Goal: Information Seeking & Learning: Find specific fact

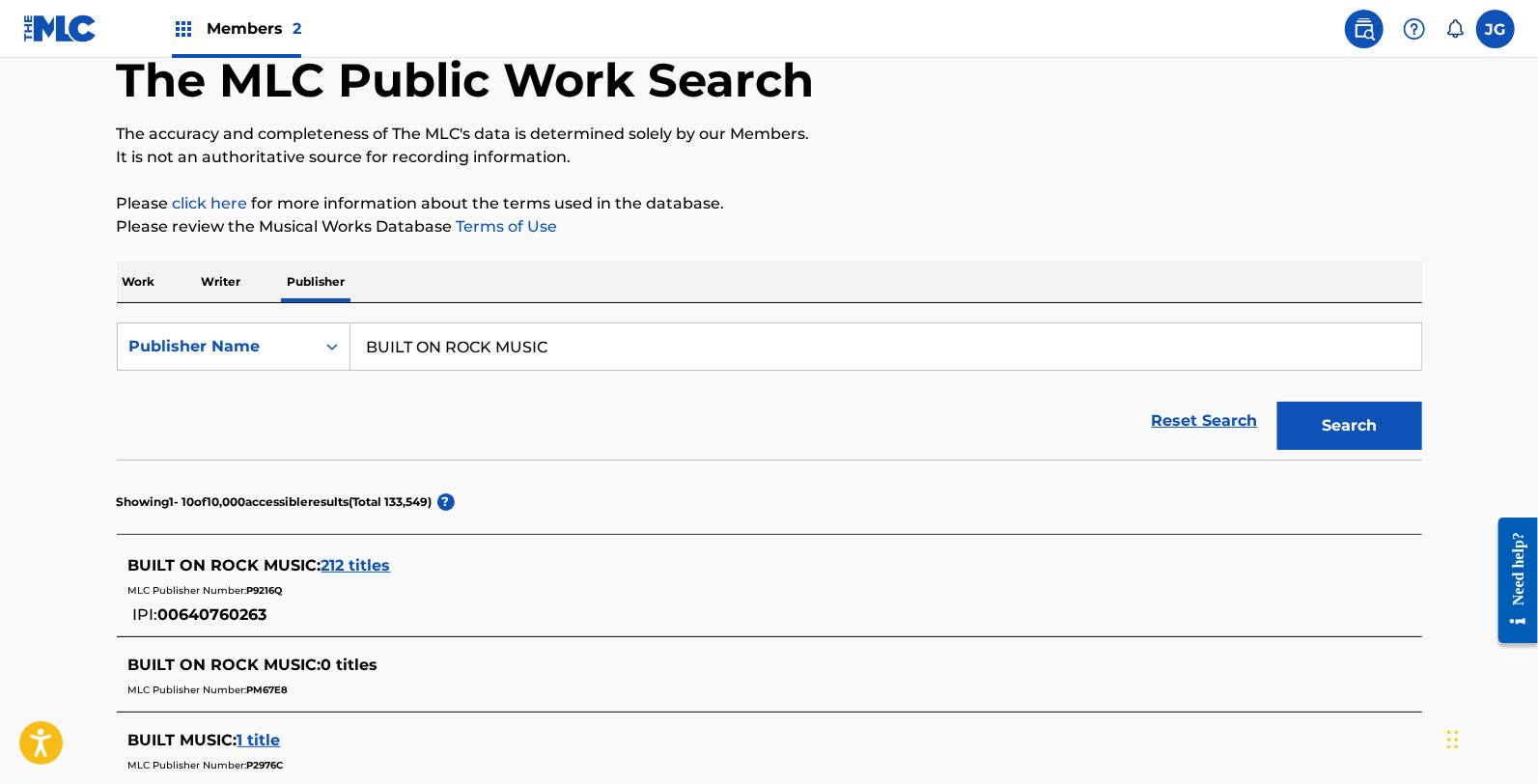
click at [299, 479] on section "Showing 1 - 10 of 10,000 accessible results (Total 133,549 ) ?" at bounding box center [769, 497] width 1305 height 75
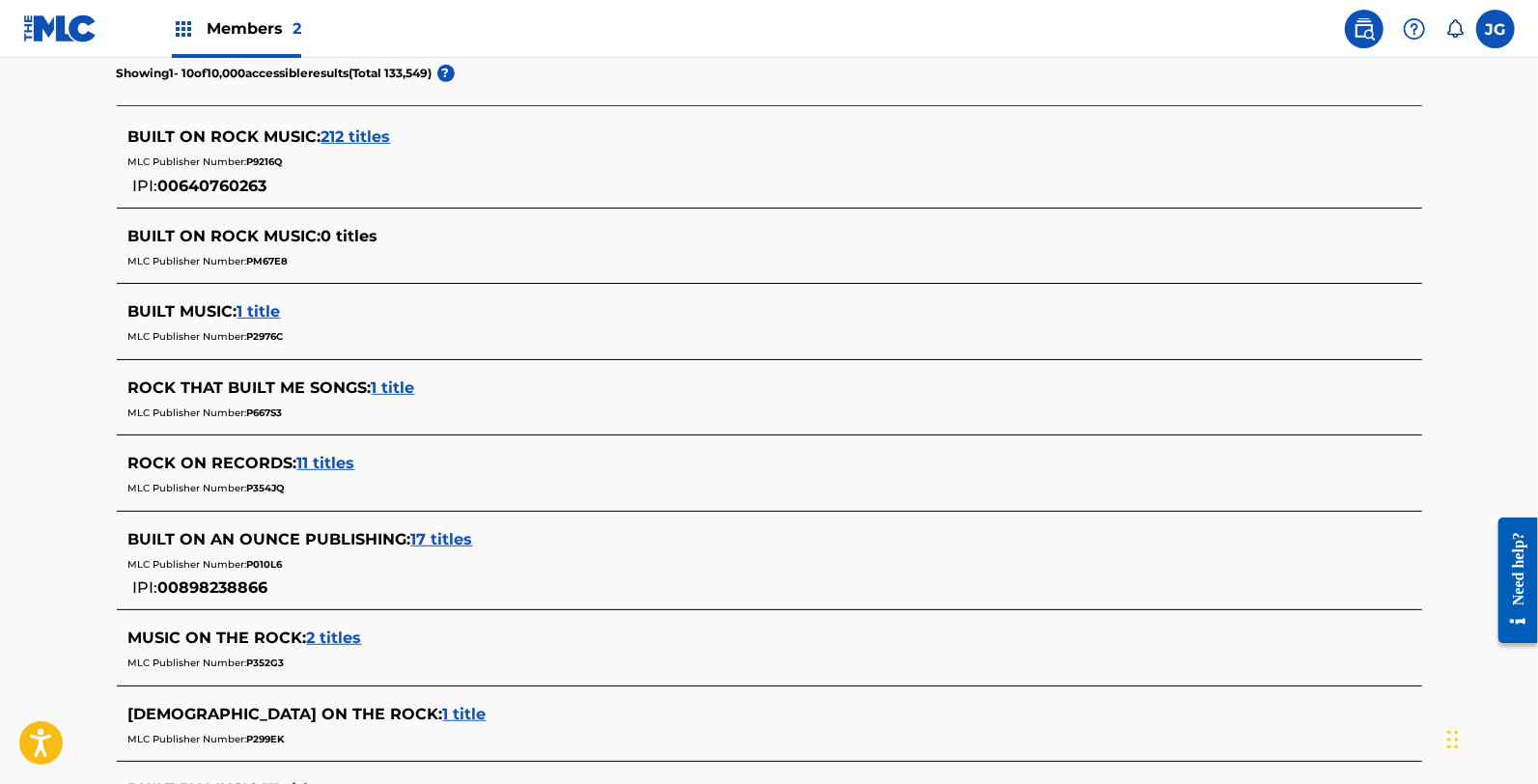
scroll to position [214, 0]
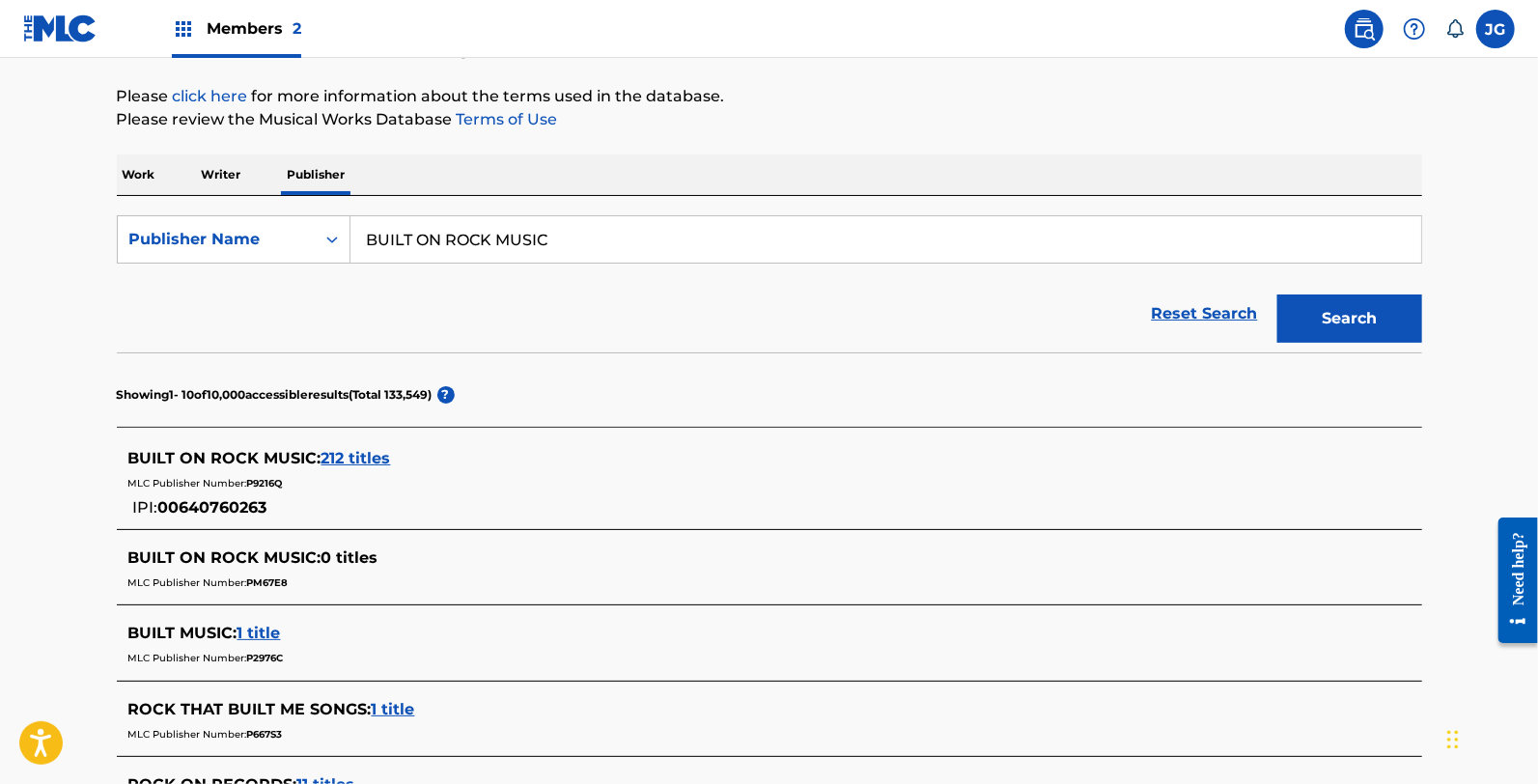
click at [253, 267] on form "SearchWithCriteriabe7d55dd-bc14-4f54-b030-3e306b48443b Publisher Name BUILT ON …" at bounding box center [769, 283] width 1305 height 137
click at [247, 238] on div "Publisher Name" at bounding box center [215, 240] width 174 height 23
click at [214, 151] on div "The MLC Public Work Search The accuracy and completeness of The MLC's data is d…" at bounding box center [769, 652] width 1352 height 1519
click at [225, 168] on p "Writer" at bounding box center [221, 175] width 51 height 41
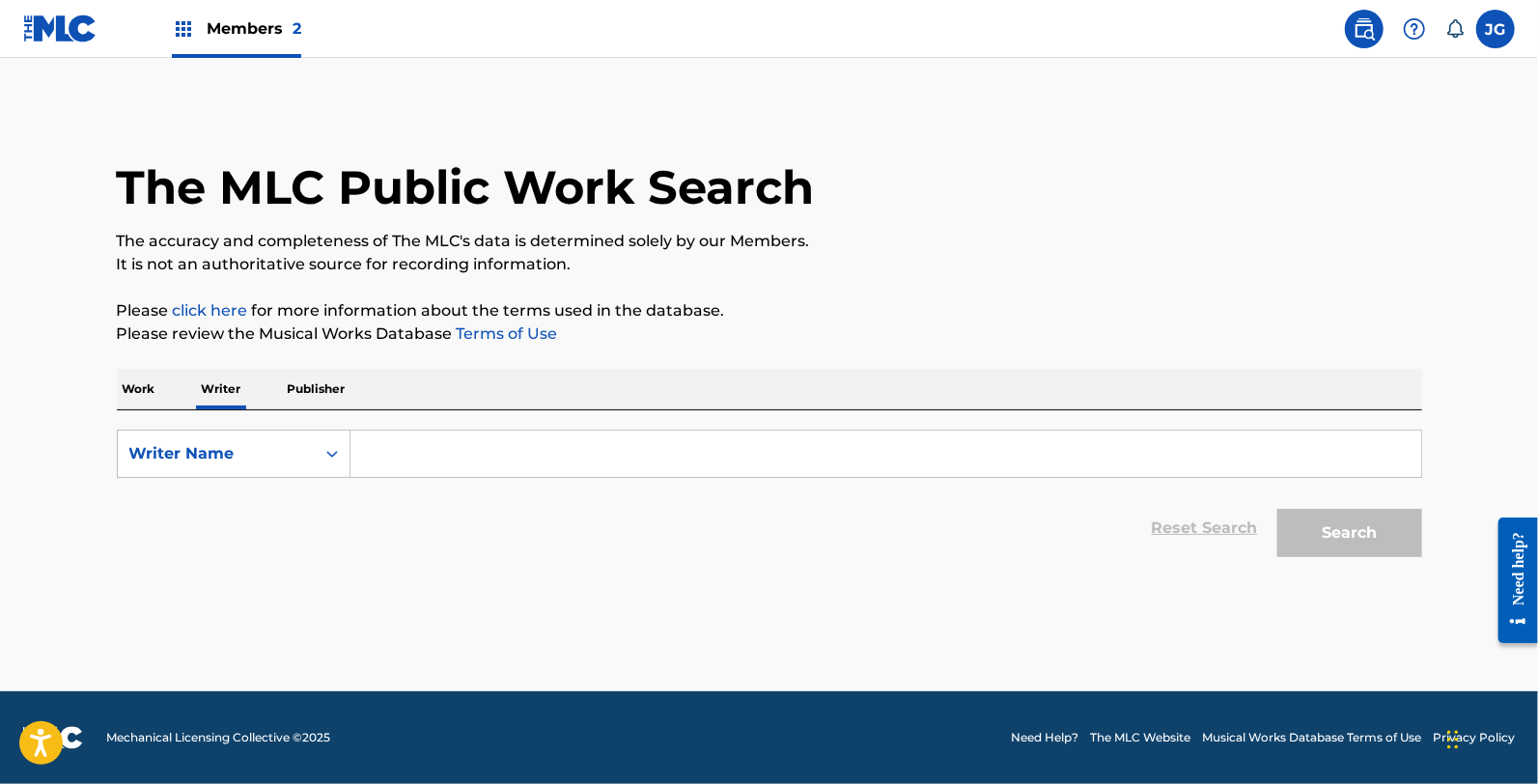
click at [458, 427] on div "SearchWithCriteria06cb681c-3859-41a8-b6be-71ebba880ae5 Writer Name Reset Search…" at bounding box center [769, 488] width 1305 height 156
click at [476, 458] on input "Search Form" at bounding box center [885, 454] width 1070 height 47
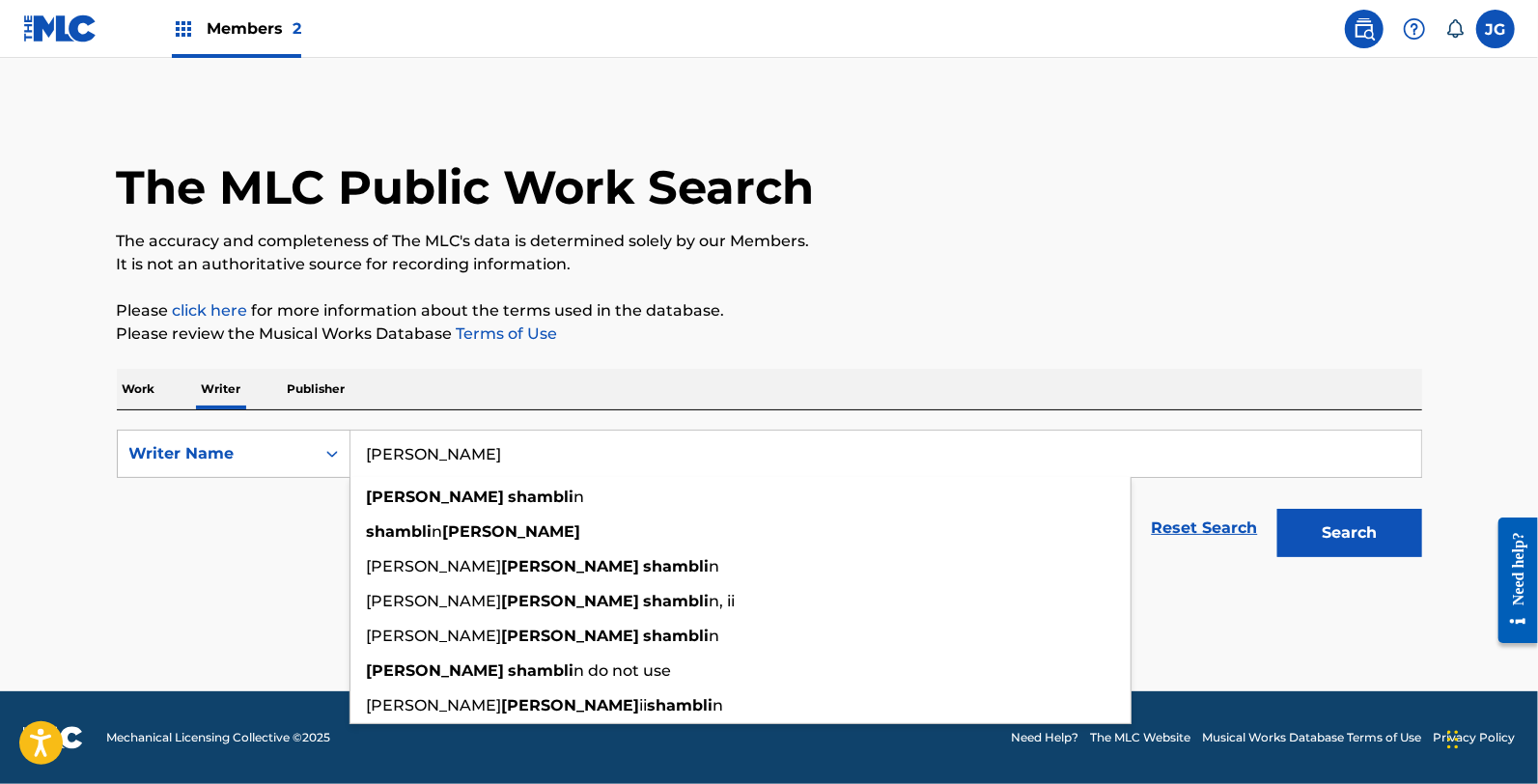
type input "allen shamblin"
click at [1277, 508] on button "Search" at bounding box center [1349, 533] width 145 height 49
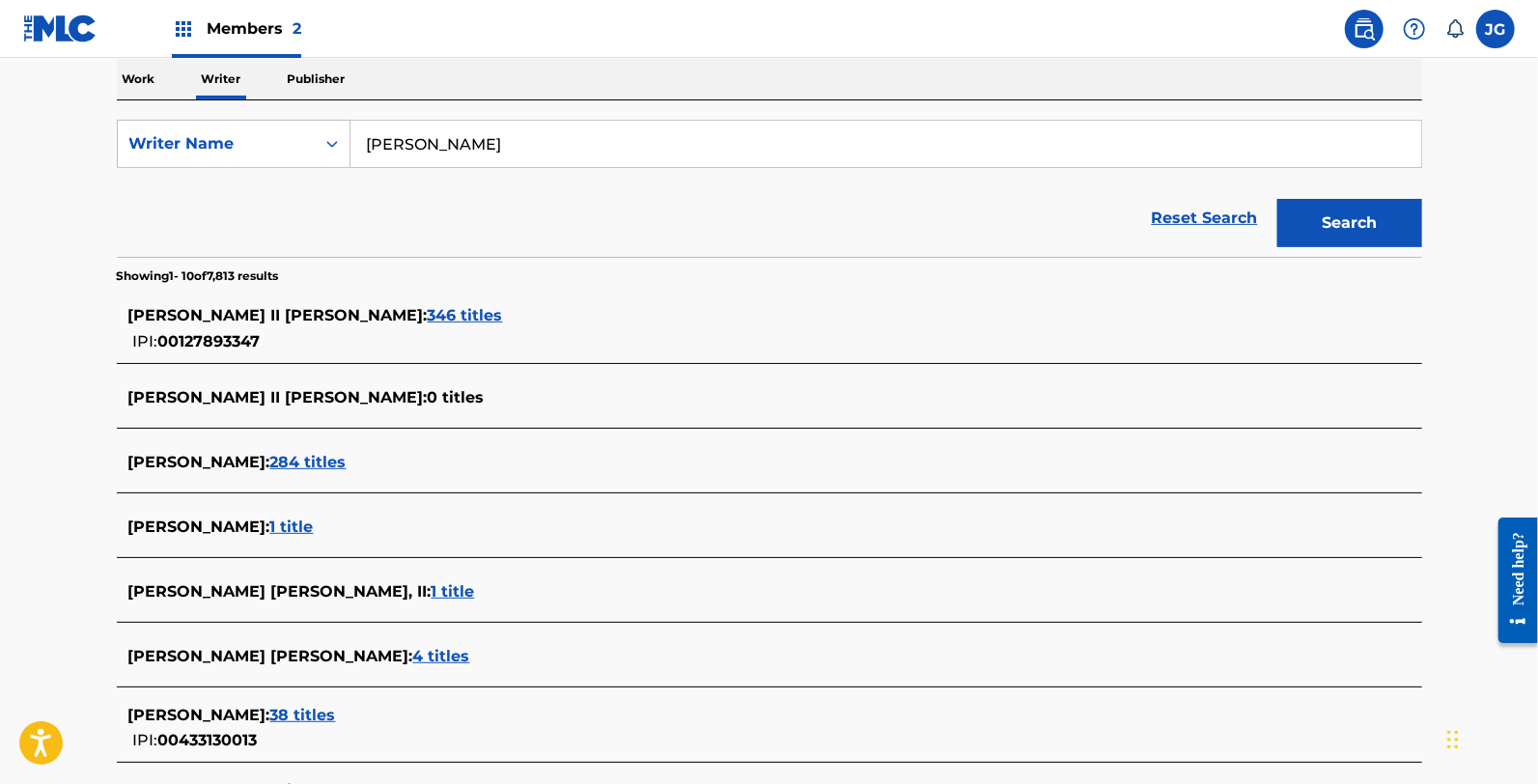
scroll to position [321, 0]
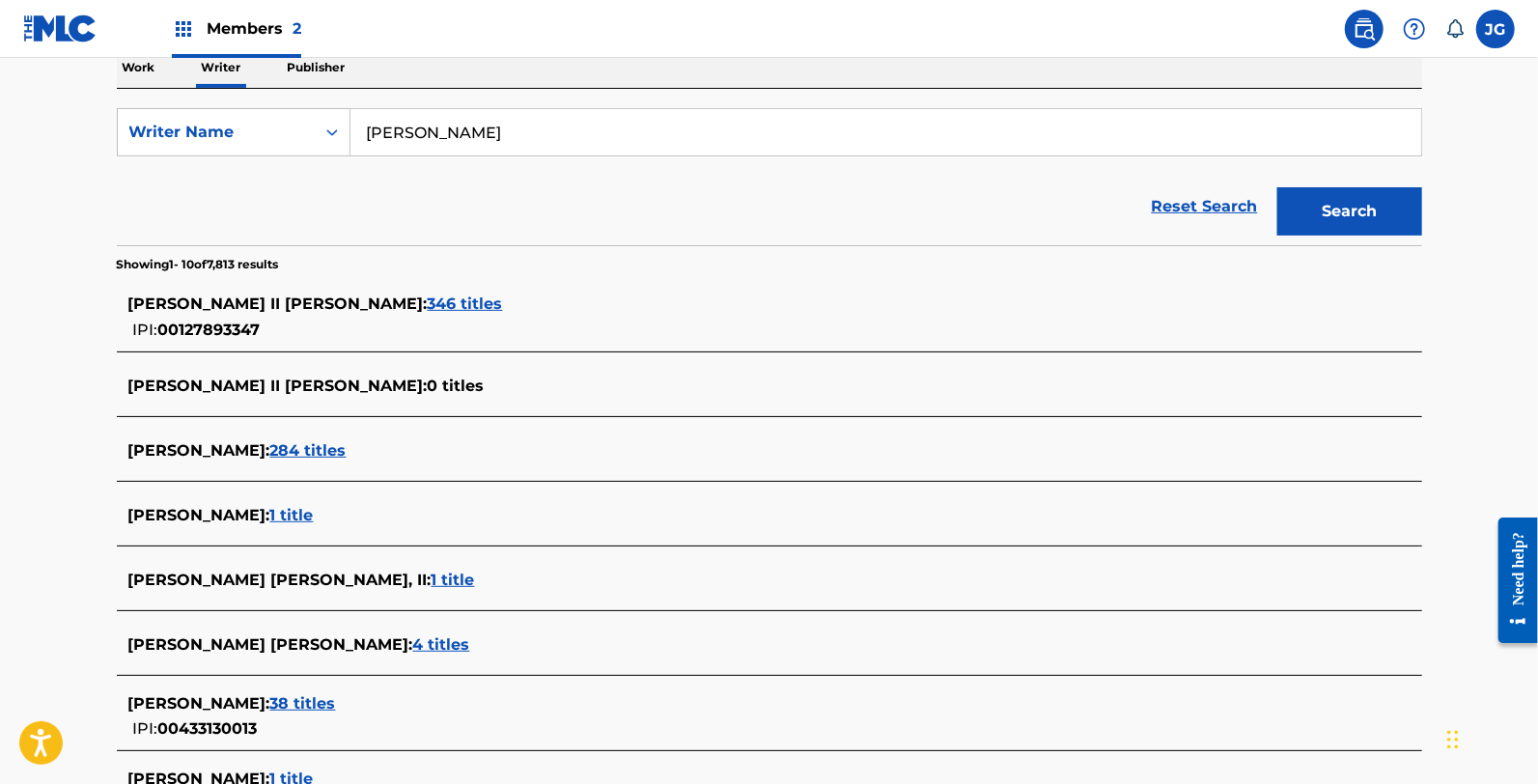
click at [234, 329] on span "00127893347" at bounding box center [209, 329] width 102 height 18
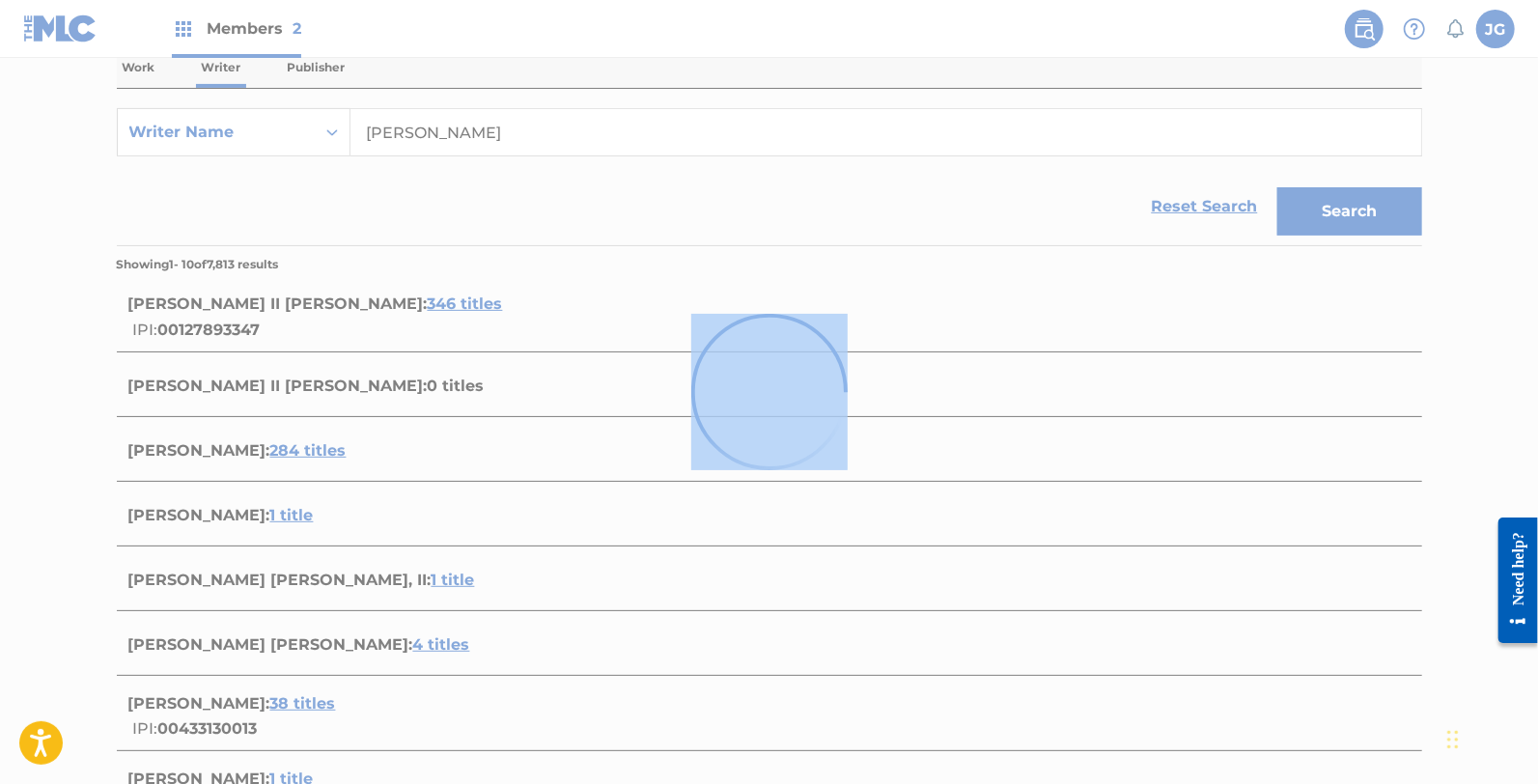
click at [234, 329] on div at bounding box center [769, 392] width 1538 height 784
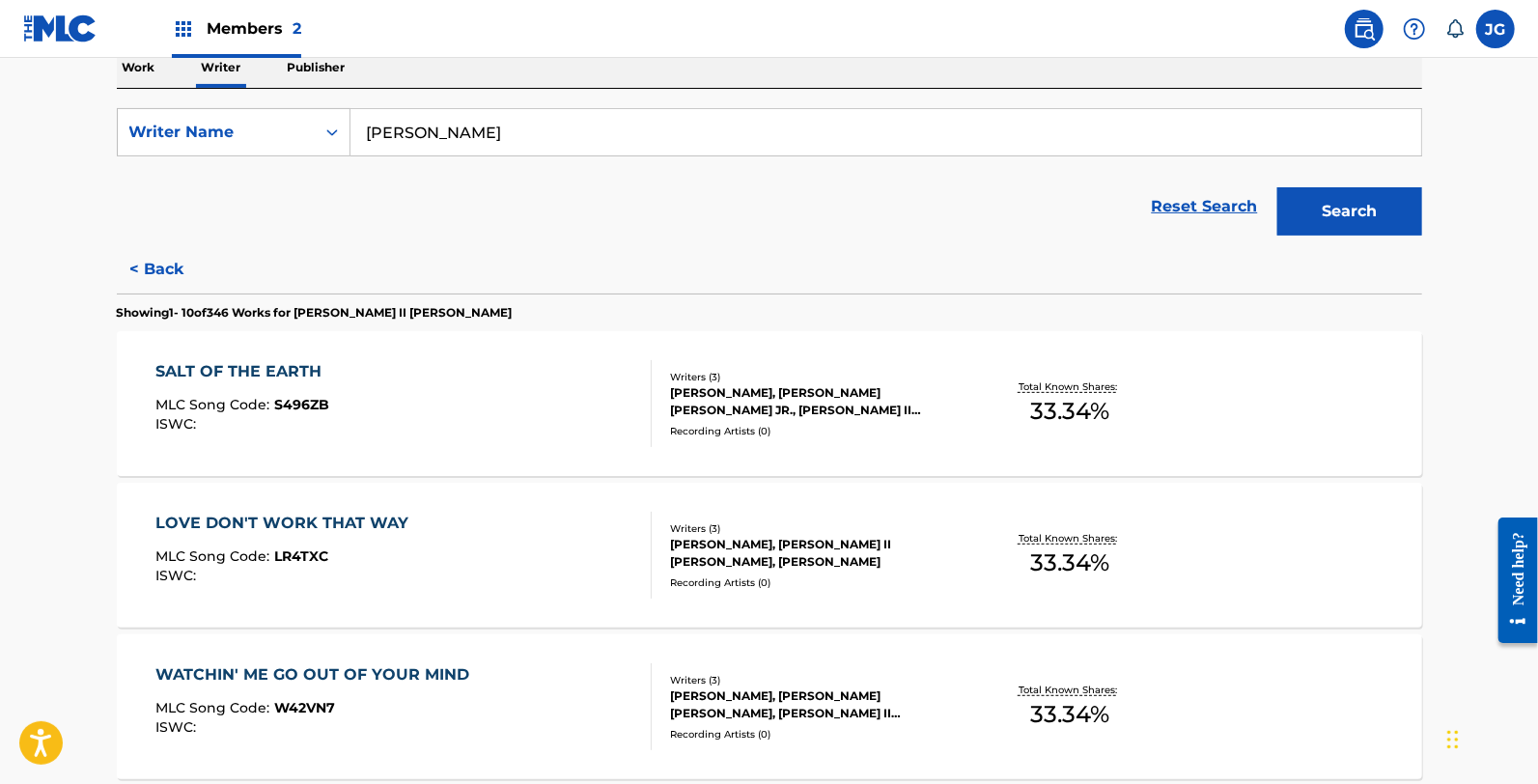
click at [174, 276] on button "< Back" at bounding box center [174, 270] width 115 height 49
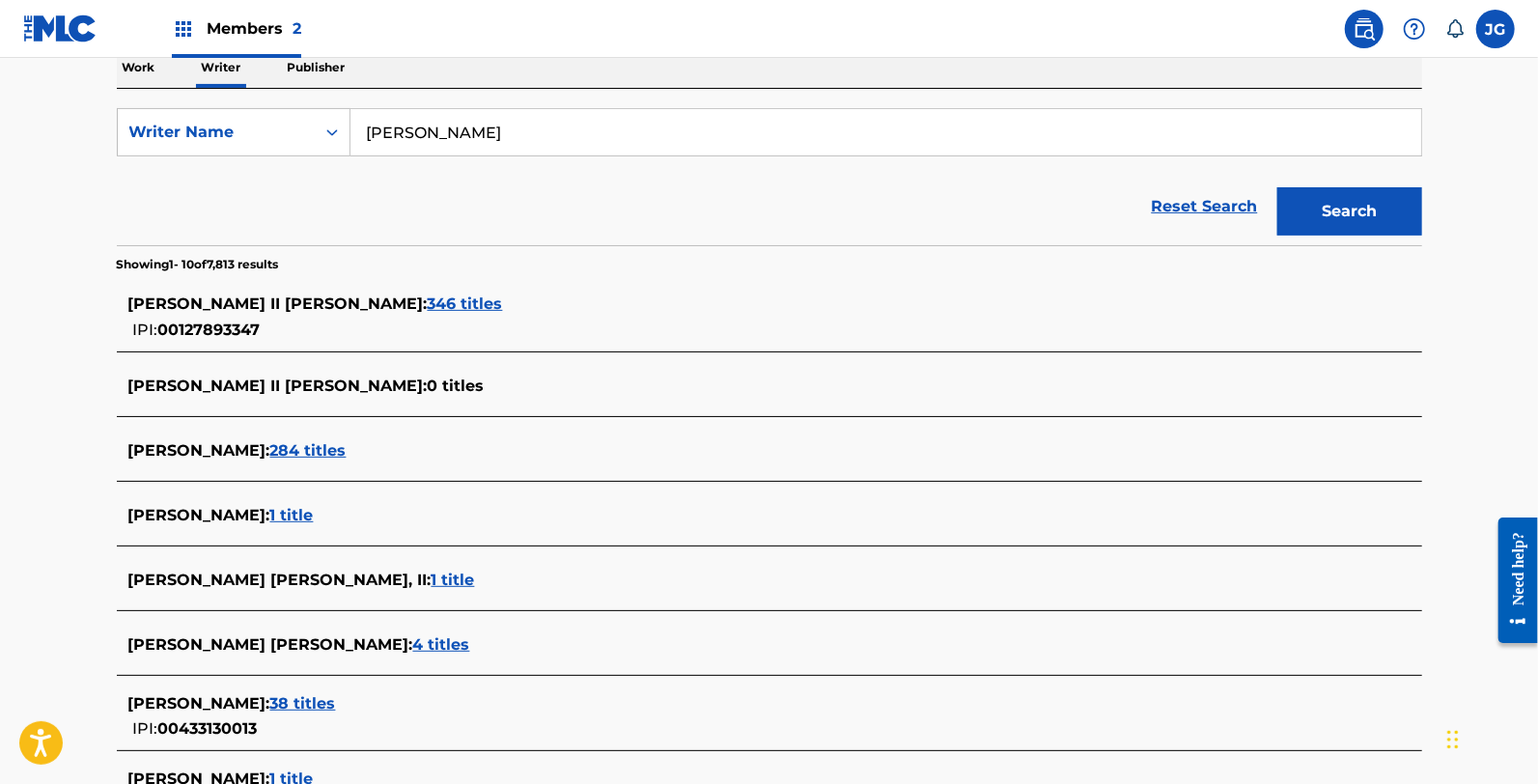
click at [320, 440] on div "ALLEN SHAMBLIN : 284 titles" at bounding box center [744, 451] width 1232 height 23
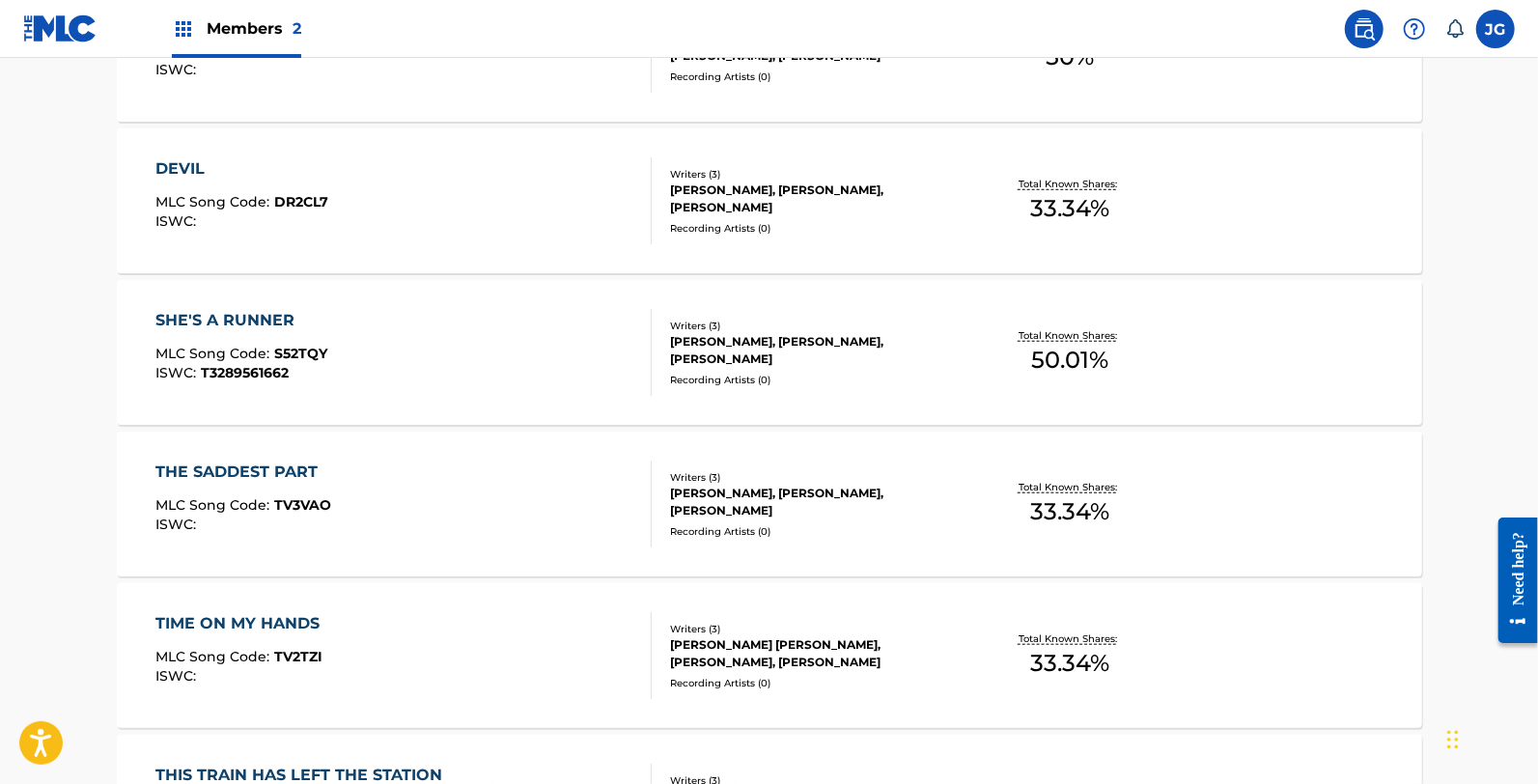
scroll to position [184, 0]
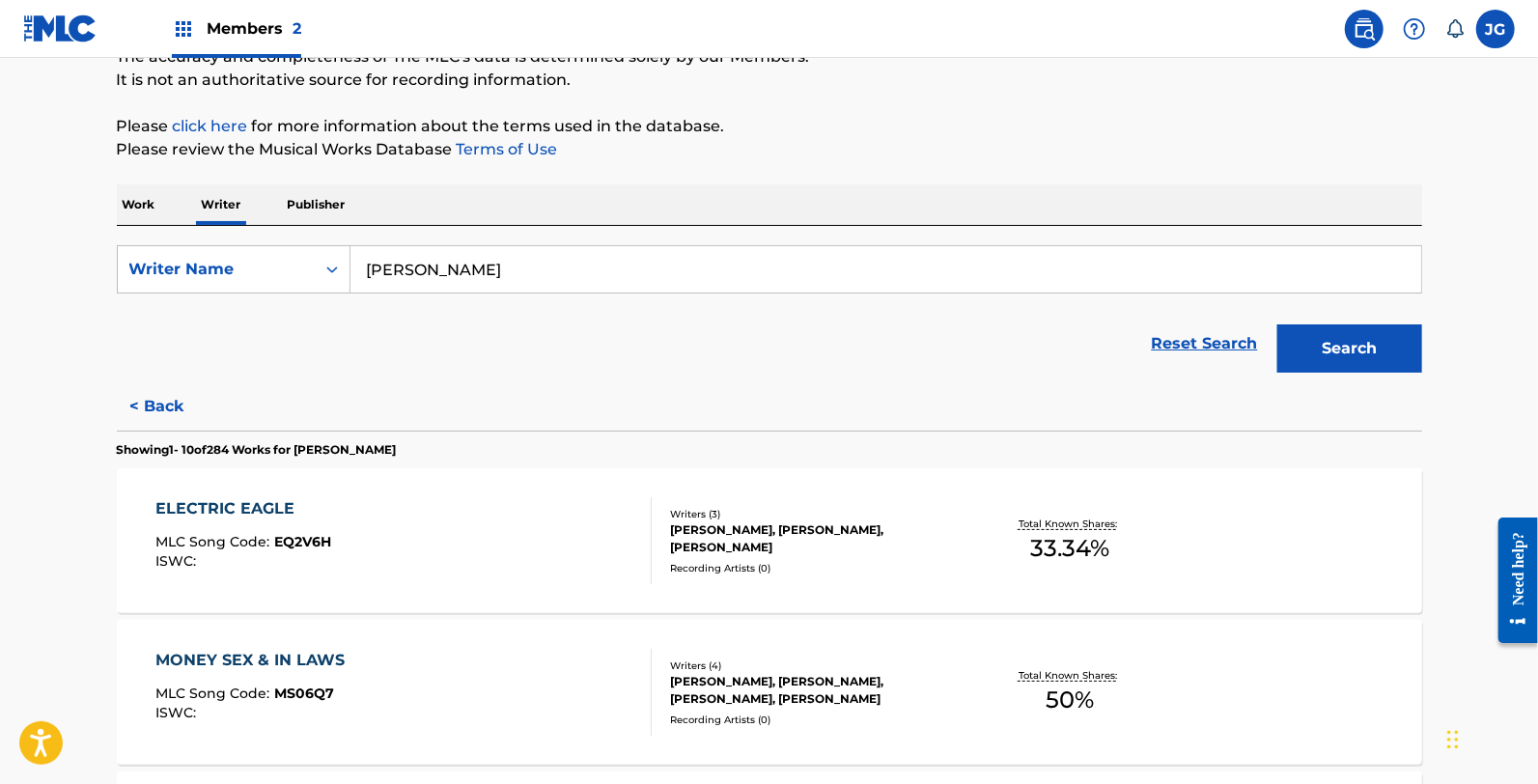
click at [1336, 352] on button "Search" at bounding box center [1349, 348] width 145 height 49
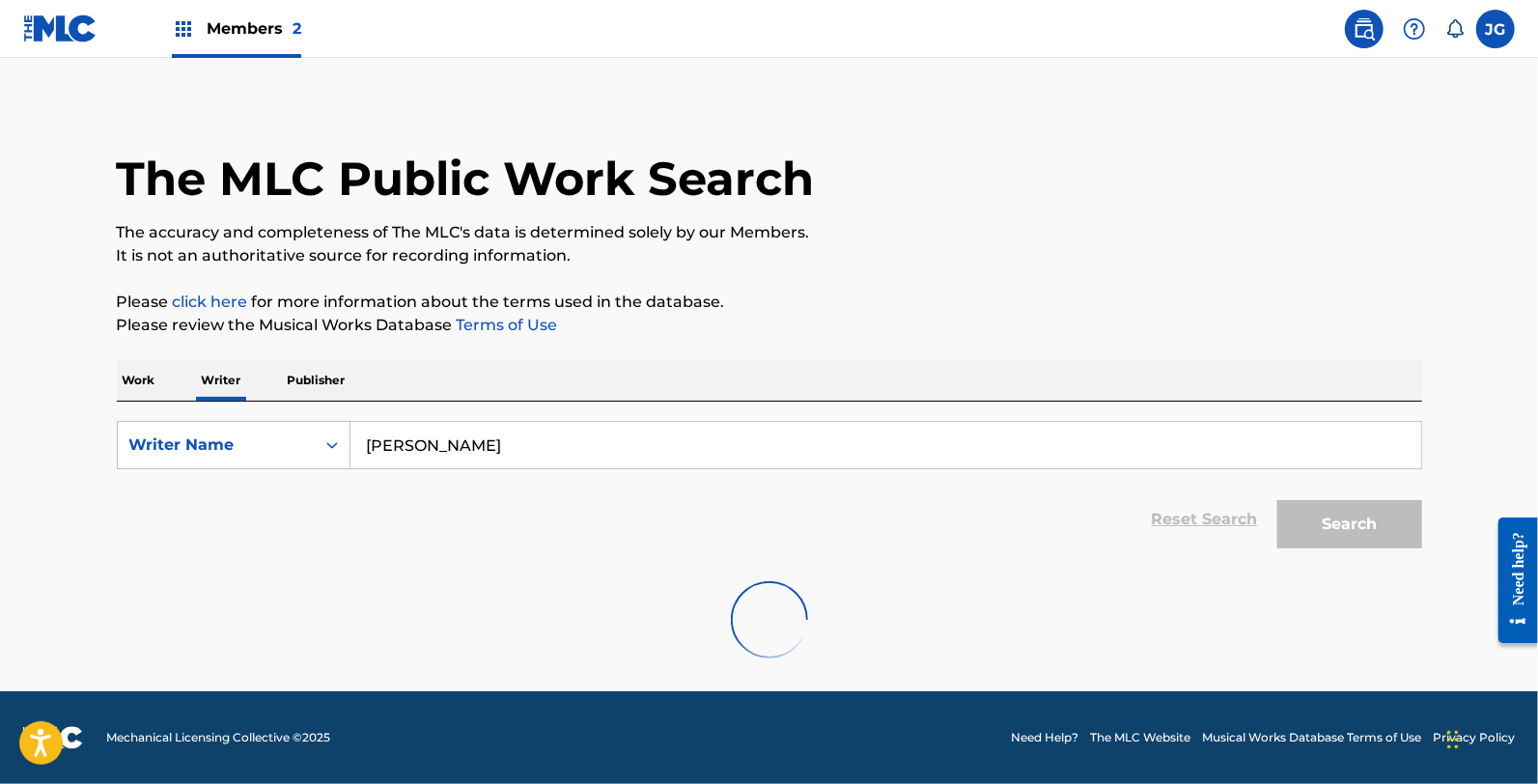
scroll to position [0, 0]
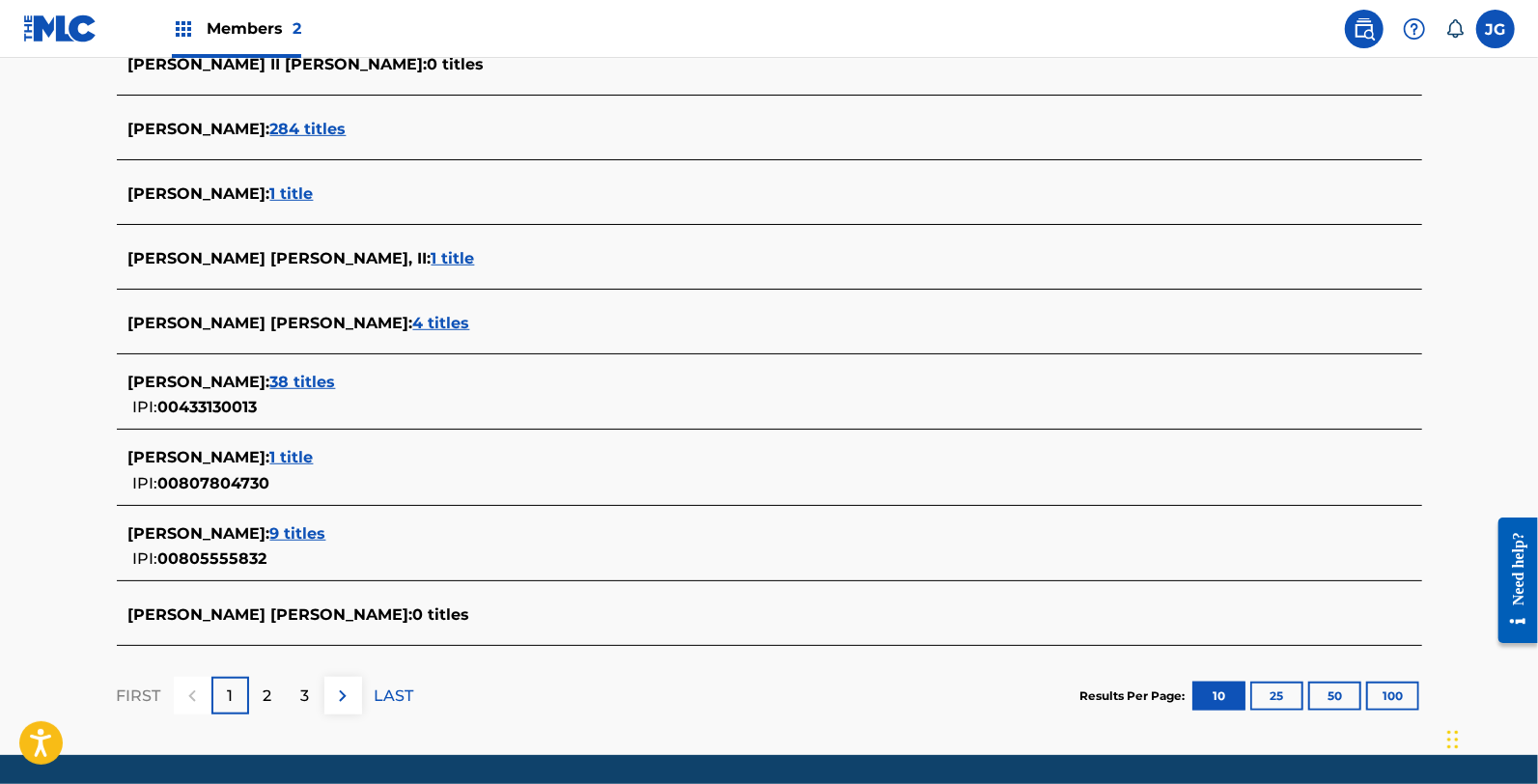
click at [311, 460] on span "1 title" at bounding box center [292, 457] width 44 height 18
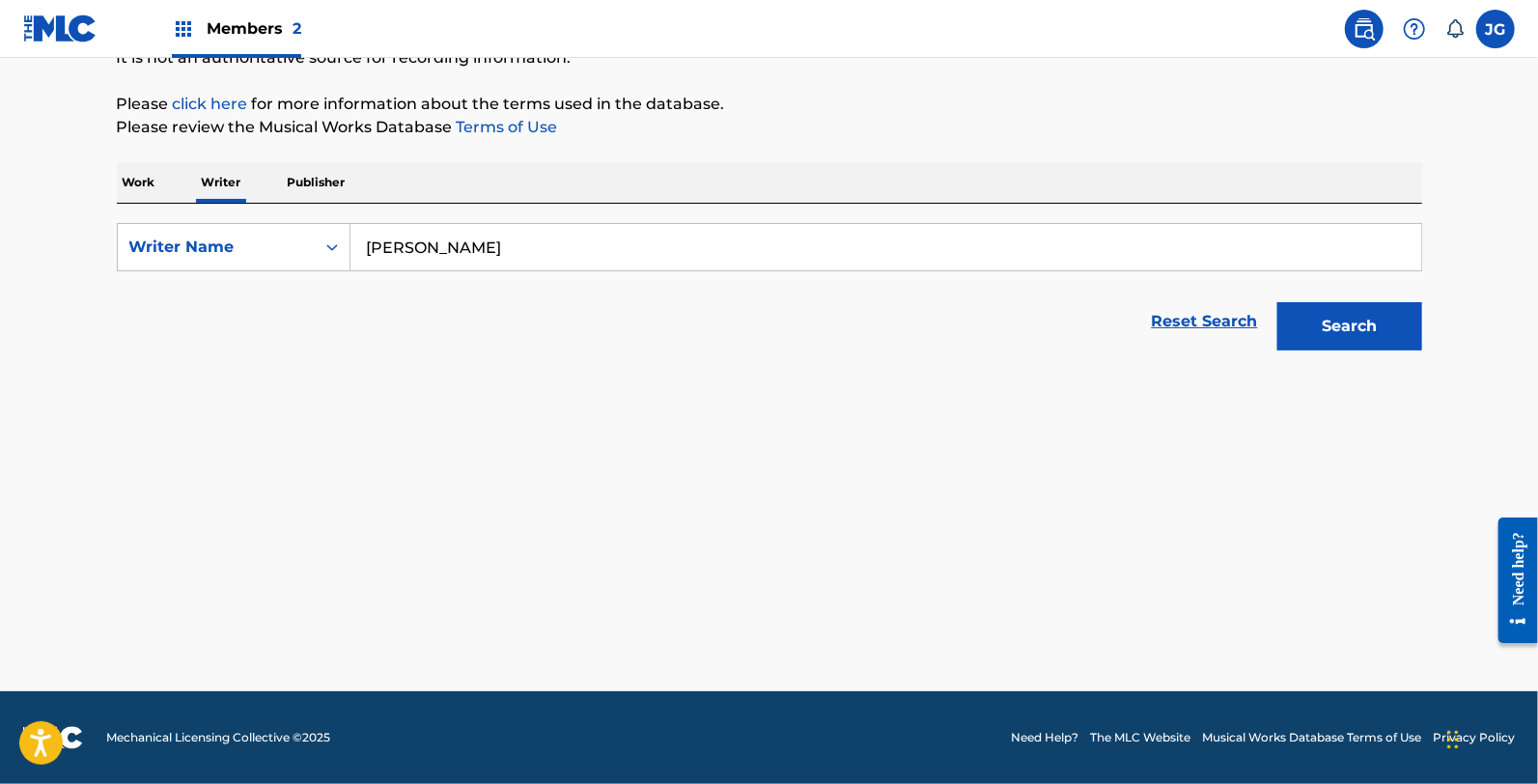
scroll to position [207, 0]
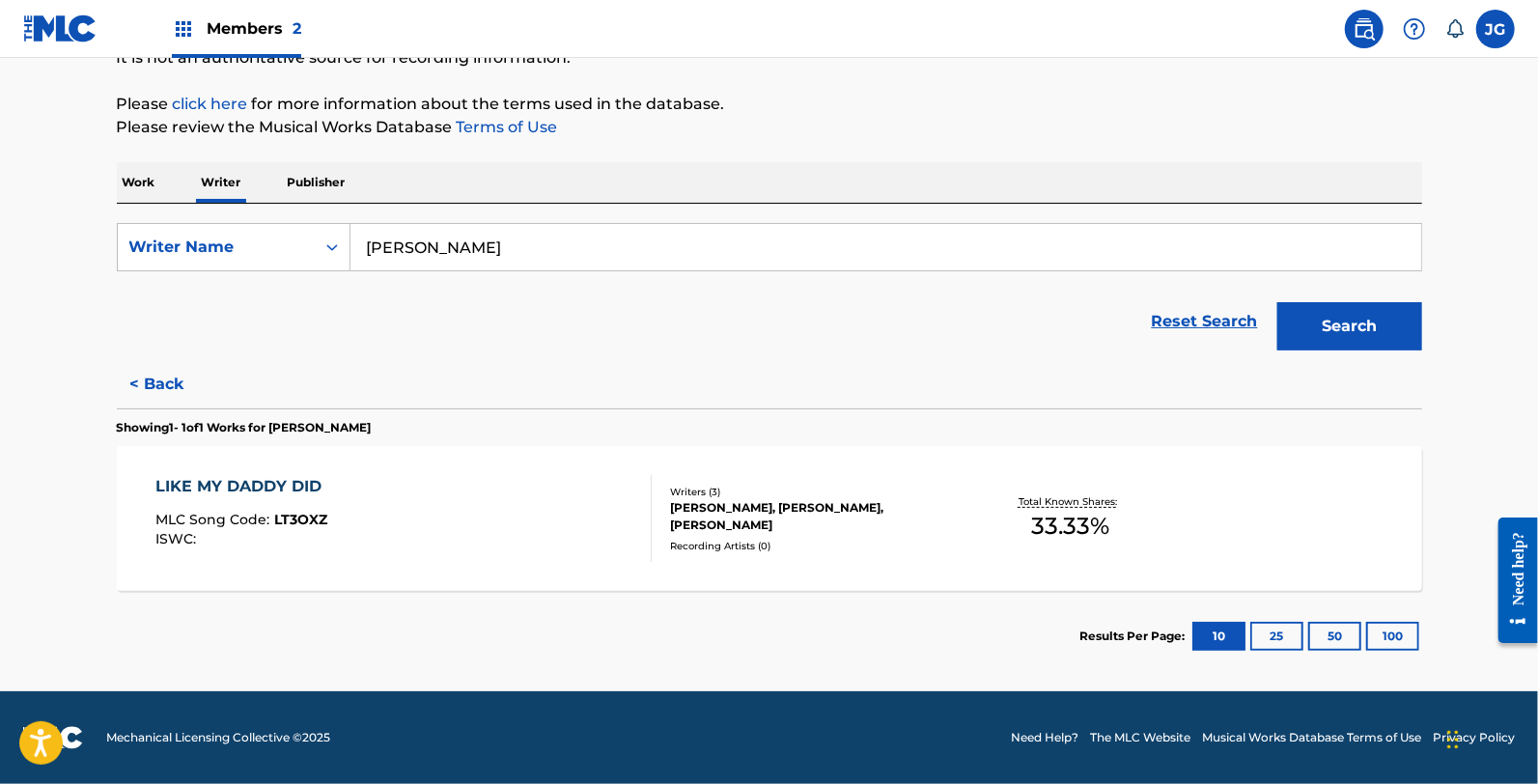
click at [150, 407] on button "< Back" at bounding box center [174, 384] width 115 height 49
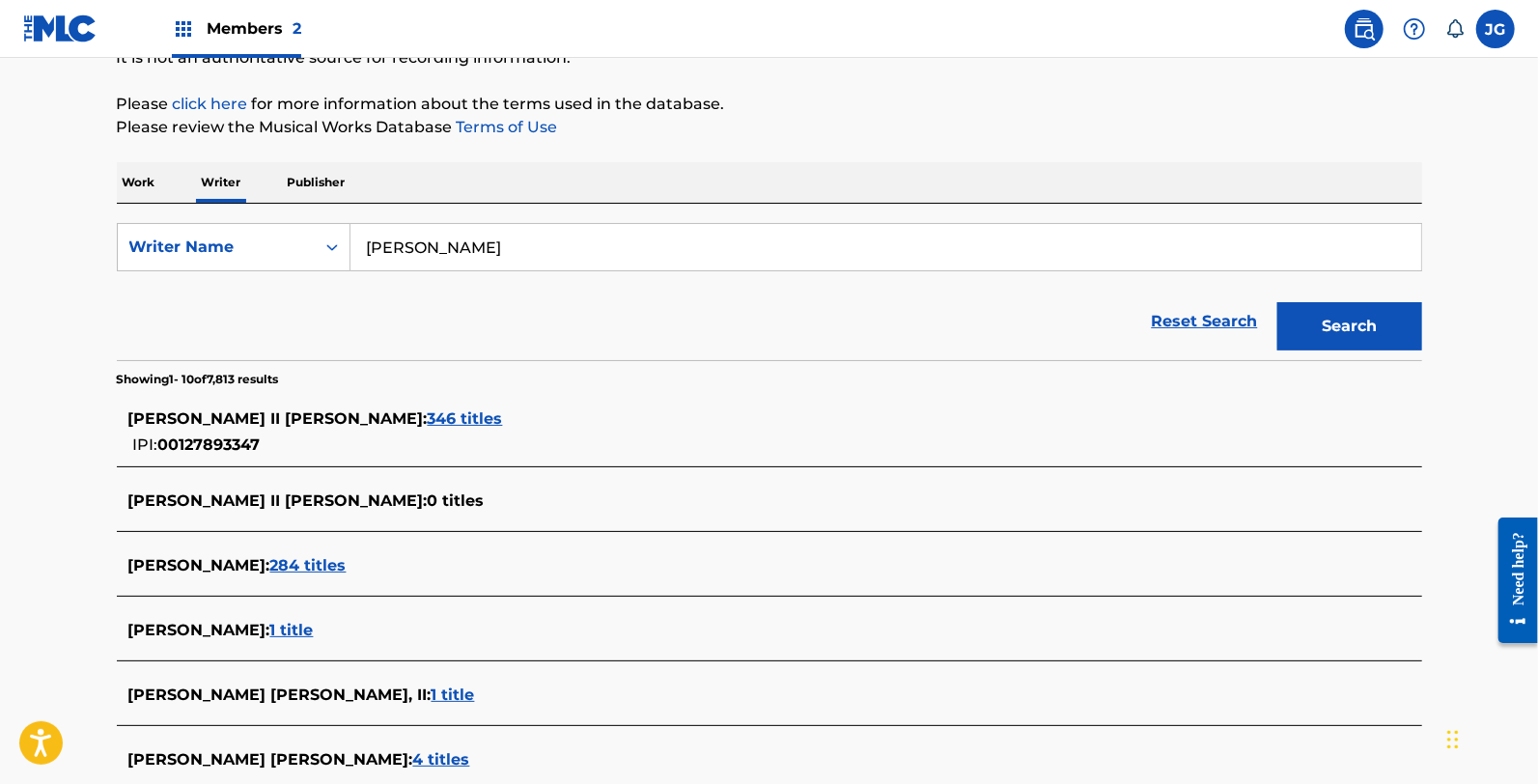
click at [302, 634] on span "1 title" at bounding box center [292, 630] width 44 height 18
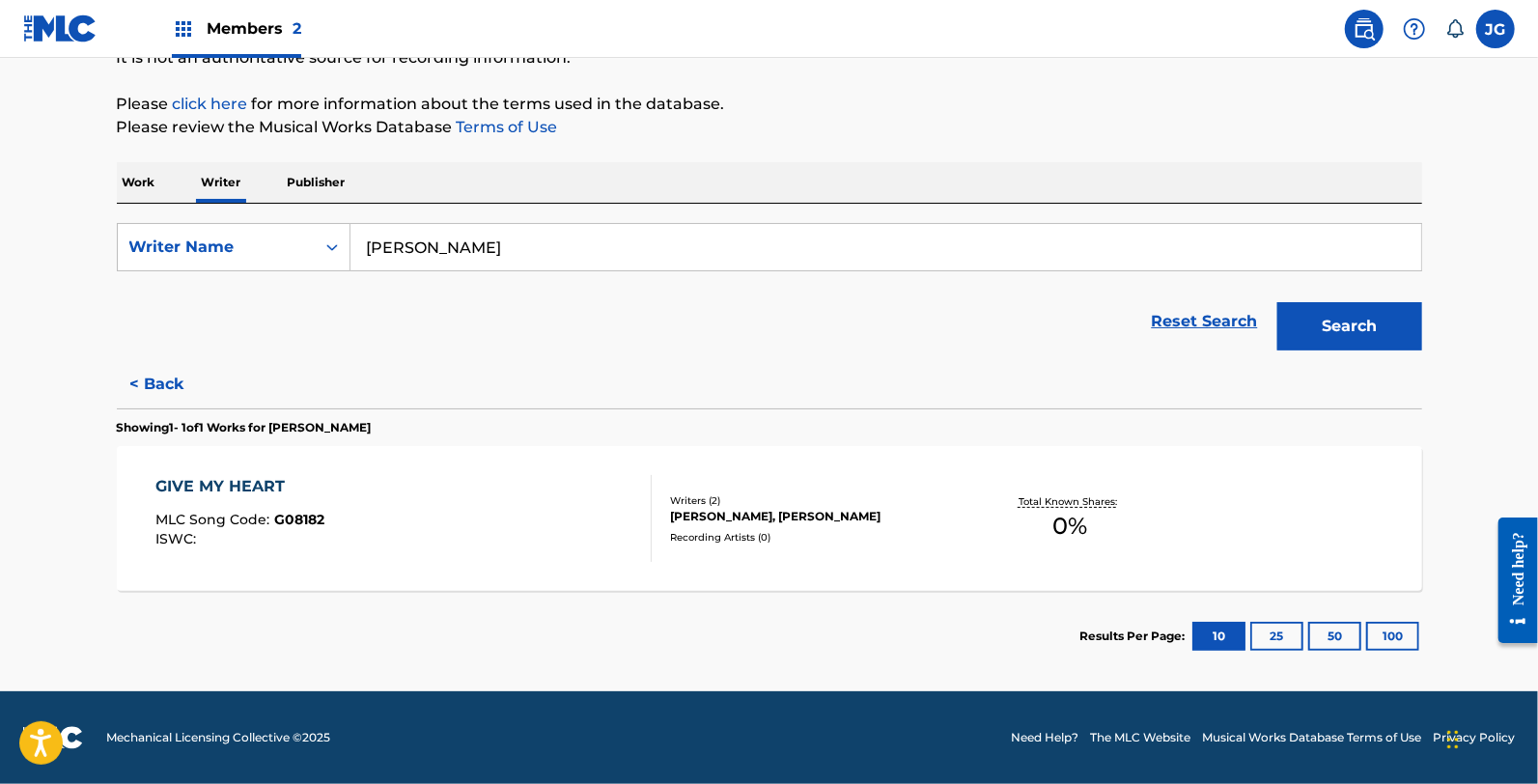
click at [146, 389] on button "< Back" at bounding box center [174, 384] width 115 height 49
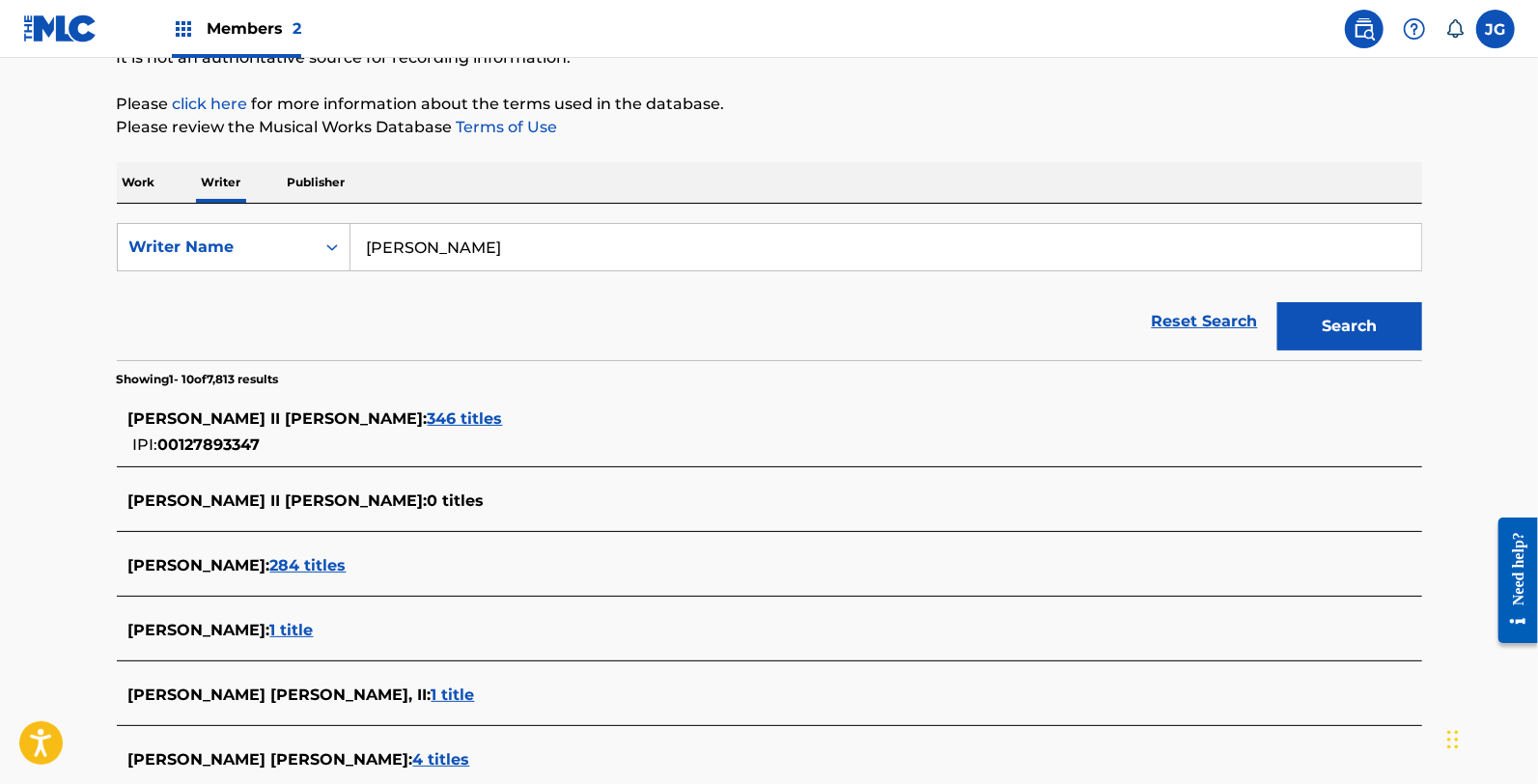
click at [428, 427] on span "346 titles" at bounding box center [466, 418] width 76 height 18
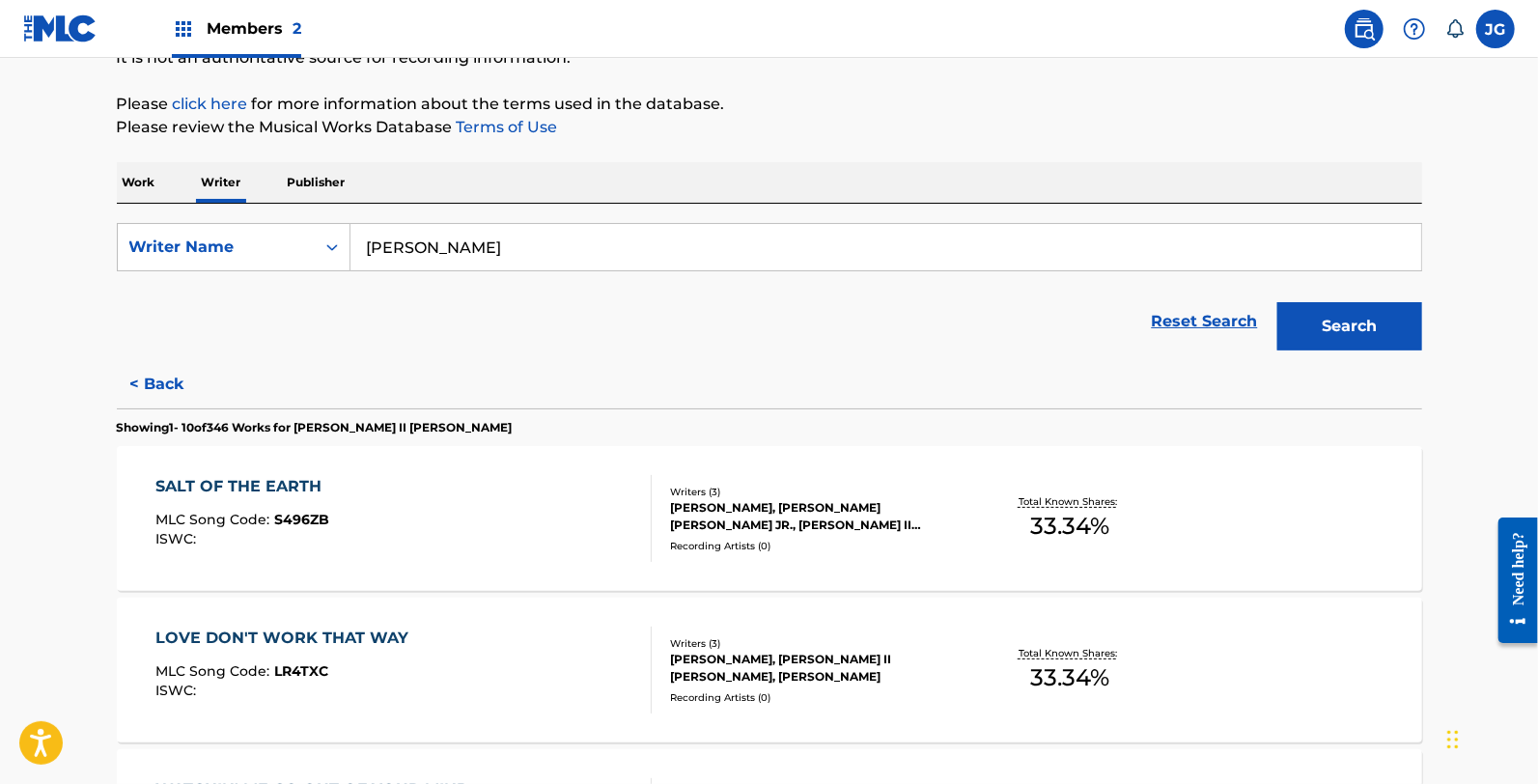
click at [328, 190] on p "Publisher" at bounding box center [317, 182] width 70 height 41
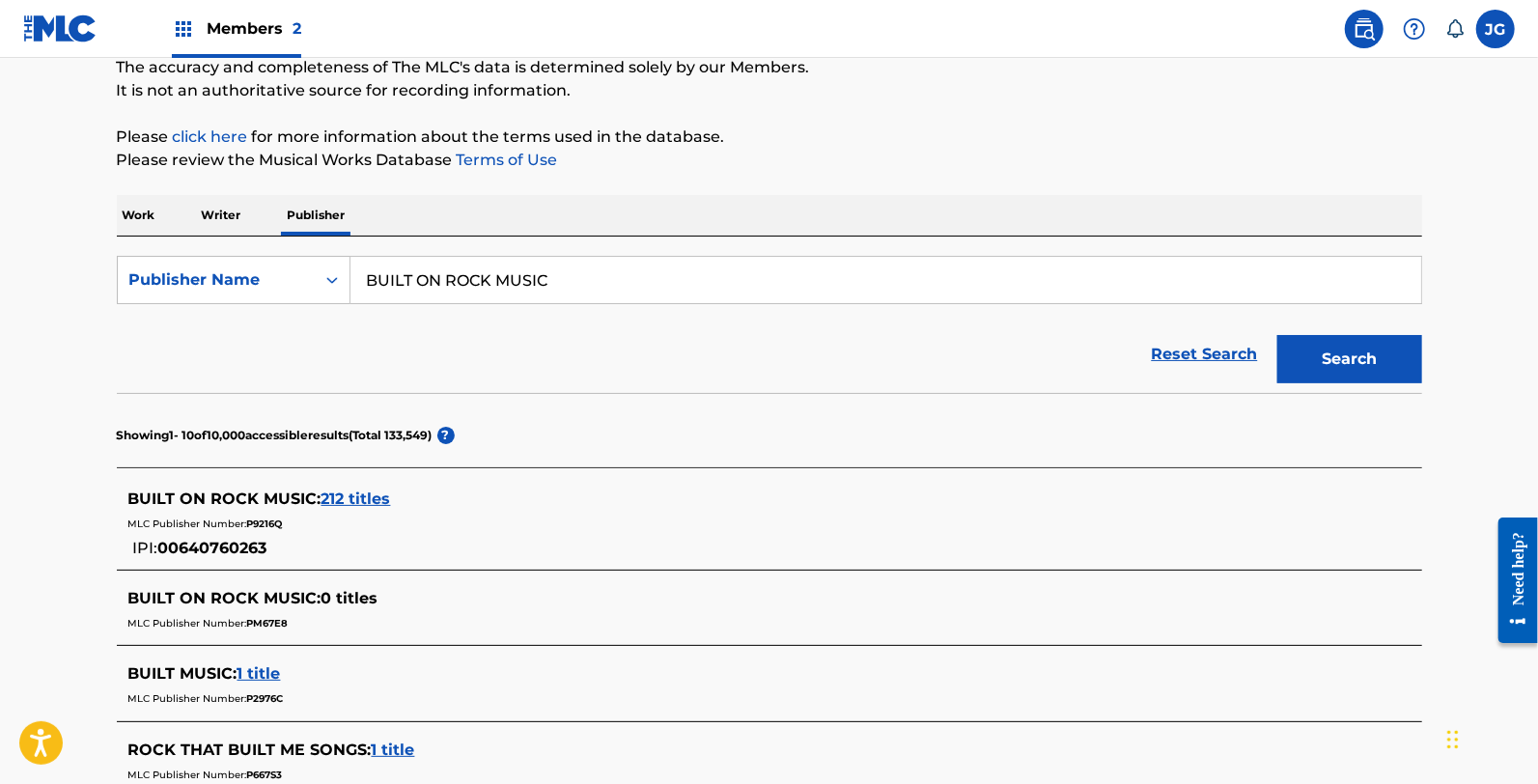
scroll to position [214, 0]
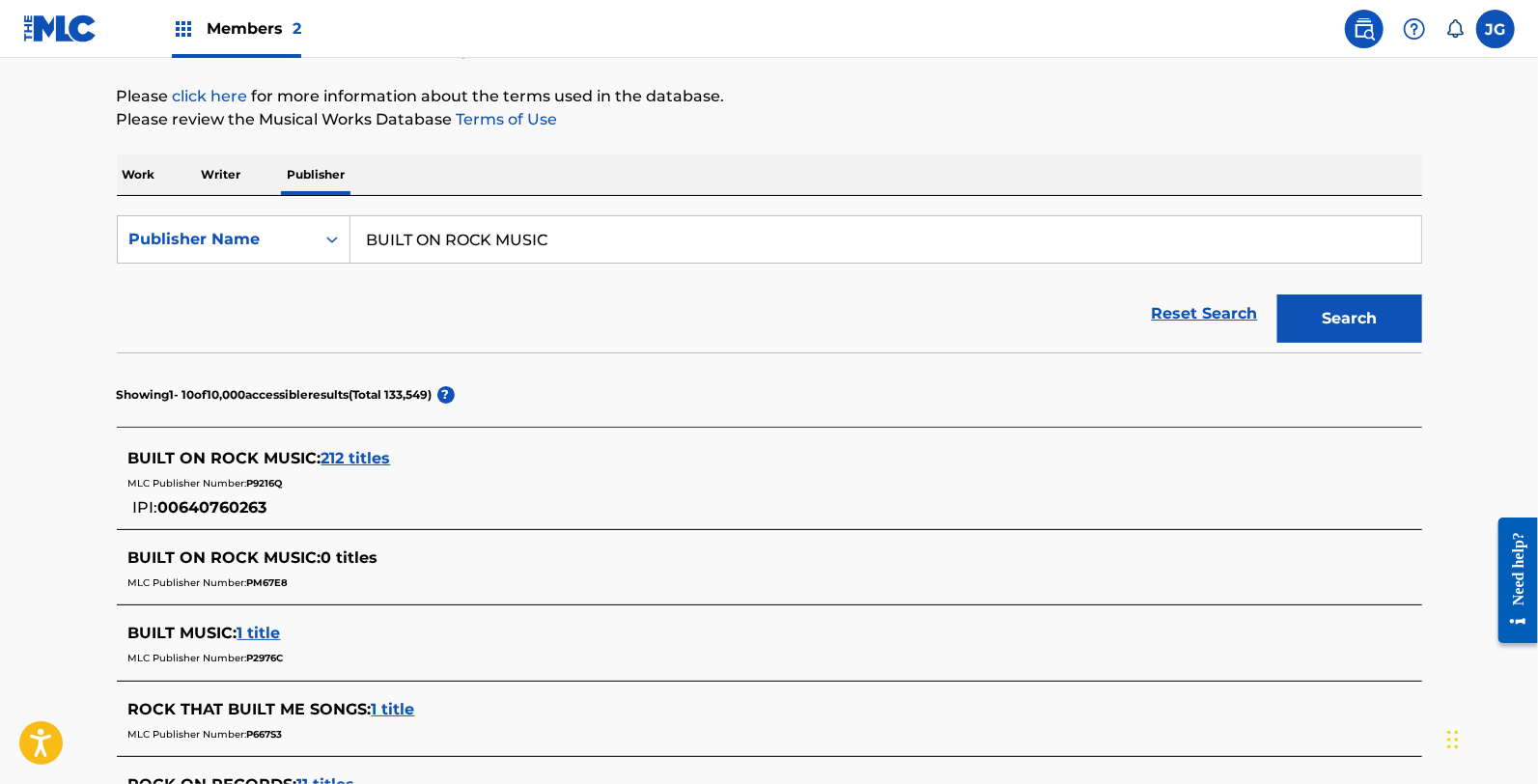
click at [394, 462] on div "BUILT ON ROCK MUSIC : 212 titles" at bounding box center [744, 459] width 1232 height 23
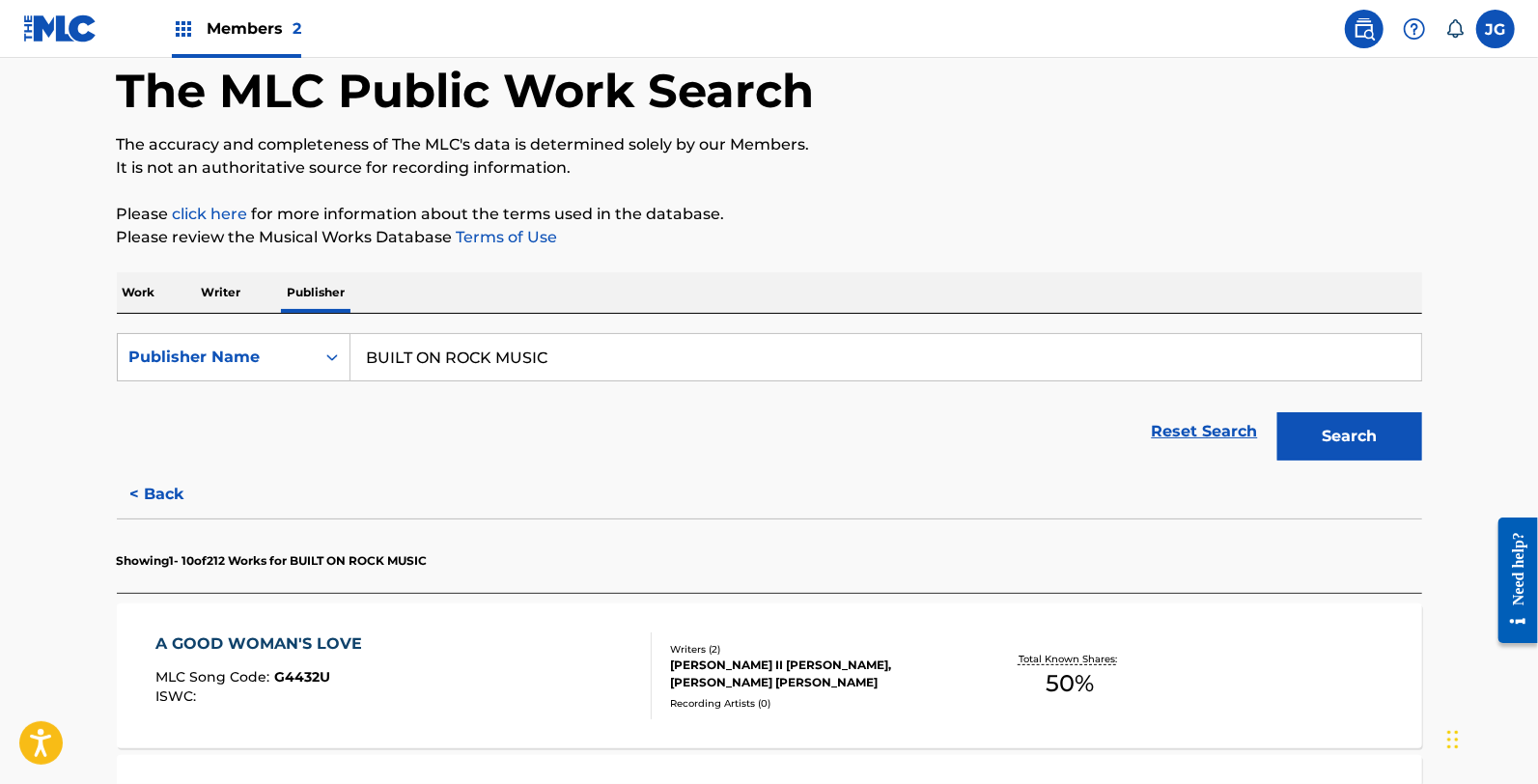
scroll to position [0, 0]
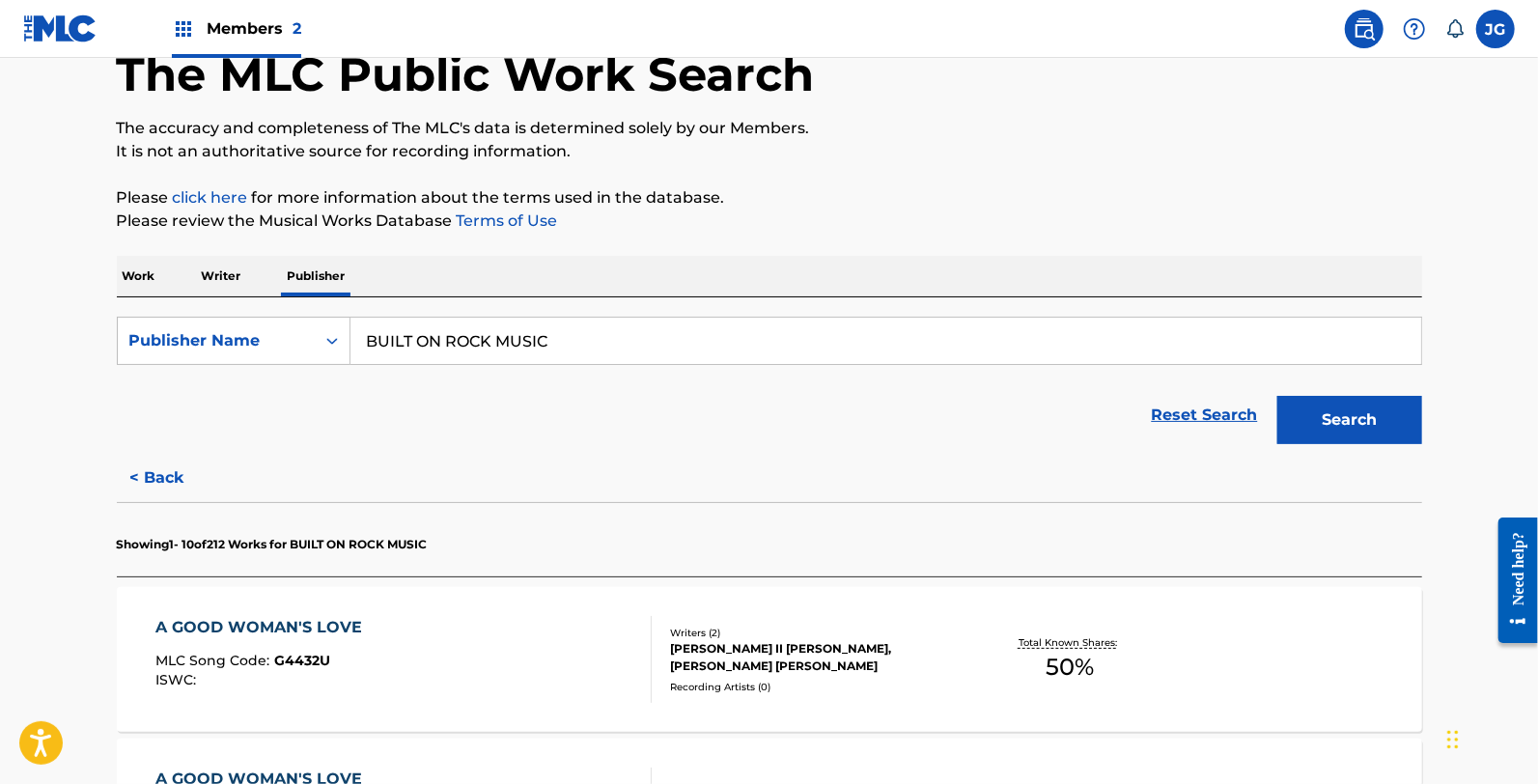
scroll to position [107, 0]
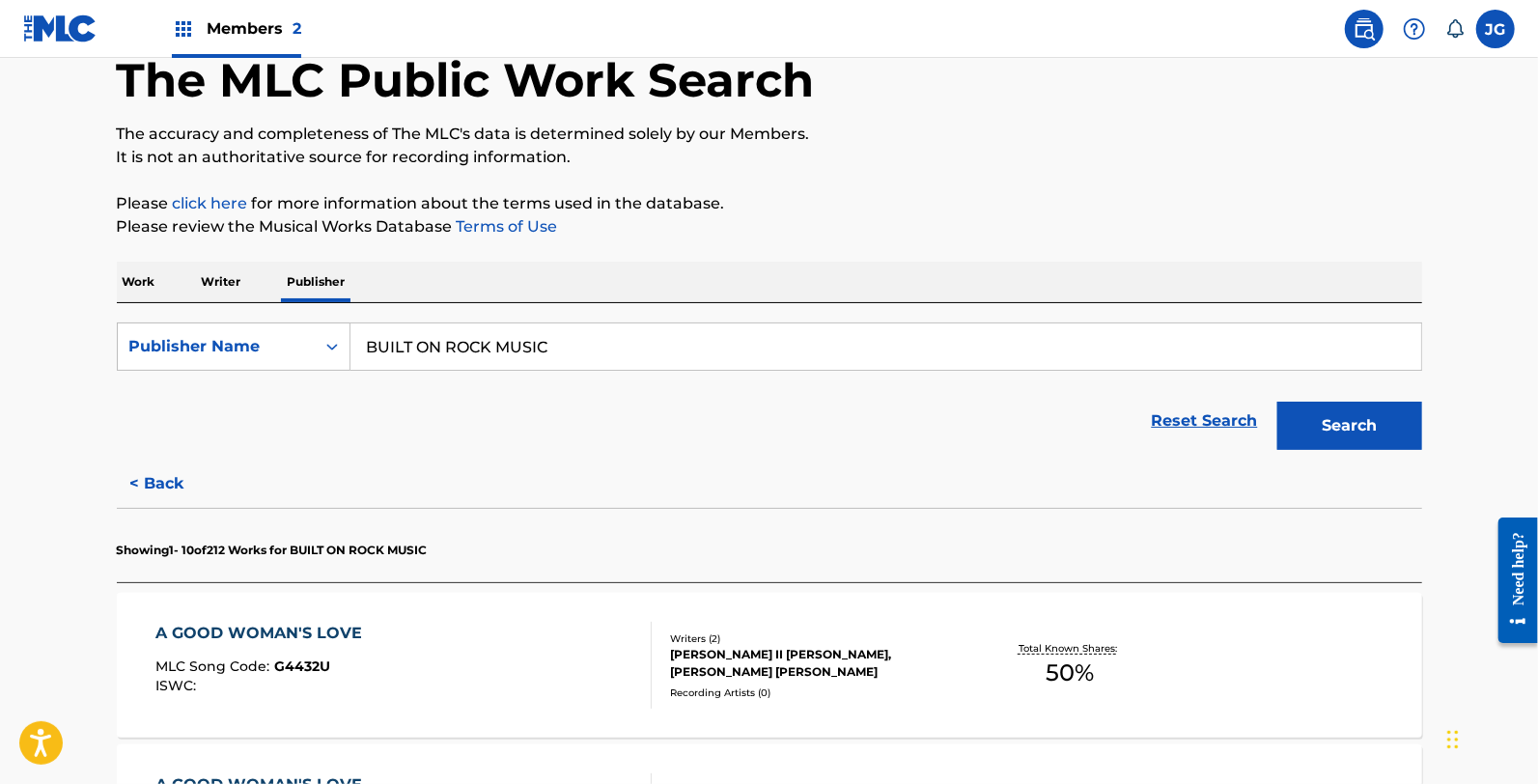
click at [223, 276] on p "Writer" at bounding box center [221, 282] width 51 height 41
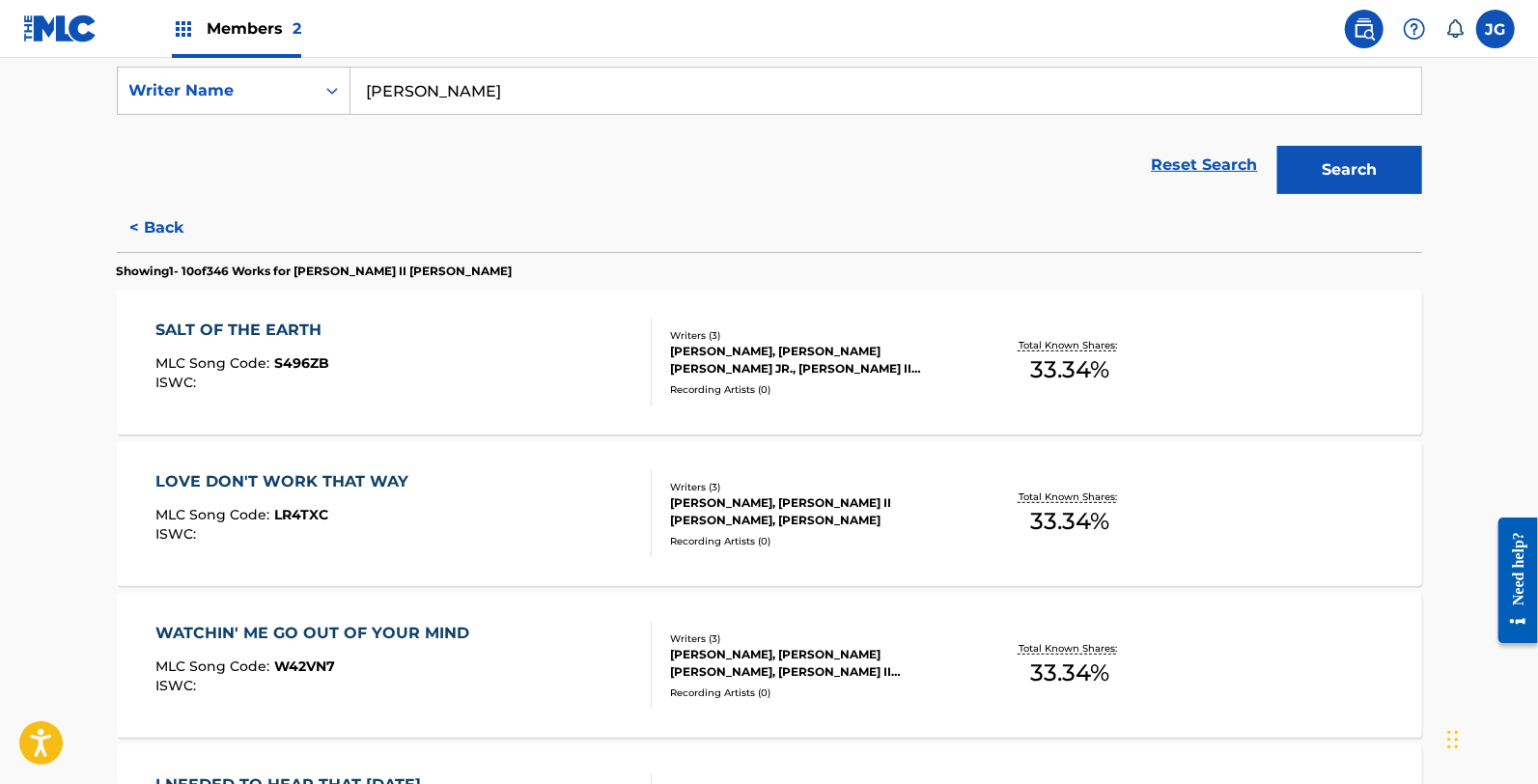
scroll to position [429, 0]
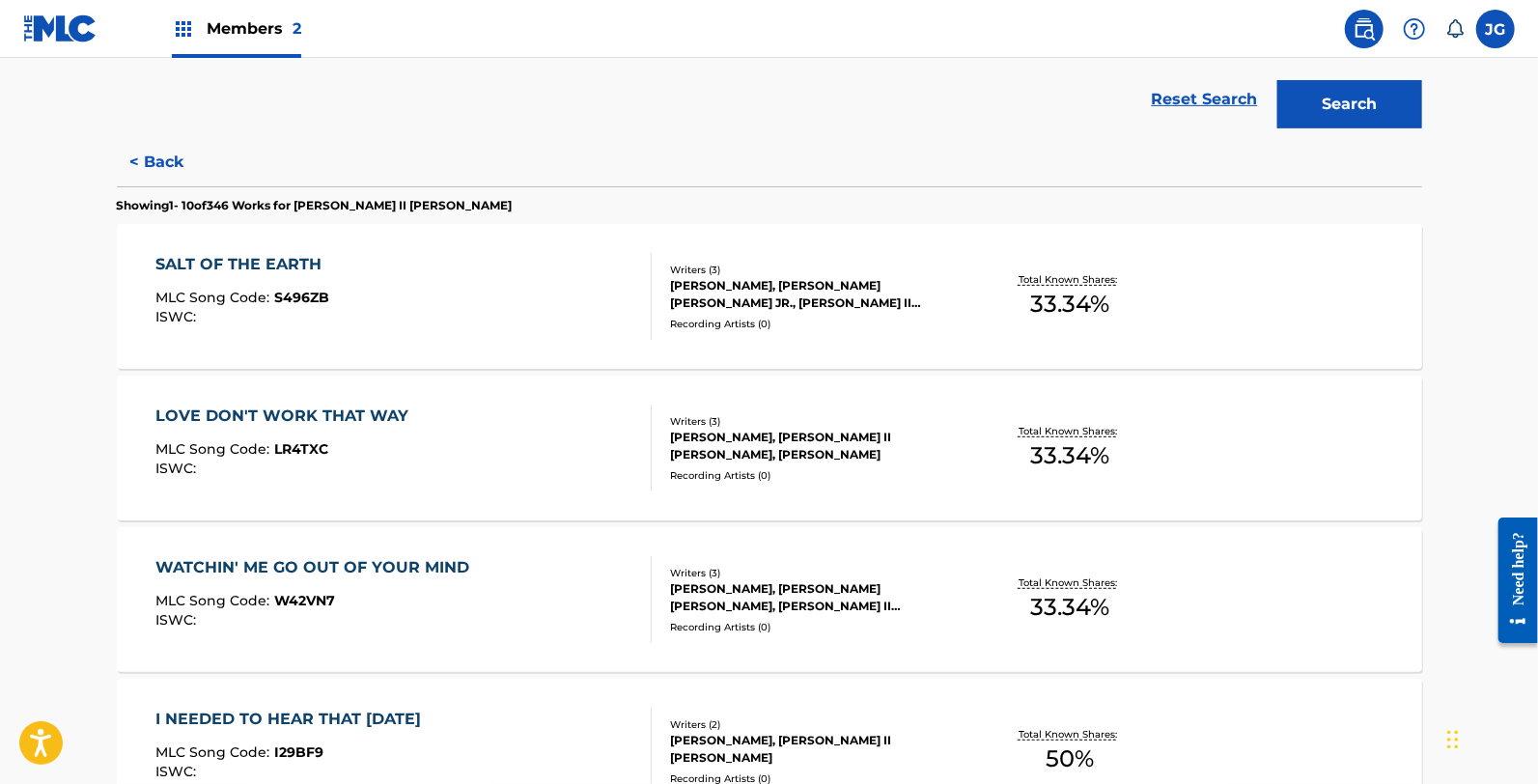
click at [177, 158] on button "< Back" at bounding box center [174, 162] width 115 height 49
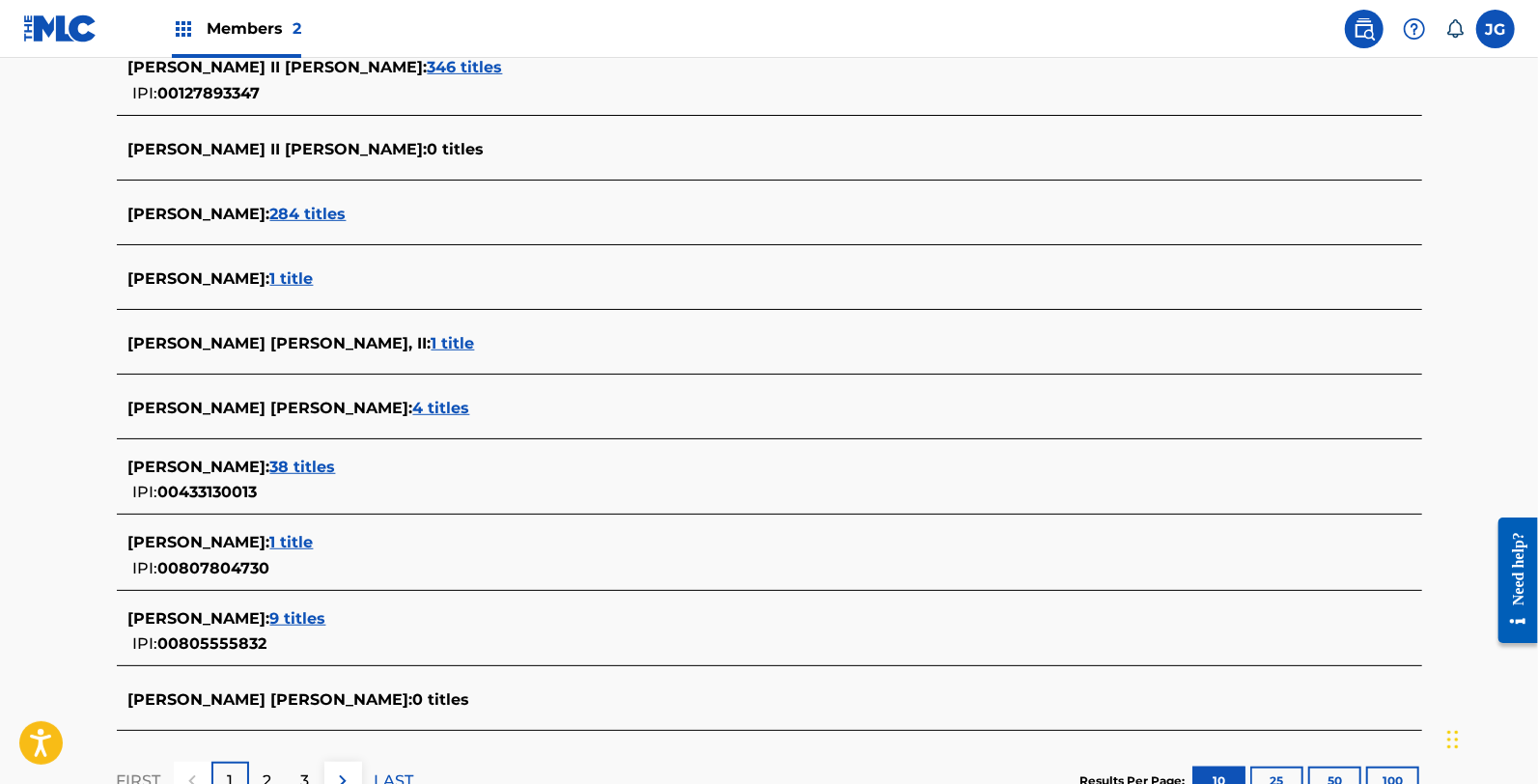
scroll to position [706, 0]
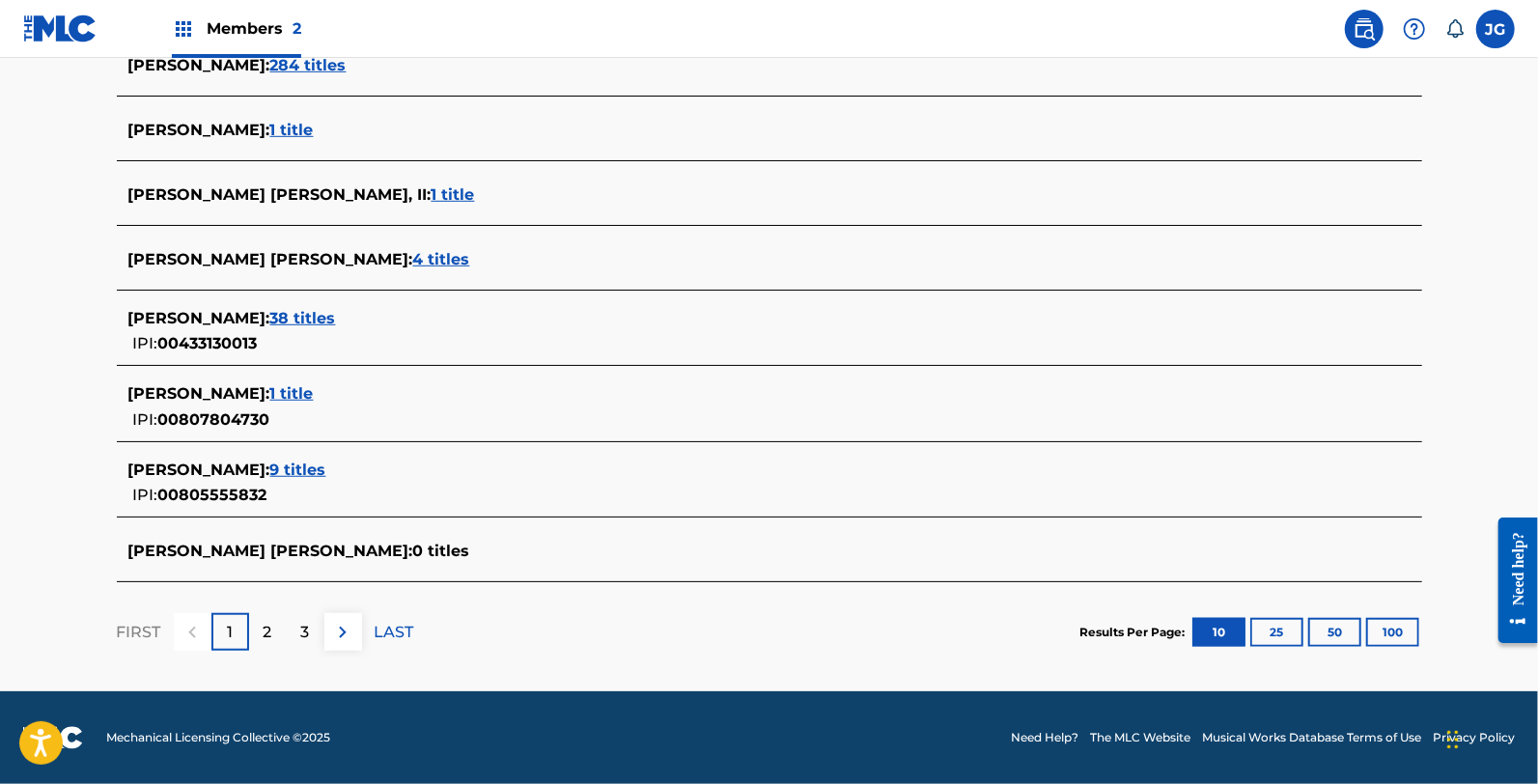
click at [273, 631] on div "2" at bounding box center [268, 632] width 38 height 38
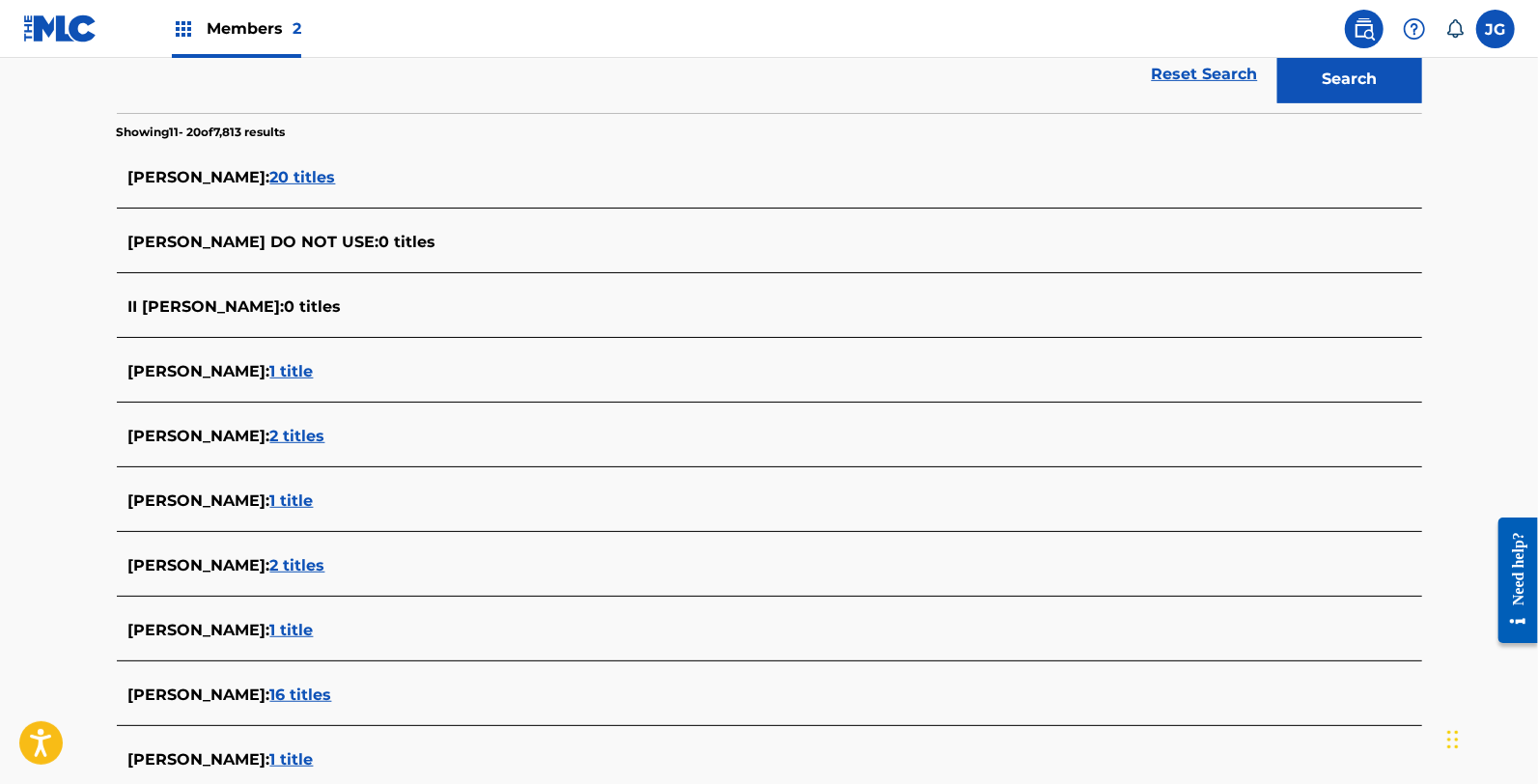
scroll to position [233, 0]
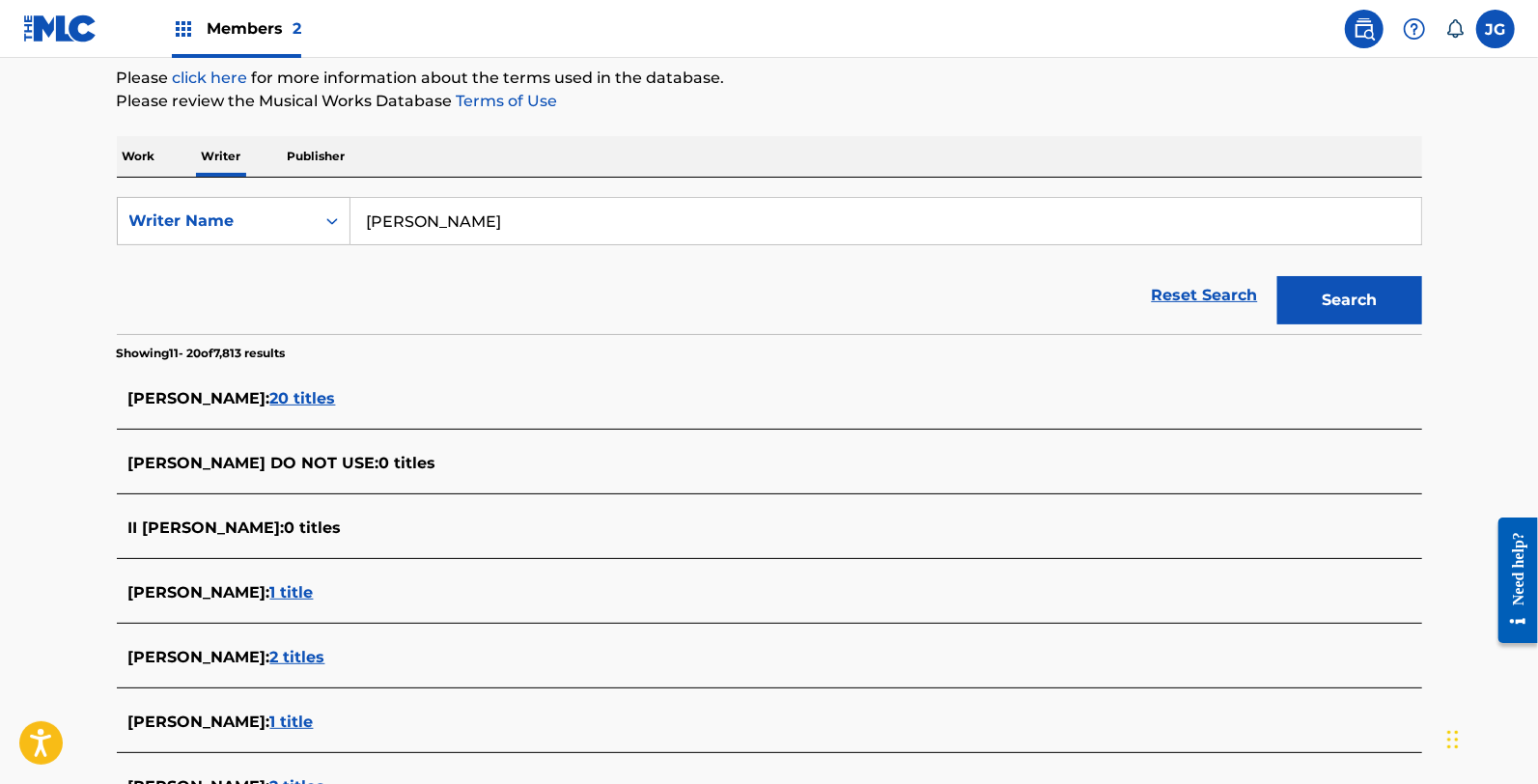
click at [313, 400] on span "20 titles" at bounding box center [304, 398] width 66 height 18
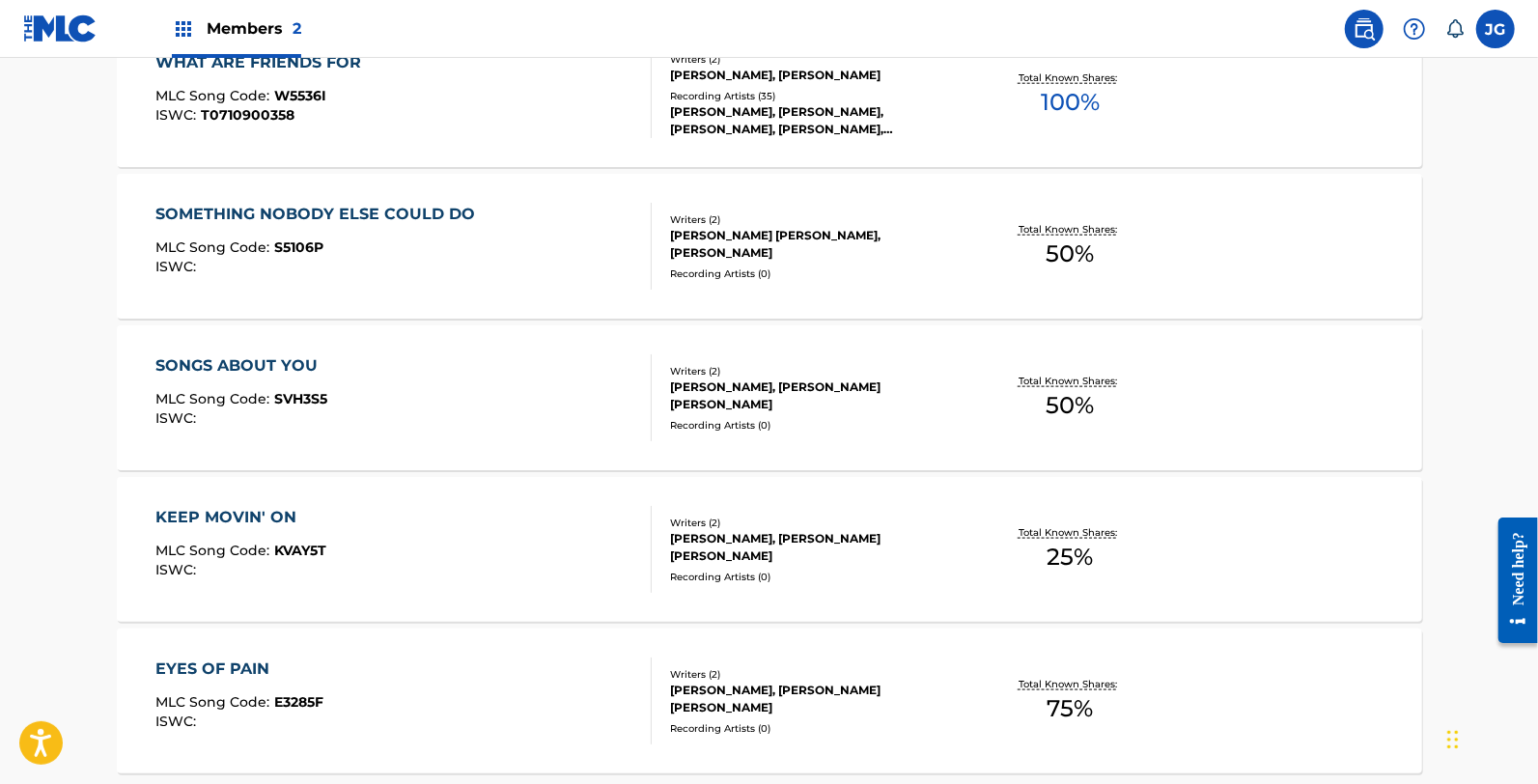
scroll to position [1579, 0]
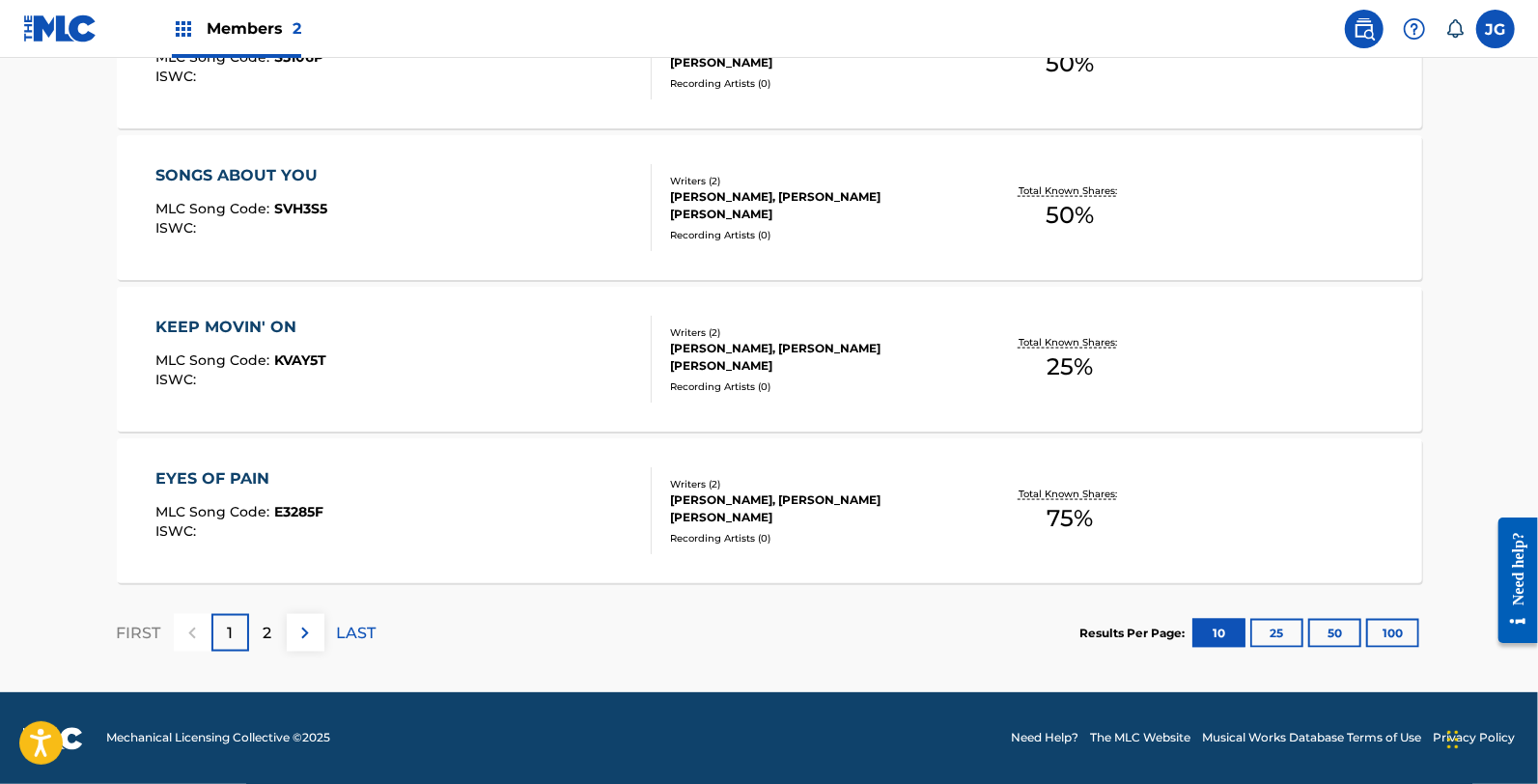
click at [266, 651] on div "2" at bounding box center [268, 633] width 38 height 38
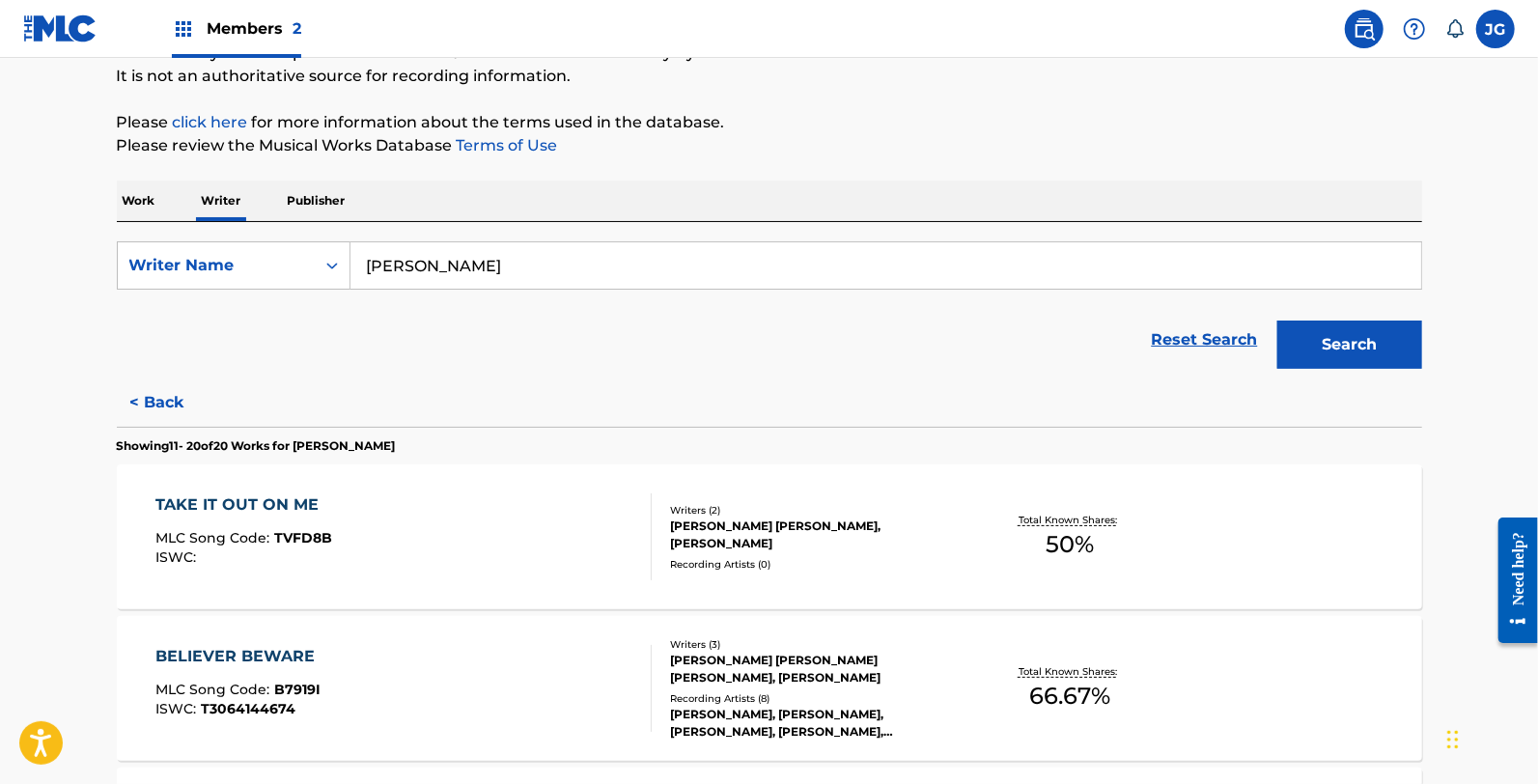
scroll to position [0, 0]
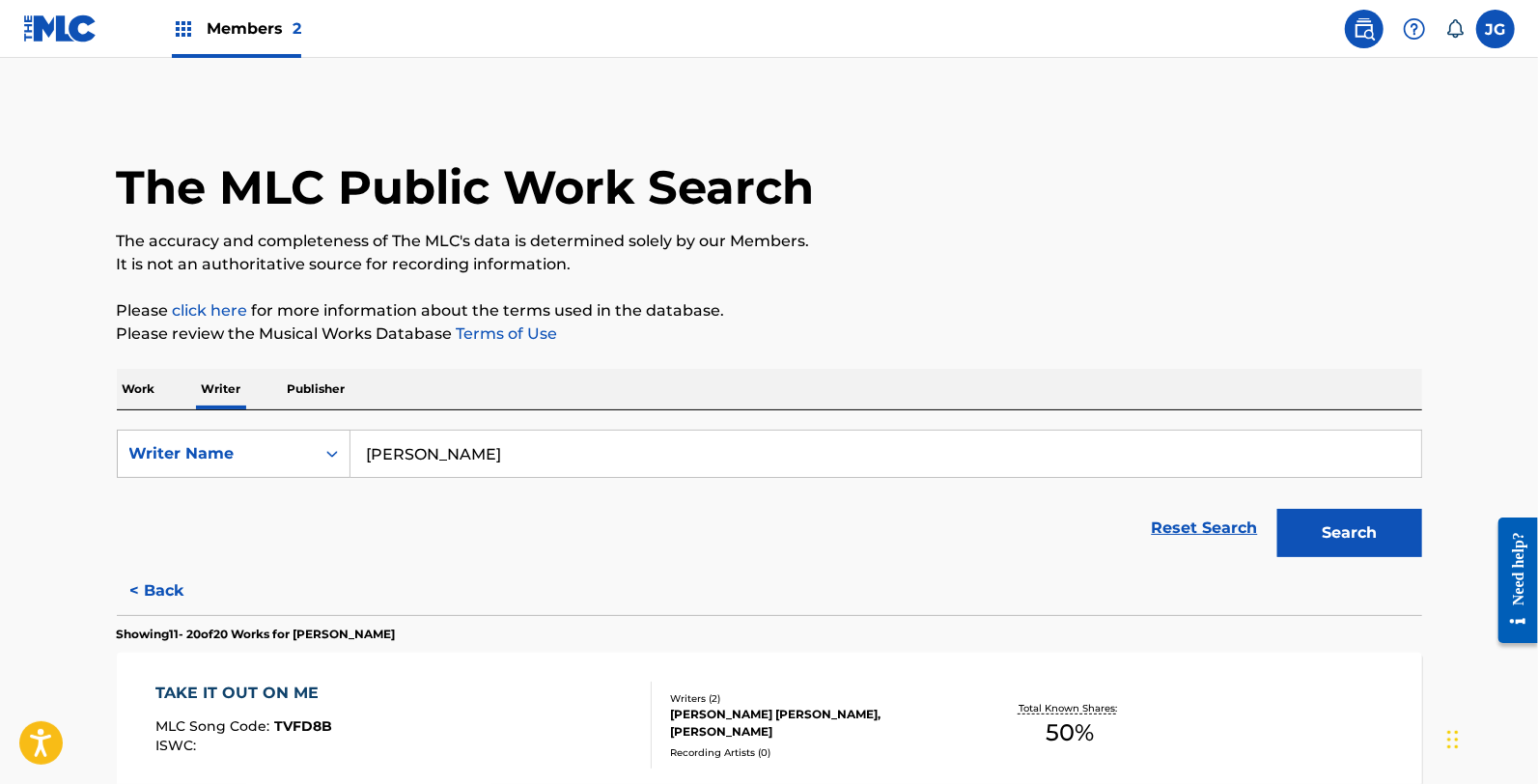
click at [128, 379] on p "Work" at bounding box center [139, 389] width 45 height 41
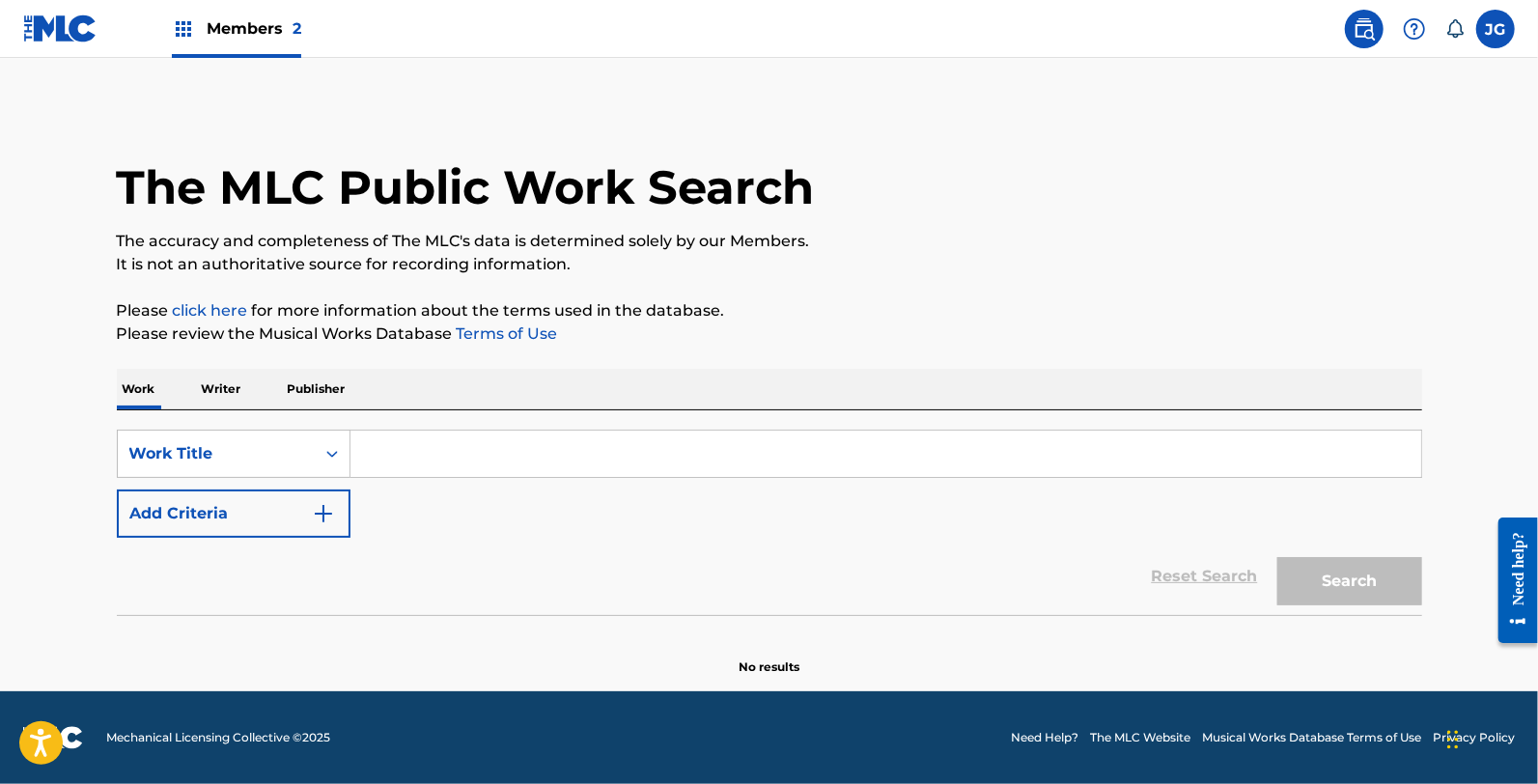
click at [393, 422] on div "SearchWithCriteria18a6c103-f1cf-42b4-b7d1-035f23c6c6ed Work Title Add Criteria …" at bounding box center [769, 512] width 1305 height 205
click at [234, 391] on p "Writer" at bounding box center [221, 389] width 51 height 41
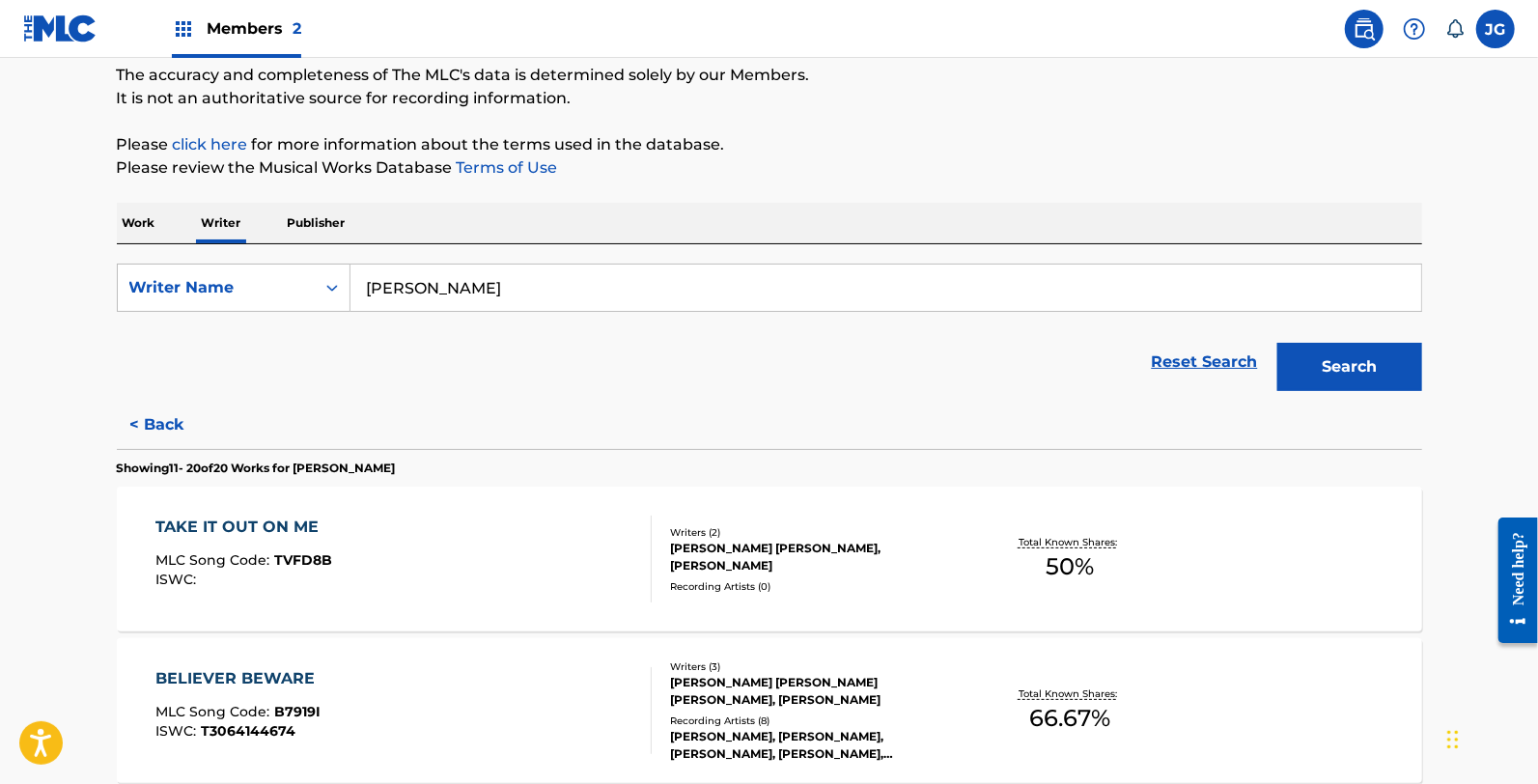
scroll to position [321, 0]
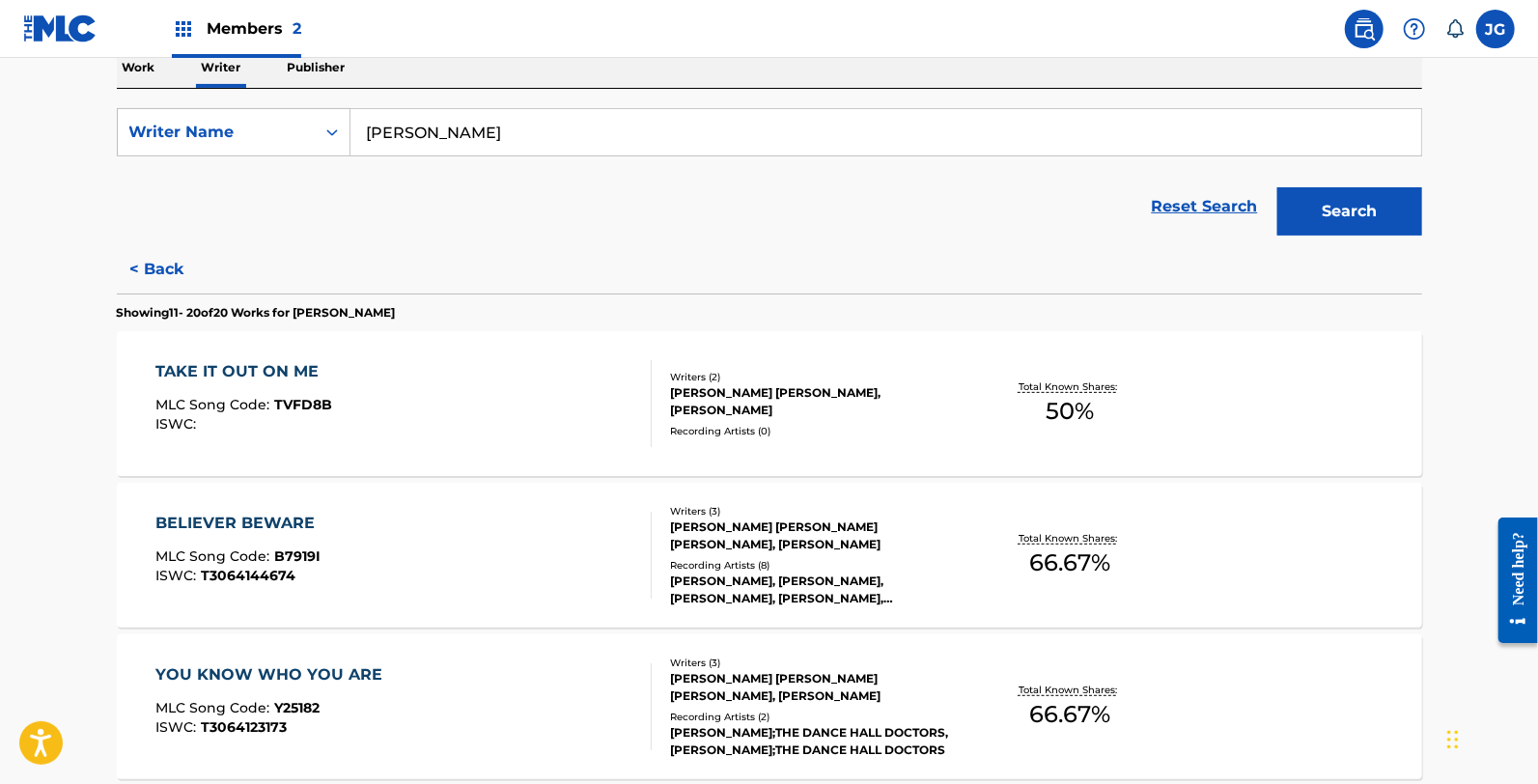
click at [159, 268] on button "< Back" at bounding box center [174, 270] width 115 height 49
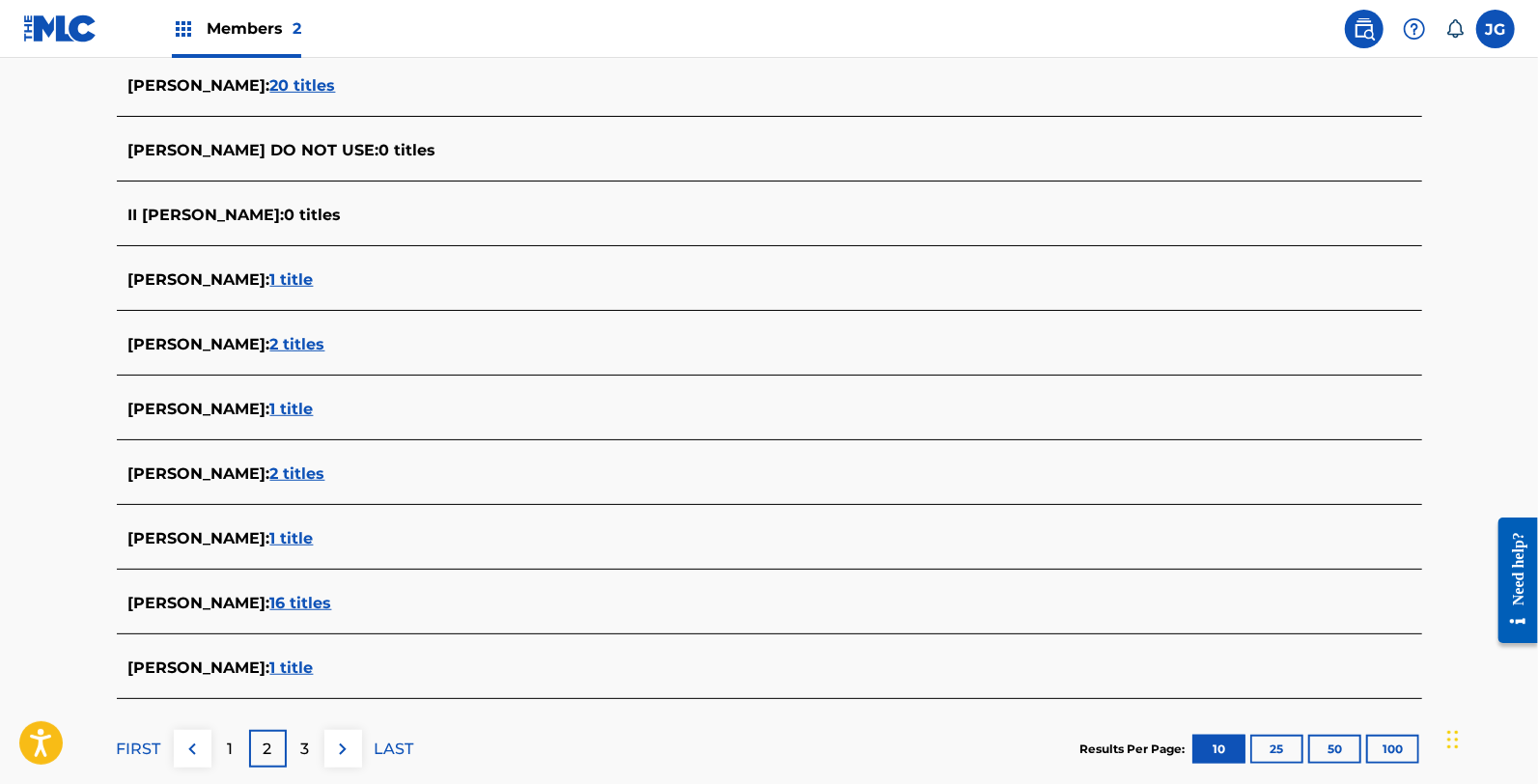
scroll to position [662, 0]
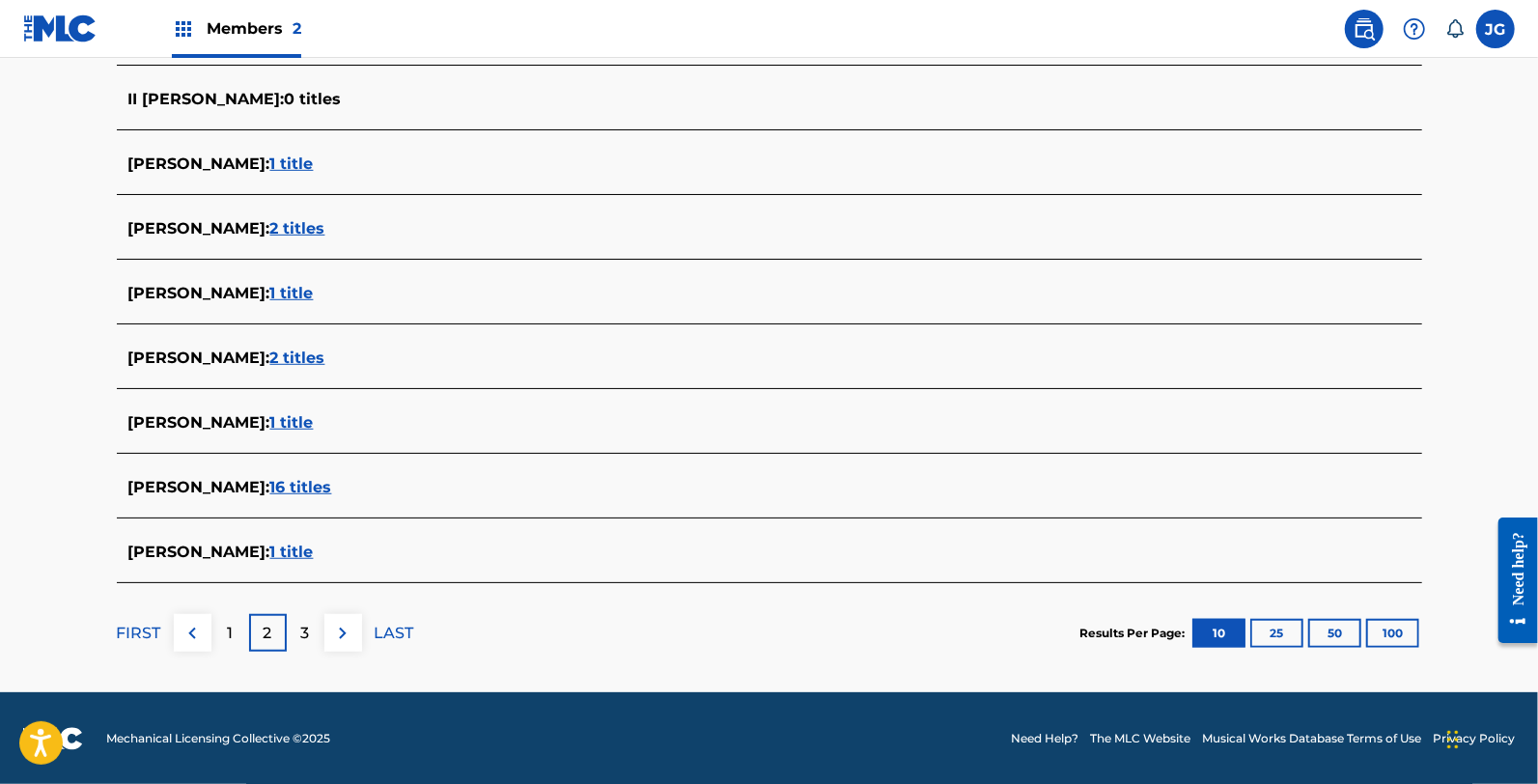
click at [238, 573] on div "A. SHAMBLIN : 1 title" at bounding box center [769, 553] width 1305 height 46
click at [240, 564] on div at bounding box center [185, 565] width 115 height 3
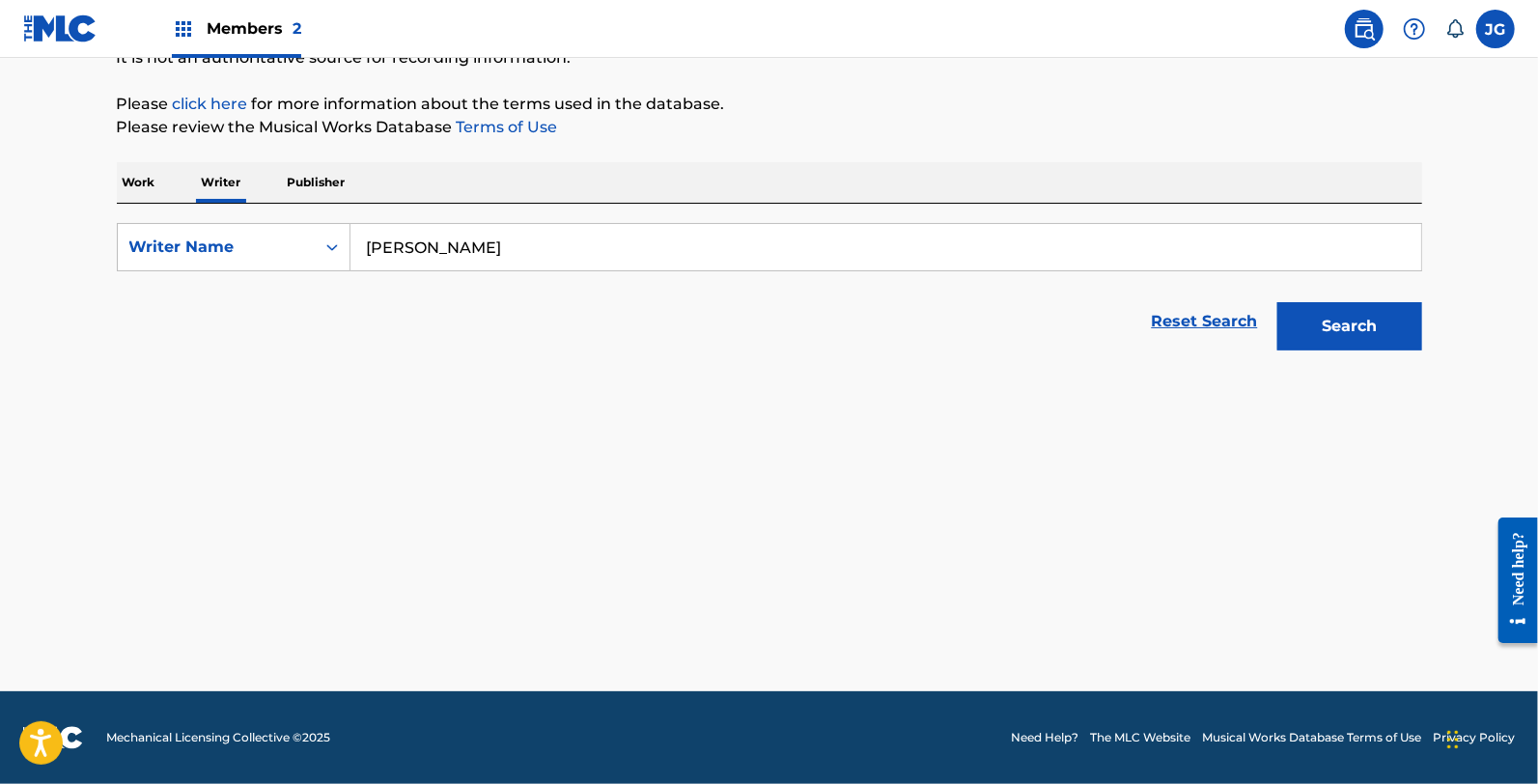
scroll to position [207, 0]
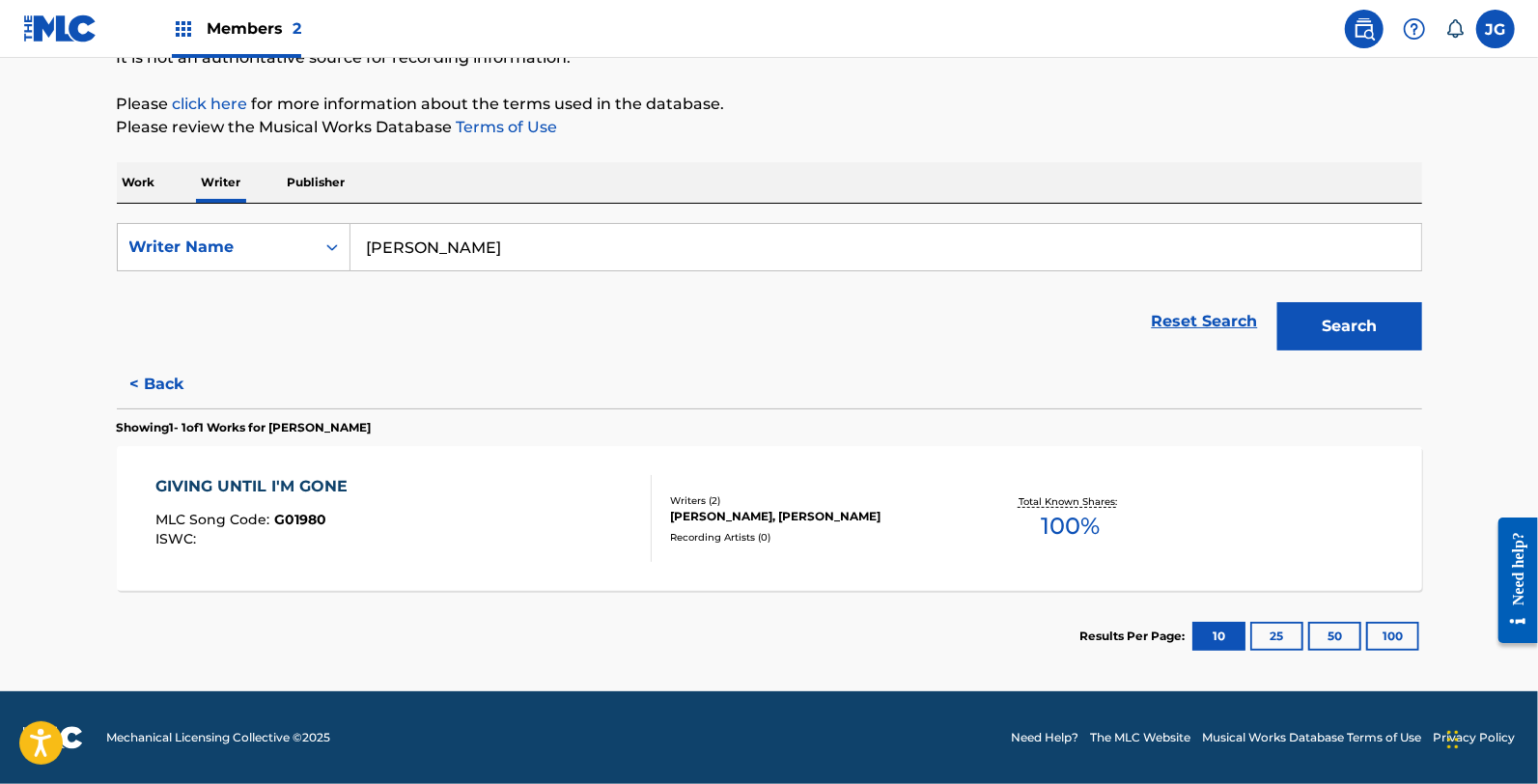
click at [168, 381] on button "< Back" at bounding box center [174, 384] width 115 height 49
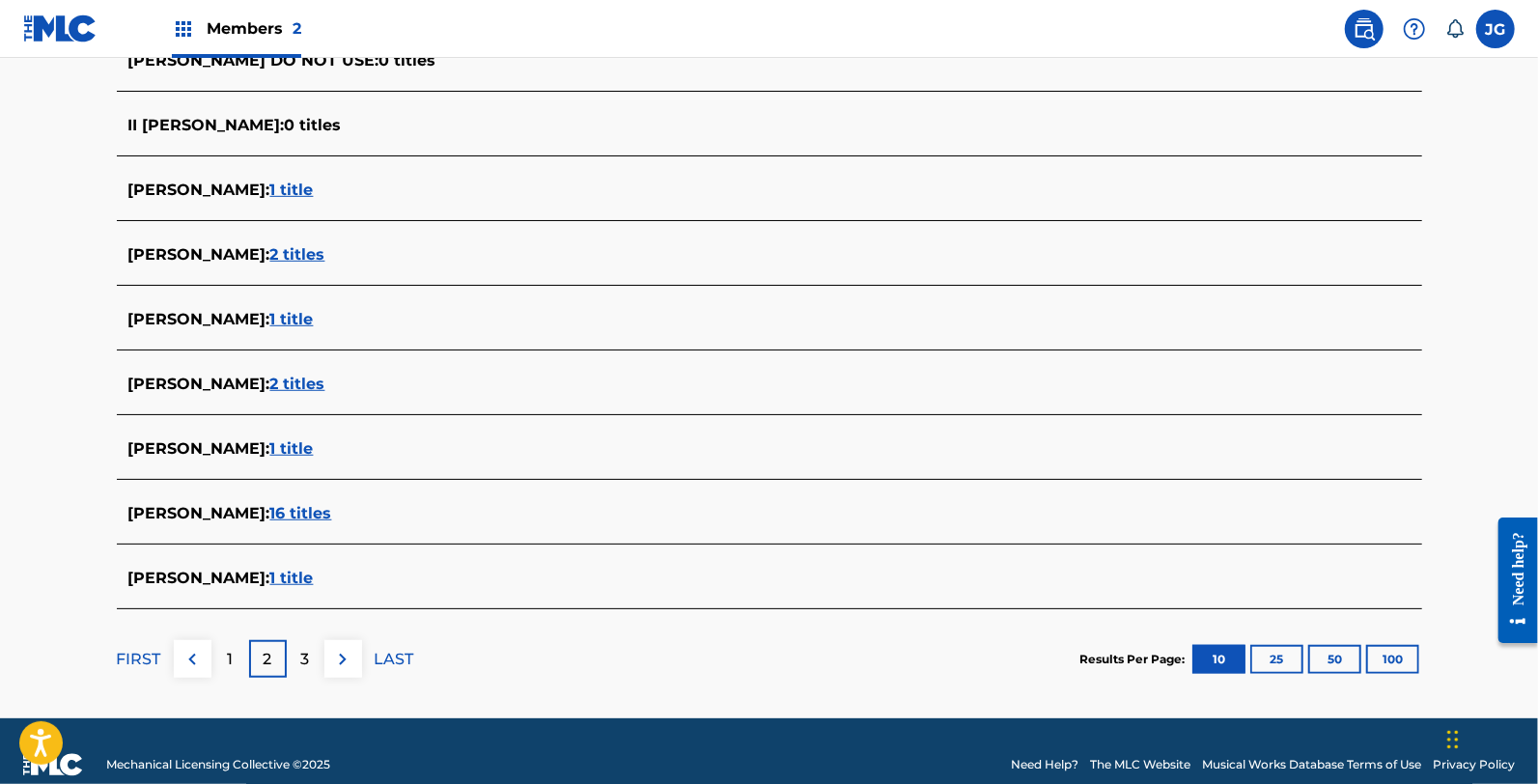
click at [222, 658] on div "1" at bounding box center [230, 659] width 38 height 38
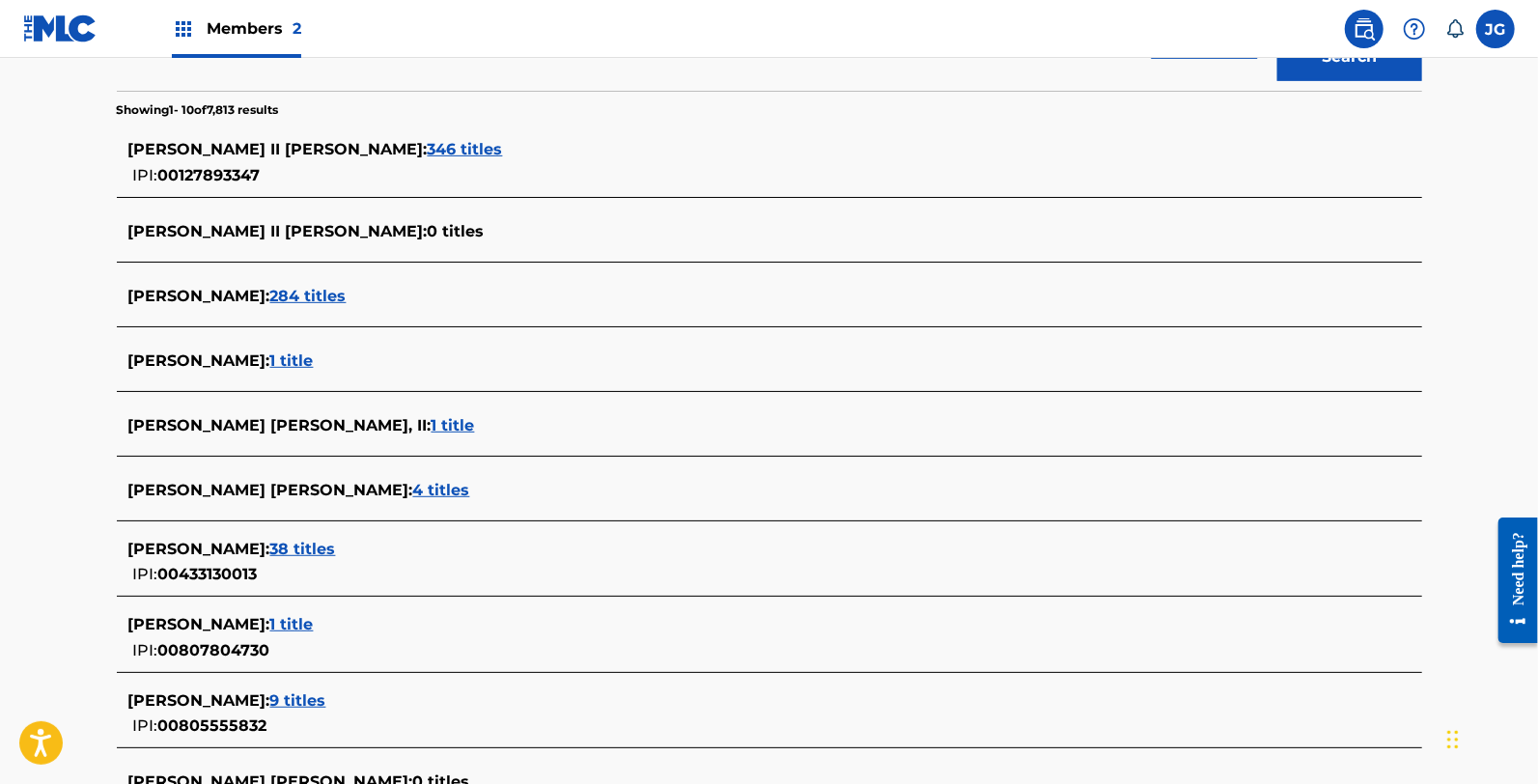
scroll to position [313, 0]
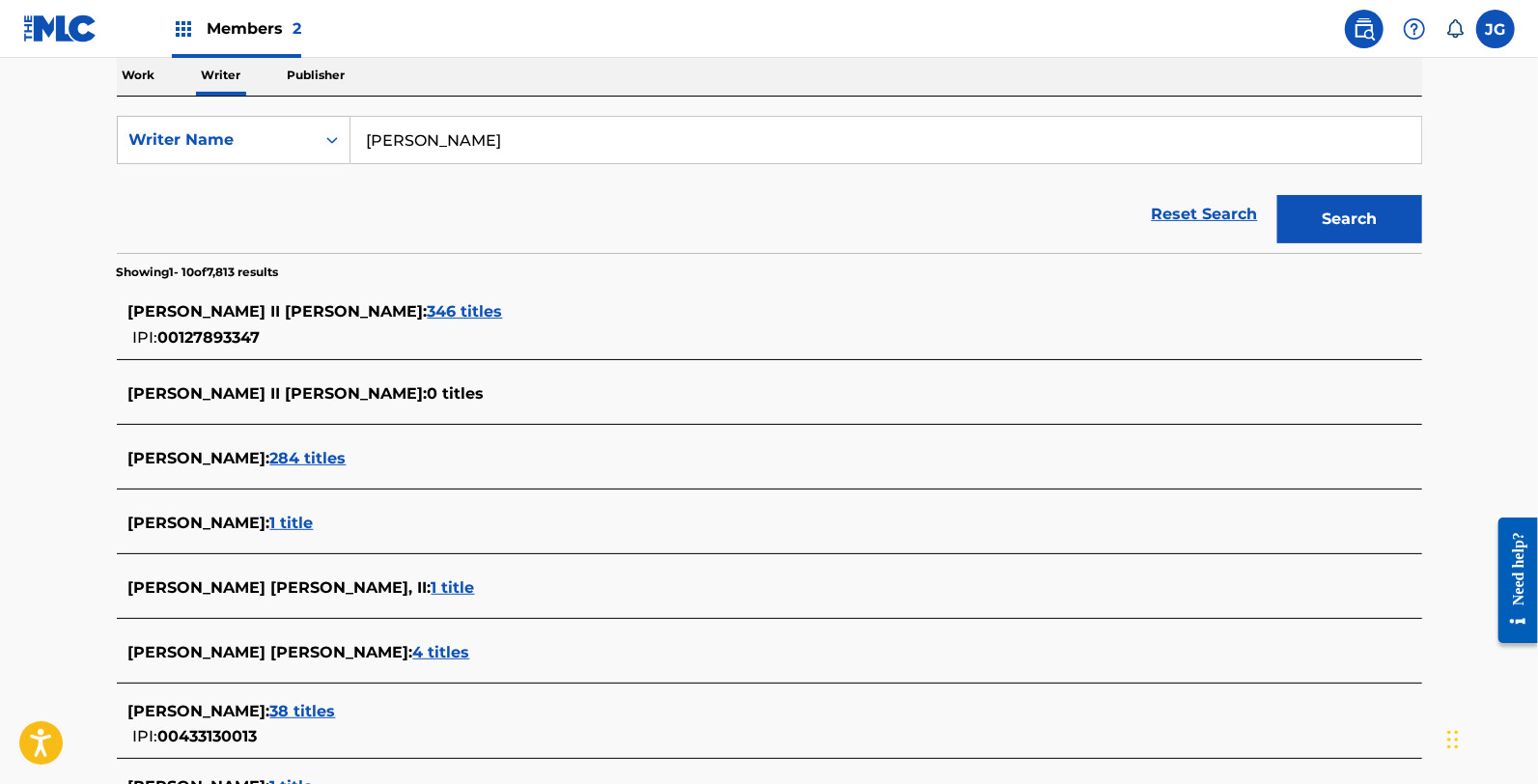
click at [401, 320] on div "JAMES ALLEN II SHAMBLIN : 346 titles" at bounding box center [744, 311] width 1232 height 23
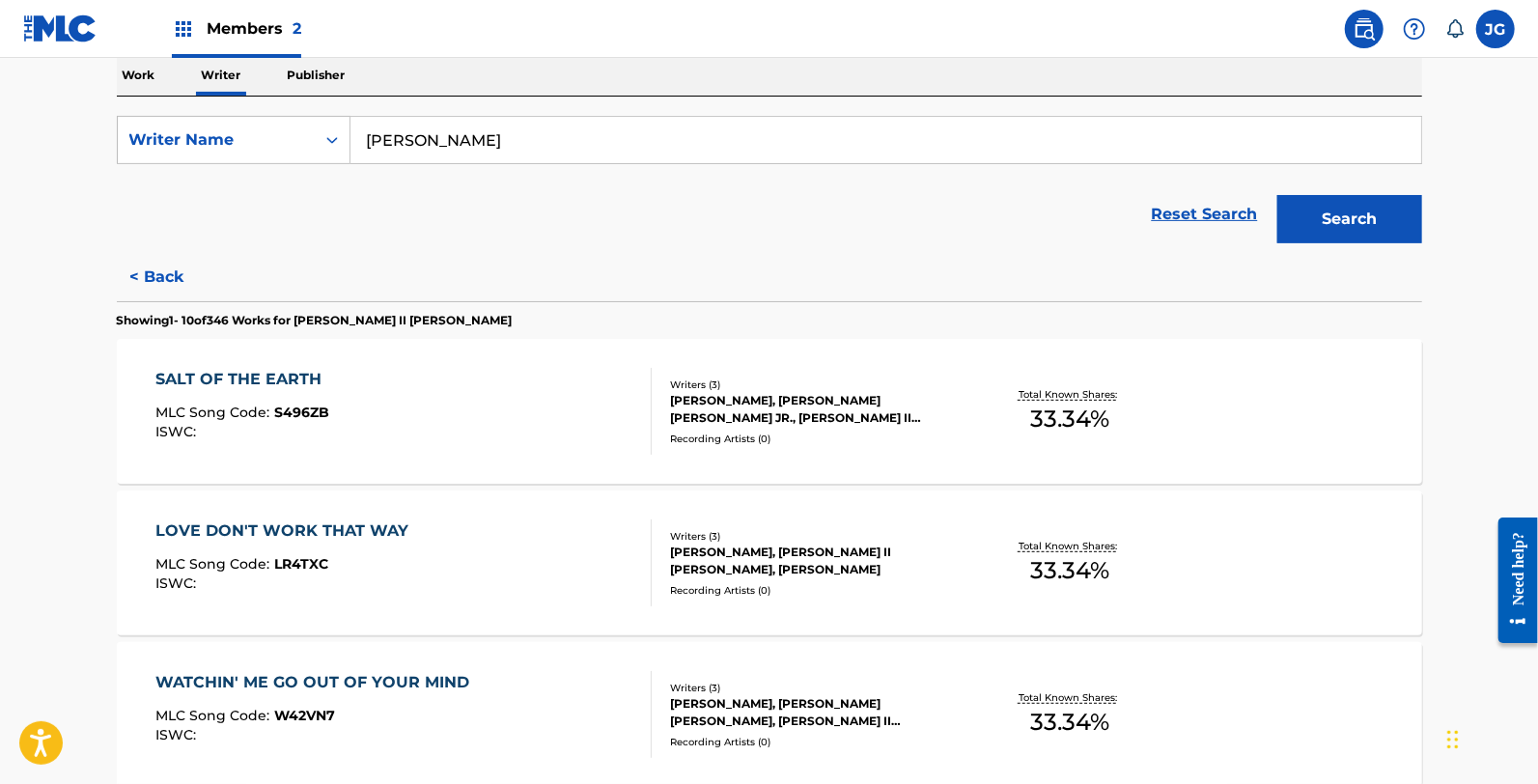
click at [521, 398] on div "SALT OF THE EARTH MLC Song Code : S496ZB ISWC :" at bounding box center [403, 411] width 496 height 87
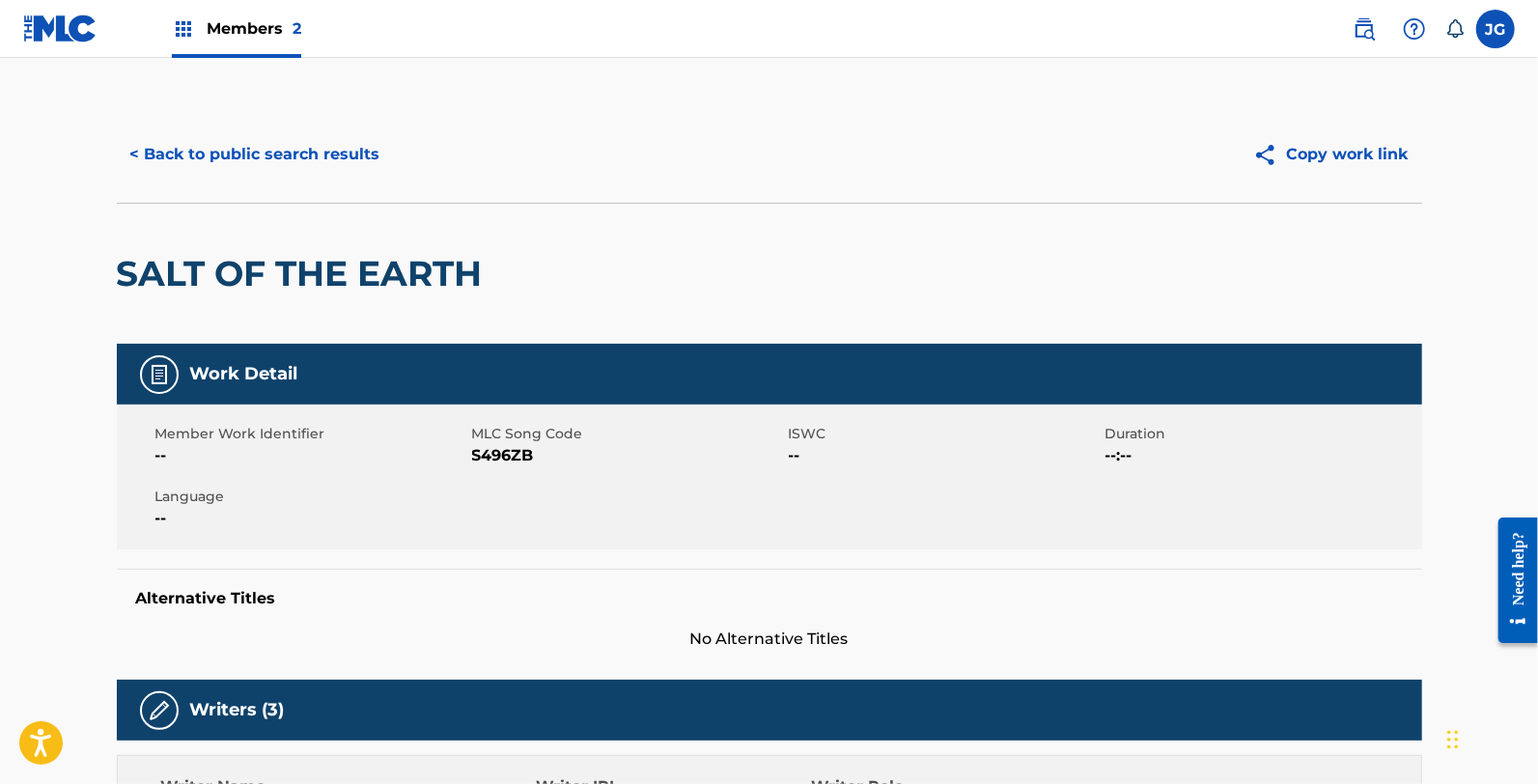
click at [494, 451] on span "S496ZB" at bounding box center [628, 456] width 311 height 23
copy span "S496ZB"
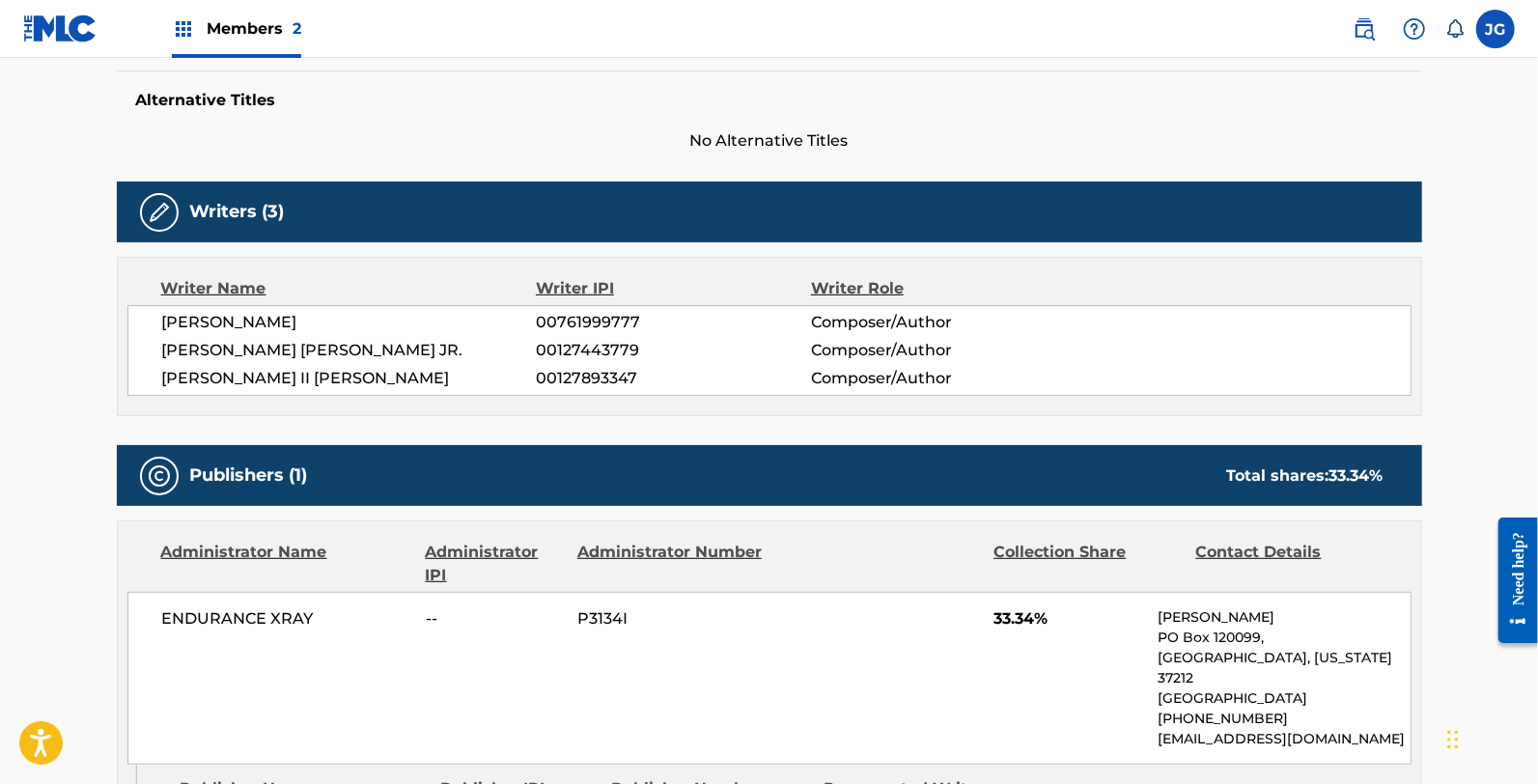
scroll to position [536, 0]
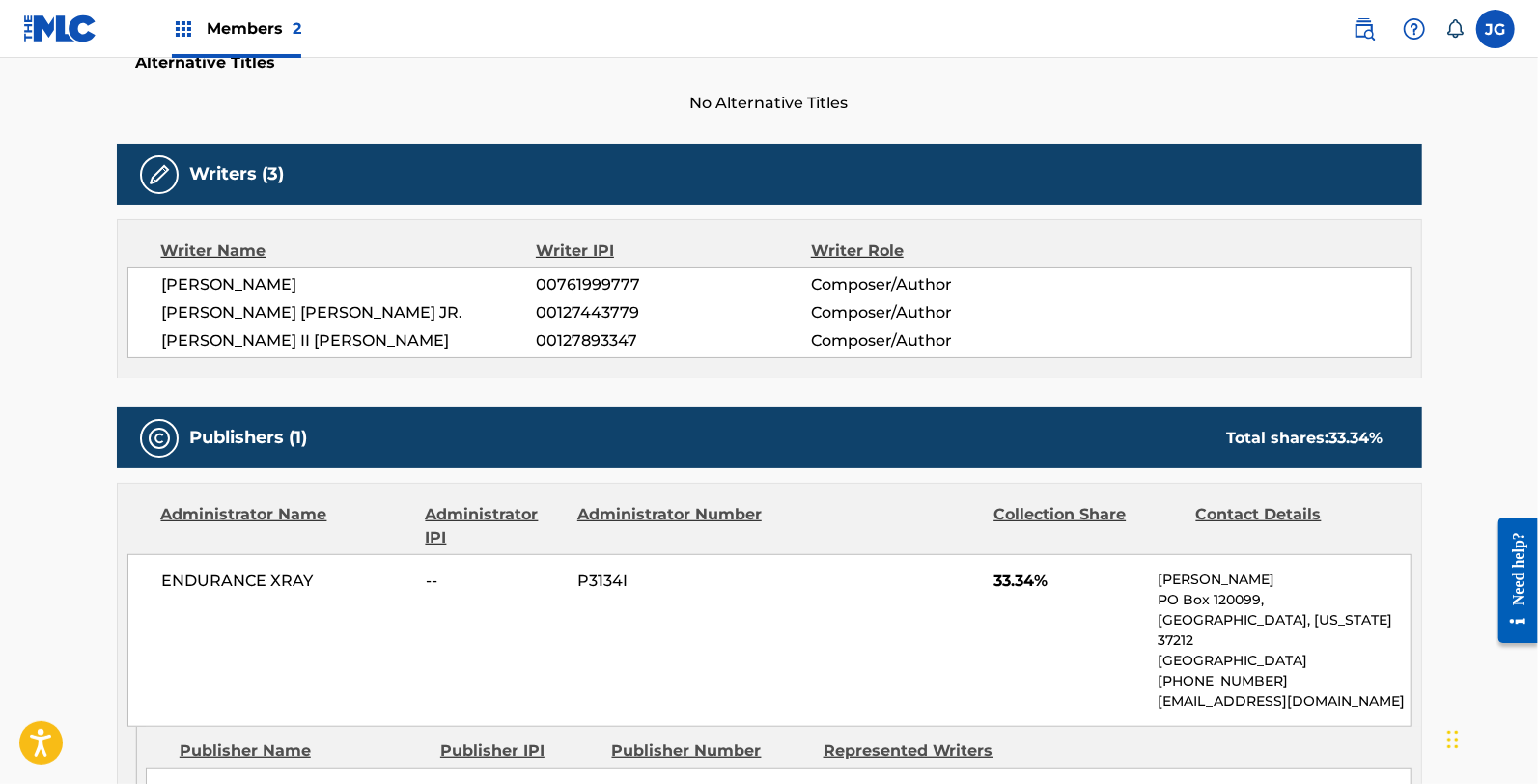
click at [585, 343] on span "00127893347" at bounding box center [672, 341] width 275 height 23
copy span "00127893347"
click at [326, 311] on span "PAUL AUSTIN CUNNINGHAM JR." at bounding box center [349, 312] width 375 height 23
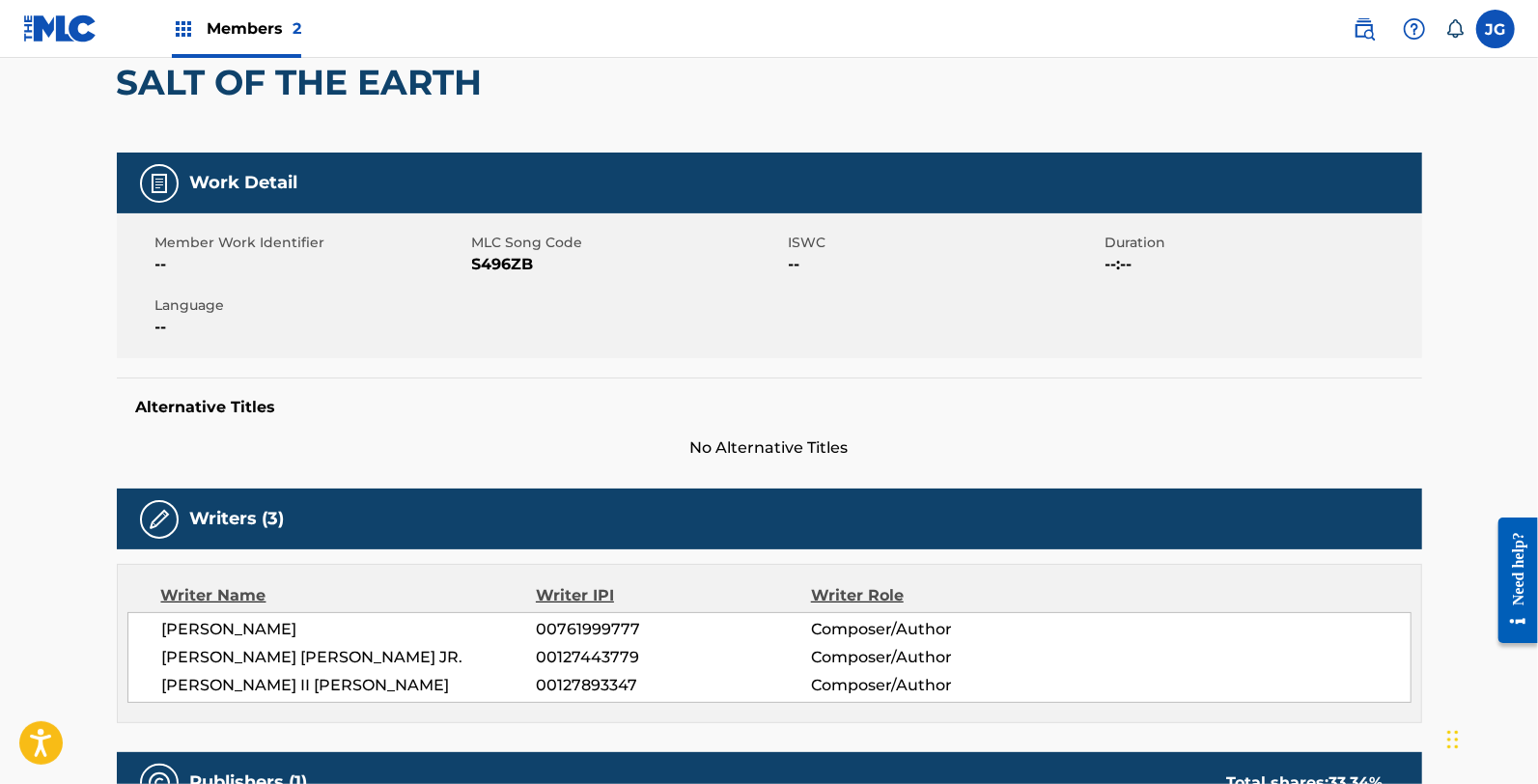
scroll to position [0, 0]
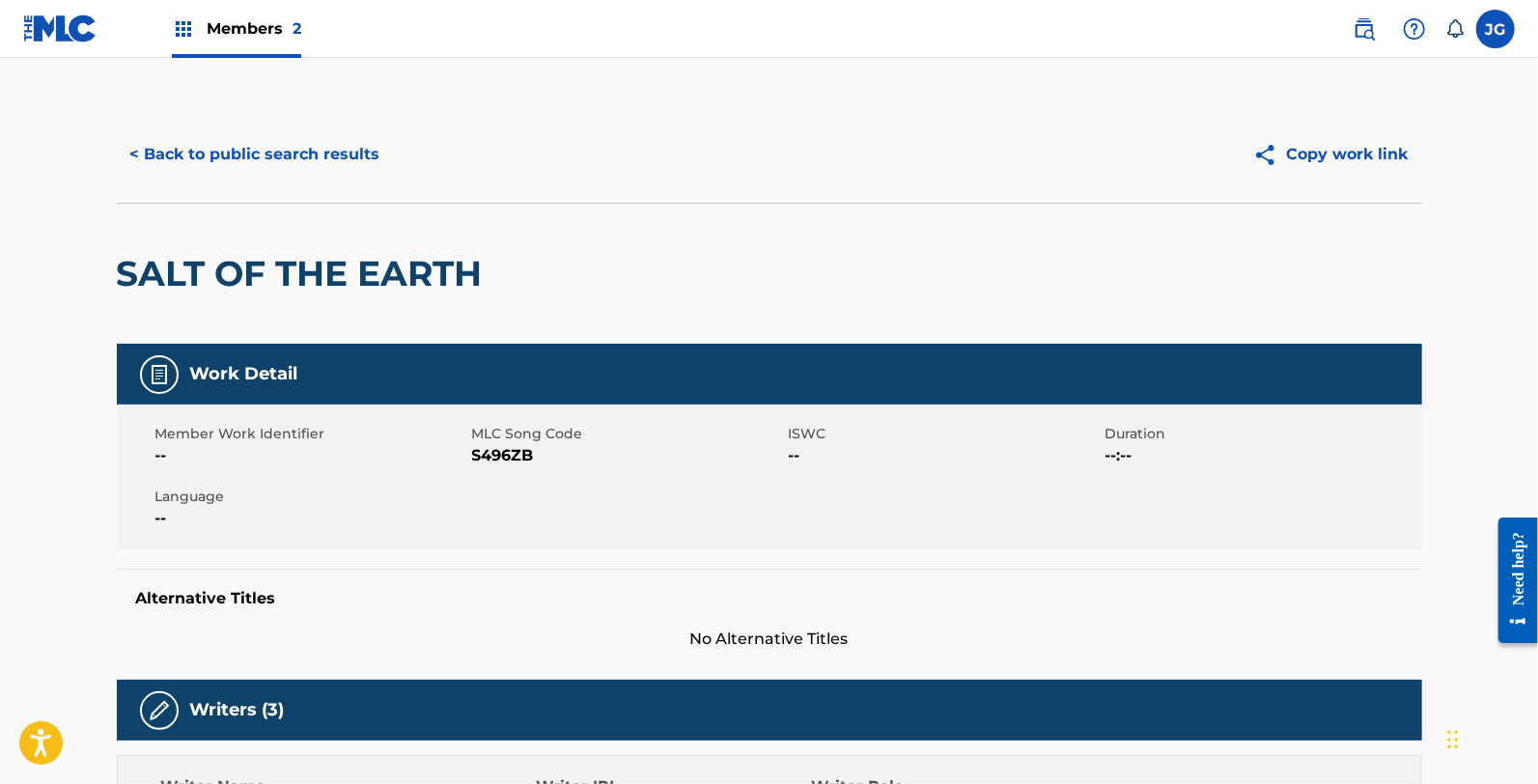
click at [253, 130] on button "< Back to public search results" at bounding box center [255, 154] width 278 height 49
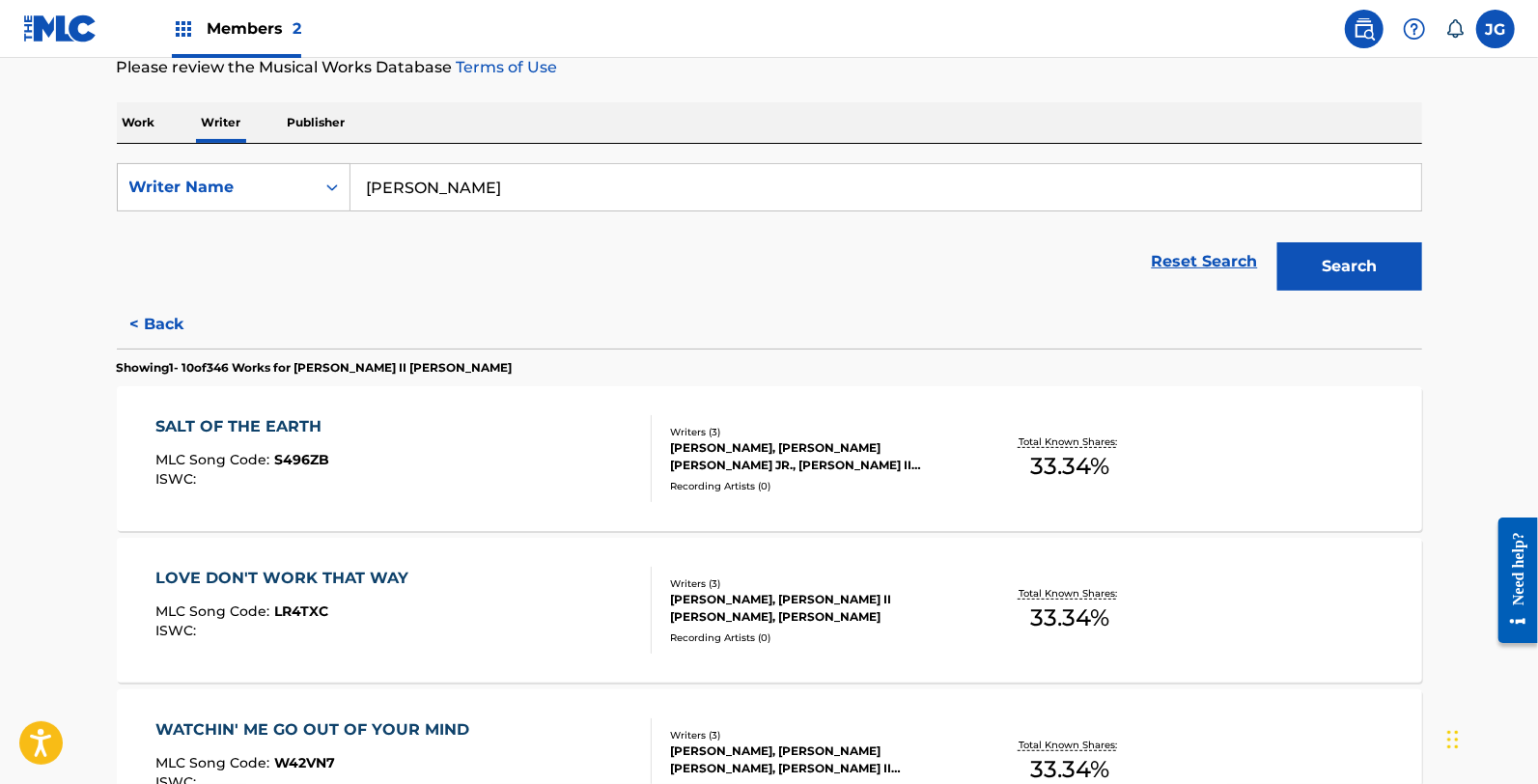
scroll to position [321, 0]
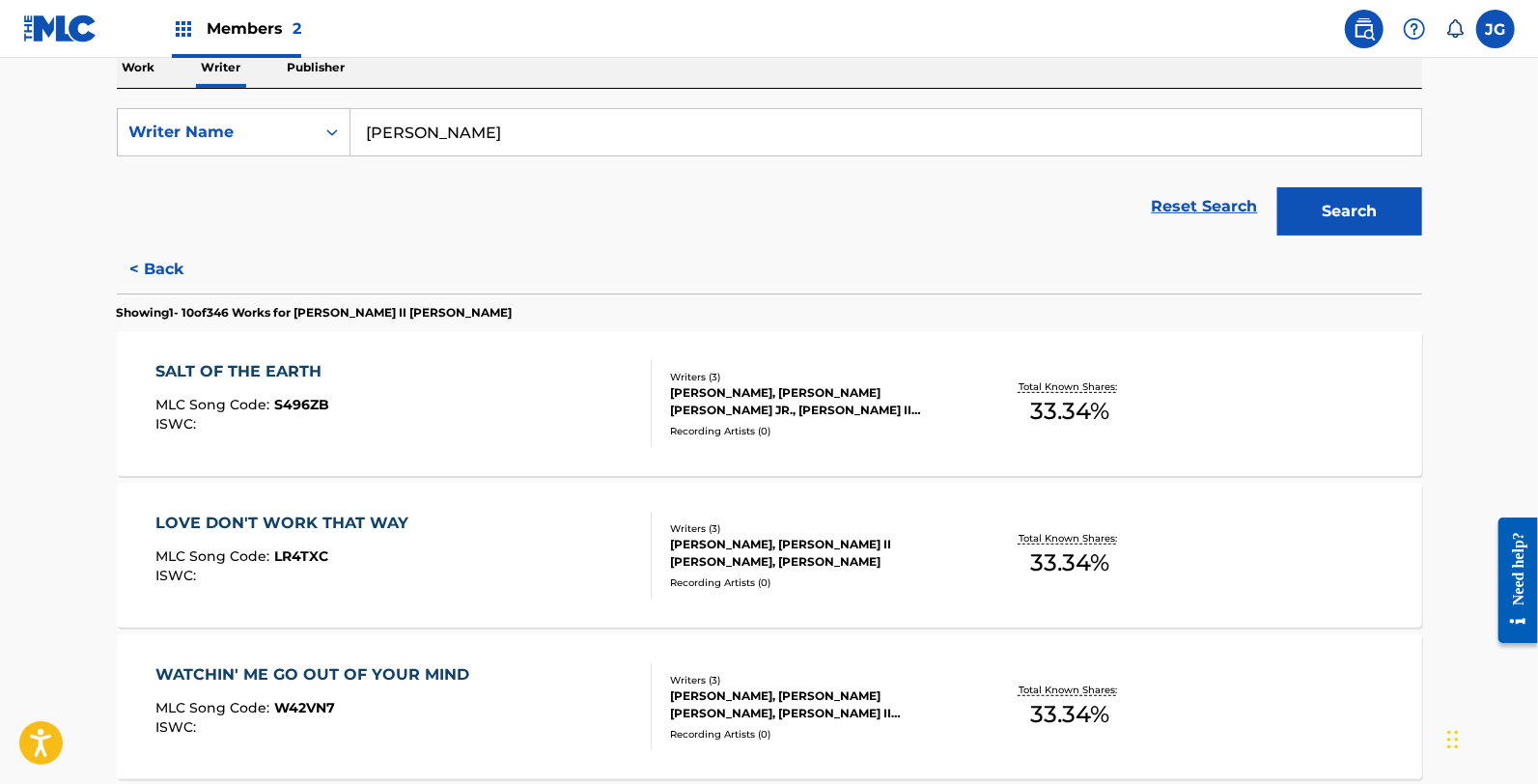
click at [323, 574] on div "ISWC :" at bounding box center [286, 575] width 263 height 15
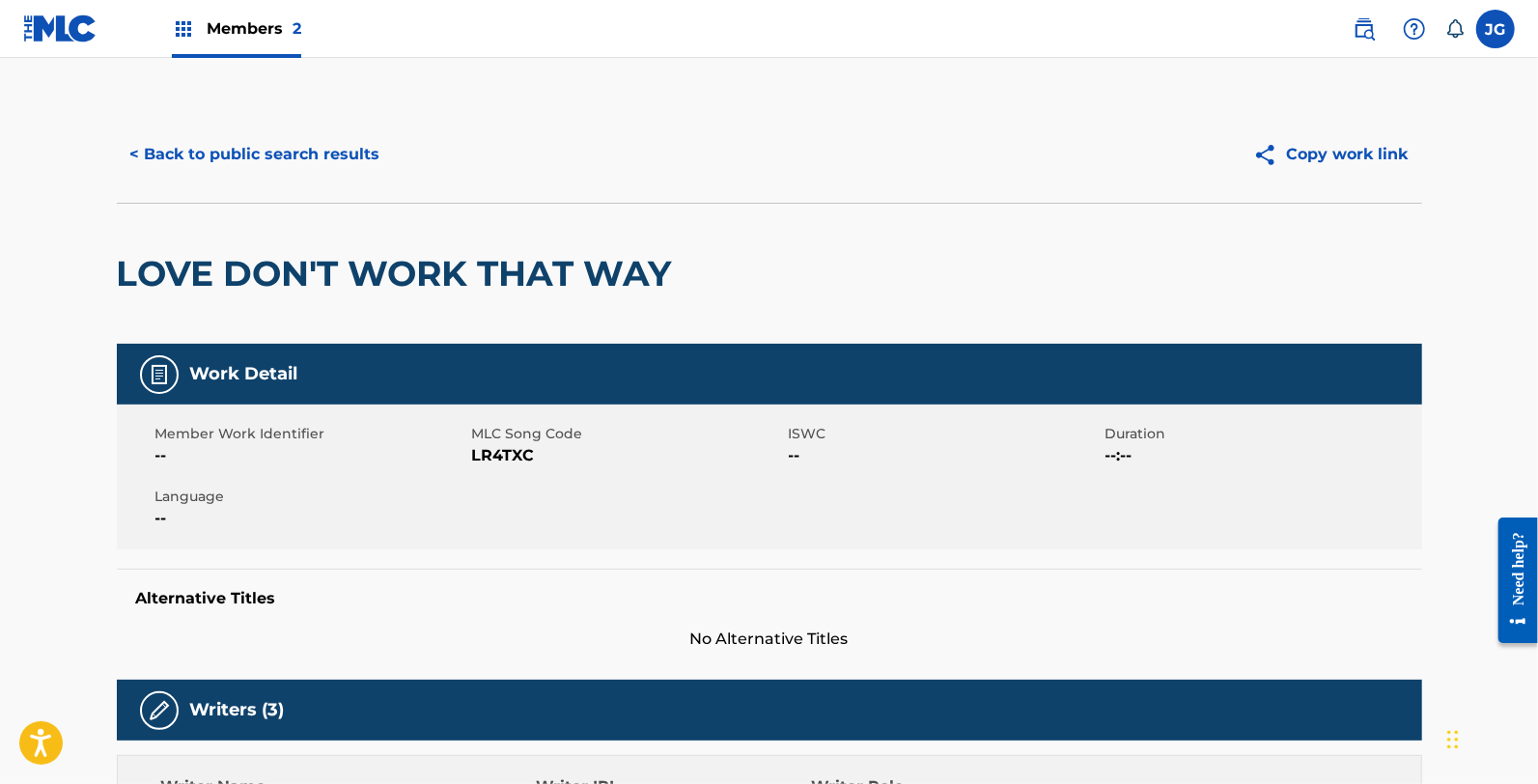
click at [509, 448] on span "LR4TXC" at bounding box center [628, 456] width 311 height 23
copy span "LR4TXC"
click at [303, 147] on button "< Back to public search results" at bounding box center [255, 154] width 278 height 49
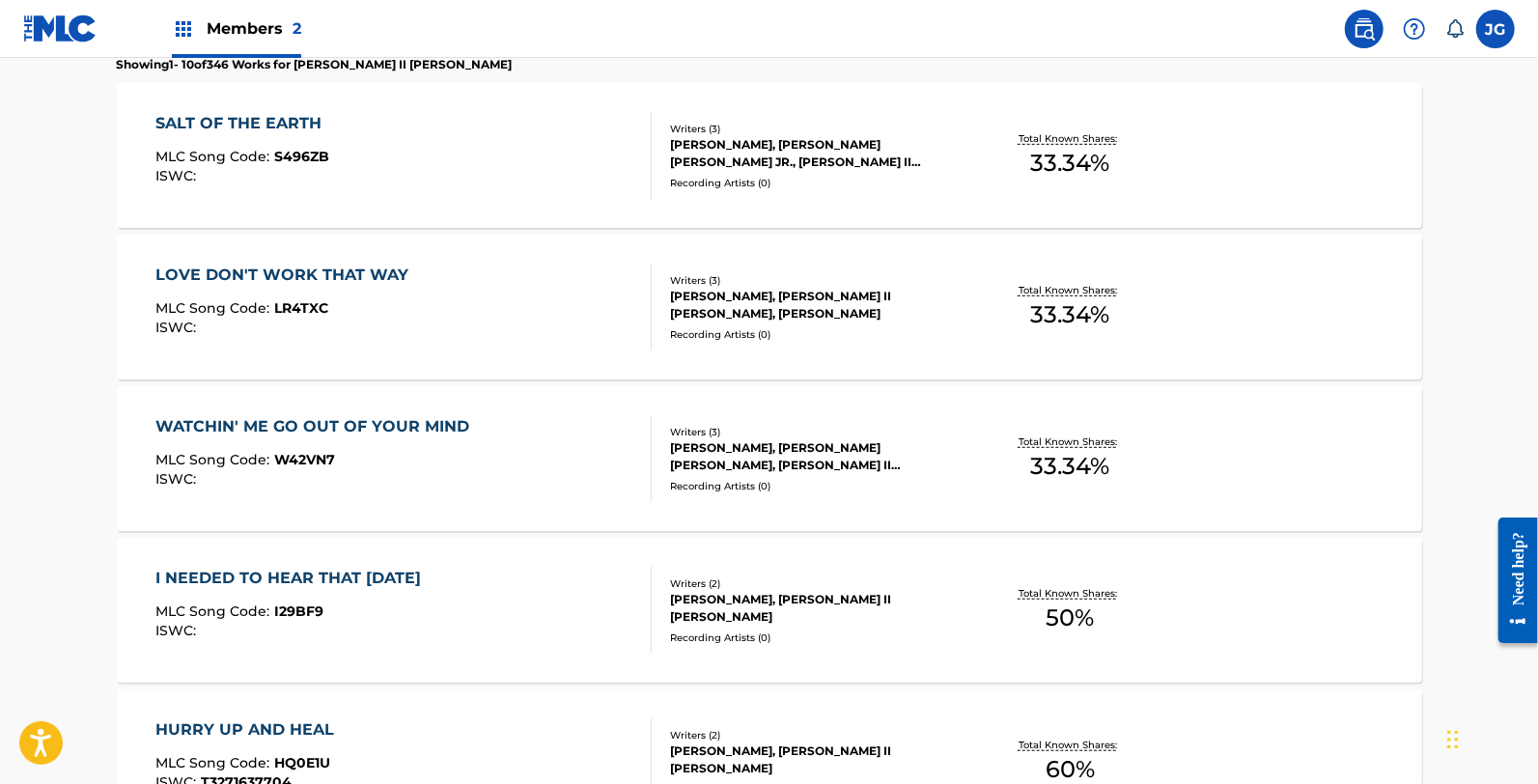
scroll to position [613, 0]
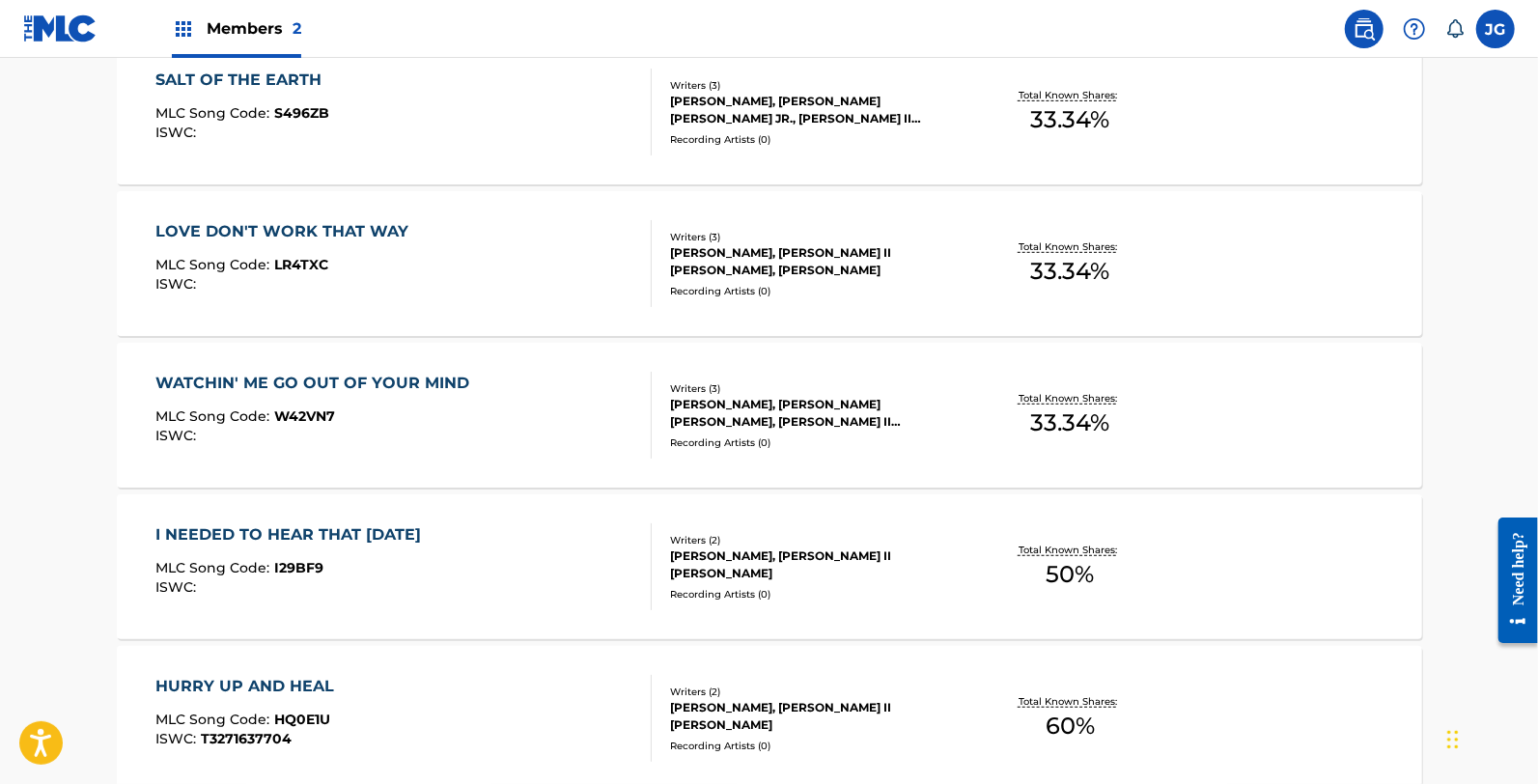
click at [419, 449] on div "WATCHIN' ME GO OUT OF YOUR MIND MLC Song Code : W42VN7 ISWC :" at bounding box center [316, 415] width 323 height 87
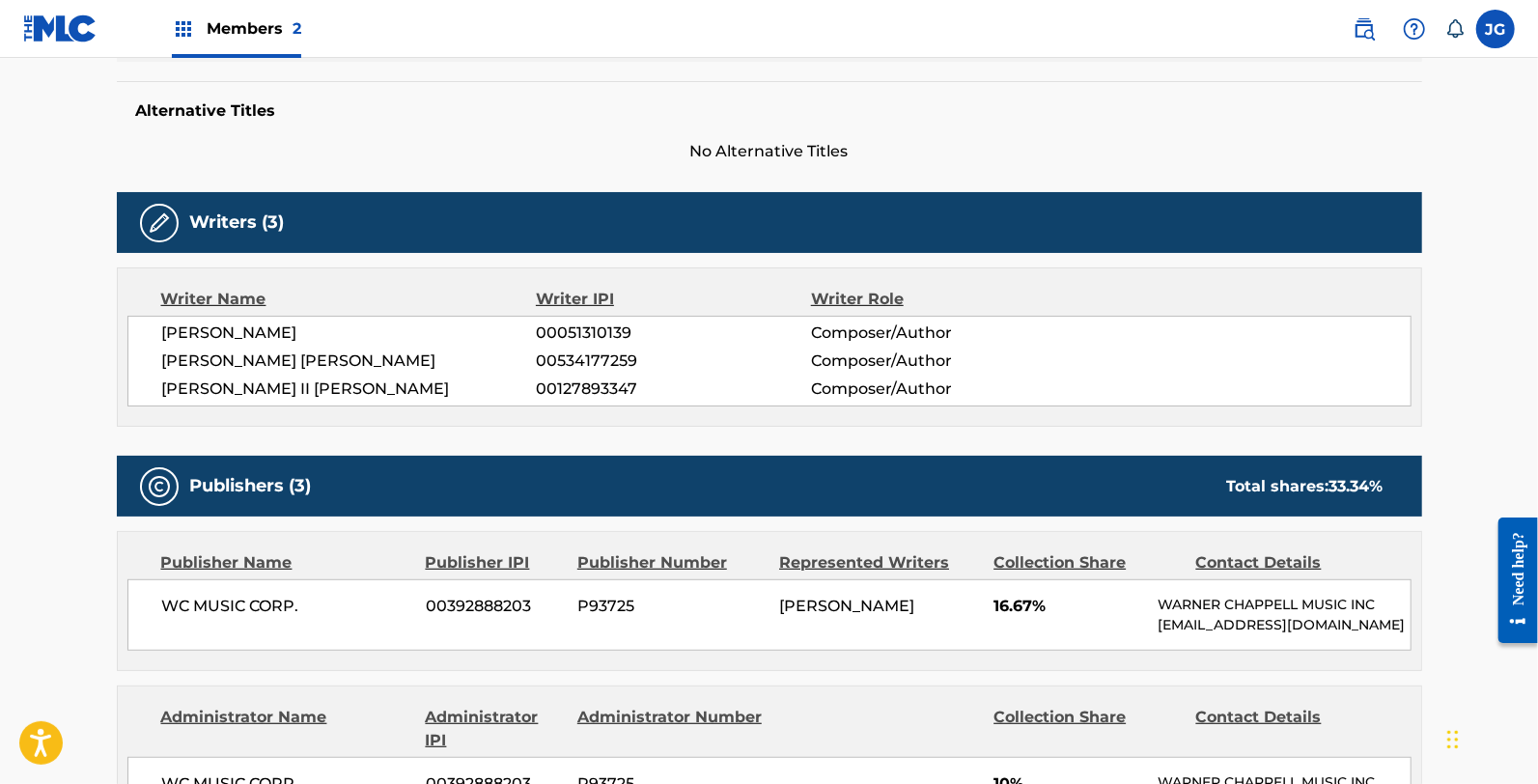
scroll to position [59, 0]
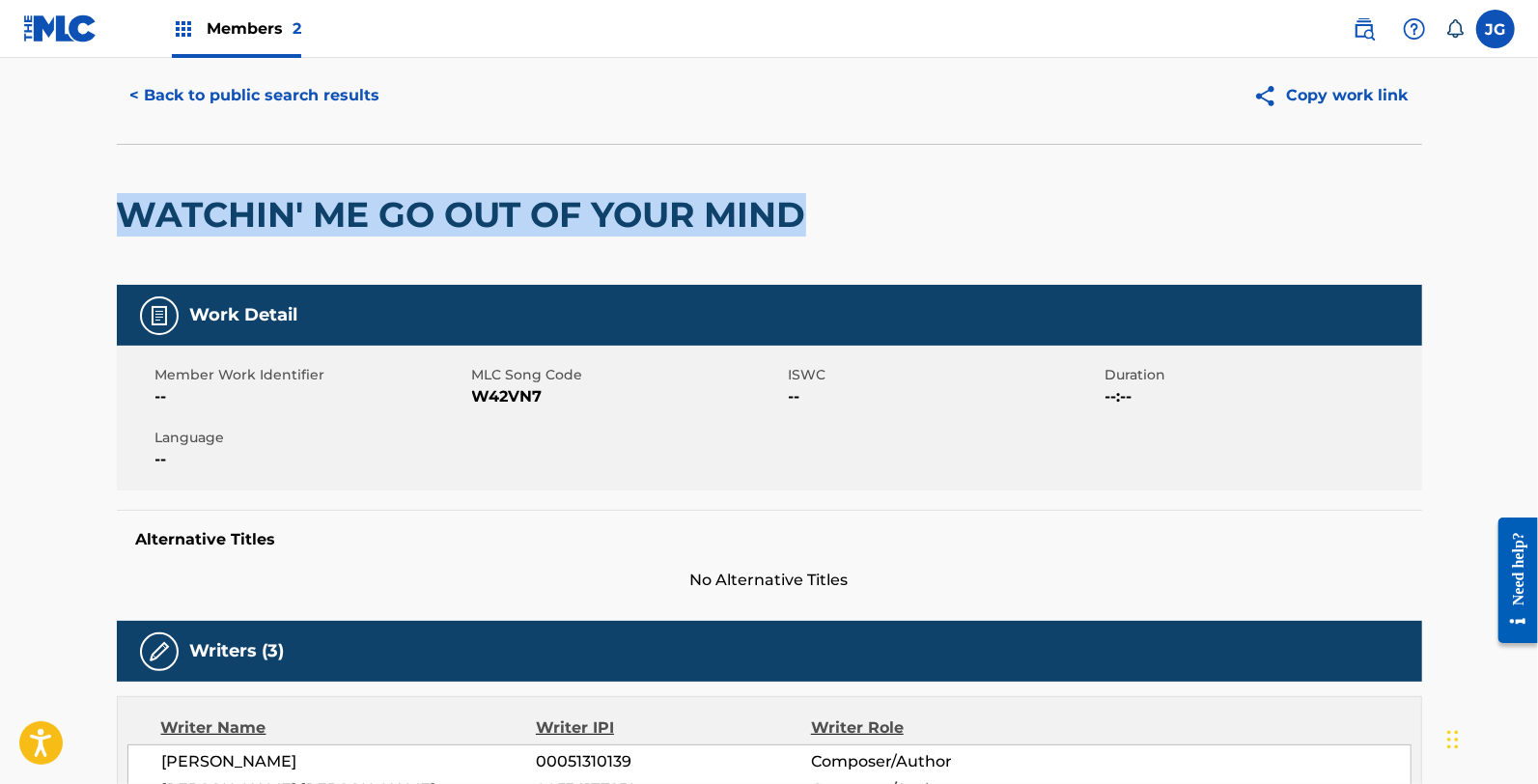
drag, startPoint x: 914, startPoint y: 218, endPoint x: 116, endPoint y: 226, distance: 798.0
click at [116, 226] on div "WATCHIN' ME GO OUT OF YOUR MIND" at bounding box center [769, 213] width 1305 height 141
copy h2 "WATCHIN' ME GO OUT OF YOUR MIND"
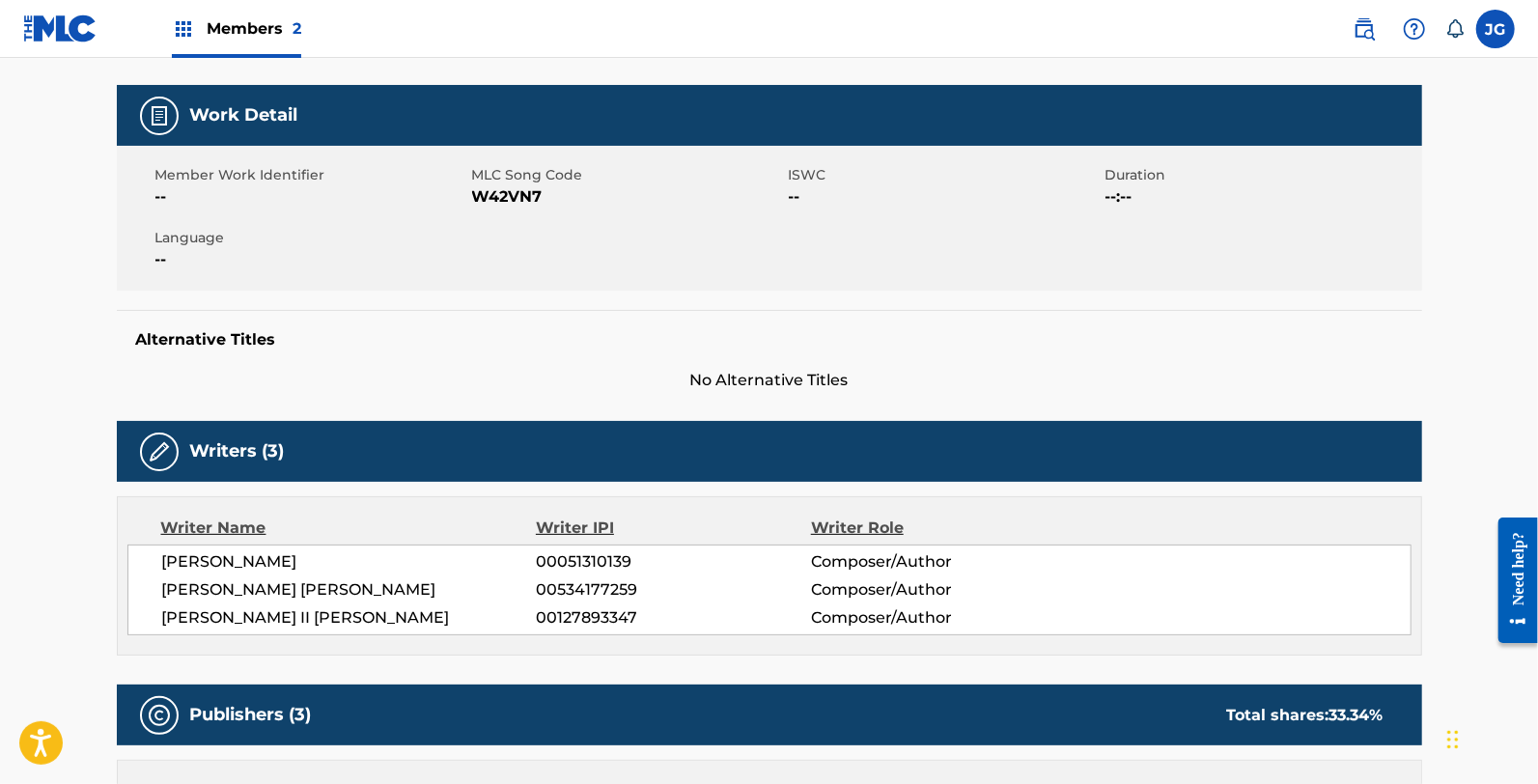
scroll to position [274, 0]
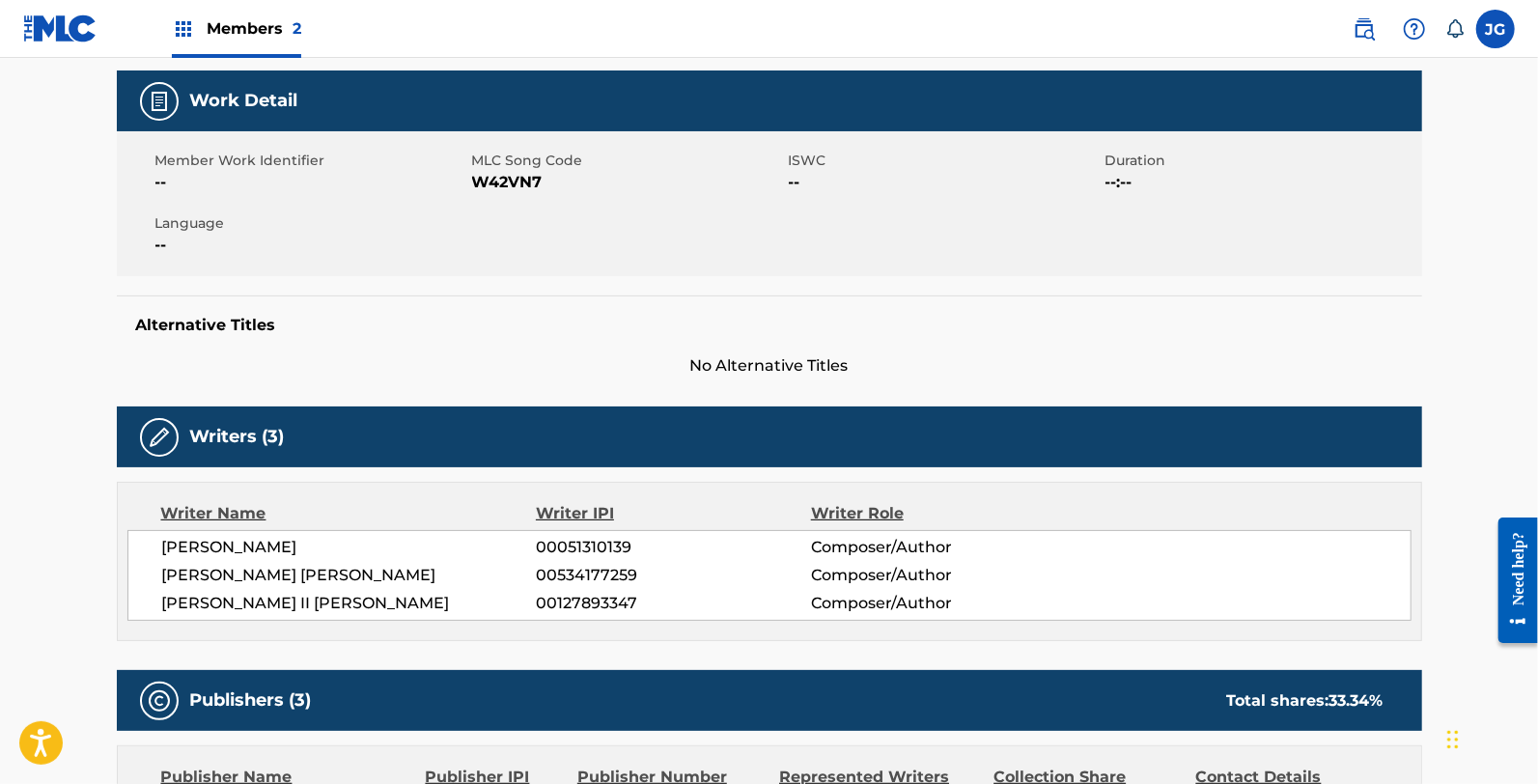
click at [483, 198] on div "Member Work Identifier -- MLC Song Code W42VN7 ISWC -- Duration --:-- Language …" at bounding box center [769, 203] width 1305 height 145
click at [500, 180] on span "W42VN7" at bounding box center [628, 182] width 311 height 23
copy span "W42VN7"
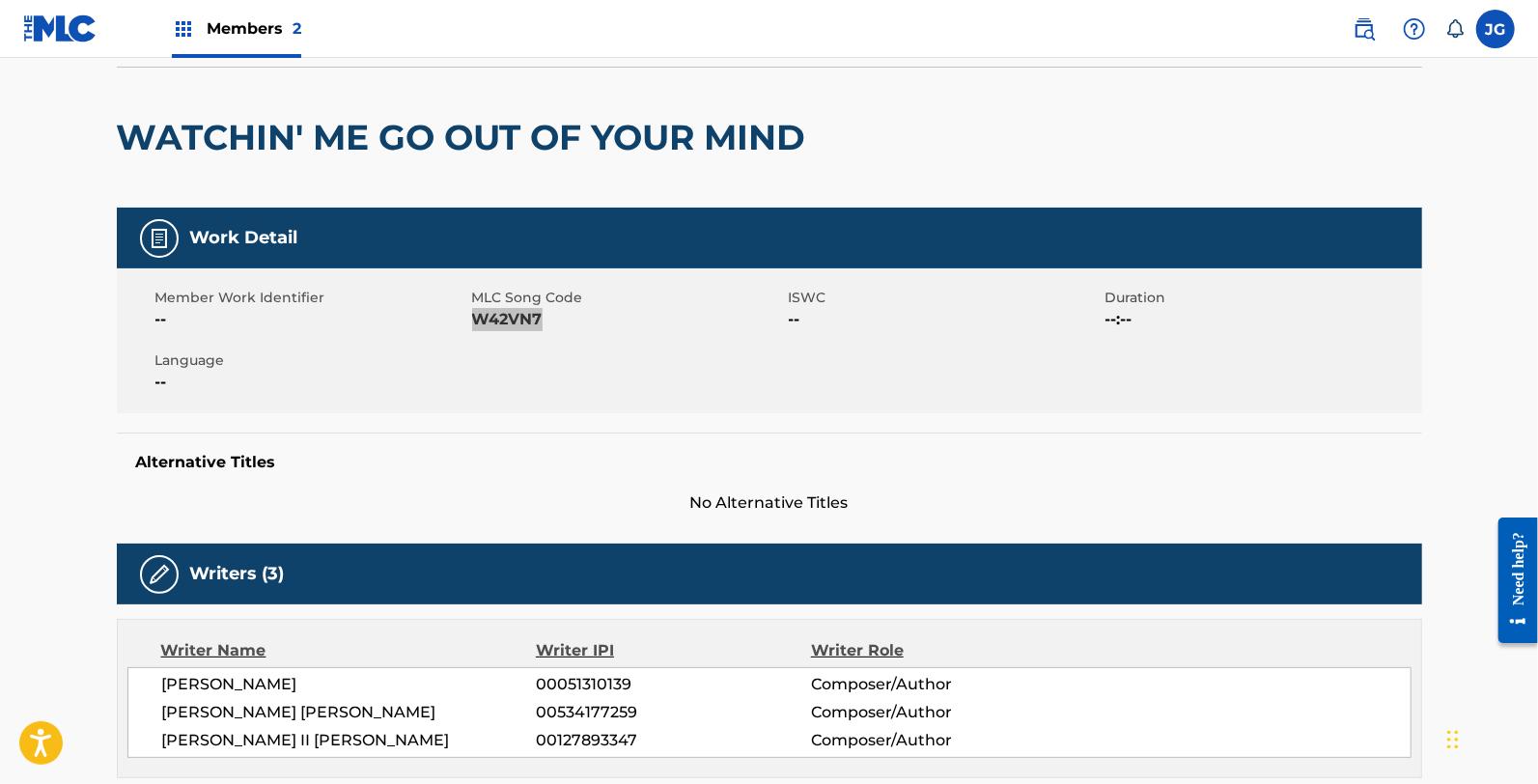
scroll to position [0, 0]
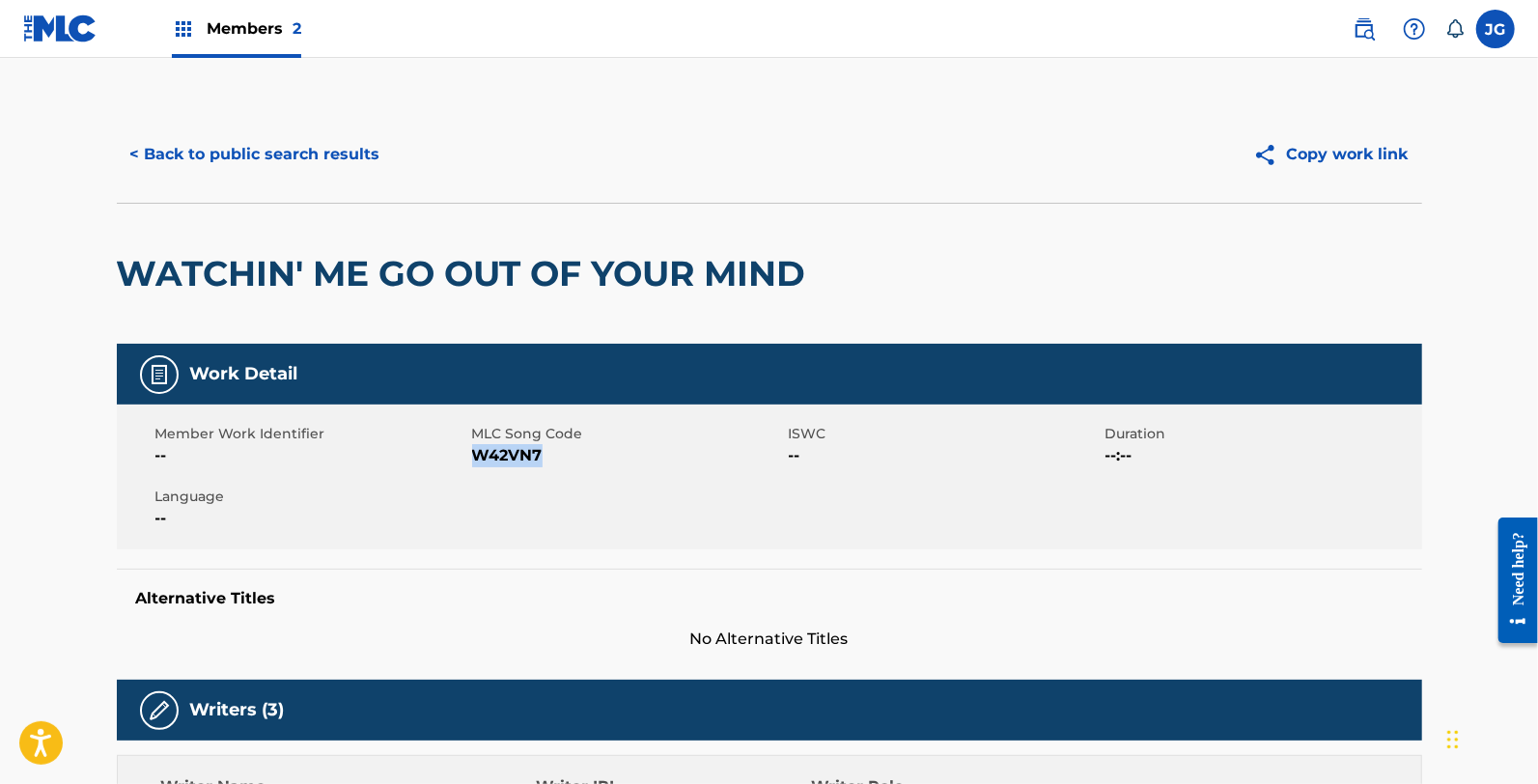
click at [398, 176] on div "< Back to public search results" at bounding box center [442, 154] width 653 height 49
click at [310, 177] on button "< Back to public search results" at bounding box center [255, 154] width 278 height 49
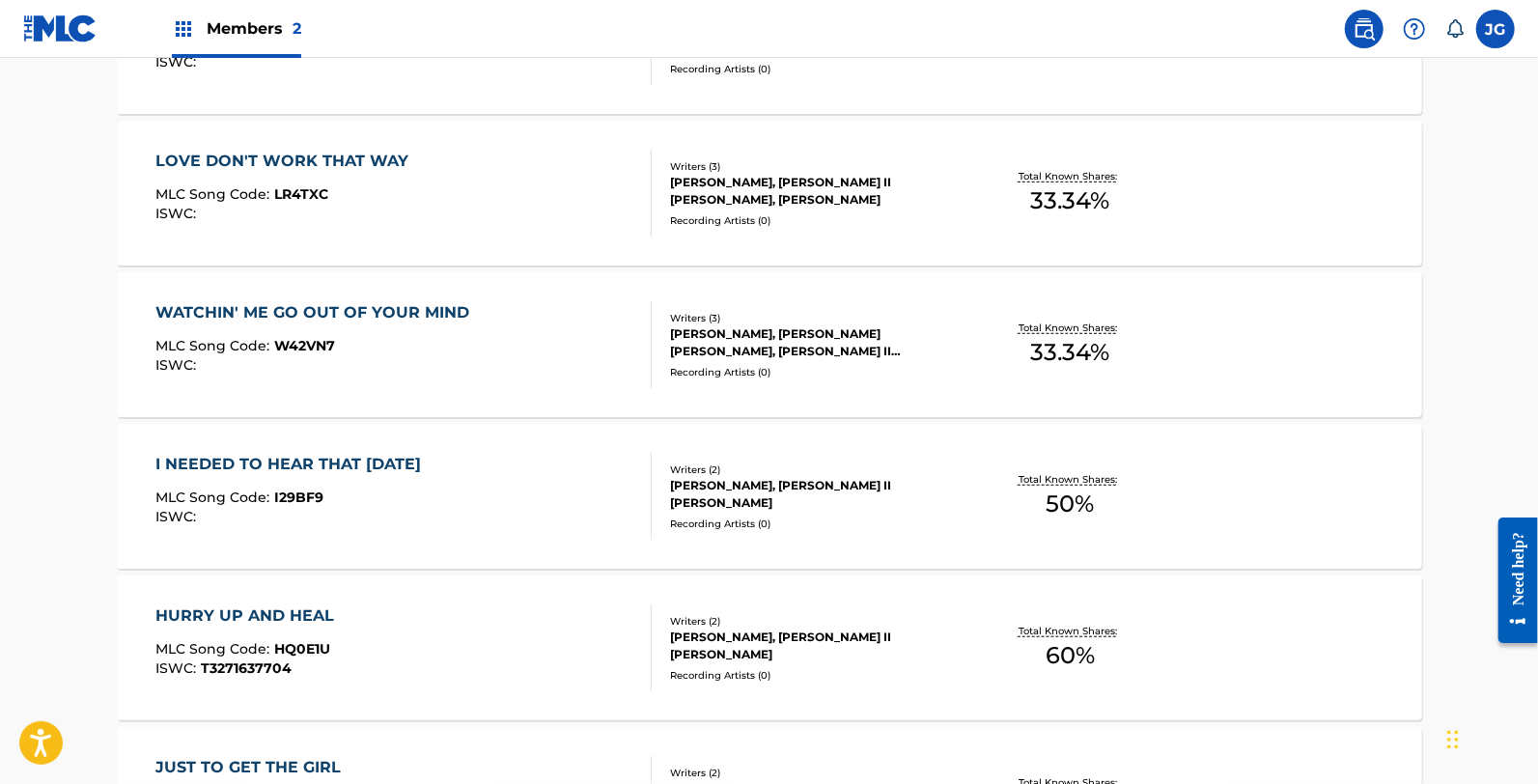
scroll to position [750, 0]
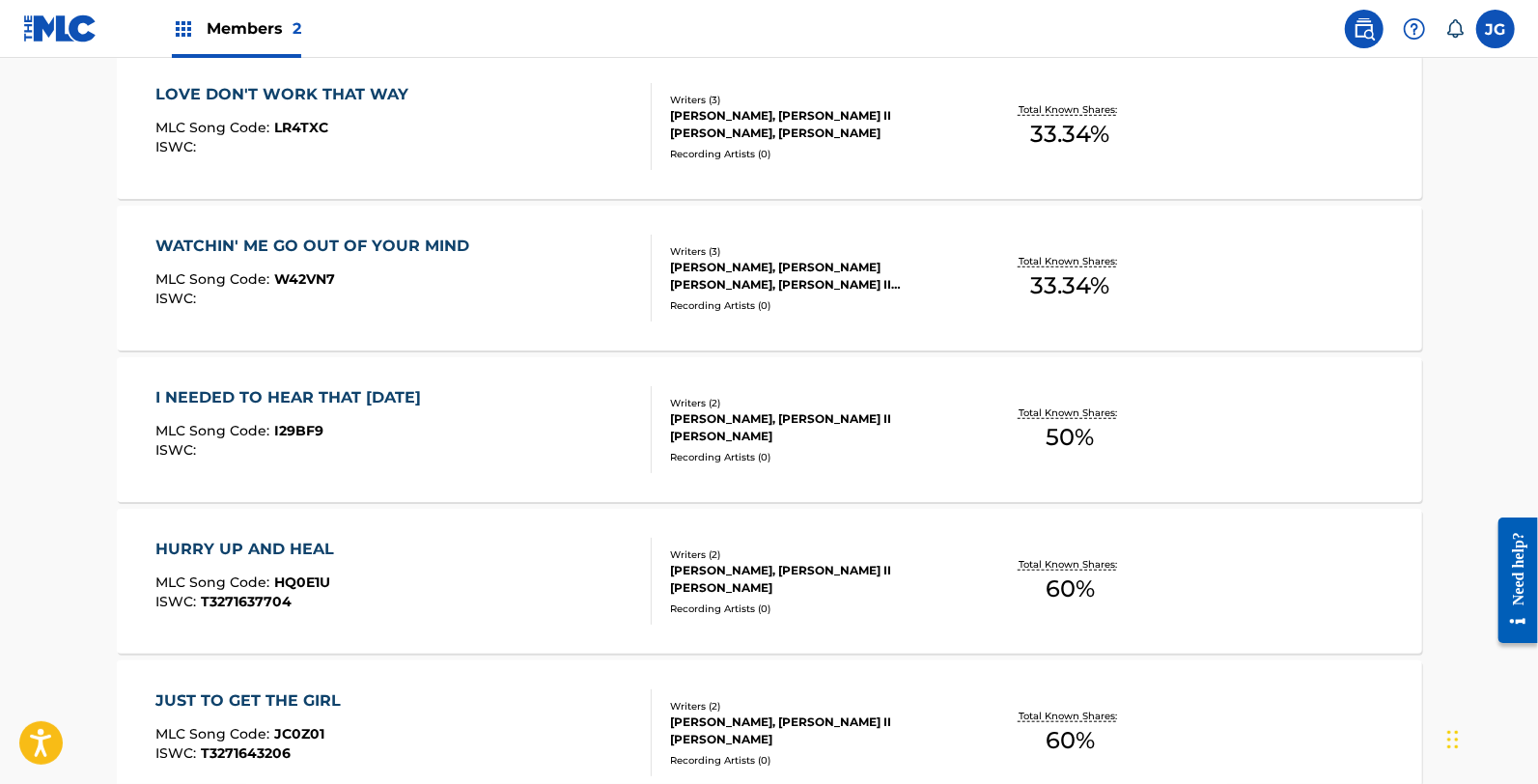
click at [341, 445] on div "ISWC :" at bounding box center [293, 450] width 276 height 15
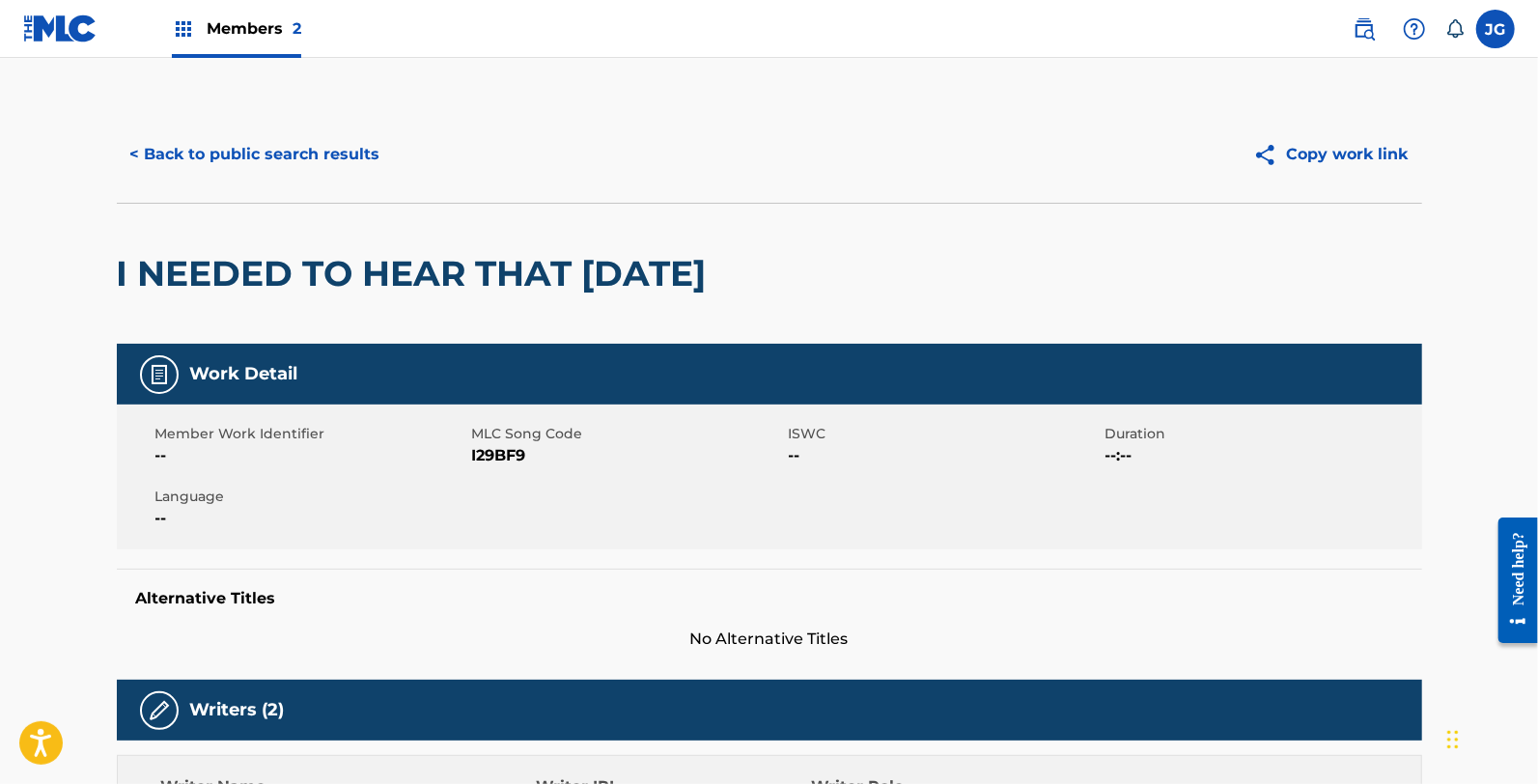
click at [492, 461] on span "I29BF9" at bounding box center [628, 456] width 311 height 23
copy span "I29BF9"
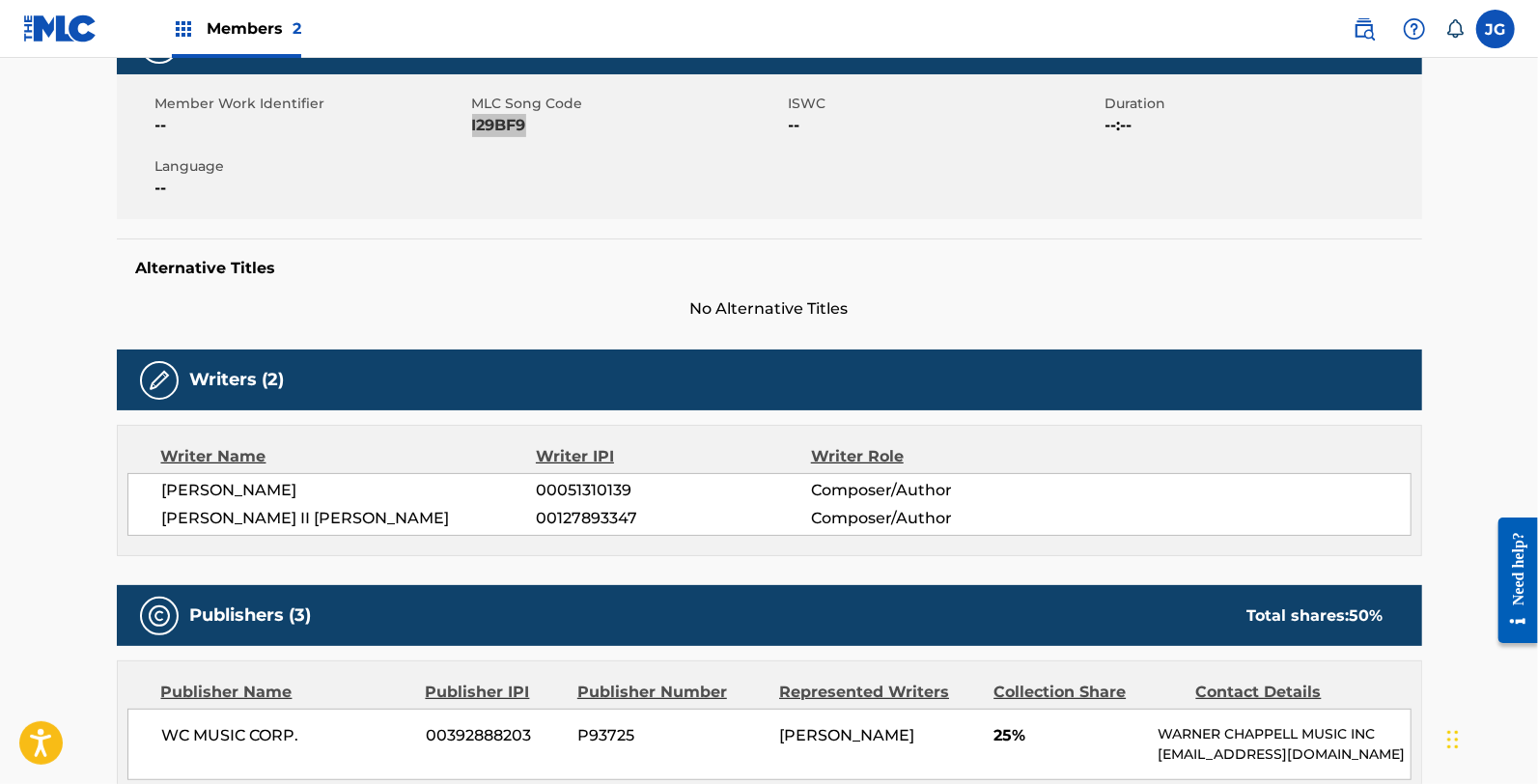
scroll to position [321, 0]
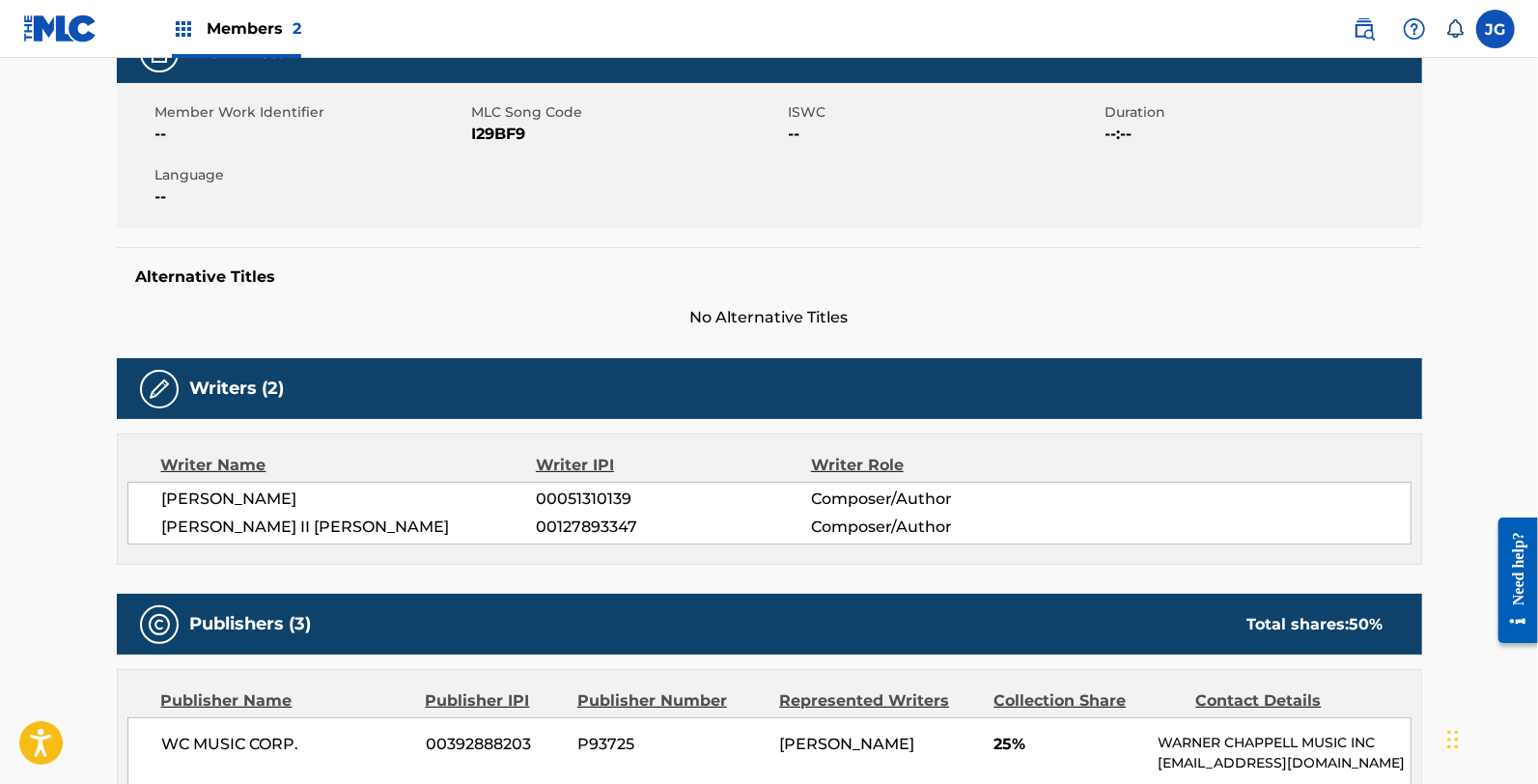
click at [483, 355] on div "Work Detail Member Work Identifier -- MLC Song Code I29BF9 ISWC -- Duration --:…" at bounding box center [769, 765] width 1305 height 1486
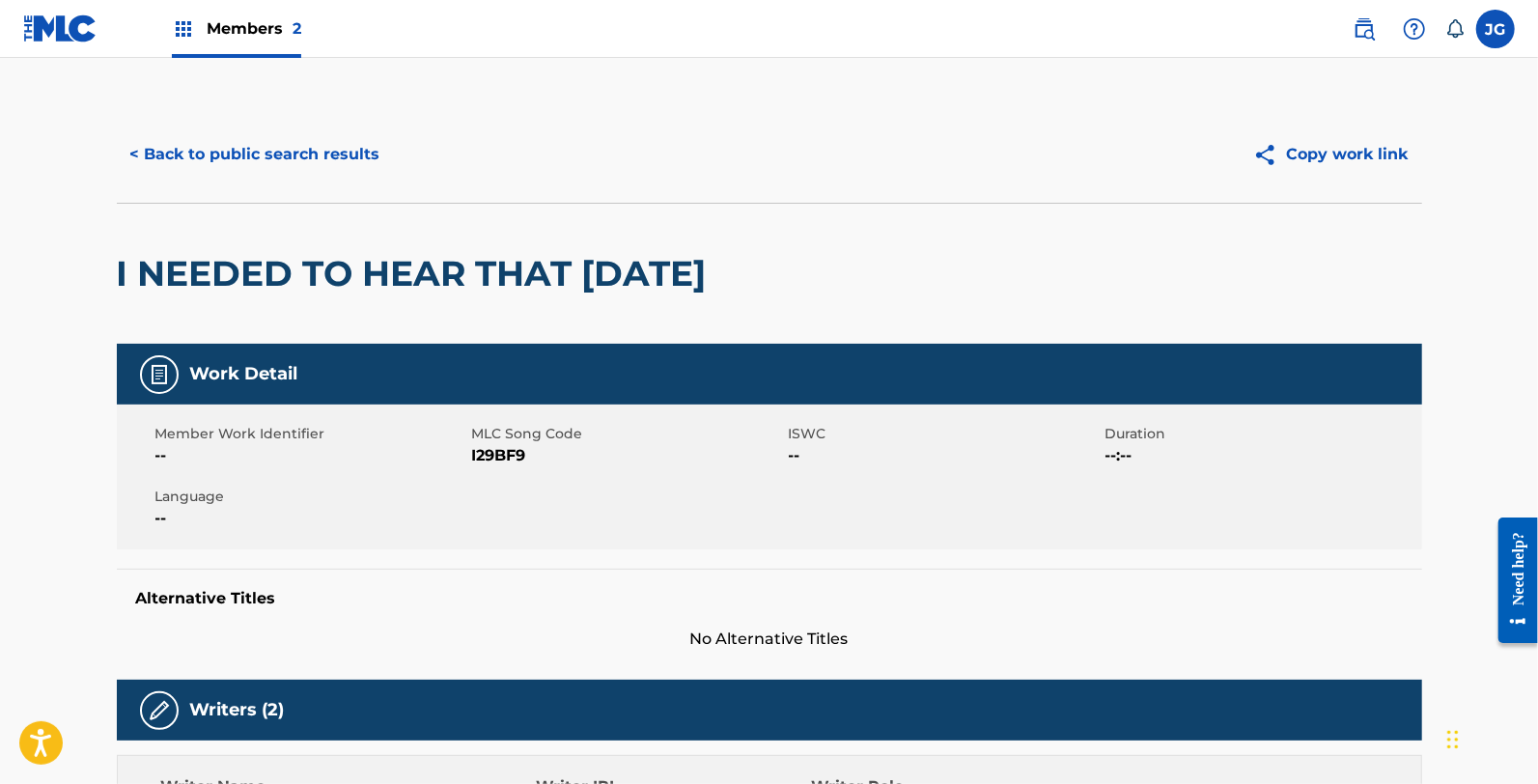
click at [262, 145] on button "< Back to public search results" at bounding box center [255, 154] width 278 height 49
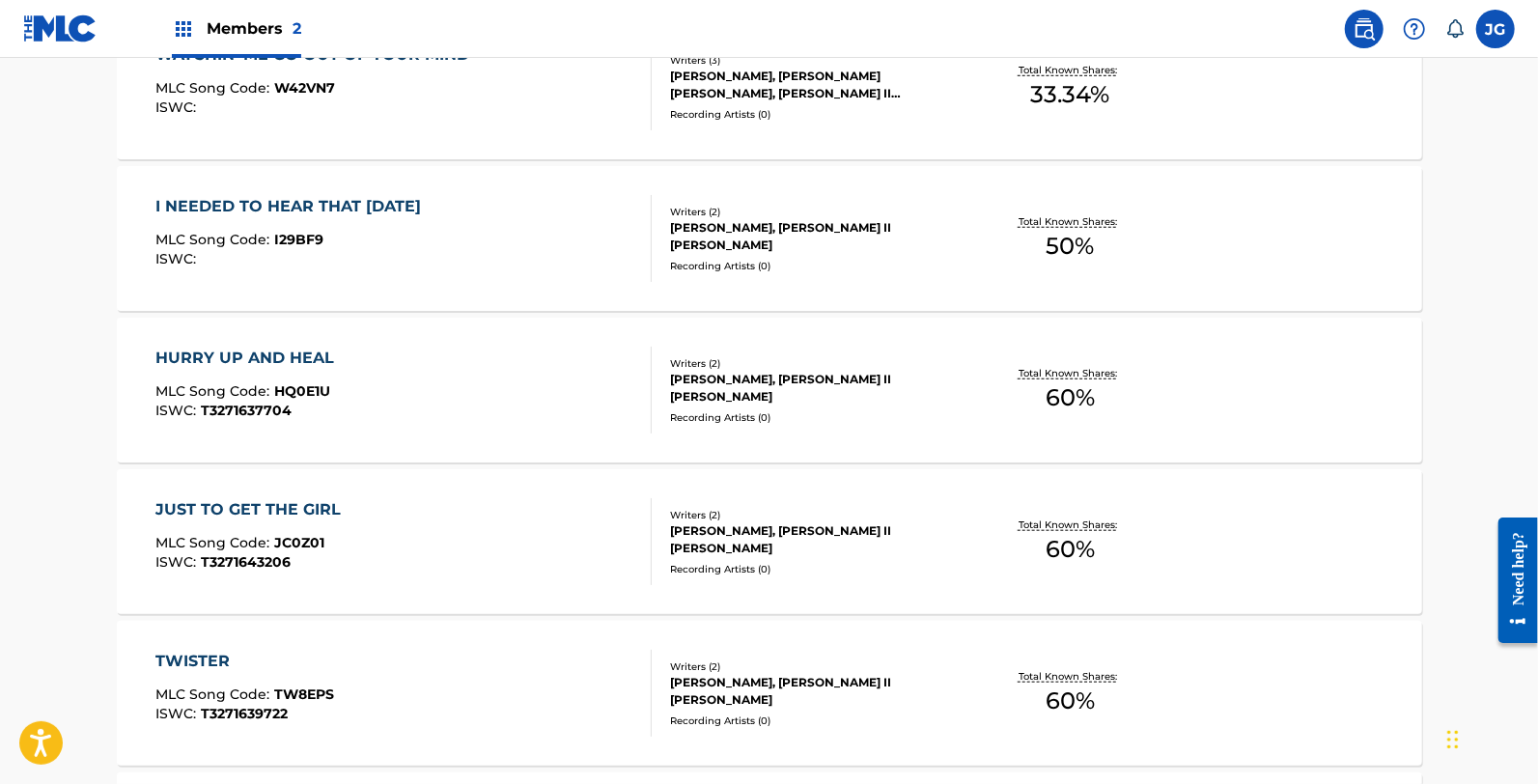
scroll to position [857, 0]
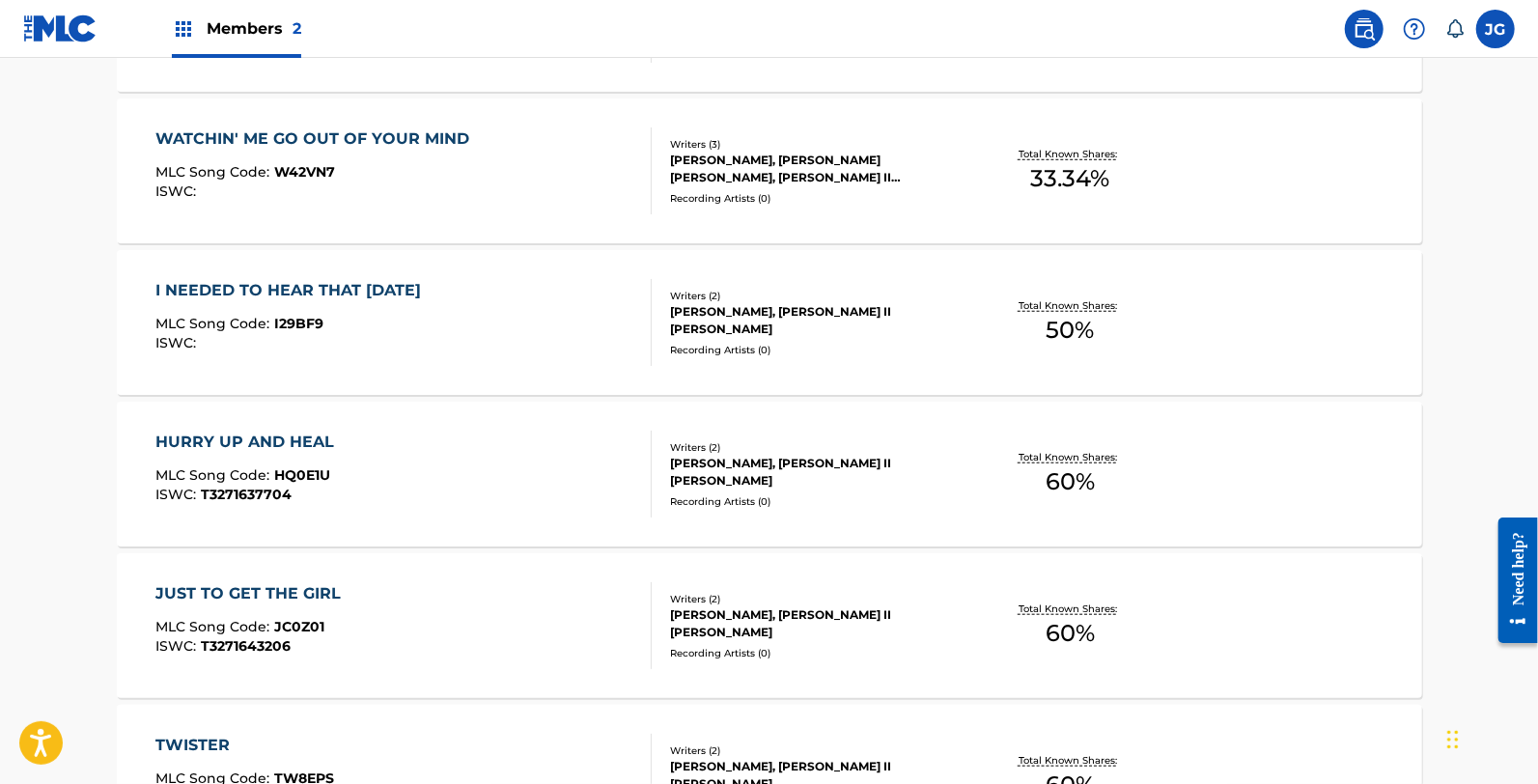
click at [311, 470] on span "HQ0E1U" at bounding box center [303, 475] width 56 height 17
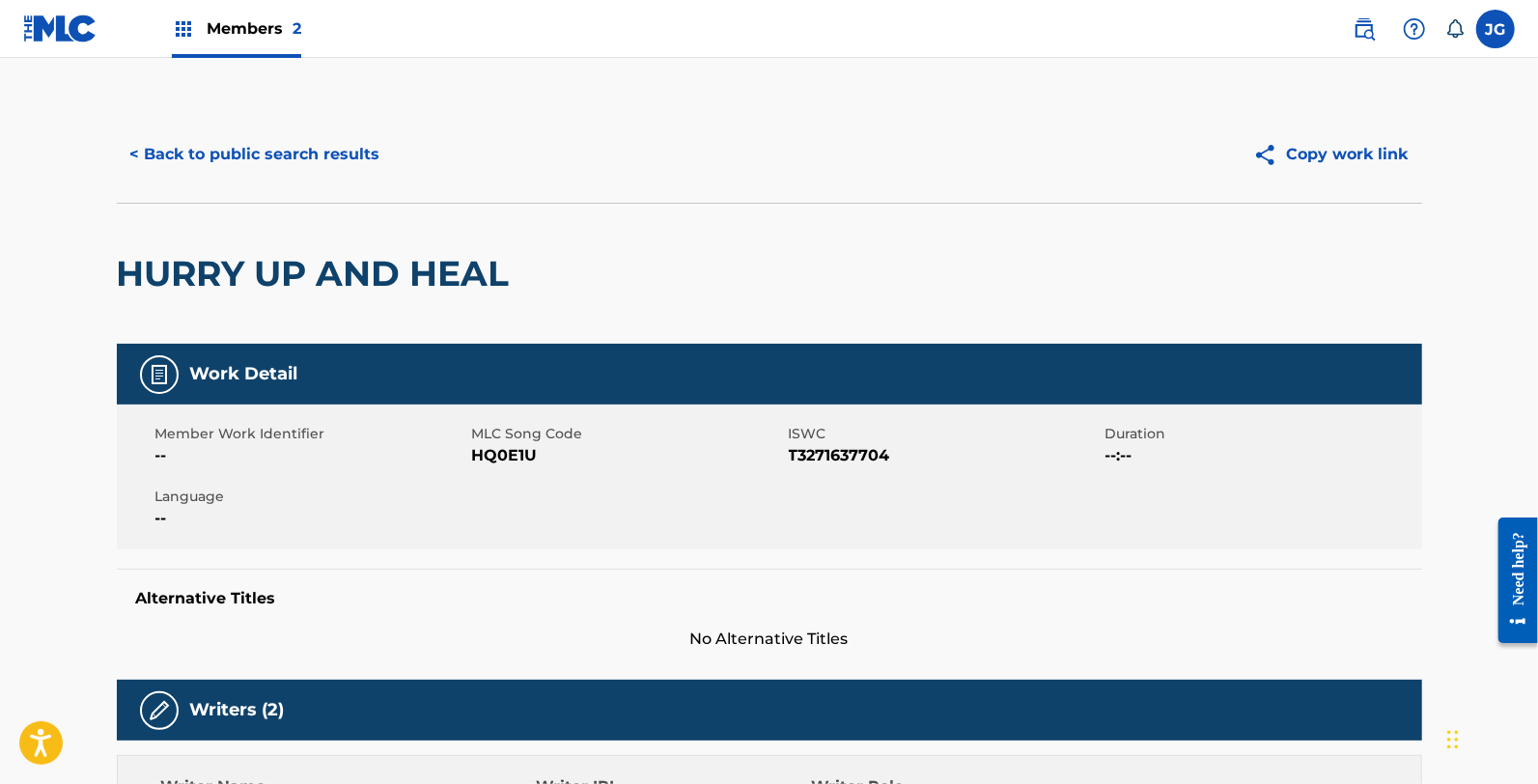
click at [494, 460] on span "HQ0E1U" at bounding box center [628, 456] width 311 height 23
copy span "HQ0E1U"
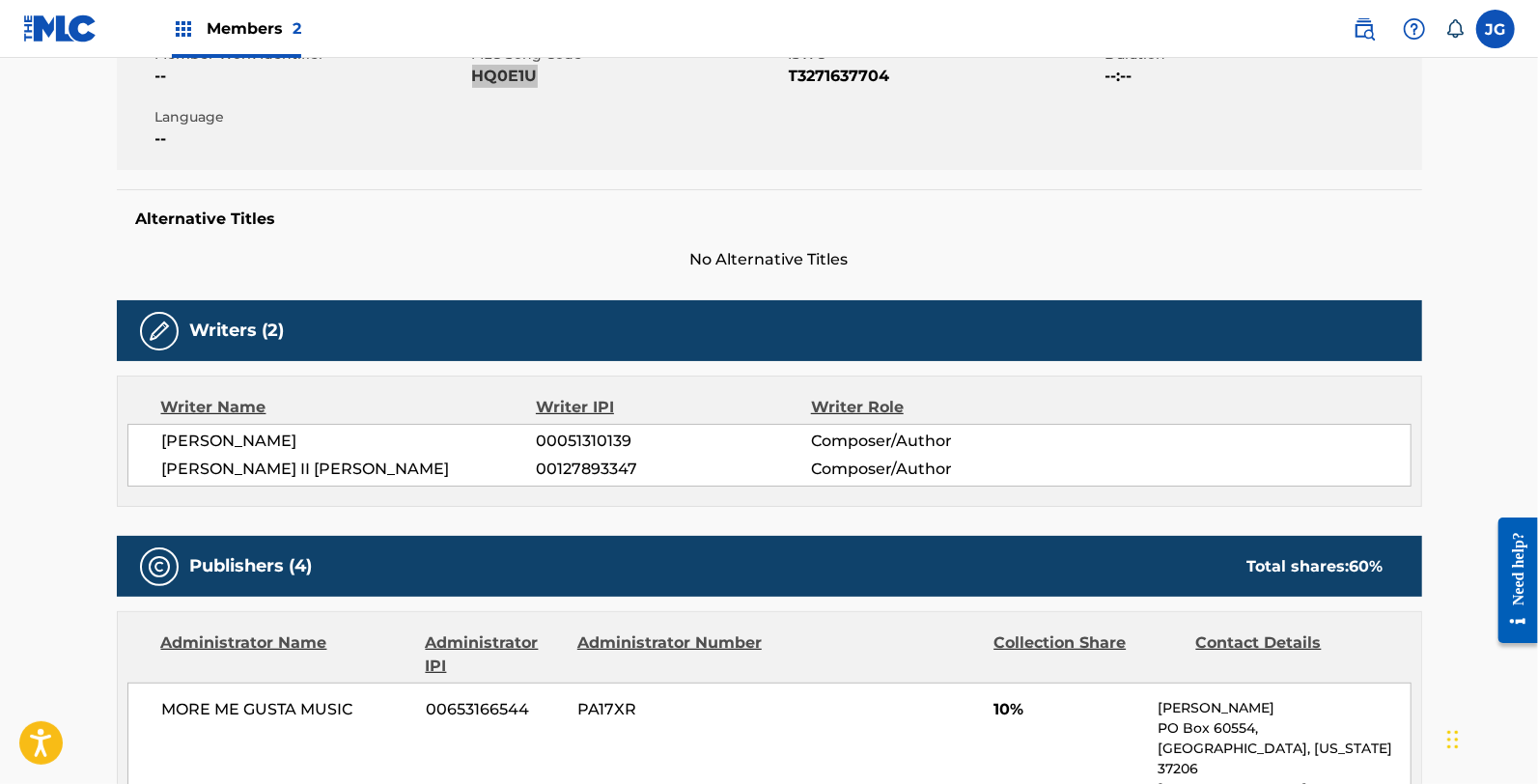
scroll to position [377, 0]
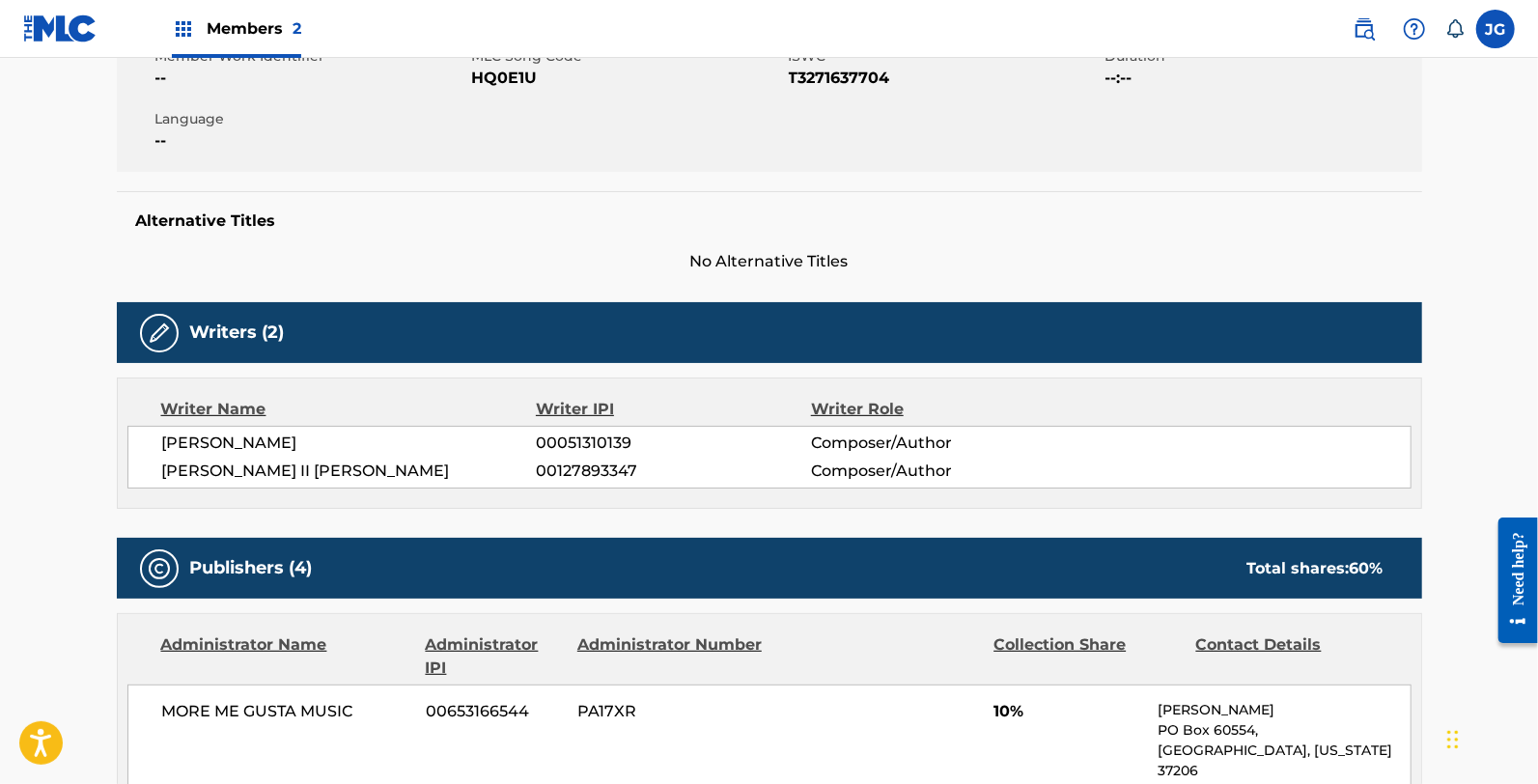
drag, startPoint x: 516, startPoint y: 238, endPoint x: 499, endPoint y: 204, distance: 38.0
click at [528, 248] on div "Alternative Titles No Alternative Titles" at bounding box center [769, 232] width 1305 height 82
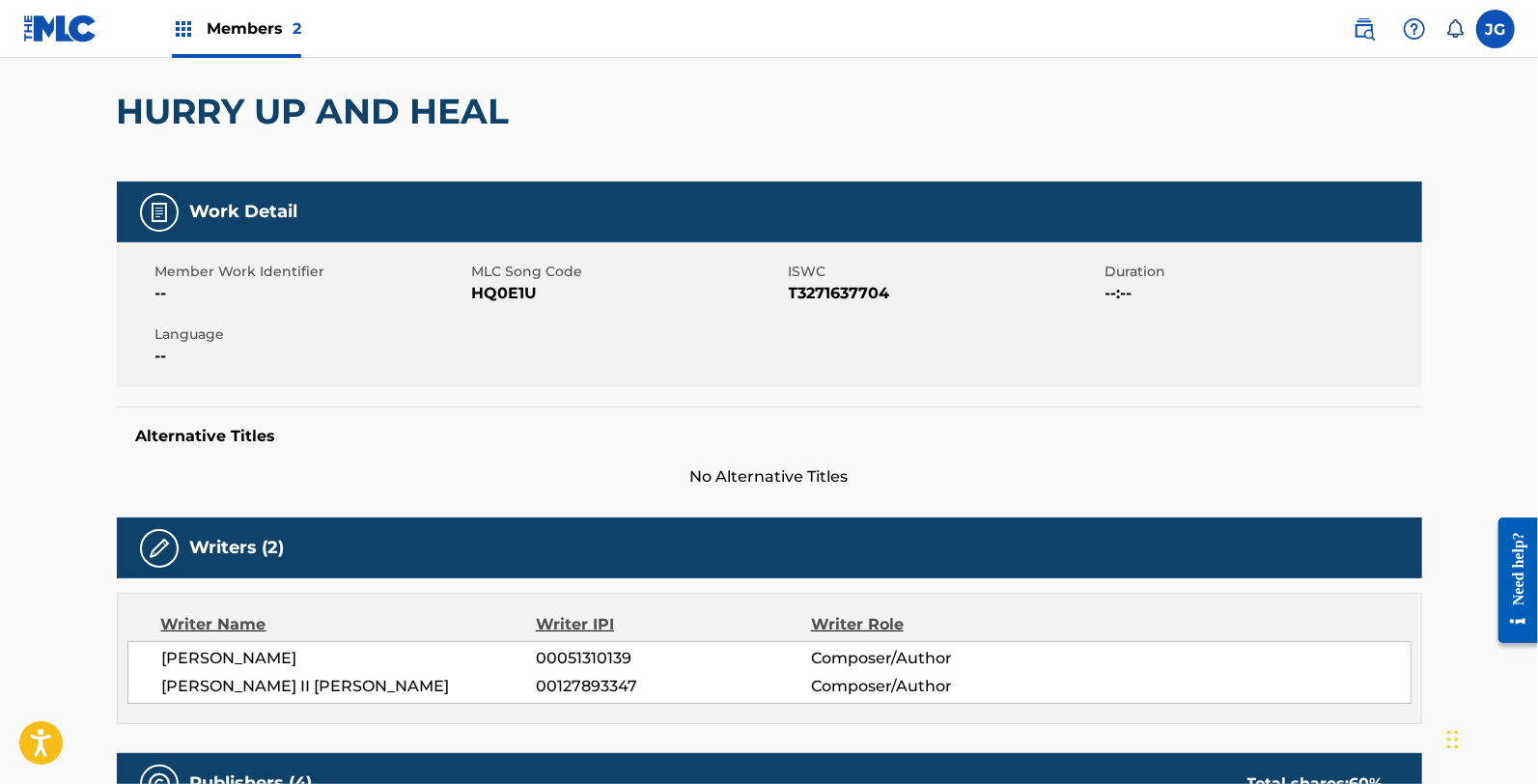
scroll to position [0, 0]
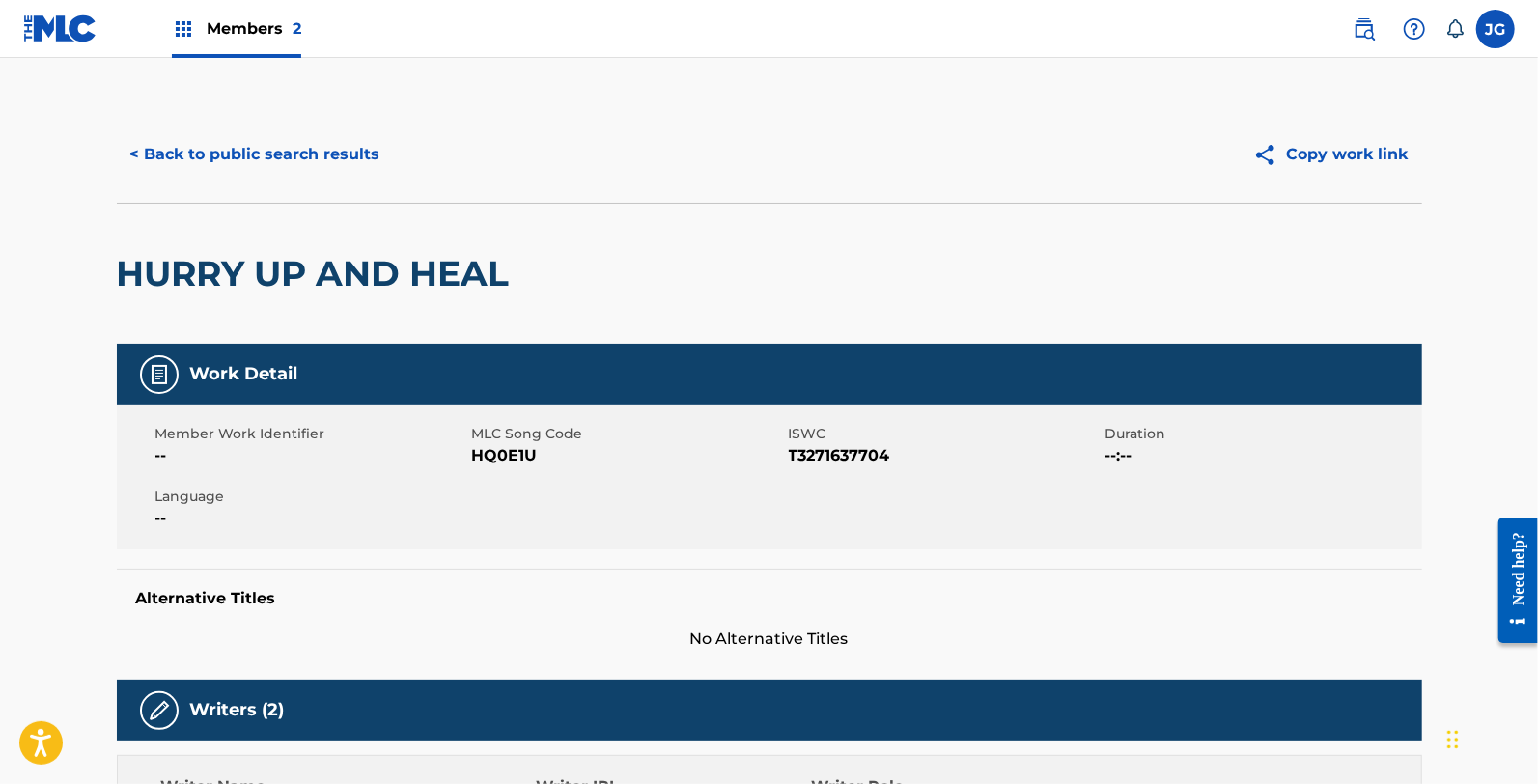
click at [277, 169] on button "< Back to public search results" at bounding box center [255, 154] width 278 height 49
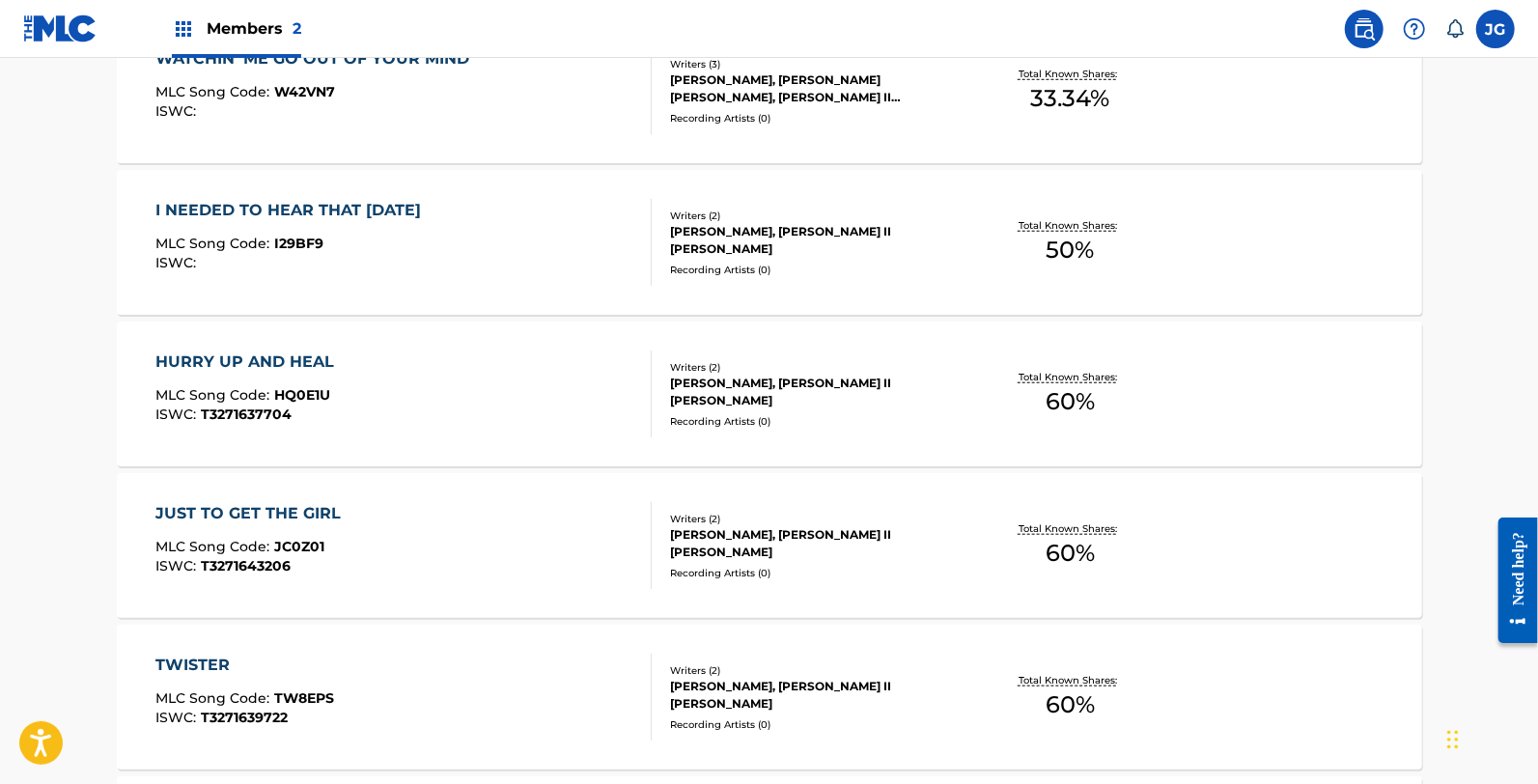
scroll to position [965, 0]
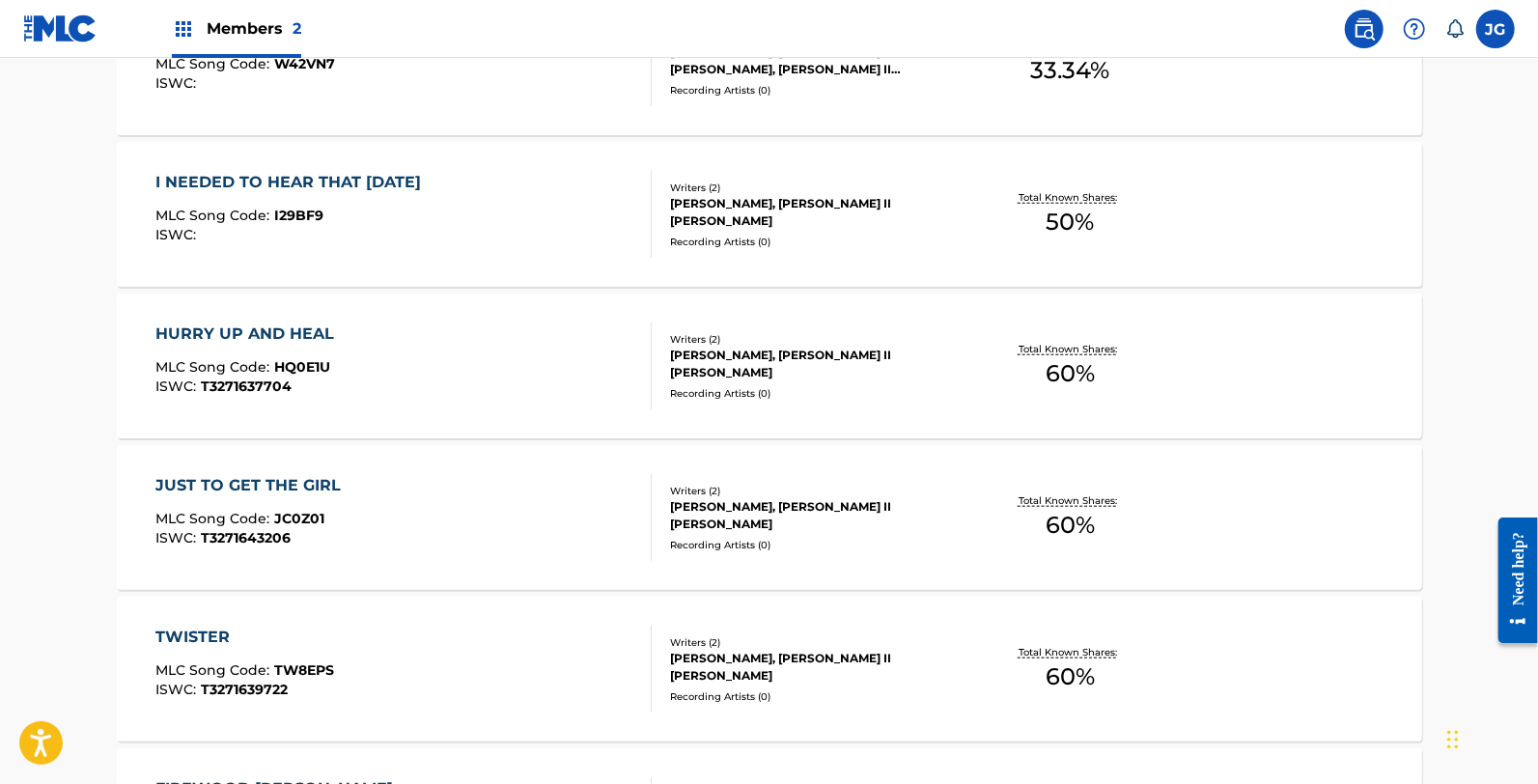
click at [347, 502] on div "JUST TO GET THE GIRL MLC Song Code : JC0Z01 ISWC : T3271643206" at bounding box center [403, 518] width 496 height 87
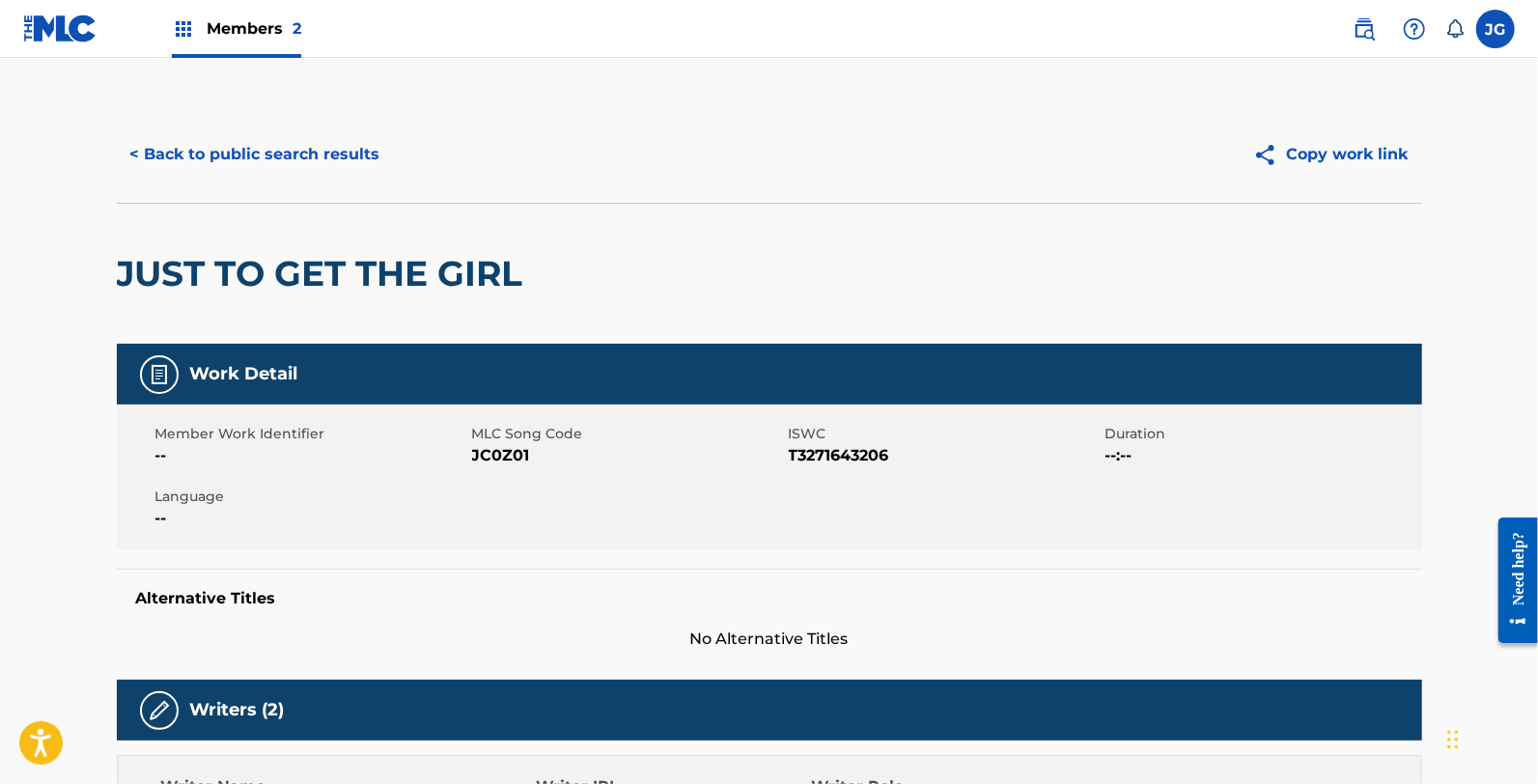
click at [507, 455] on span "JC0Z01" at bounding box center [628, 456] width 311 height 23
copy span "JC0Z01"
click at [343, 154] on button "< Back to public search results" at bounding box center [255, 154] width 278 height 49
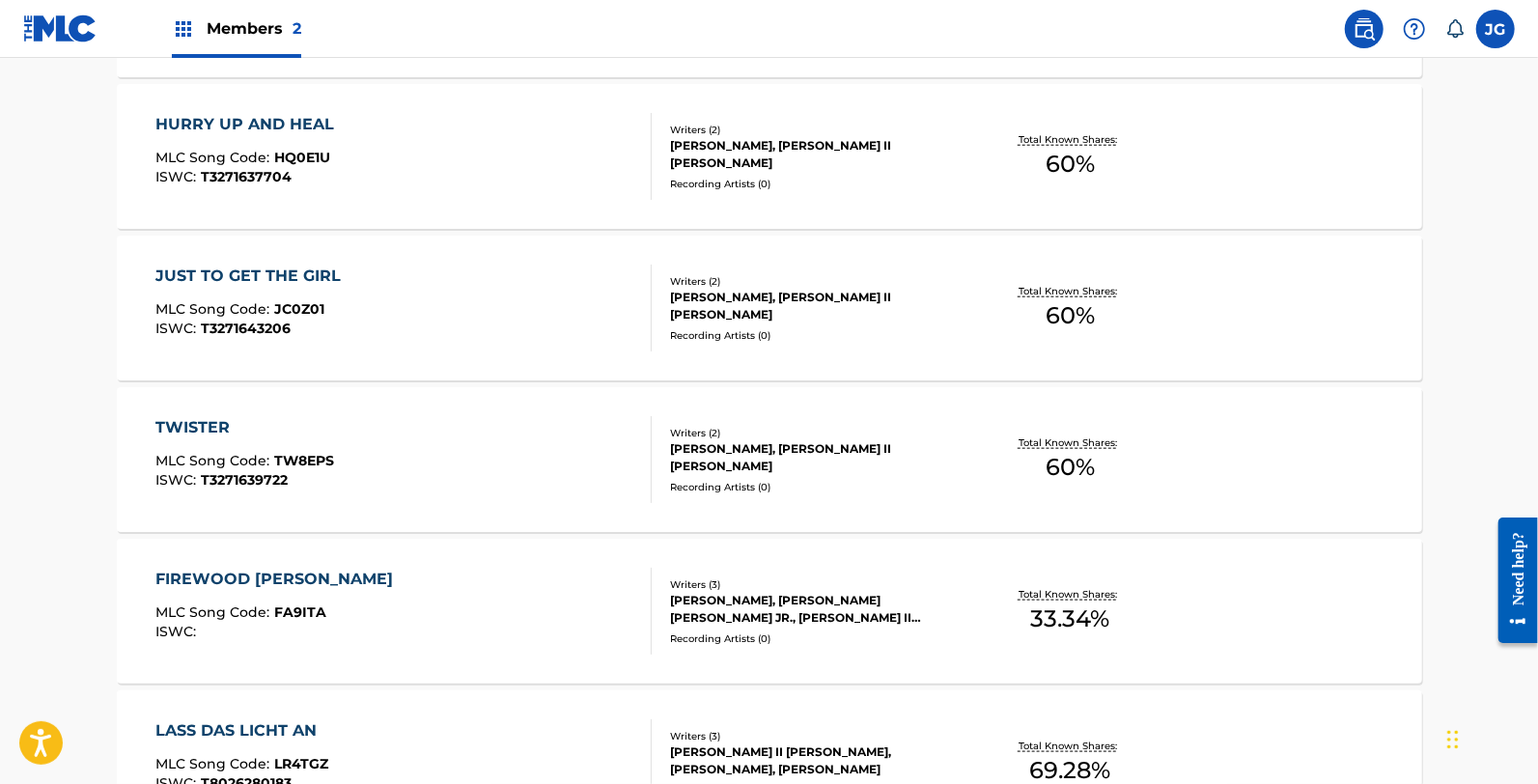
scroll to position [1180, 0]
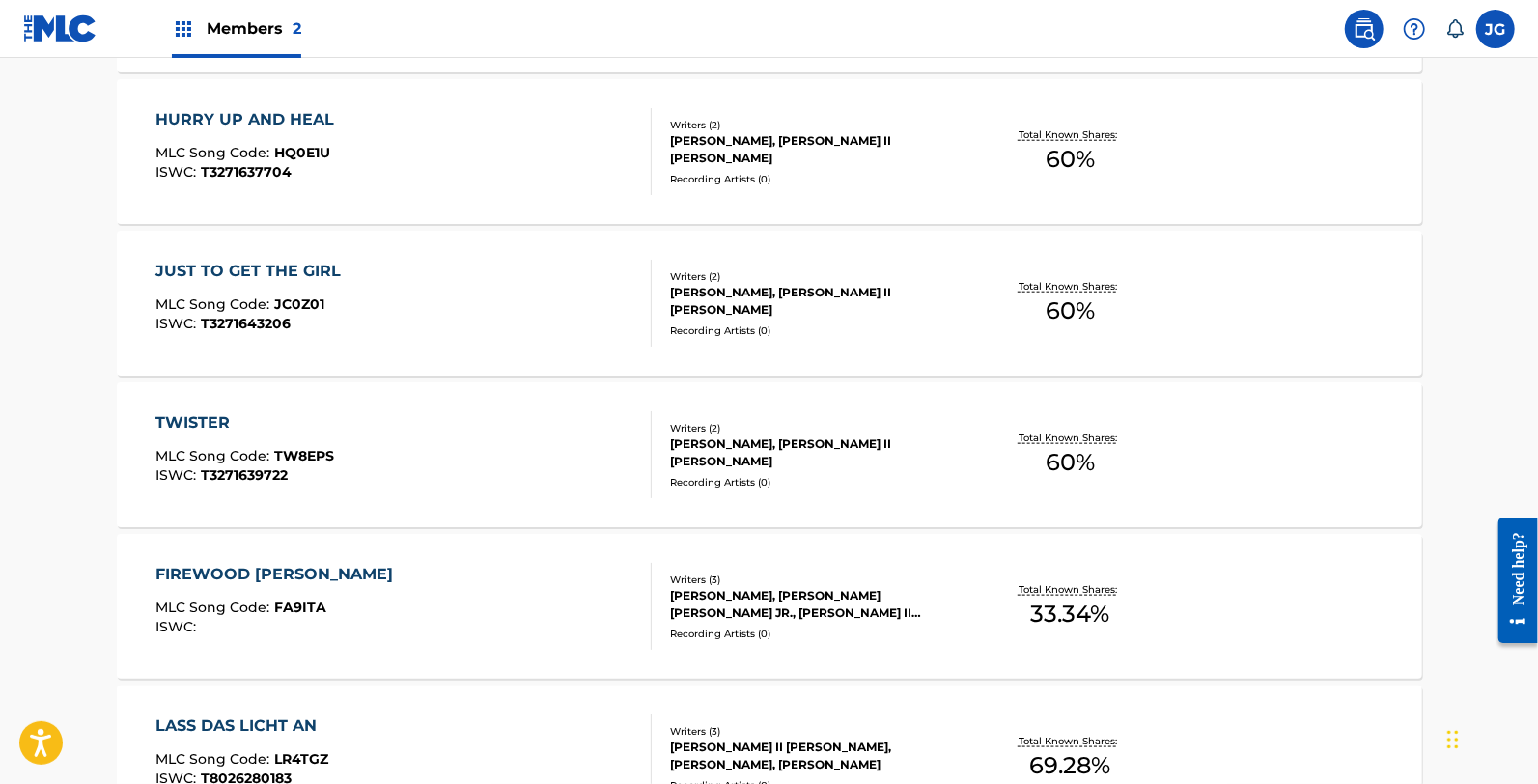
click at [300, 441] on div "TWISTER MLC Song Code : TW8EPS ISWC : T3271639722" at bounding box center [245, 455] width 179 height 87
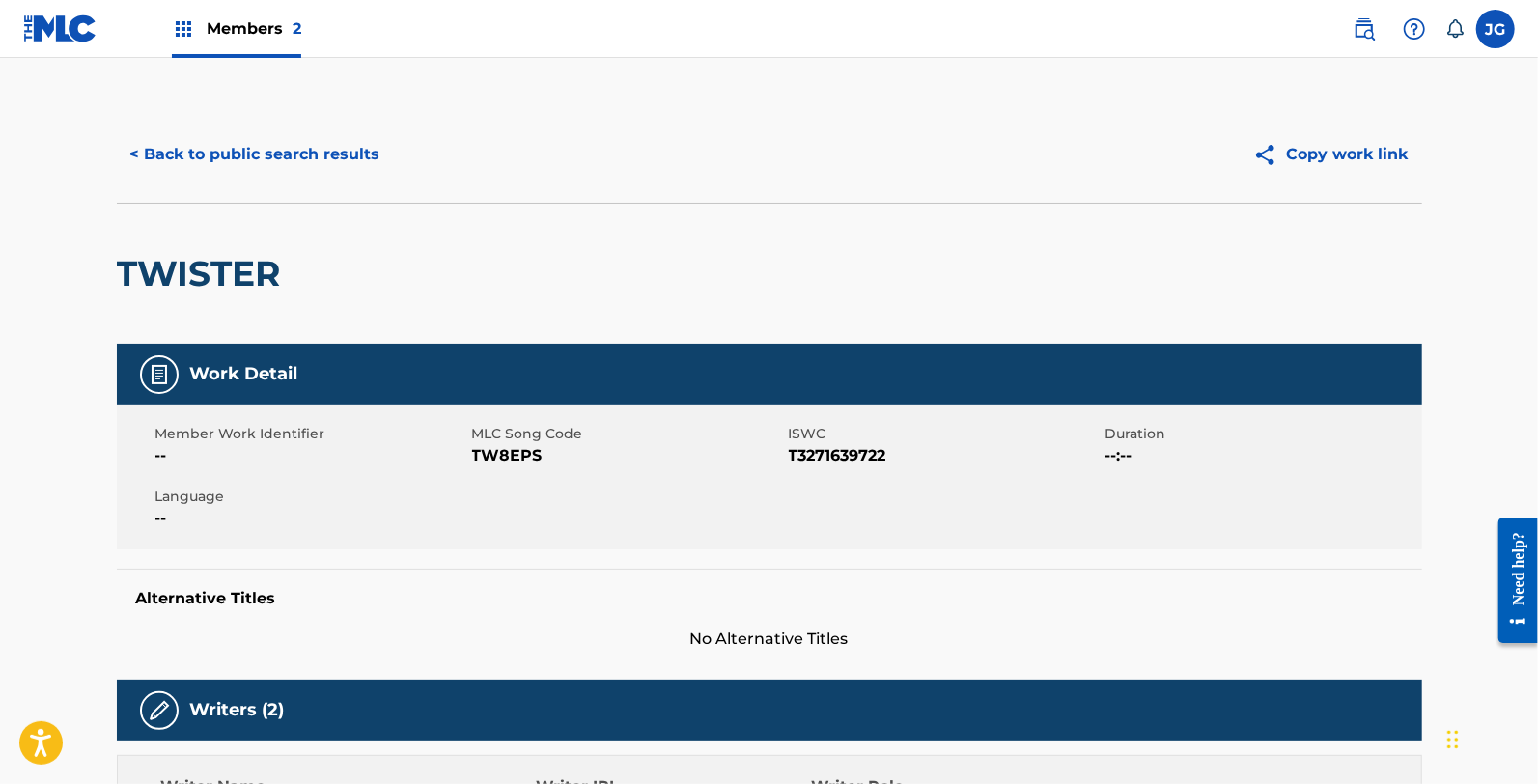
click at [528, 462] on span "TW8EPS" at bounding box center [628, 456] width 311 height 23
copy span "TW8EPS"
click at [189, 168] on button "< Back to public search results" at bounding box center [255, 154] width 278 height 49
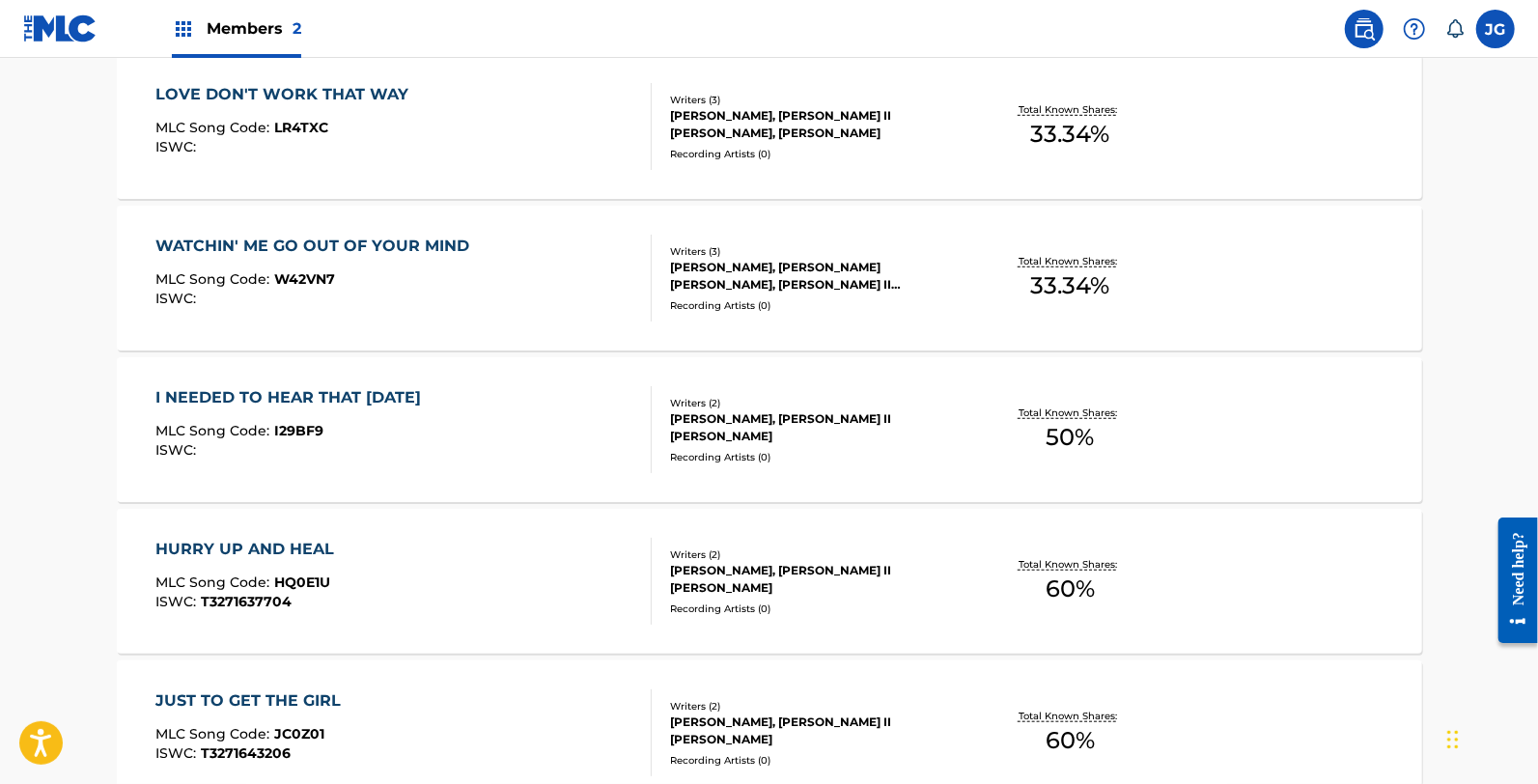
scroll to position [1180, 0]
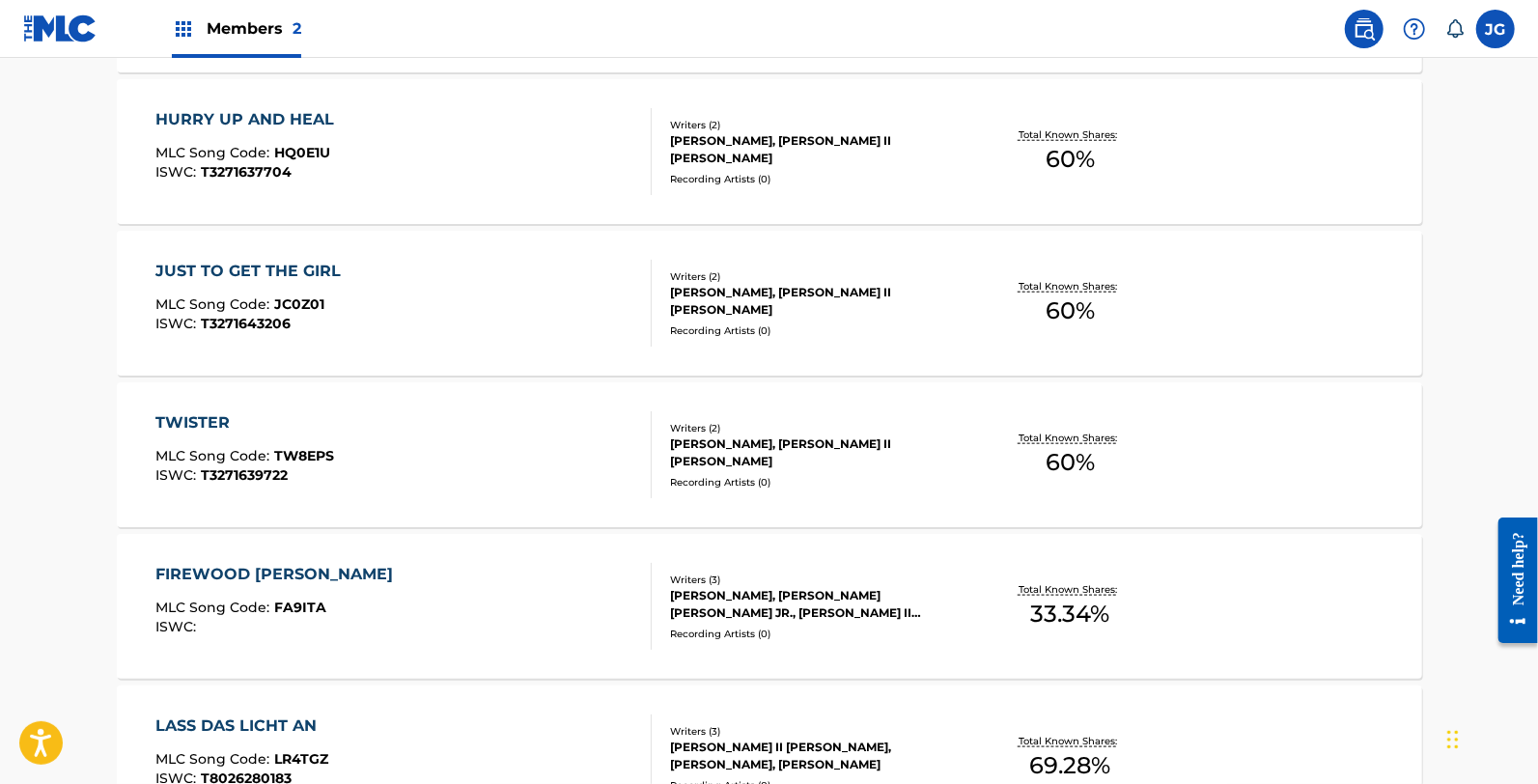
click at [312, 594] on div "FIREWOOD JOE MLC Song Code : FA9ITA ISWC :" at bounding box center [278, 606] width 247 height 87
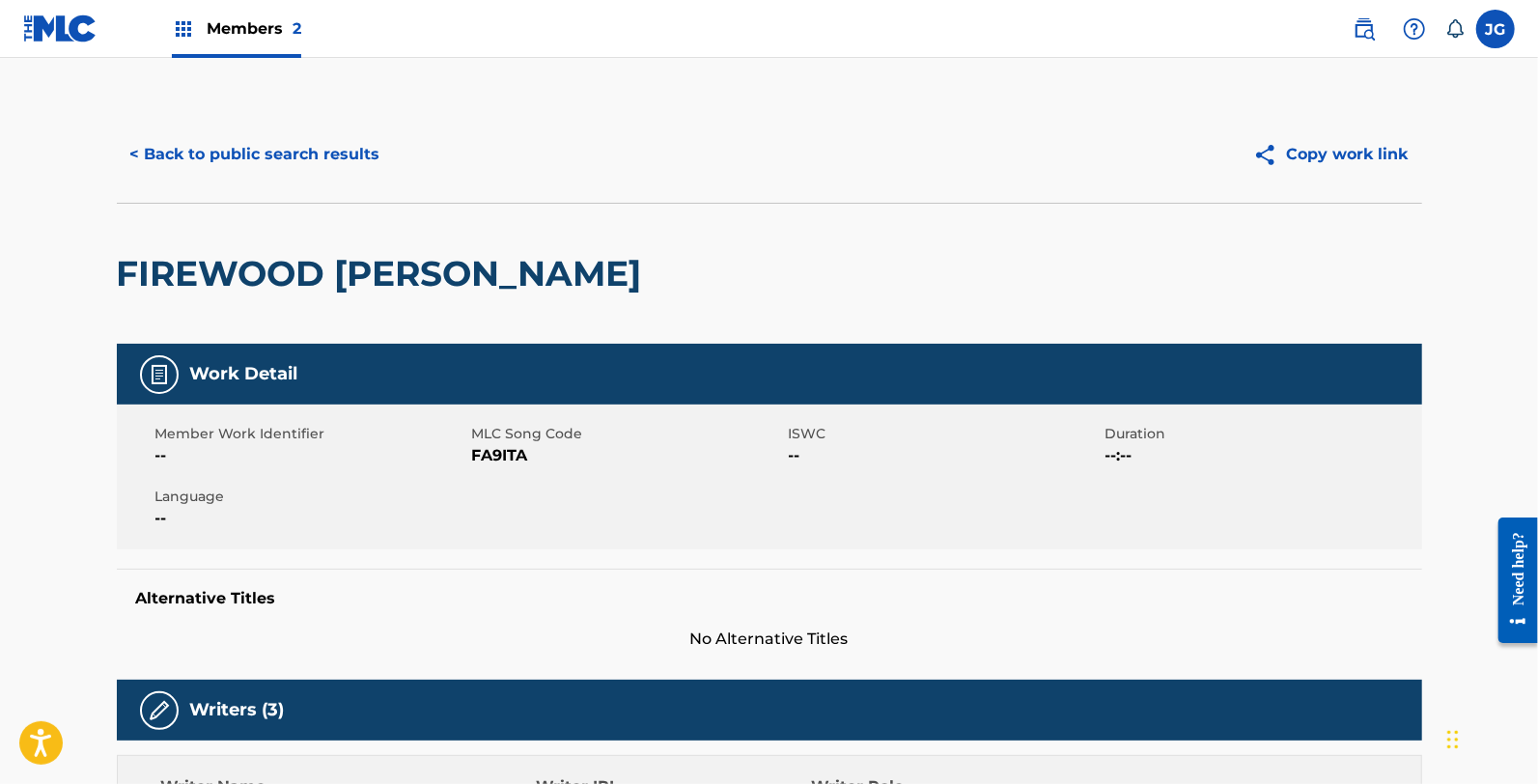
click at [516, 441] on span "MLC Song Code" at bounding box center [628, 434] width 311 height 20
click at [519, 457] on span "FA9ITA" at bounding box center [628, 456] width 311 height 23
copy span "FA9ITA"
click at [172, 164] on button "< Back to public search results" at bounding box center [255, 154] width 278 height 49
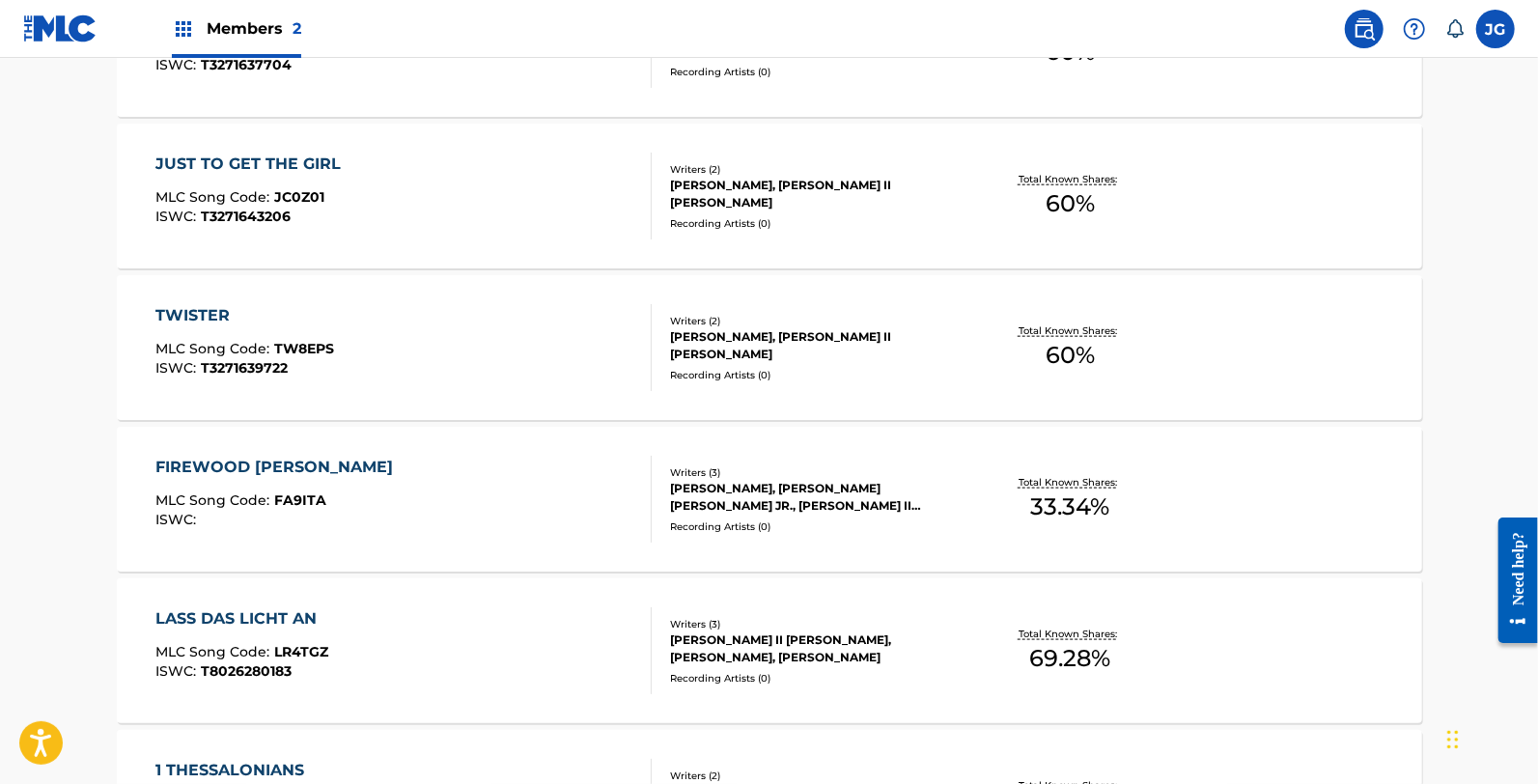
scroll to position [1394, 0]
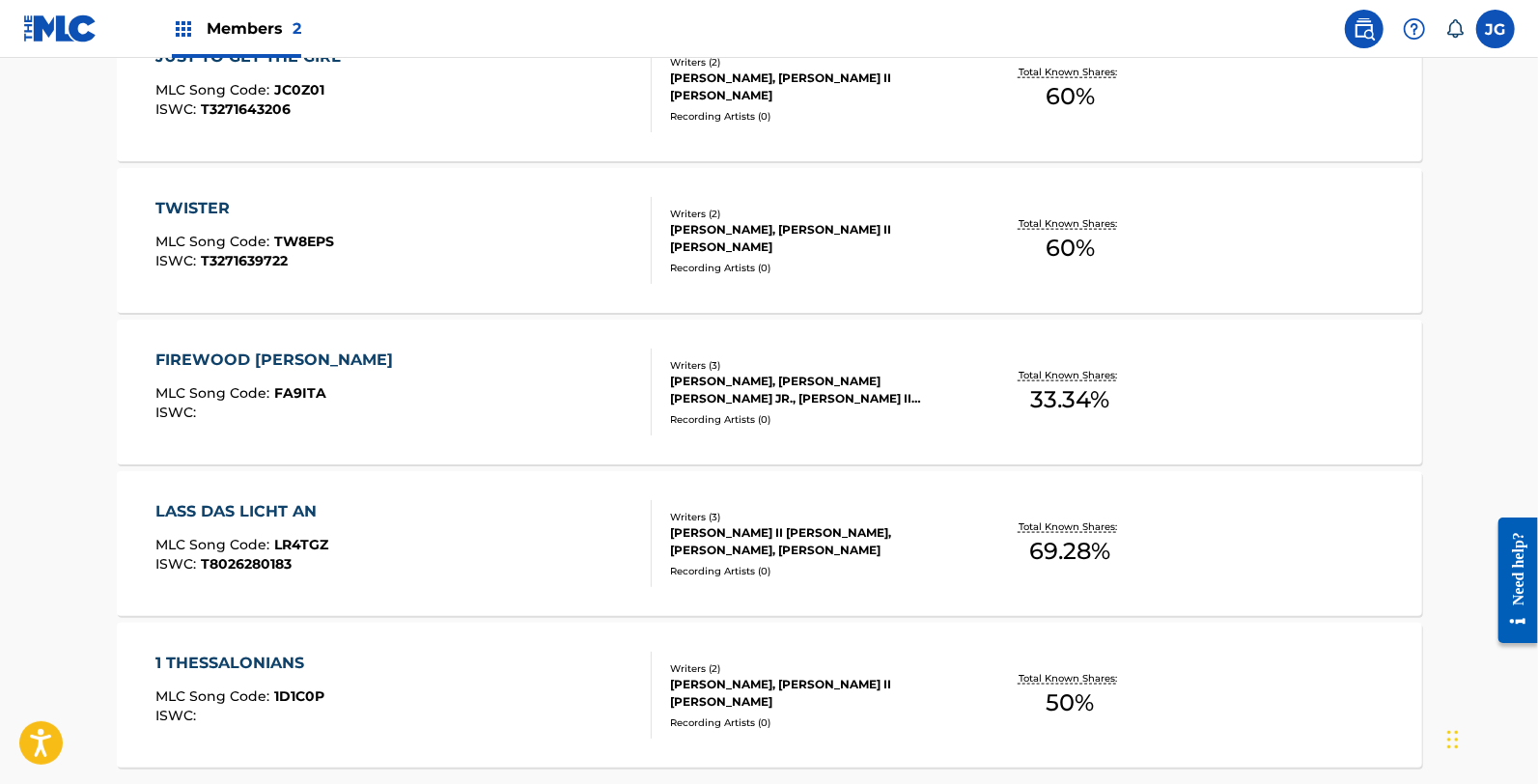
click at [459, 507] on div "LASS DAS LICHT AN MLC Song Code : LR4TGZ ISWC : T8026280183" at bounding box center [403, 543] width 496 height 87
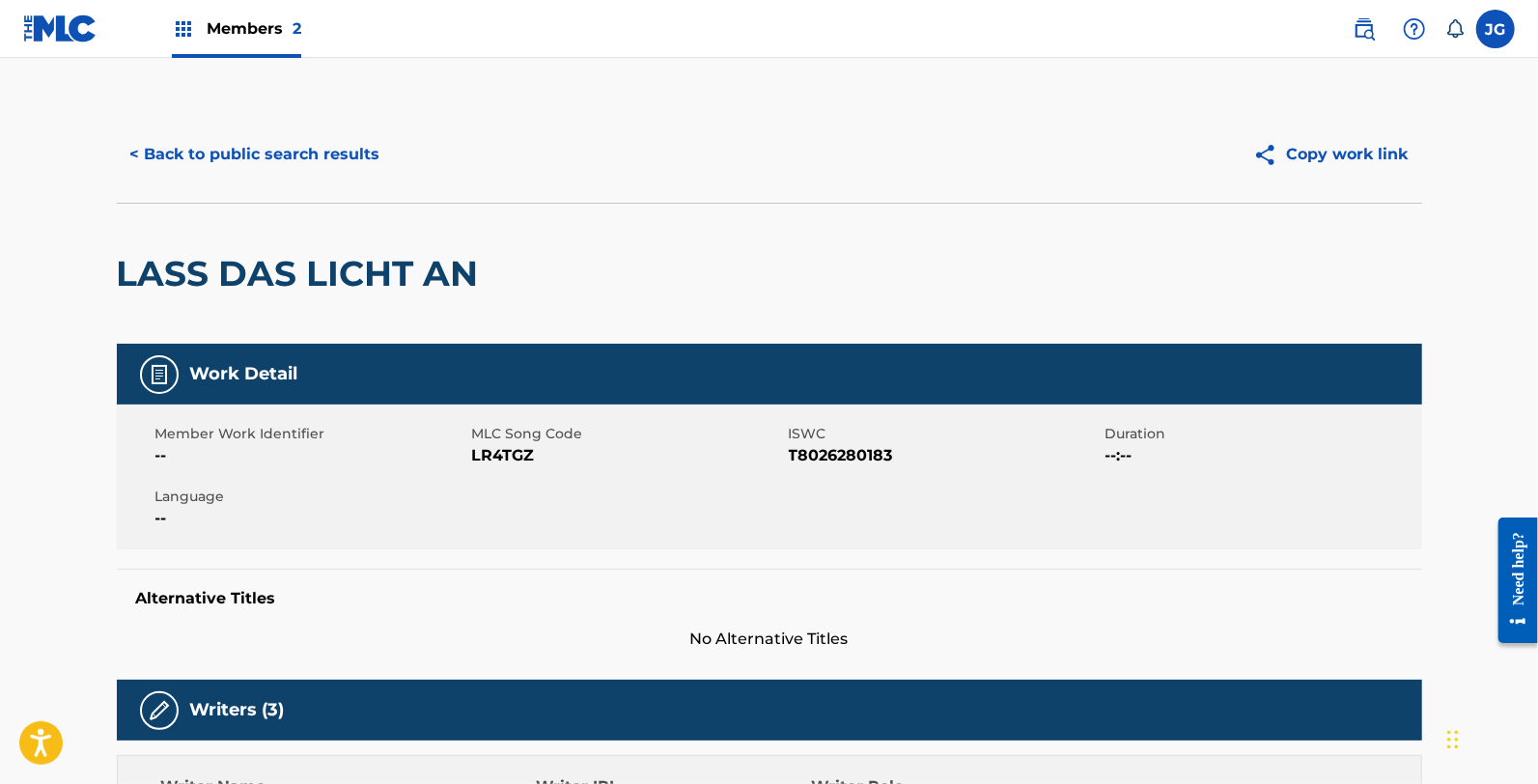
click at [488, 455] on span "LR4TGZ" at bounding box center [628, 456] width 311 height 23
click at [269, 175] on button "< Back to public search results" at bounding box center [255, 154] width 278 height 49
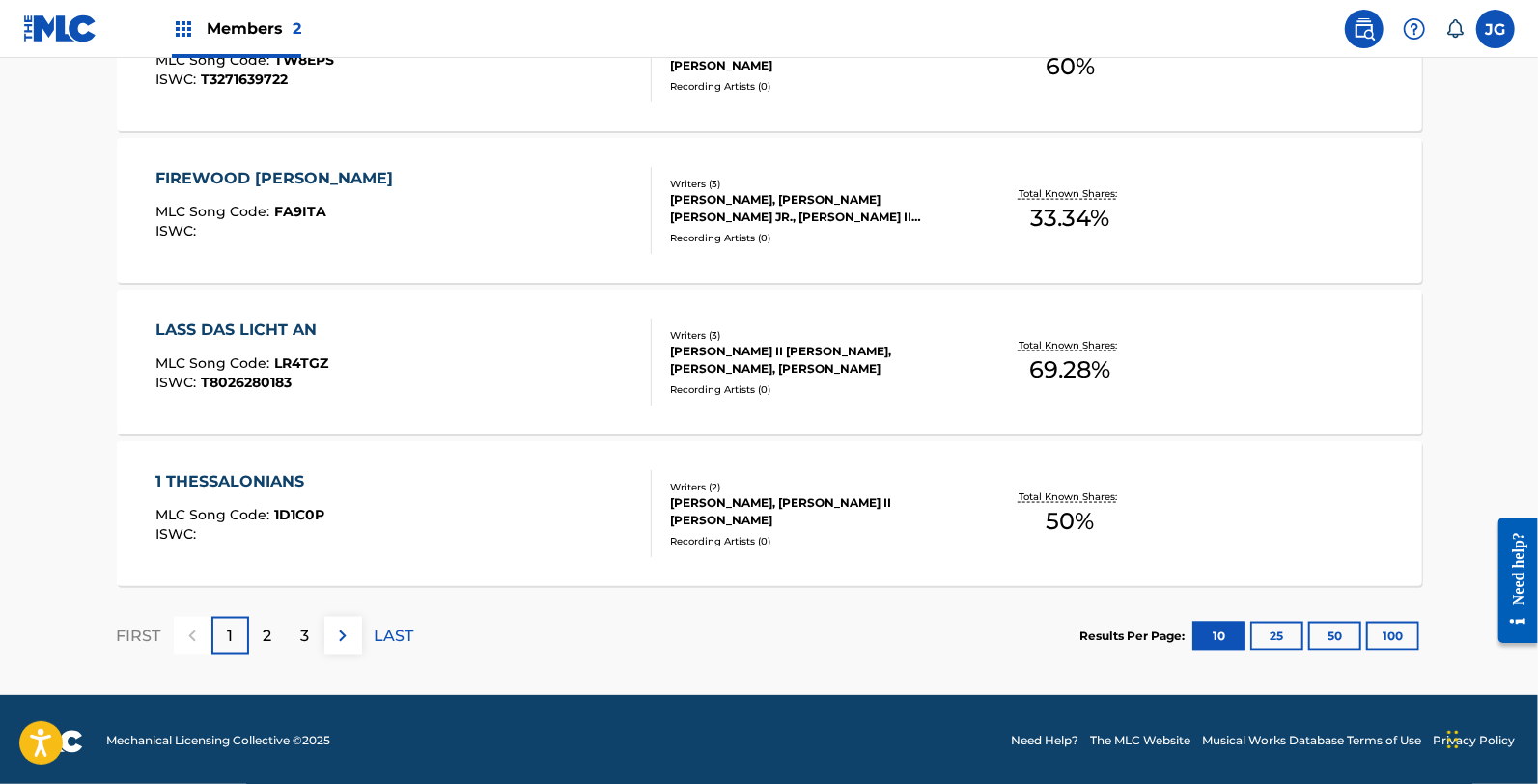
scroll to position [1579, 0]
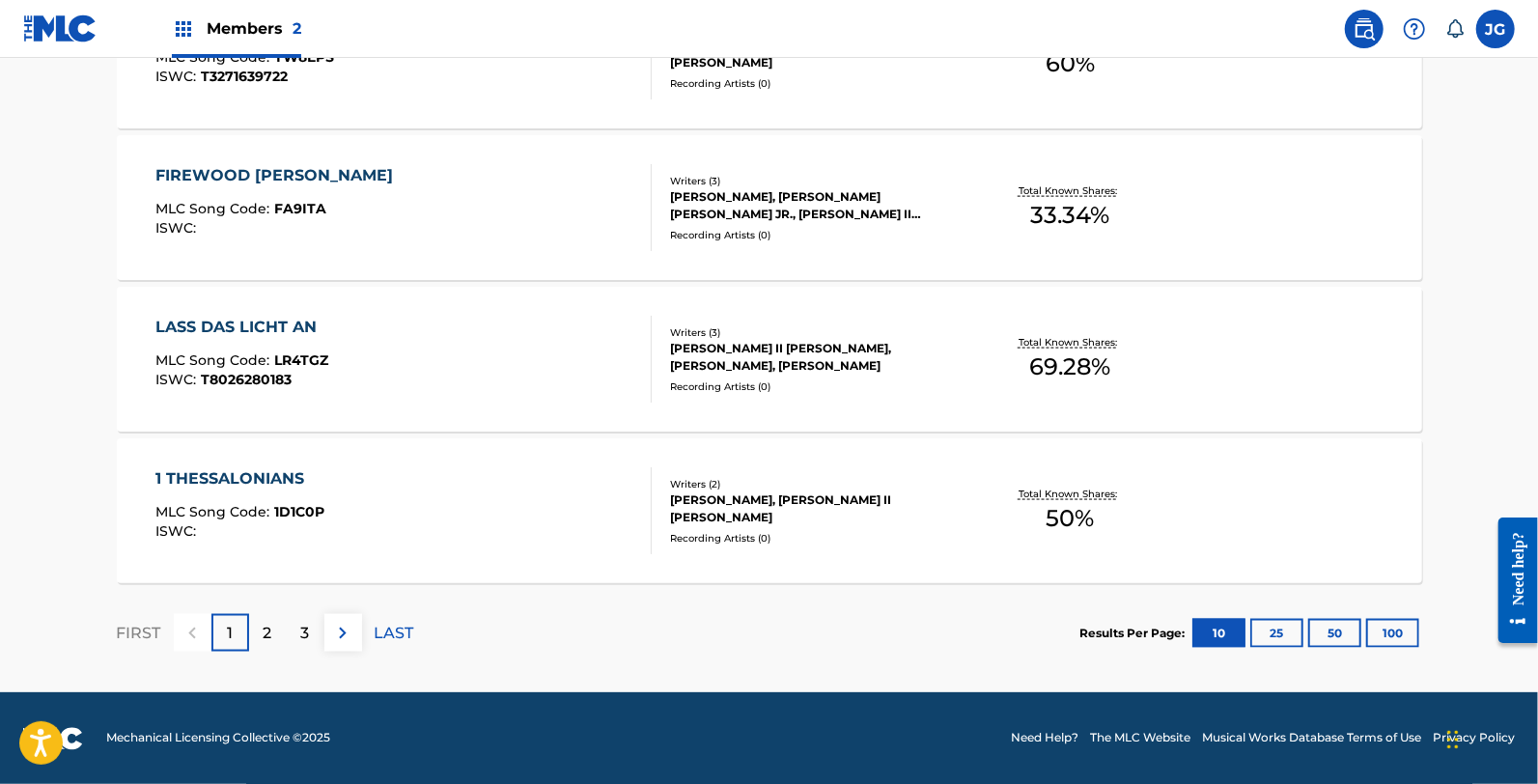
click at [339, 492] on div "1 THESSALONIANS MLC Song Code : 1D1C0P ISWC :" at bounding box center [403, 511] width 496 height 87
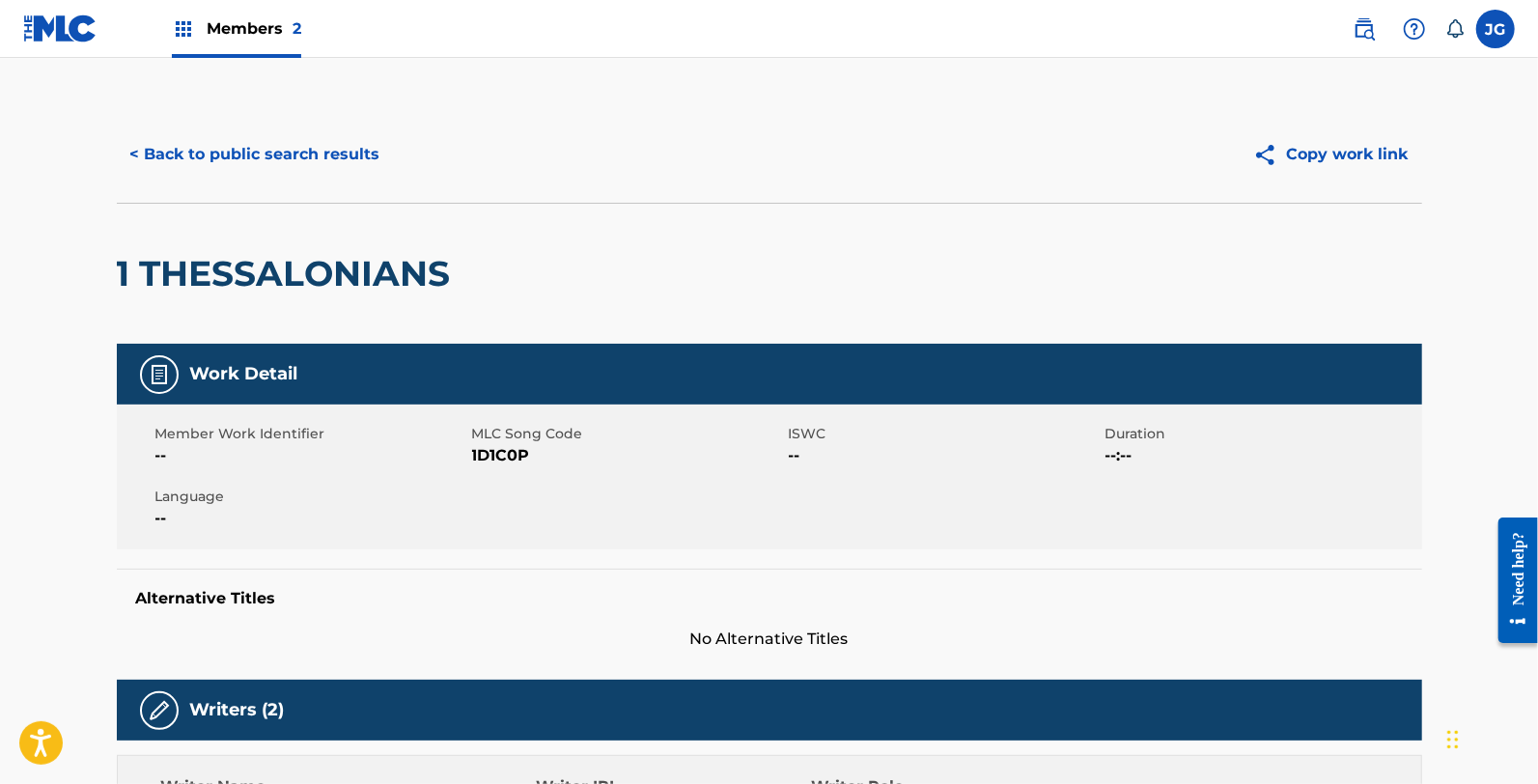
click at [500, 471] on div "Member Work Identifier -- MLC Song Code 1D1C0P ISWC -- Duration --:-- Language …" at bounding box center [769, 476] width 1305 height 145
click at [500, 460] on span "1D1C0P" at bounding box center [628, 456] width 311 height 23
click at [500, 458] on span "1D1C0P" at bounding box center [628, 456] width 311 height 23
drag, startPoint x: 213, startPoint y: 357, endPoint x: 199, endPoint y: 350, distance: 15.7
click at [204, 350] on div "Work Detail" at bounding box center [769, 374] width 1305 height 61
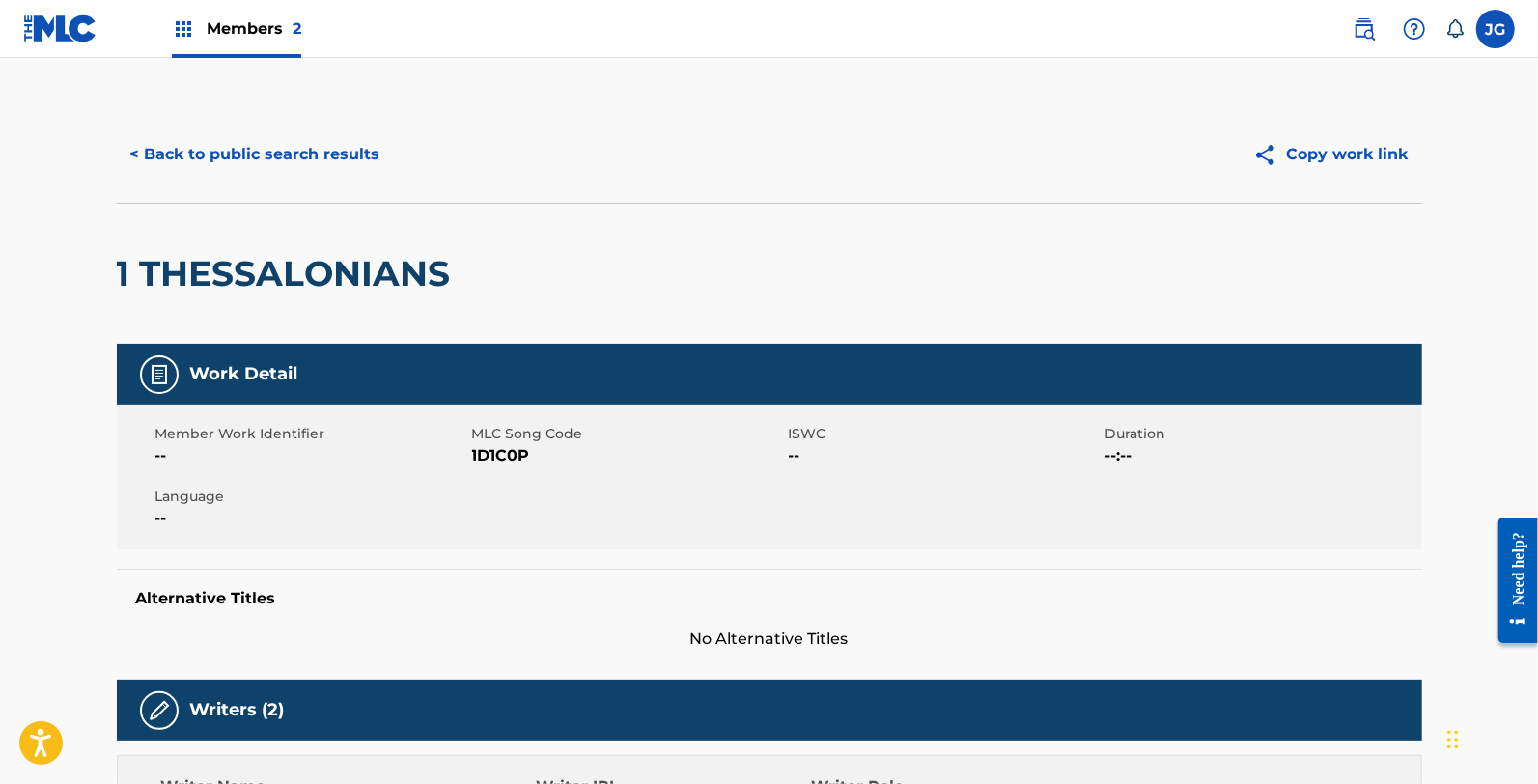
click at [189, 167] on button "< Back to public search results" at bounding box center [255, 154] width 278 height 49
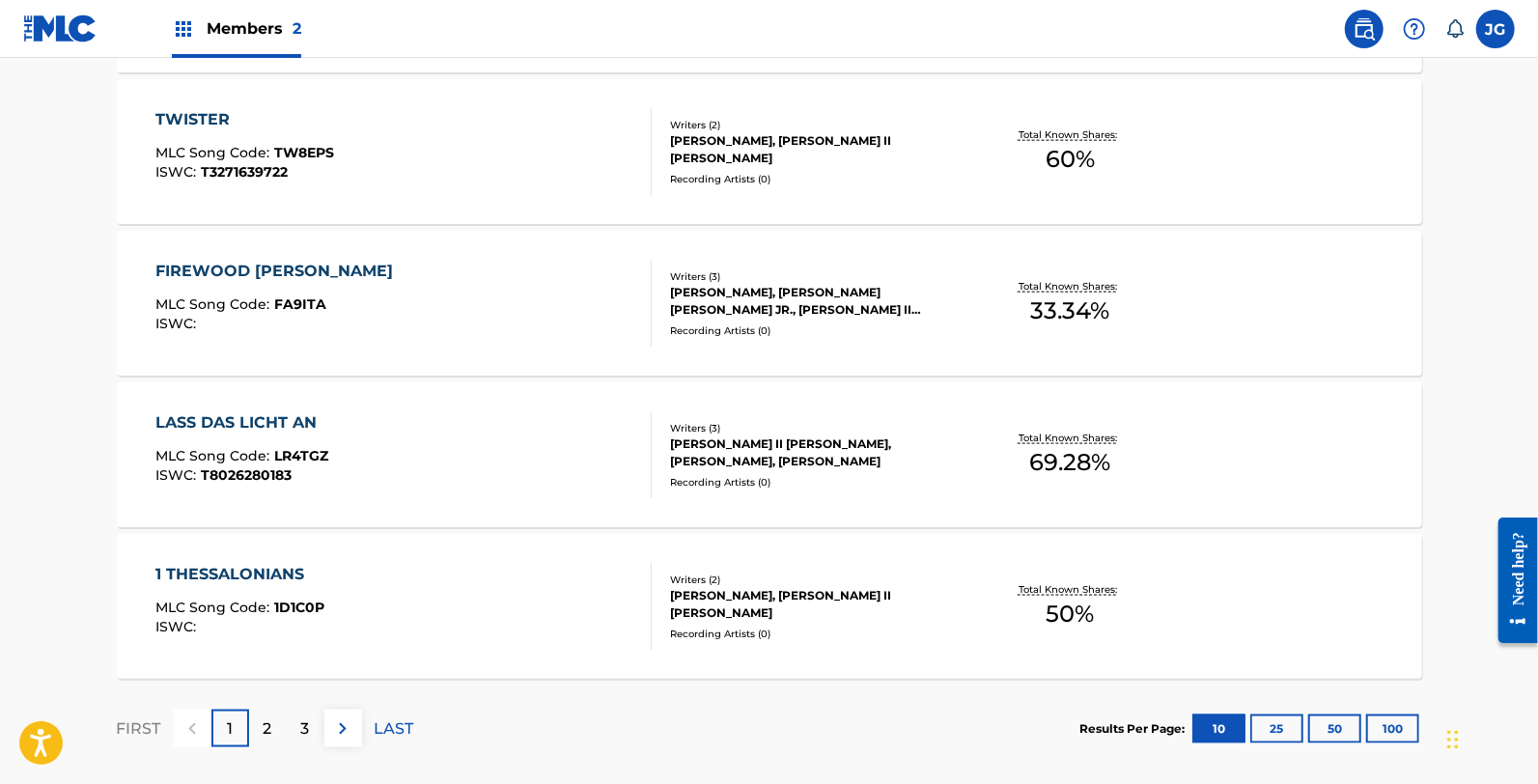
scroll to position [1579, 0]
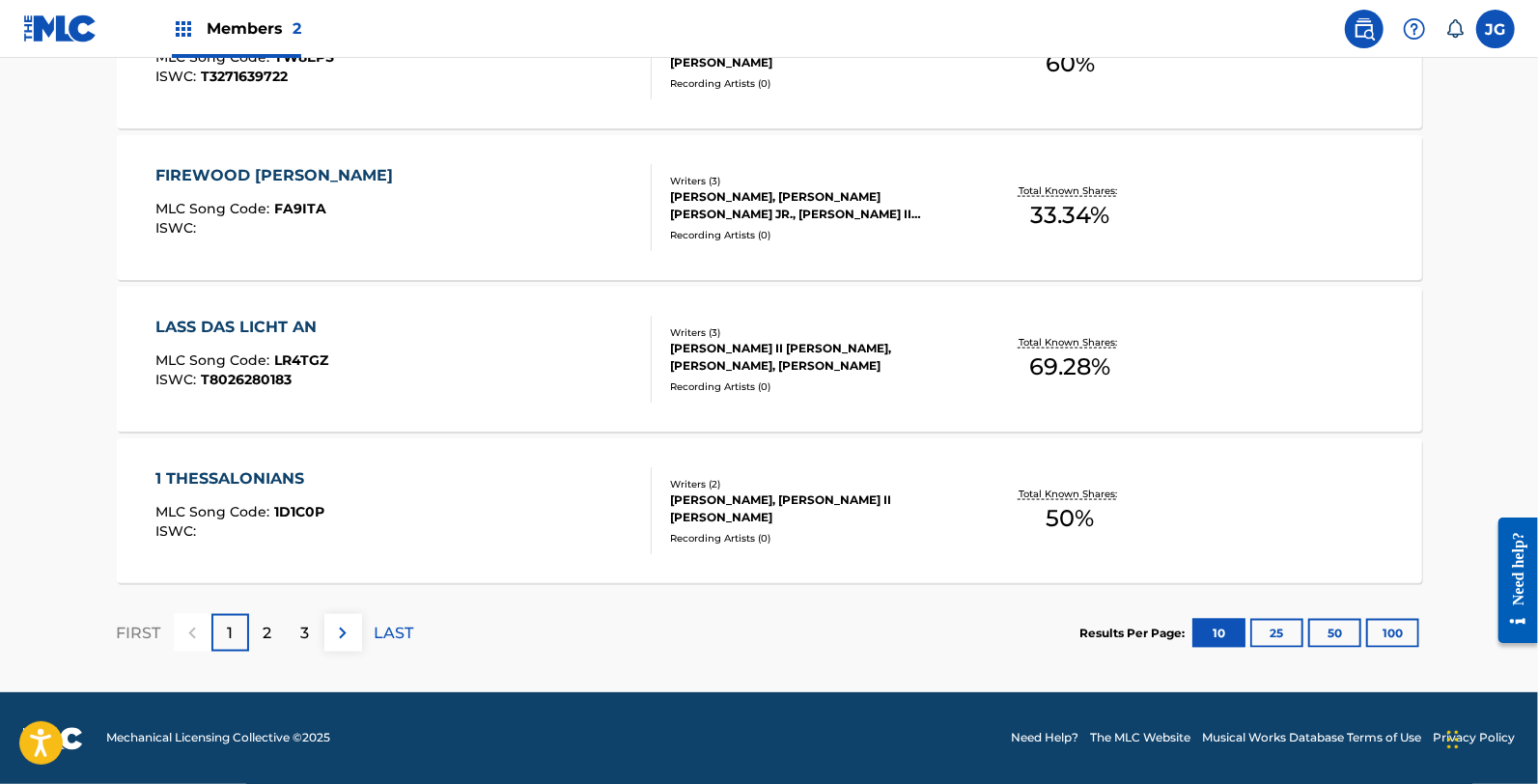
click at [267, 639] on p "2" at bounding box center [268, 634] width 9 height 23
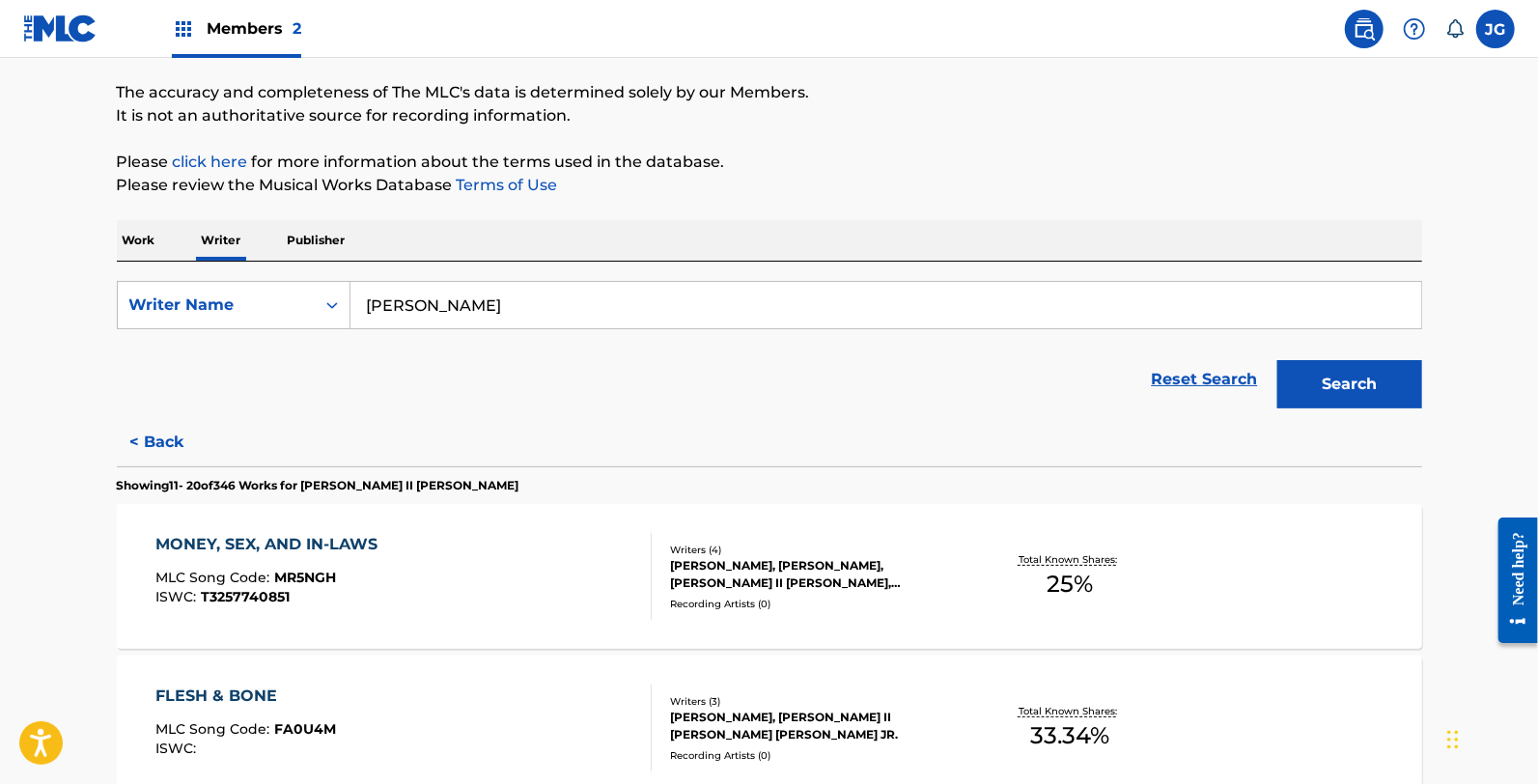
scroll to position [214, 0]
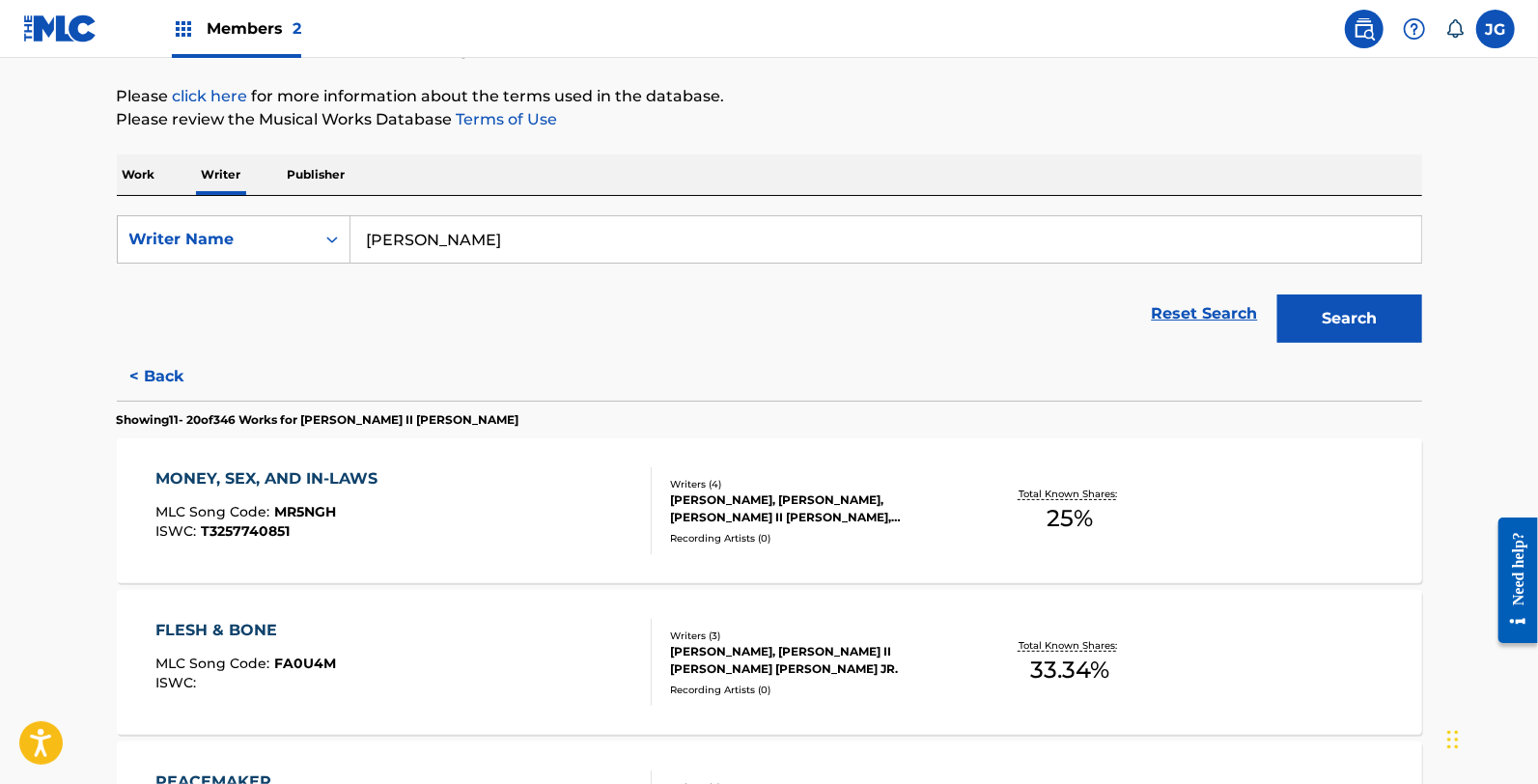
click at [442, 499] on div "MONEY, SEX, AND IN-LAWS MLC Song Code : MR5NGH ISWC : T3257740851" at bounding box center [403, 511] width 496 height 87
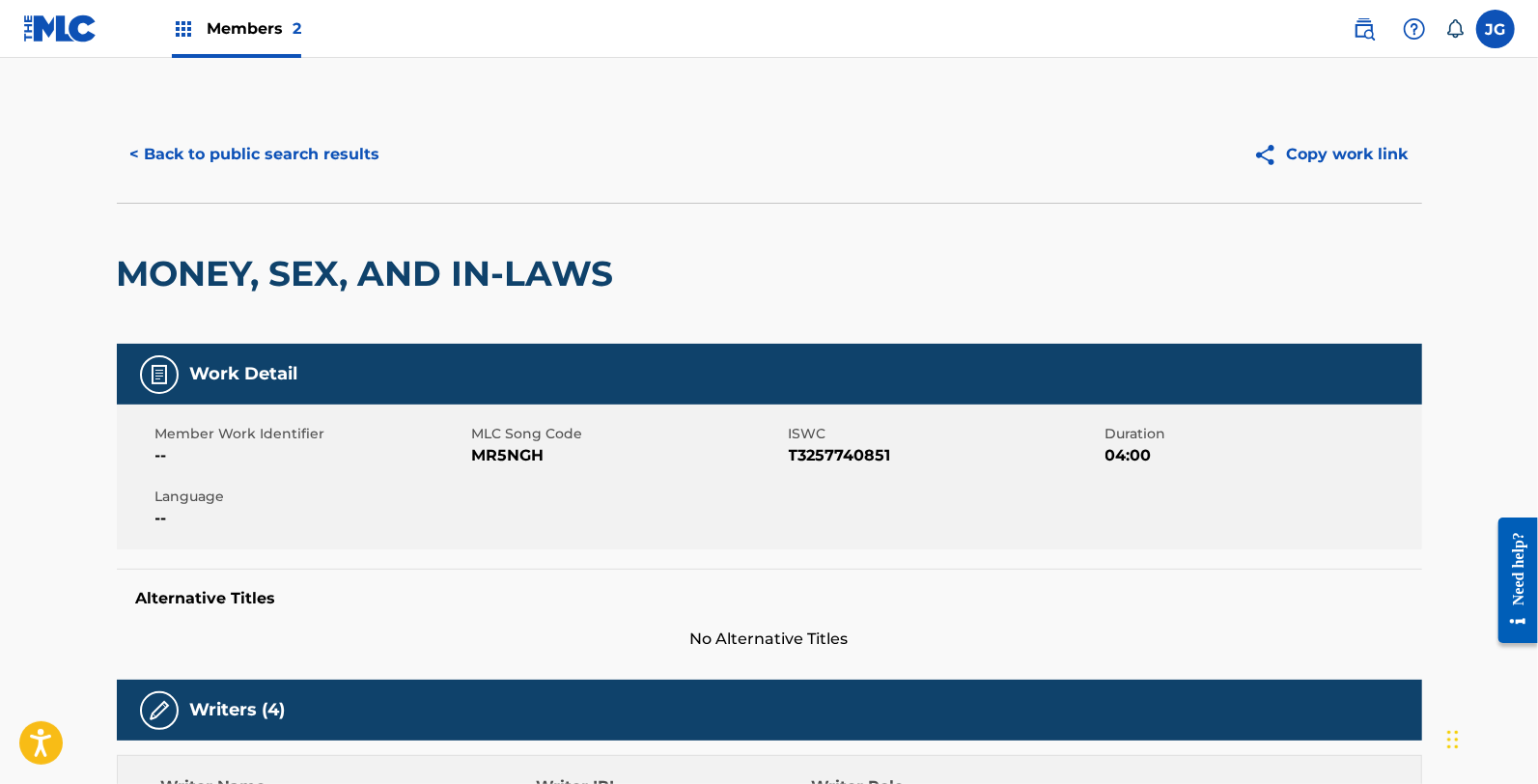
click at [518, 461] on span "MR5NGH" at bounding box center [628, 456] width 311 height 23
click at [245, 148] on button "< Back to public search results" at bounding box center [255, 154] width 278 height 49
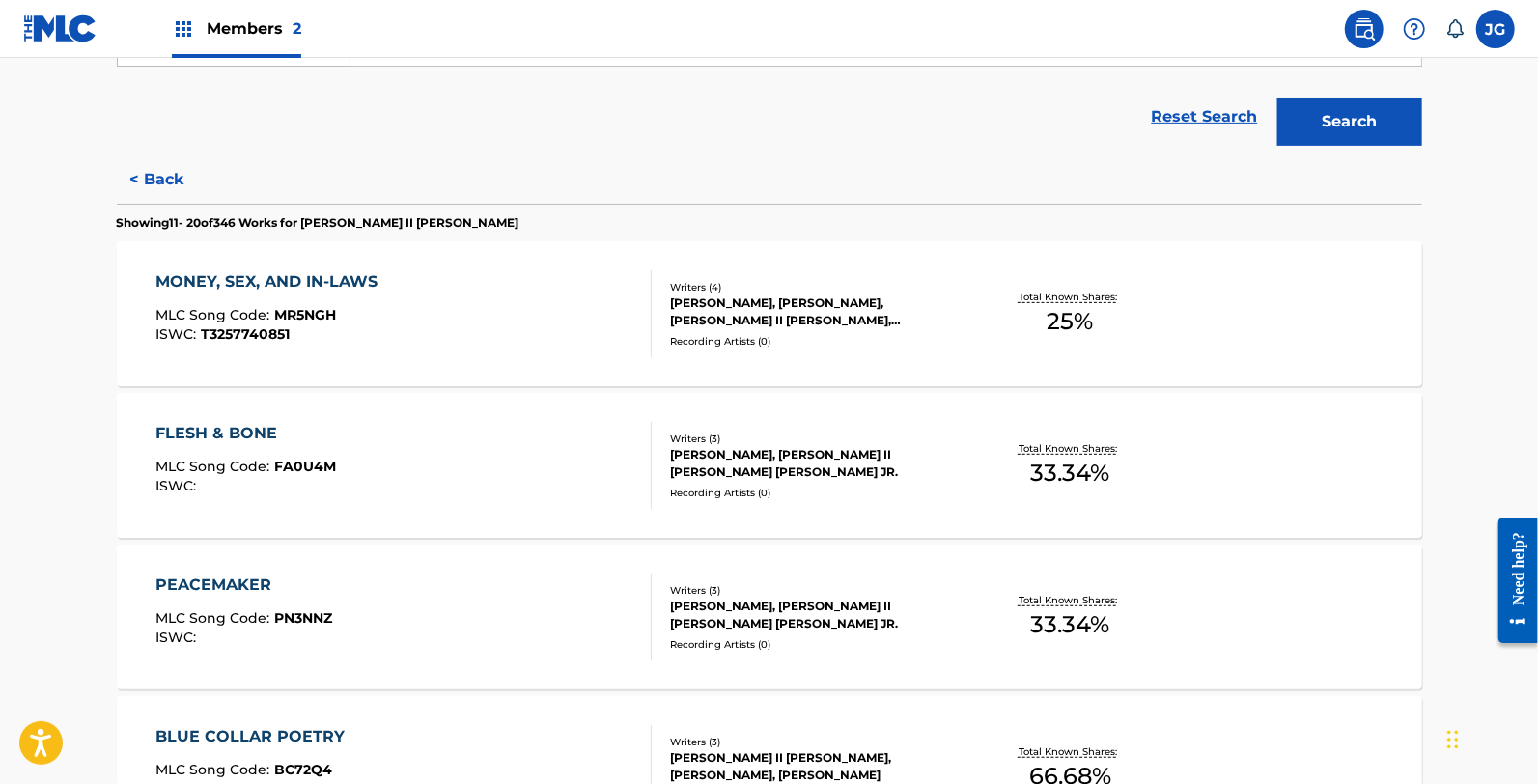
scroll to position [536, 0]
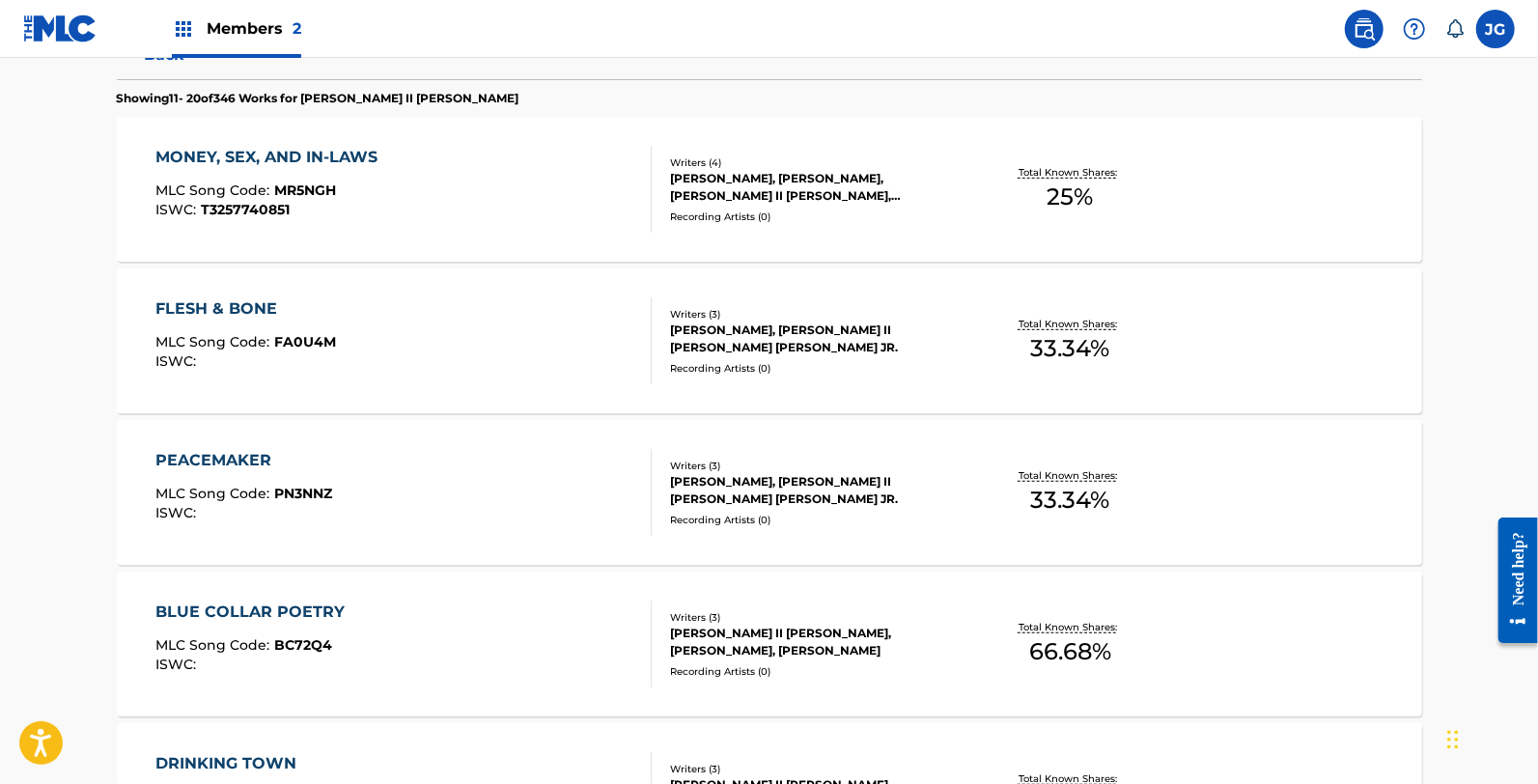
click at [442, 378] on div "FLESH & BONE MLC Song Code : FA0U4M ISWC :" at bounding box center [403, 341] width 496 height 87
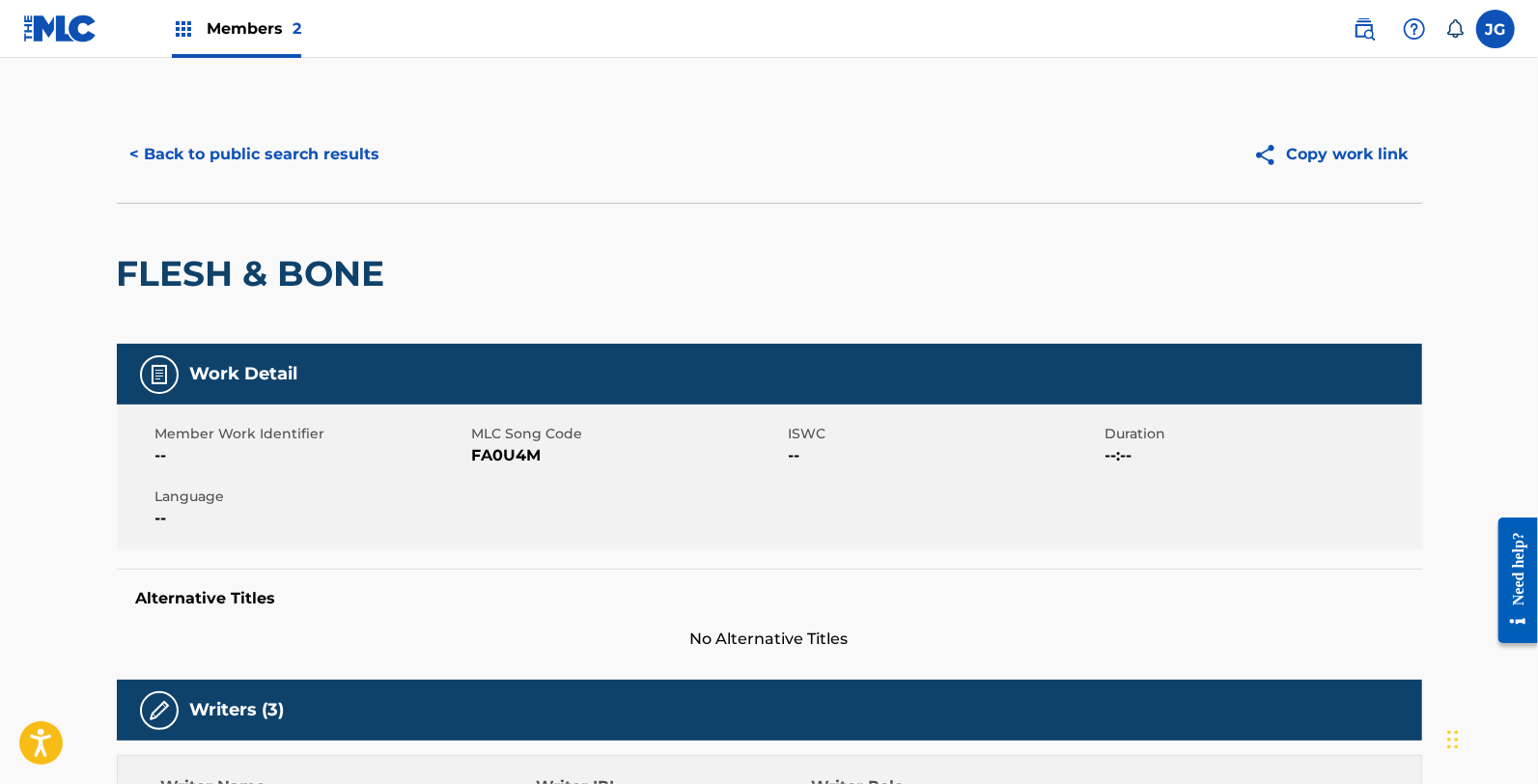
click at [506, 452] on span "FA0U4M" at bounding box center [628, 456] width 311 height 23
click at [335, 158] on button "< Back to public search results" at bounding box center [255, 154] width 278 height 49
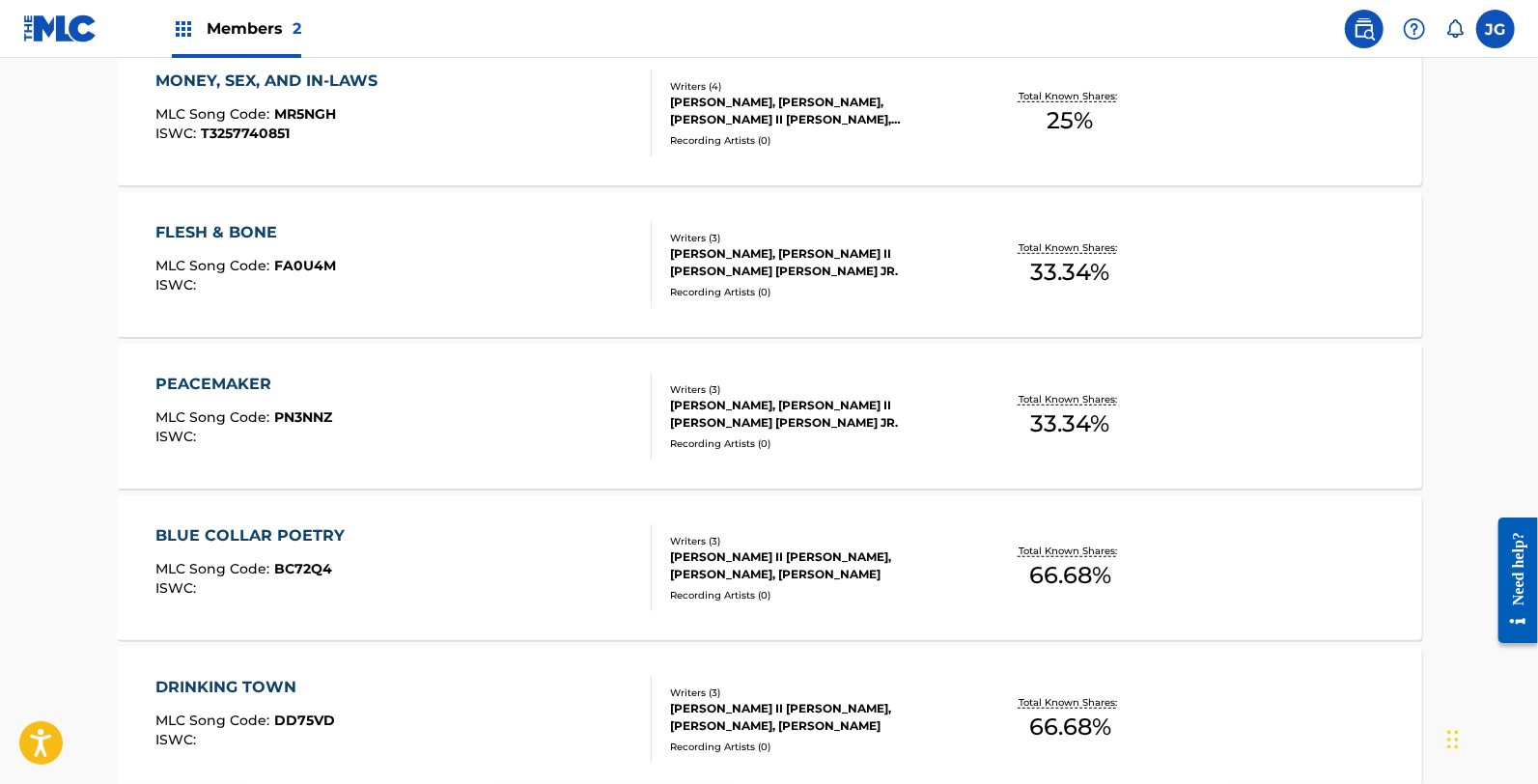
scroll to position [506, 0]
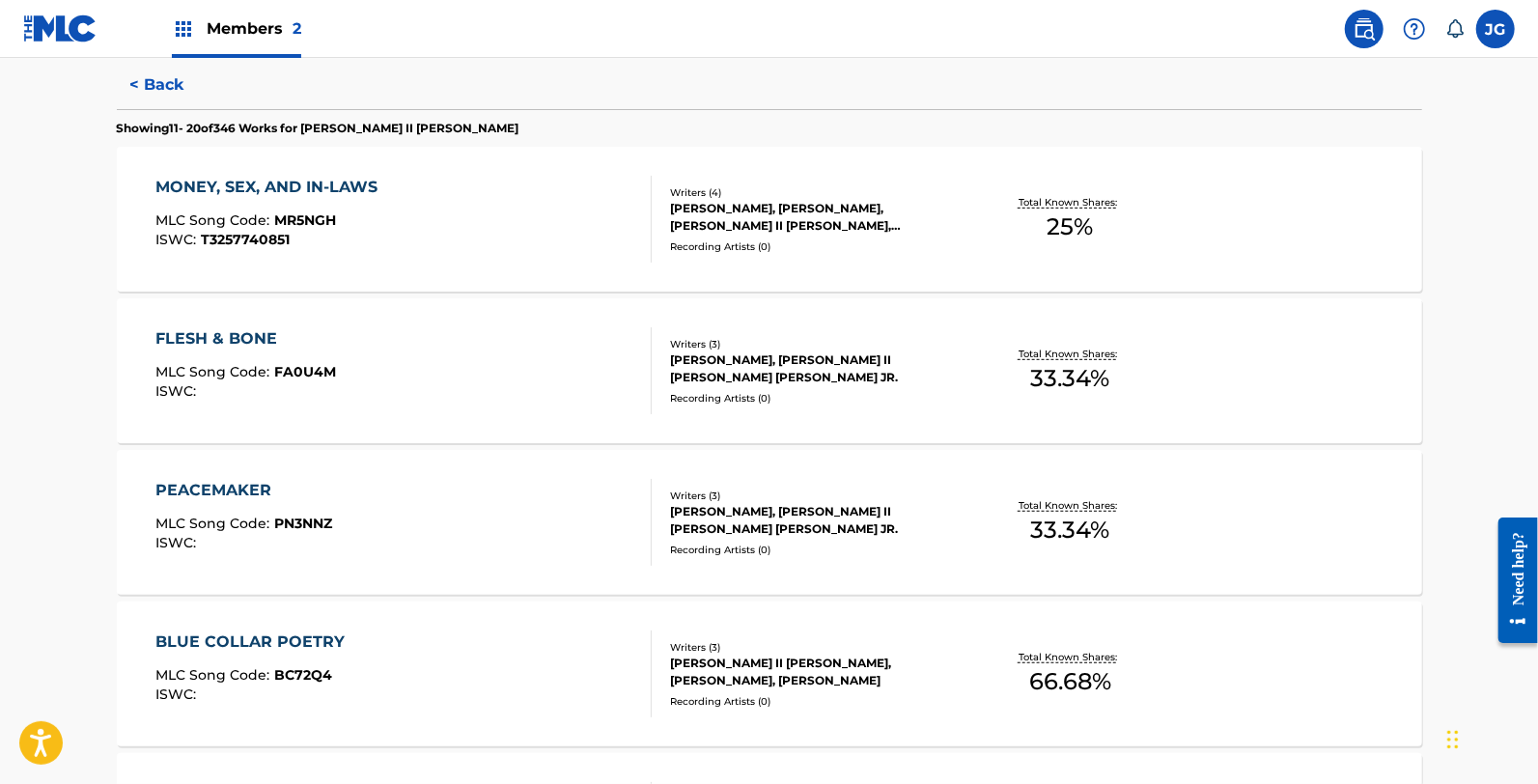
click at [330, 513] on div "PEACEMAKER MLC Song Code : PN3NNZ ISWC :" at bounding box center [244, 522] width 177 height 87
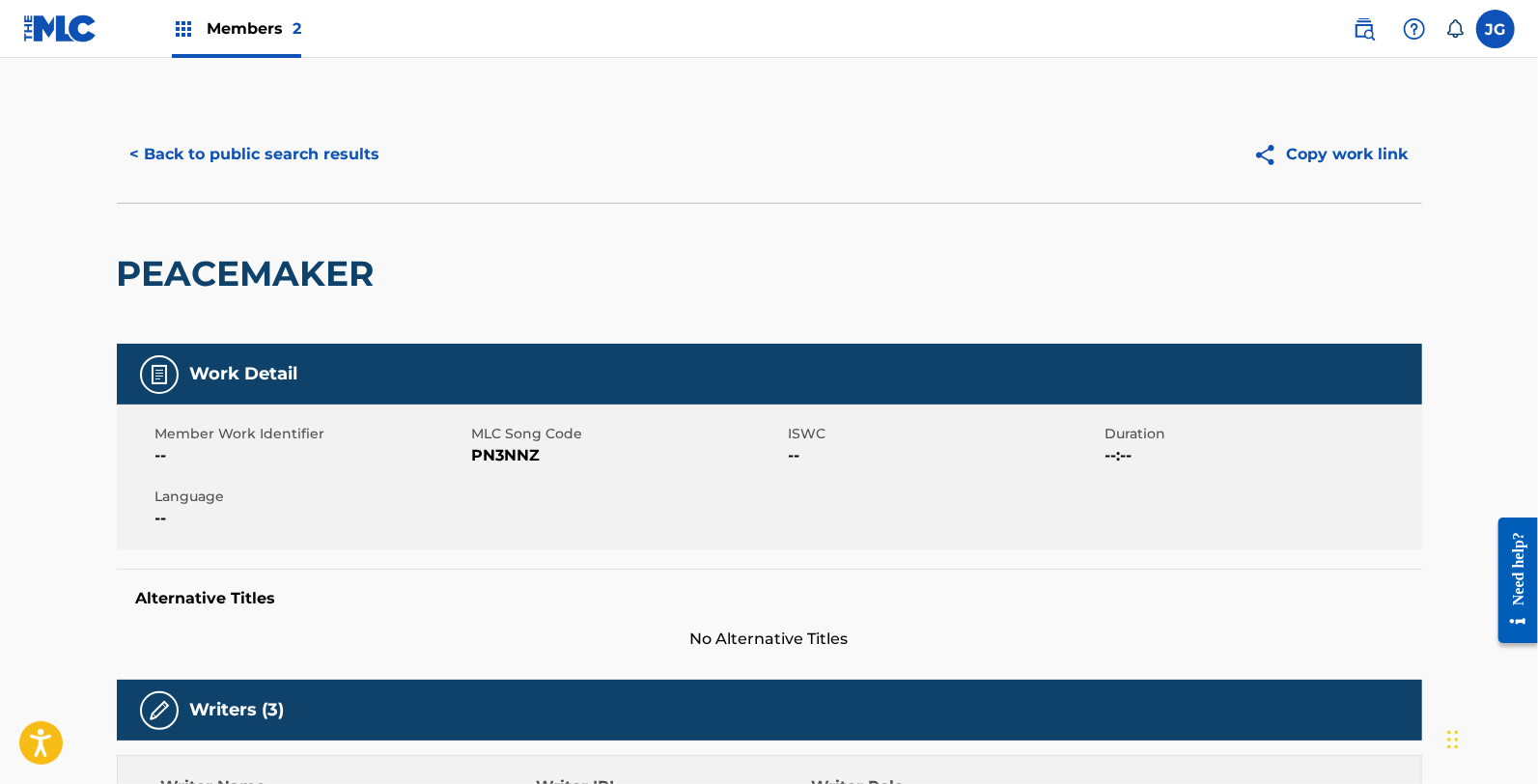
click at [522, 456] on span "PN3NNZ" at bounding box center [628, 456] width 311 height 23
click at [321, 161] on button "< Back to public search results" at bounding box center [255, 154] width 278 height 49
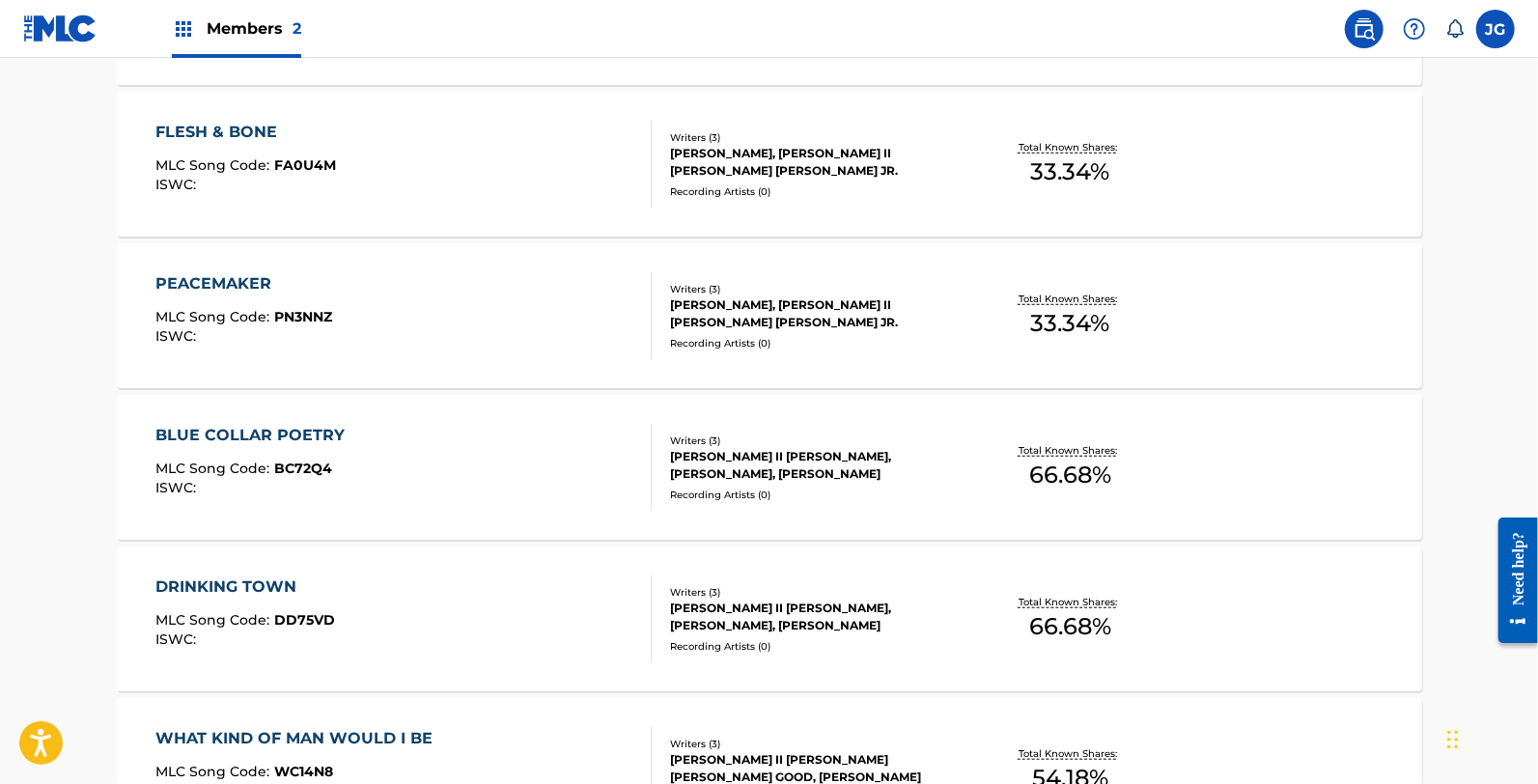
scroll to position [750, 0]
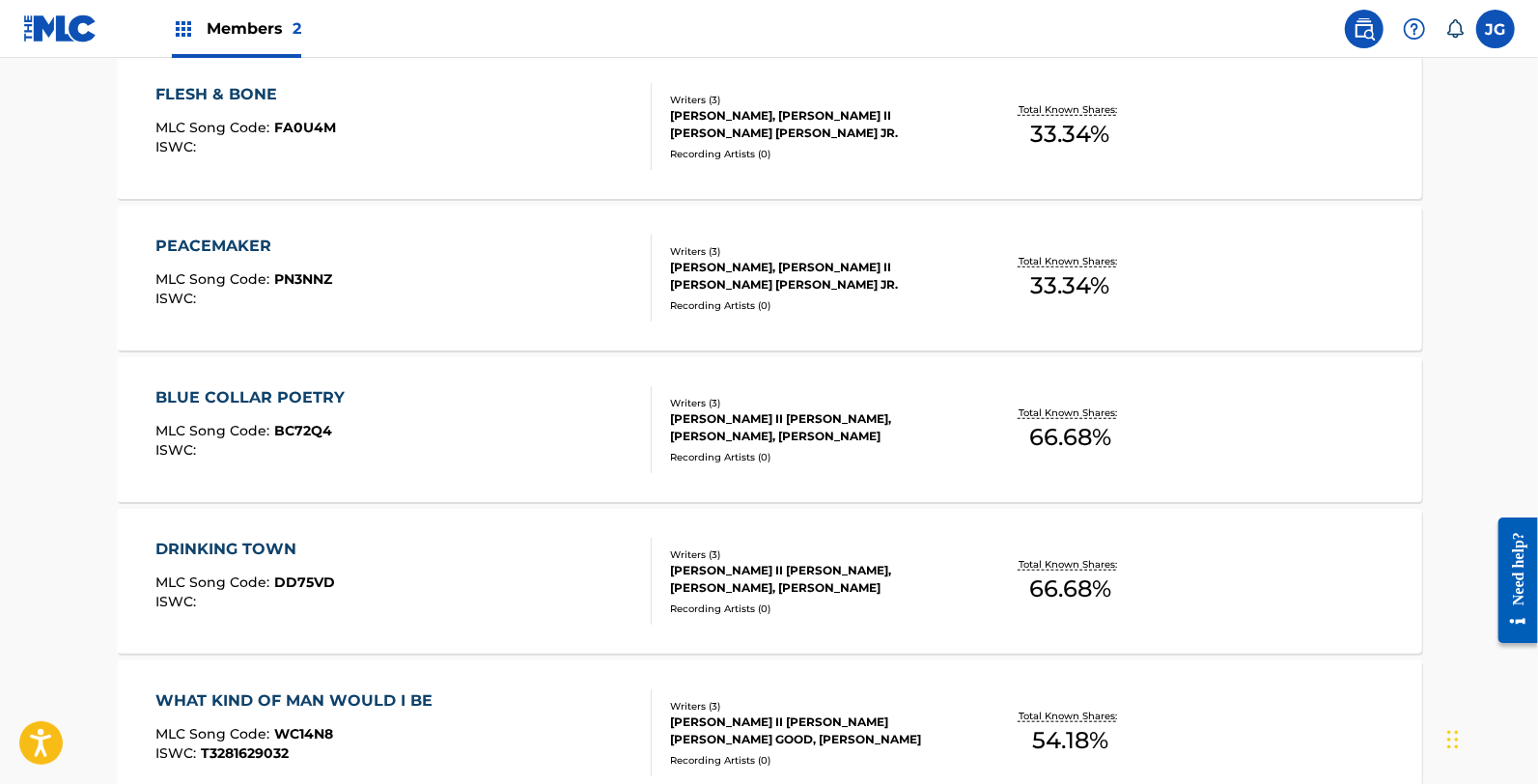
click at [454, 450] on div "BLUE COLLAR POETRY MLC Song Code : BC72Q4 ISWC :" at bounding box center [403, 430] width 496 height 87
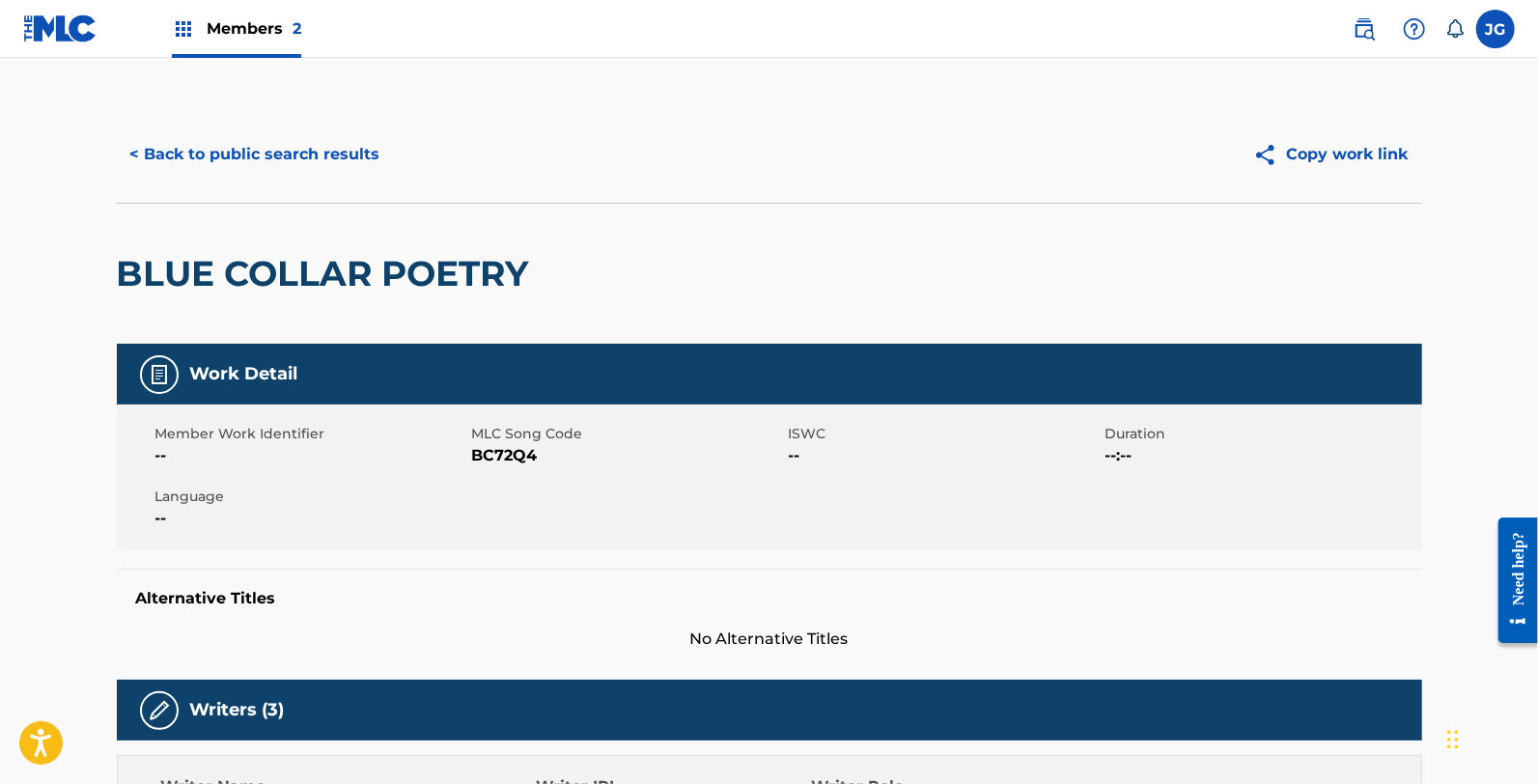
click at [498, 441] on span "MLC Song Code" at bounding box center [628, 434] width 311 height 20
click at [509, 455] on span "BC72Q4" at bounding box center [628, 456] width 311 height 23
click at [142, 171] on button "< Back to public search results" at bounding box center [255, 154] width 278 height 49
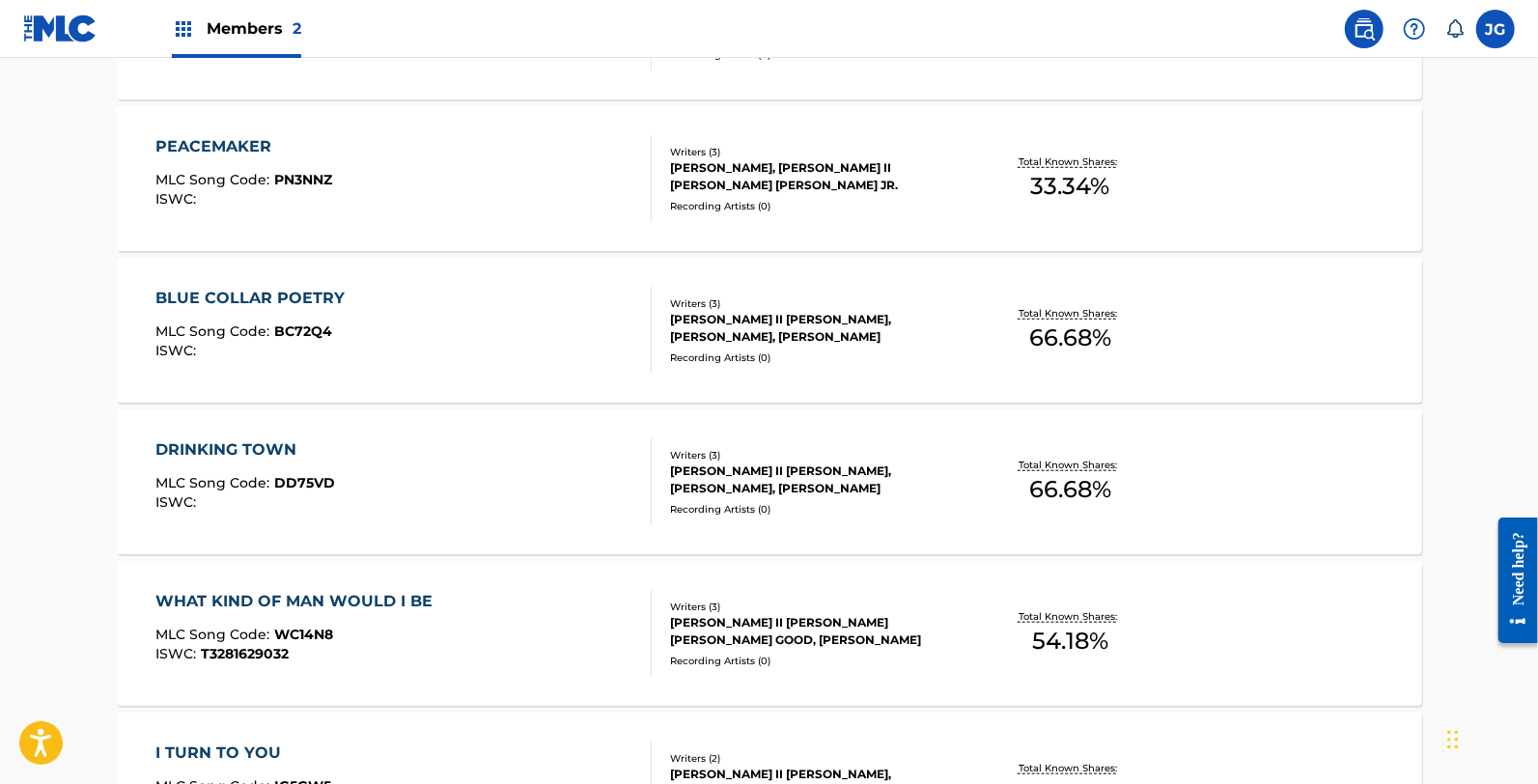
scroll to position [857, 0]
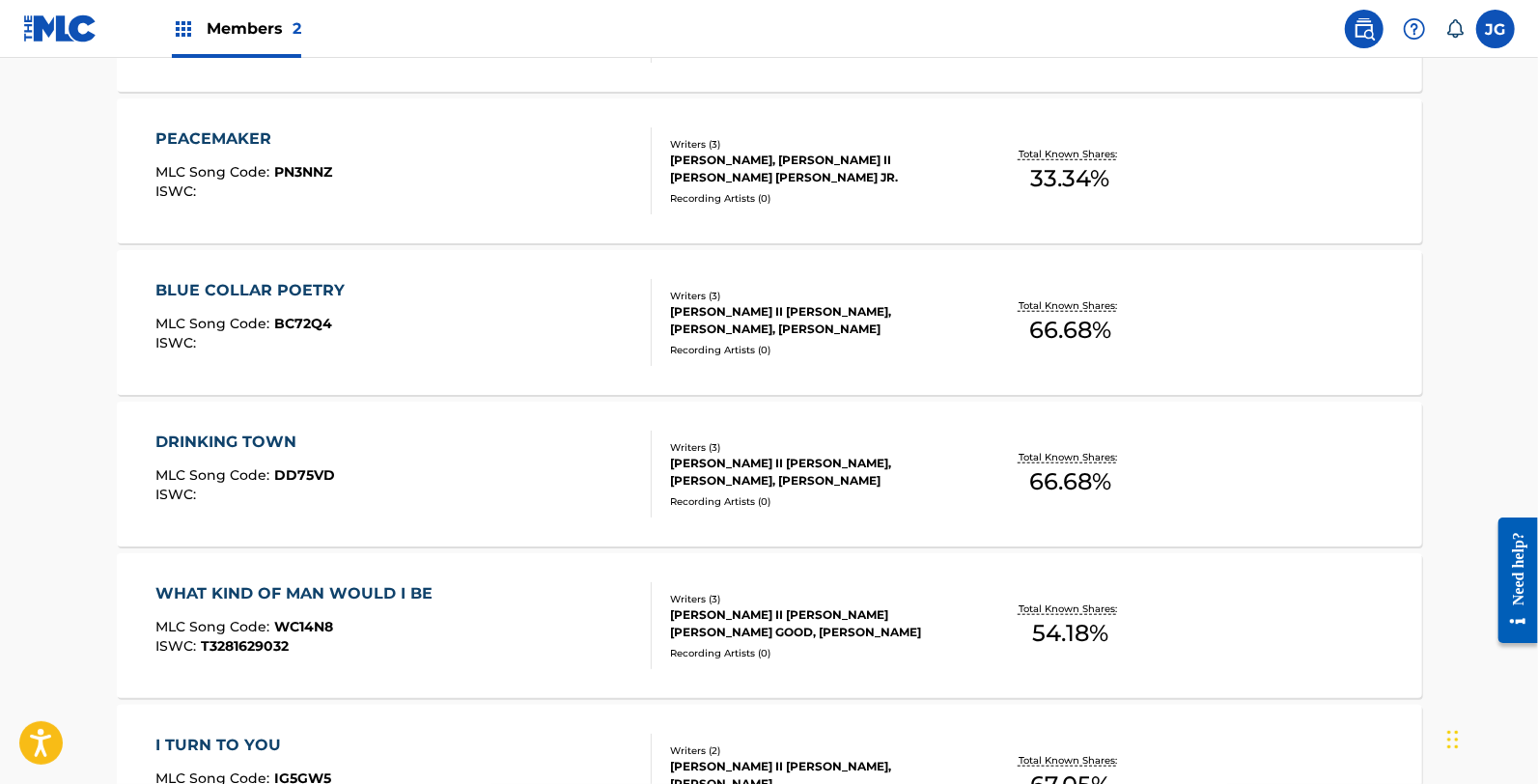
click at [329, 437] on div "DRINKING TOWN" at bounding box center [245, 442] width 180 height 23
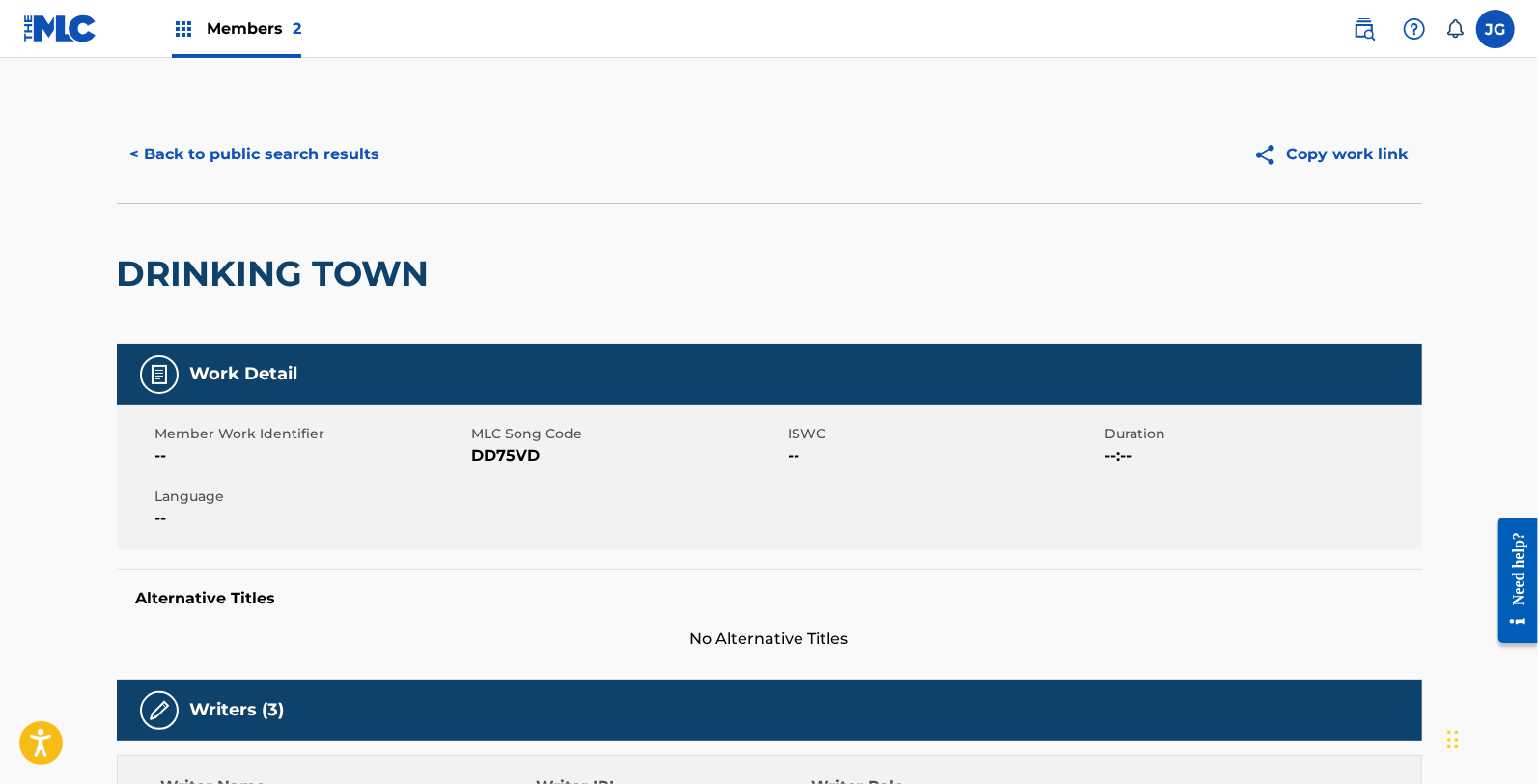
click at [537, 468] on div "Member Work Identifier -- MLC Song Code DD75VD ISWC -- Duration --:-- Language …" at bounding box center [769, 476] width 1305 height 145
click at [532, 458] on span "DD75VD" at bounding box center [628, 456] width 311 height 23
click at [238, 167] on button "< Back to public search results" at bounding box center [255, 154] width 278 height 49
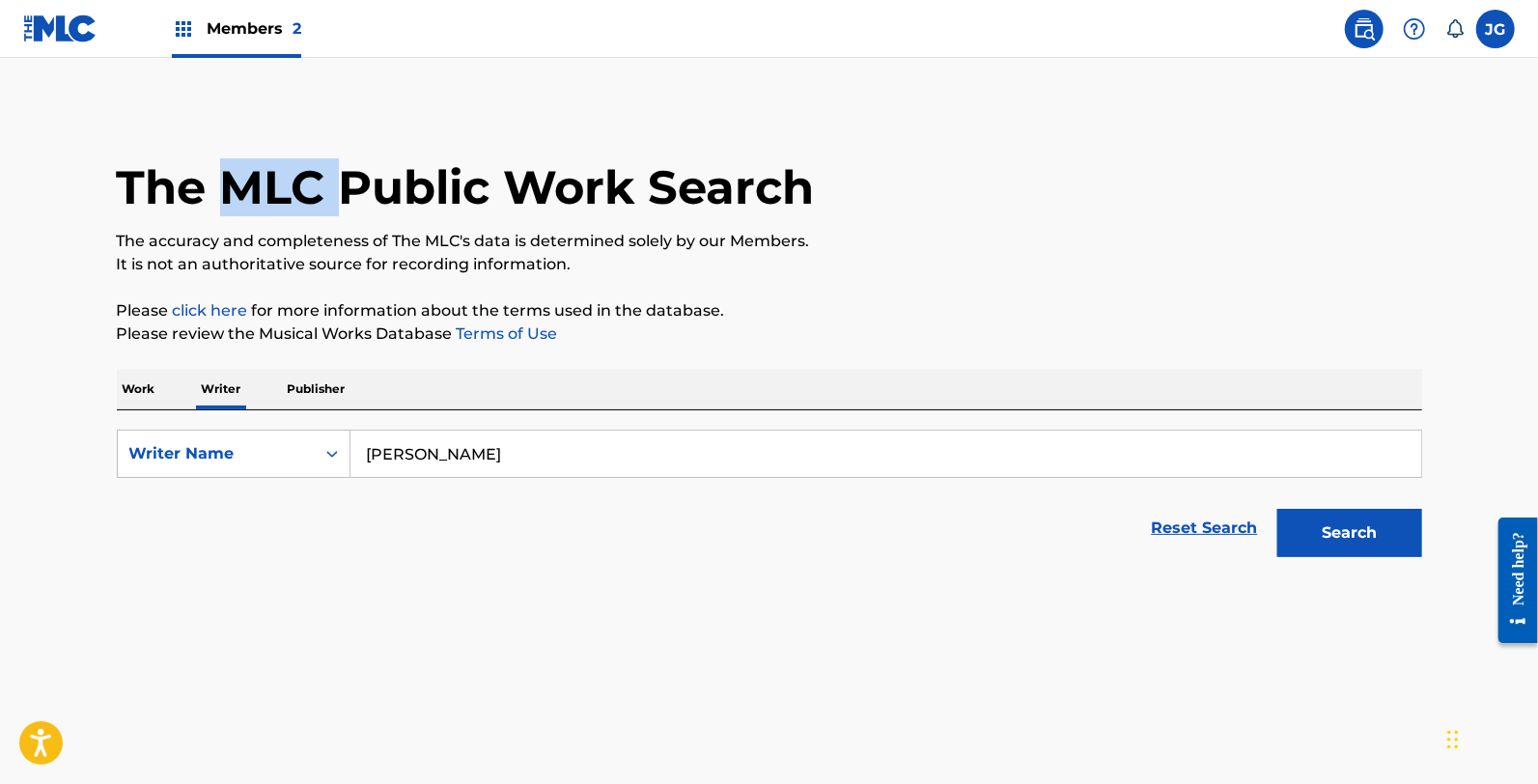
click at [238, 165] on h1 "The MLC Public Work Search" at bounding box center [465, 187] width 698 height 58
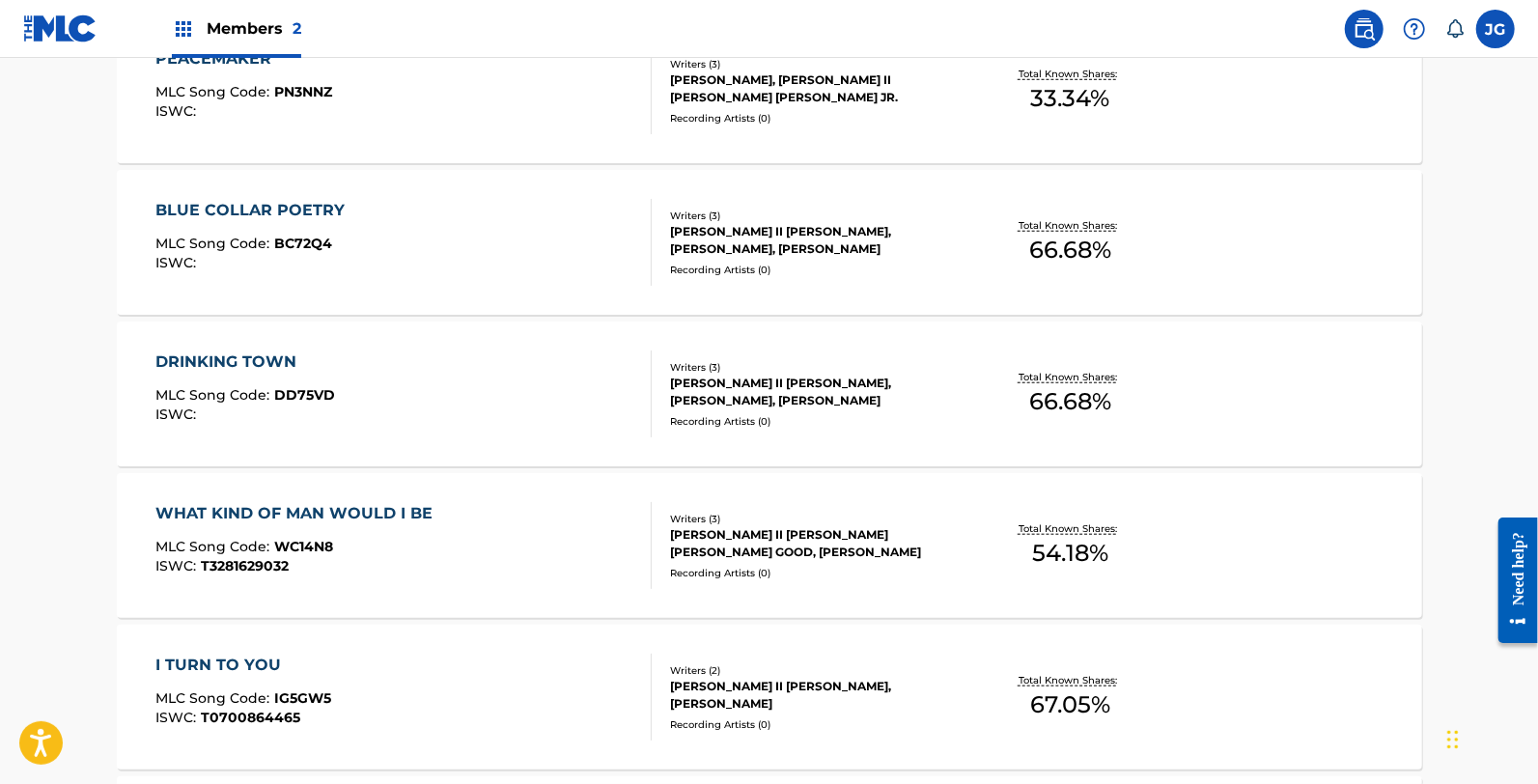
scroll to position [965, 0]
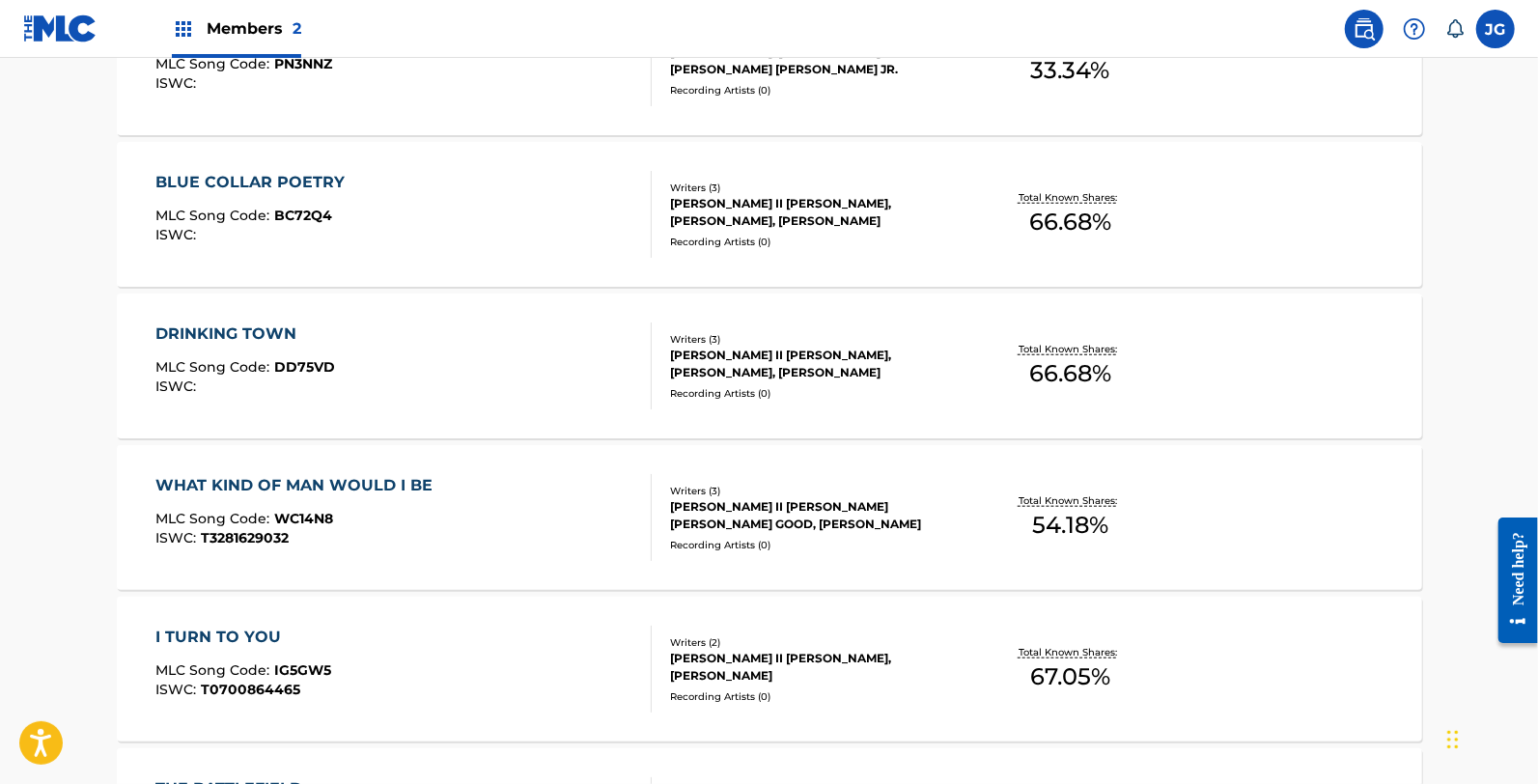
click at [344, 502] on div "WHAT KIND OF MAN WOULD I BE MLC Song Code : WC14N8 ISWC : T3281629032" at bounding box center [298, 518] width 286 height 87
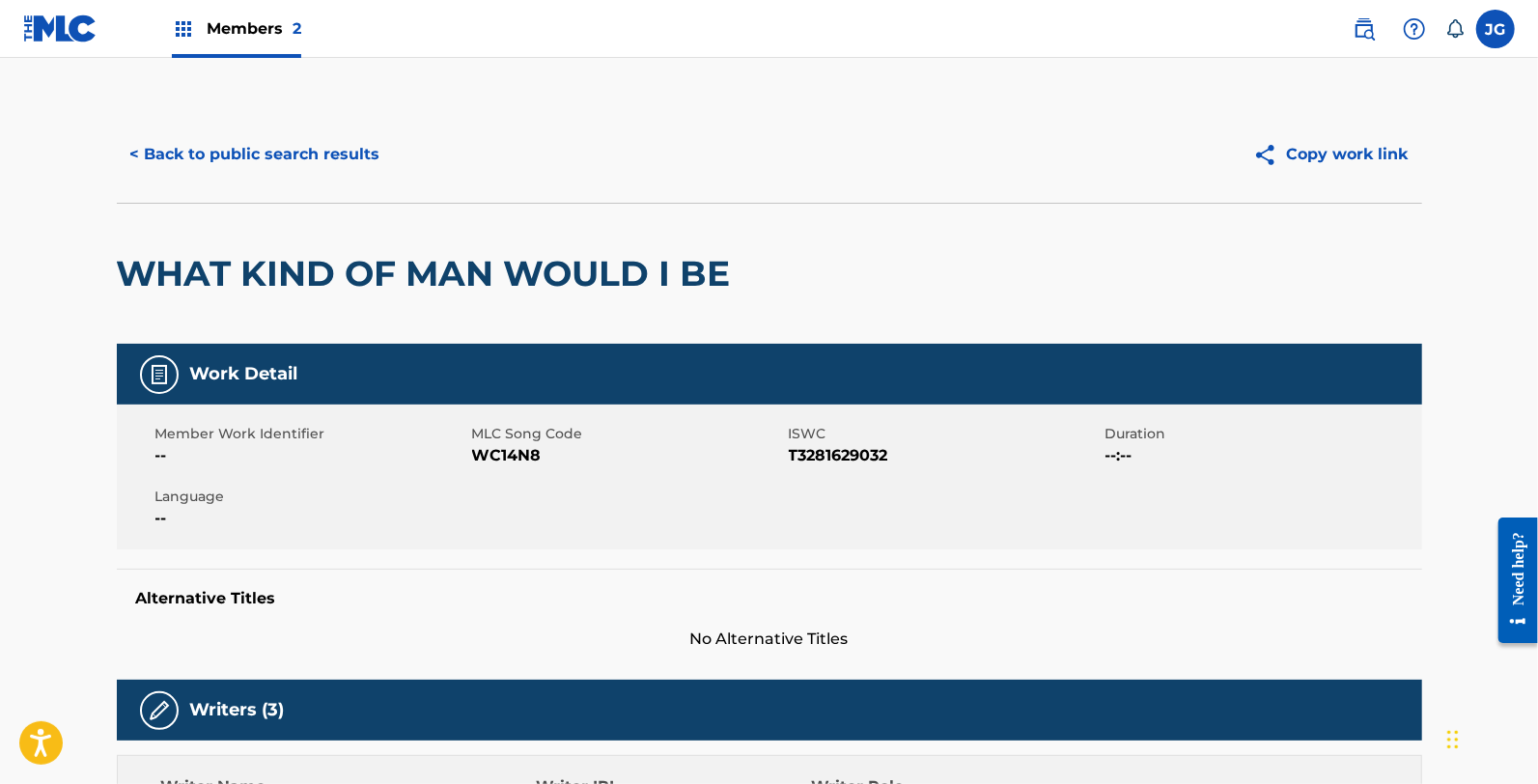
click at [544, 459] on span "WC14N8" at bounding box center [628, 456] width 311 height 23
click at [513, 451] on span "WC14N8" at bounding box center [628, 456] width 311 height 23
click at [214, 158] on button "< Back to public search results" at bounding box center [255, 154] width 278 height 49
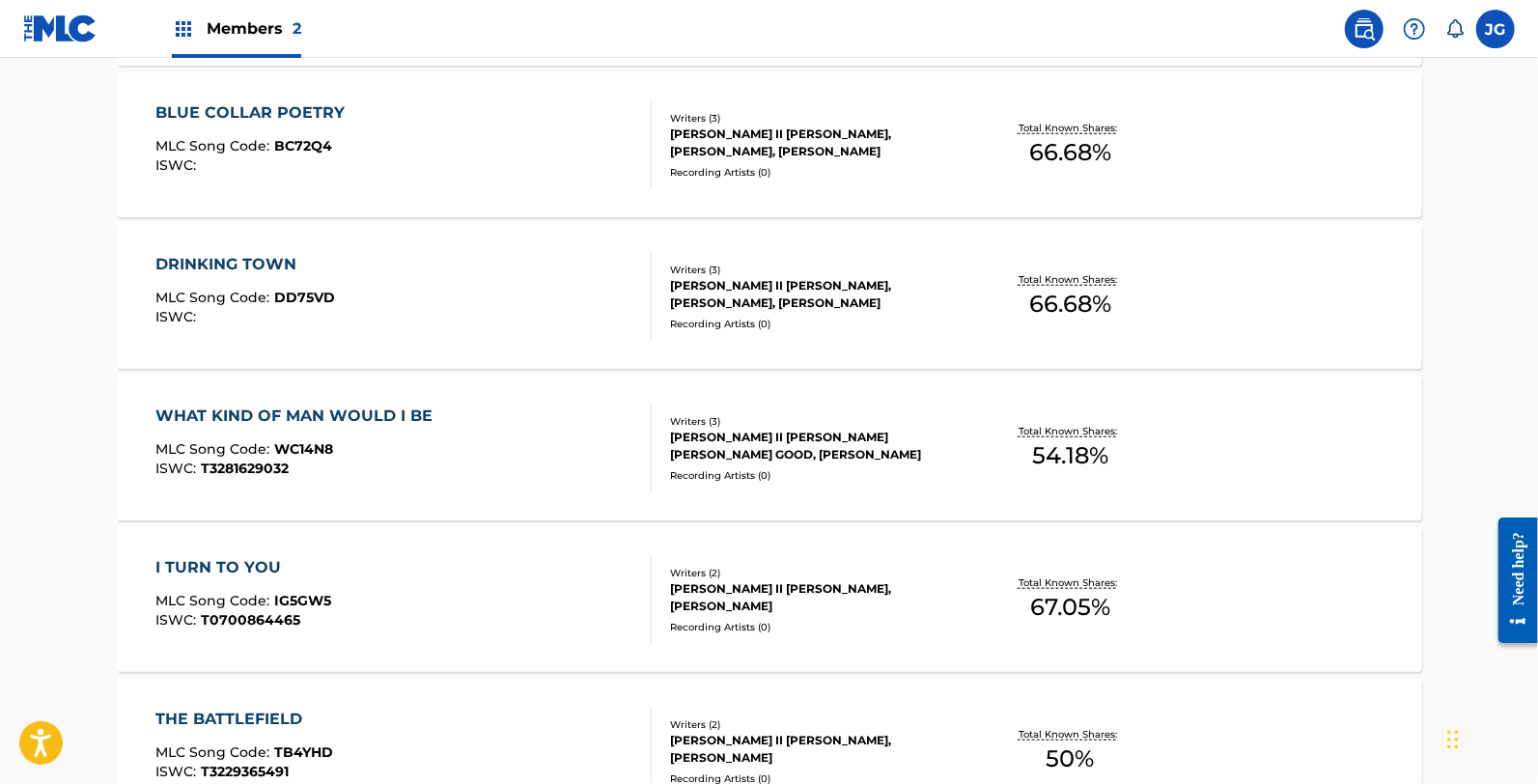
scroll to position [1072, 0]
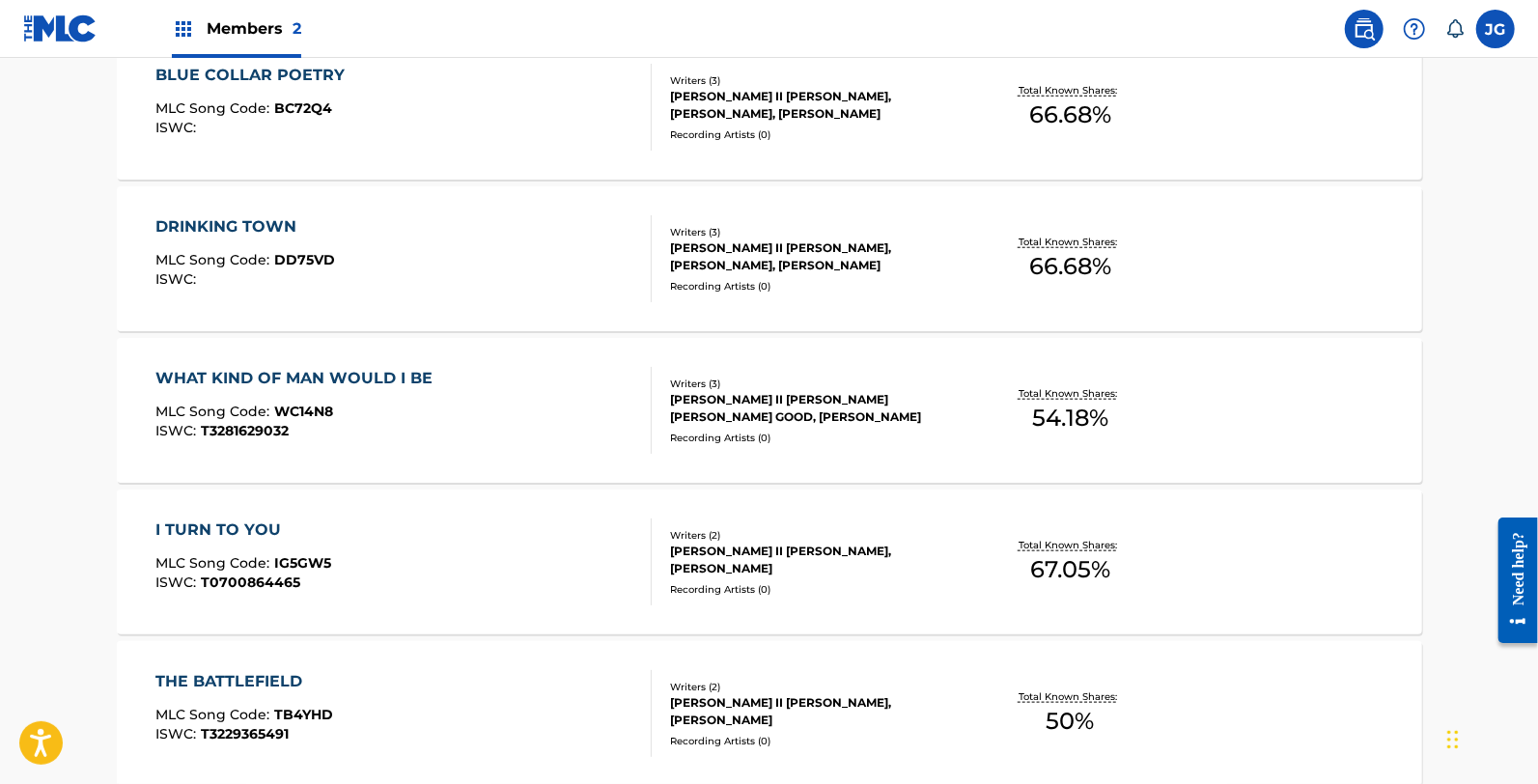
click at [381, 522] on div "I TURN TO YOU MLC Song Code : IG5GW5 ISWC : T0700864465" at bounding box center [403, 562] width 496 height 87
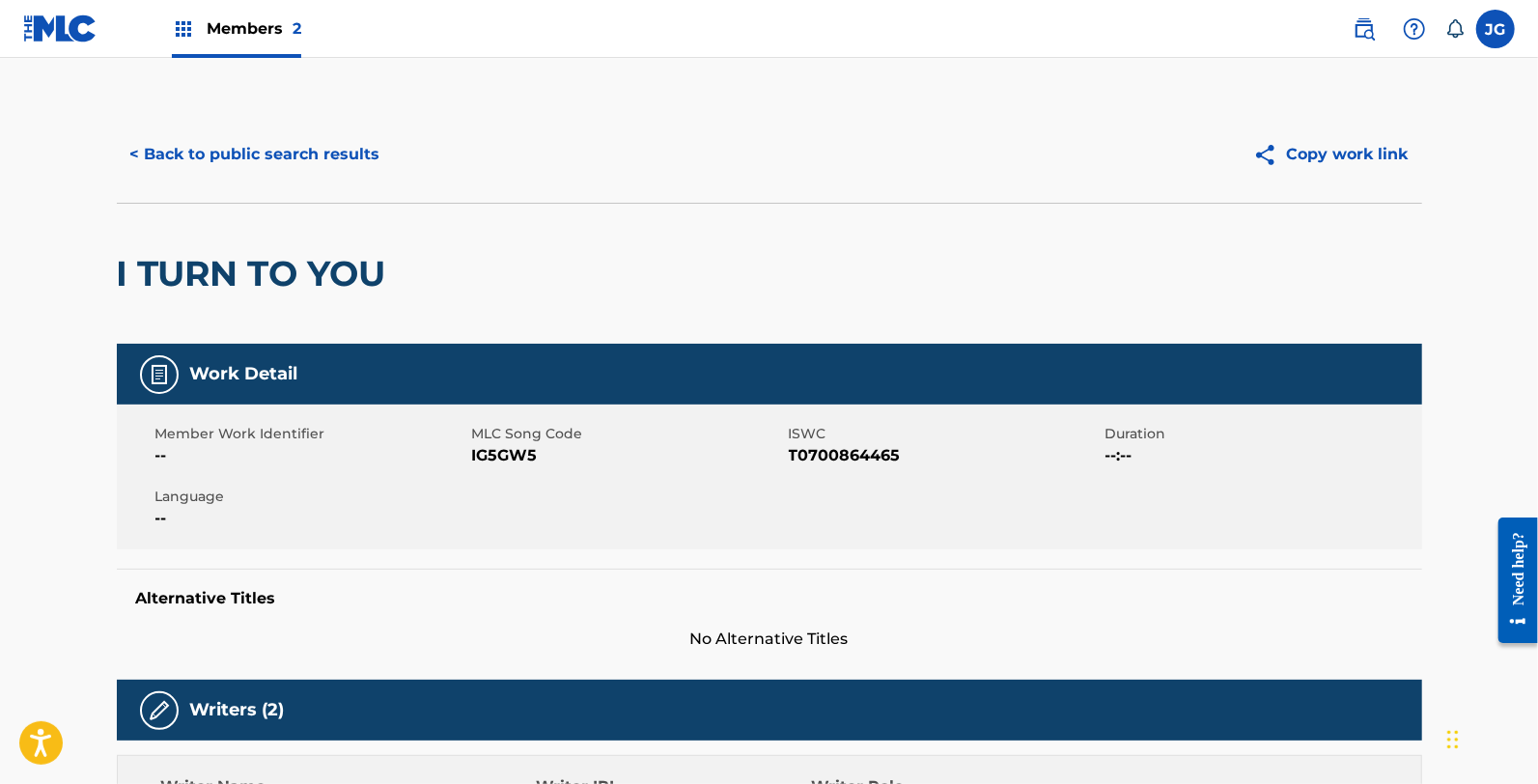
click at [526, 458] on span "IG5GW5" at bounding box center [628, 456] width 311 height 23
click at [258, 174] on button "< Back to public search results" at bounding box center [255, 154] width 278 height 49
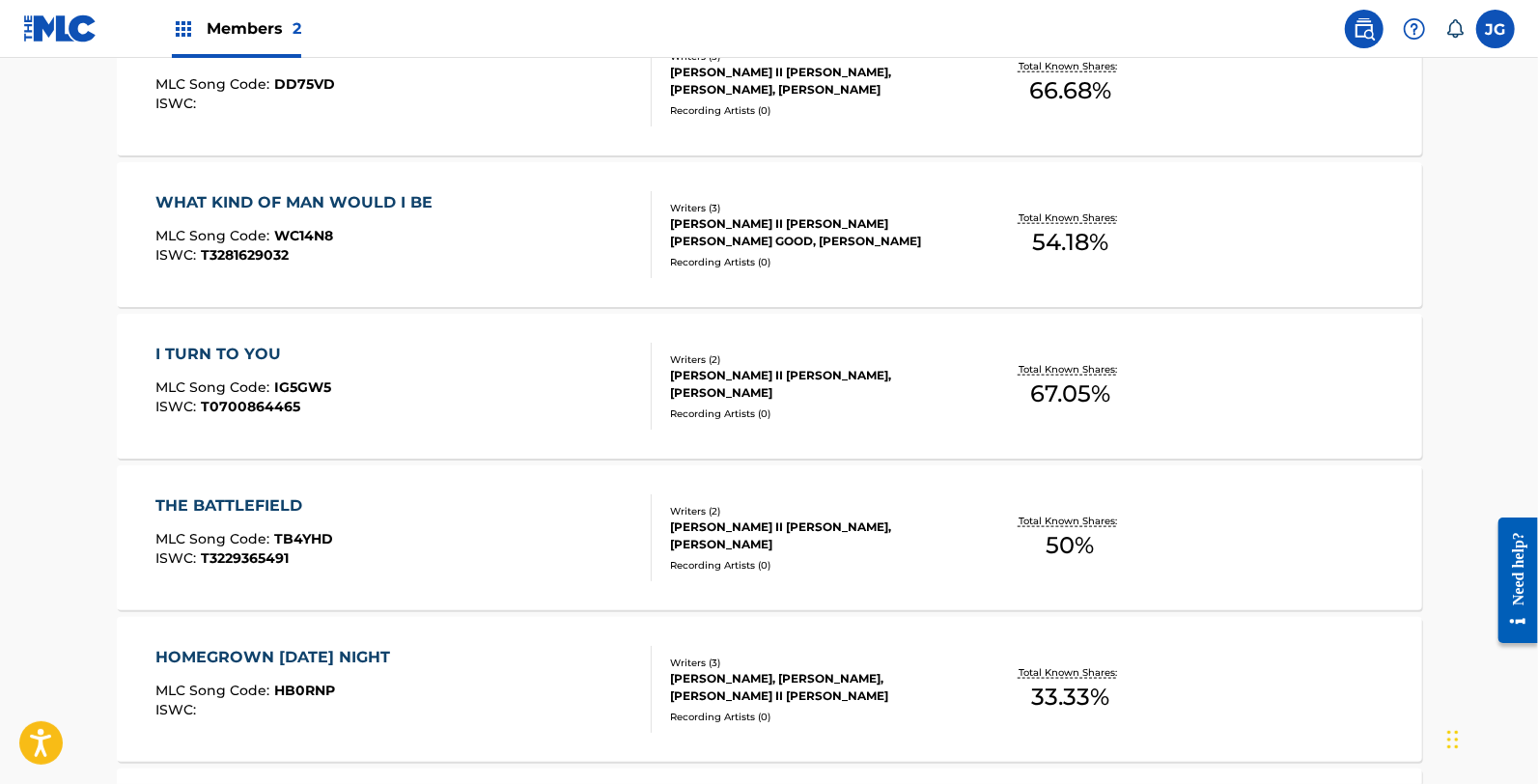
scroll to position [1287, 0]
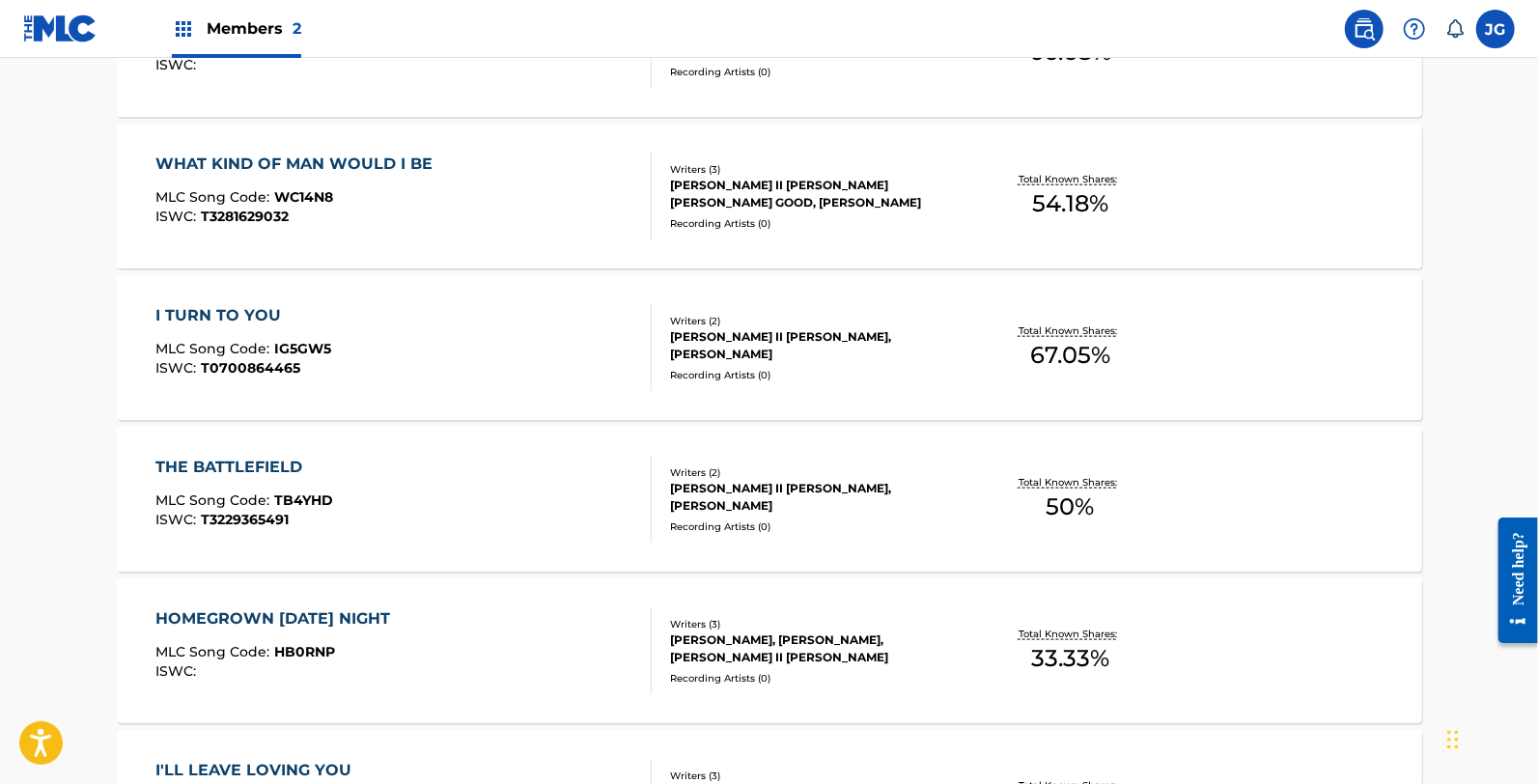
click at [436, 488] on div "THE BATTLEFIELD MLC Song Code : TB4YHD ISWC : T3229365491" at bounding box center [403, 500] width 496 height 87
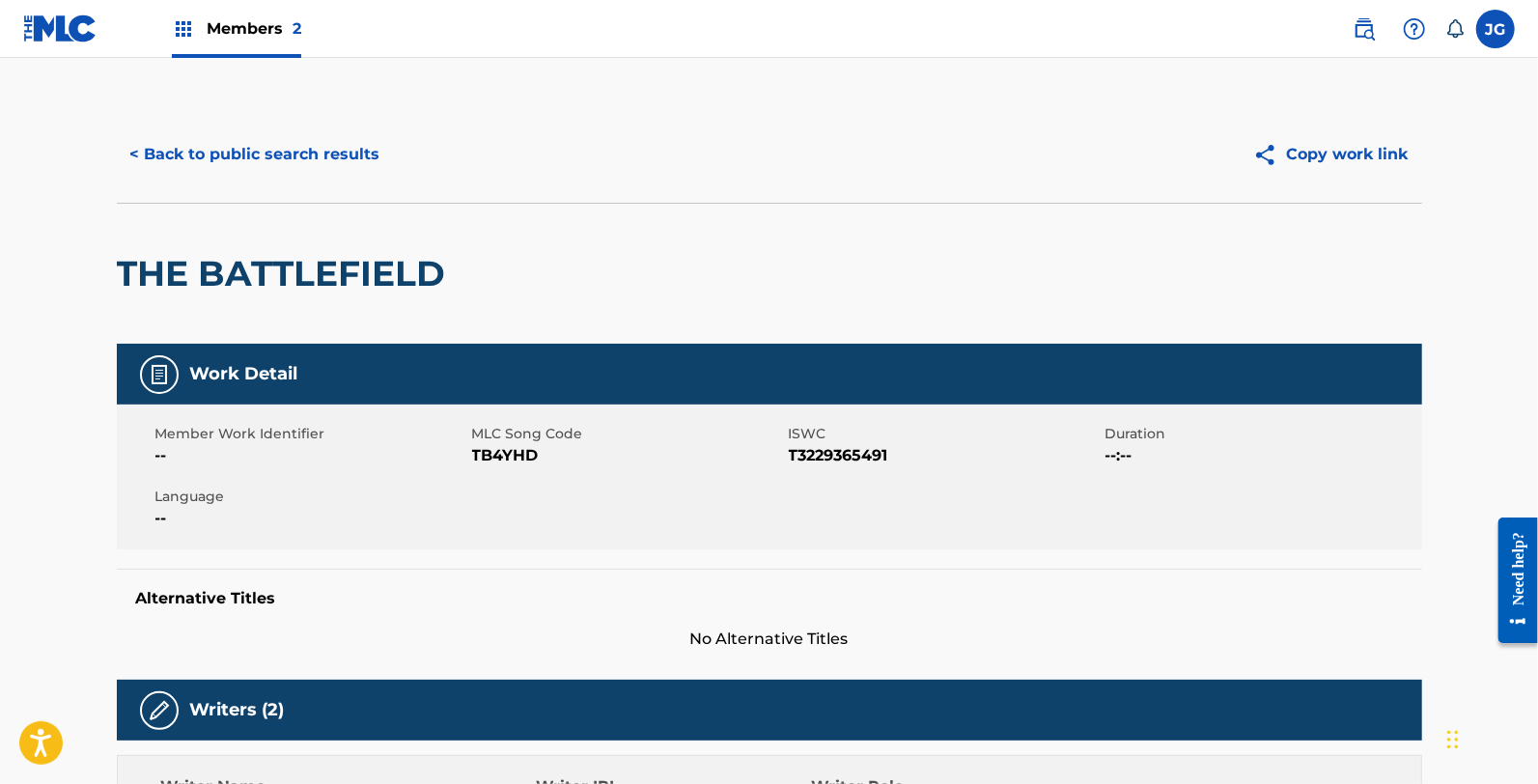
click at [507, 445] on span "TB4YHD" at bounding box center [628, 456] width 311 height 23
click at [344, 175] on button "< Back to public search results" at bounding box center [255, 154] width 278 height 49
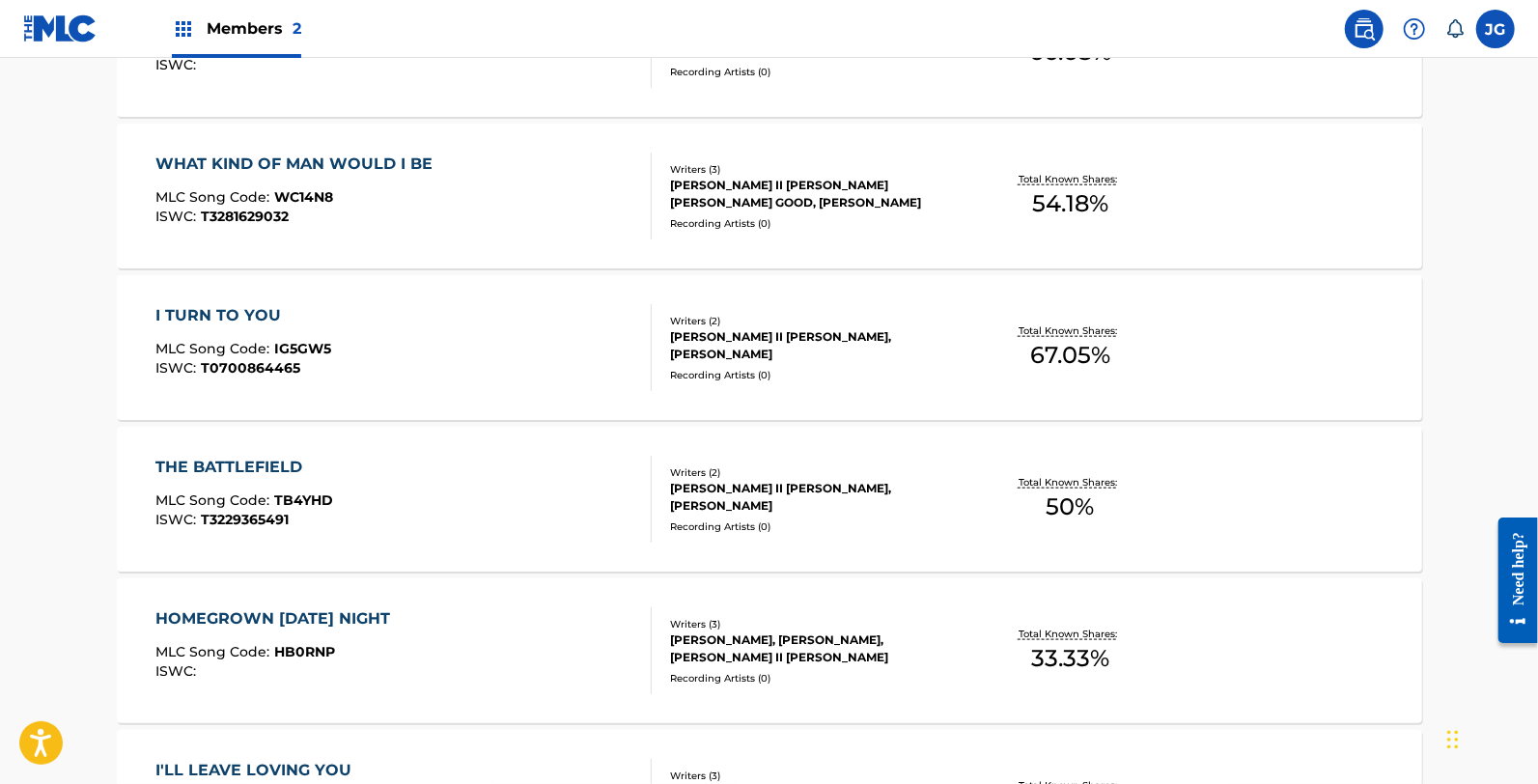
scroll to position [1394, 0]
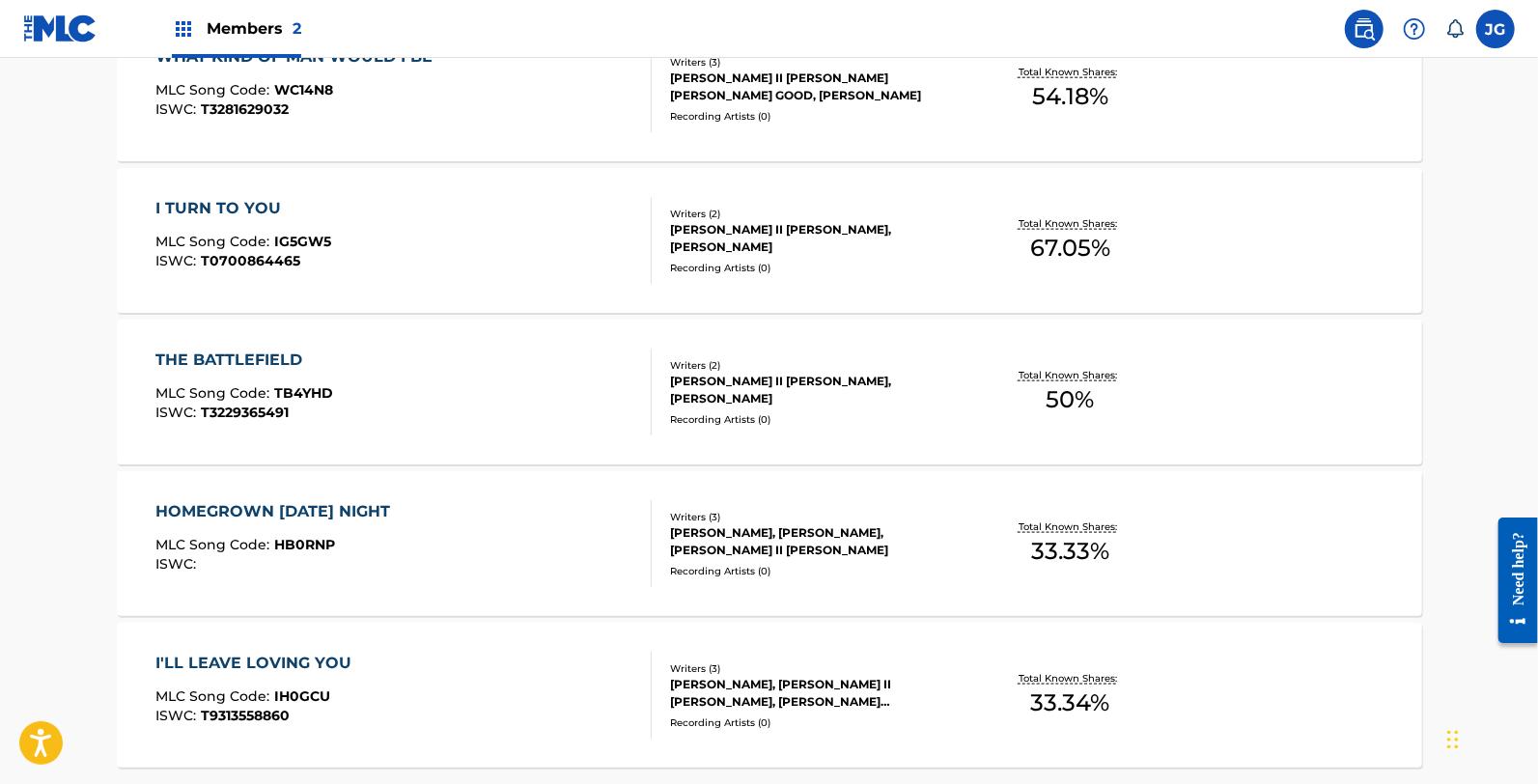
click at [432, 496] on div "HOMEGROWN SATURDAY NIGHT MLC Song Code : HB0RNP ISWC : Writers ( 3 ) MATT JENKI…" at bounding box center [769, 543] width 1305 height 145
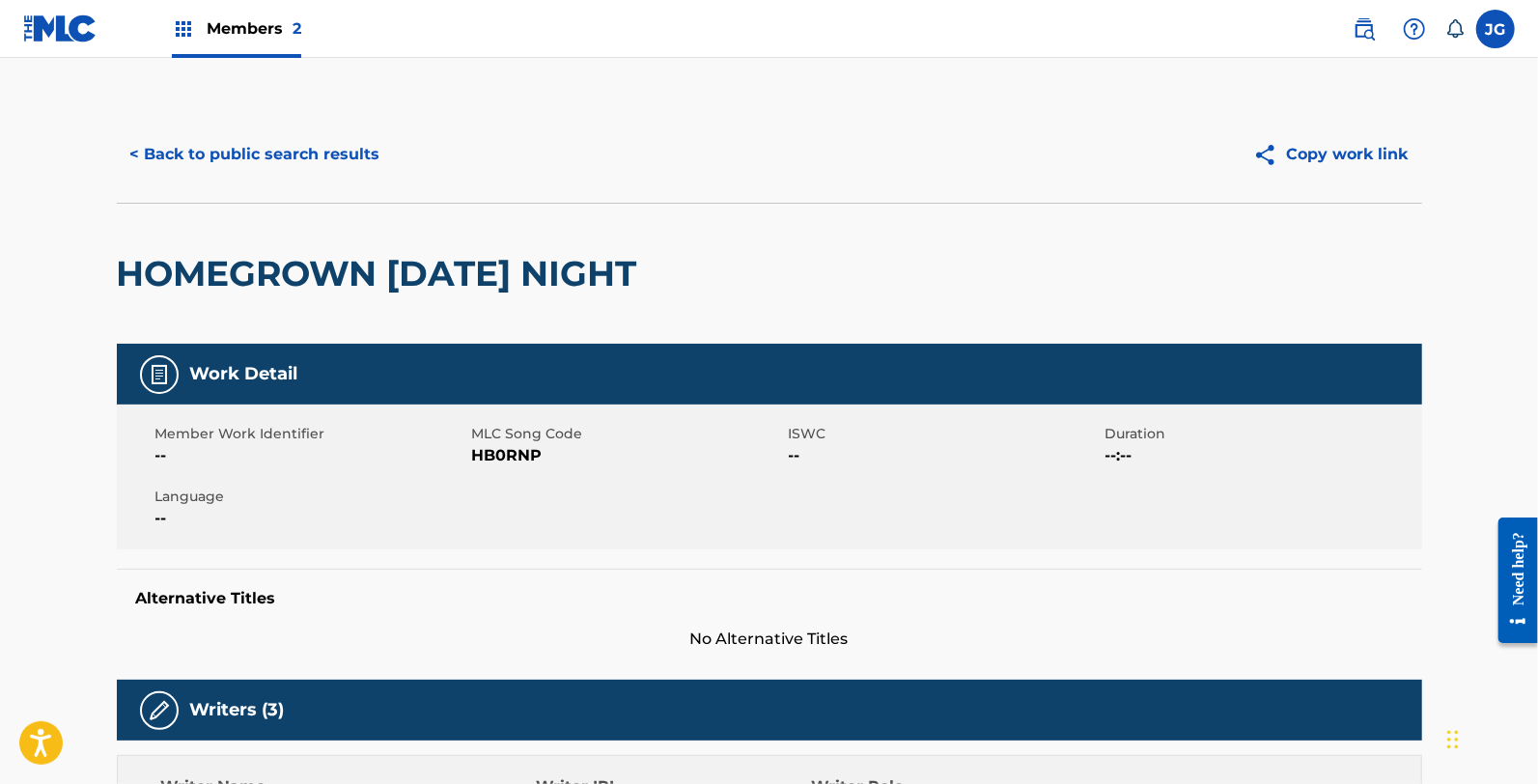
click at [509, 455] on span "HB0RNP" at bounding box center [628, 456] width 311 height 23
click at [286, 143] on button "< Back to public search results" at bounding box center [255, 154] width 278 height 49
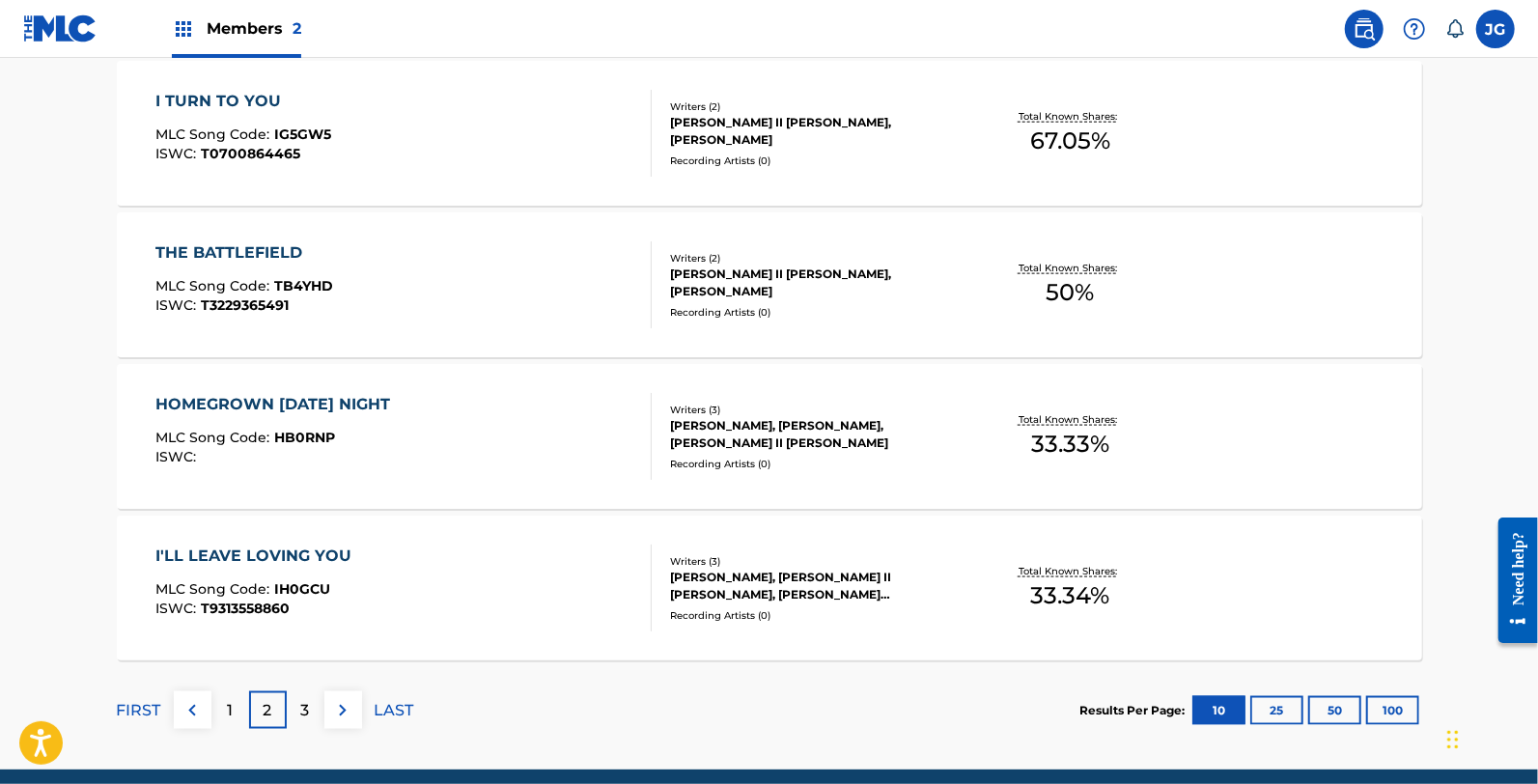
scroll to position [1579, 0]
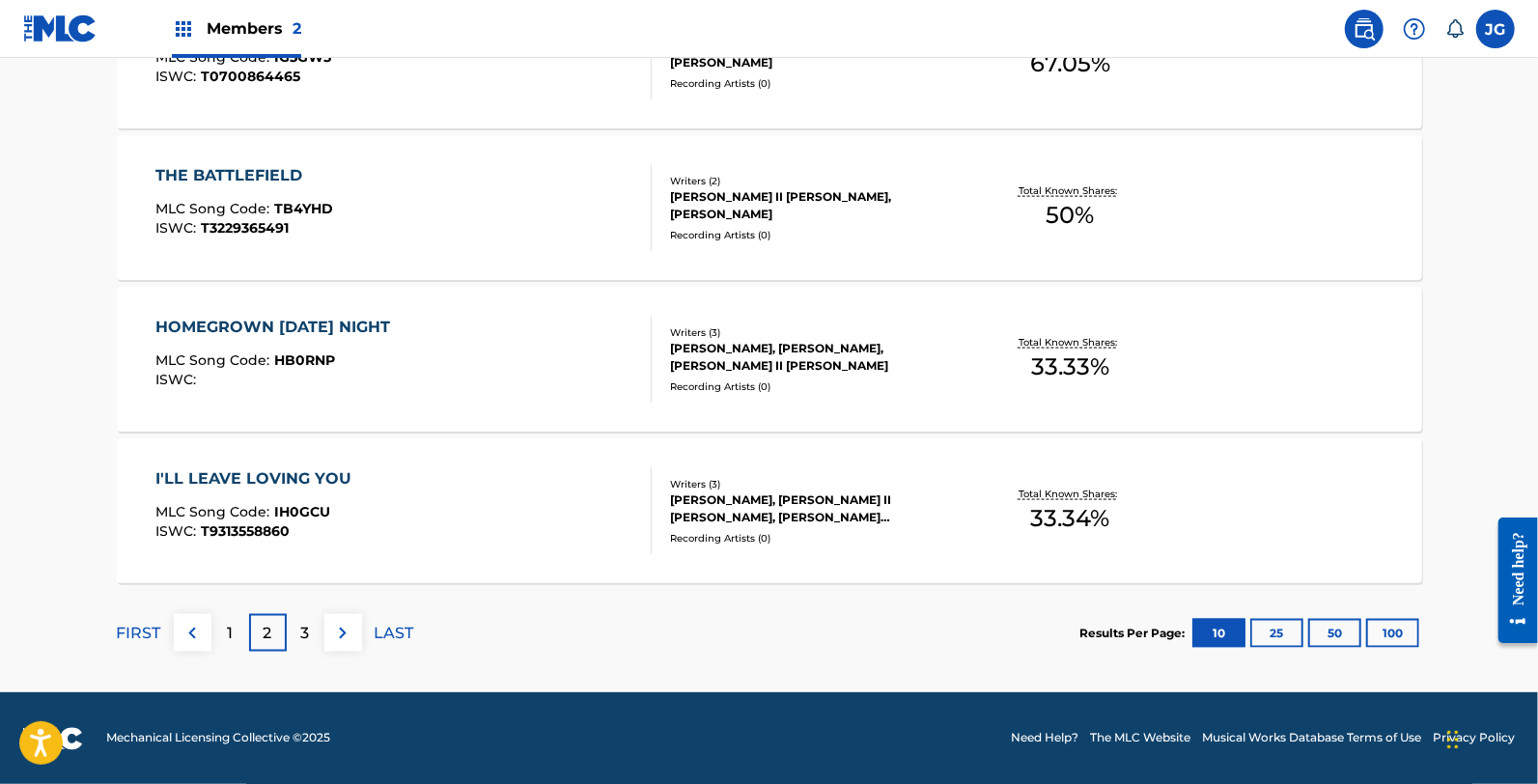
click at [375, 514] on div "I'LL LEAVE LOVING YOU MLC Song Code : IH0GCU ISWC : T9313558860" at bounding box center [403, 511] width 496 height 87
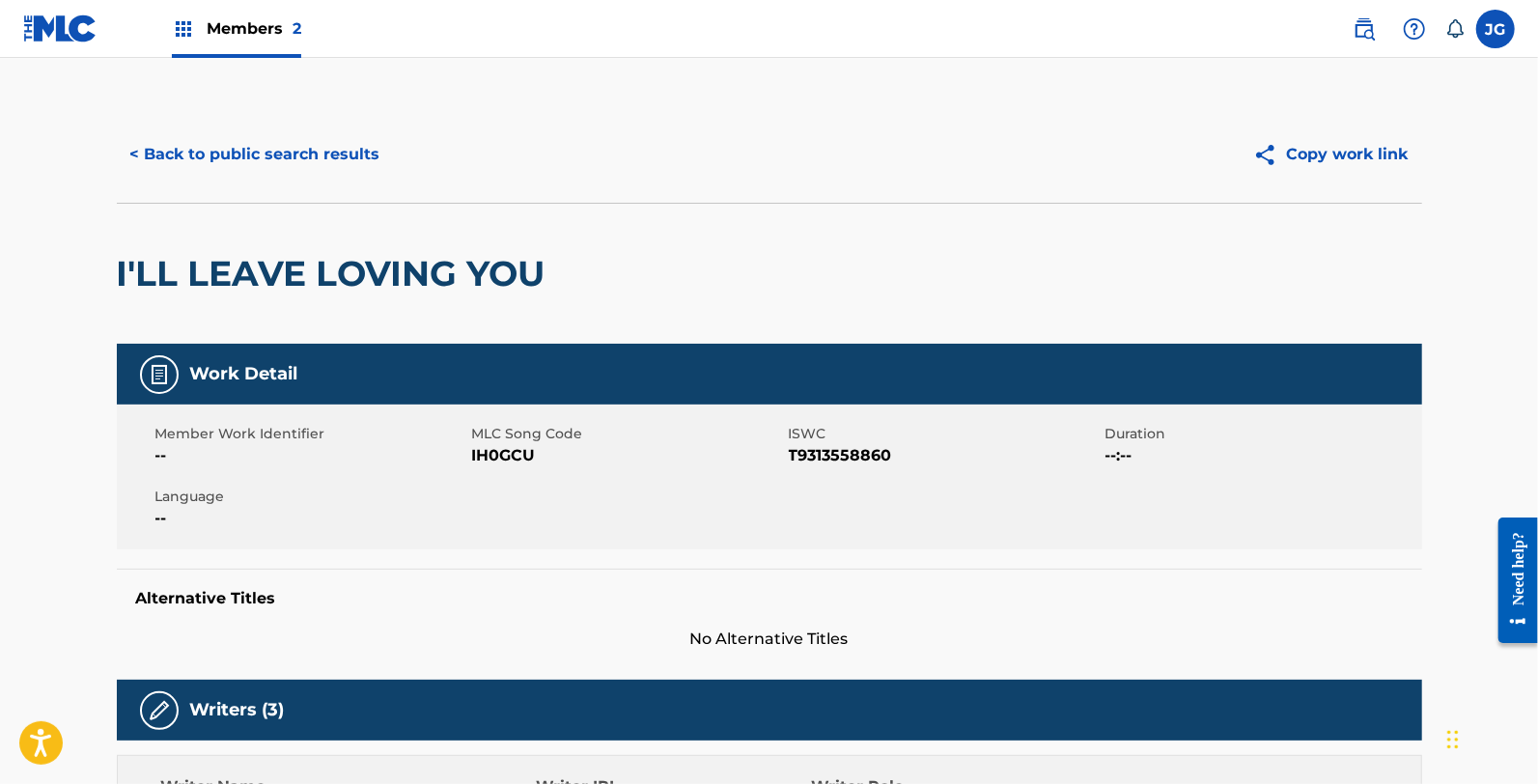
click at [512, 454] on span "IH0GCU" at bounding box center [628, 456] width 311 height 23
click at [512, 451] on span "IH0GCU" at bounding box center [628, 456] width 311 height 23
click at [215, 126] on div "< Back to public search results Copy work link" at bounding box center [769, 153] width 1305 height 96
click at [219, 148] on button "< Back to public search results" at bounding box center [255, 154] width 278 height 49
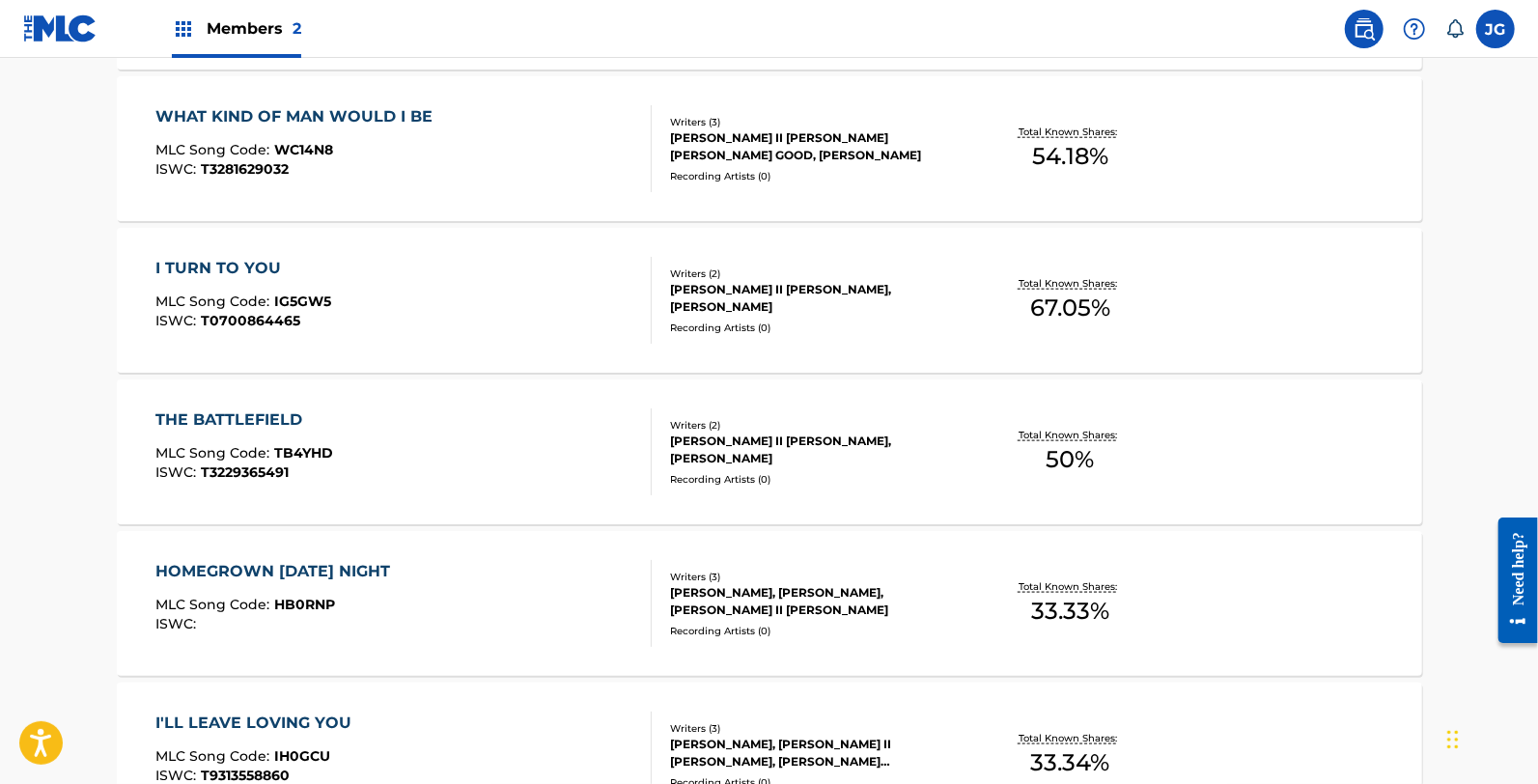
scroll to position [1579, 0]
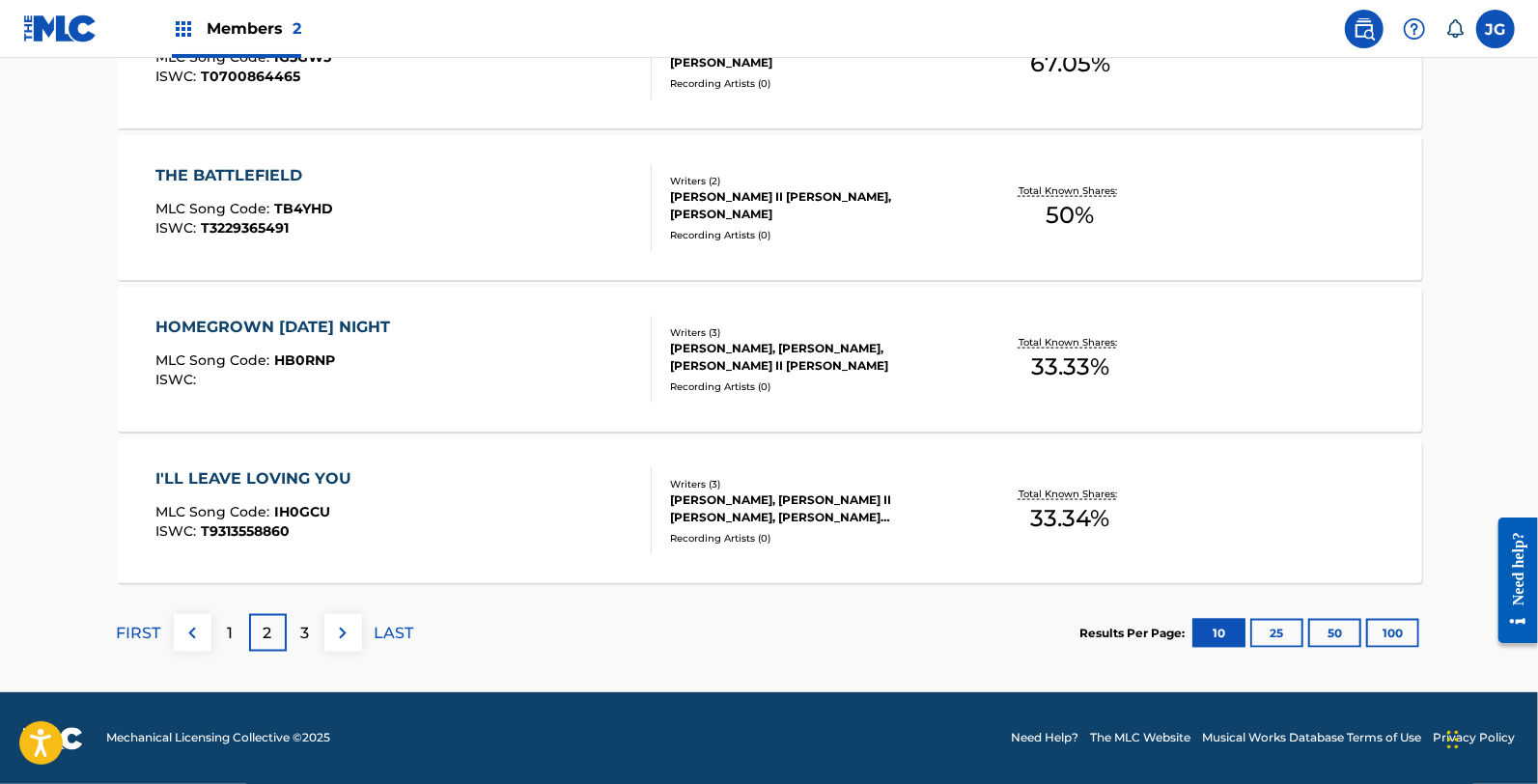
click at [303, 653] on div "FIRST 1 2 3 LAST" at bounding box center [265, 633] width 297 height 99
click at [303, 635] on p "3" at bounding box center [305, 634] width 9 height 23
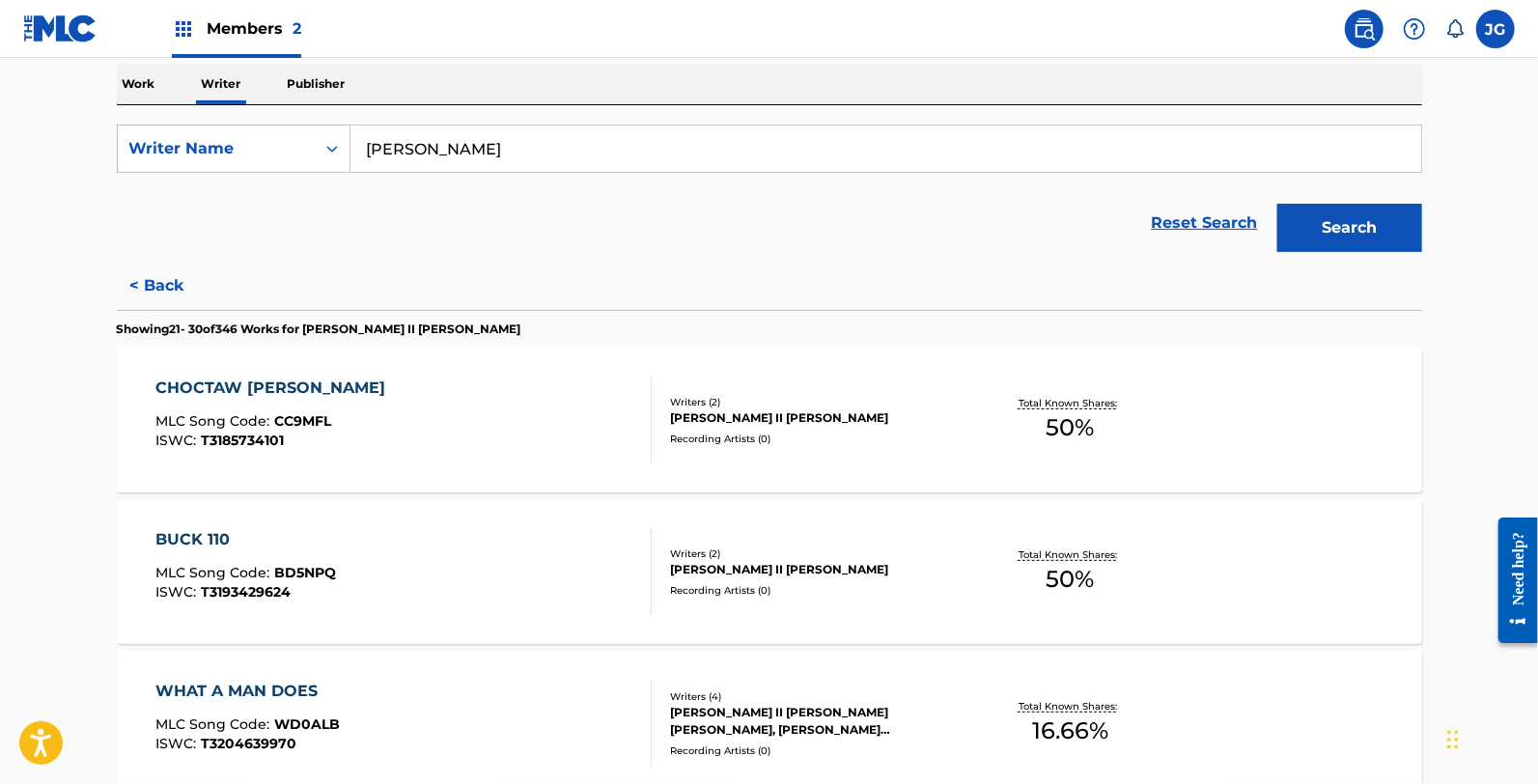
scroll to position [321, 0]
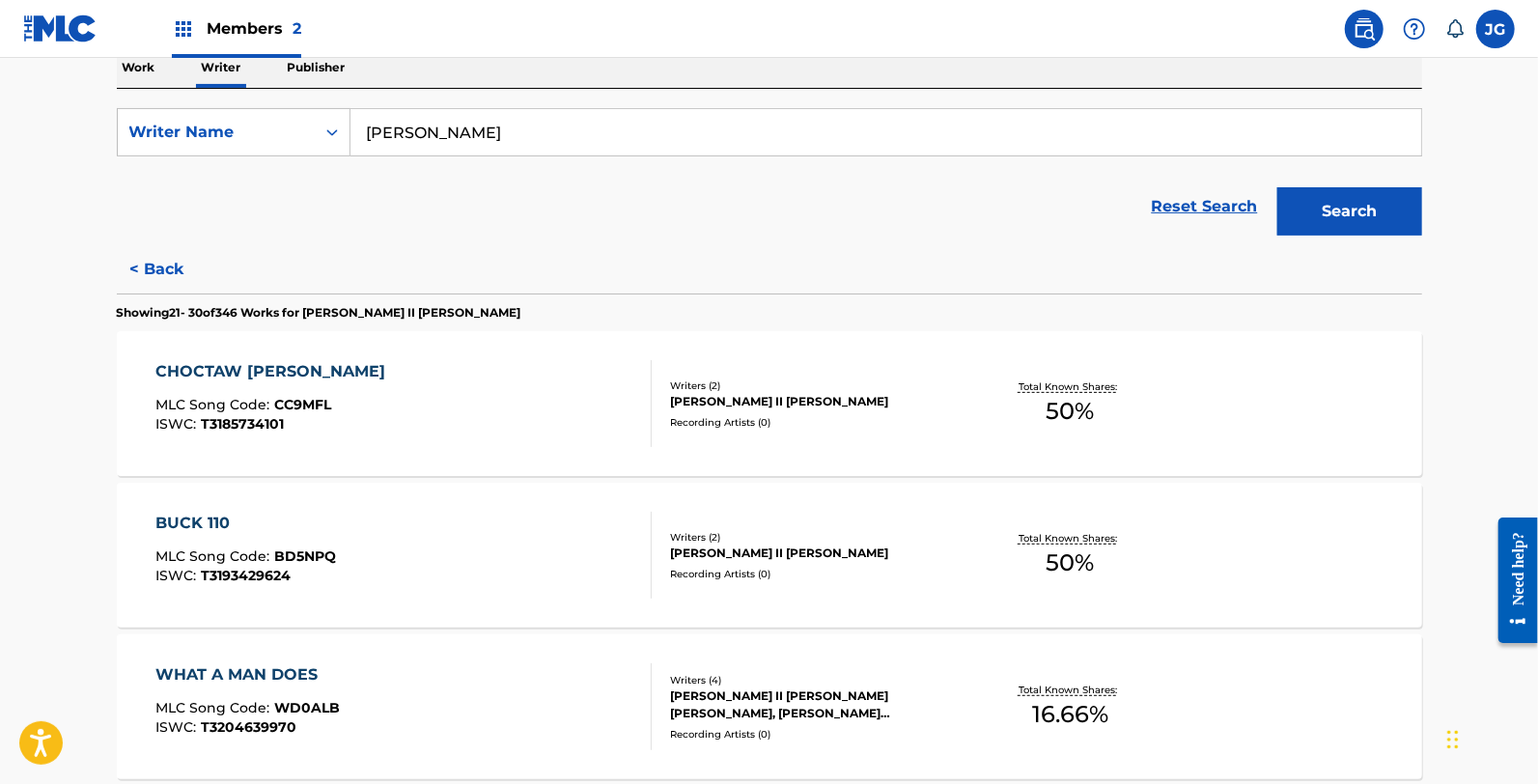
click at [464, 423] on div "CHOCTAW CHARLIE MLC Song Code : CC9MFL ISWC : T3185734101" at bounding box center [403, 404] width 496 height 87
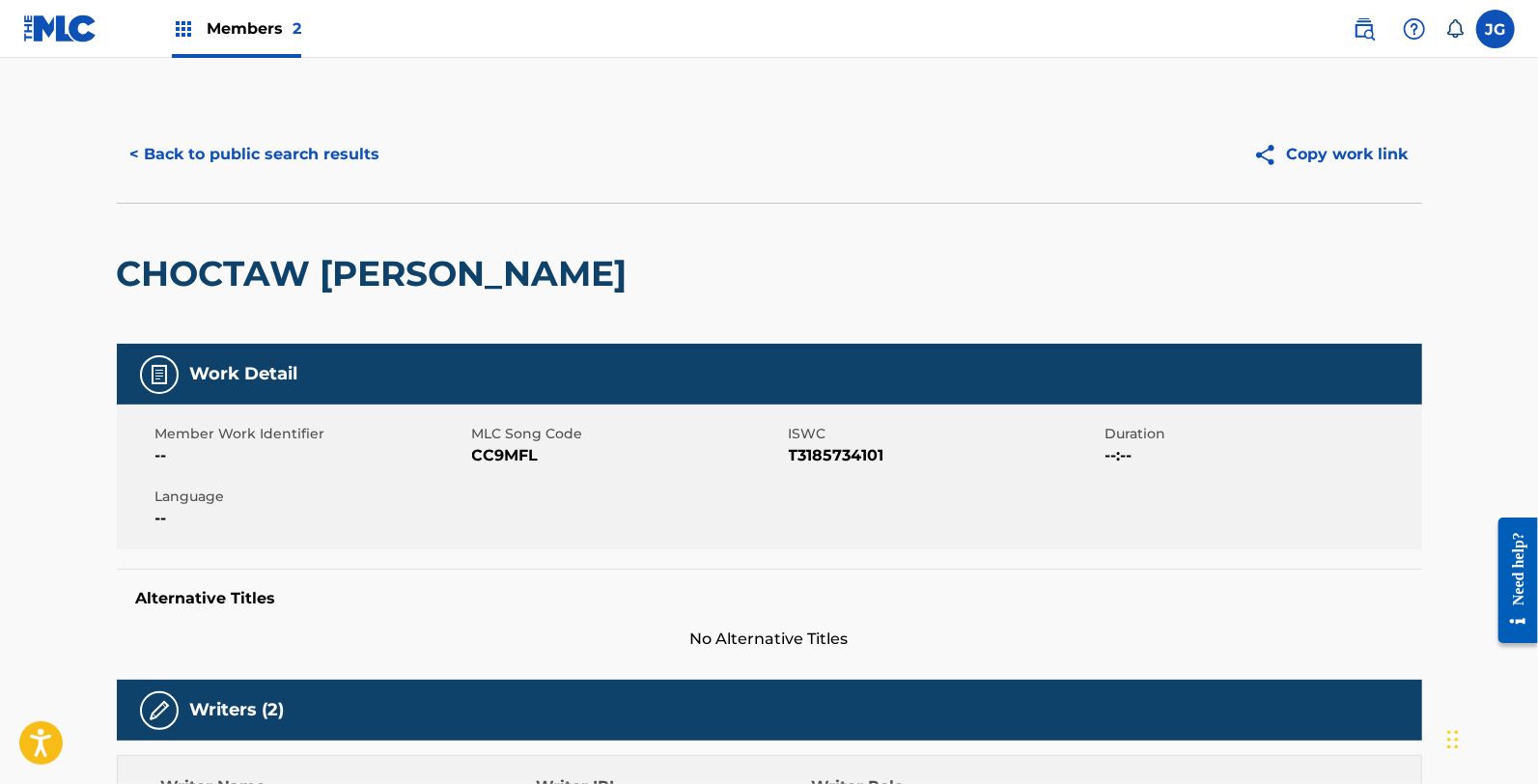
click at [498, 454] on span "CC9MFL" at bounding box center [628, 456] width 311 height 23
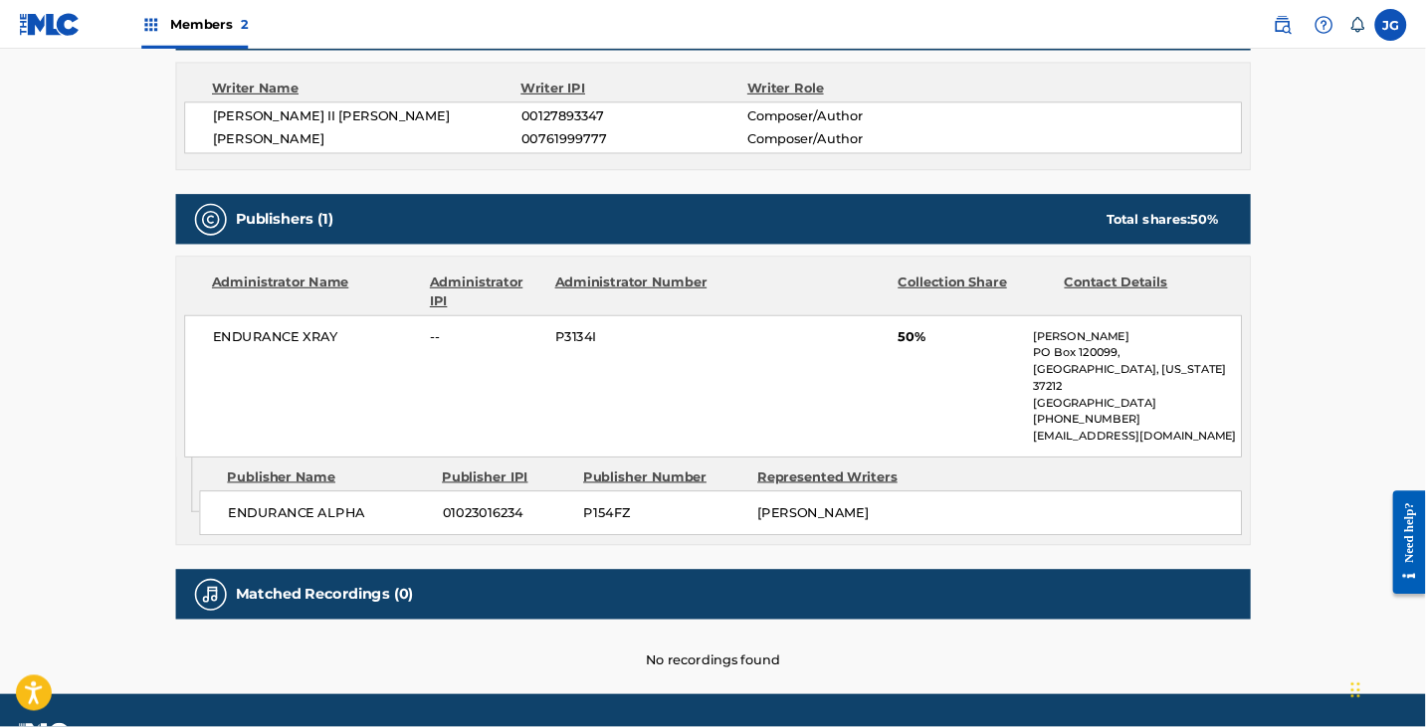
scroll to position [736, 0]
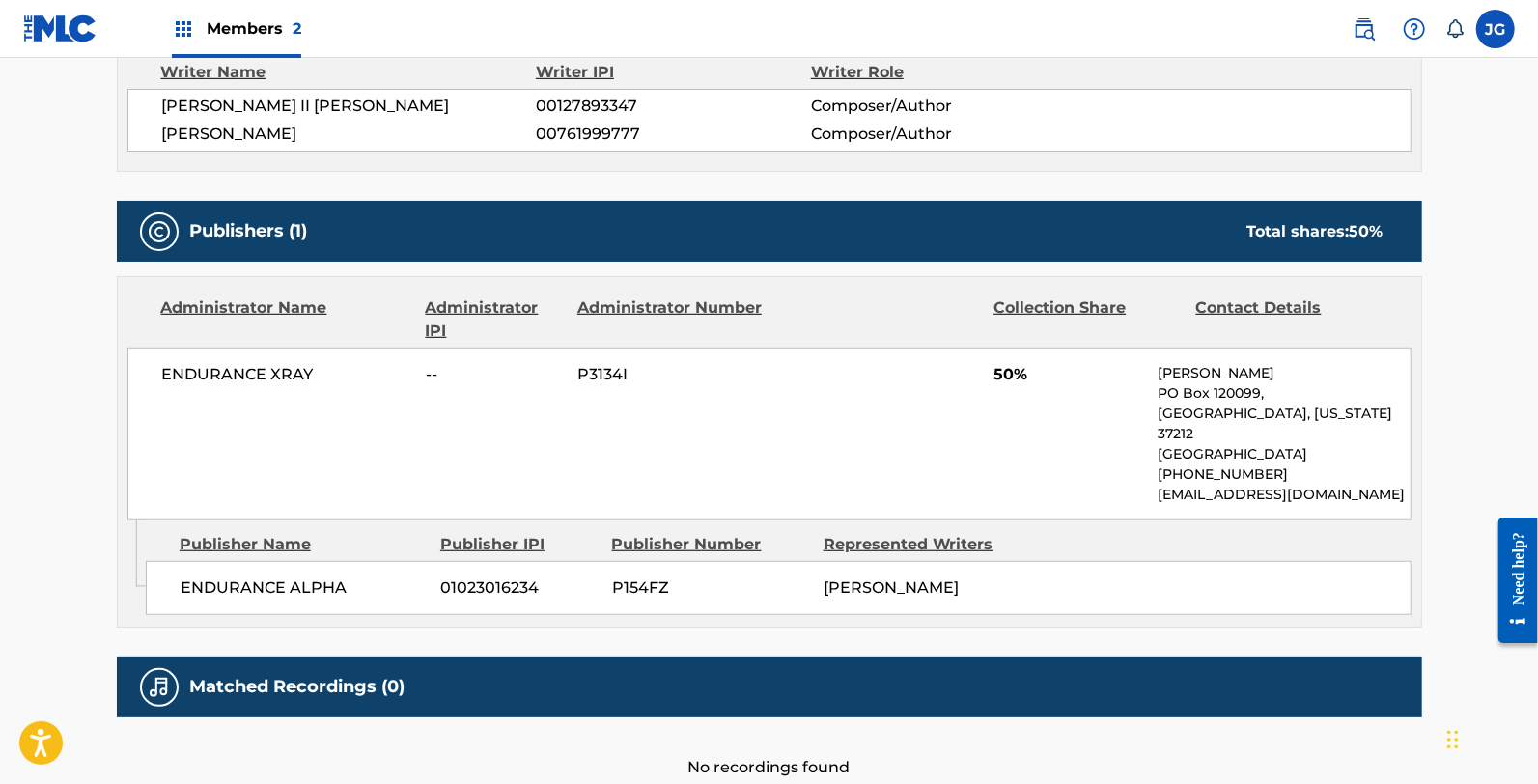
click at [1004, 439] on div "ENDURANCE XRAY -- P3134I 50% Drew Bragg PO Box 120099, Nashville, Tennessee 372…" at bounding box center [769, 434] width 1284 height 173
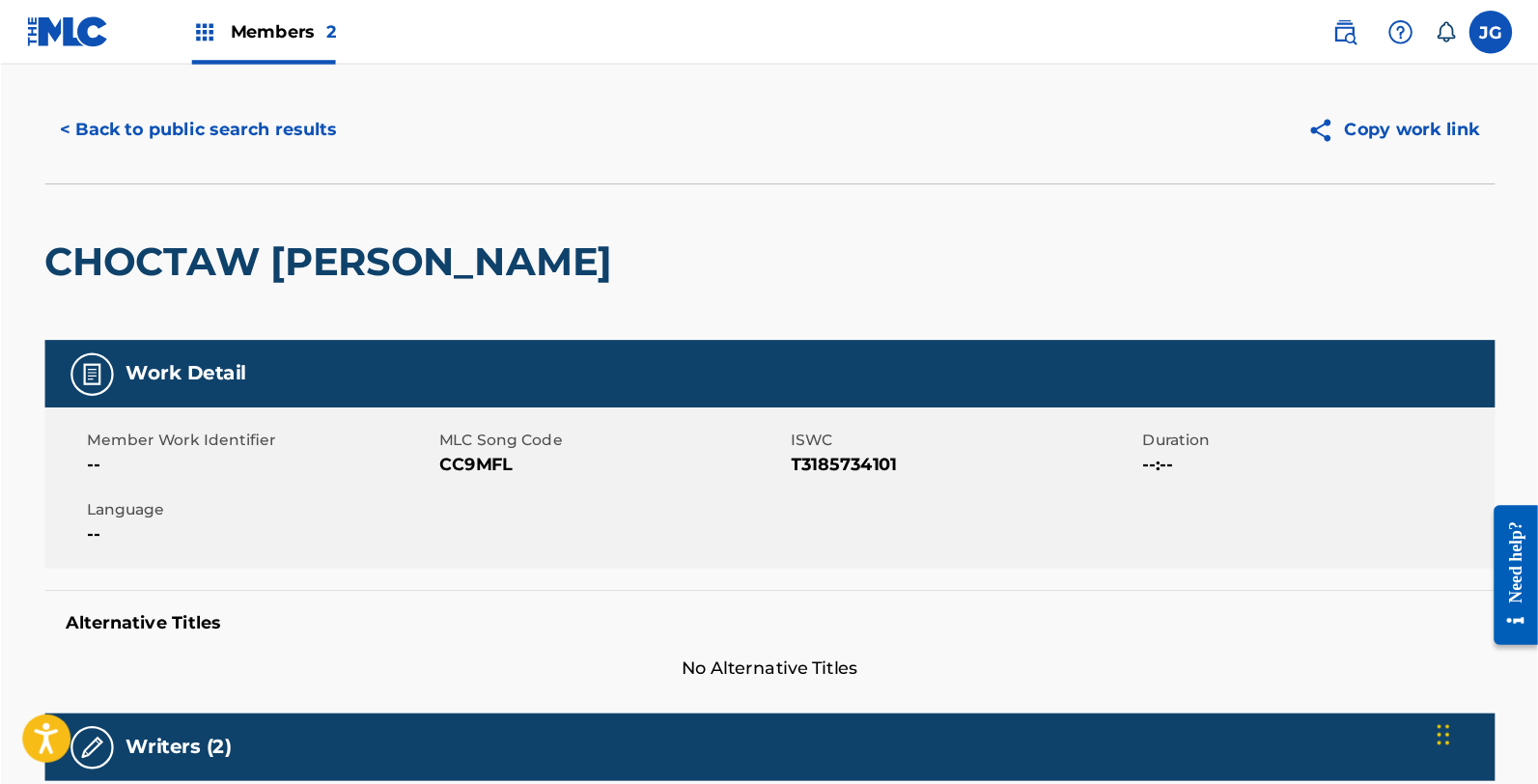
scroll to position [0, 0]
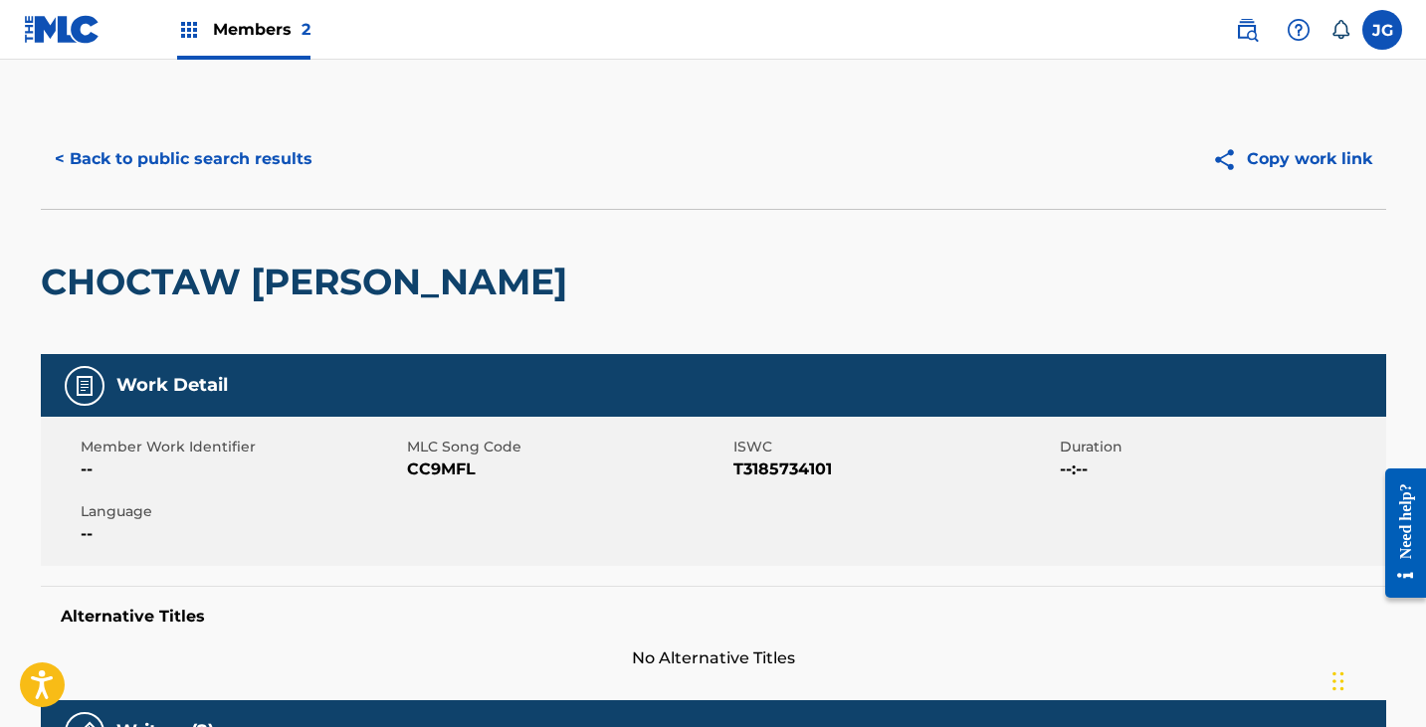
click at [427, 463] on span "CC9MFL" at bounding box center [567, 470] width 321 height 24
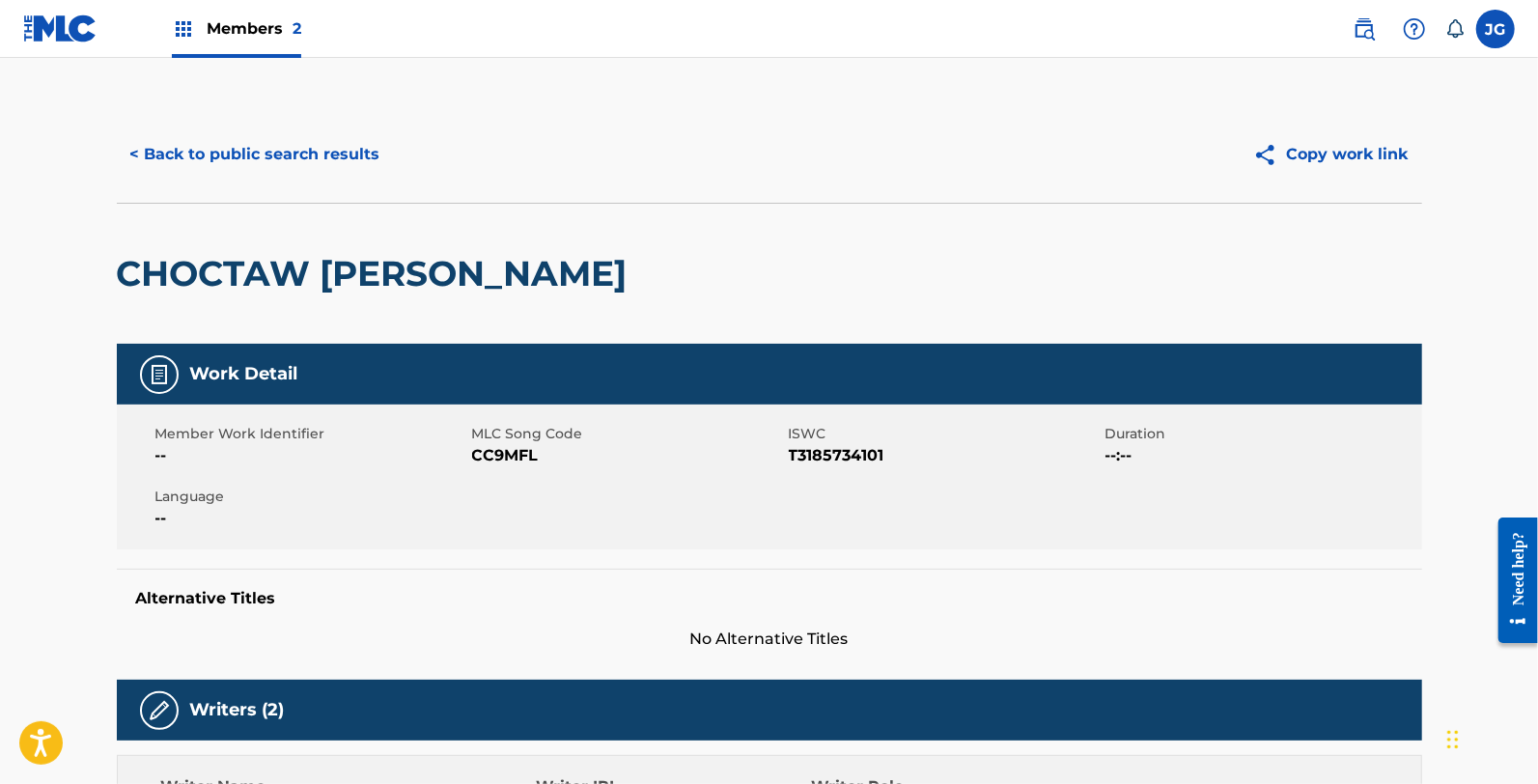
click at [582, 594] on h5 "Alternative Titles" at bounding box center [769, 599] width 1266 height 19
click at [236, 162] on button "< Back to public search results" at bounding box center [255, 154] width 278 height 49
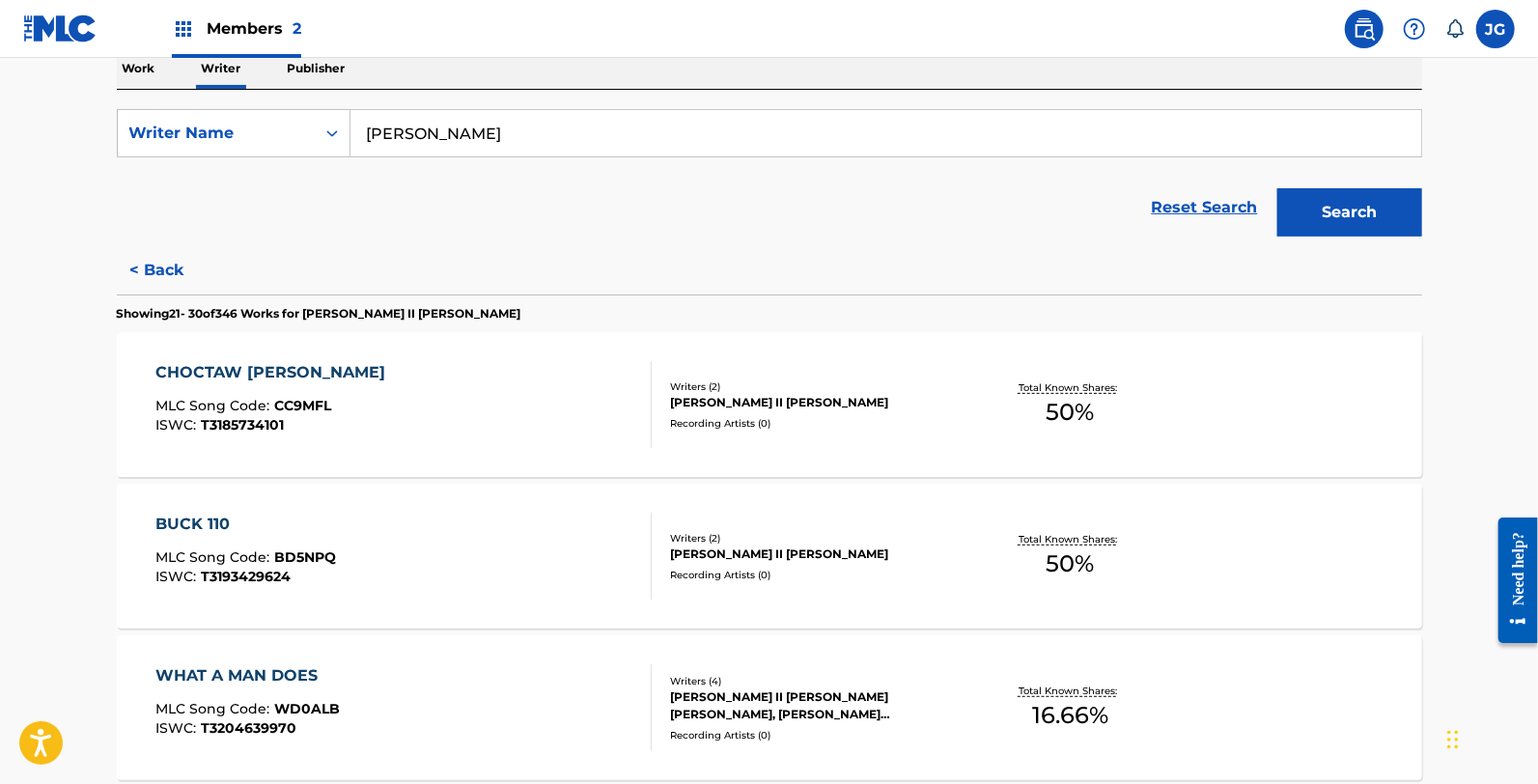
scroll to position [321, 0]
click at [403, 546] on div "BUCK 110 MLC Song Code : BD5NPQ ISWC : T3193429624" at bounding box center [403, 555] width 496 height 87
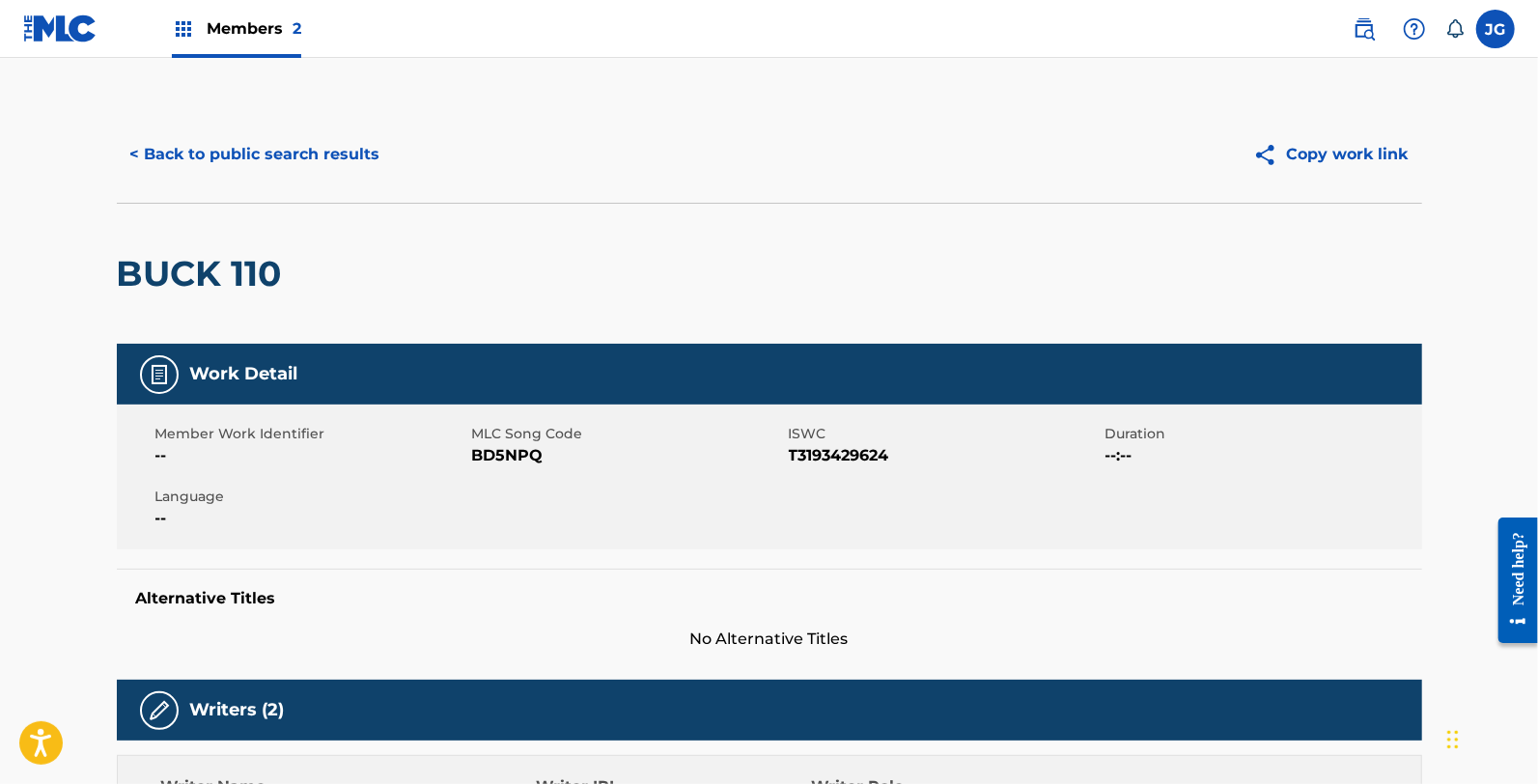
click at [499, 461] on span "BD5NPQ" at bounding box center [628, 456] width 311 height 23
click at [325, 164] on button "< Back to public search results" at bounding box center [255, 154] width 278 height 49
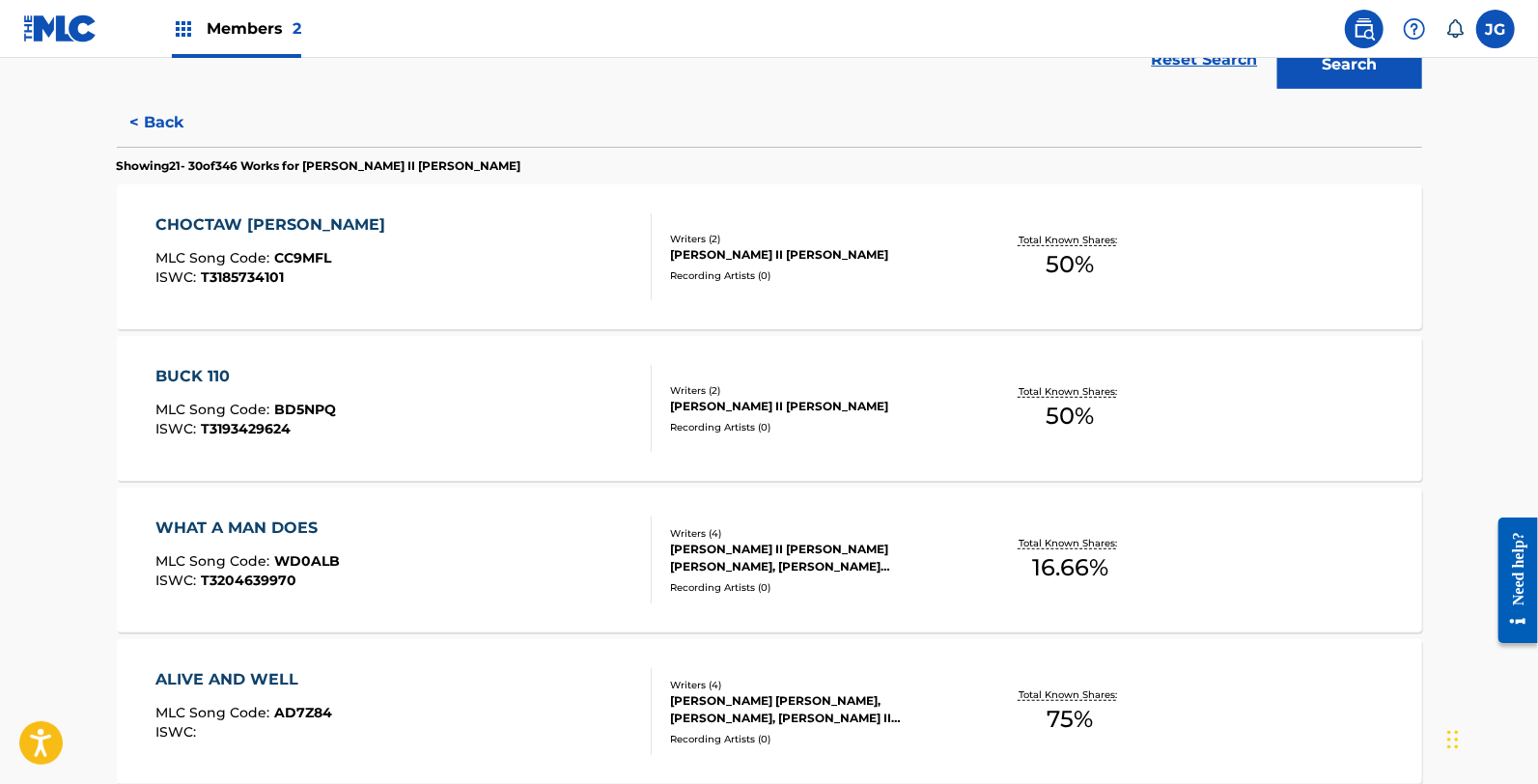
scroll to position [536, 0]
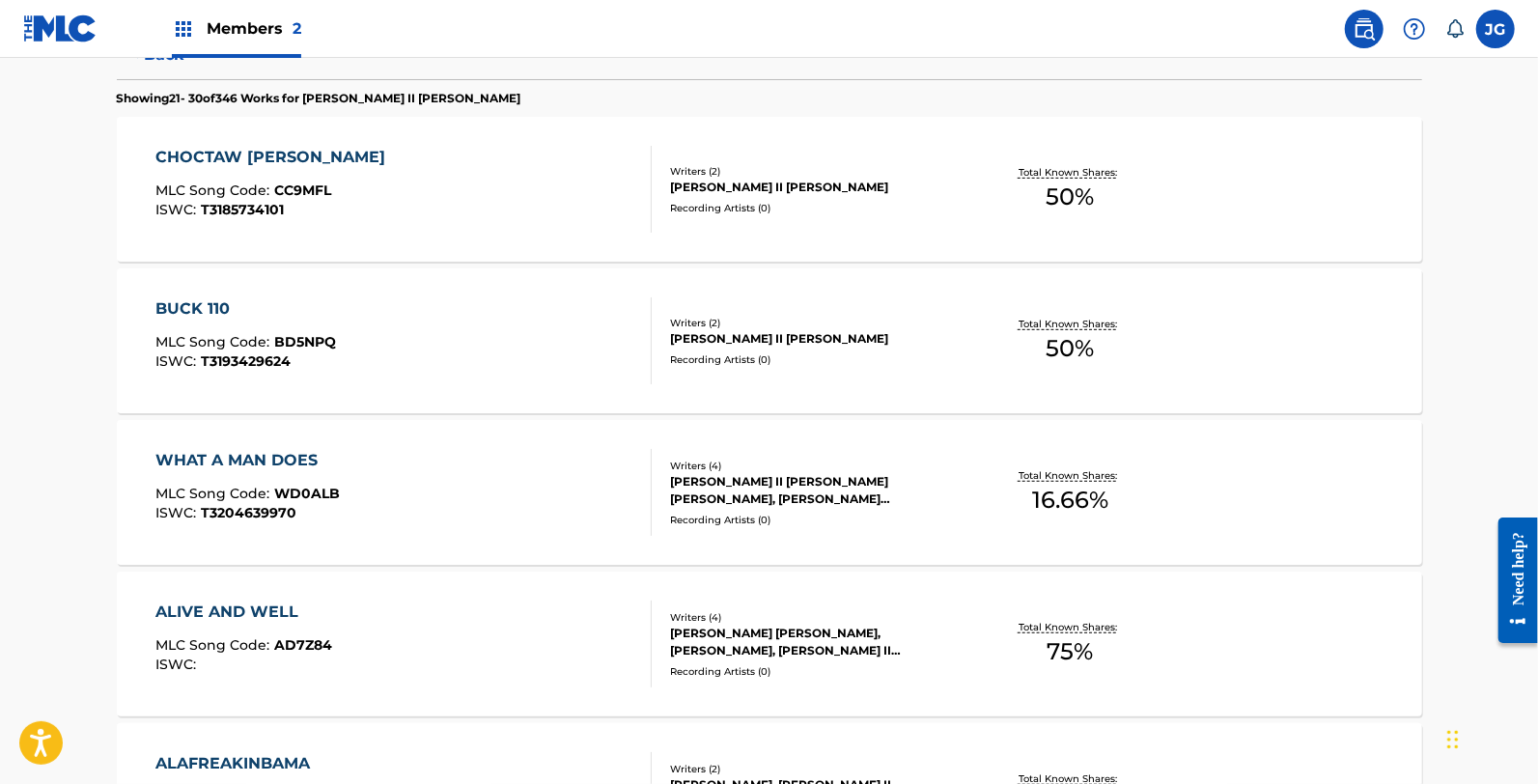
click at [329, 480] on div "WHAT A MAN DOES MLC Song Code : WD0ALB ISWC : T3204639970" at bounding box center [247, 493] width 184 height 87
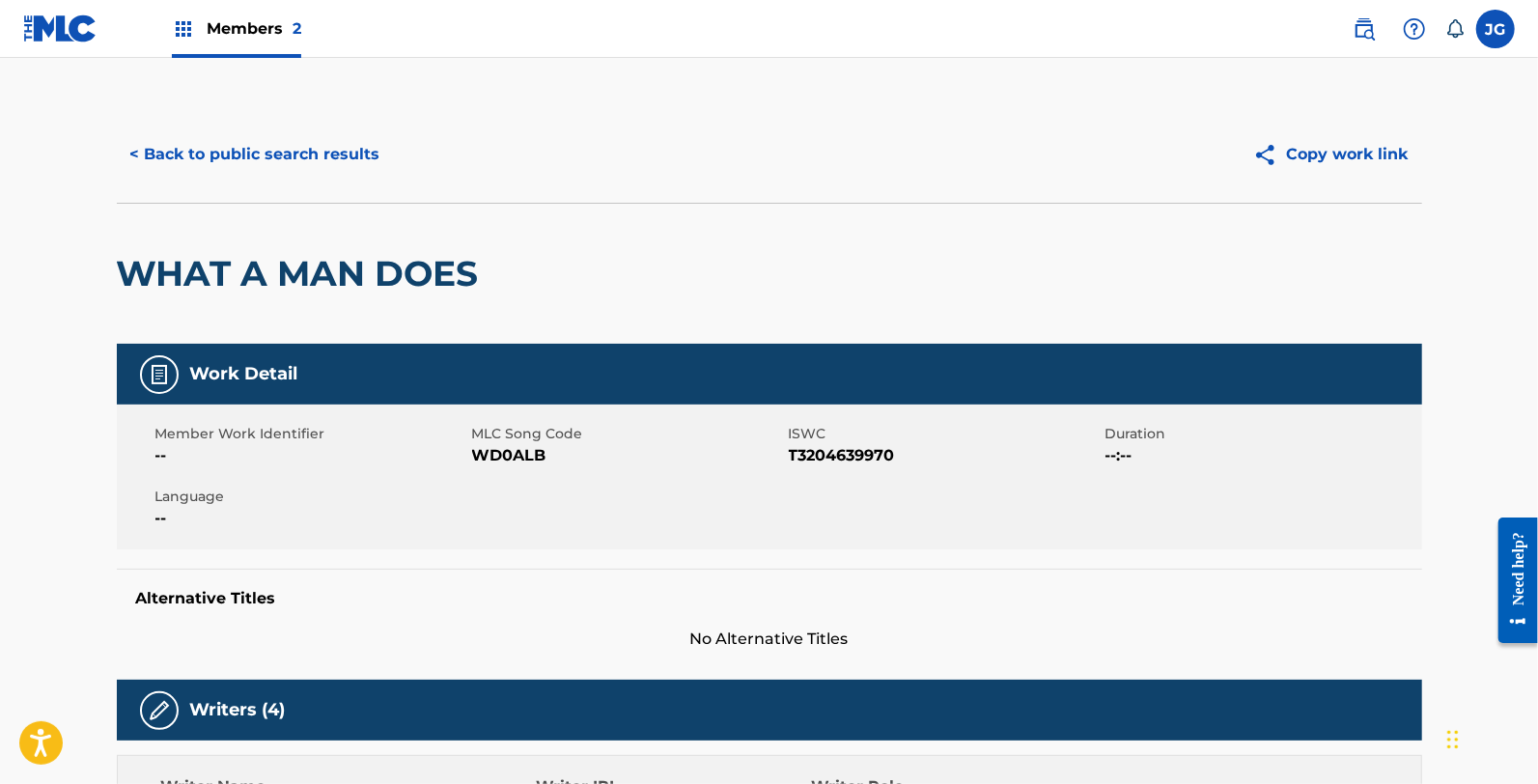
click at [508, 458] on span "WD0ALB" at bounding box center [628, 456] width 311 height 23
drag, startPoint x: 375, startPoint y: 157, endPoint x: 393, endPoint y: 171, distance: 22.8
click at [381, 162] on button "< Back to public search results" at bounding box center [255, 154] width 278 height 49
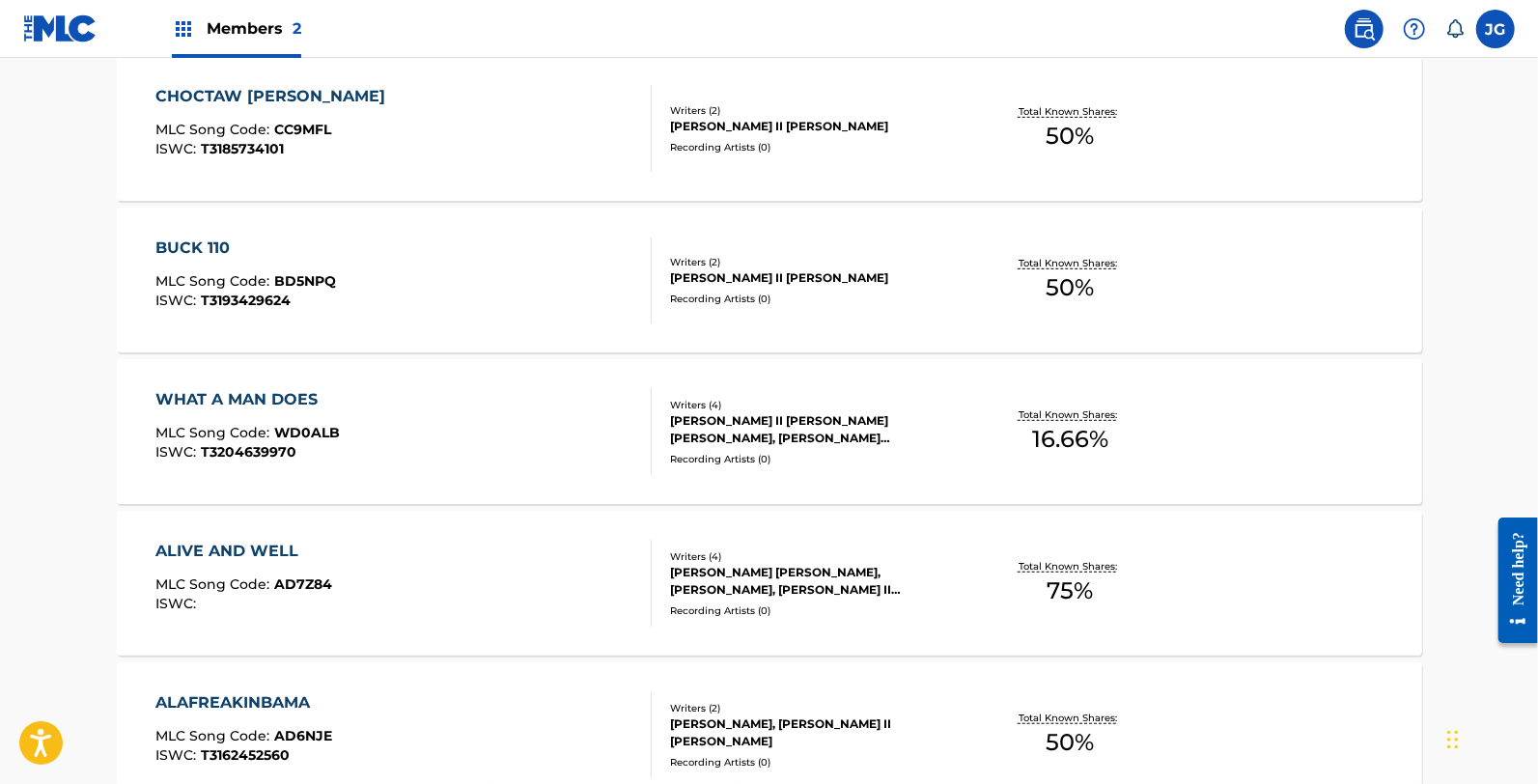
scroll to position [643, 0]
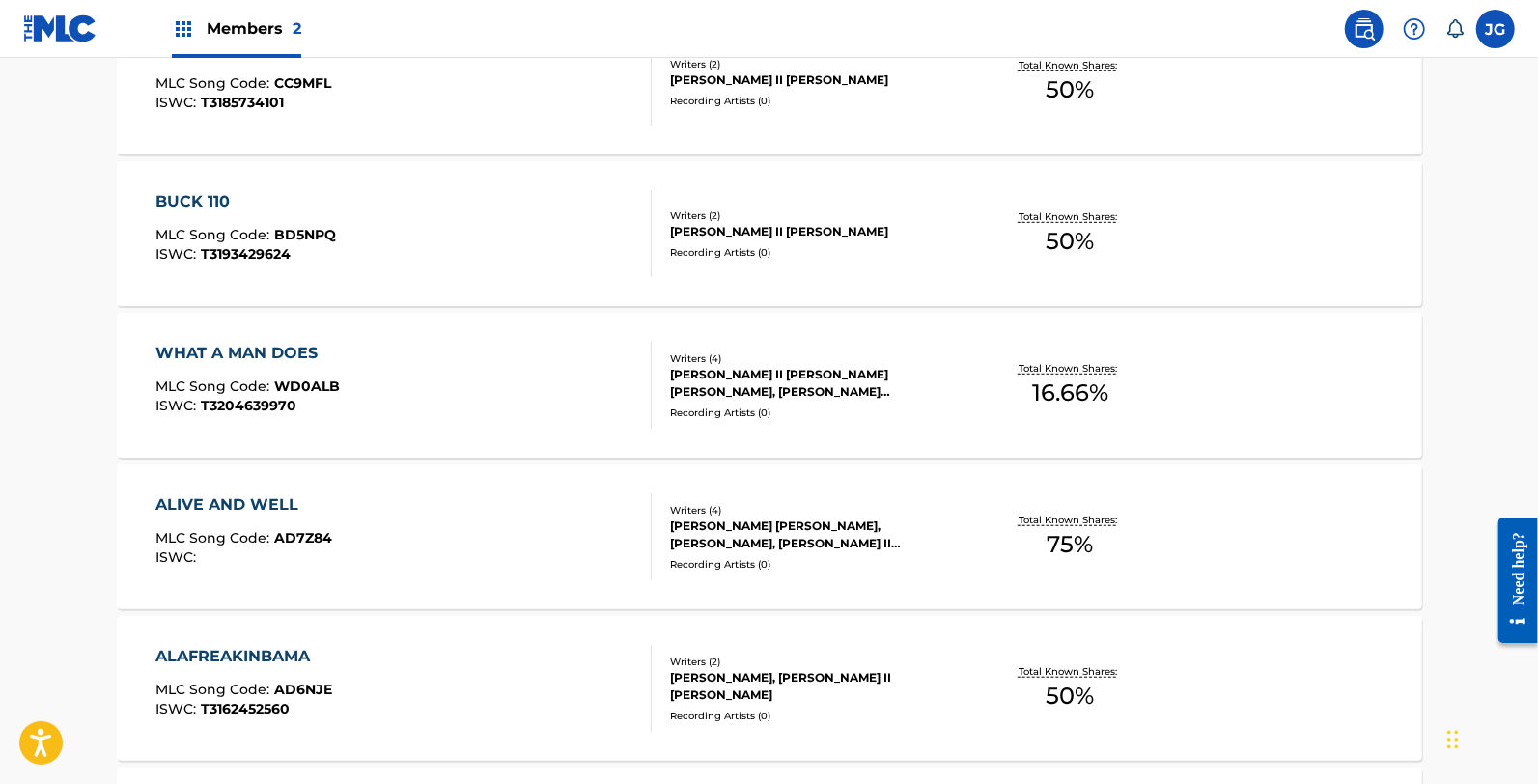
click at [361, 592] on div "ALIVE AND WELL MLC Song Code : AD7Z84 ISWC : Writers ( 4 ) JESSI LEIGH ALEXANDE…" at bounding box center [769, 537] width 1305 height 145
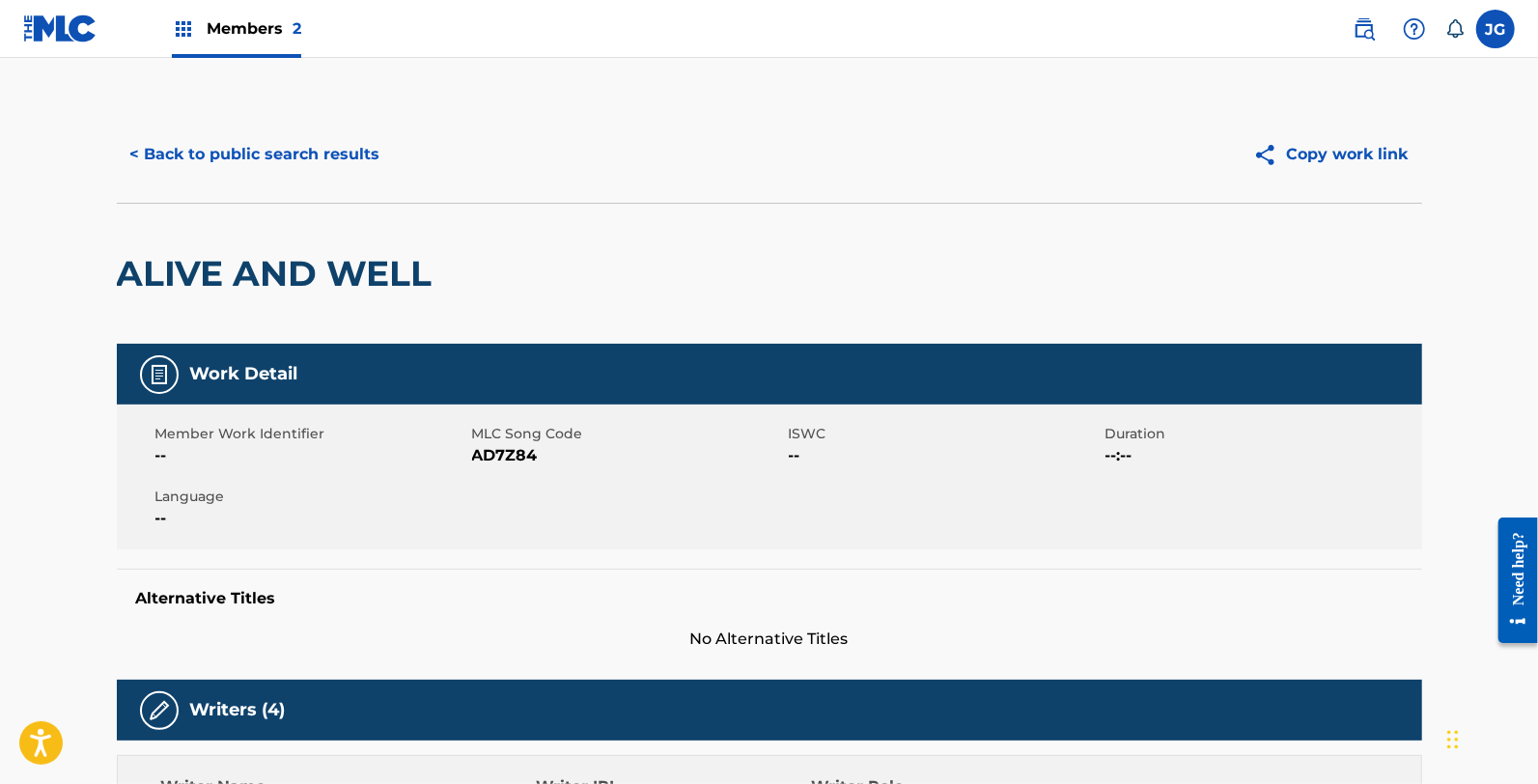
click at [558, 458] on span "AD7Z84" at bounding box center [628, 456] width 311 height 23
click at [524, 449] on span "AD7Z84" at bounding box center [628, 456] width 311 height 23
drag, startPoint x: 242, startPoint y: 128, endPoint x: 245, endPoint y: 160, distance: 32.1
click at [242, 128] on div "< Back to public search results Copy work link" at bounding box center [769, 153] width 1305 height 96
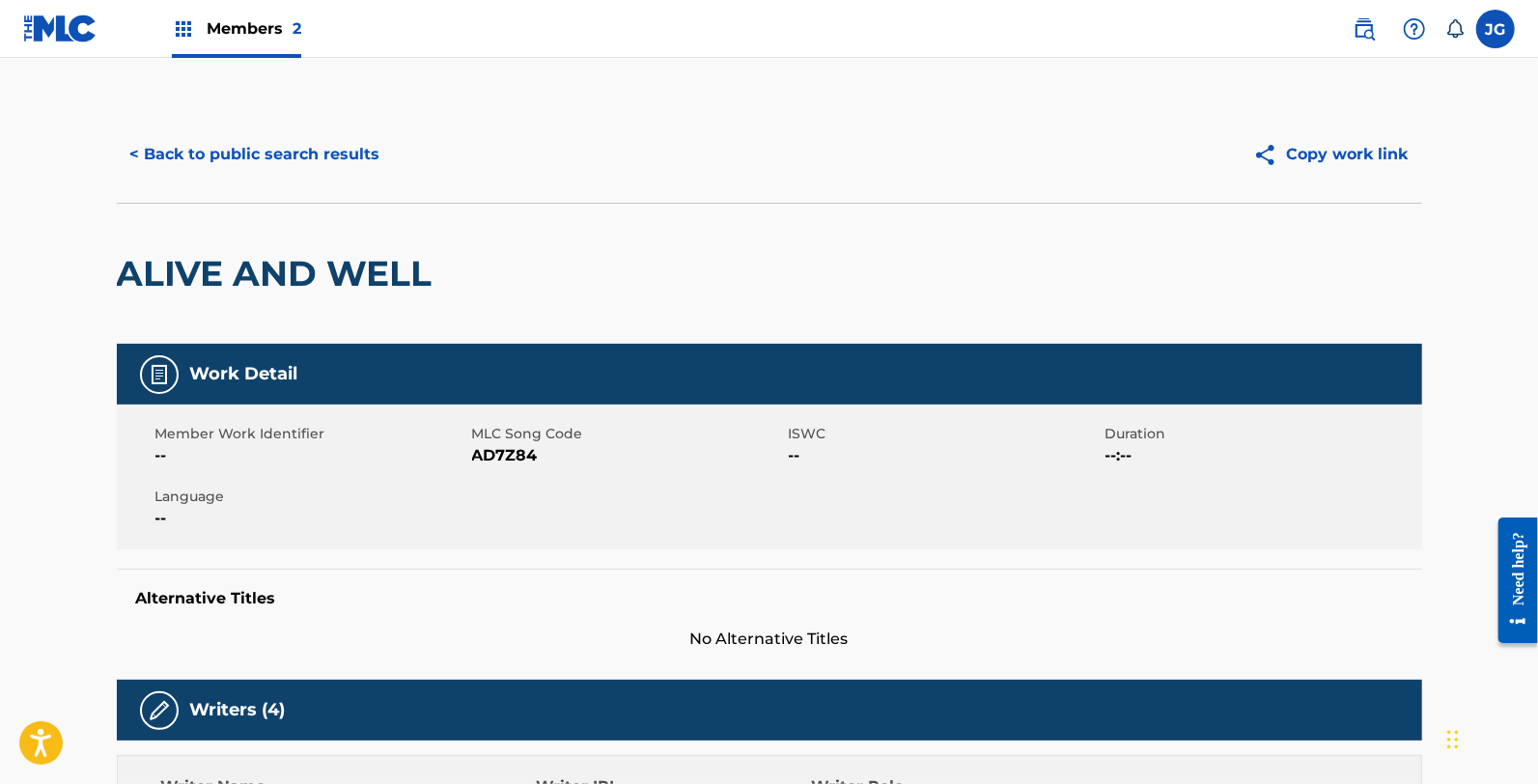
click at [245, 160] on button "< Back to public search results" at bounding box center [255, 154] width 278 height 49
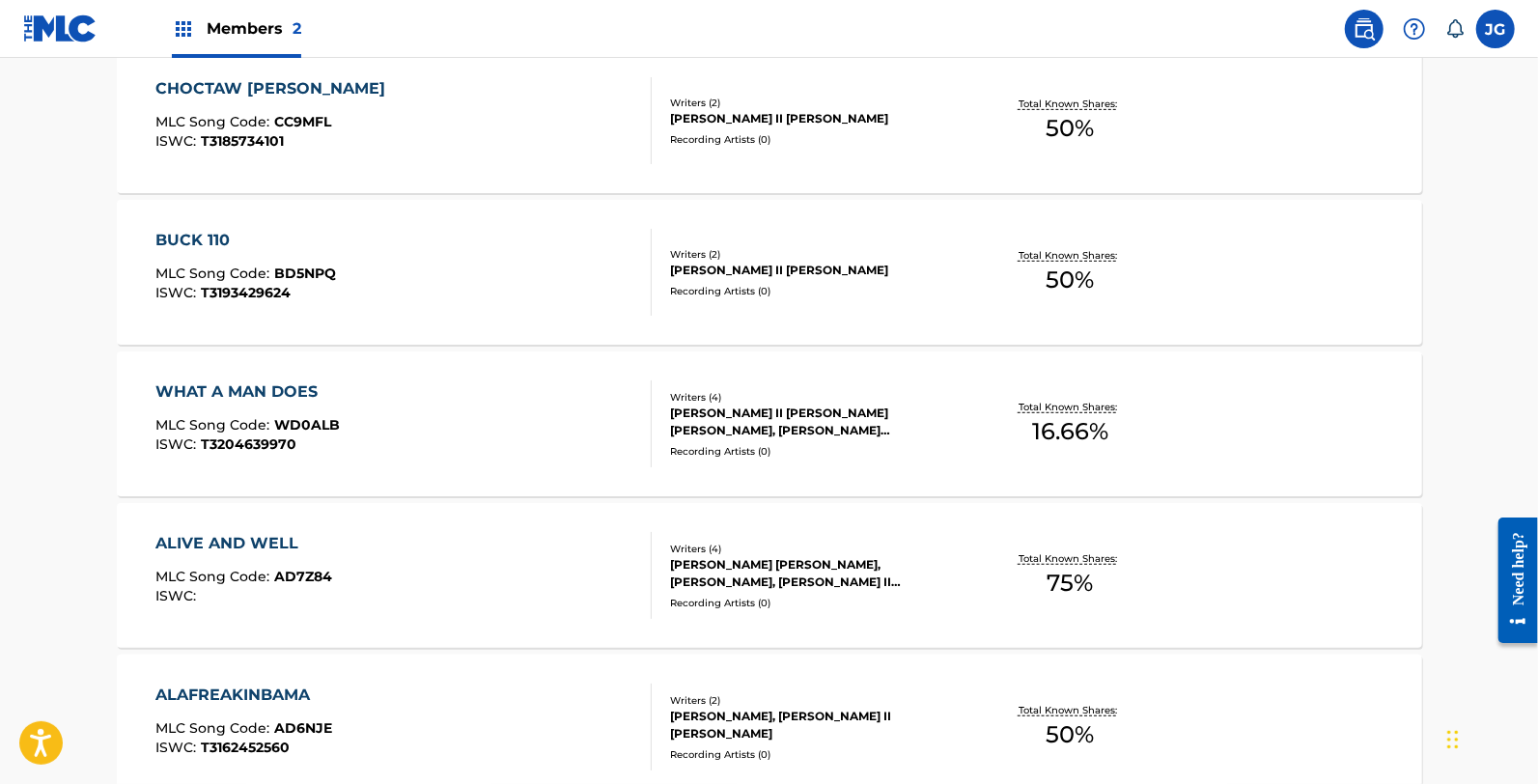
scroll to position [750, 0]
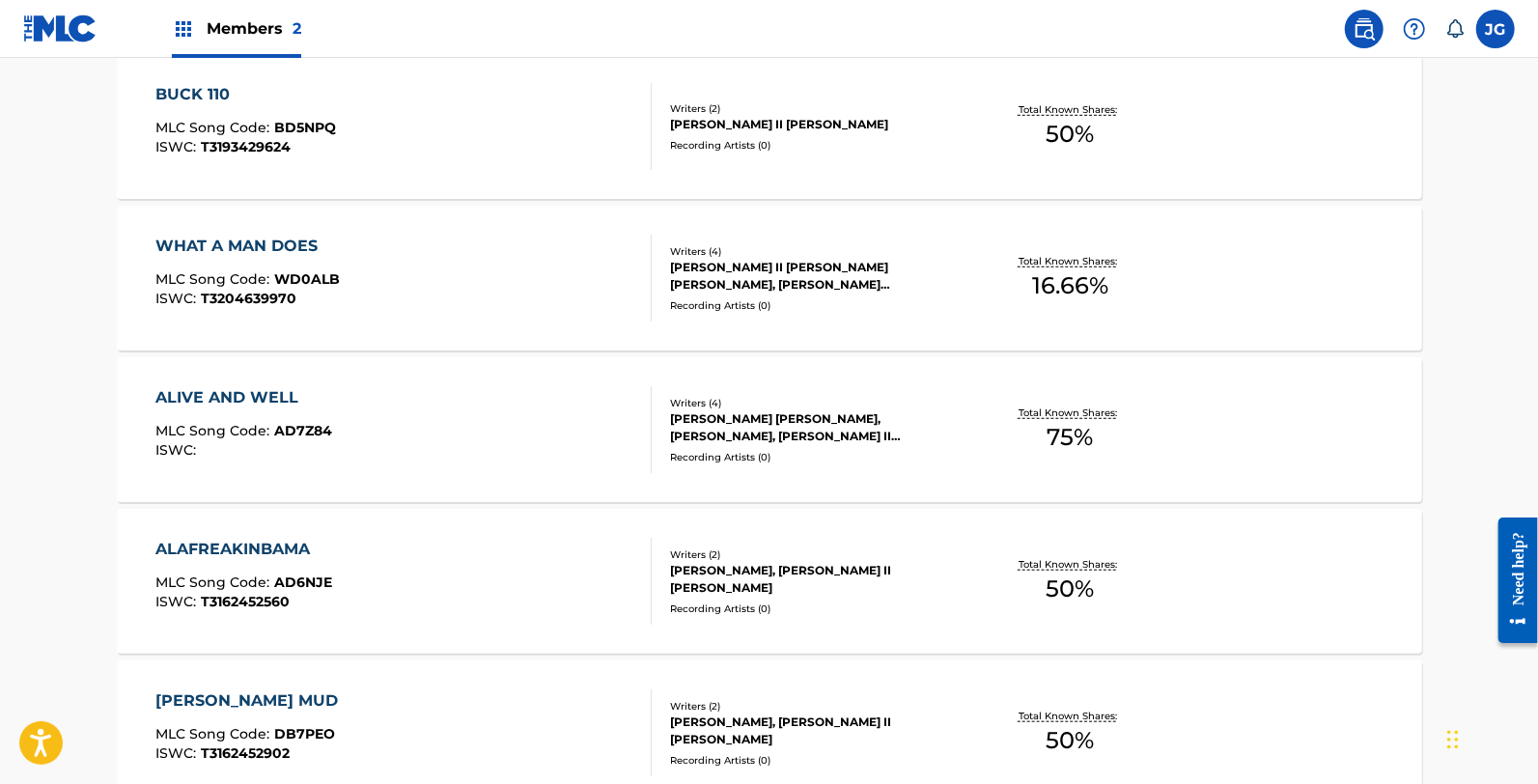
click at [408, 556] on div "ALAFREAKINBAMA MLC Song Code : AD6NJE ISWC : T3162452560" at bounding box center [403, 581] width 496 height 87
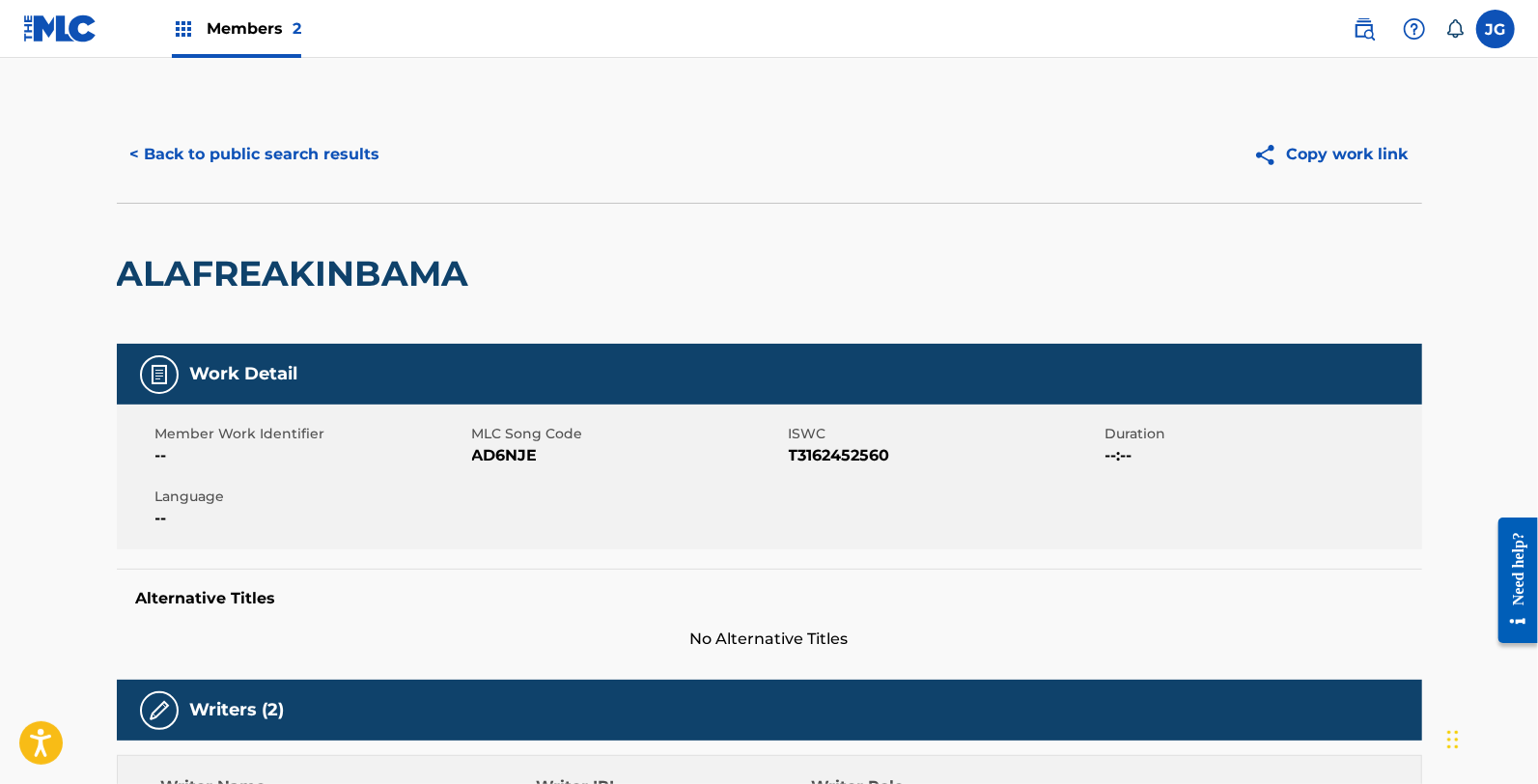
click at [502, 468] on div "Member Work Identifier -- MLC Song Code AD6NJE ISWC T3162452560 Duration --:-- …" at bounding box center [769, 476] width 1305 height 145
click at [495, 457] on span "AD6NJE" at bounding box center [628, 456] width 311 height 23
click at [267, 174] on button "< Back to public search results" at bounding box center [255, 154] width 278 height 49
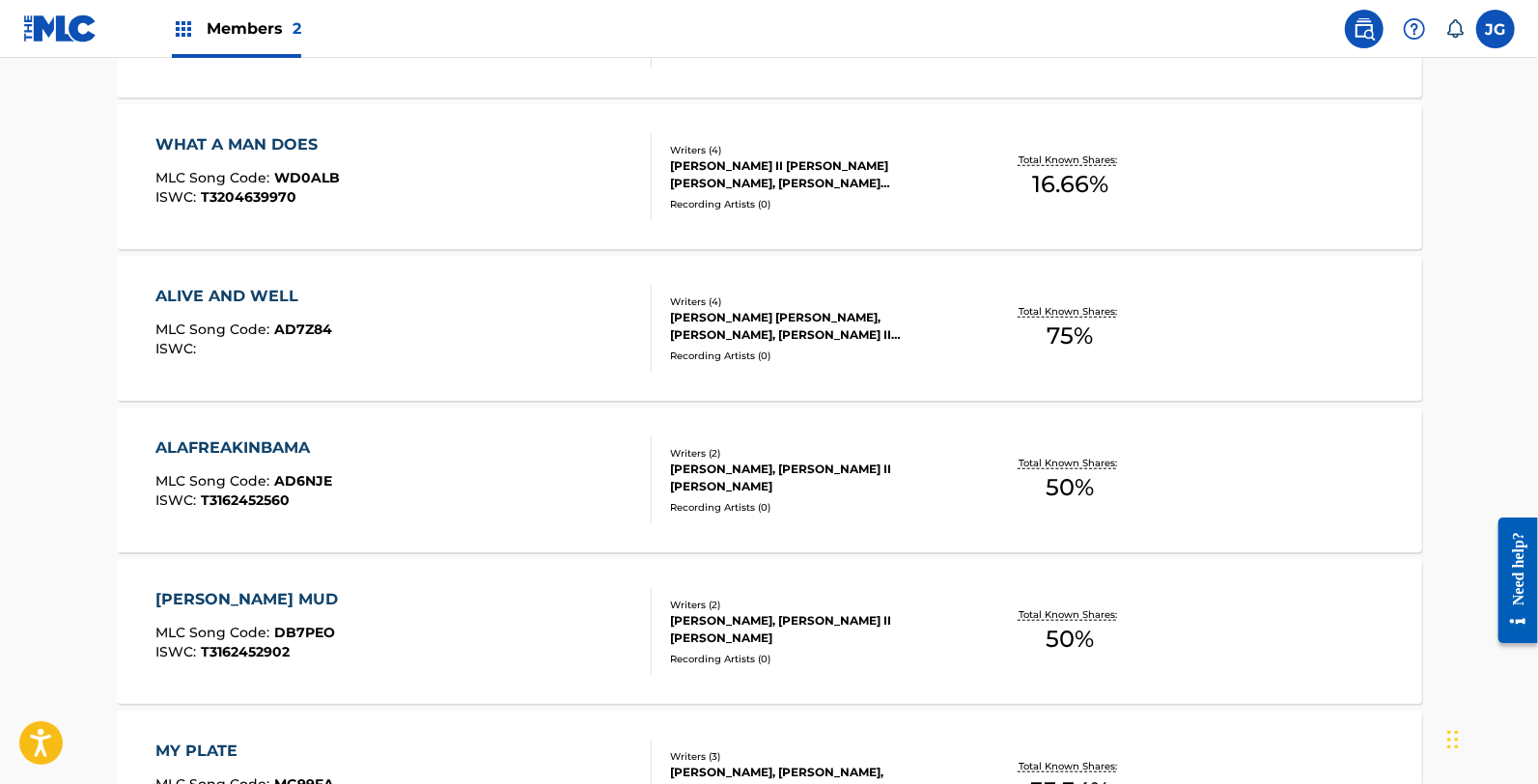
scroll to position [857, 0]
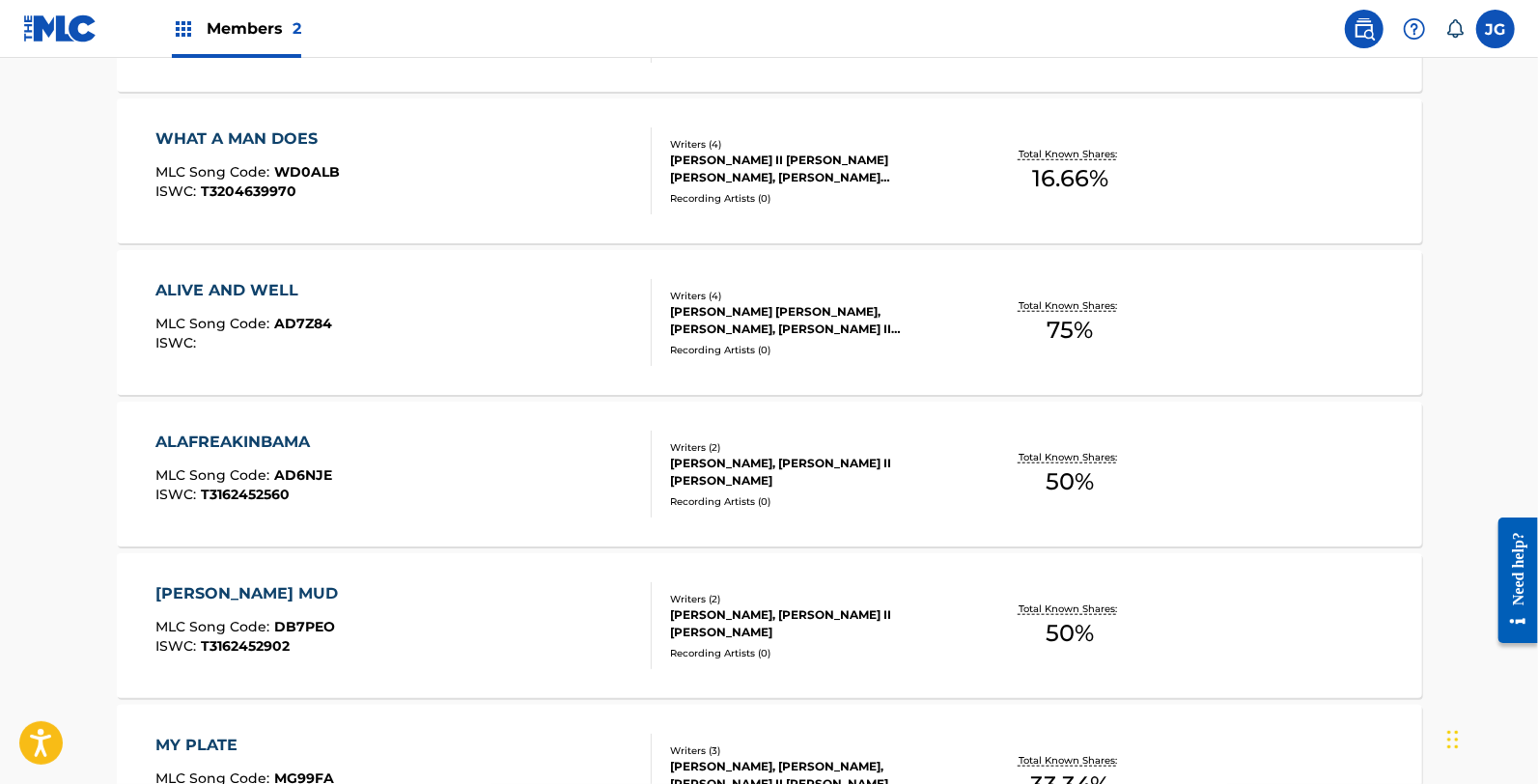
click at [378, 586] on div "DILLASHAW MUD MLC Song Code : DB7PEO ISWC : T3162452902" at bounding box center [403, 626] width 496 height 87
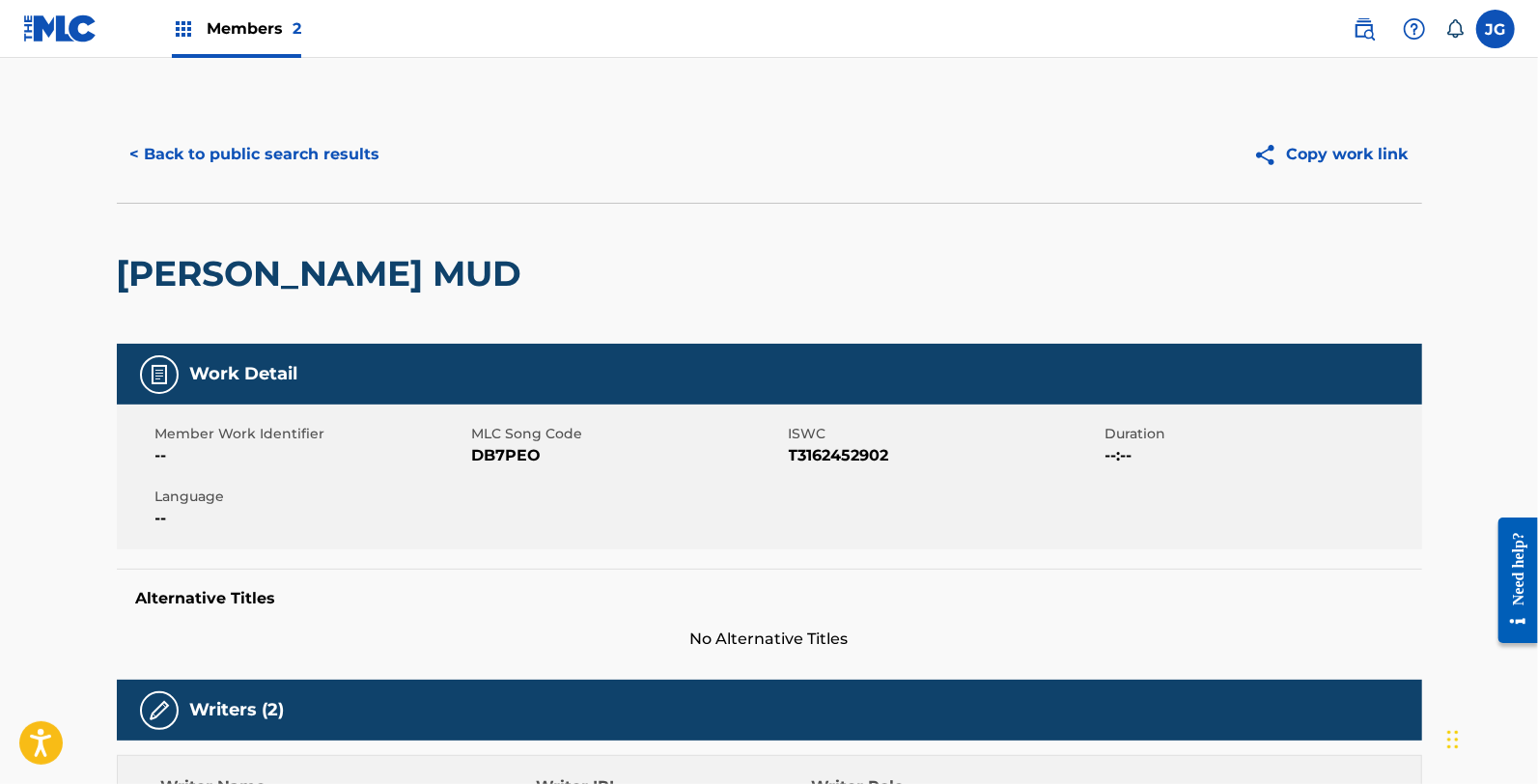
click at [507, 450] on span "DB7PEO" at bounding box center [628, 456] width 311 height 23
click at [307, 177] on button "< Back to public search results" at bounding box center [255, 154] width 278 height 49
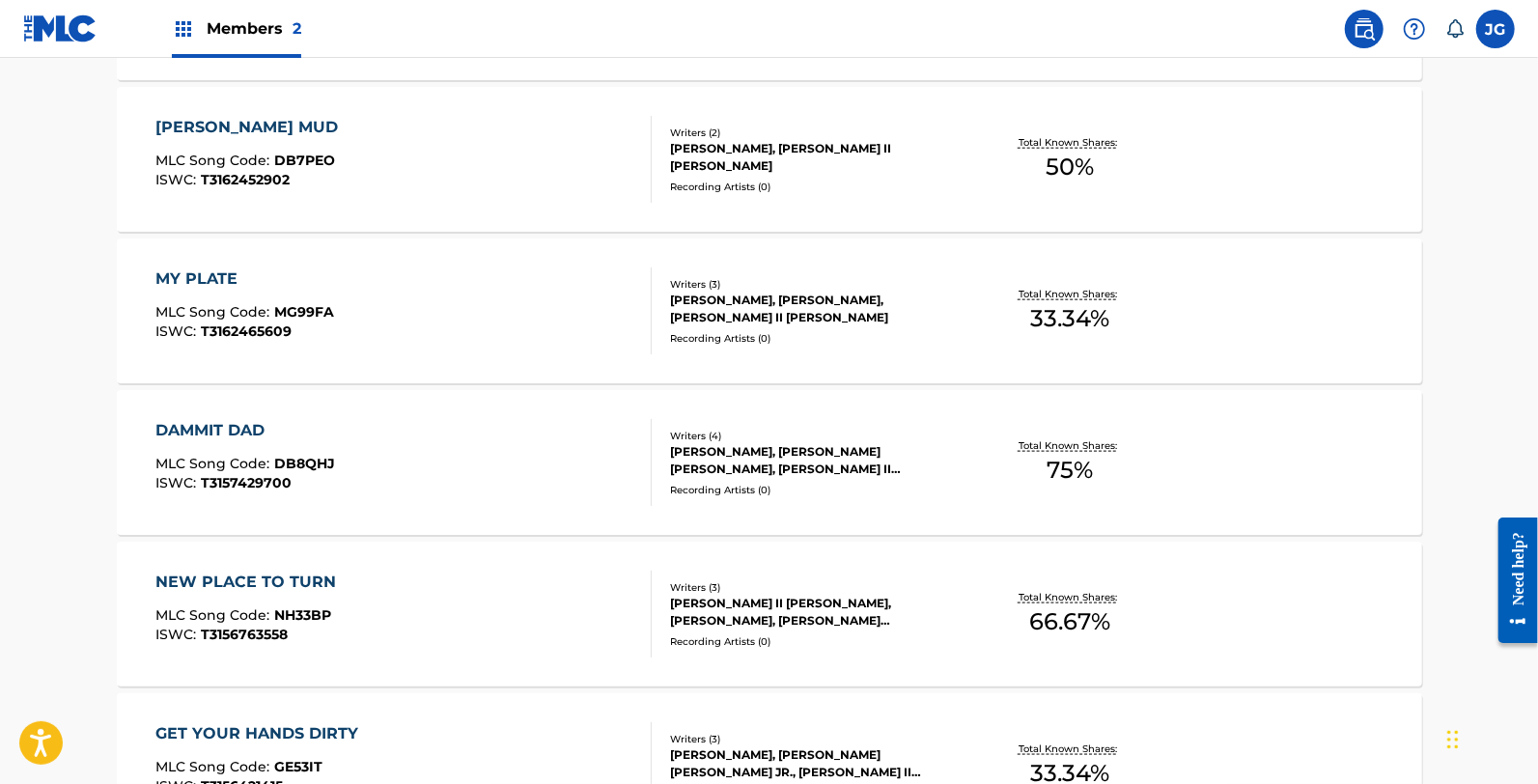
scroll to position [1287, 0]
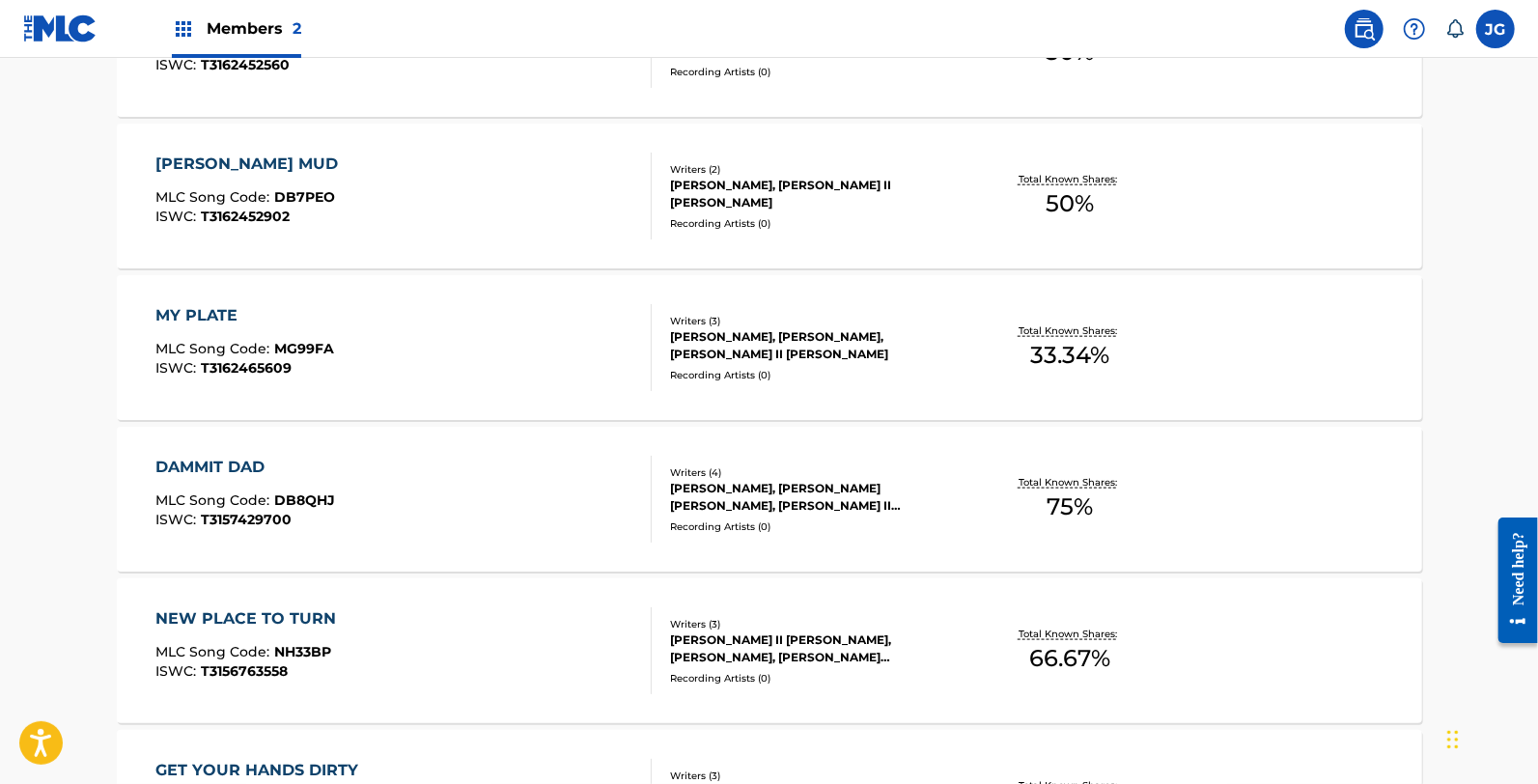
click at [181, 310] on div "MY PLATE" at bounding box center [245, 315] width 179 height 23
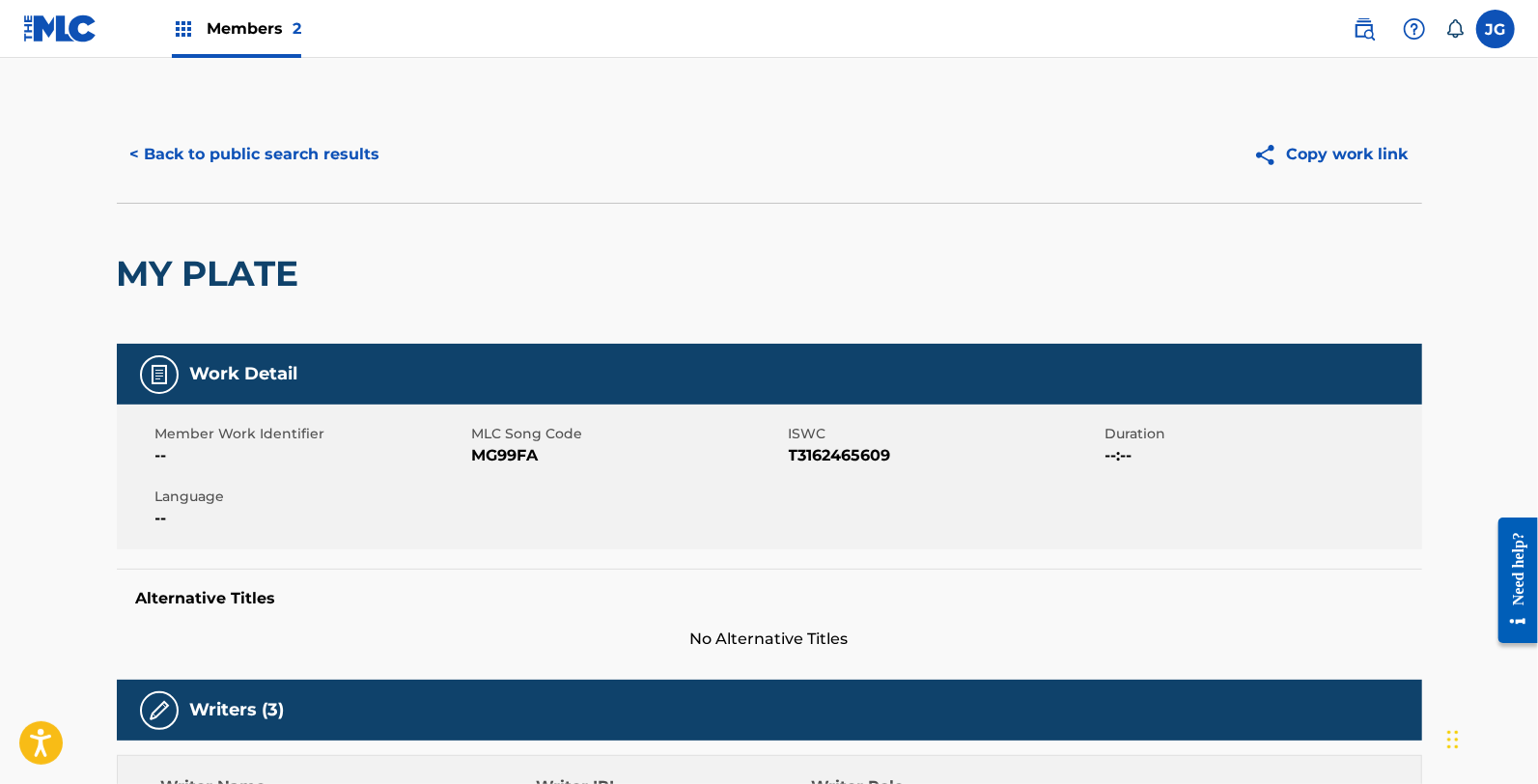
click at [518, 457] on span "MG99FA" at bounding box center [628, 456] width 311 height 23
click at [278, 168] on button "< Back to public search results" at bounding box center [255, 154] width 278 height 49
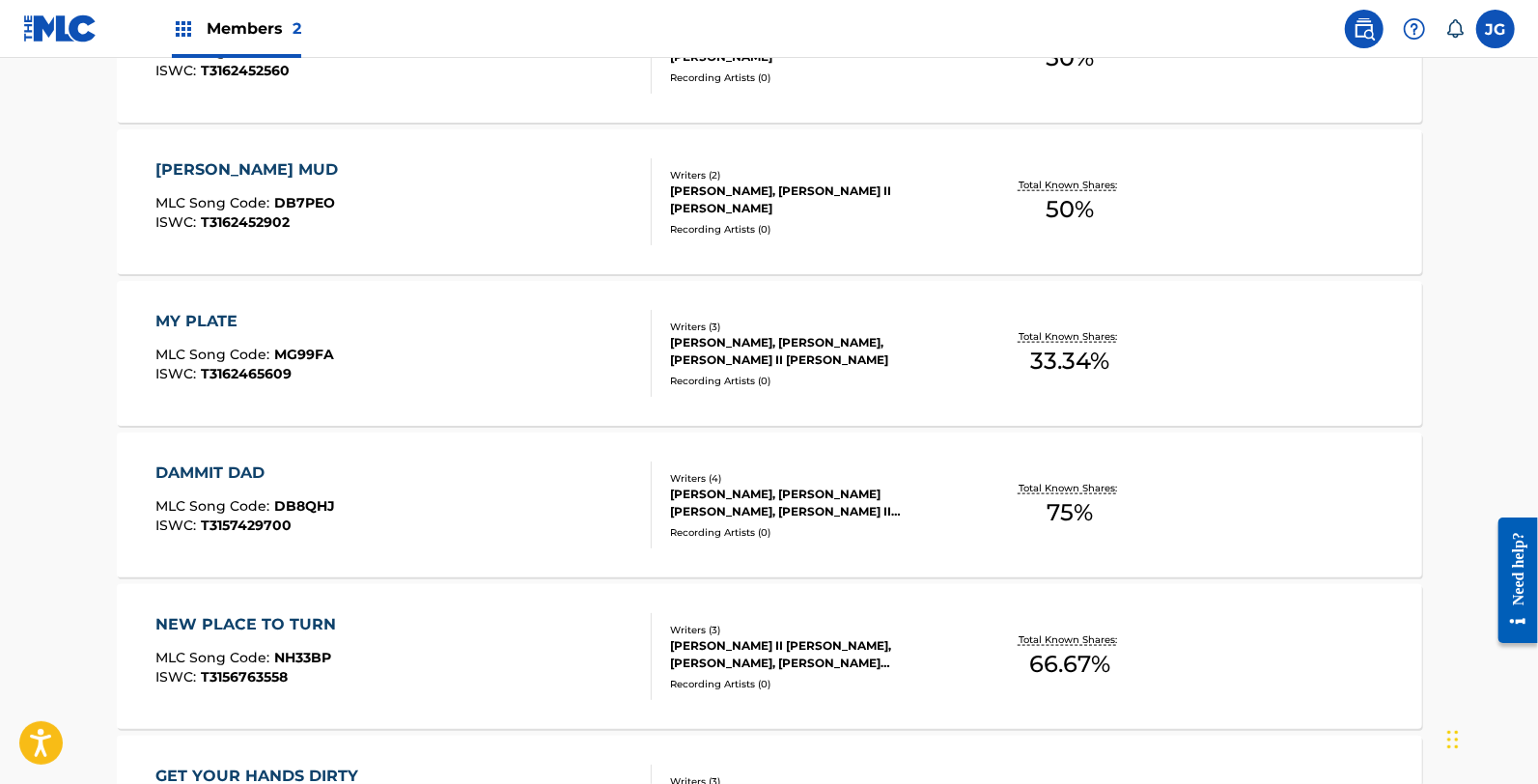
scroll to position [1501, 0]
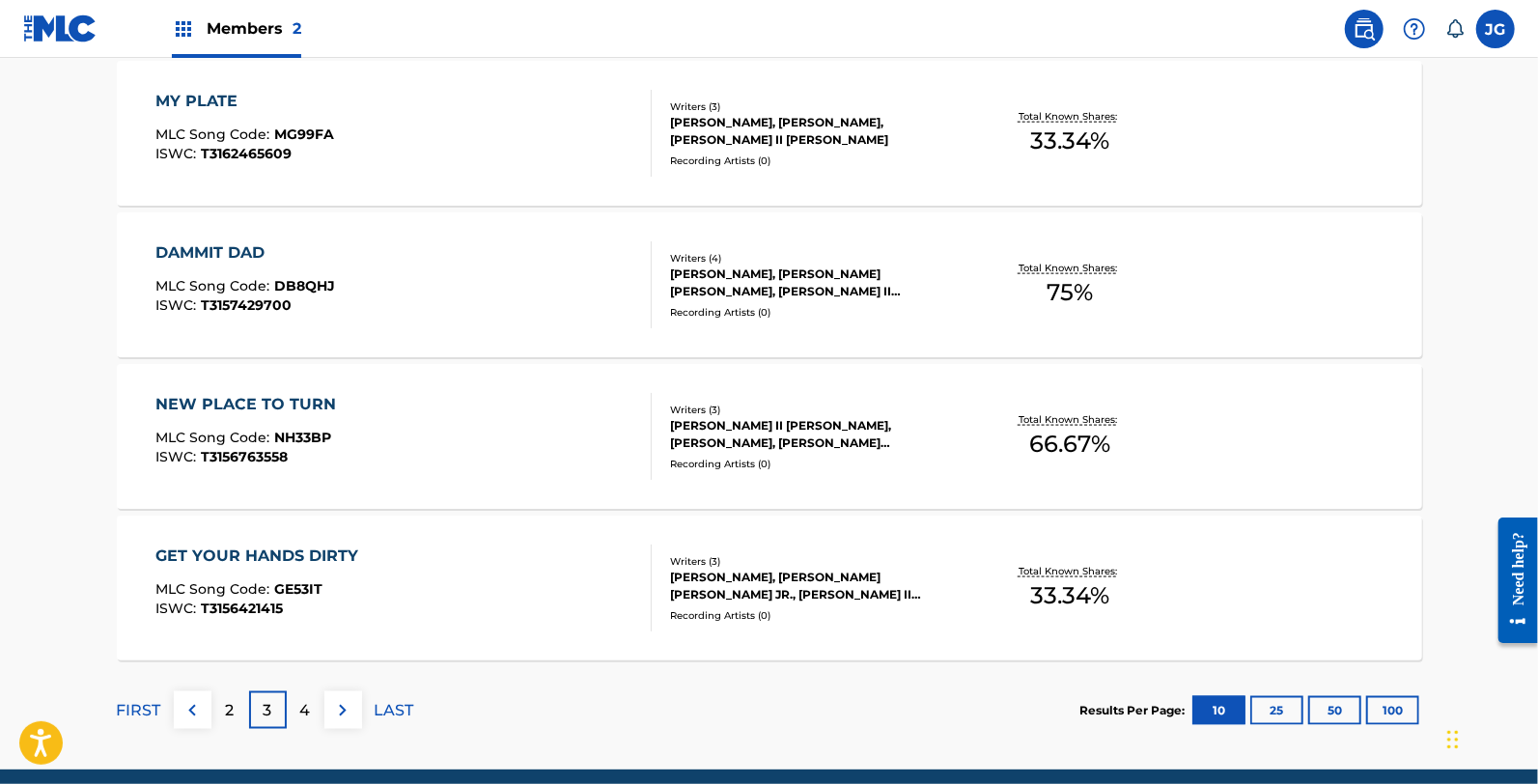
click at [316, 312] on div "DAMMIT DAD MLC Song Code : DB8QHJ ISWC : T3157429700" at bounding box center [245, 285] width 180 height 87
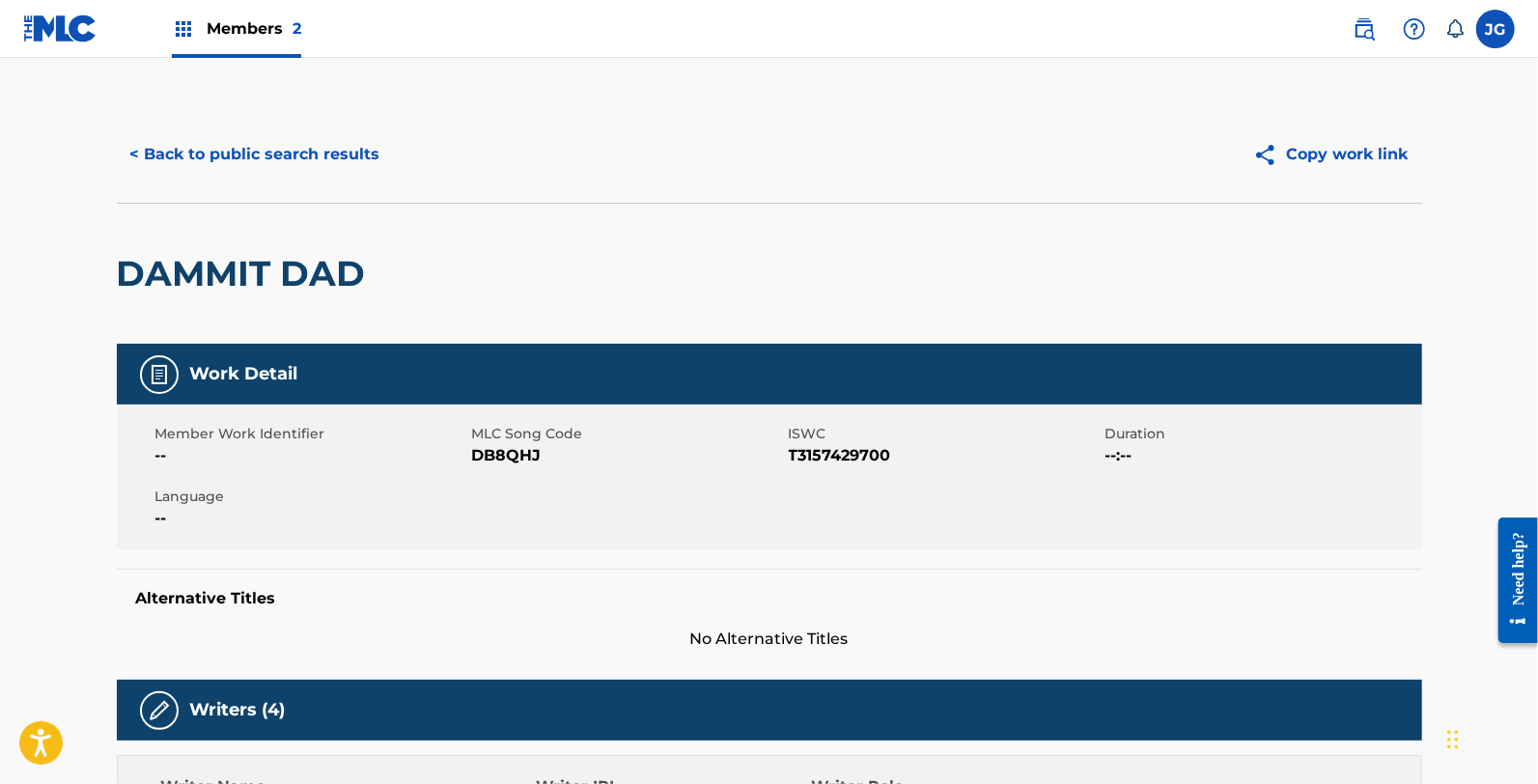
click at [505, 445] on span "DB8QHJ" at bounding box center [628, 456] width 311 height 23
click at [247, 155] on button "< Back to public search results" at bounding box center [255, 154] width 278 height 49
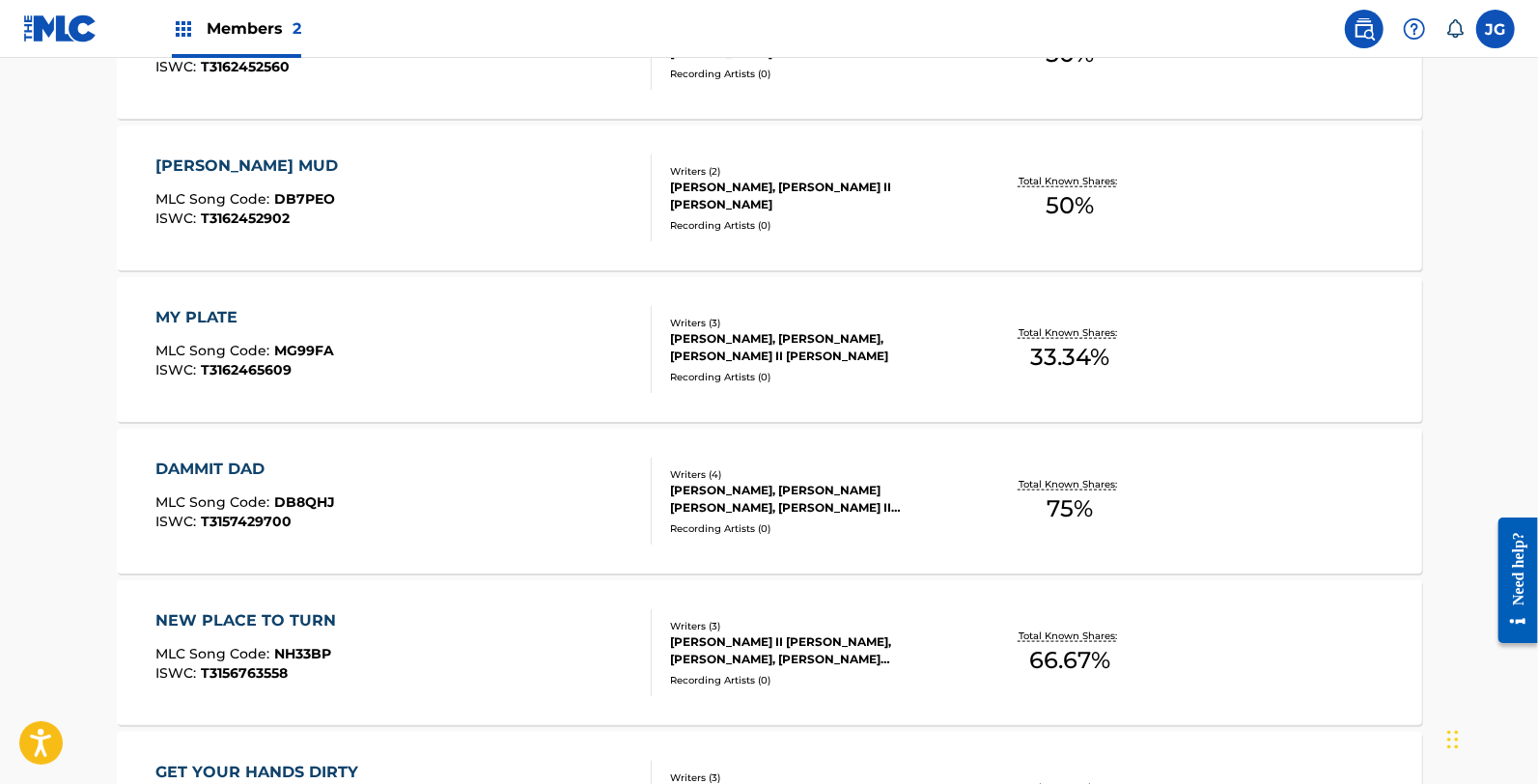
scroll to position [1287, 0]
click at [293, 650] on span "NH33BP" at bounding box center [303, 652] width 57 height 17
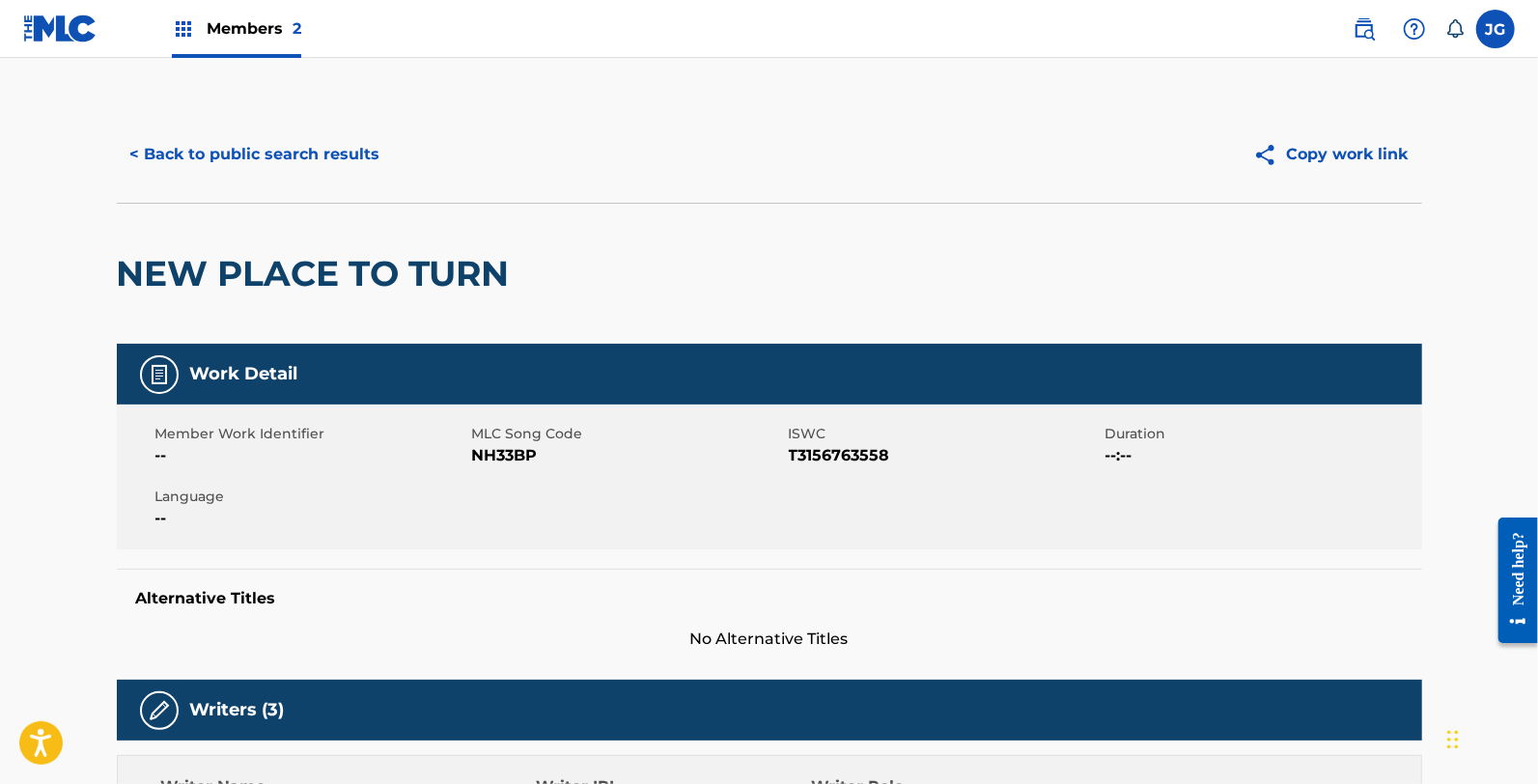
click at [545, 454] on span "NH33BP" at bounding box center [628, 456] width 311 height 23
click at [539, 454] on span "NH33BP" at bounding box center [628, 456] width 311 height 23
click at [535, 454] on span "NH33BP" at bounding box center [628, 456] width 311 height 23
click at [522, 454] on span "NH33BP" at bounding box center [628, 456] width 311 height 23
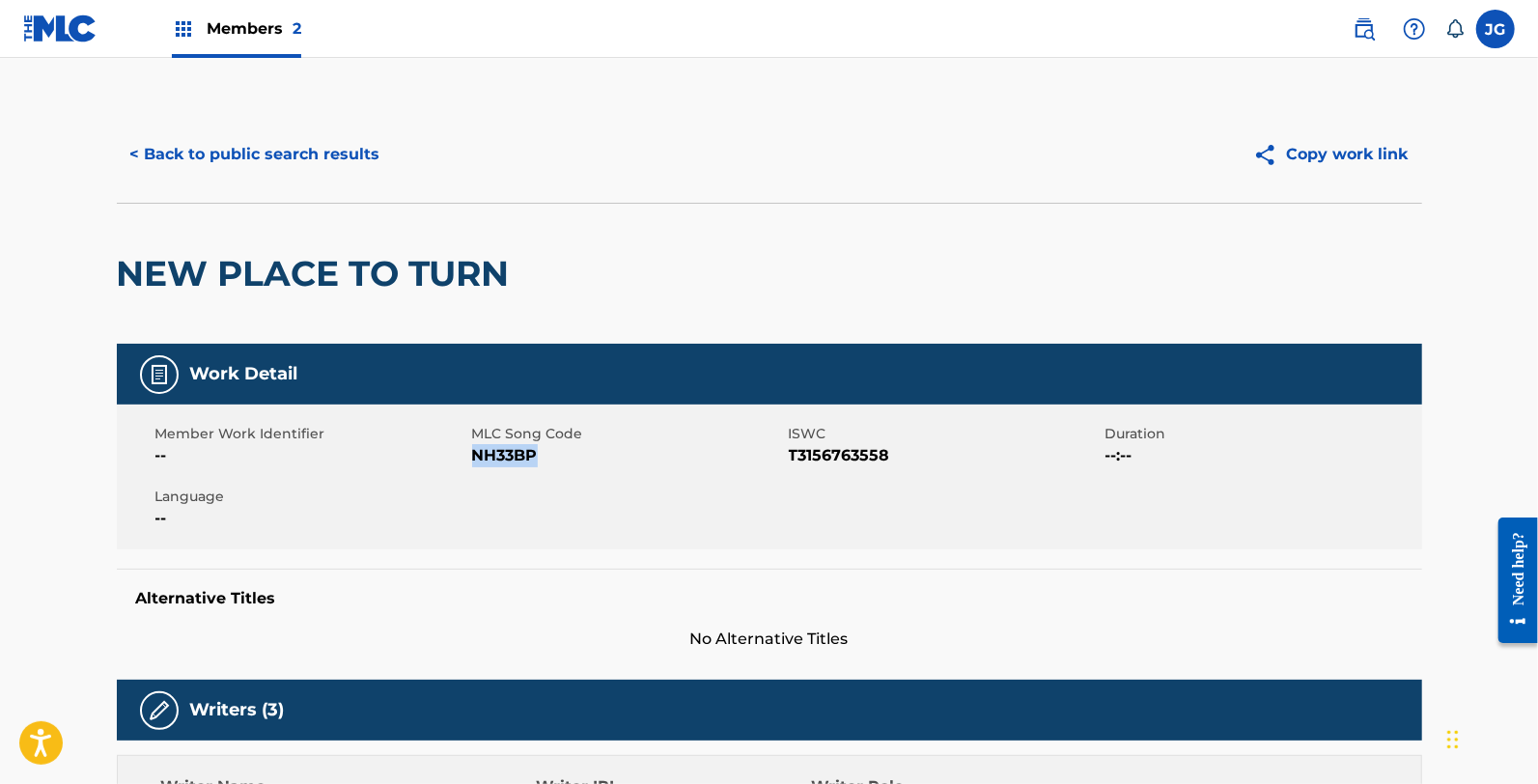
click at [522, 454] on span "NH33BP" at bounding box center [628, 456] width 311 height 23
click at [357, 154] on button "< Back to public search results" at bounding box center [255, 154] width 278 height 49
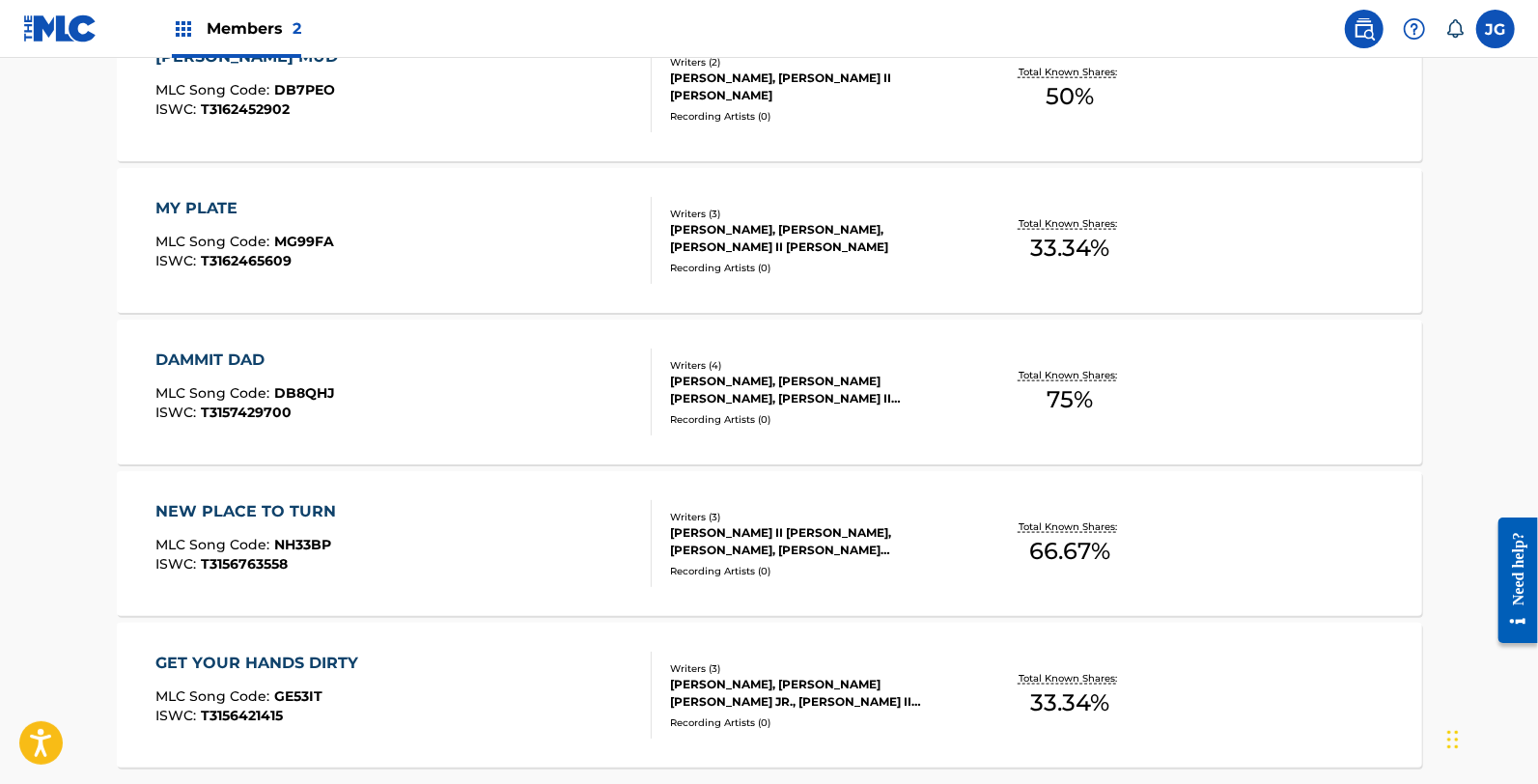
scroll to position [1501, 0]
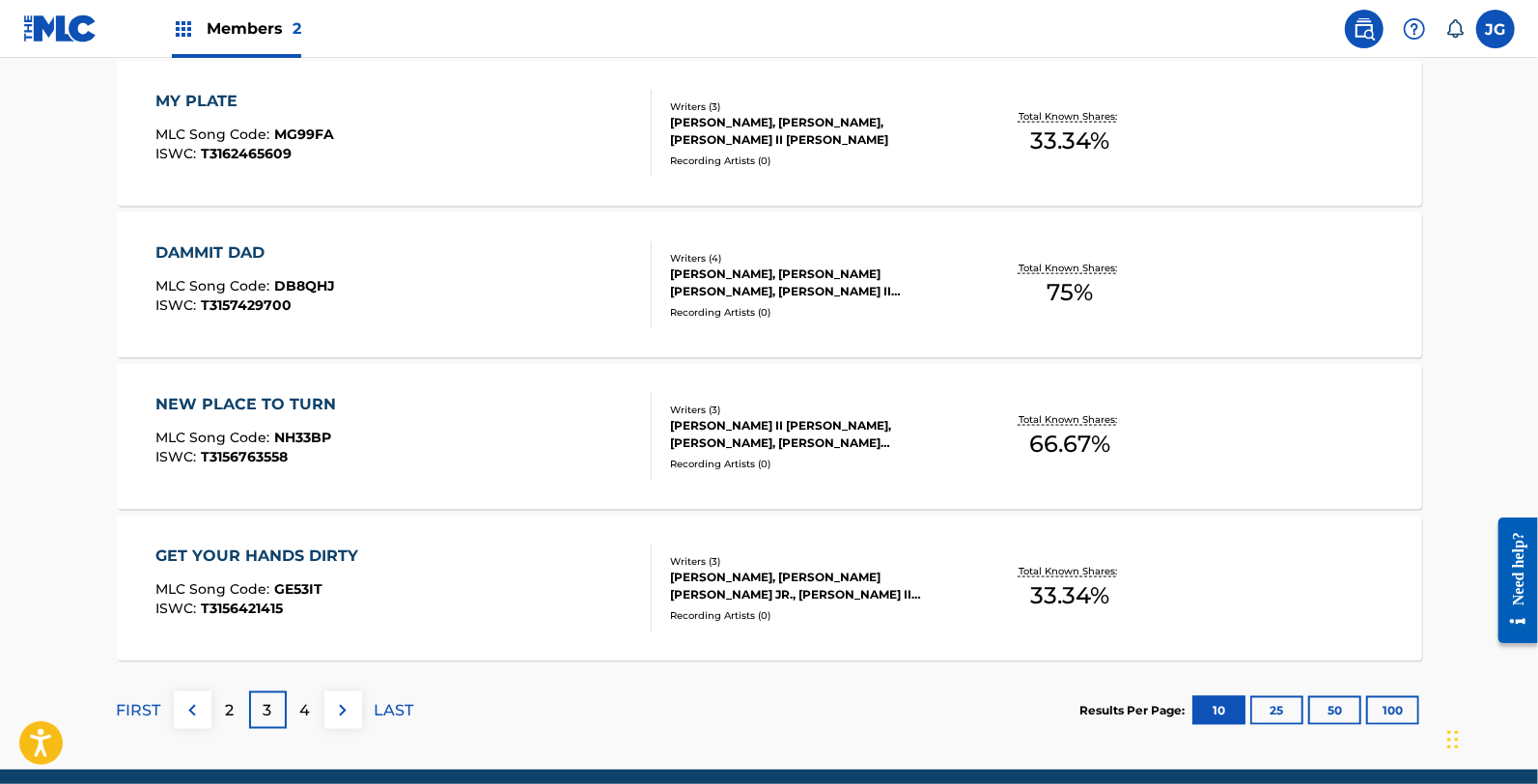
click at [196, 557] on div "GET YOUR HANDS DIRTY" at bounding box center [261, 556] width 213 height 23
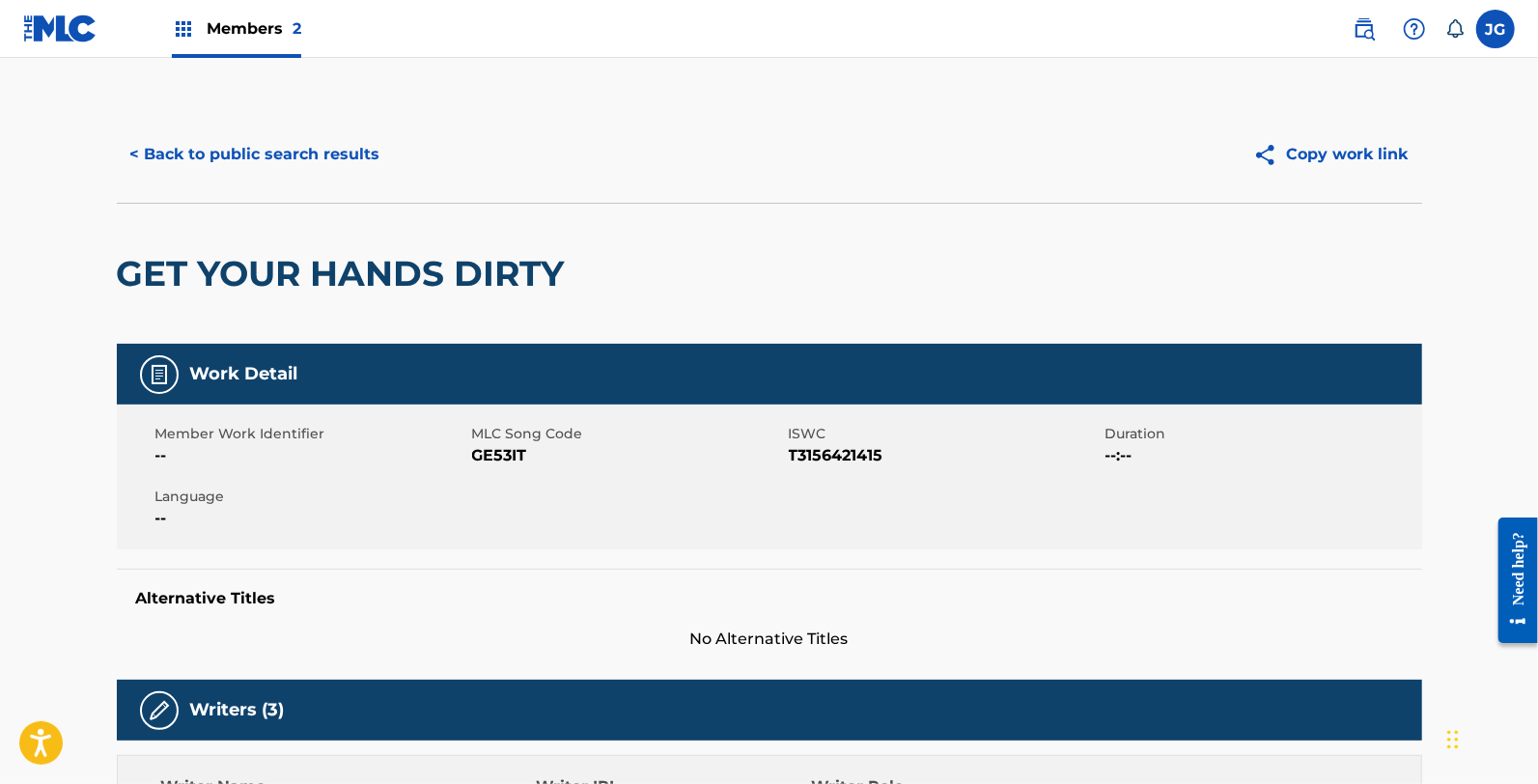
click at [487, 458] on span "GE53IT" at bounding box center [628, 456] width 311 height 23
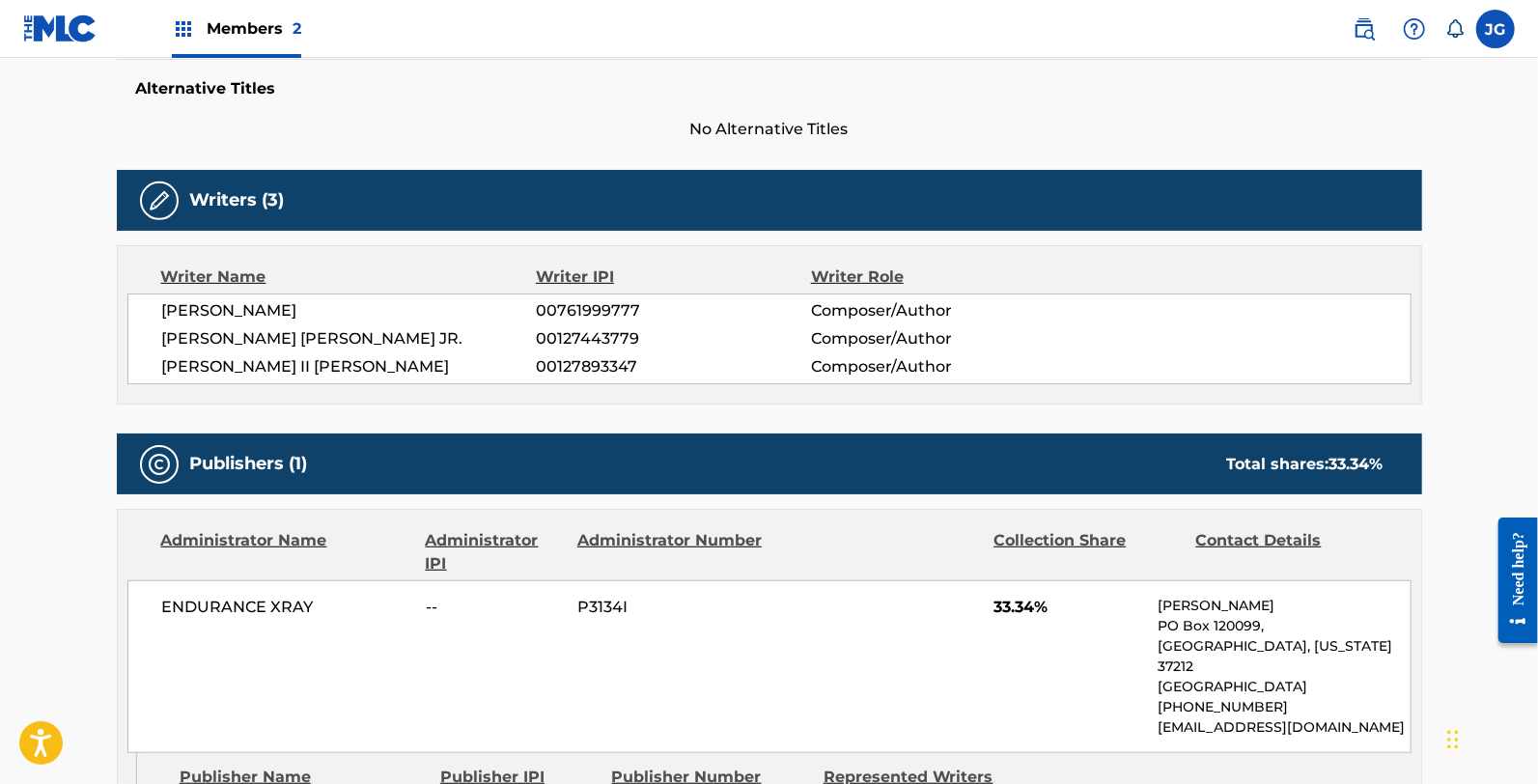
scroll to position [107, 0]
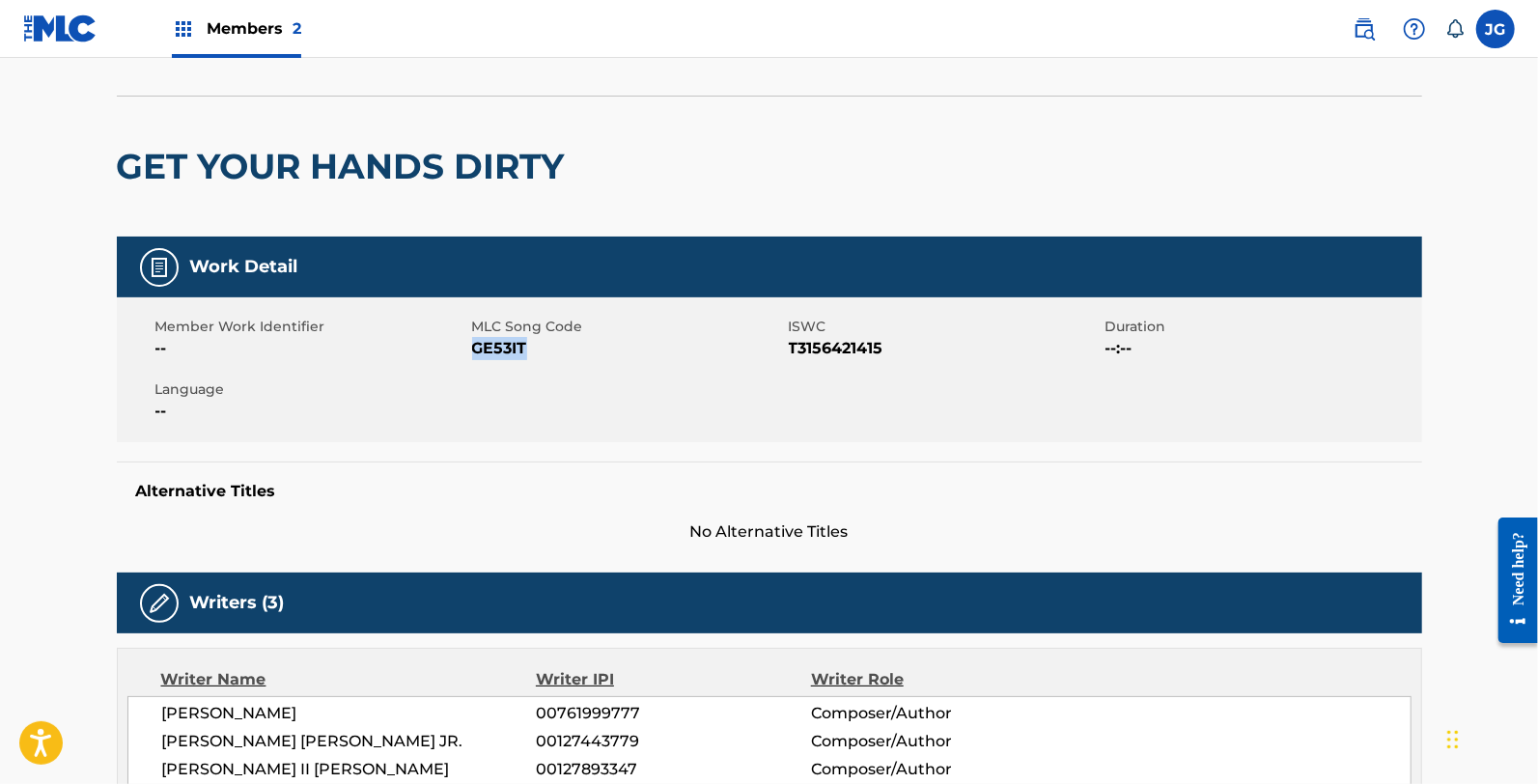
click at [497, 363] on div "Member Work Identifier -- MLC Song Code GE53IT ISWC T3156421415 Duration --:-- …" at bounding box center [769, 369] width 1305 height 145
click at [495, 340] on span "GE53IT" at bounding box center [628, 348] width 311 height 23
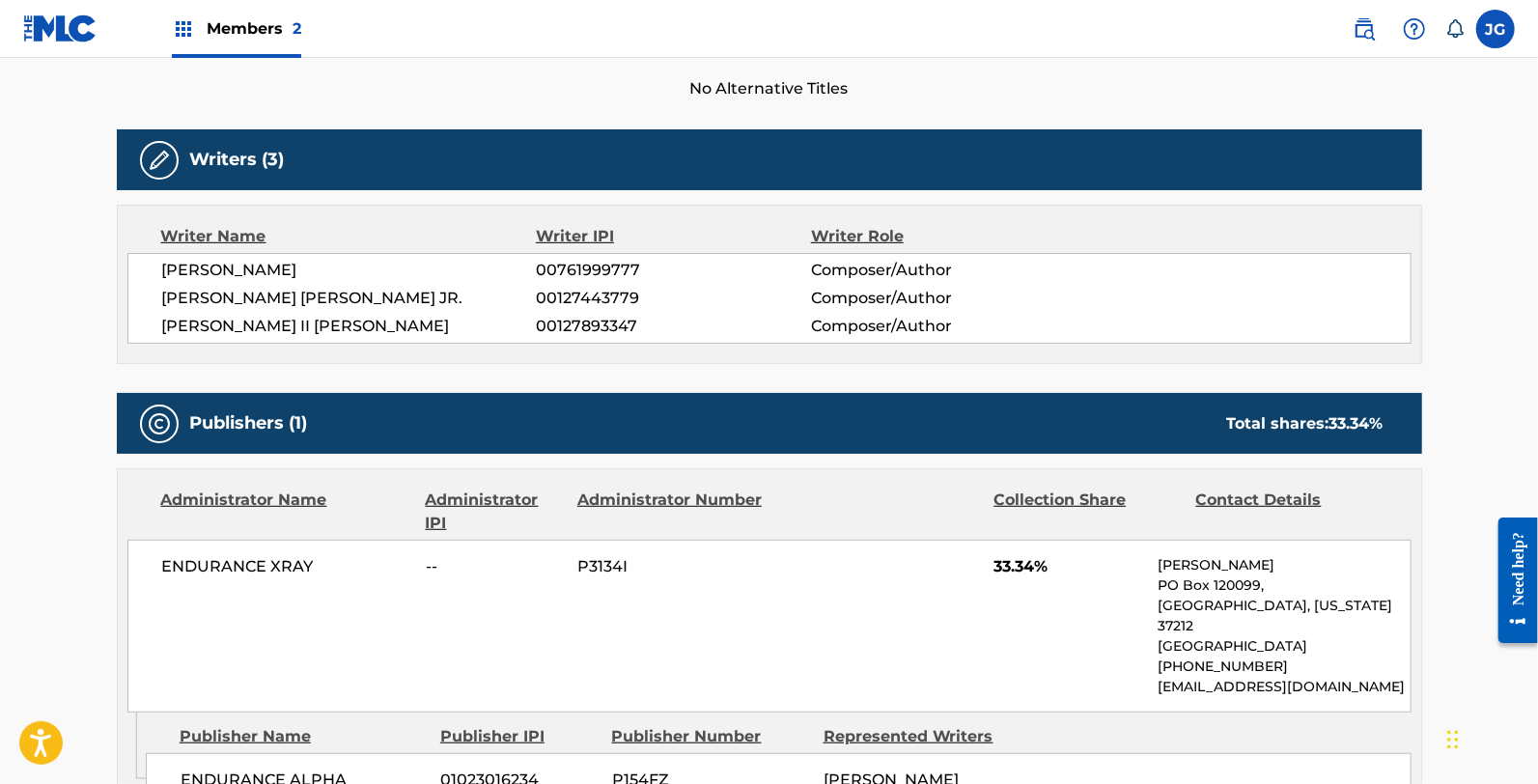
scroll to position [0, 0]
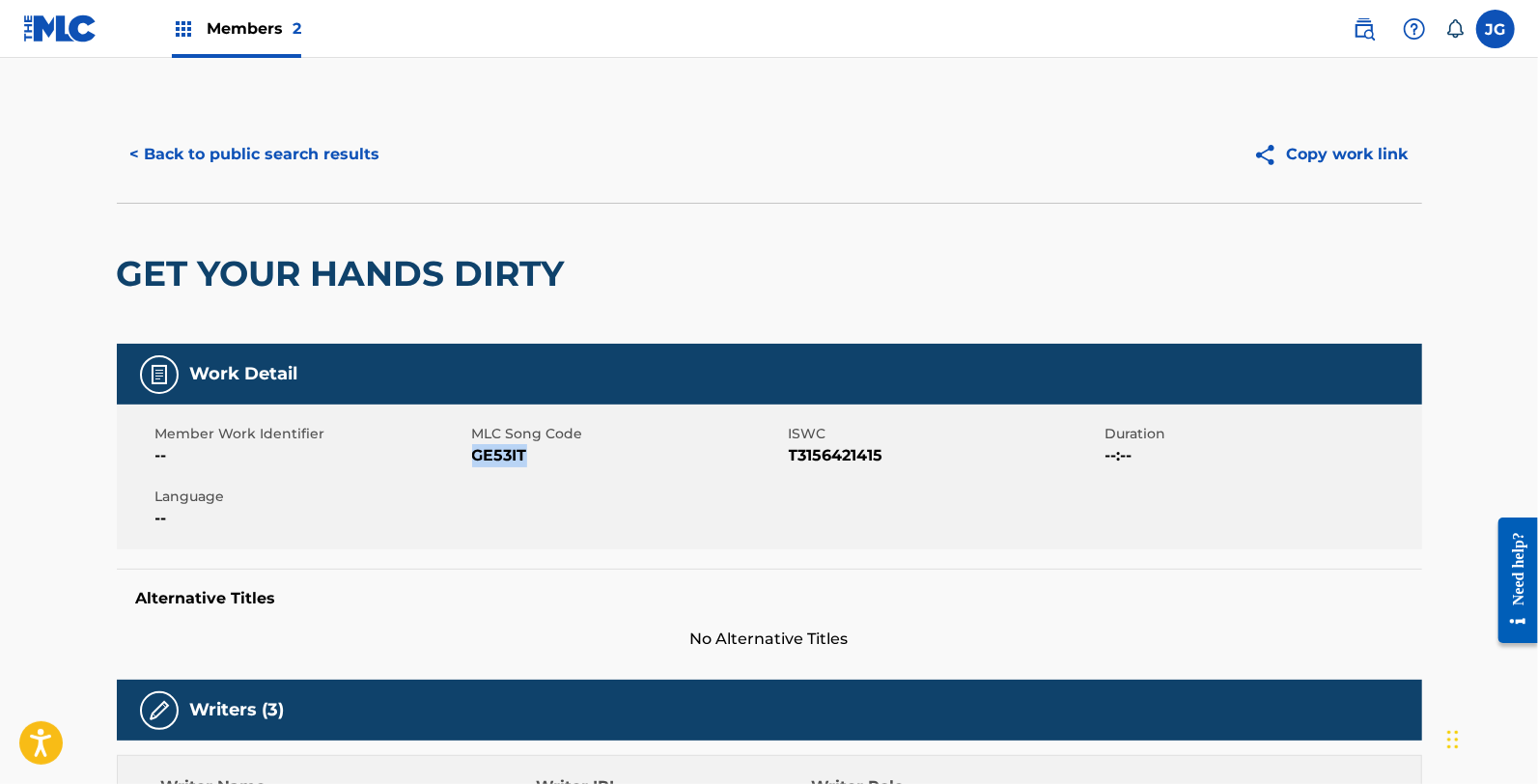
click at [245, 149] on button "< Back to public search results" at bounding box center [255, 154] width 278 height 49
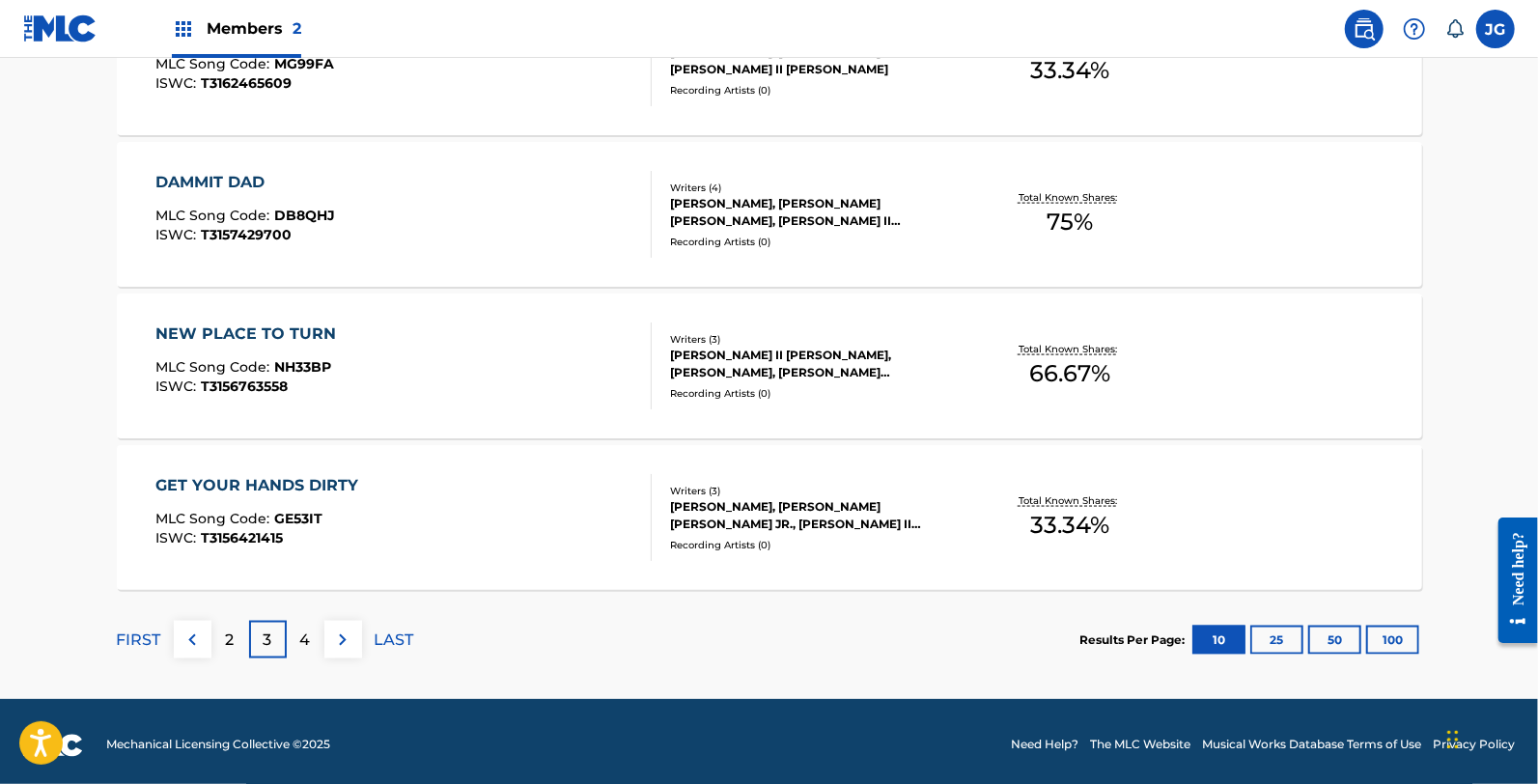
scroll to position [1579, 0]
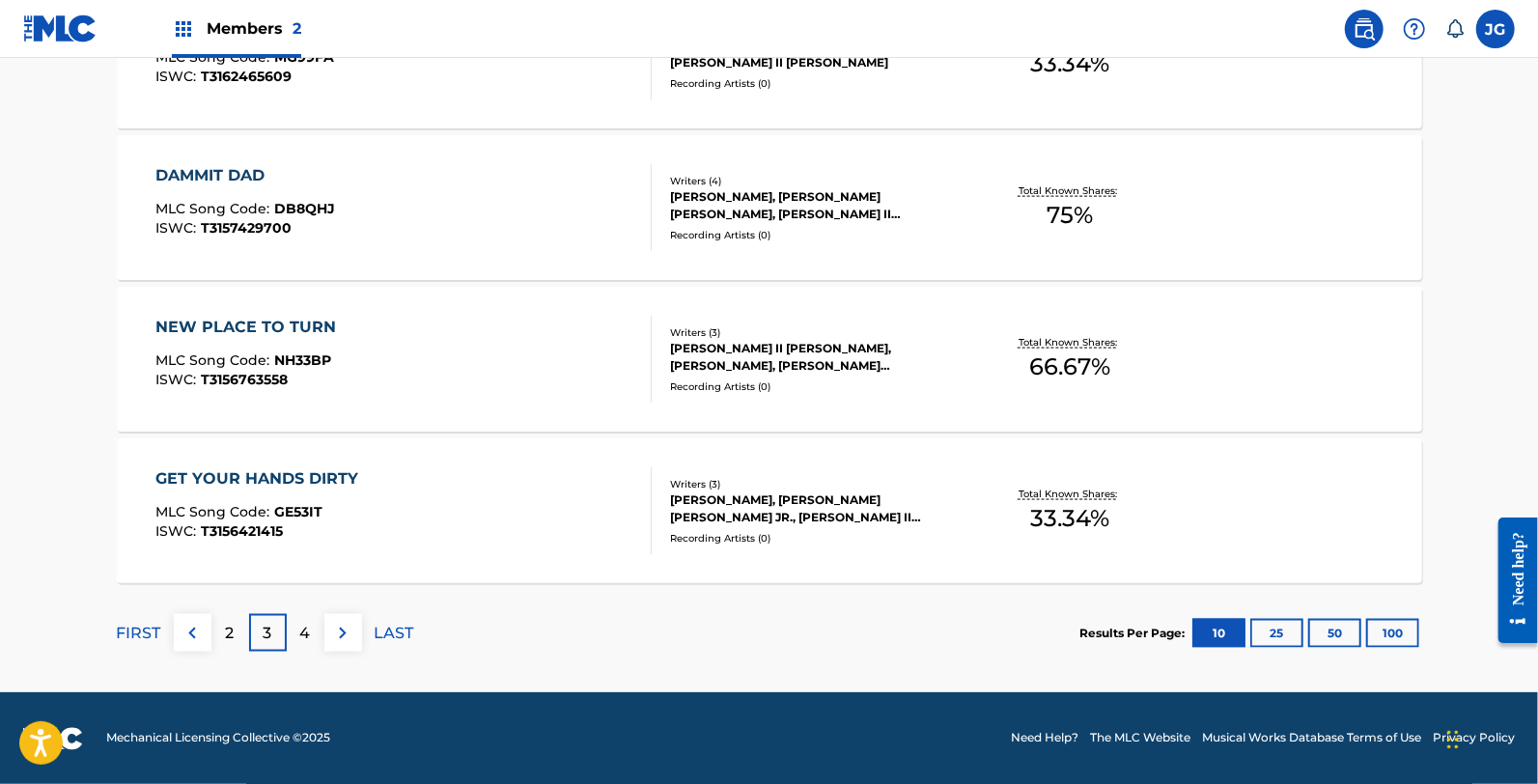
click at [305, 637] on p "4" at bounding box center [305, 634] width 11 height 23
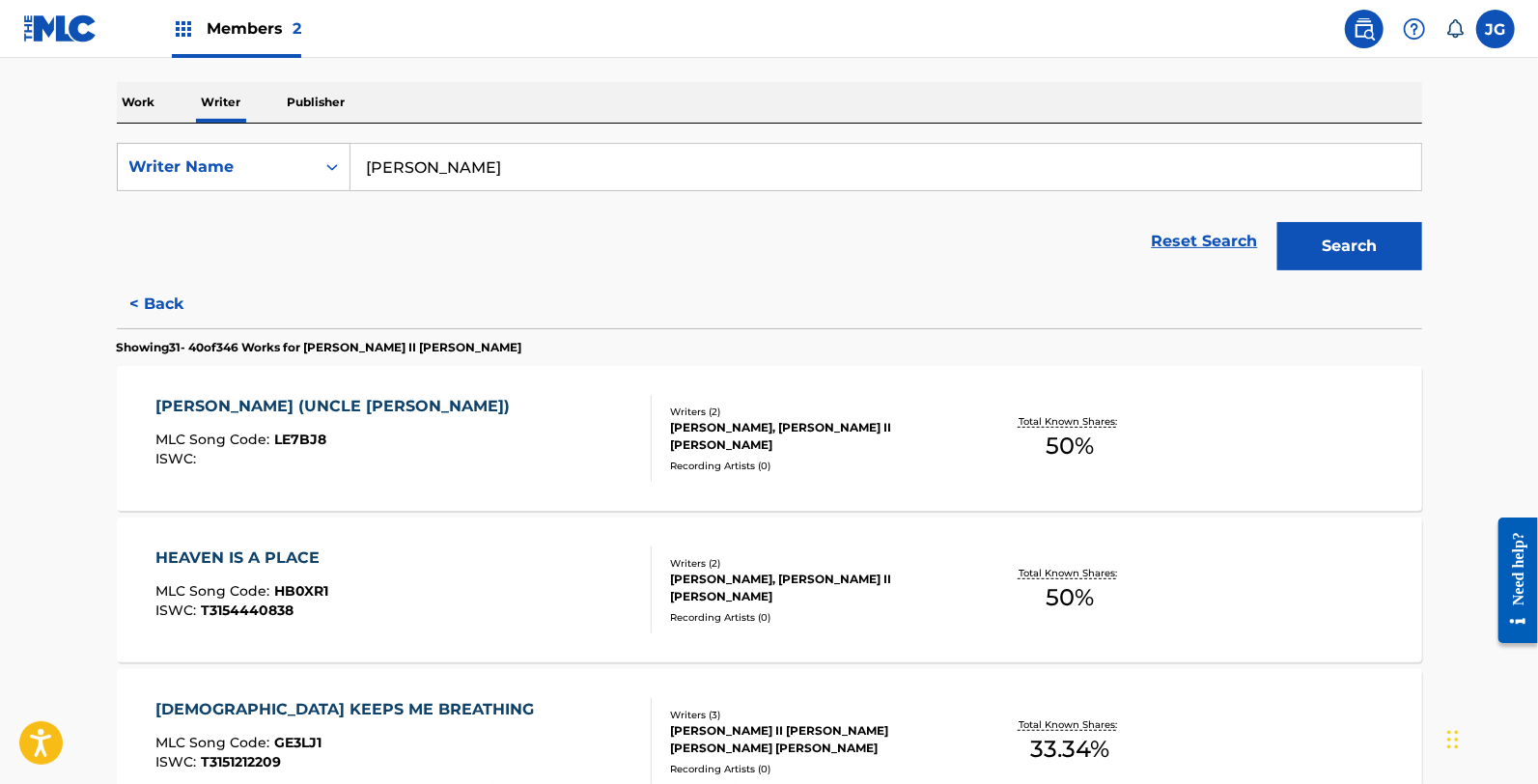
scroll to position [321, 0]
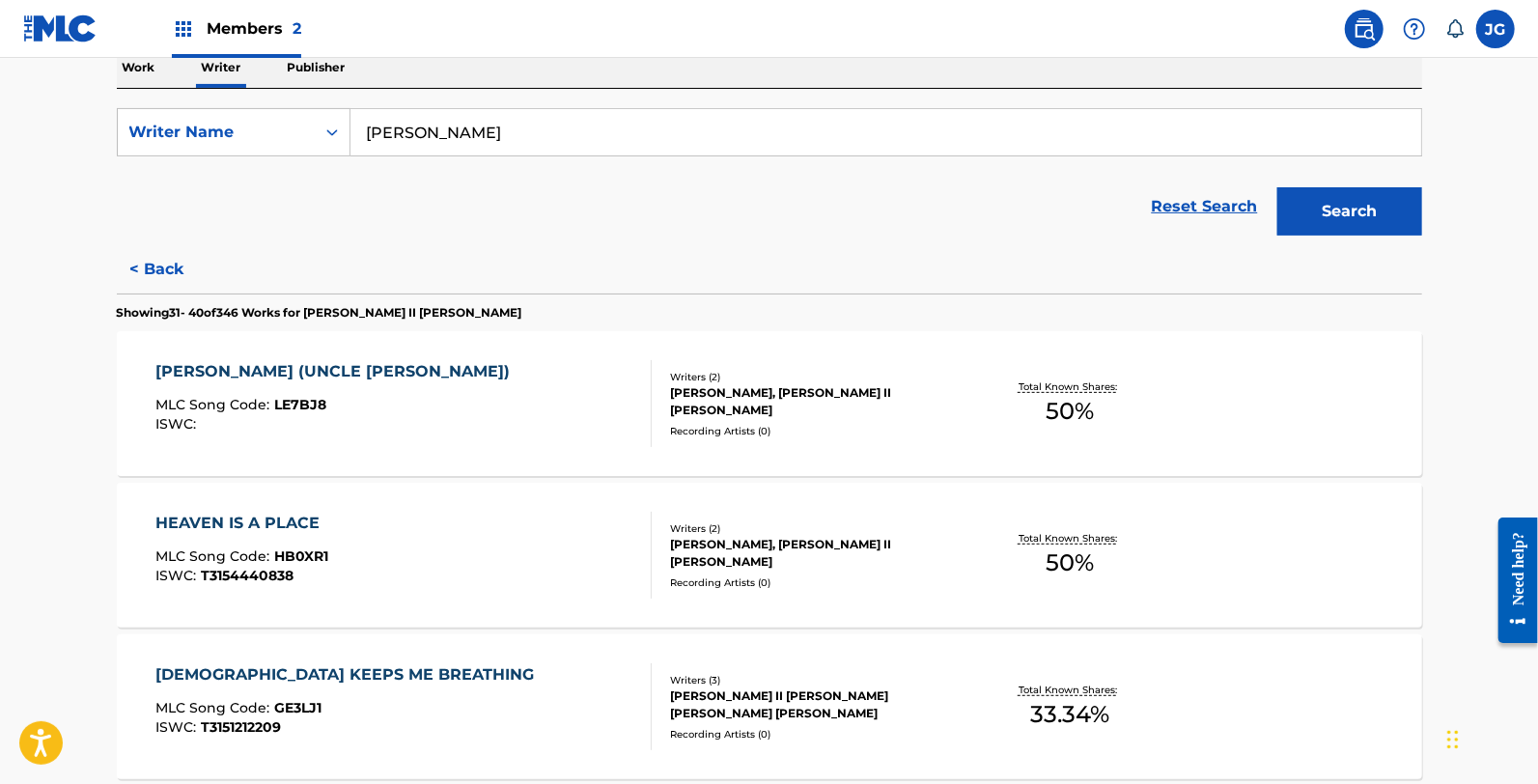
click at [413, 379] on div "LEVI GARRETT (UNCLE BUTCH) MLC Song Code : LE7BJ8 ISWC :" at bounding box center [403, 404] width 496 height 87
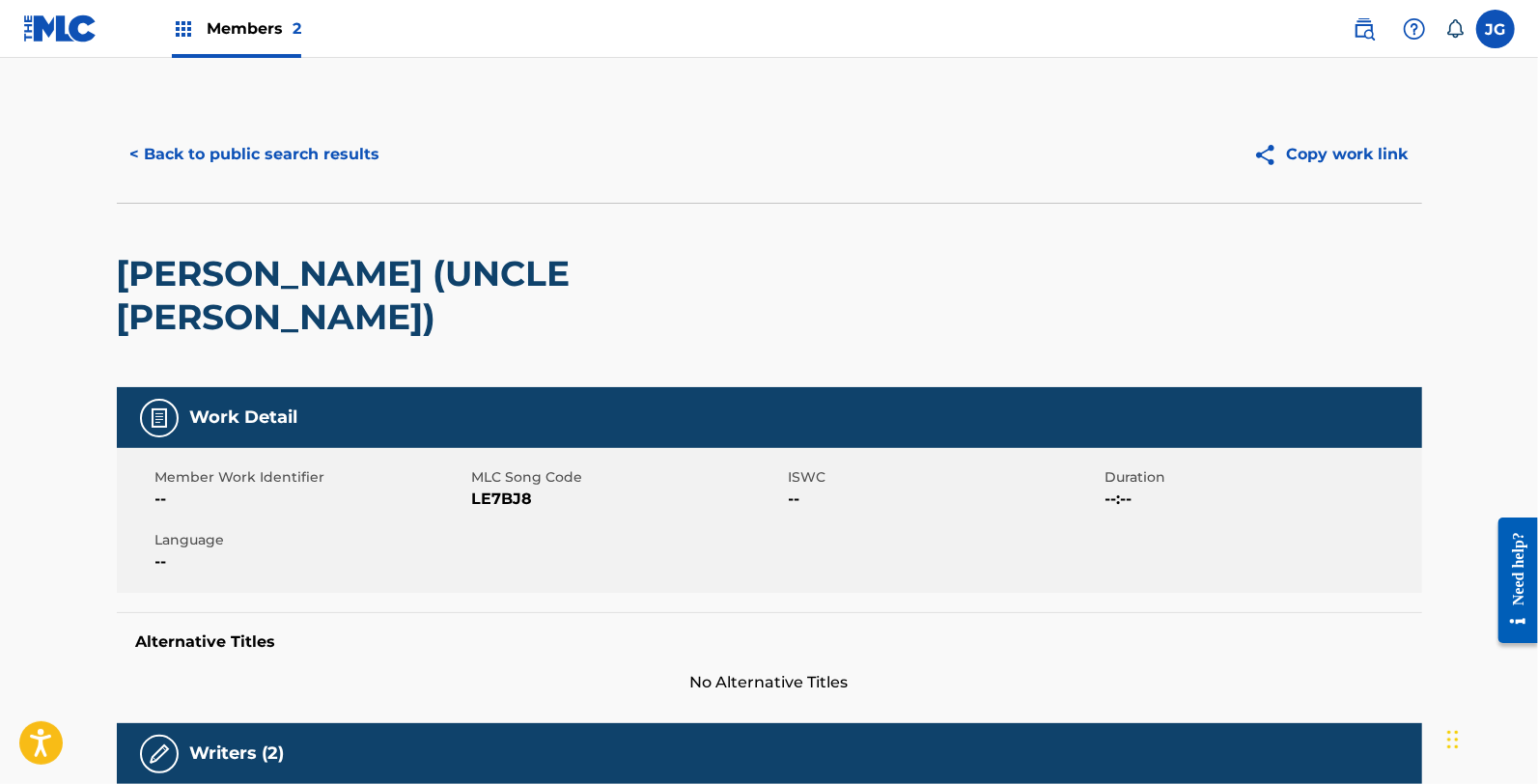
click at [518, 487] on span "LE7BJ8" at bounding box center [628, 499] width 311 height 23
click at [248, 171] on button "< Back to public search results" at bounding box center [255, 154] width 278 height 49
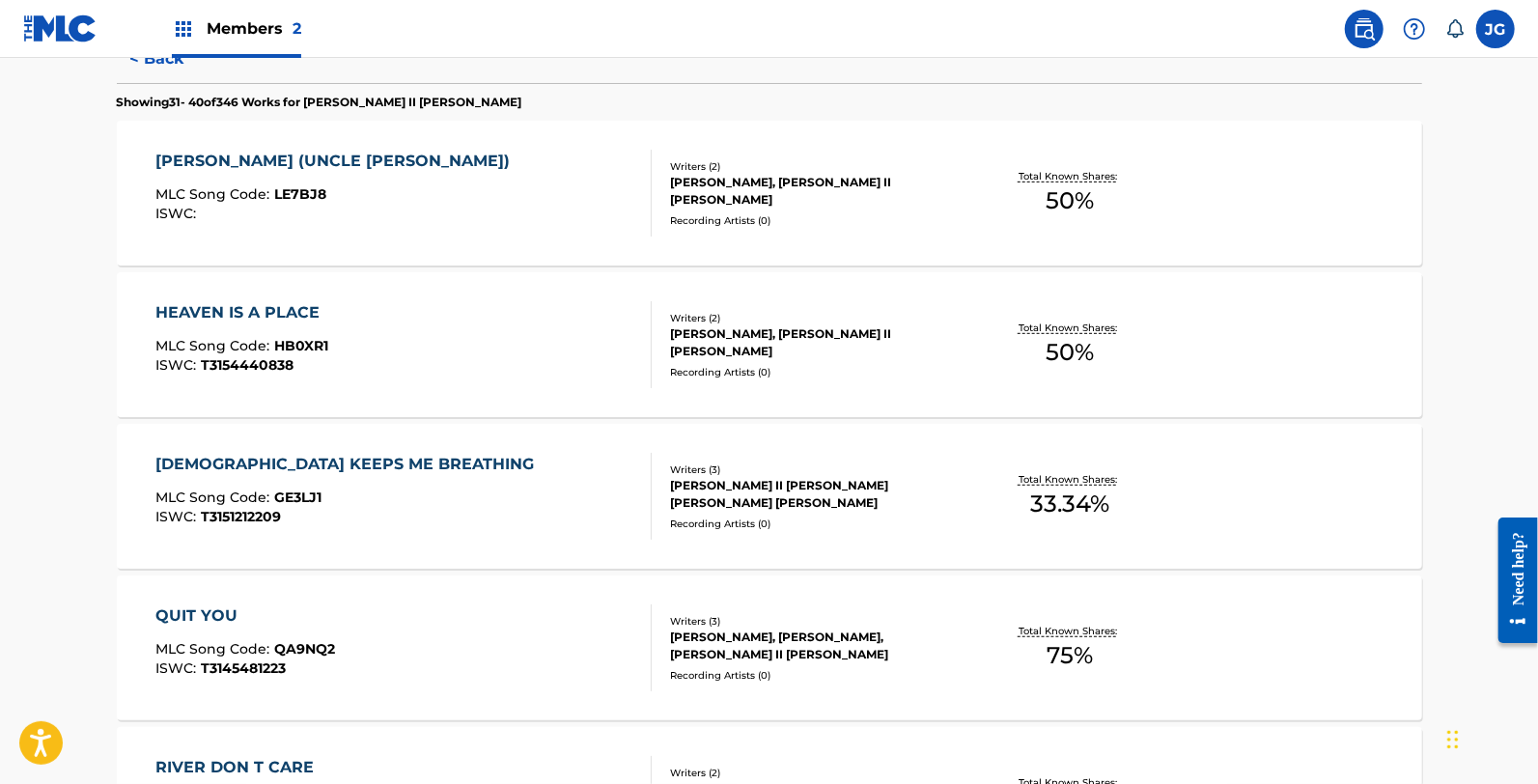
scroll to position [536, 0]
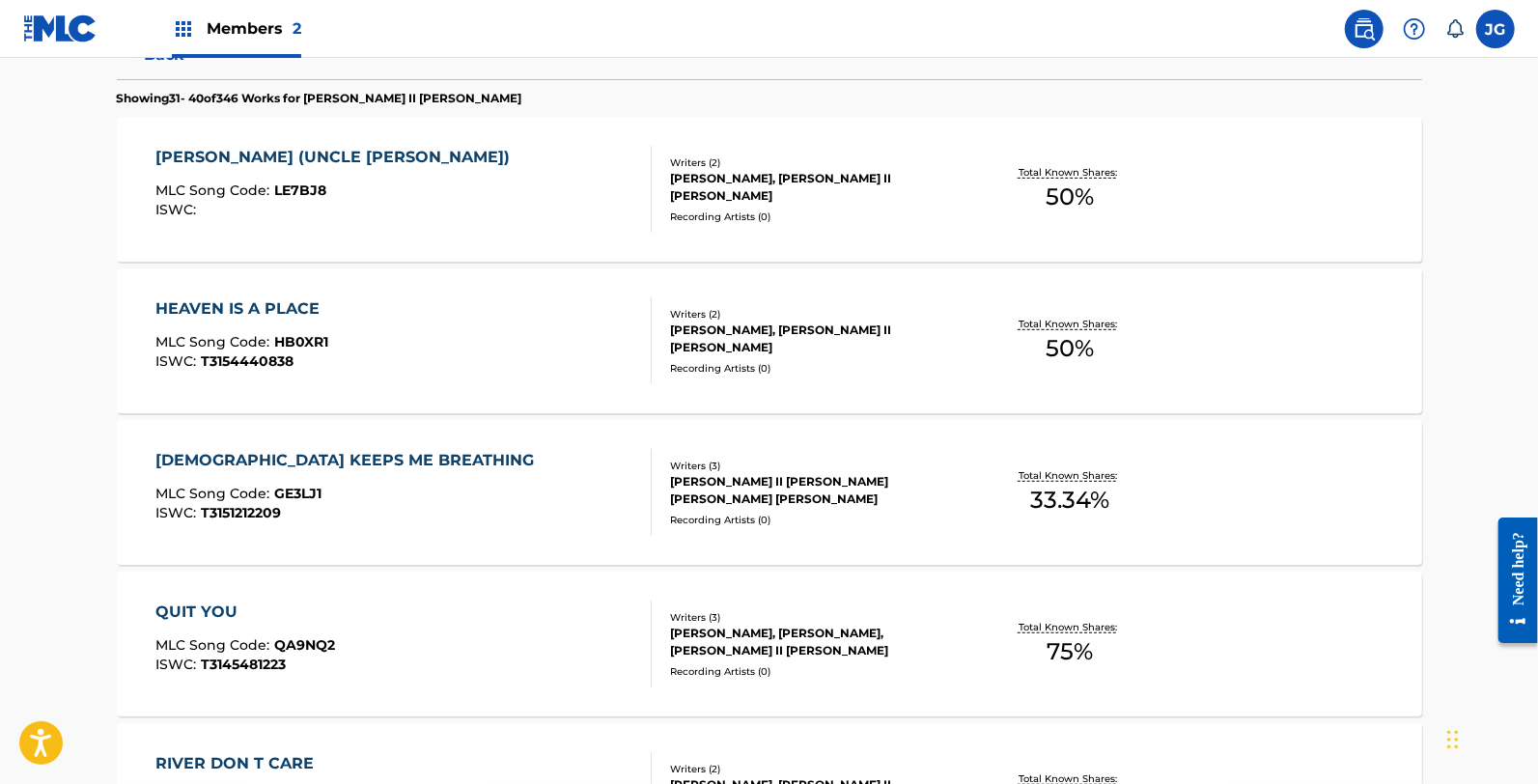
click at [380, 354] on div "HEAVEN IS A PLACE MLC Song Code : HB0XR1 ISWC : T3154440838" at bounding box center [403, 341] width 496 height 87
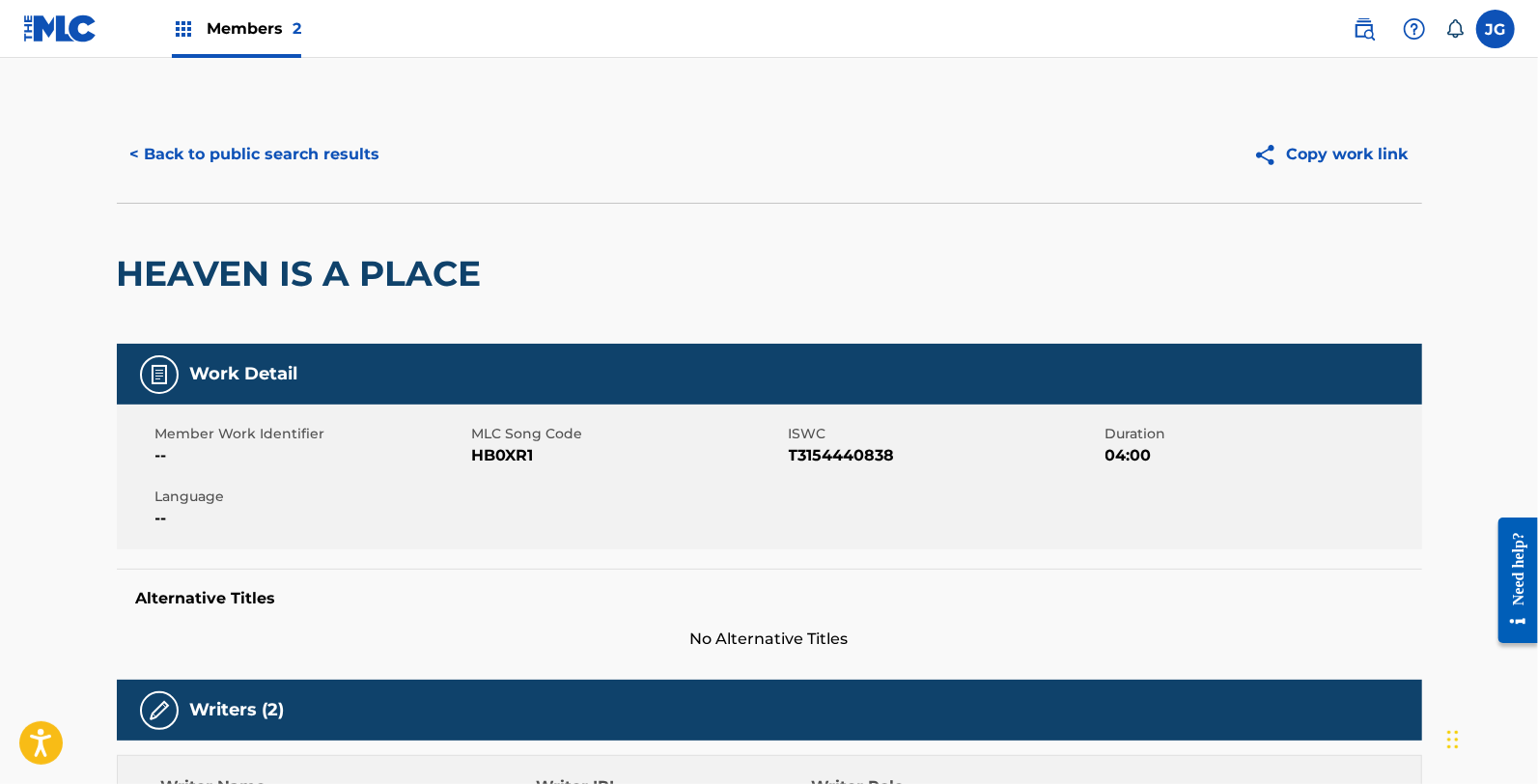
click at [512, 461] on span "HB0XR1" at bounding box center [628, 456] width 311 height 23
click at [234, 114] on div "< Back to public search results Copy work link" at bounding box center [769, 153] width 1305 height 96
click at [247, 143] on button "< Back to public search results" at bounding box center [255, 154] width 278 height 49
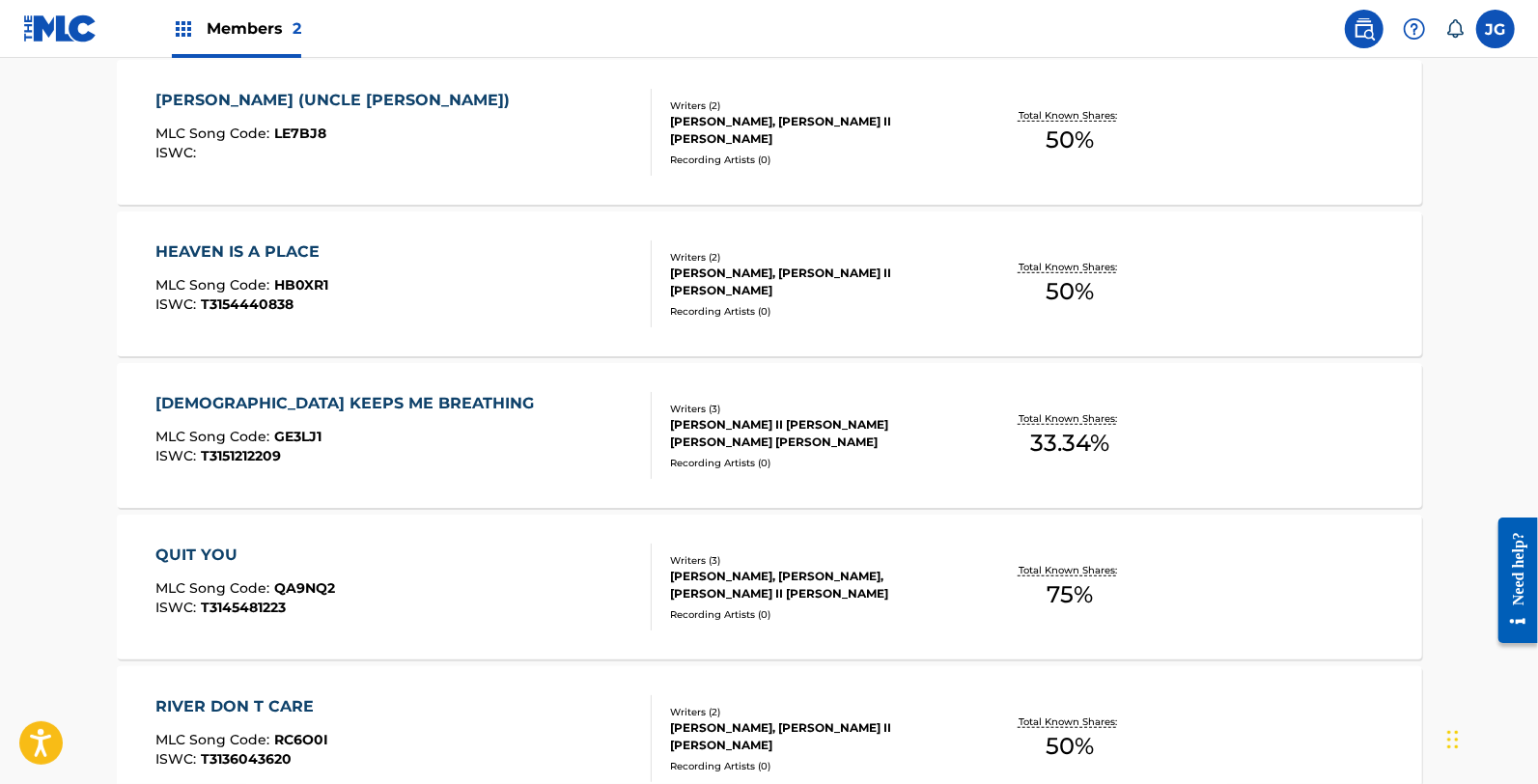
scroll to position [643, 0]
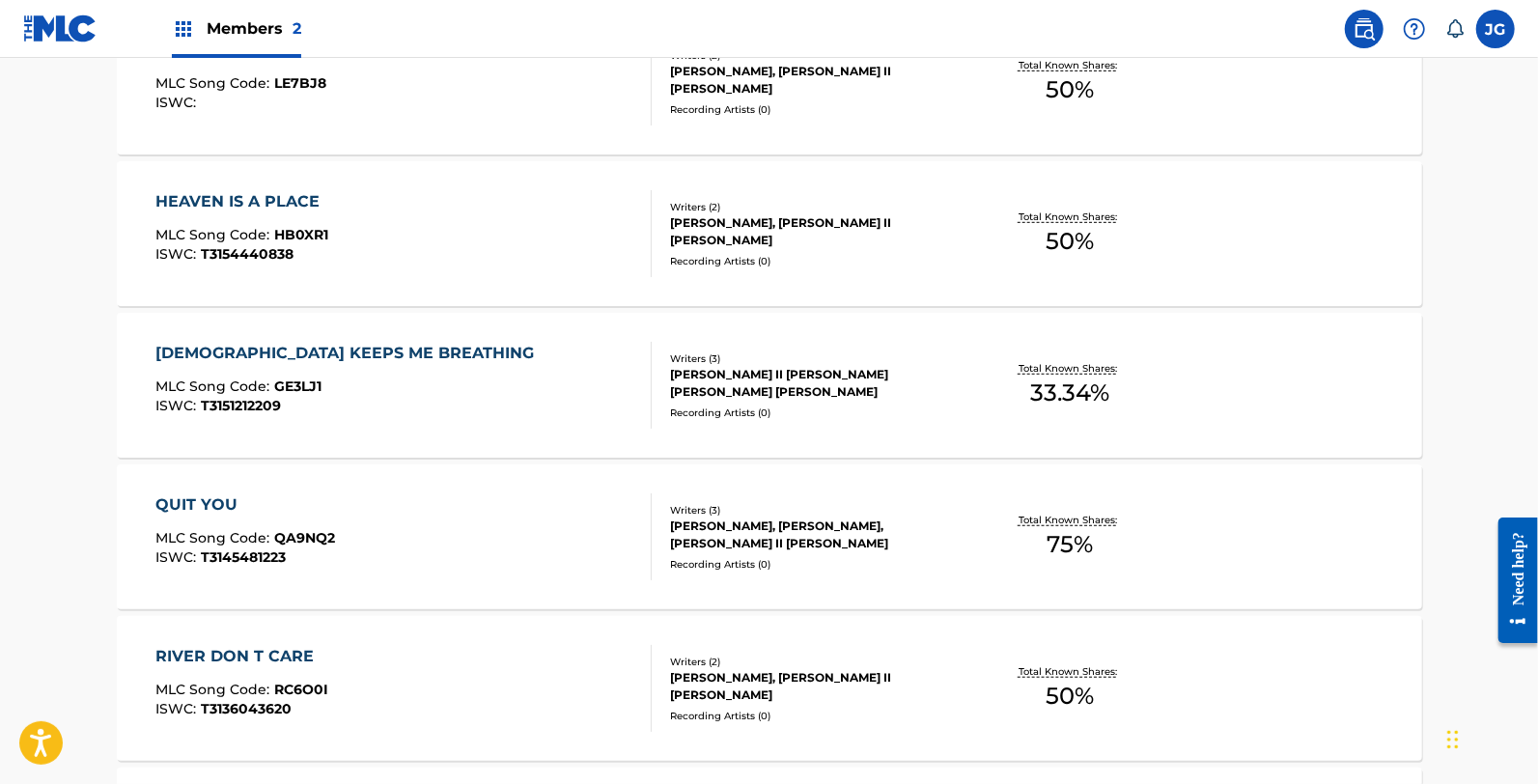
click at [311, 347] on div "GOD KEEPS ME BREATHING" at bounding box center [349, 353] width 388 height 23
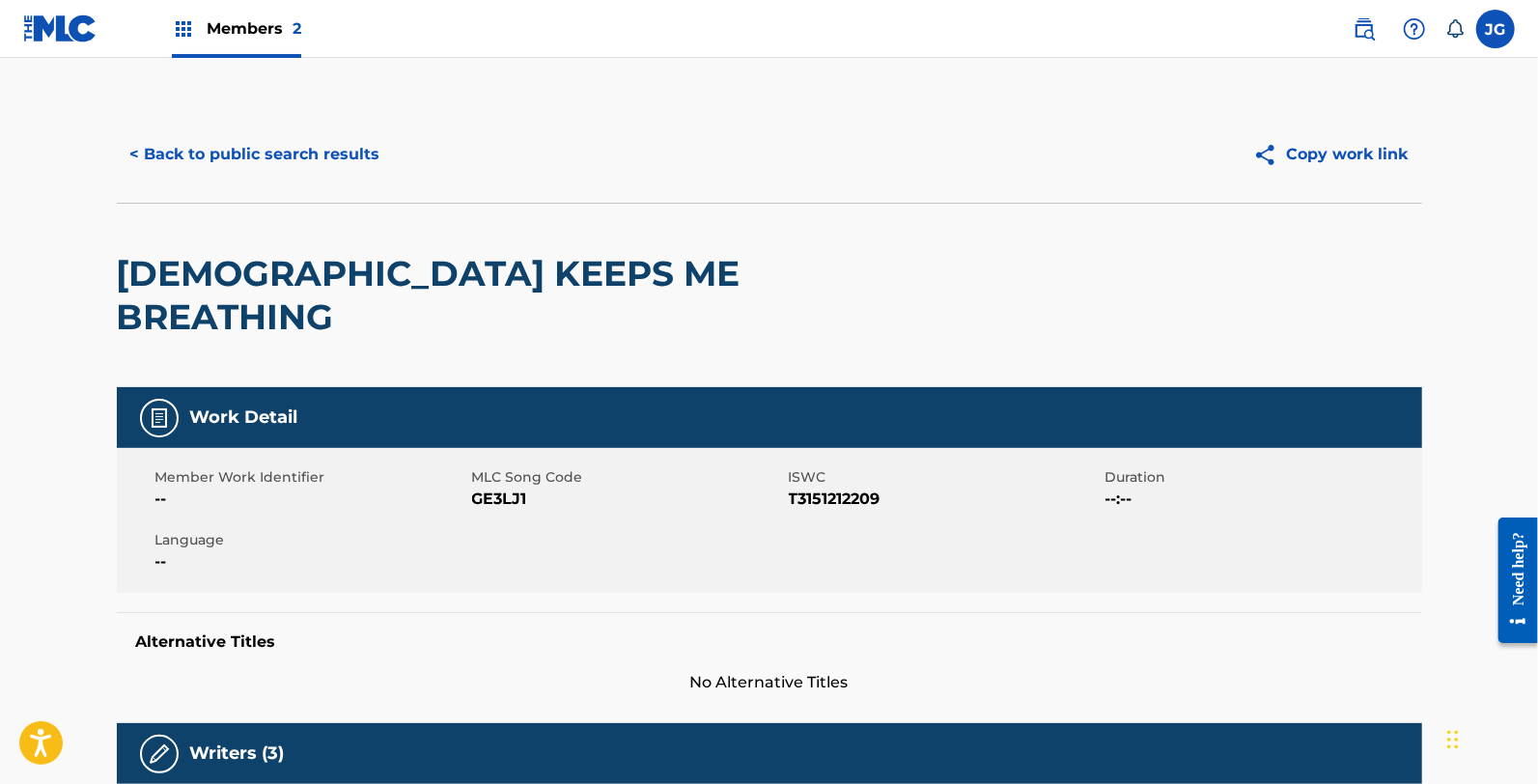
click at [513, 468] on span "MLC Song Code" at bounding box center [628, 477] width 311 height 20
click at [518, 487] on span "GE3LJ1" at bounding box center [628, 499] width 311 height 23
click at [591, 472] on div "Member Work Identifier -- MLC Song Code GE3LJ1 ISWC T3151212209 Duration --:-- …" at bounding box center [769, 520] width 1305 height 145
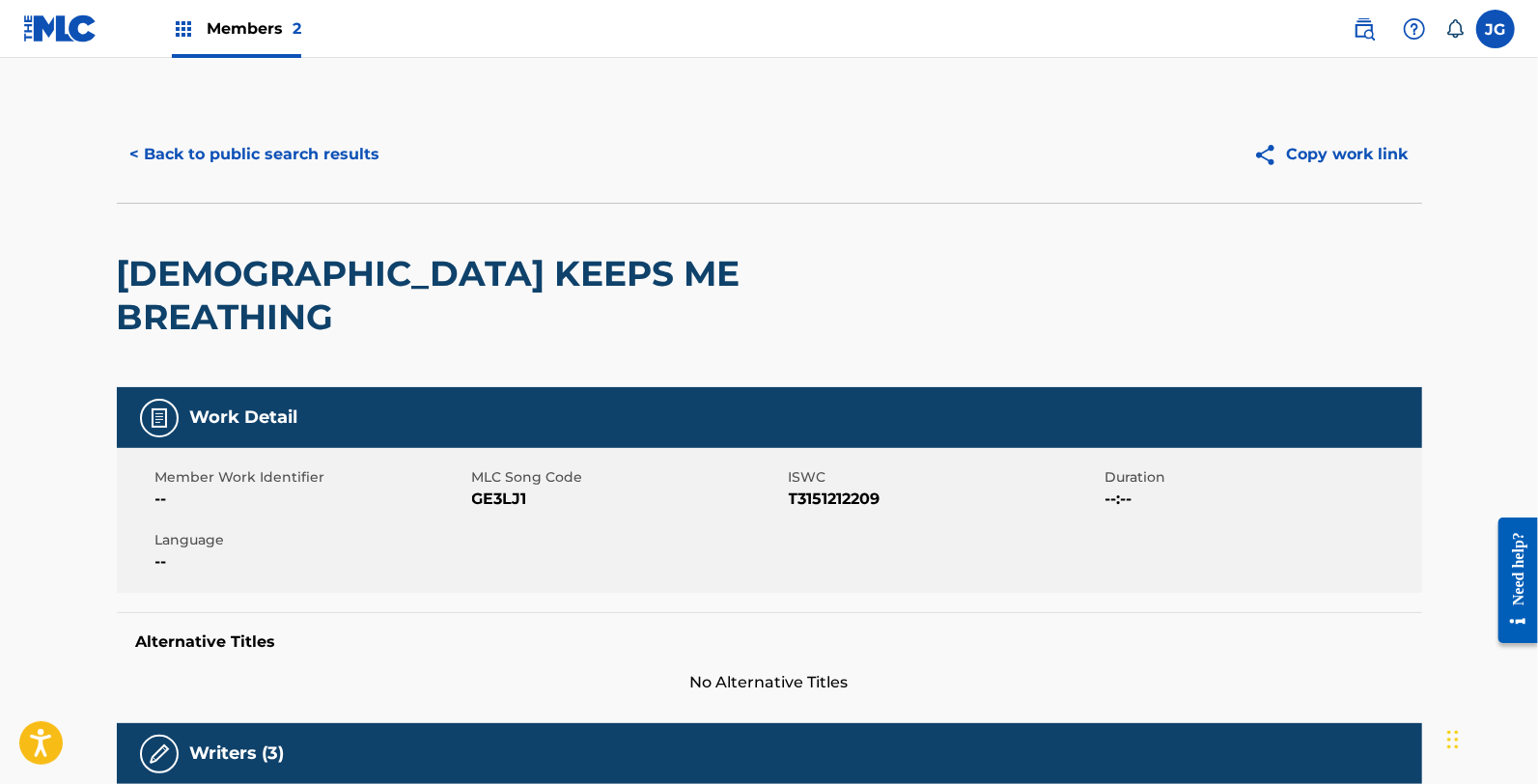
click at [503, 487] on span "GE3LJ1" at bounding box center [628, 499] width 311 height 23
click at [633, 531] on div "Member Work Identifier -- MLC Song Code GE3LJ1 ISWC T3151212209 Duration --:-- …" at bounding box center [769, 520] width 1305 height 145
click at [634, 531] on div "Member Work Identifier -- MLC Song Code GE3LJ1 ISWC T3151212209 Duration --:-- …" at bounding box center [769, 520] width 1305 height 145
click at [285, 142] on button "< Back to public search results" at bounding box center [255, 154] width 278 height 49
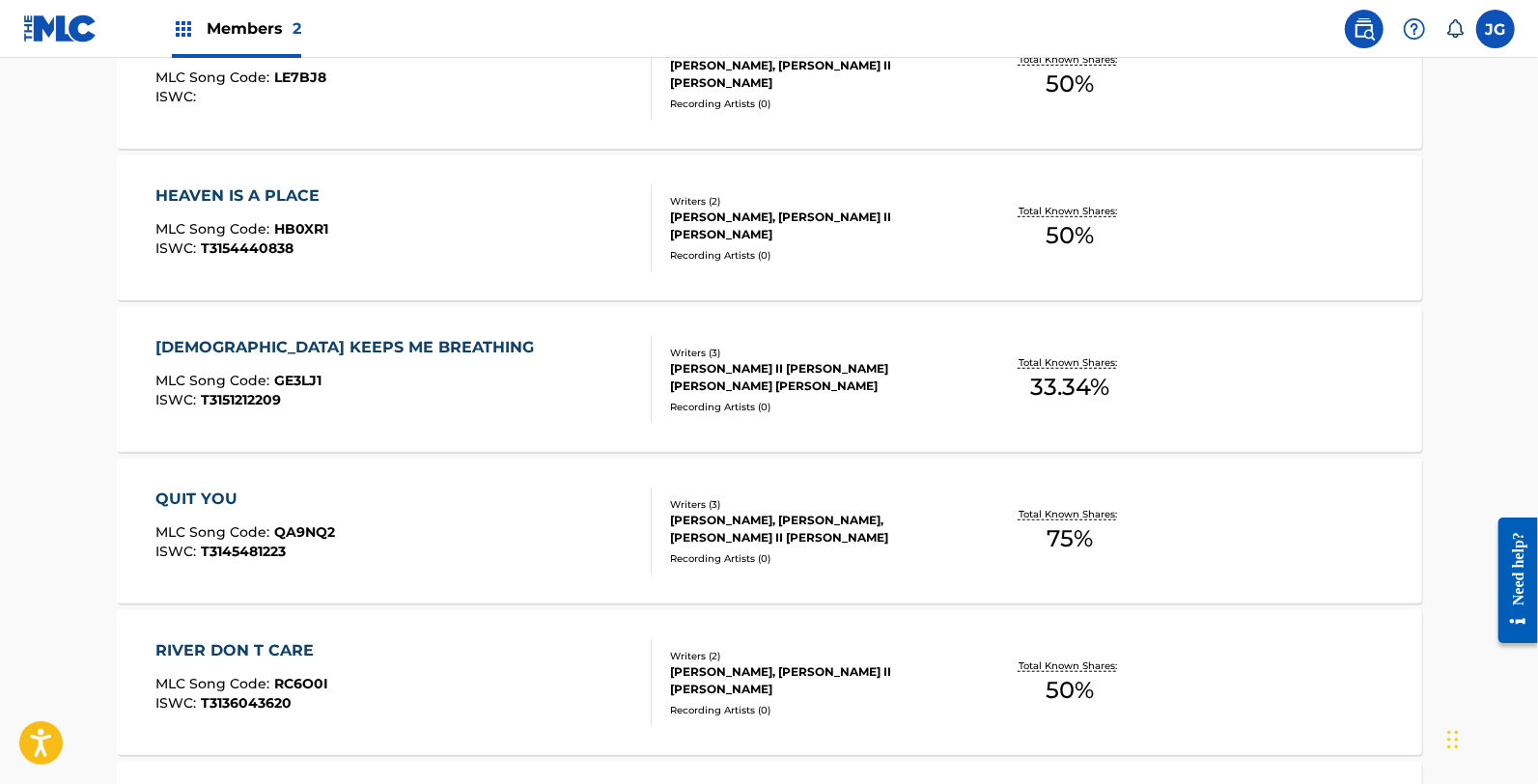
scroll to position [750, 0]
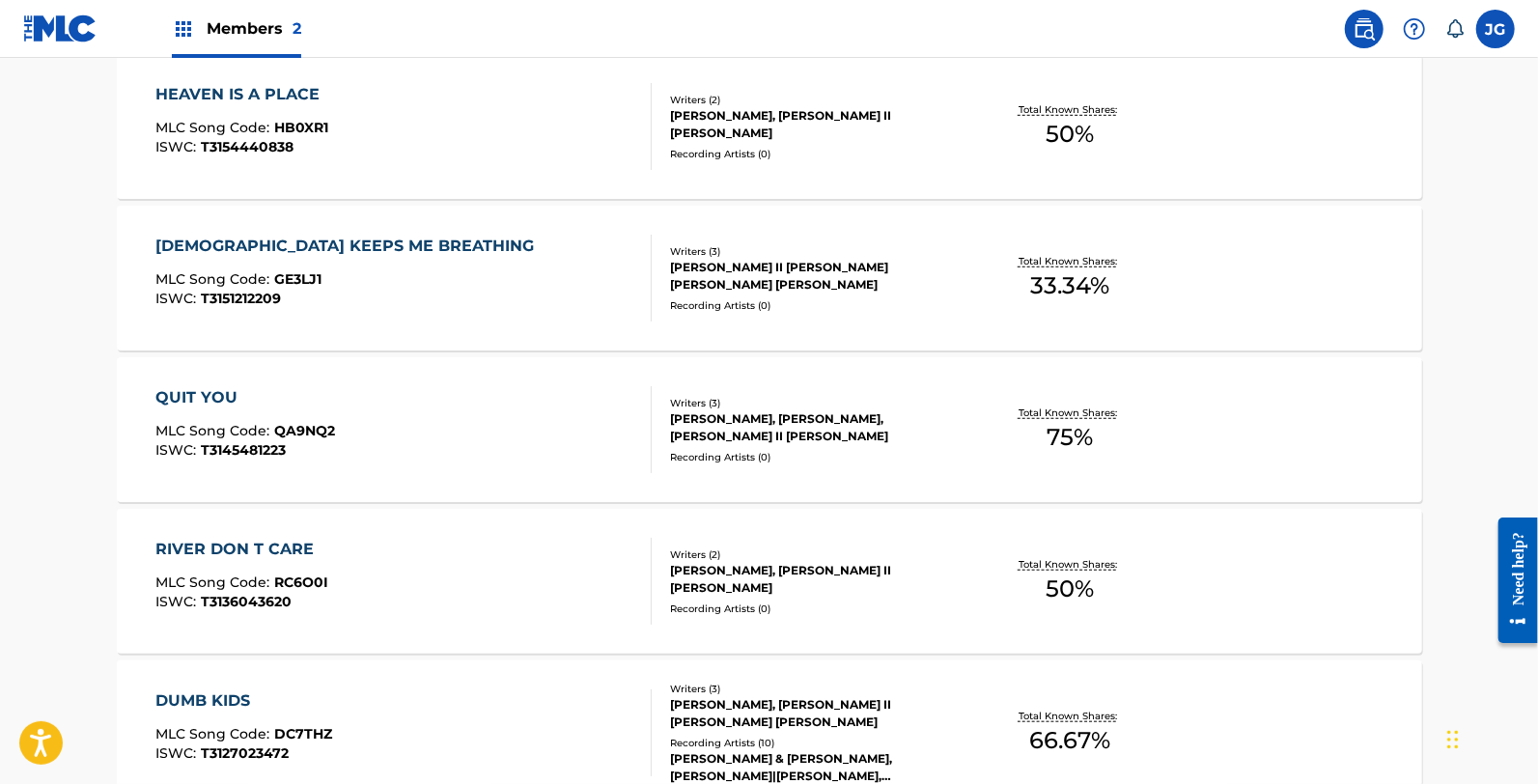
click at [324, 443] on div "ISWC : T3145481223" at bounding box center [245, 450] width 180 height 15
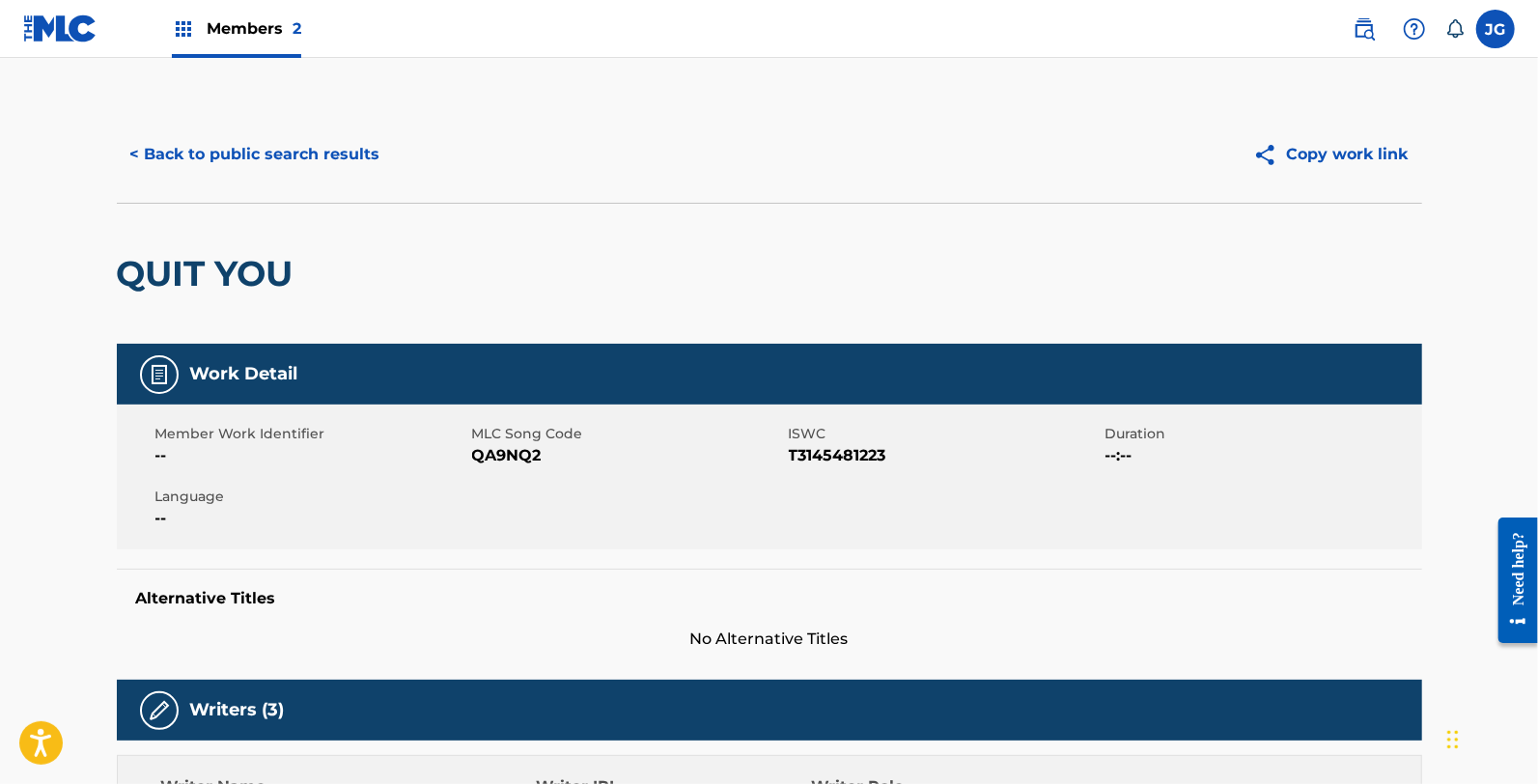
click at [544, 454] on span "QA9NQ2" at bounding box center [628, 456] width 311 height 23
click at [531, 454] on span "QA9NQ2" at bounding box center [628, 456] width 311 height 23
click at [277, 161] on button "< Back to public search results" at bounding box center [255, 154] width 278 height 49
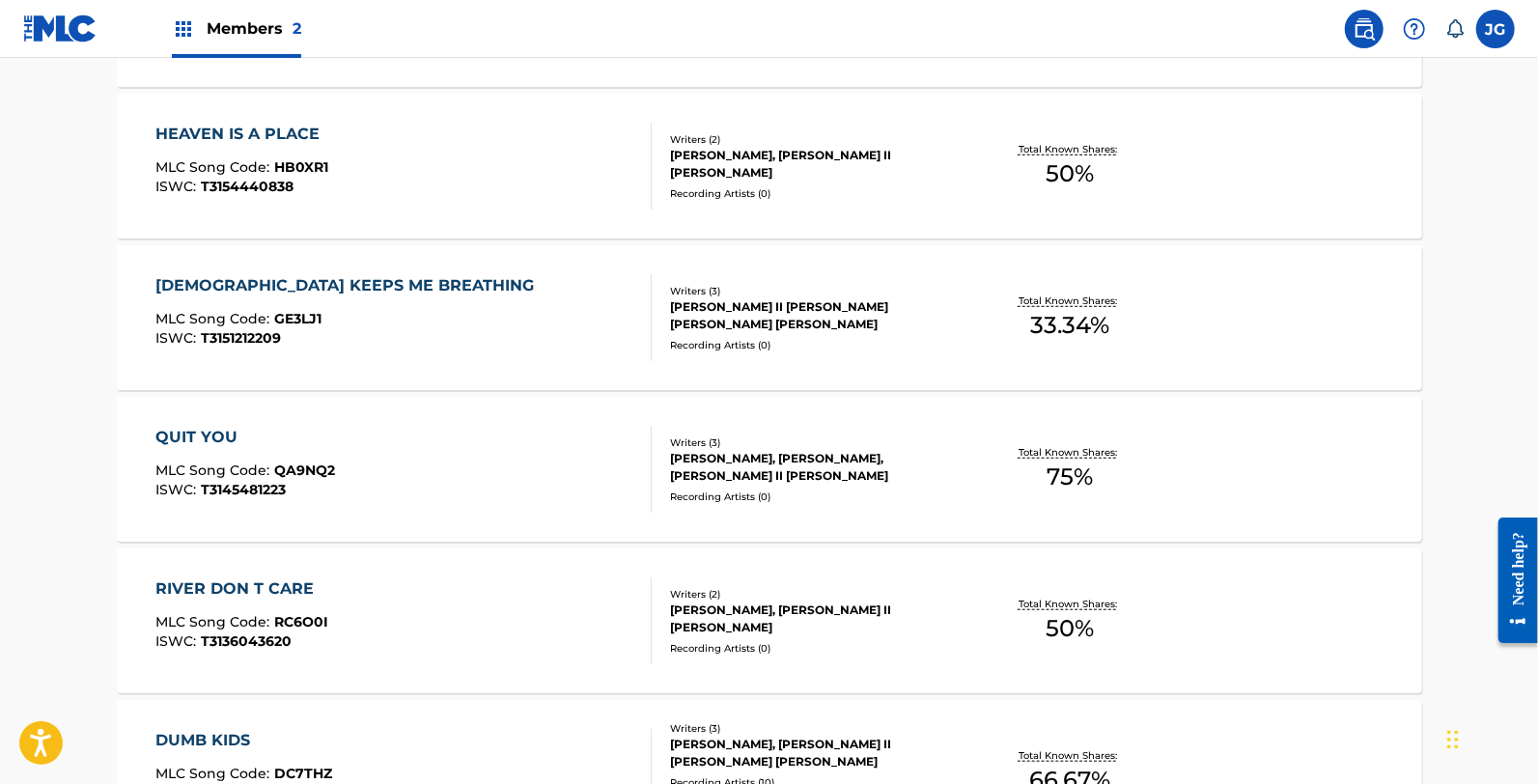
scroll to position [750, 0]
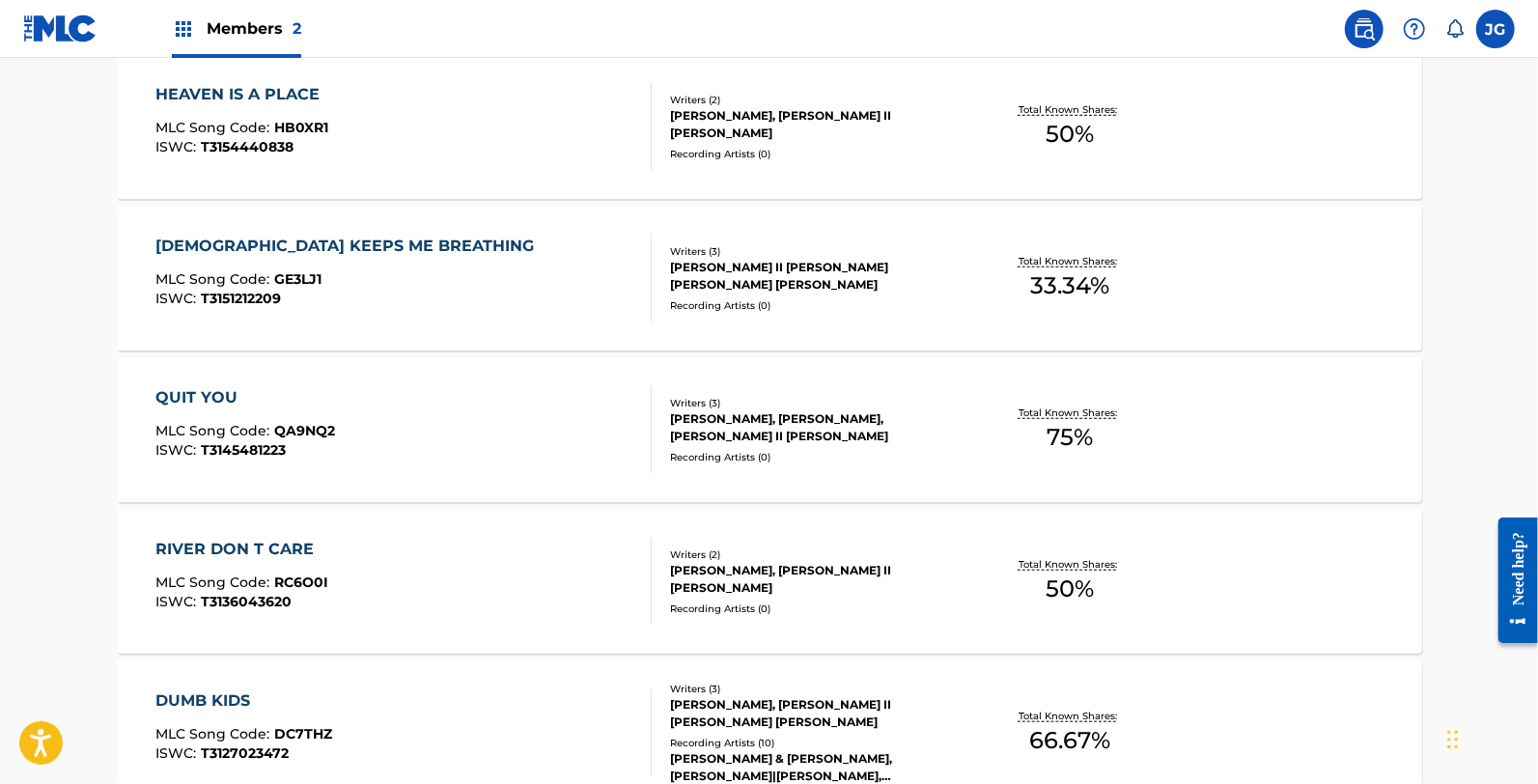
click at [290, 557] on div "RIVER DON T CARE" at bounding box center [242, 549] width 173 height 23
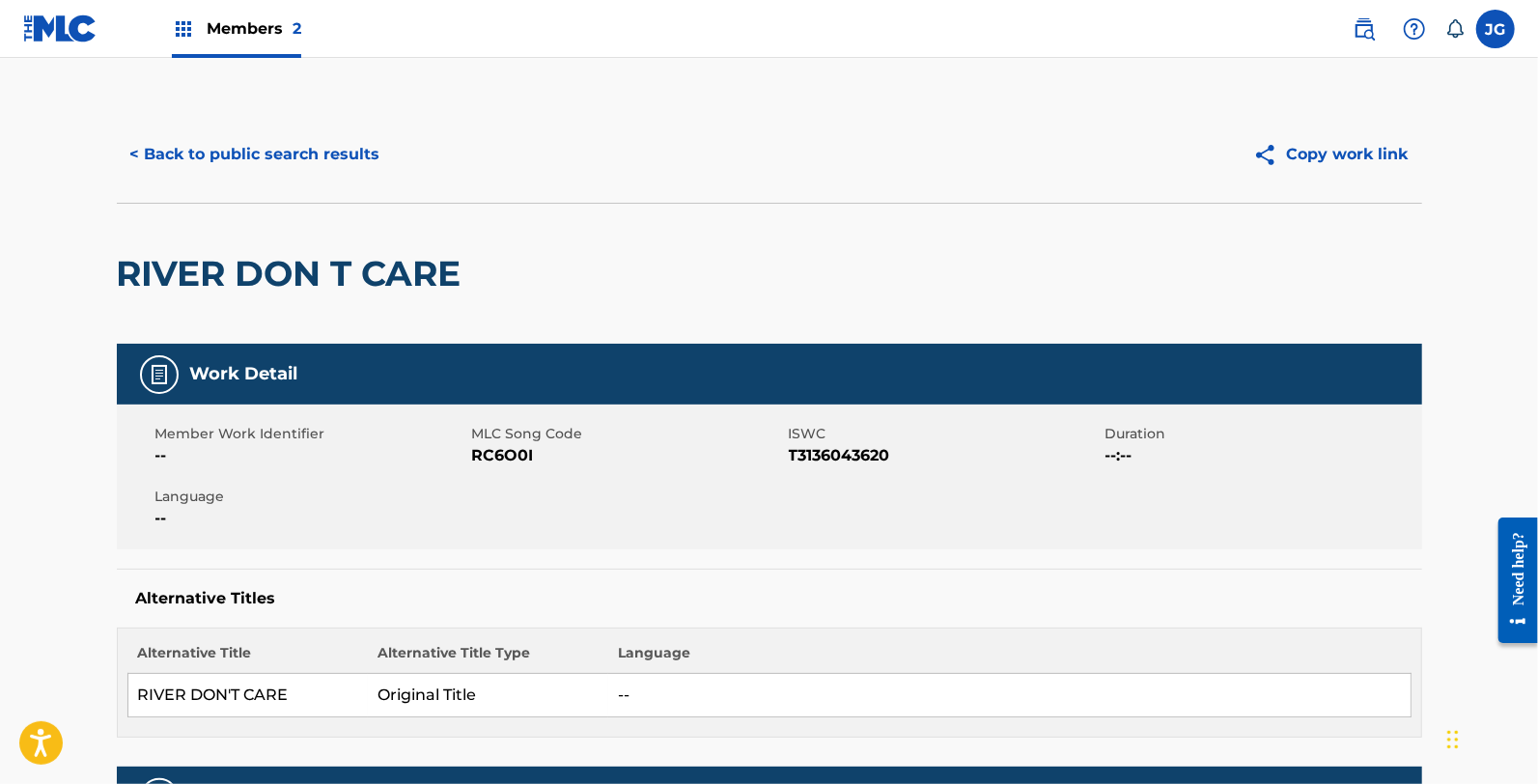
click at [527, 460] on span "RC6O0I" at bounding box center [628, 456] width 311 height 23
click at [342, 195] on div "< Back to public search results Copy work link" at bounding box center [769, 153] width 1305 height 96
click at [334, 179] on div "< Back to public search results Copy work link" at bounding box center [769, 153] width 1305 height 96
click at [338, 161] on button "< Back to public search results" at bounding box center [255, 154] width 278 height 49
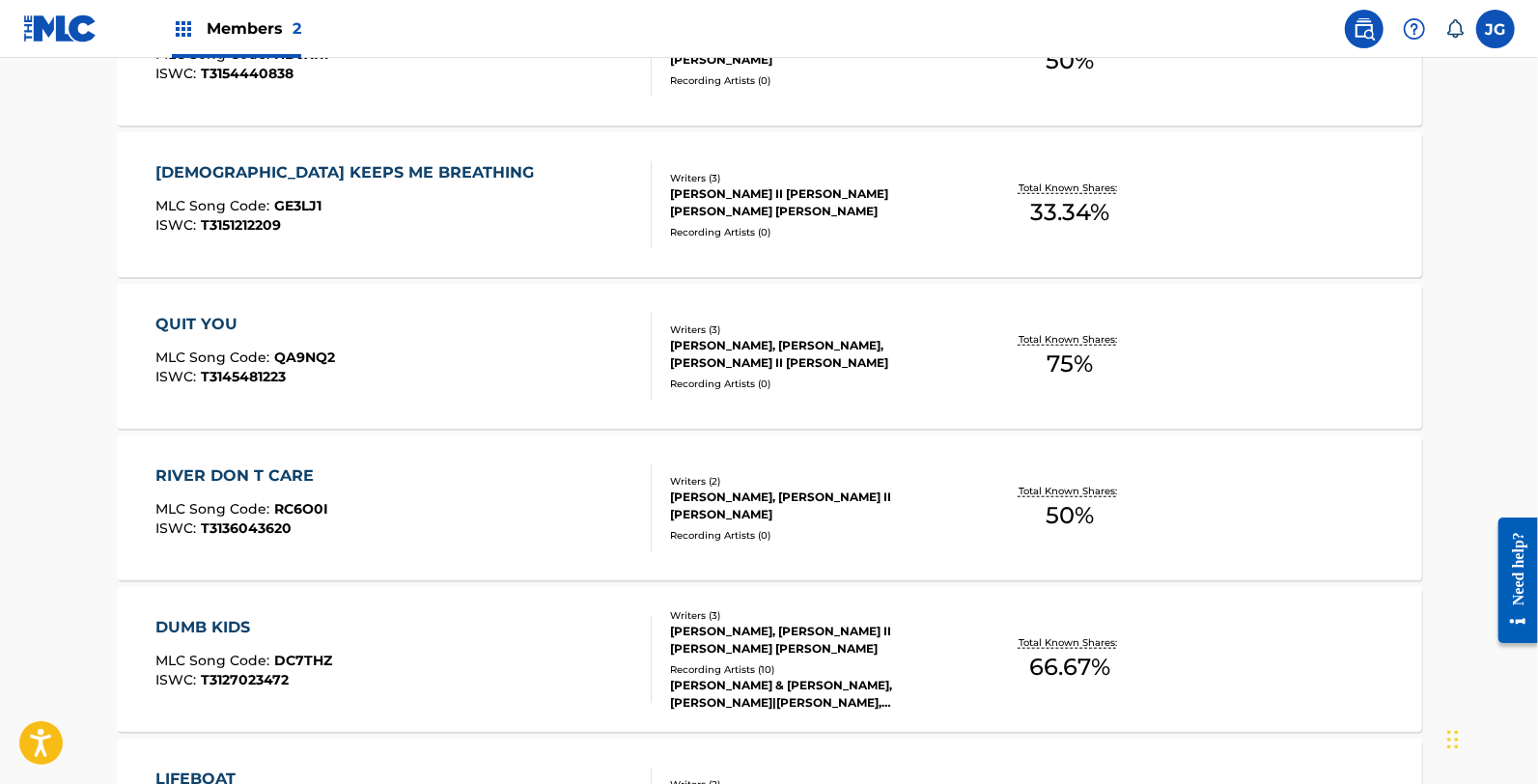
scroll to position [857, 0]
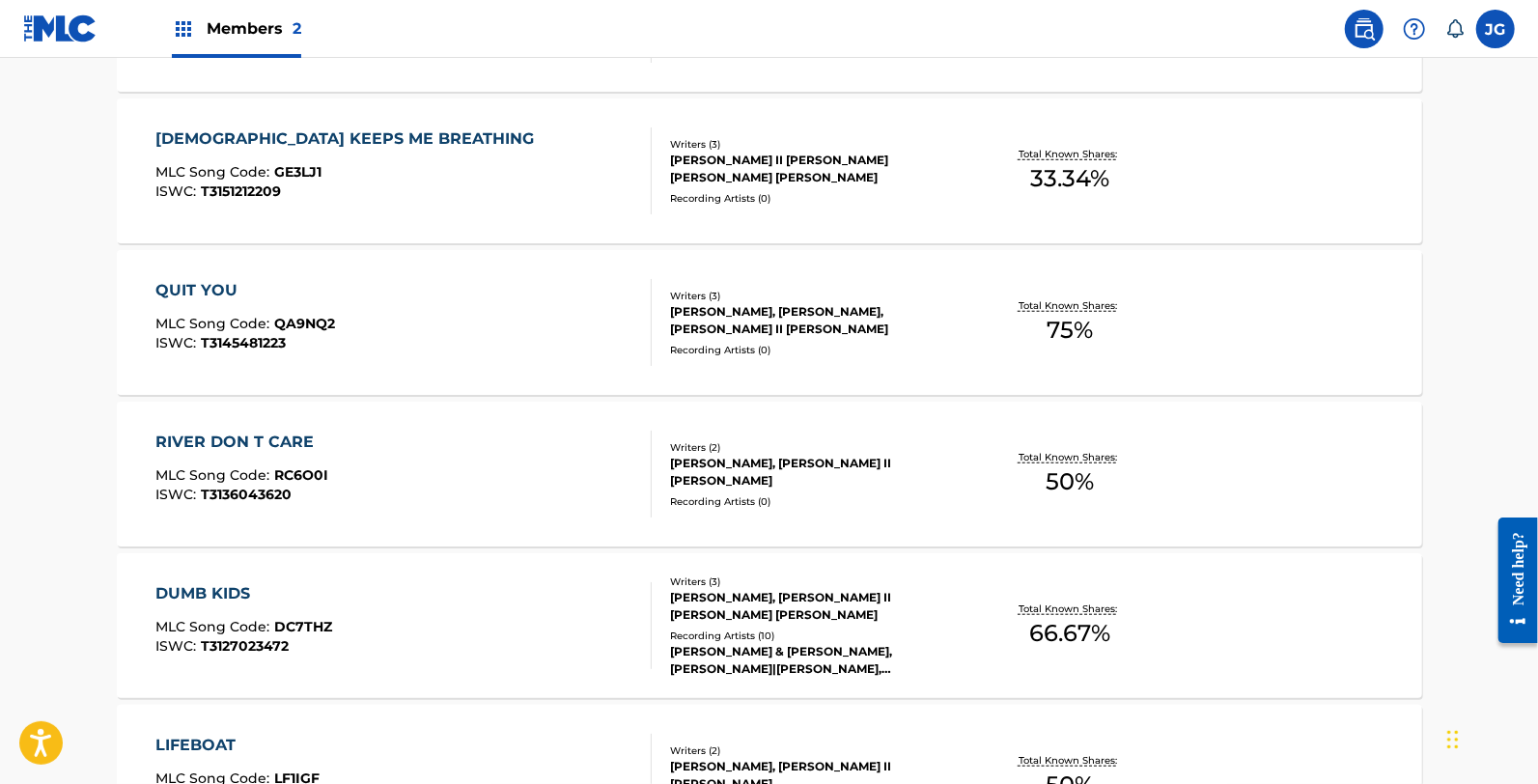
click at [380, 581] on div "DUMB KIDS MLC Song Code : DC7THZ ISWC : T3127023472 Writers ( 3 ) RANDY ROGERS,…" at bounding box center [769, 625] width 1305 height 145
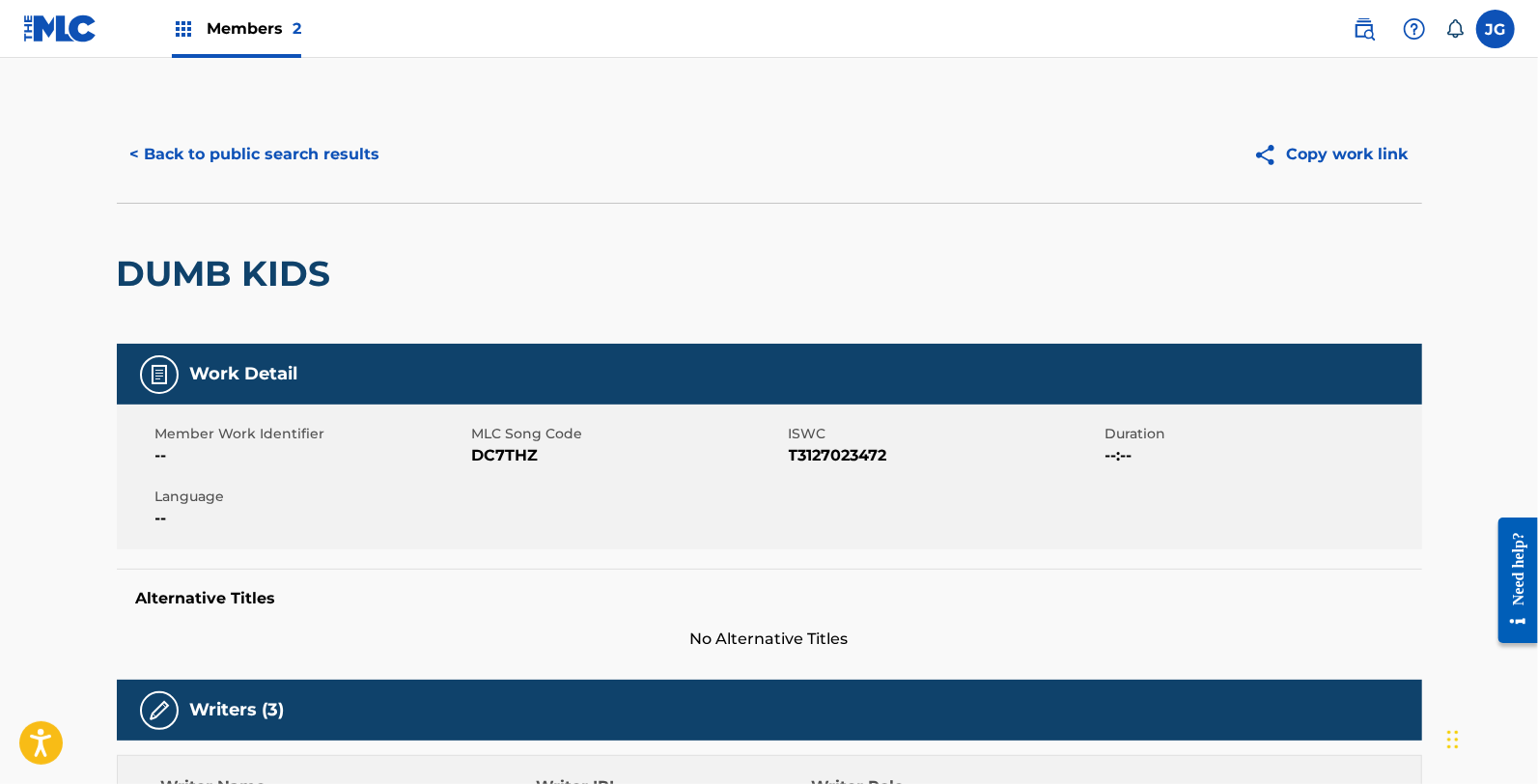
click at [498, 455] on span "DC7THZ" at bounding box center [628, 456] width 311 height 23
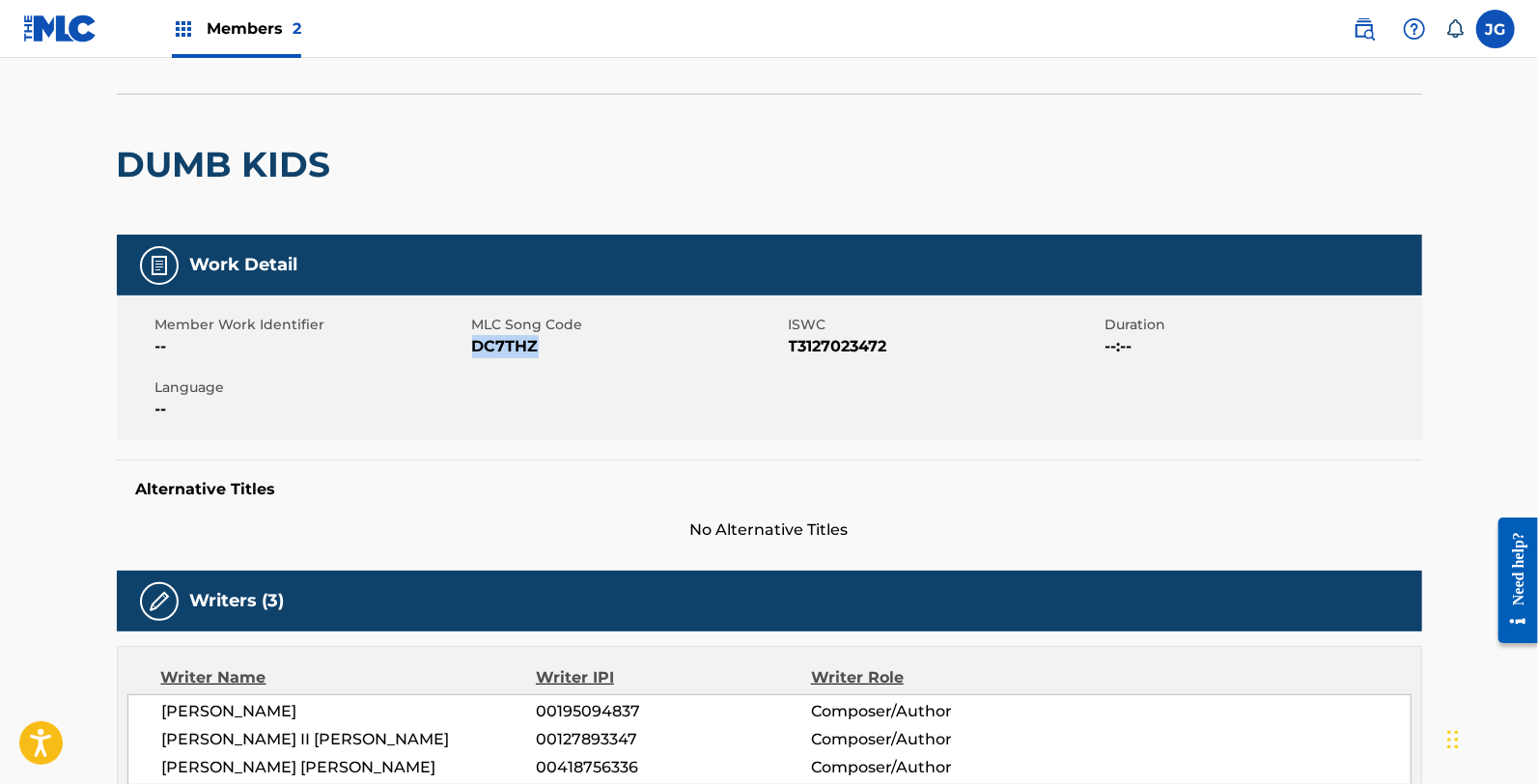
scroll to position [107, 0]
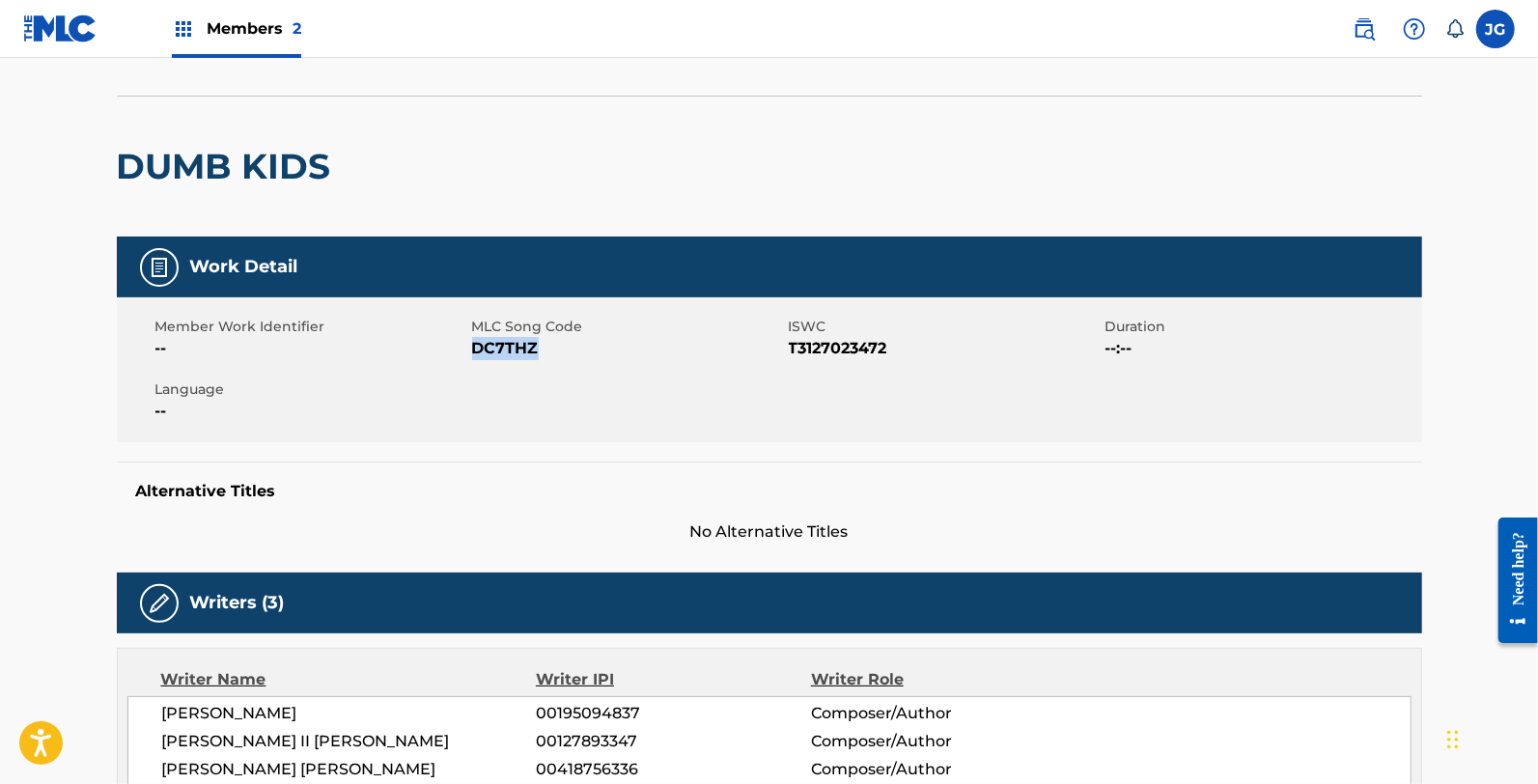
click at [498, 342] on span "DC7THZ" at bounding box center [628, 348] width 311 height 23
click at [486, 360] on div "Member Work Identifier -- MLC Song Code DC7THZ ISWC T3127023472 Duration --:-- …" at bounding box center [769, 369] width 1305 height 145
drag, startPoint x: 833, startPoint y: 497, endPoint x: 773, endPoint y: 480, distance: 62.4
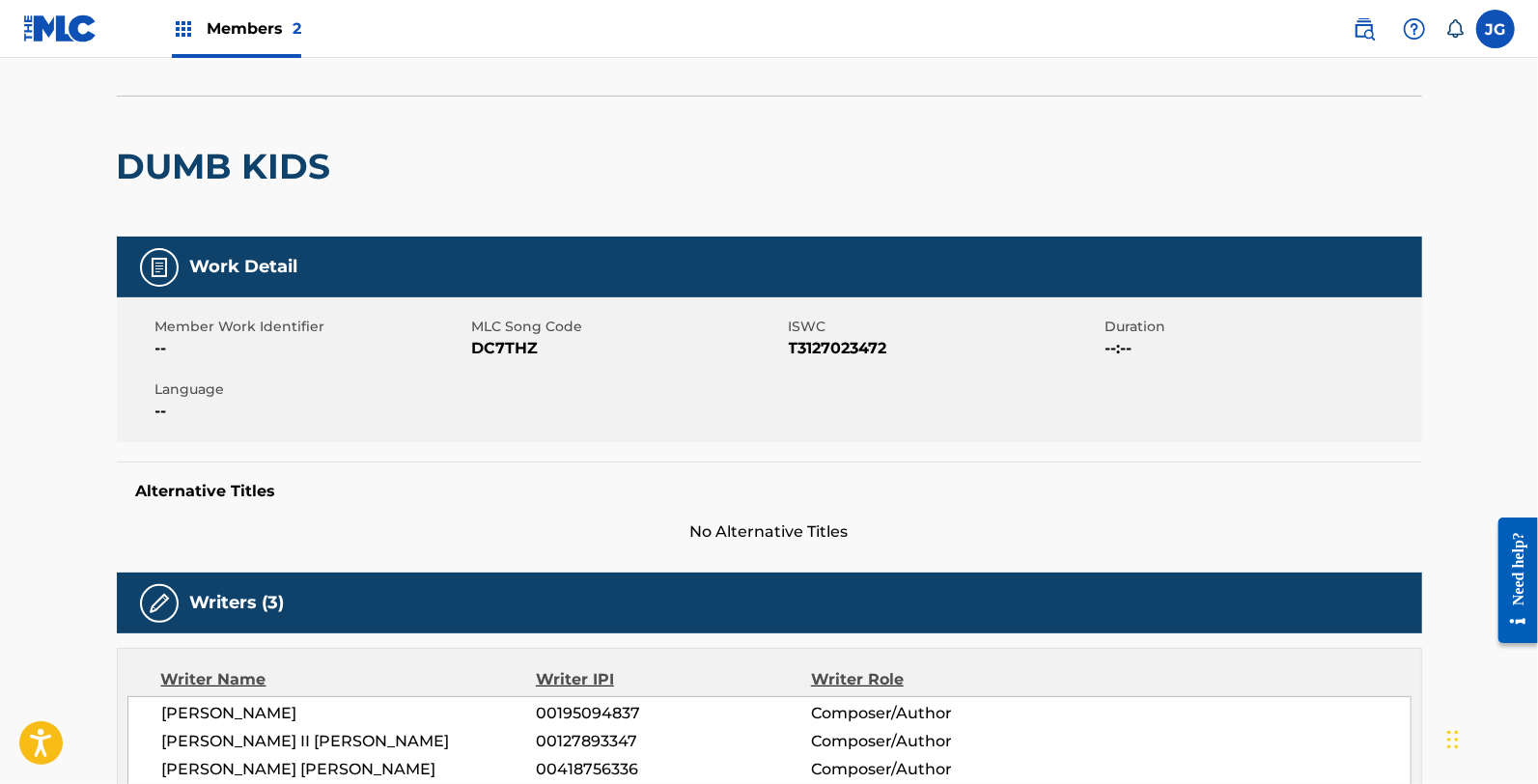
click at [782, 486] on h5 "Alternative Titles" at bounding box center [769, 491] width 1266 height 19
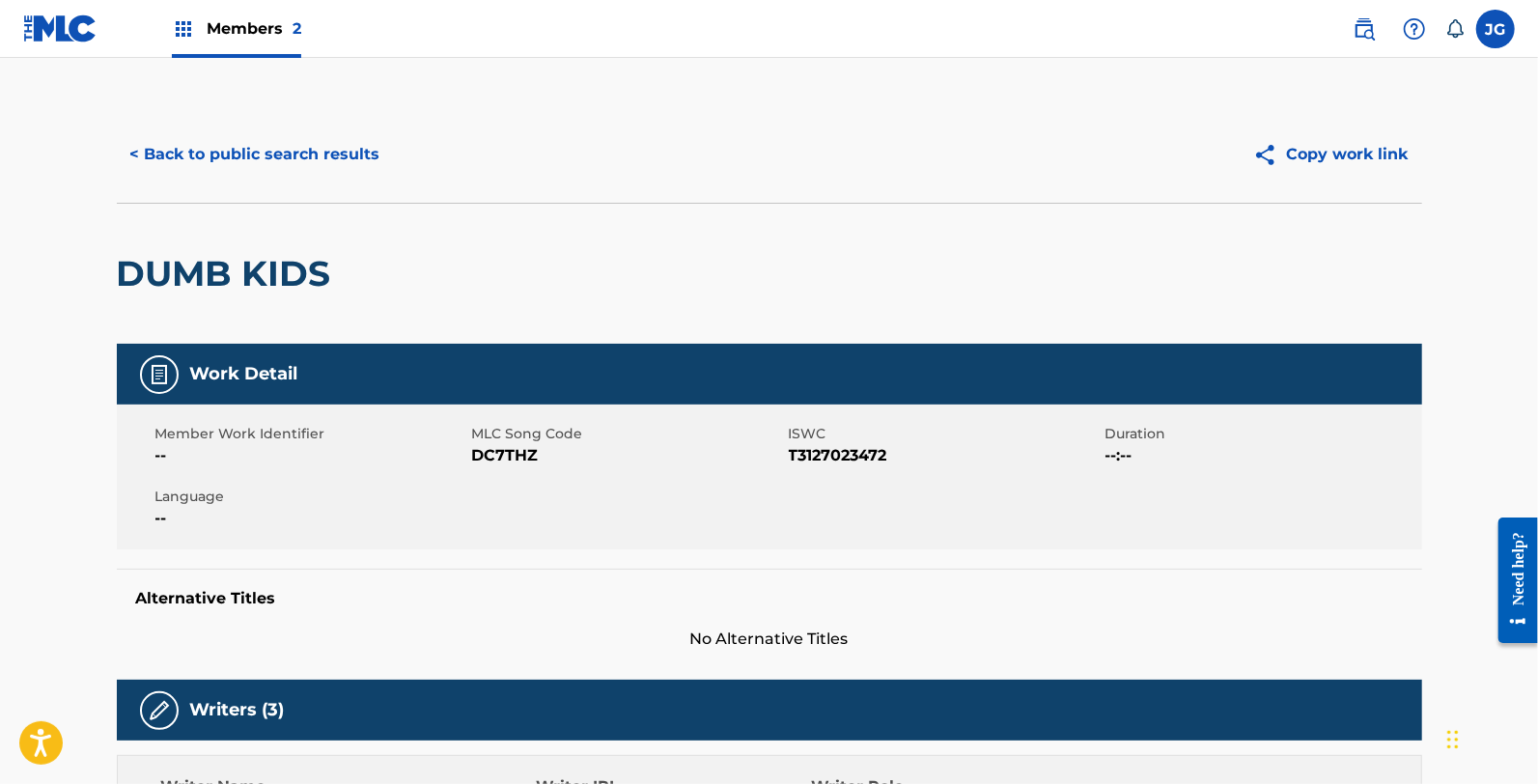
click at [188, 166] on button "< Back to public search results" at bounding box center [255, 154] width 278 height 49
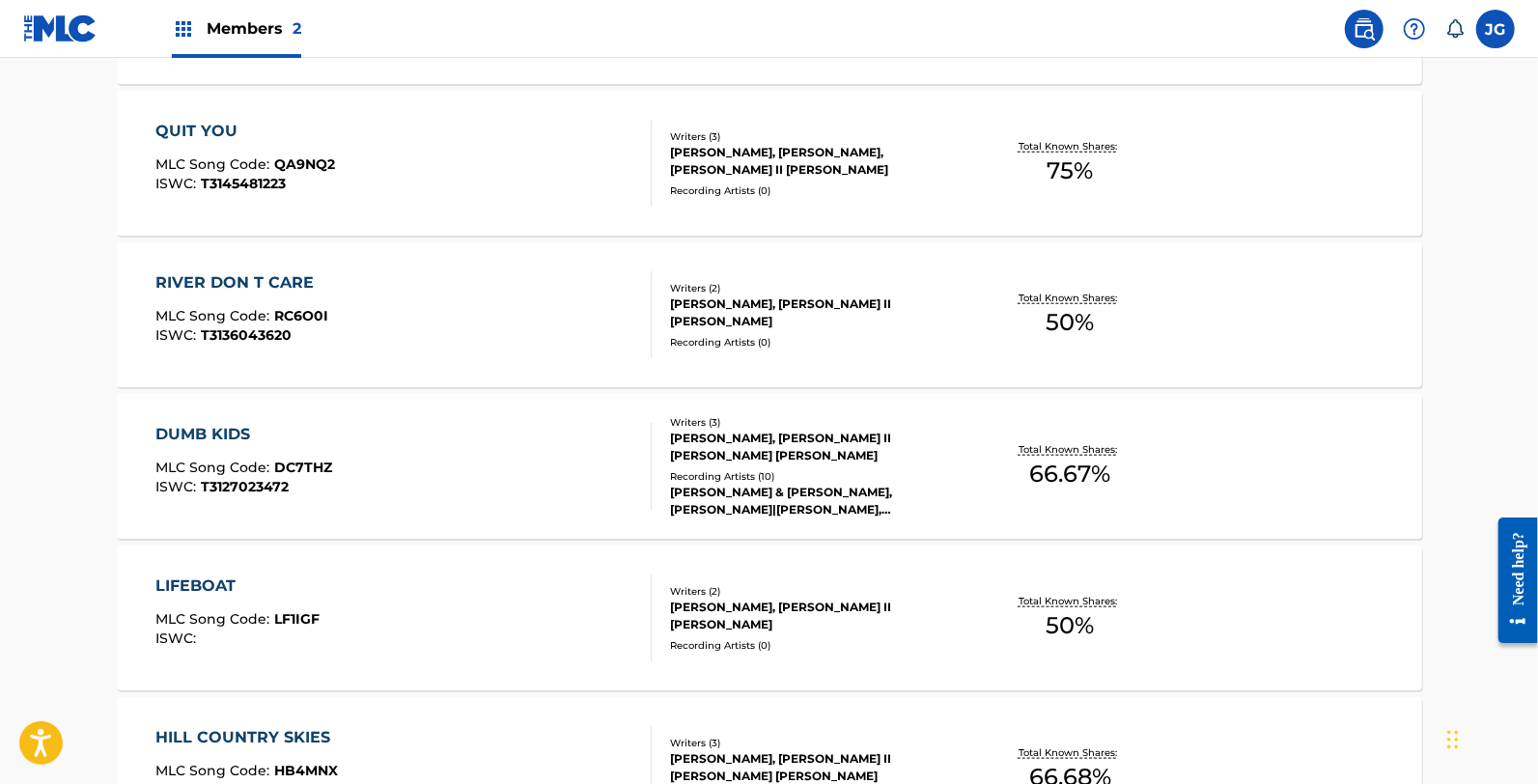
scroll to position [1072, 0]
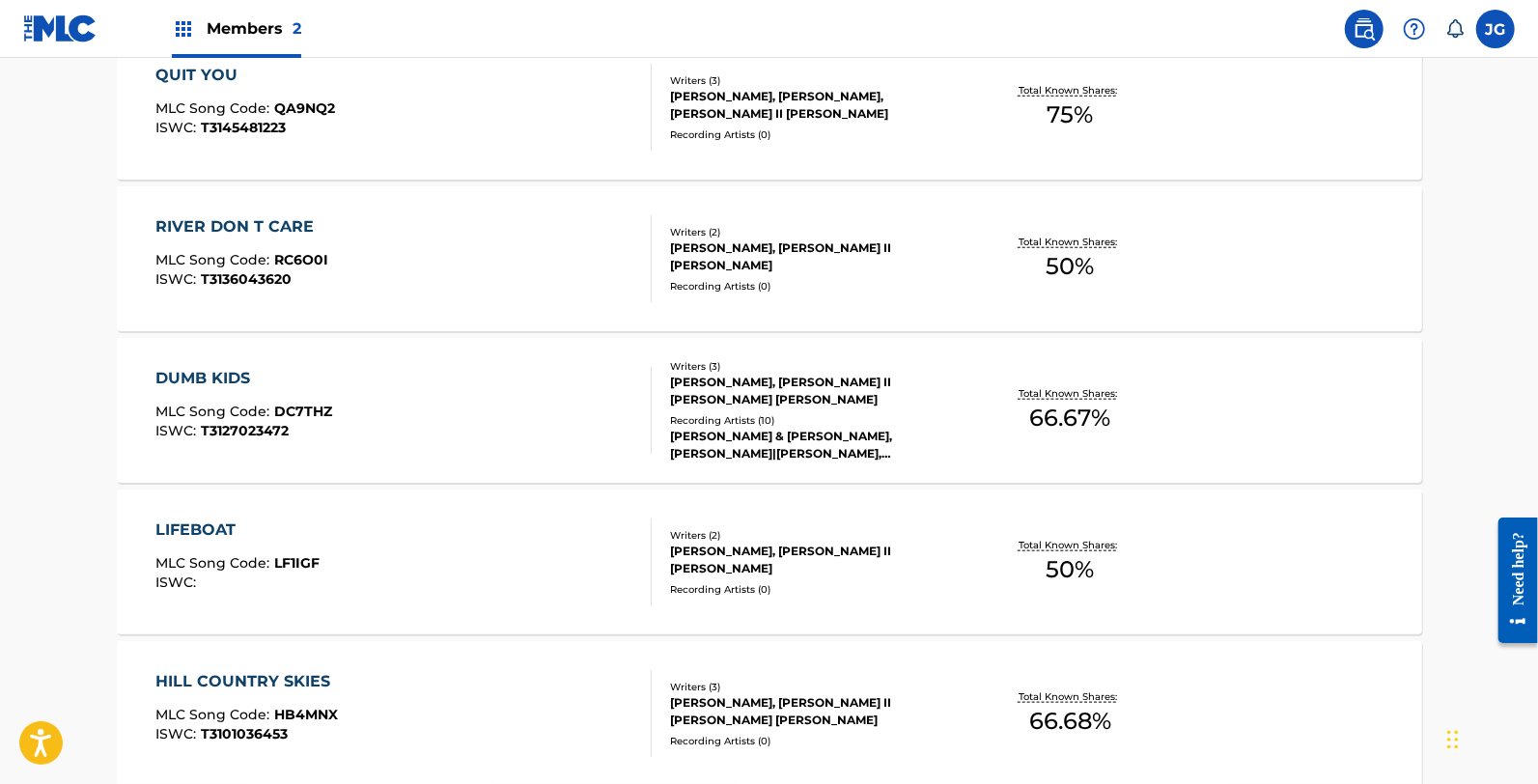
click at [464, 560] on div "LIFEBOAT MLC Song Code : LF1IGF ISWC :" at bounding box center [403, 562] width 496 height 87
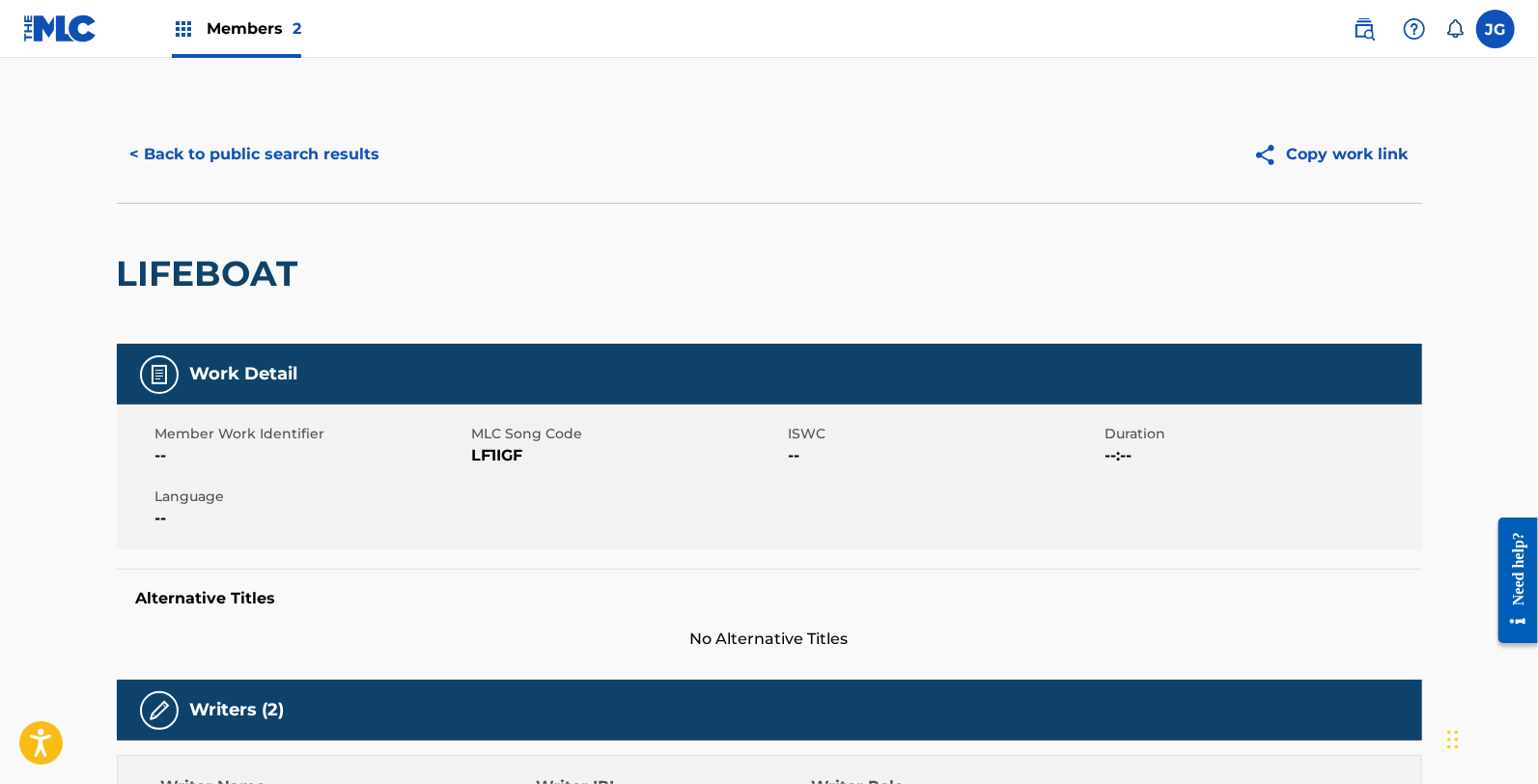
click at [516, 449] on span "LF1IGF" at bounding box center [628, 456] width 311 height 23
click at [336, 160] on button "< Back to public search results" at bounding box center [255, 154] width 278 height 49
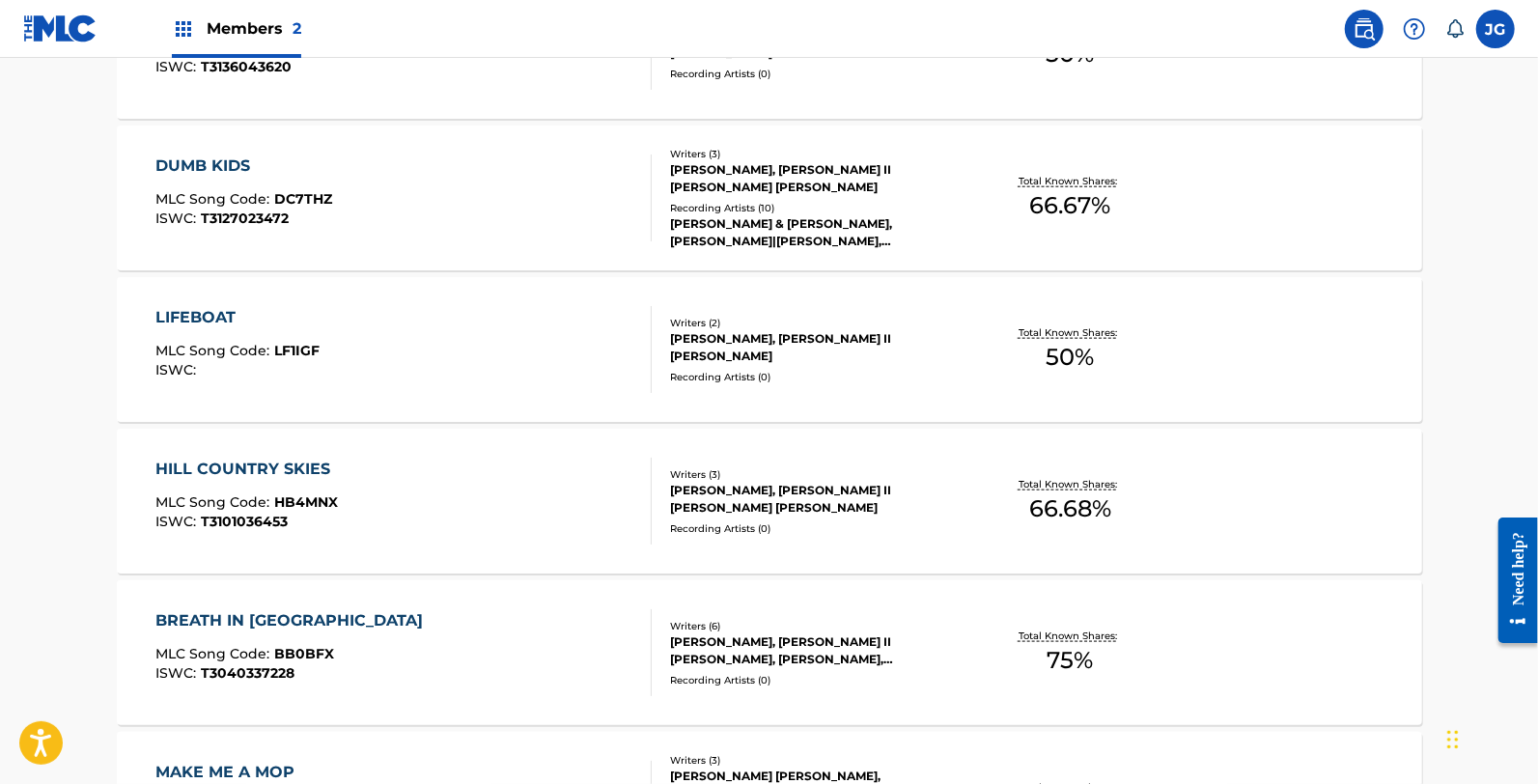
scroll to position [1287, 0]
click at [334, 535] on div "HILL COUNTRY SKIES MLC Song Code : HB4MNX ISWC : T3101036453" at bounding box center [247, 500] width 184 height 87
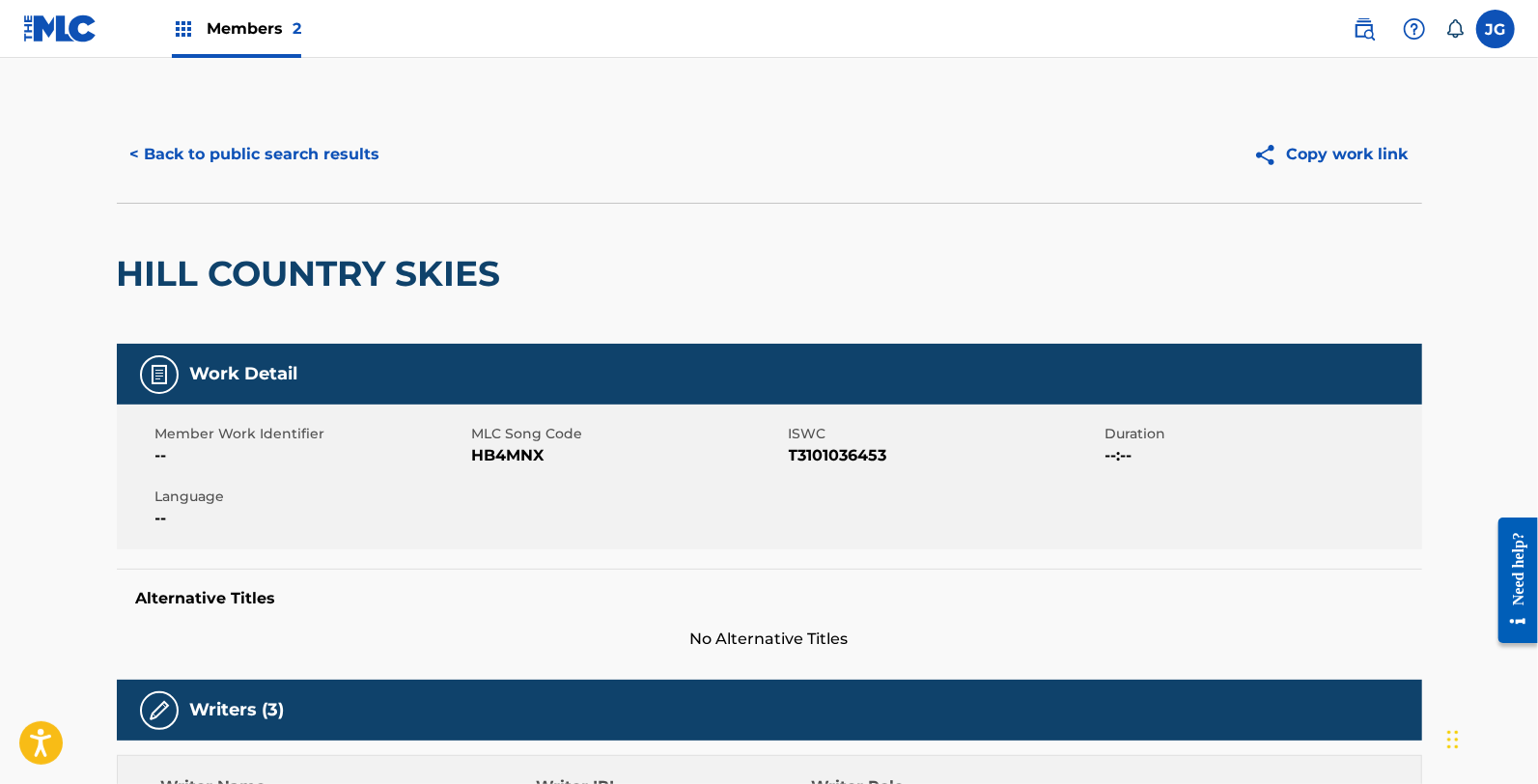
click at [524, 459] on span "HB4MNX" at bounding box center [628, 456] width 311 height 23
click at [272, 143] on button "< Back to public search results" at bounding box center [255, 154] width 278 height 49
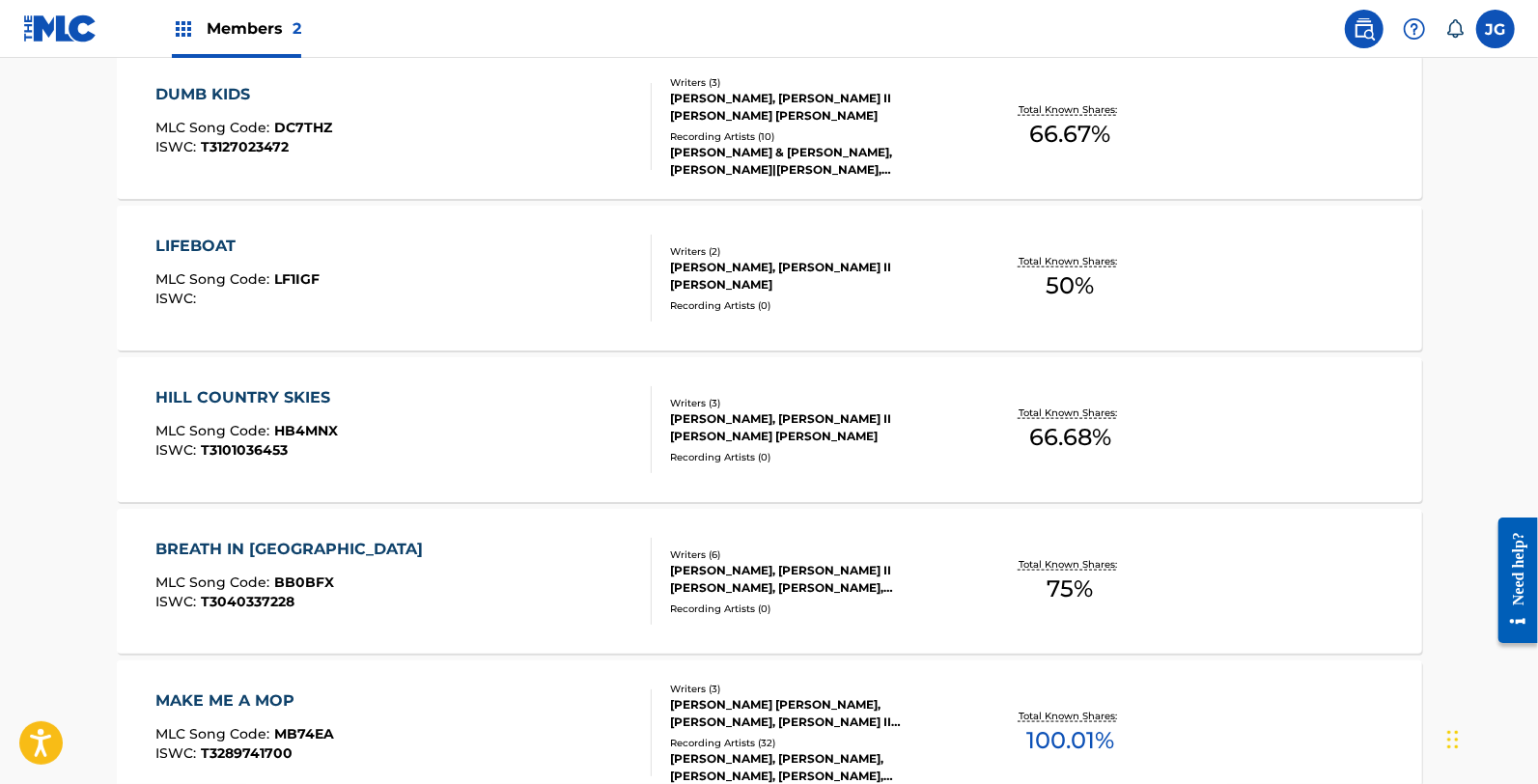
scroll to position [1394, 0]
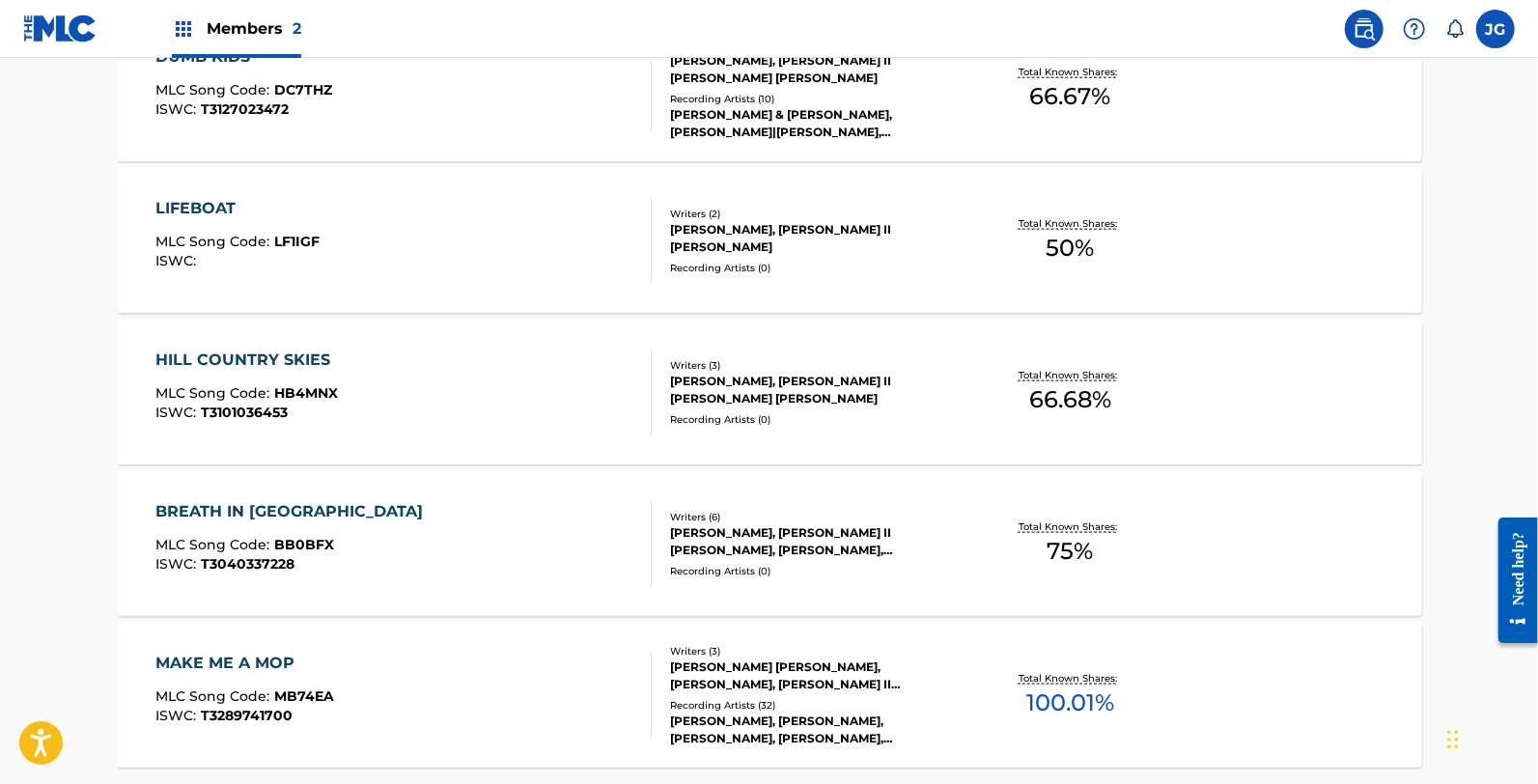
click at [360, 512] on div "BREATH IN ME MLC Song Code : BB0BFX ISWC : T3040337228" at bounding box center [403, 543] width 496 height 87
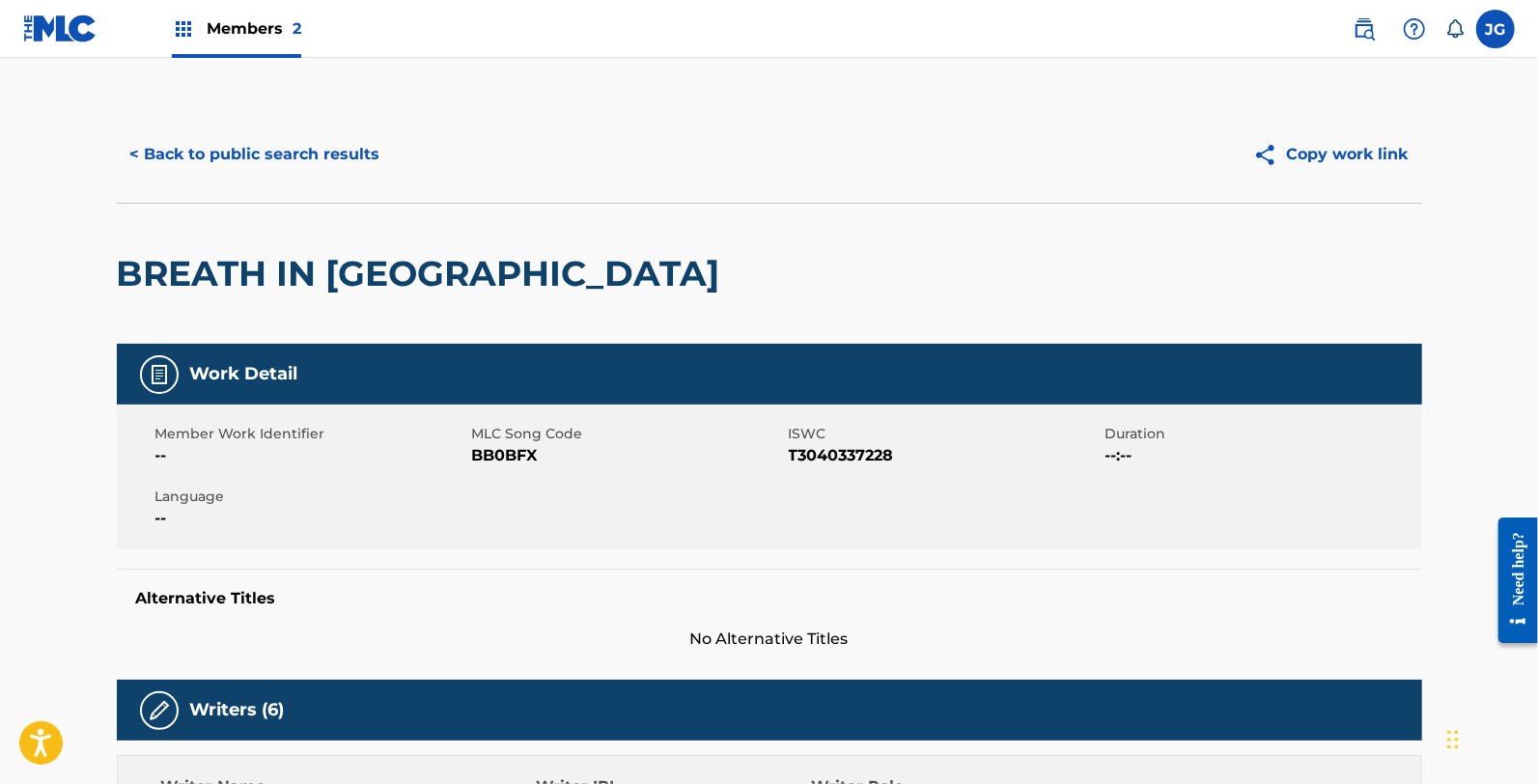
click at [473, 459] on span "BB0BFX" at bounding box center [628, 456] width 311 height 23
click at [245, 143] on button "< Back to public search results" at bounding box center [255, 154] width 278 height 49
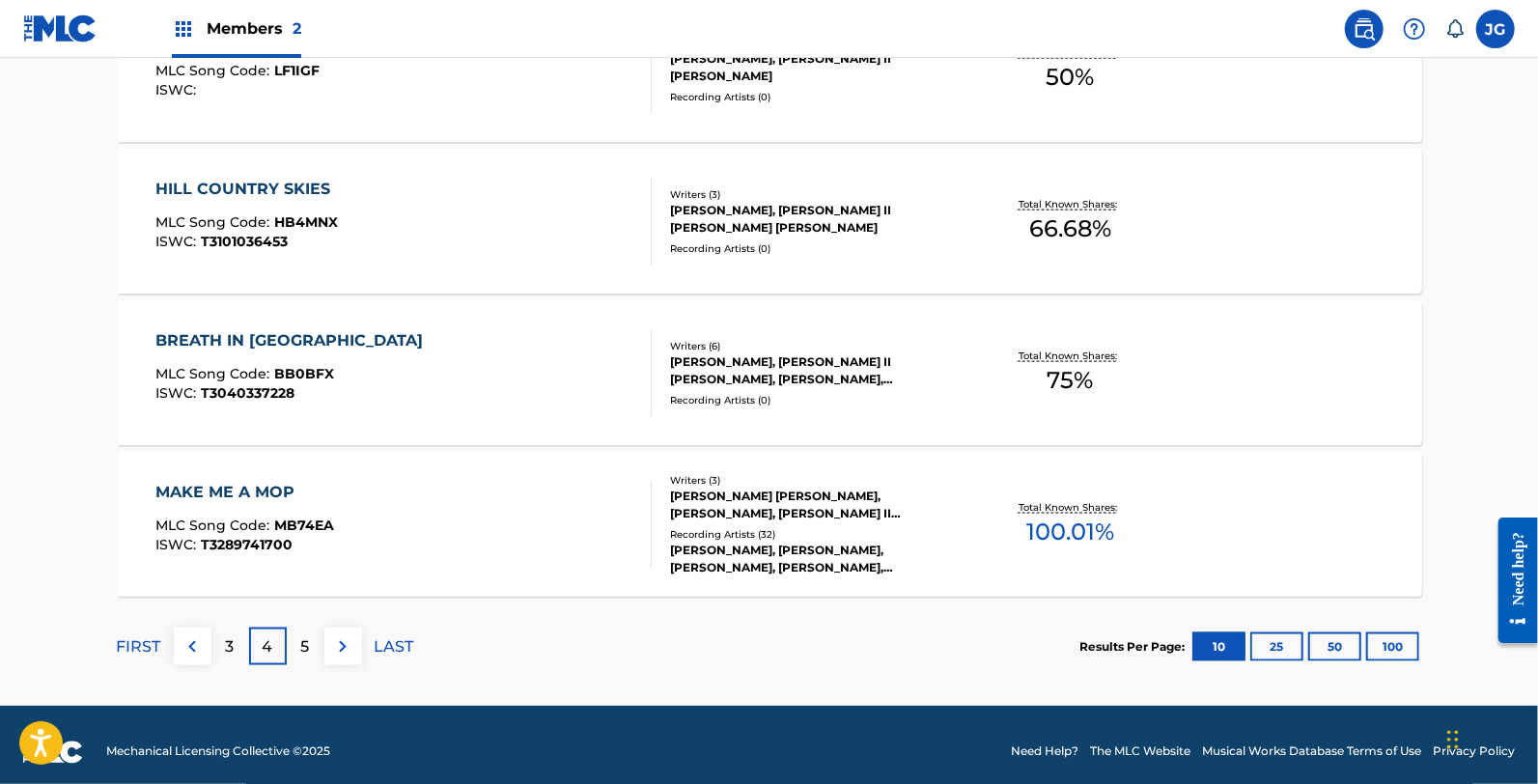
scroll to position [1579, 0]
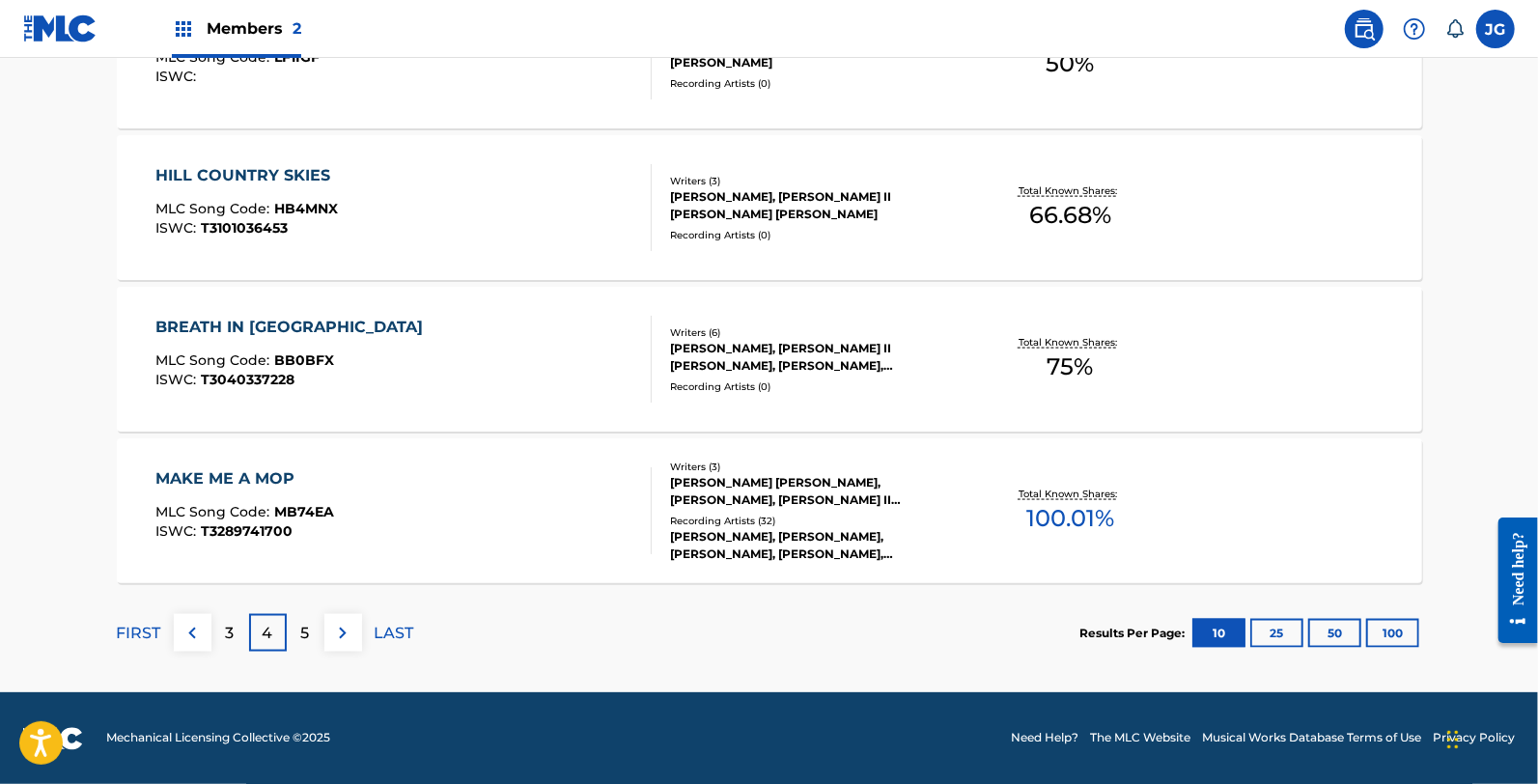
click at [393, 506] on div "MAKE ME A MOP MLC Song Code : MB74EA ISWC : T3289741700" at bounding box center [403, 511] width 496 height 87
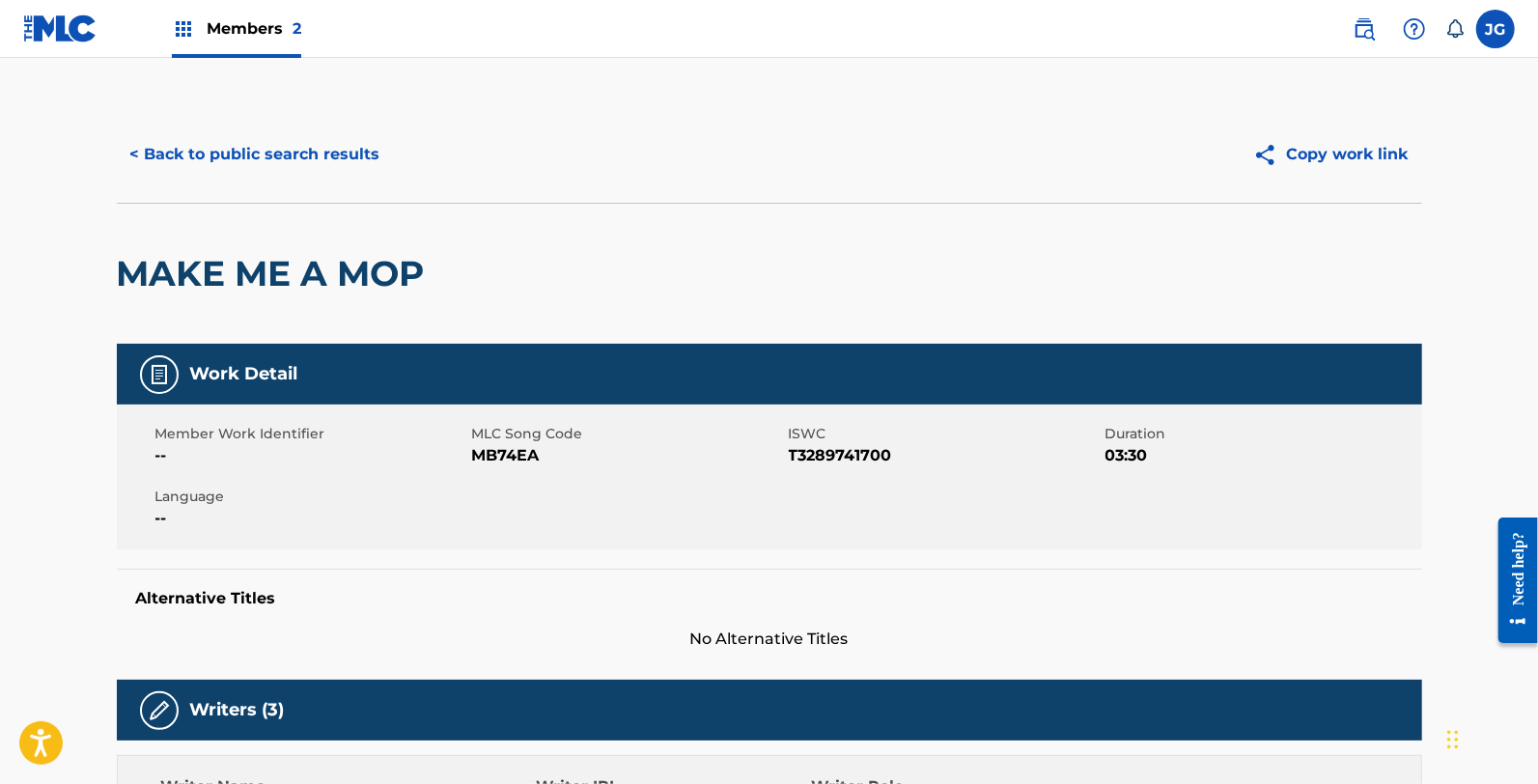
click at [535, 458] on span "MB74EA" at bounding box center [628, 456] width 311 height 23
click at [500, 448] on span "MB74EA" at bounding box center [628, 456] width 311 height 23
drag, startPoint x: 286, startPoint y: 150, endPoint x: 285, endPoint y: 161, distance: 11.0
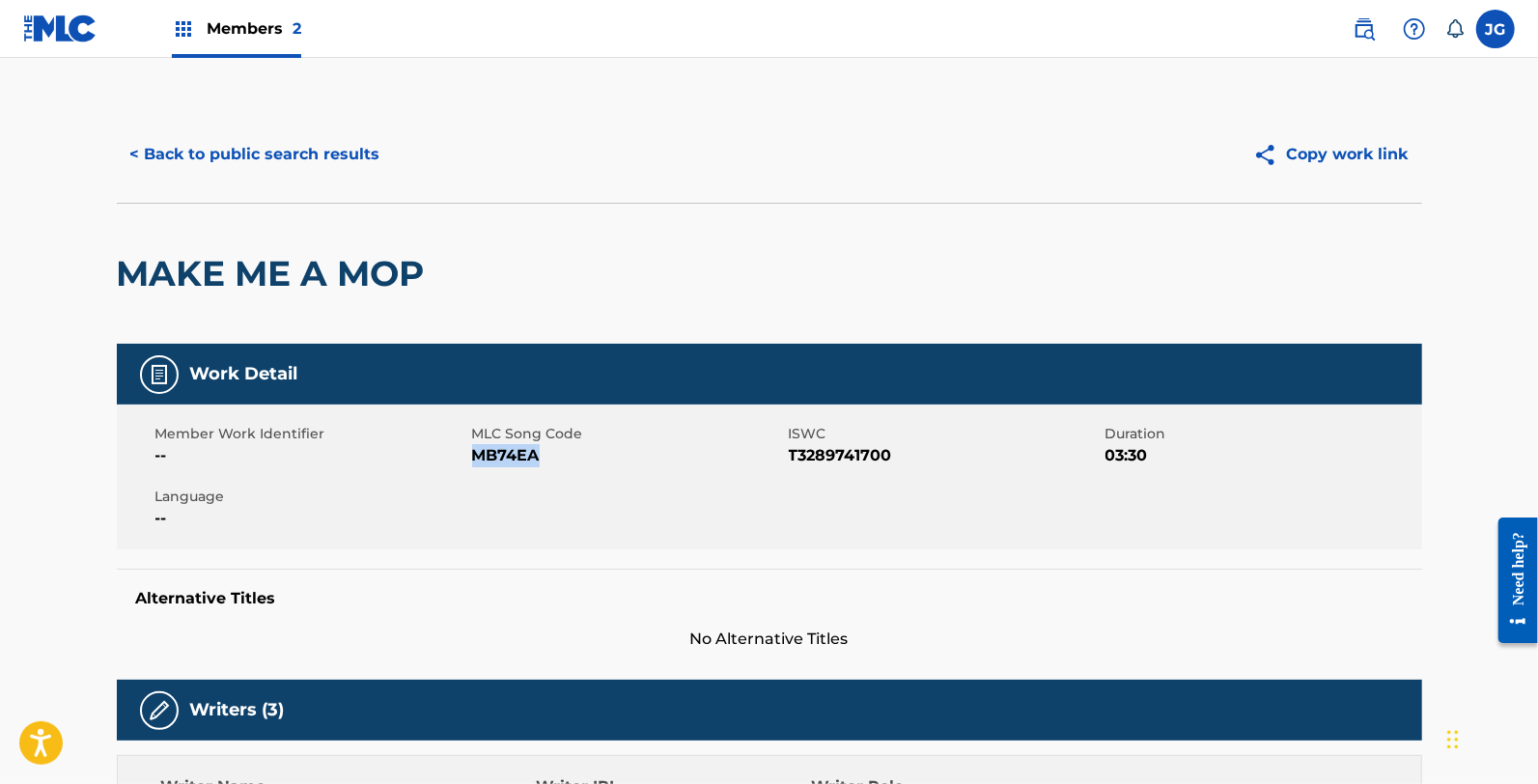
click at [287, 157] on button "< Back to public search results" at bounding box center [255, 154] width 278 height 49
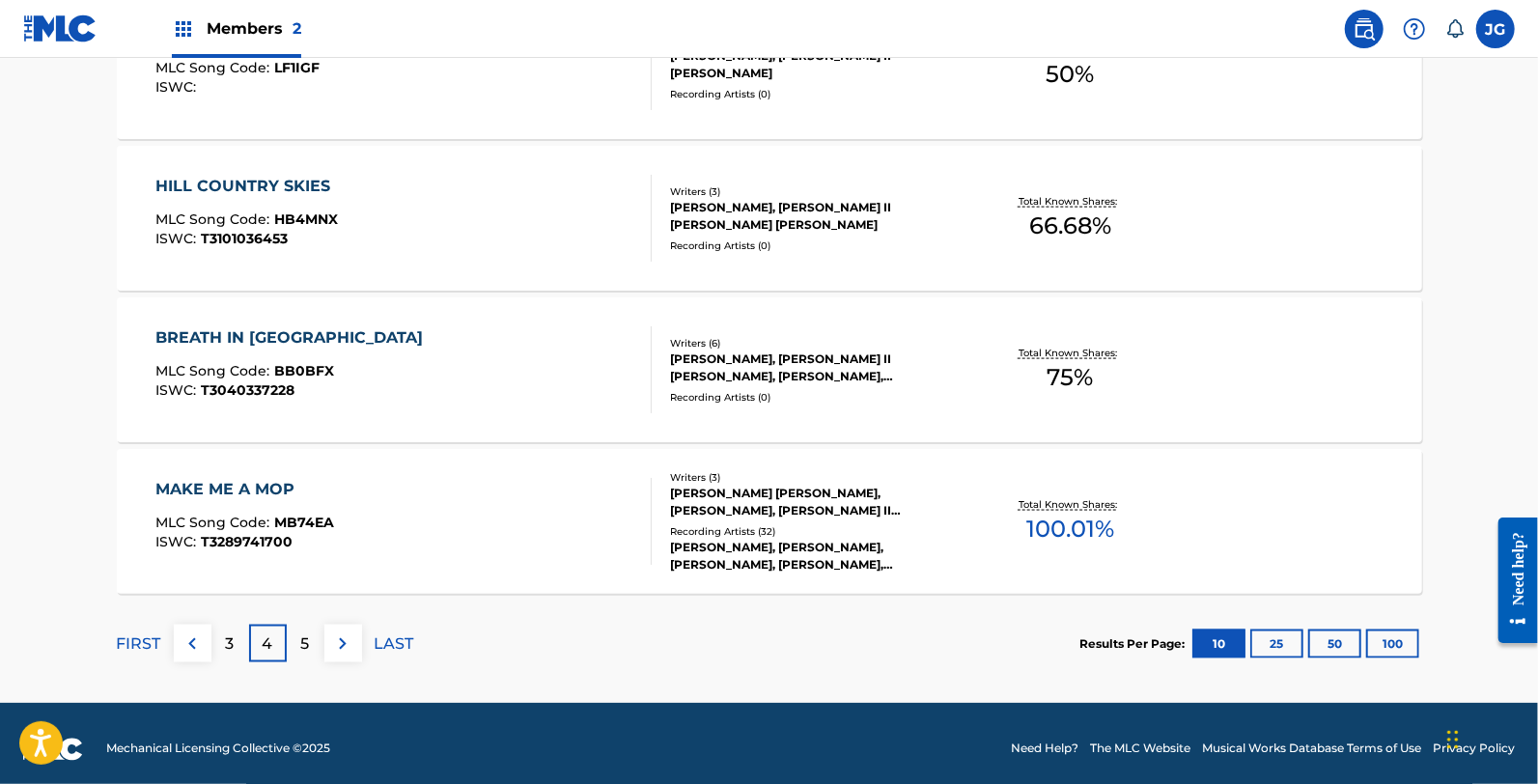
scroll to position [1579, 0]
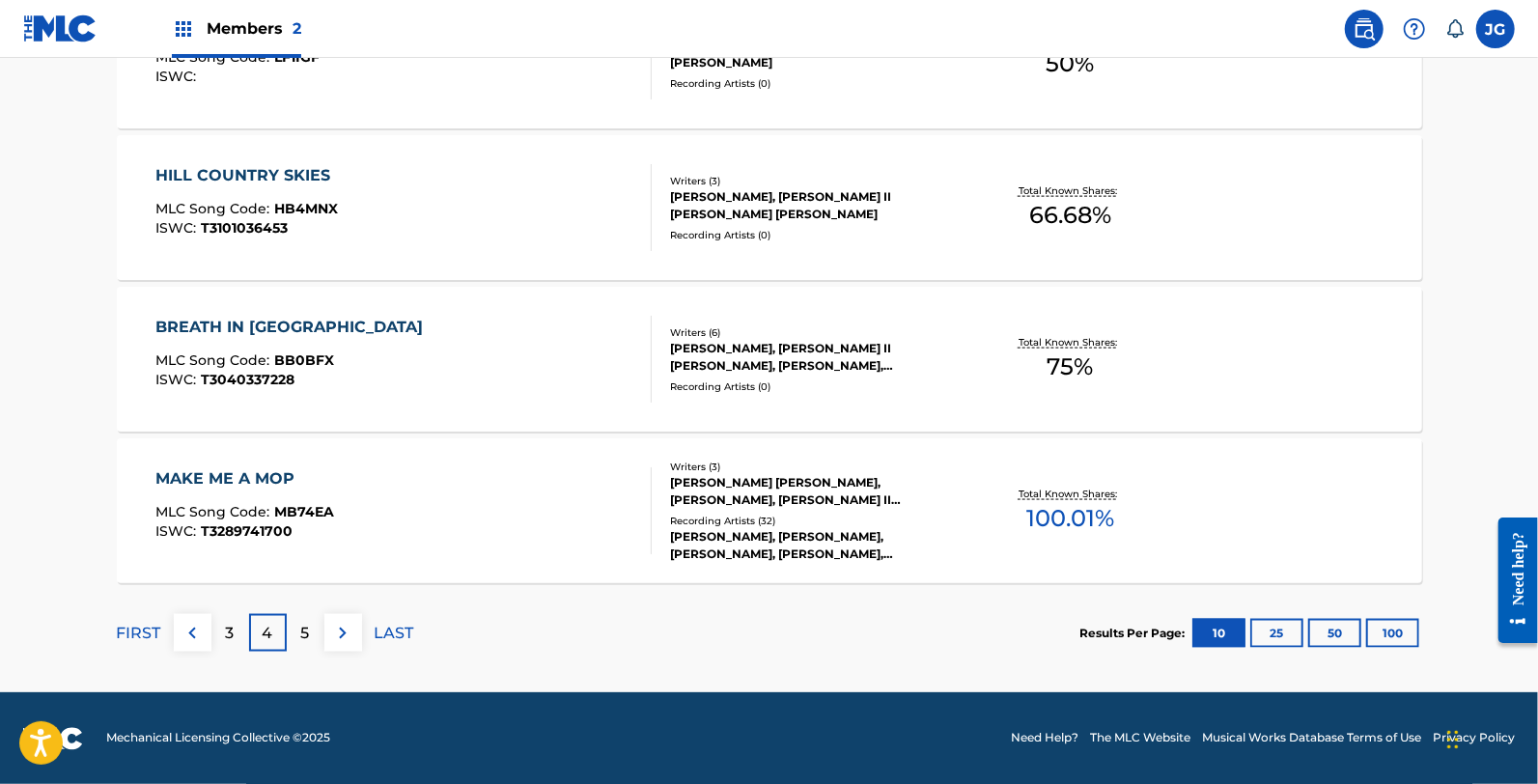
click at [301, 628] on p "5" at bounding box center [305, 634] width 9 height 23
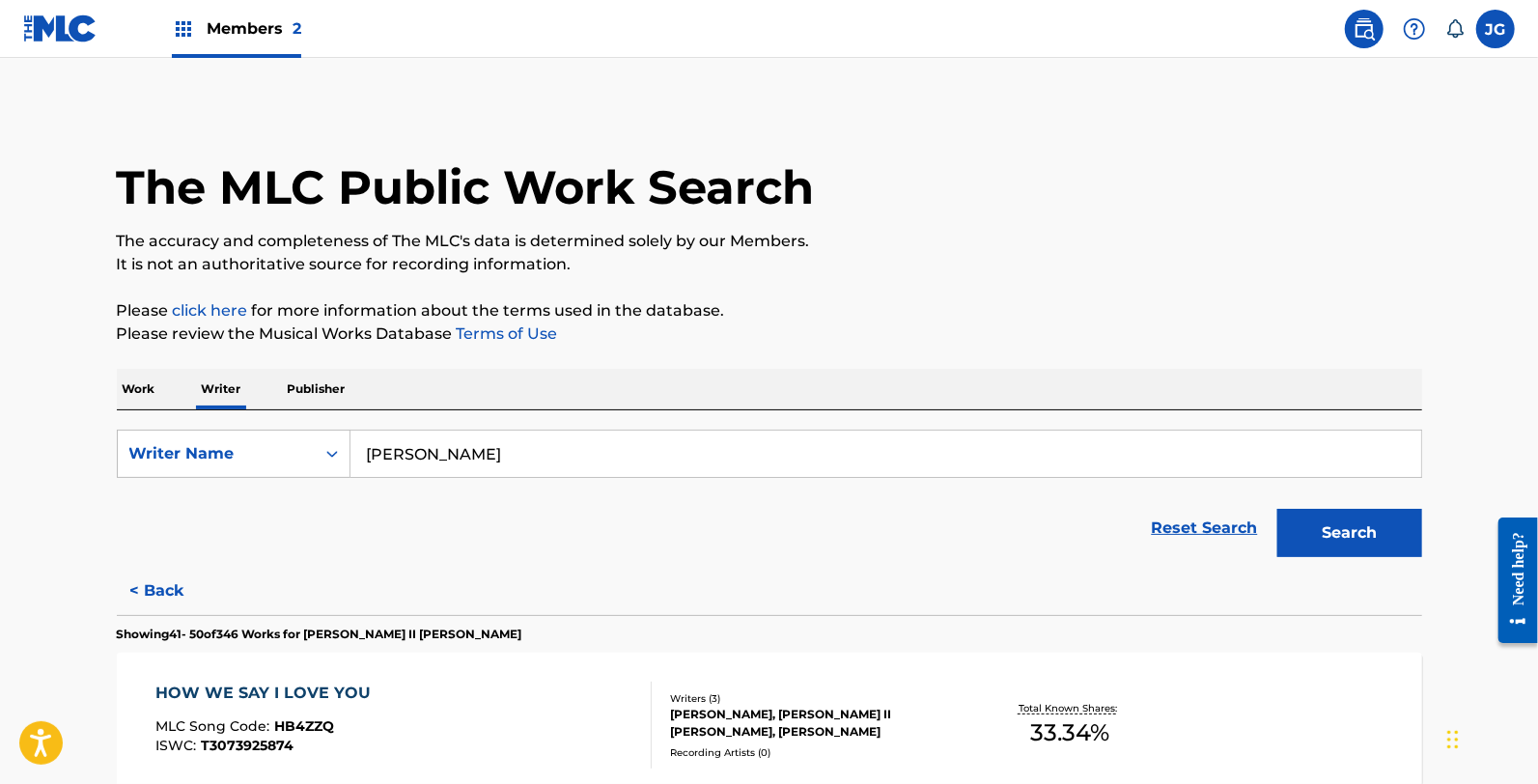
scroll to position [536, 0]
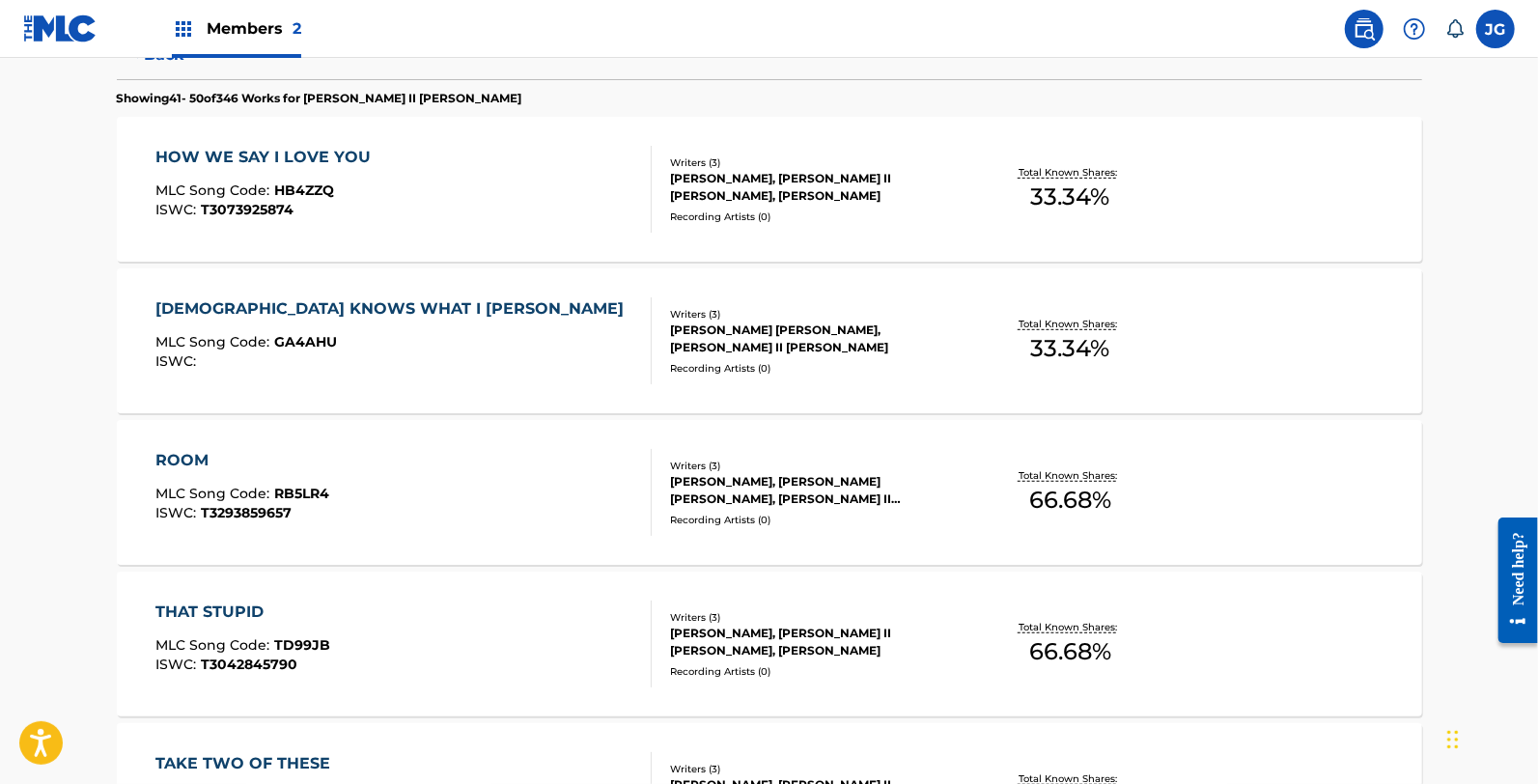
click at [415, 208] on div "HOW WE SAY I LOVE YOU MLC Song Code : HB4ZZQ ISWC : T3073925874" at bounding box center [403, 189] width 496 height 87
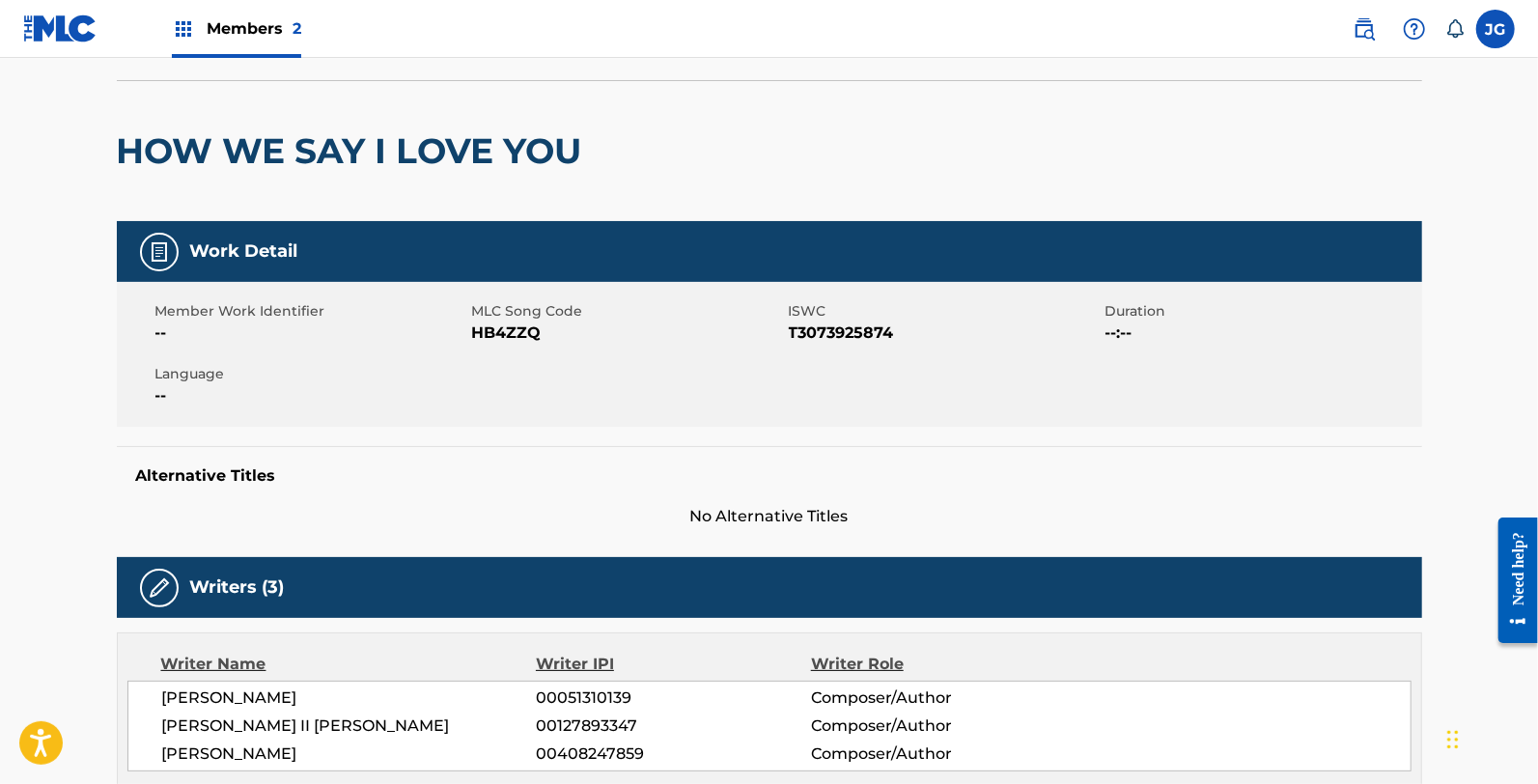
scroll to position [112, 0]
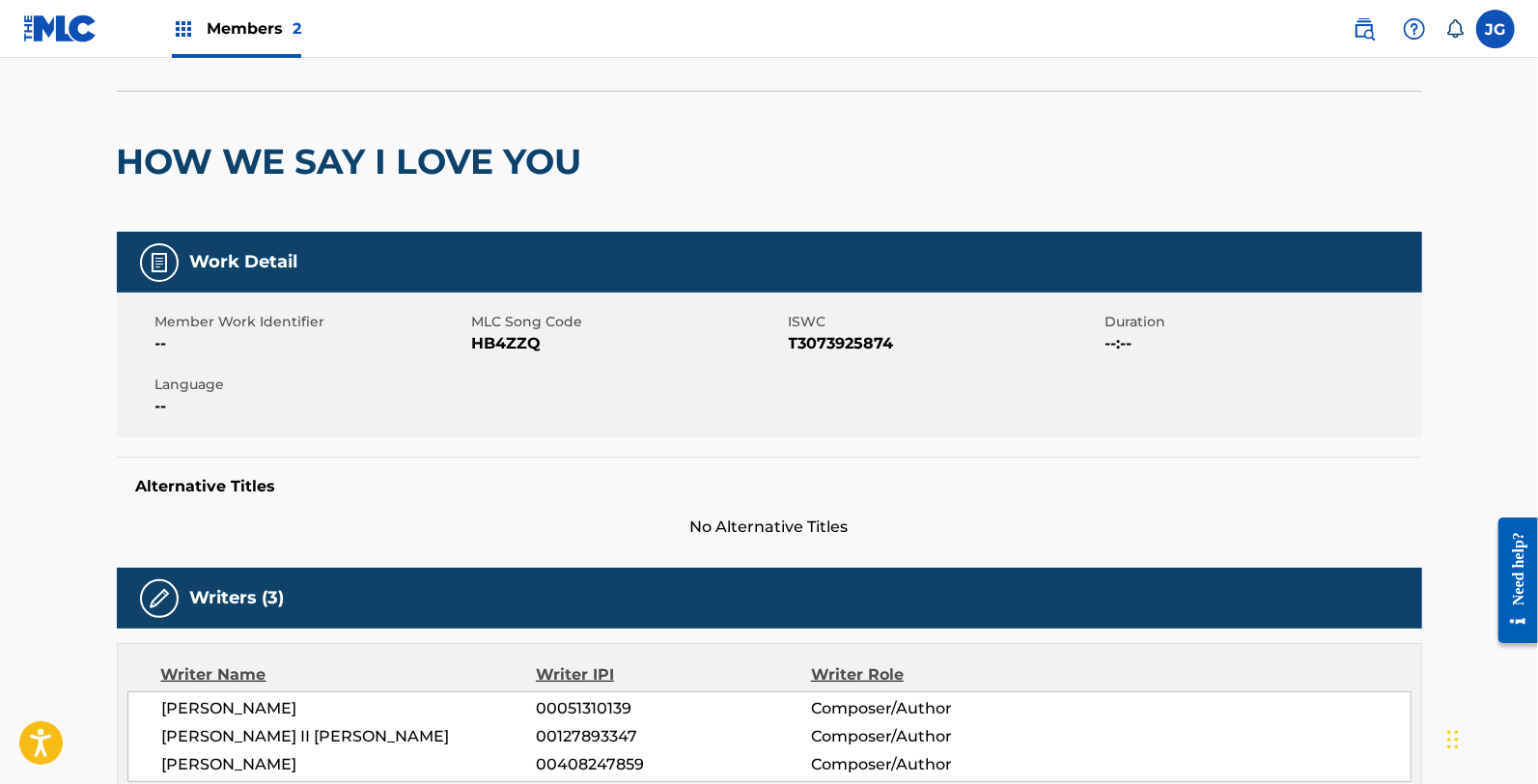
click at [539, 344] on span "HB4ZZQ" at bounding box center [628, 343] width 311 height 23
click at [538, 343] on span "HB4ZZQ" at bounding box center [628, 343] width 311 height 23
click at [528, 338] on span "HB4ZZQ" at bounding box center [628, 343] width 311 height 23
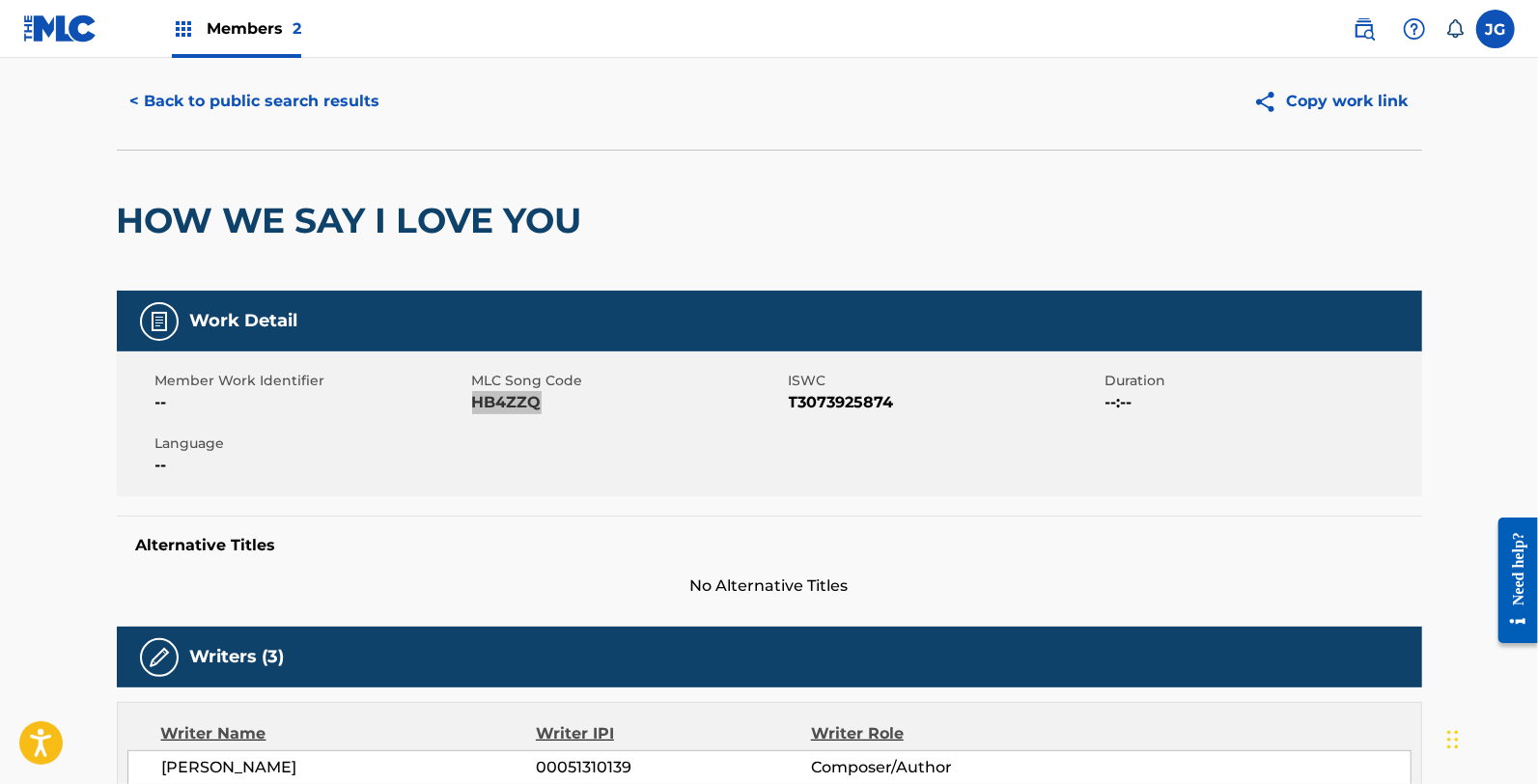
scroll to position [0, 0]
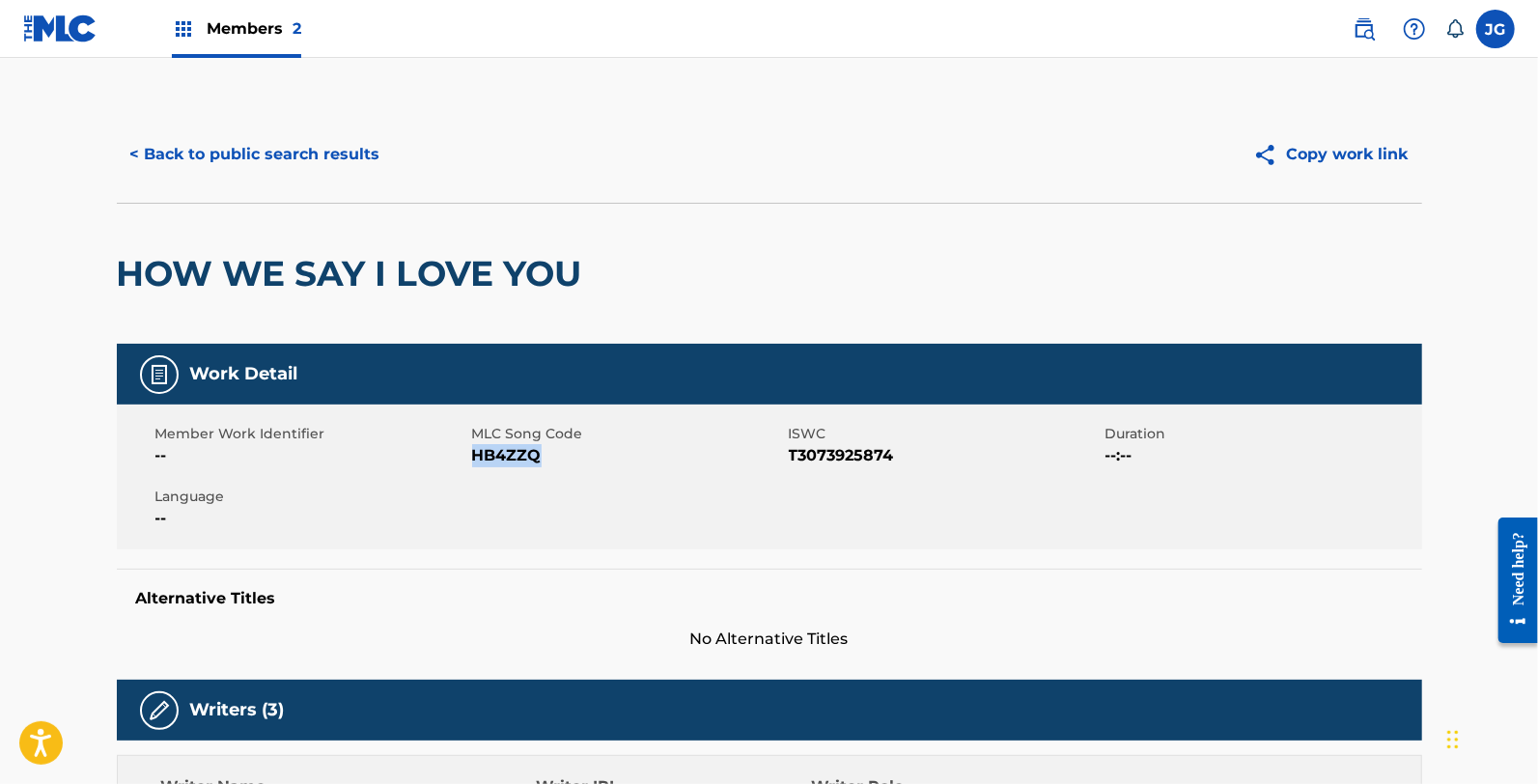
click at [297, 132] on button "< Back to public search results" at bounding box center [255, 154] width 278 height 49
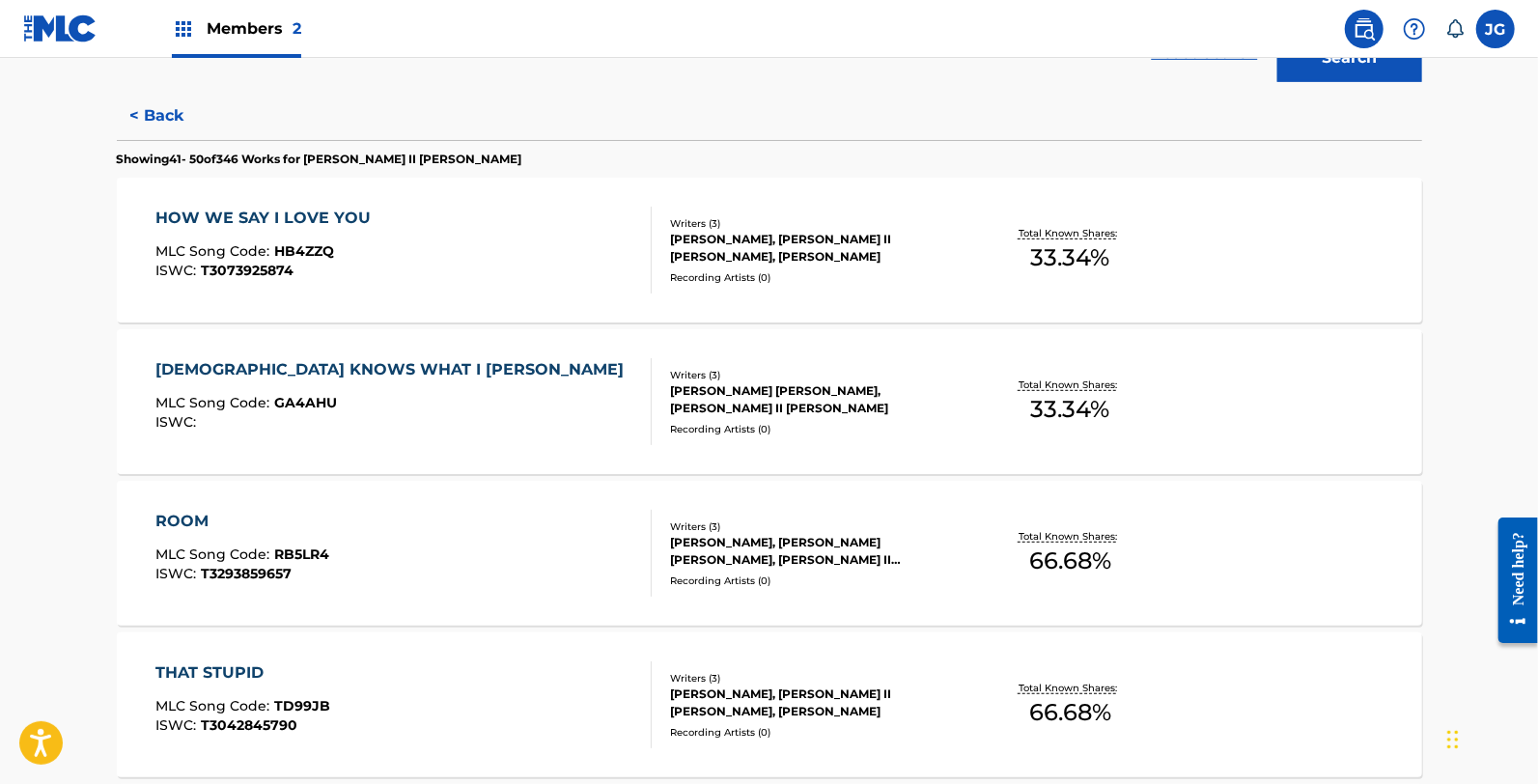
scroll to position [536, 0]
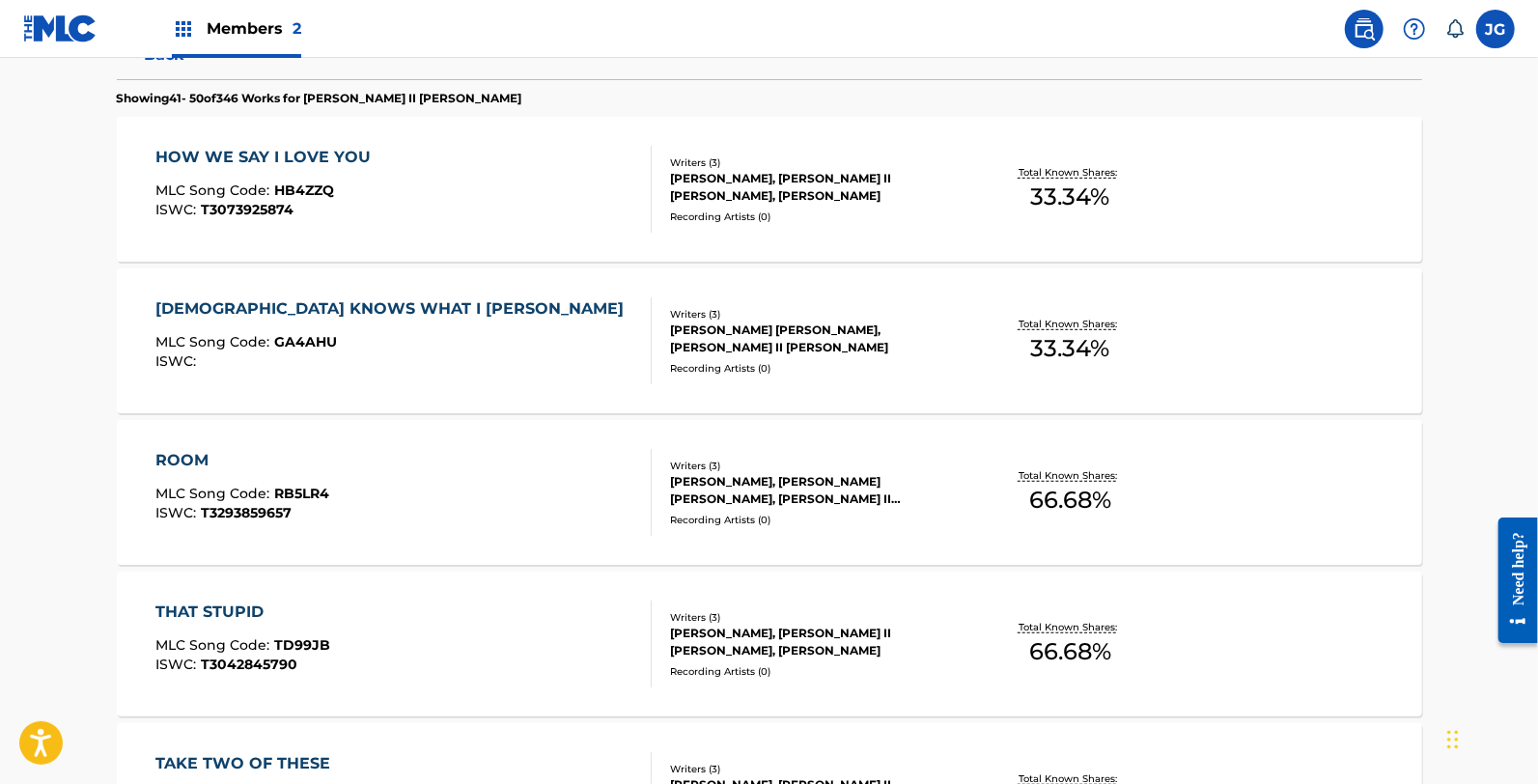
click at [286, 310] on div "GOD KNOWS WHAT I DON T" at bounding box center [394, 309] width 477 height 23
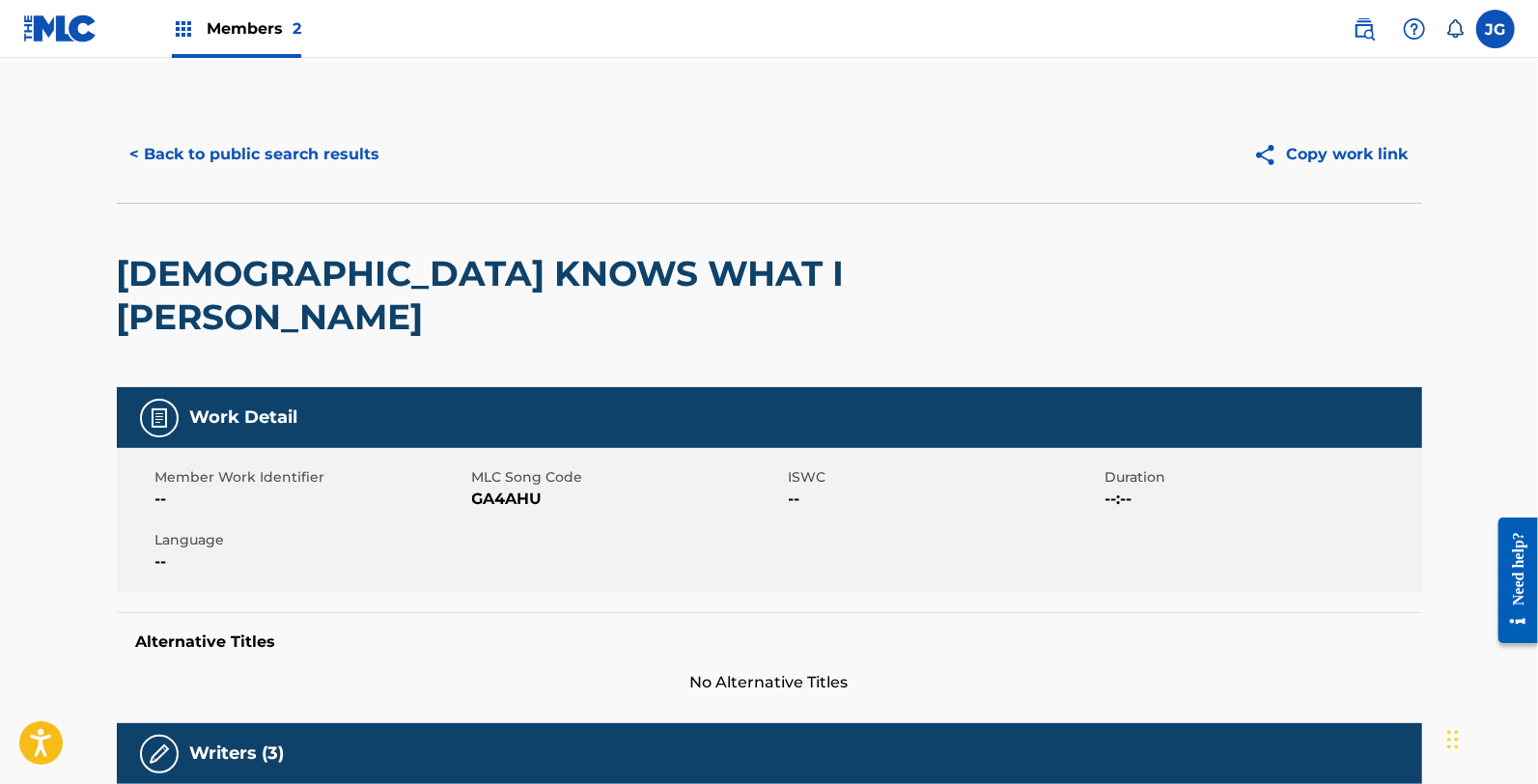
click at [489, 487] on span "GA4AHU" at bounding box center [628, 499] width 311 height 23
click at [254, 151] on button "< Back to public search results" at bounding box center [255, 154] width 278 height 49
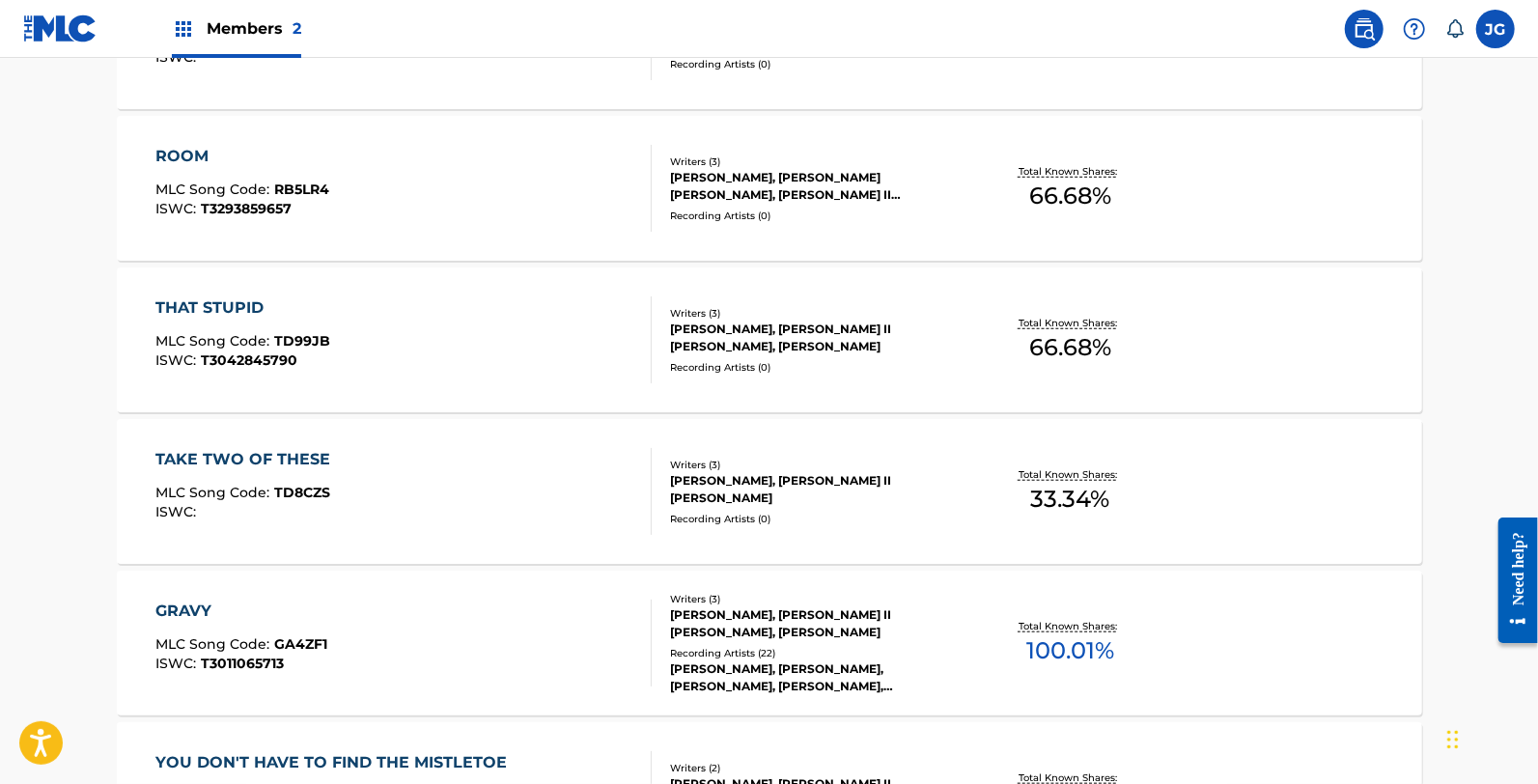
scroll to position [536, 0]
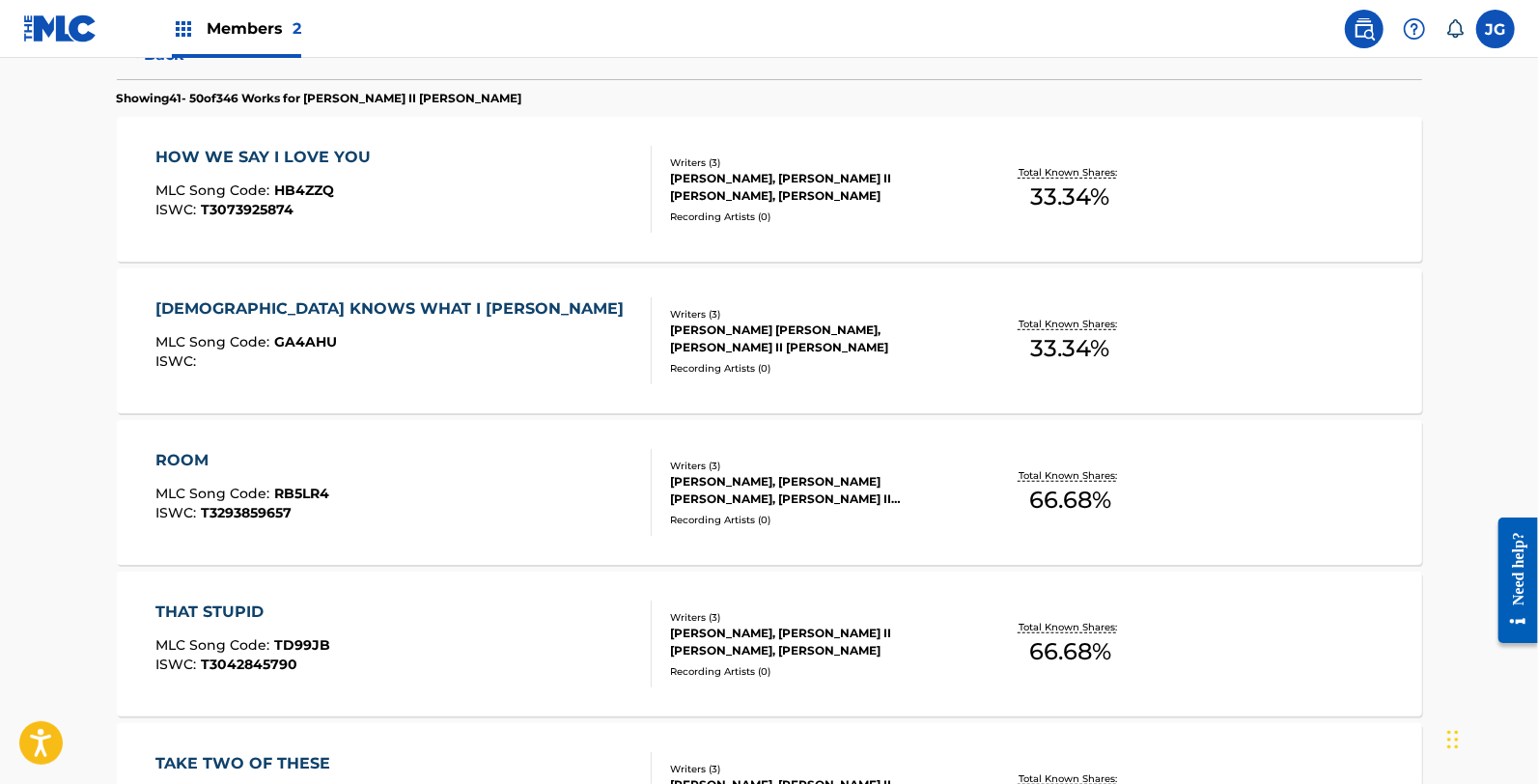
click at [305, 470] on div "ROOM" at bounding box center [242, 461] width 174 height 23
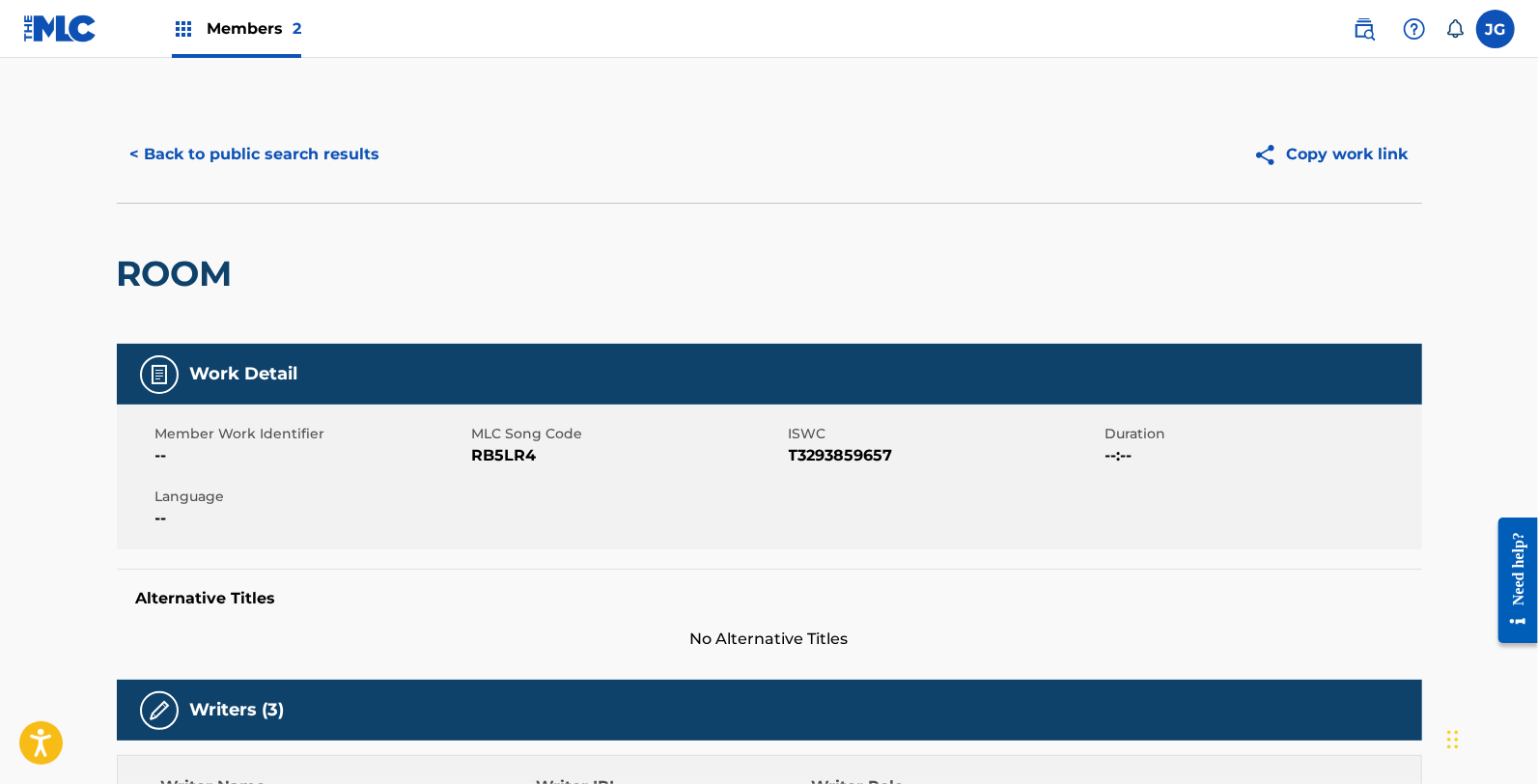
click at [492, 458] on span "RB5LR4" at bounding box center [628, 456] width 311 height 23
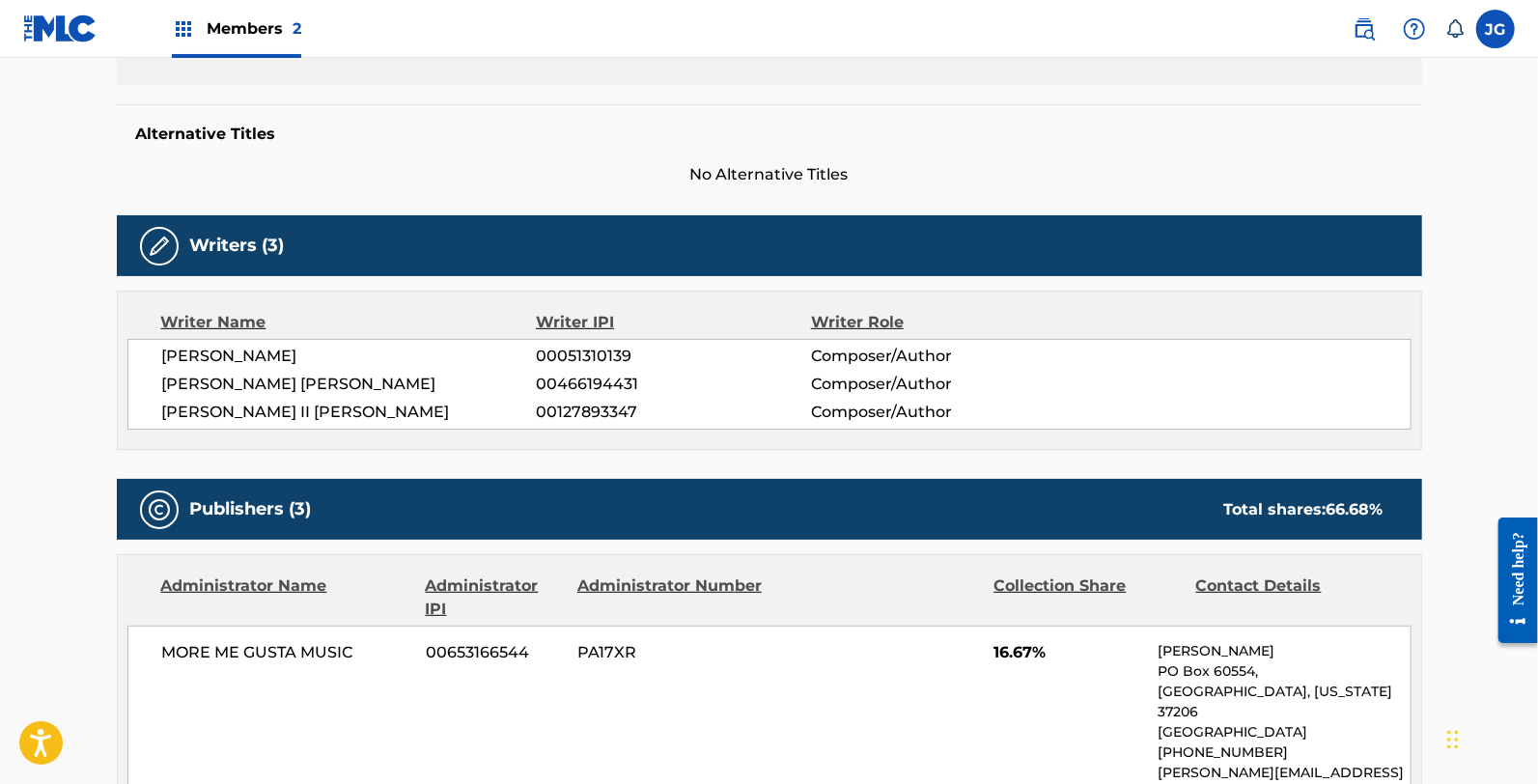
scroll to position [643, 0]
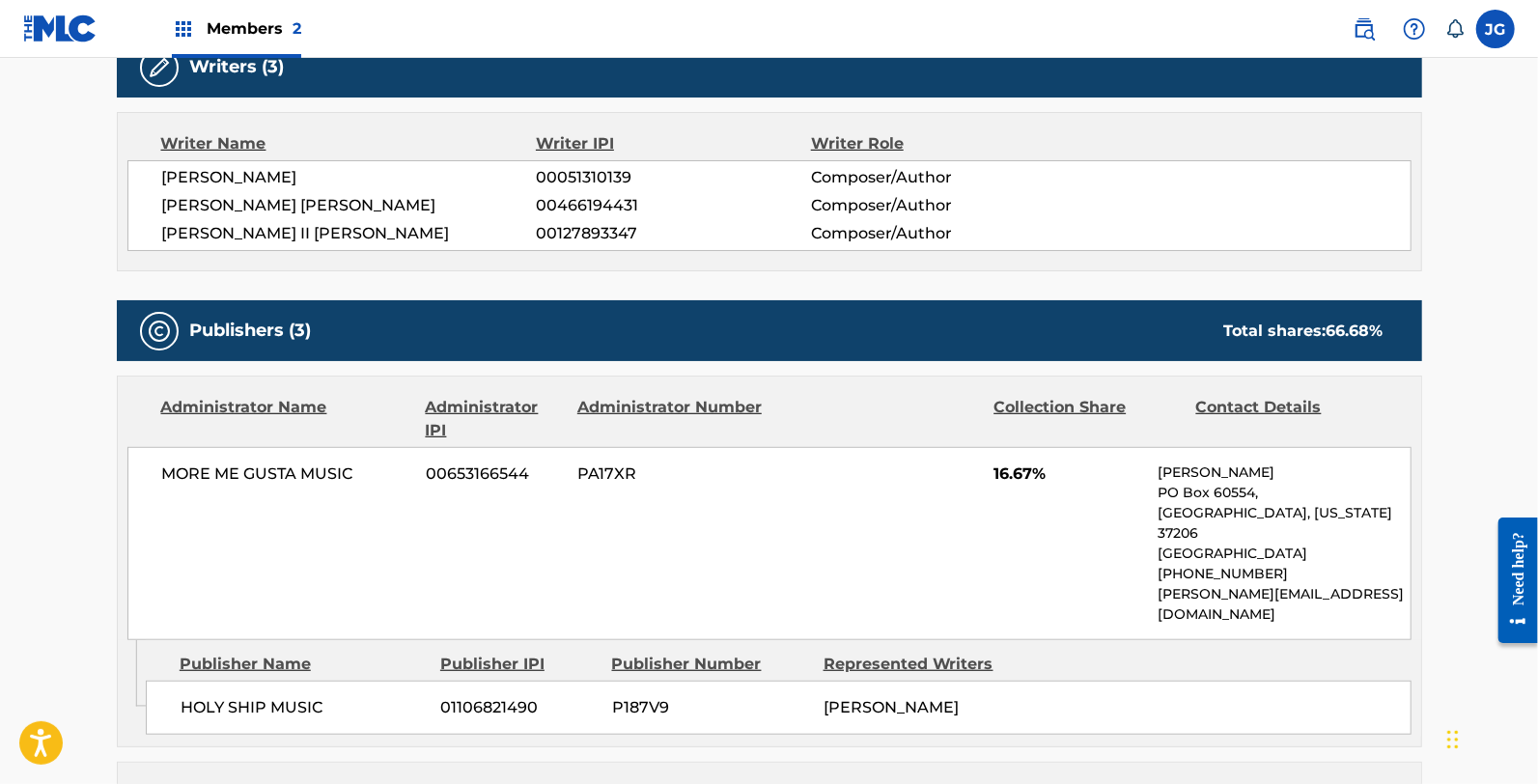
drag, startPoint x: 1498, startPoint y: 253, endPoint x: 1525, endPoint y: 264, distance: 29.2
click at [1498, 253] on main "< Back to public search results Copy work link ROOM Work Detail Member Work Ide…" at bounding box center [769, 506] width 1538 height 2182
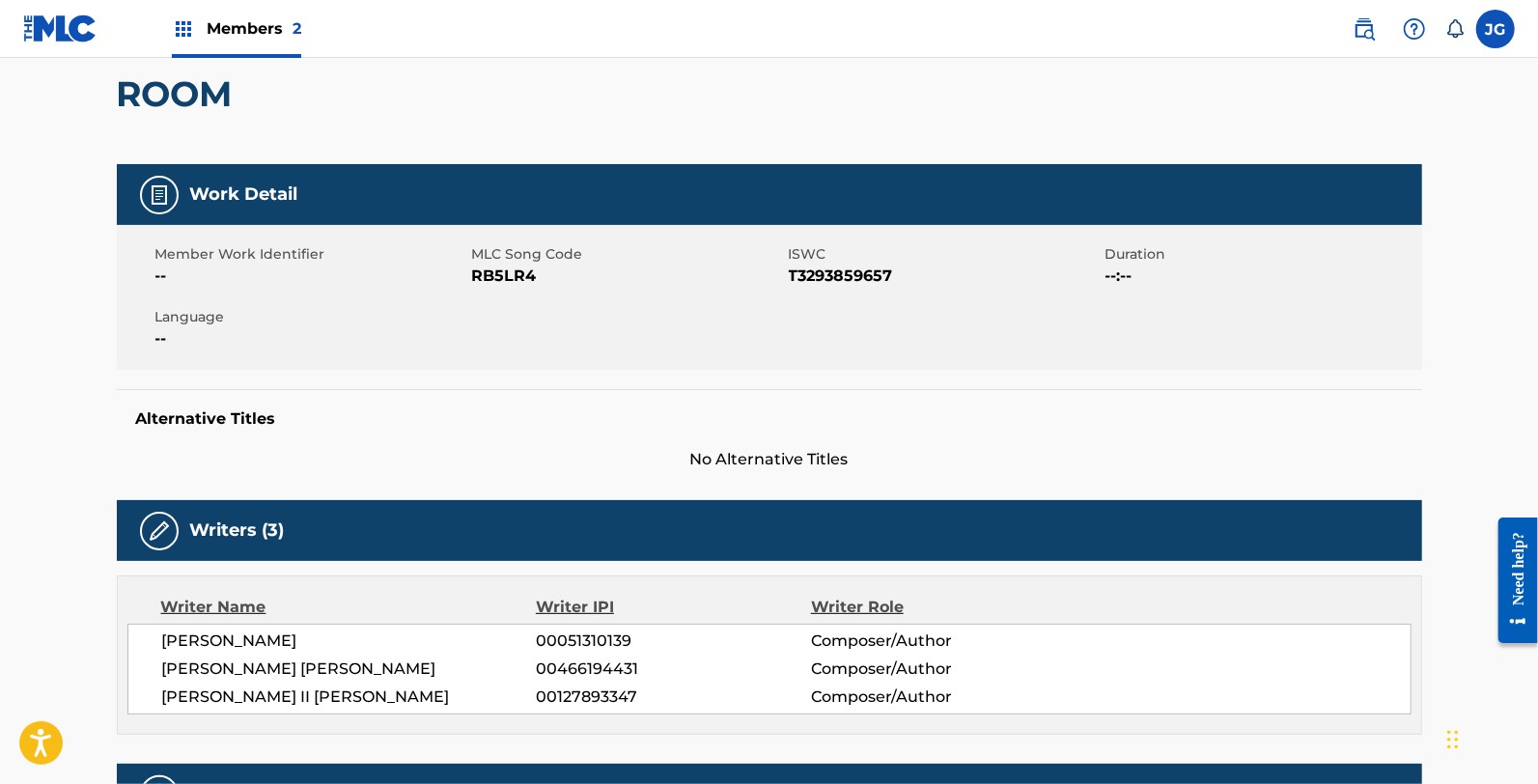
scroll to position [55, 0]
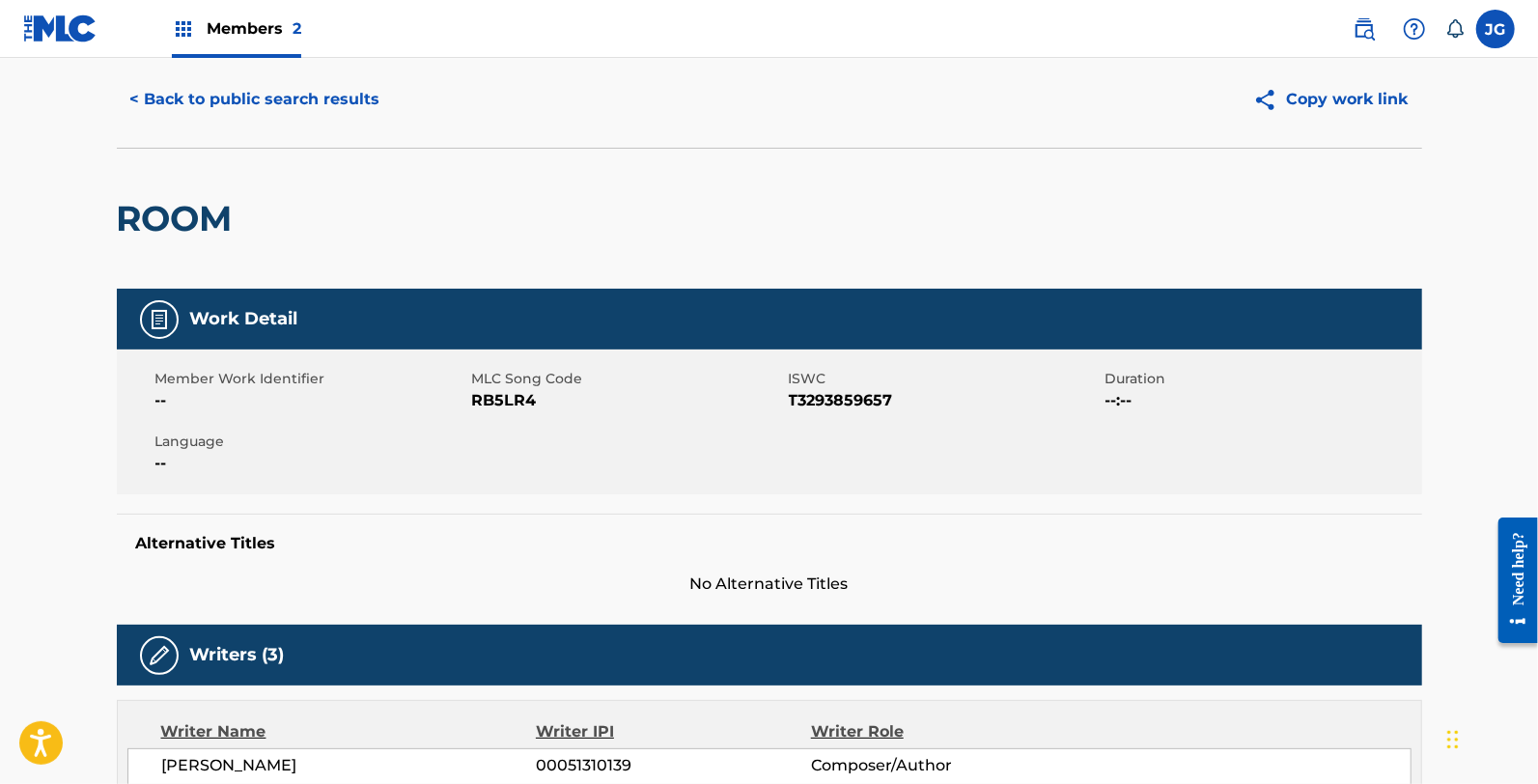
click at [249, 102] on button "< Back to public search results" at bounding box center [255, 100] width 278 height 49
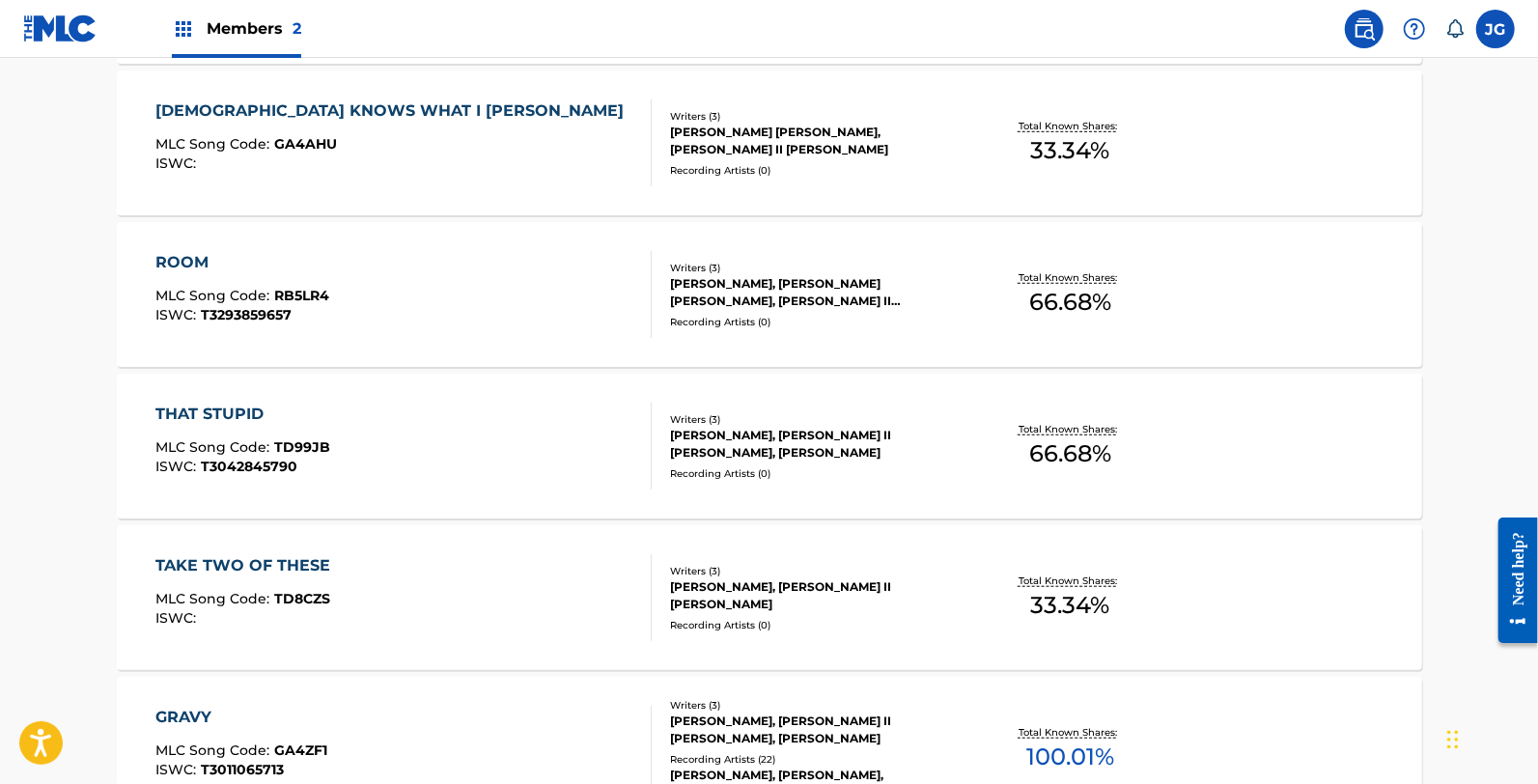
scroll to position [750, 0]
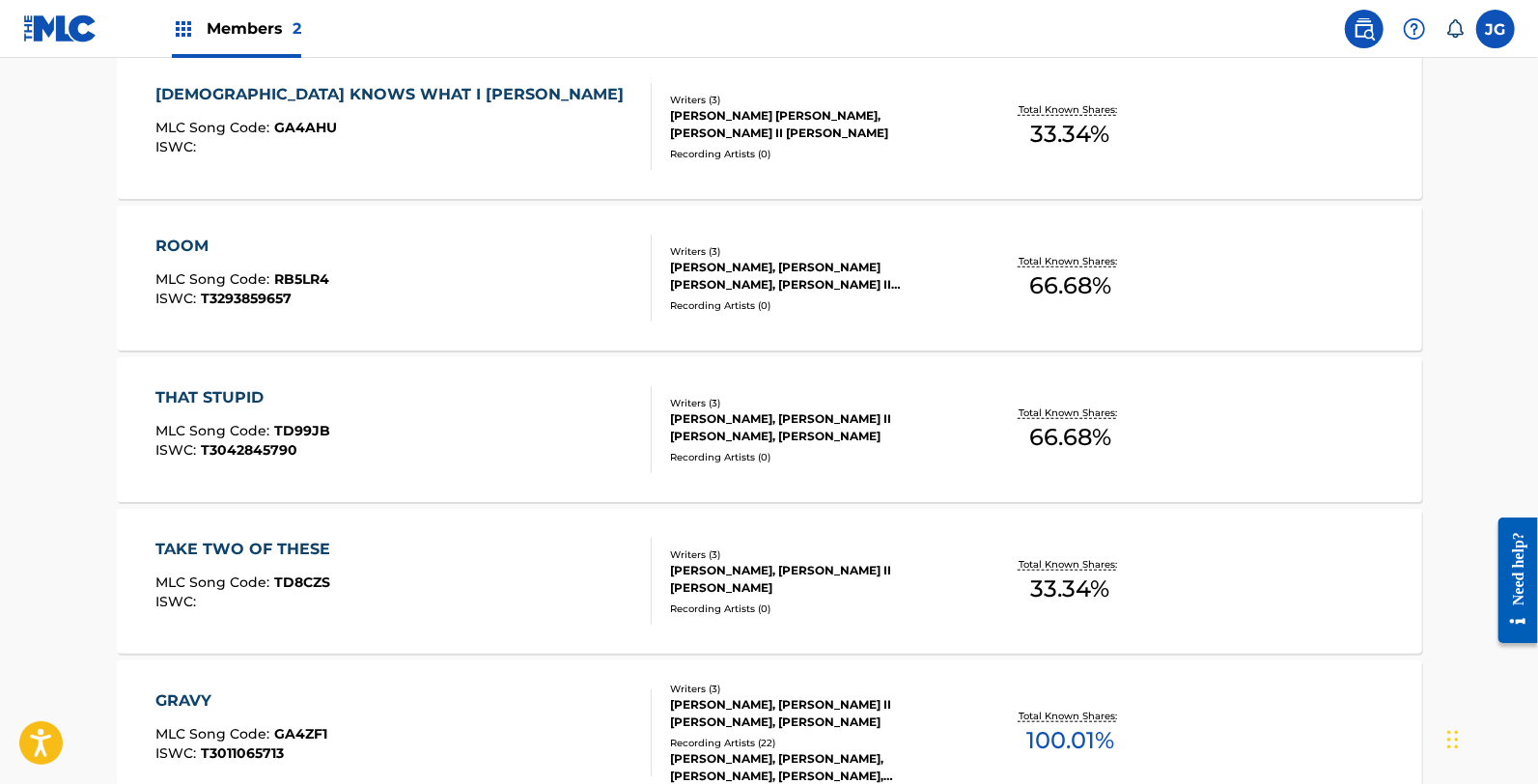
click at [393, 442] on div "THAT STUPID MLC Song Code : TD99JB ISWC : T3042845790" at bounding box center [403, 430] width 496 height 87
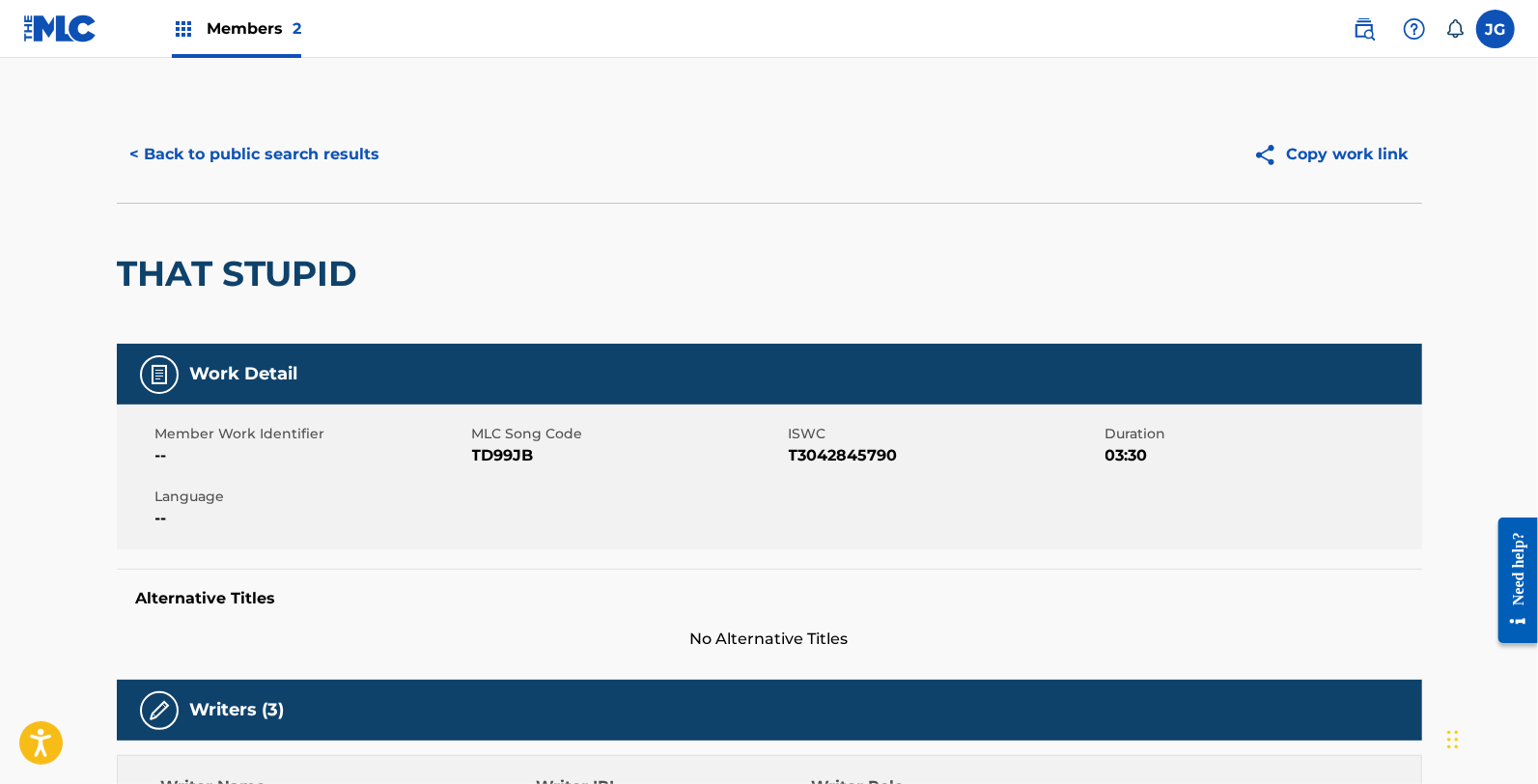
click at [482, 457] on span "TD99JB" at bounding box center [628, 456] width 311 height 23
click at [229, 121] on div "< Back to public search results Copy work link" at bounding box center [769, 153] width 1305 height 96
click at [213, 140] on button "< Back to public search results" at bounding box center [255, 154] width 278 height 49
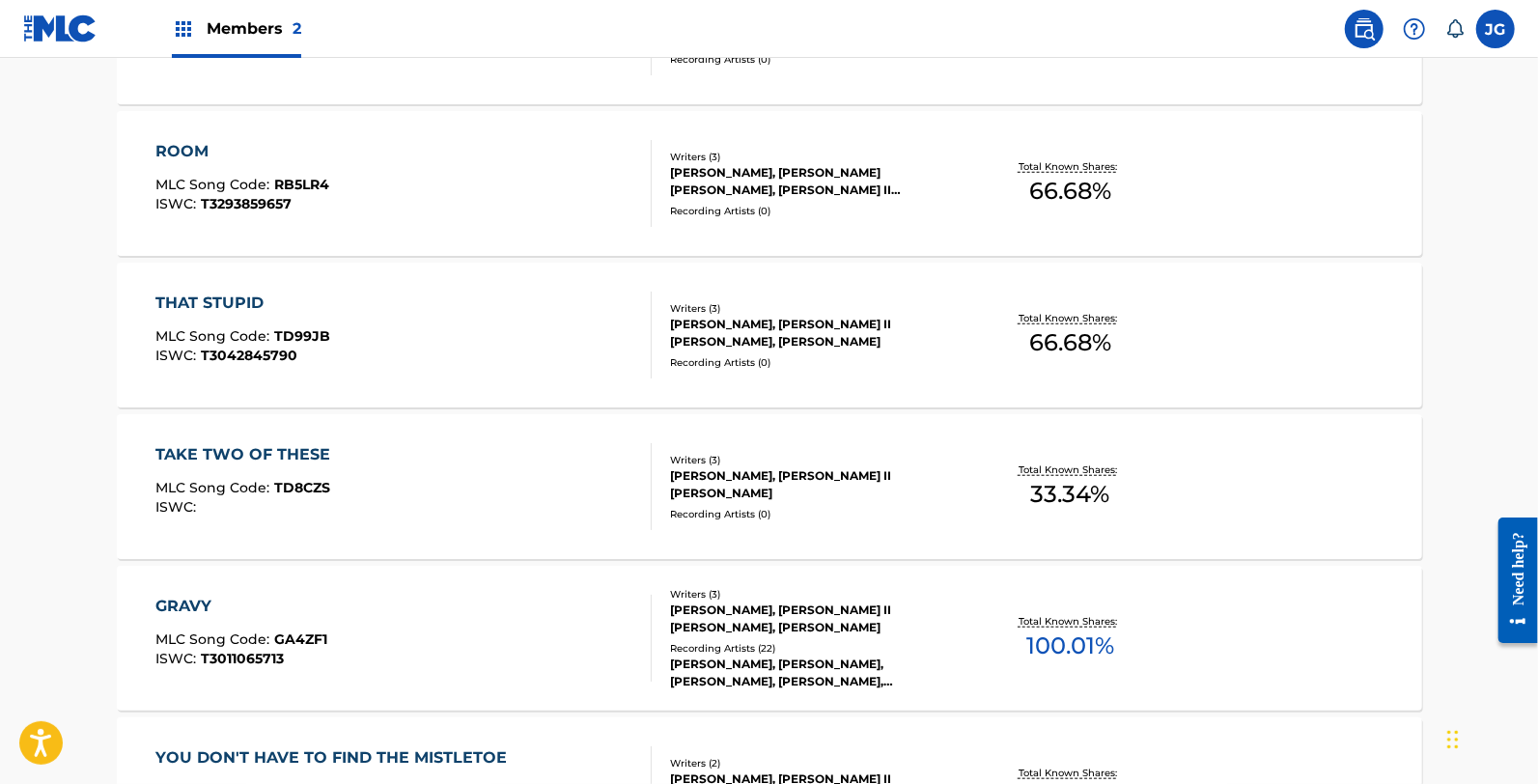
scroll to position [857, 0]
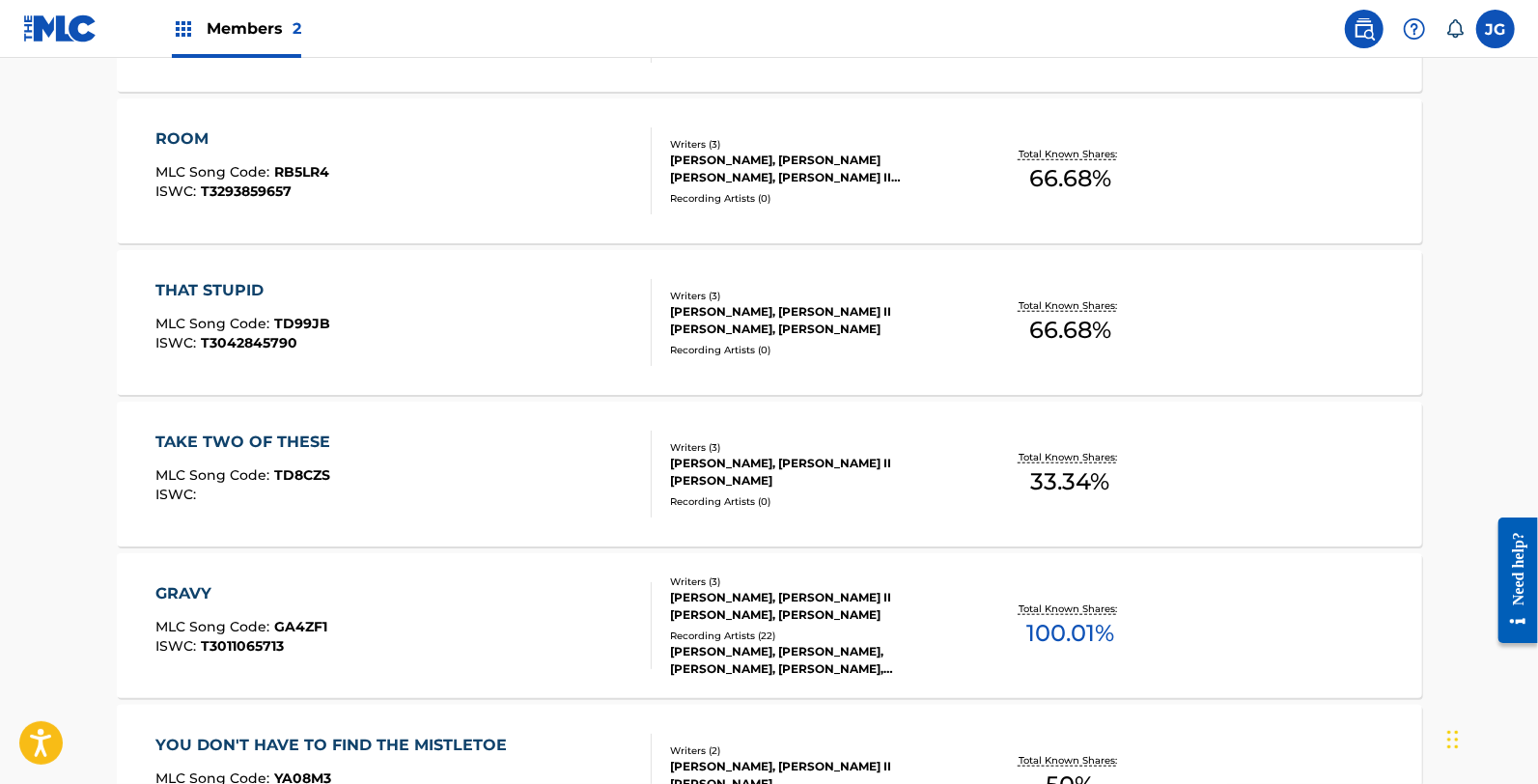
click at [446, 457] on div "TAKE TWO OF THESE MLC Song Code : TD8CZS ISWC :" at bounding box center [403, 474] width 496 height 87
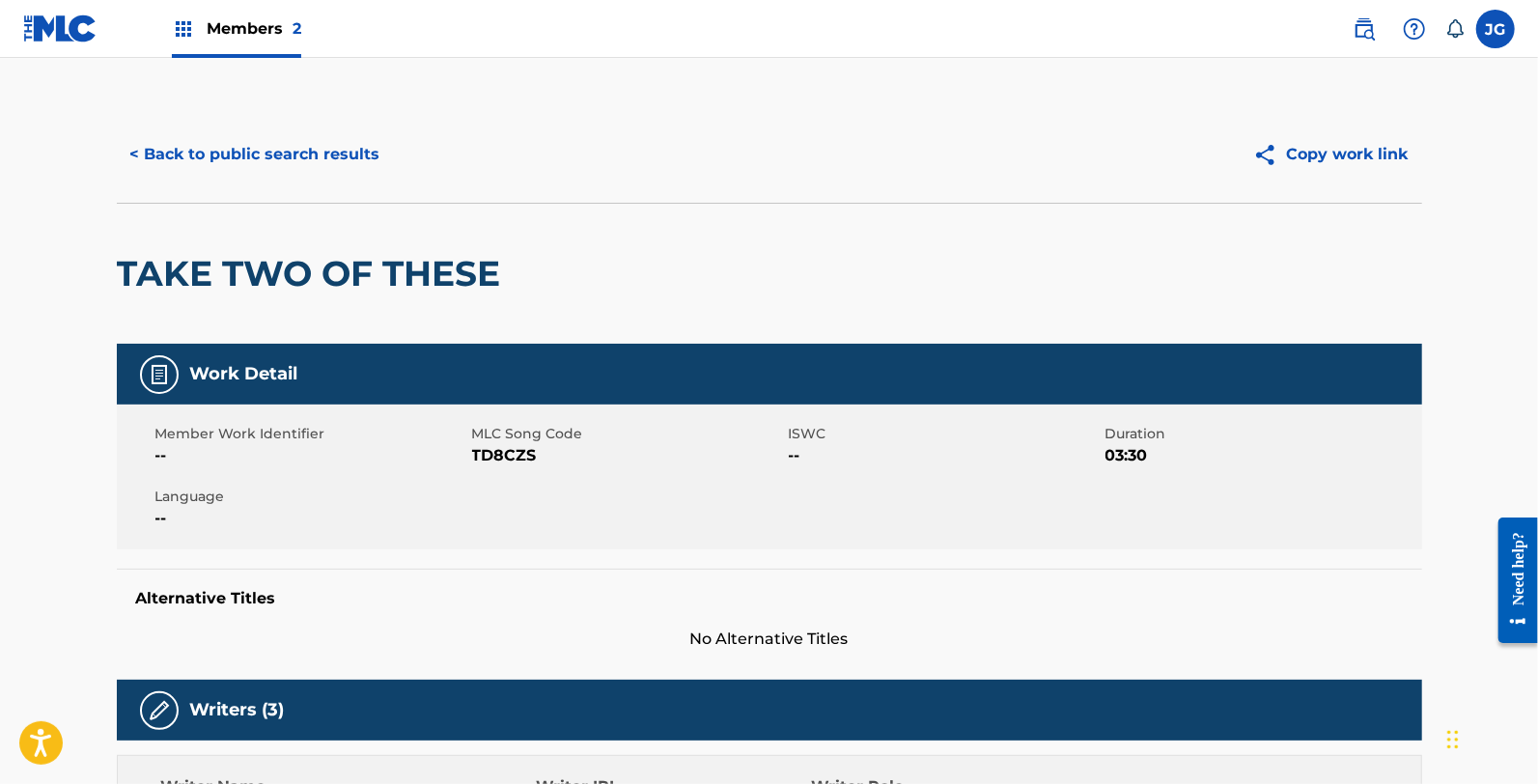
click at [522, 456] on span "TD8CZS" at bounding box center [628, 456] width 311 height 23
click at [259, 157] on button "< Back to public search results" at bounding box center [255, 154] width 278 height 49
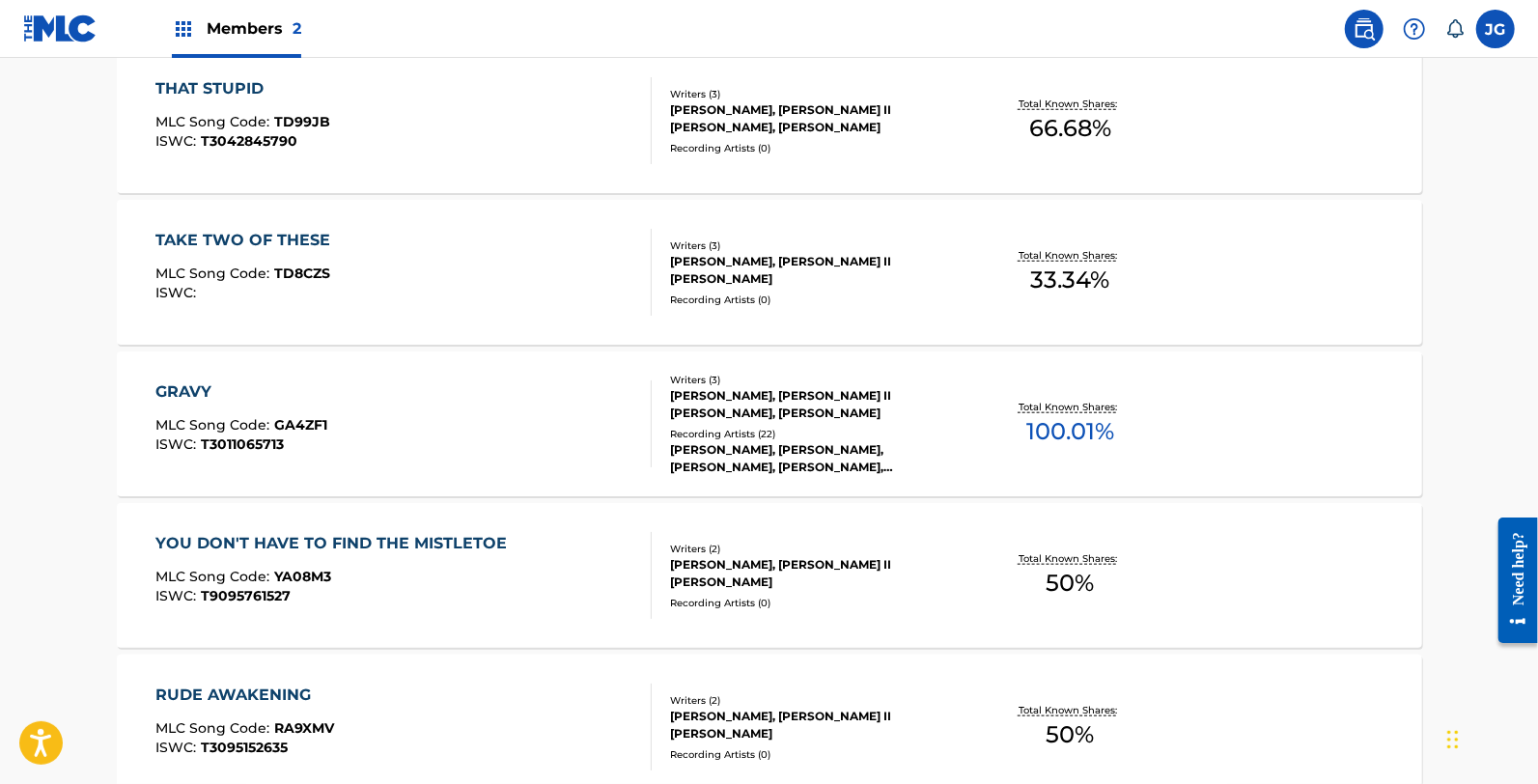
scroll to position [1072, 0]
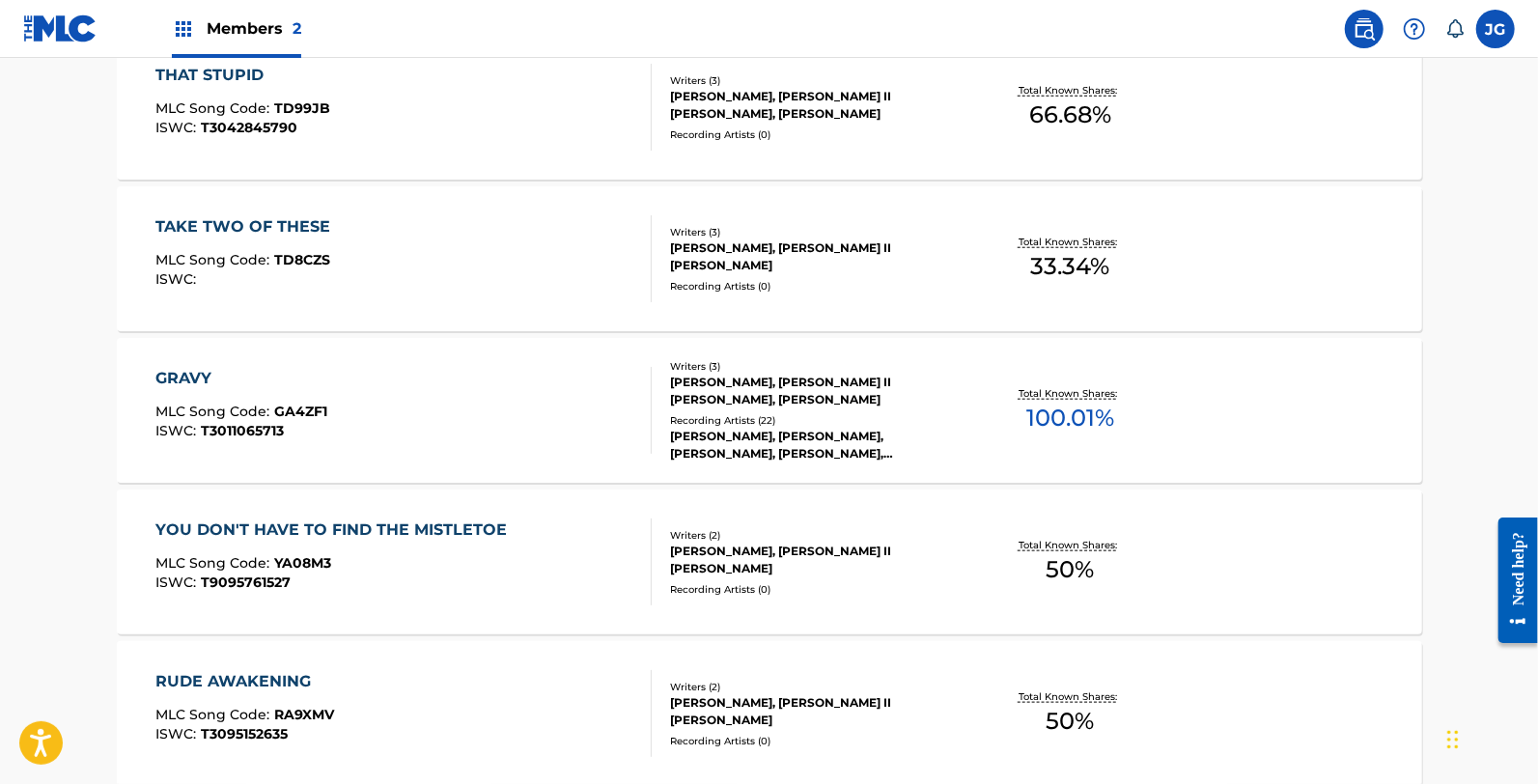
click at [371, 408] on div "GRAVY MLC Song Code : GA4ZF1 ISWC : T3011065713" at bounding box center [403, 410] width 496 height 87
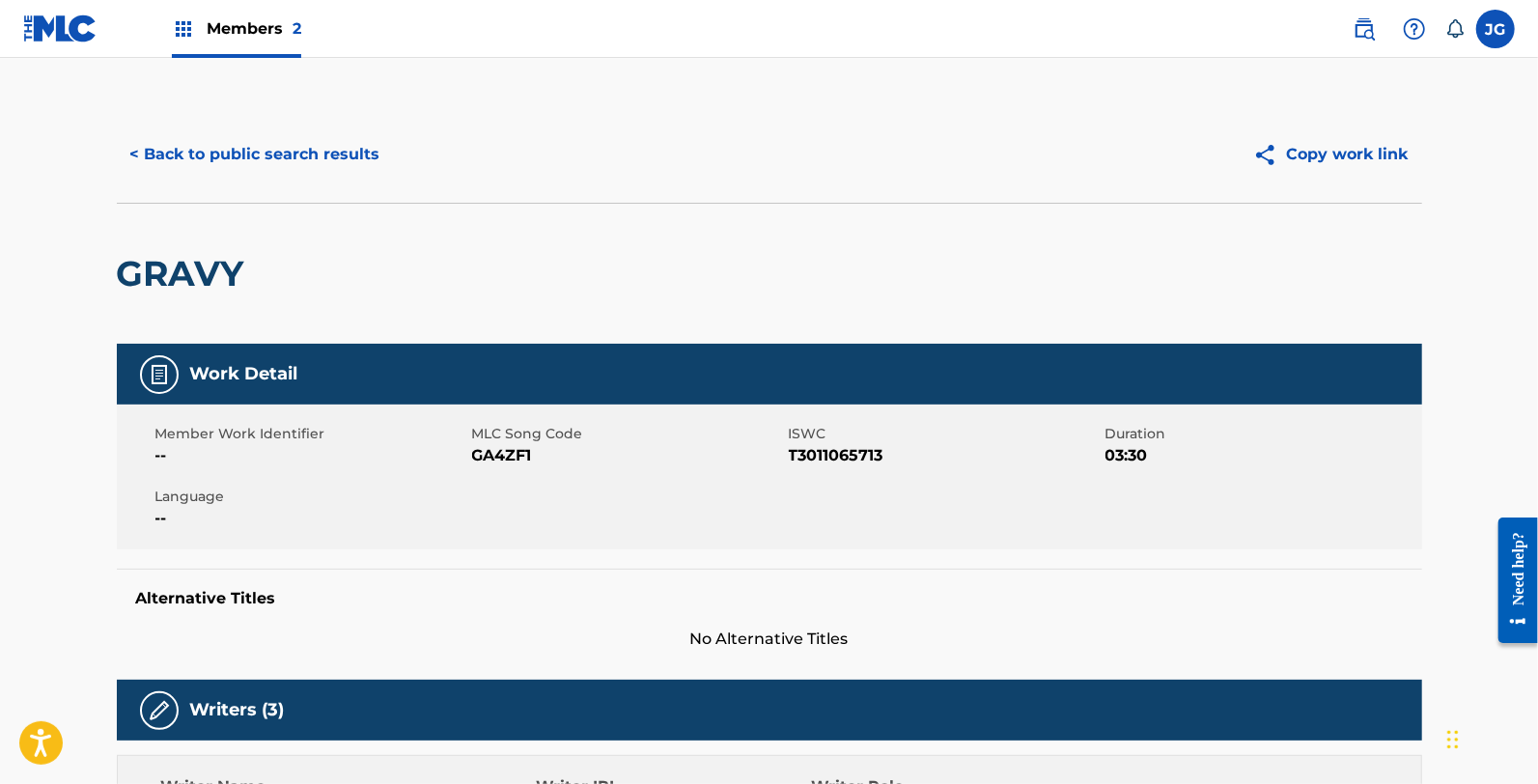
click at [518, 457] on span "GA4ZF1" at bounding box center [628, 456] width 311 height 23
click at [245, 158] on button "< Back to public search results" at bounding box center [255, 154] width 278 height 49
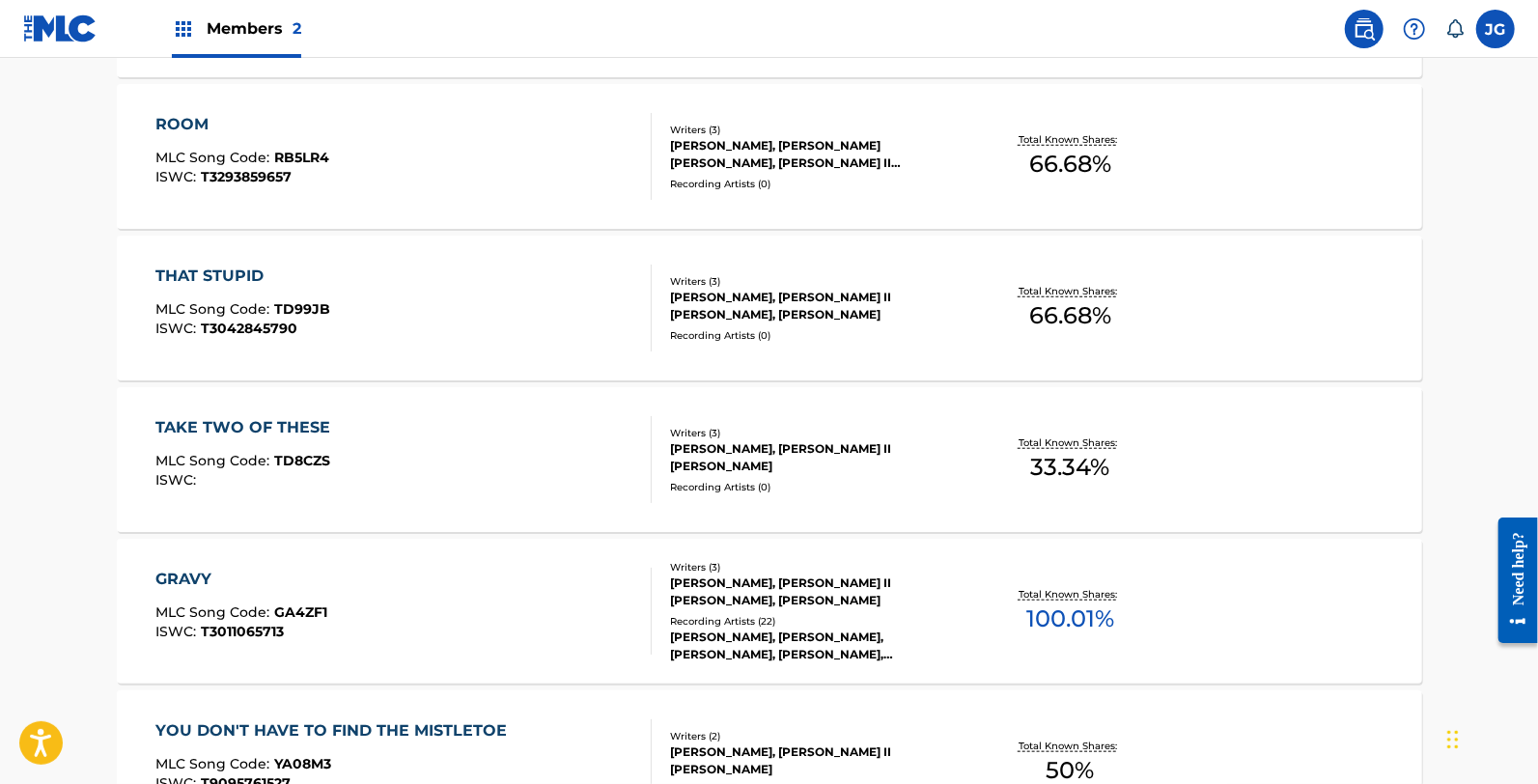
scroll to position [1072, 0]
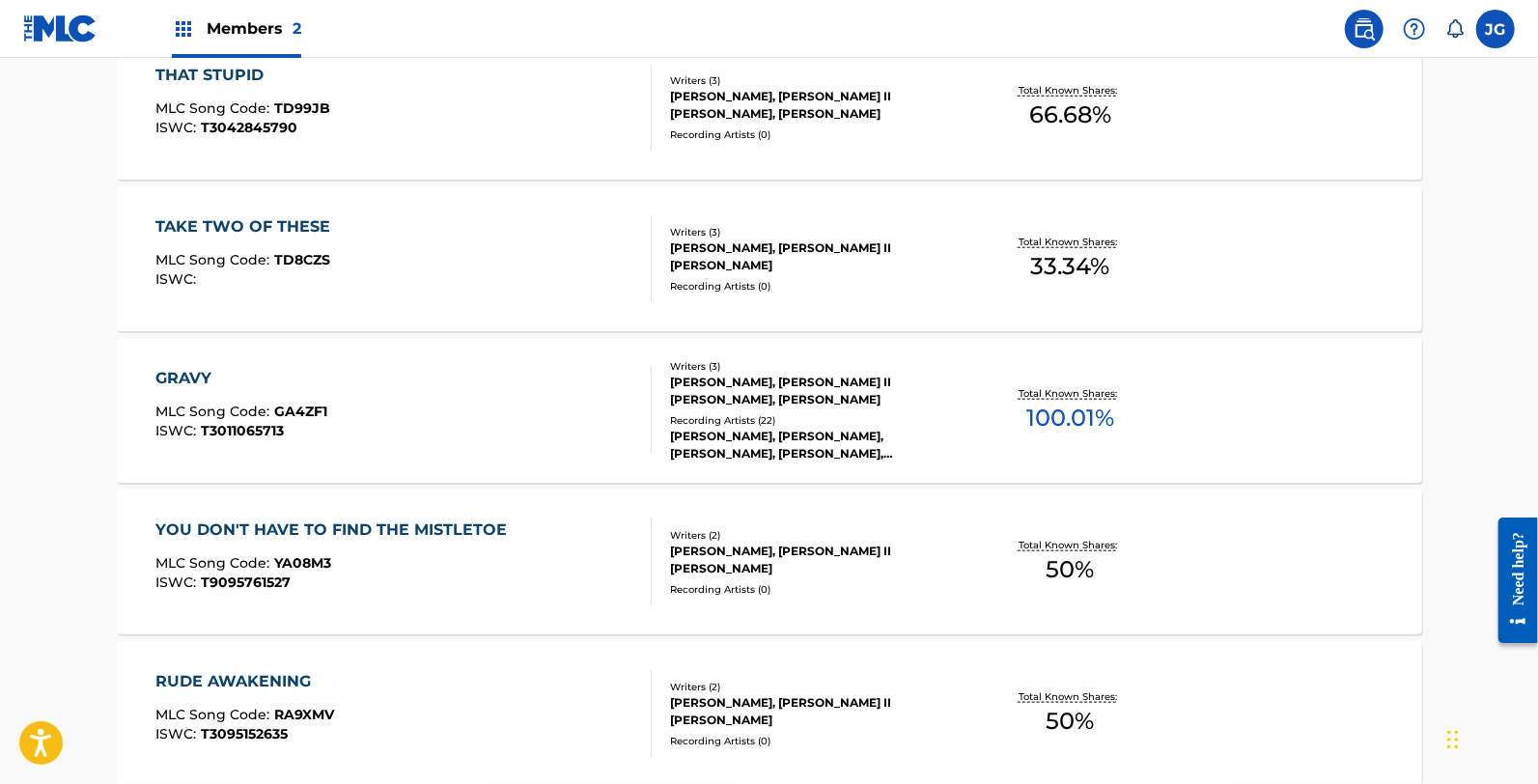
click at [292, 546] on div "YOU DON'T HAVE TO FIND THE MISTLETOE MLC Song Code : YA08M3 ISWC : T9095761527" at bounding box center [336, 562] width 361 height 87
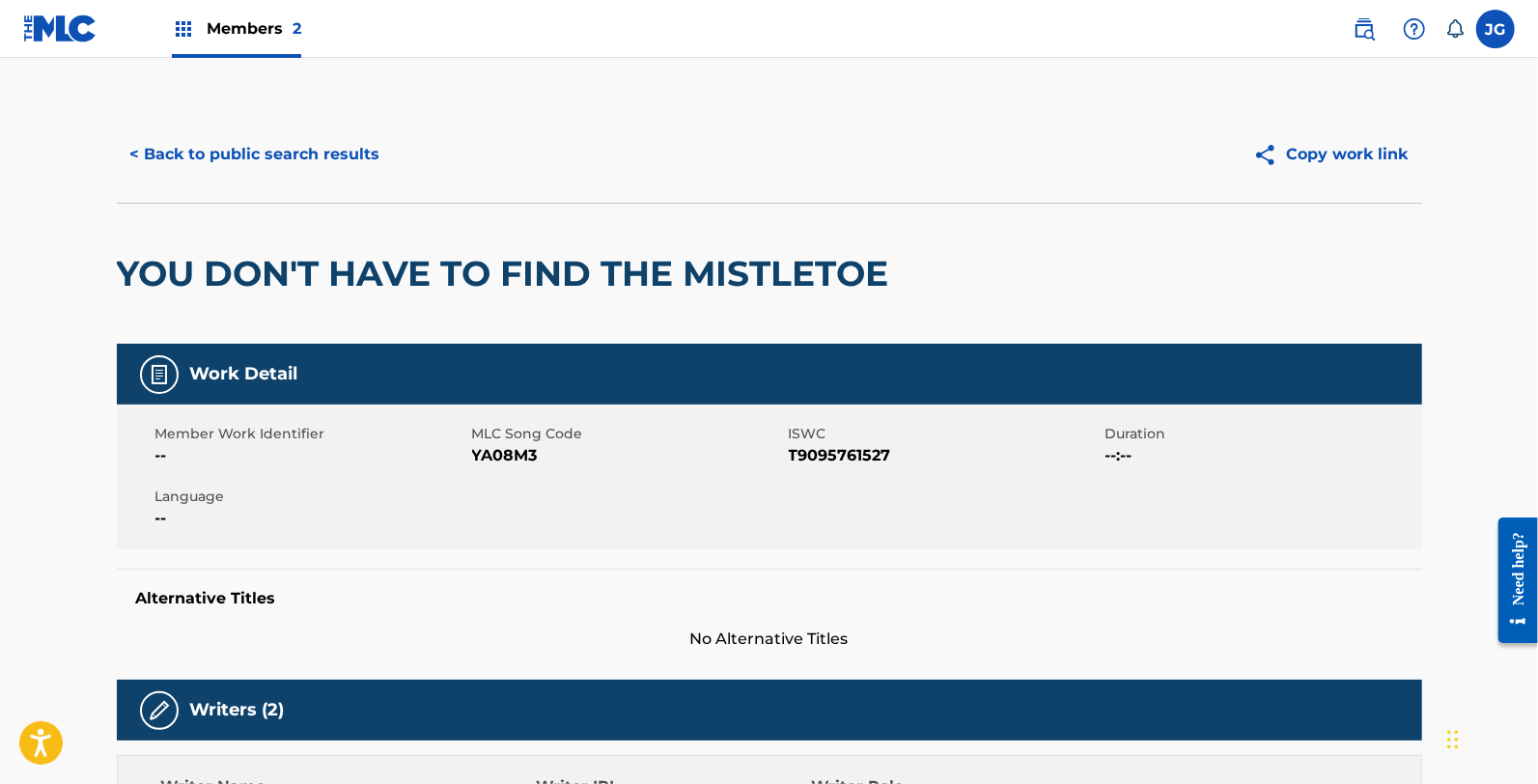
click at [482, 468] on span "YA08M3" at bounding box center [628, 456] width 311 height 23
click at [483, 468] on span "YA08M3" at bounding box center [628, 456] width 311 height 23
click at [244, 145] on button "< Back to public search results" at bounding box center [255, 154] width 278 height 49
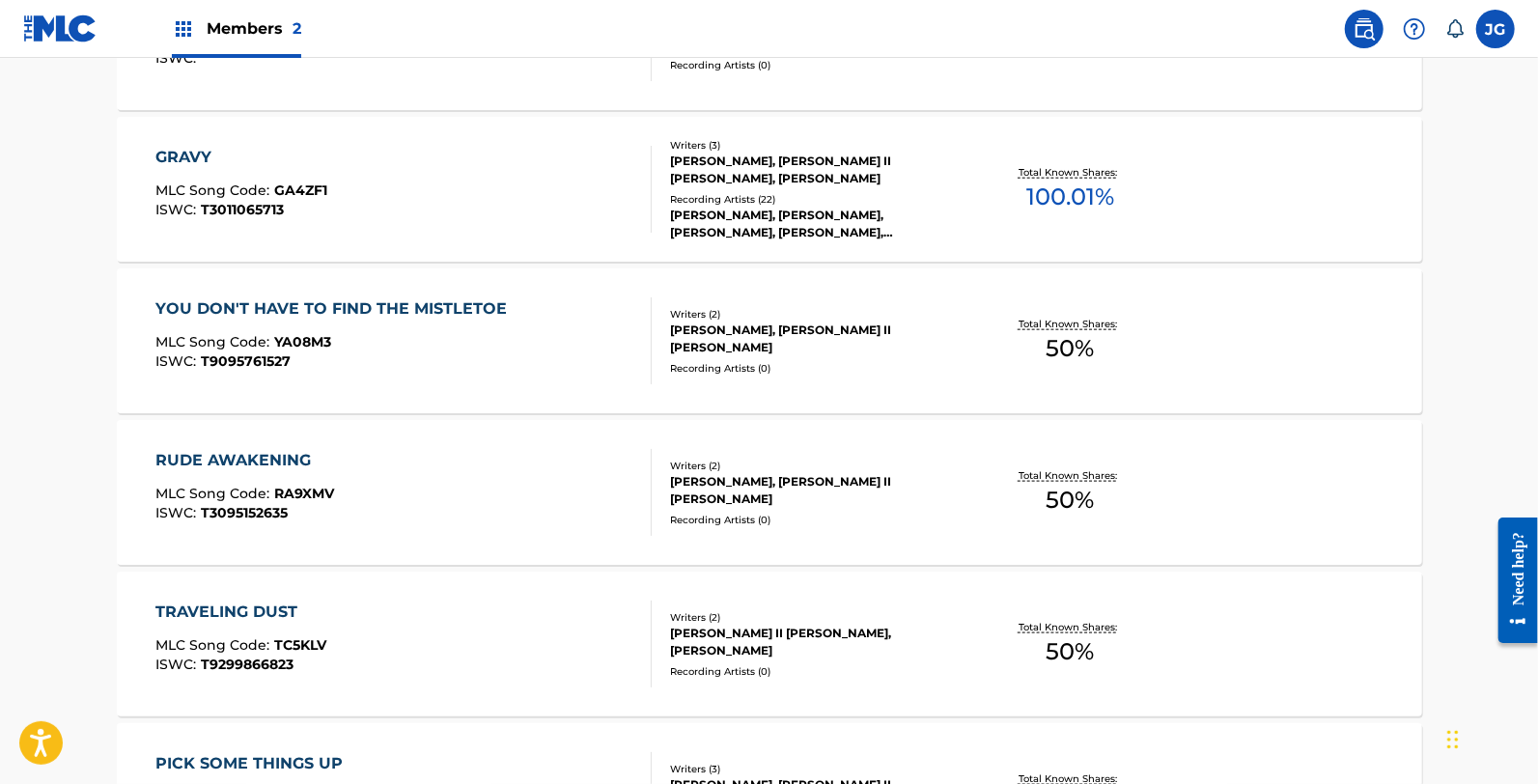
scroll to position [1394, 0]
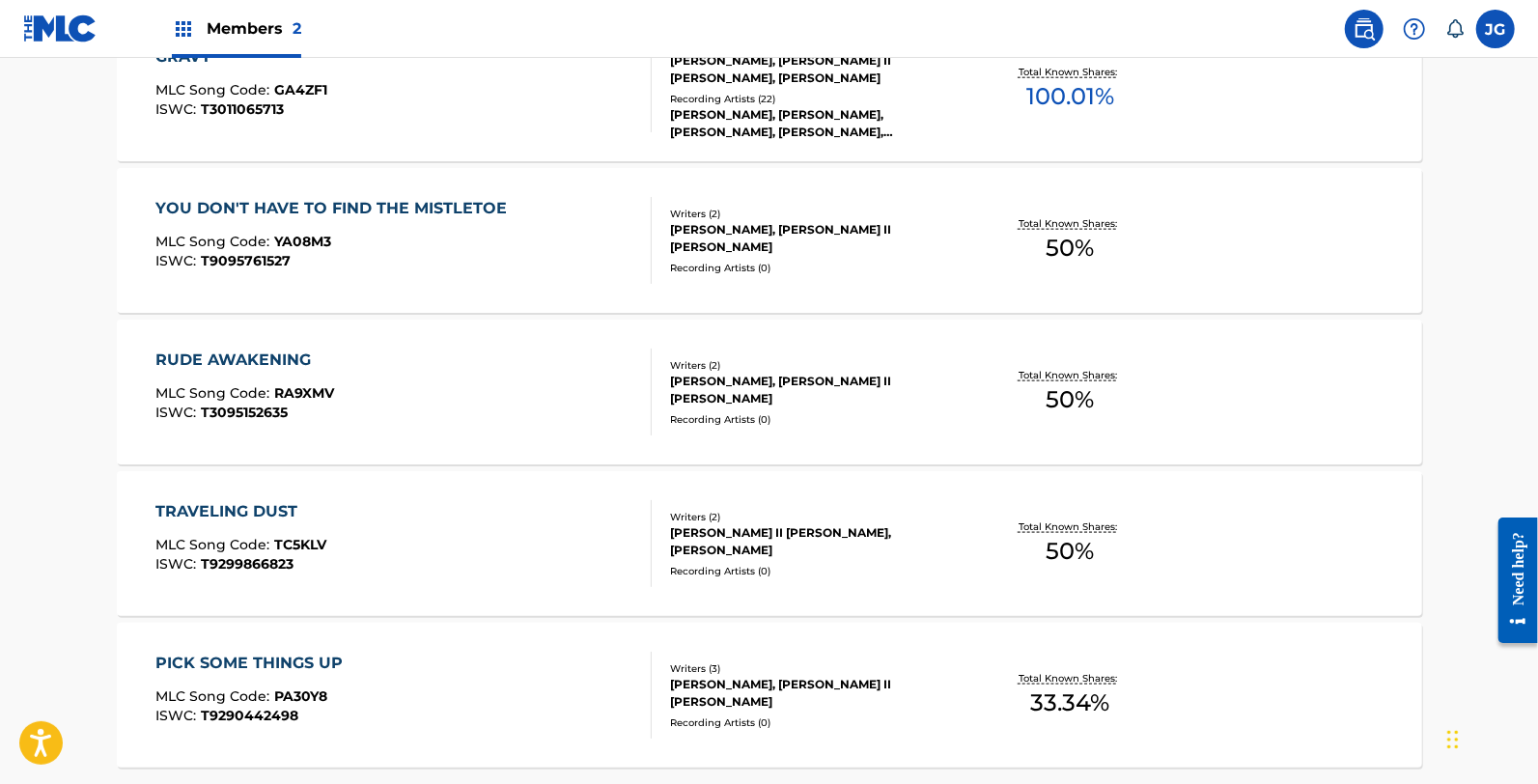
click at [375, 429] on div "RUDE AWAKENING MLC Song Code : RA9XMV ISWC : T3095152635" at bounding box center [403, 392] width 496 height 87
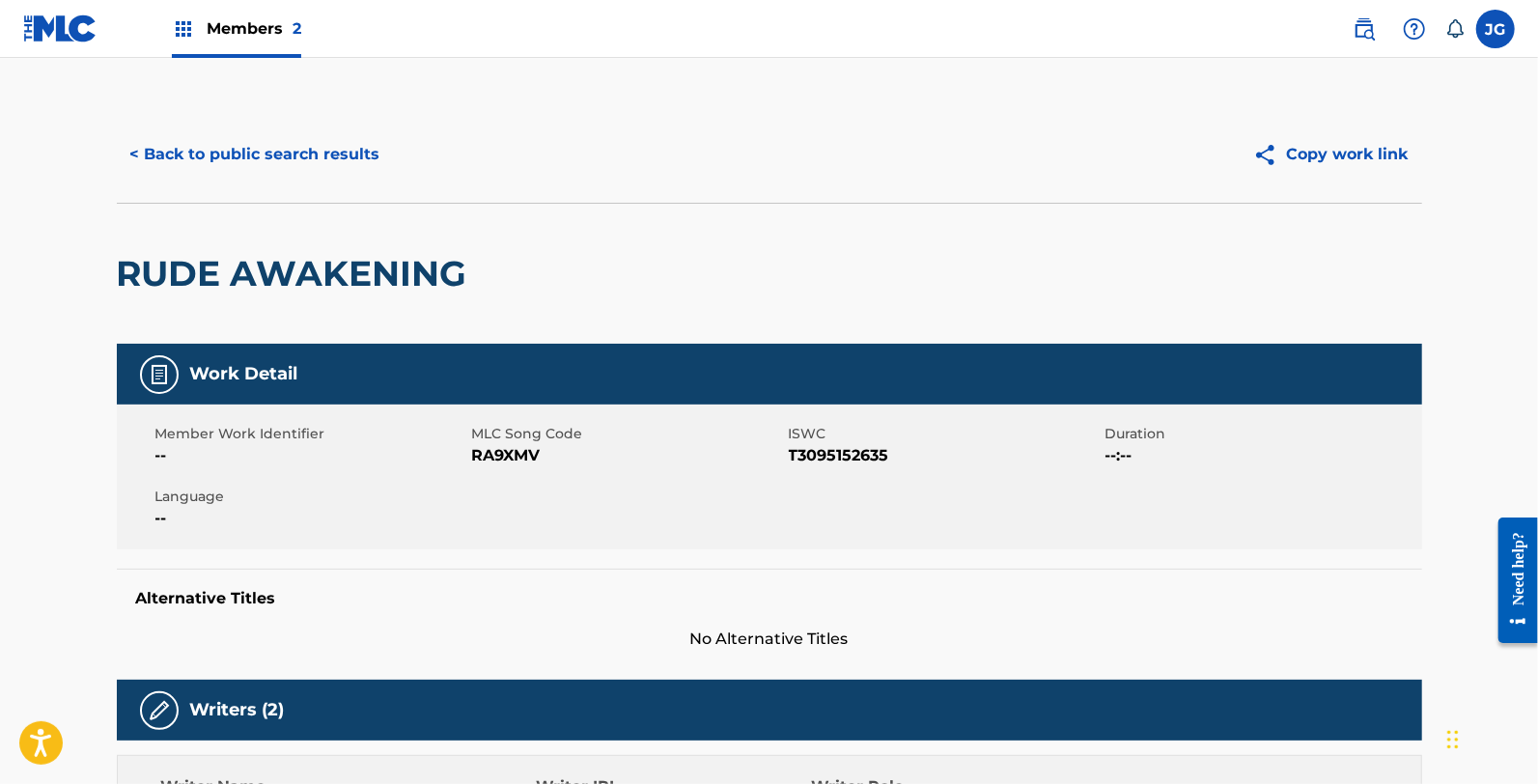
click at [497, 460] on span "RA9XMV" at bounding box center [628, 456] width 311 height 23
click at [333, 146] on button "< Back to public search results" at bounding box center [255, 154] width 278 height 49
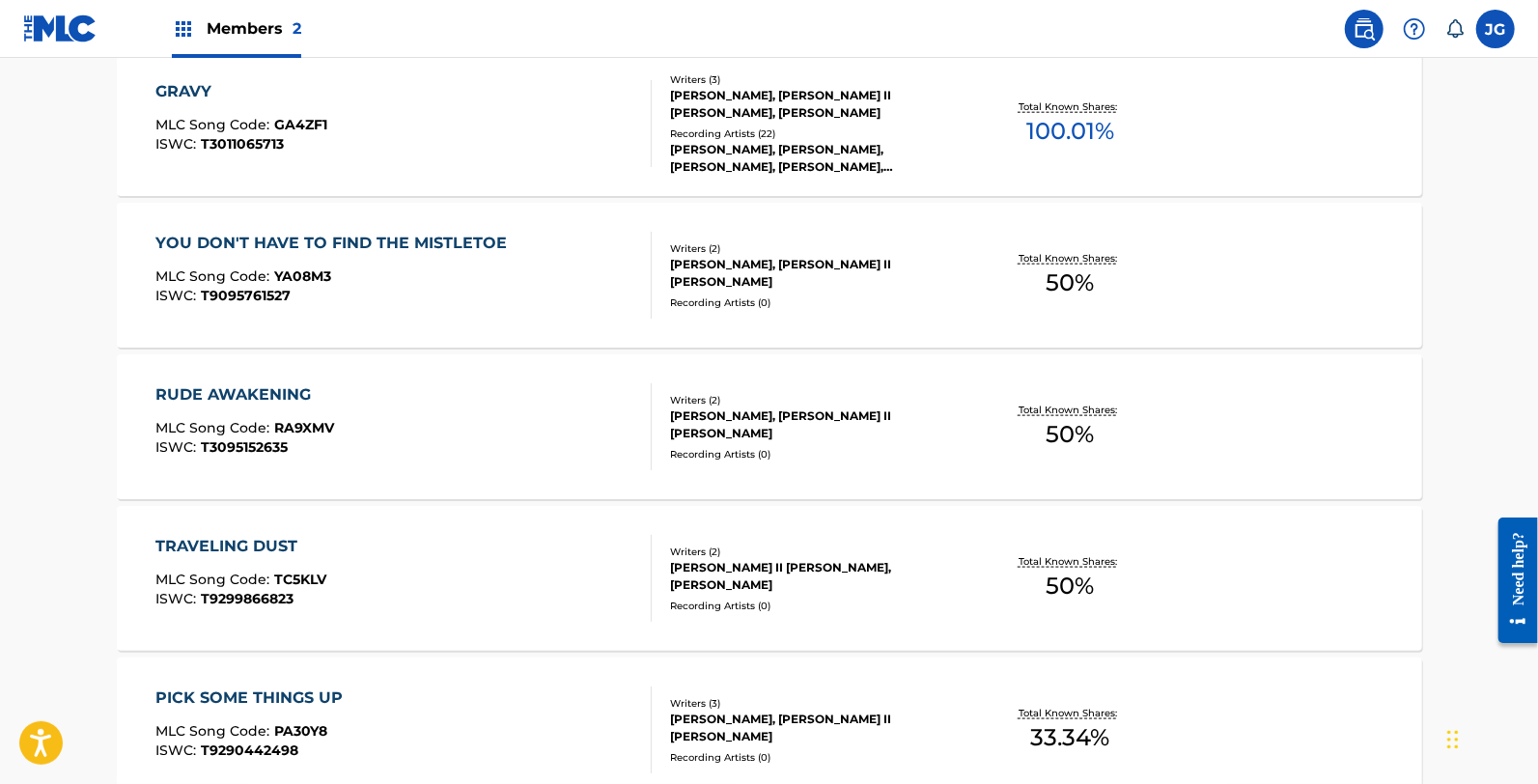
scroll to position [1394, 0]
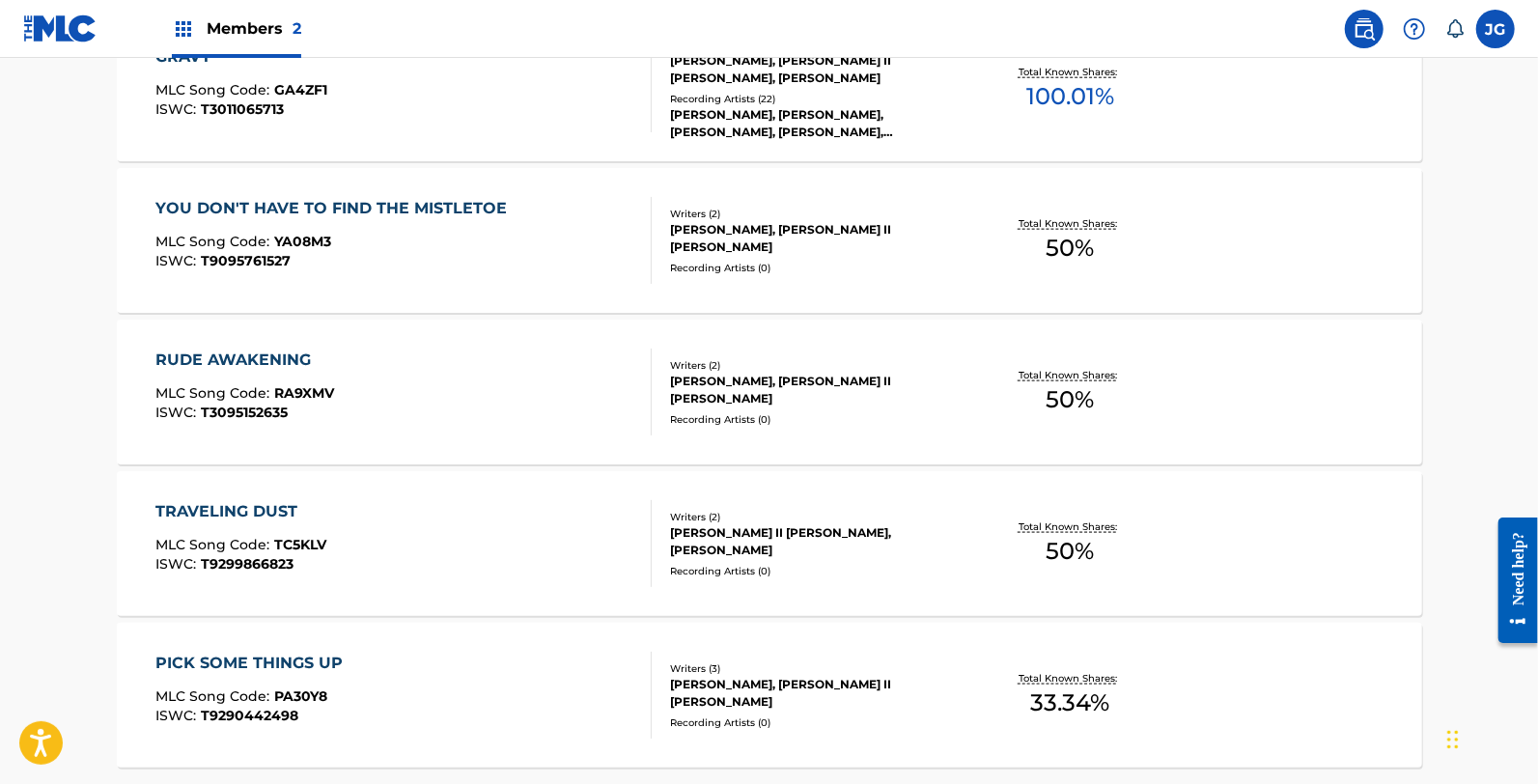
click at [383, 508] on div "TRAVELING DUST MLC Song Code : TC5KLV ISWC : T9299866823" at bounding box center [403, 543] width 496 height 87
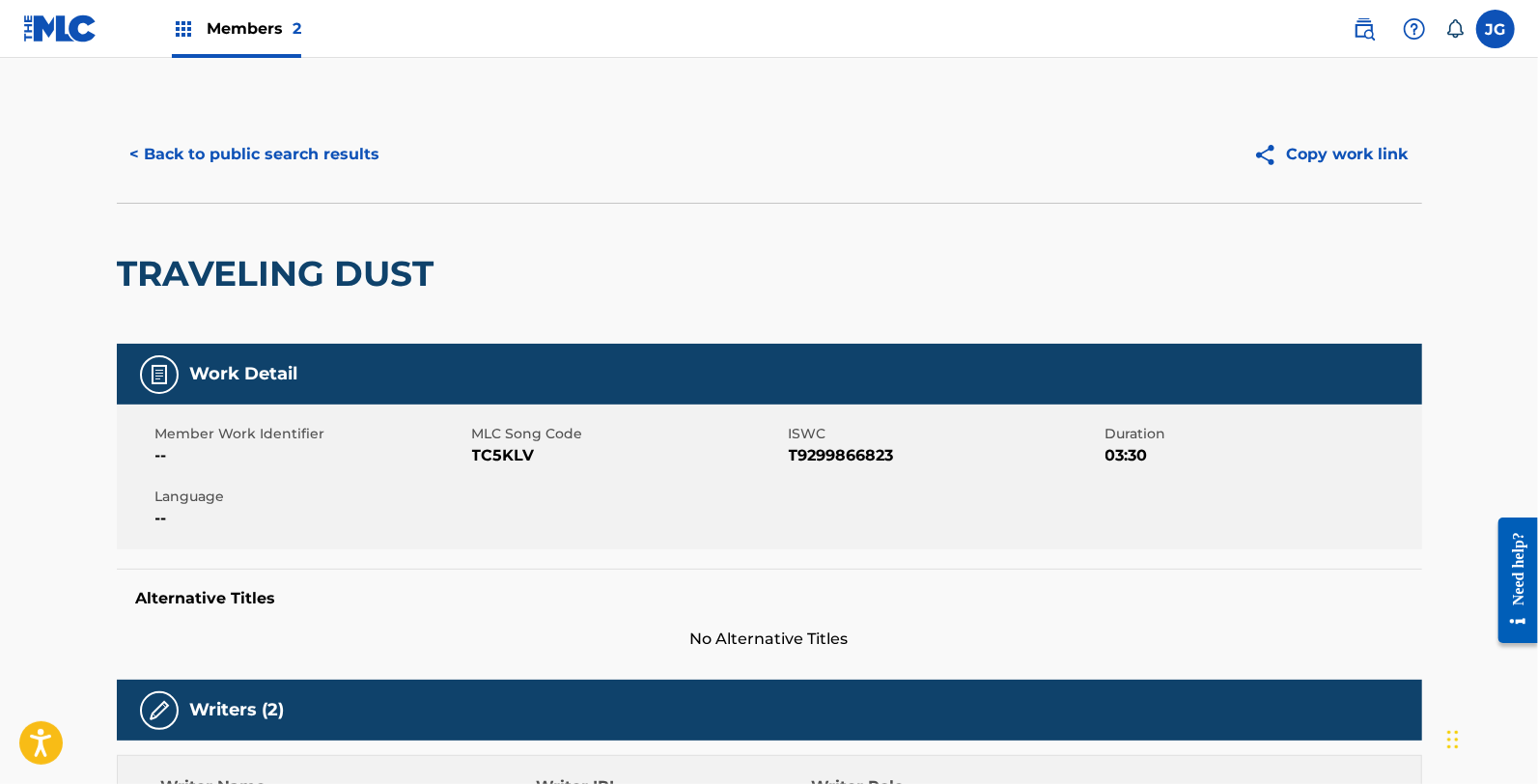
click at [543, 458] on span "TC5KLV" at bounding box center [628, 456] width 311 height 23
click at [524, 458] on span "TC5KLV" at bounding box center [628, 456] width 311 height 23
click at [523, 458] on span "TC5KLV" at bounding box center [628, 456] width 311 height 23
click at [323, 156] on button "< Back to public search results" at bounding box center [255, 154] width 278 height 49
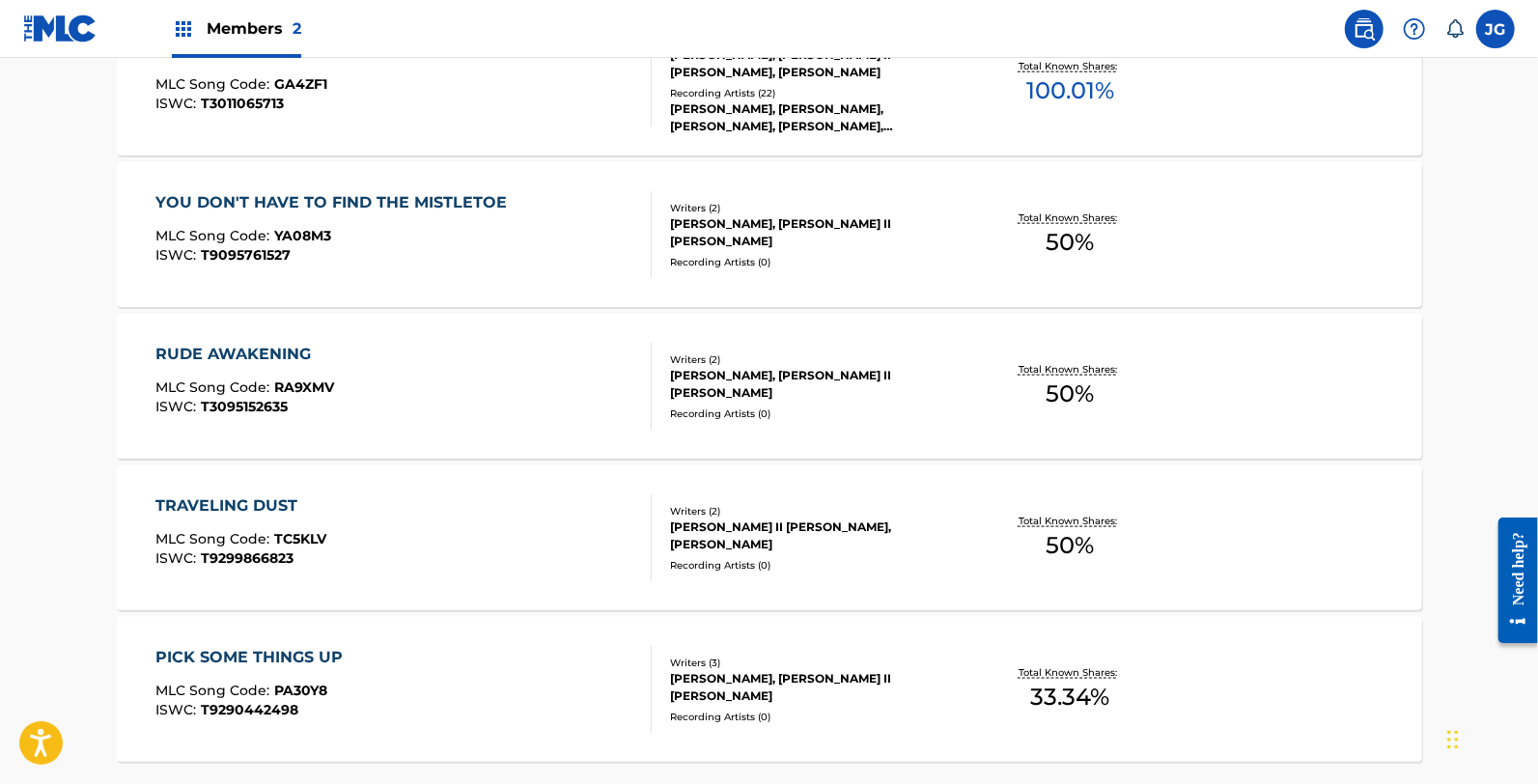
scroll to position [1501, 0]
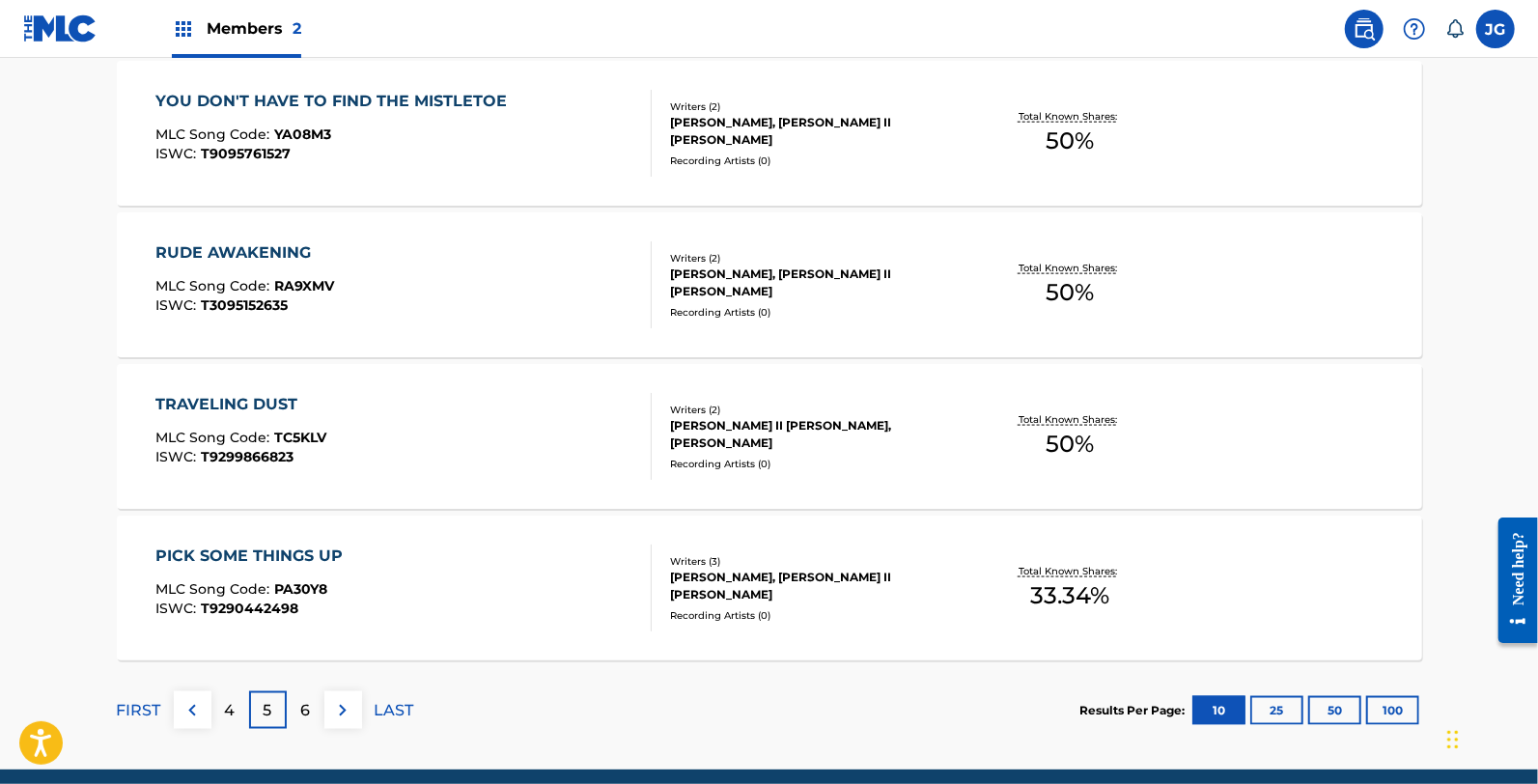
click at [407, 610] on div "PICK SOME THINGS UP MLC Song Code : PA30Y8 ISWC : T9290442498" at bounding box center [403, 588] width 496 height 87
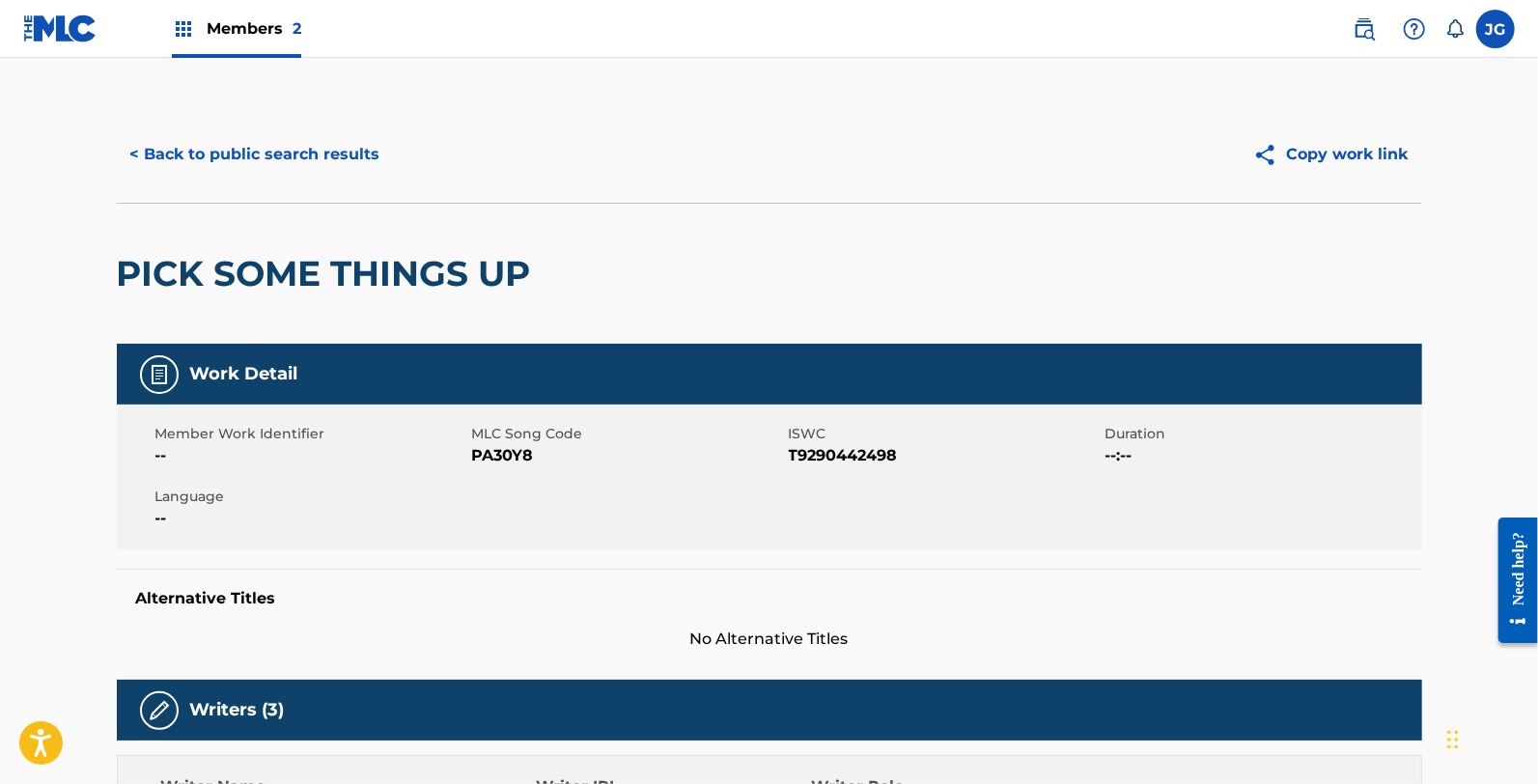
click at [503, 451] on span "PA30Y8" at bounding box center [628, 456] width 311 height 23
click at [266, 154] on button "< Back to public search results" at bounding box center [255, 154] width 278 height 49
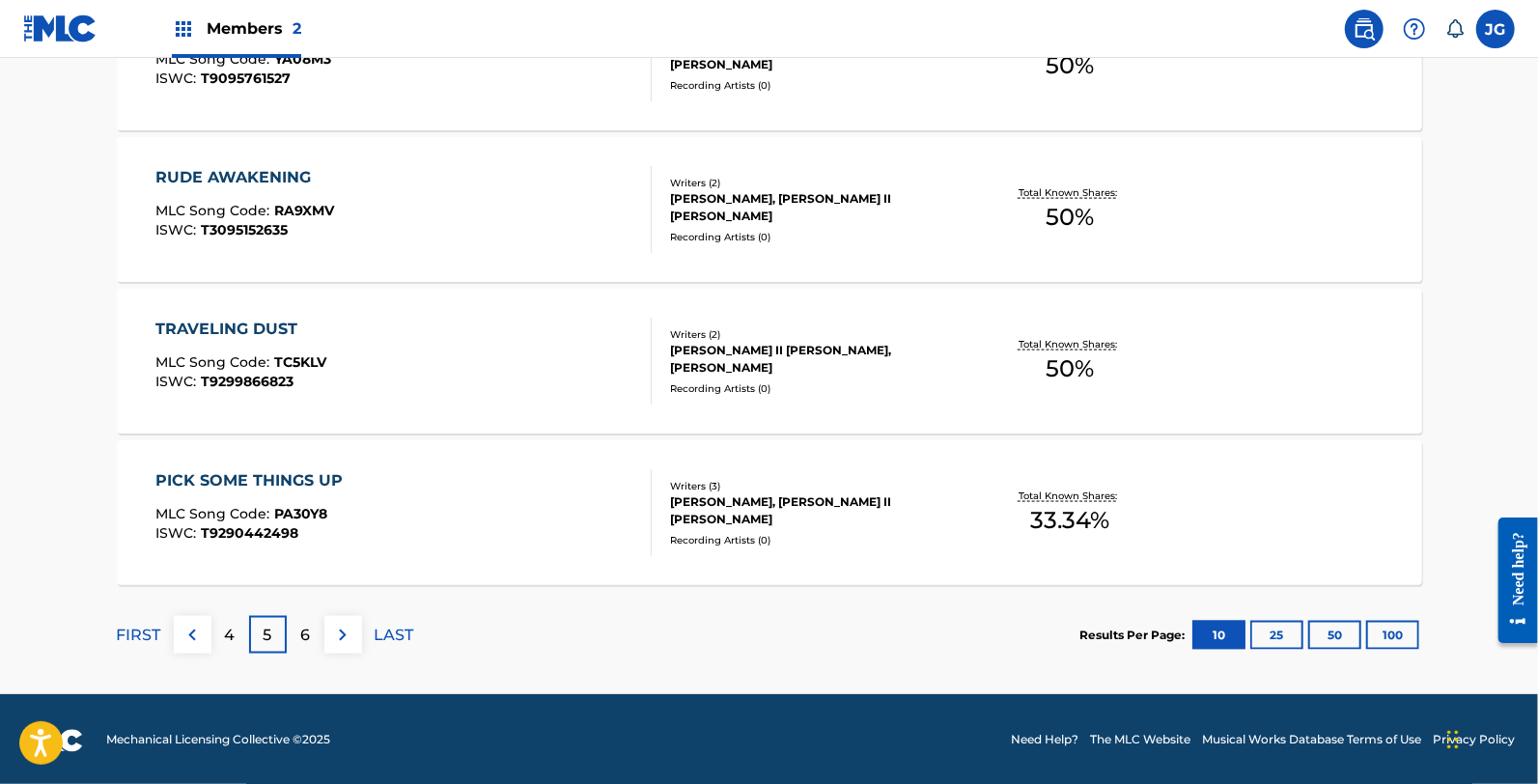
scroll to position [1579, 0]
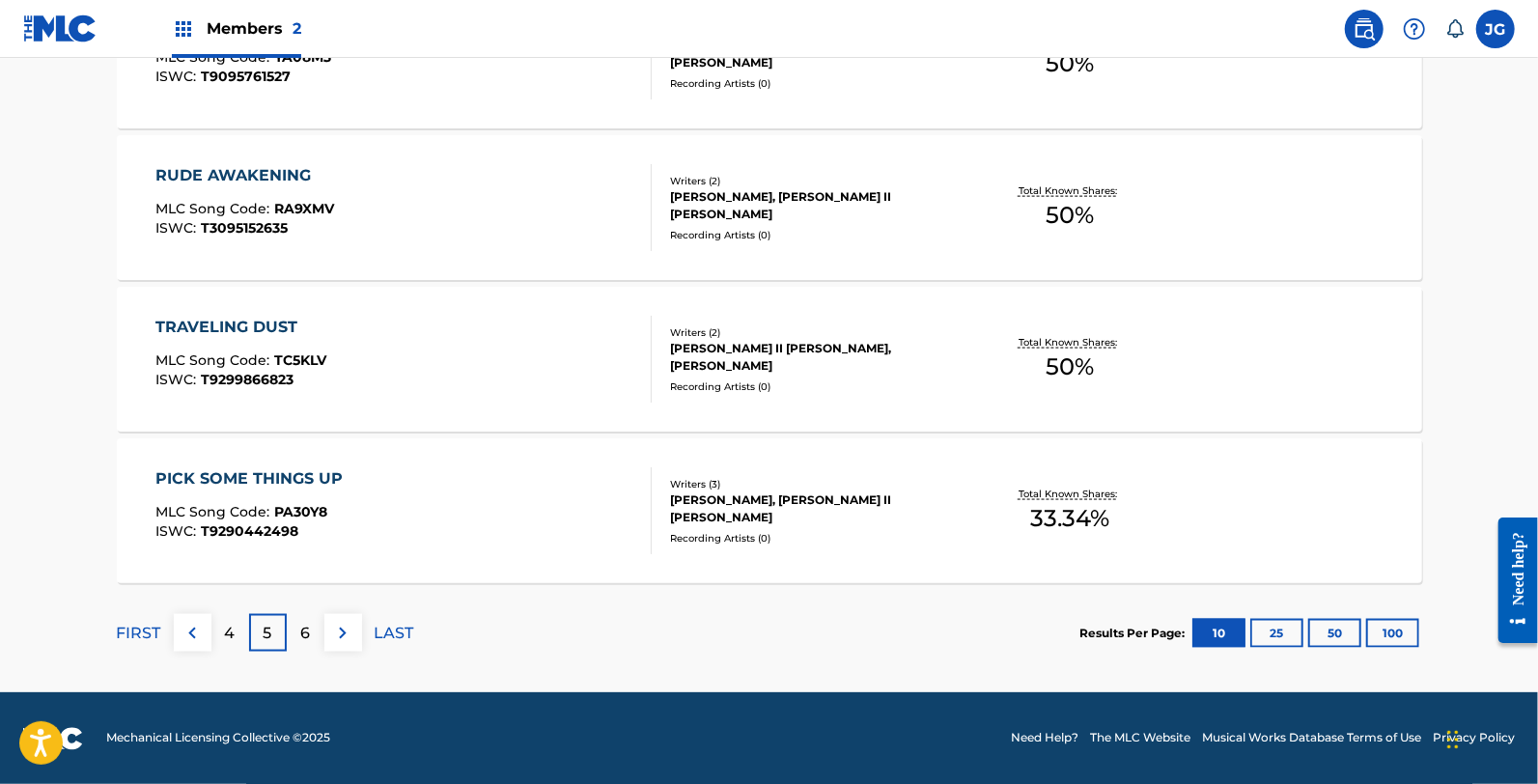
click at [307, 619] on div "6" at bounding box center [305, 633] width 38 height 38
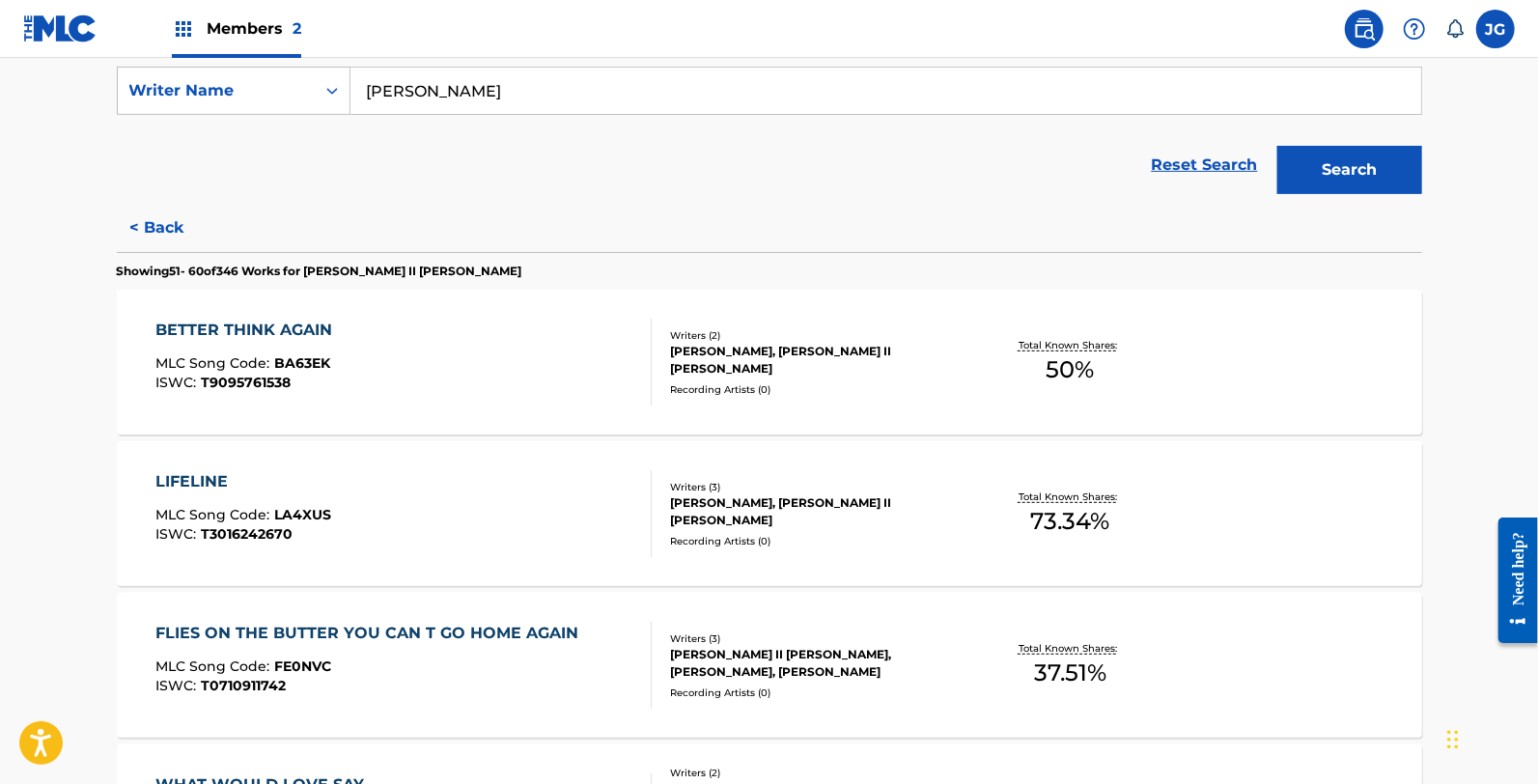
scroll to position [536, 0]
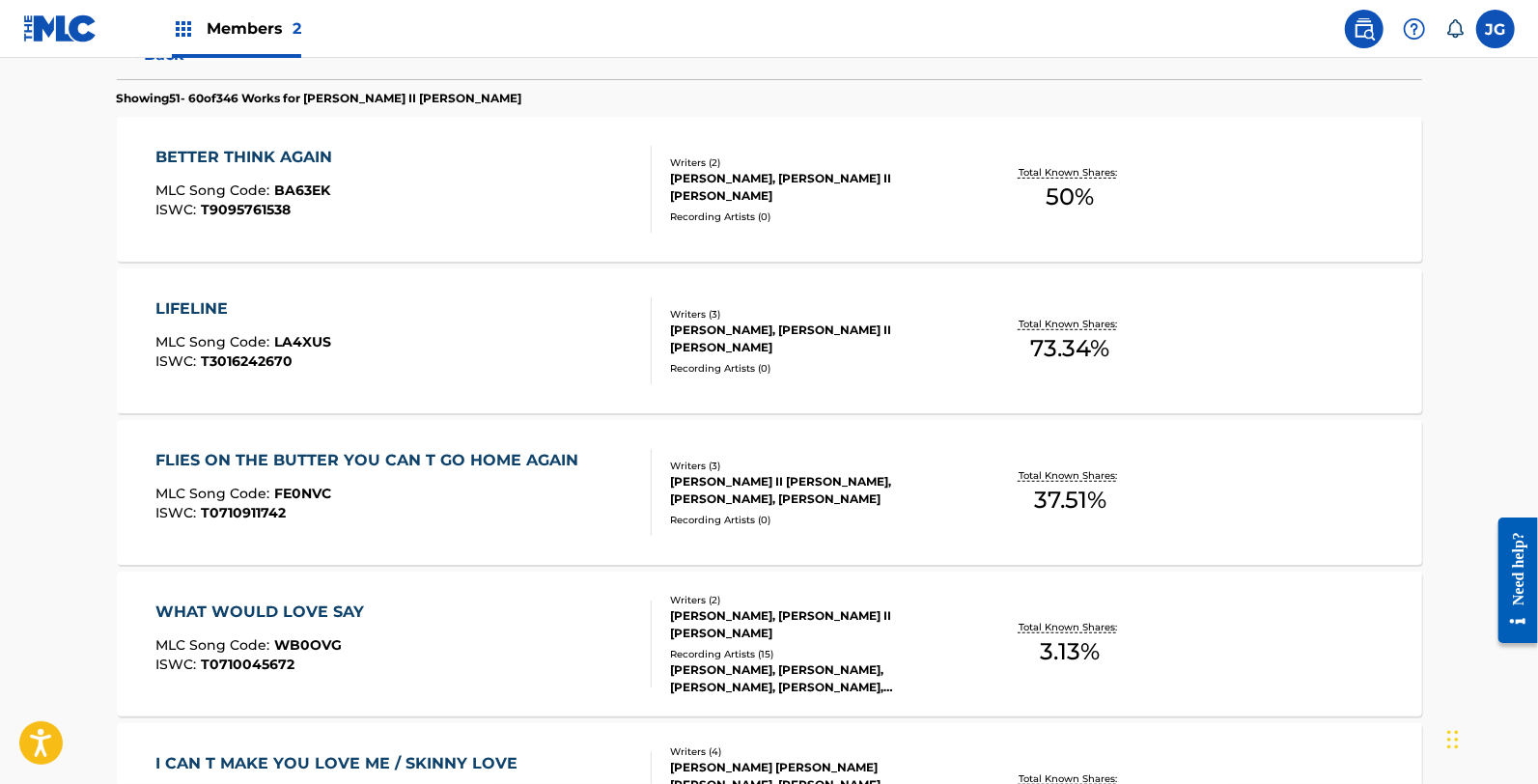
click at [311, 171] on div "BETTER THINK AGAIN MLC Song Code : BA63EK ISWC : T9095761538" at bounding box center [248, 189] width 186 height 87
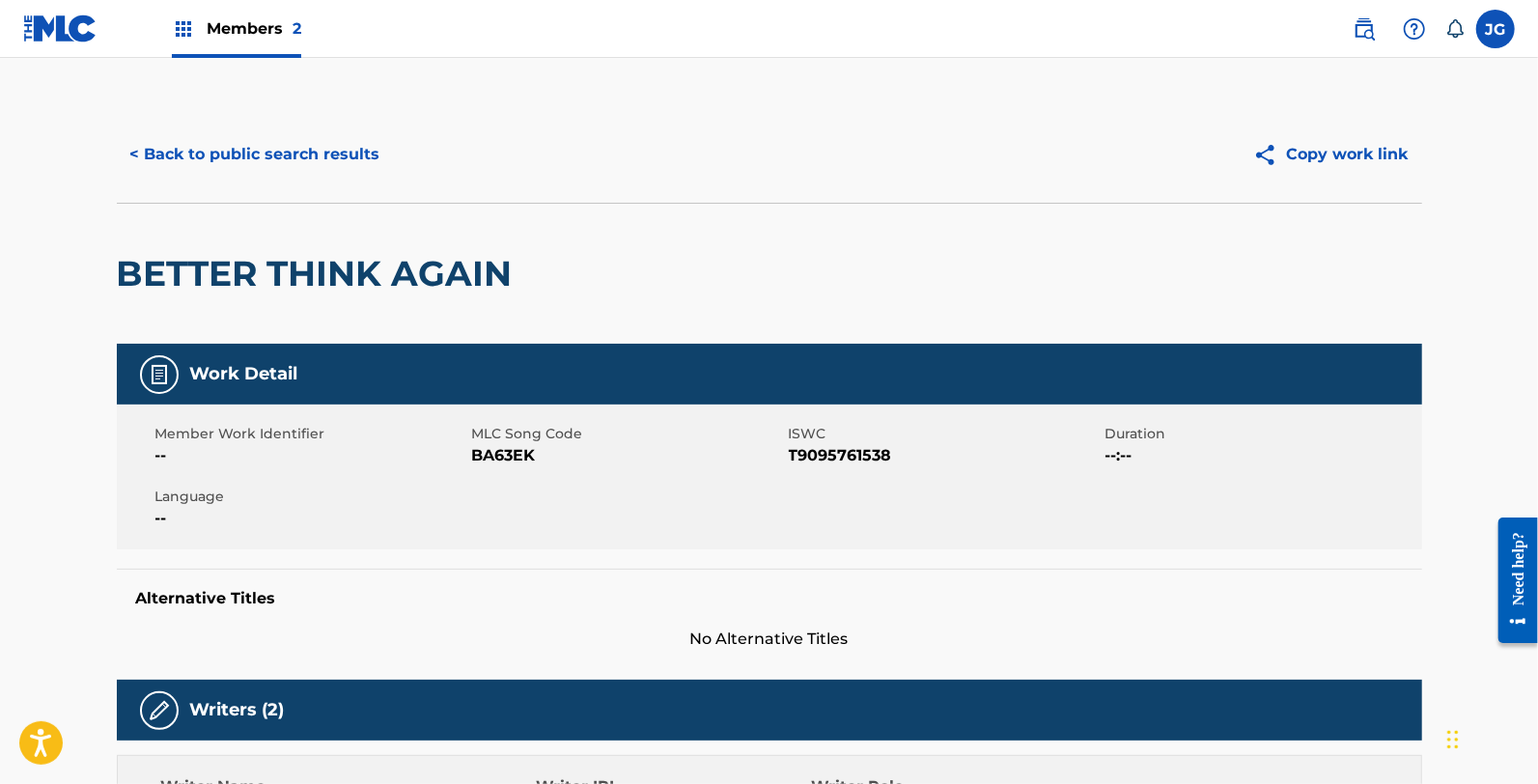
click at [487, 448] on span "BA63EK" at bounding box center [628, 456] width 311 height 23
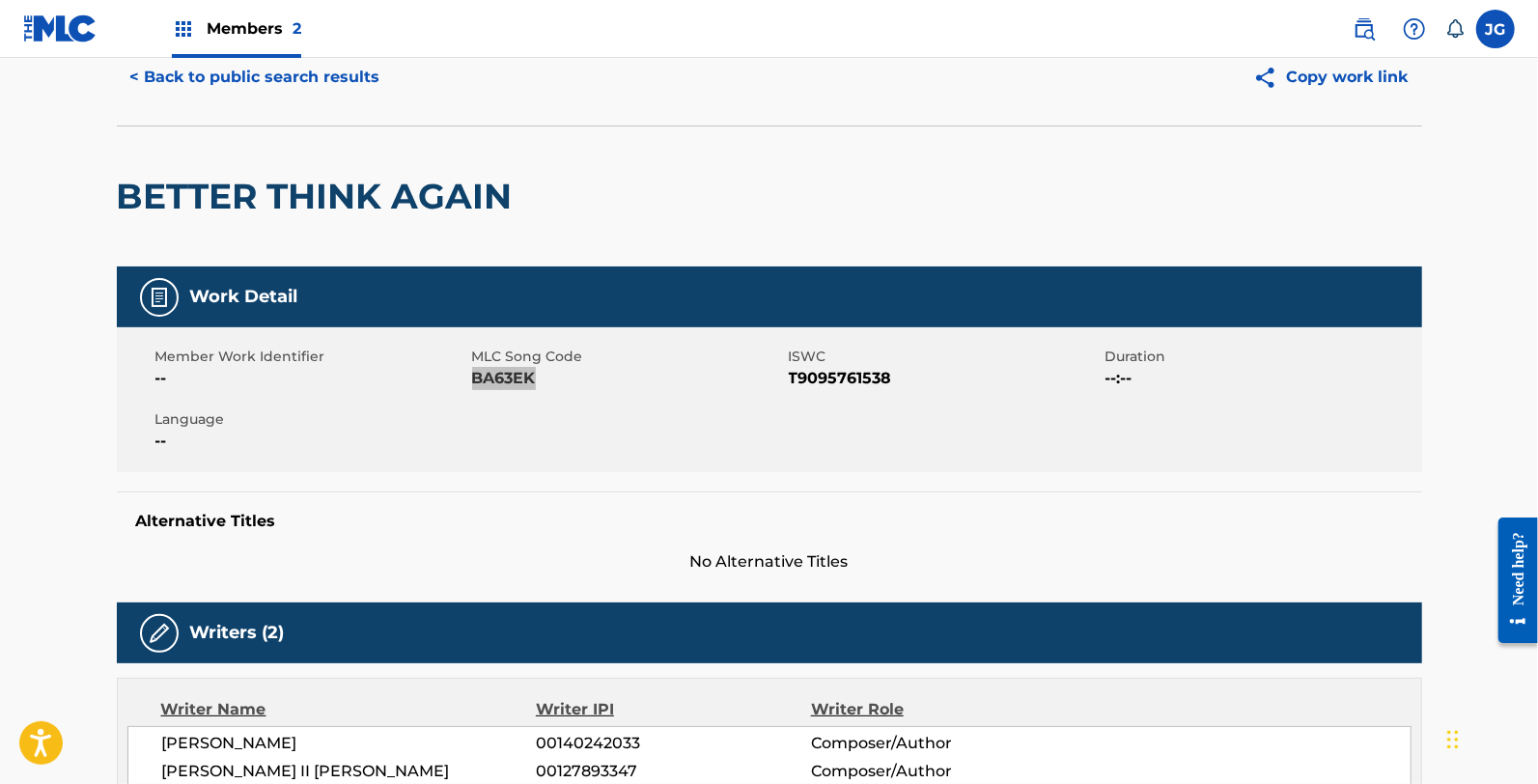
scroll to position [184, 0]
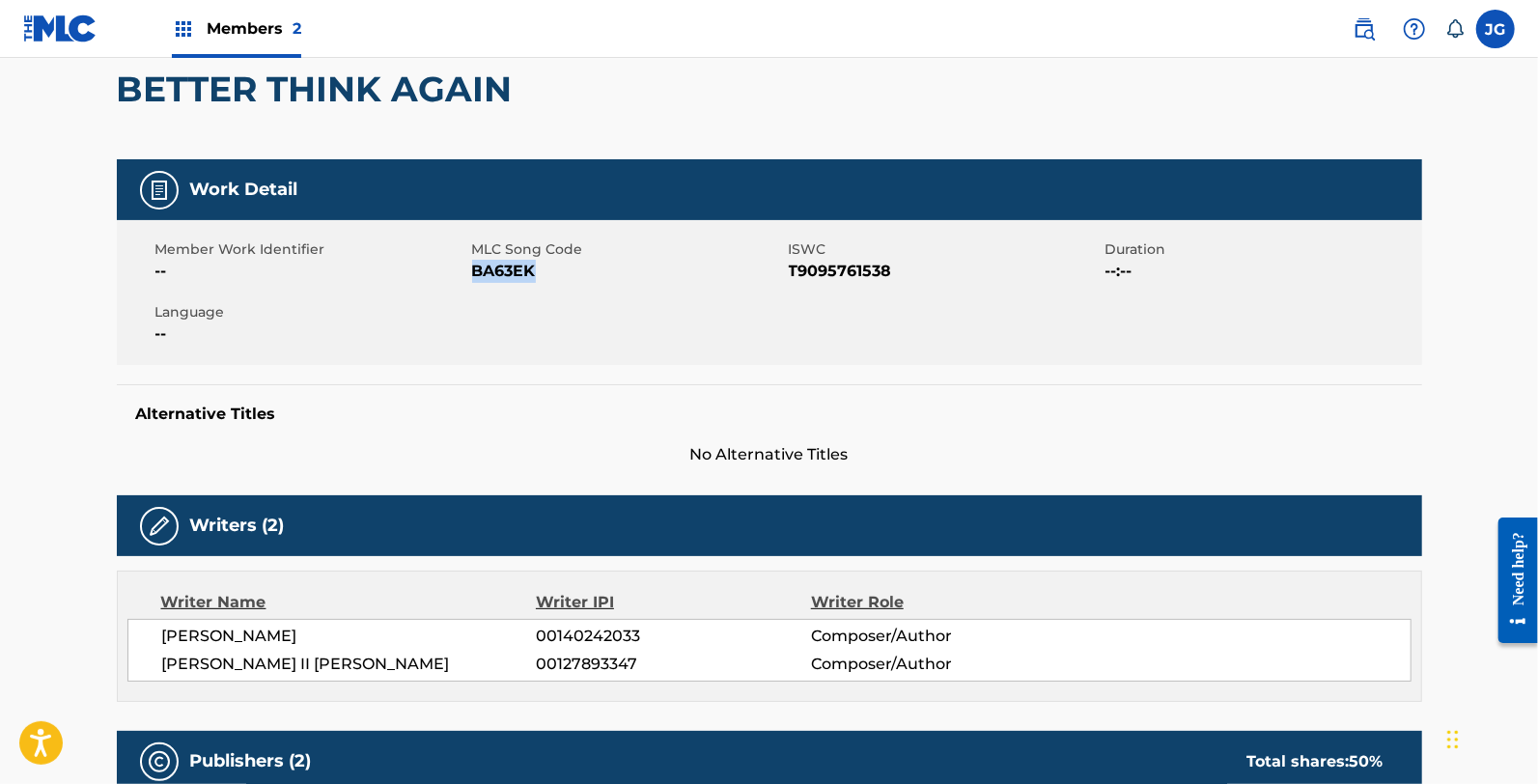
click at [441, 360] on div "Member Work Identifier -- MLC Song Code BA63EK ISWC T9095761538 Duration --:-- …" at bounding box center [769, 292] width 1305 height 145
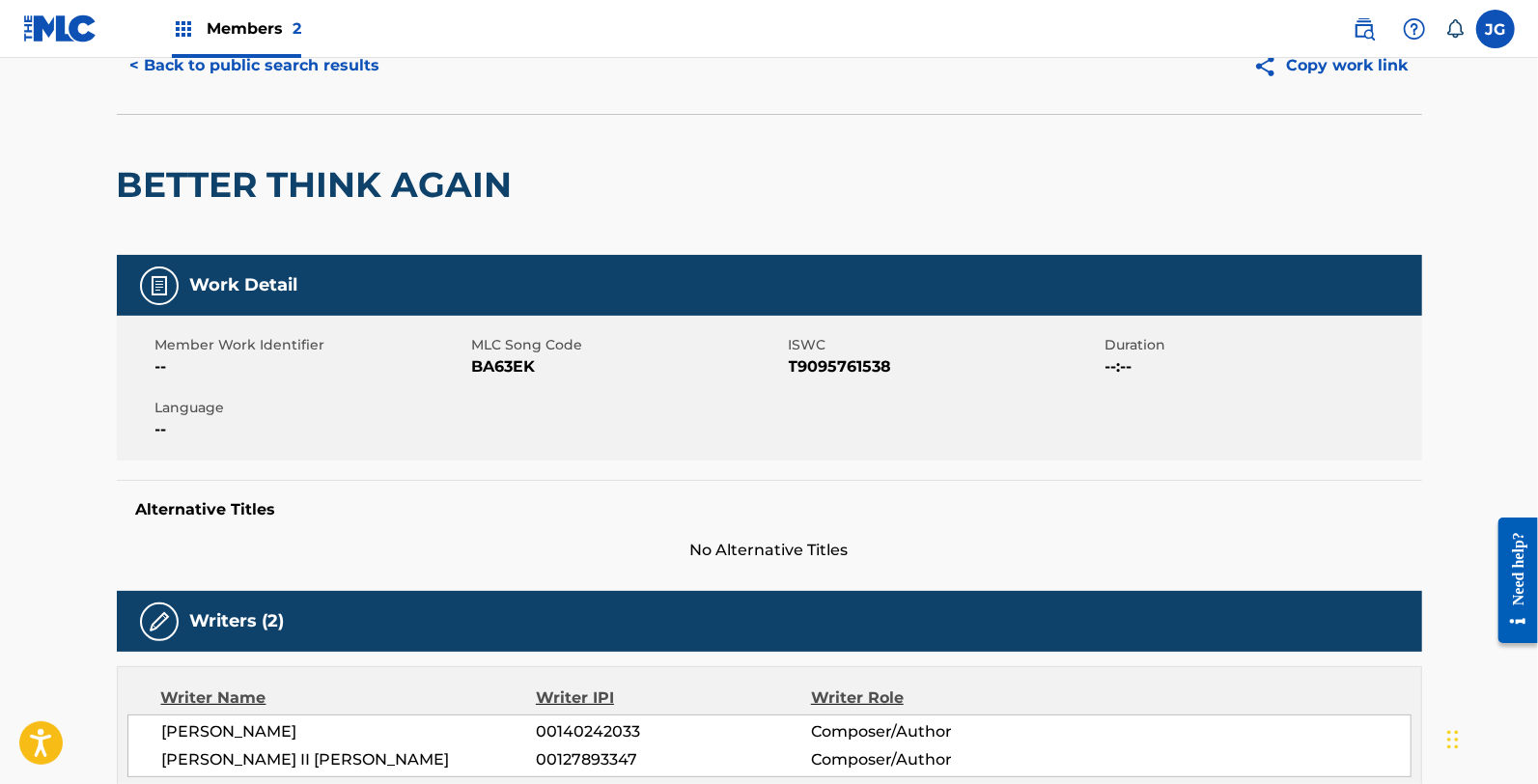
scroll to position [0, 0]
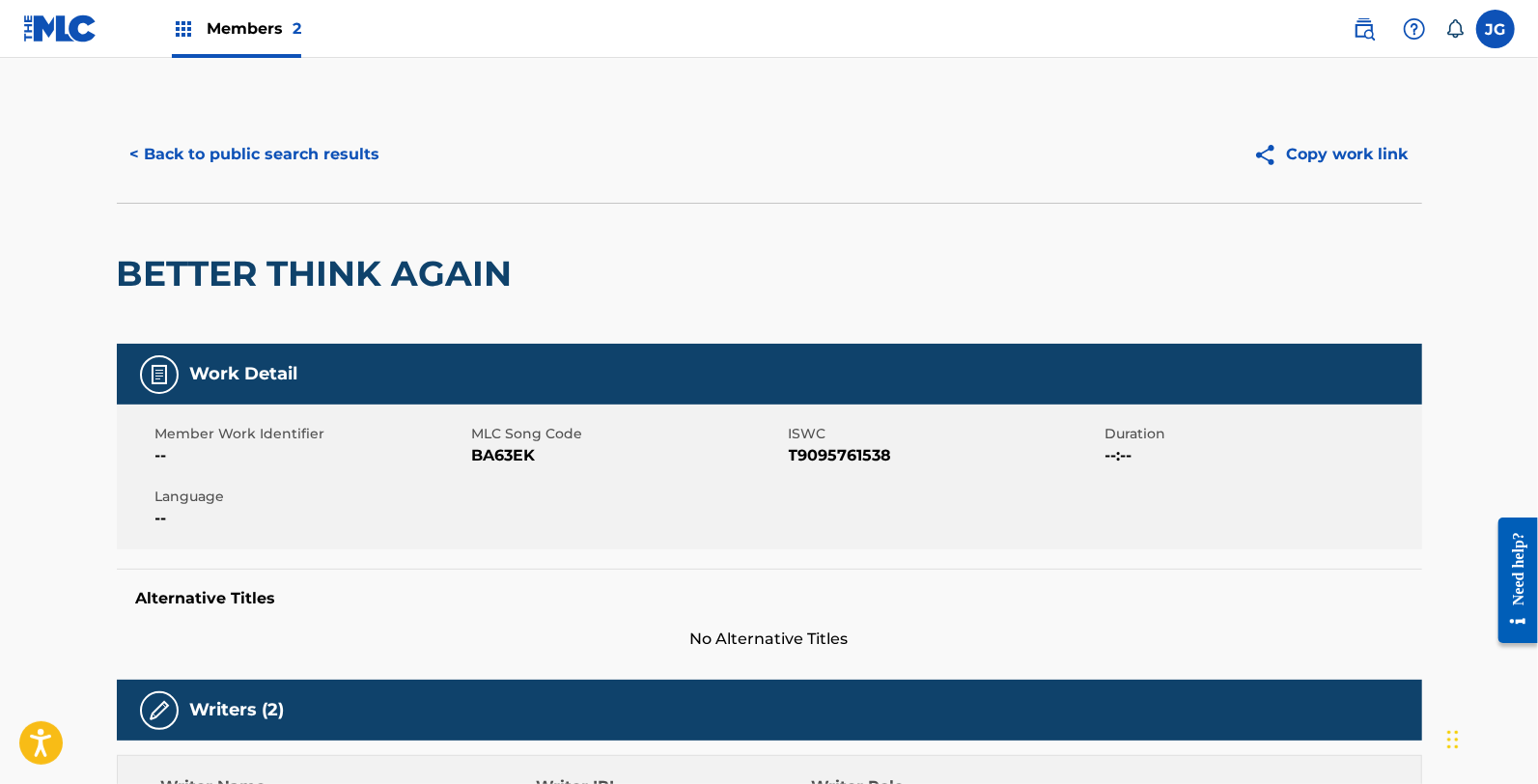
click at [247, 147] on button "< Back to public search results" at bounding box center [255, 154] width 278 height 49
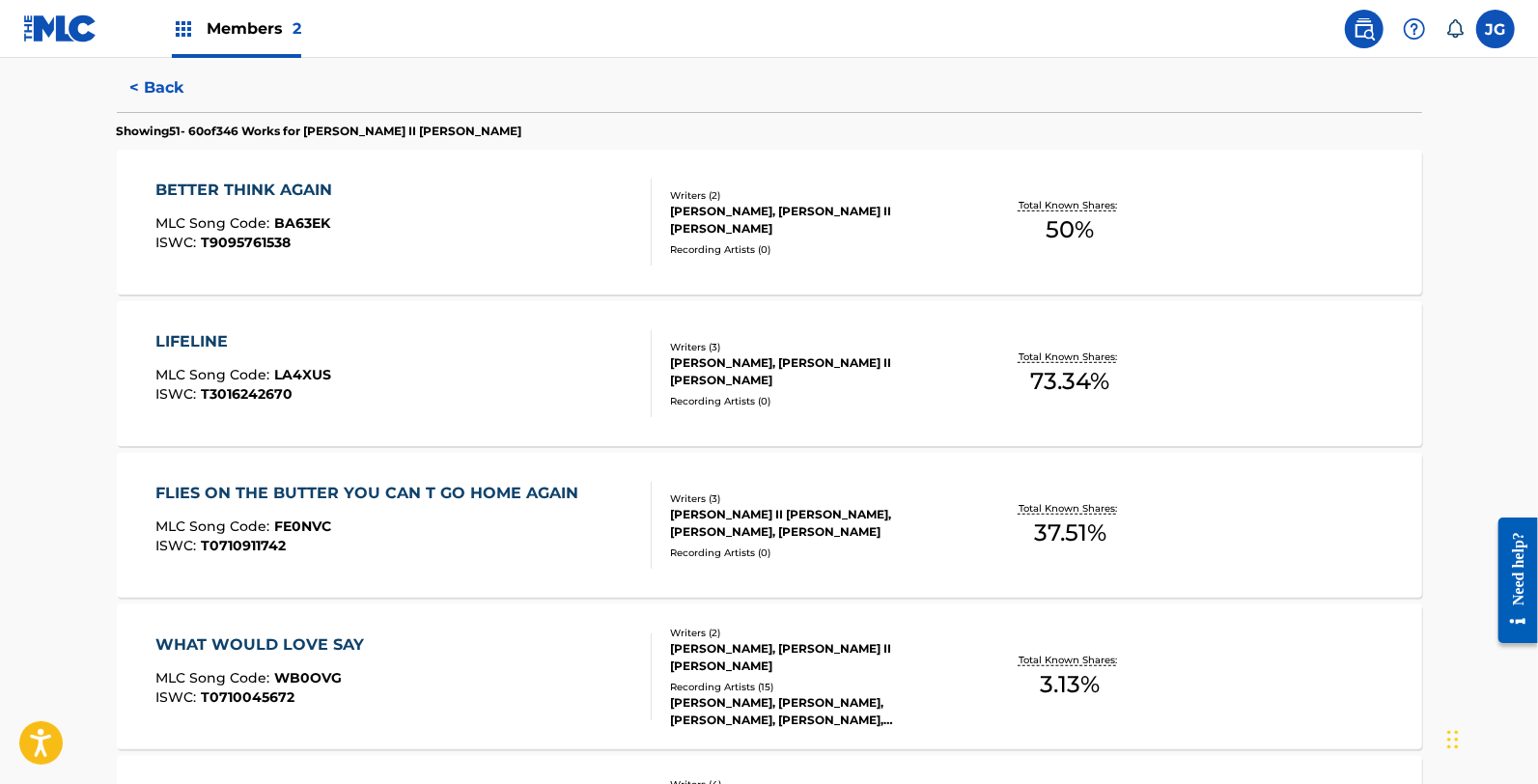
scroll to position [643, 0]
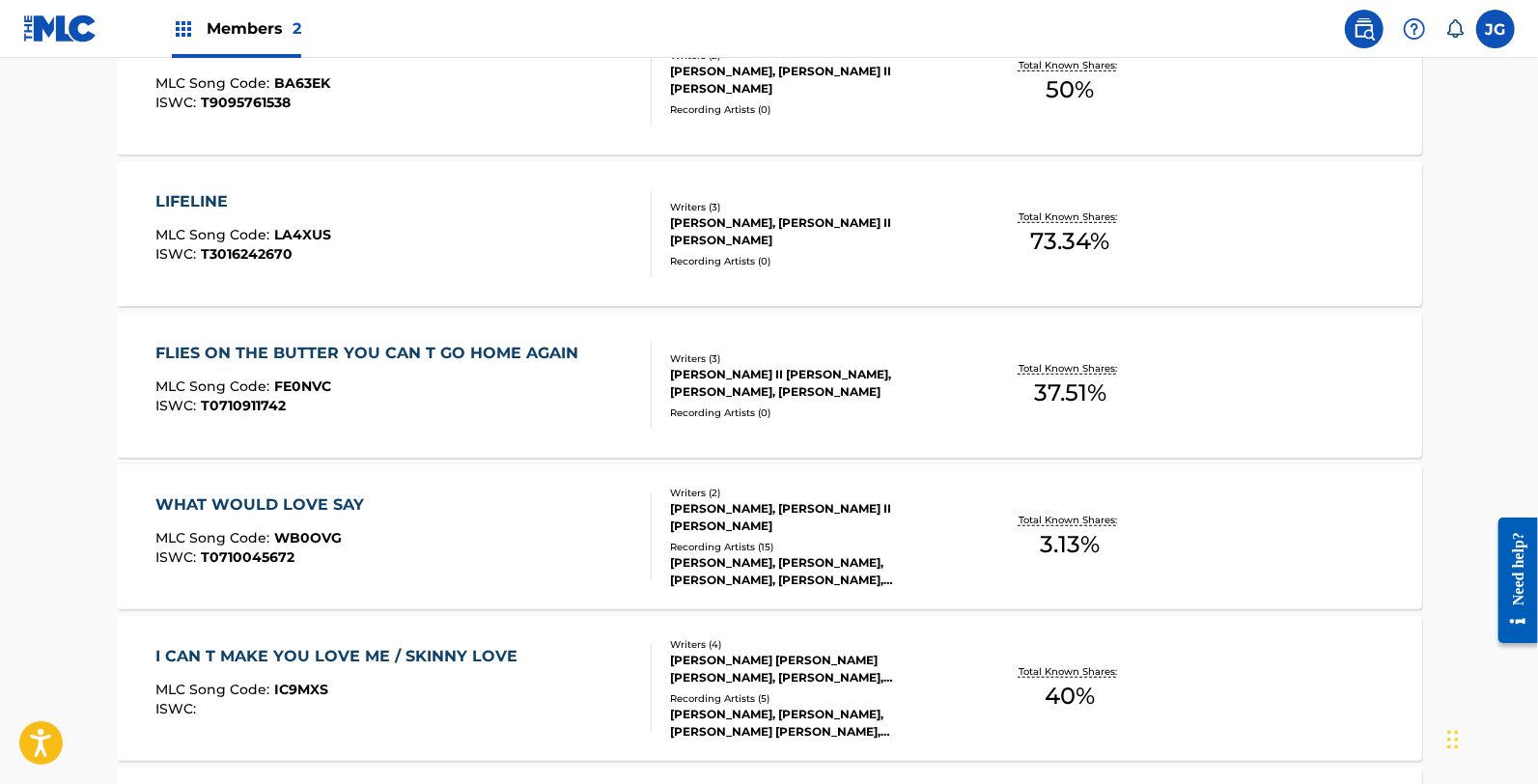
click at [244, 277] on div "LIFELINE MLC Song Code : LA4XUS ISWC : T3016242670 Writers ( 3 ) MARC BEESON, J…" at bounding box center [769, 233] width 1305 height 145
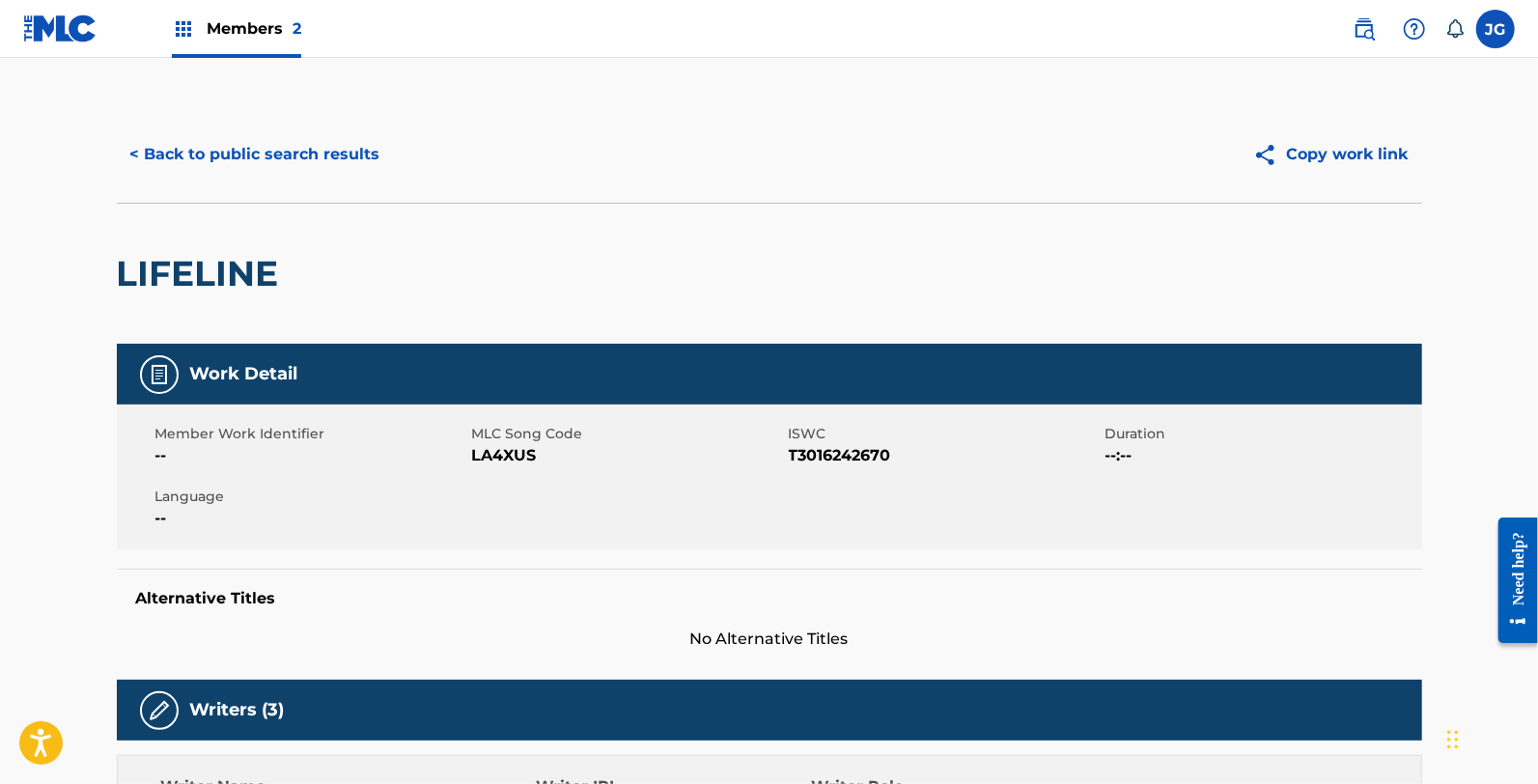
click at [489, 457] on span "LA4XUS" at bounding box center [628, 456] width 311 height 23
click at [141, 170] on button "< Back to public search results" at bounding box center [255, 154] width 278 height 49
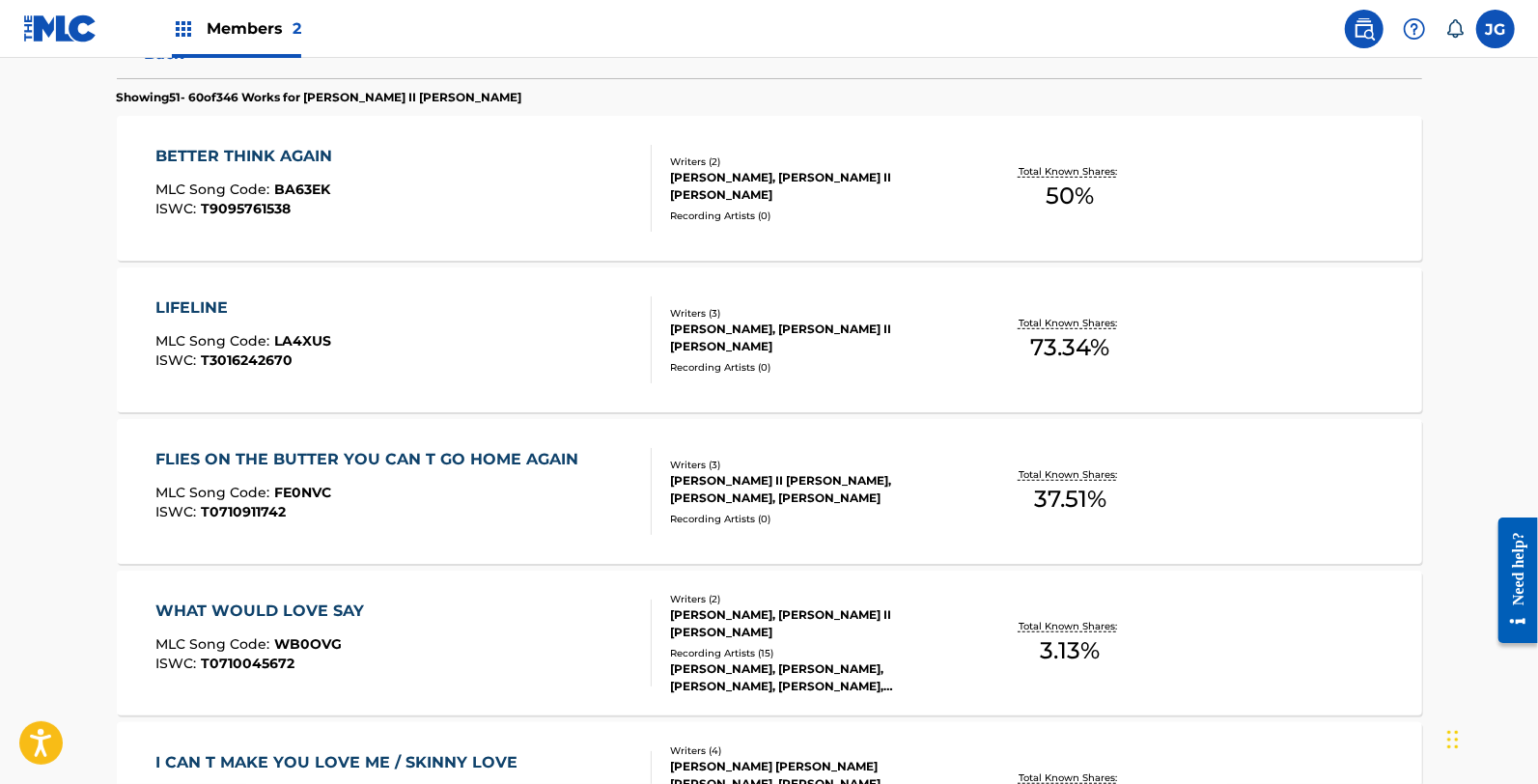
scroll to position [536, 0]
click at [433, 469] on div "FLIES ON THE BUTTER YOU CAN T GO HOME AGAIN" at bounding box center [372, 461] width 433 height 23
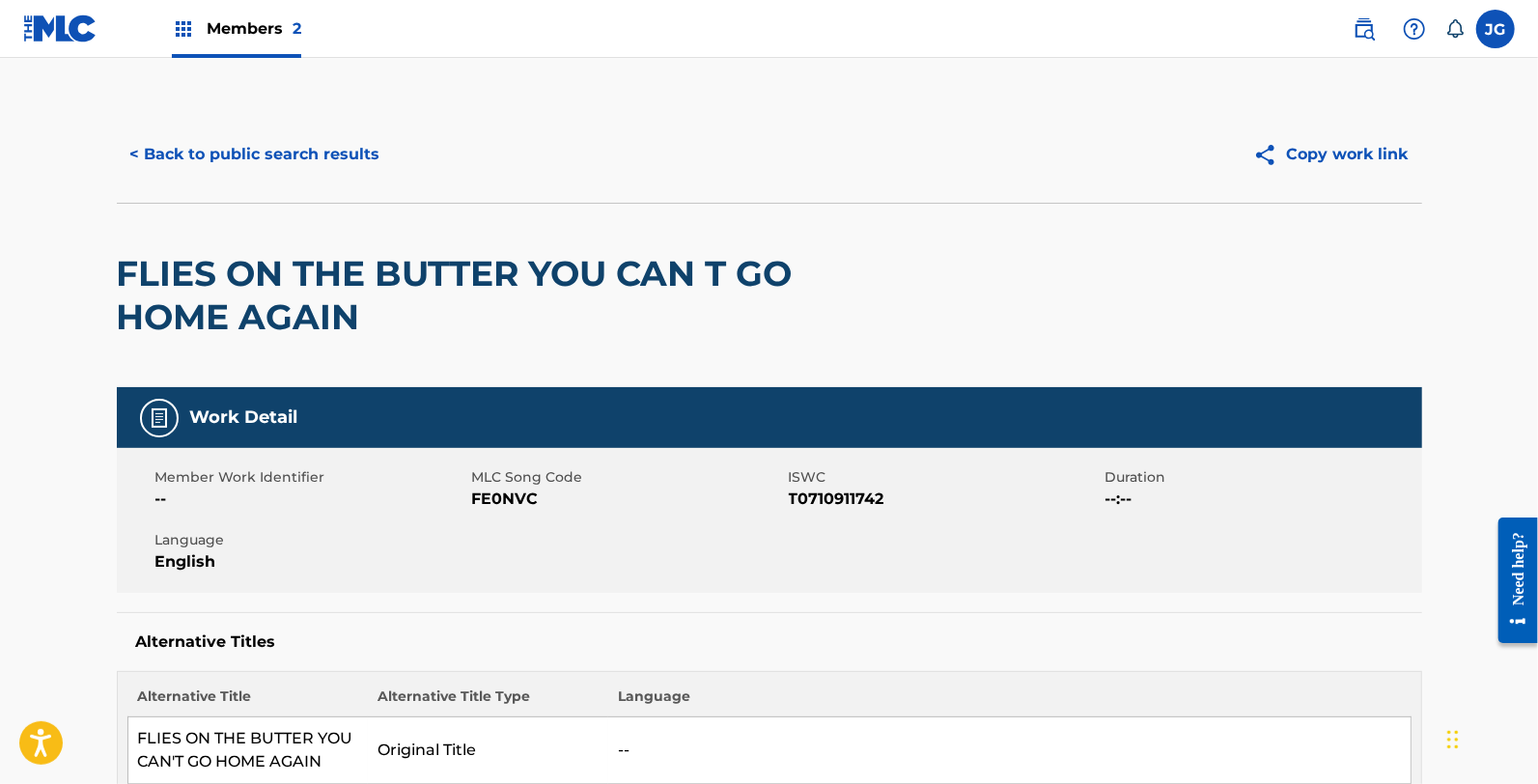
click at [502, 500] on span "FE0NVC" at bounding box center [628, 499] width 311 height 23
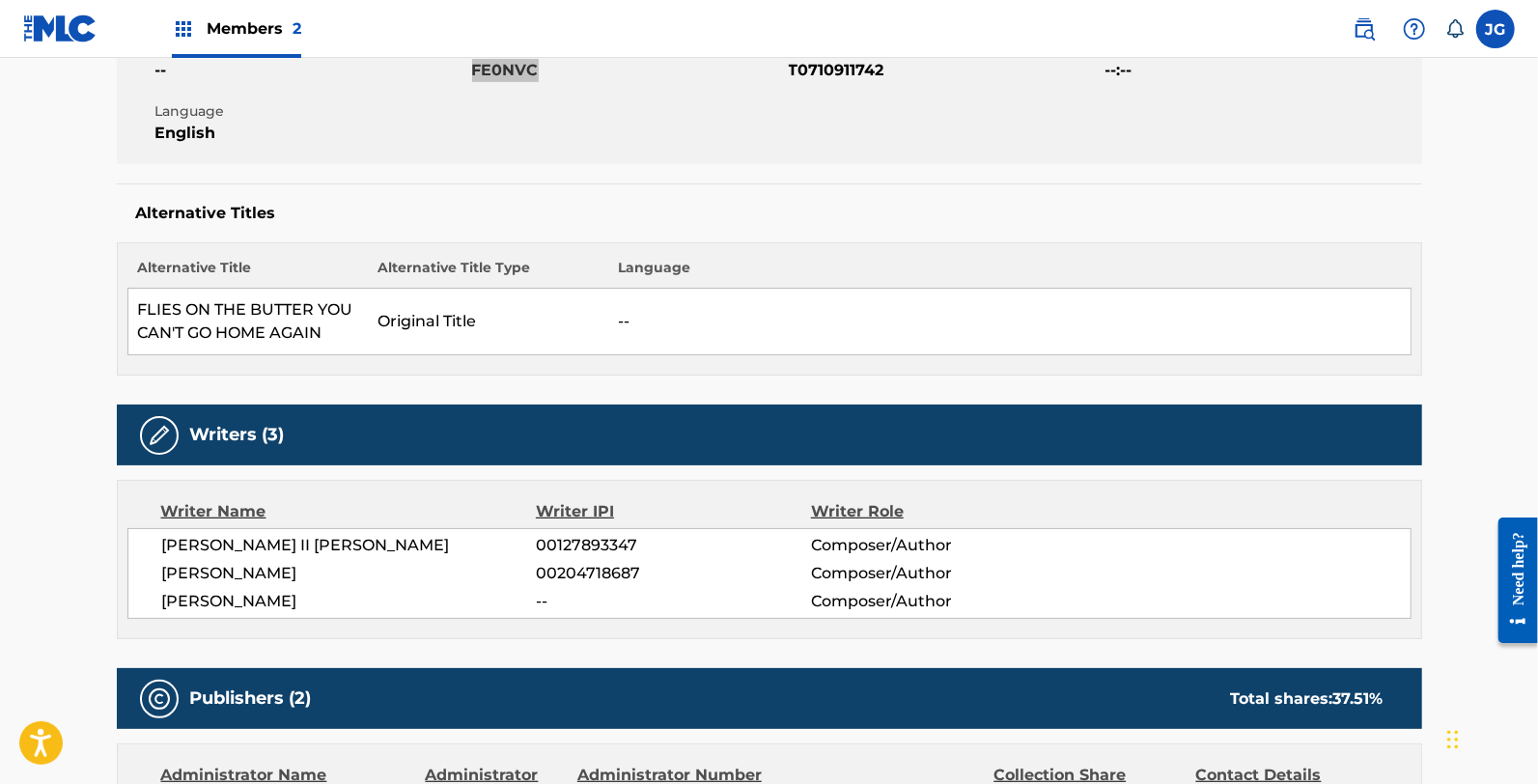
scroll to position [678, 0]
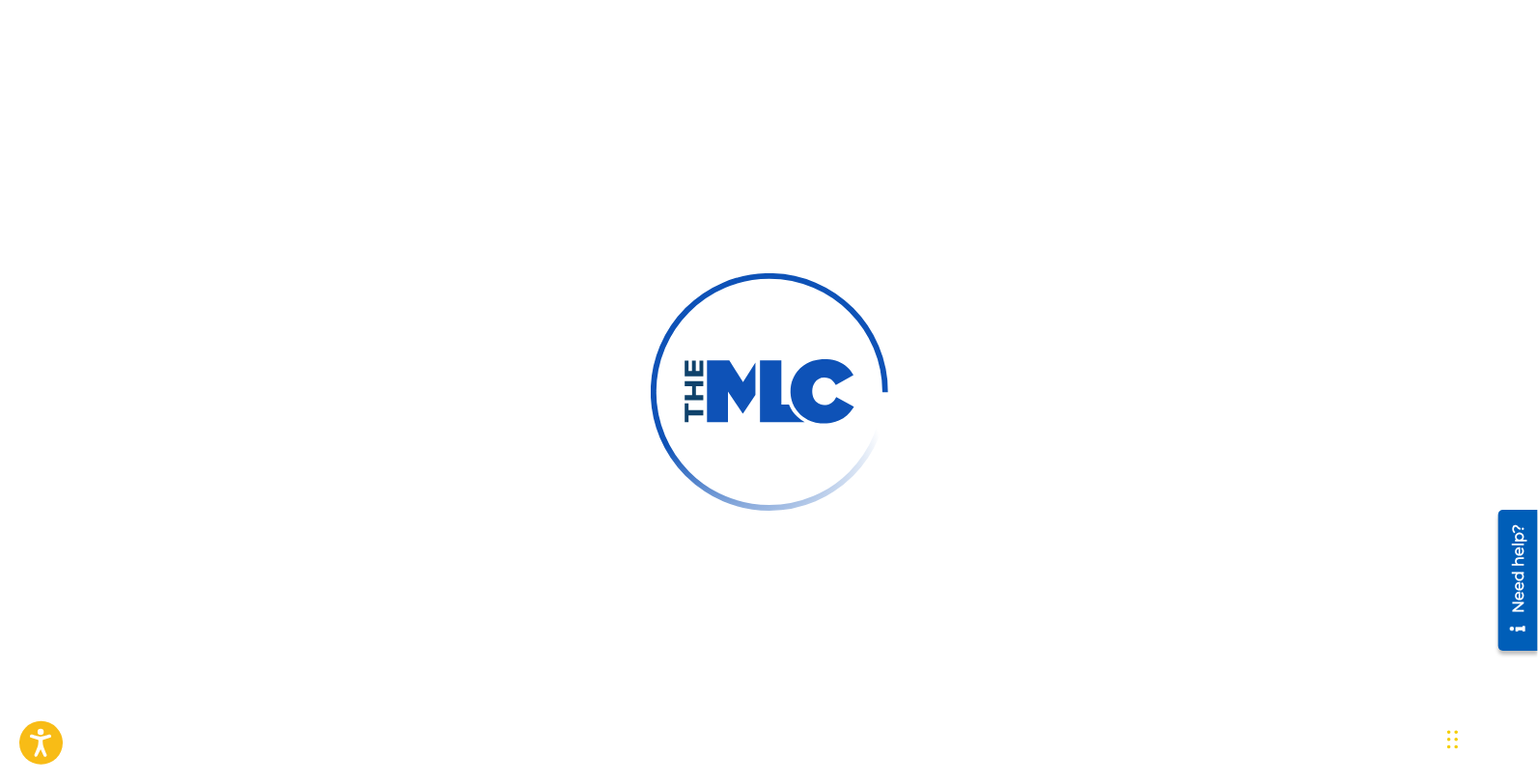
click at [368, 157] on div at bounding box center [769, 392] width 1538 height 784
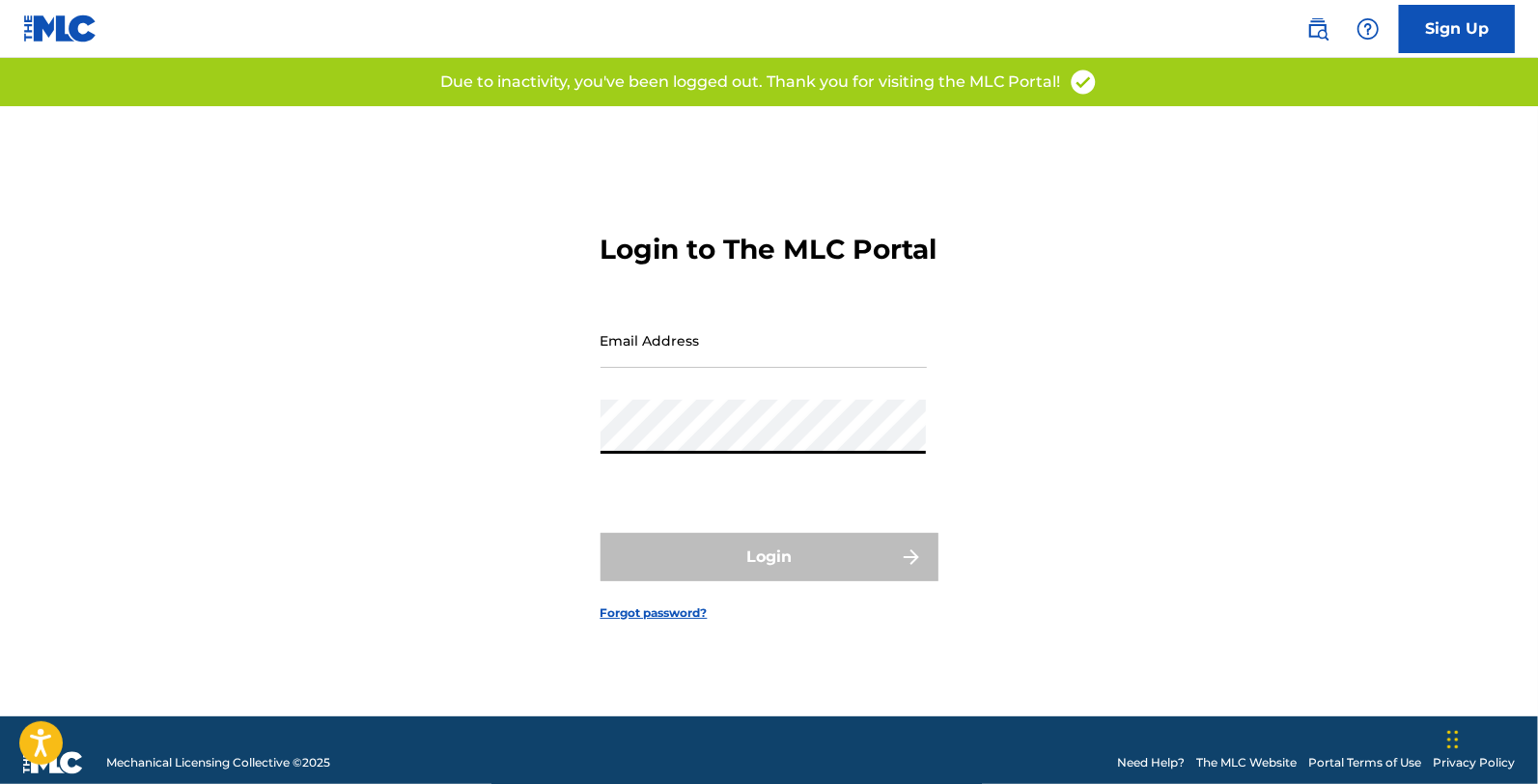
type input "[EMAIL_ADDRESS][DOMAIN_NAME]"
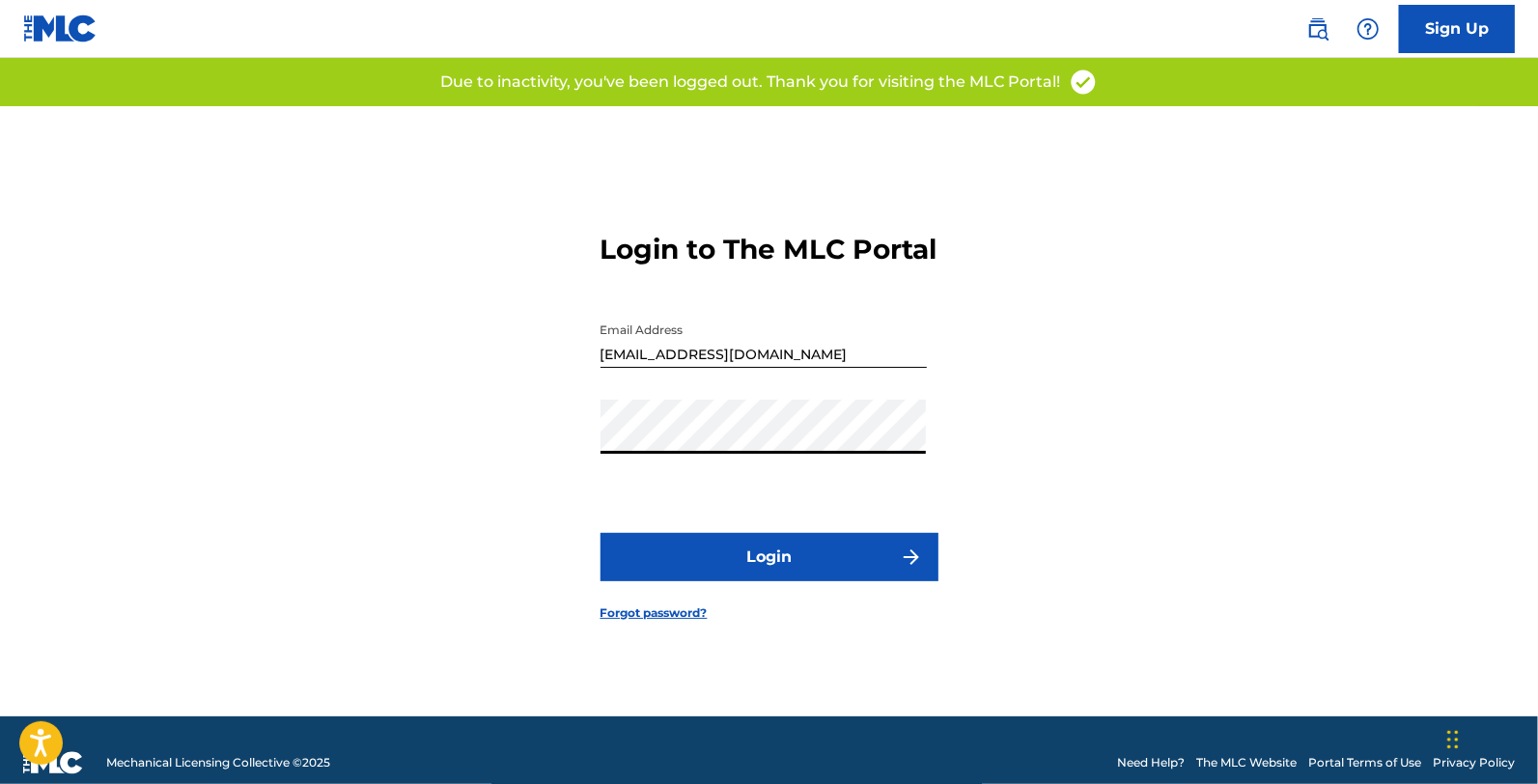
click at [709, 564] on button "Login" at bounding box center [769, 557] width 338 height 49
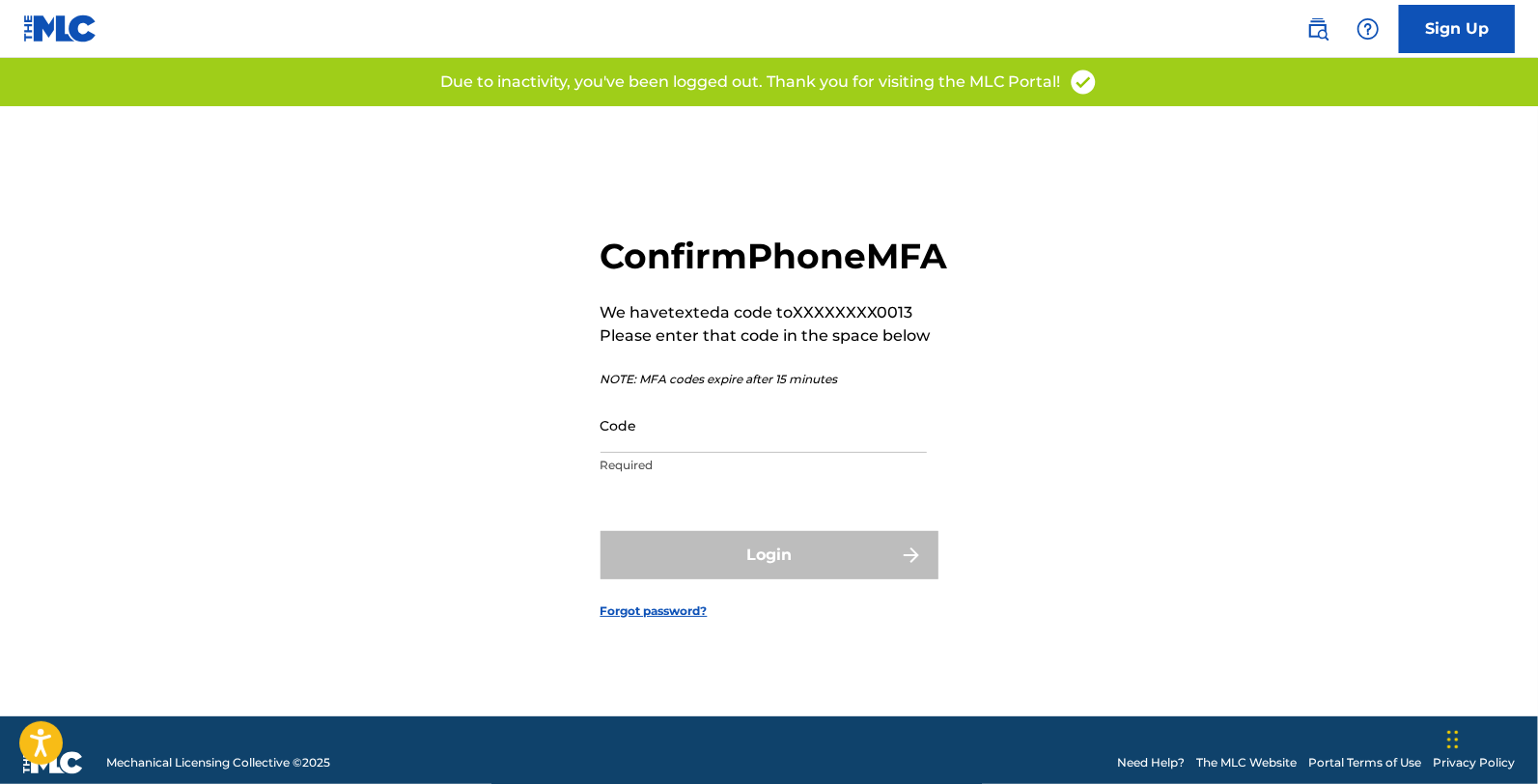
click at [663, 453] on input "Code" at bounding box center [764, 425] width 326 height 55
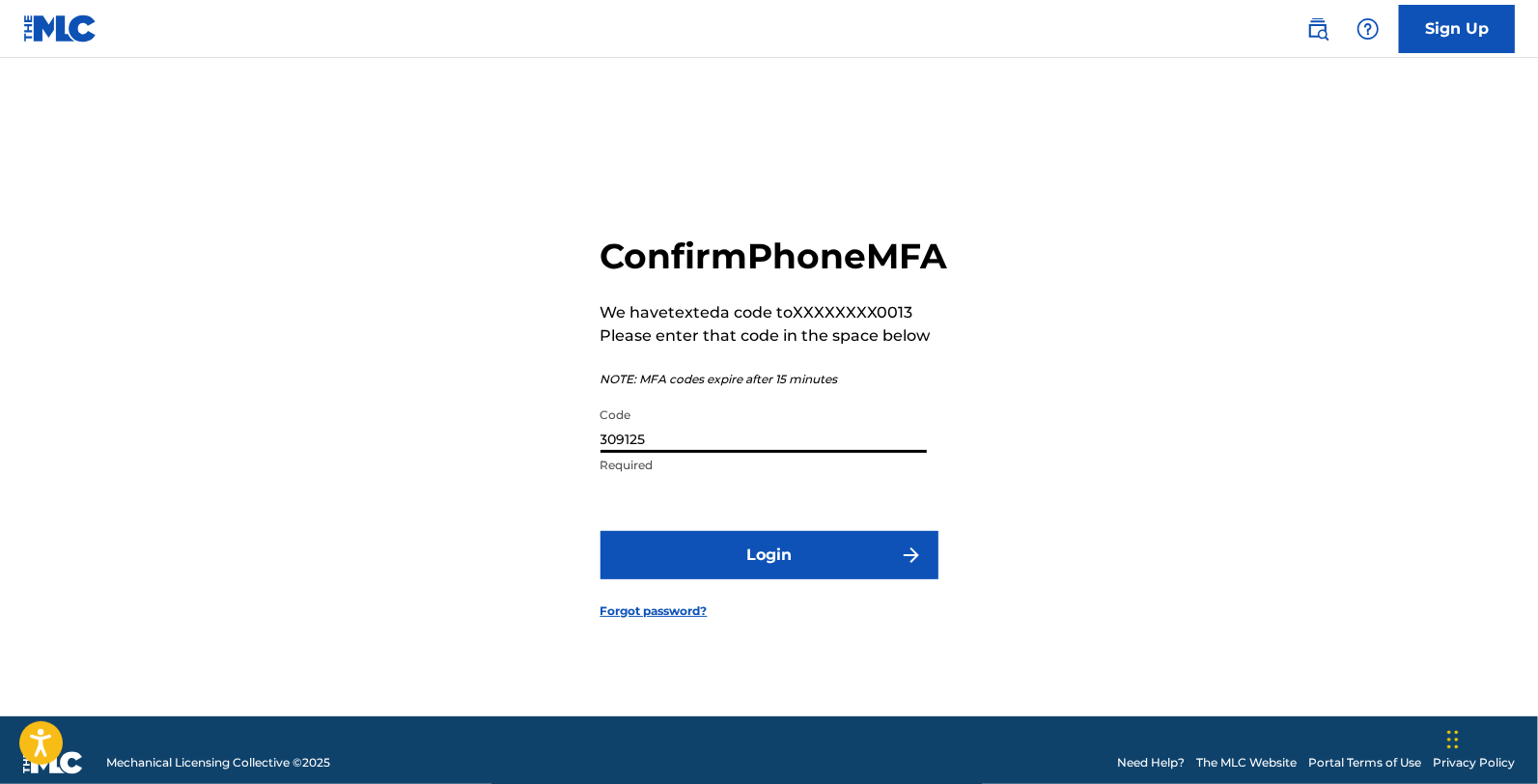
type input "309125"
click at [735, 579] on button "Login" at bounding box center [769, 555] width 338 height 49
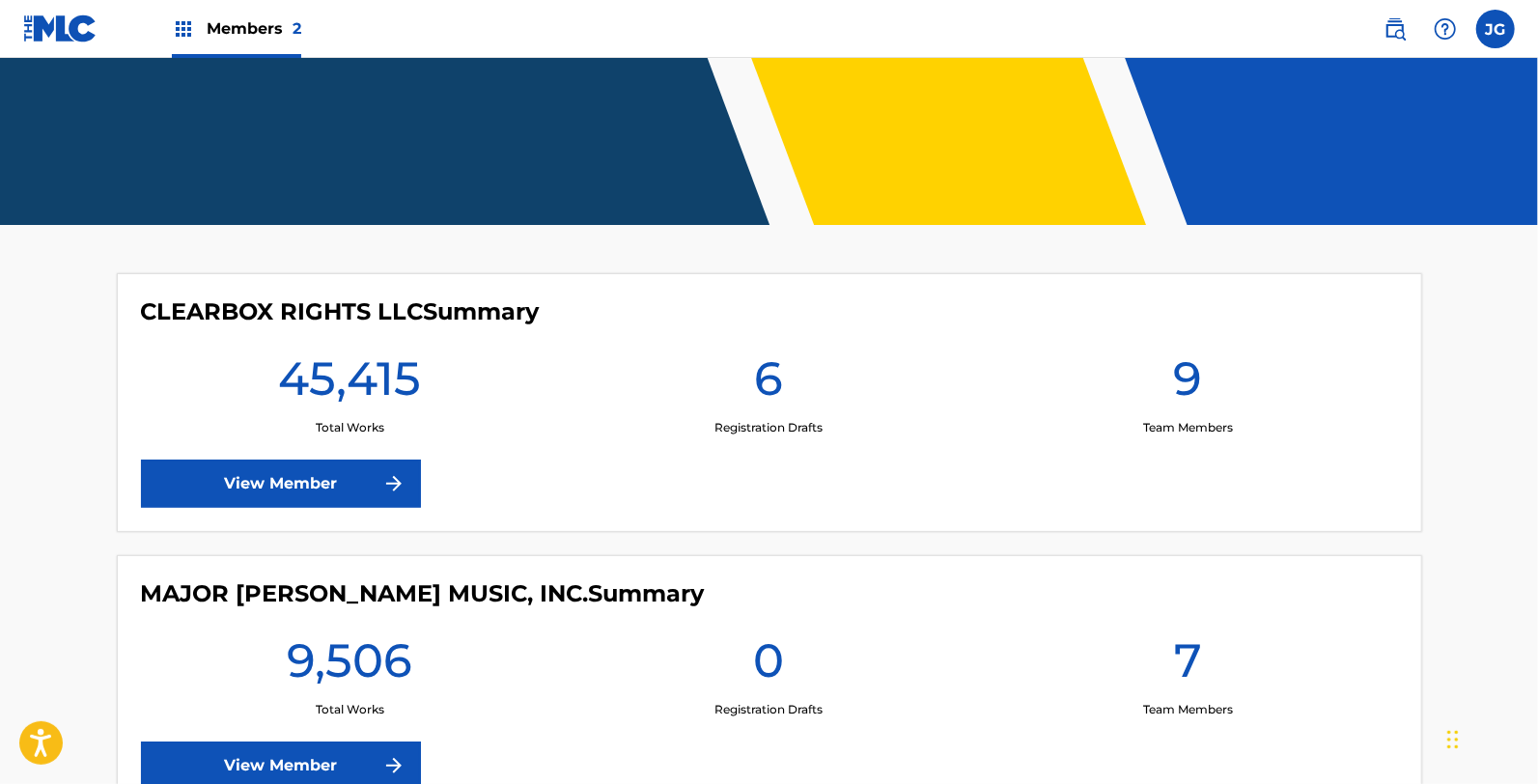
scroll to position [486, 0]
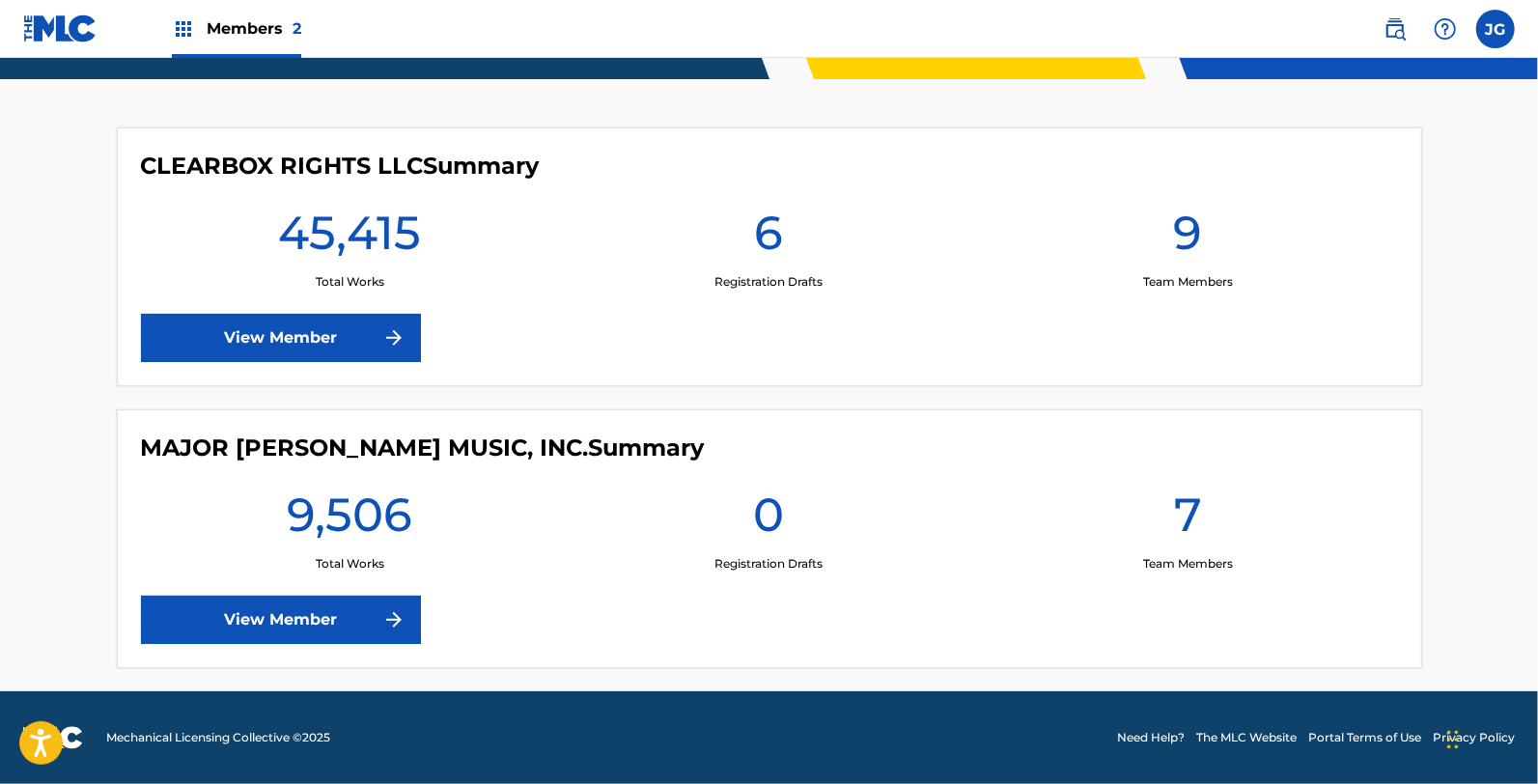
click at [343, 364] on div "CLEARBOX RIGHTS LLC Summary 45,415 Total Works 6 Registration Drafts 9 Team Mem…" at bounding box center [769, 256] width 1305 height 259
click at [282, 300] on div "CLEARBOX RIGHTS LLC Summary 45,415 Total Works 6 Registration Drafts 9 Team Mem…" at bounding box center [769, 256] width 1305 height 259
click at [300, 334] on link "View Member" at bounding box center [280, 338] width 280 height 49
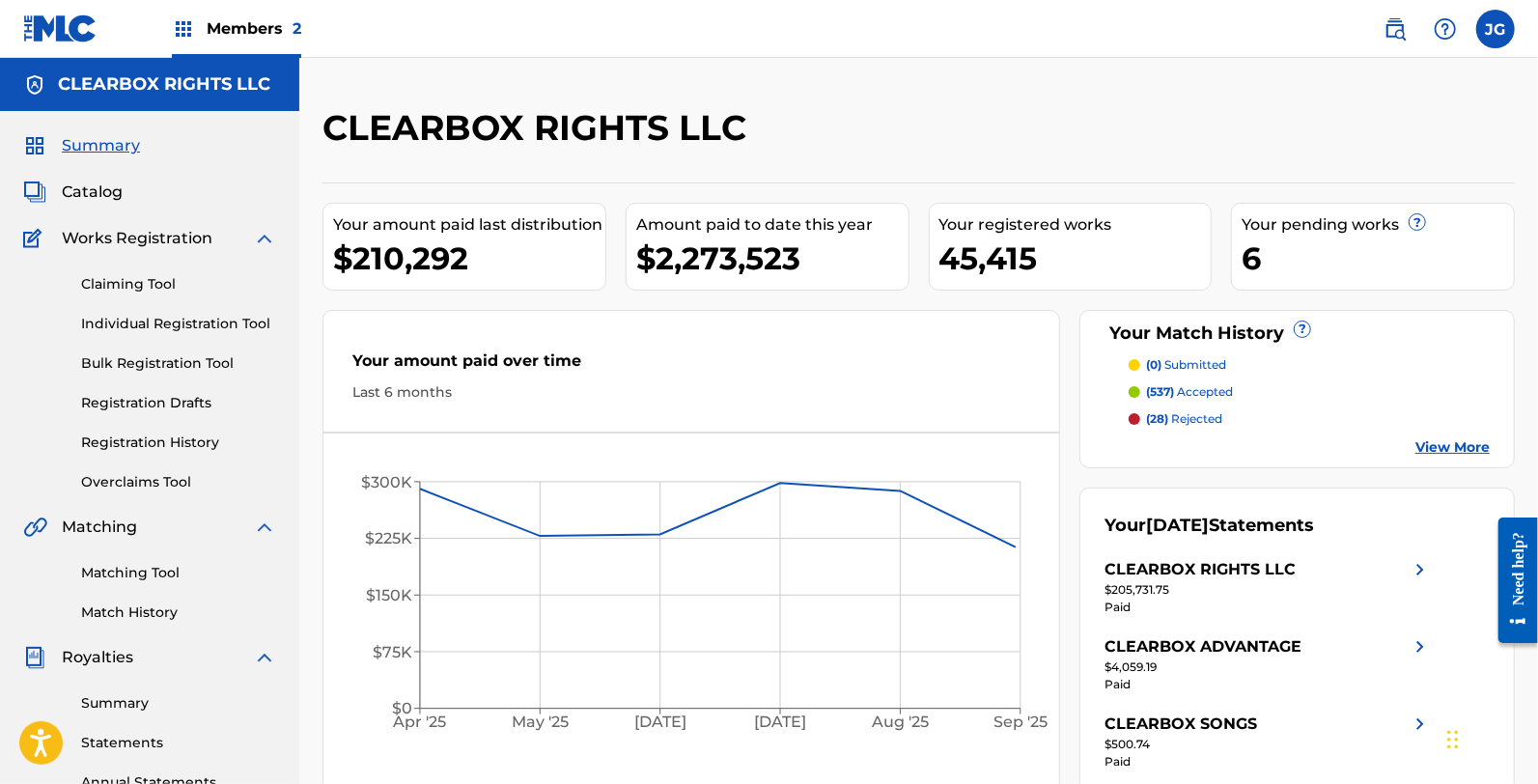
click at [1384, 24] on img at bounding box center [1395, 29] width 23 height 23
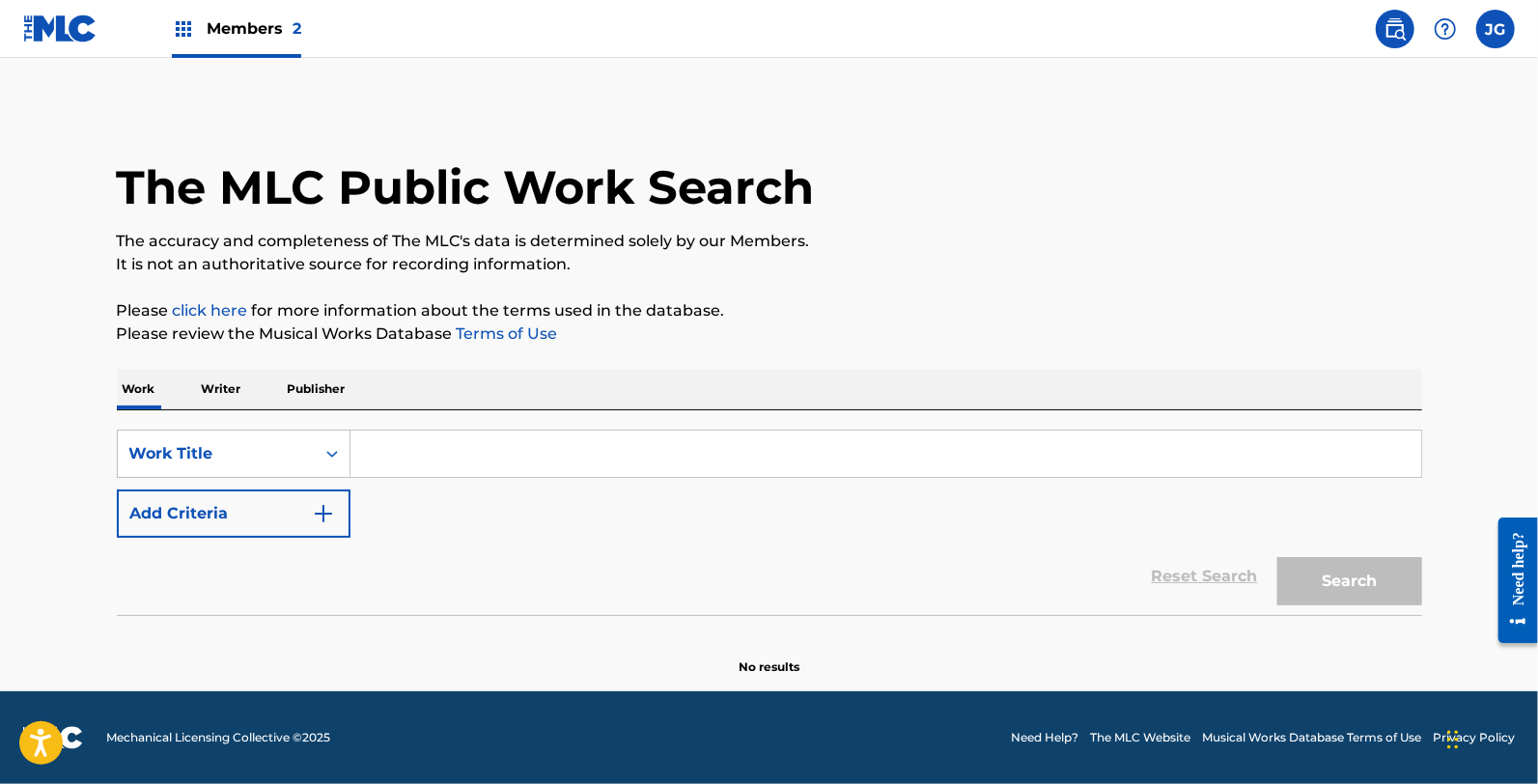
click at [412, 427] on div "SearchWithCriteriaa5fecd78-2bd6-487c-87cc-a1369645c262 Work Title Add Criteria …" at bounding box center [769, 512] width 1305 height 205
click at [273, 427] on div "SearchWithCriteriaa5fecd78-2bd6-487c-87cc-a1369645c262 Work Title Add Criteria …" at bounding box center [769, 512] width 1305 height 205
click at [235, 378] on p "Writer" at bounding box center [221, 389] width 51 height 41
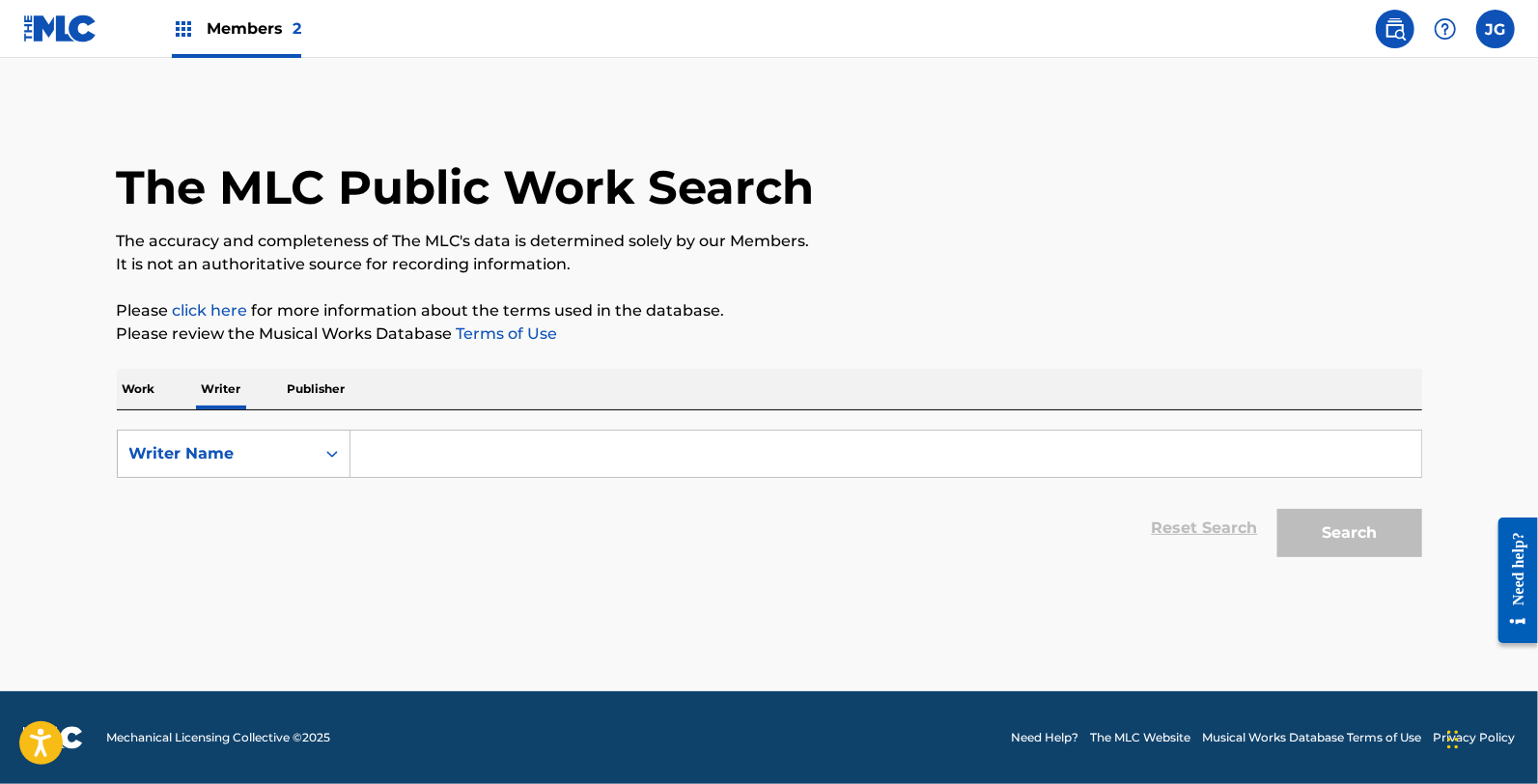
click at [439, 440] on input "Search Form" at bounding box center [885, 454] width 1070 height 47
click at [1277, 508] on button "Search" at bounding box center [1349, 533] width 145 height 49
drag, startPoint x: 513, startPoint y: 495, endPoint x: 511, endPoint y: 478, distance: 17.1
click at [507, 490] on div "Reset Search Search" at bounding box center [769, 528] width 1305 height 78
drag, startPoint x: 513, startPoint y: 471, endPoint x: 285, endPoint y: 514, distance: 232.0
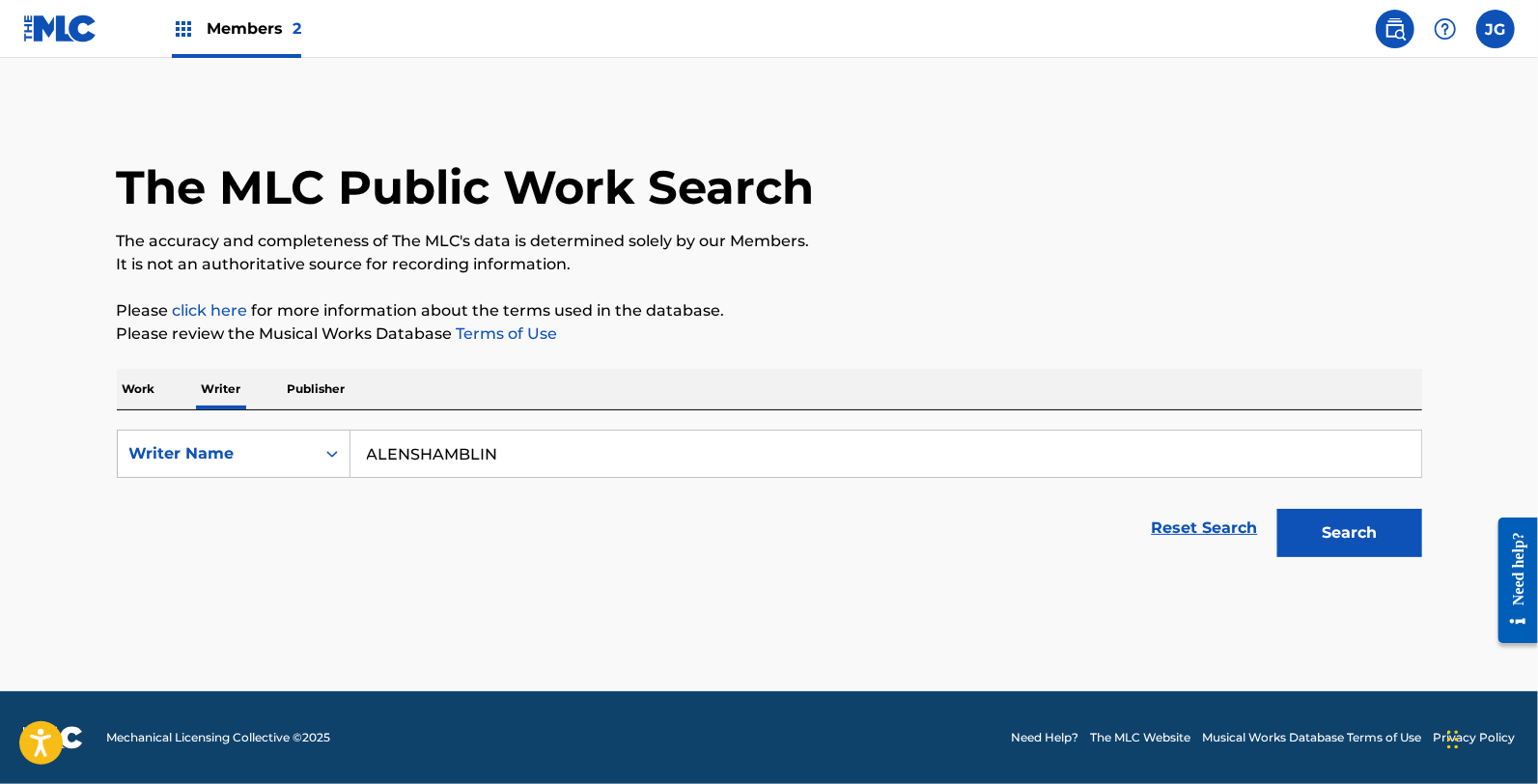
click at [311, 490] on form "SearchWithCriteriacb74c9da-bb4a-4552-aebf-fb2b174f9574 Writer Name ALENSHAMBLIN…" at bounding box center [769, 498] width 1305 height 137
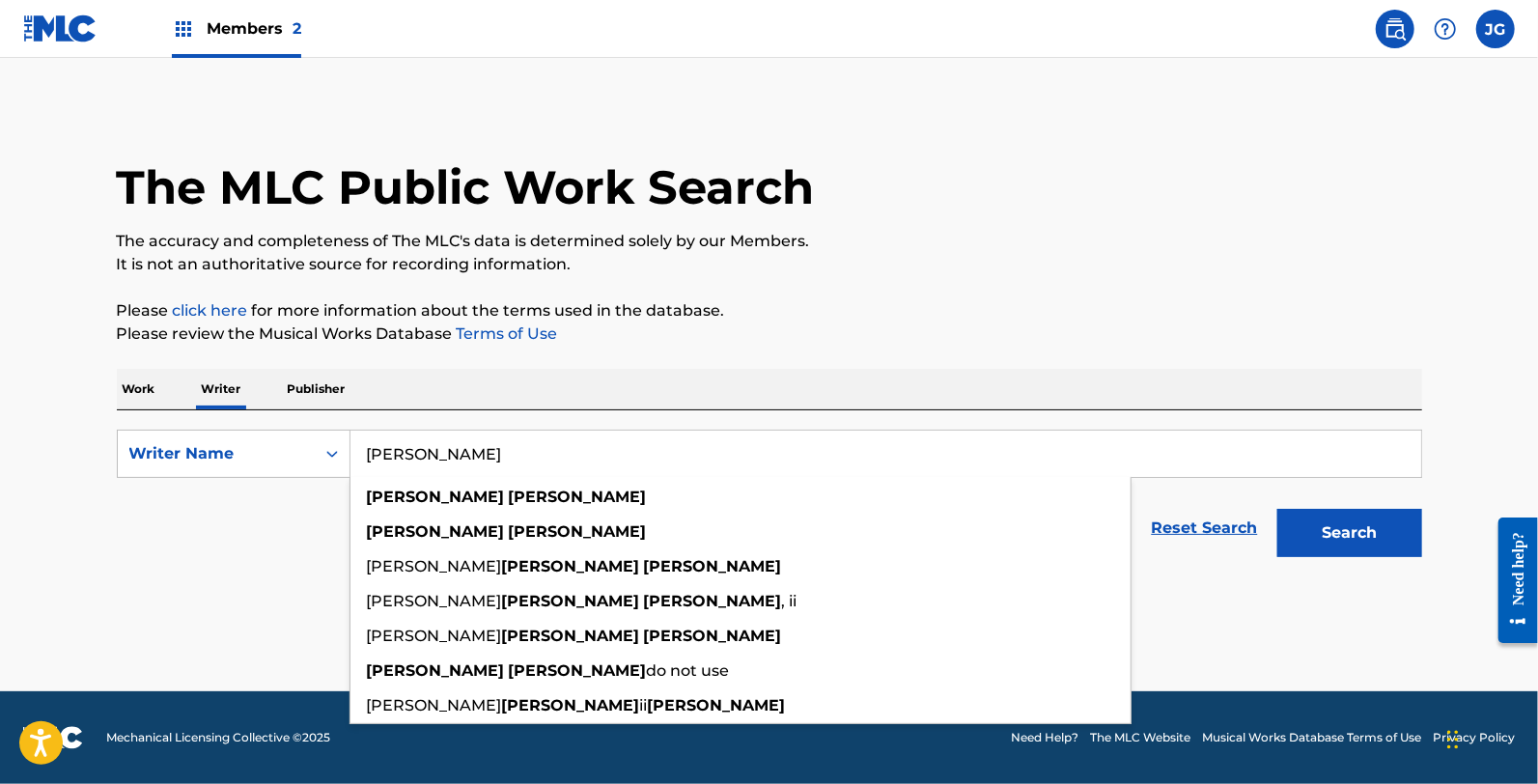
type input "ALLEN SHAMBLIN"
click at [1277, 508] on button "Search" at bounding box center [1349, 533] width 145 height 49
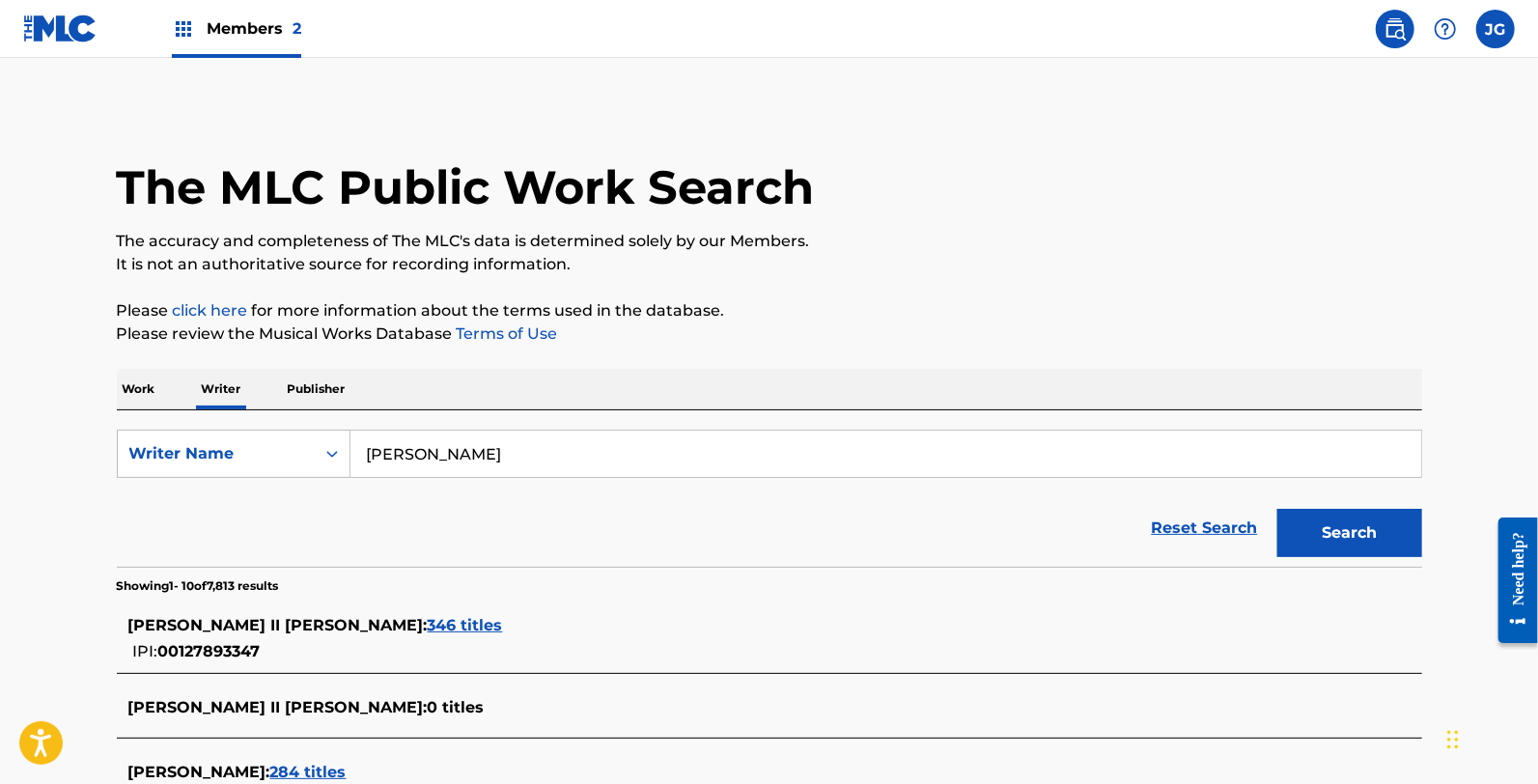
click at [428, 620] on span "346 titles" at bounding box center [466, 625] width 76 height 18
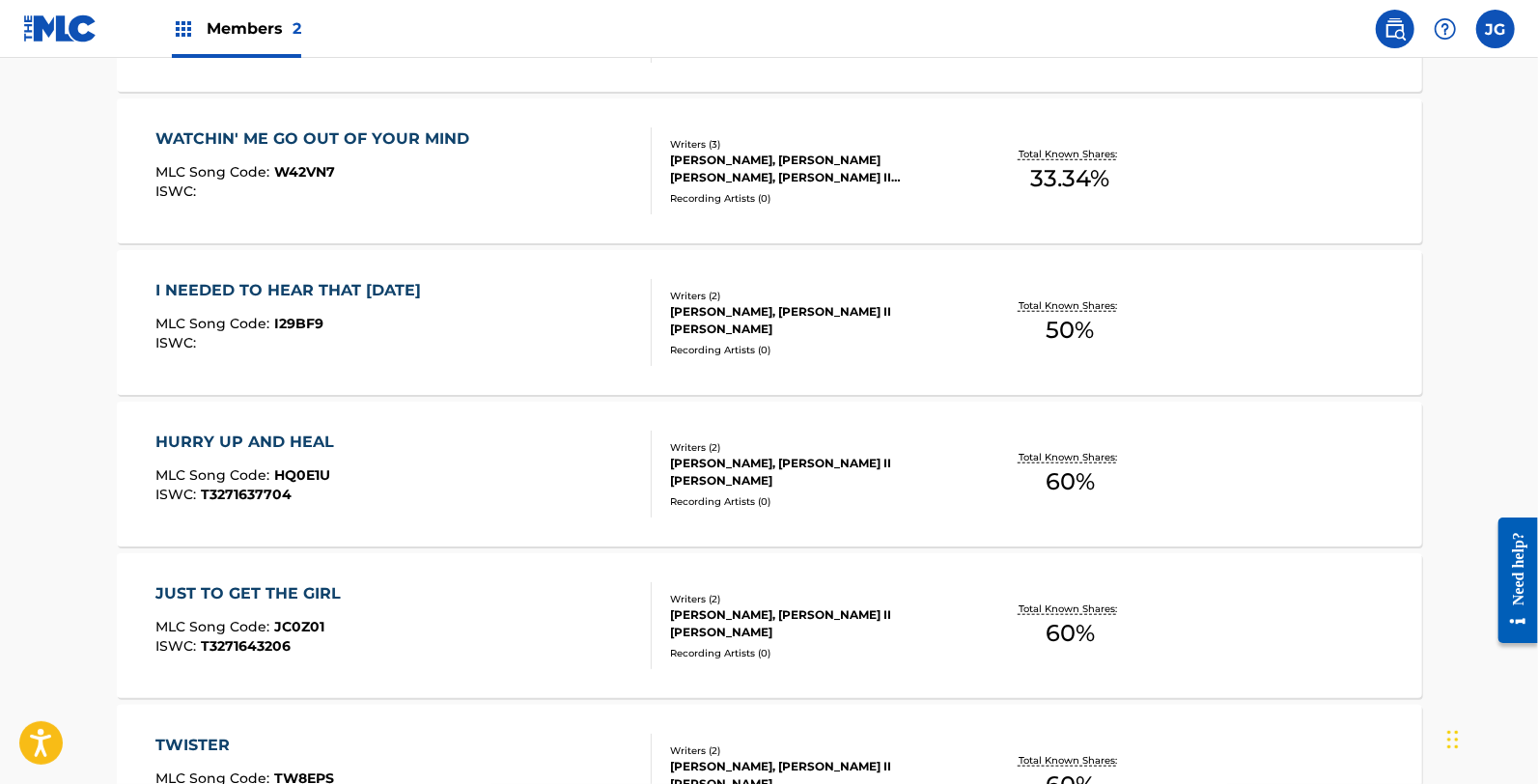
scroll to position [1579, 0]
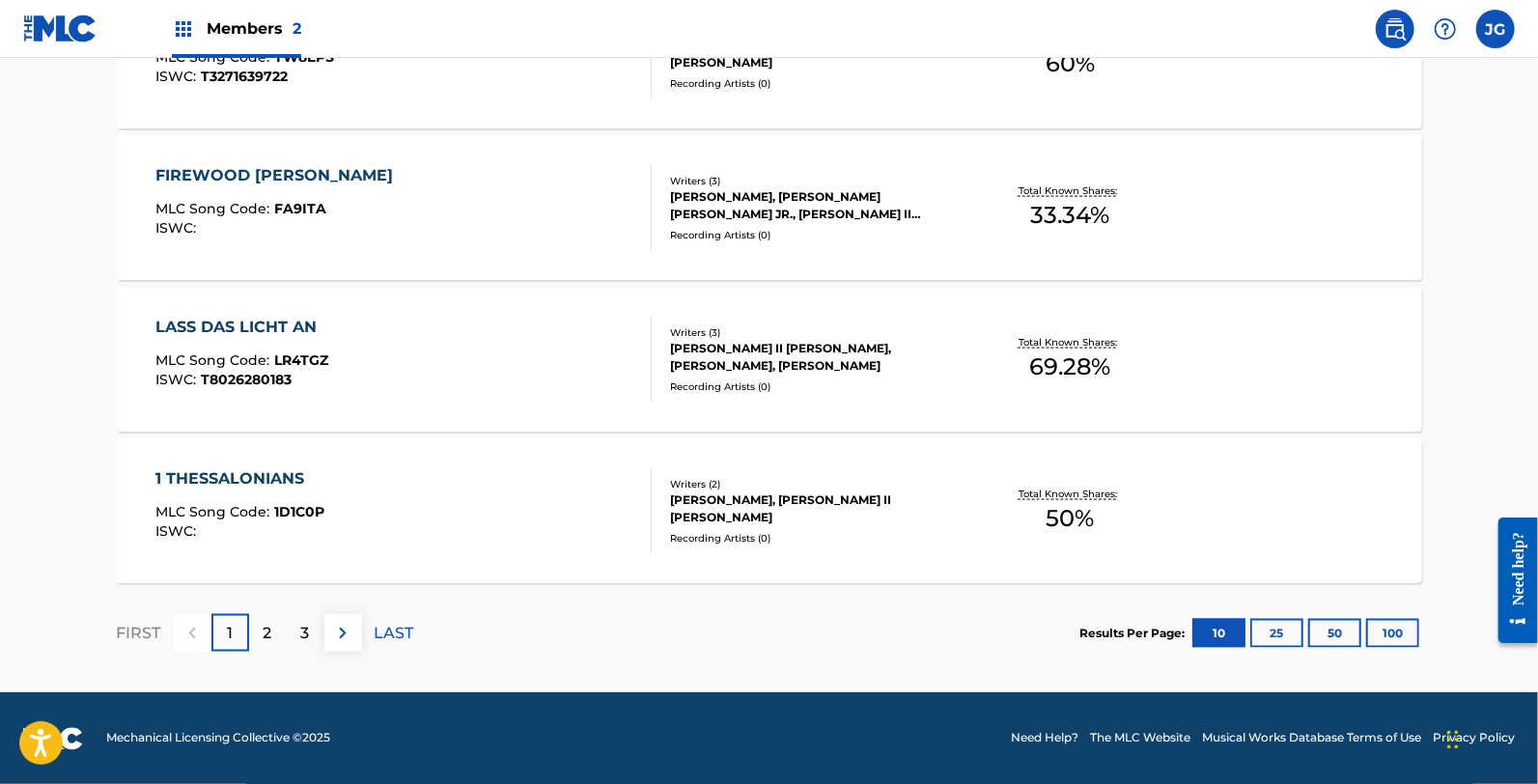
click at [297, 629] on div "3" at bounding box center [305, 633] width 38 height 38
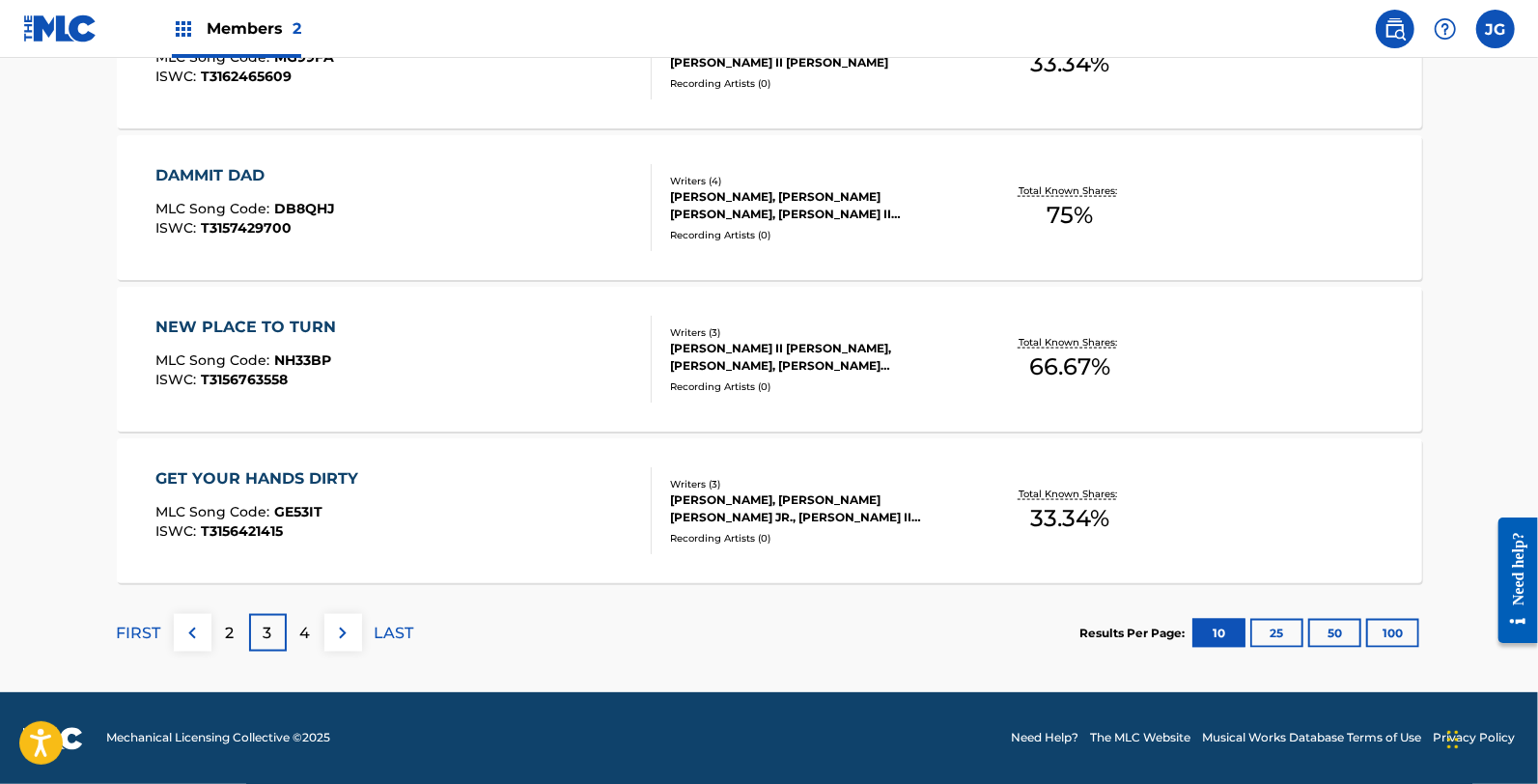
click at [320, 620] on div "4" at bounding box center [305, 633] width 38 height 38
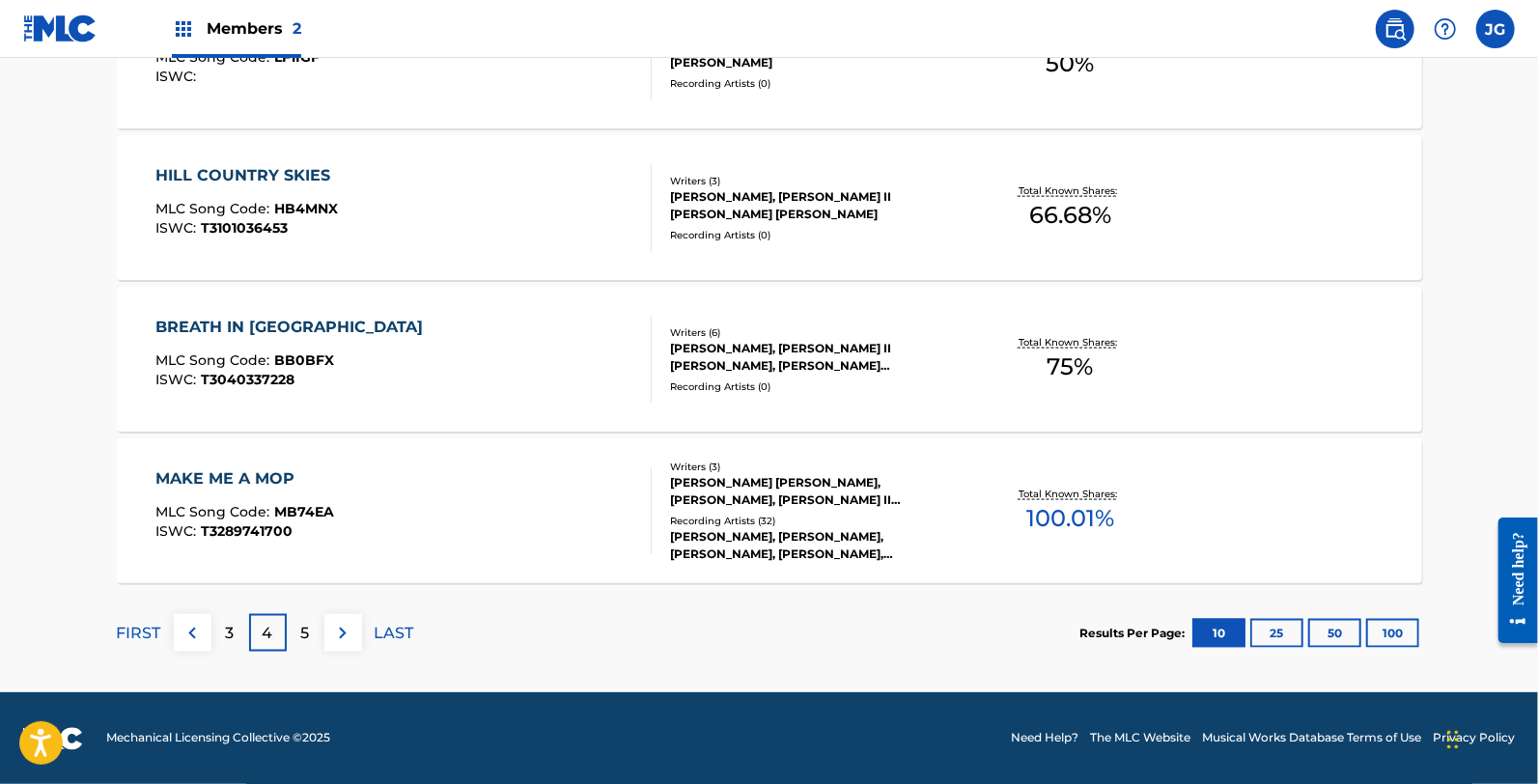
click at [316, 628] on div "5" at bounding box center [305, 633] width 38 height 38
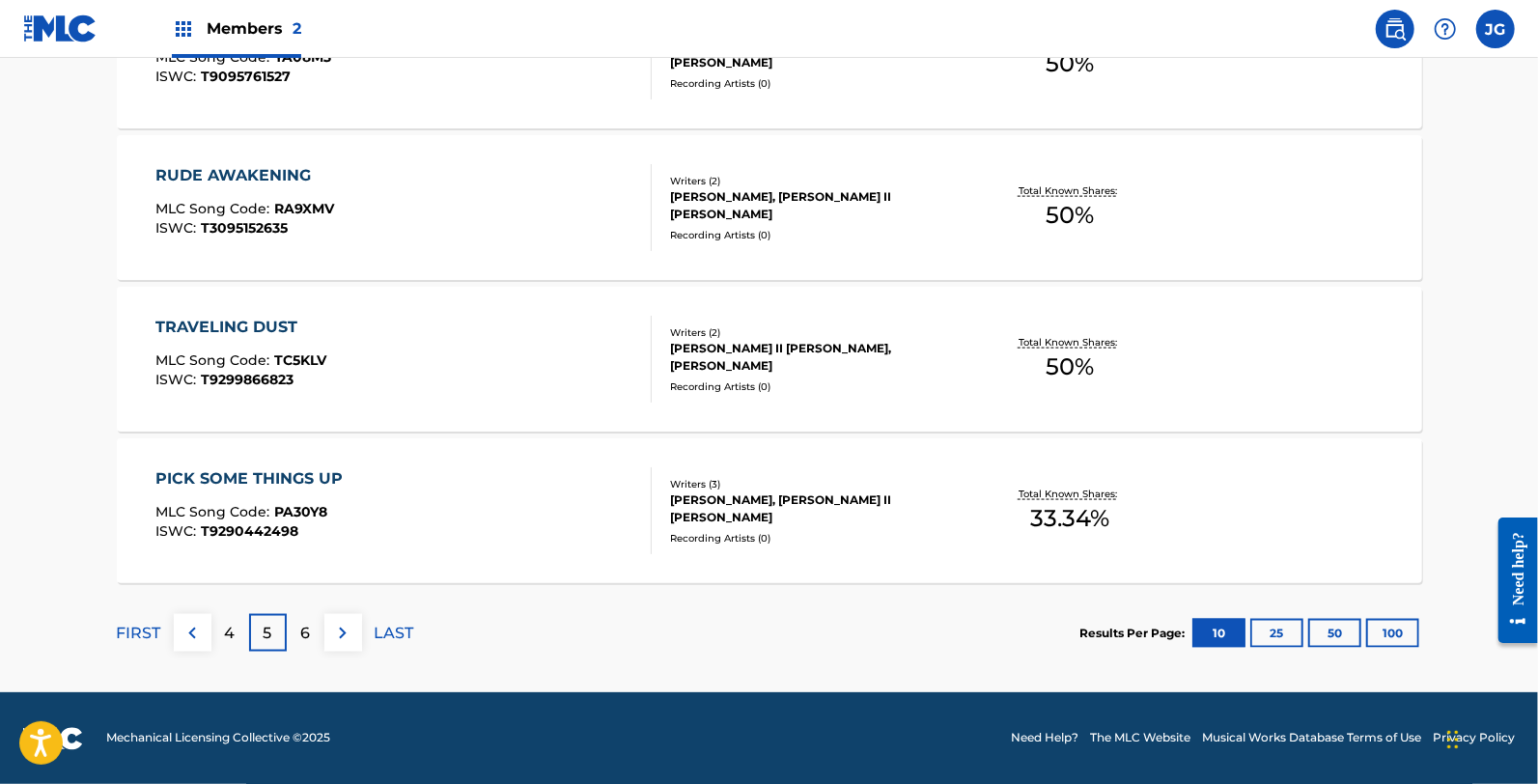
click at [291, 625] on div "6" at bounding box center [305, 633] width 38 height 38
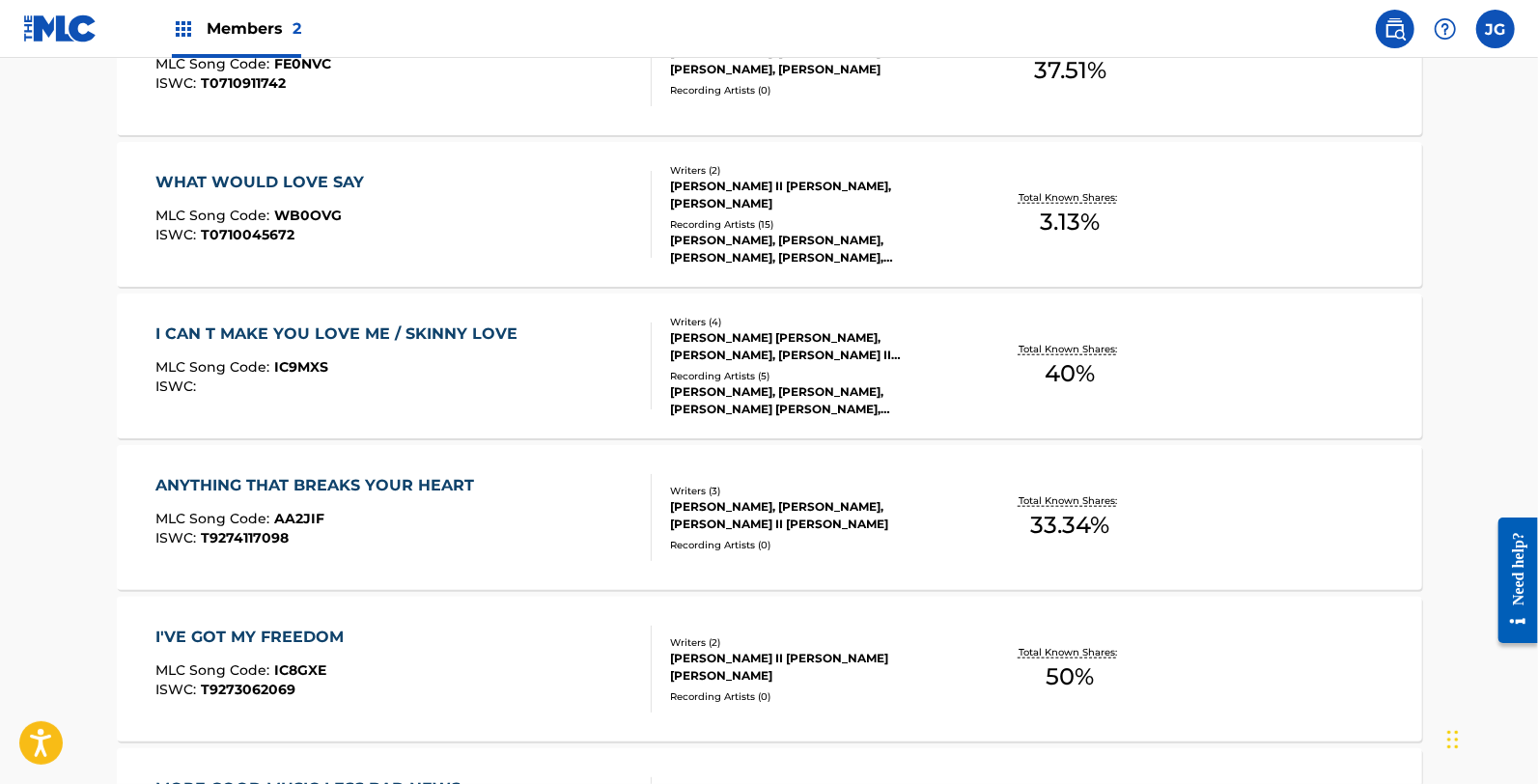
scroll to position [643, 0]
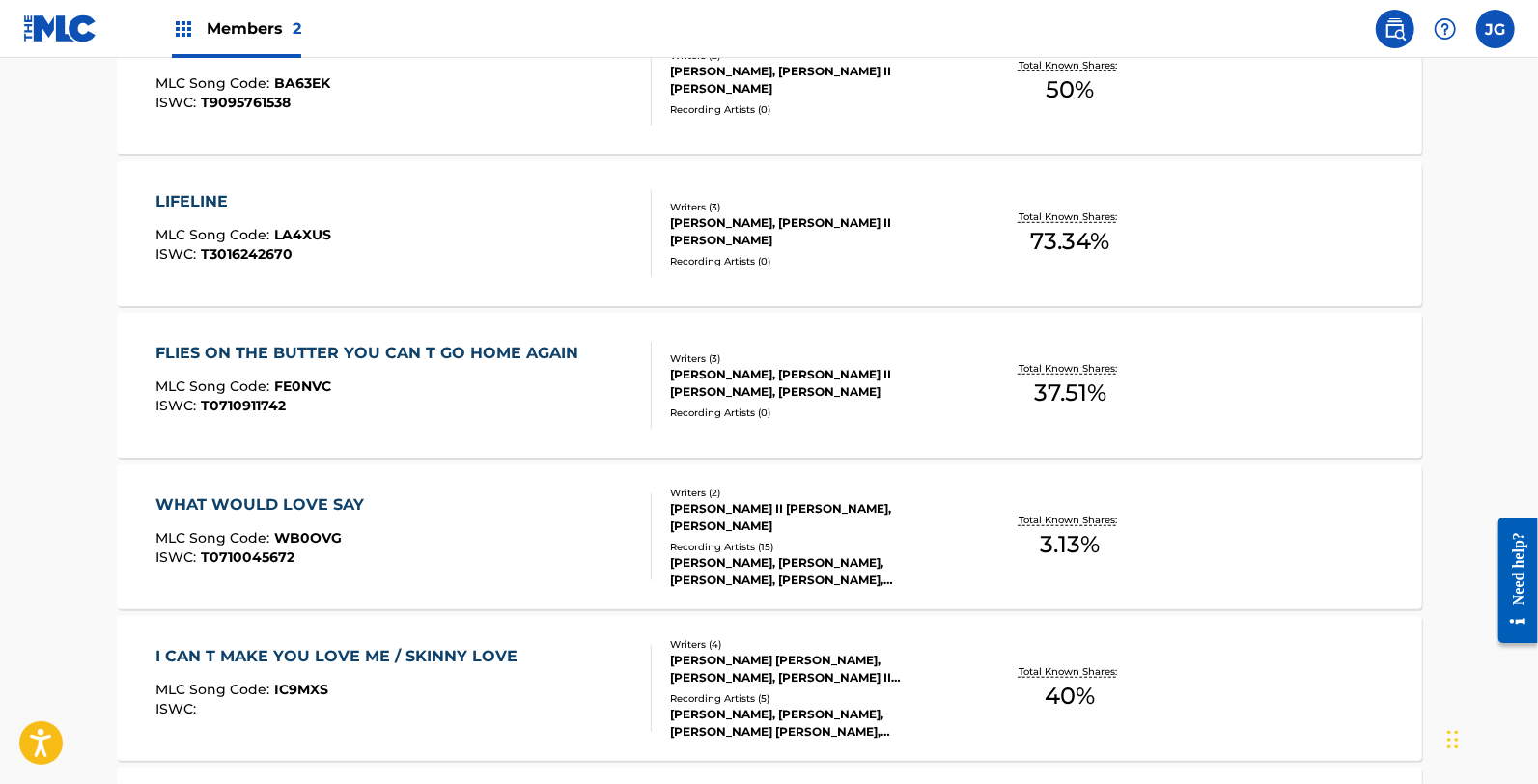
click at [336, 539] on span "WB0OVG" at bounding box center [309, 538] width 68 height 17
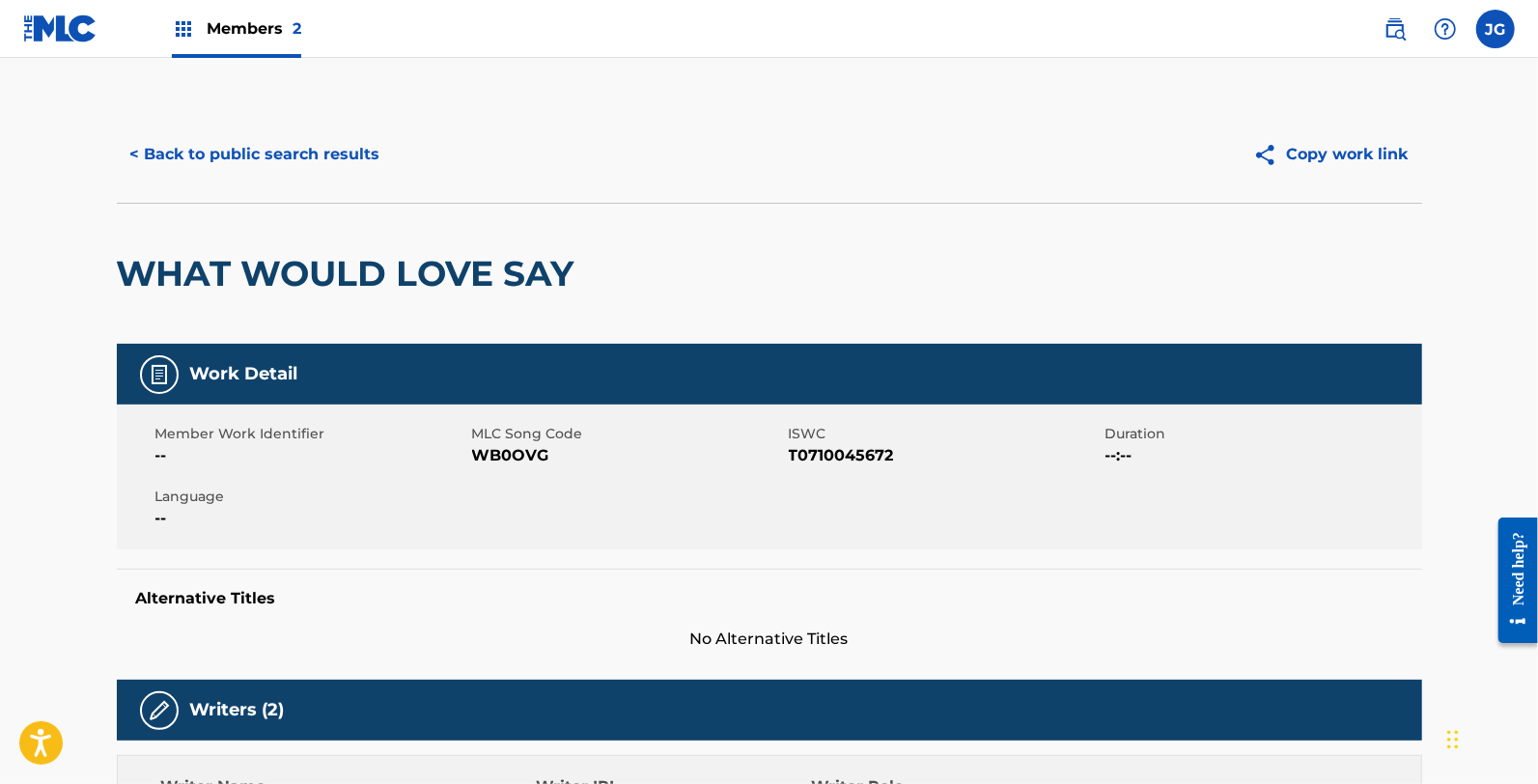
click at [503, 458] on span "WB0OVG" at bounding box center [628, 456] width 311 height 23
copy span "WB0OVG"
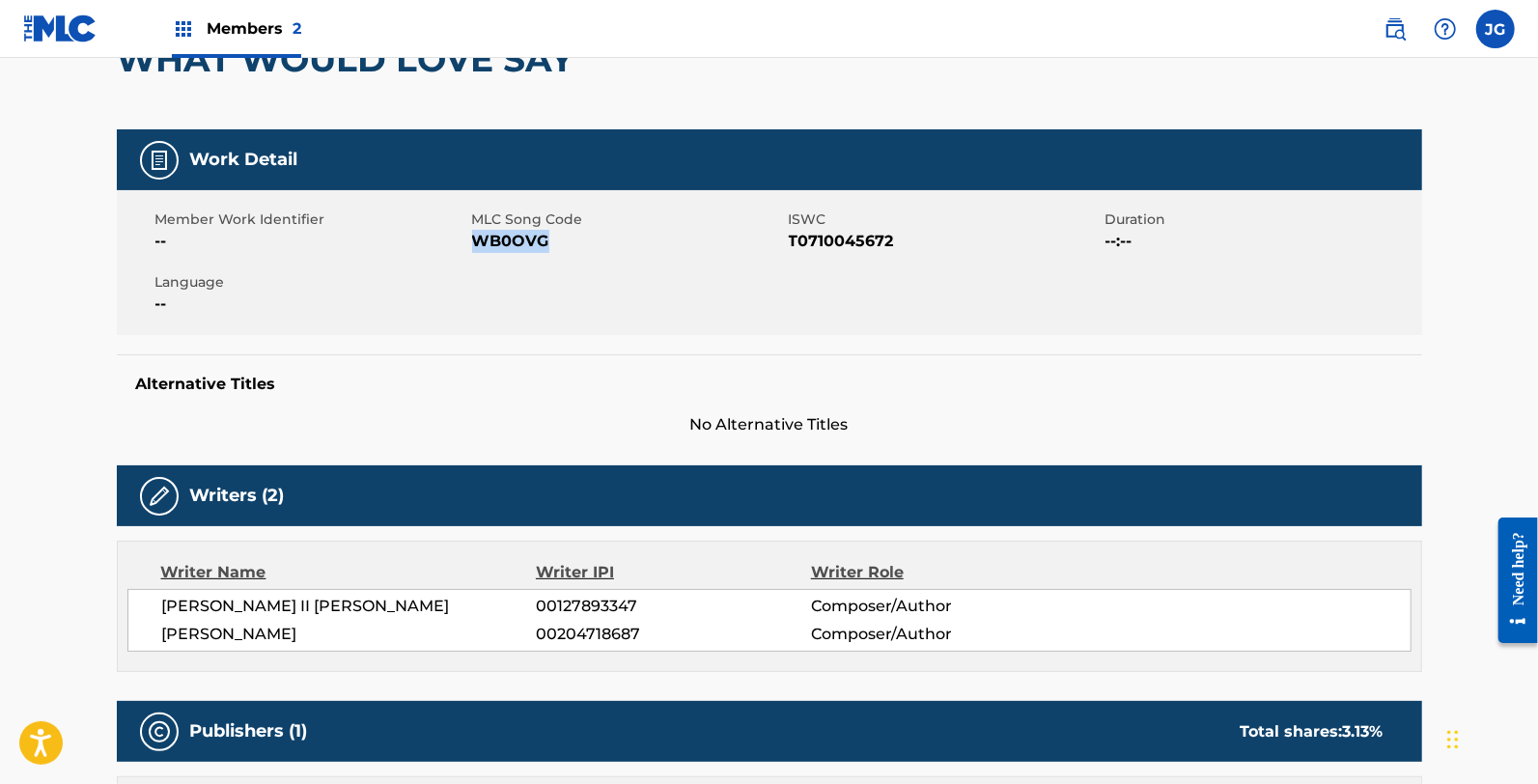
scroll to position [132, 0]
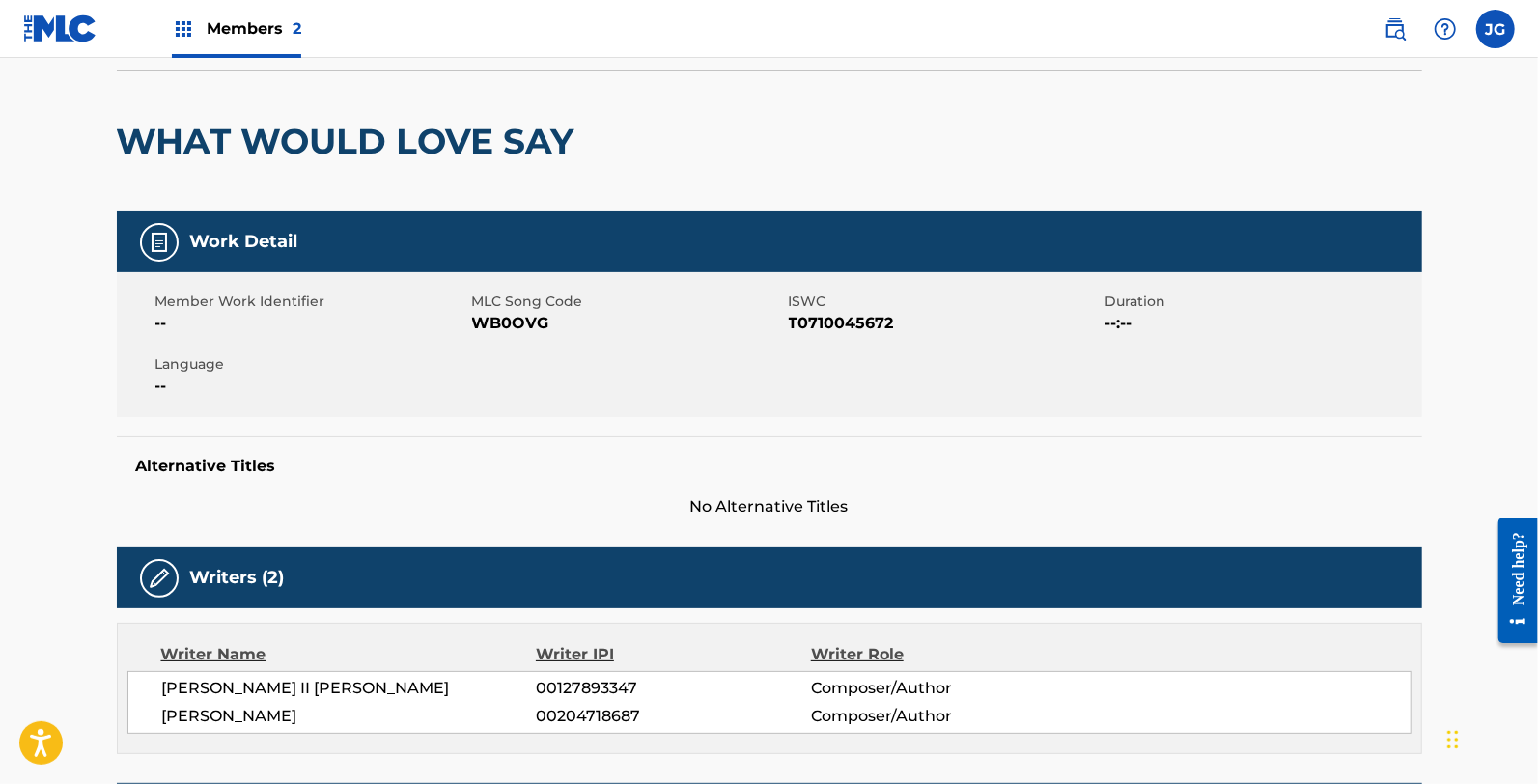
drag, startPoint x: 611, startPoint y: 411, endPoint x: 254, endPoint y: 190, distance: 419.9
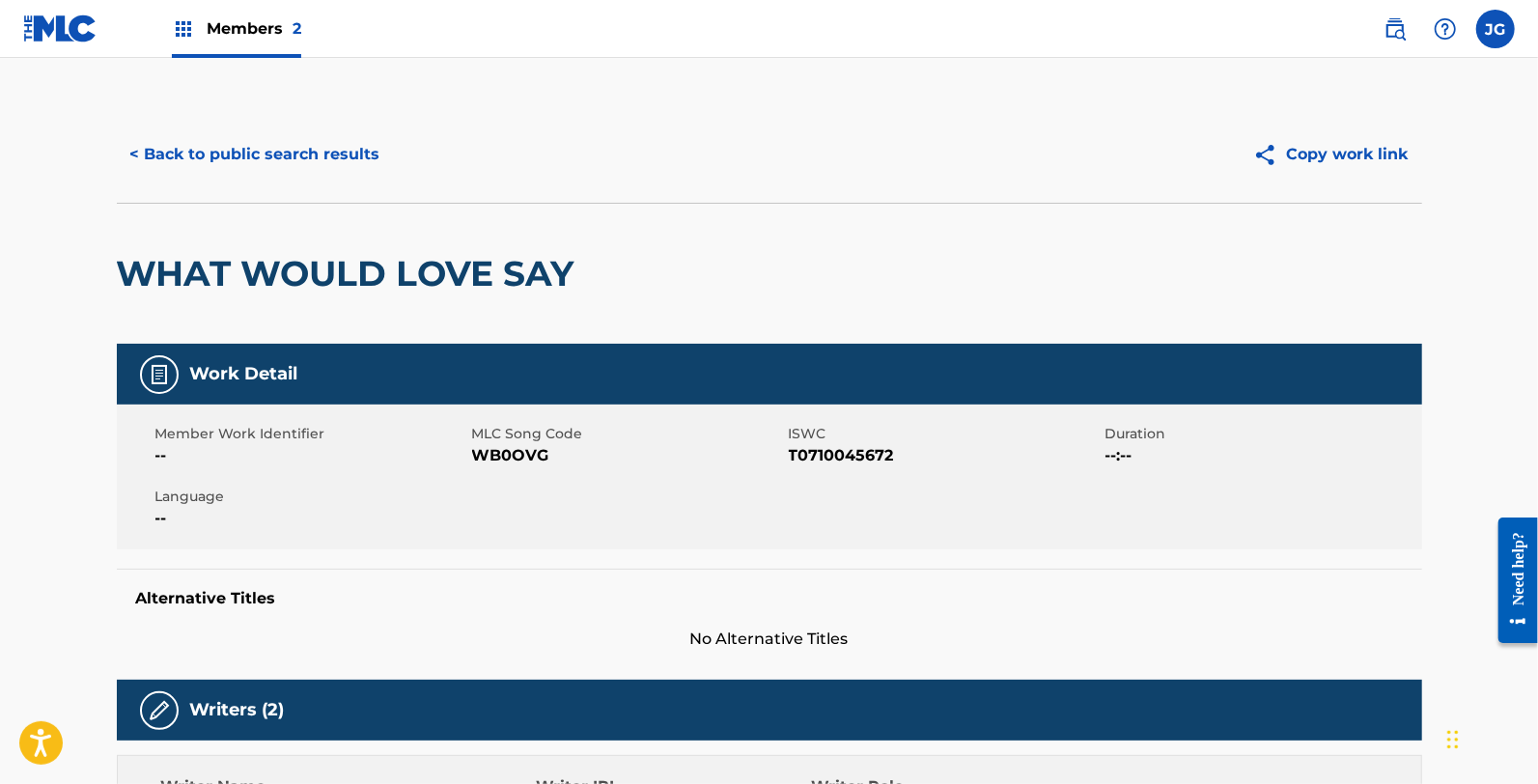
click at [254, 123] on div "< Back to public search results Copy work link" at bounding box center [769, 153] width 1305 height 96
click at [273, 137] on button "< Back to public search results" at bounding box center [255, 154] width 278 height 49
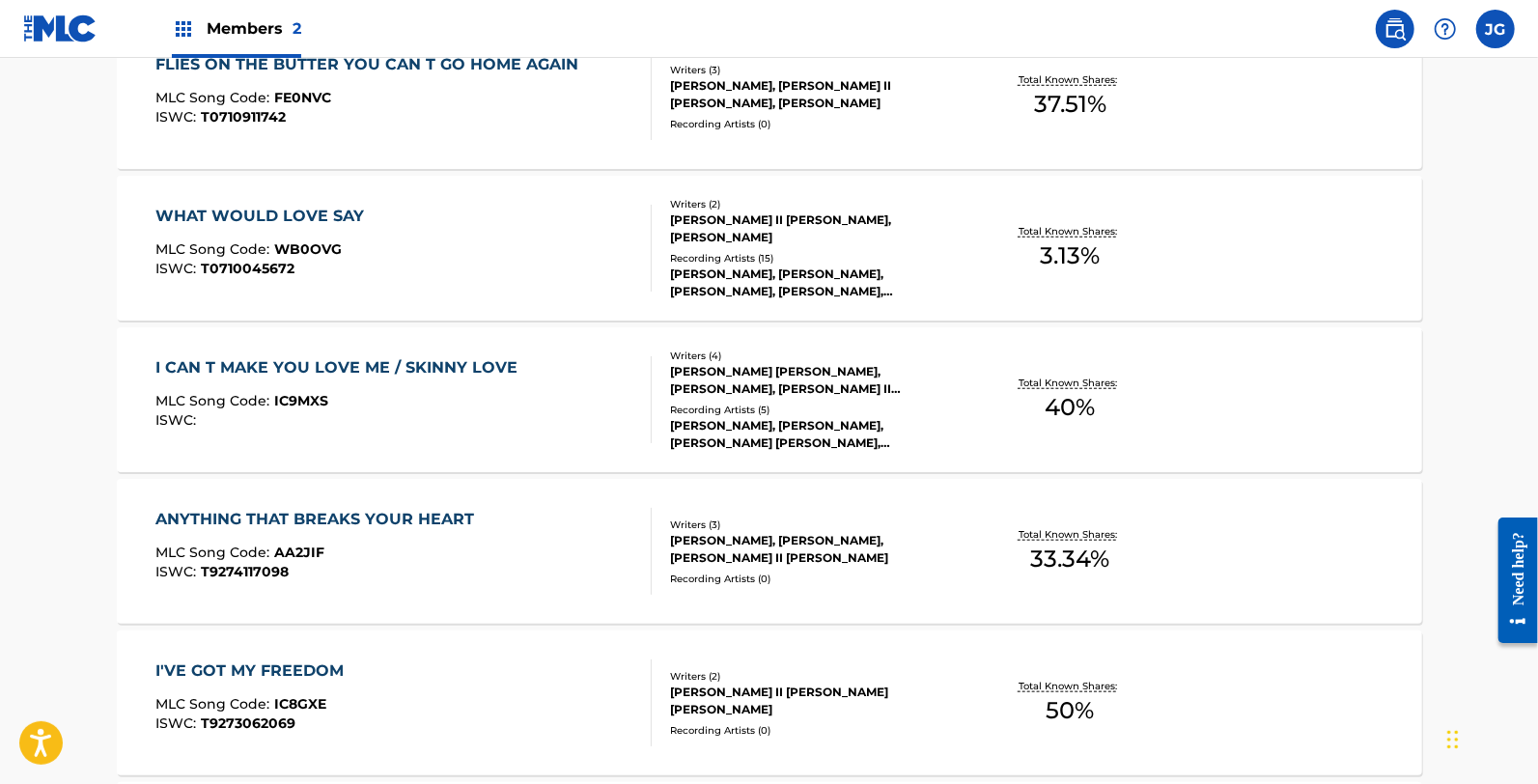
scroll to position [965, 0]
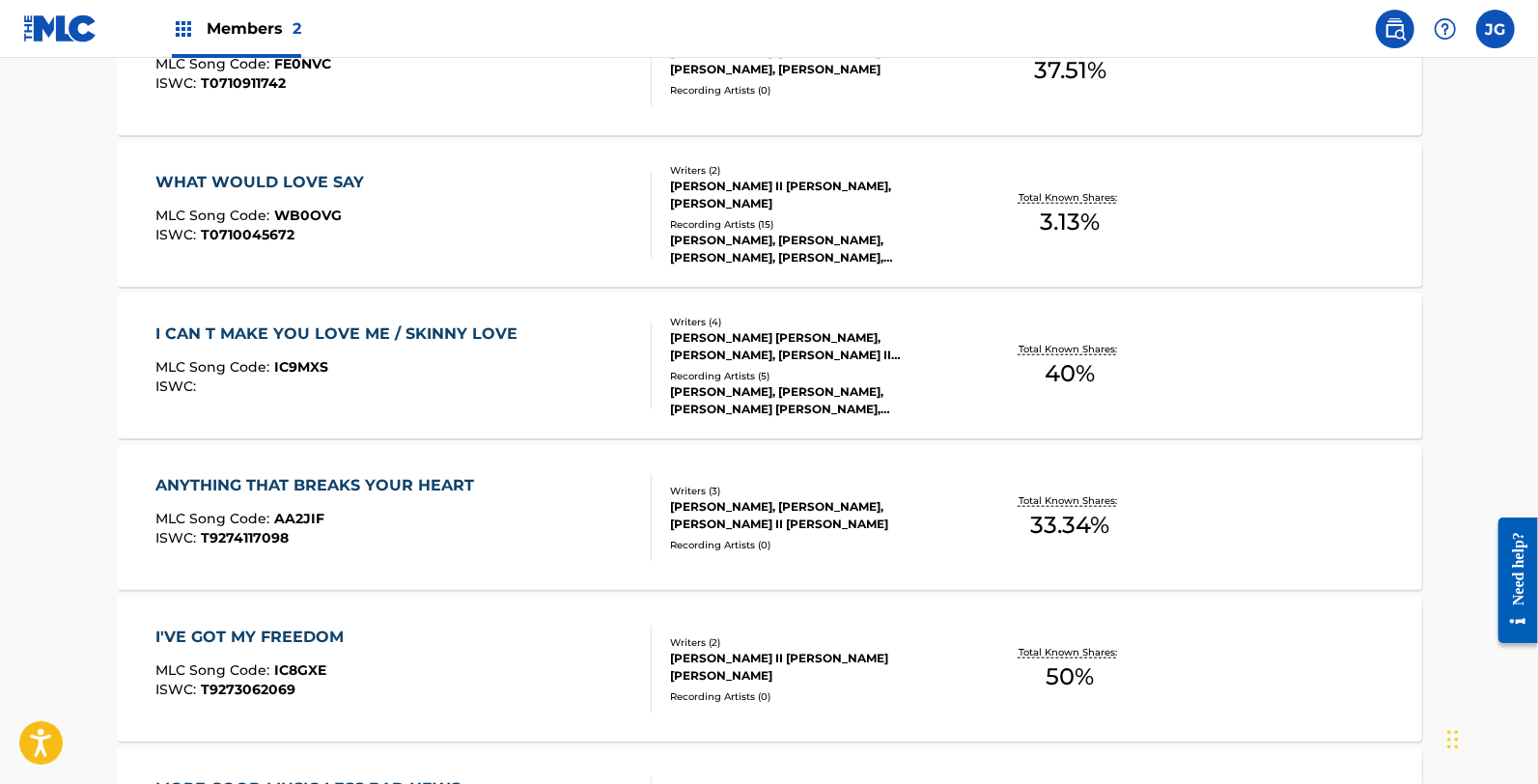
click at [386, 391] on div "ISWC :" at bounding box center [341, 386] width 372 height 15
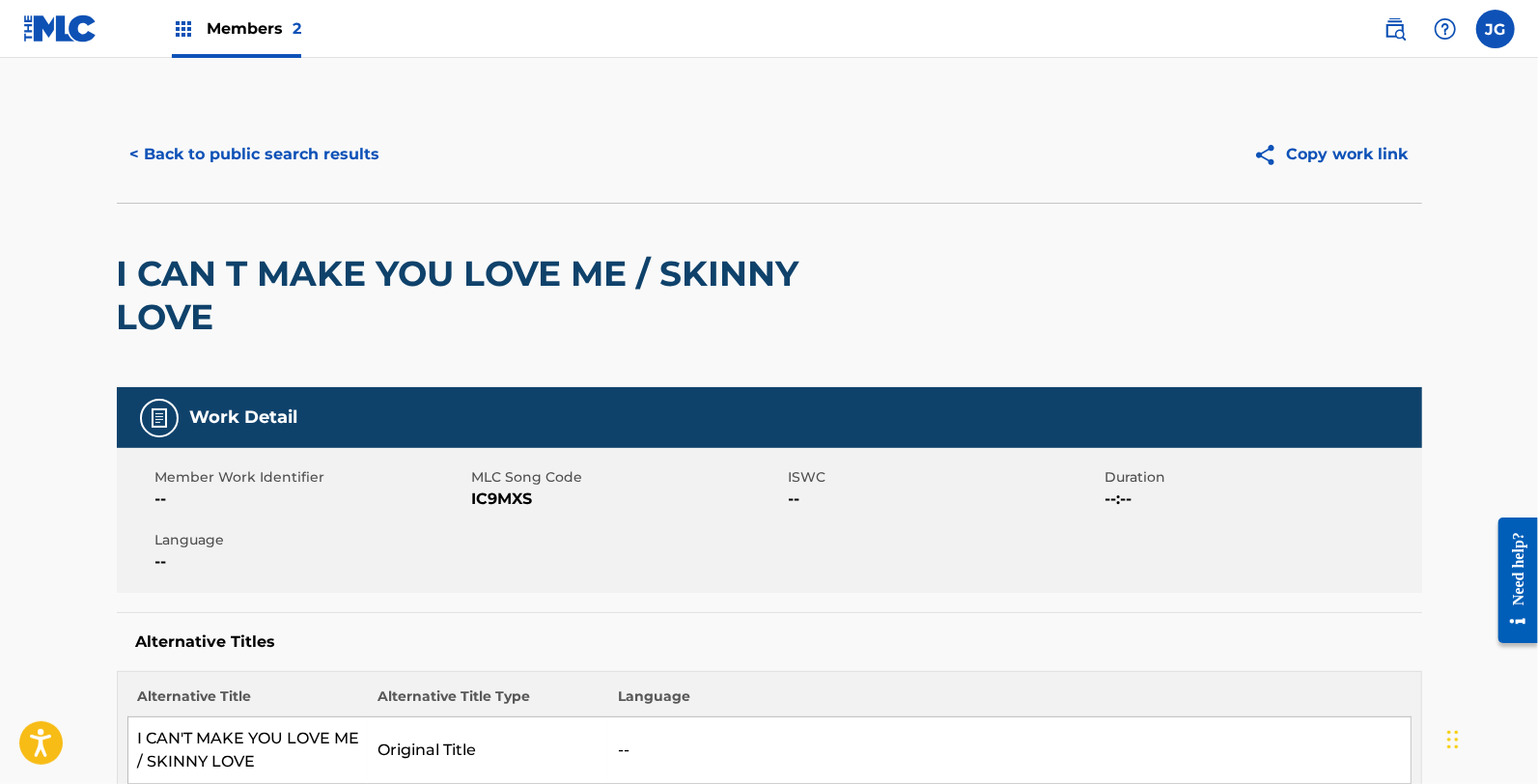
click at [493, 500] on span "IC9MXS" at bounding box center [628, 499] width 311 height 23
copy span "IC9MXS"
click at [201, 157] on button "< Back to public search results" at bounding box center [255, 154] width 278 height 49
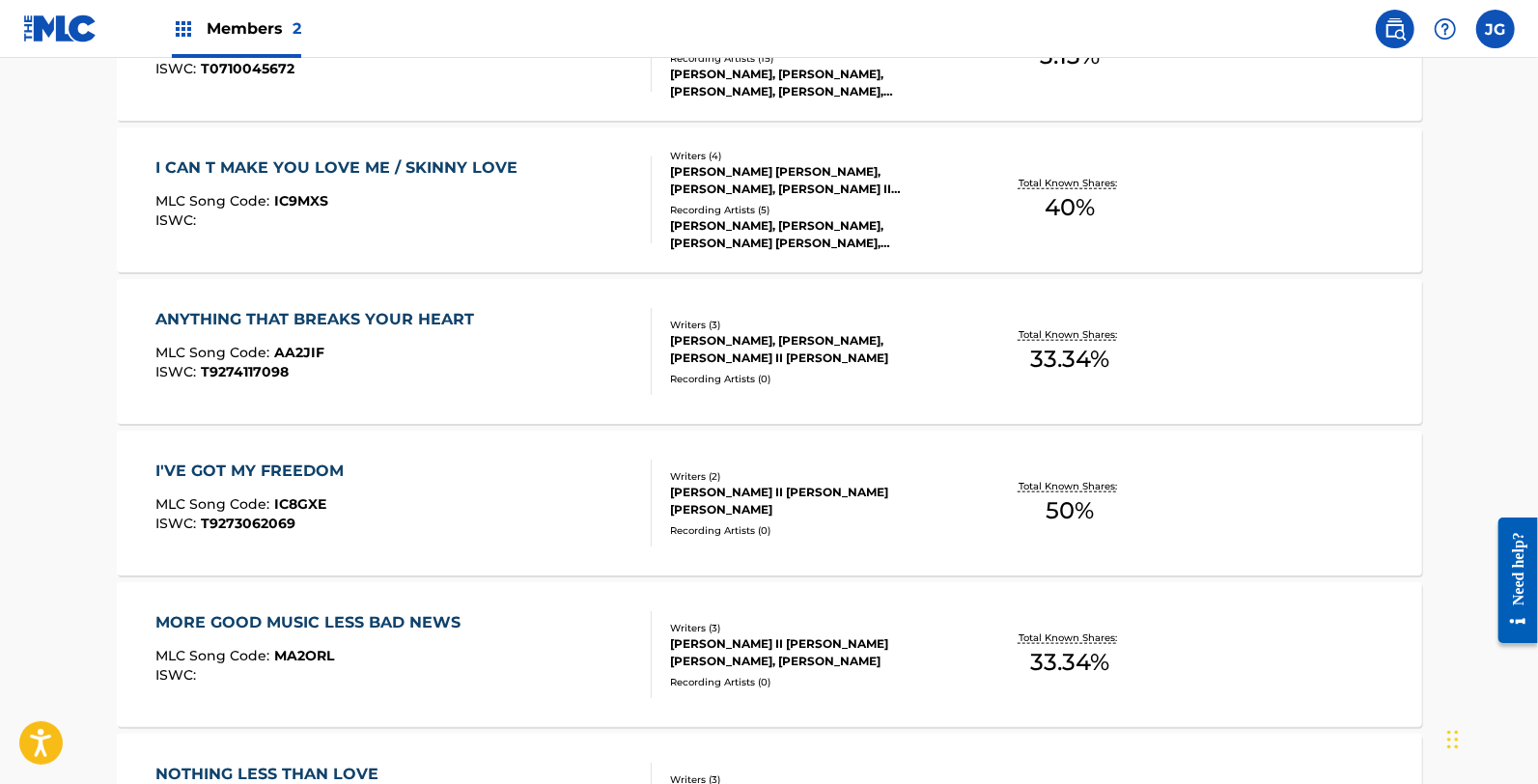
scroll to position [1180, 0]
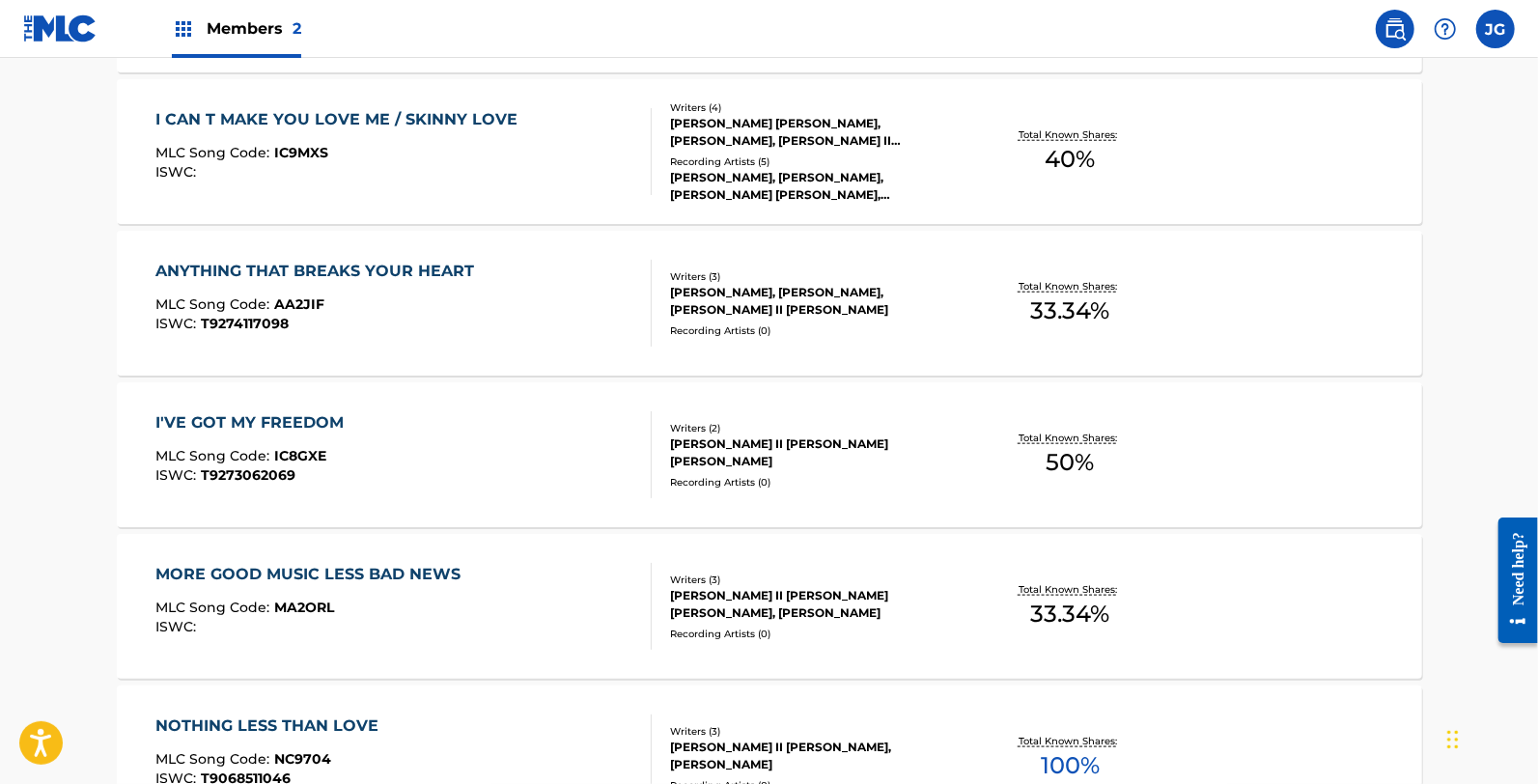
click at [362, 350] on div "ANYTHING THAT BREAKS YOUR HEART MLC Song Code : AA2JIF ISWC : T9274117098 Write…" at bounding box center [769, 303] width 1305 height 145
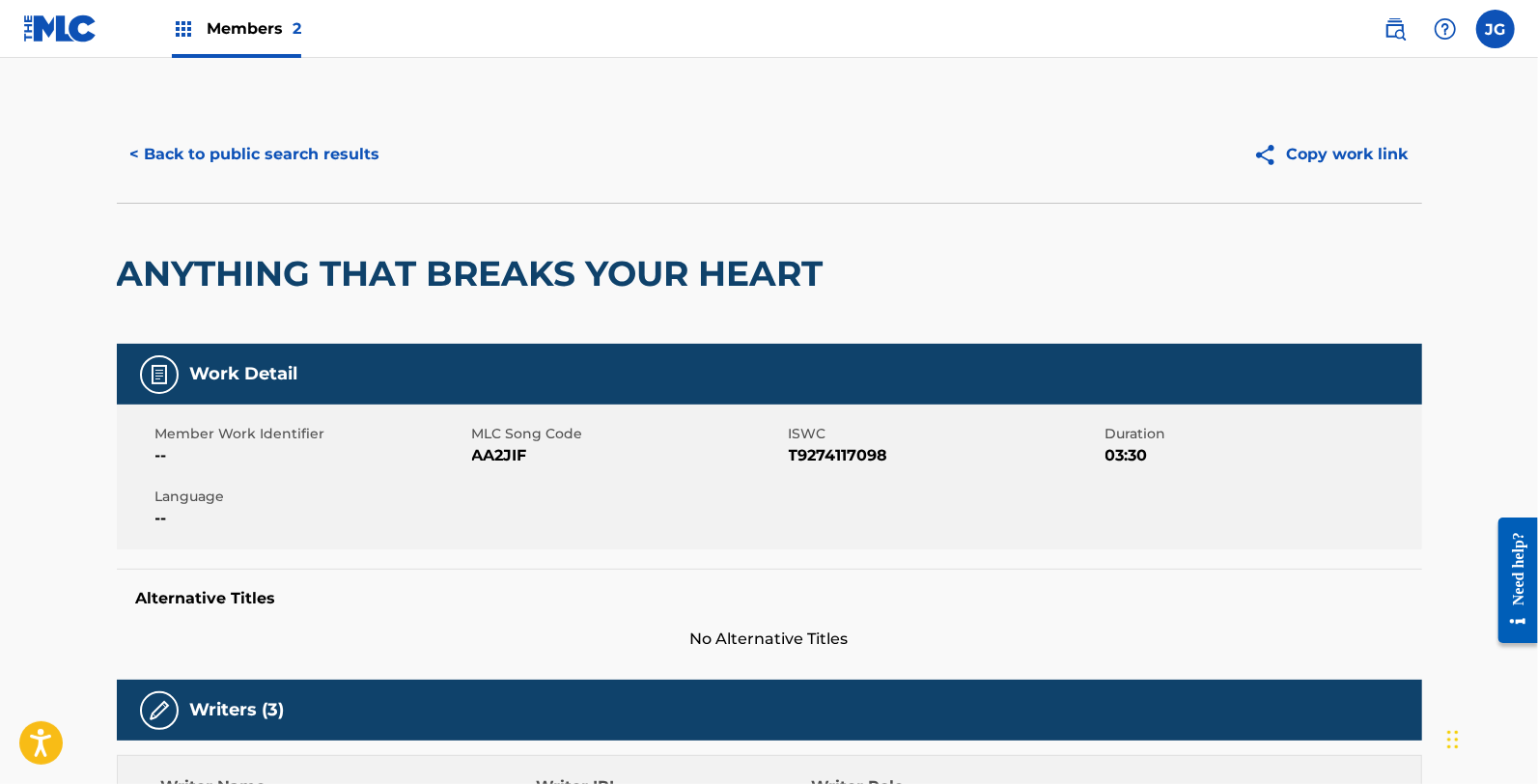
click at [507, 457] on span "AA2JIF" at bounding box center [628, 456] width 311 height 23
copy span "AA2JIF"
click at [245, 177] on button "< Back to public search results" at bounding box center [255, 154] width 278 height 49
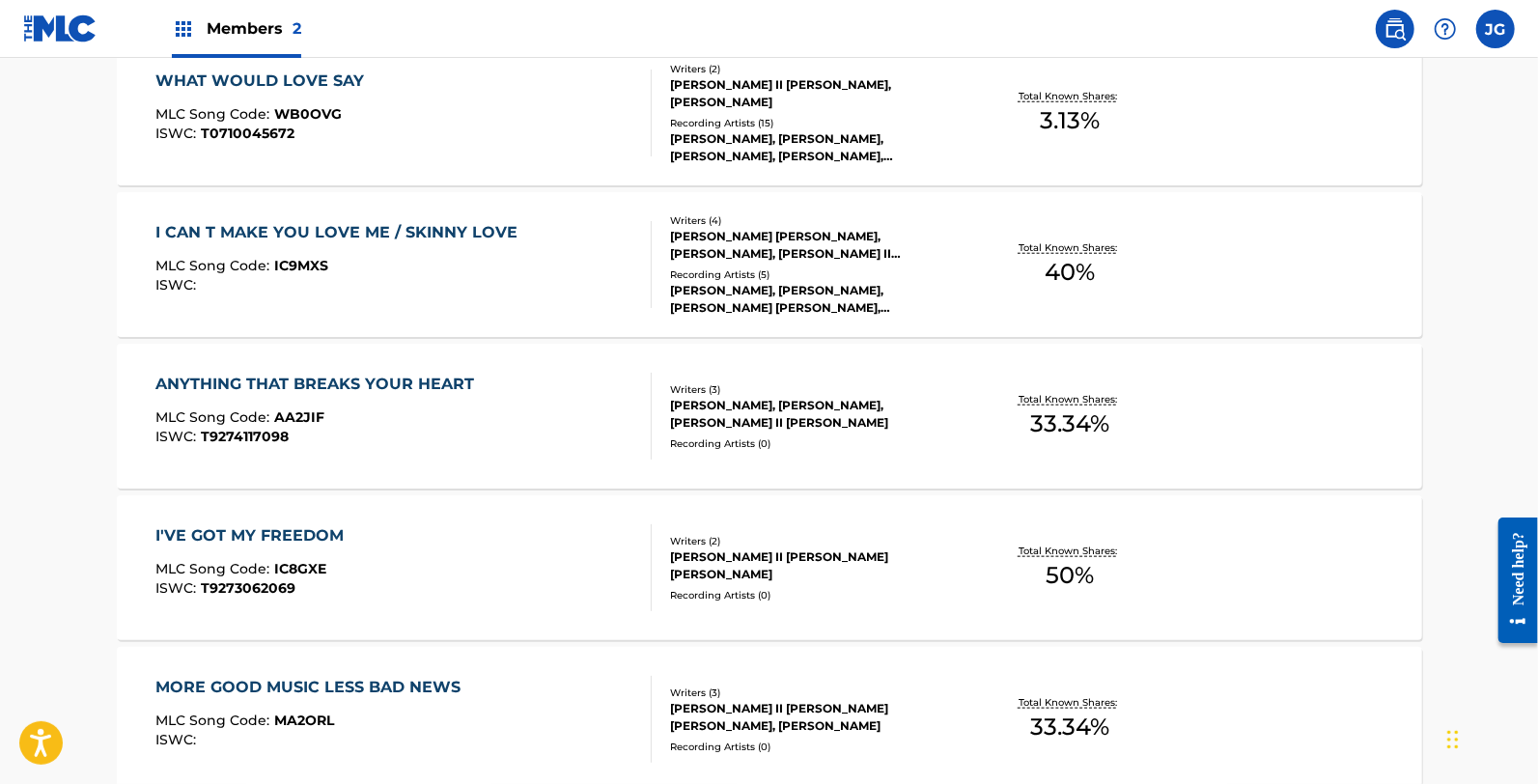
scroll to position [1072, 0]
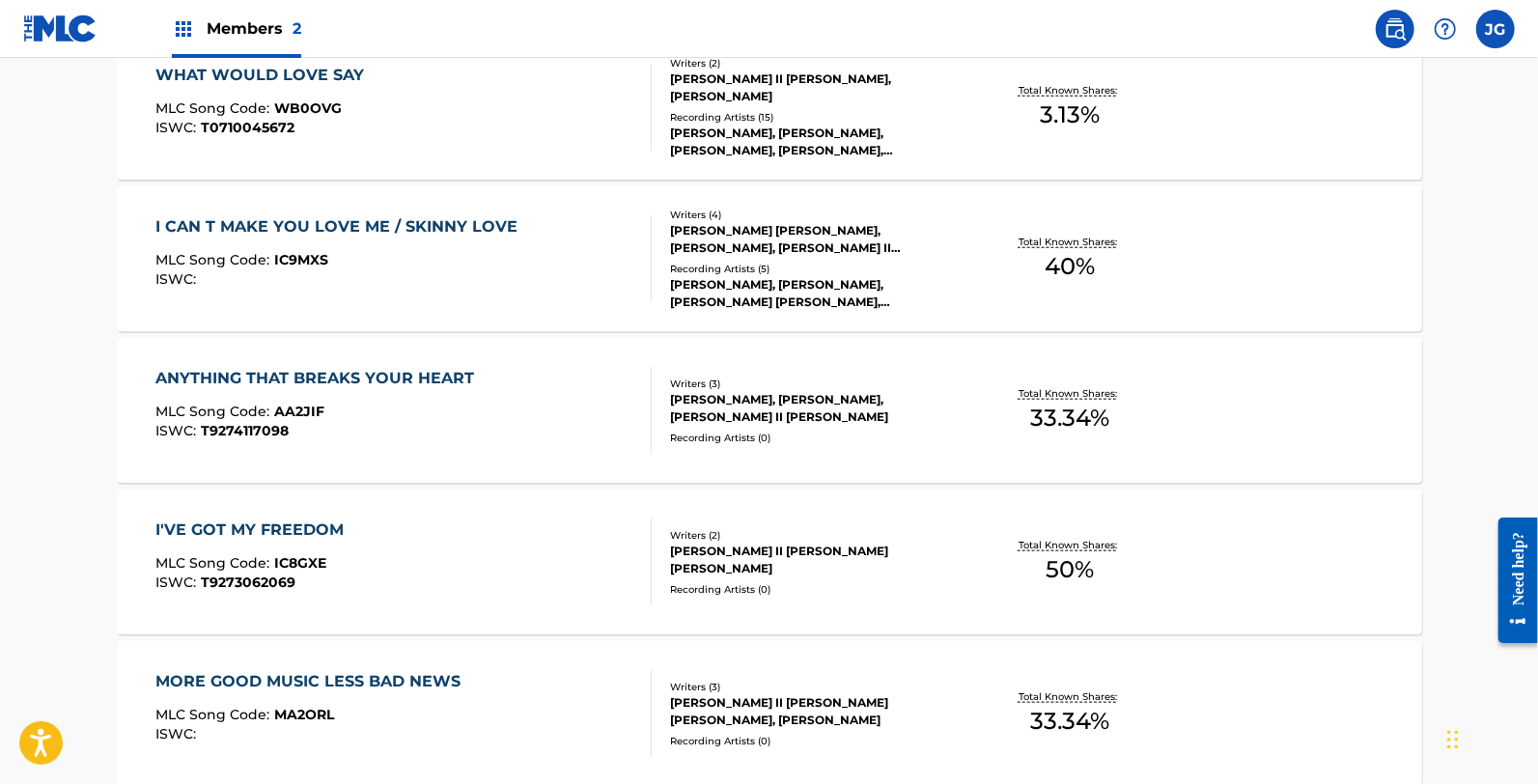
click at [386, 574] on div "I'VE GOT MY FREEDOM MLC Song Code : IC8GXE ISWC : T9273062069" at bounding box center [403, 562] width 496 height 87
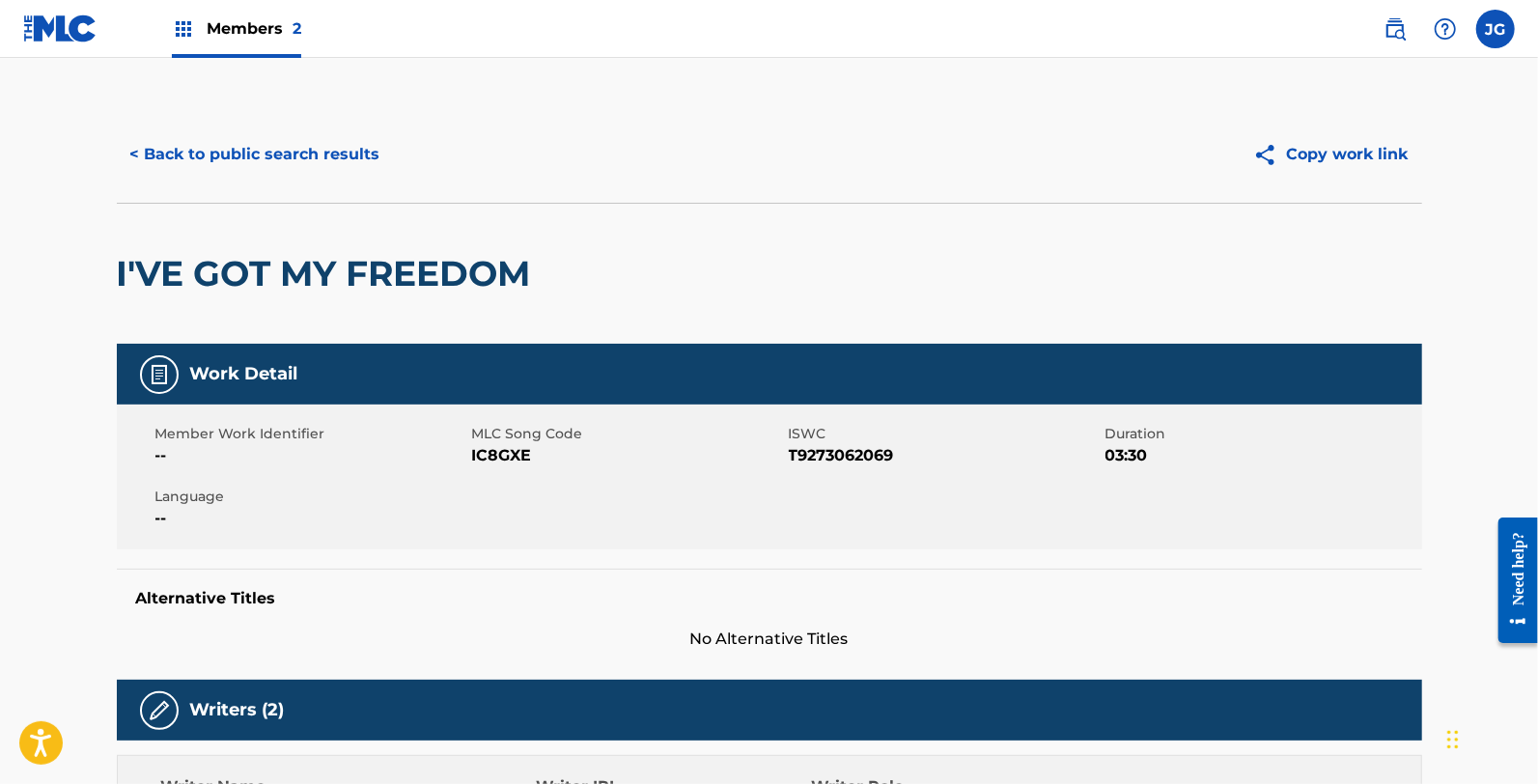
click at [505, 447] on span "IC8GXE" at bounding box center [628, 456] width 311 height 23
copy span "IC8GXE"
click at [242, 162] on button "< Back to public search results" at bounding box center [255, 154] width 278 height 49
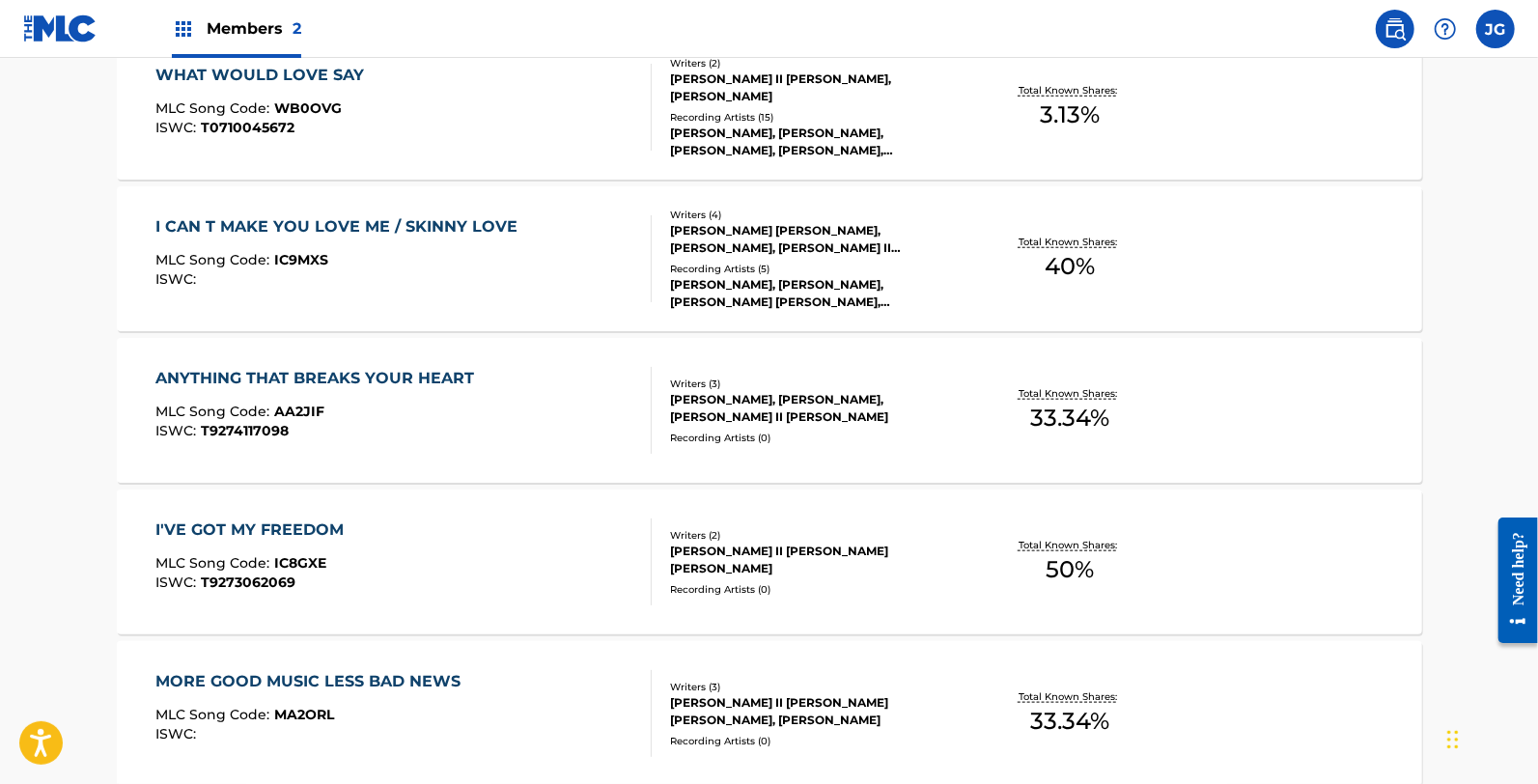
scroll to position [1180, 0]
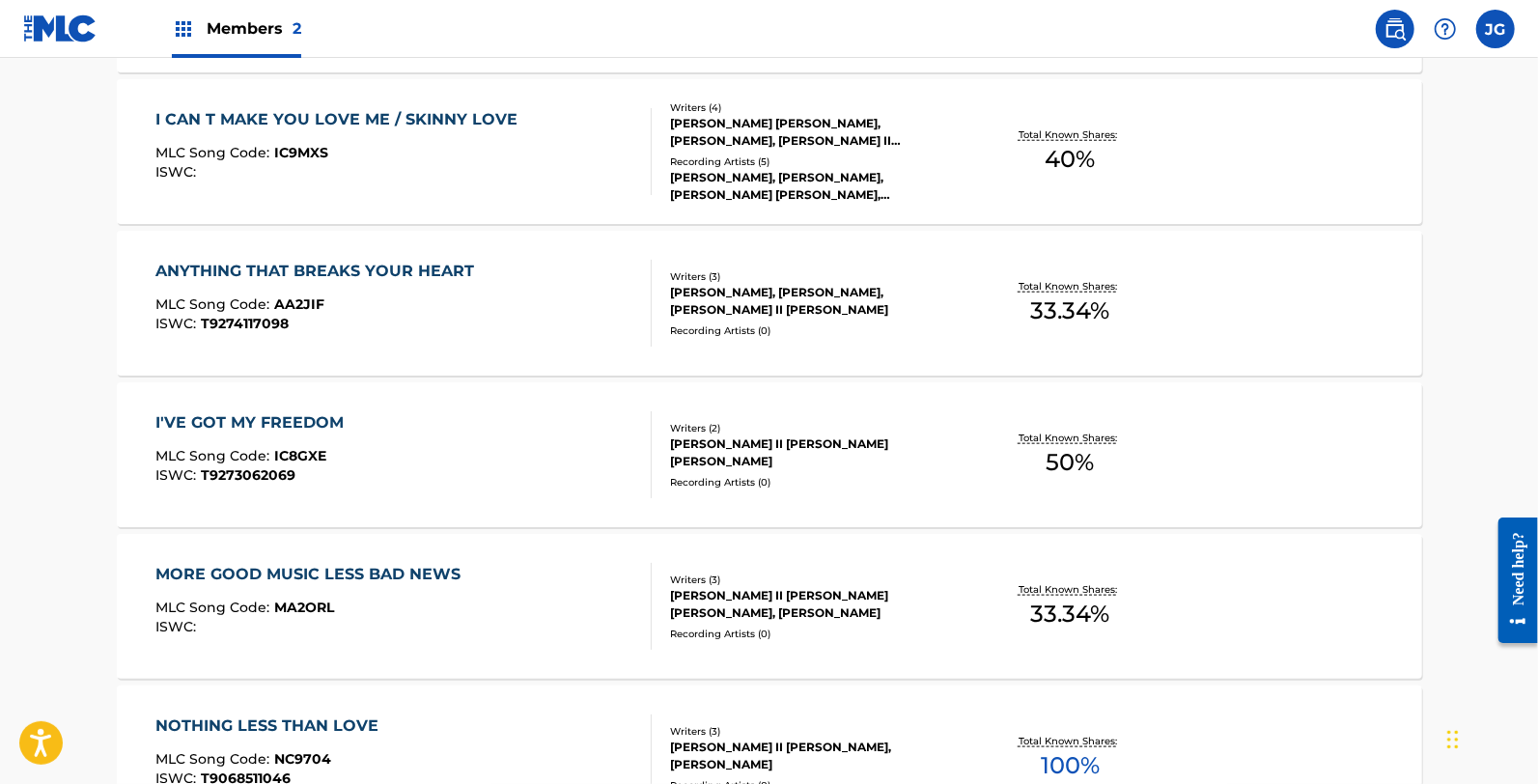
click at [289, 581] on div "MORE GOOD MUSIC LESS BAD NEWS" at bounding box center [312, 574] width 314 height 23
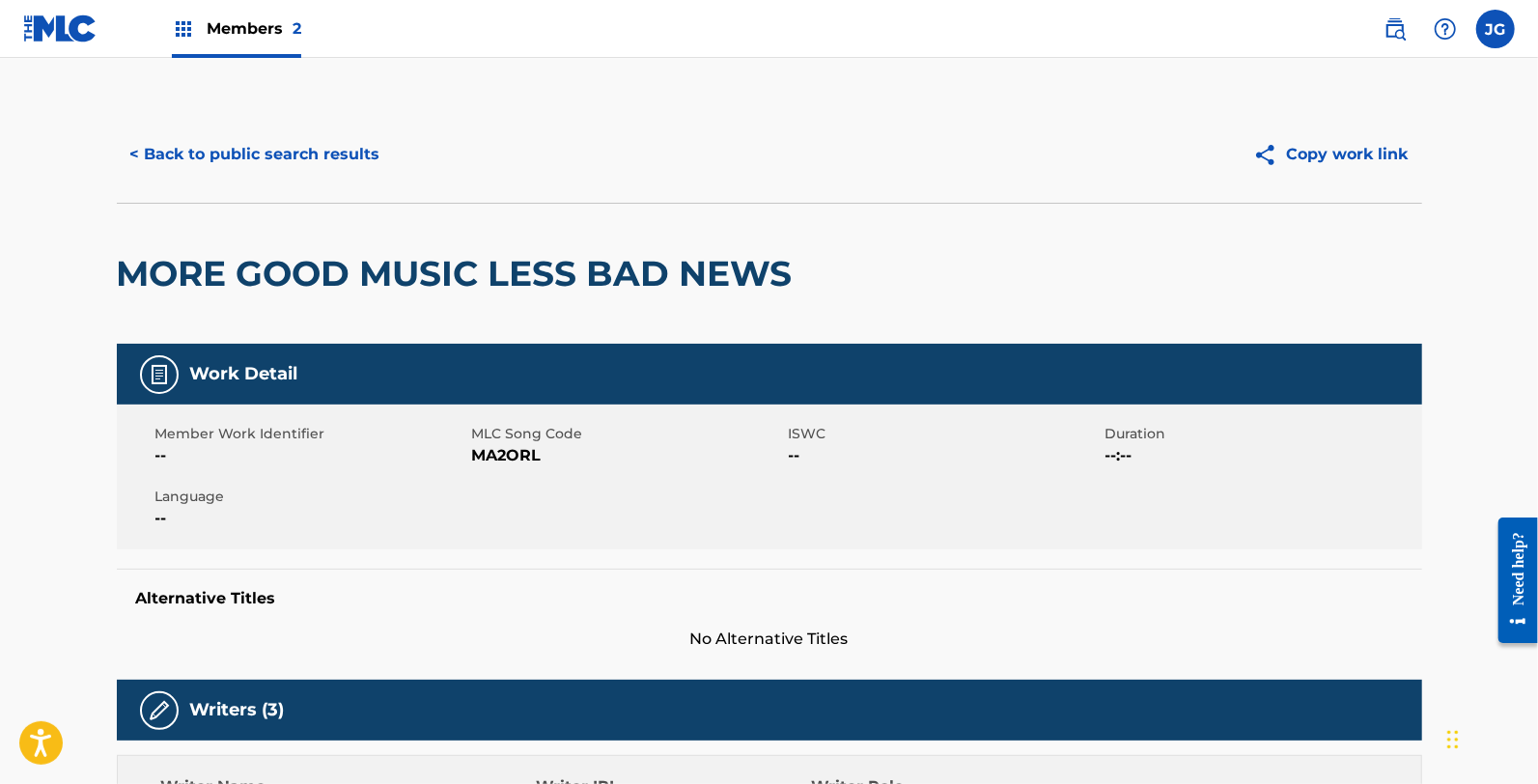
click at [495, 455] on span "MA2ORL" at bounding box center [628, 456] width 311 height 23
copy span "MA2ORL"
click at [219, 161] on button "< Back to public search results" at bounding box center [255, 154] width 278 height 49
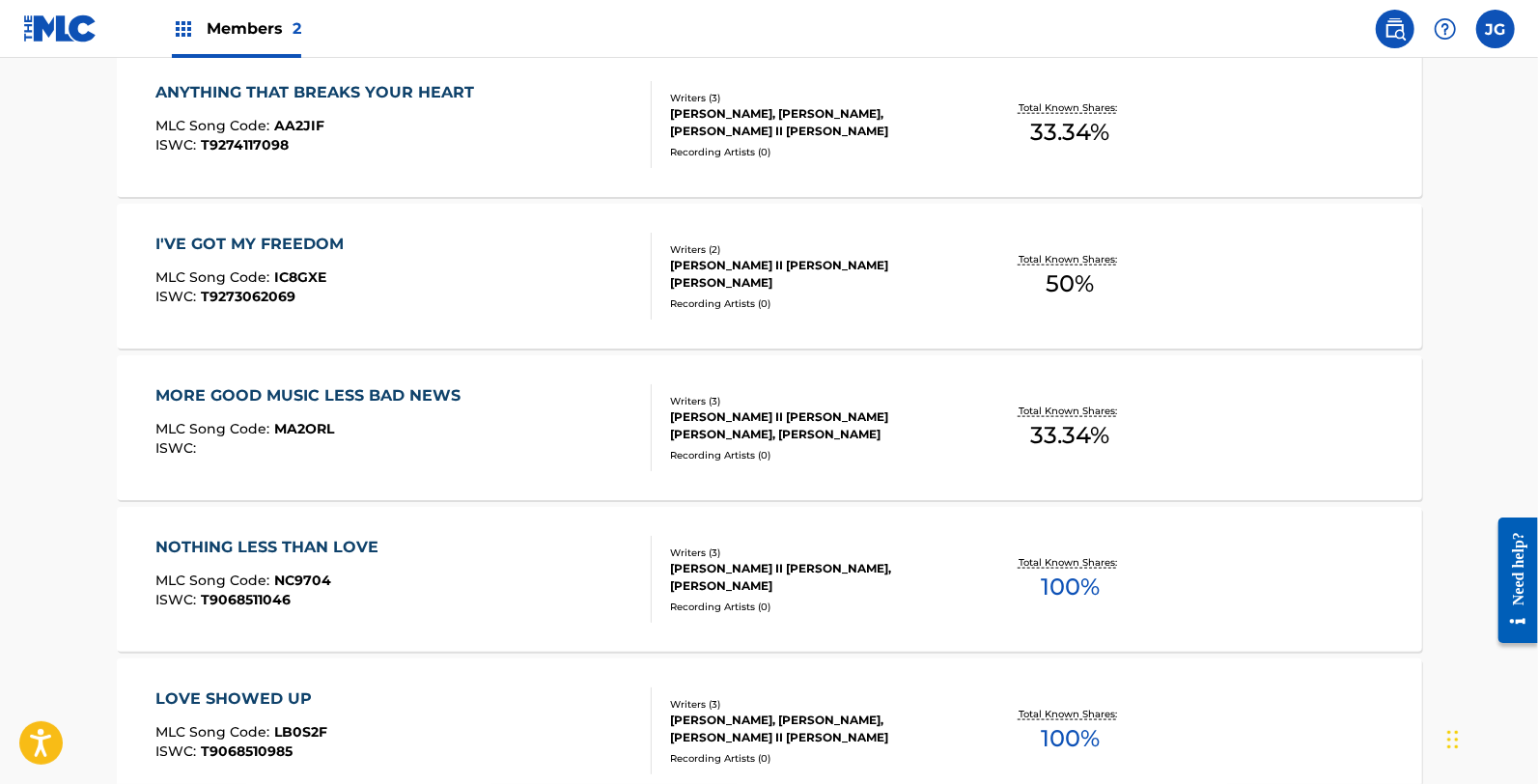
scroll to position [1394, 0]
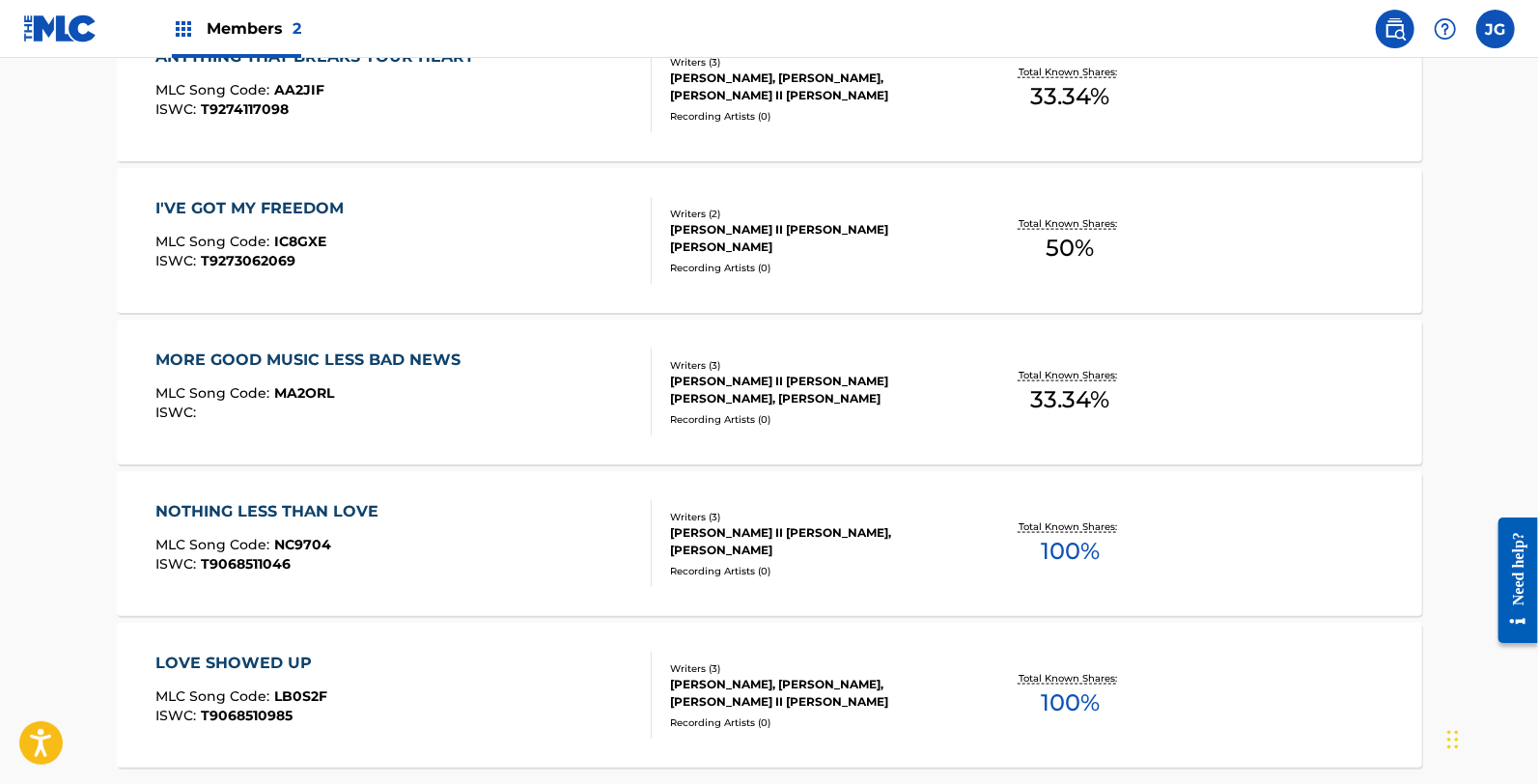
click at [311, 561] on div "ISWC : T9068511046" at bounding box center [272, 564] width 233 height 15
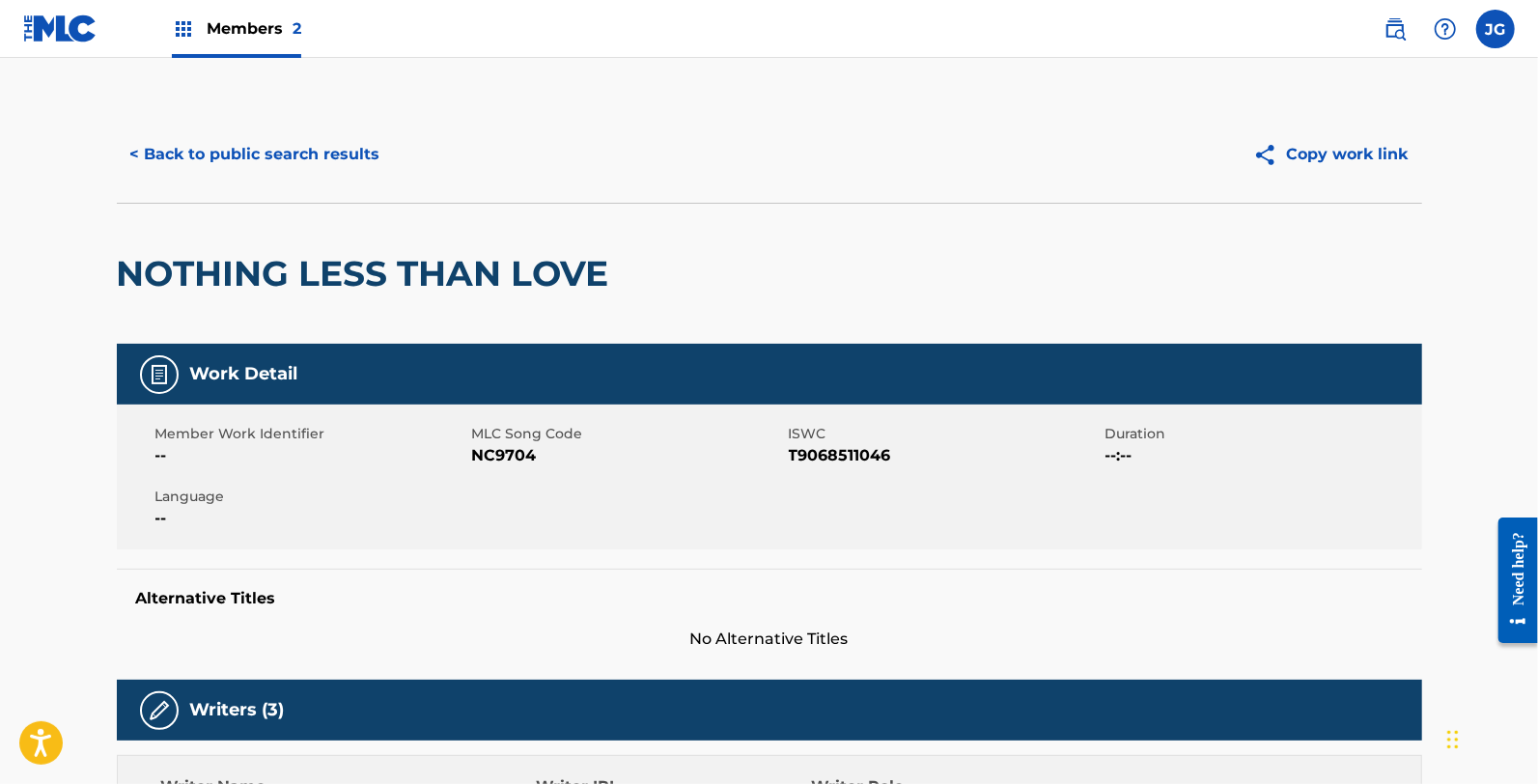
click at [490, 461] on span "NC9704" at bounding box center [628, 456] width 311 height 23
copy span "NC9704"
click at [281, 141] on button "< Back to public search results" at bounding box center [255, 154] width 278 height 49
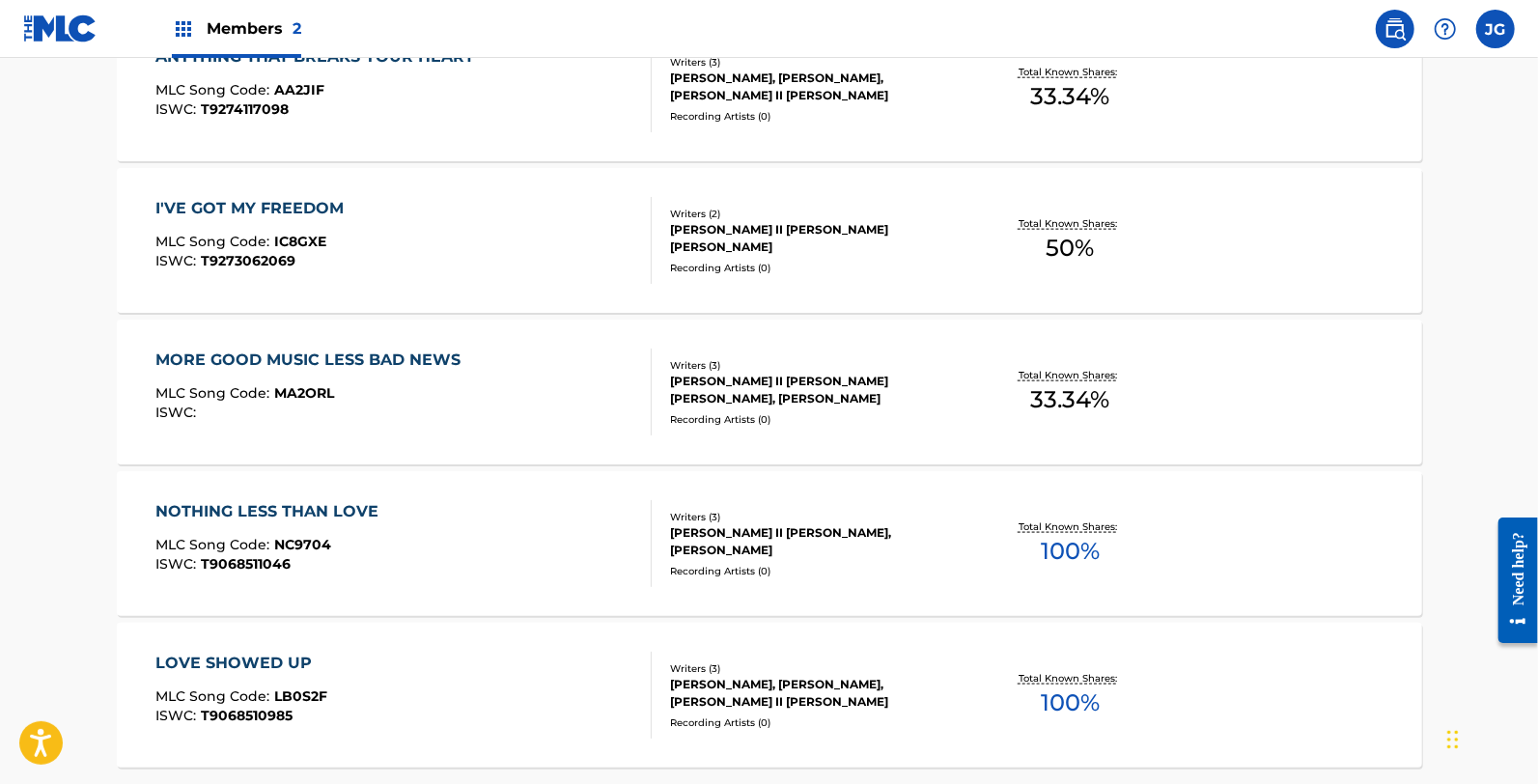
scroll to position [1579, 0]
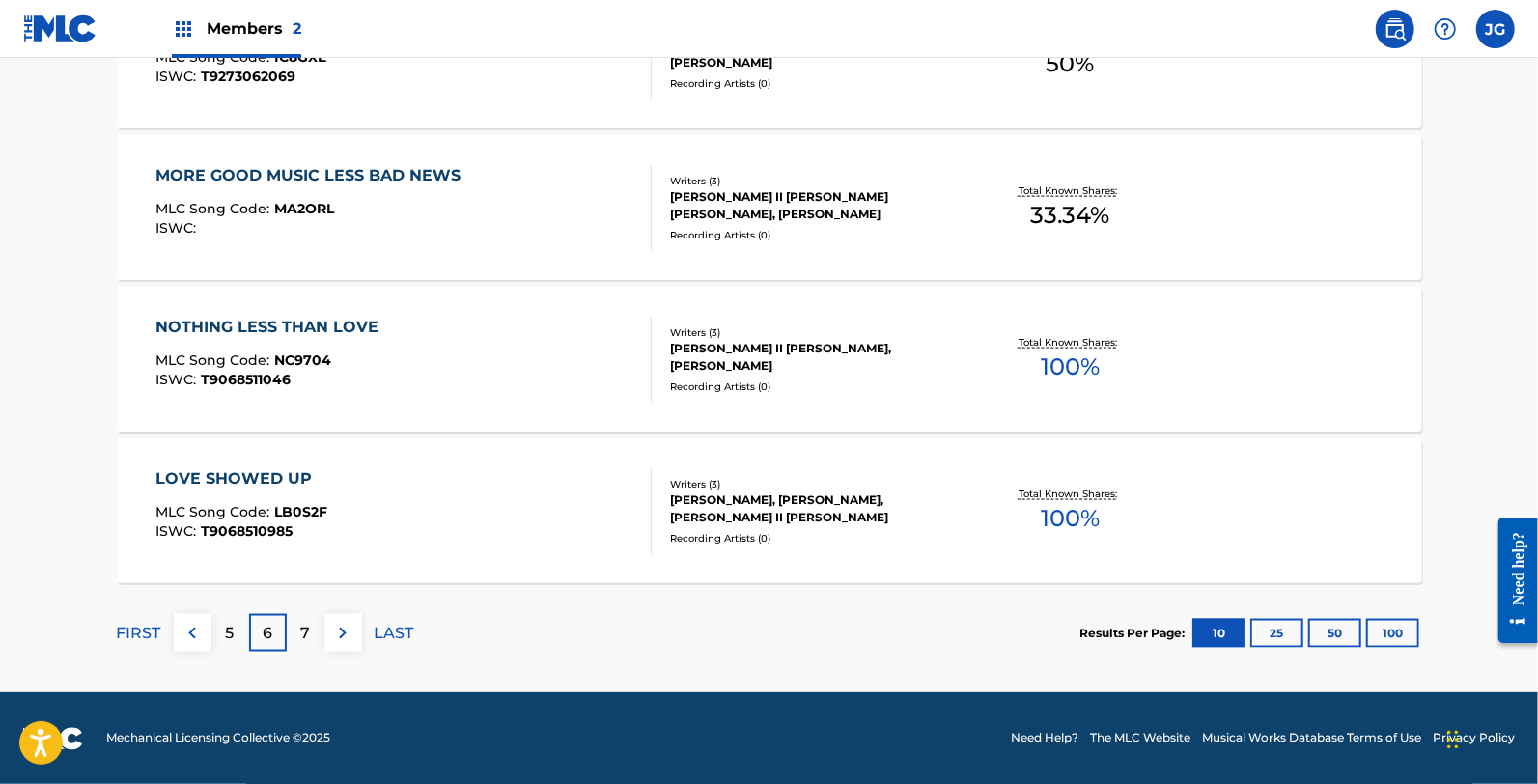
click at [335, 513] on div "LOVE SHOWED UP MLC Song Code : LB0S2F ISWC : T9068510985" at bounding box center [403, 511] width 496 height 87
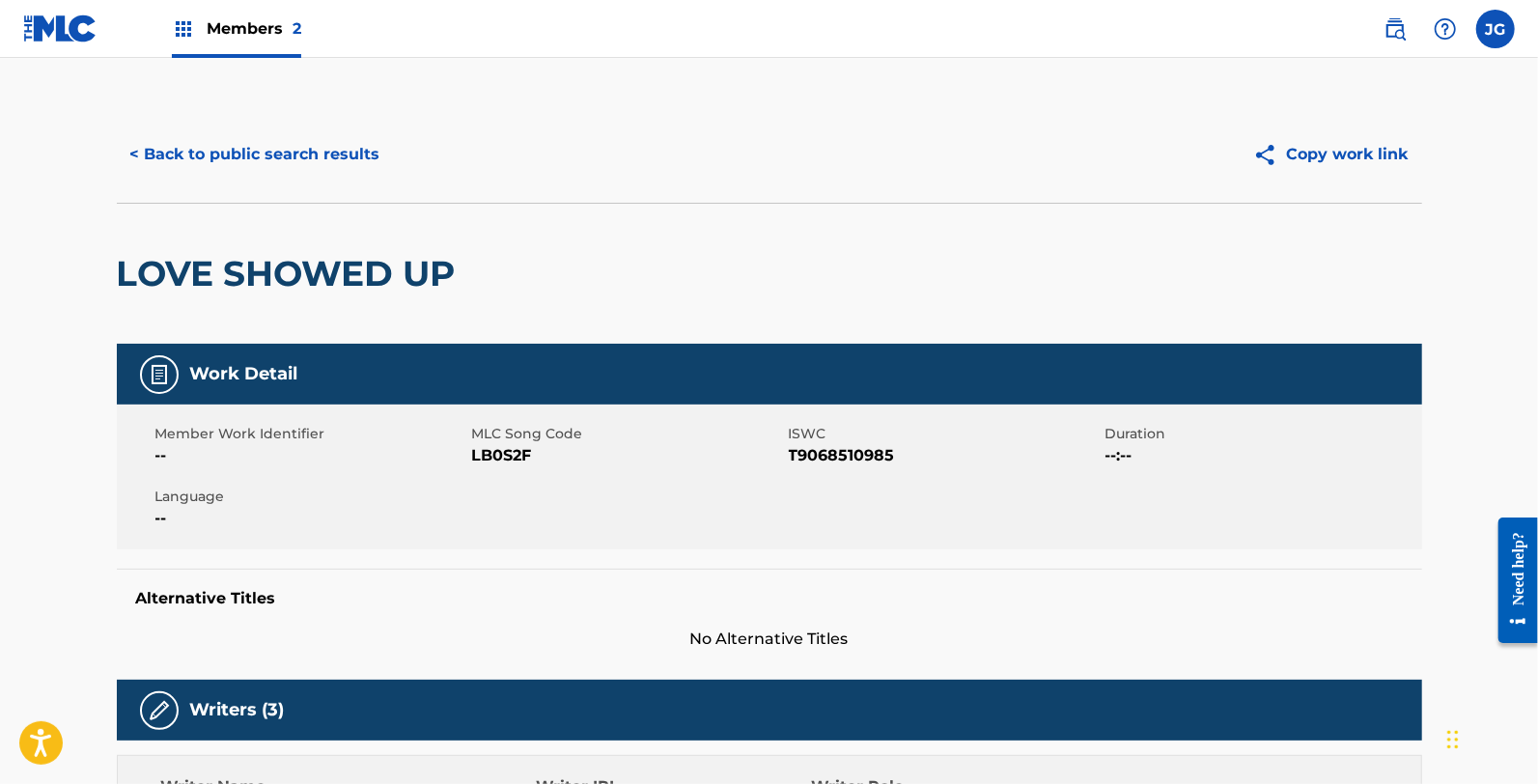
click at [490, 451] on span "LB0S2F" at bounding box center [628, 456] width 311 height 23
copy span "LB0S2F"
click at [169, 184] on div "< Back to public search results Copy work link" at bounding box center [769, 153] width 1305 height 96
click at [169, 177] on button "< Back to public search results" at bounding box center [255, 154] width 278 height 49
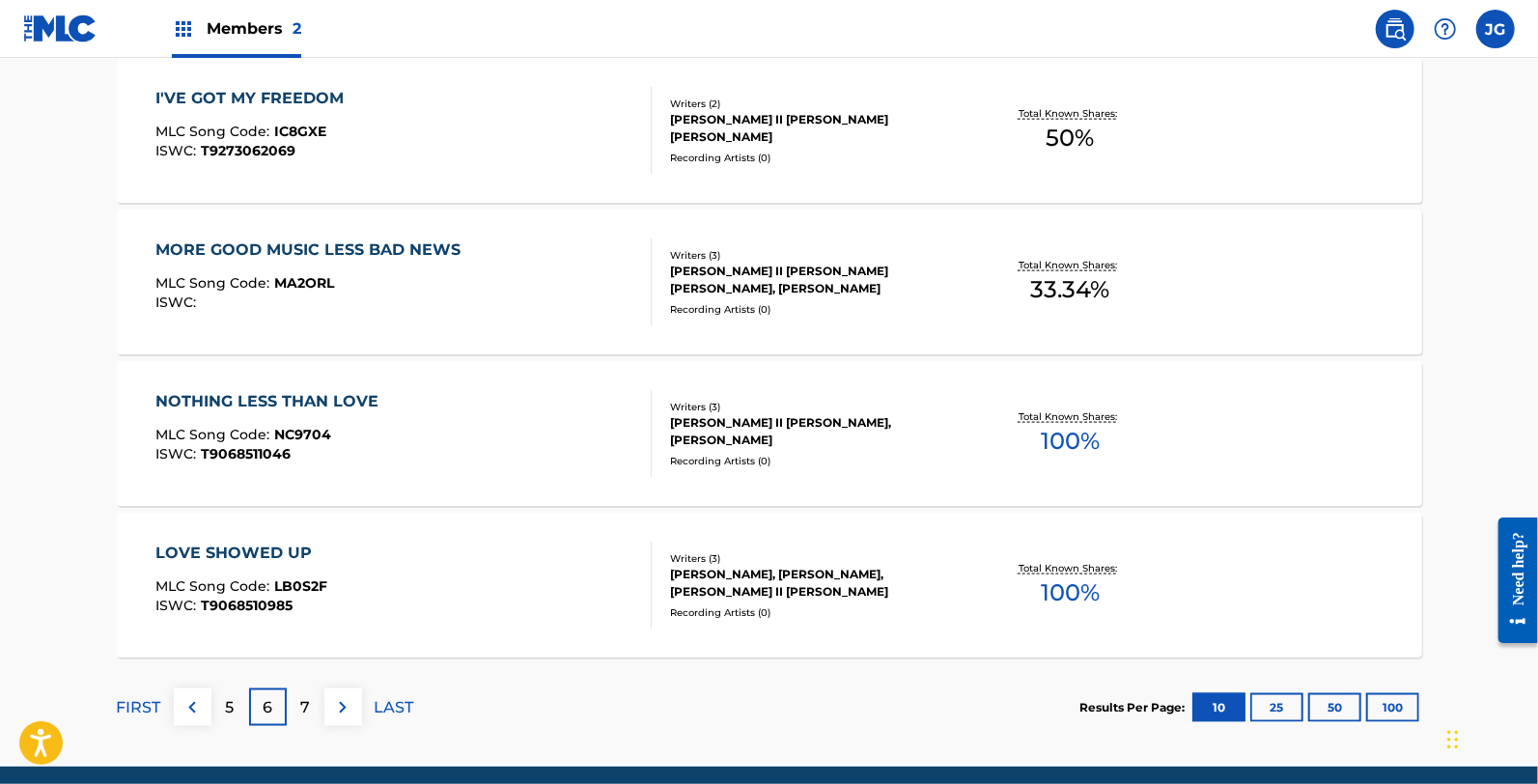
scroll to position [1579, 0]
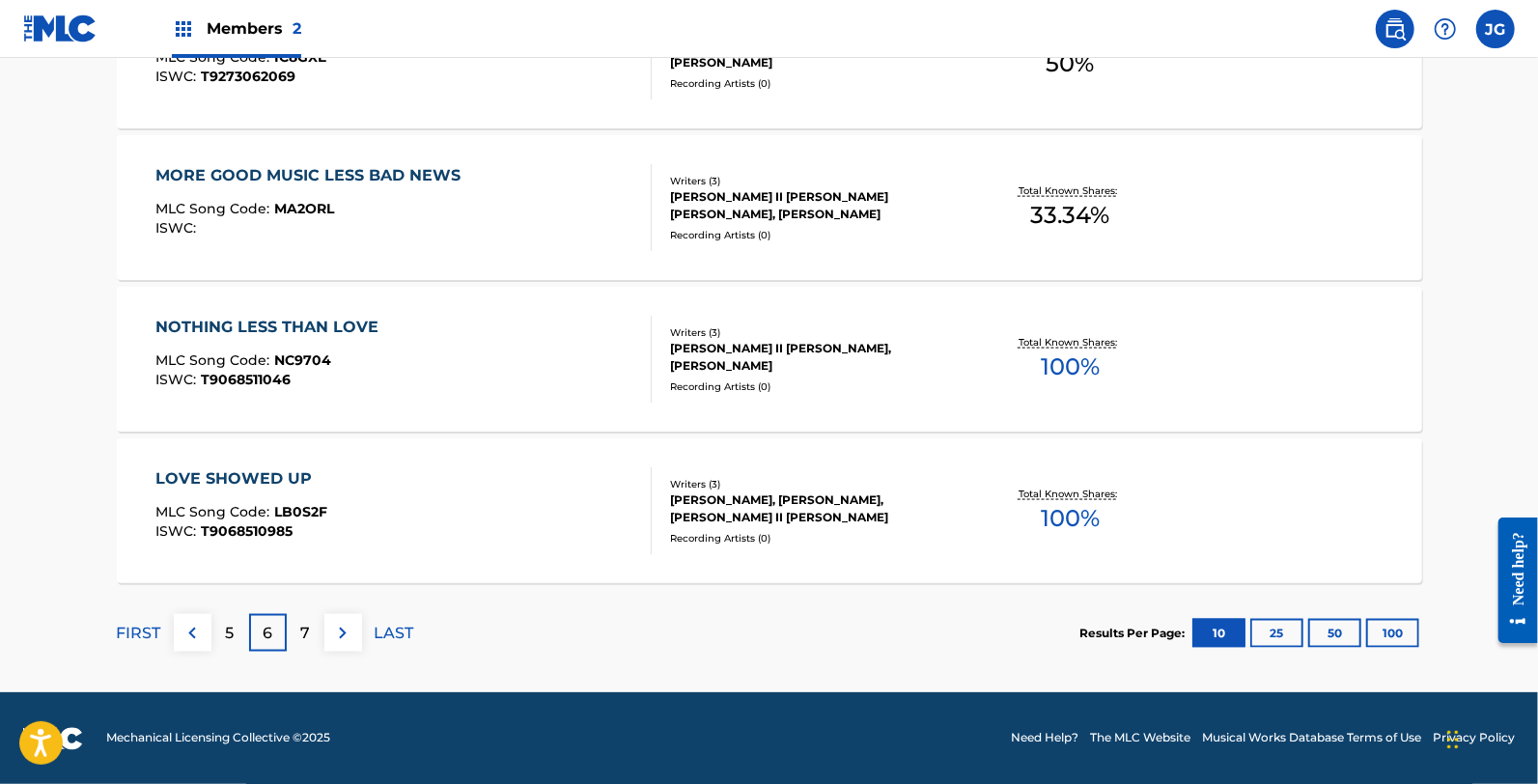
click at [297, 648] on div "7" at bounding box center [305, 633] width 38 height 38
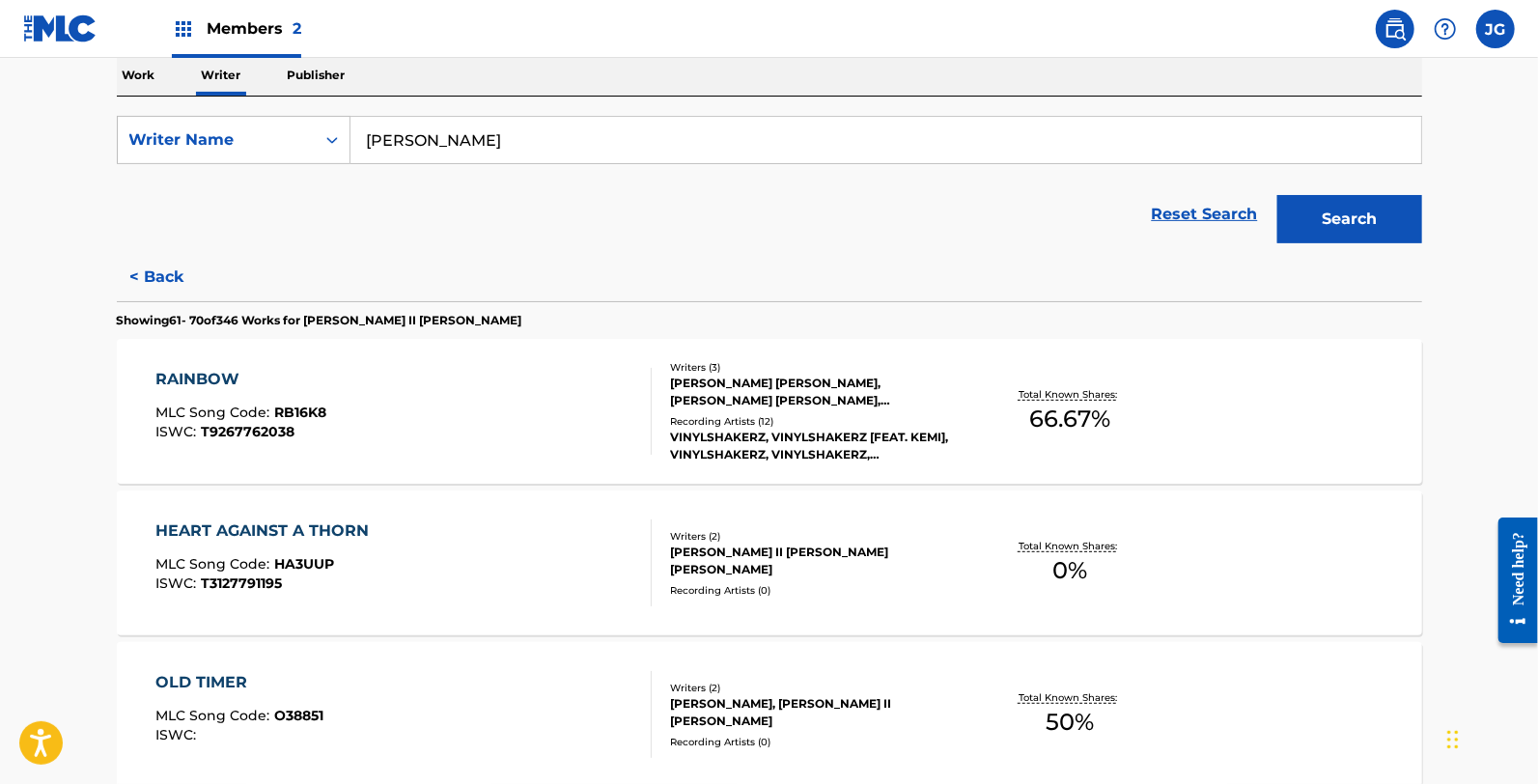
scroll to position [321, 0]
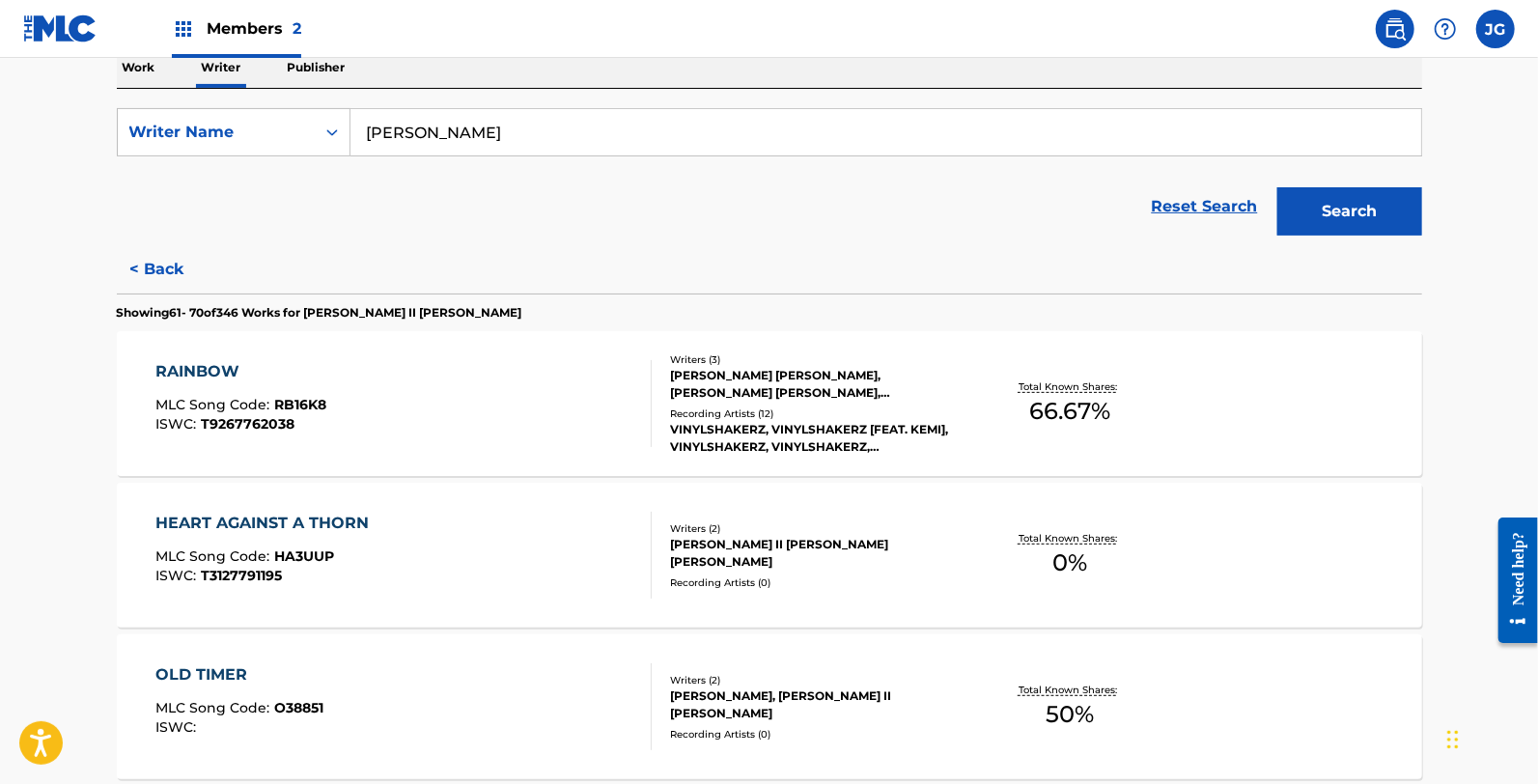
click at [363, 398] on div "RAINBOW MLC Song Code : RB16K8 ISWC : T9267762038" at bounding box center [403, 404] width 496 height 87
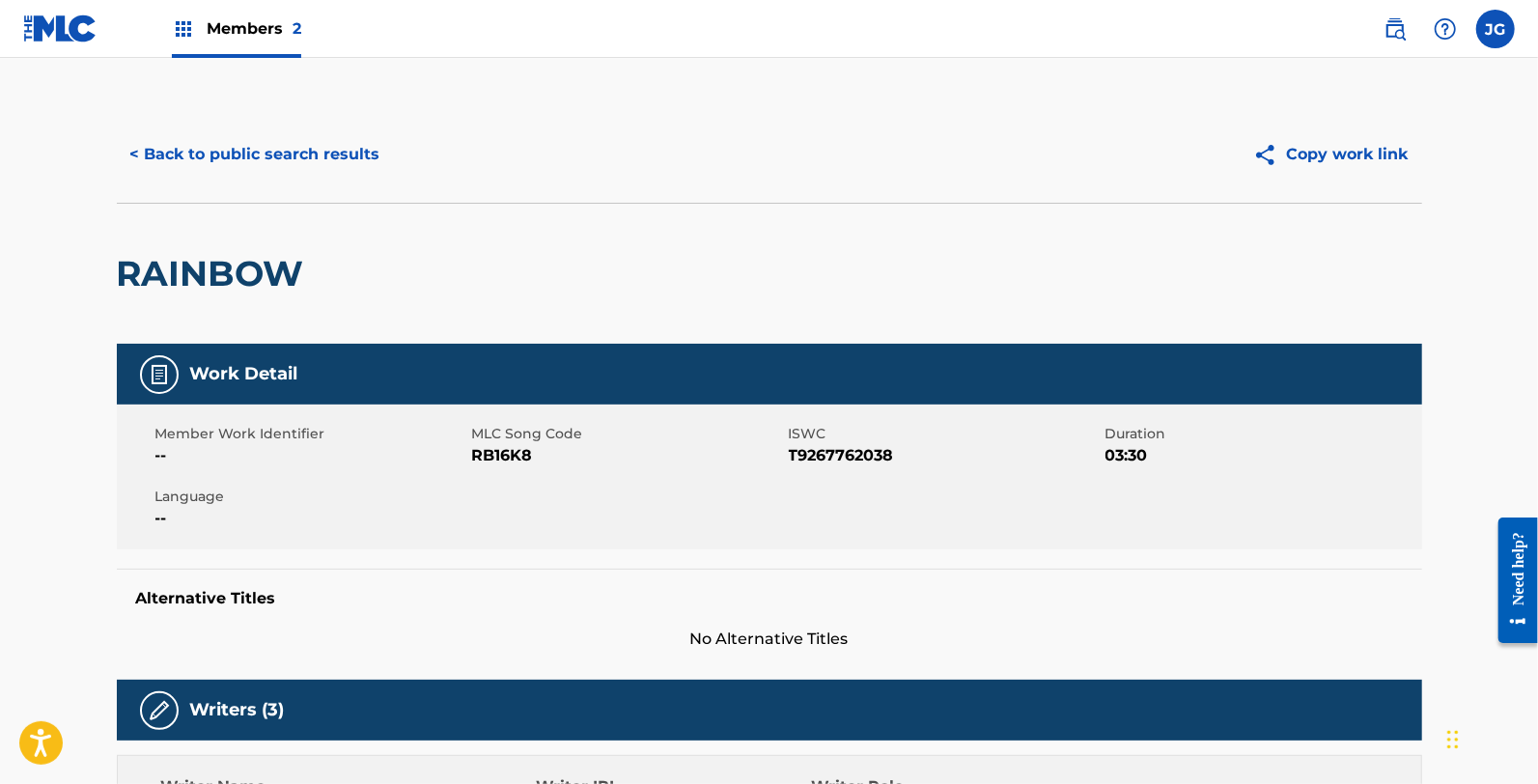
click at [496, 456] on span "RB16K8" at bounding box center [628, 456] width 311 height 23
copy span "RB16K8"
click at [309, 119] on div "< Back to public search results Copy work link" at bounding box center [769, 153] width 1305 height 96
click at [303, 135] on button "< Back to public search results" at bounding box center [255, 154] width 278 height 49
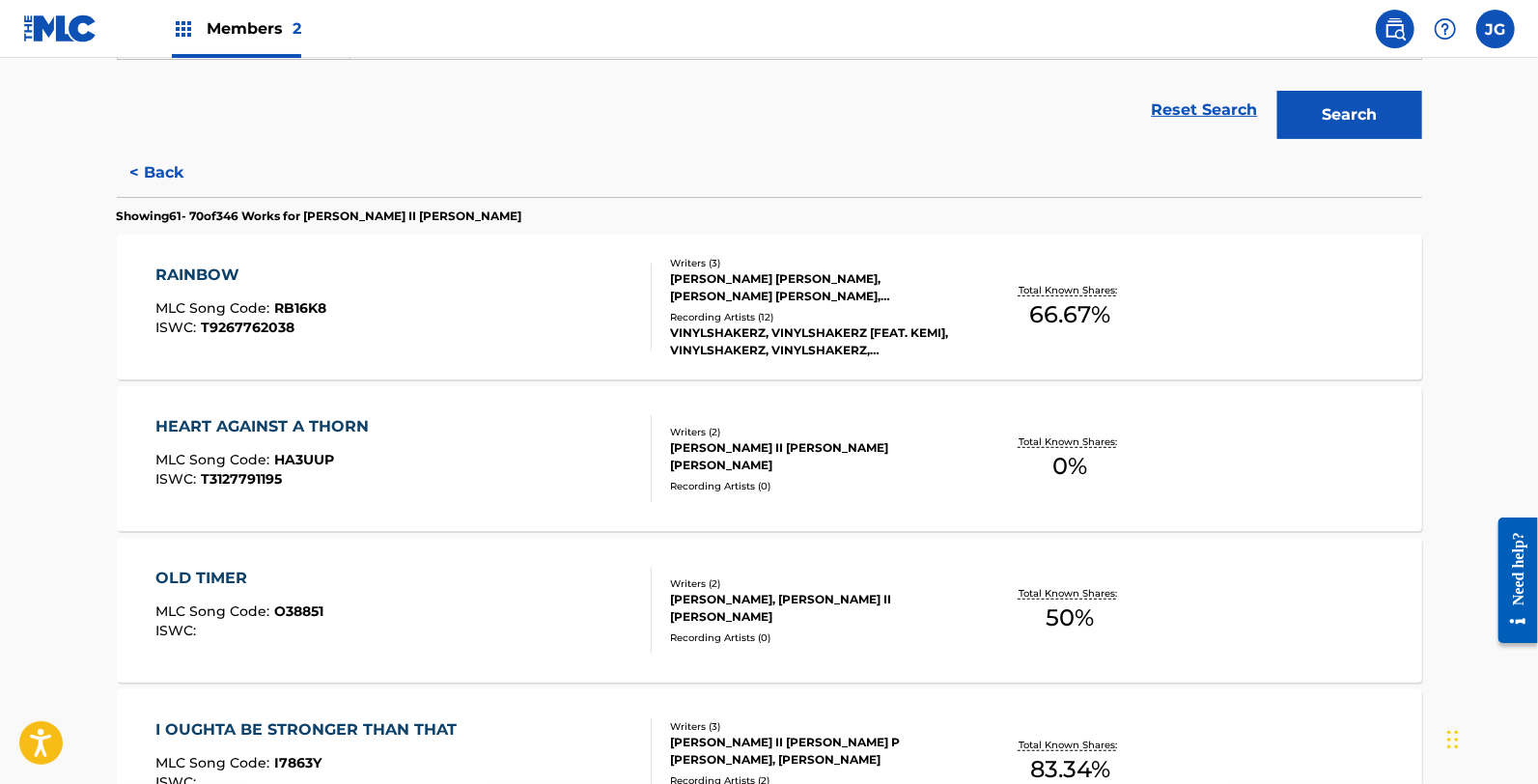
scroll to position [429, 0]
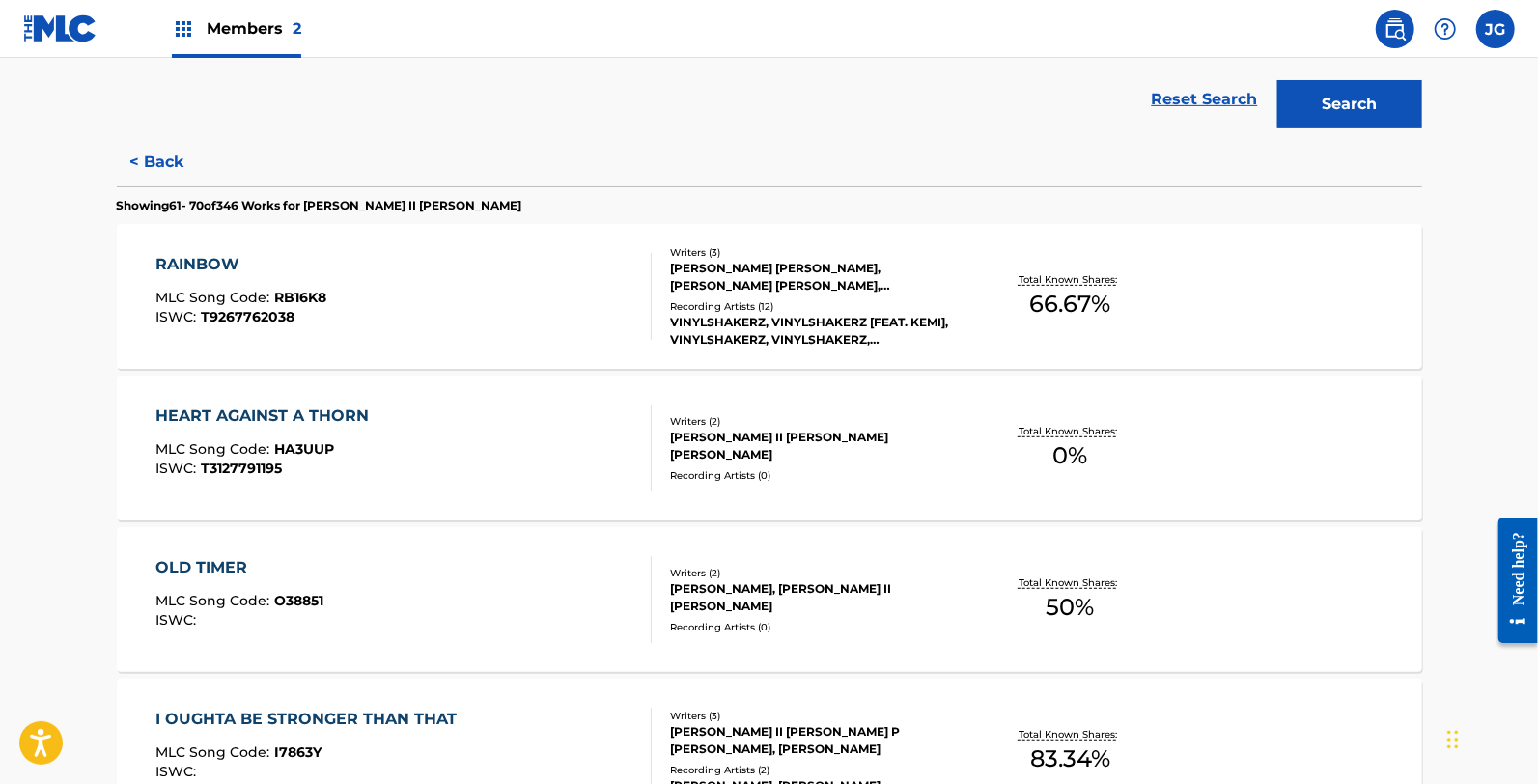
click at [412, 472] on div "HEART AGAINST A THORN MLC Song Code : HA3UUP ISWC : T3127791195" at bounding box center [403, 448] width 496 height 87
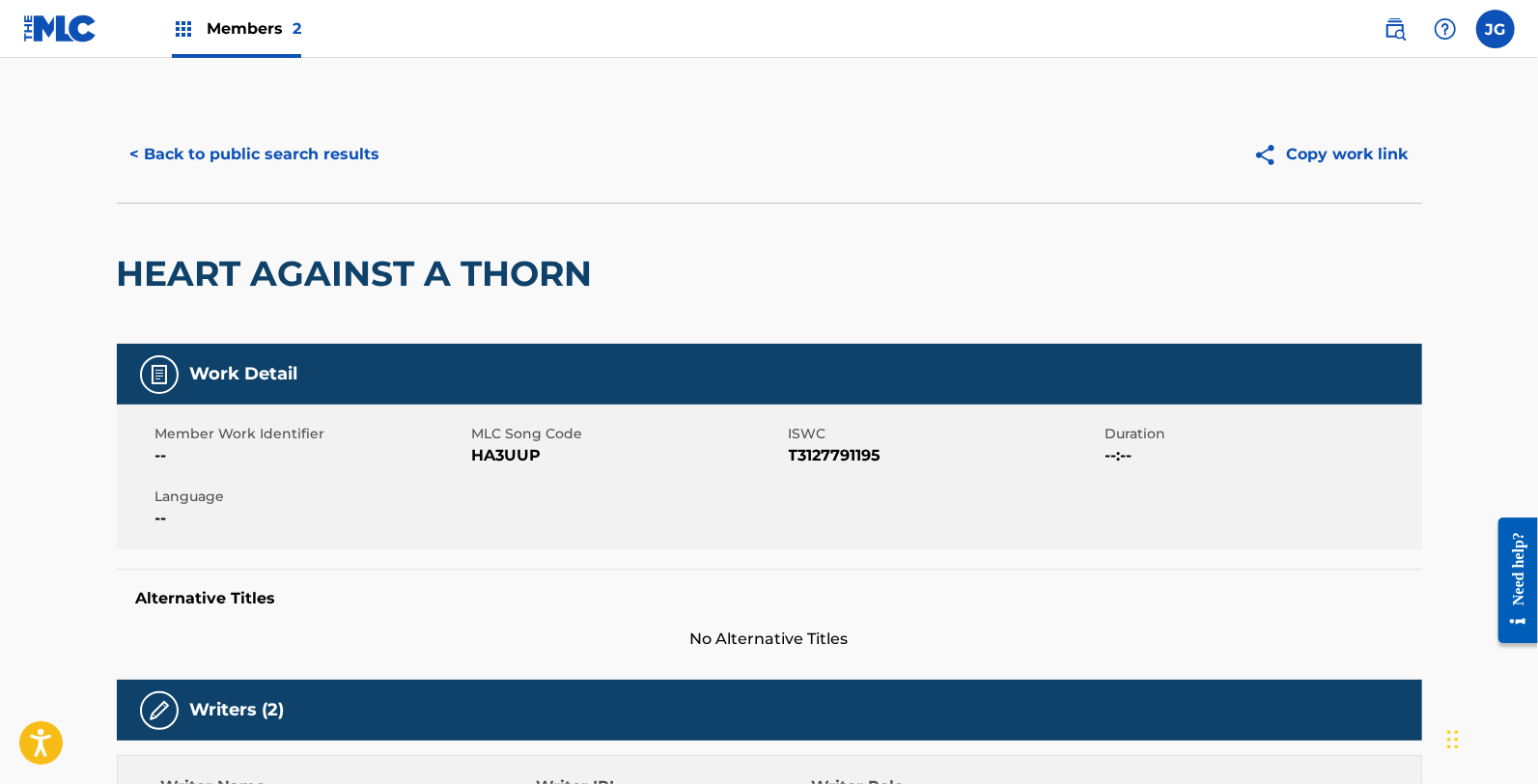
click at [507, 452] on span "HA3UUP" at bounding box center [628, 456] width 311 height 23
copy span "HA3UUP"
click at [294, 171] on button "< Back to public search results" at bounding box center [255, 154] width 278 height 49
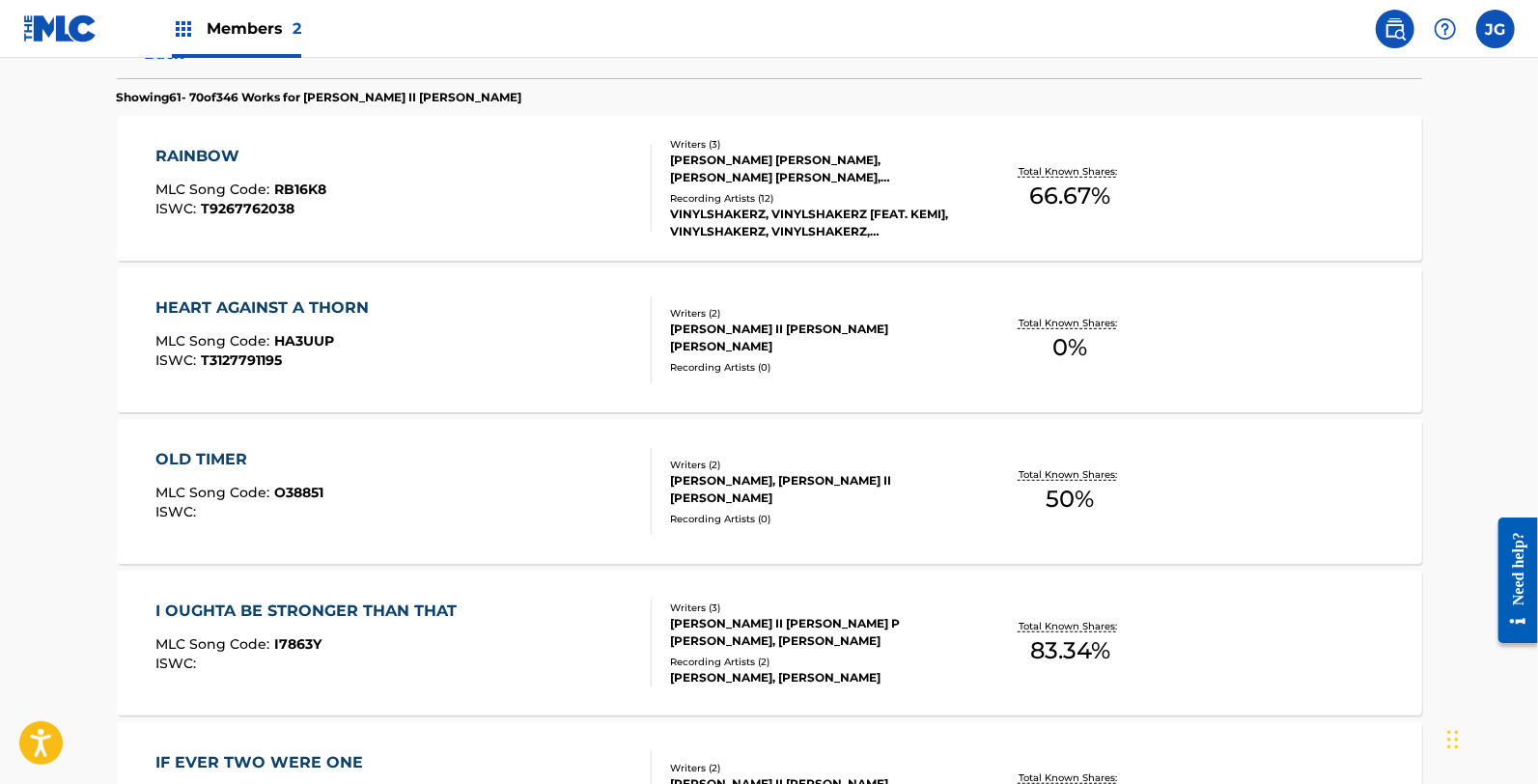
scroll to position [536, 0]
click at [274, 476] on div "OLD TIMER MLC Song Code : O38851 ISWC :" at bounding box center [239, 493] width 168 height 87
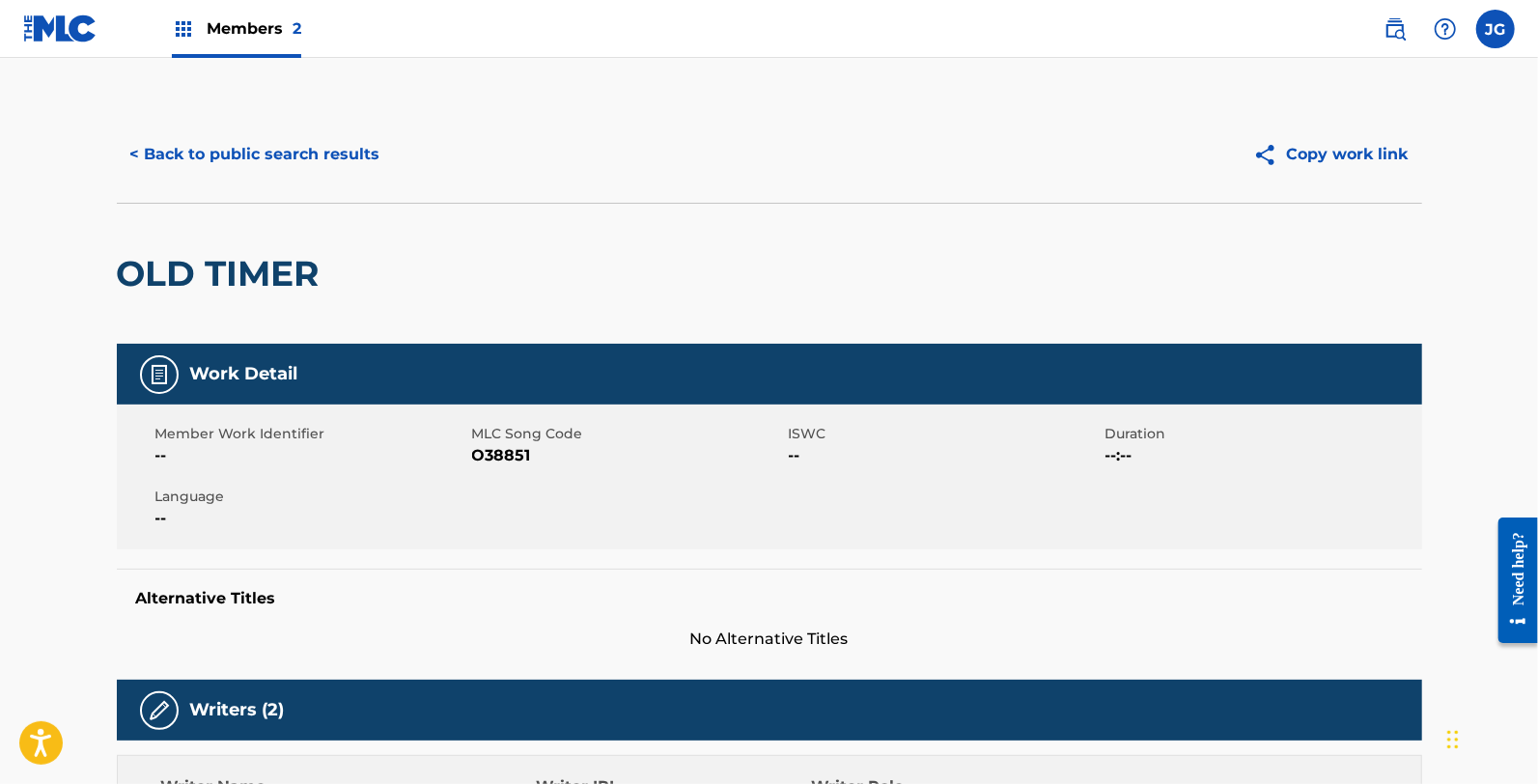
click at [519, 445] on span "O38851" at bounding box center [628, 456] width 311 height 23
copy span "O38851"
click at [222, 159] on button "< Back to public search results" at bounding box center [255, 154] width 278 height 49
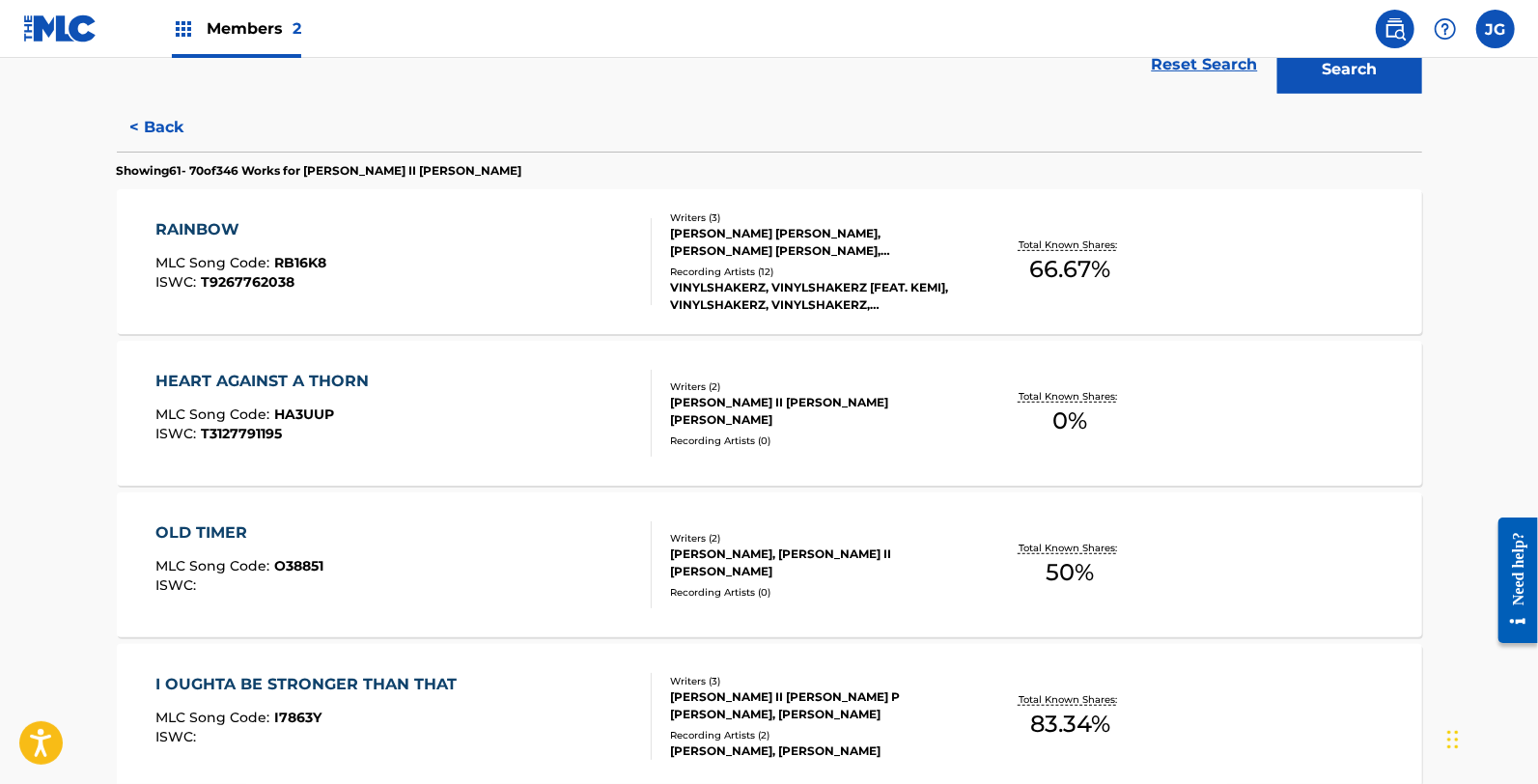
scroll to position [643, 0]
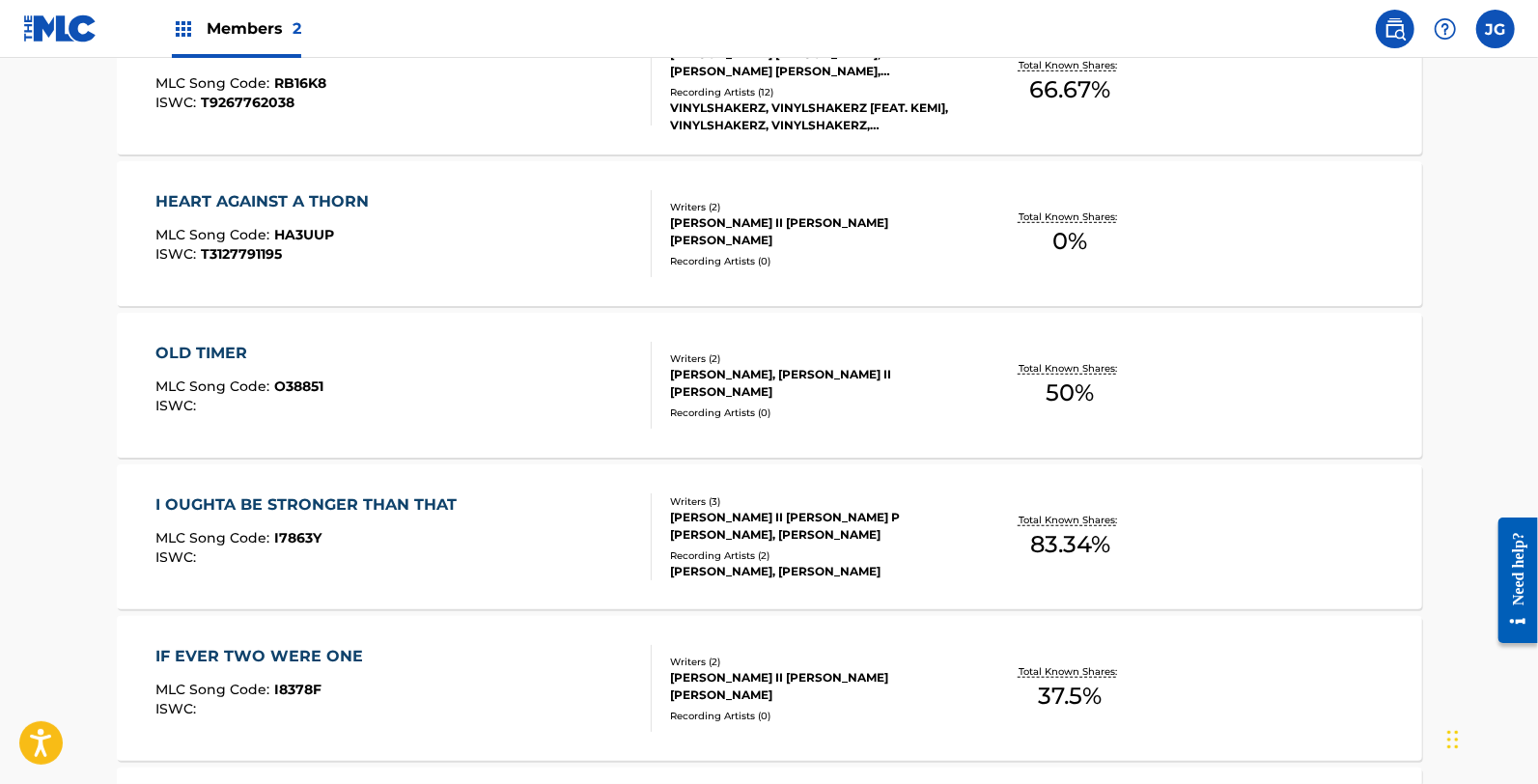
click at [423, 531] on div "MLC Song Code : I7863Y" at bounding box center [311, 540] width 311 height 19
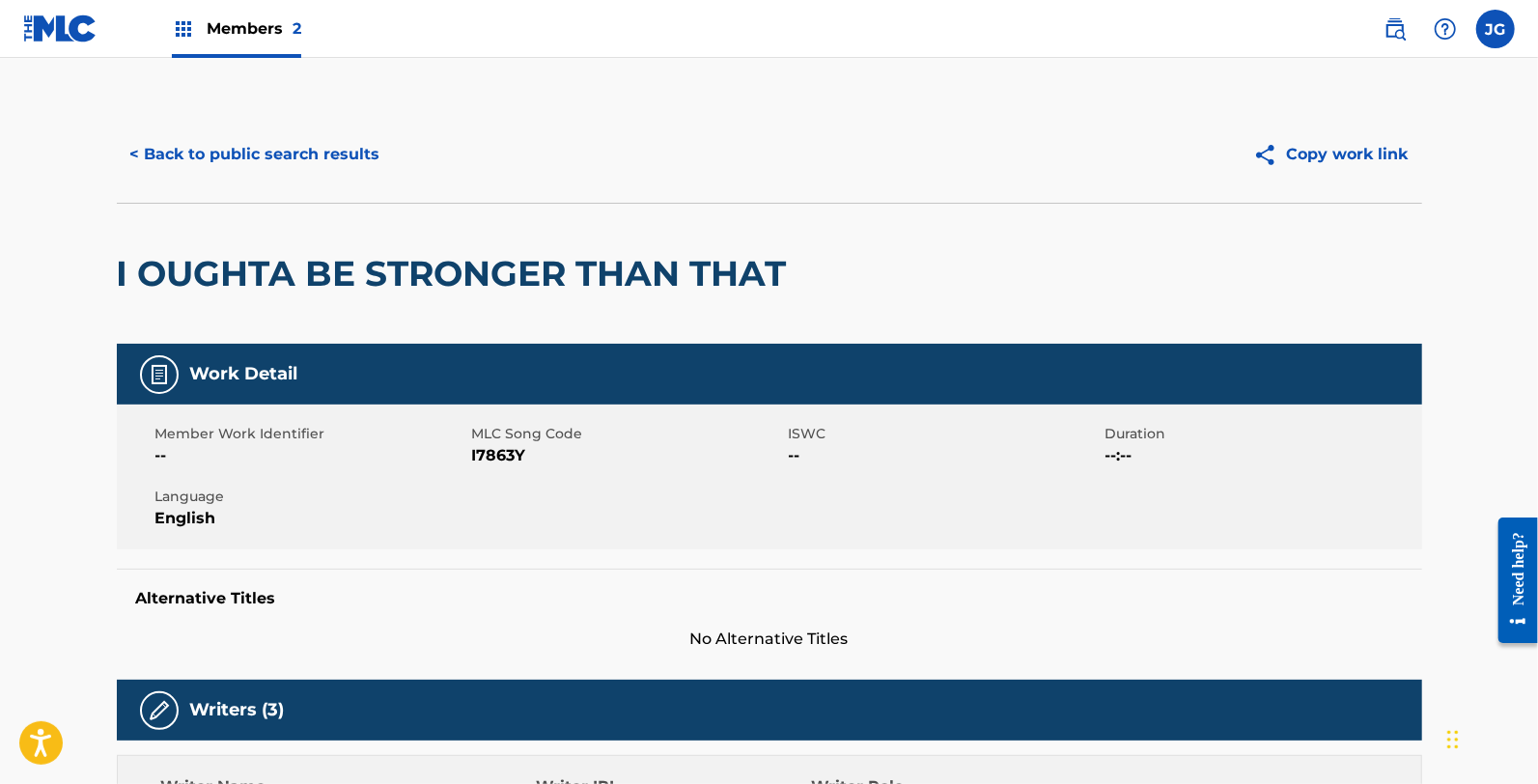
click at [492, 456] on span "I7863Y" at bounding box center [628, 456] width 311 height 23
click at [180, 181] on div "< Back to public search results Copy work link" at bounding box center [769, 153] width 1305 height 96
click at [176, 178] on button "< Back to public search results" at bounding box center [255, 154] width 278 height 49
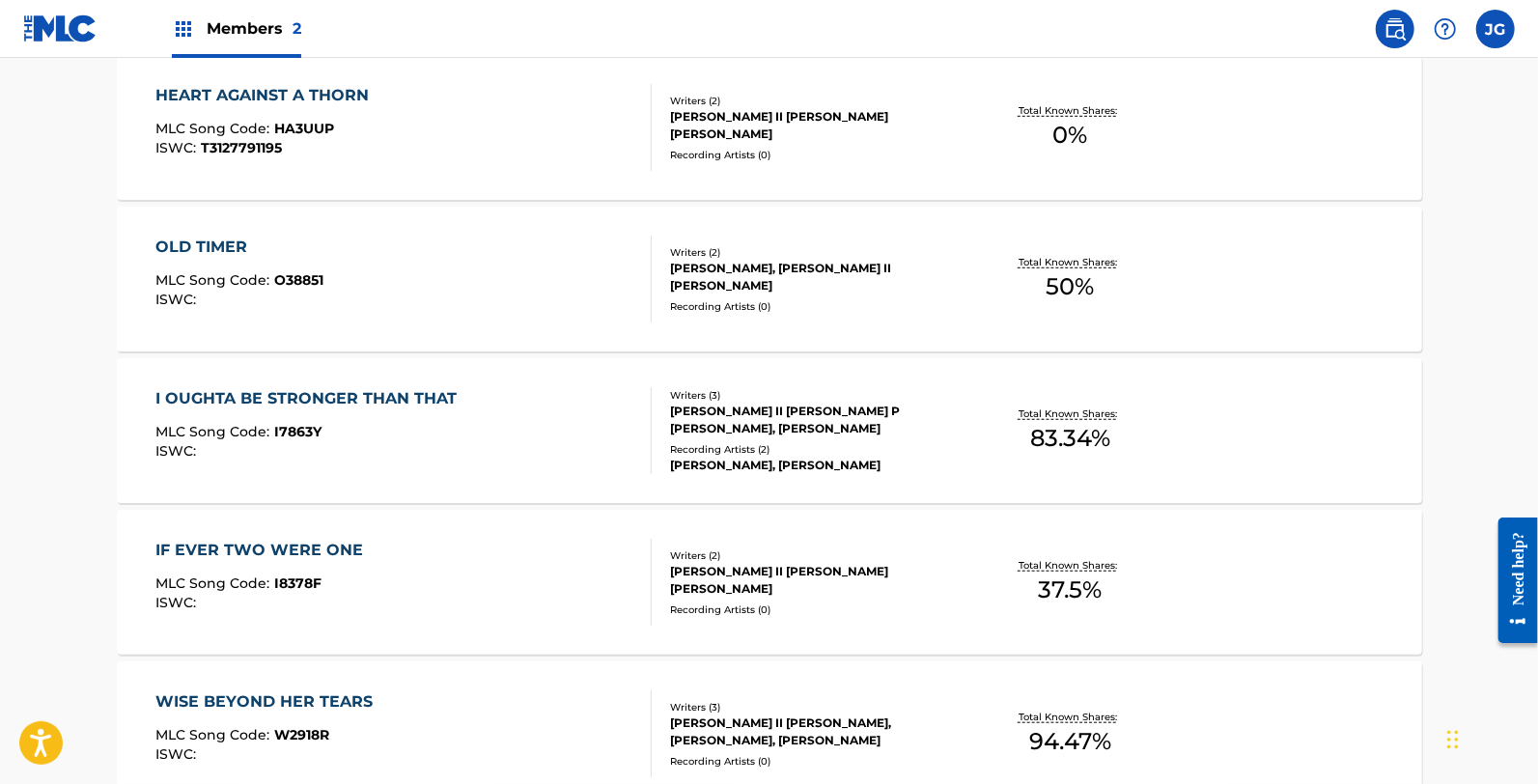
scroll to position [750, 0]
click at [391, 603] on div "IF EVER TWO WERE ONE MLC Song Code : I8378F ISWC :" at bounding box center [403, 581] width 496 height 87
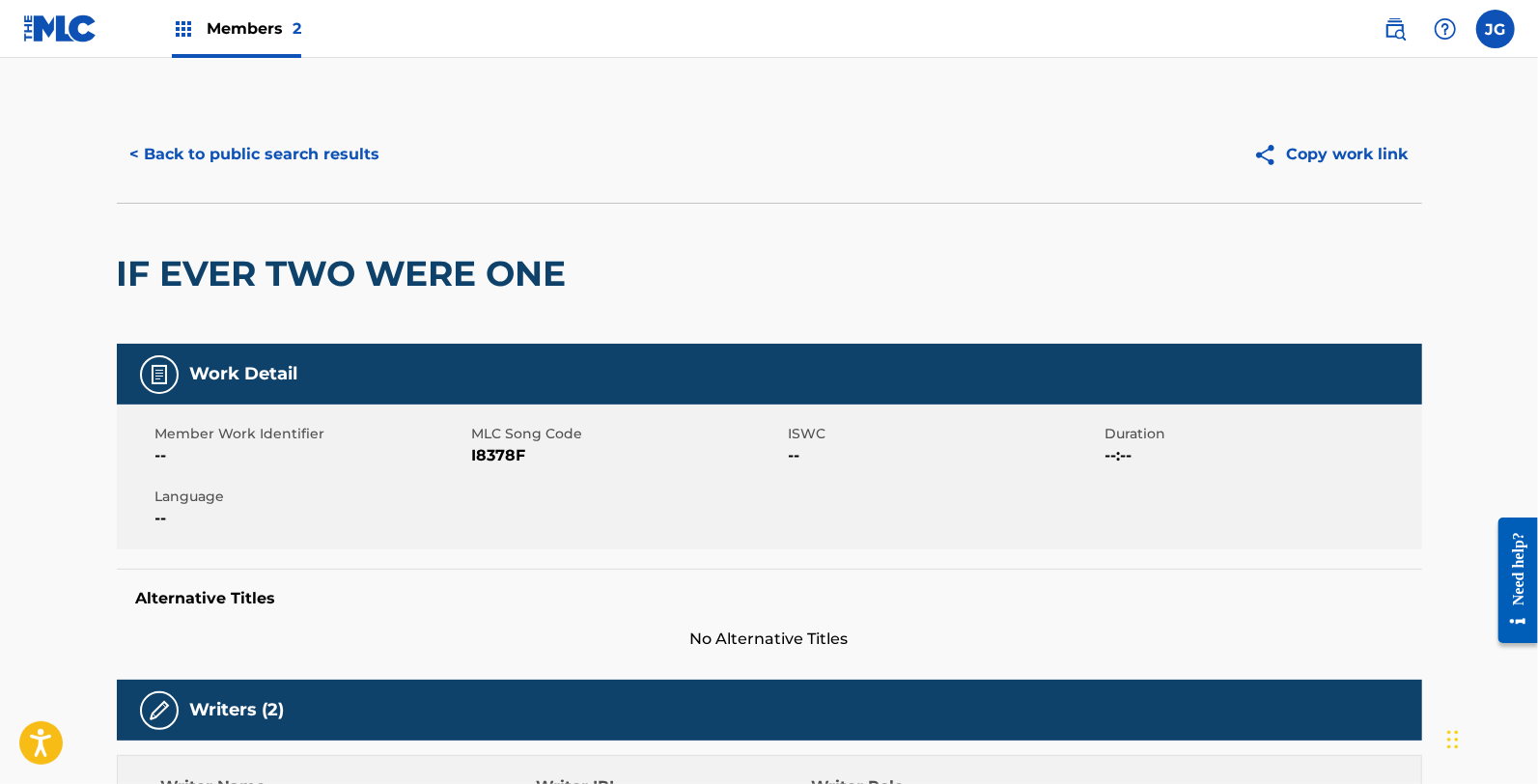
click at [517, 455] on span "I8378F" at bounding box center [628, 456] width 311 height 23
click at [290, 151] on button "< Back to public search results" at bounding box center [255, 154] width 278 height 49
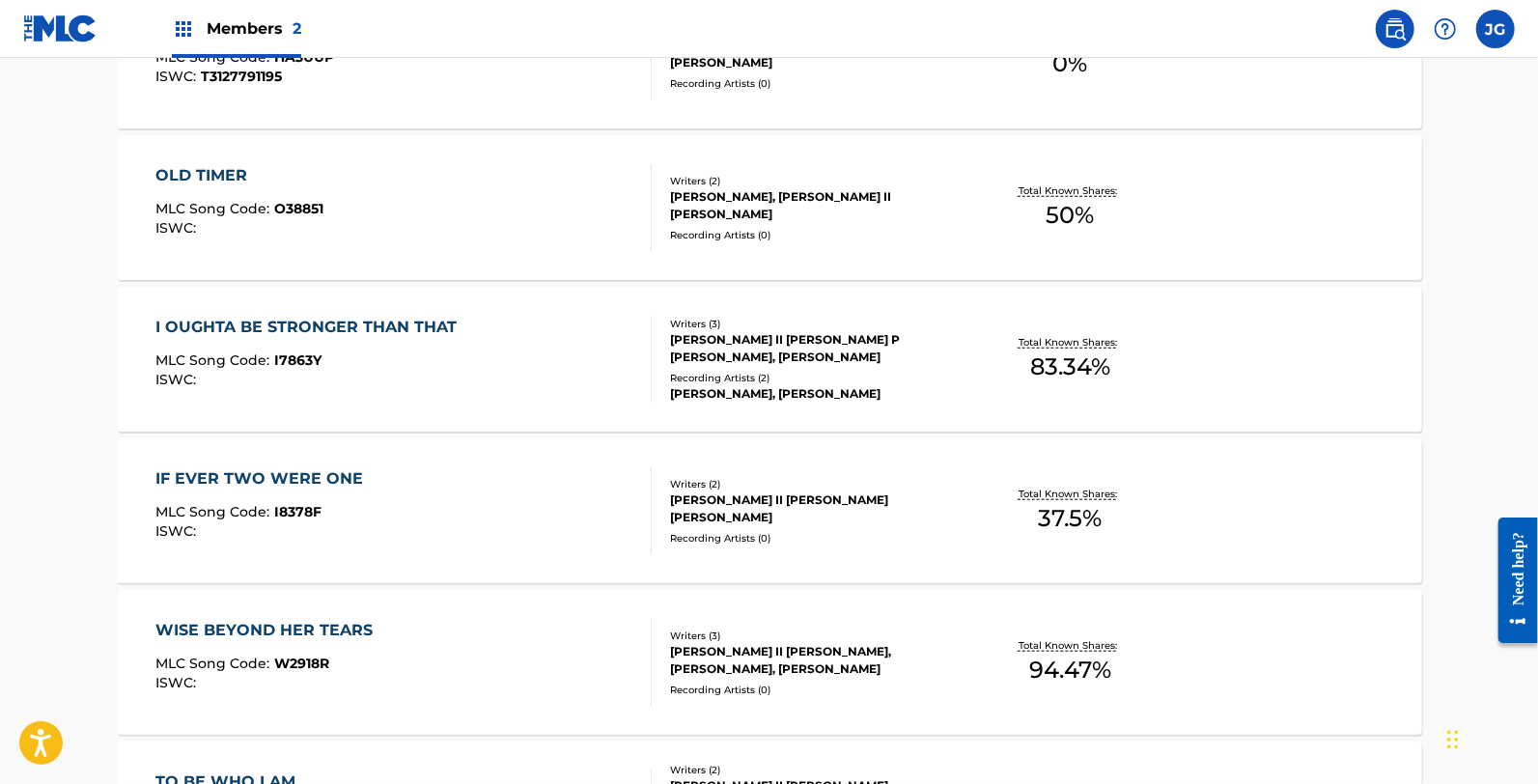
scroll to position [857, 0]
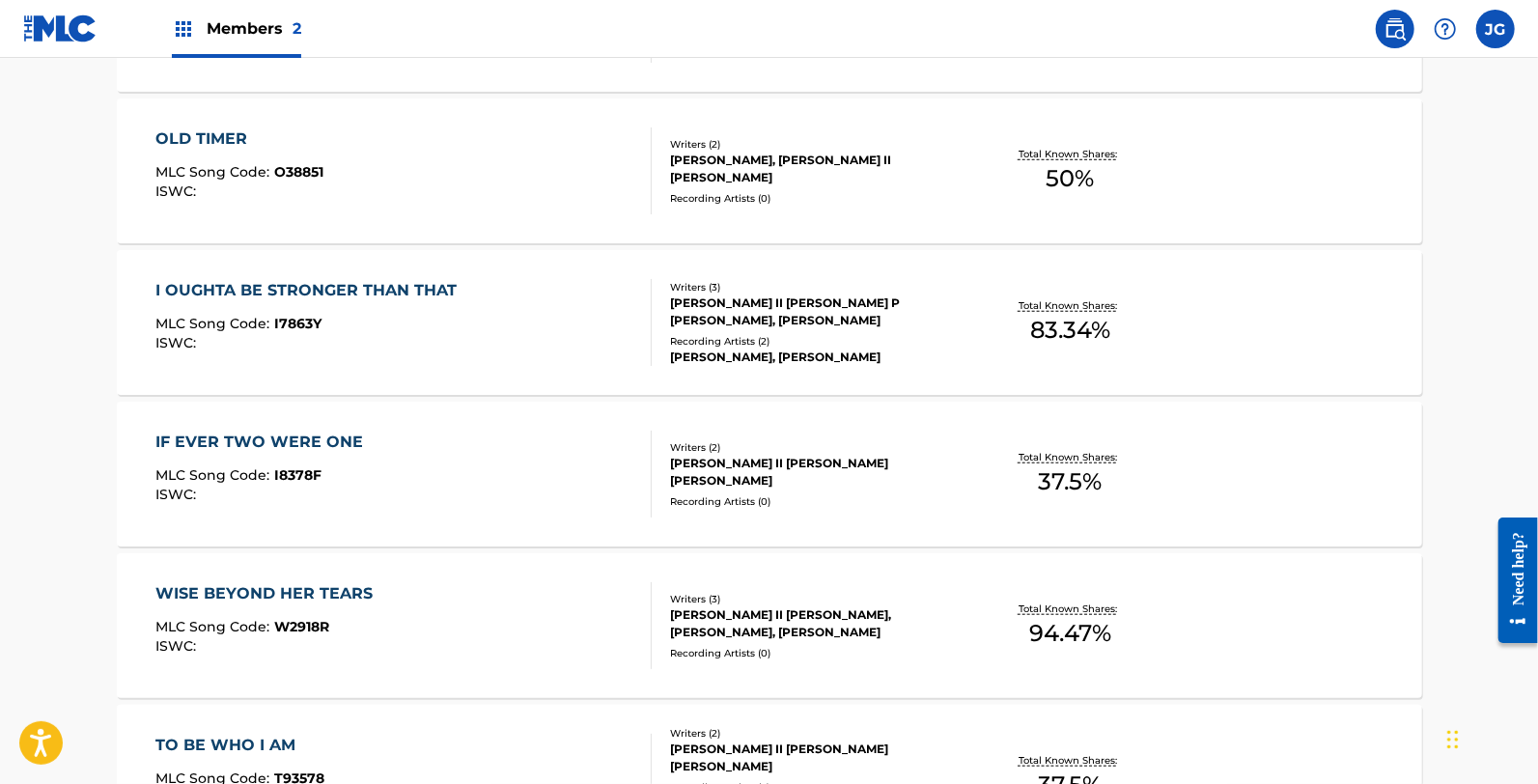
click at [325, 587] on div "WISE BEYOND HER TEARS" at bounding box center [269, 594] width 227 height 23
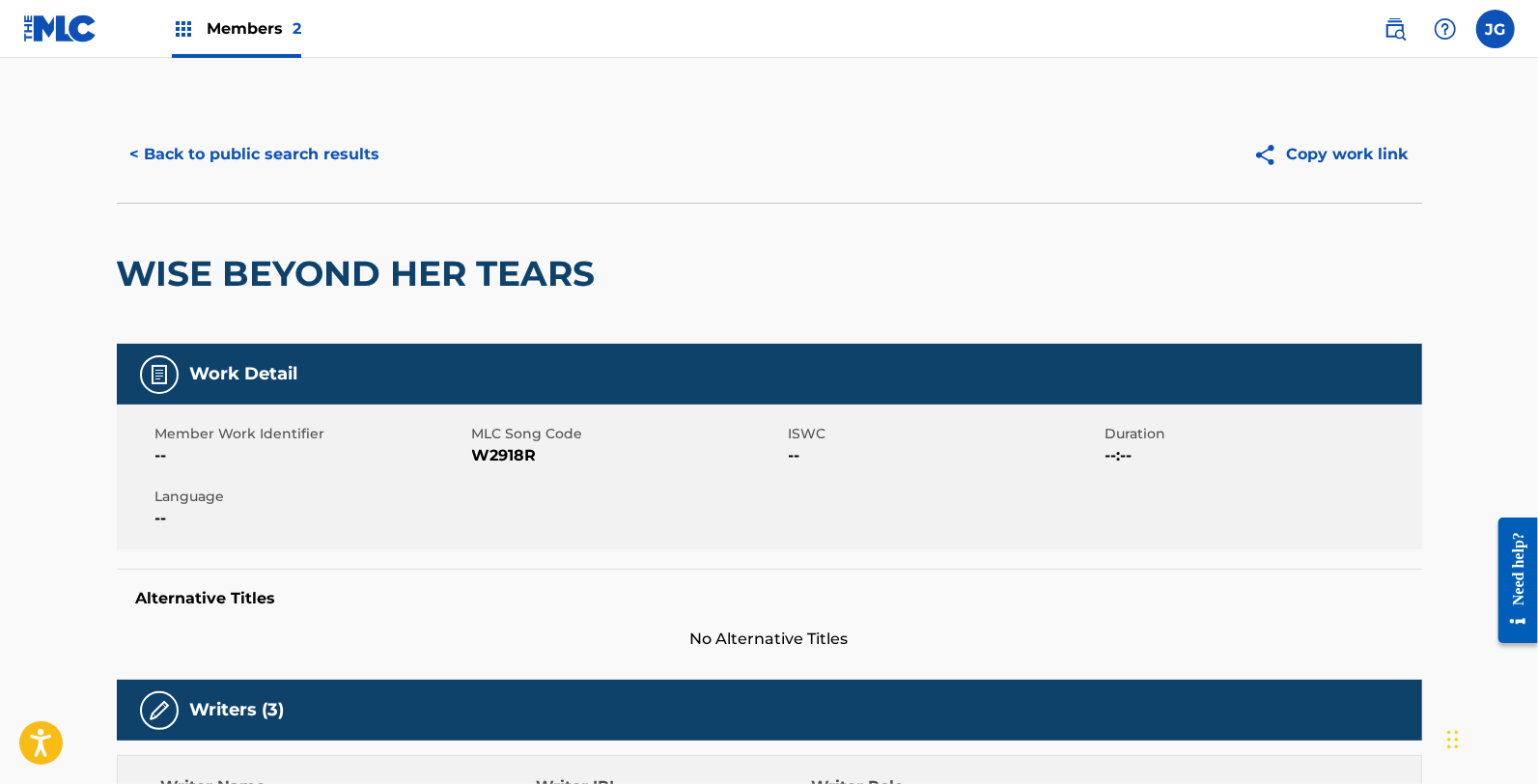
click at [503, 456] on span "W2918R" at bounding box center [628, 456] width 311 height 23
click at [299, 157] on button "< Back to public search results" at bounding box center [255, 154] width 278 height 49
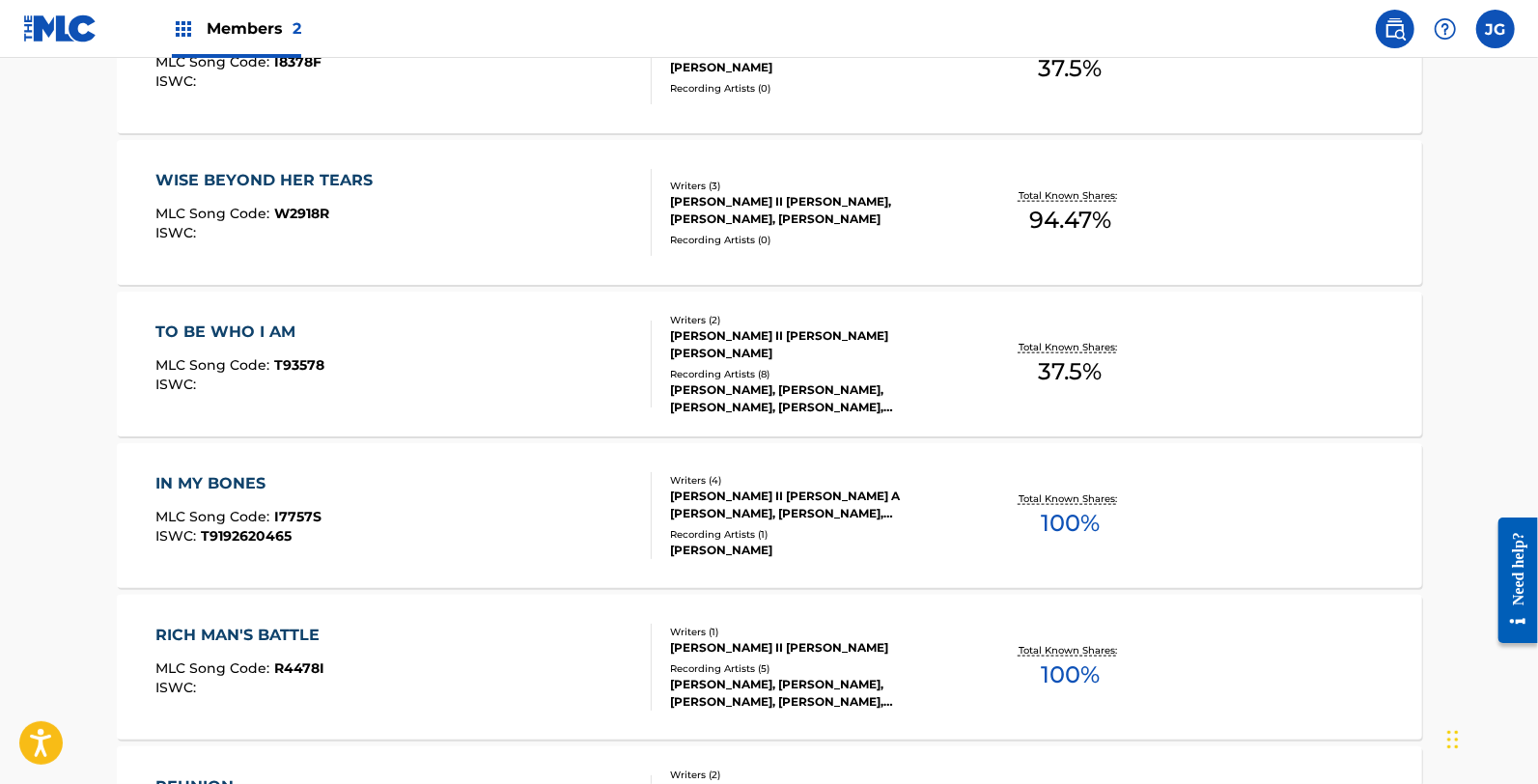
scroll to position [1287, 0]
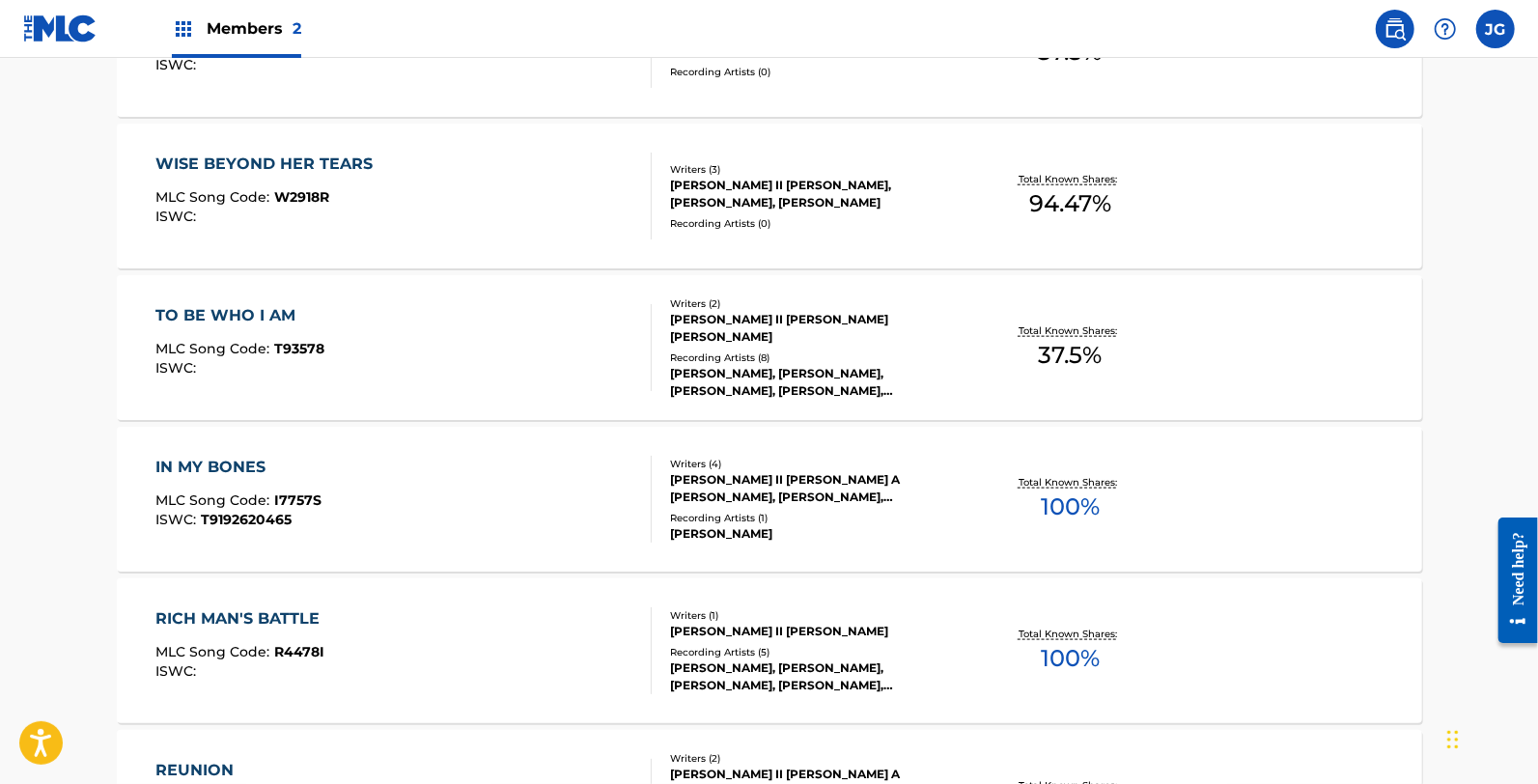
click at [315, 341] on span "T93578" at bounding box center [300, 348] width 50 height 17
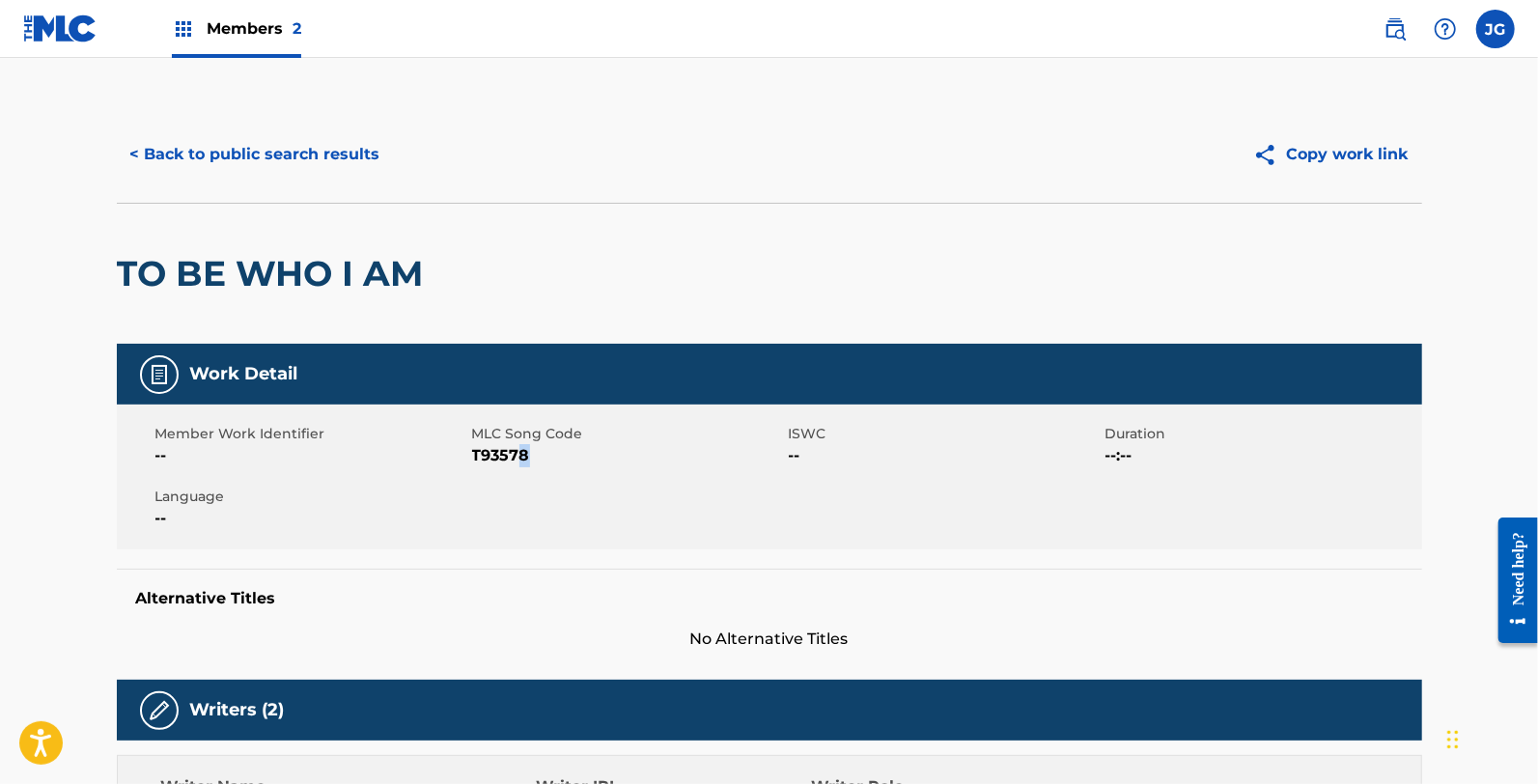
click at [525, 457] on span "T93578" at bounding box center [628, 456] width 311 height 23
click at [524, 458] on span "T93578" at bounding box center [628, 456] width 311 height 23
click at [362, 174] on button "< Back to public search results" at bounding box center [255, 154] width 278 height 49
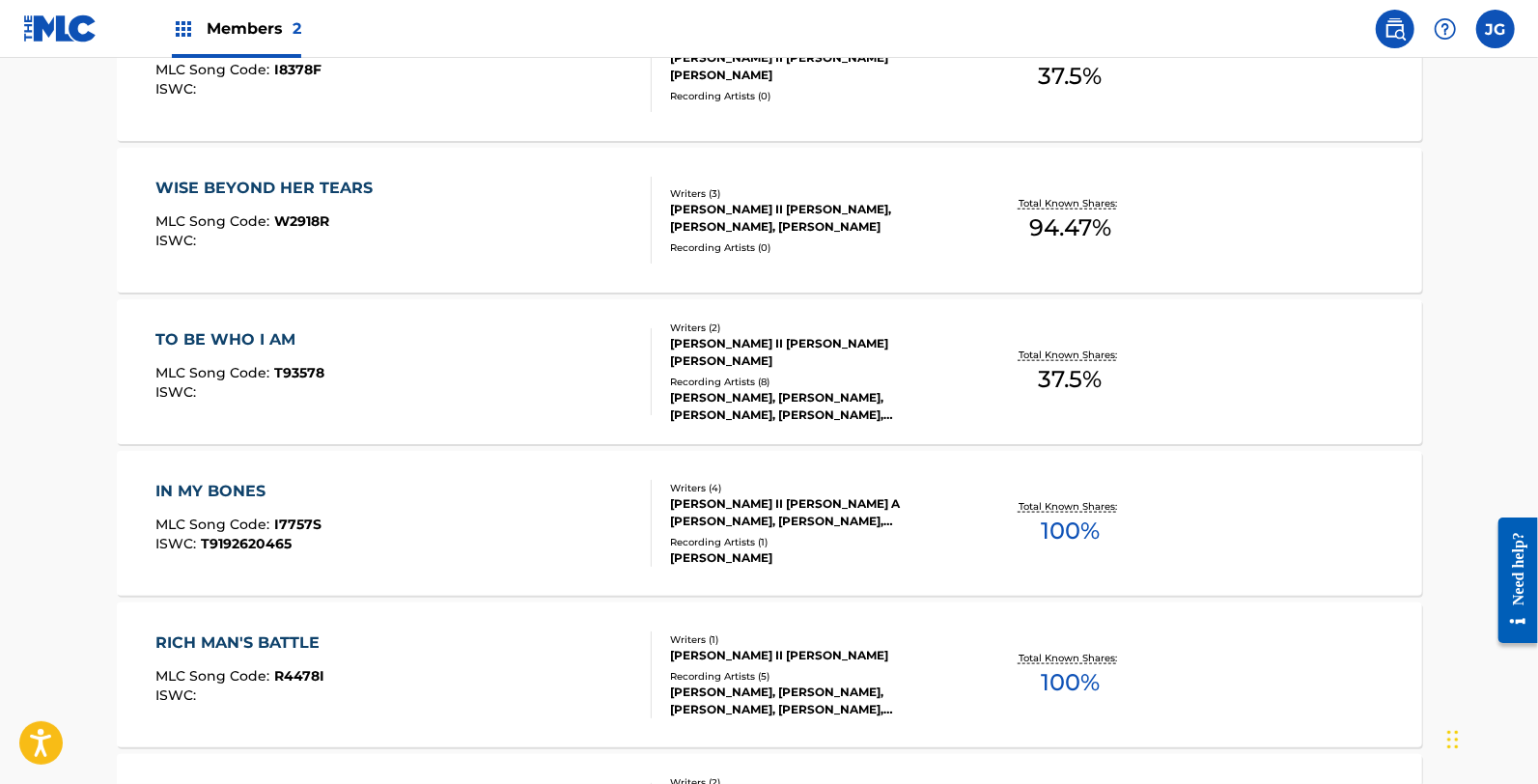
scroll to position [1287, 0]
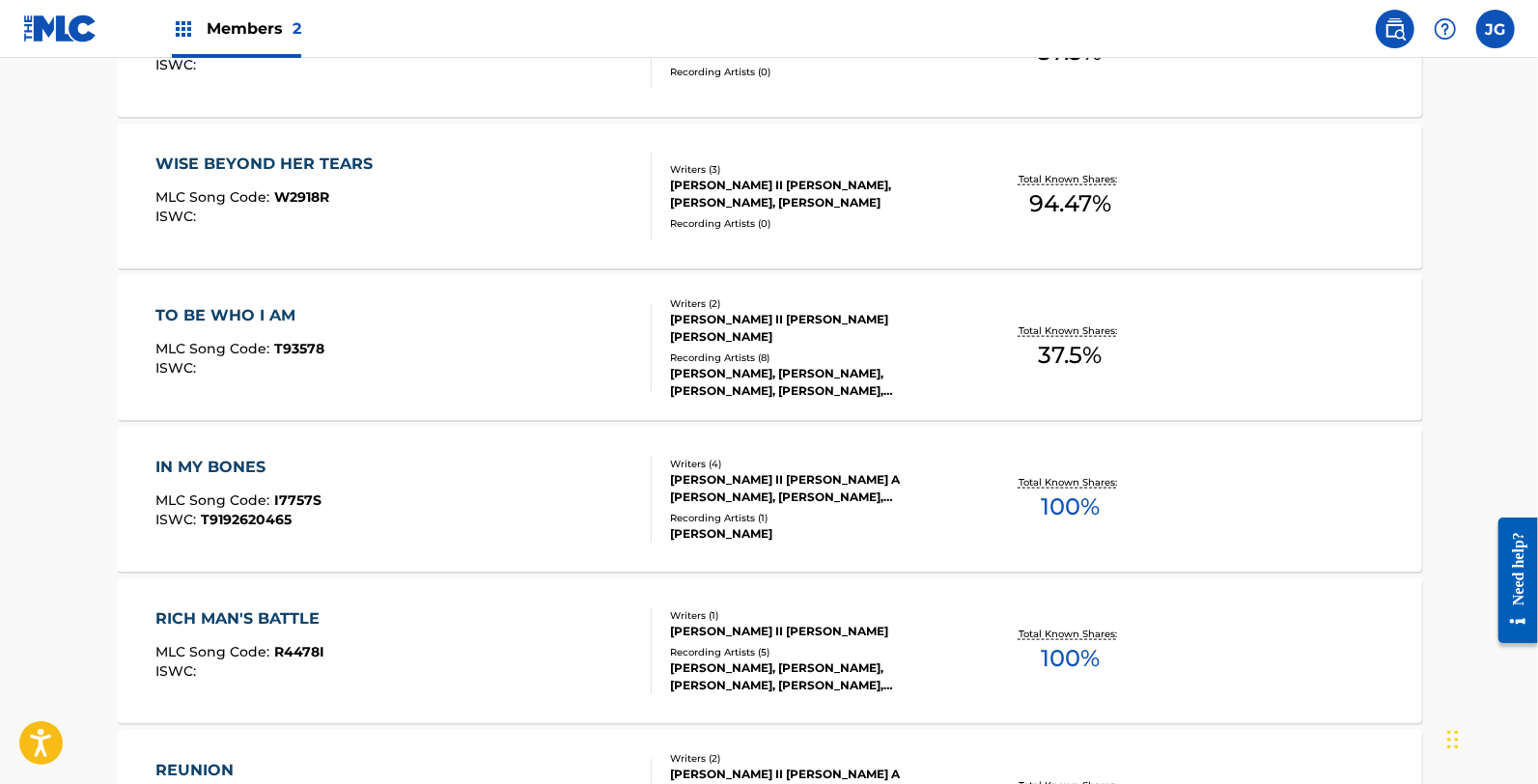
click at [281, 505] on span "I7757S" at bounding box center [298, 500] width 48 height 17
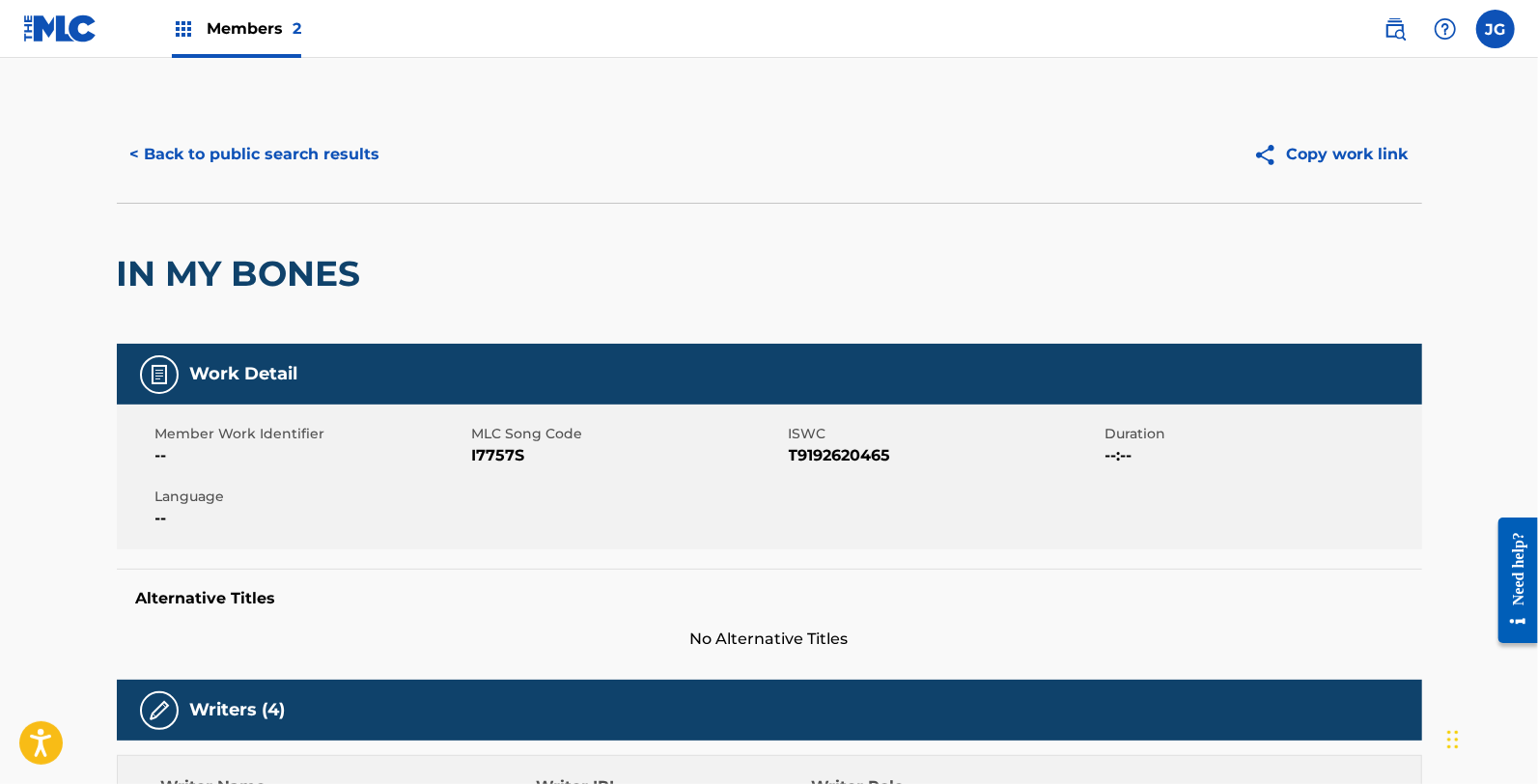
click at [508, 450] on span "I7757S" at bounding box center [628, 456] width 311 height 23
click at [246, 158] on button "< Back to public search results" at bounding box center [255, 154] width 278 height 49
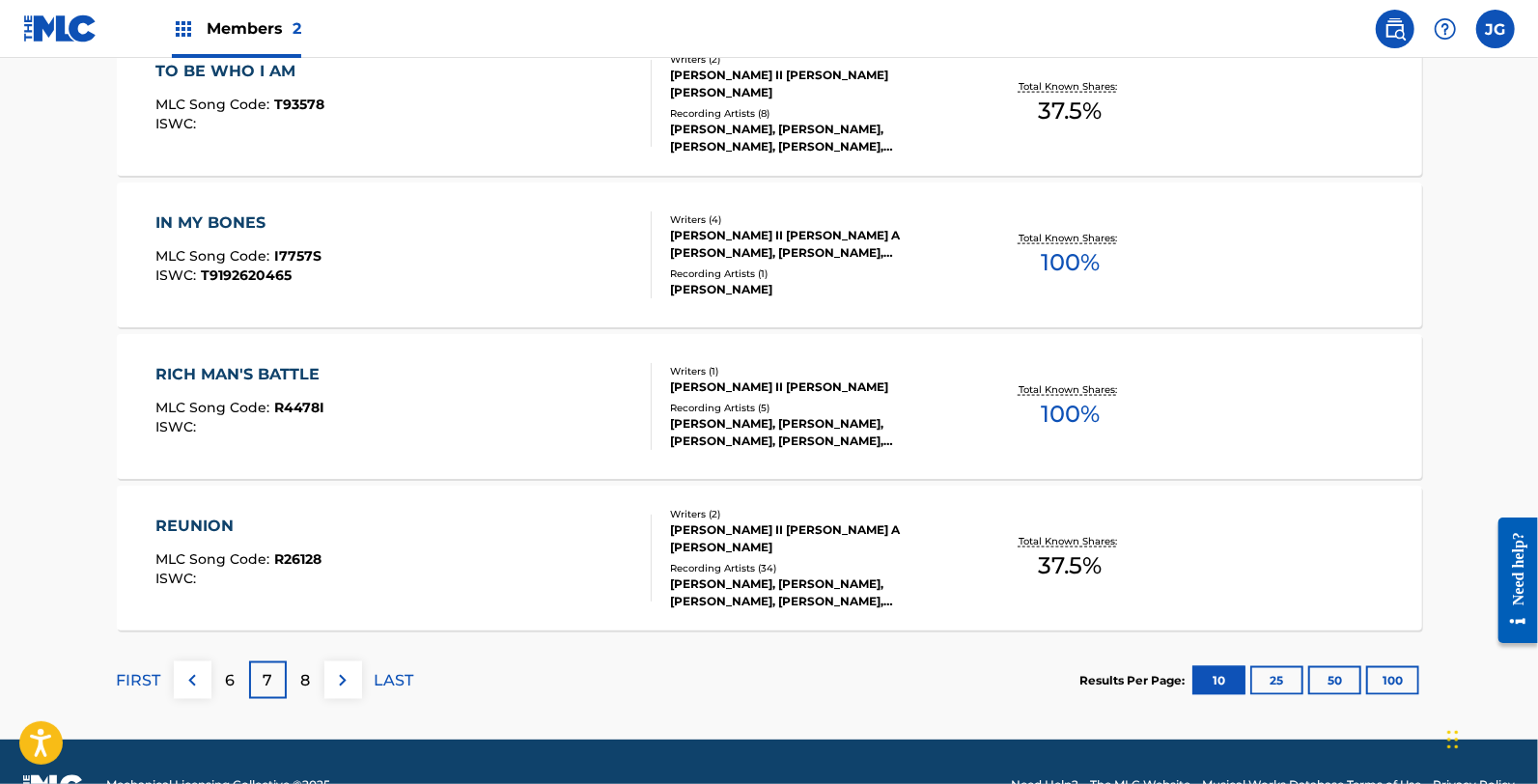
scroll to position [1579, 0]
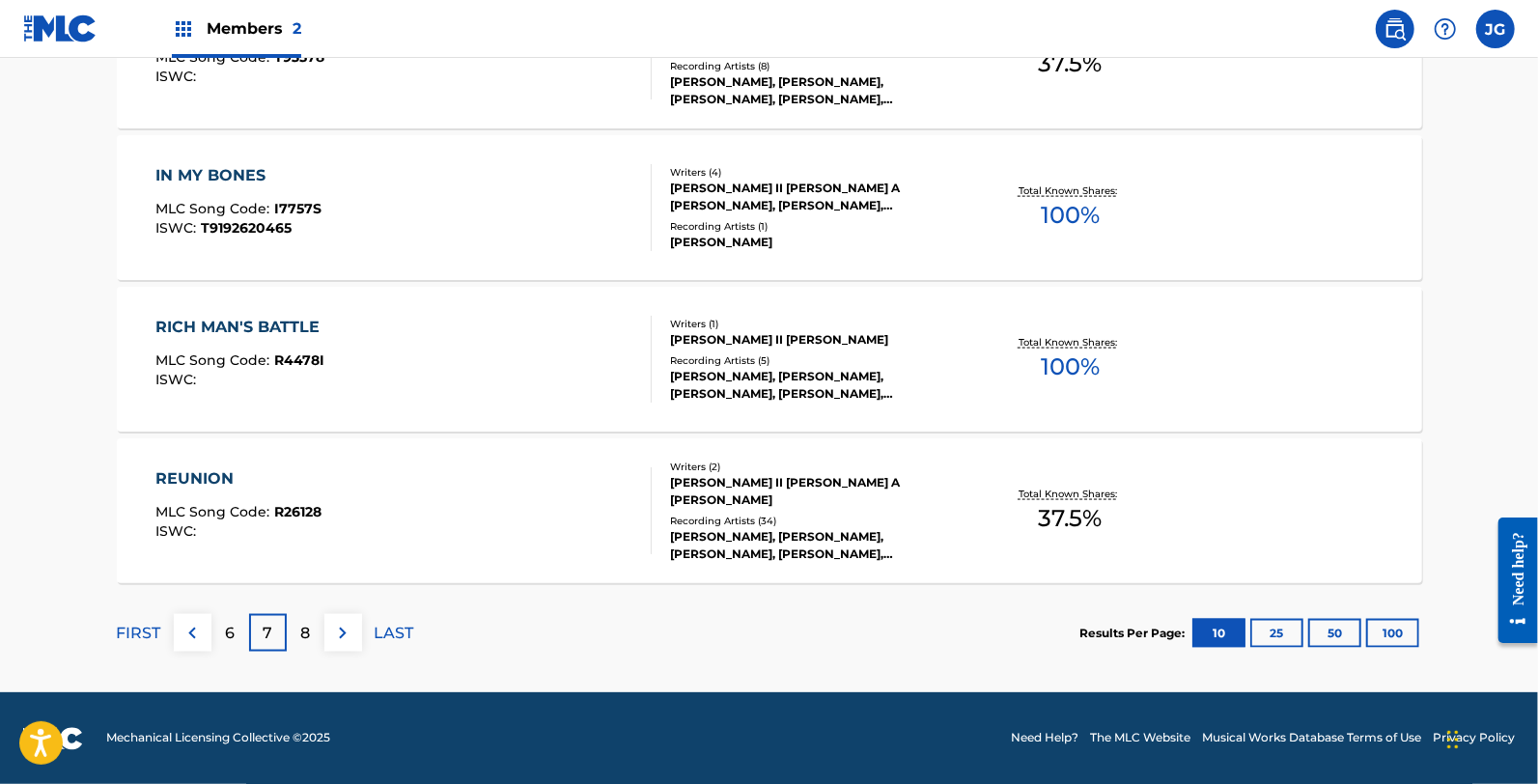
click at [334, 350] on div "RICH MAN'S BATTLE MLC Song Code : R4478I ISWC :" at bounding box center [403, 359] width 496 height 87
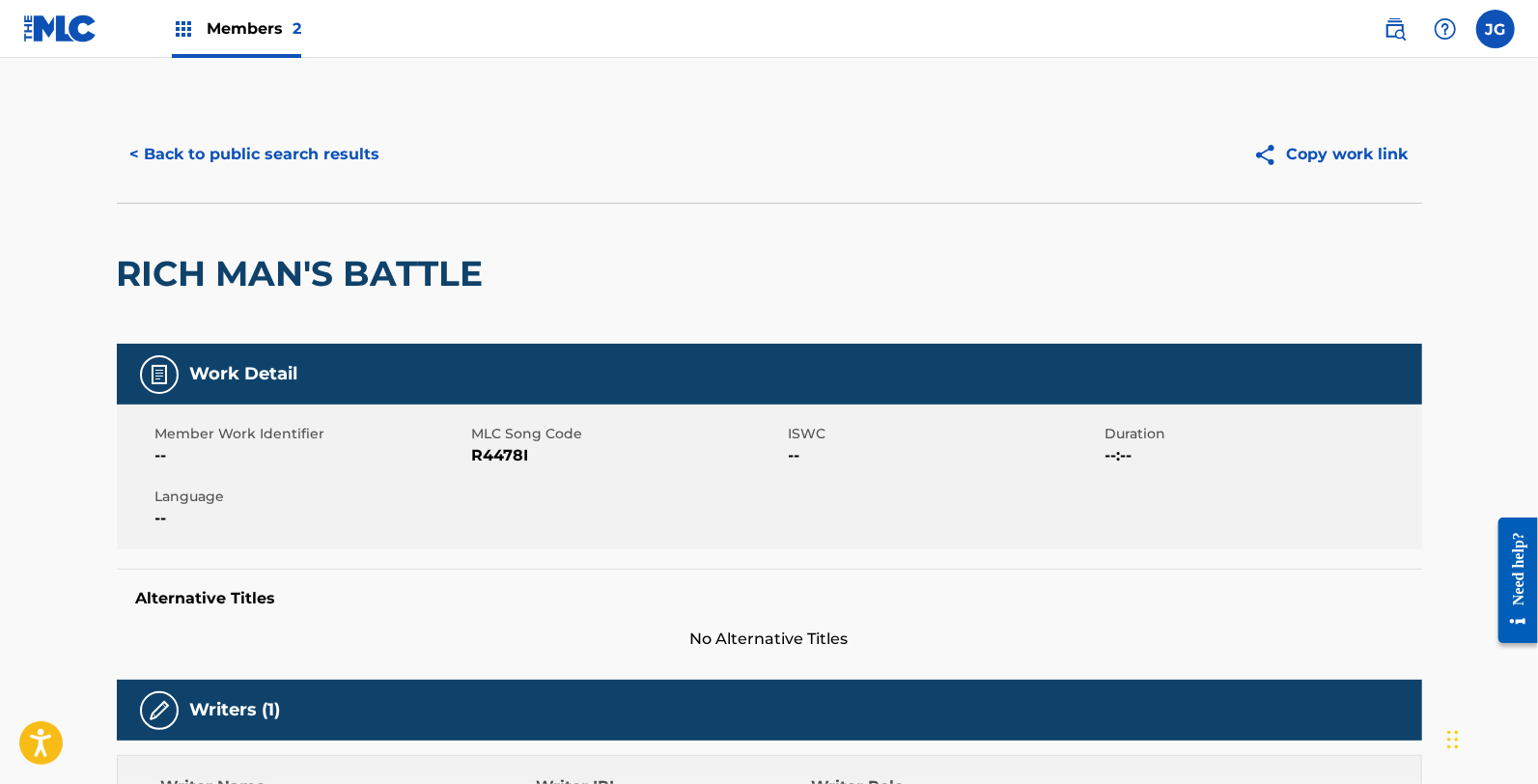
click at [484, 455] on span "R4478I" at bounding box center [628, 456] width 311 height 23
click at [185, 155] on button "< Back to public search results" at bounding box center [255, 154] width 278 height 49
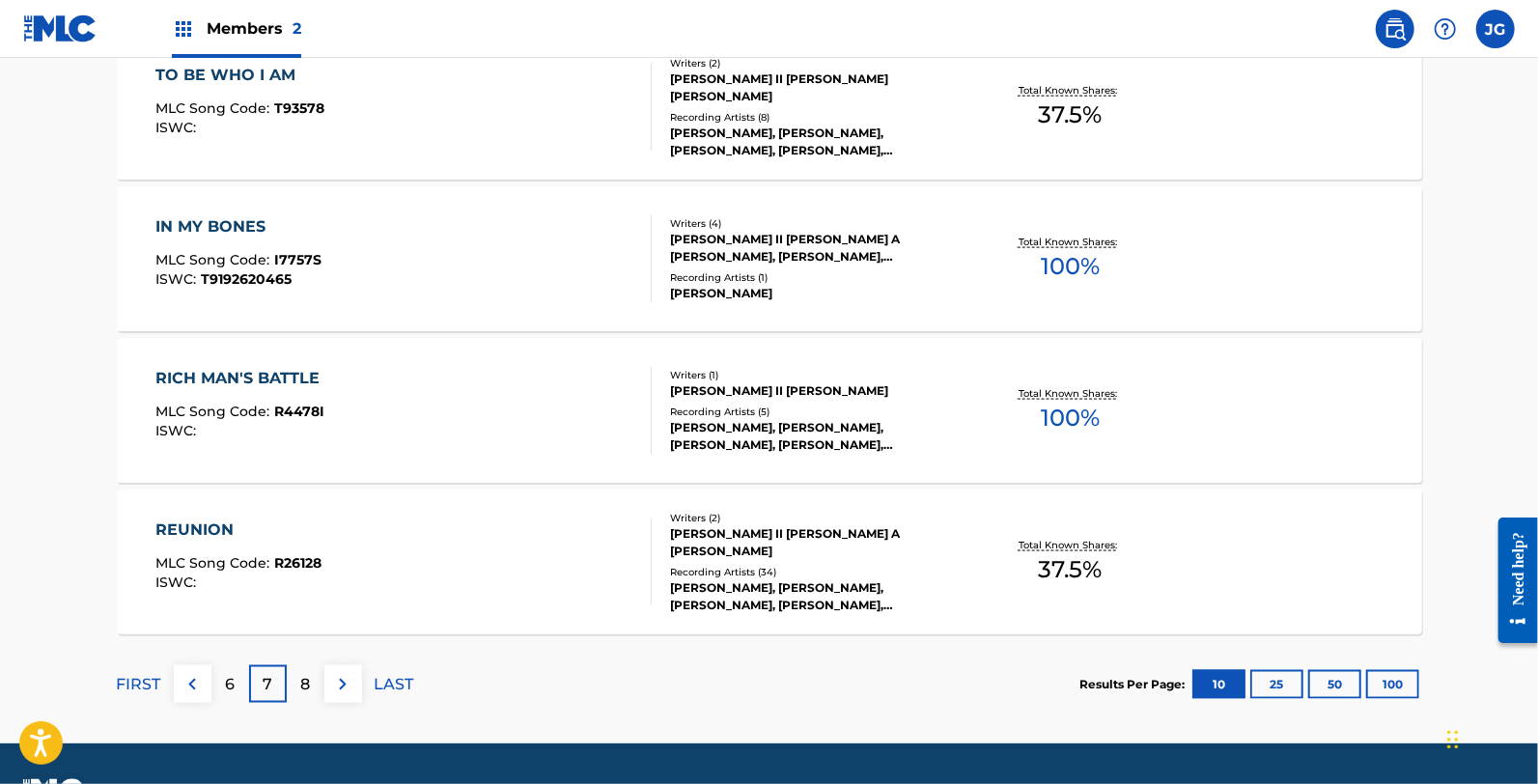
scroll to position [1579, 0]
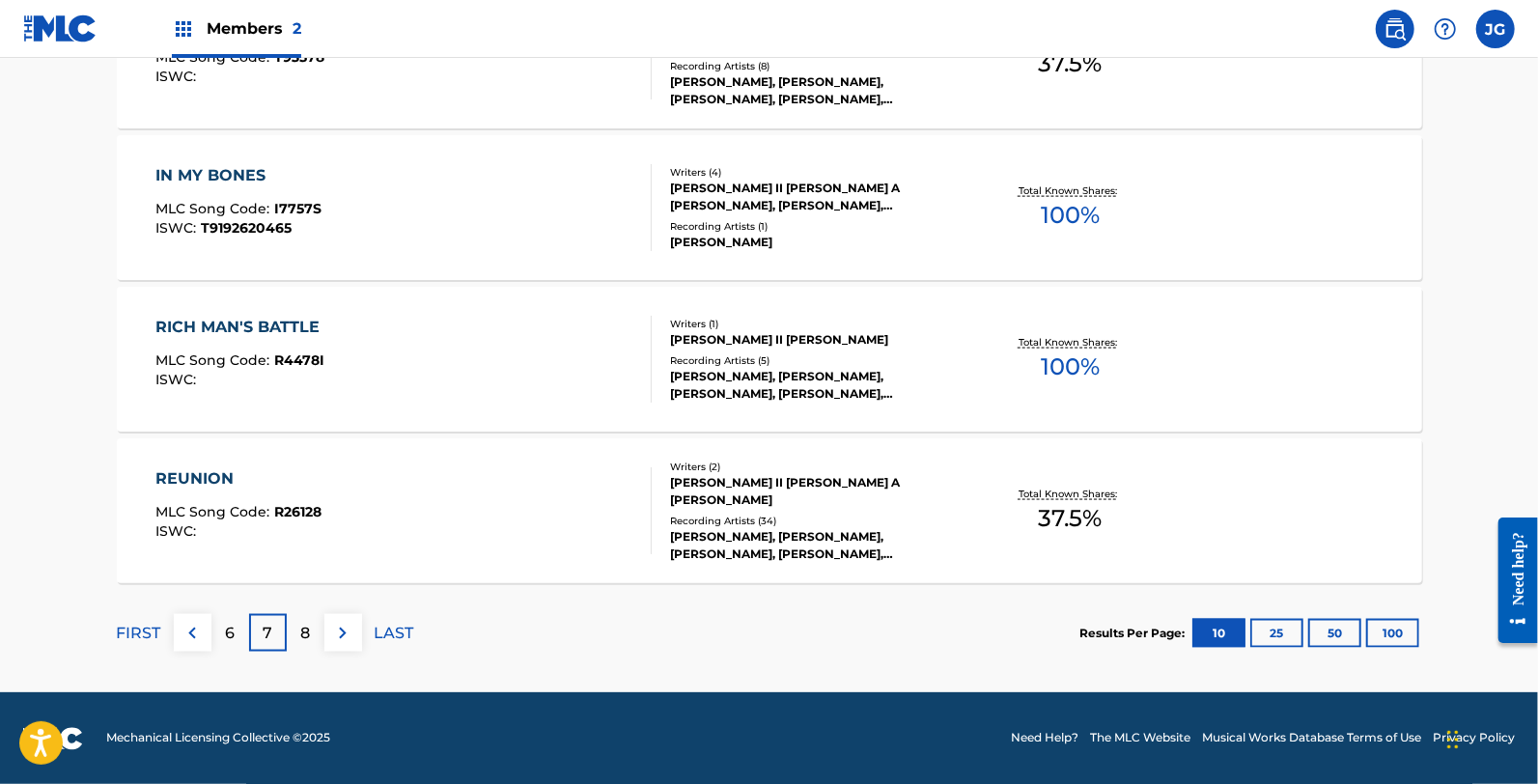
click at [397, 379] on div "RICH MAN'S BATTLE MLC Song Code : R4478I ISWC :" at bounding box center [403, 359] width 496 height 87
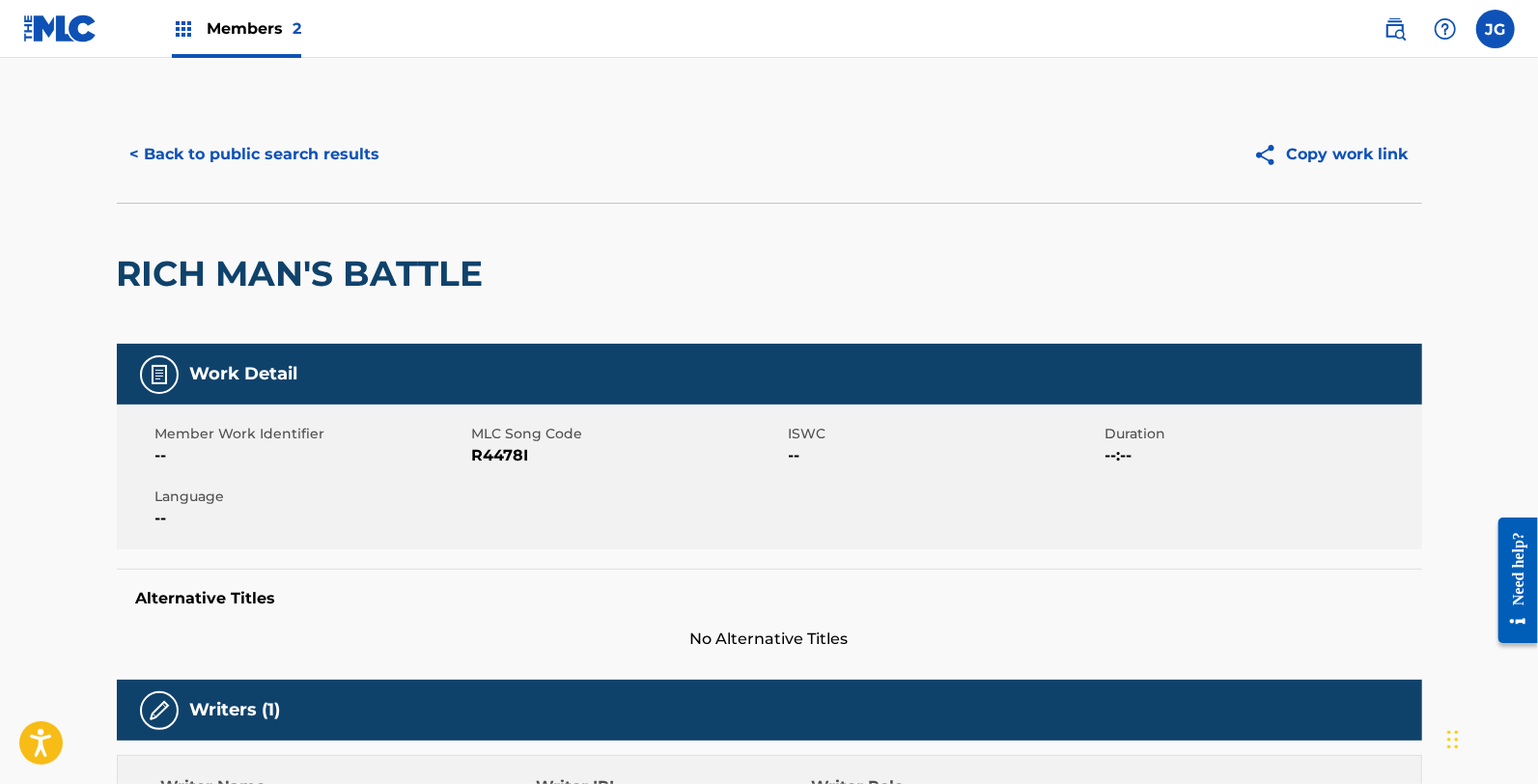
click at [492, 455] on span "R4478I" at bounding box center [628, 456] width 311 height 23
click at [187, 127] on div "< Back to public search results Copy work link" at bounding box center [769, 153] width 1305 height 96
drag, startPoint x: 255, startPoint y: 171, endPoint x: 247, endPoint y: 161, distance: 12.8
click at [247, 161] on button "< Back to public search results" at bounding box center [255, 154] width 278 height 49
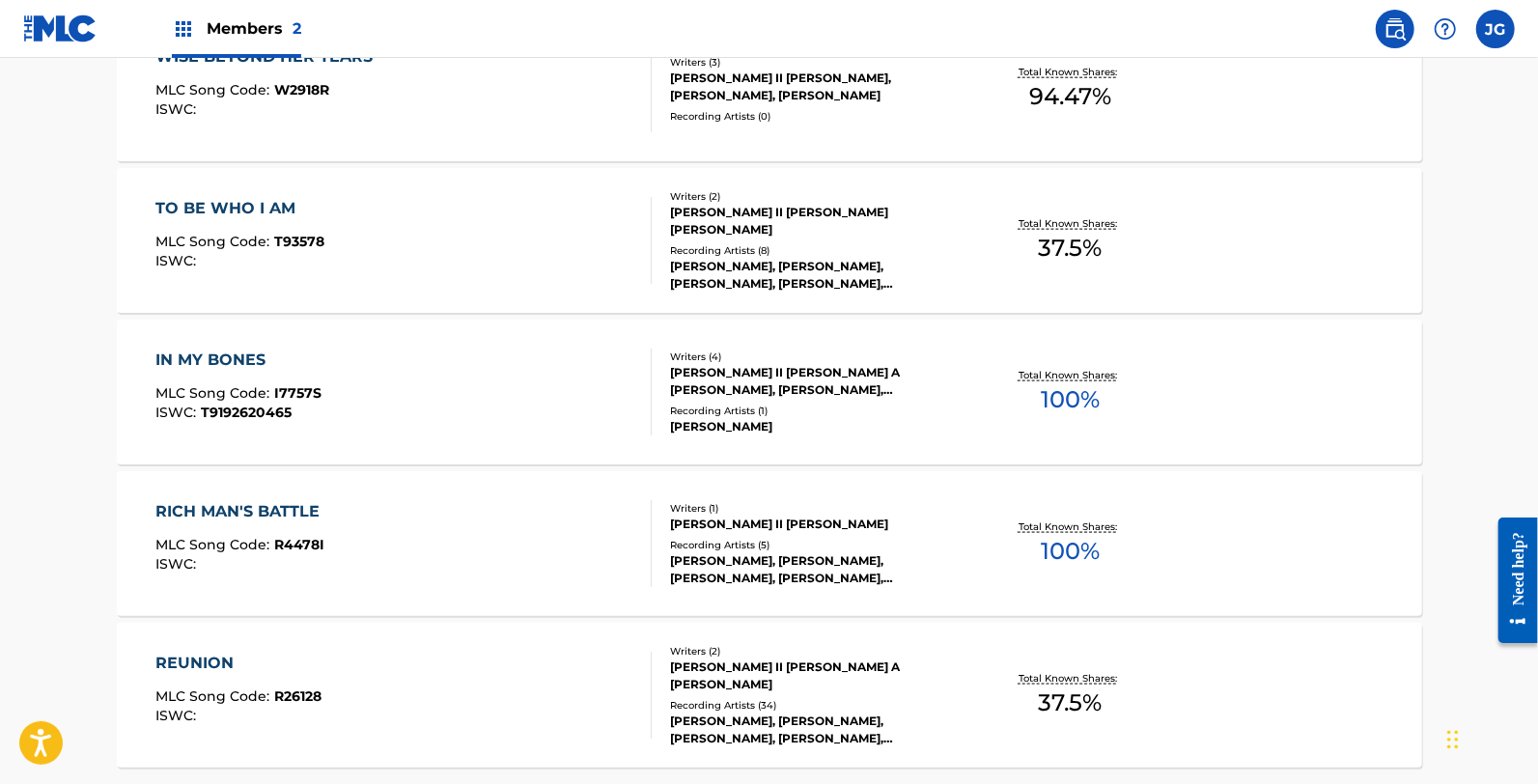
scroll to position [1579, 0]
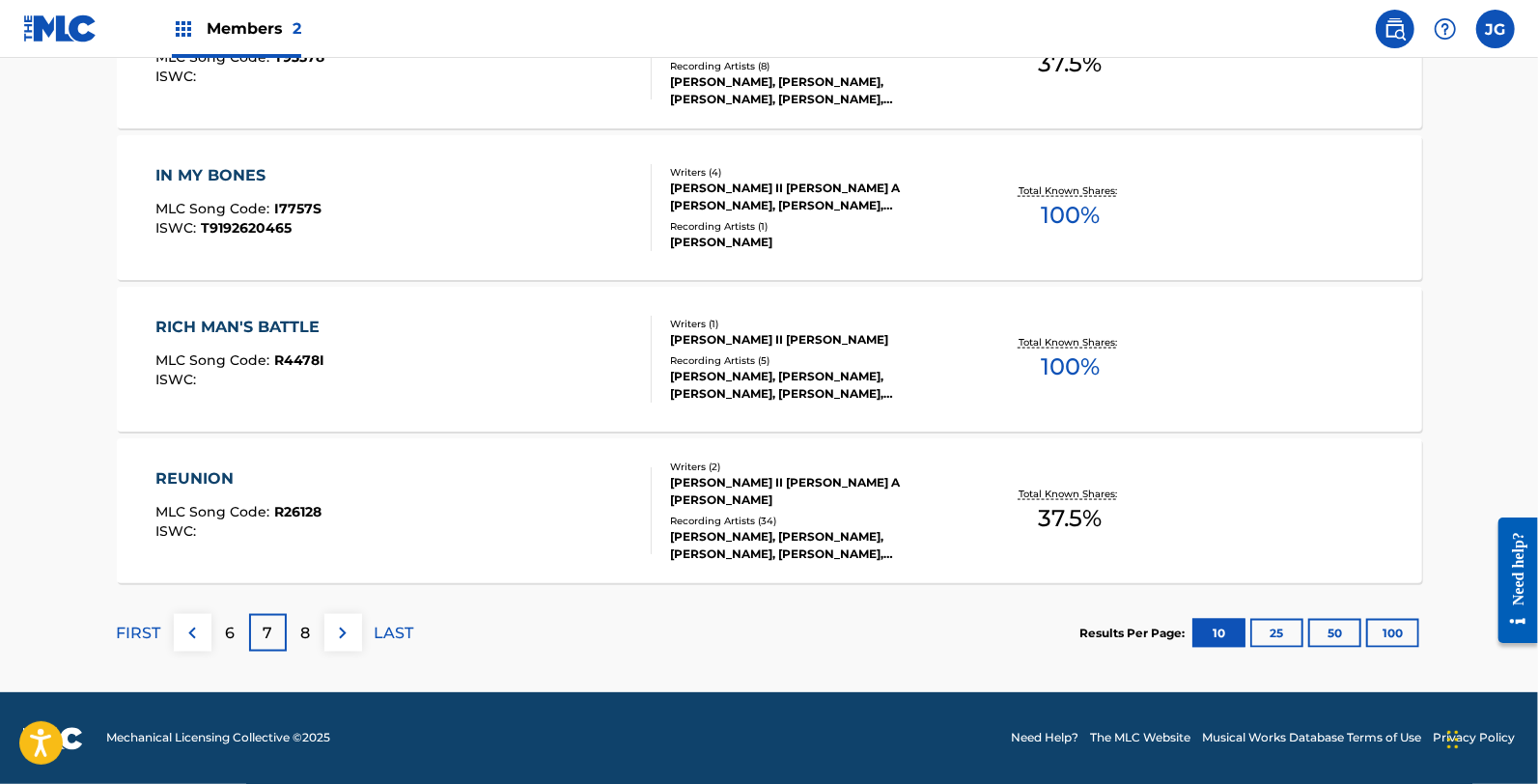
click at [358, 489] on div "REUNION MLC Song Code : R26128 ISWC :" at bounding box center [403, 511] width 496 height 87
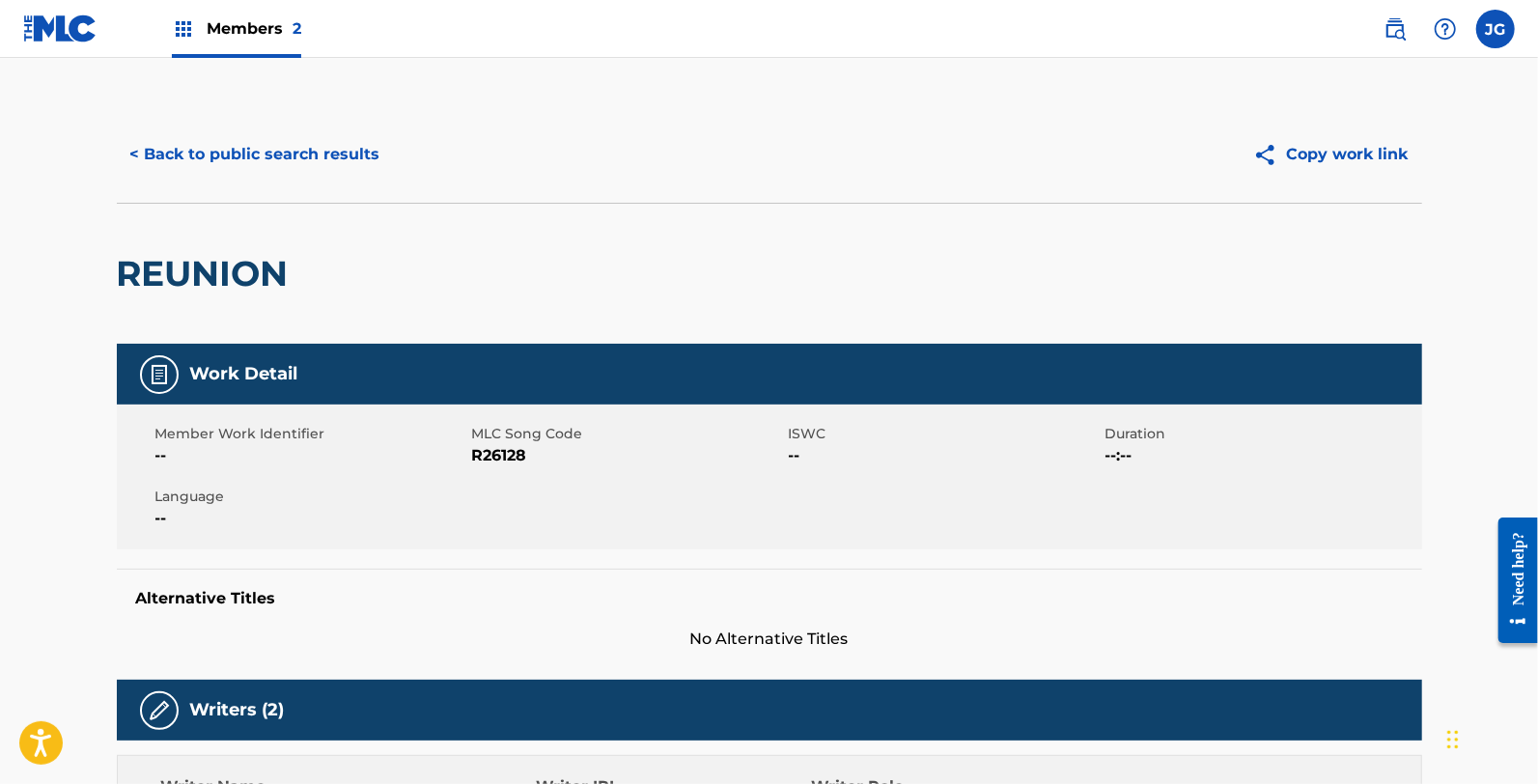
click at [490, 450] on span "R26128" at bounding box center [628, 456] width 311 height 23
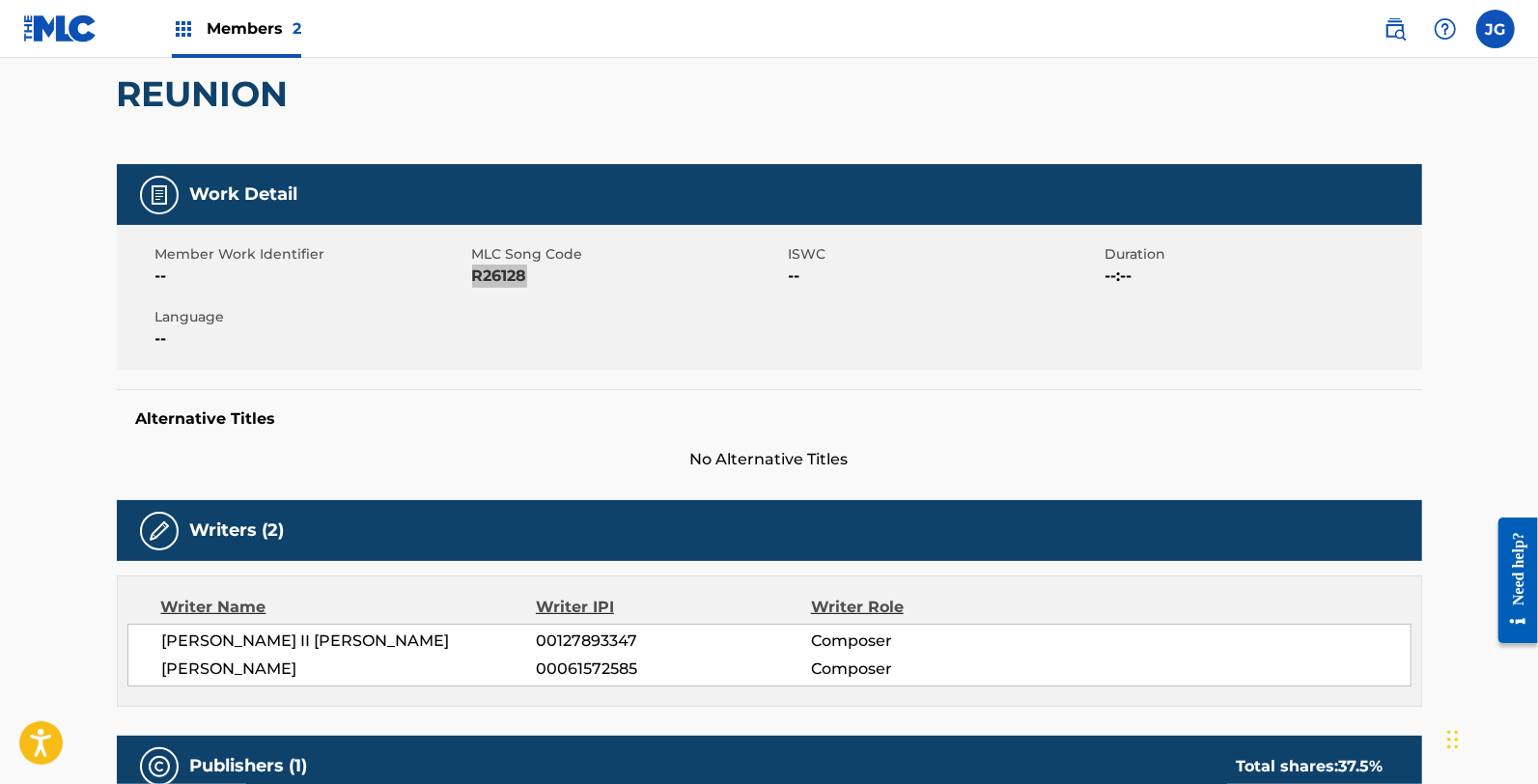
scroll to position [214, 0]
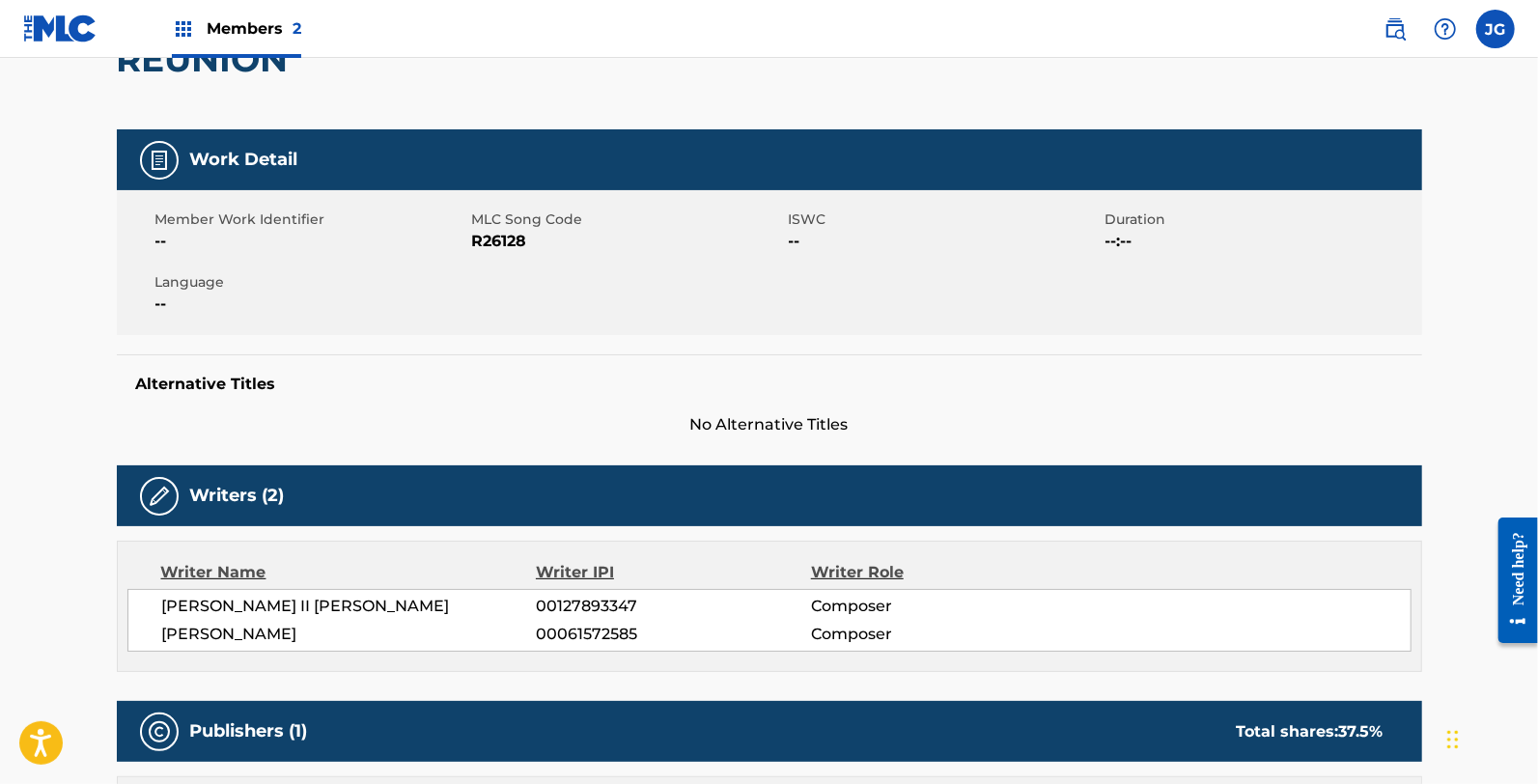
click at [142, 479] on div "Writers (2)" at bounding box center [769, 496] width 1305 height 61
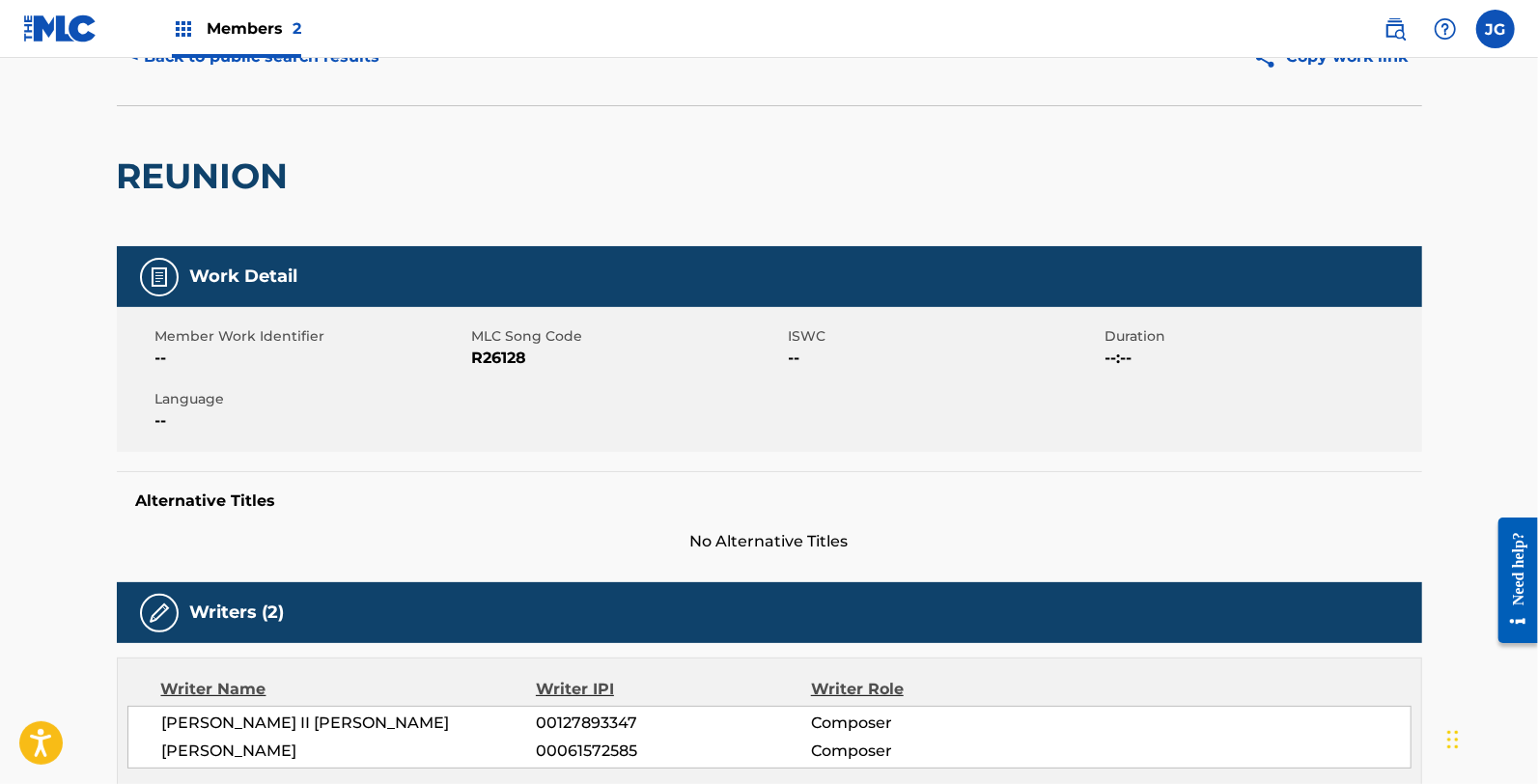
scroll to position [0, 0]
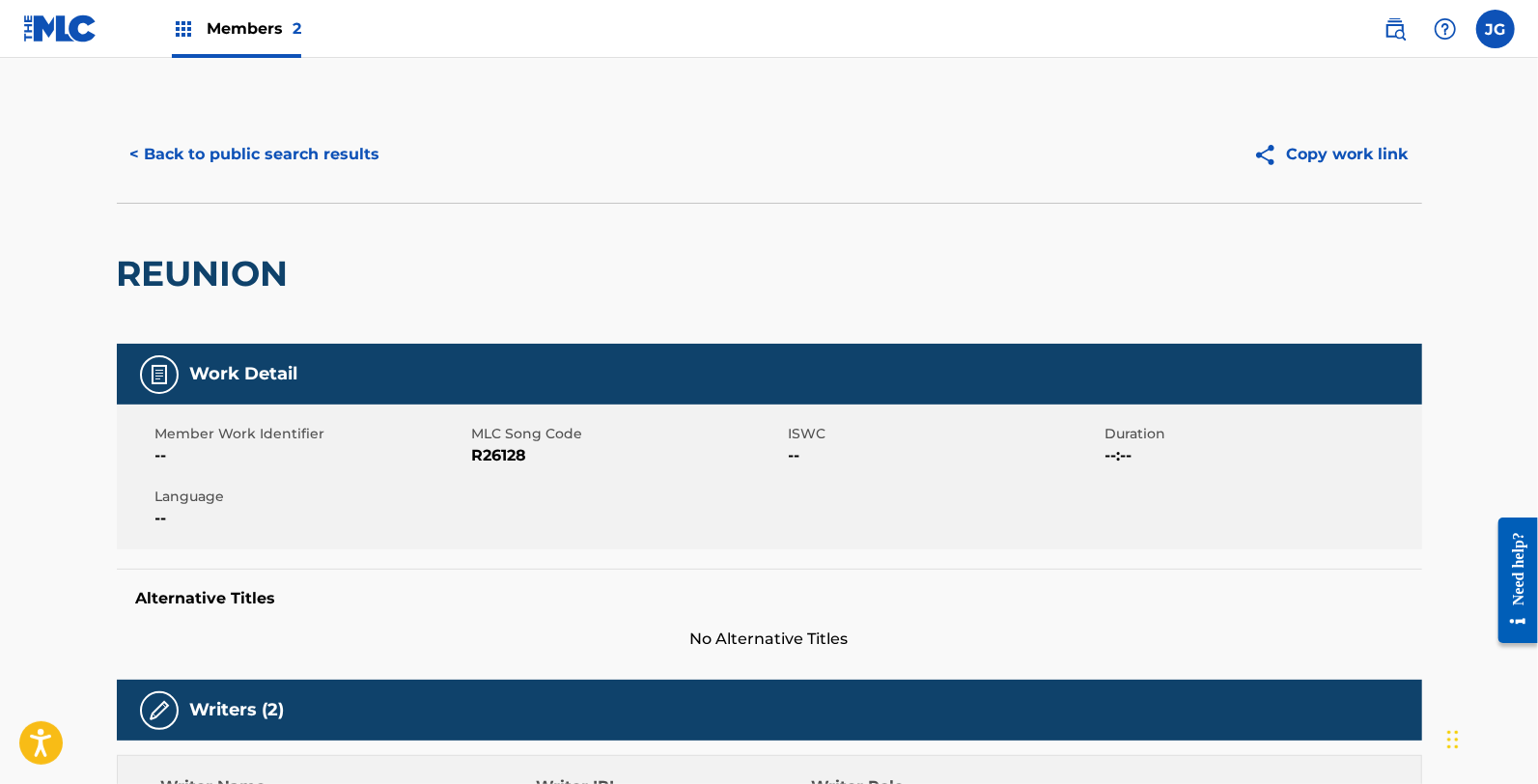
click at [262, 159] on button "< Back to public search results" at bounding box center [255, 154] width 278 height 49
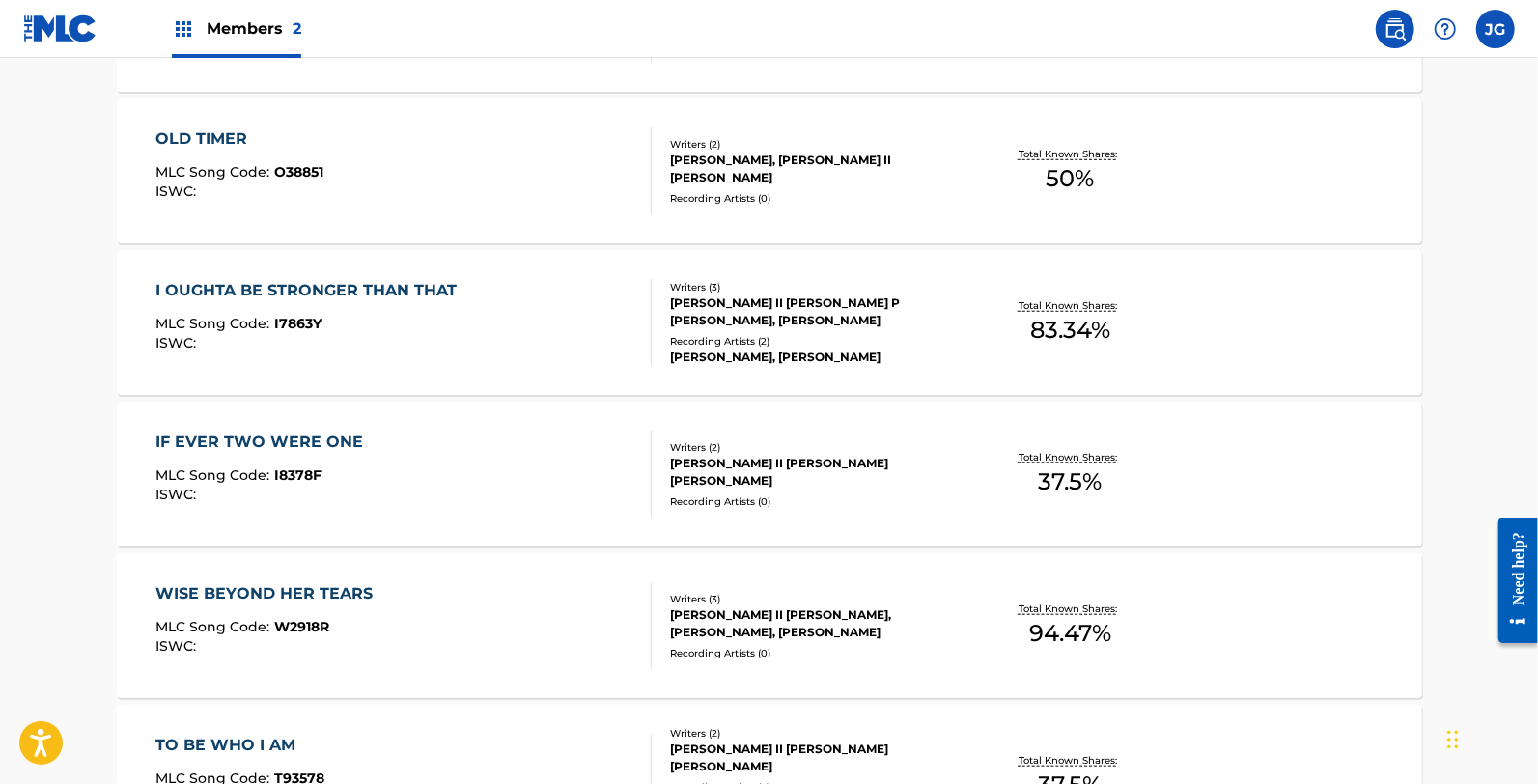
scroll to position [1579, 0]
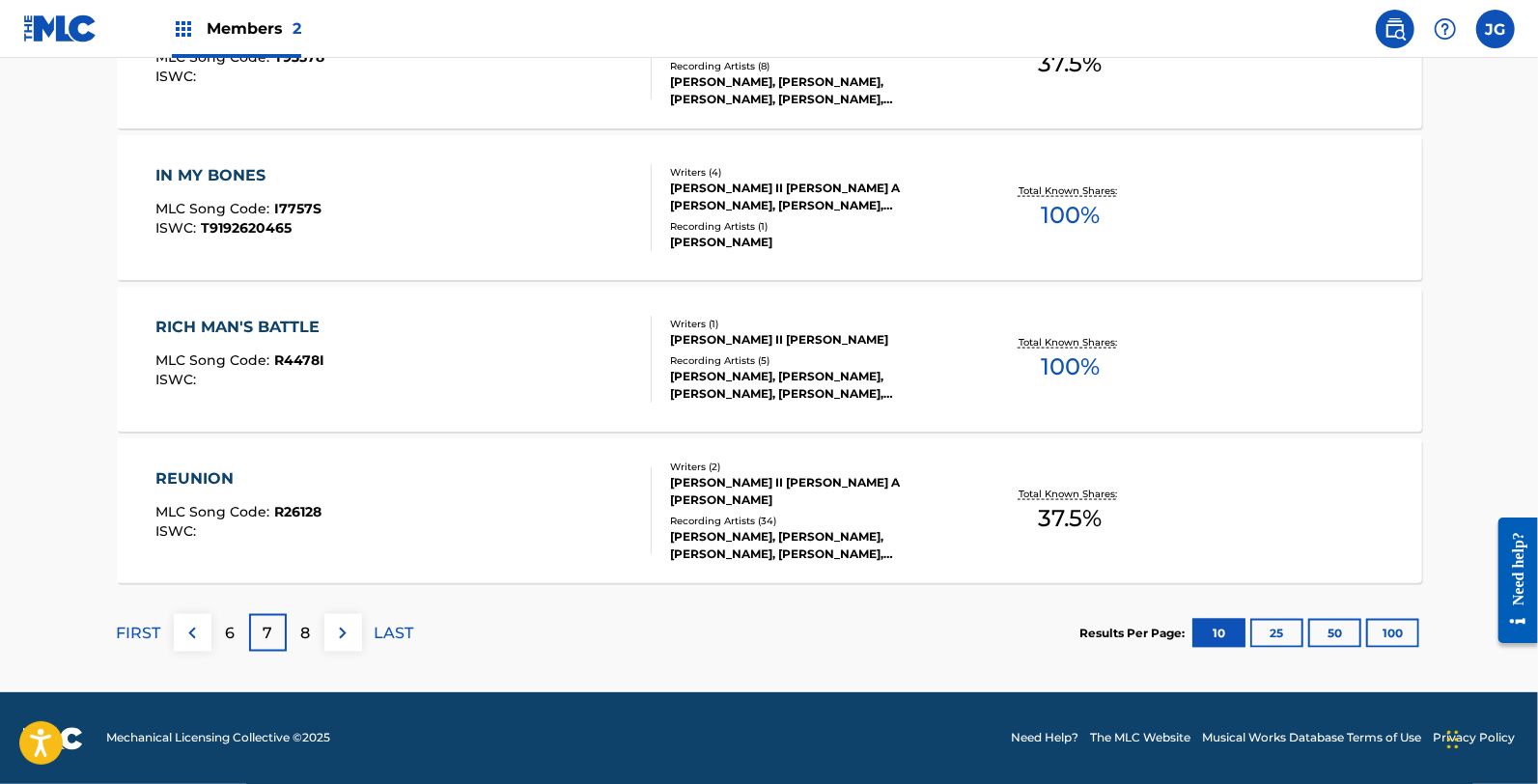
click at [319, 625] on div "8" at bounding box center [305, 633] width 38 height 38
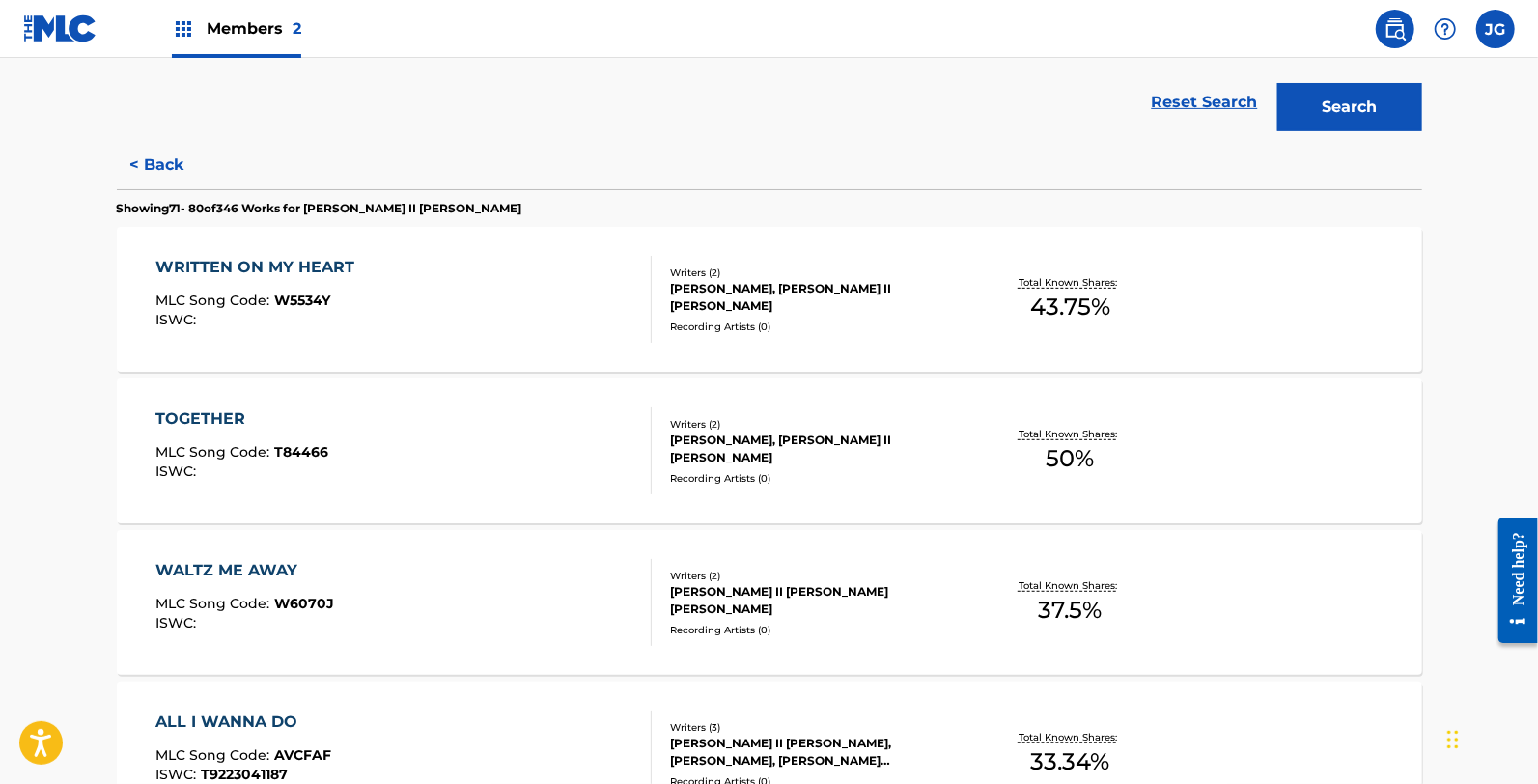
scroll to position [321, 0]
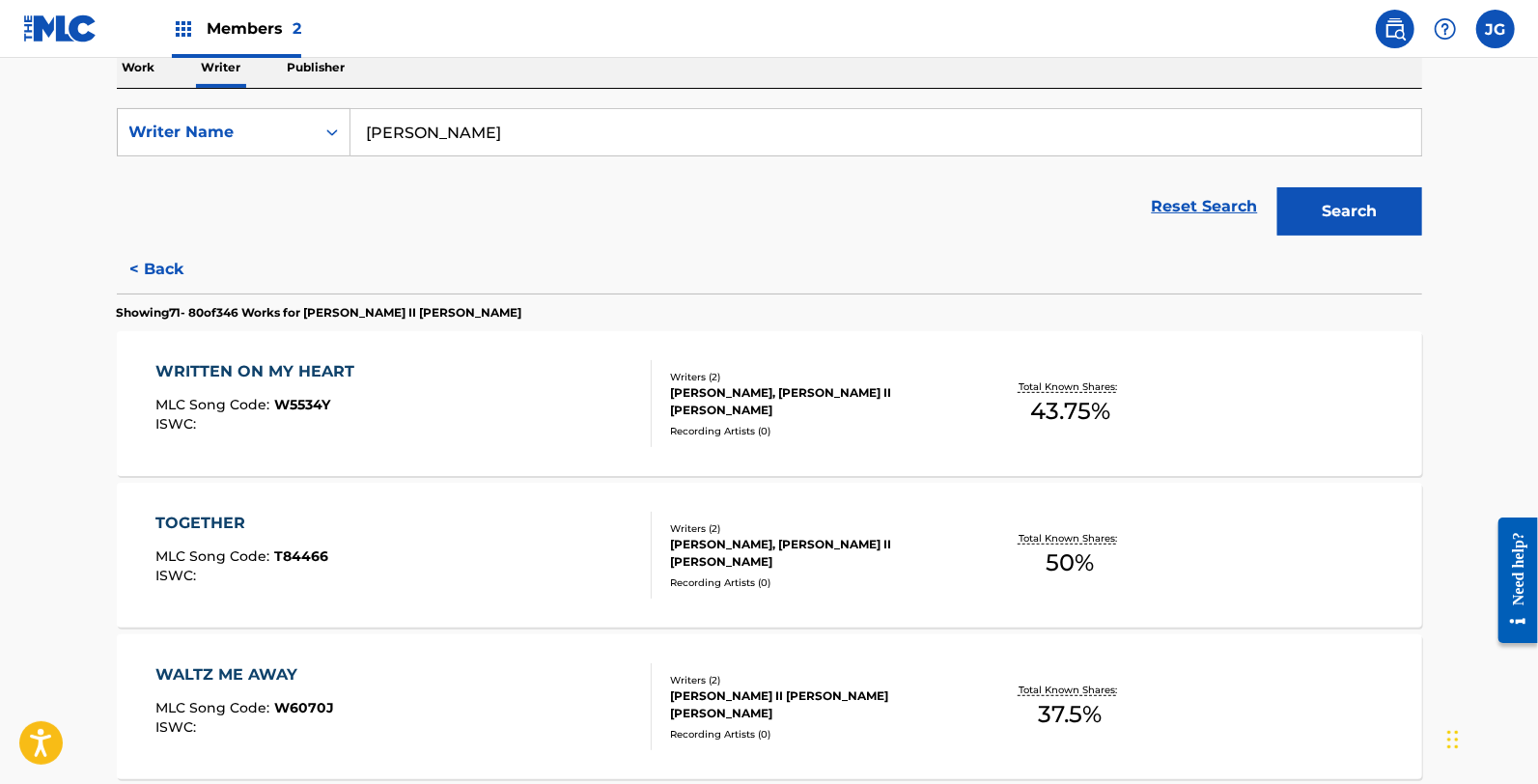
click at [676, 384] on div "Writers ( 2 )" at bounding box center [815, 376] width 291 height 15
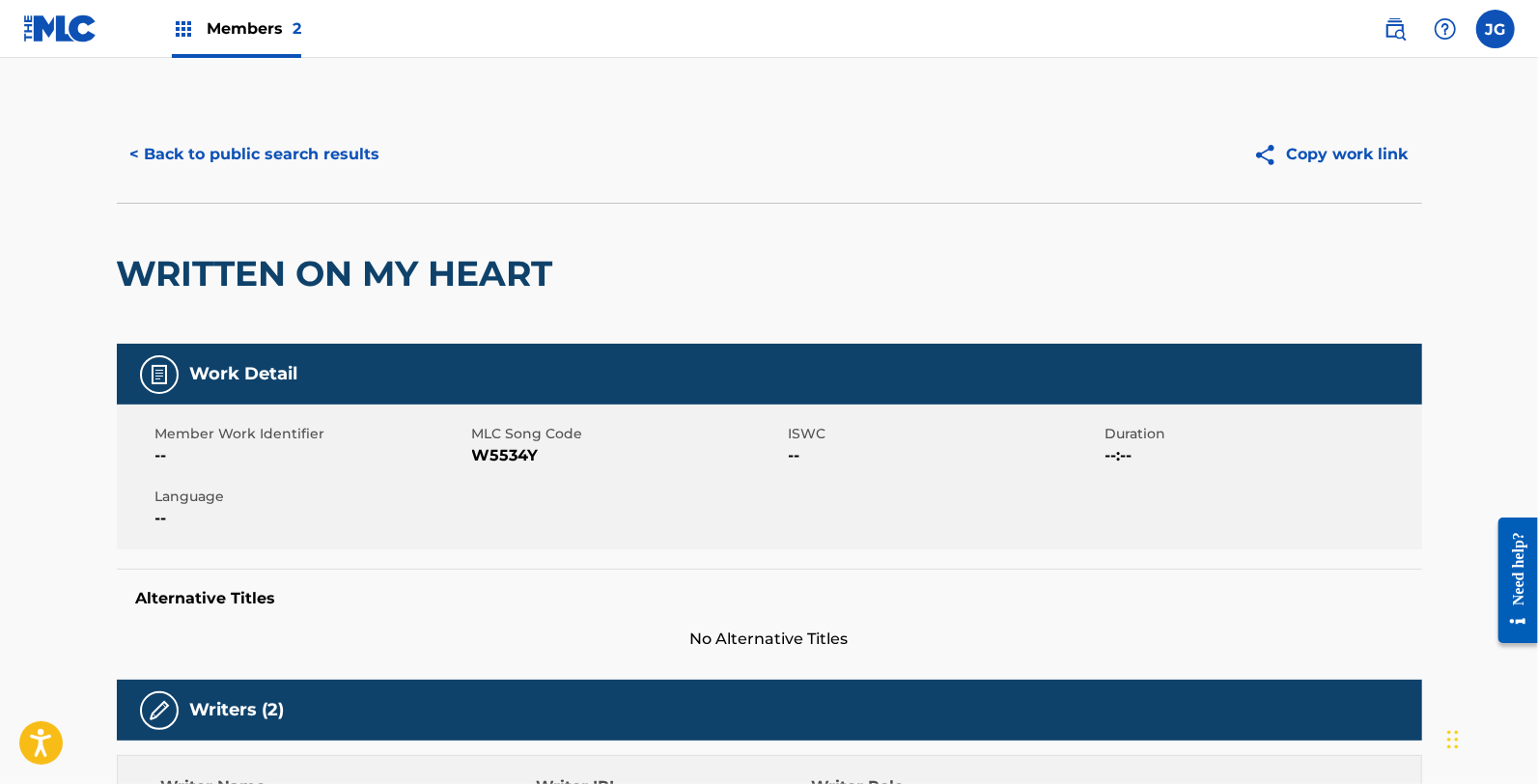
click at [547, 458] on span "W5534Y" at bounding box center [628, 456] width 311 height 23
click at [531, 454] on span "W5534Y" at bounding box center [628, 456] width 311 height 23
click at [565, 477] on div "Member Work Identifier -- MLC Song Code W5534Y ISWC -- Duration --:-- Language …" at bounding box center [769, 476] width 1305 height 145
click at [525, 461] on span "W5534Y" at bounding box center [628, 456] width 311 height 23
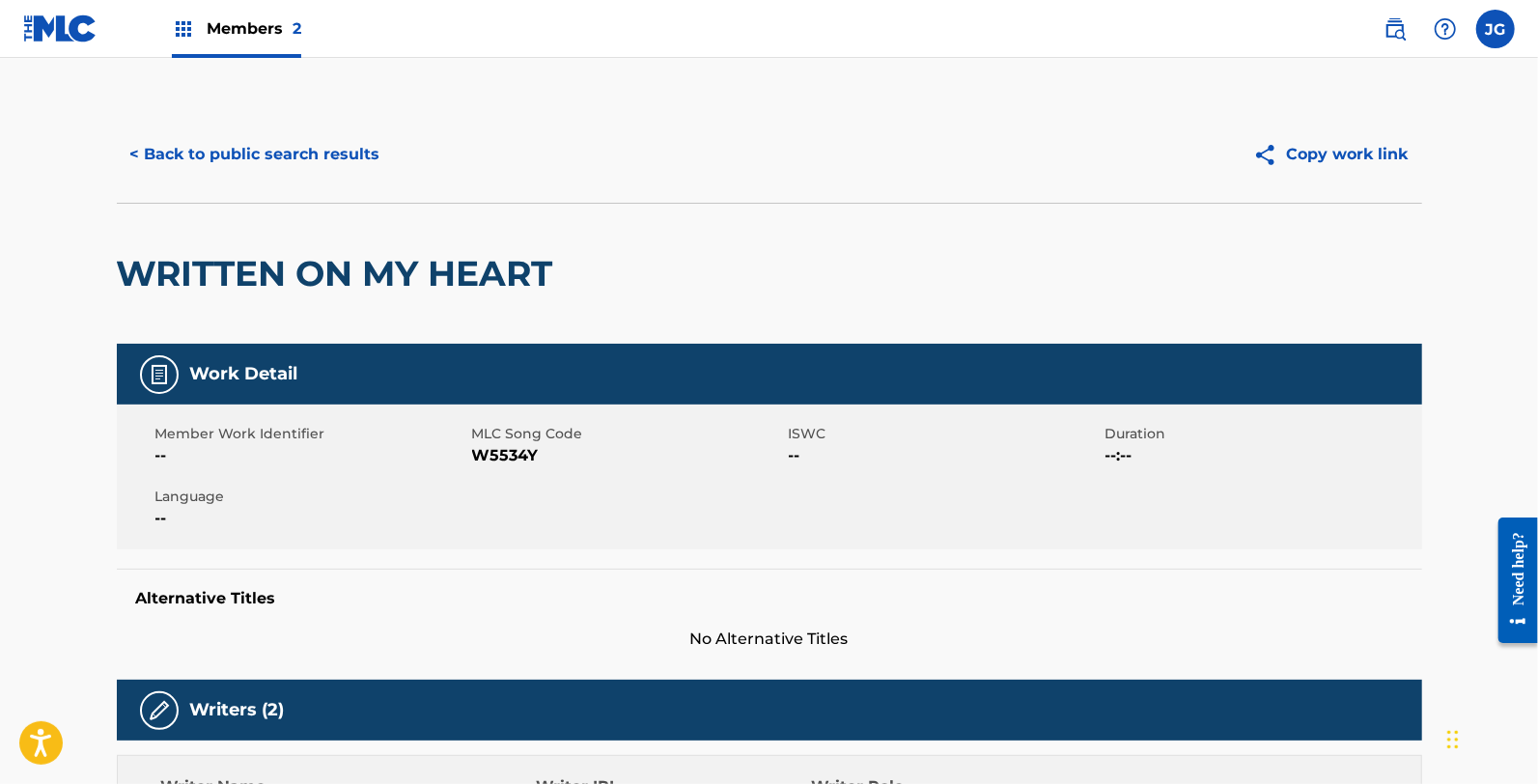
click at [521, 459] on span "W5534Y" at bounding box center [628, 456] width 311 height 23
drag, startPoint x: 278, startPoint y: 175, endPoint x: 208, endPoint y: 177, distance: 70.0
click at [244, 179] on div "< Back to public search results Copy work link" at bounding box center [769, 153] width 1305 height 96
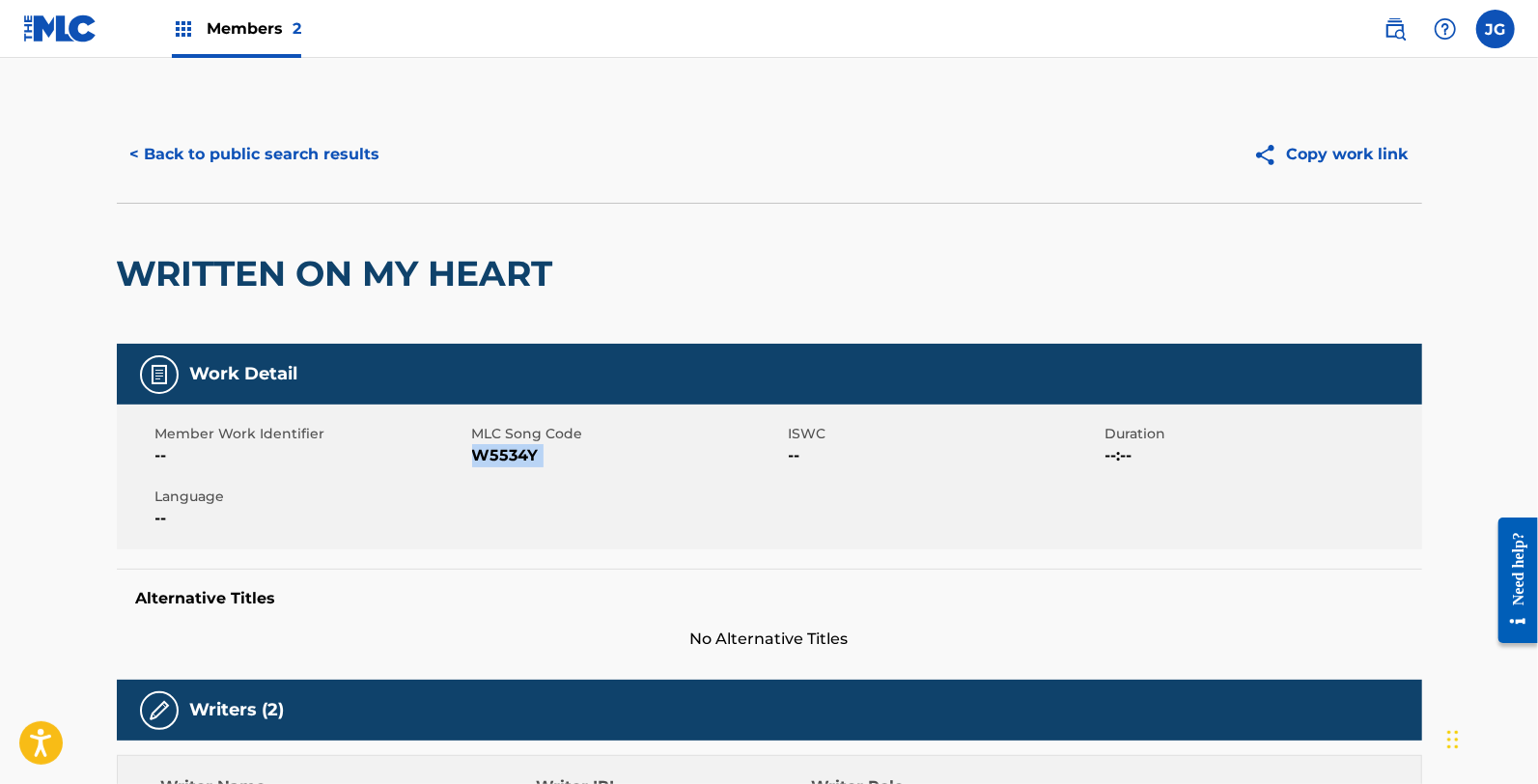
click at [218, 168] on button "< Back to public search results" at bounding box center [255, 154] width 278 height 49
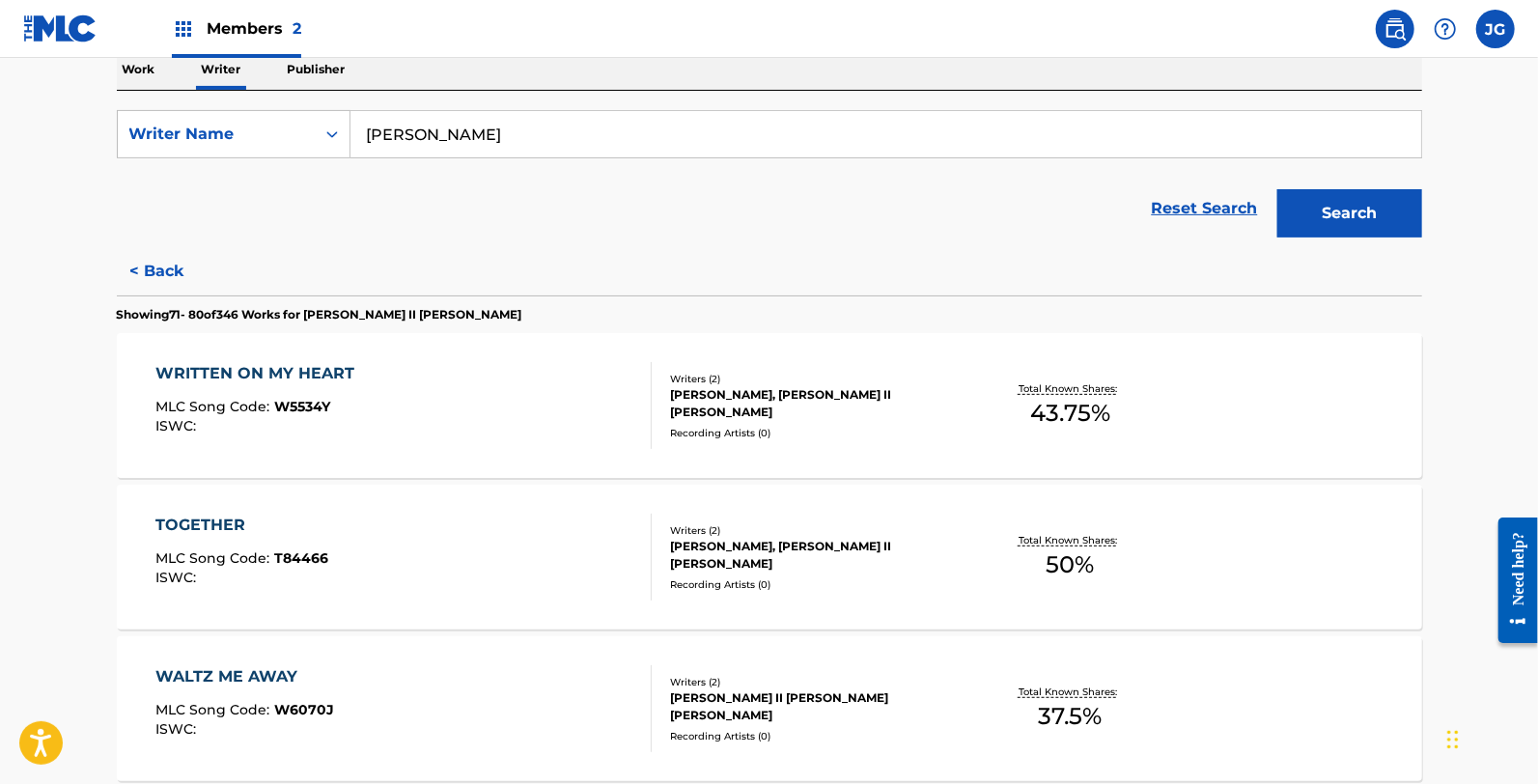
scroll to position [321, 0]
click at [498, 561] on div "TOGETHER MLC Song Code : T84466 ISWC :" at bounding box center [403, 555] width 496 height 87
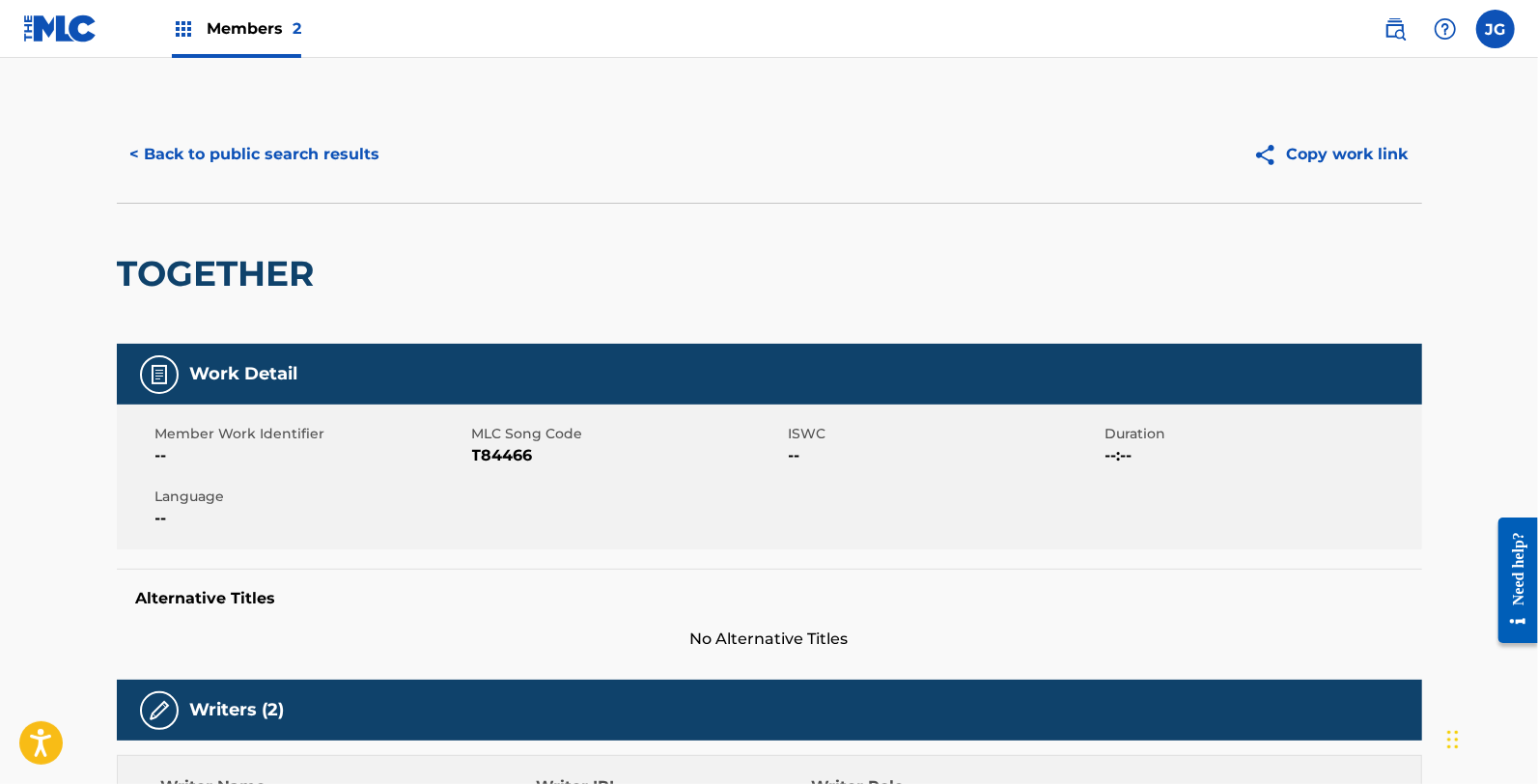
click at [507, 461] on span "T84466" at bounding box center [628, 456] width 311 height 23
click at [305, 155] on button "< Back to public search results" at bounding box center [255, 154] width 278 height 49
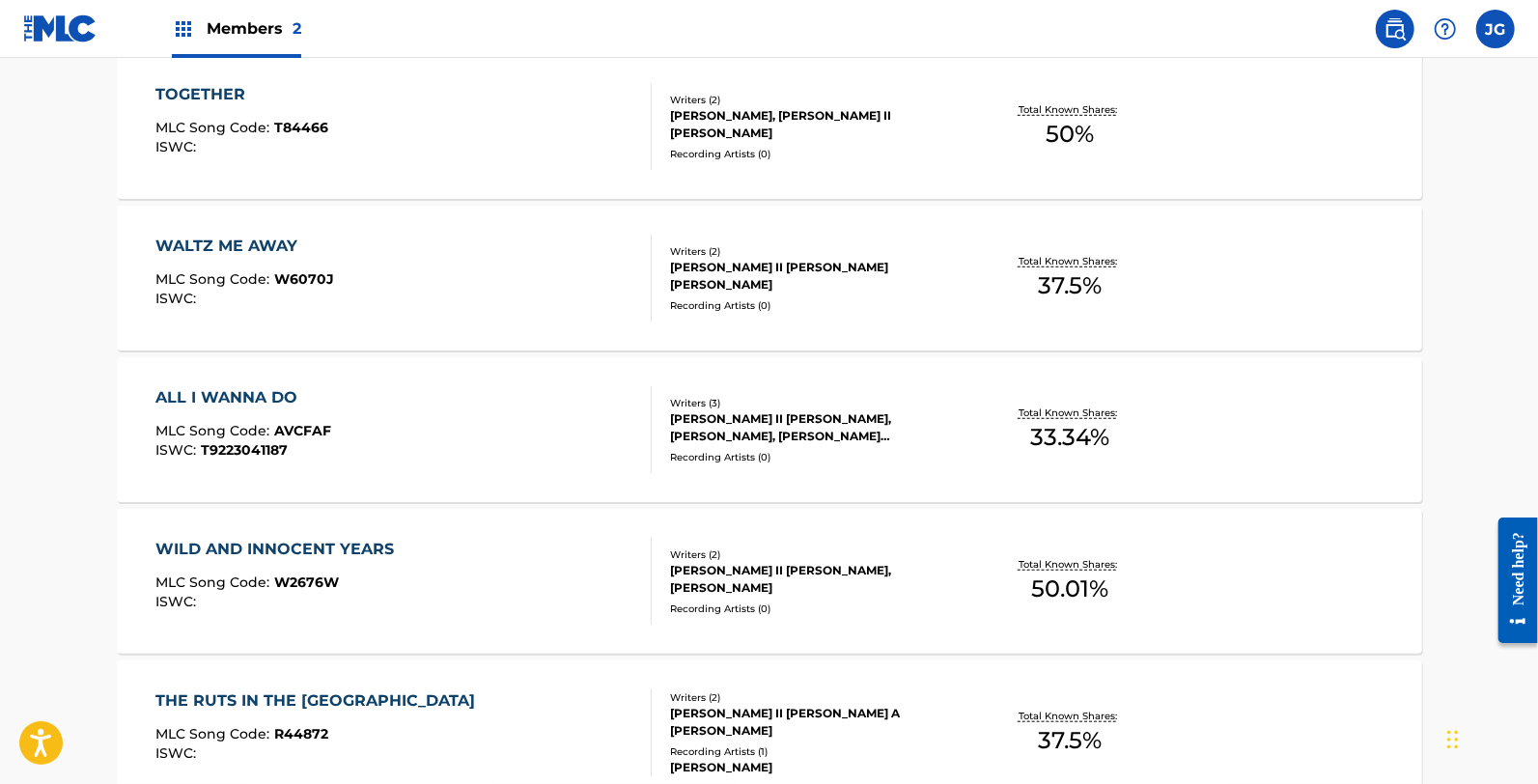
scroll to position [643, 0]
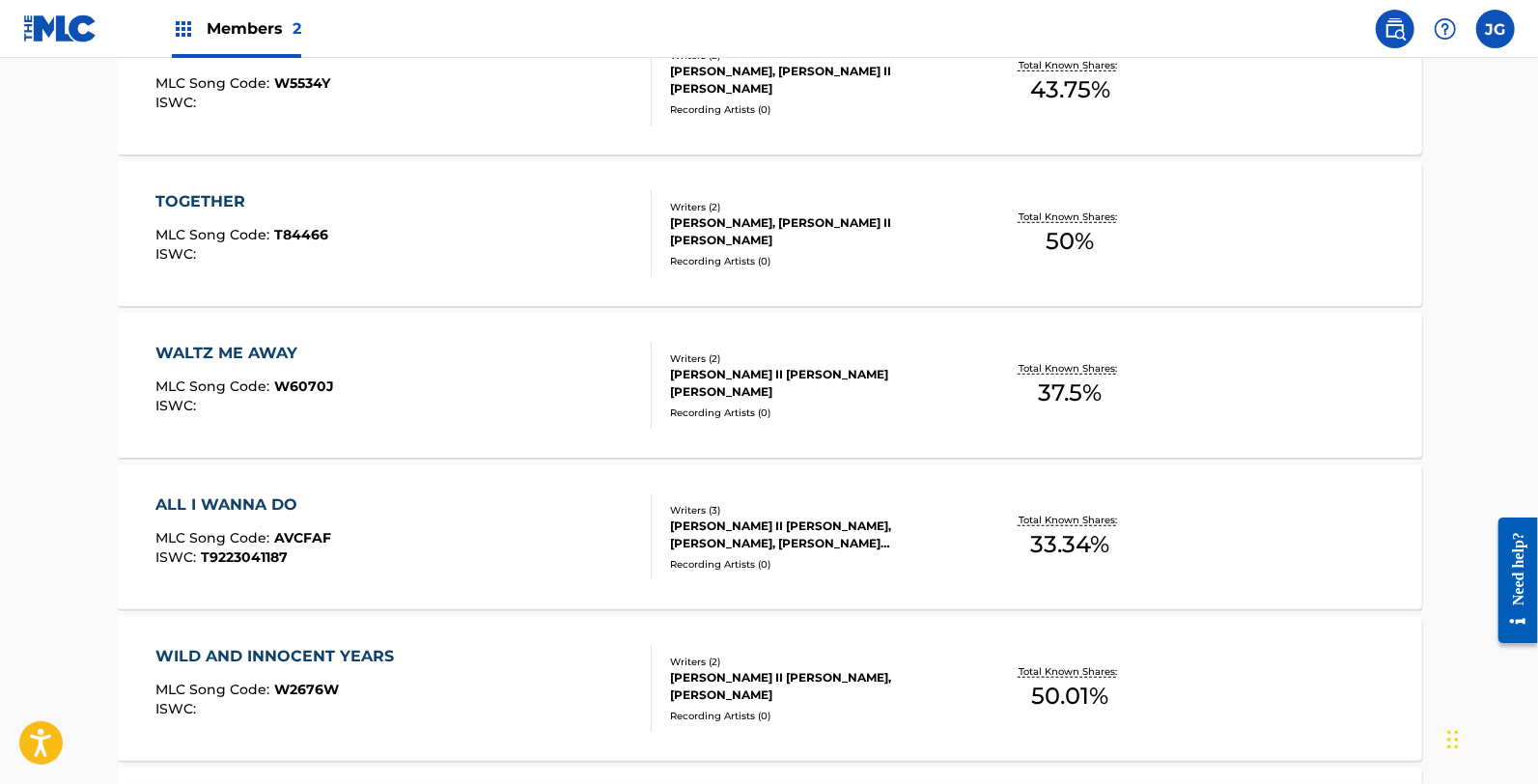
click at [410, 378] on div "WALTZ ME AWAY MLC Song Code : W6070J ISWC :" at bounding box center [403, 385] width 496 height 87
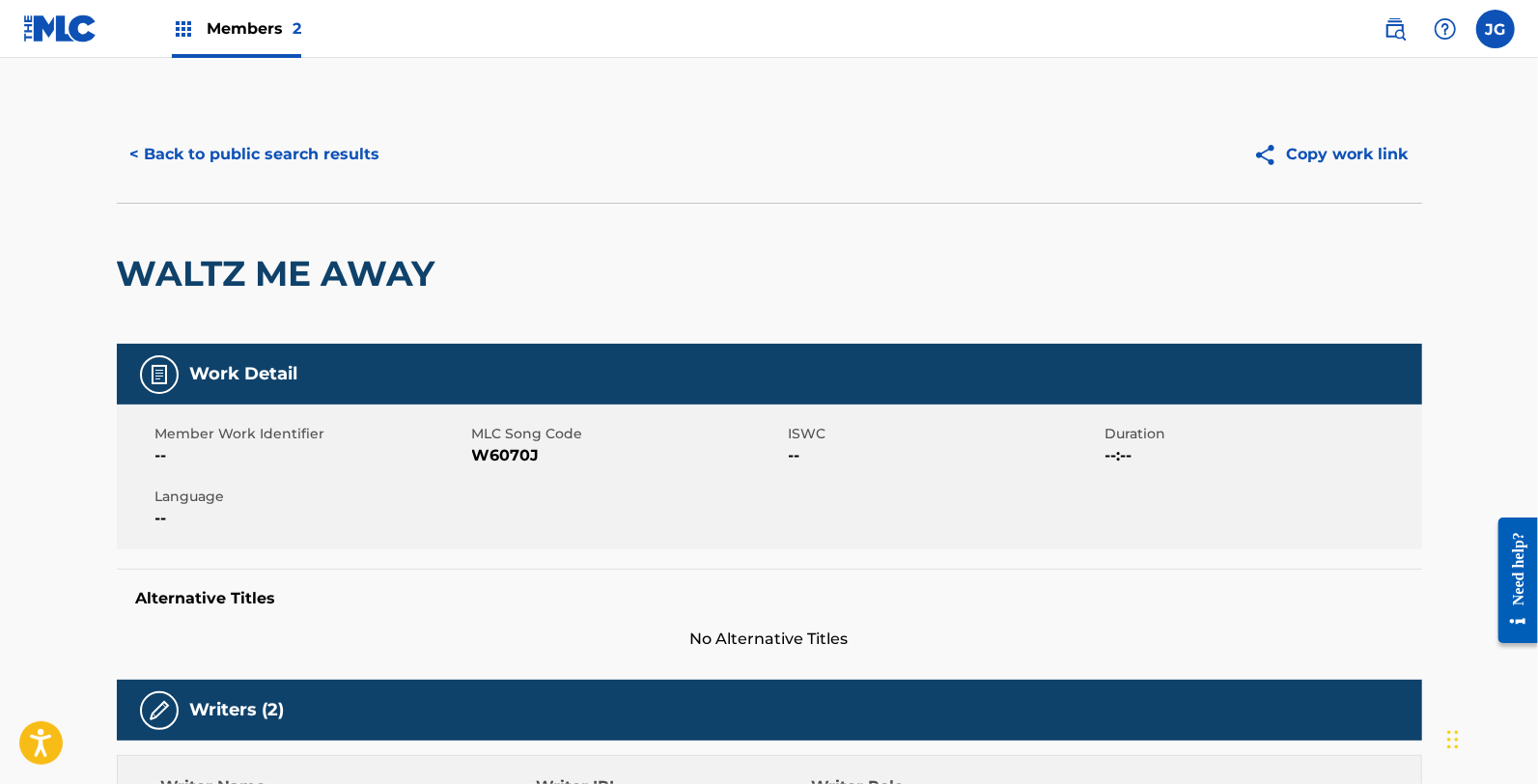
click at [507, 450] on span "W6070J" at bounding box center [628, 456] width 311 height 23
click at [220, 147] on button "< Back to public search results" at bounding box center [255, 154] width 278 height 49
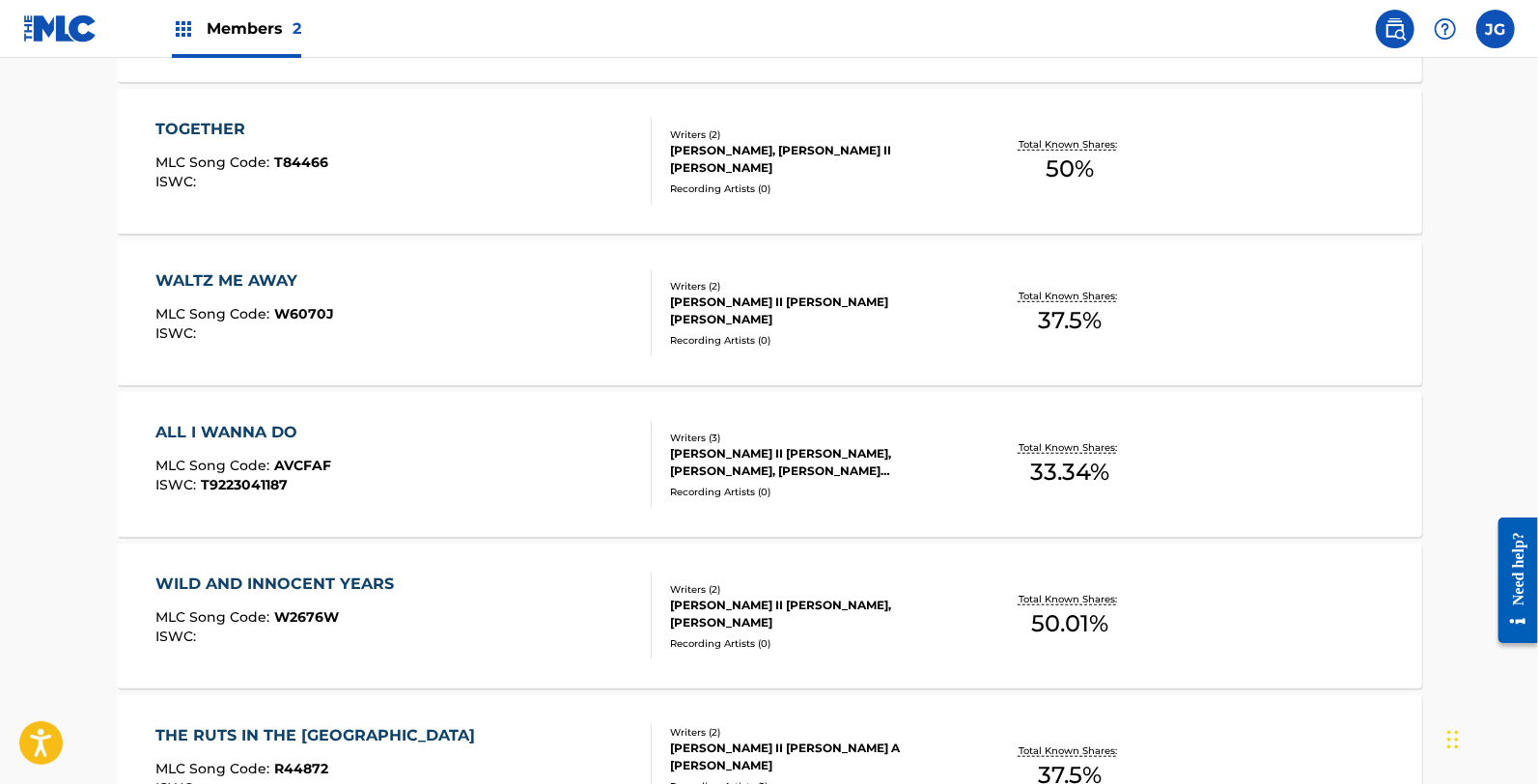
scroll to position [750, 0]
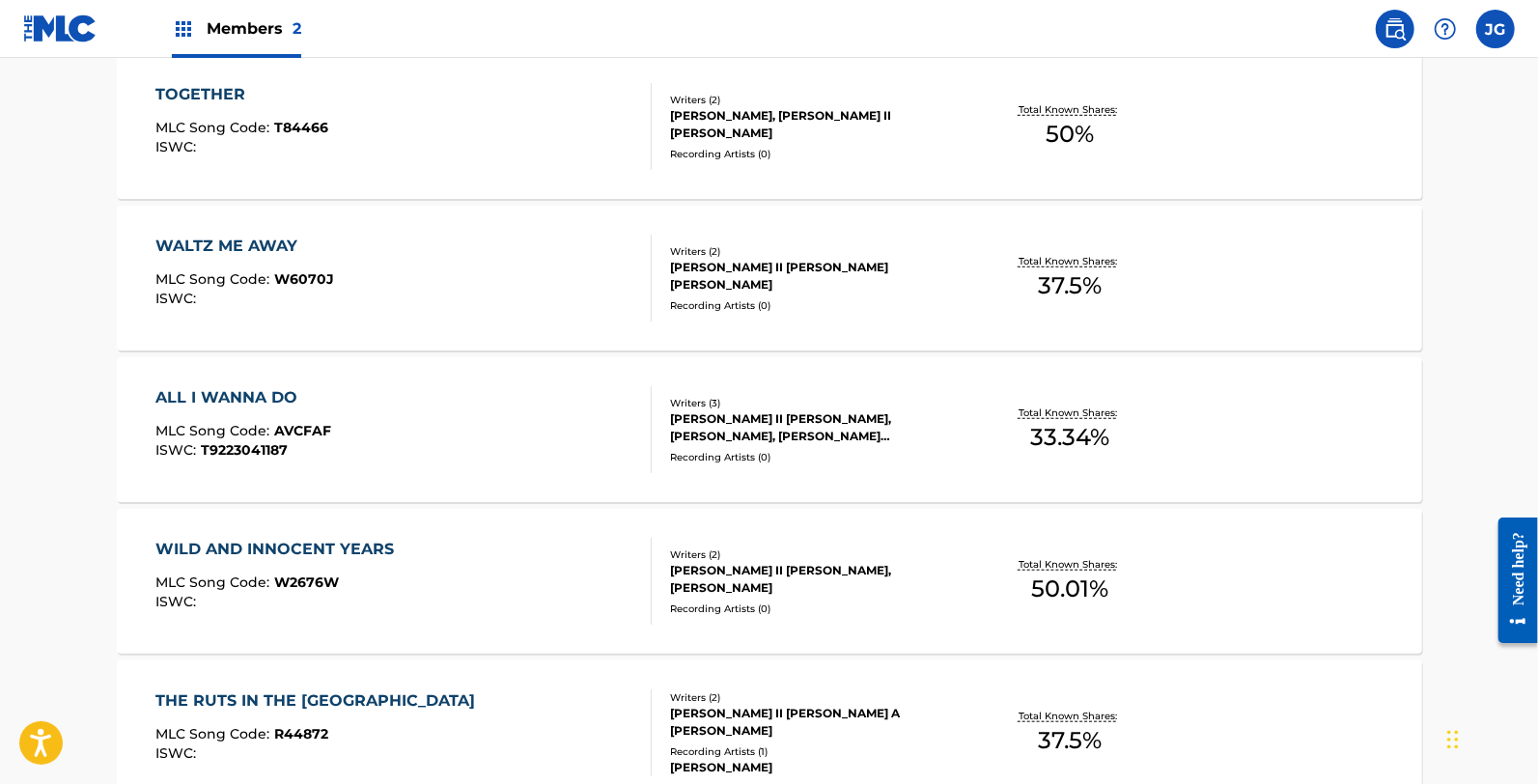
click at [341, 439] on div "ALL I WANNA DO MLC Song Code : AVCFAF ISWC : T9223041187" at bounding box center [403, 430] width 496 height 87
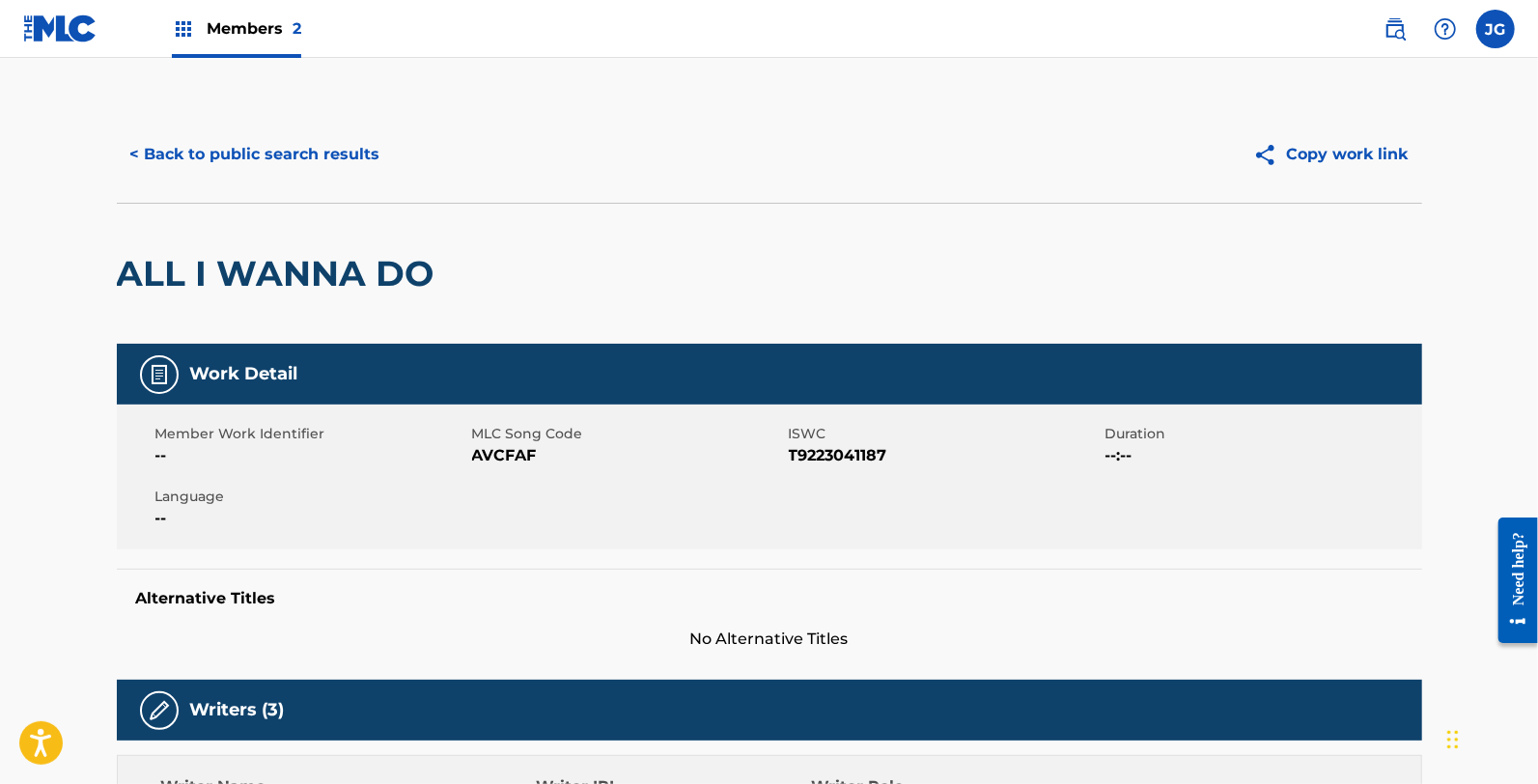
click at [494, 466] on span "AVCFAF" at bounding box center [628, 456] width 311 height 23
click at [497, 461] on span "AVCFAF" at bounding box center [628, 456] width 311 height 23
click at [500, 458] on span "AVCFAF" at bounding box center [628, 456] width 311 height 23
click at [320, 152] on button "< Back to public search results" at bounding box center [255, 154] width 278 height 49
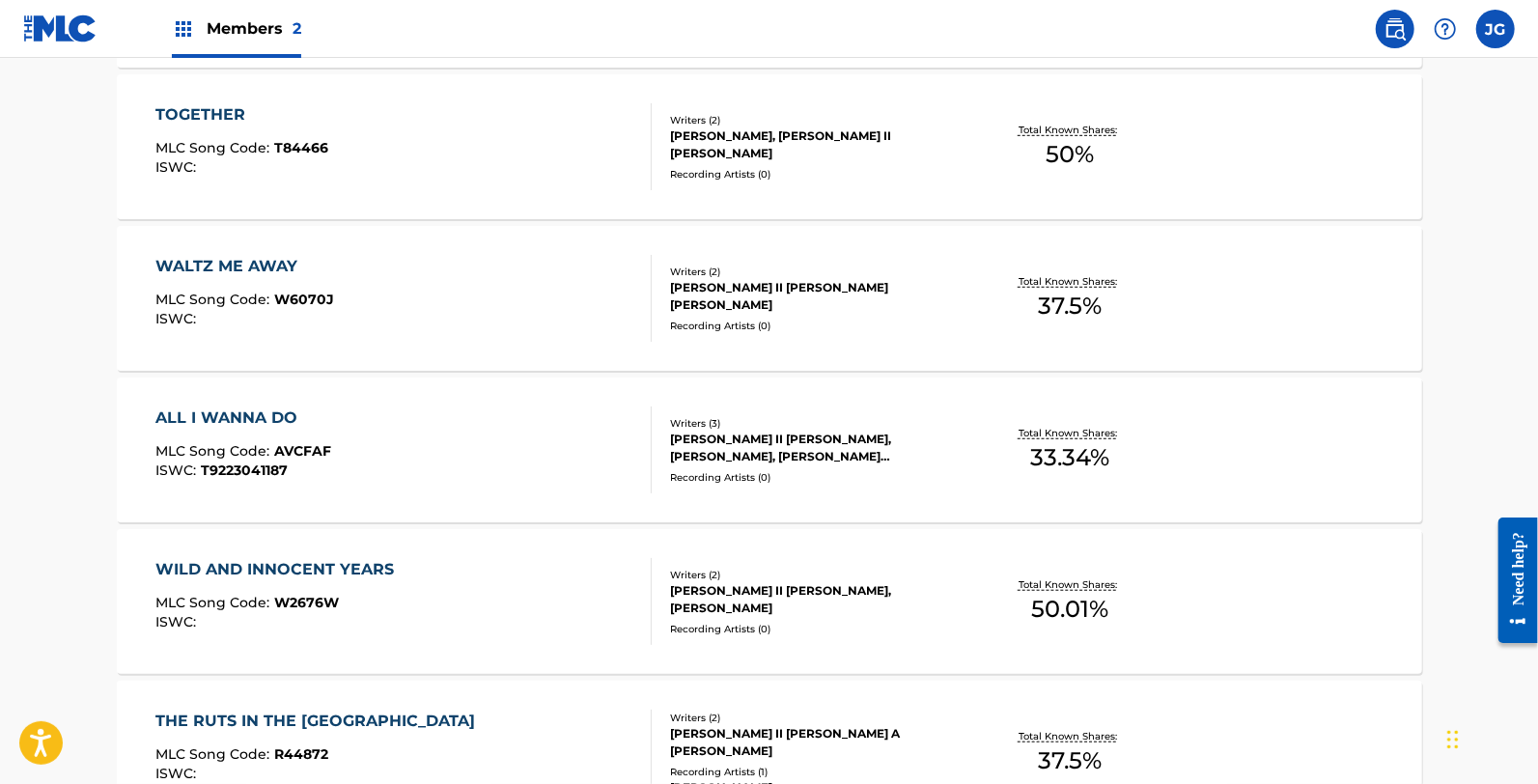
scroll to position [750, 0]
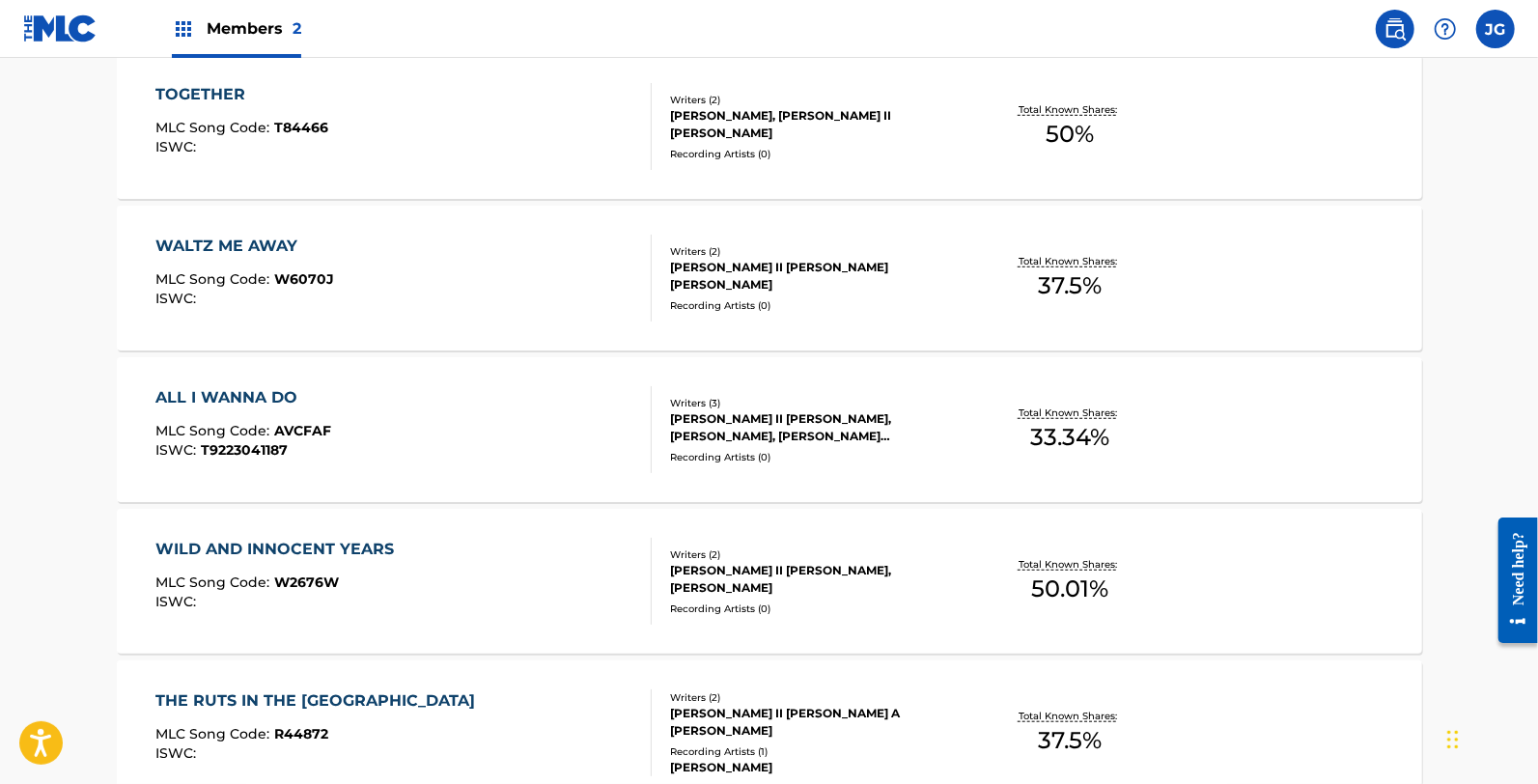
click at [293, 589] on span "W2676W" at bounding box center [307, 582] width 65 height 17
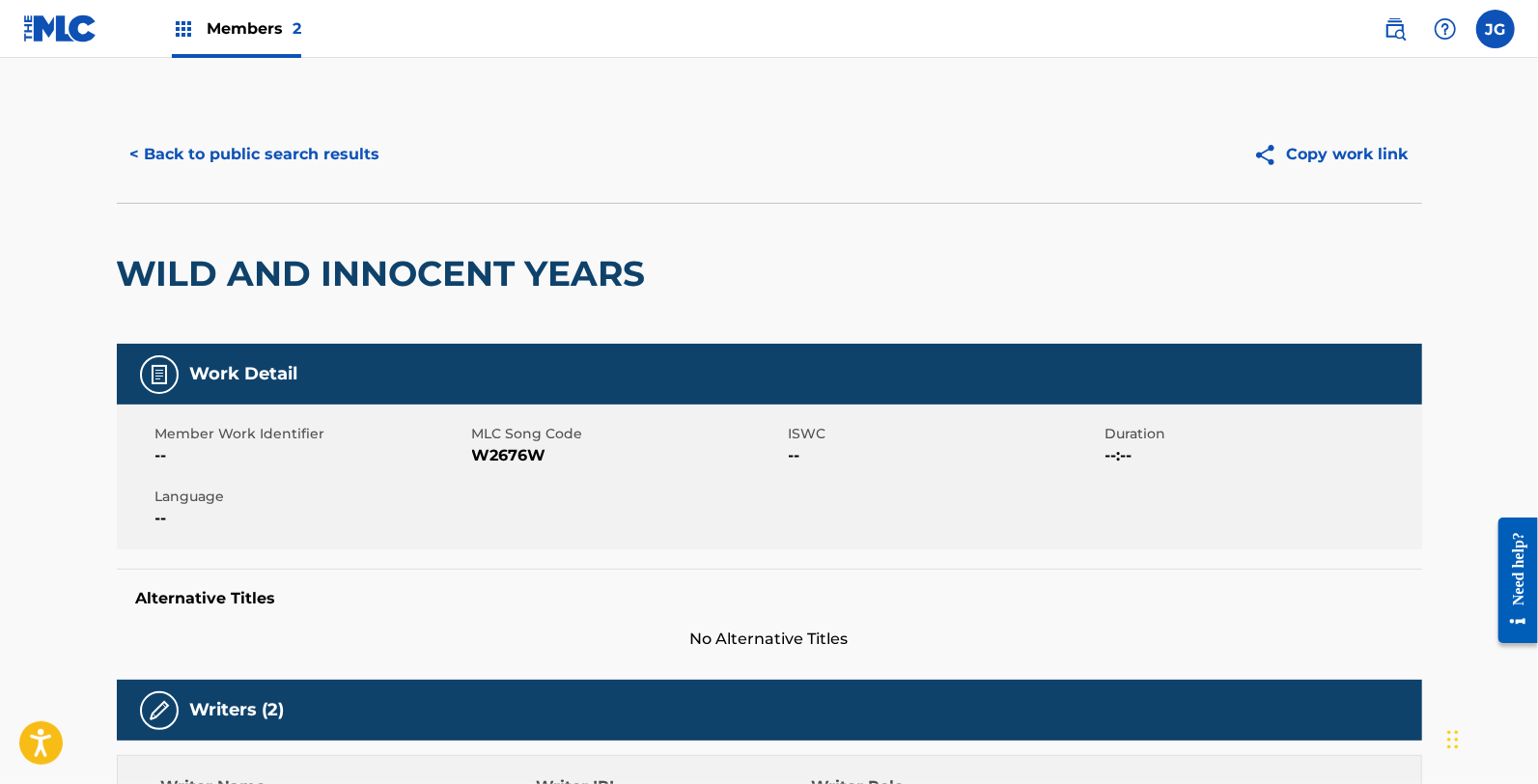
click at [531, 459] on span "W2676W" at bounding box center [628, 456] width 311 height 23
click at [349, 169] on button "< Back to public search results" at bounding box center [255, 154] width 278 height 49
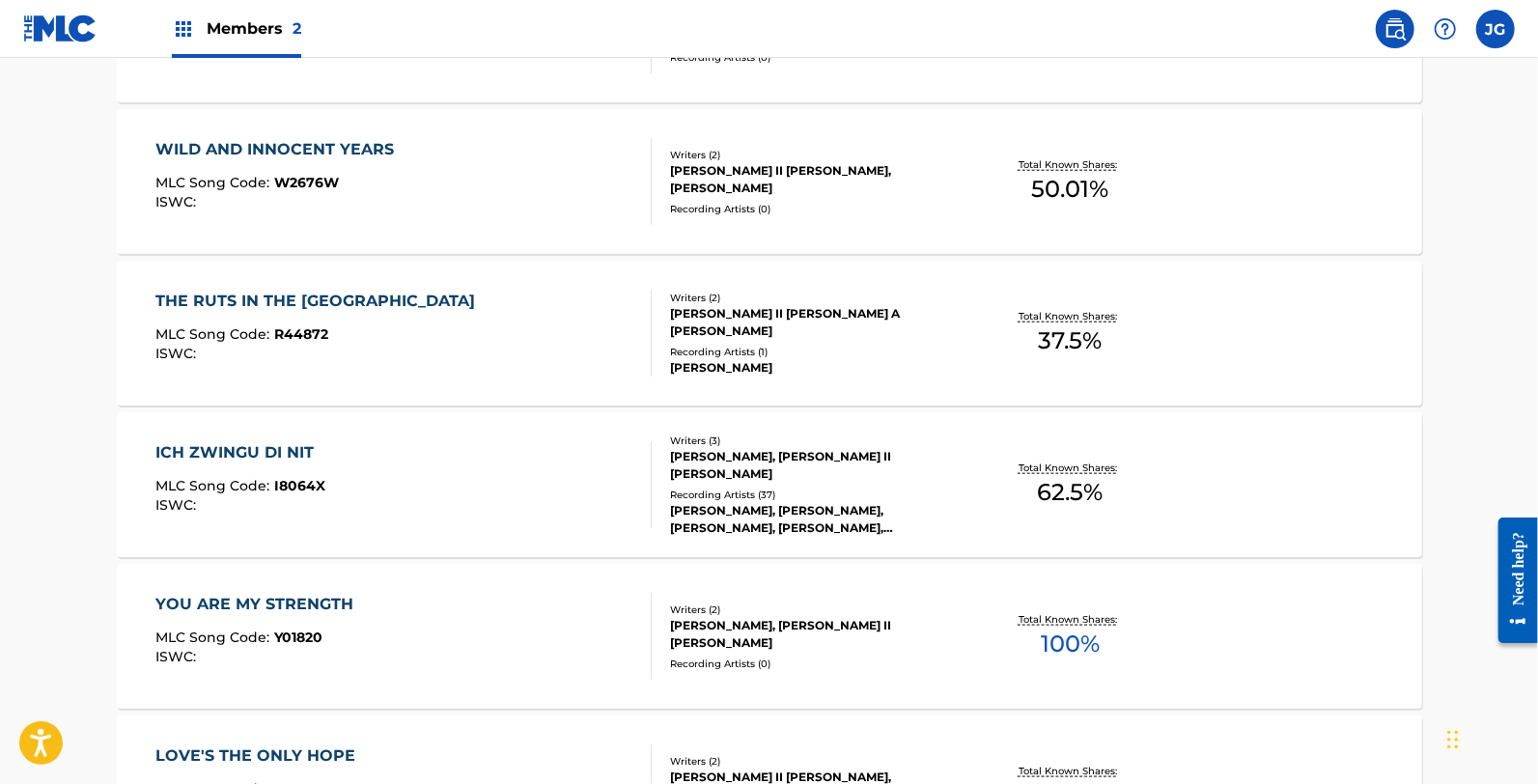
scroll to position [1180, 0]
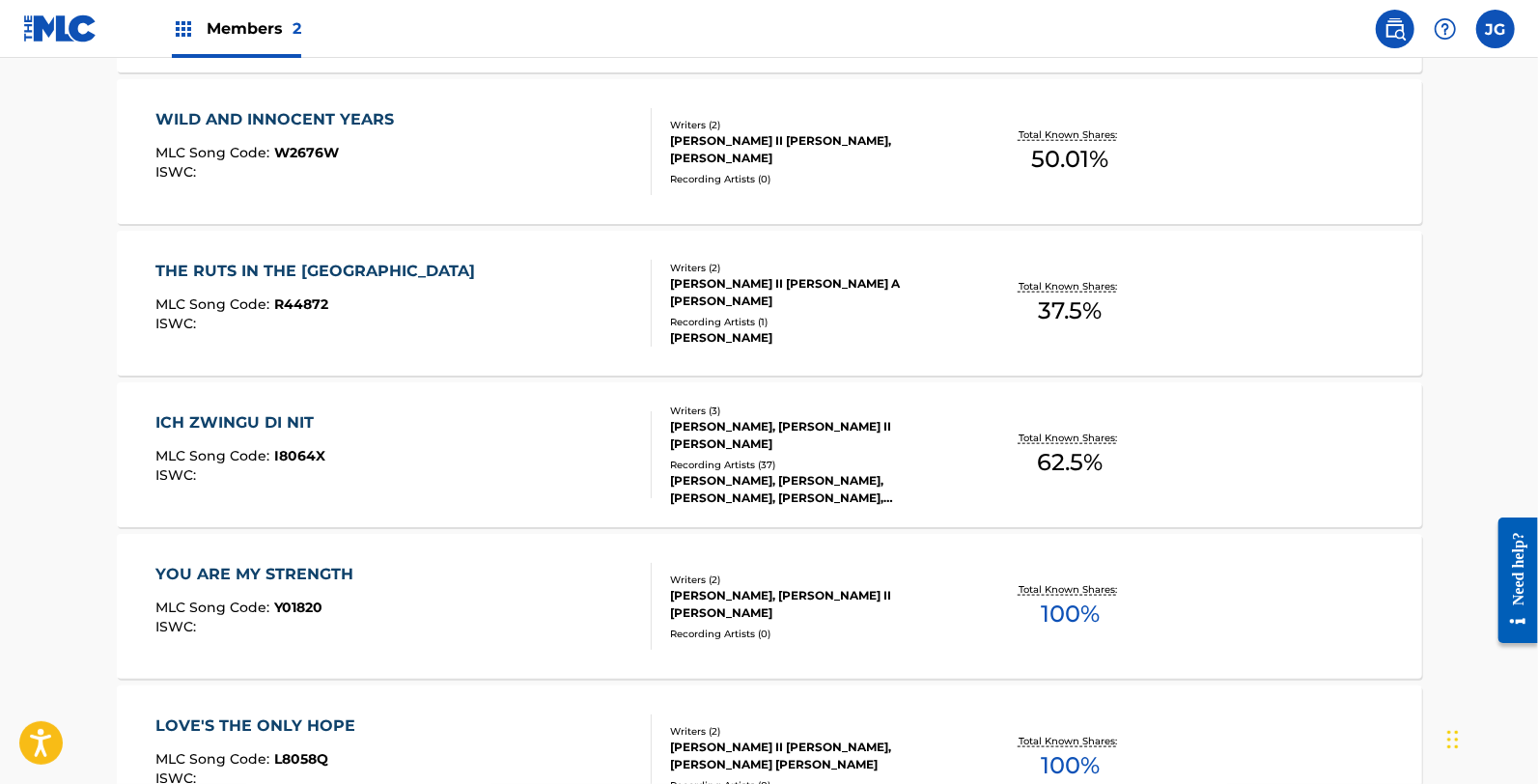
click at [371, 294] on div "THE RUTS IN THE OLD HOME ROAD MLC Song Code : R44872 ISWC :" at bounding box center [319, 304] width 329 height 87
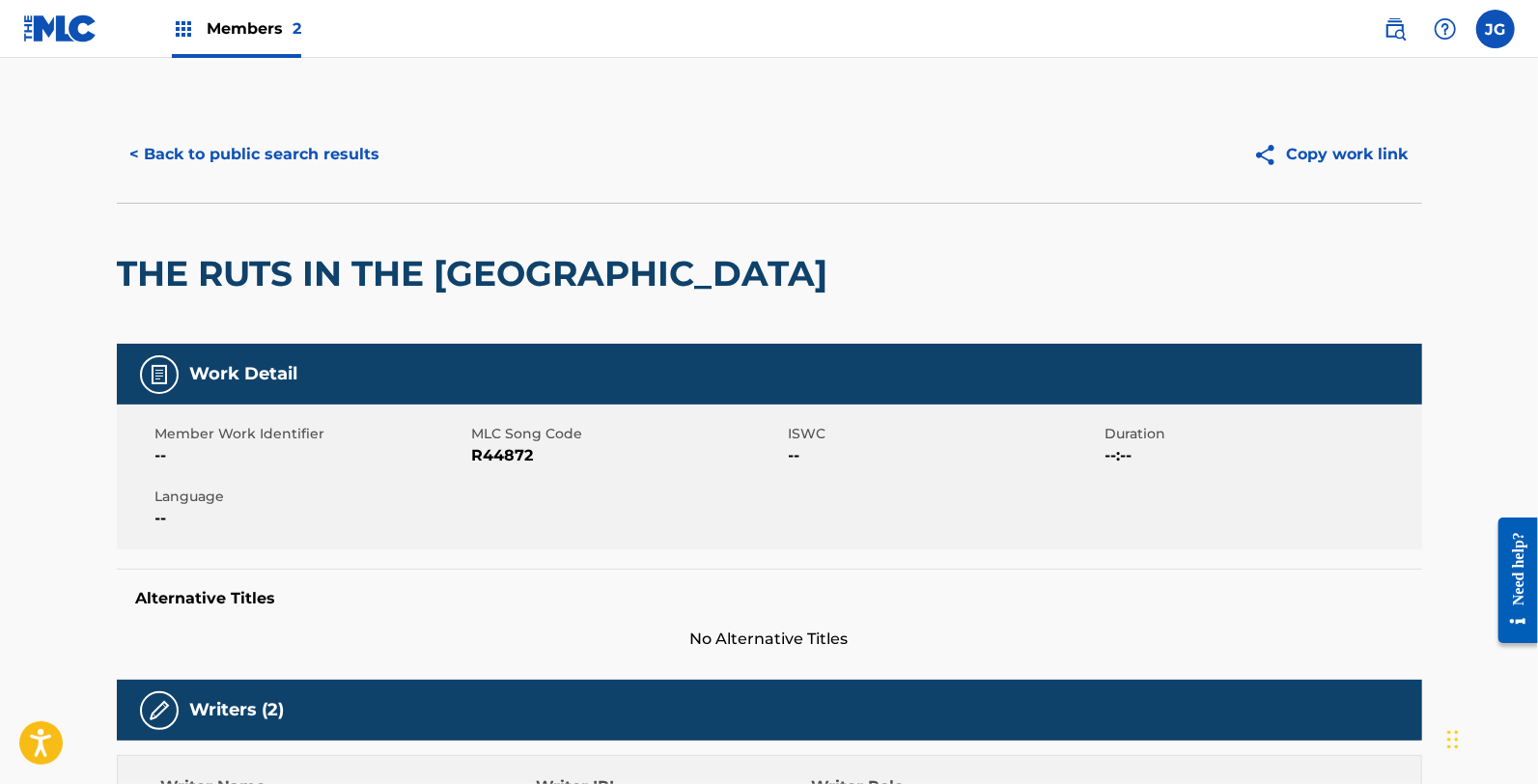
click at [499, 452] on span "R44872" at bounding box center [628, 456] width 311 height 23
click at [284, 146] on button "< Back to public search results" at bounding box center [255, 154] width 278 height 49
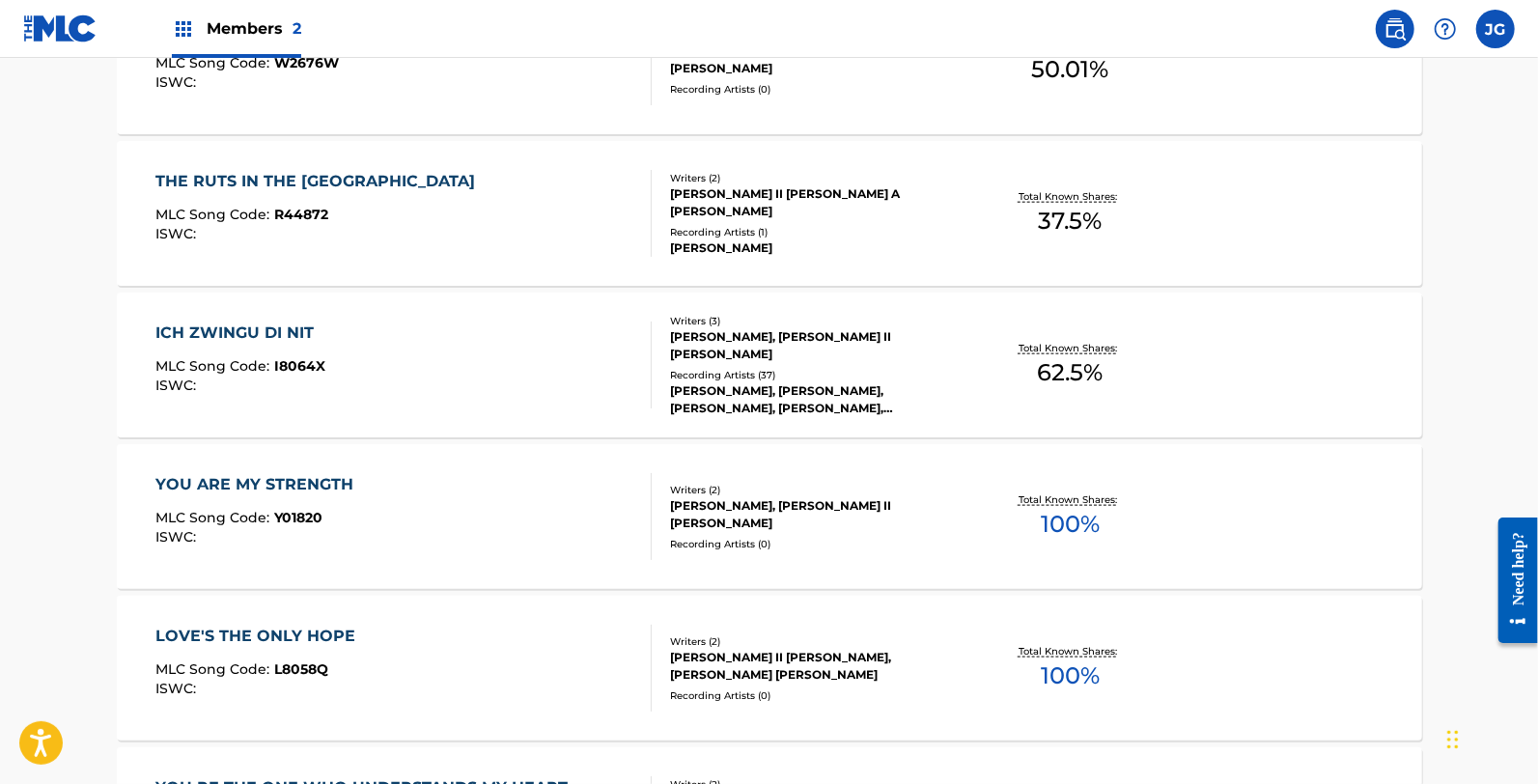
scroll to position [1287, 0]
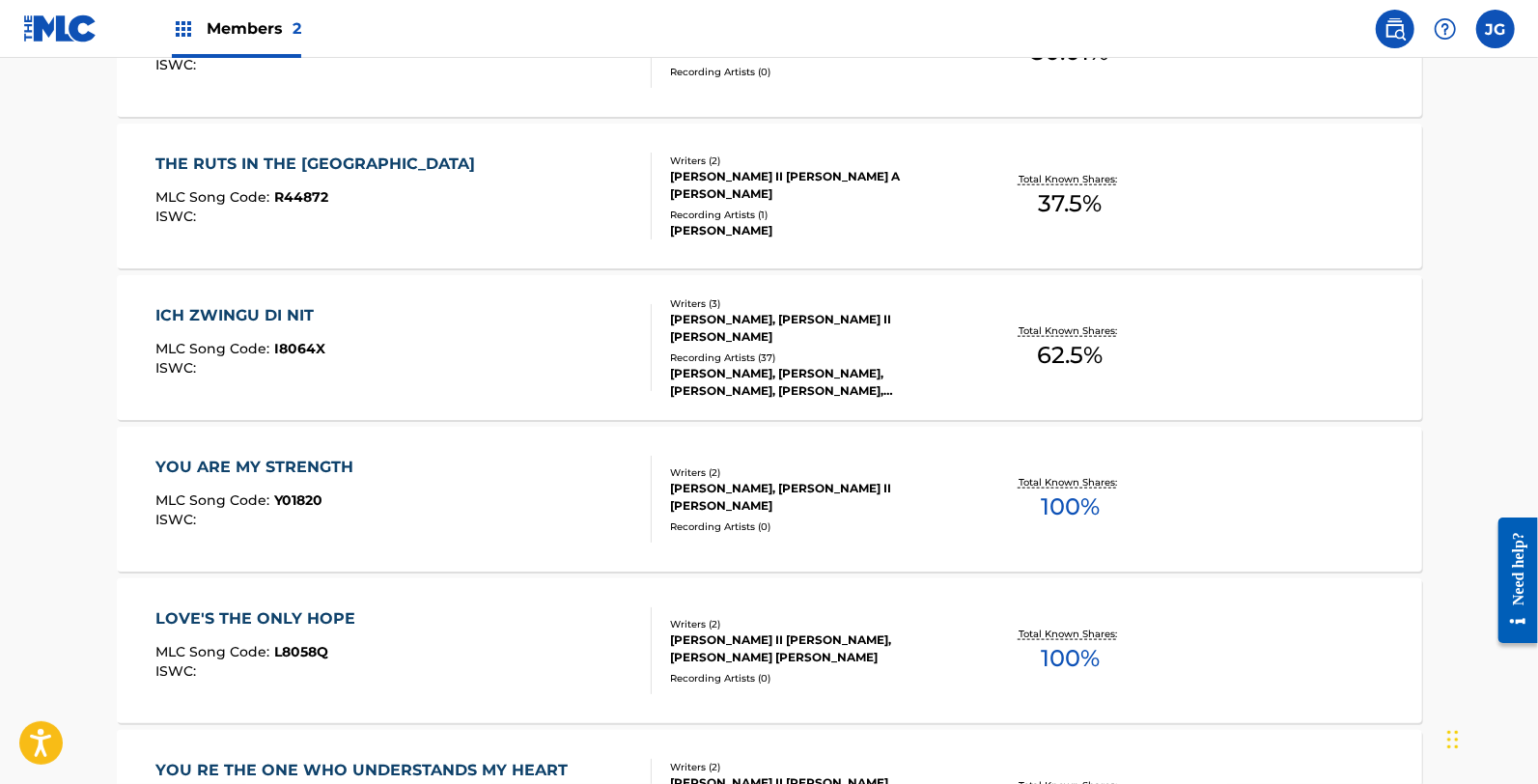
click at [437, 381] on div "ICH ZWINGU DI NIT MLC Song Code : I8064X ISWC :" at bounding box center [403, 347] width 496 height 87
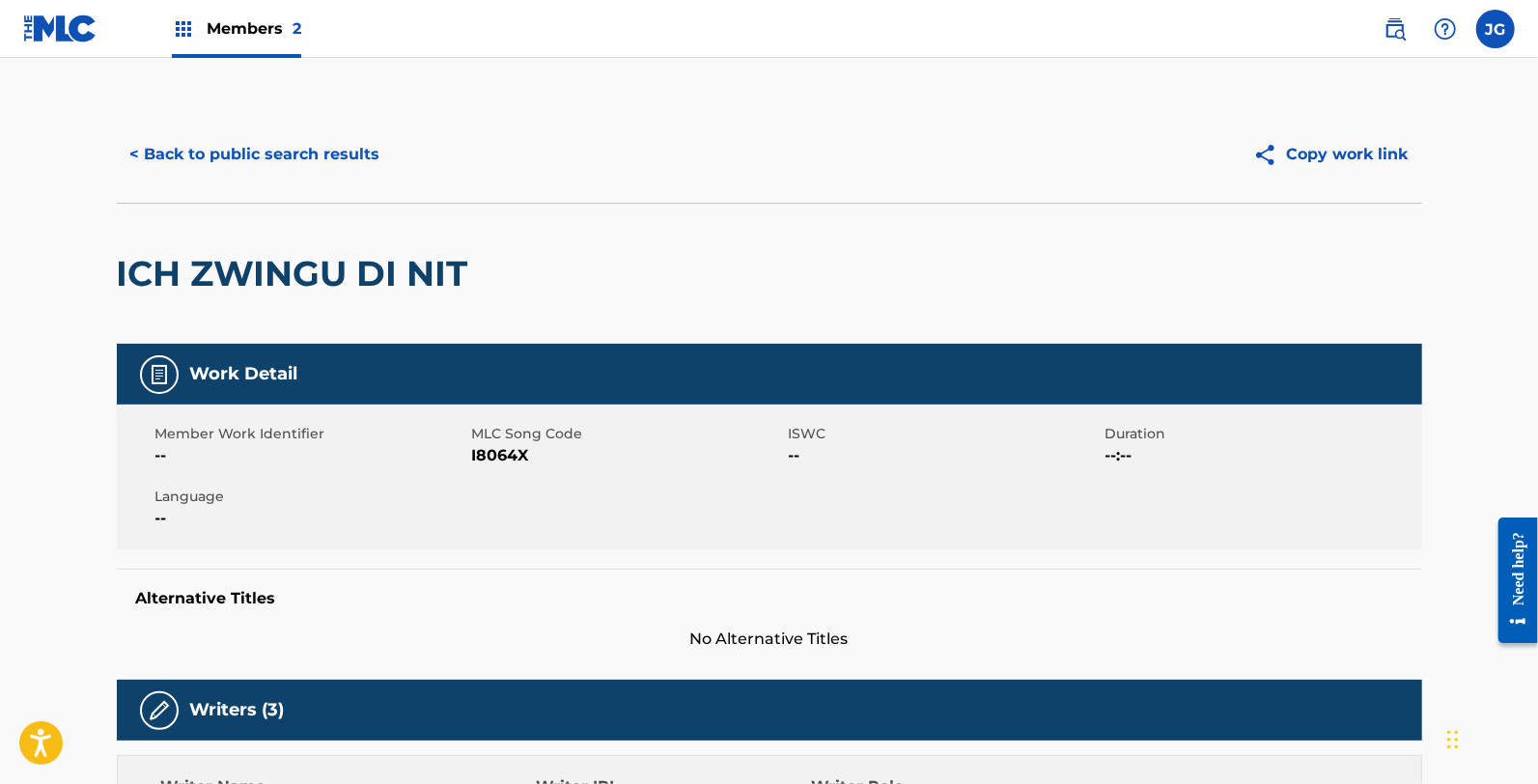
click at [509, 278] on div "ICH ZWINGU DI NIT" at bounding box center [769, 273] width 1305 height 141
click at [479, 448] on span "I8064X" at bounding box center [628, 456] width 311 height 23
click at [505, 461] on span "I8064X" at bounding box center [628, 456] width 311 height 23
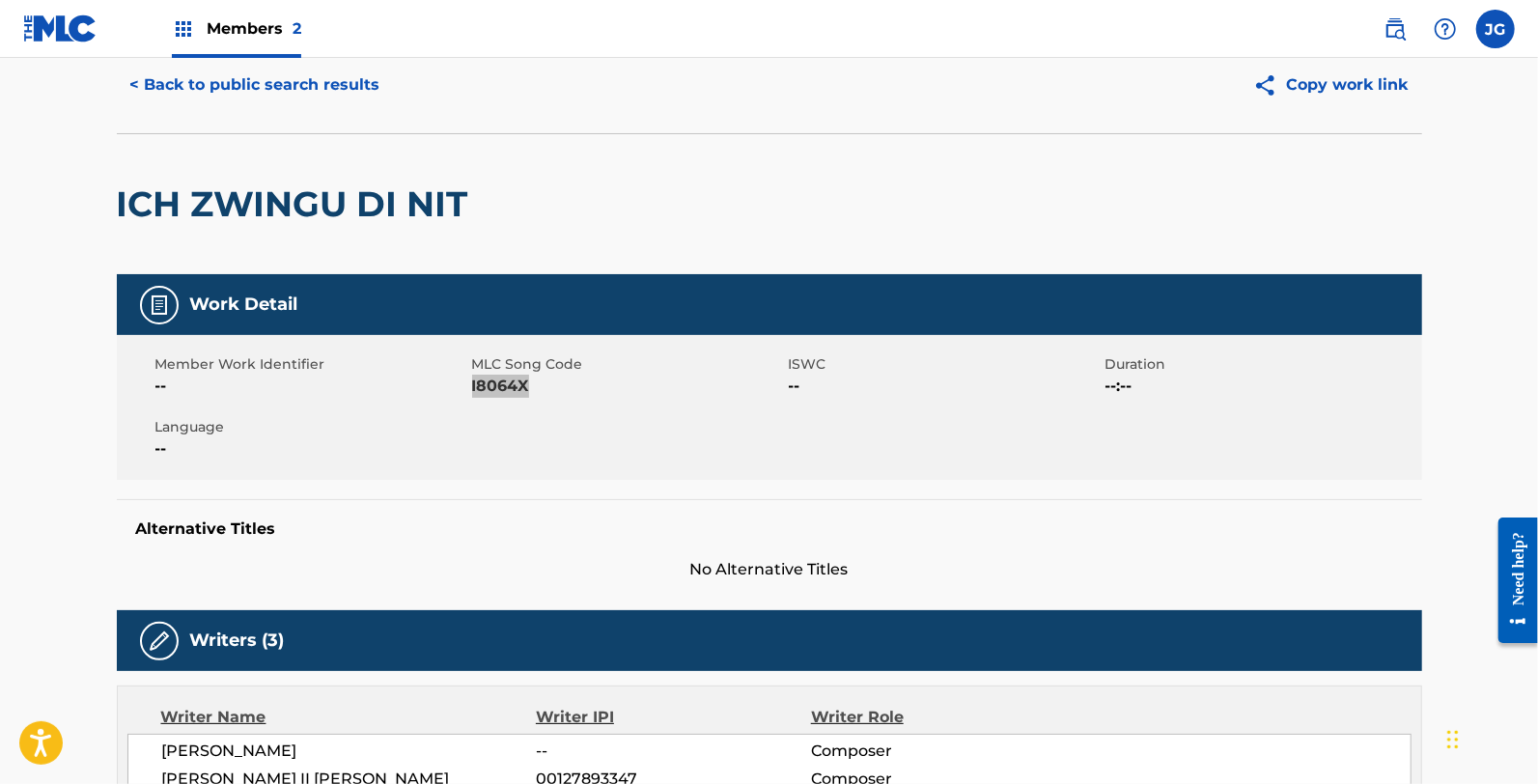
scroll to position [107, 0]
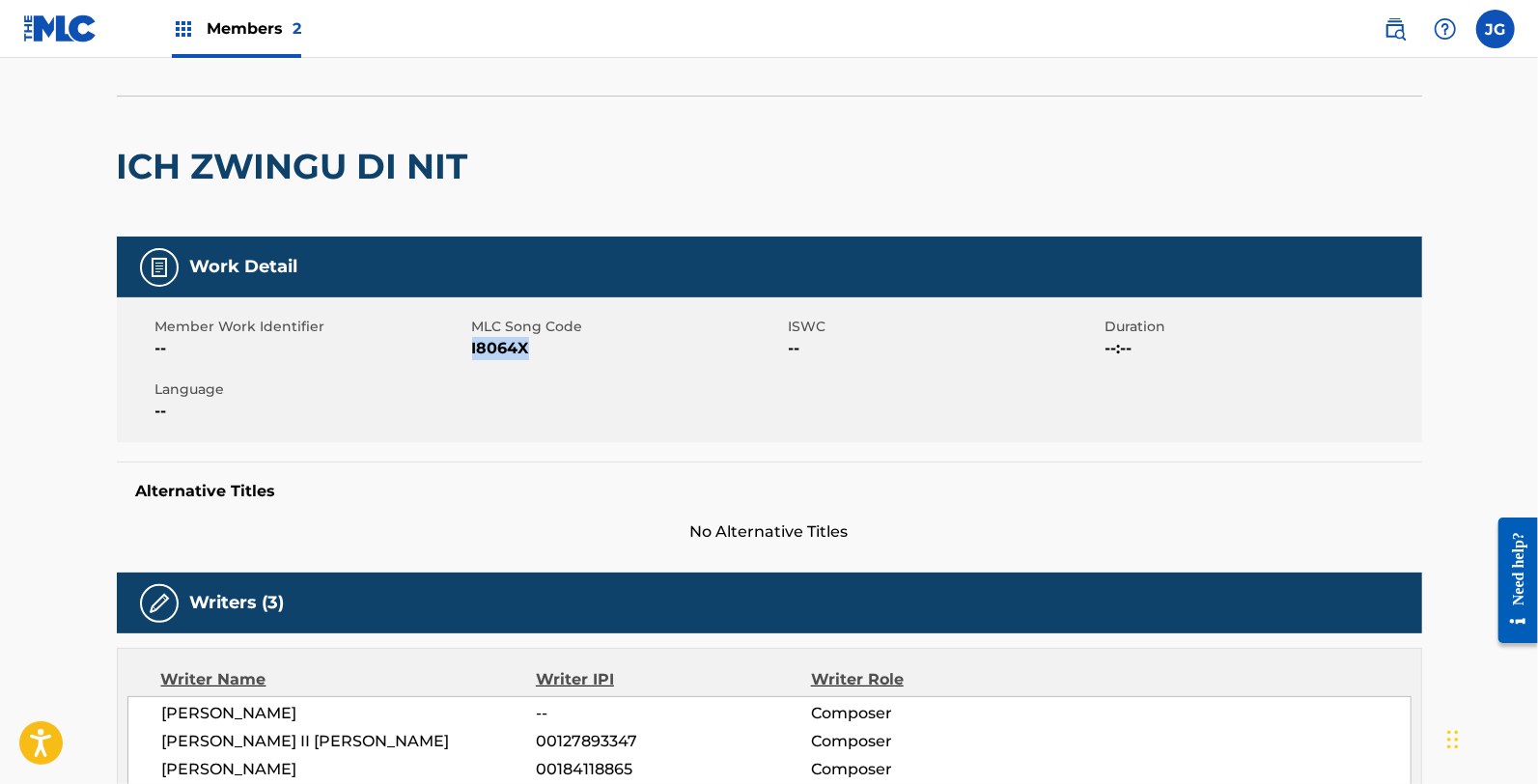
click at [557, 355] on span "I8064X" at bounding box center [628, 348] width 311 height 23
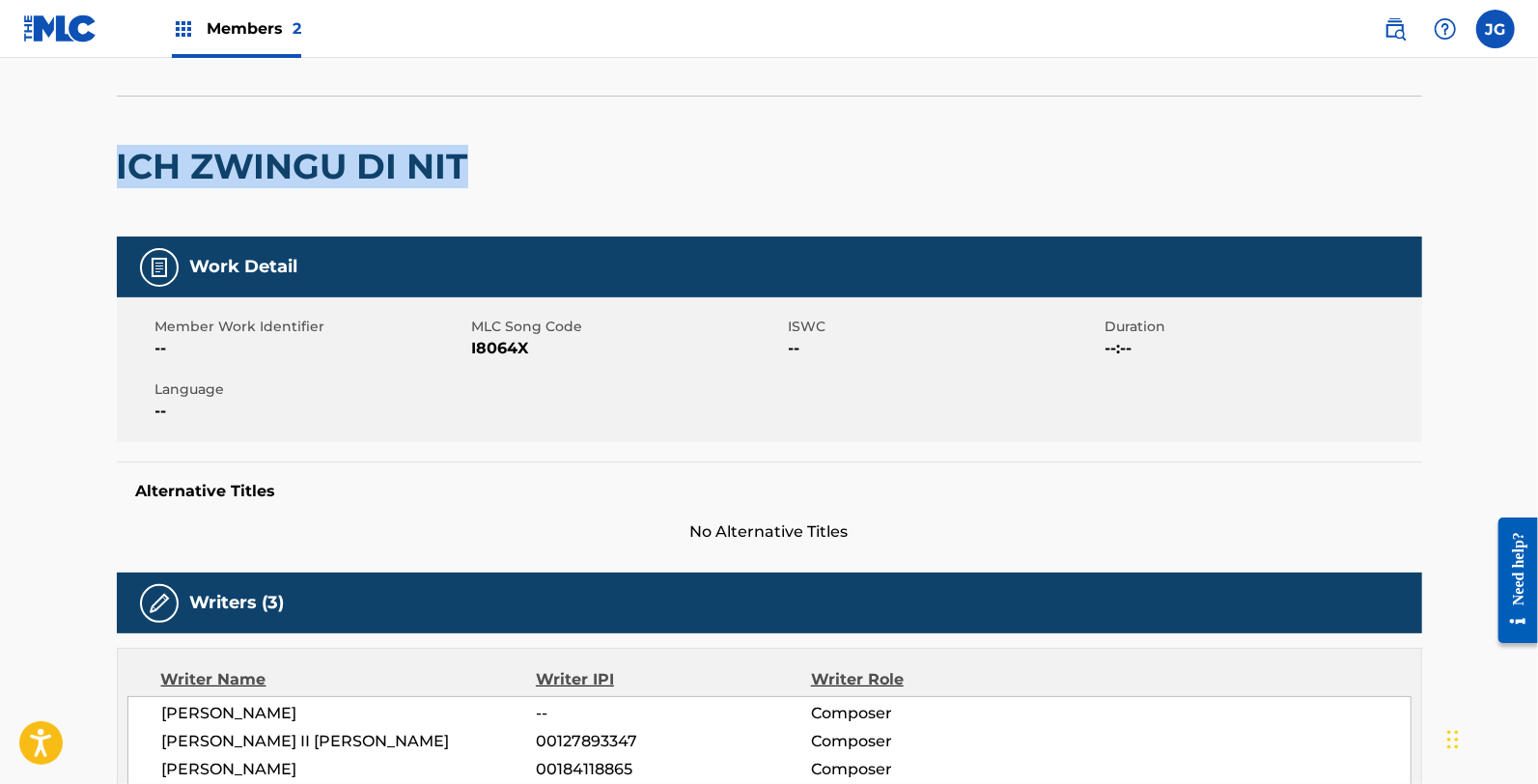
drag, startPoint x: 580, startPoint y: 189, endPoint x: 0, endPoint y: 167, distance: 580.4
click at [516, 339] on span "I8064X" at bounding box center [628, 348] width 311 height 23
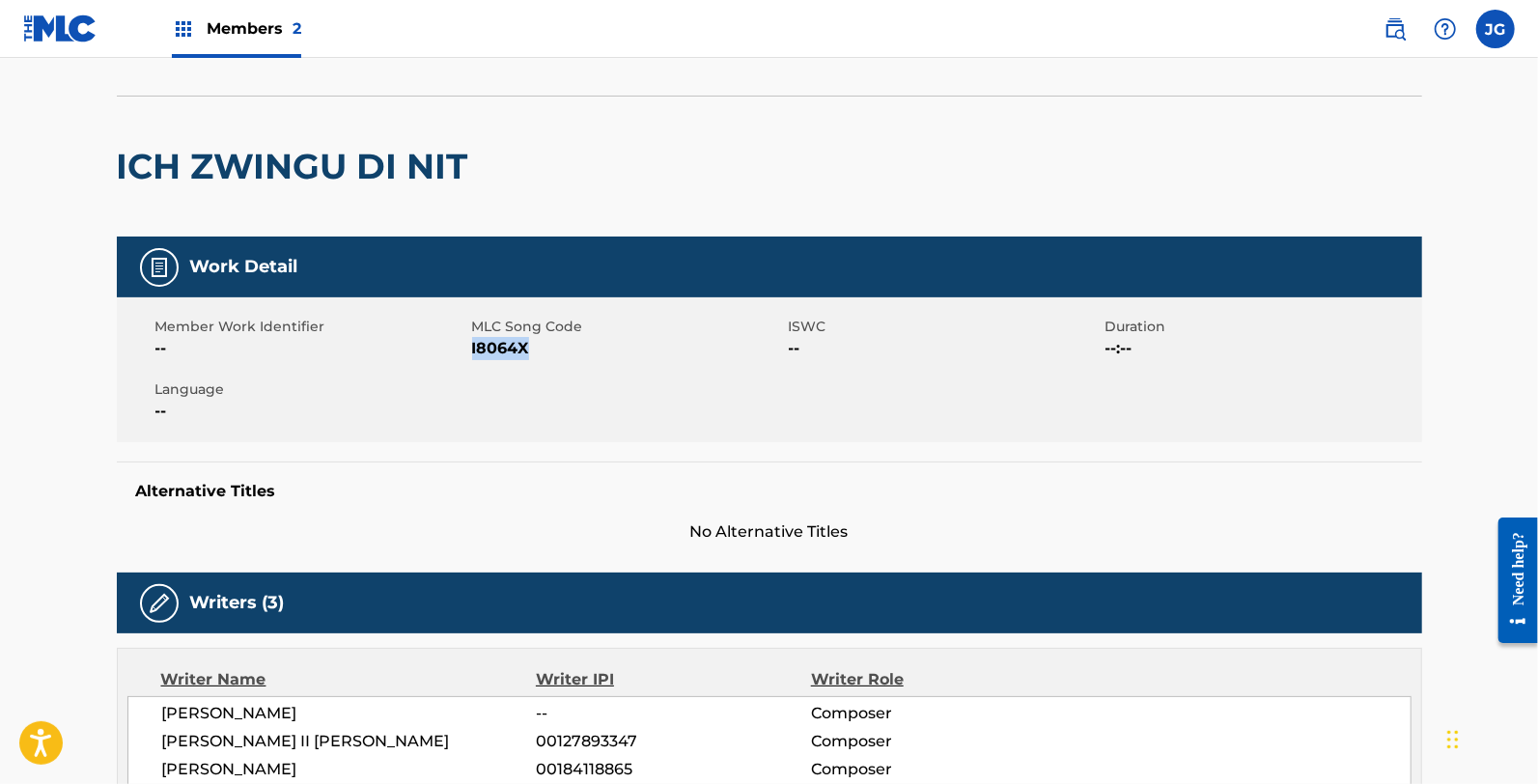
click at [516, 339] on span "I8064X" at bounding box center [628, 348] width 311 height 23
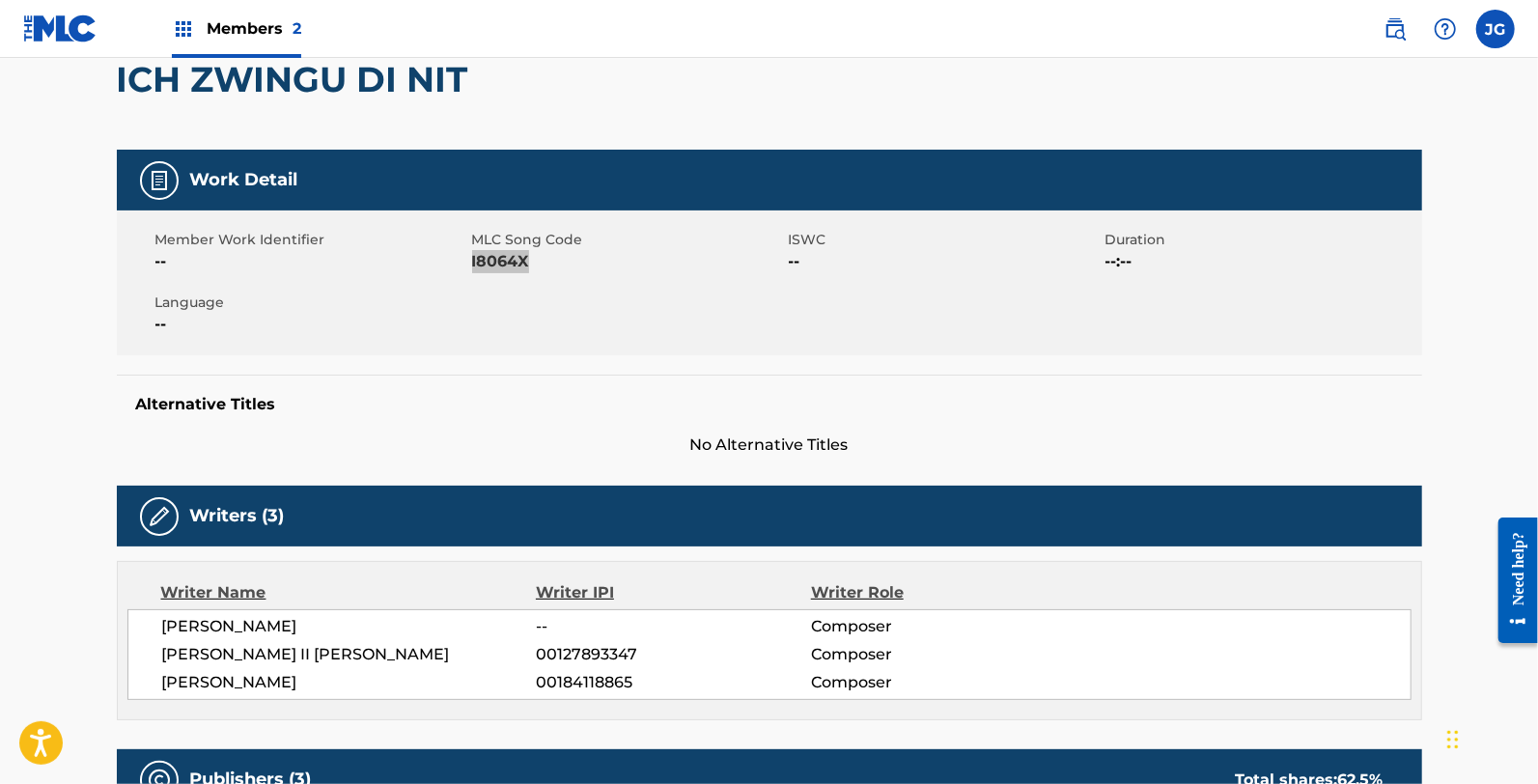
scroll to position [0, 0]
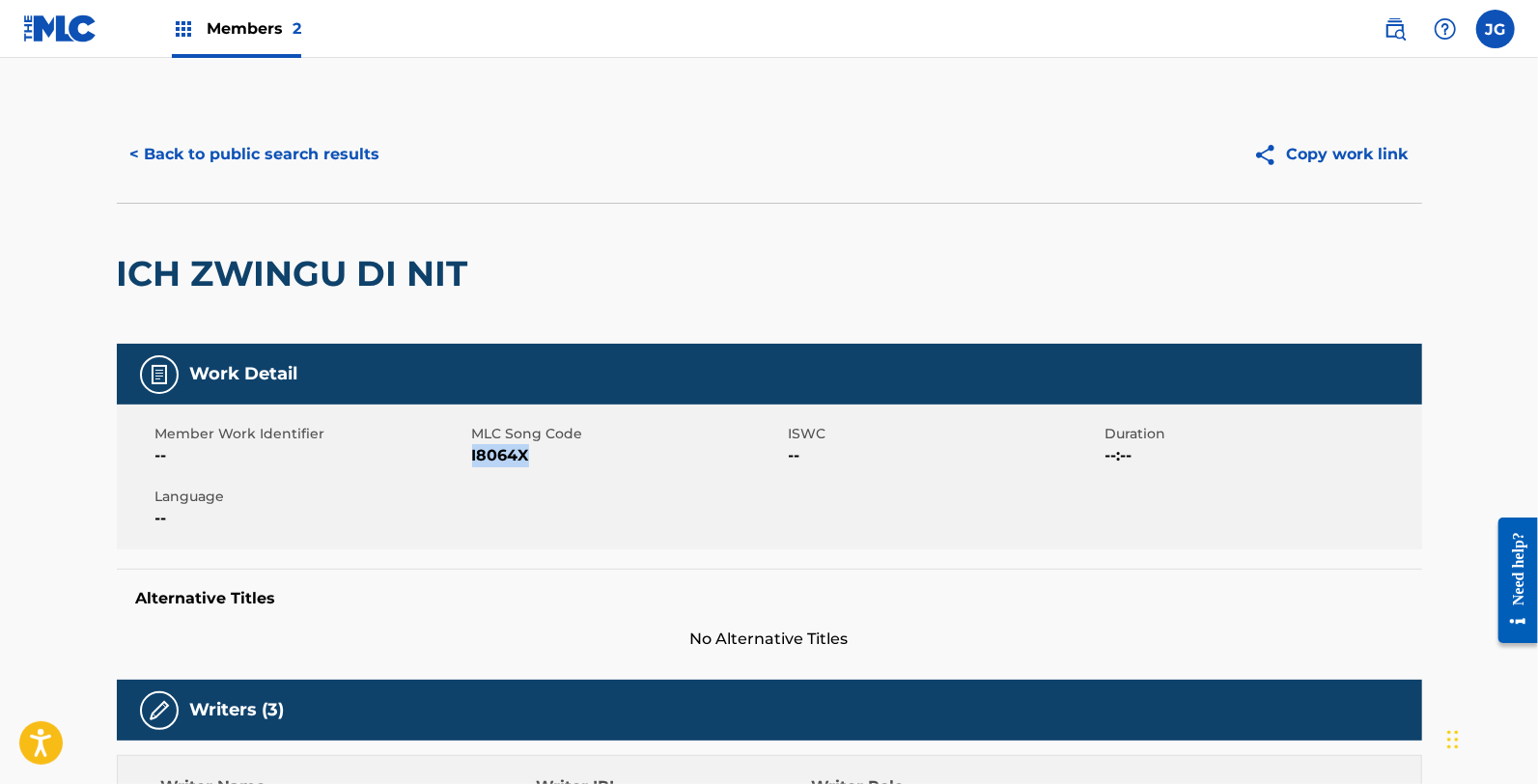
click at [326, 158] on button "< Back to public search results" at bounding box center [255, 154] width 278 height 49
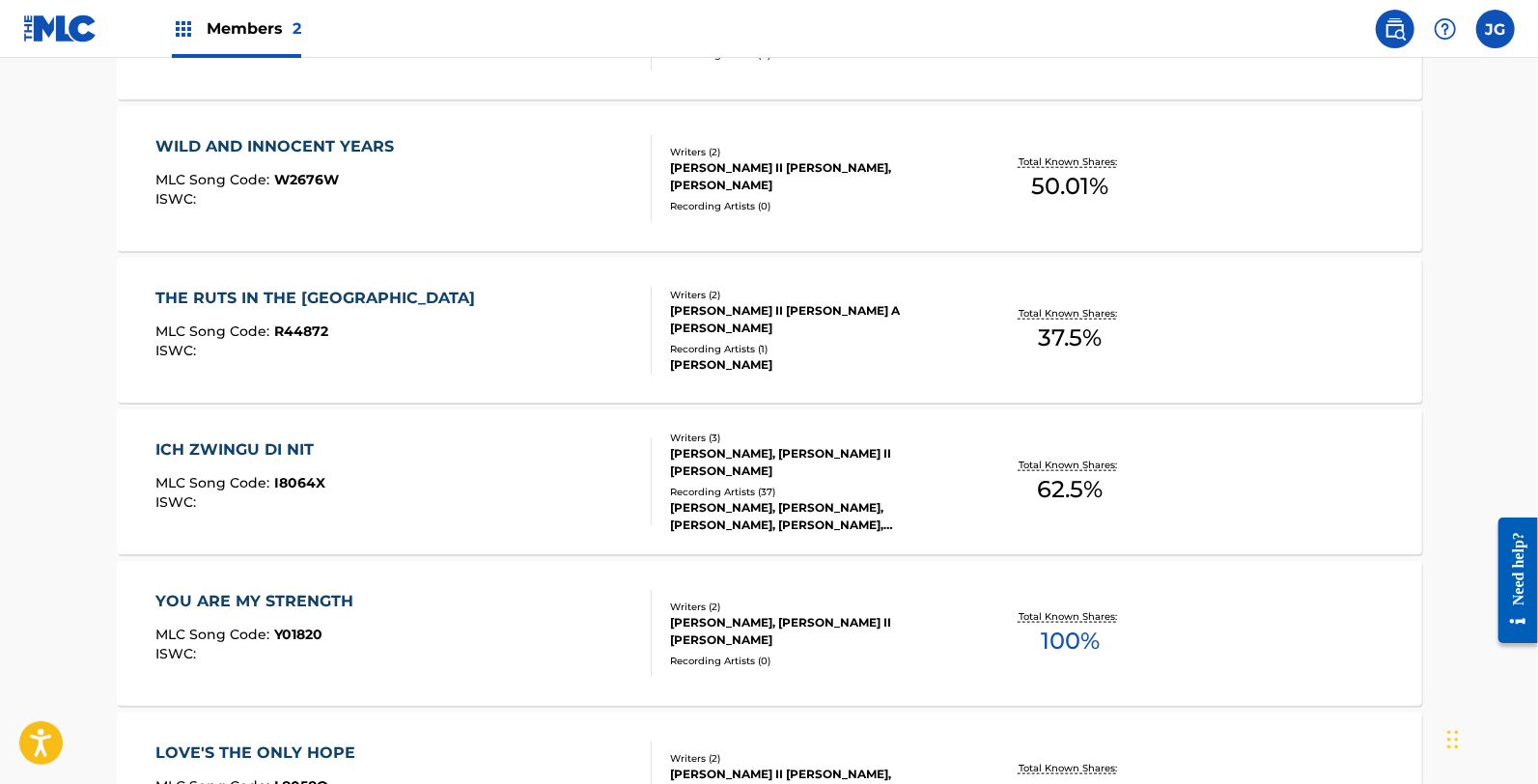
scroll to position [1287, 0]
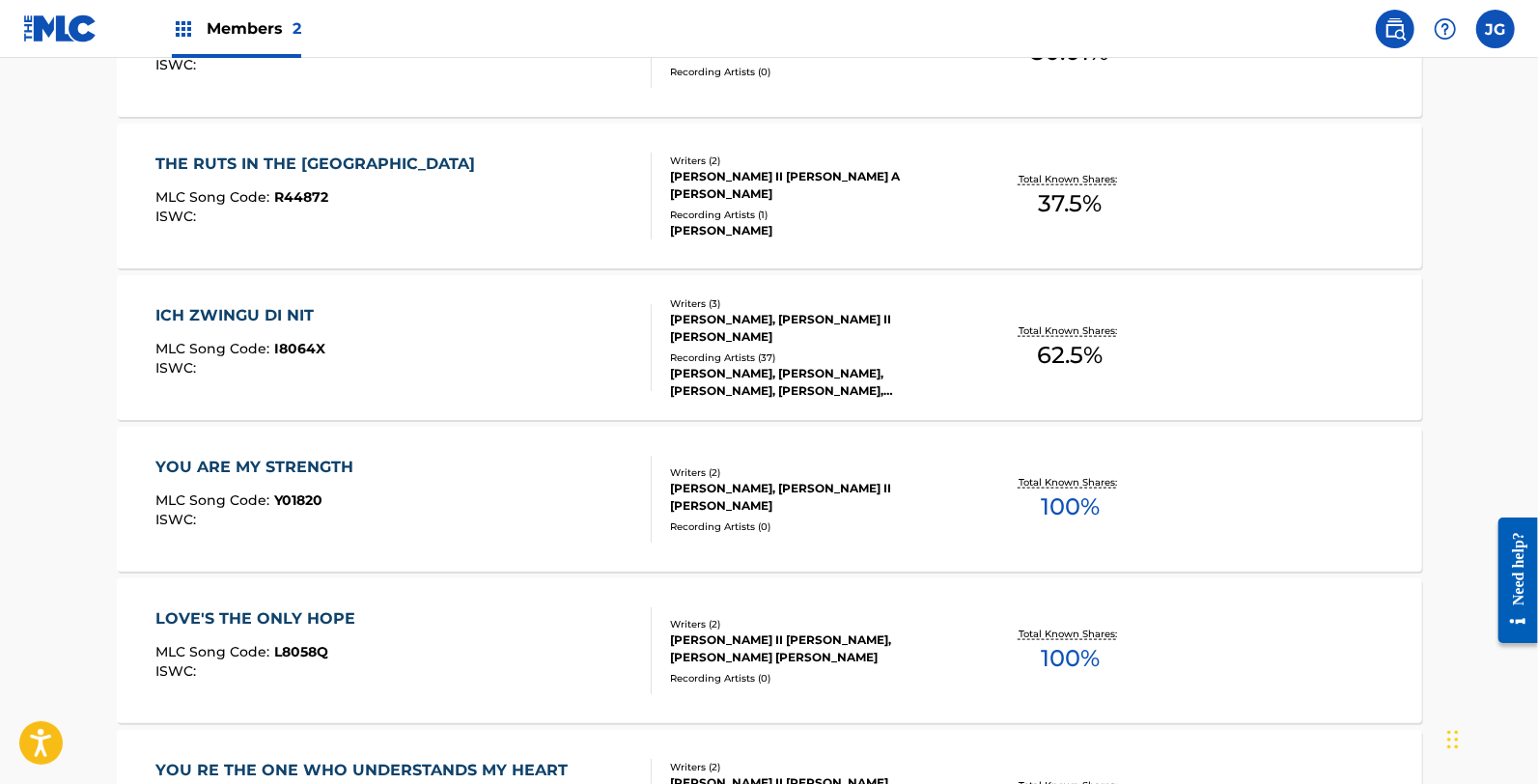
click at [419, 499] on div "YOU ARE MY STRENGTH MLC Song Code : Y01820 ISWC :" at bounding box center [403, 500] width 496 height 87
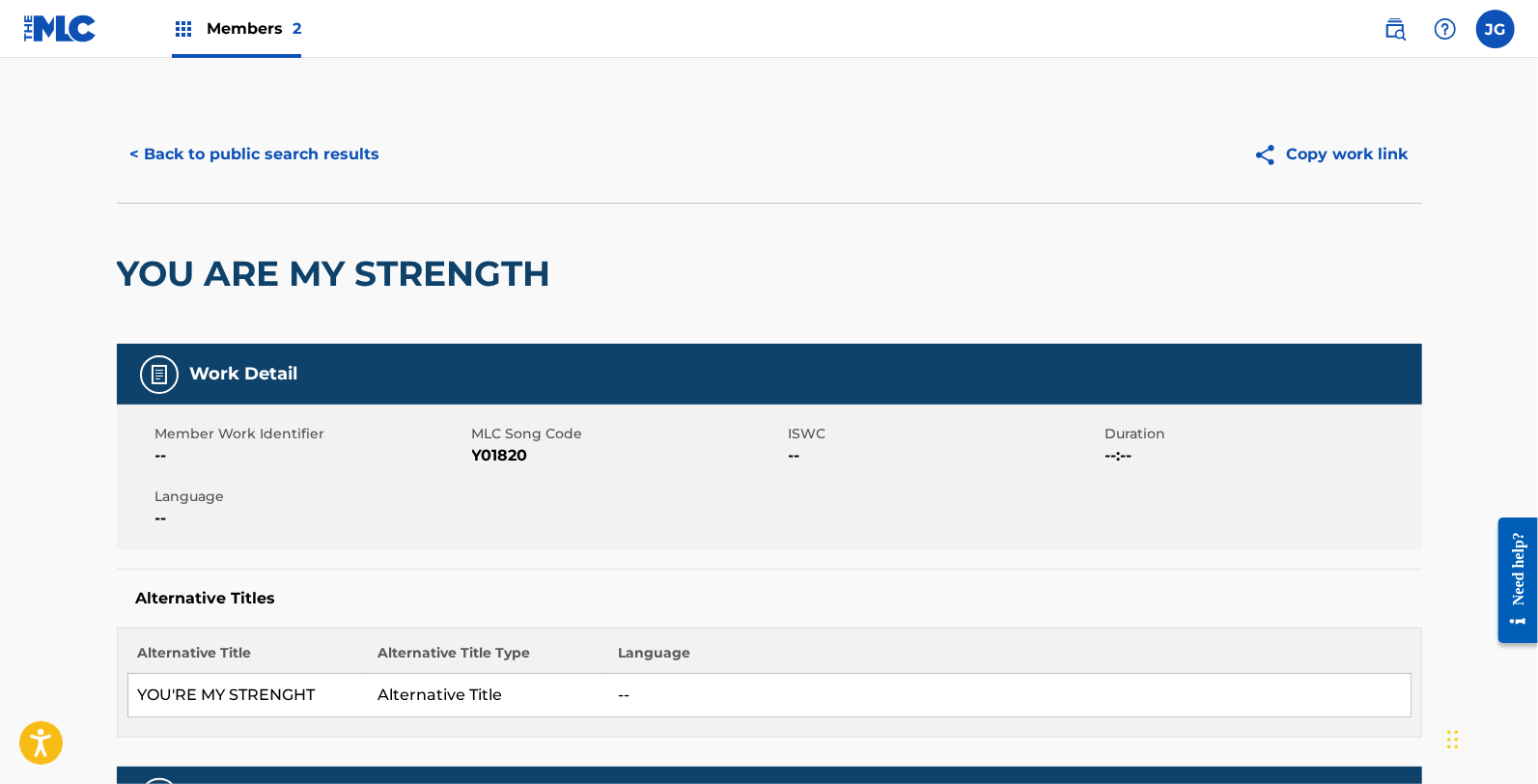
click at [480, 455] on span "Y01820" at bounding box center [628, 456] width 311 height 23
click at [268, 148] on button "< Back to public search results" at bounding box center [255, 154] width 278 height 49
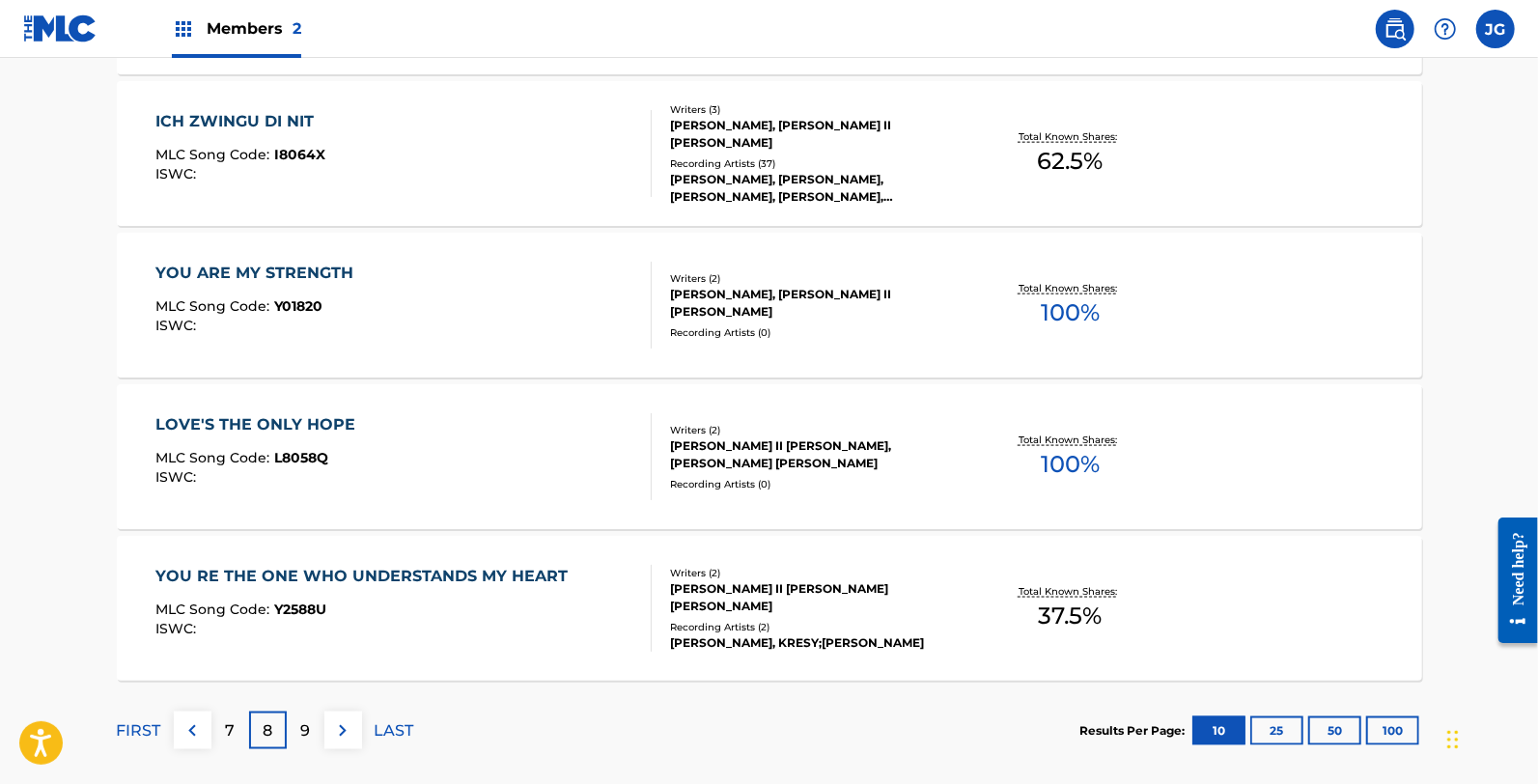
scroll to position [1501, 0]
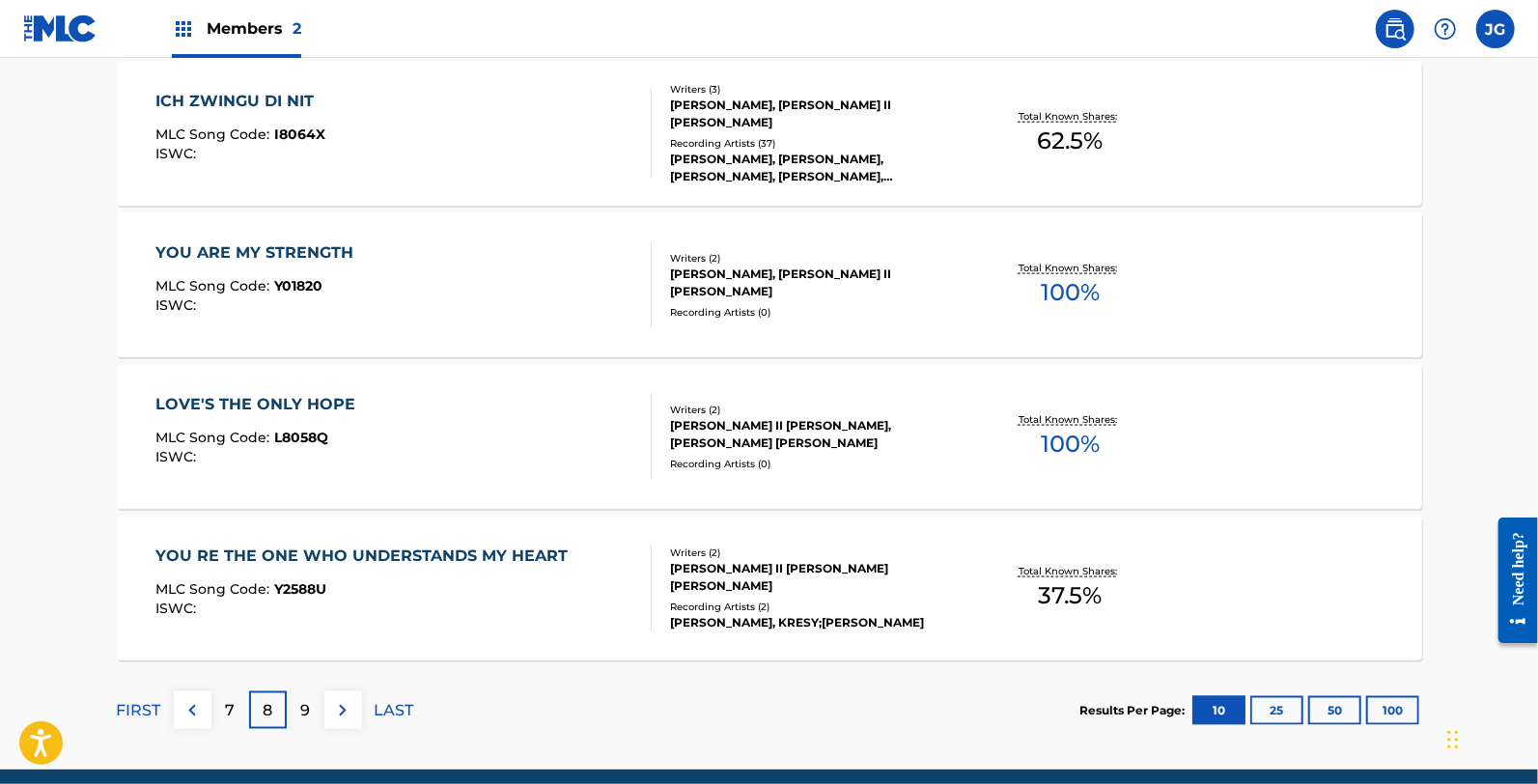
click at [455, 401] on div "LOVE'S THE ONLY HOPE MLC Song Code : L8058Q ISWC :" at bounding box center [403, 437] width 496 height 87
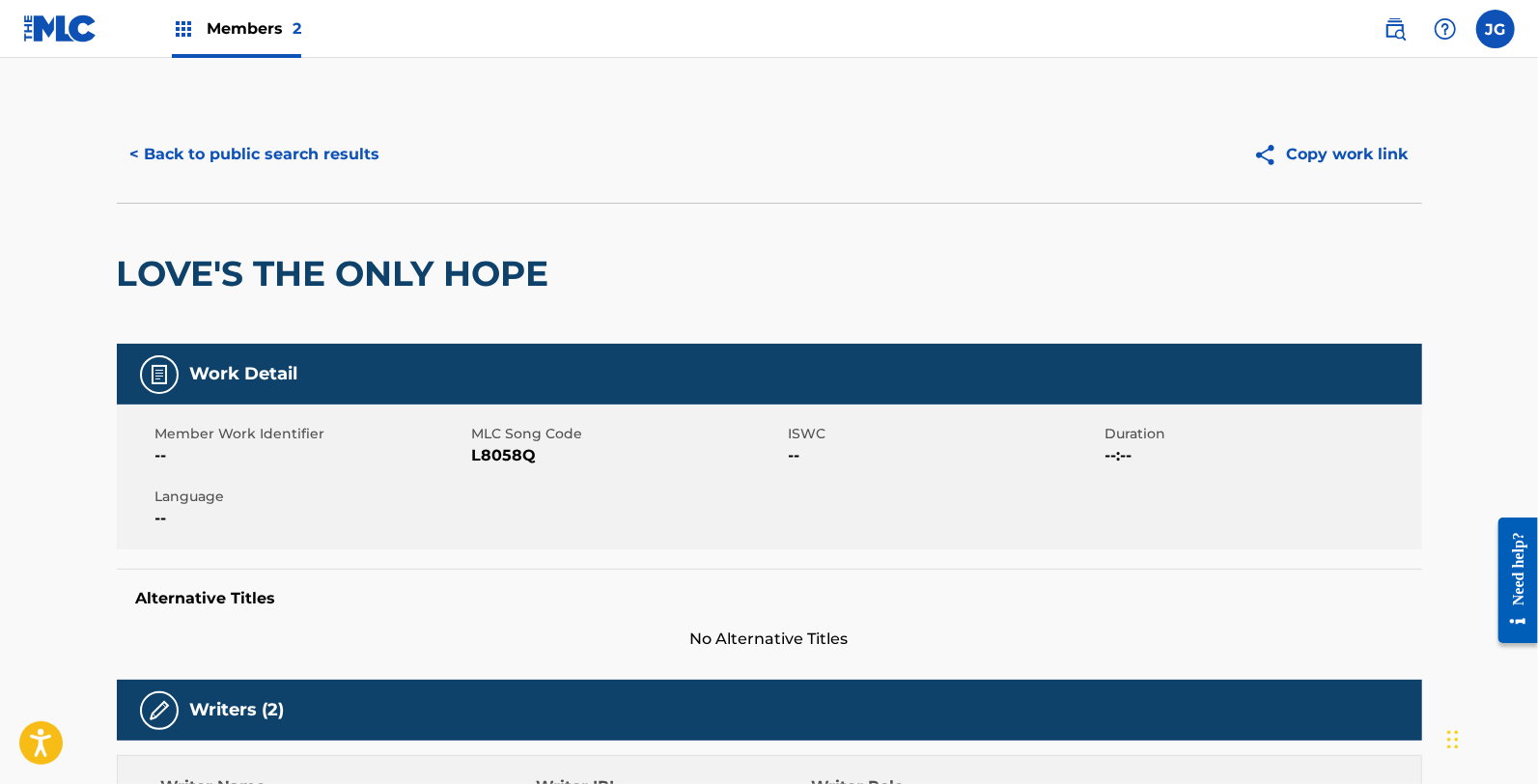
click at [495, 452] on span "L8058Q" at bounding box center [628, 456] width 311 height 23
click at [259, 130] on button "< Back to public search results" at bounding box center [255, 154] width 278 height 49
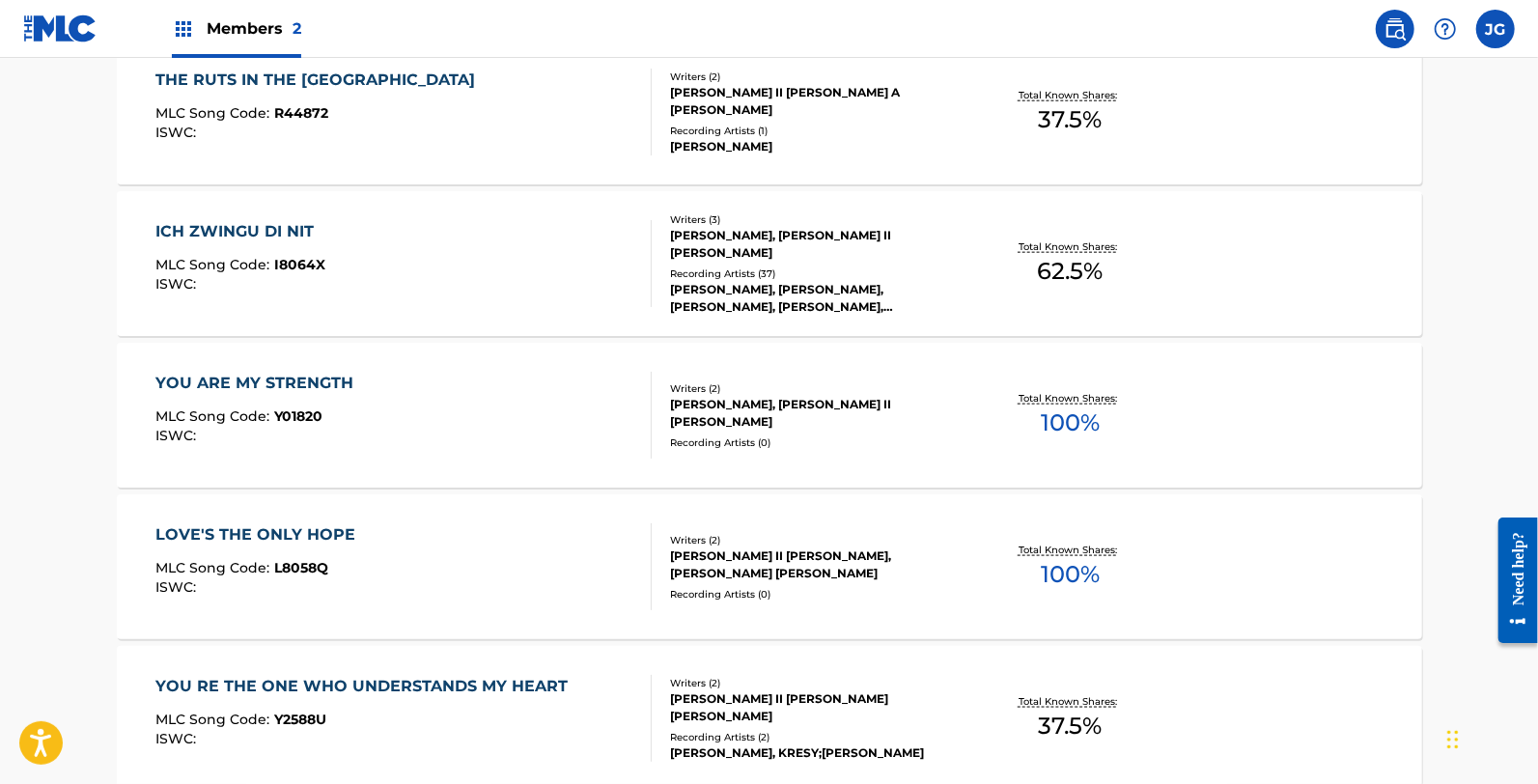
scroll to position [1501, 0]
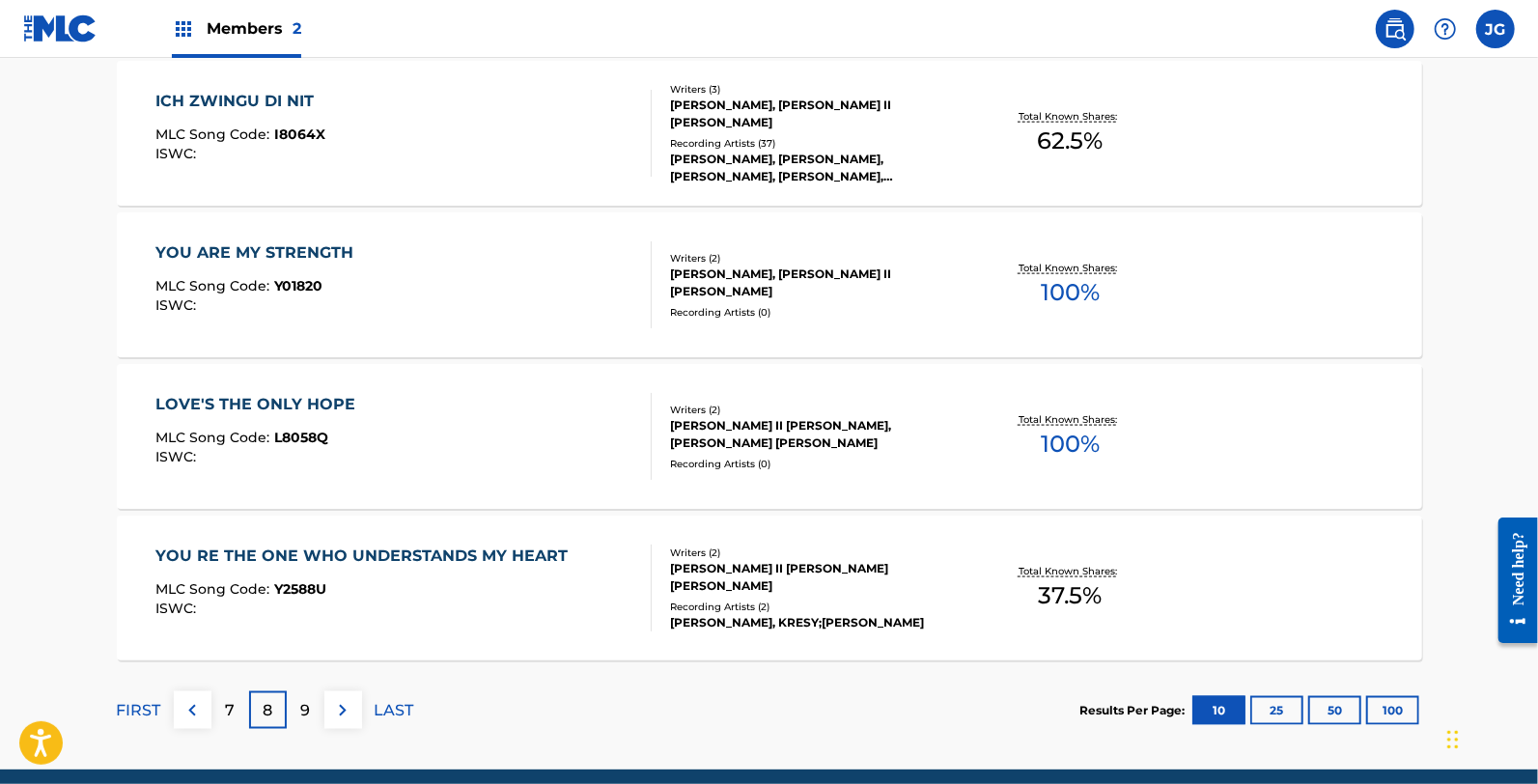
click at [315, 594] on span "Y2588U" at bounding box center [301, 589] width 52 height 17
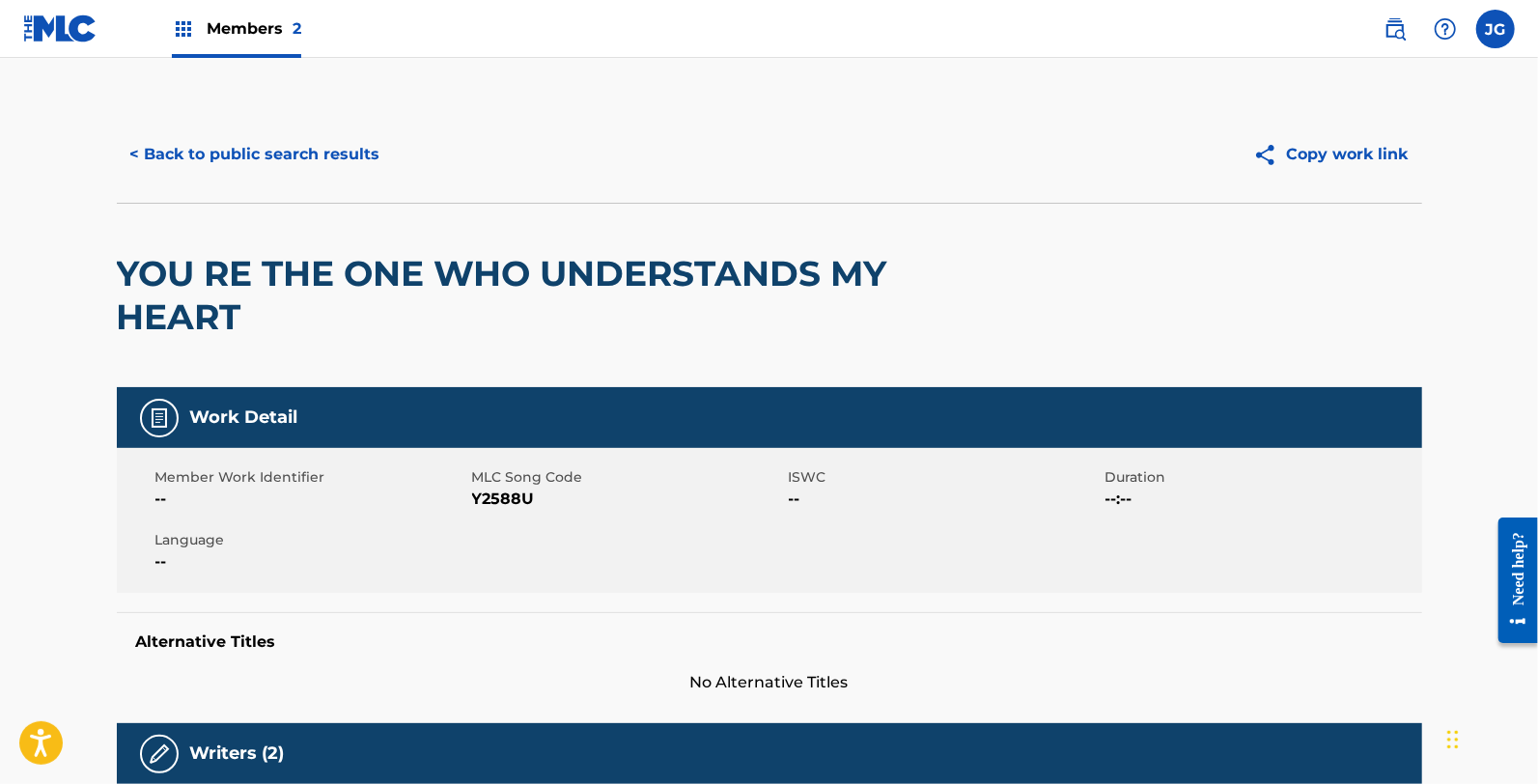
click at [509, 497] on span "Y2588U" at bounding box center [628, 499] width 311 height 23
click at [508, 498] on span "Y2588U" at bounding box center [628, 499] width 311 height 23
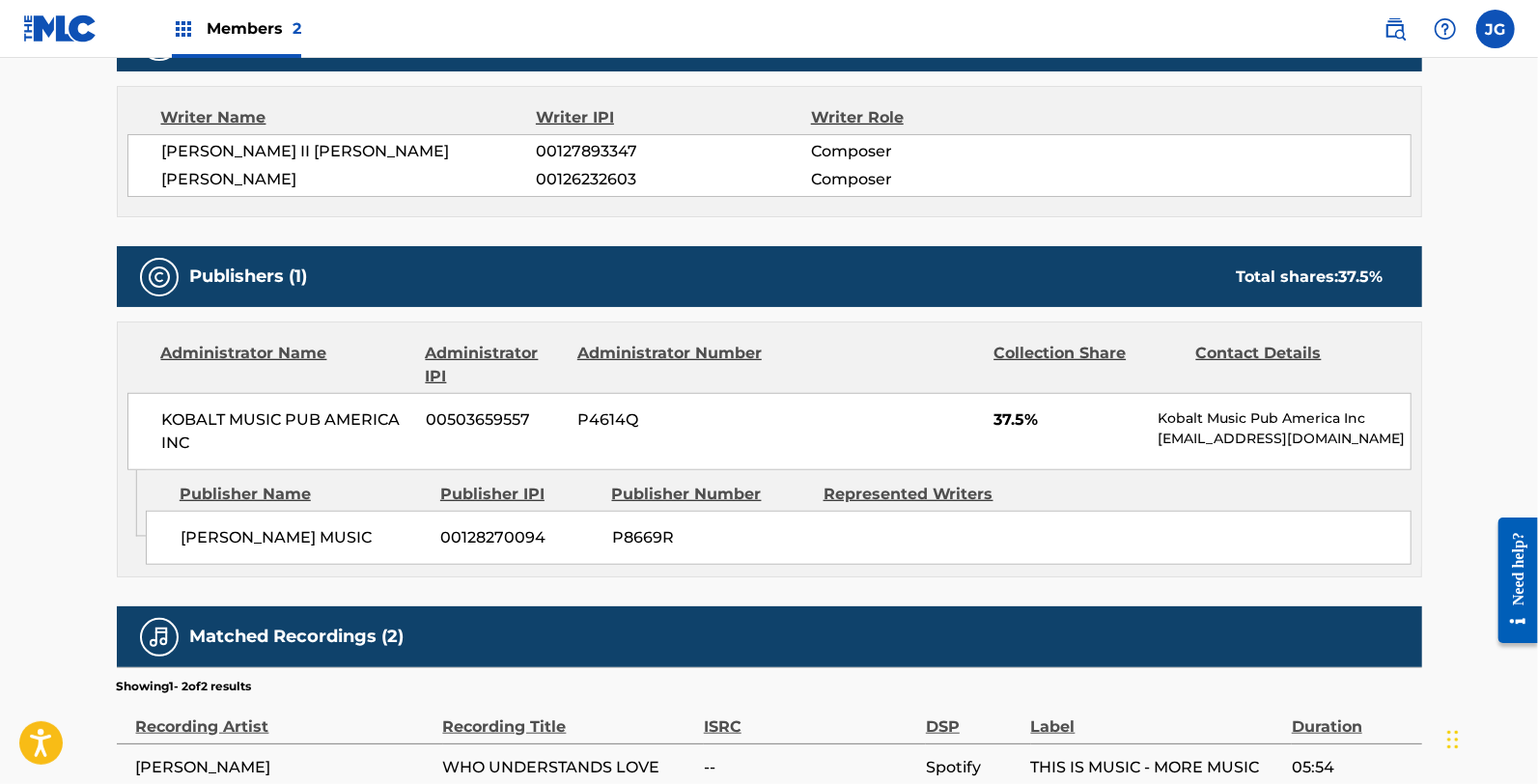
scroll to position [750, 0]
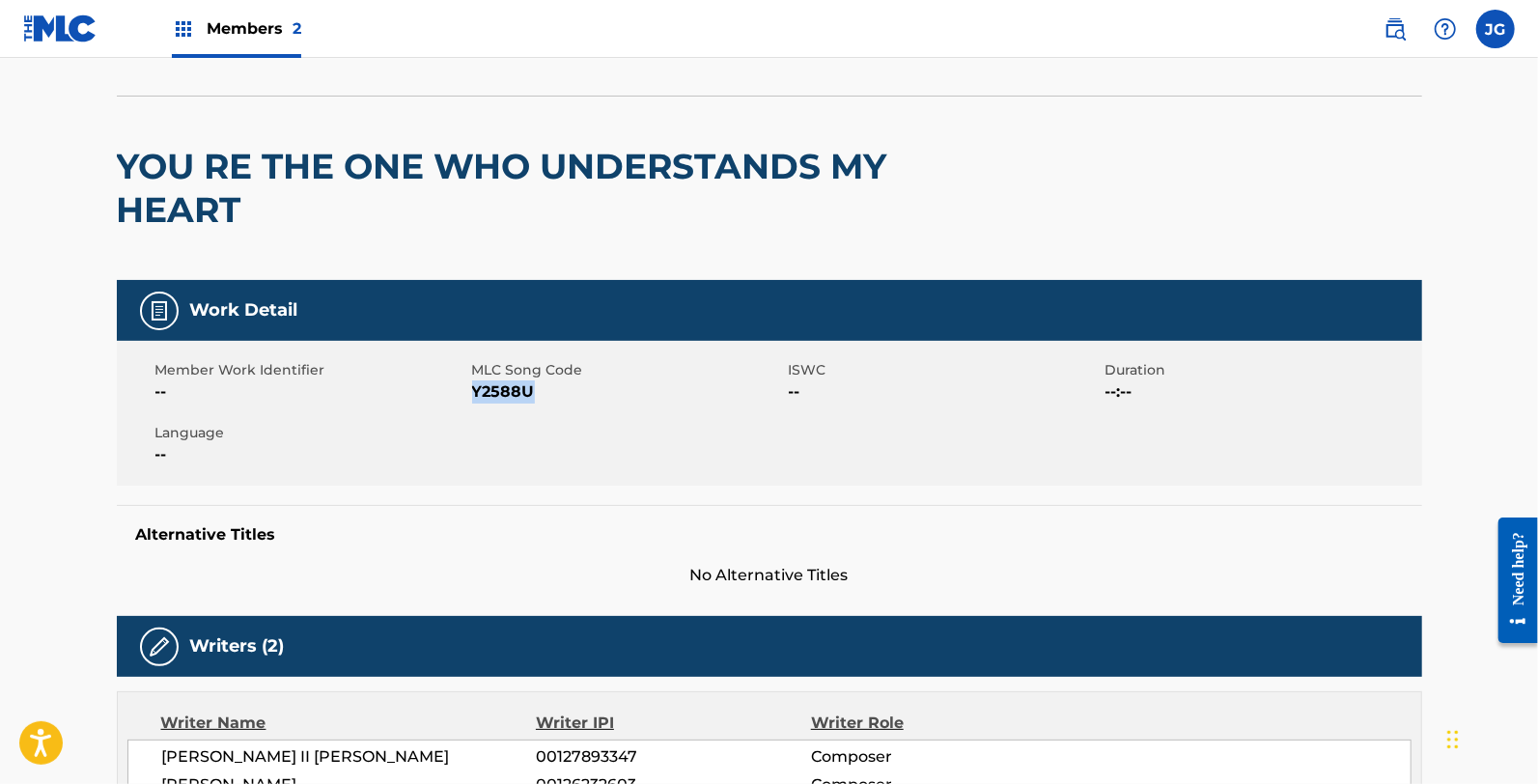
click at [277, 159] on h2 "YOU RE THE ONE WHO UNDERSTANDS MY HEART" at bounding box center [507, 188] width 783 height 87
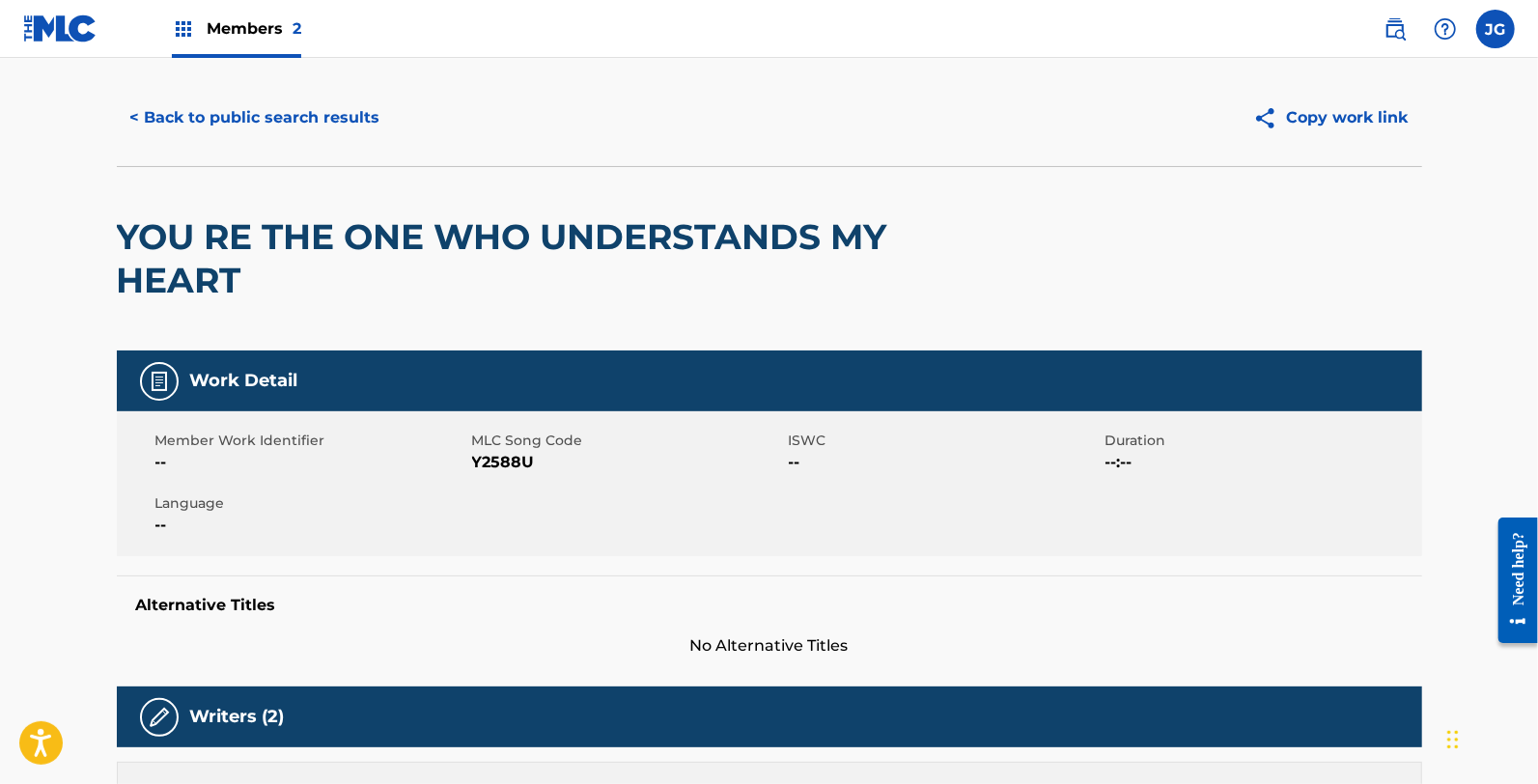
scroll to position [0, 0]
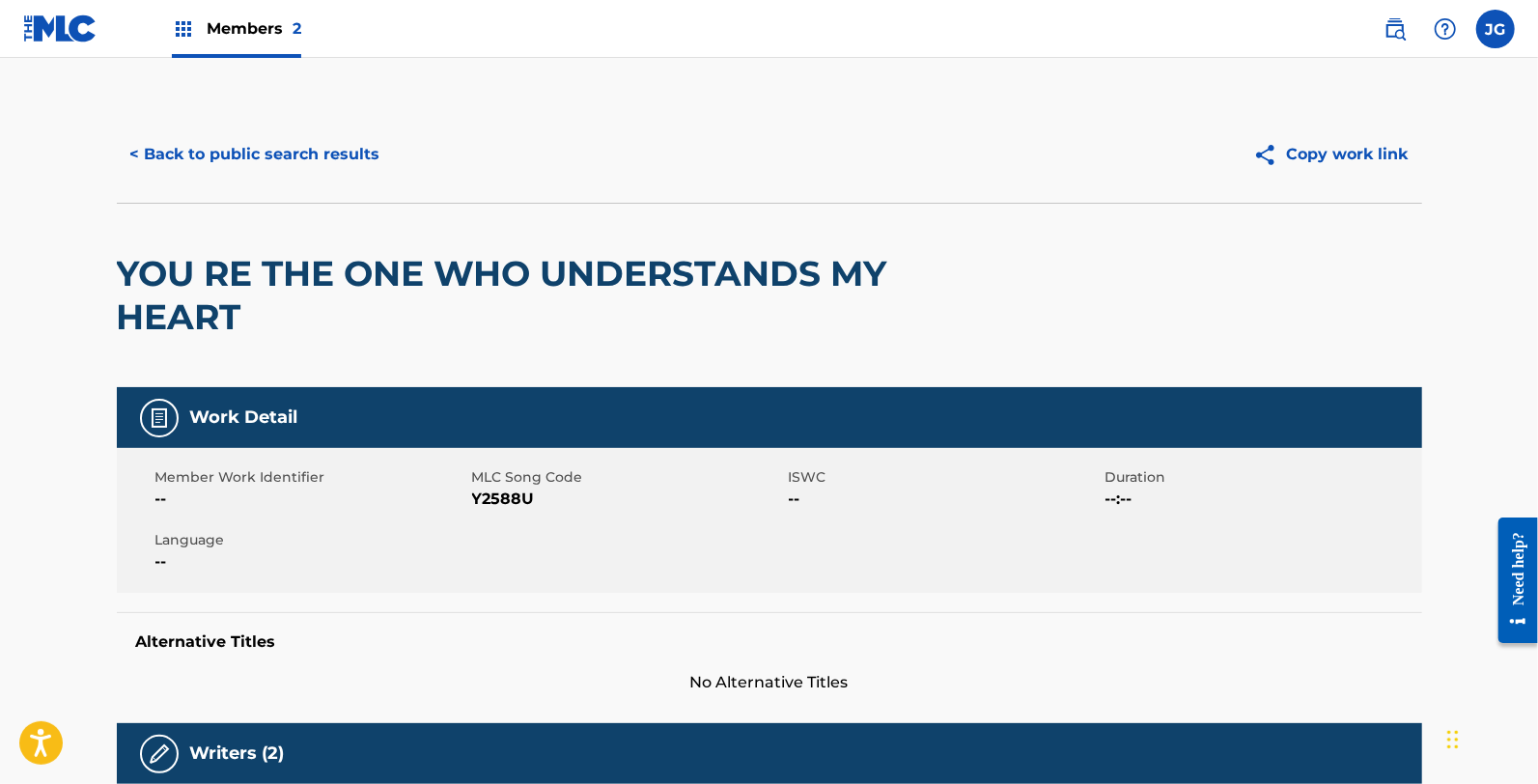
click at [240, 146] on button "< Back to public search results" at bounding box center [255, 154] width 278 height 49
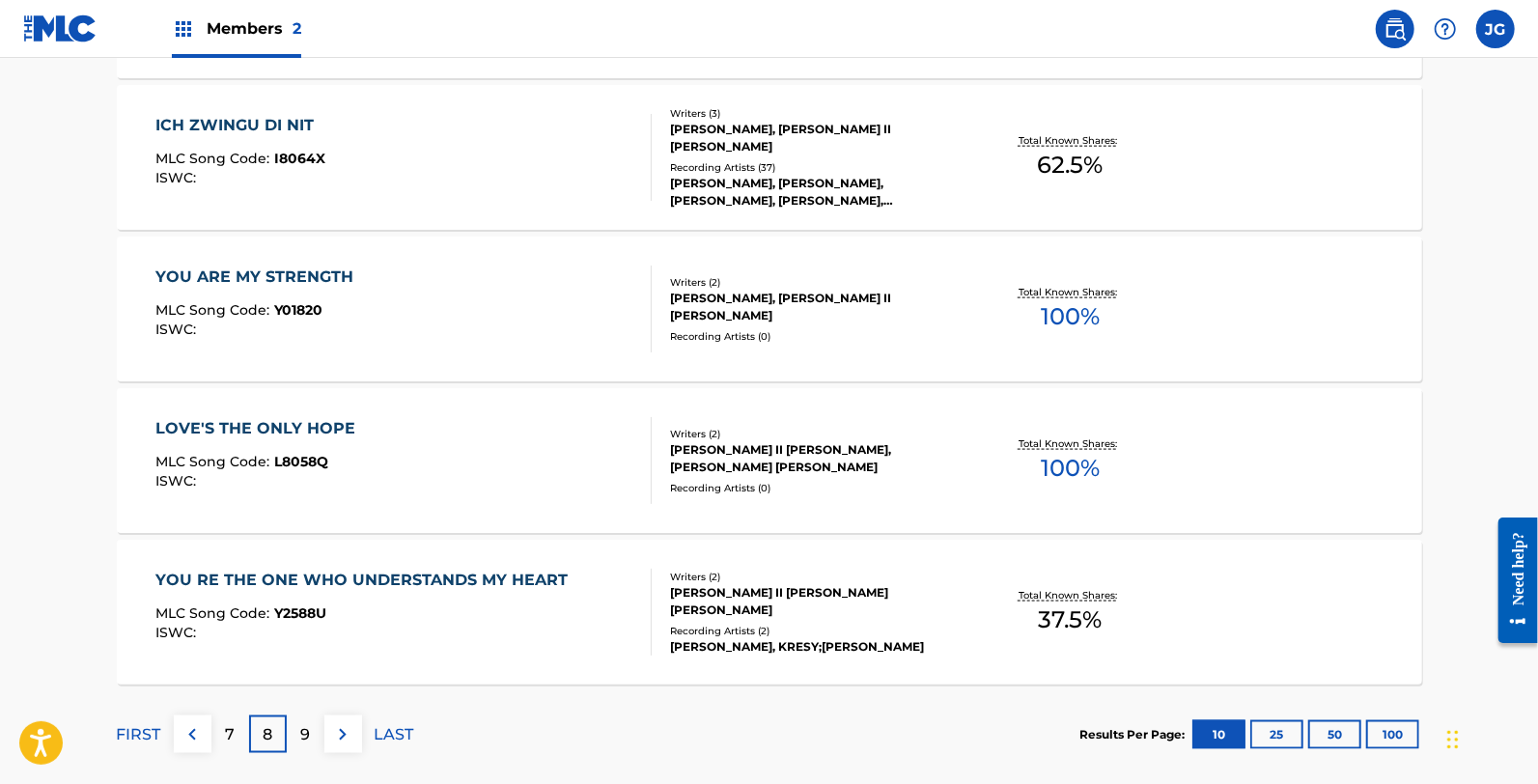
scroll to position [1579, 0]
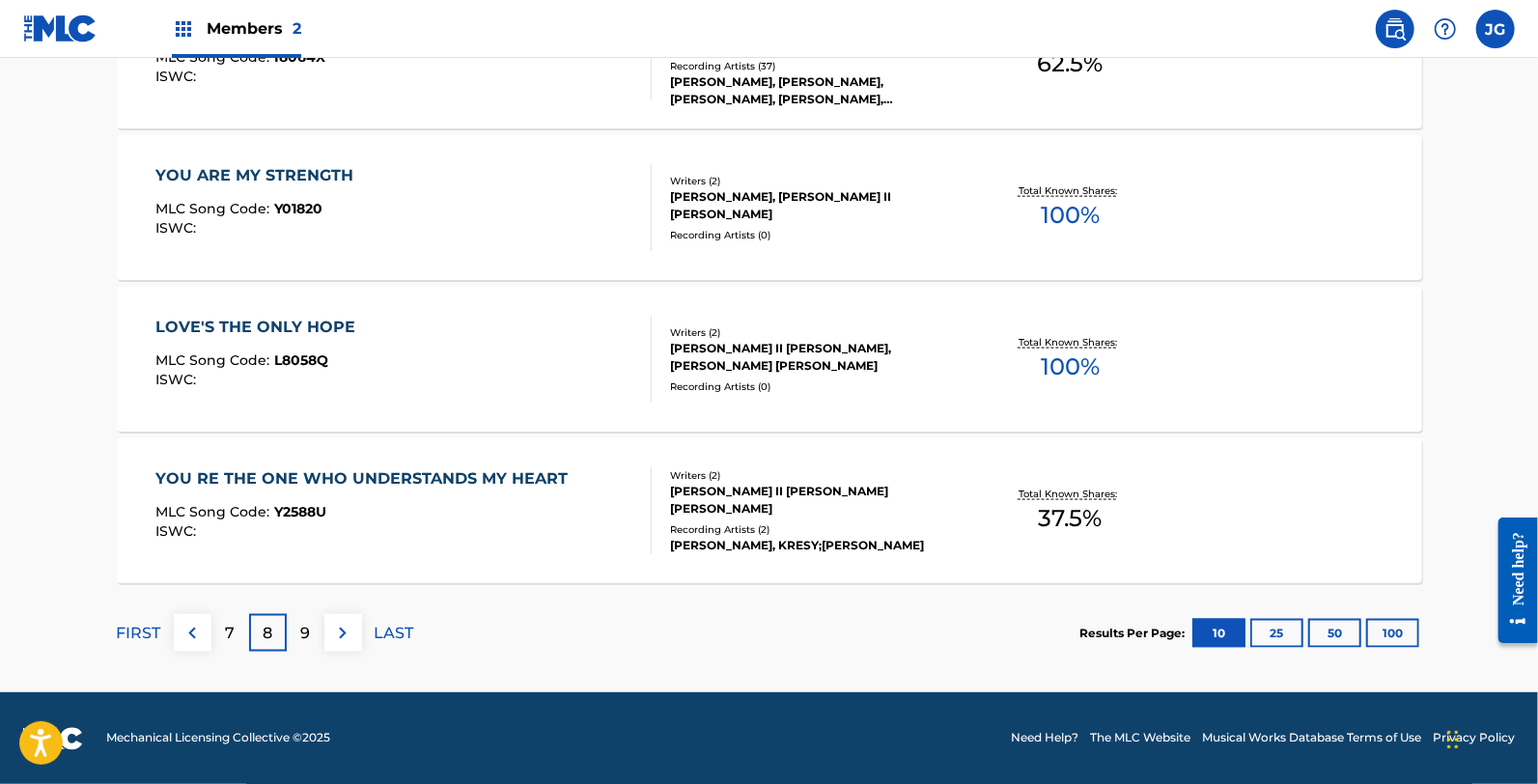
click at [315, 630] on div "9" at bounding box center [305, 633] width 38 height 38
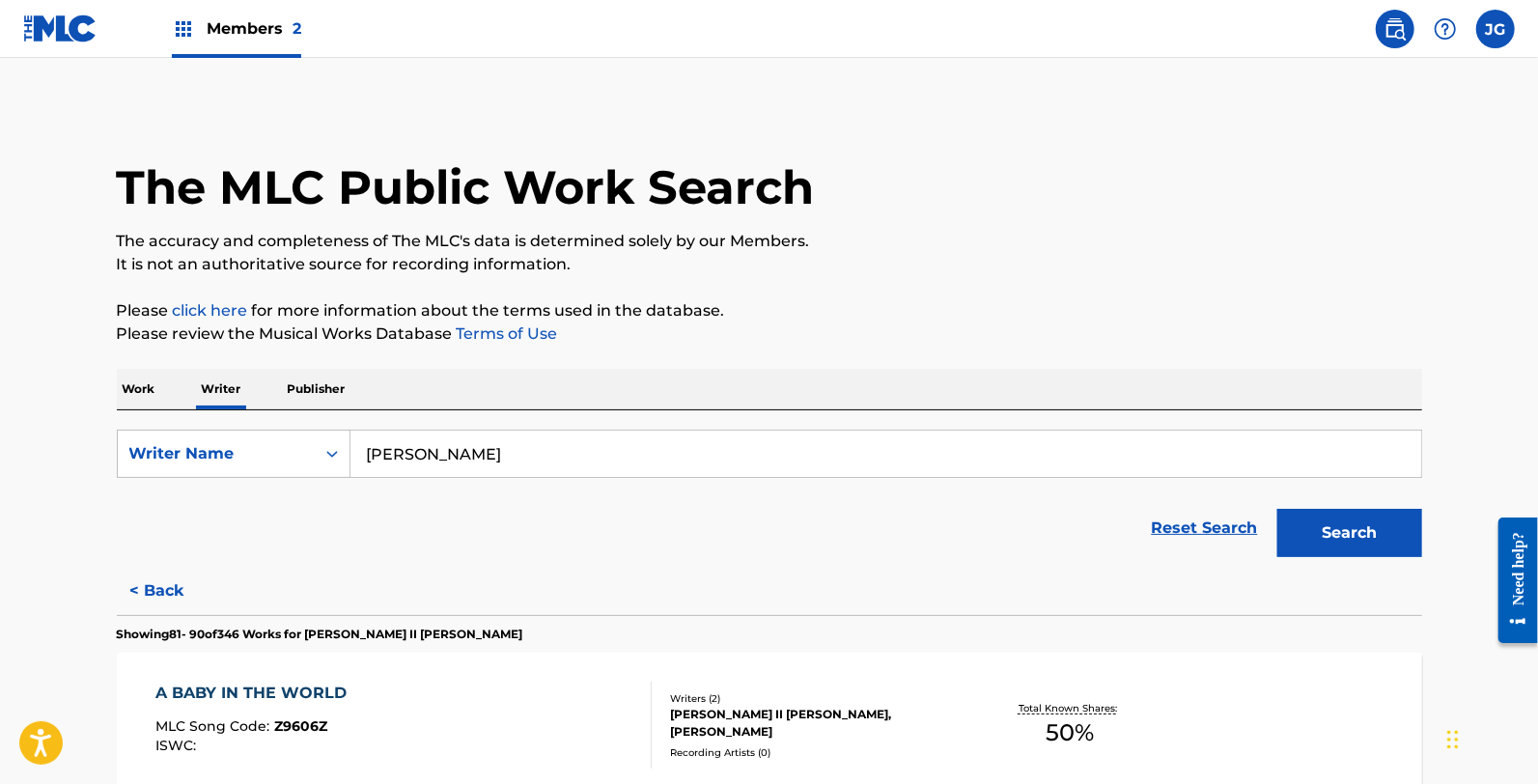
click at [800, 391] on div "Work Writer Publisher" at bounding box center [769, 389] width 1305 height 41
click at [941, 245] on p "The accuracy and completeness of The MLC's data is determined solely by our Mem…" at bounding box center [769, 242] width 1305 height 23
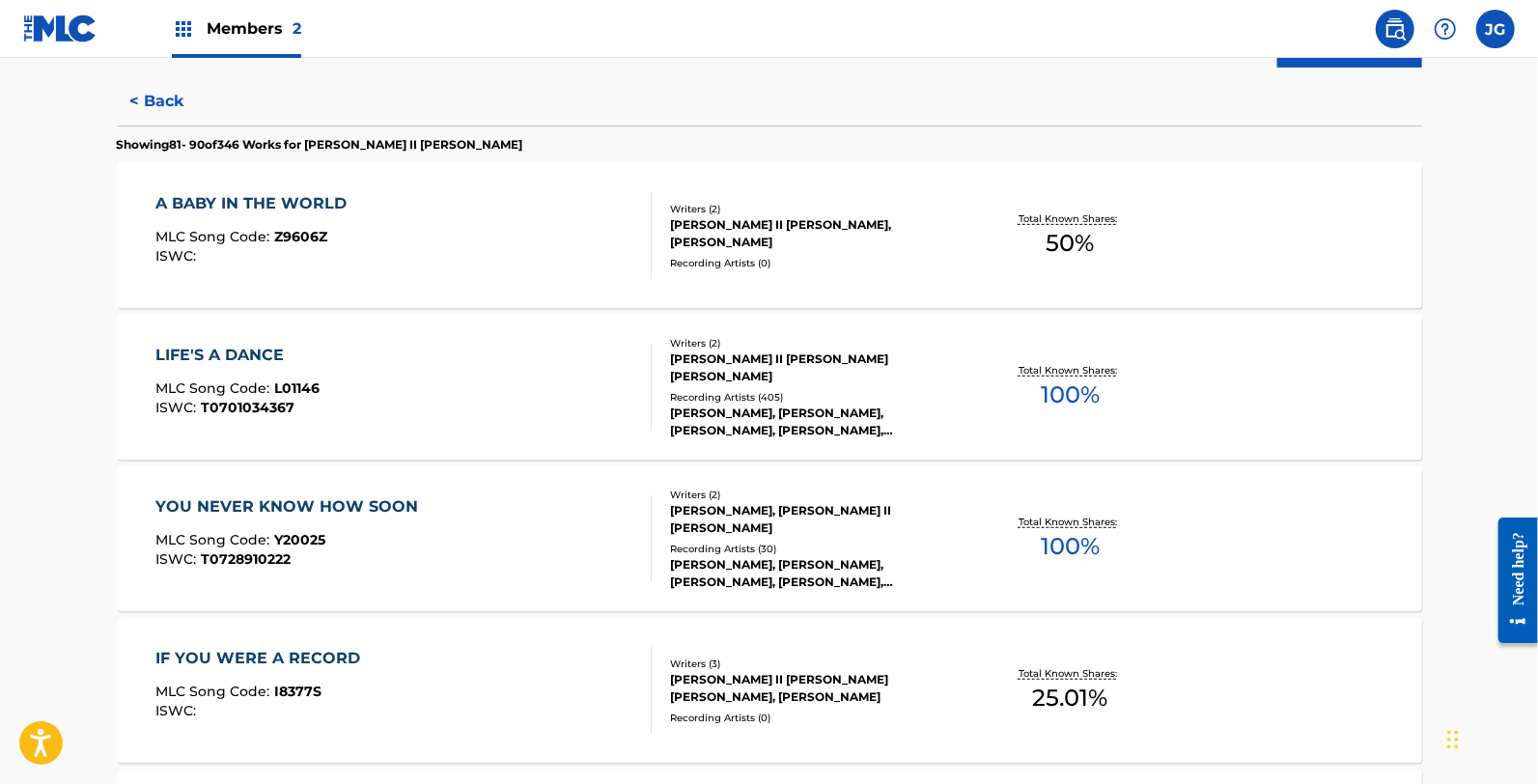
scroll to position [536, 0]
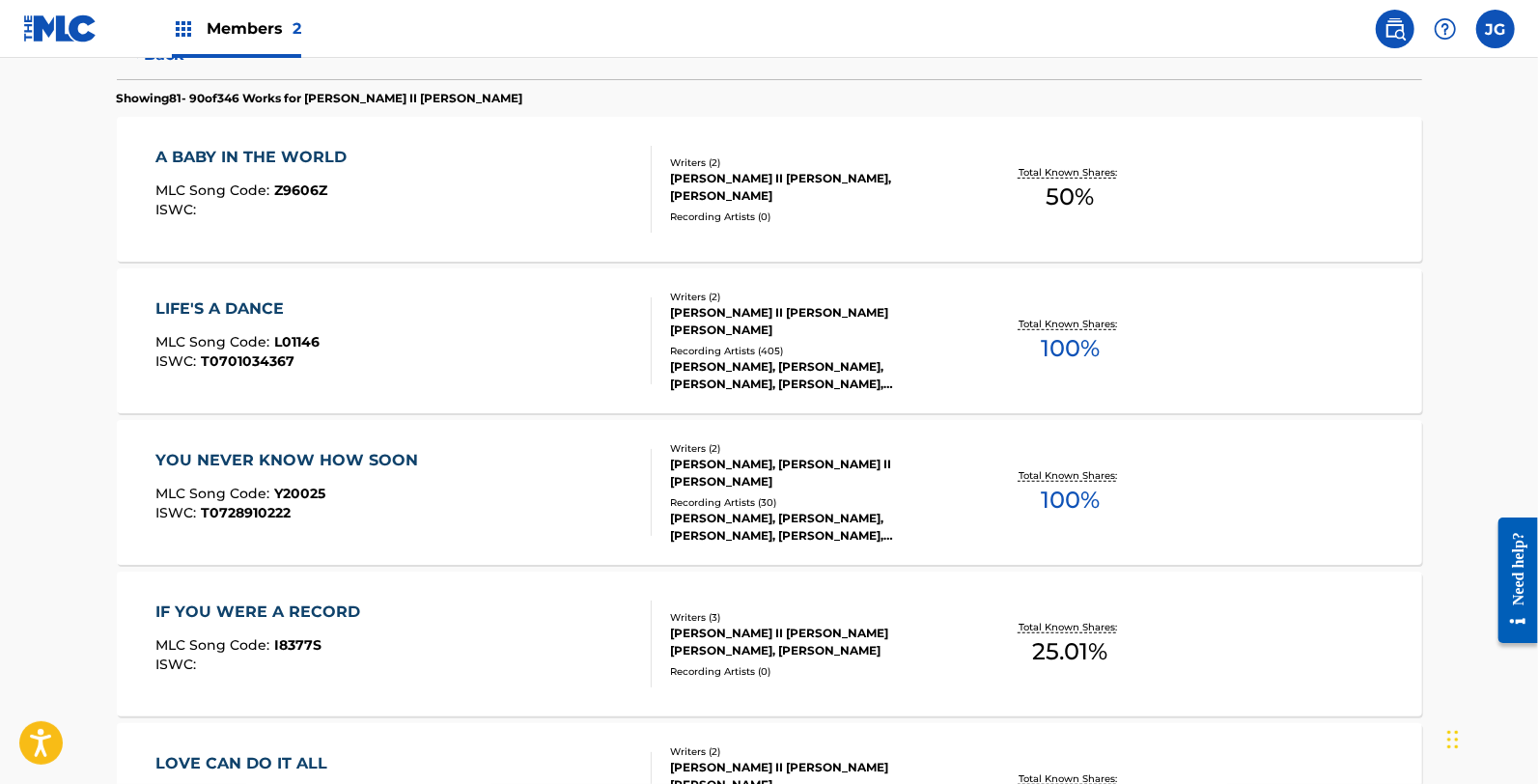
click at [458, 188] on div "A BABY IN THE WORLD MLC Song Code : Z9606Z ISWC :" at bounding box center [403, 189] width 496 height 87
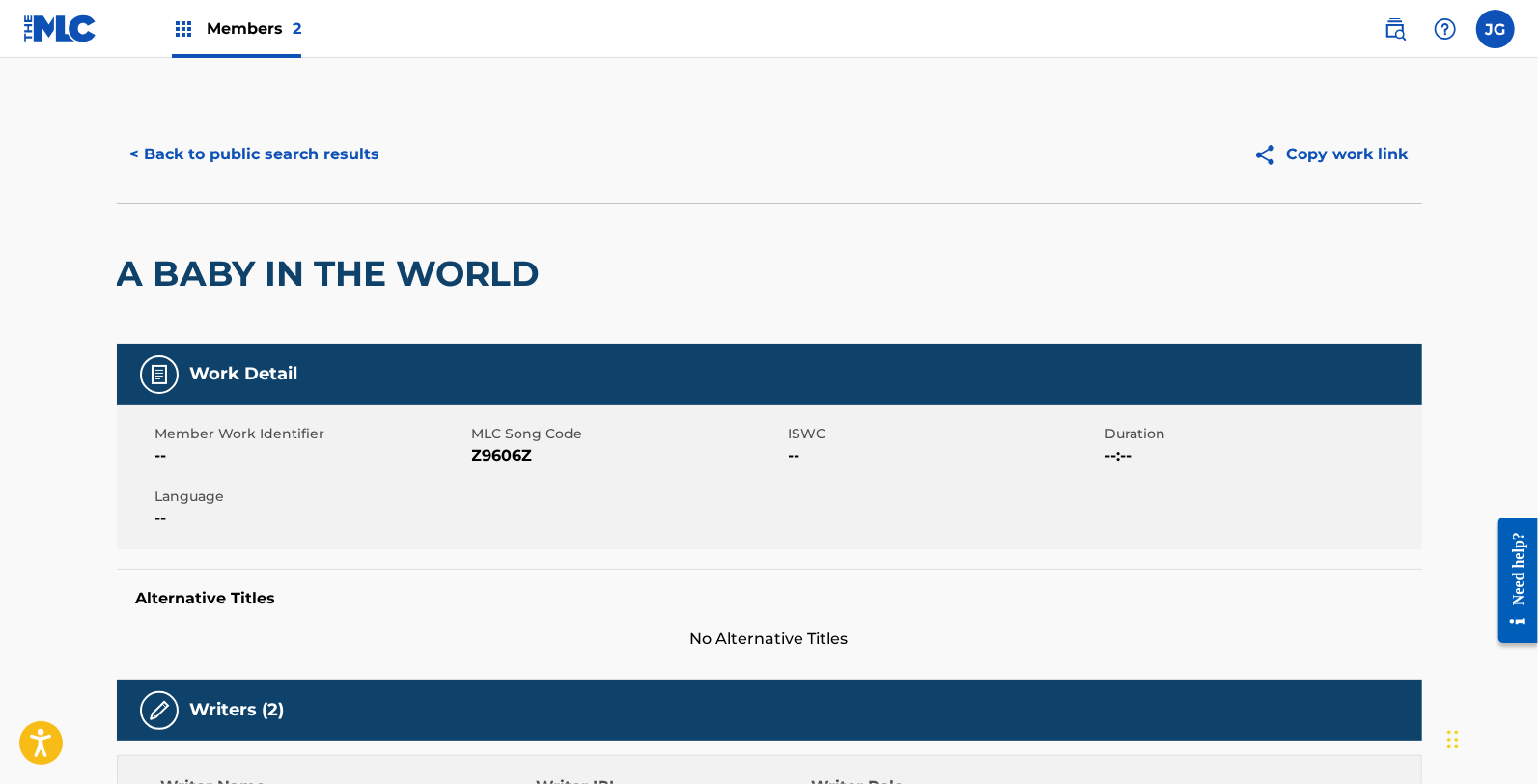
click at [505, 454] on span "Z9606Z" at bounding box center [628, 456] width 311 height 23
click at [248, 154] on button "< Back to public search results" at bounding box center [255, 154] width 278 height 49
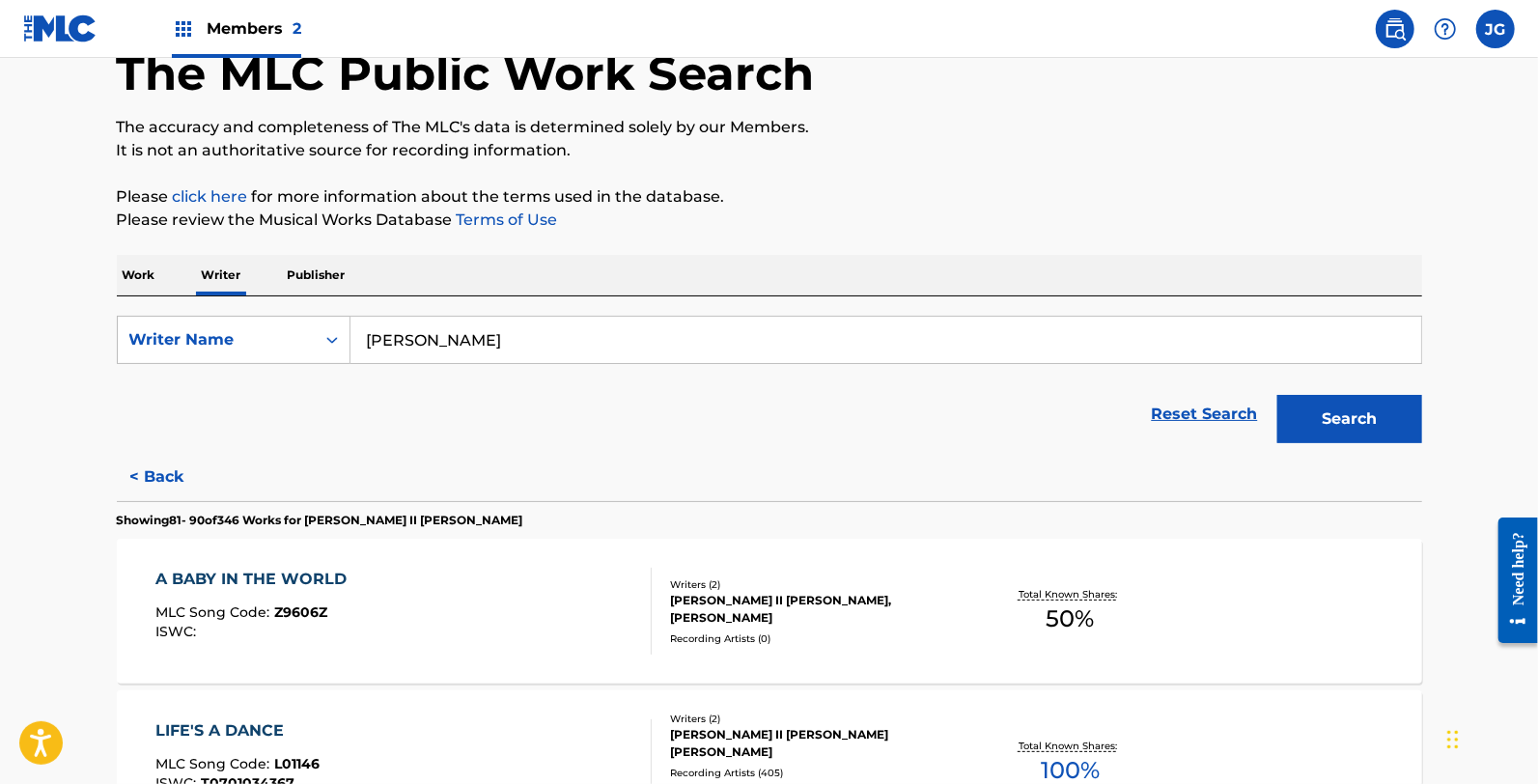
scroll to position [321, 0]
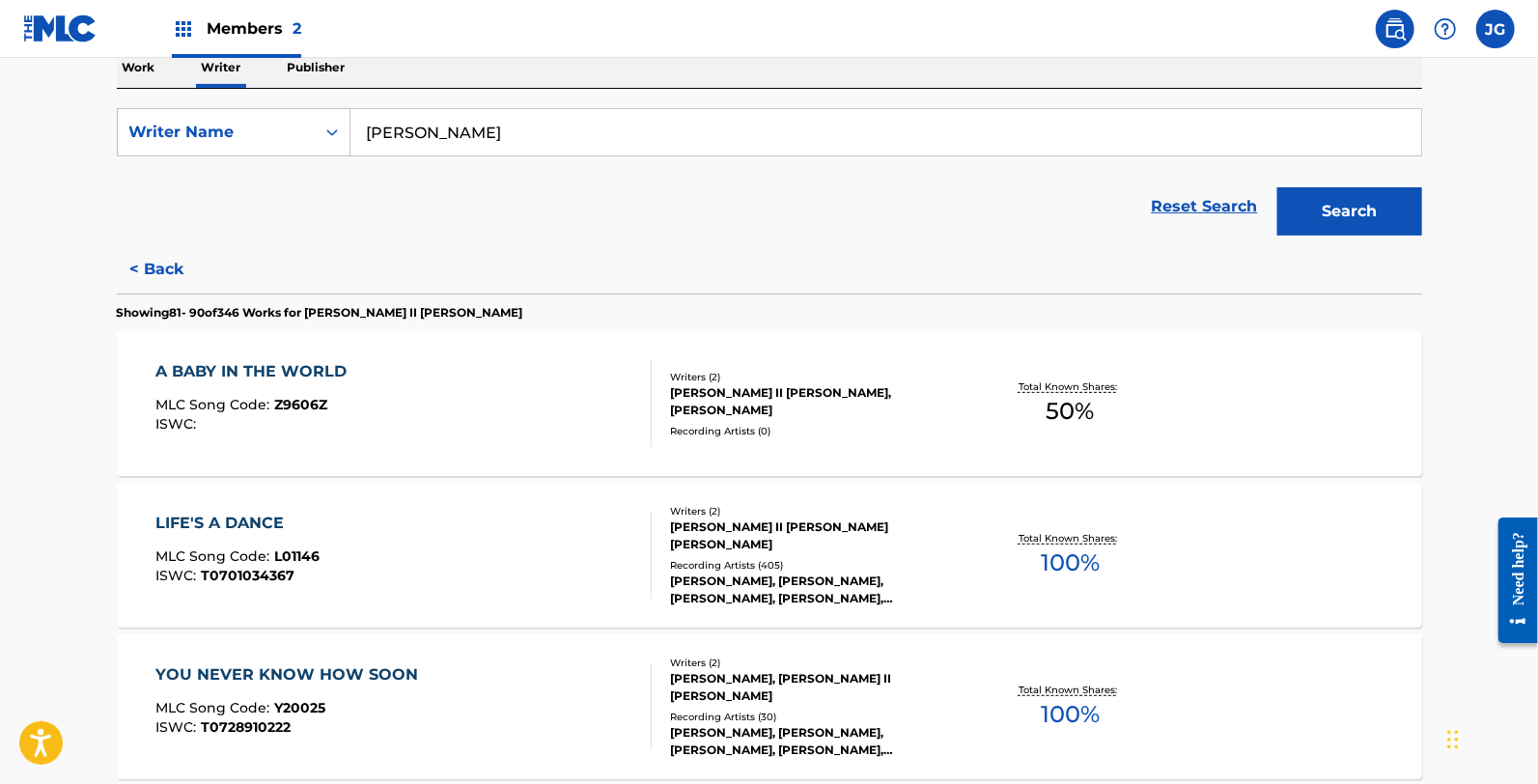
click at [423, 551] on div "LIFE'S A DANCE MLC Song Code : L01146 ISWC : T0701034367" at bounding box center [403, 555] width 496 height 87
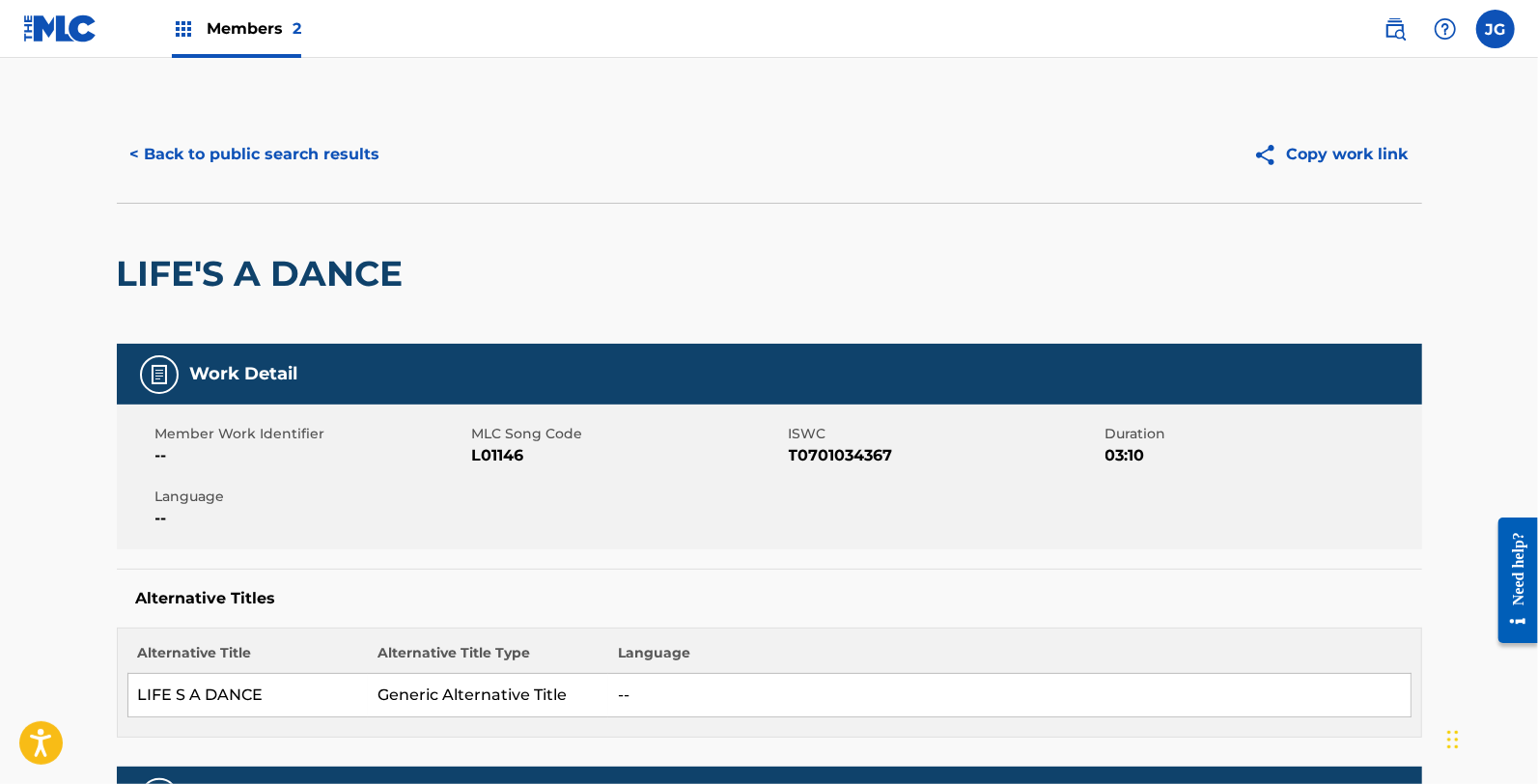
click at [474, 451] on span "L01146" at bounding box center [628, 456] width 311 height 23
click at [268, 142] on button "< Back to public search results" at bounding box center [255, 154] width 278 height 49
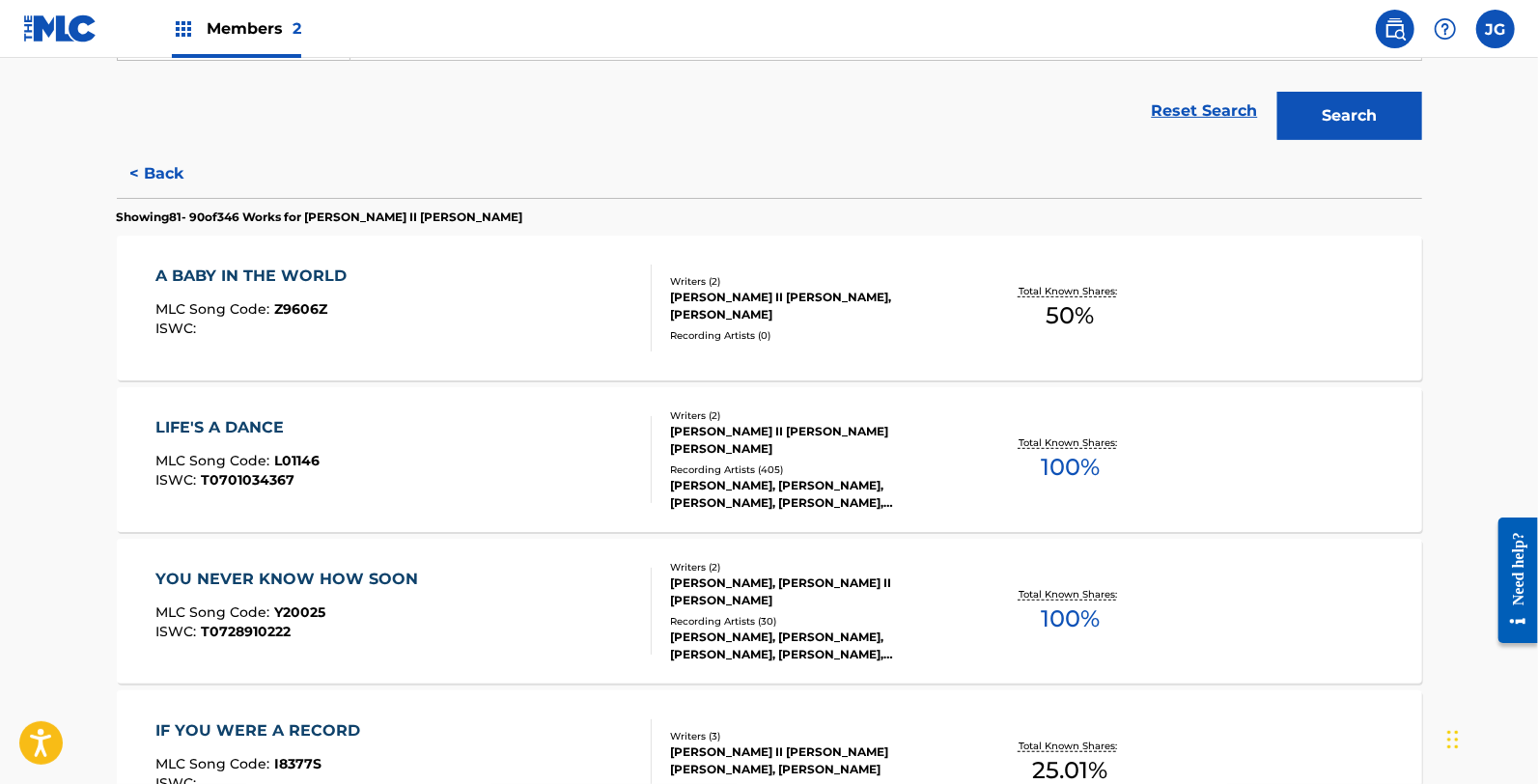
scroll to position [536, 0]
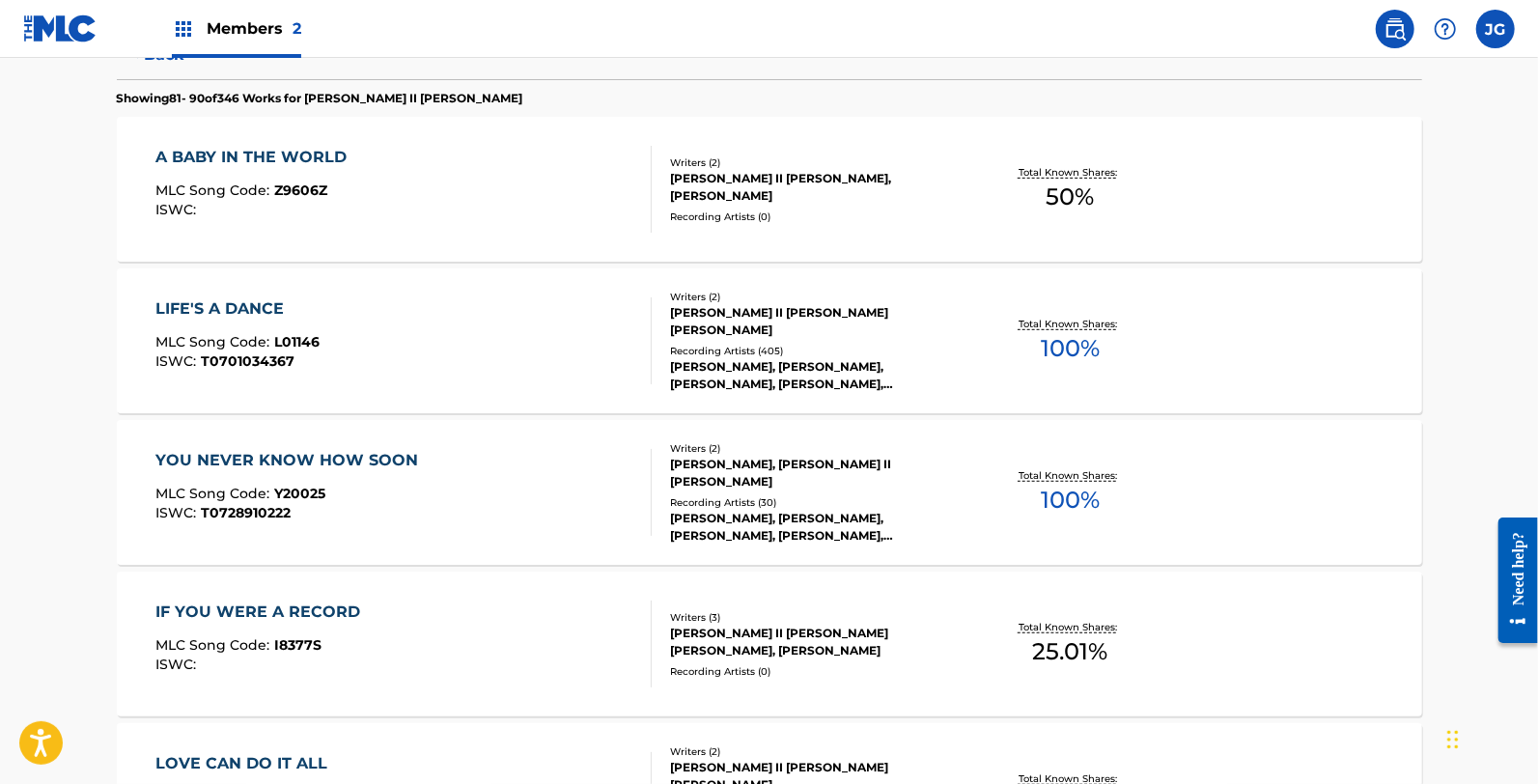
click at [402, 512] on div "ISWC : T0728910222" at bounding box center [291, 512] width 273 height 15
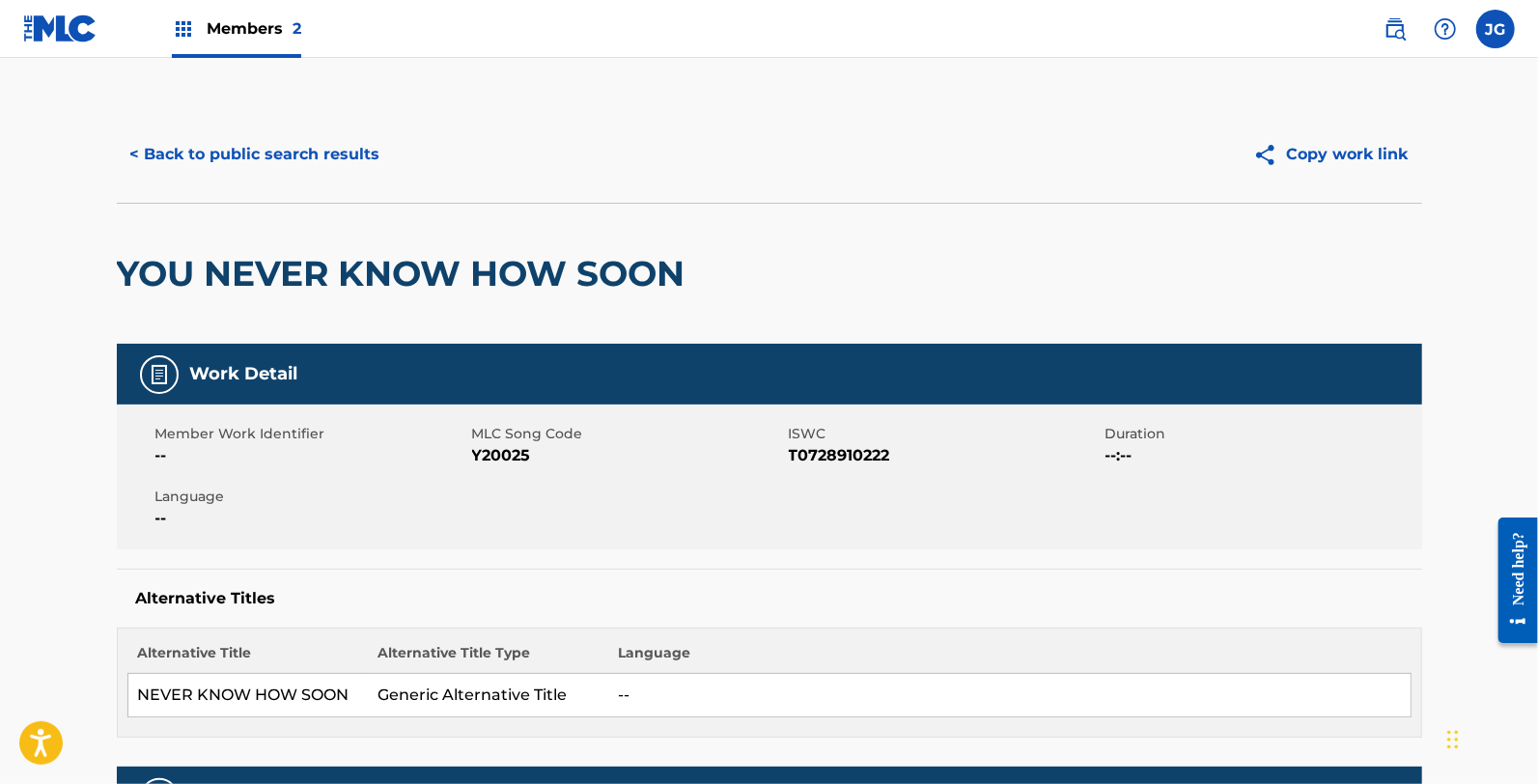
click at [506, 441] on span "MLC Song Code" at bounding box center [628, 434] width 311 height 20
click at [503, 476] on div "Member Work Identifier -- MLC Song Code Y20025 ISWC T0728910222 Duration --:-- …" at bounding box center [769, 476] width 1305 height 145
click at [495, 466] on span "Y20025" at bounding box center [628, 456] width 311 height 23
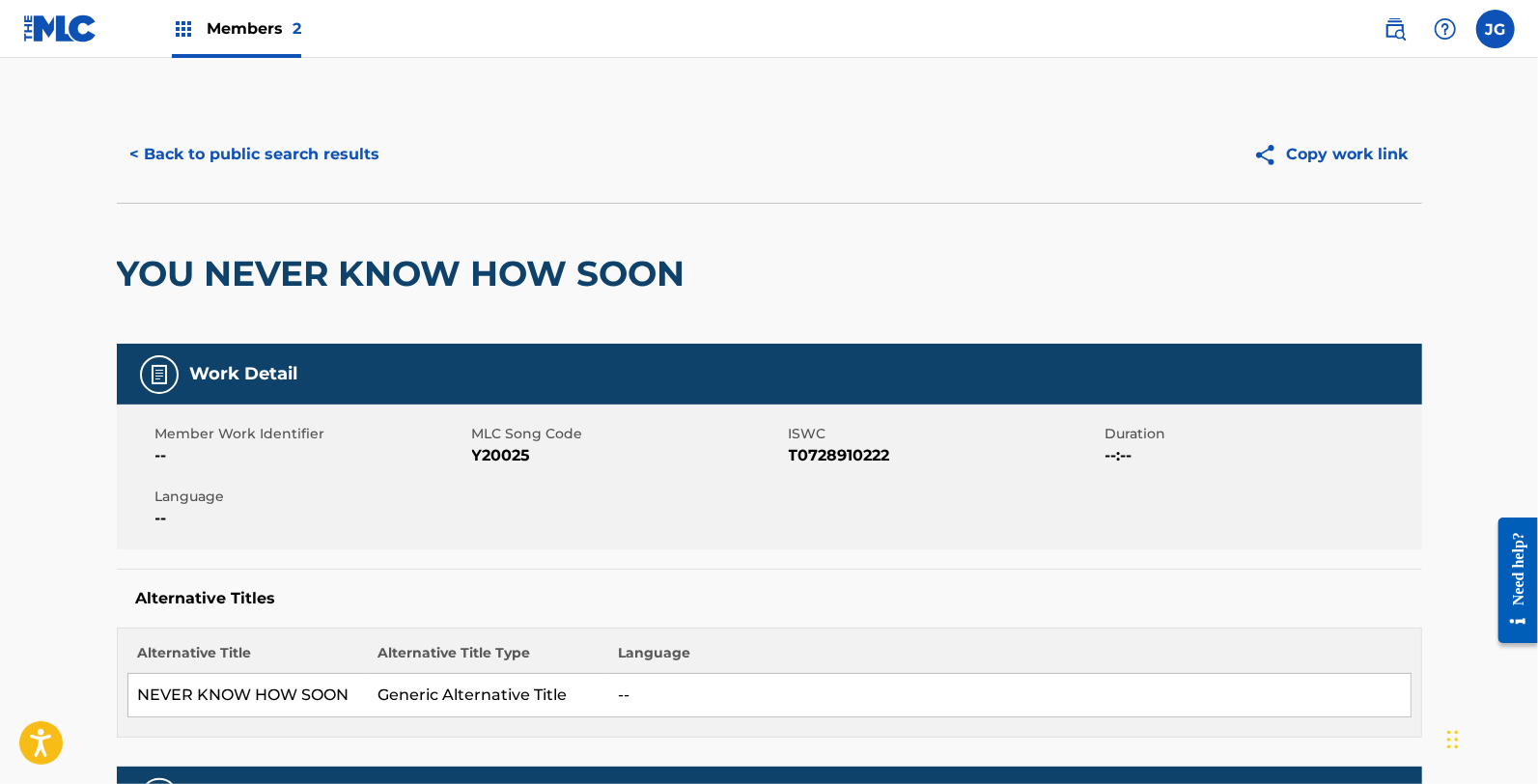
click at [495, 462] on span "Y20025" at bounding box center [628, 456] width 311 height 23
click at [349, 169] on button "< Back to public search results" at bounding box center [255, 154] width 278 height 49
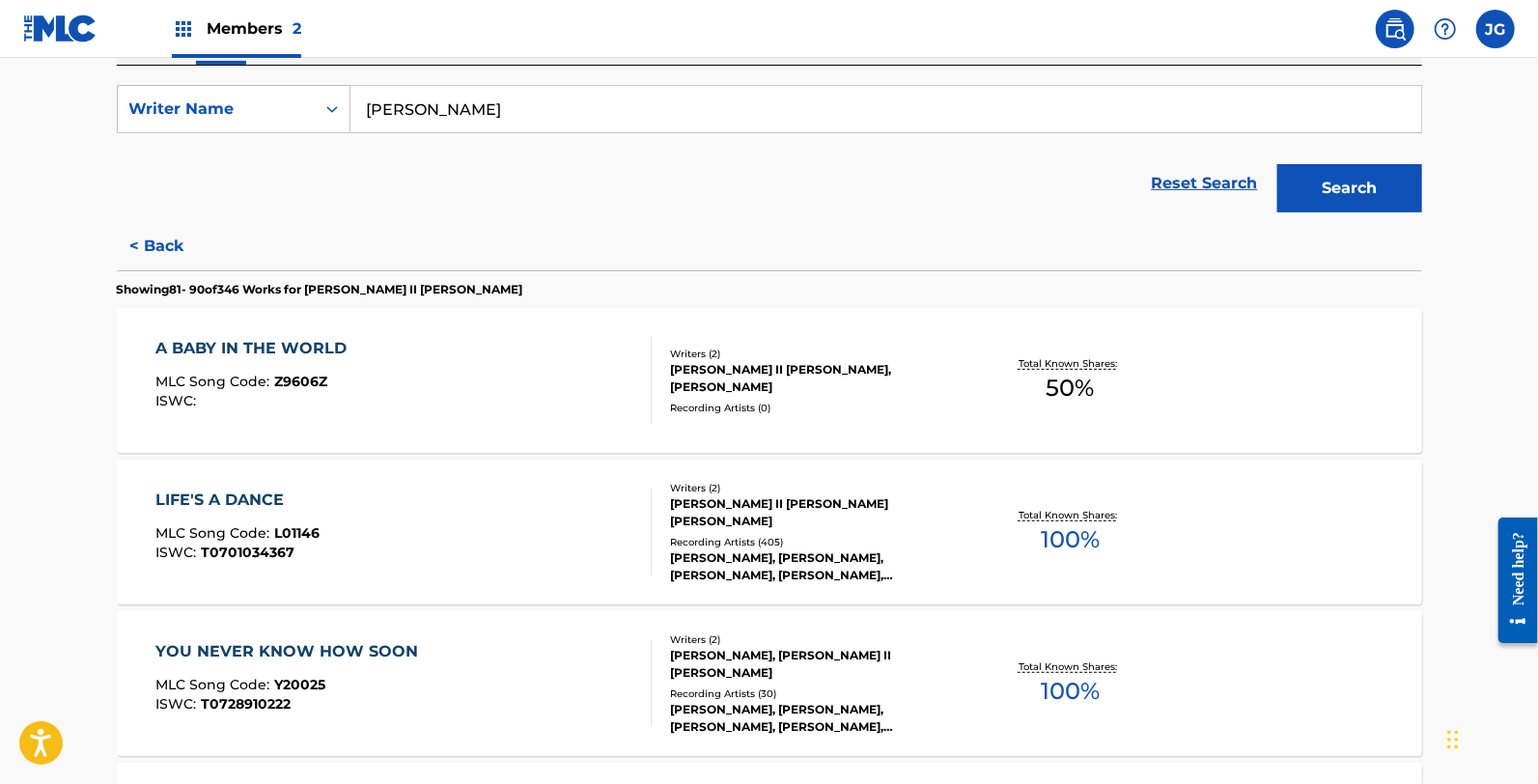
scroll to position [643, 0]
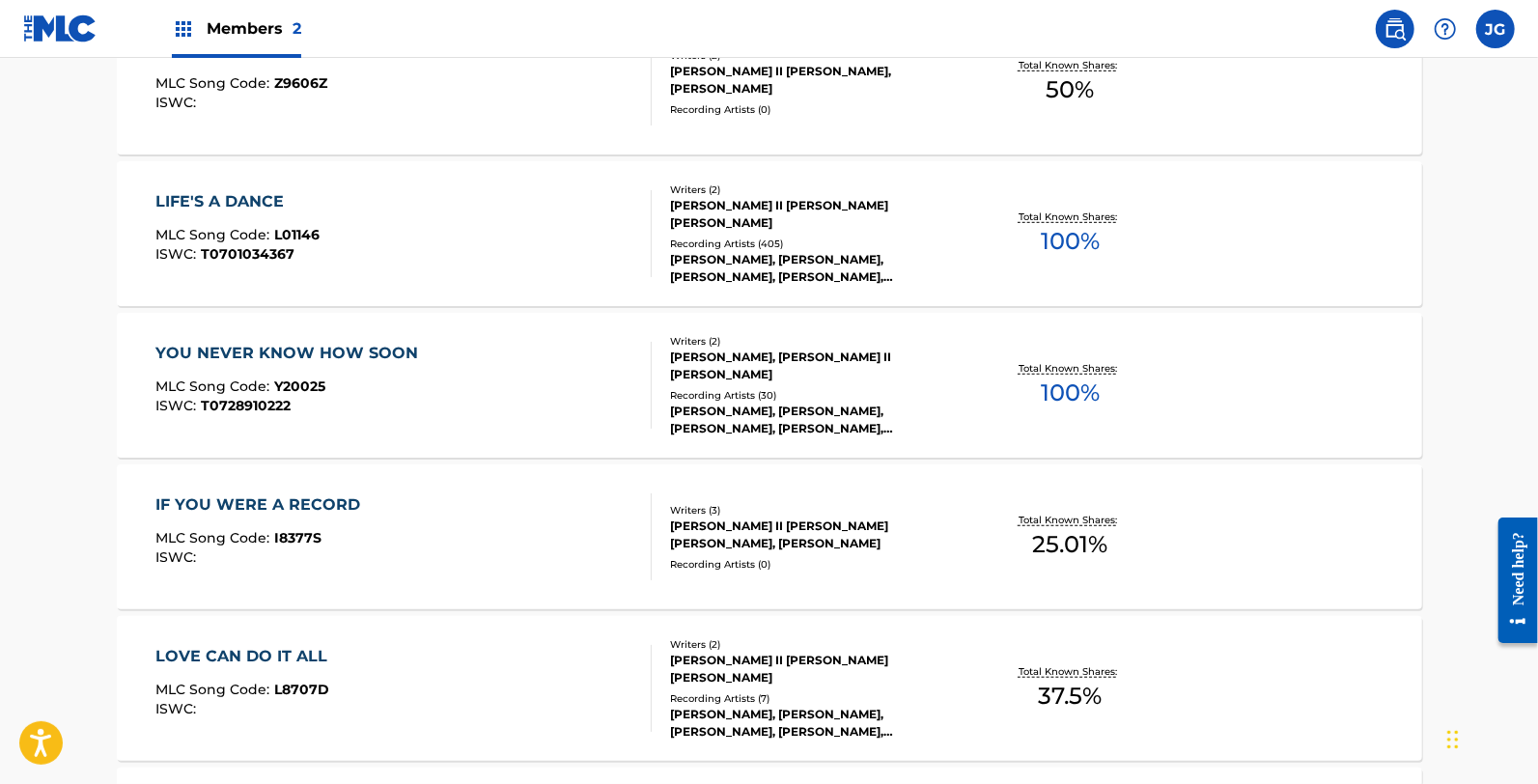
click at [445, 494] on div "IF YOU WERE A RECORD MLC Song Code : I8377S ISWC :" at bounding box center [403, 537] width 496 height 87
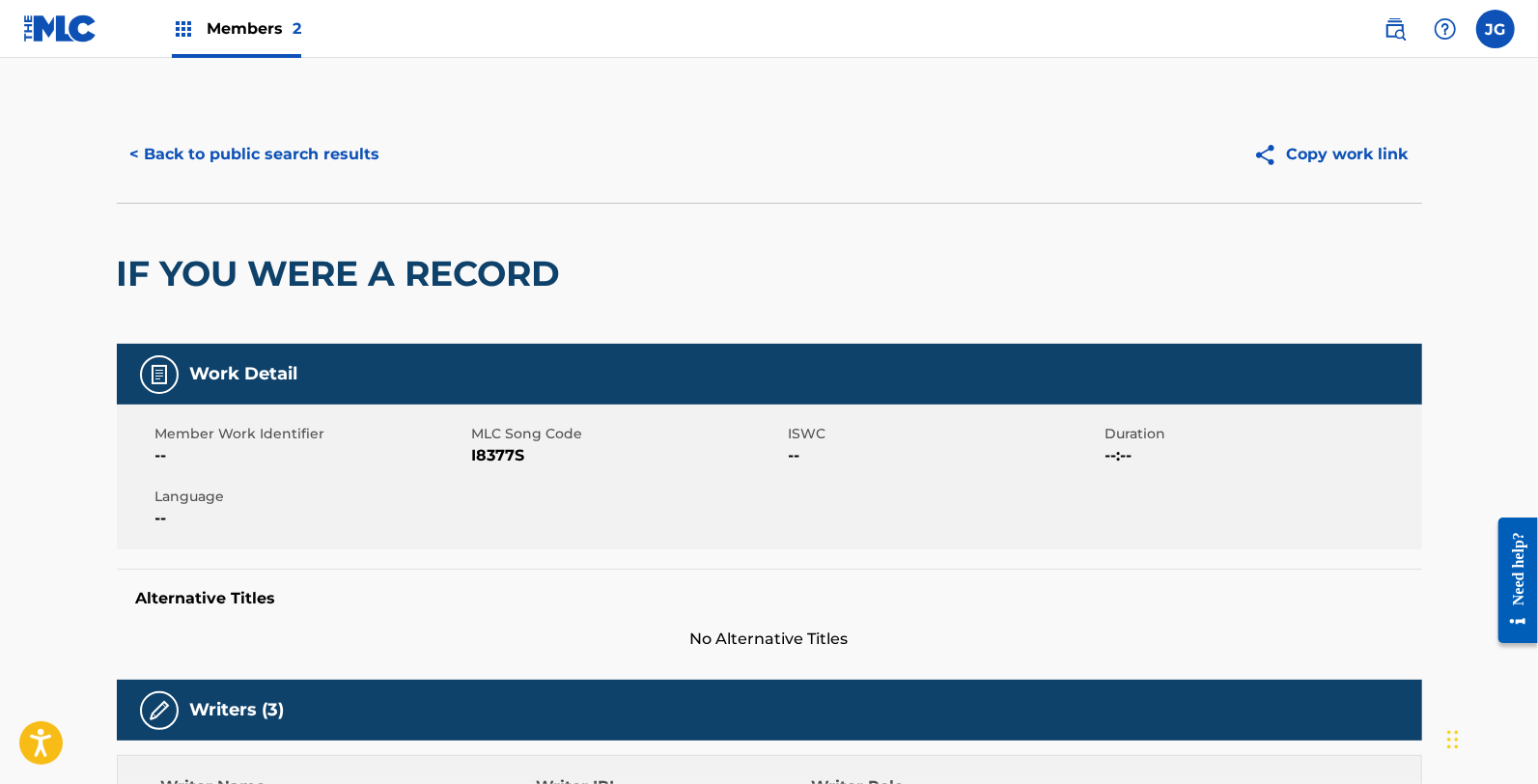
click at [487, 461] on span "I8377S" at bounding box center [628, 456] width 311 height 23
click at [488, 460] on span "I8377S" at bounding box center [628, 456] width 311 height 23
click at [238, 126] on div "< Back to public search results Copy work link" at bounding box center [769, 153] width 1305 height 96
click at [245, 147] on button "< Back to public search results" at bounding box center [255, 154] width 278 height 49
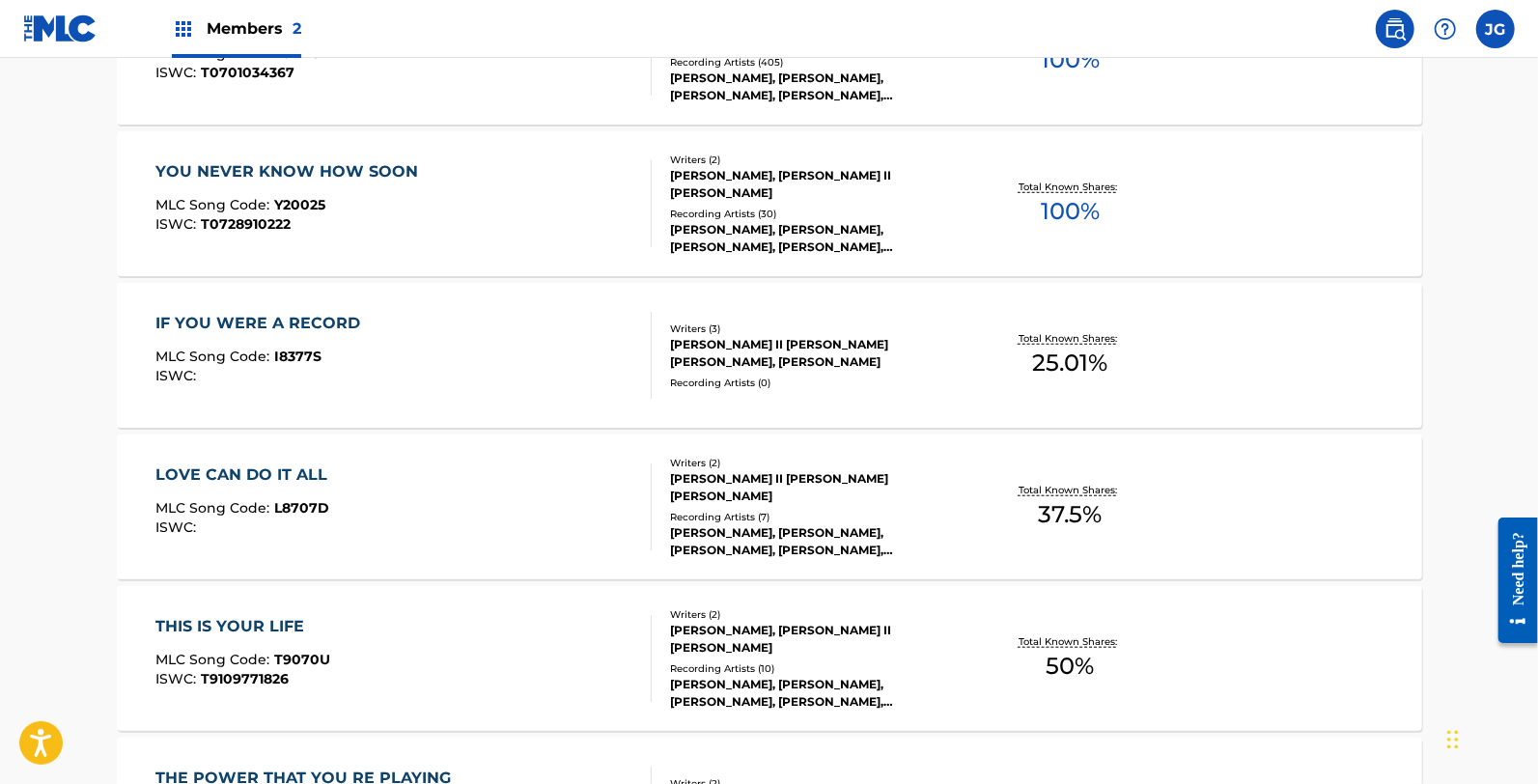
scroll to position [857, 0]
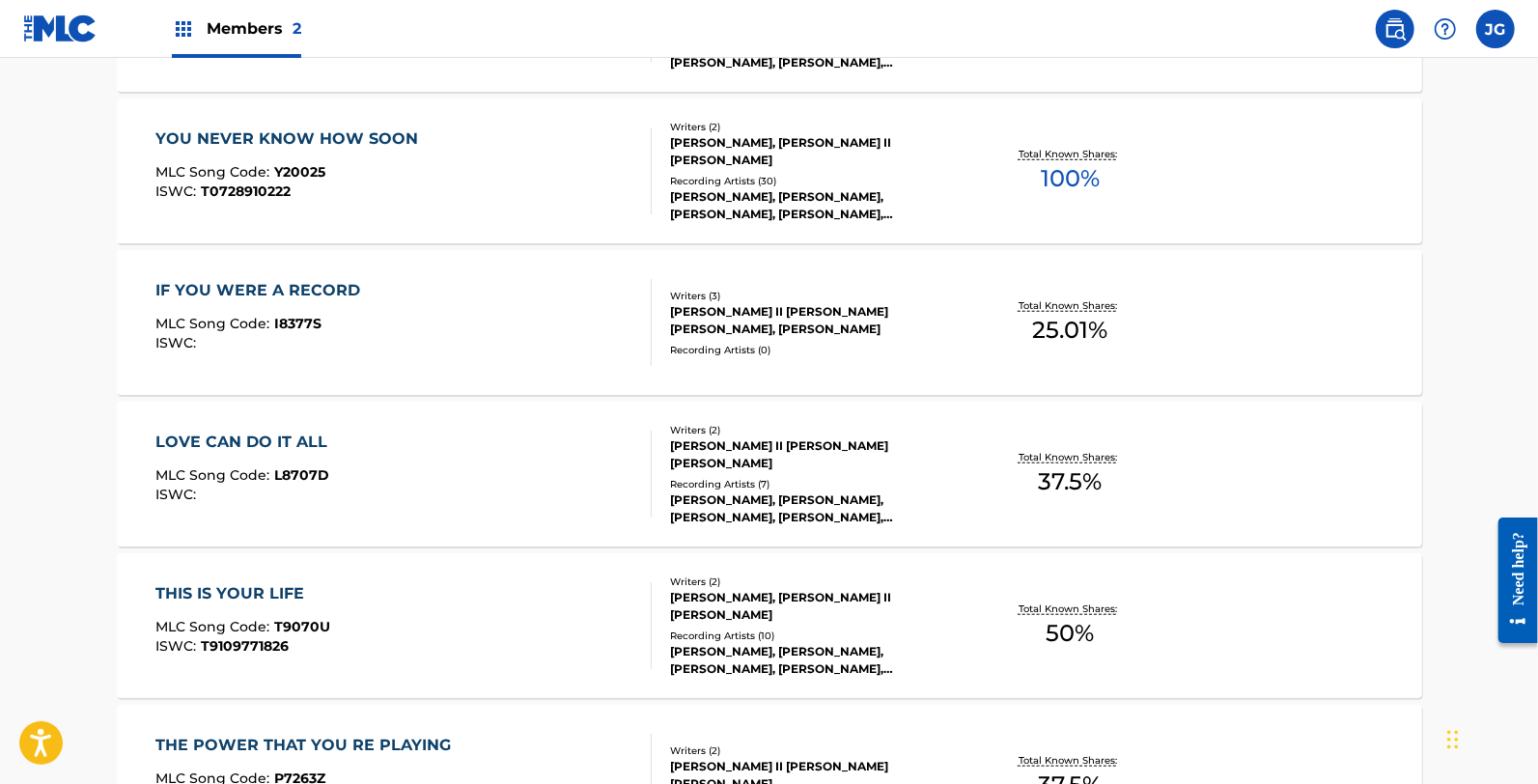
click at [382, 455] on div "LOVE CAN DO IT ALL MLC Song Code : L8707D ISWC :" at bounding box center [403, 474] width 496 height 87
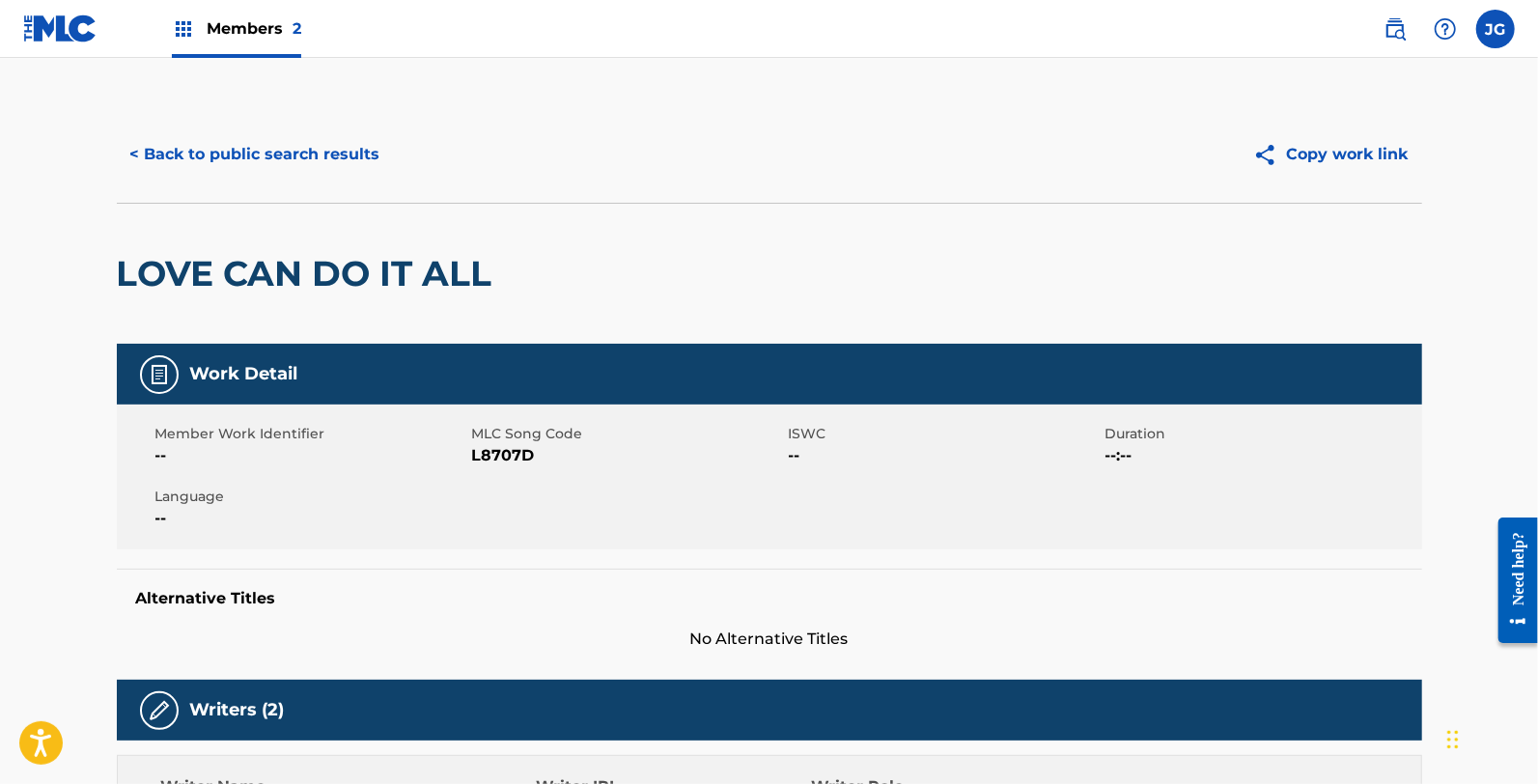
click at [500, 452] on span "L8707D" at bounding box center [628, 456] width 311 height 23
click at [365, 135] on button "< Back to public search results" at bounding box center [255, 154] width 278 height 49
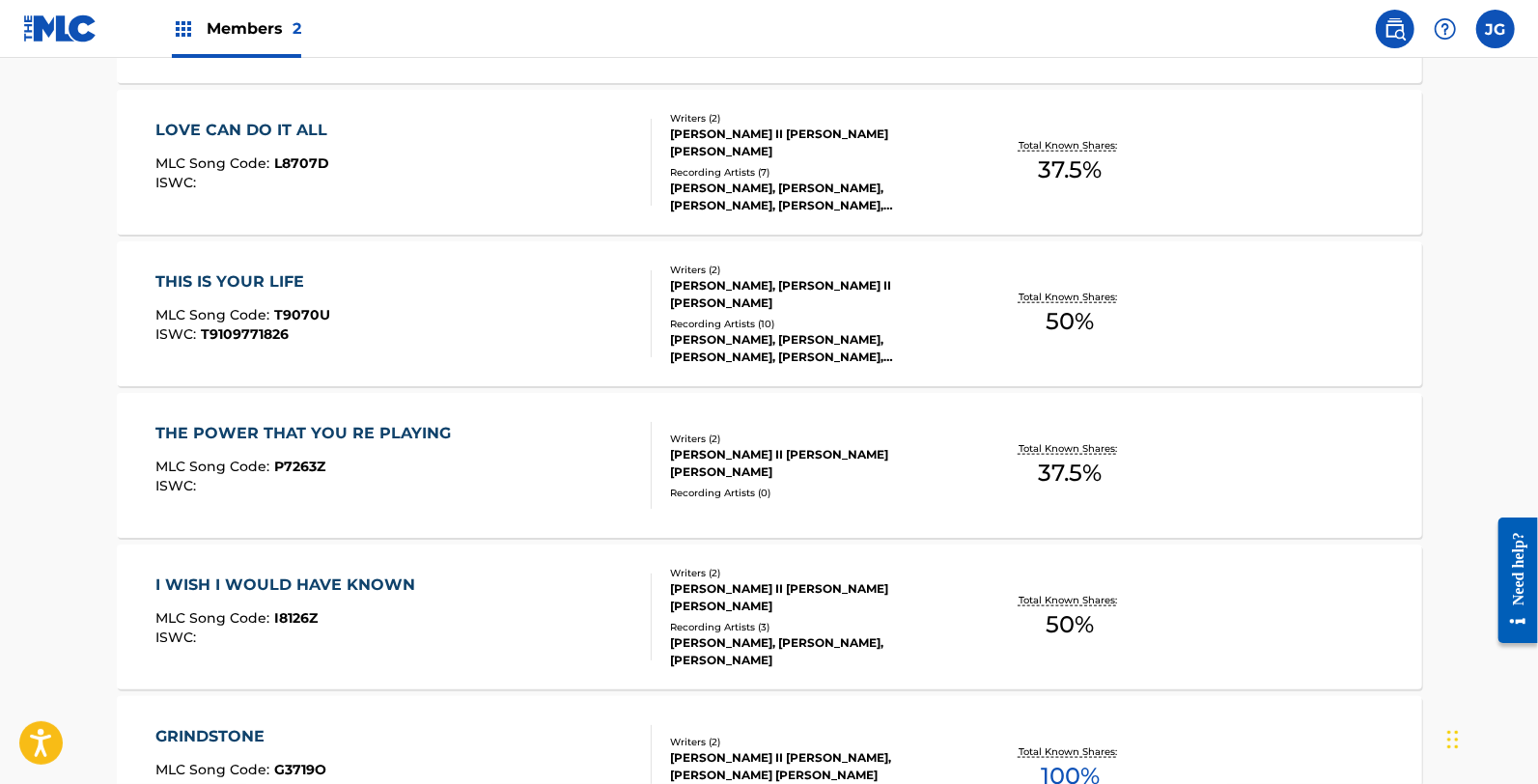
scroll to position [1180, 0]
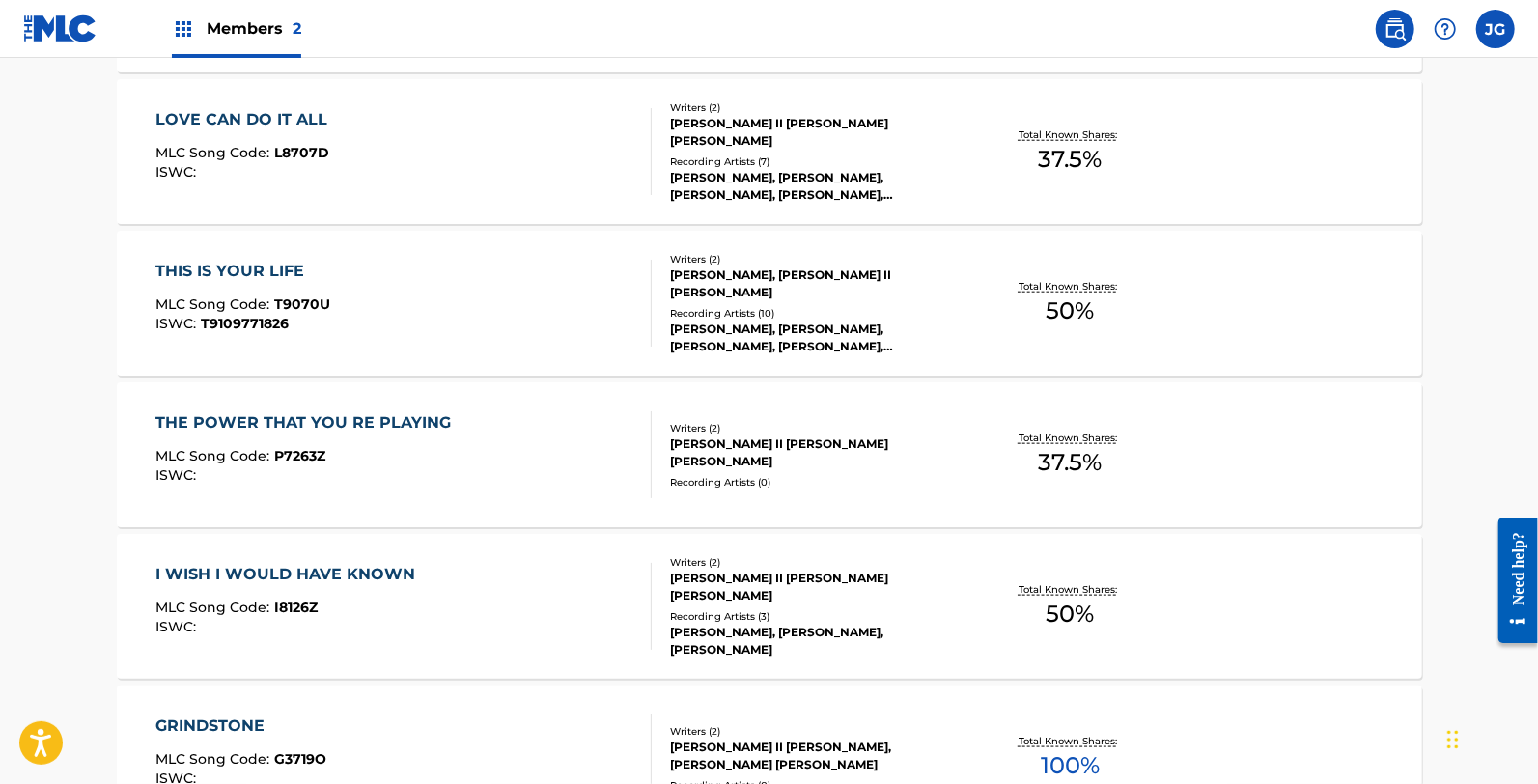
click at [303, 331] on div "THIS IS YOUR LIFE MLC Song Code : T9070U ISWC : T9109771826" at bounding box center [243, 304] width 175 height 87
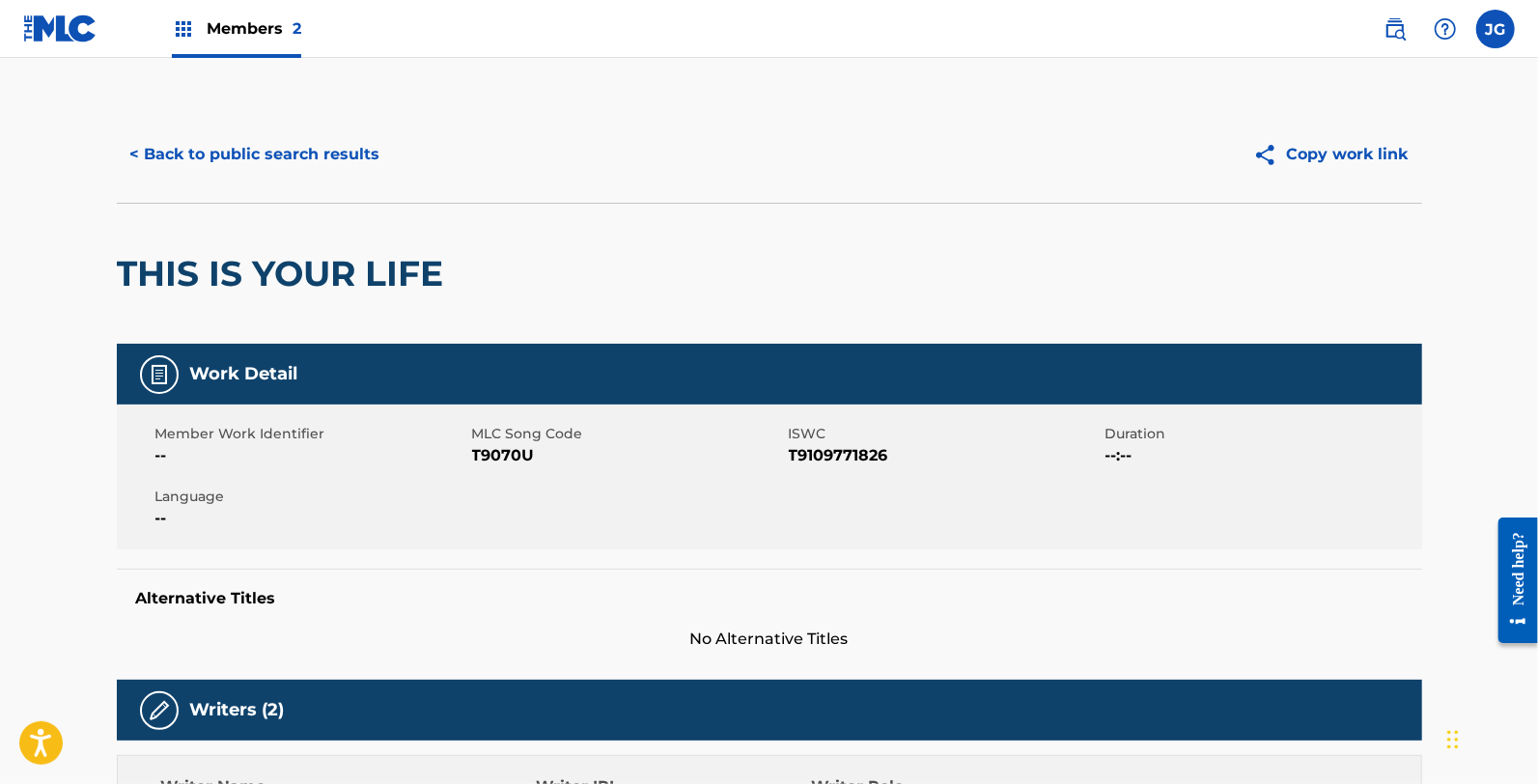
click at [488, 461] on span "T9070U" at bounding box center [628, 456] width 311 height 23
click at [254, 142] on button "< Back to public search results" at bounding box center [255, 154] width 278 height 49
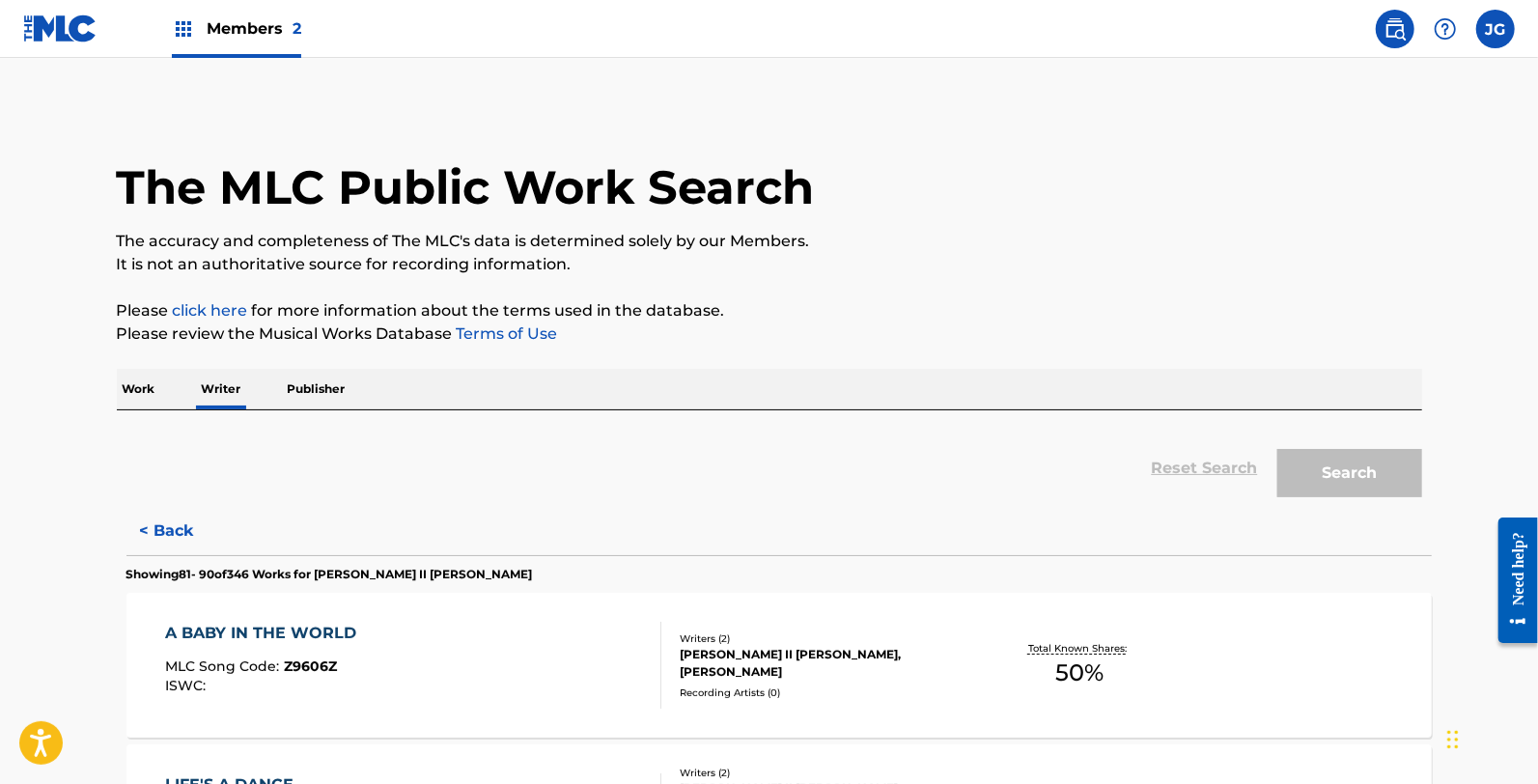
click at [256, 143] on div "The MLC Public Work Search" at bounding box center [769, 176] width 1305 height 141
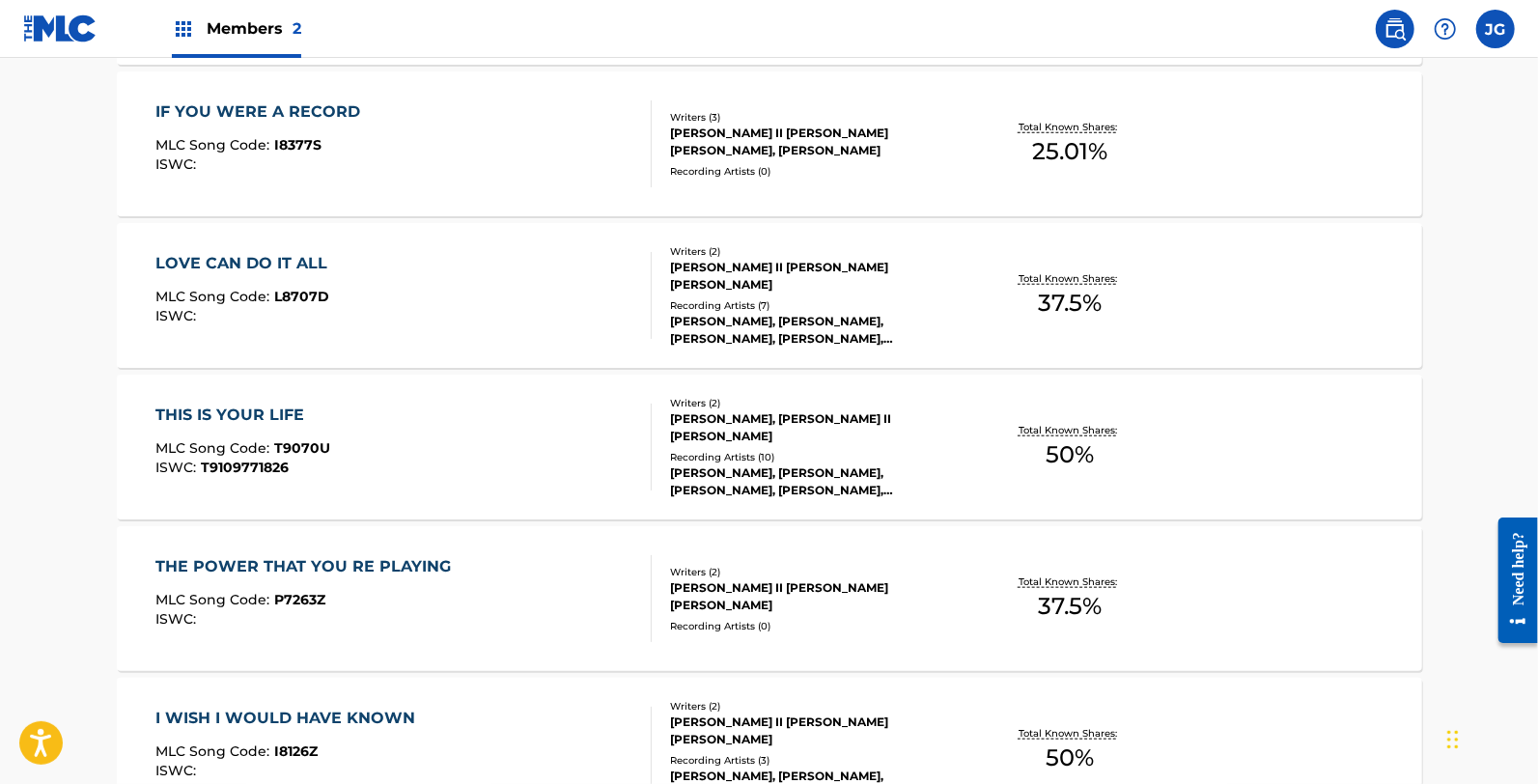
scroll to position [1072, 0]
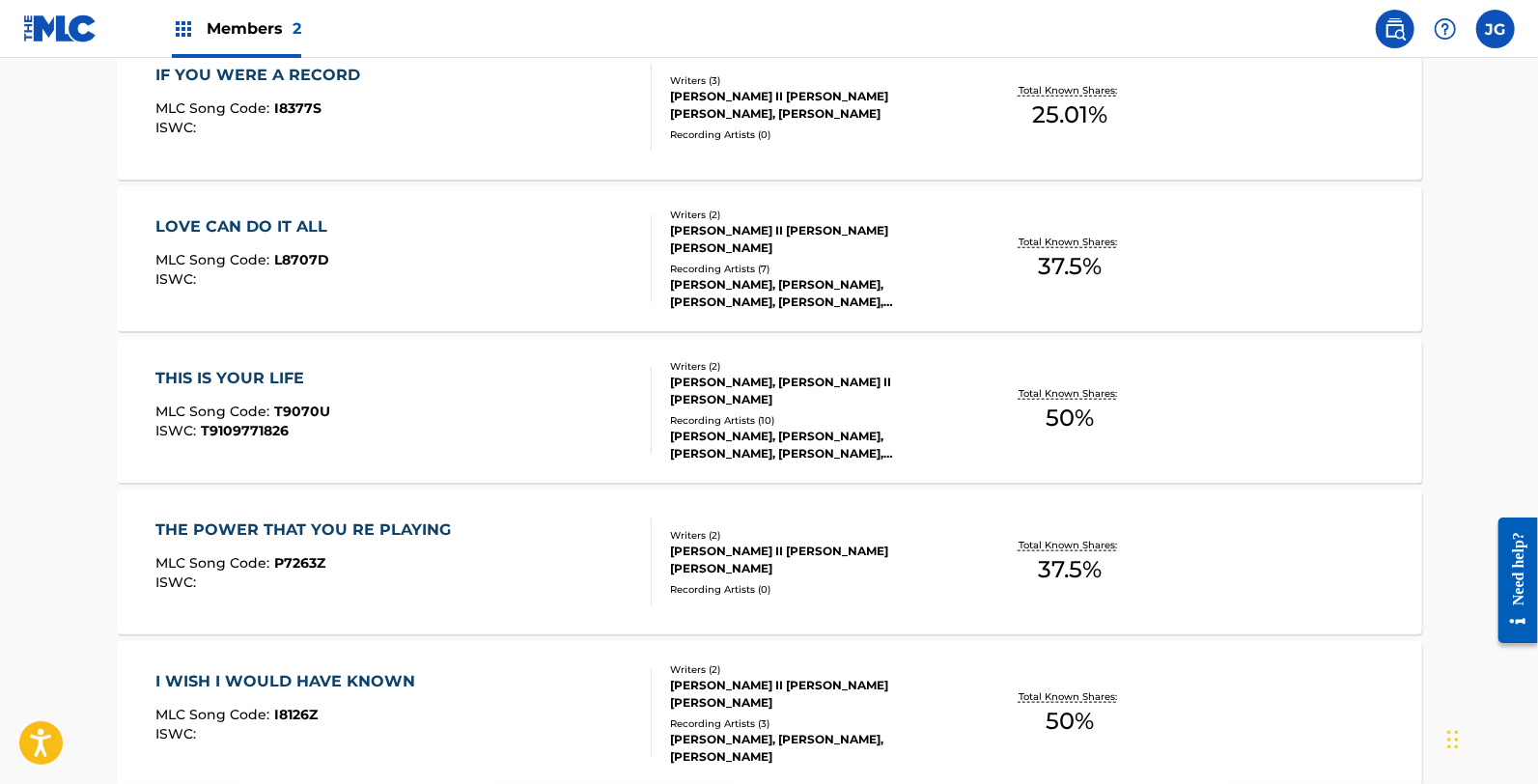
click at [423, 561] on div "MLC Song Code : P7263Z" at bounding box center [308, 566] width 305 height 19
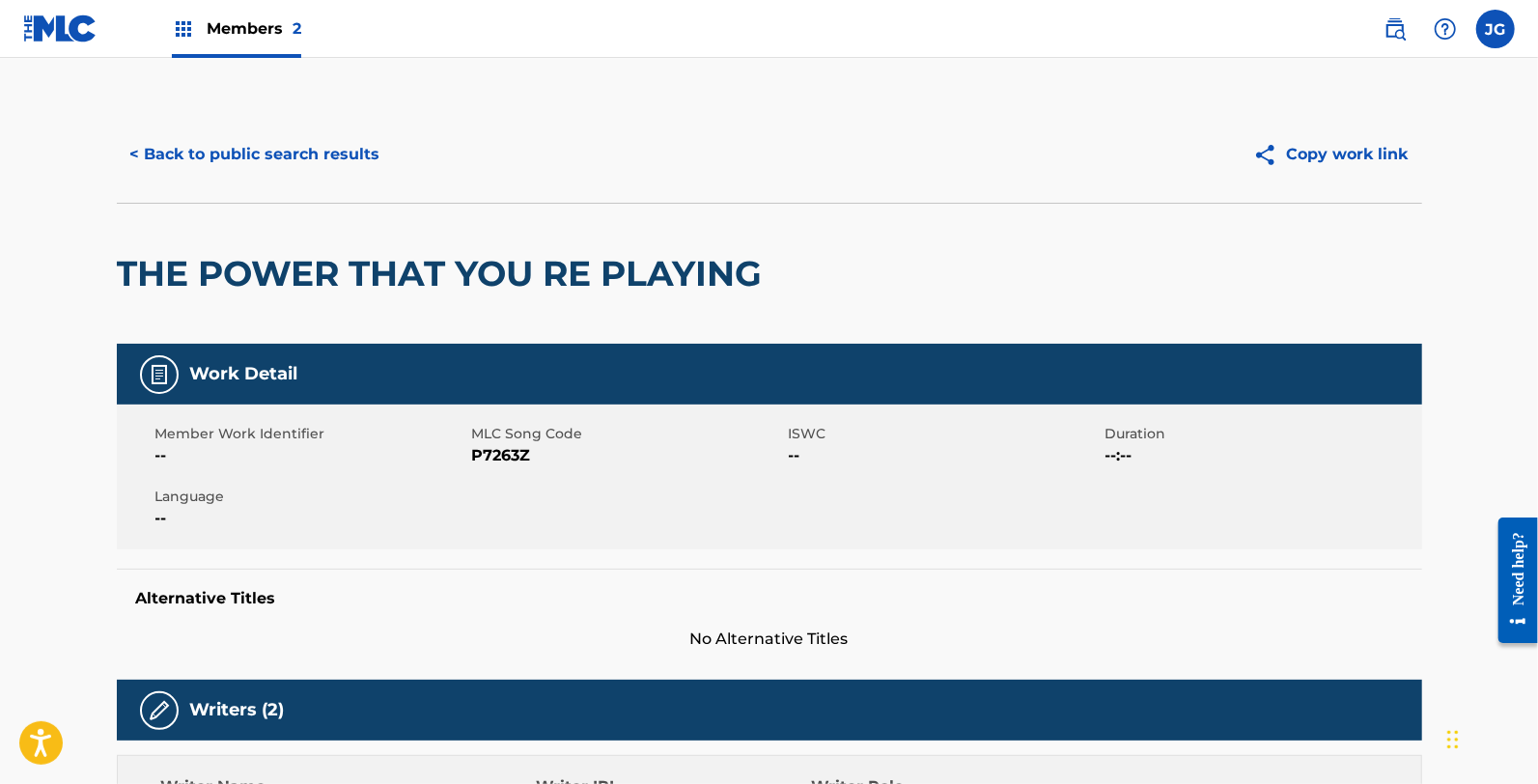
click at [489, 469] on div "Member Work Identifier -- MLC Song Code P7263Z ISWC -- Duration --:-- Language …" at bounding box center [769, 476] width 1305 height 145
click at [493, 462] on span "P7263Z" at bounding box center [628, 456] width 311 height 23
click at [167, 175] on button "< Back to public search results" at bounding box center [255, 154] width 278 height 49
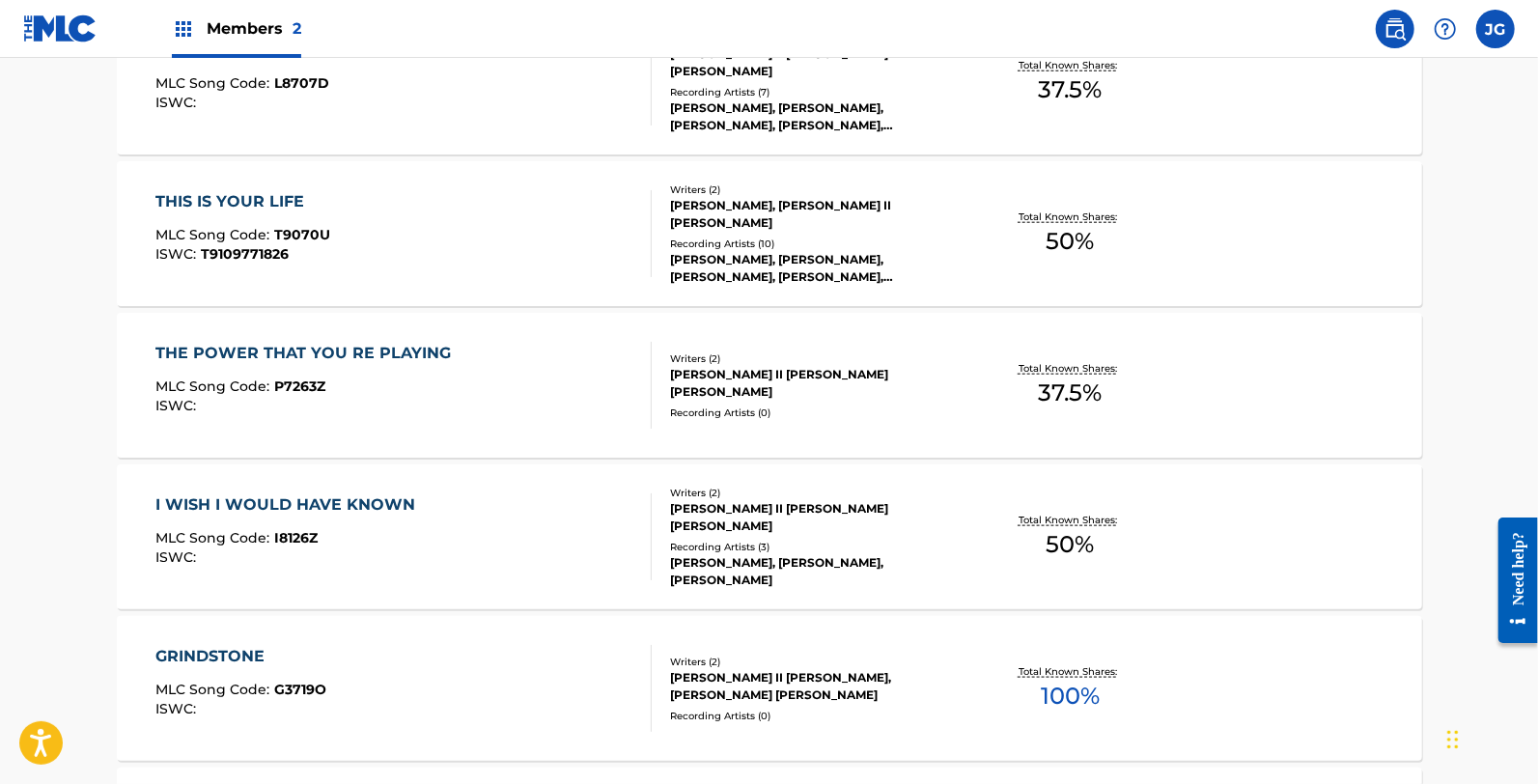
scroll to position [1287, 0]
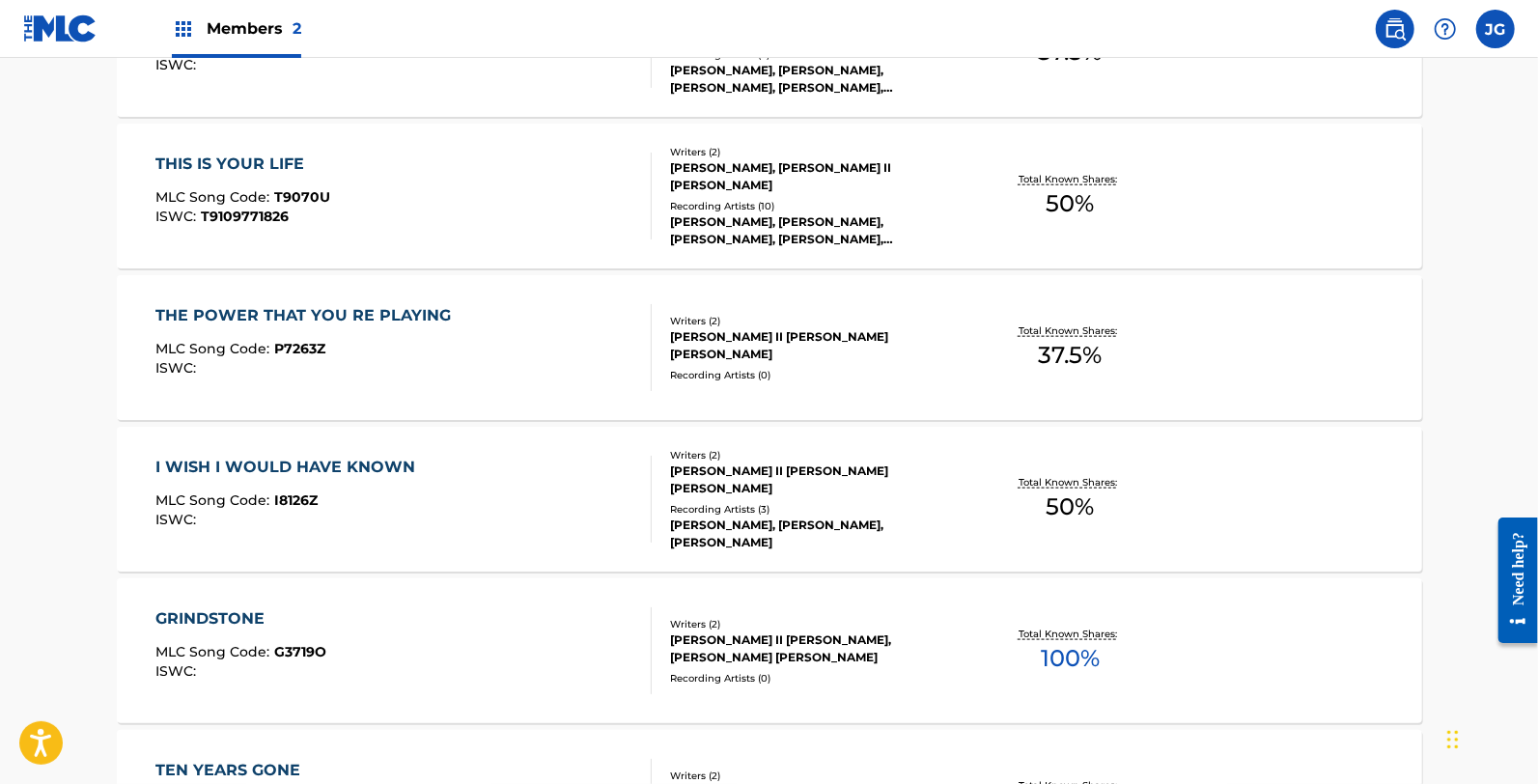
click at [433, 488] on div "I WISH I WOULD HAVE KNOWN MLC Song Code : I8126Z ISWC :" at bounding box center [403, 500] width 496 height 87
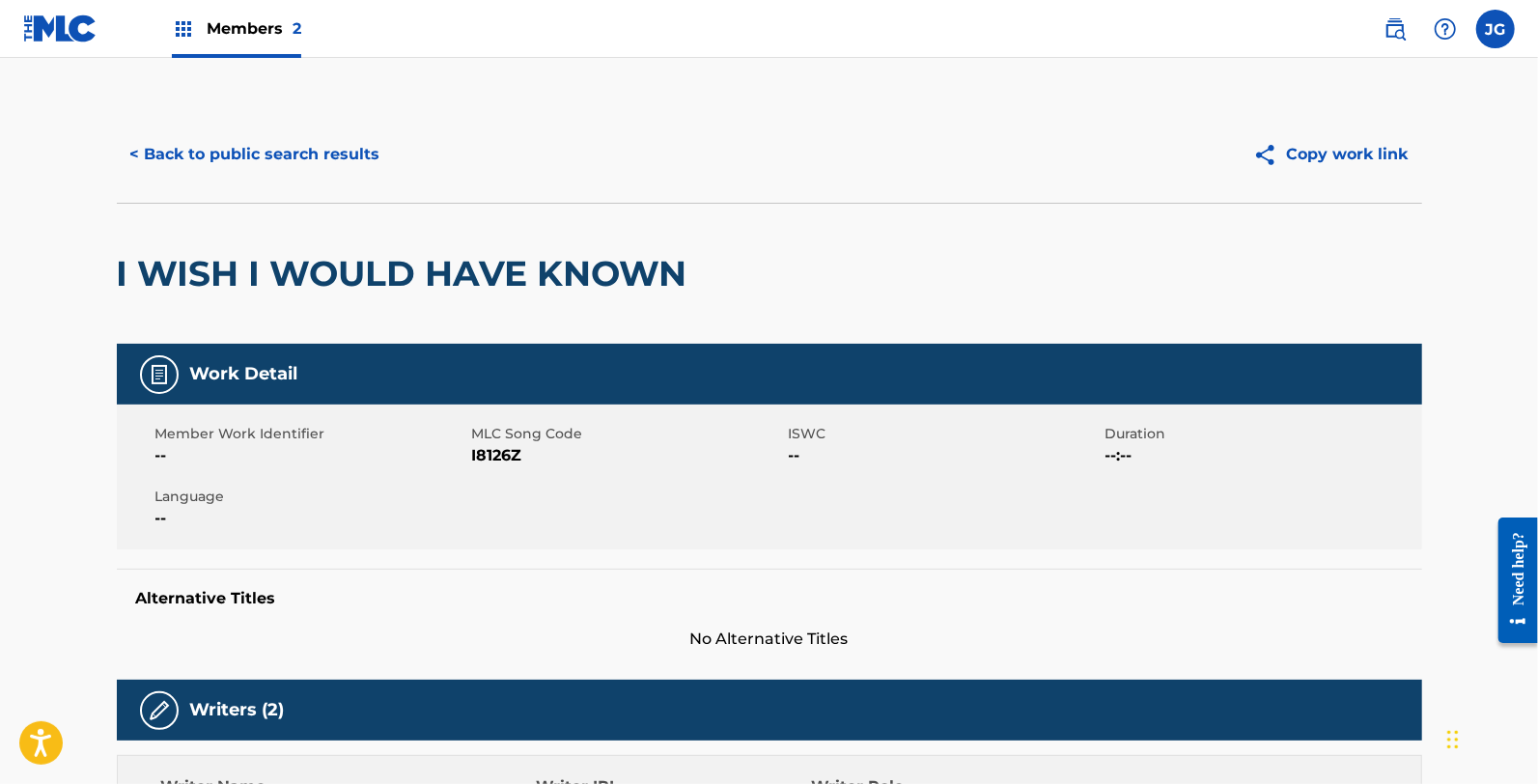
click at [475, 448] on span "I8126Z" at bounding box center [628, 456] width 311 height 23
drag, startPoint x: 475, startPoint y: 448, endPoint x: 485, endPoint y: 457, distance: 13.5
click at [475, 448] on span "I8126Z" at bounding box center [628, 456] width 311 height 23
click at [285, 147] on button "< Back to public search results" at bounding box center [255, 154] width 278 height 49
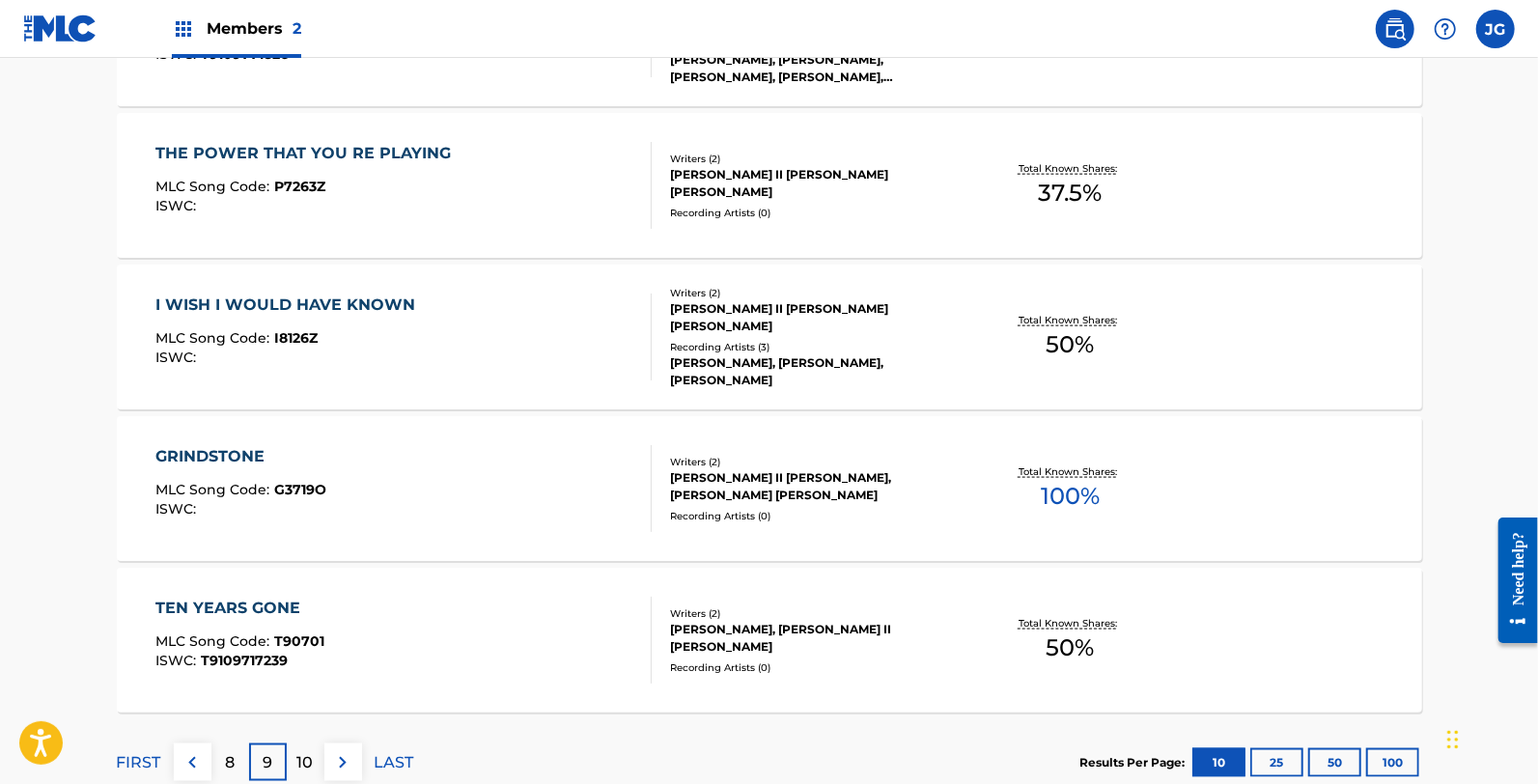
scroll to position [1501, 0]
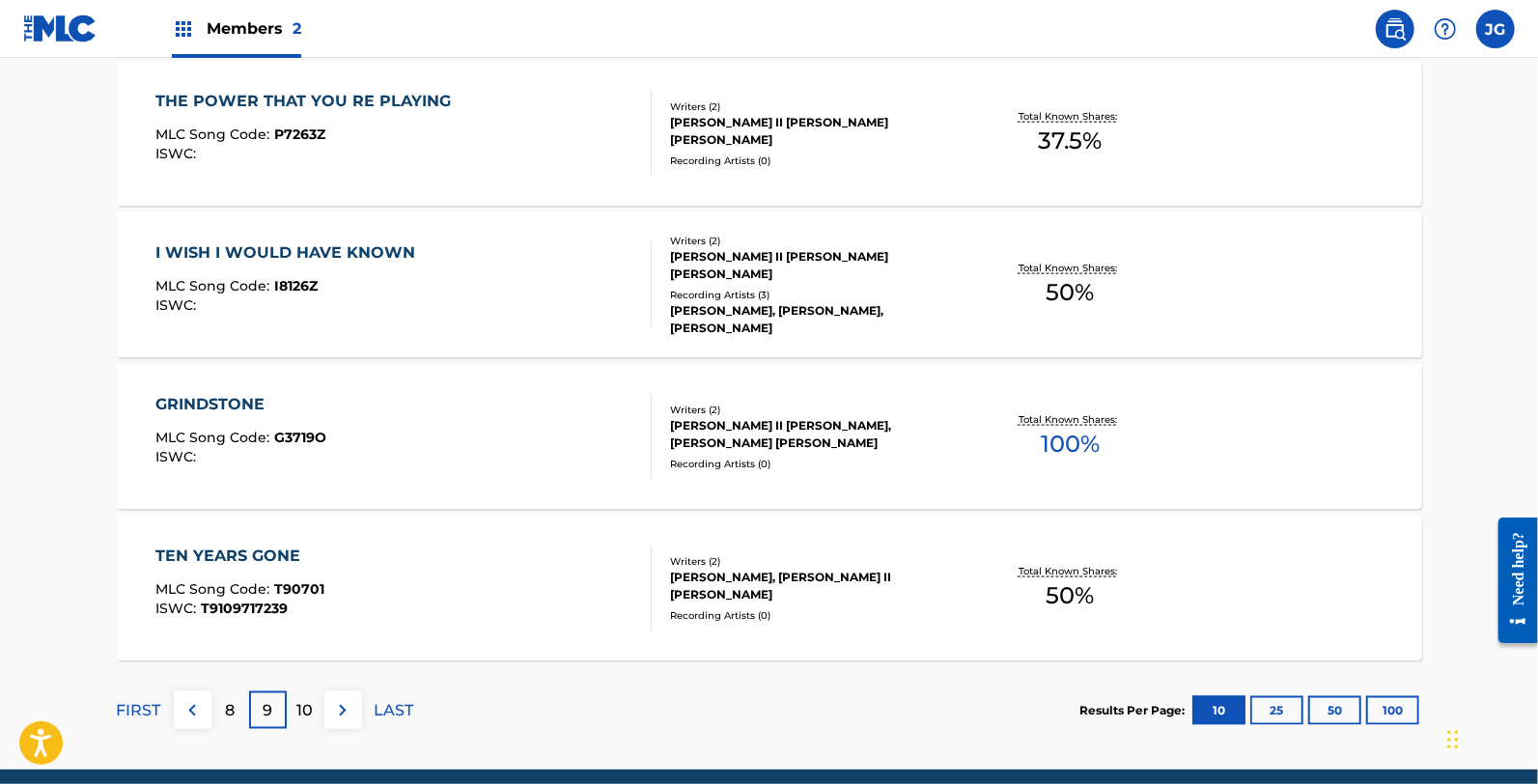
click at [217, 474] on div "GRINDSTONE MLC Song Code : G3719O ISWC :" at bounding box center [241, 437] width 171 height 87
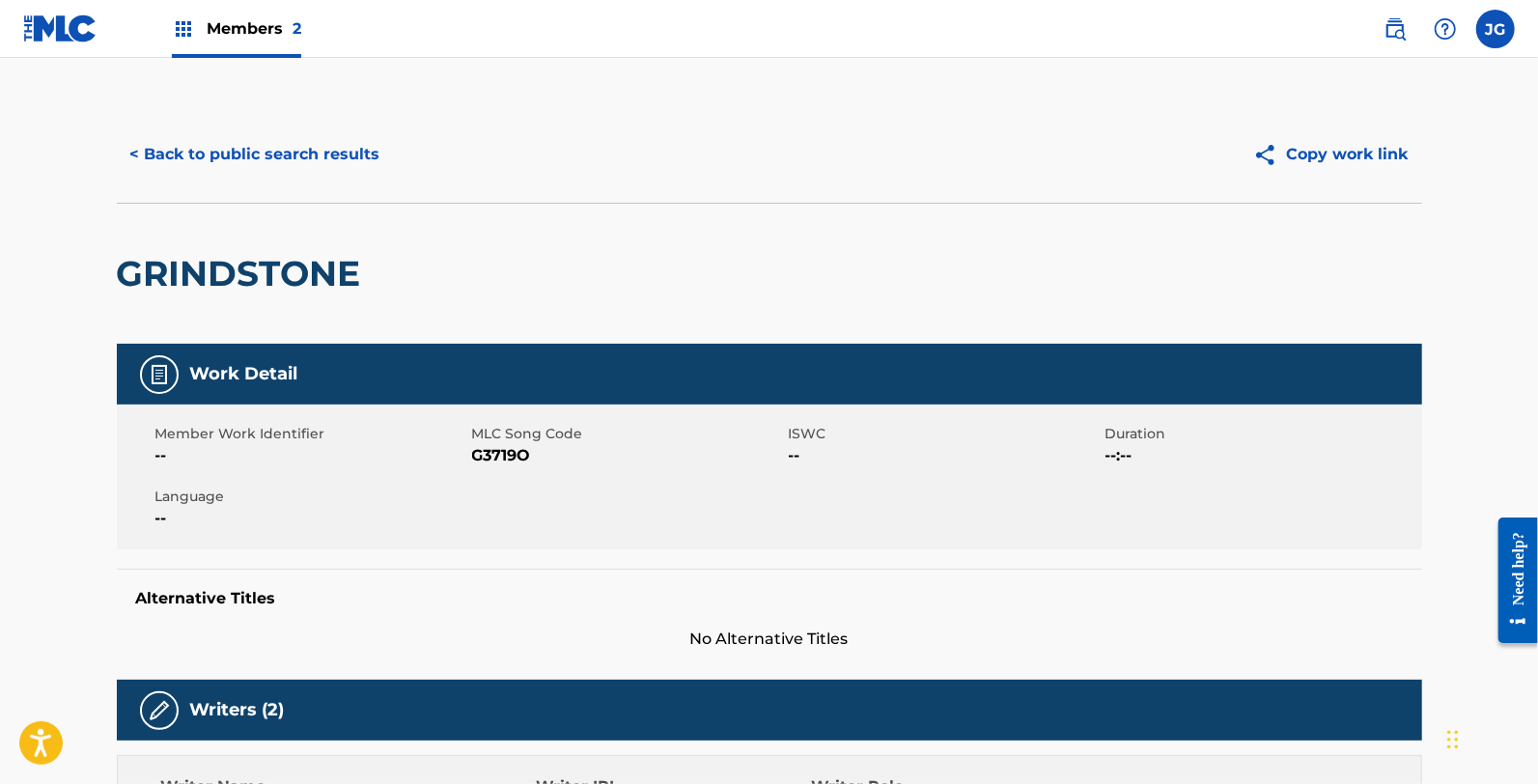
click at [468, 460] on div "Member Work Identifier --" at bounding box center [313, 445] width 316 height 44
click at [470, 457] on div "Member Work Identifier --" at bounding box center [313, 445] width 316 height 44
click at [479, 451] on span "G3719O" at bounding box center [628, 456] width 311 height 23
click at [253, 147] on button "< Back to public search results" at bounding box center [255, 154] width 278 height 49
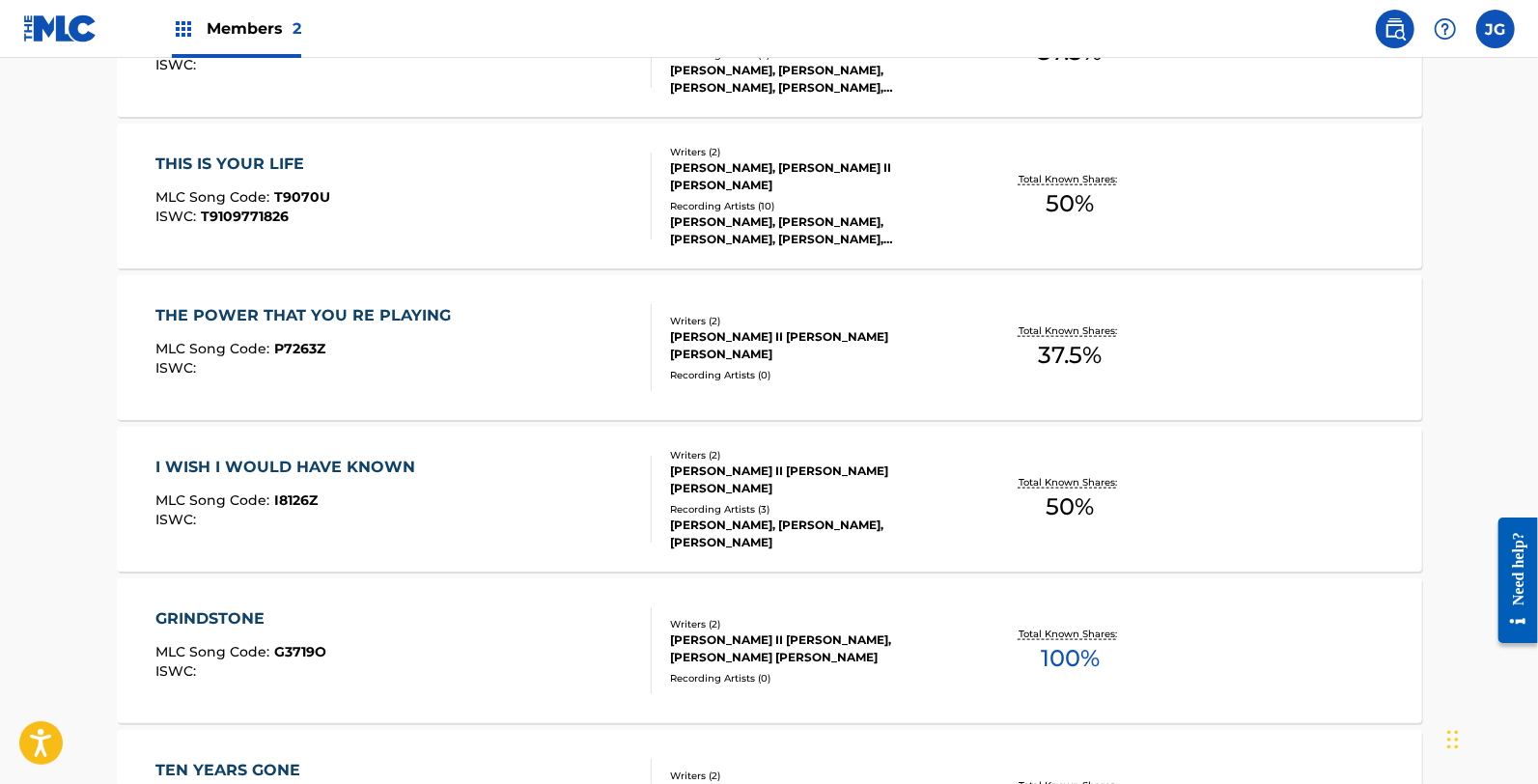
scroll to position [1501, 0]
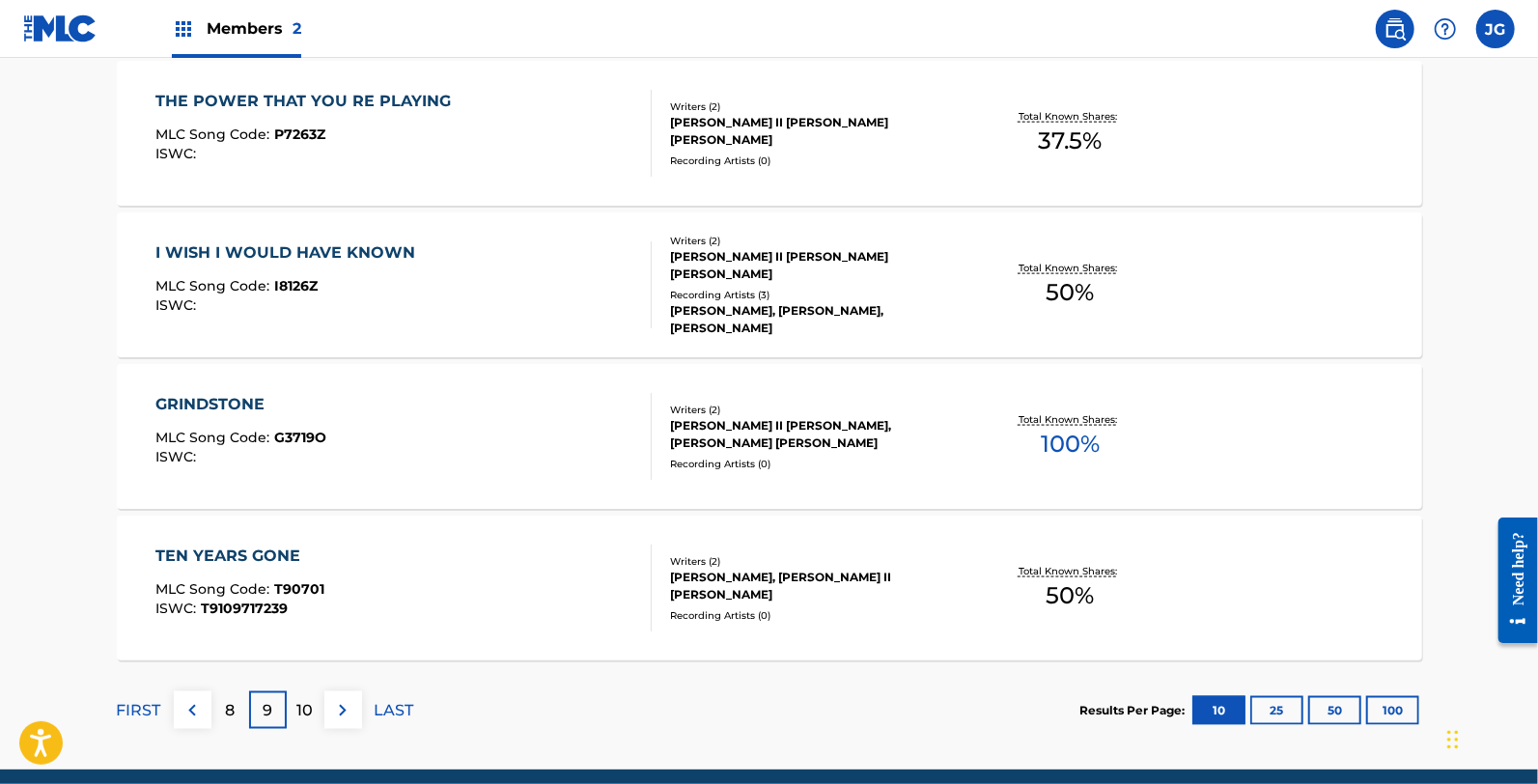
click at [383, 602] on div "TEN YEARS GONE MLC Song Code : T90701 ISWC : T9109717239" at bounding box center [403, 588] width 496 height 87
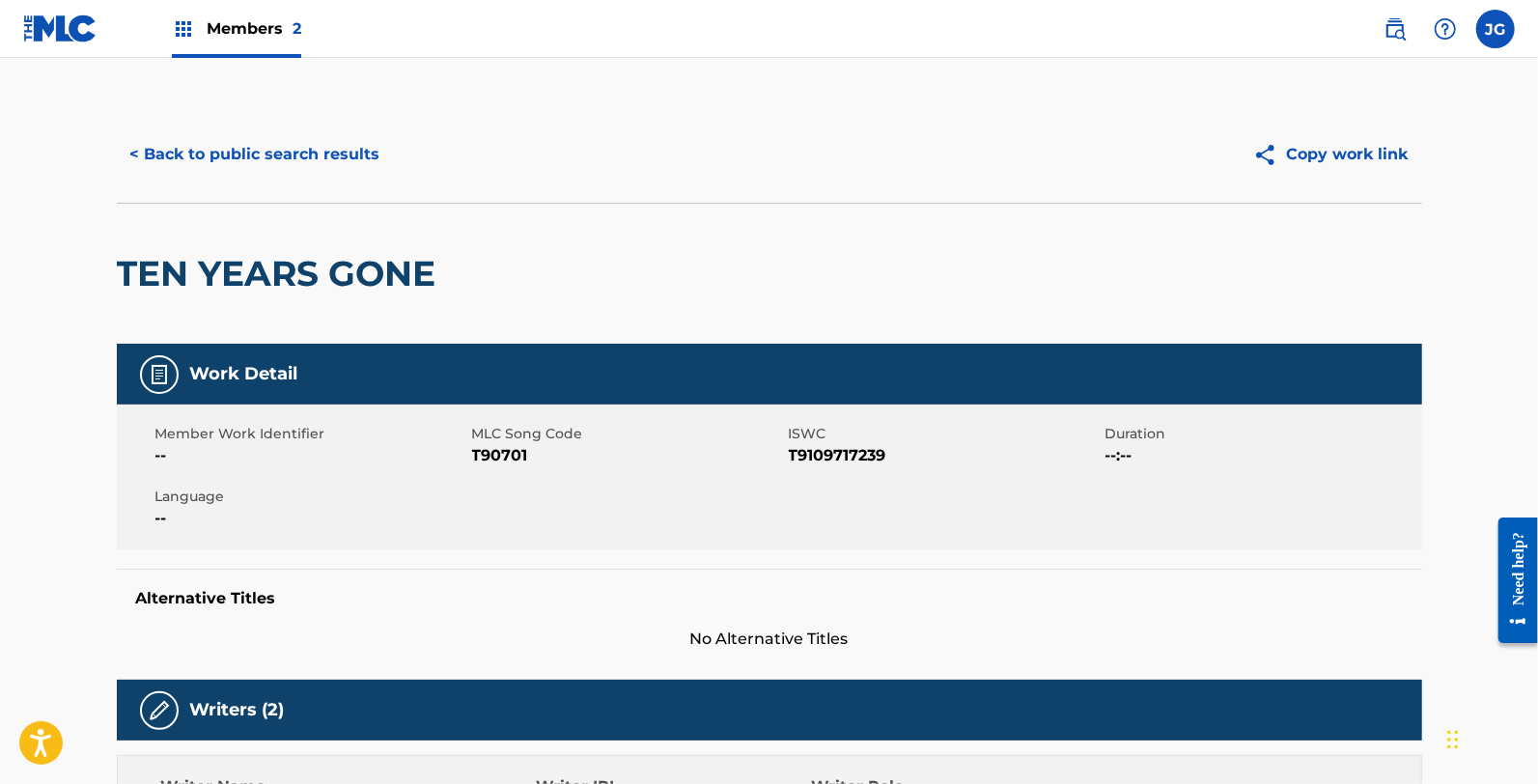
click at [487, 455] on span "T90701" at bounding box center [628, 456] width 311 height 23
click at [268, 133] on button "< Back to public search results" at bounding box center [255, 154] width 278 height 49
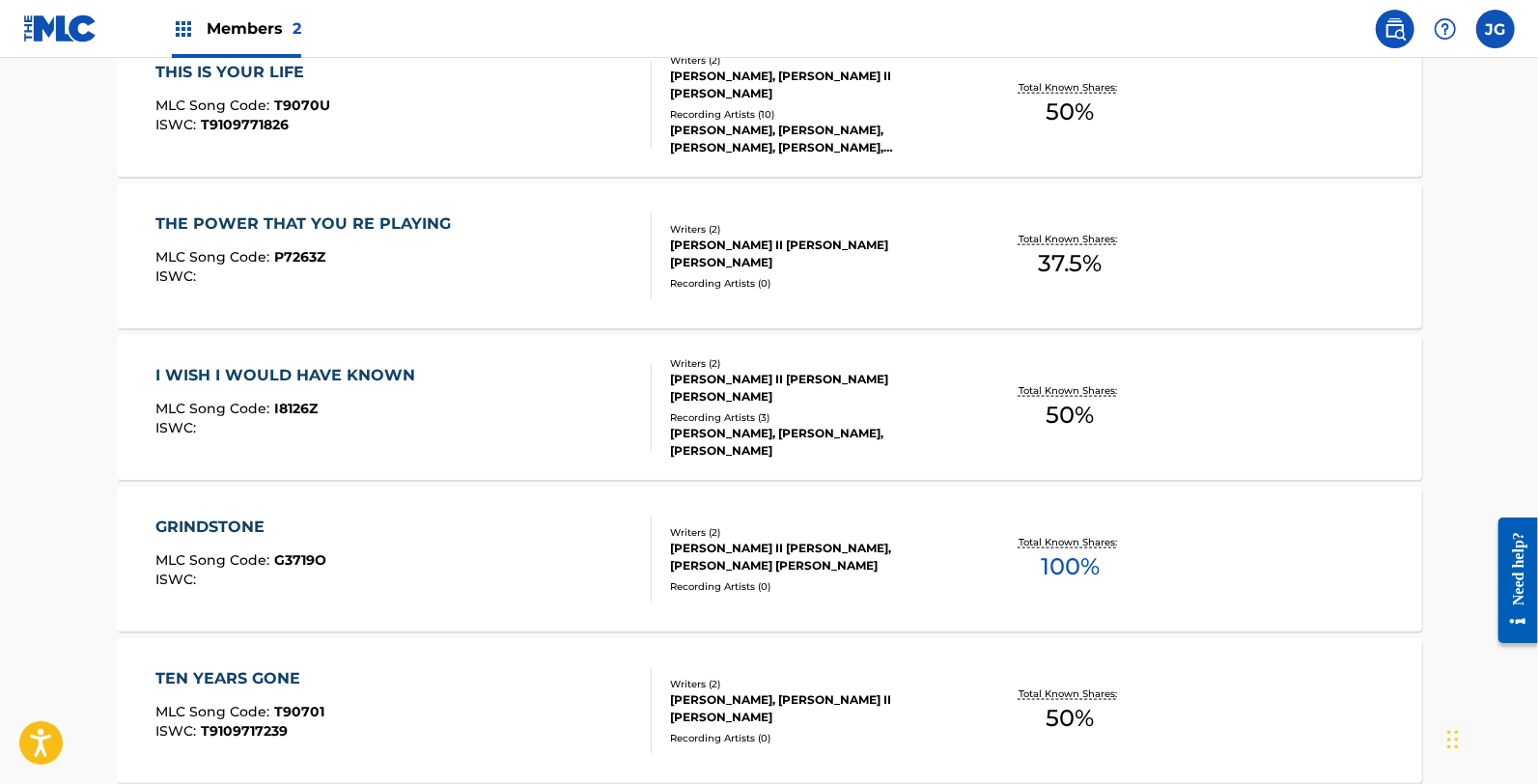
scroll to position [1579, 0]
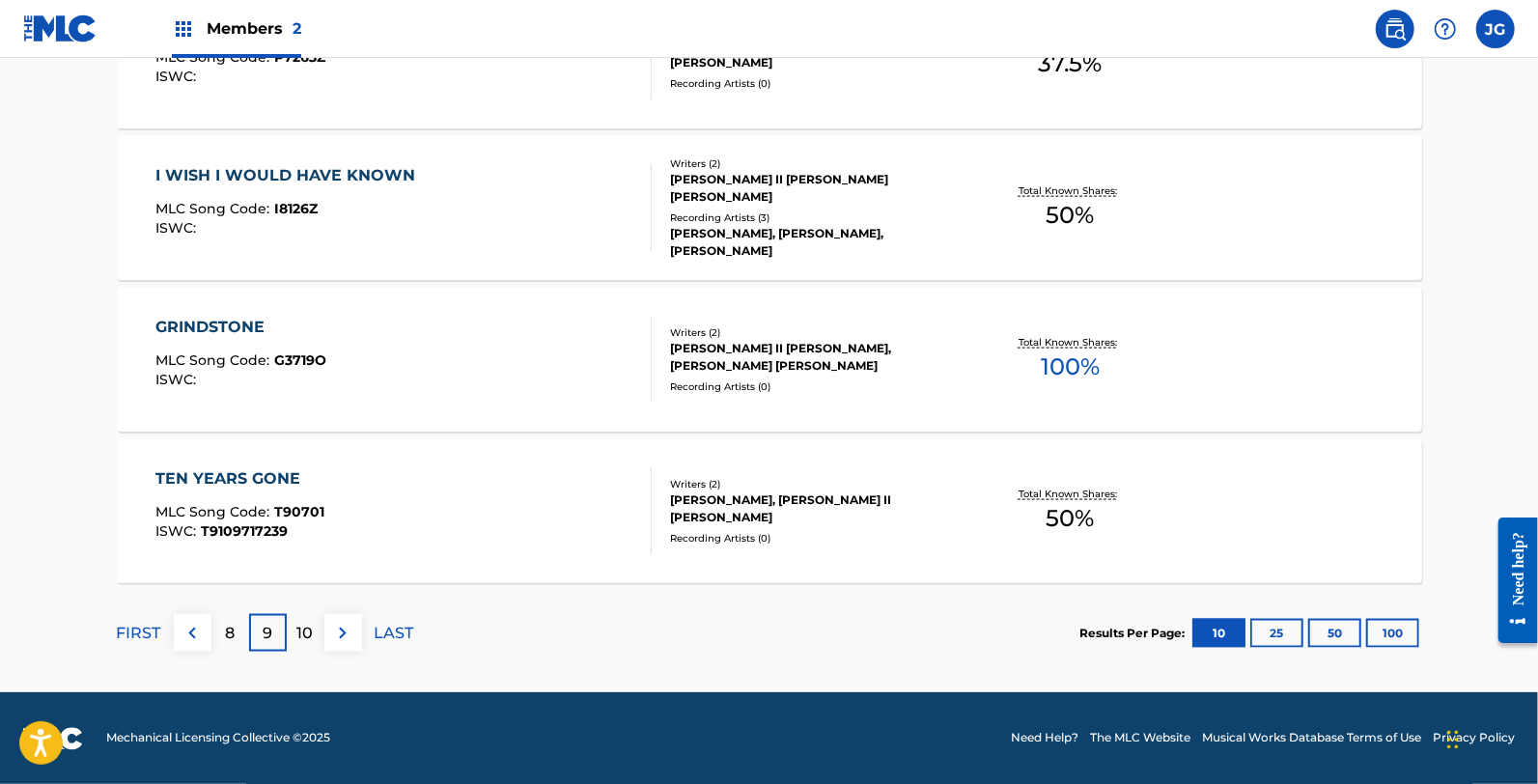
click at [312, 622] on div "10" at bounding box center [305, 633] width 38 height 38
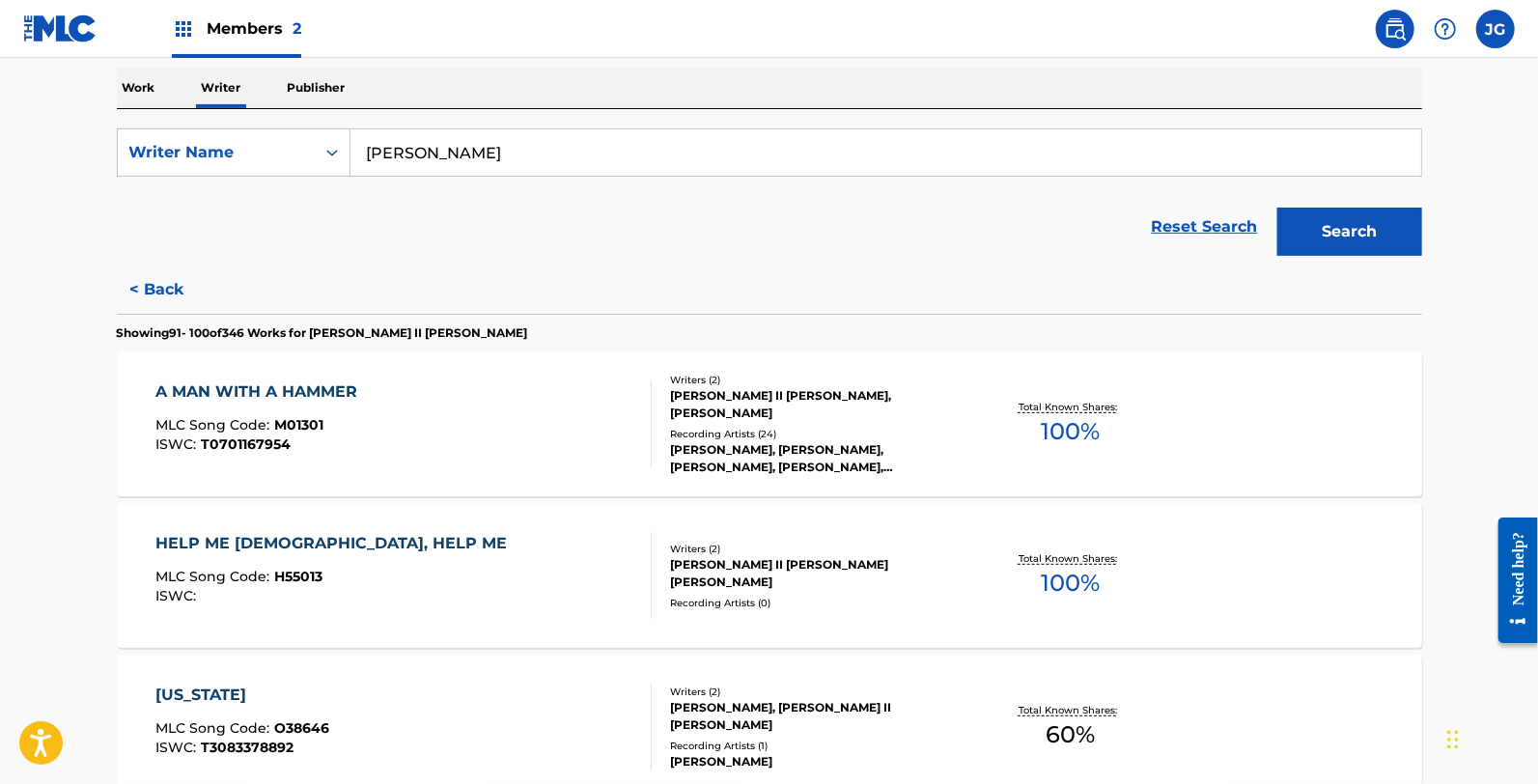
scroll to position [429, 0]
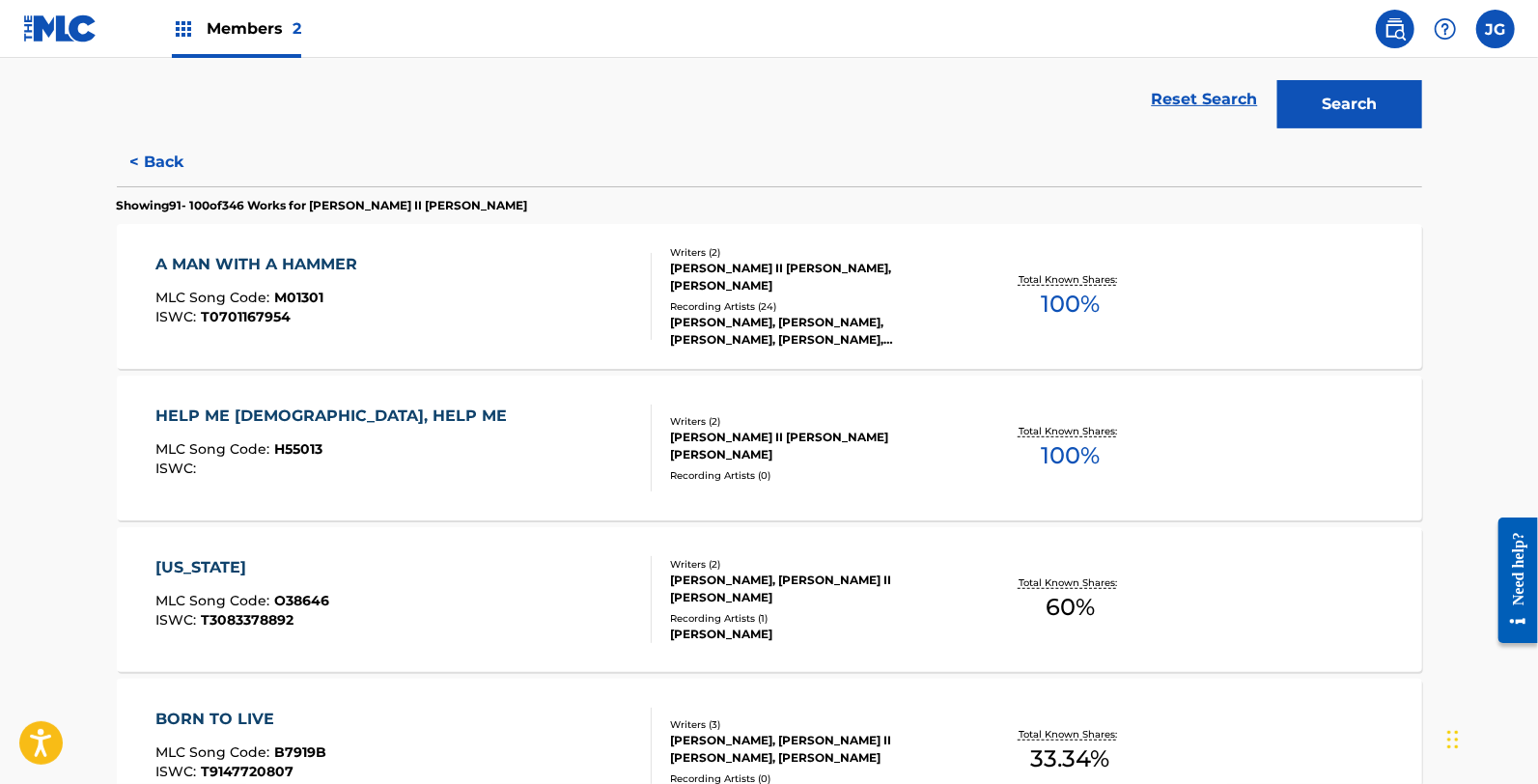
click at [333, 291] on div "MLC Song Code : M01301" at bounding box center [261, 300] width 212 height 19
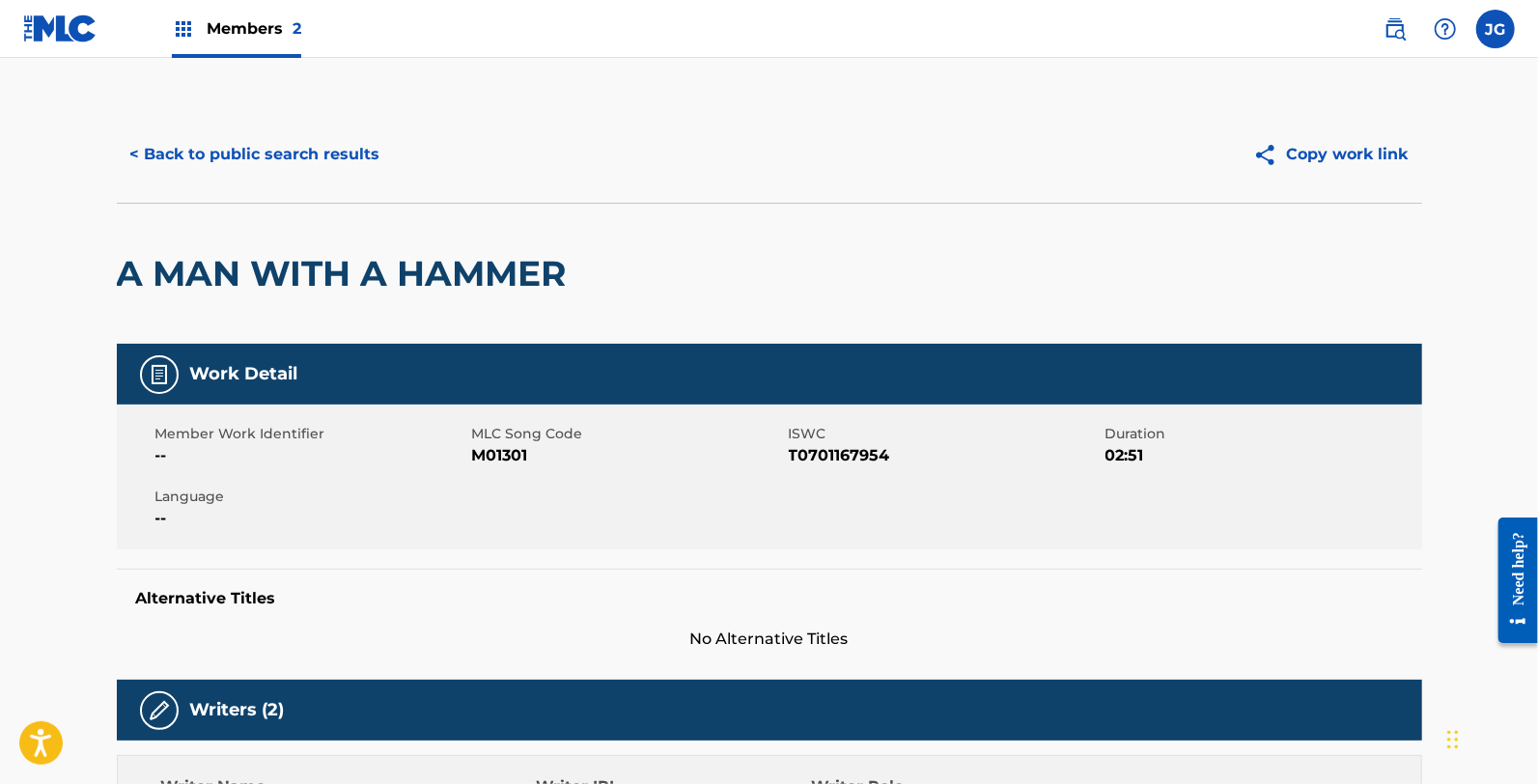
click at [476, 457] on span "M01301" at bounding box center [628, 456] width 311 height 23
click at [240, 164] on button "< Back to public search results" at bounding box center [255, 154] width 278 height 49
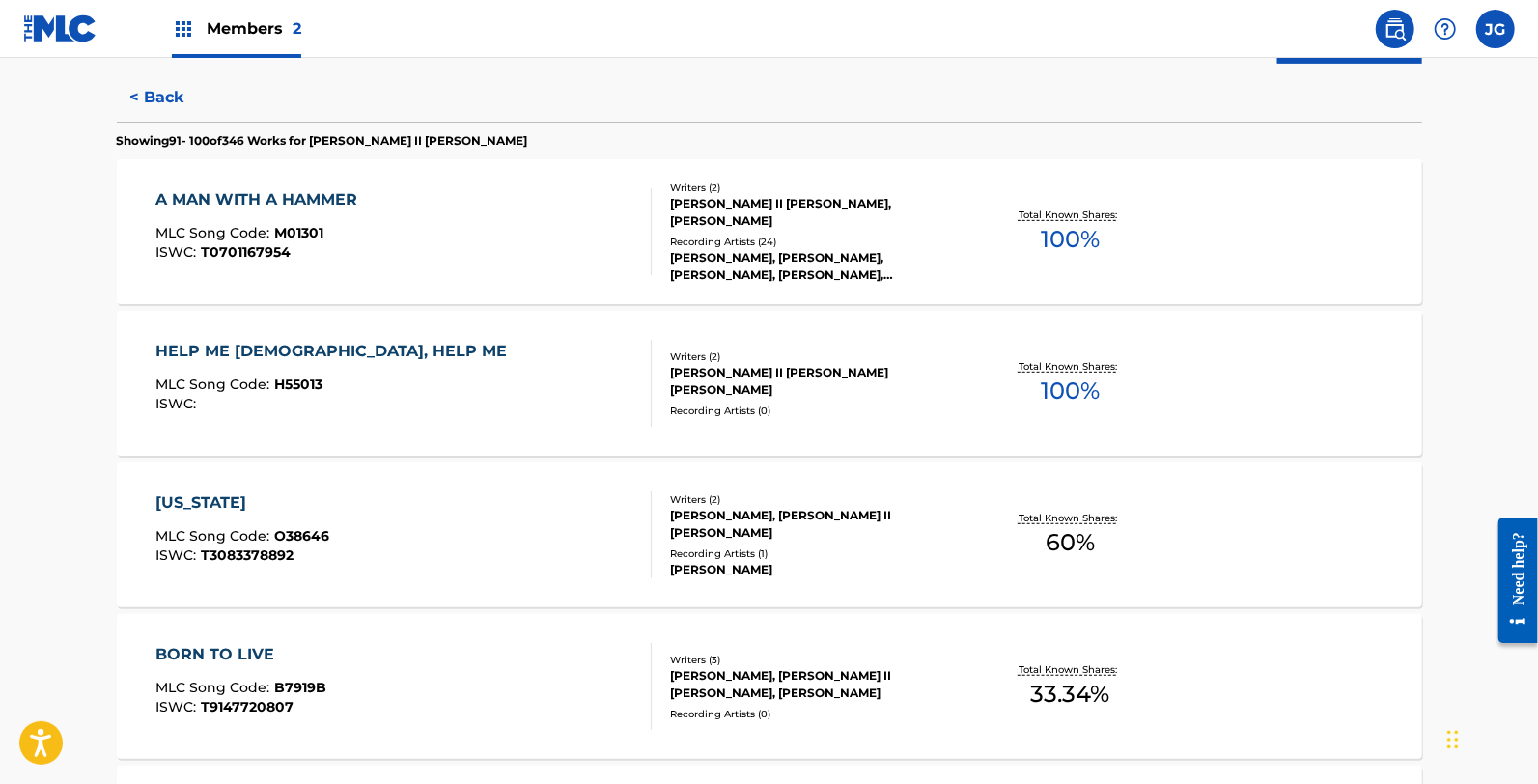
scroll to position [536, 0]
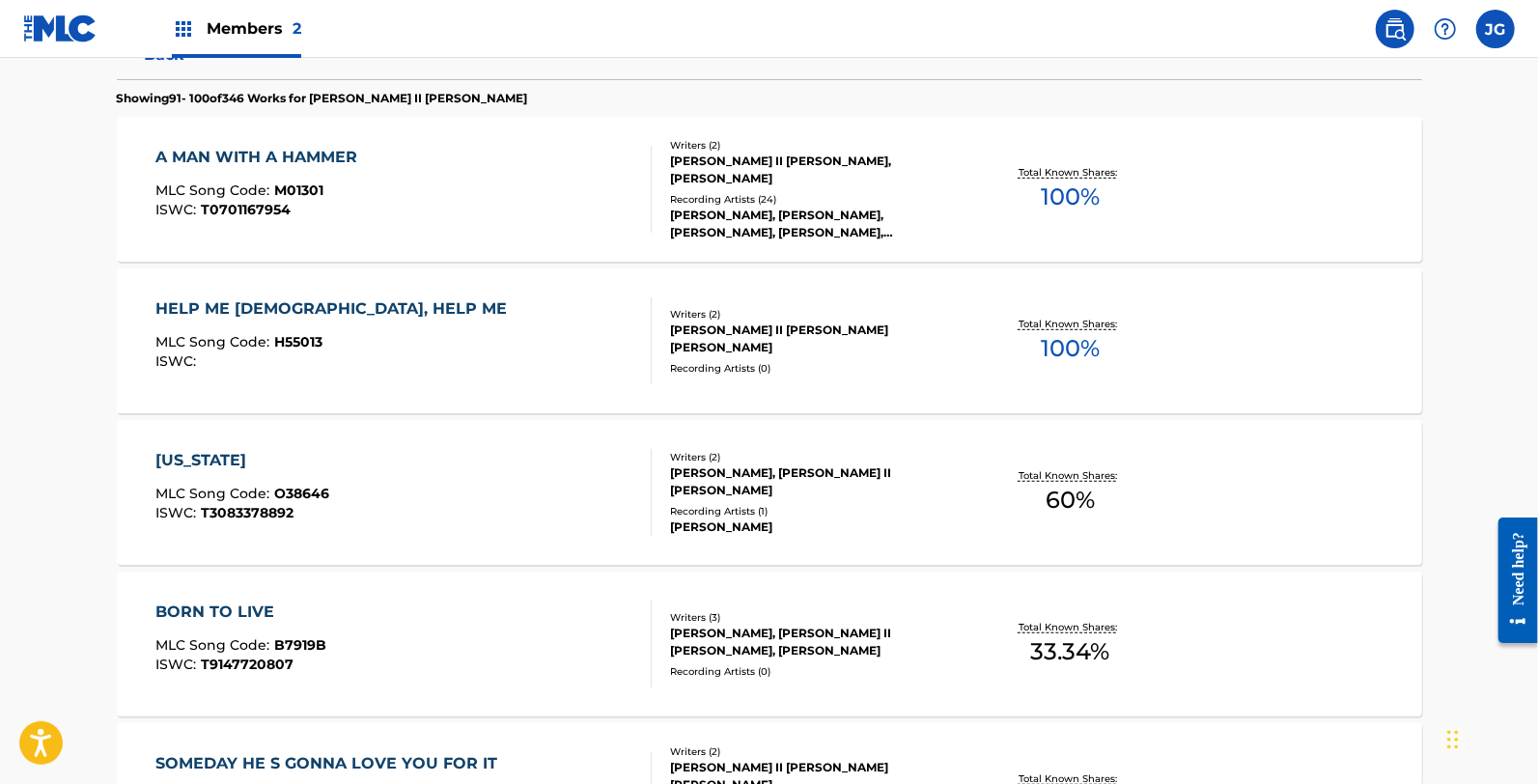
click at [396, 339] on div "HELP ME GOD, HELP ME MLC Song Code : H55013 ISWC :" at bounding box center [403, 341] width 496 height 87
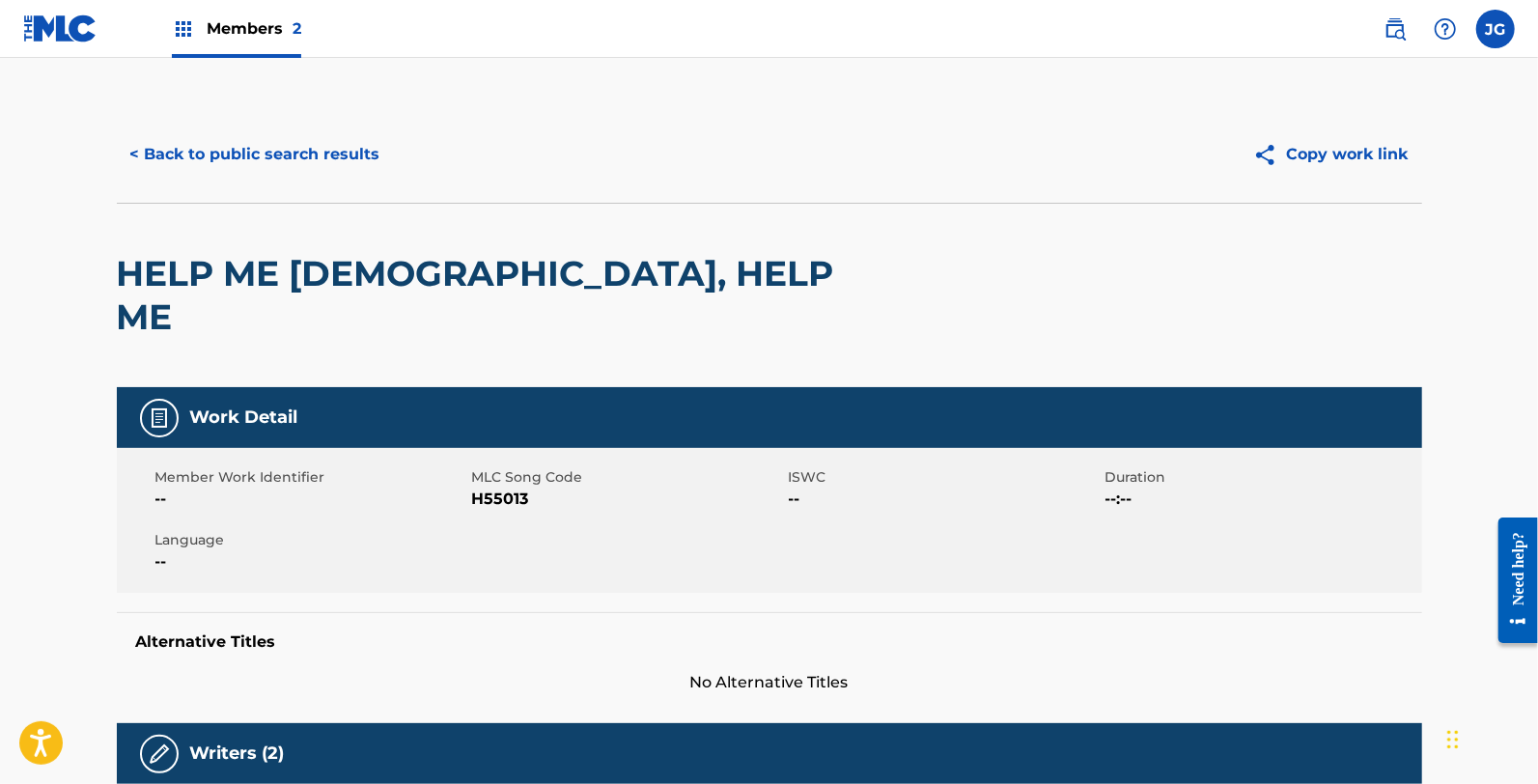
click at [504, 469] on div "Member Work Identifier -- MLC Song Code H55013 ISWC -- Duration --:-- Language …" at bounding box center [769, 520] width 1305 height 145
click at [504, 487] on span "H55013" at bounding box center [628, 499] width 311 height 23
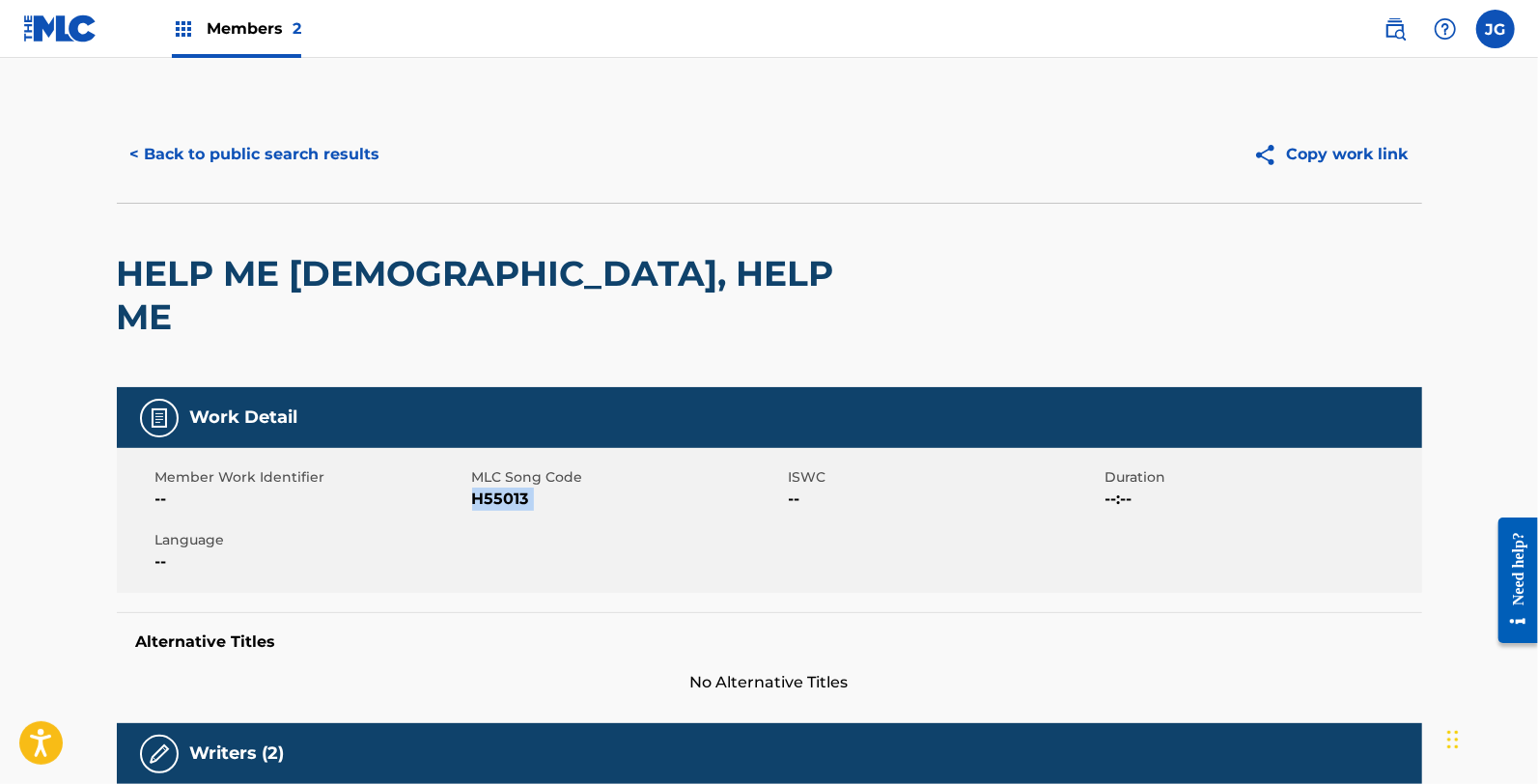
click at [299, 177] on button "< Back to public search results" at bounding box center [255, 154] width 278 height 49
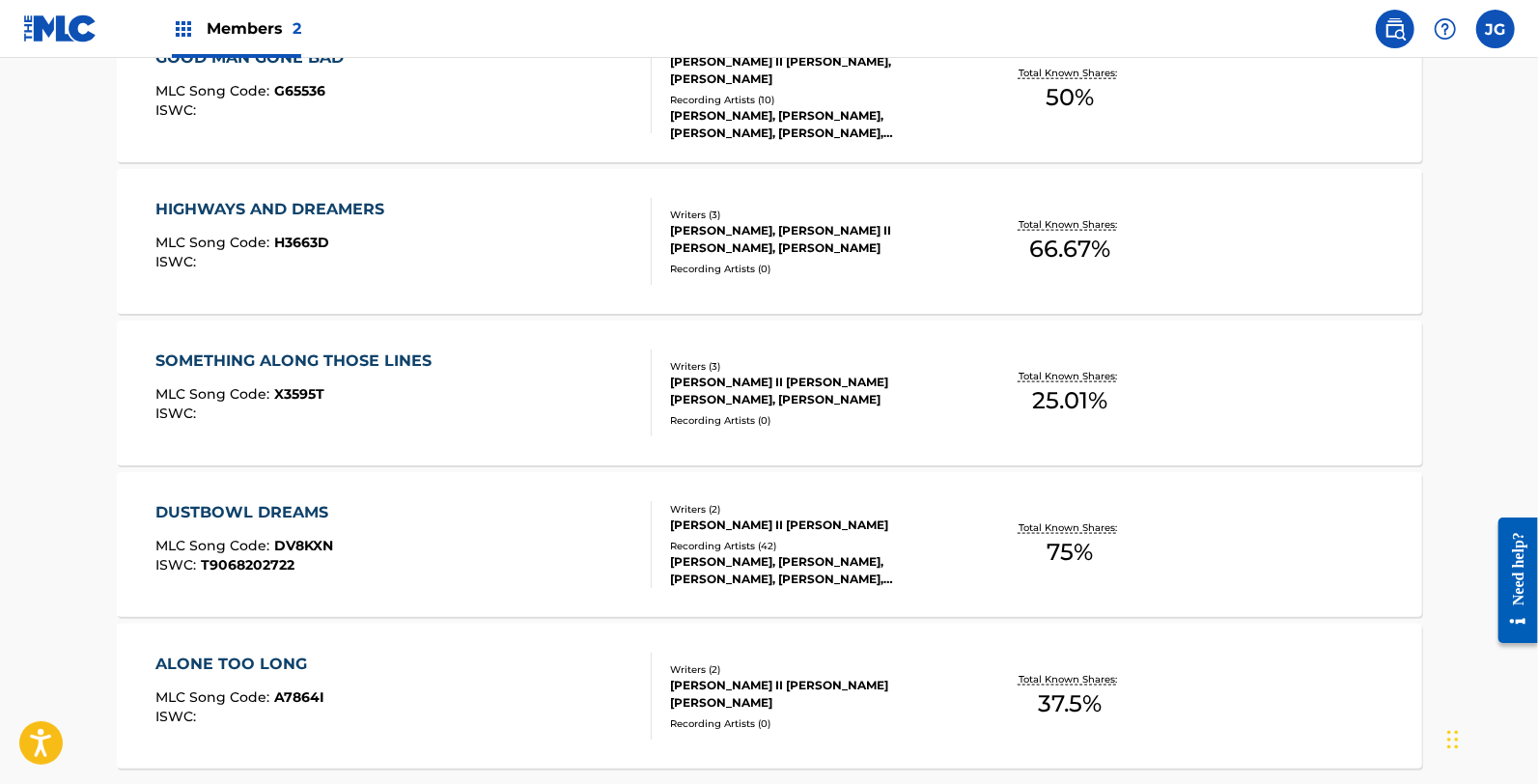
scroll to position [643, 0]
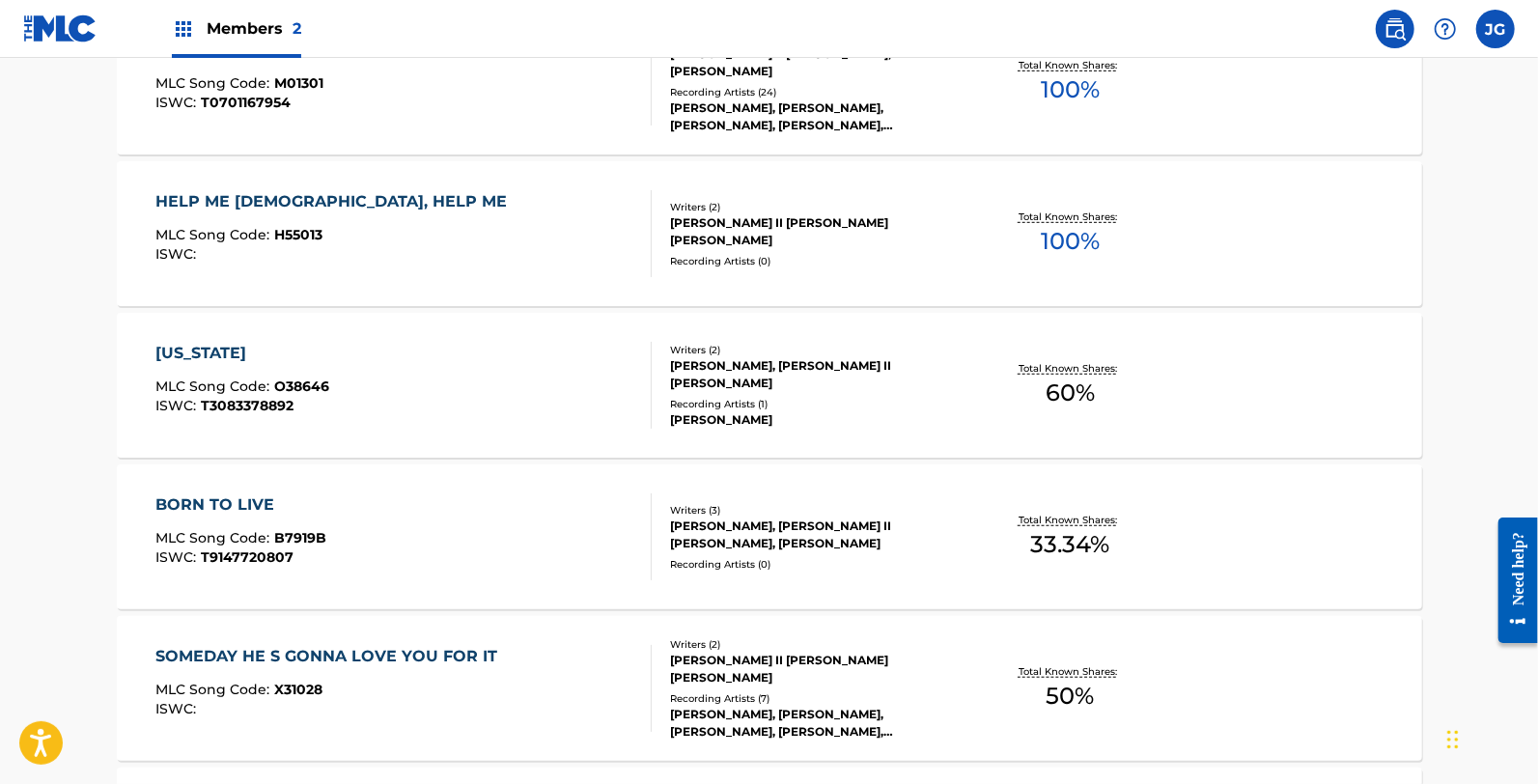
click at [372, 410] on div "OHIO MLC Song Code : O38646 ISWC : T3083378892" at bounding box center [403, 385] width 496 height 87
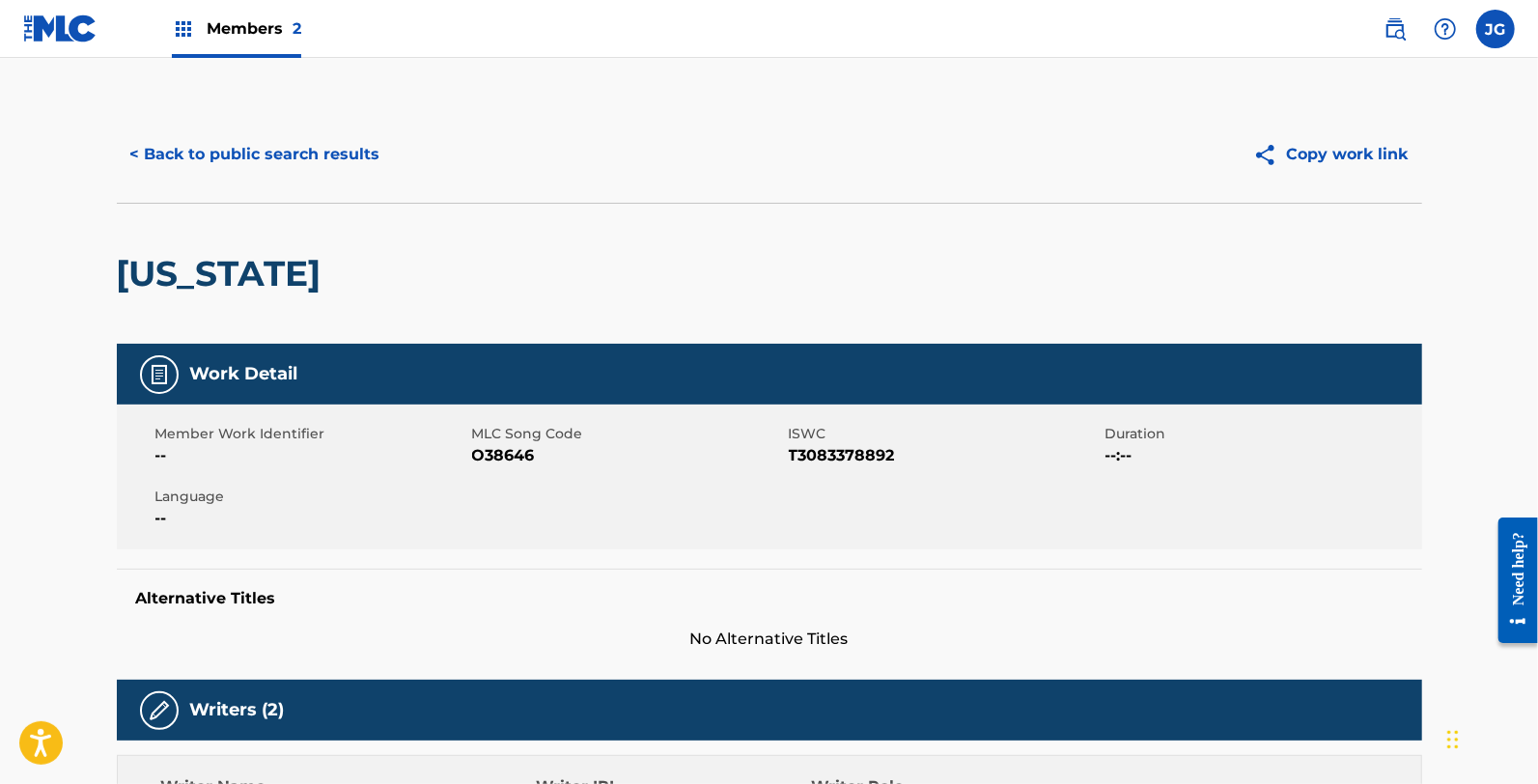
click at [499, 455] on span "O38646" at bounding box center [628, 456] width 311 height 23
click at [226, 171] on button "< Back to public search results" at bounding box center [255, 154] width 278 height 49
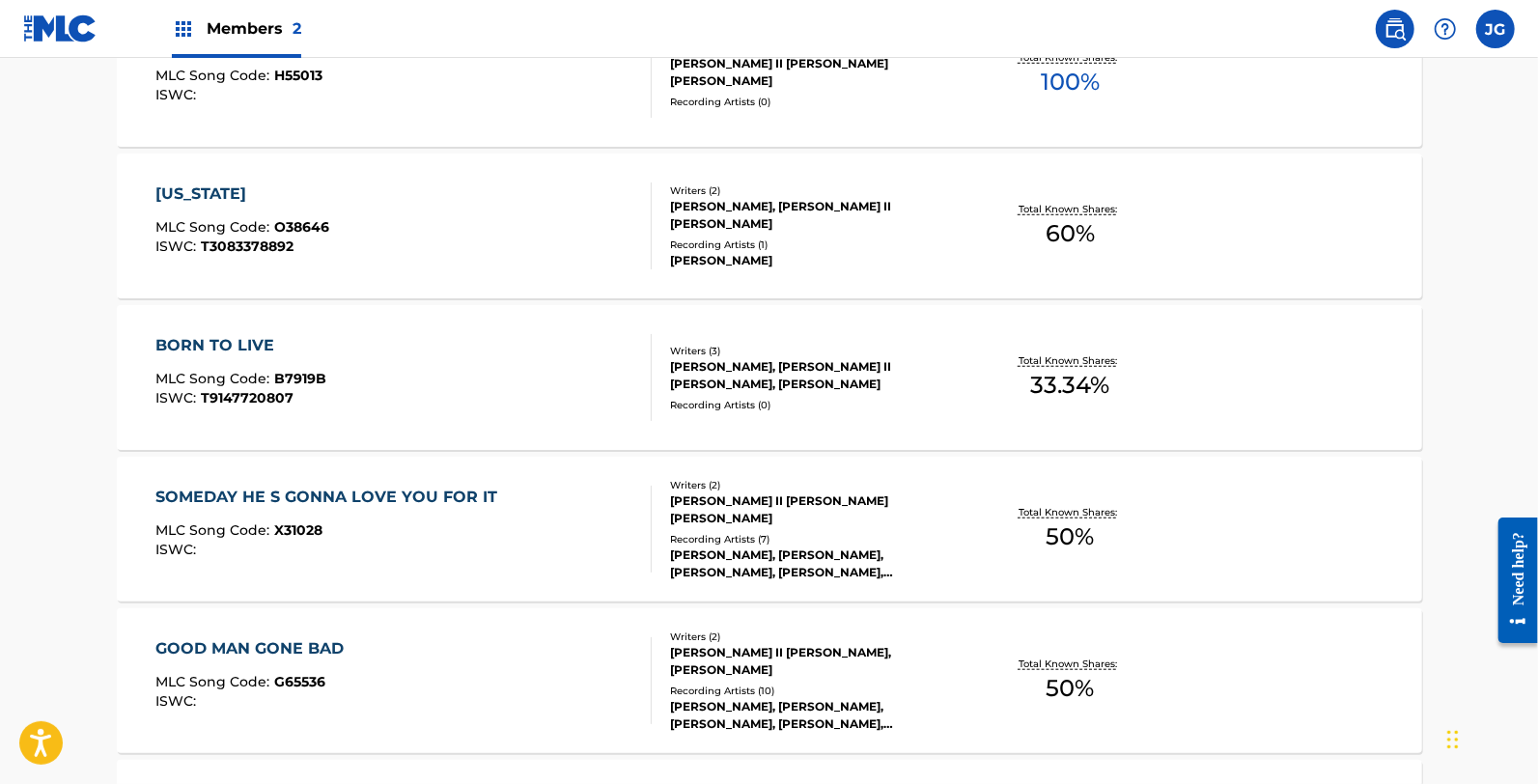
scroll to position [965, 0]
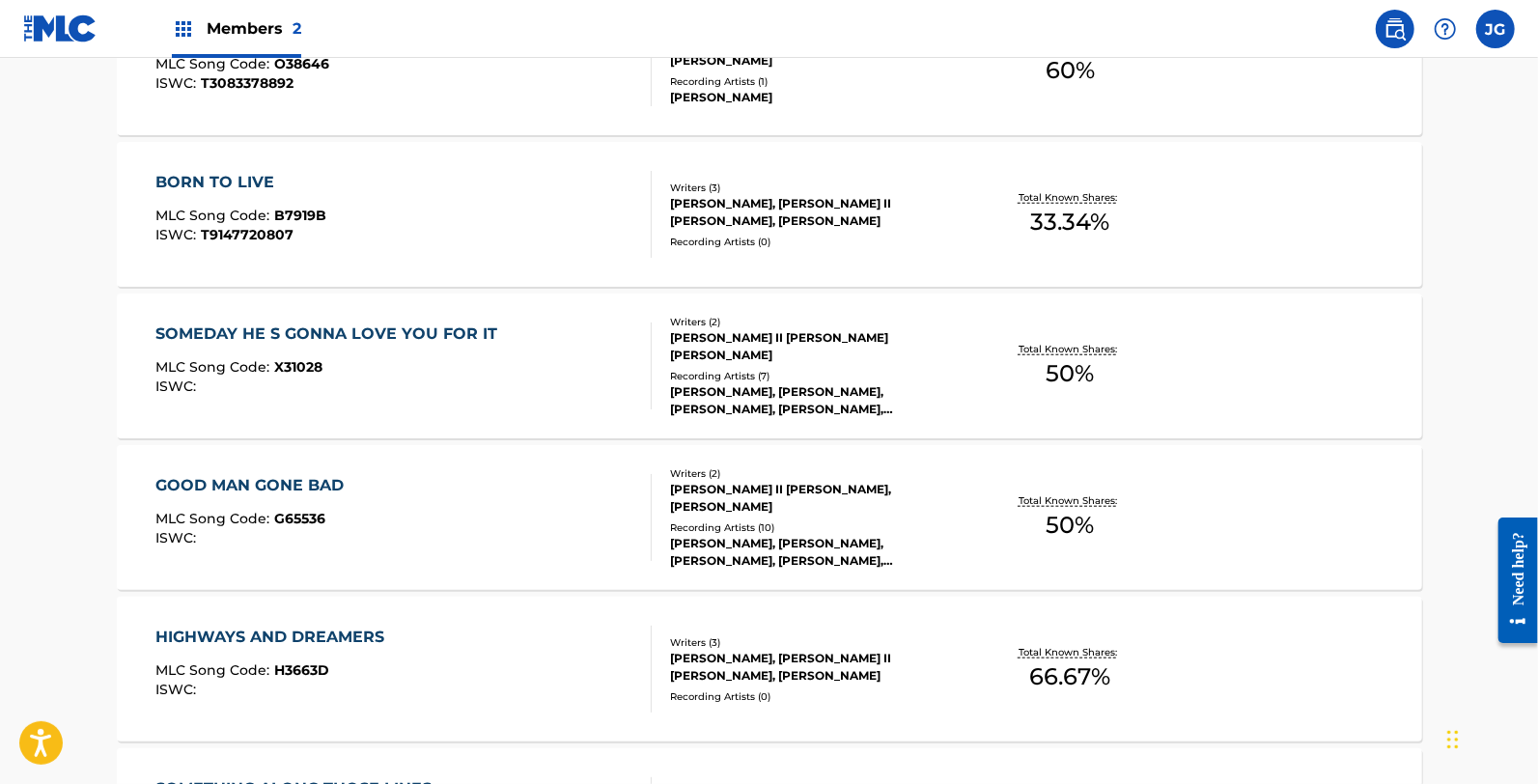
click at [391, 245] on div "BORN TO LIVE MLC Song Code : B7919B ISWC : T9147720807" at bounding box center [403, 214] width 496 height 87
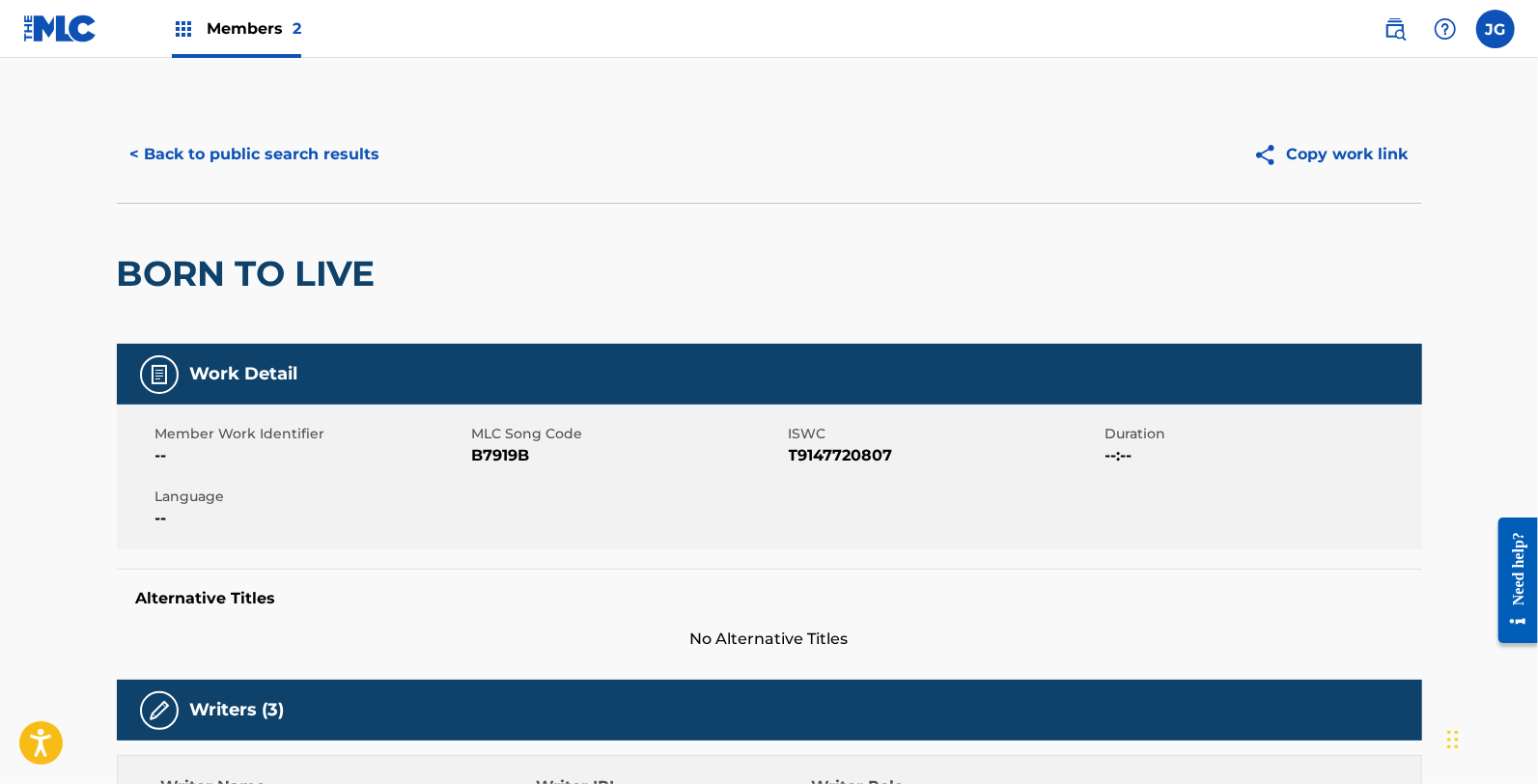
drag, startPoint x: 476, startPoint y: 431, endPoint x: 484, endPoint y: 447, distance: 17.9
click at [478, 433] on span "MLC Song Code" at bounding box center [628, 434] width 311 height 20
click at [487, 450] on span "B7919B" at bounding box center [628, 456] width 311 height 23
drag, startPoint x: 814, startPoint y: 379, endPoint x: 805, endPoint y: 386, distance: 11.4
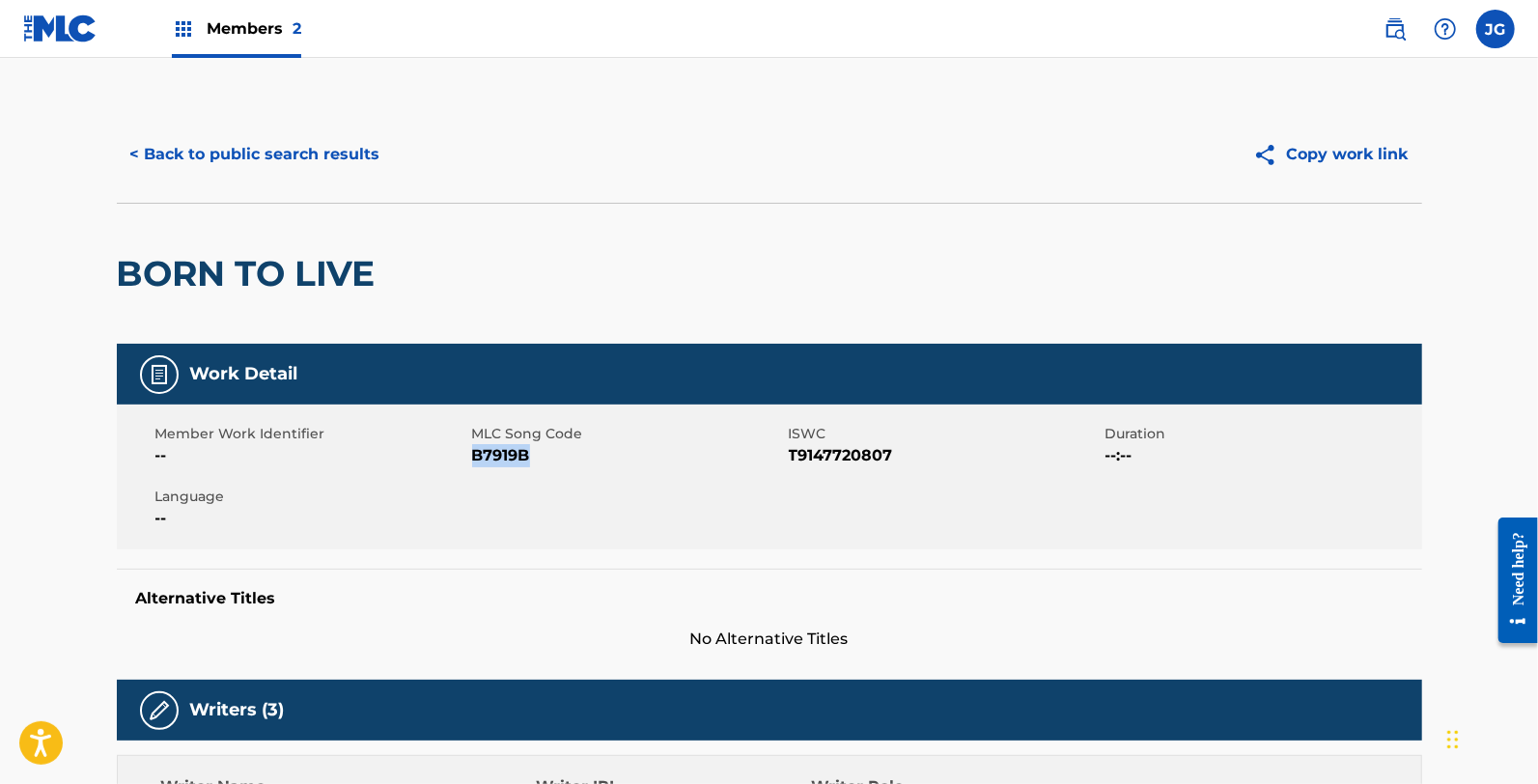
click at [814, 379] on div "Work Detail" at bounding box center [769, 374] width 1305 height 61
click at [515, 467] on span "B7919B" at bounding box center [628, 456] width 311 height 23
click at [507, 452] on span "B7919B" at bounding box center [628, 456] width 311 height 23
drag, startPoint x: 507, startPoint y: 452, endPoint x: 523, endPoint y: 452, distance: 16.0
click at [508, 452] on span "B7919B" at bounding box center [628, 456] width 311 height 23
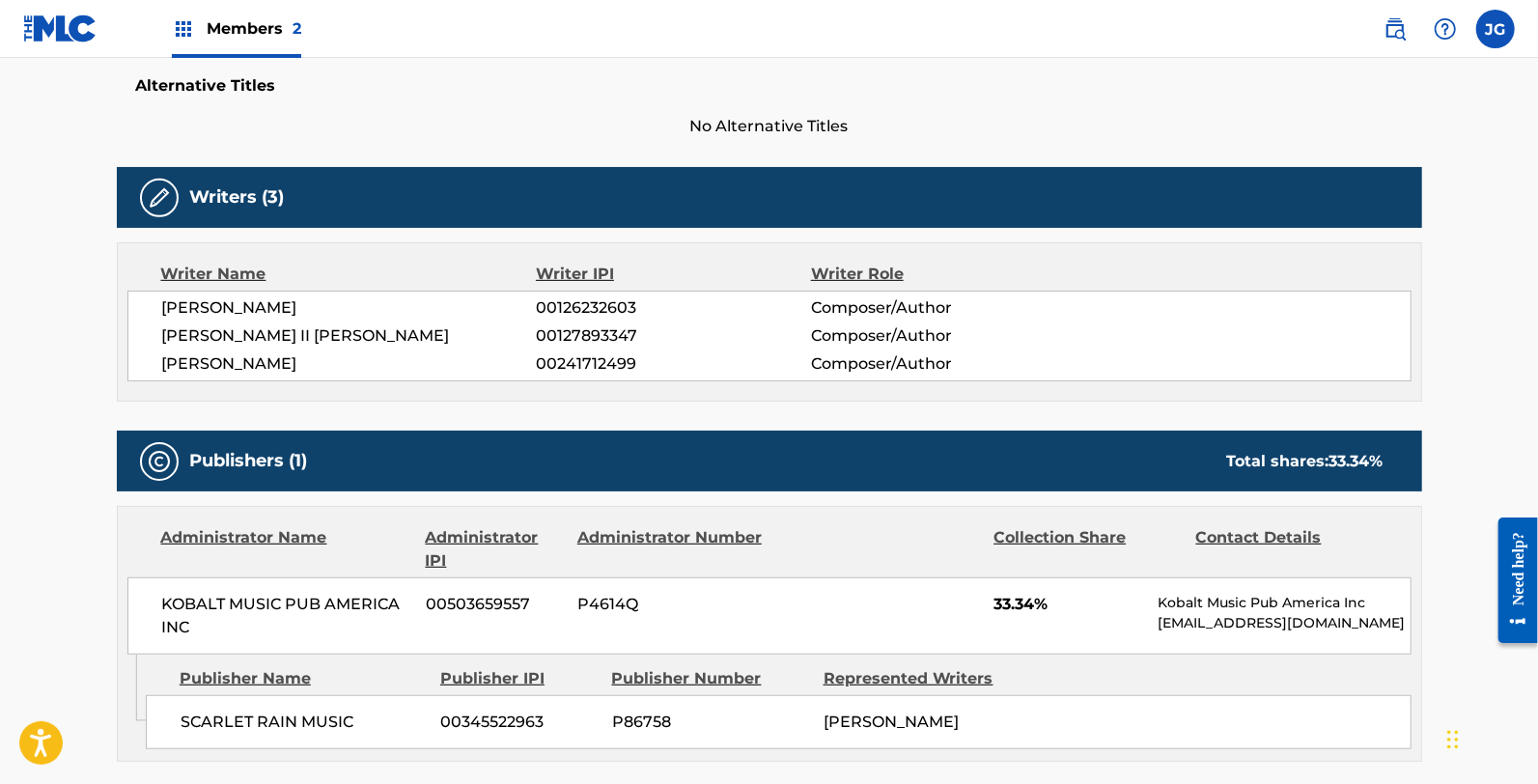
scroll to position [14, 0]
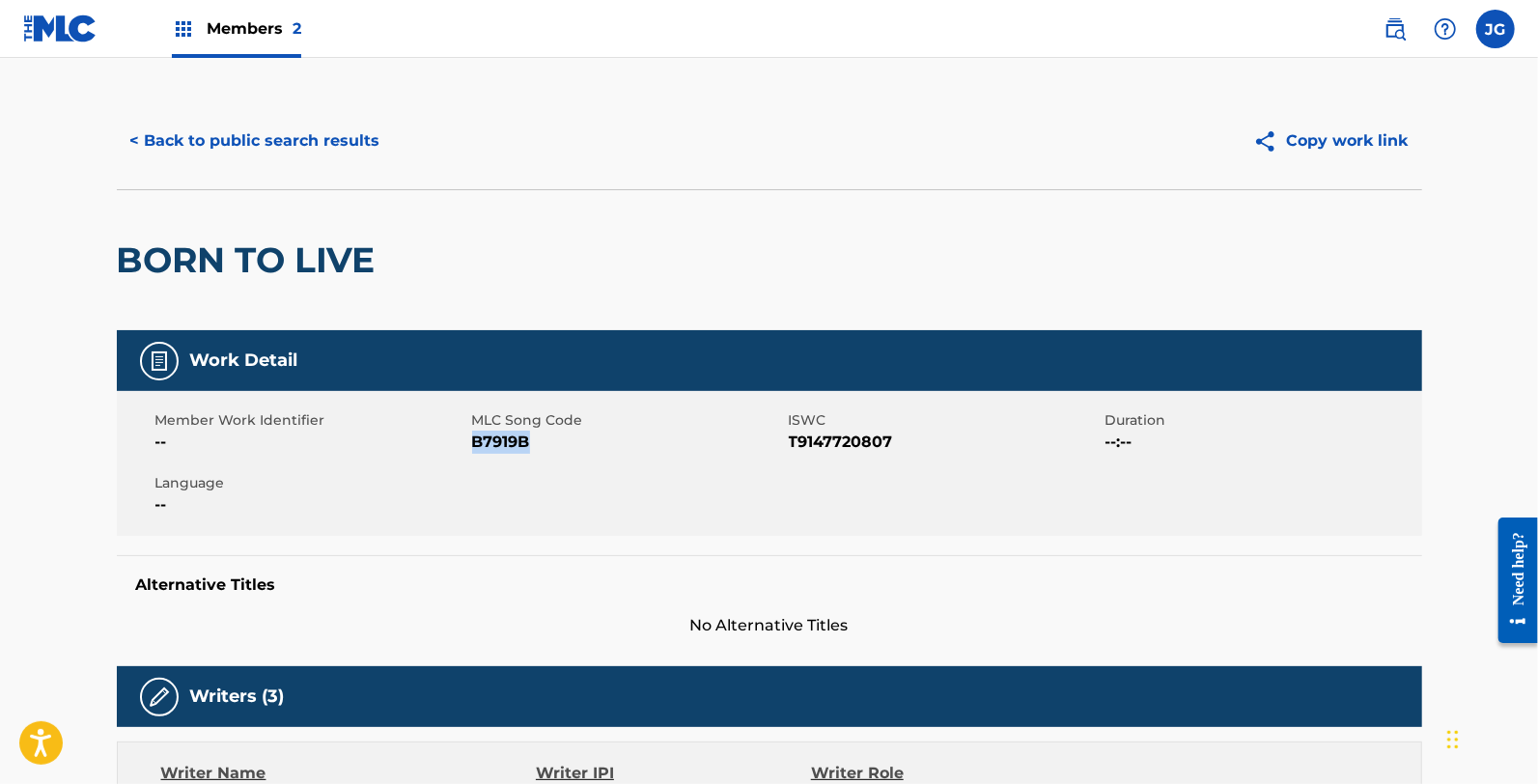
click at [287, 136] on button "< Back to public search results" at bounding box center [255, 141] width 278 height 49
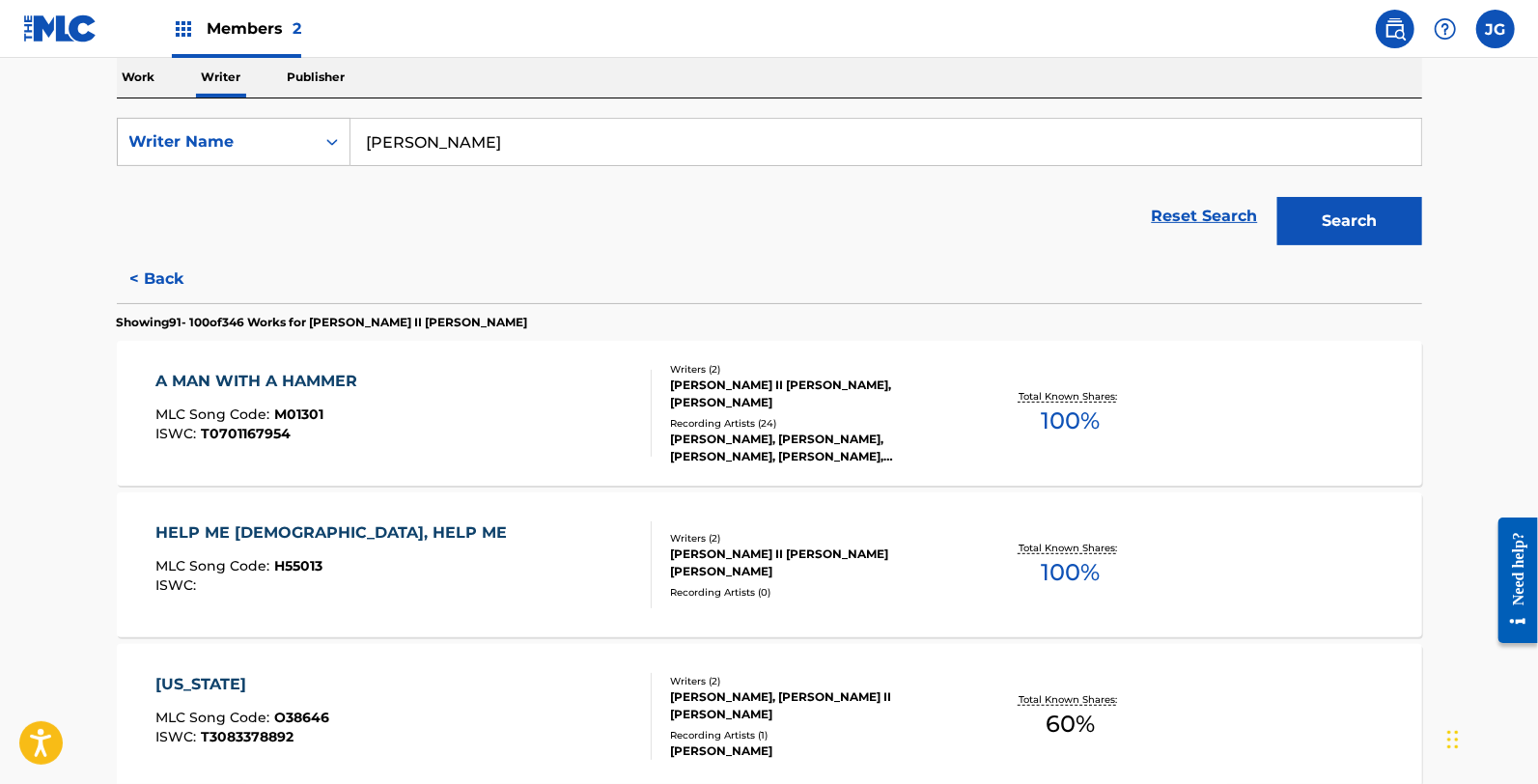
scroll to position [750, 0]
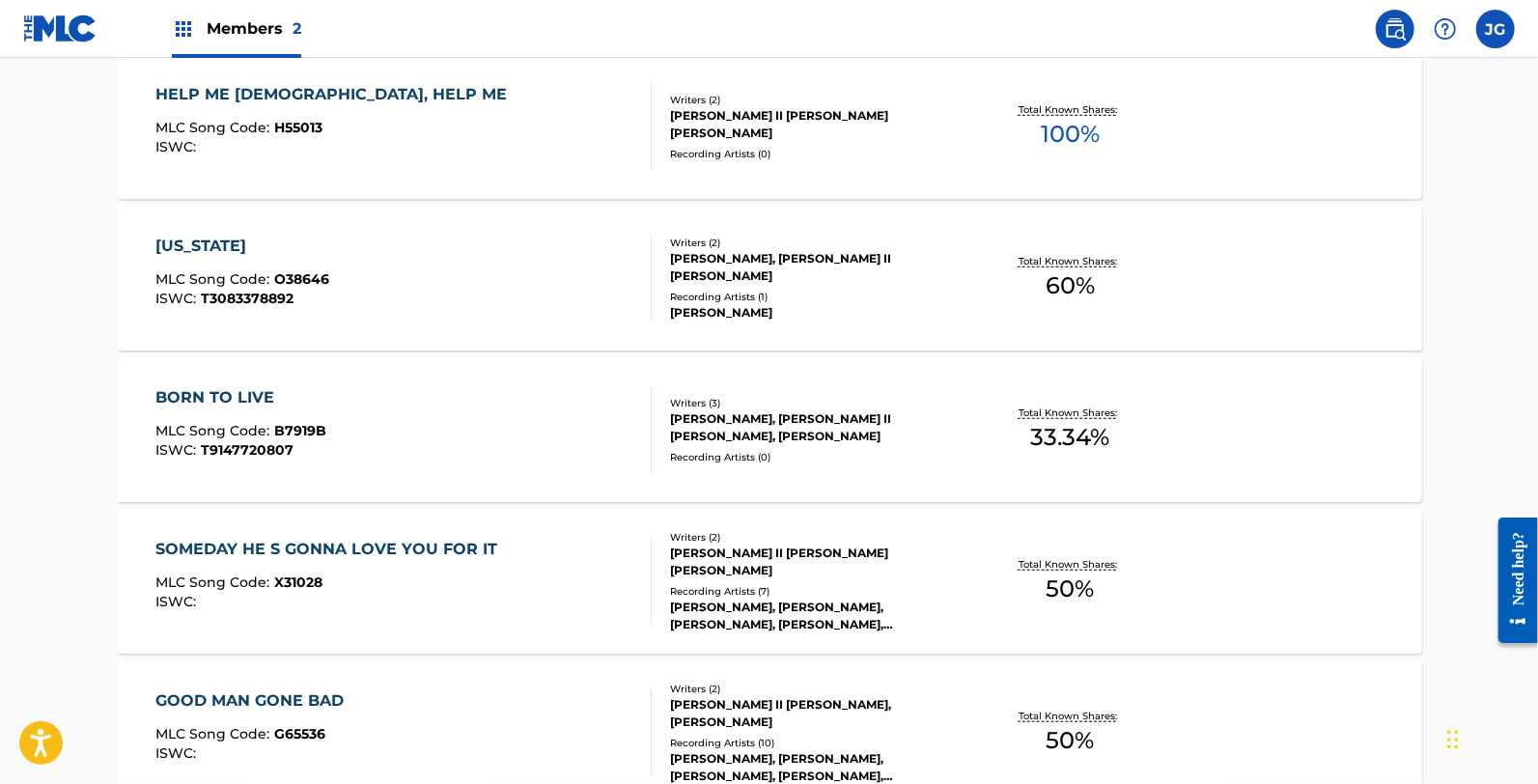
click at [455, 575] on div "MLC Song Code : X31028" at bounding box center [331, 585] width 351 height 19
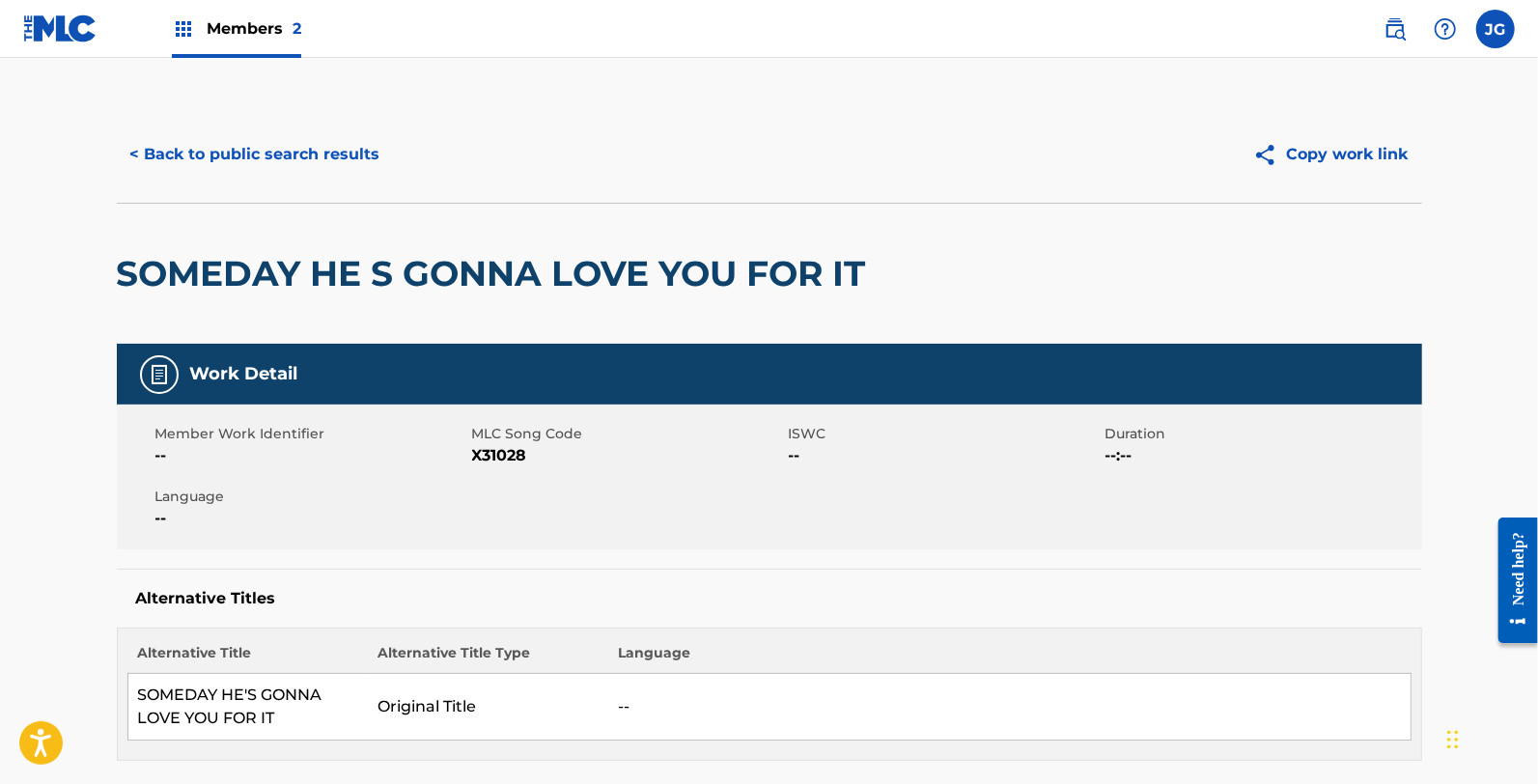
click at [502, 455] on span "X31028" at bounding box center [628, 456] width 311 height 23
click at [185, 155] on button "< Back to public search results" at bounding box center [255, 154] width 278 height 49
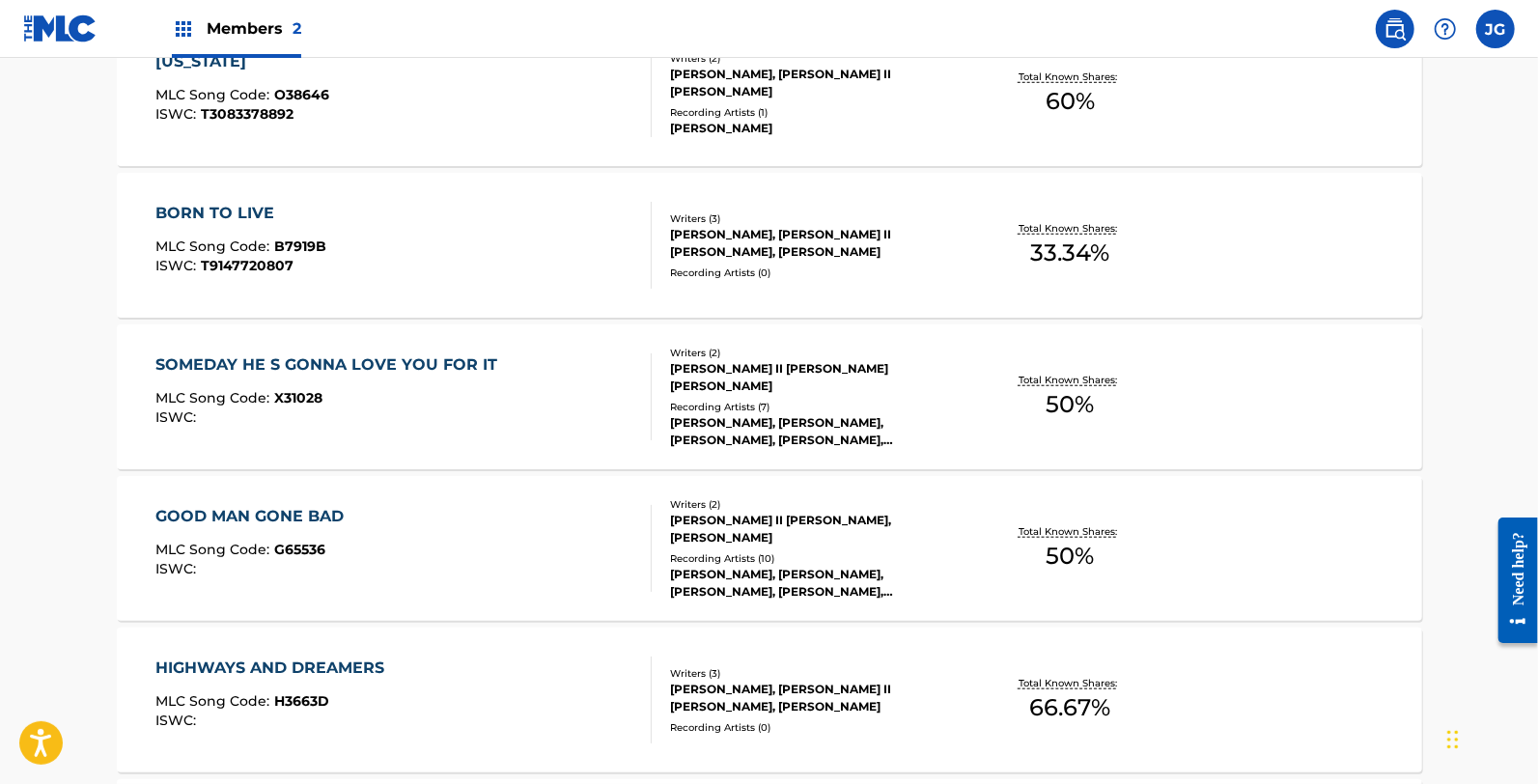
scroll to position [965, 0]
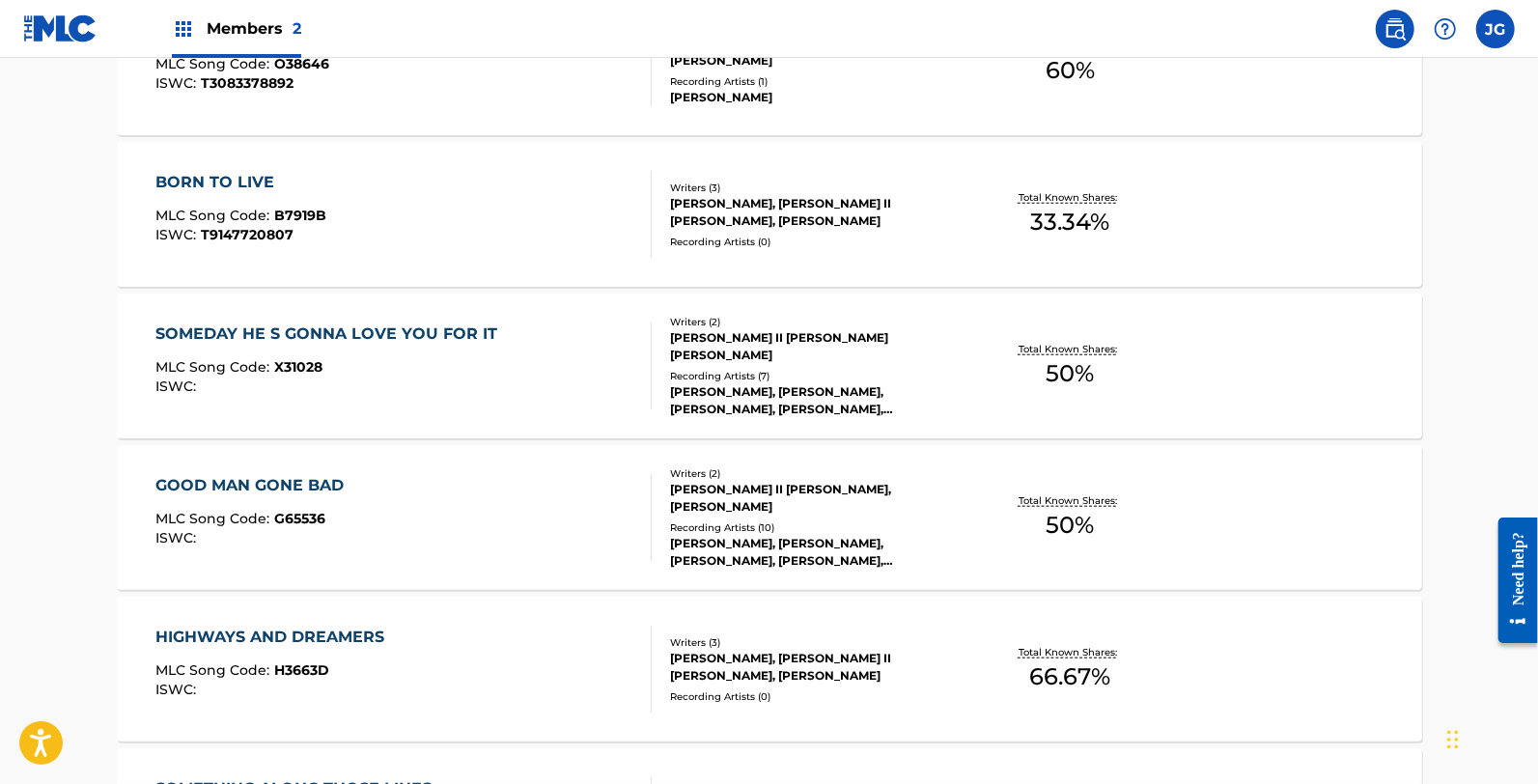
click at [435, 551] on div "GOOD MAN GONE BAD MLC Song Code : G65536 ISWC :" at bounding box center [403, 518] width 496 height 87
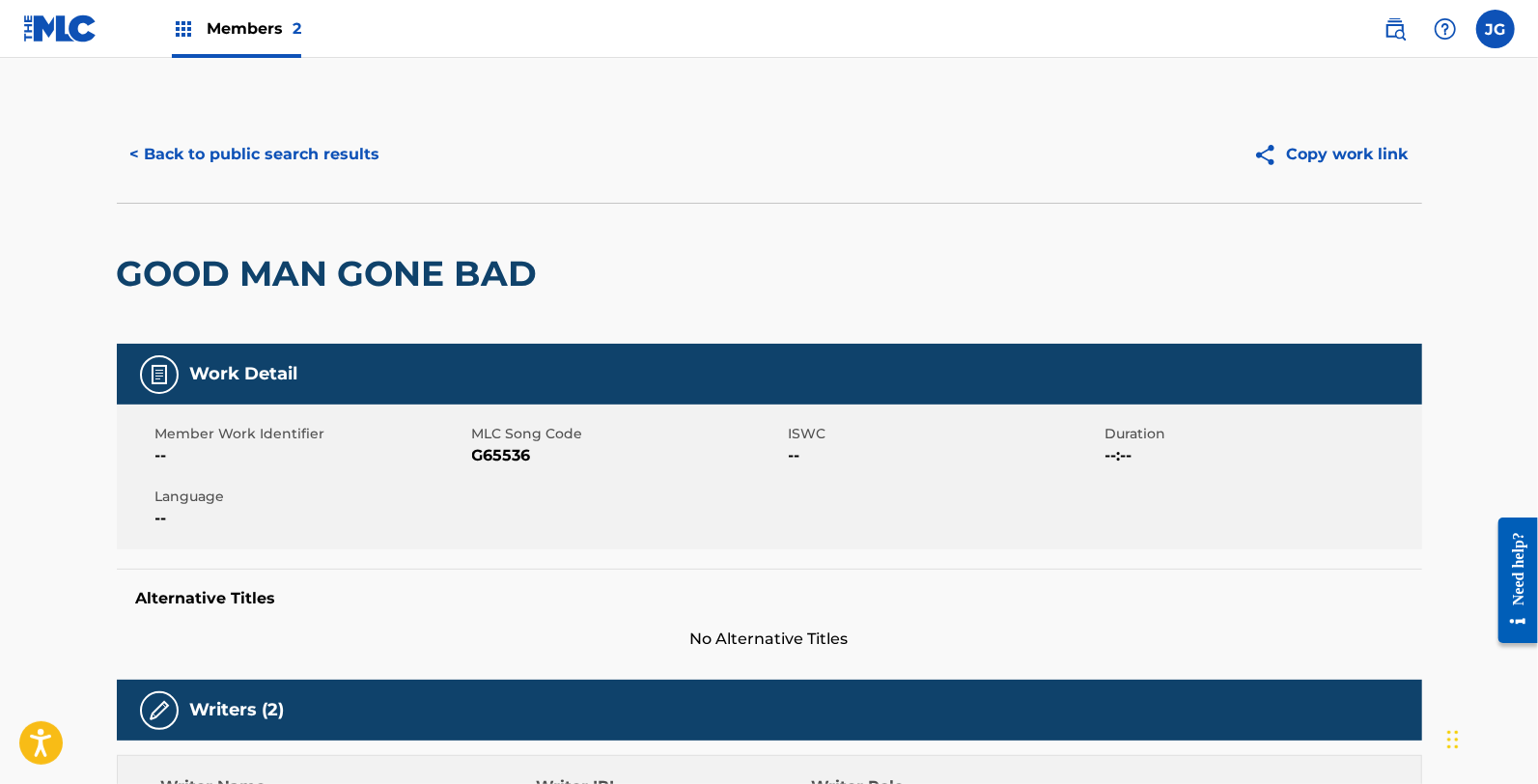
click at [507, 457] on span "G65536" at bounding box center [628, 456] width 311 height 23
click at [217, 130] on button "< Back to public search results" at bounding box center [255, 154] width 278 height 49
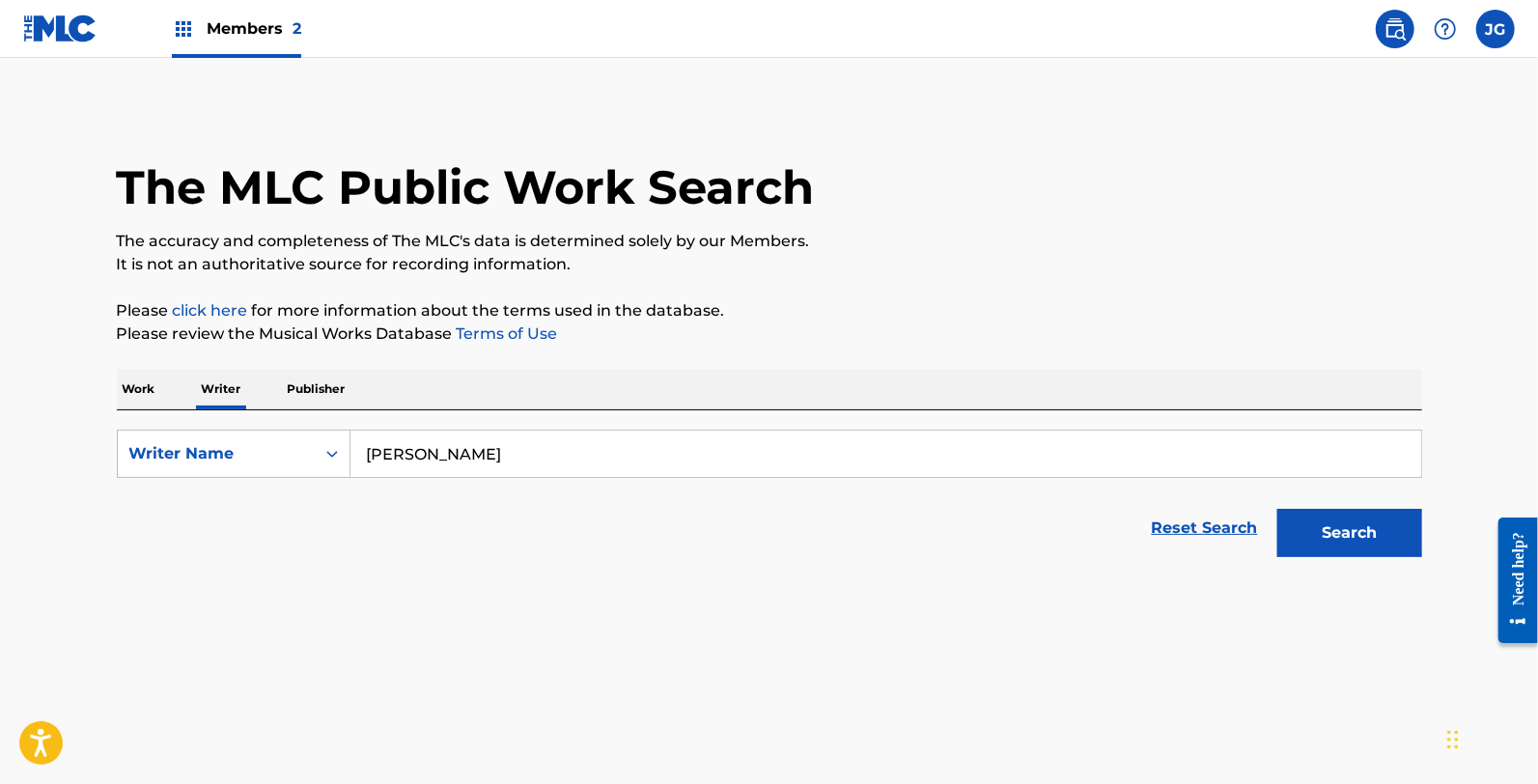
click at [225, 132] on div "The MLC Public Work Search" at bounding box center [769, 176] width 1305 height 141
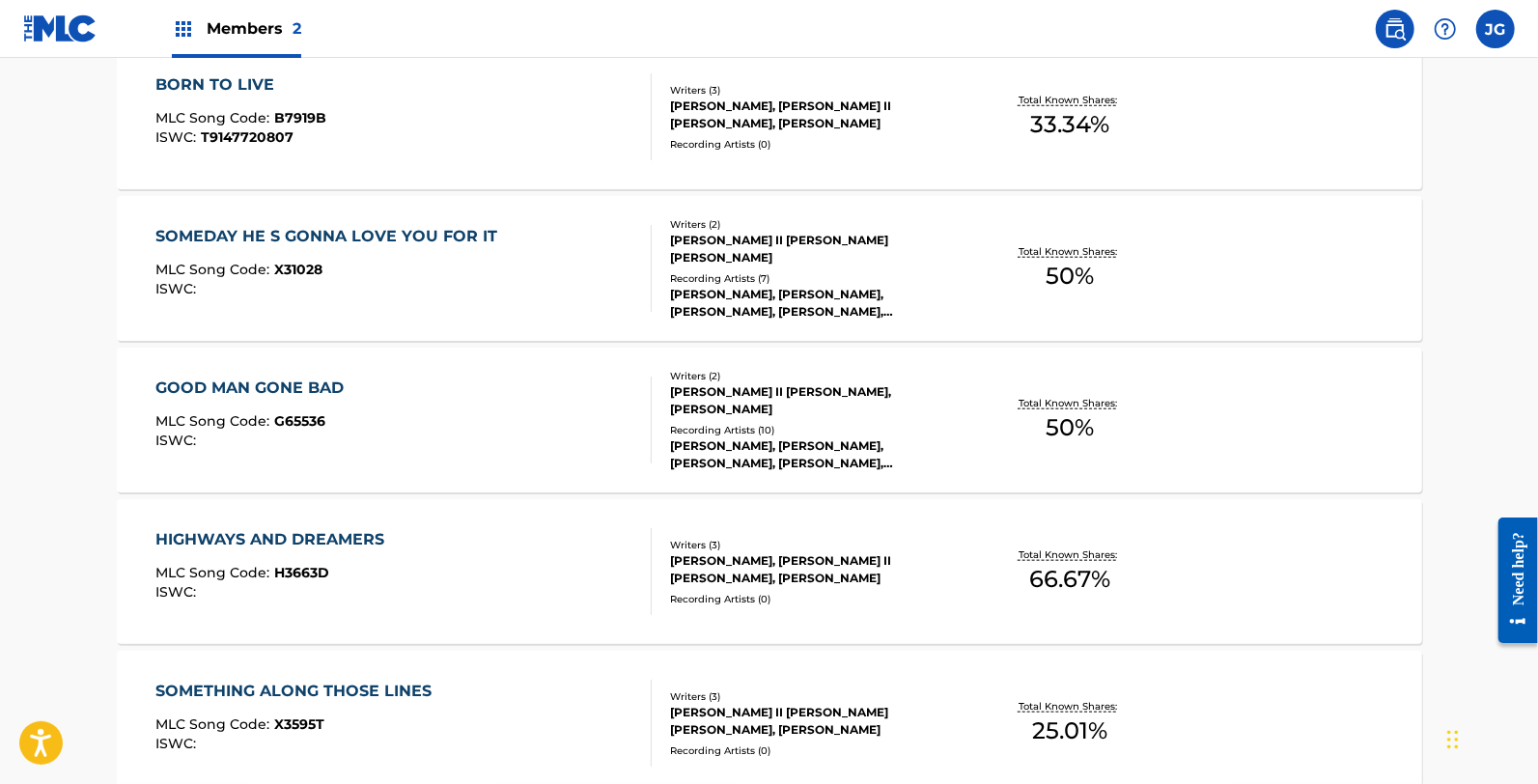
scroll to position [1072, 0]
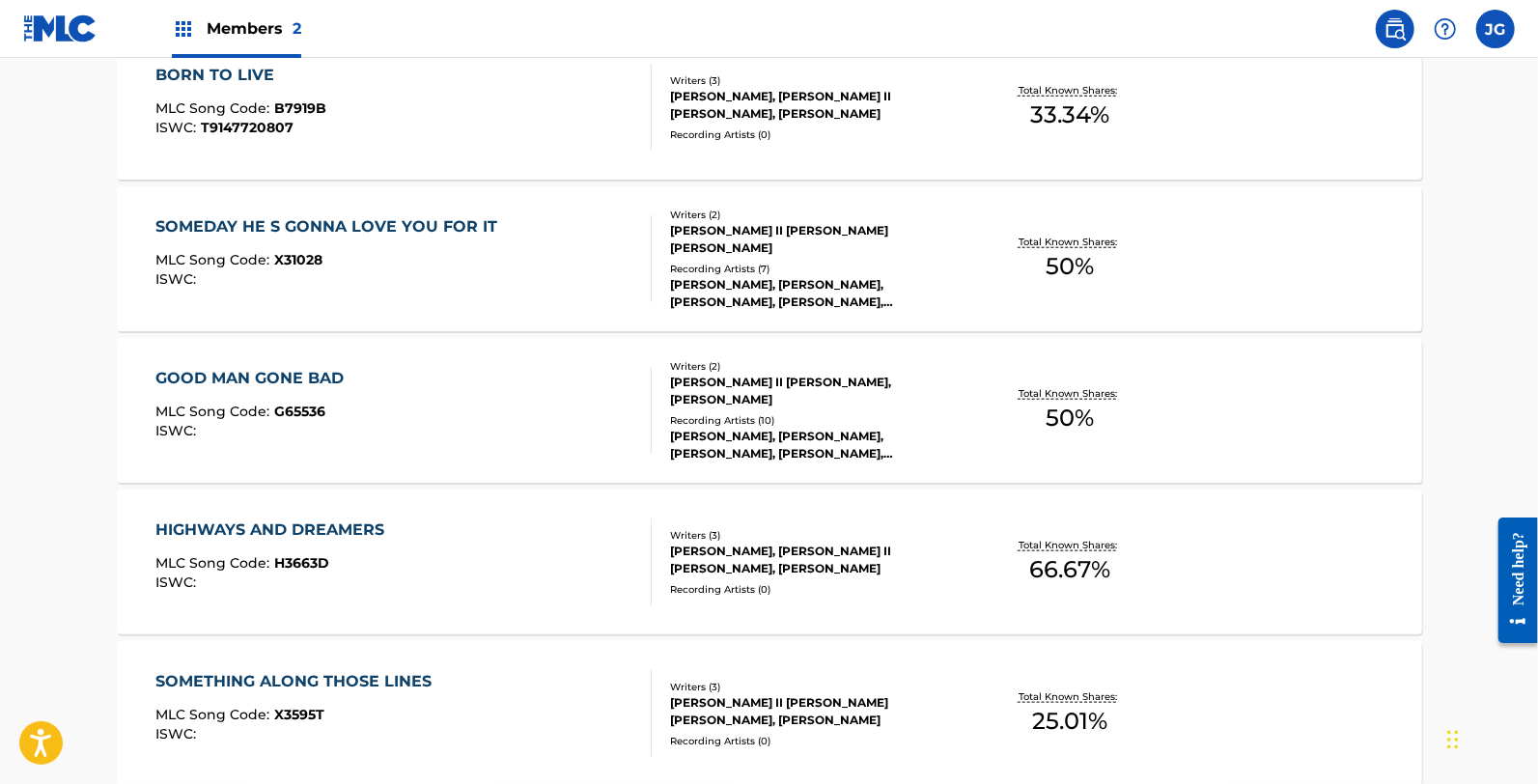
click at [422, 518] on div "HIGHWAYS AND DREAMERS MLC Song Code : H3663D ISWC :" at bounding box center [403, 562] width 496 height 87
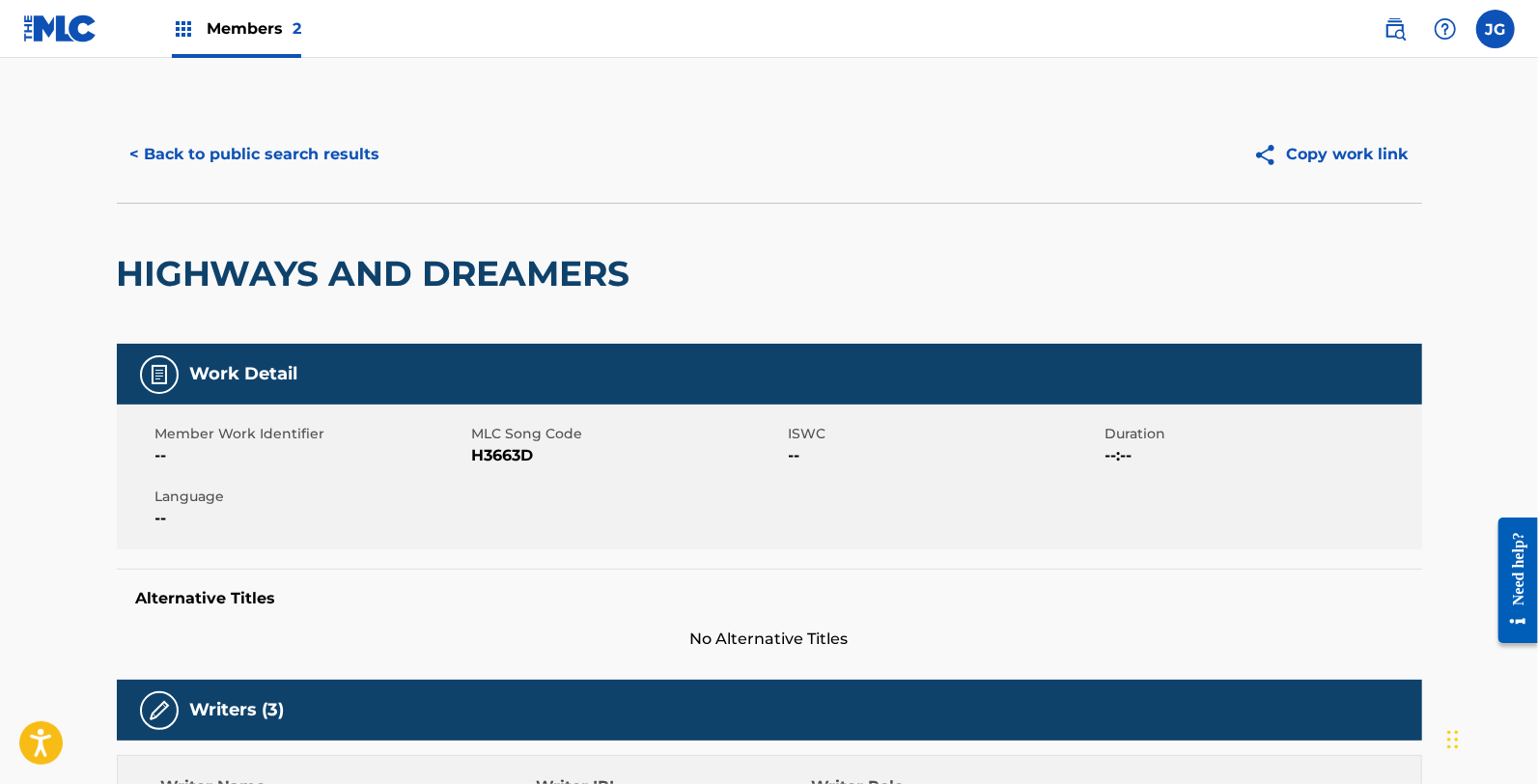
click at [522, 445] on span "H3663D" at bounding box center [628, 456] width 311 height 23
click at [512, 444] on span "H3663D" at bounding box center [628, 456] width 311 height 23
click at [515, 446] on span "H3663D" at bounding box center [628, 456] width 311 height 23
click at [517, 448] on span "H3663D" at bounding box center [628, 456] width 311 height 23
click at [340, 179] on div "< Back to public search results Copy work link" at bounding box center [769, 153] width 1305 height 96
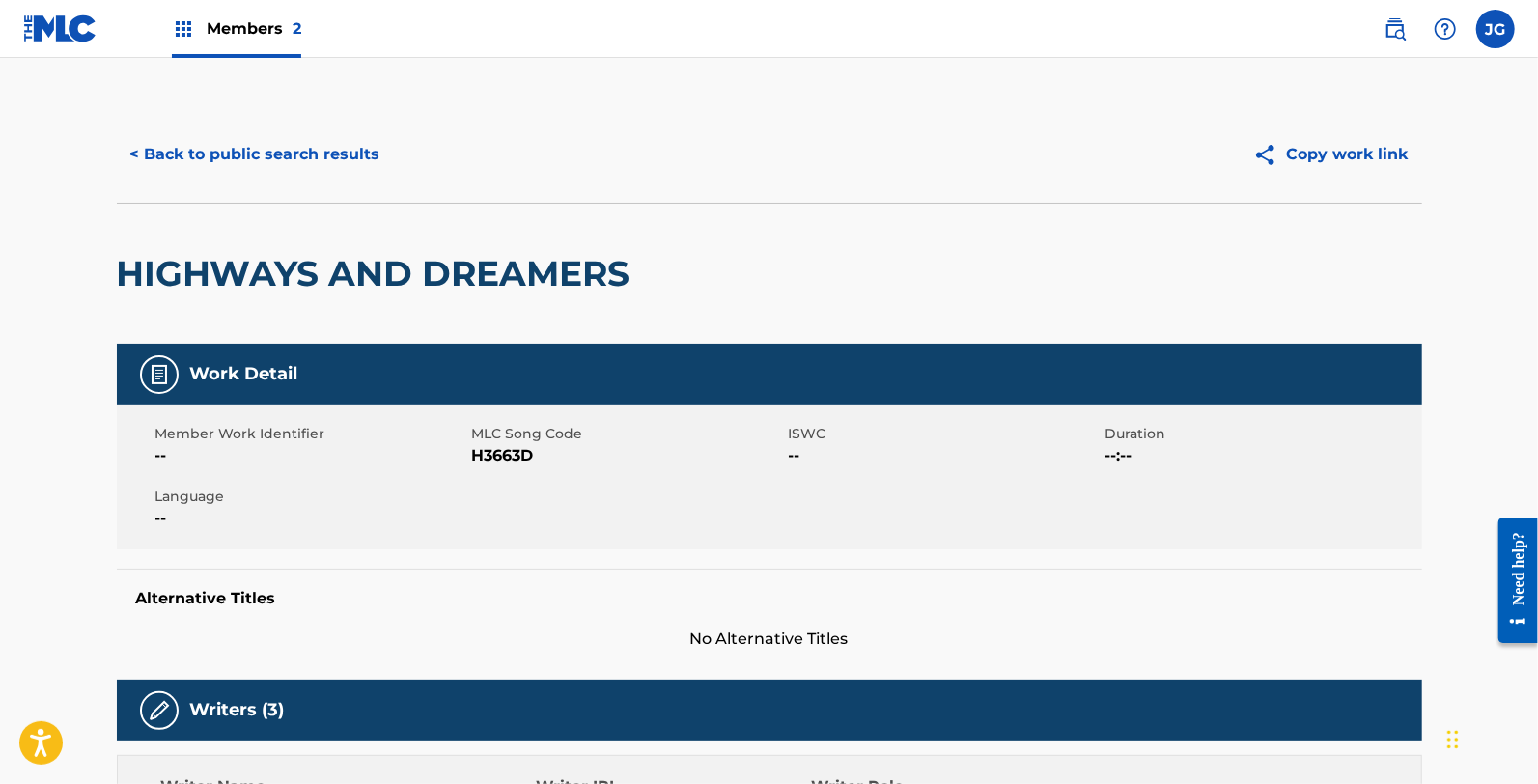
click at [333, 169] on button "< Back to public search results" at bounding box center [255, 154] width 278 height 49
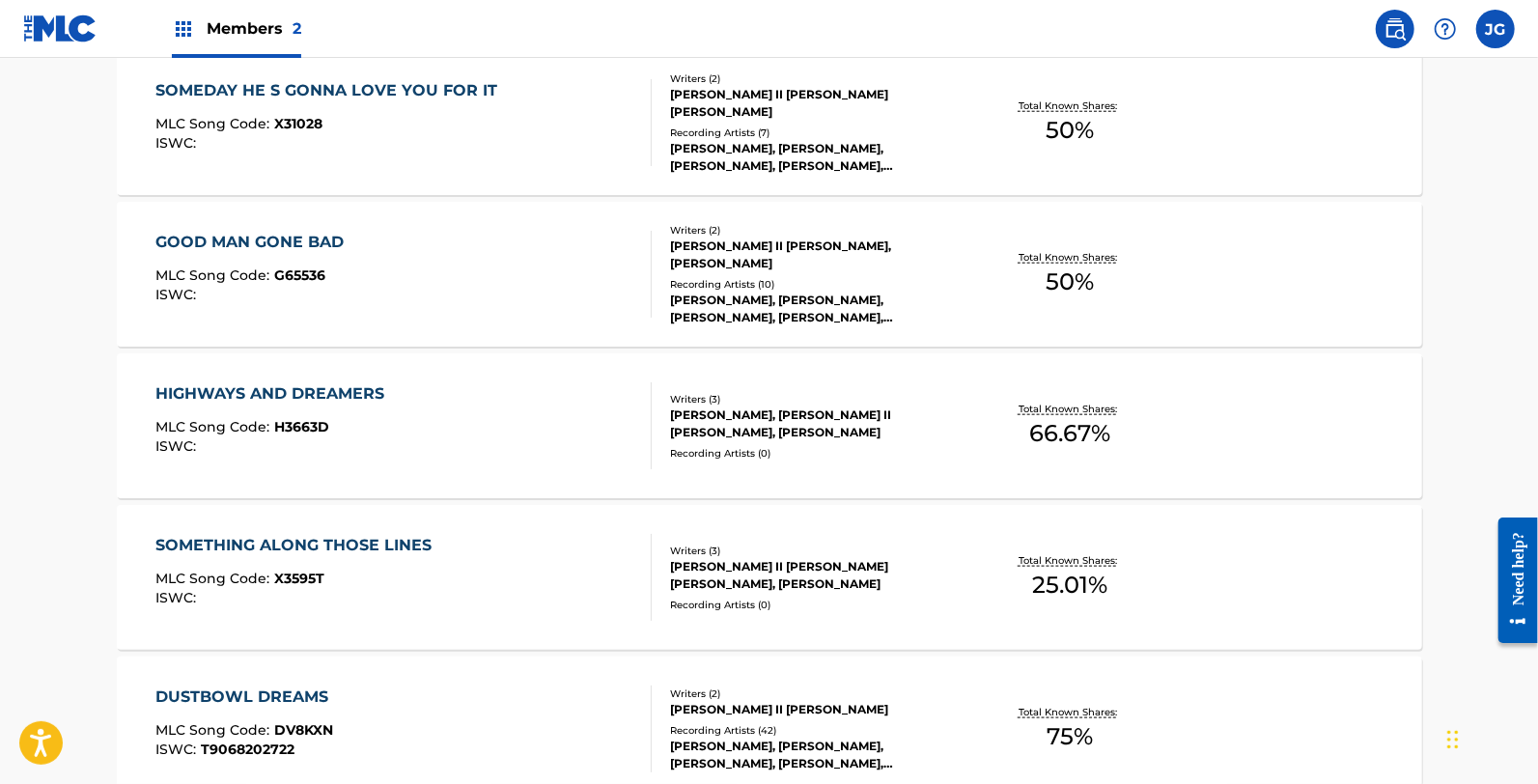
scroll to position [1394, 0]
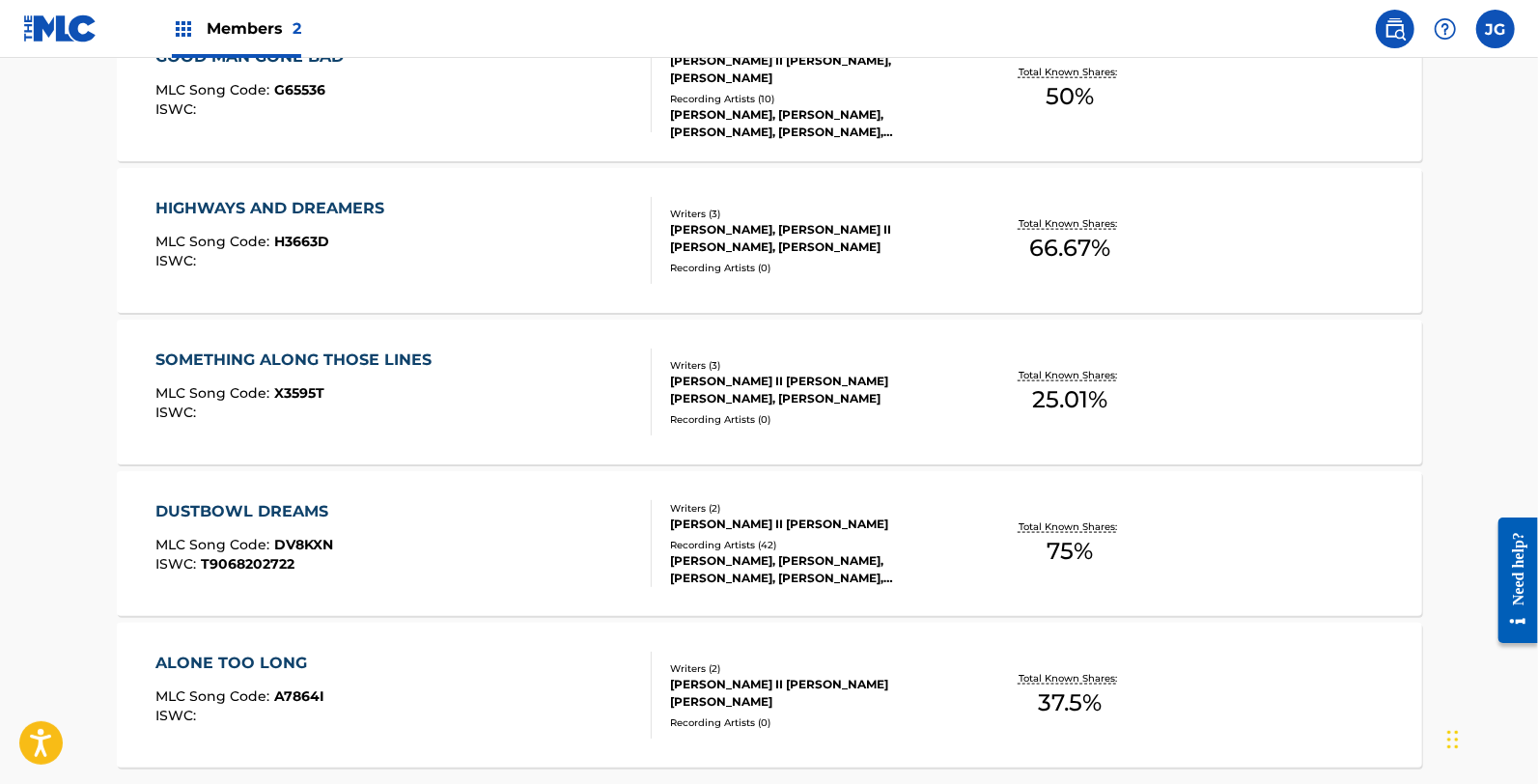
click at [290, 382] on div "SOMETHING ALONG THOSE LINES MLC Song Code : X3595T ISWC :" at bounding box center [298, 392] width 285 height 87
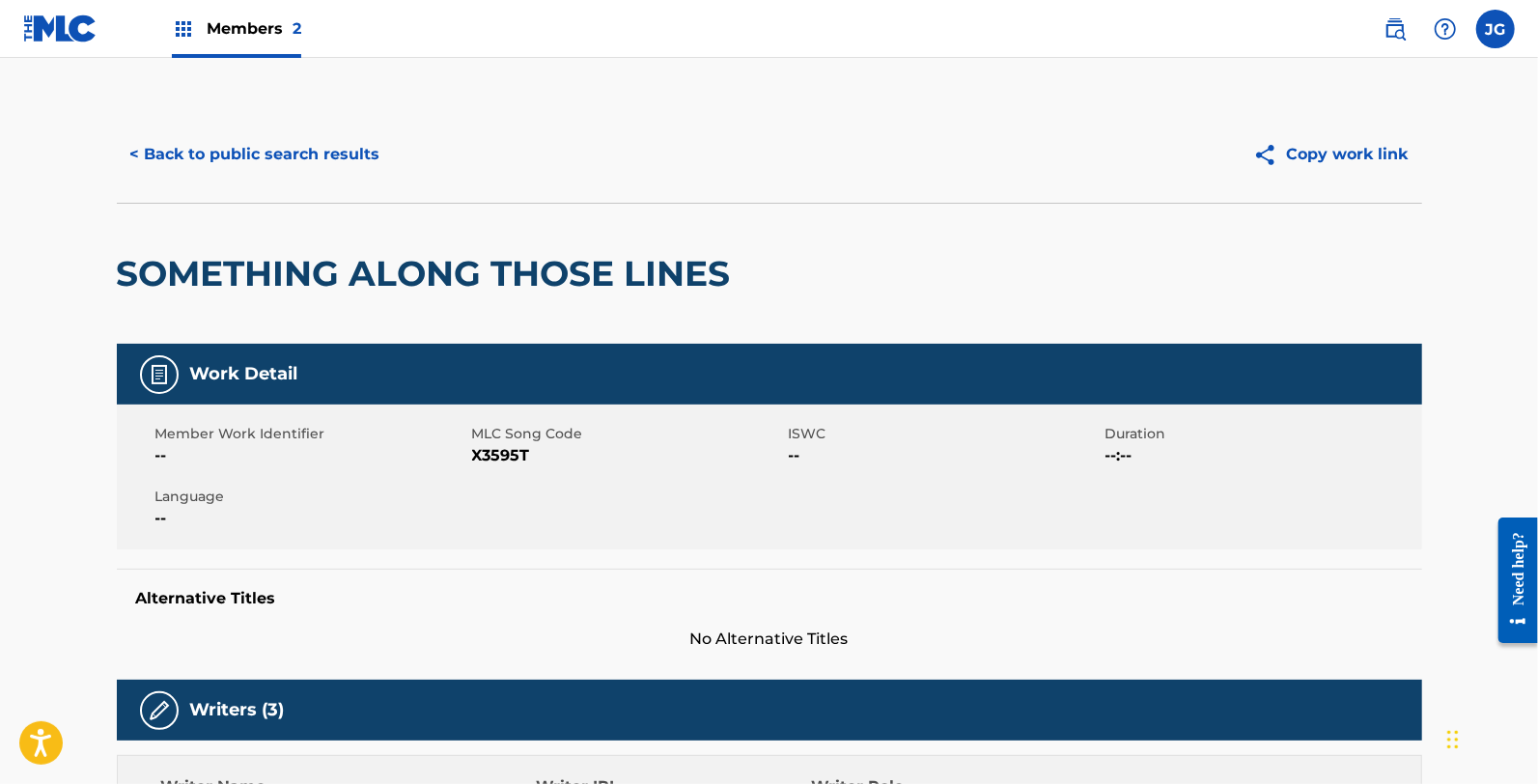
click at [498, 462] on span "X3595T" at bounding box center [628, 456] width 311 height 23
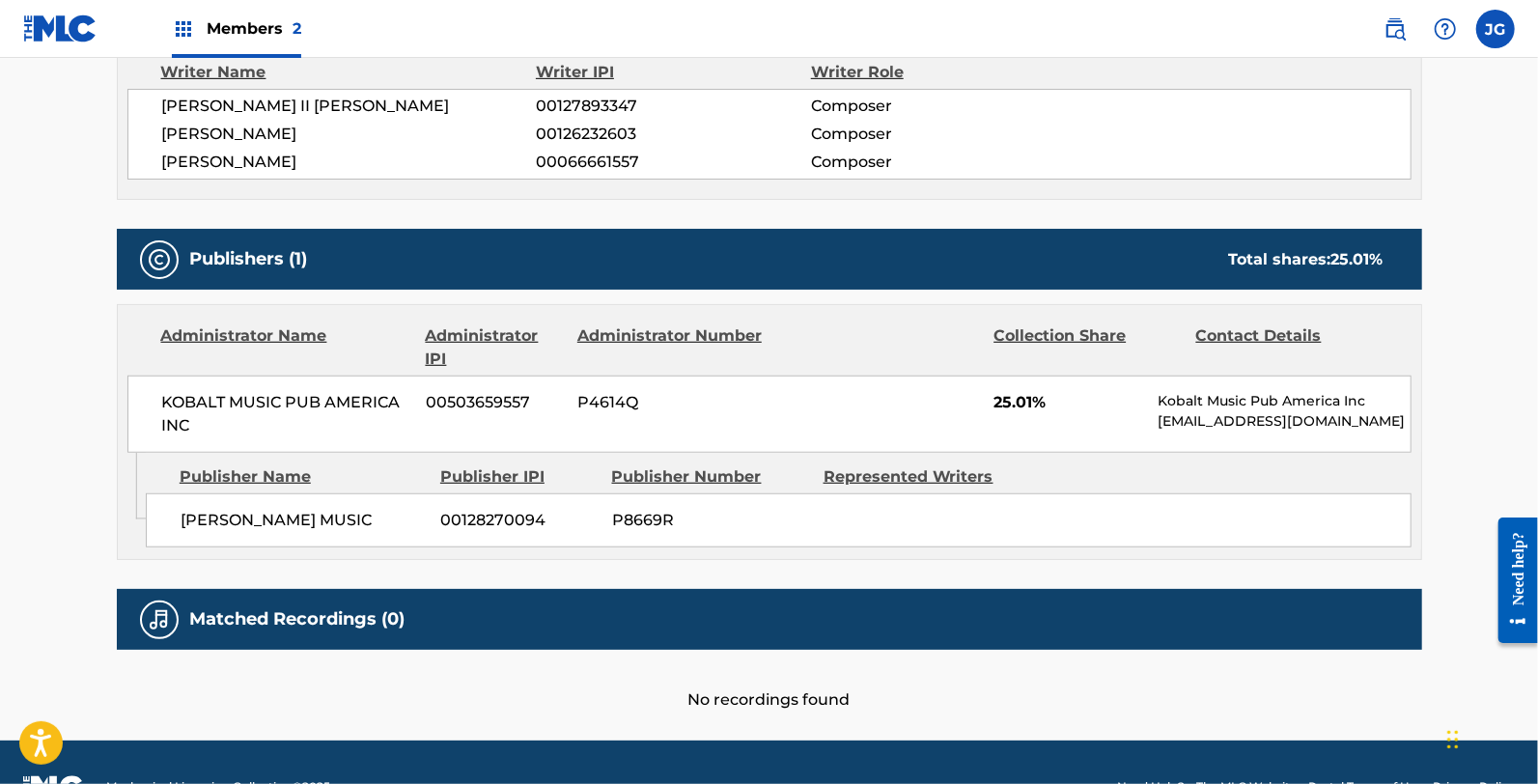
scroll to position [765, 0]
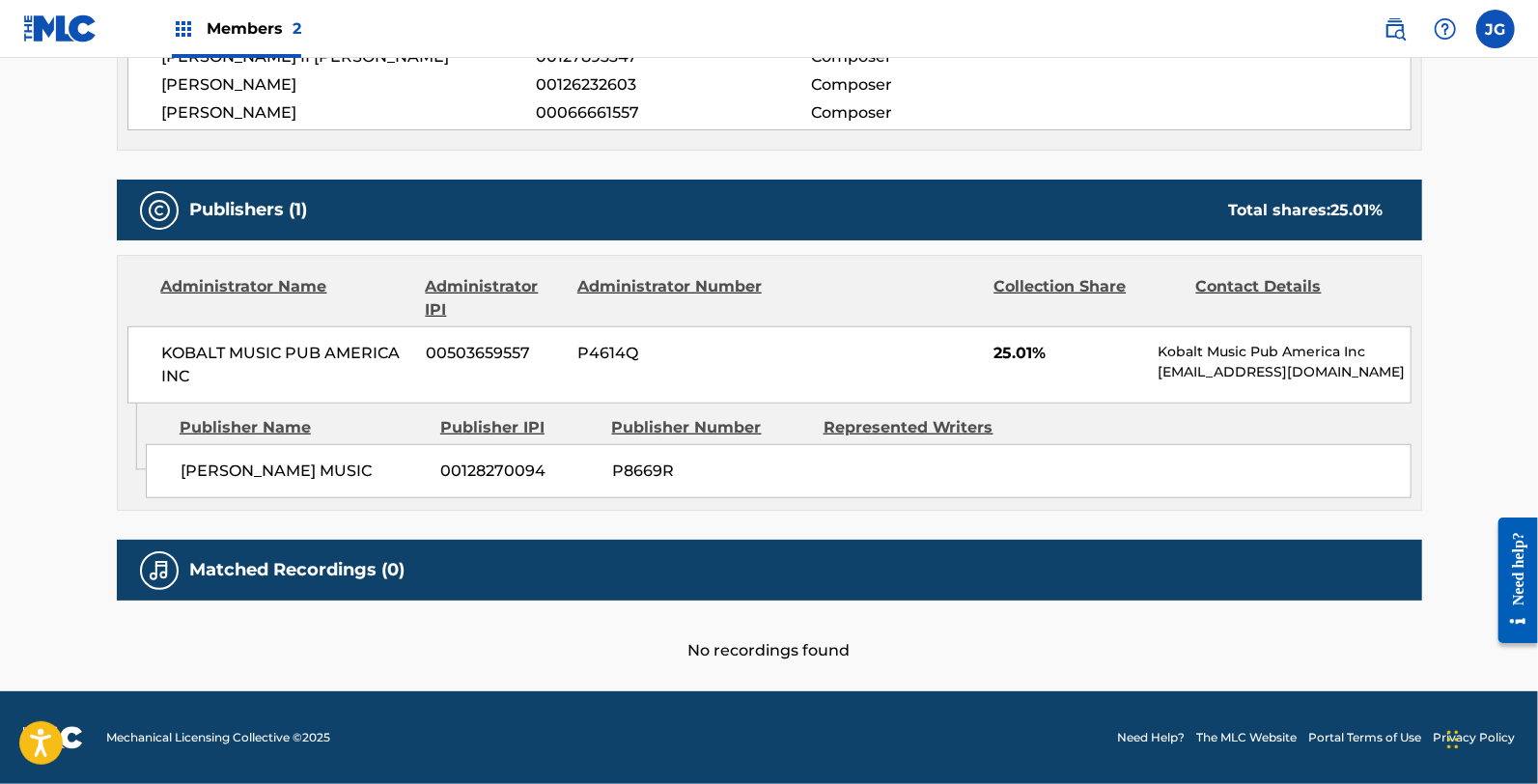
click at [374, 416] on div "Publisher Name" at bounding box center [303, 428] width 246 height 23
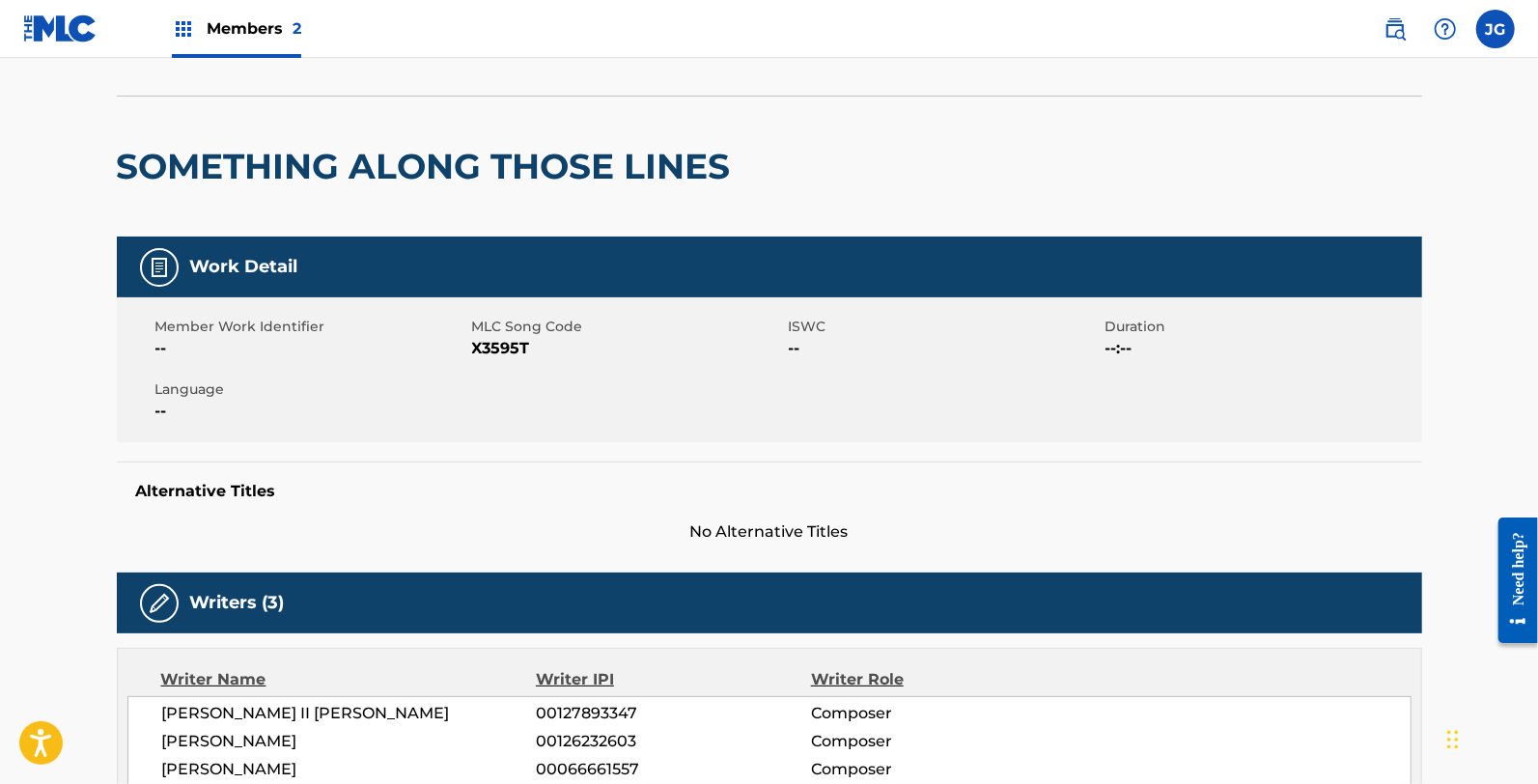
scroll to position [0, 0]
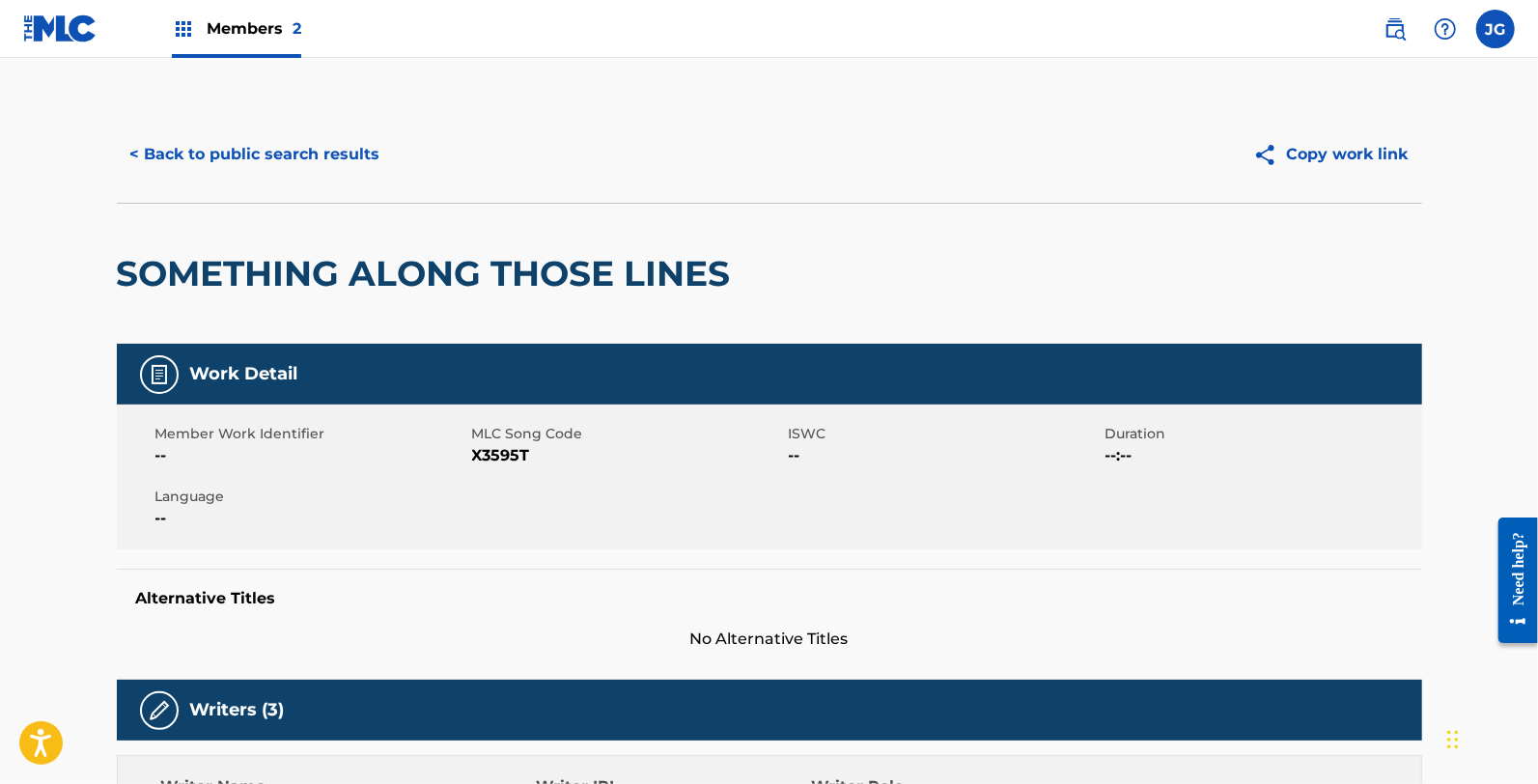
click at [251, 160] on button "< Back to public search results" at bounding box center [255, 154] width 278 height 49
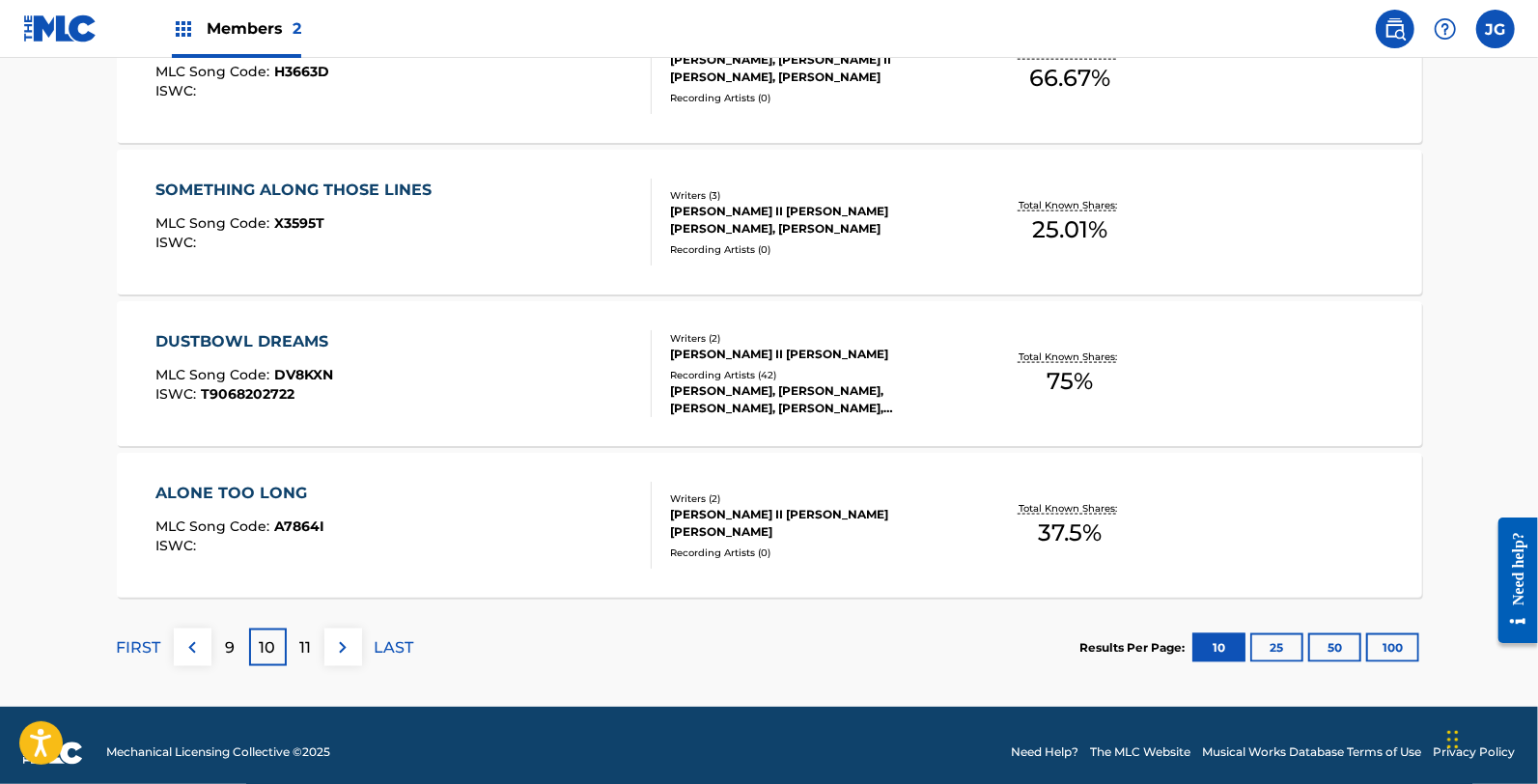
scroll to position [1579, 0]
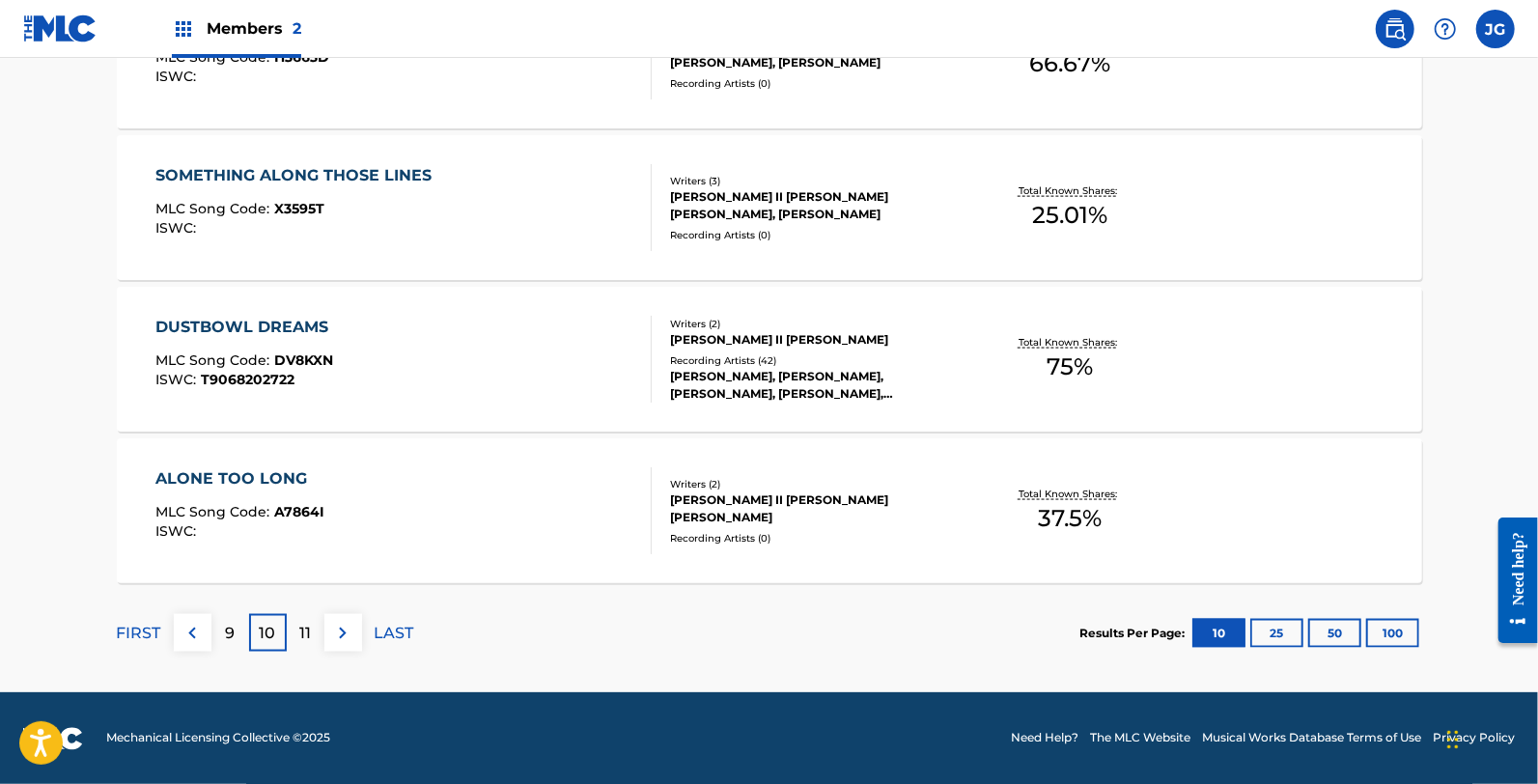
click at [329, 352] on span "DV8KXN" at bounding box center [304, 360] width 59 height 17
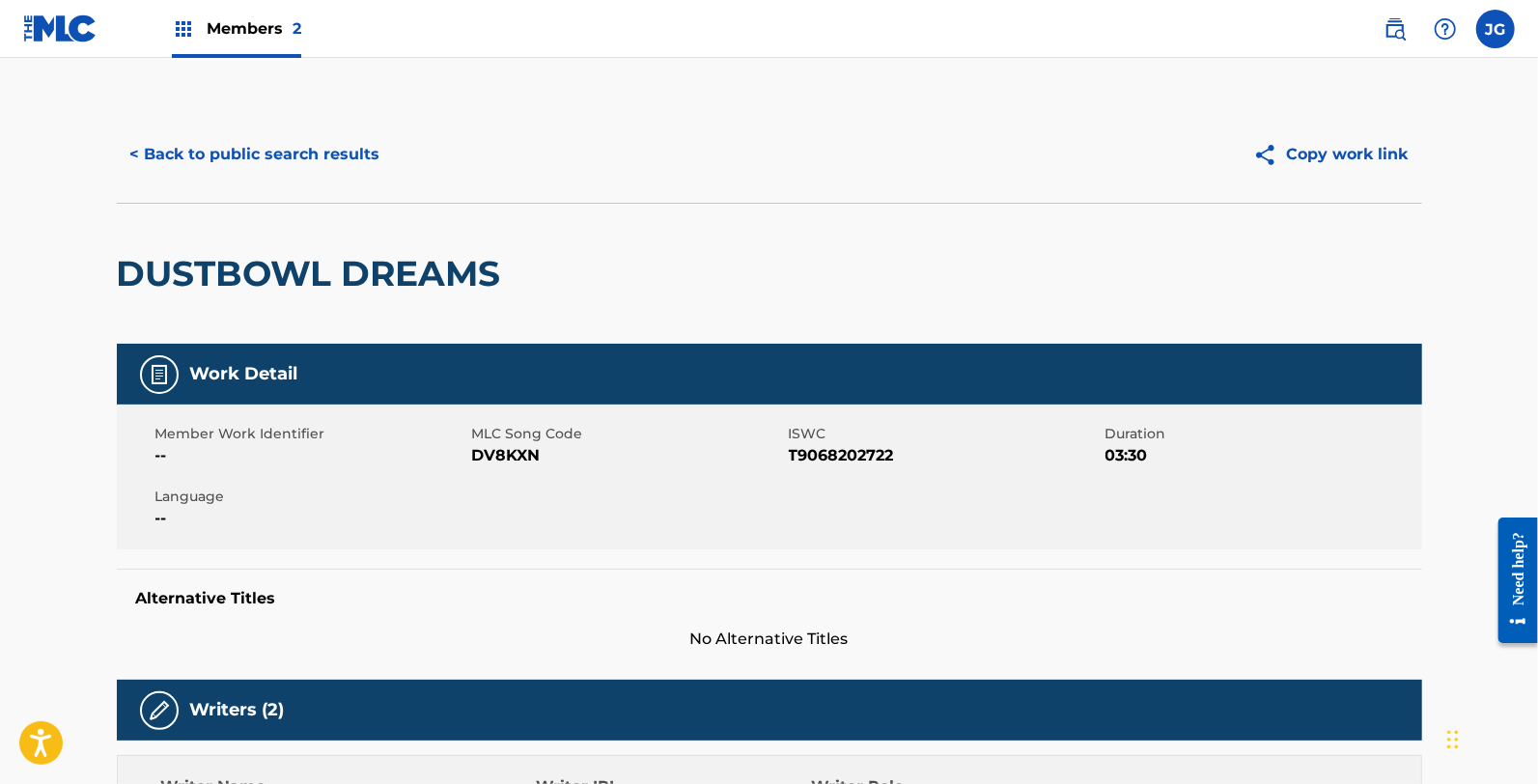
click at [507, 442] on span "MLC Song Code" at bounding box center [628, 434] width 311 height 20
click at [521, 454] on span "DV8KXN" at bounding box center [628, 456] width 311 height 23
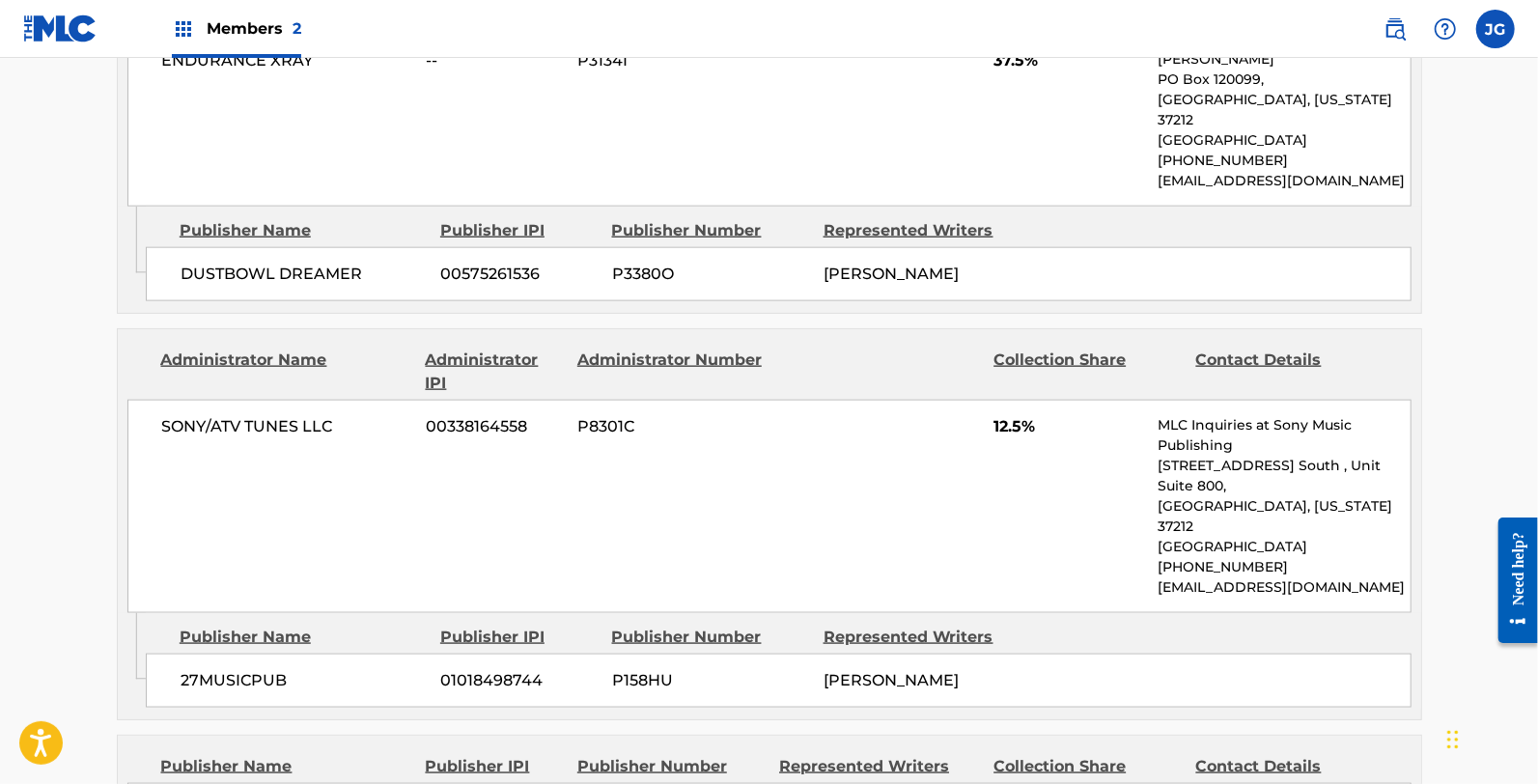
scroll to position [750, 0]
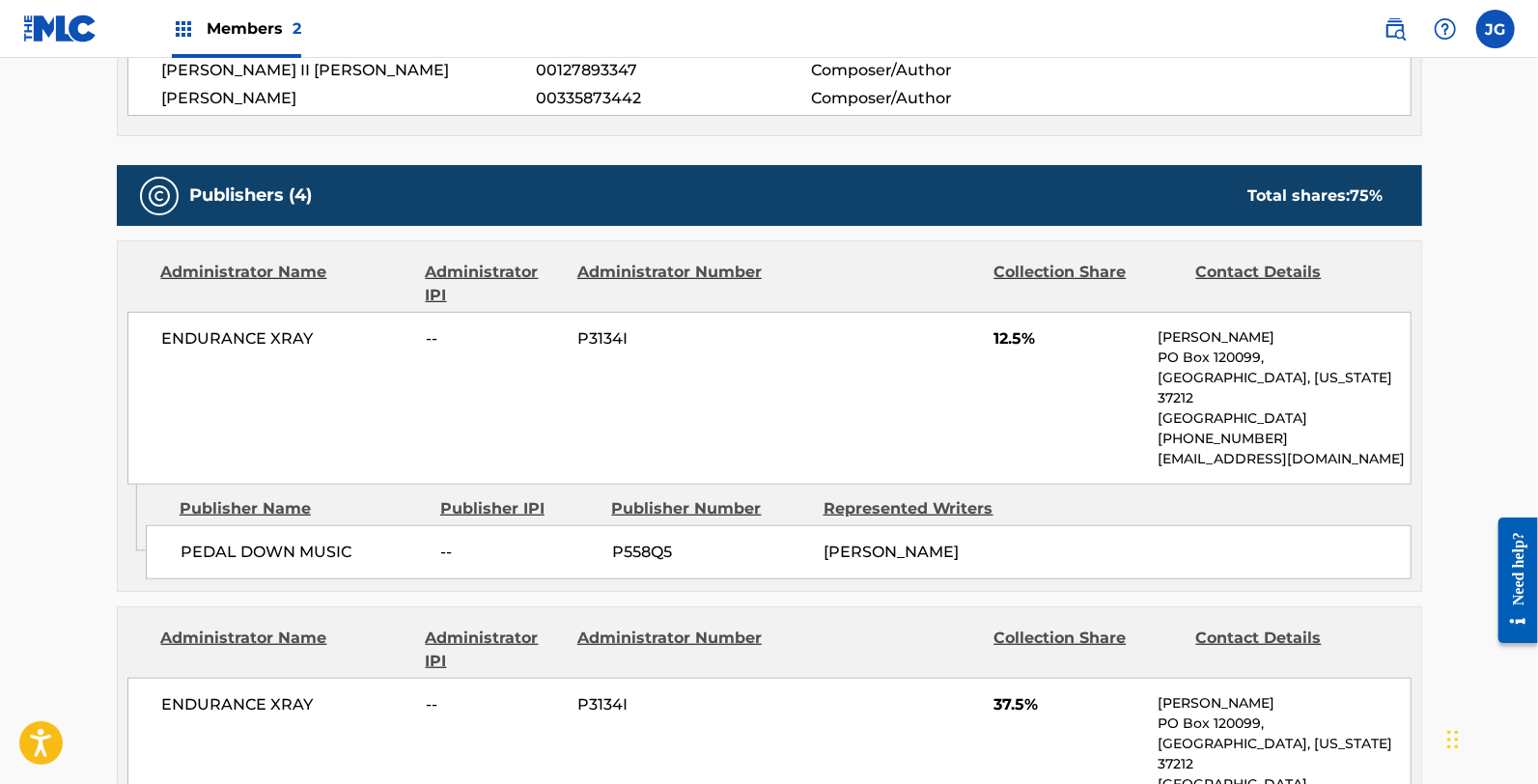
click at [772, 461] on div "ENDURANCE XRAY -- P3134I 12.5% Drew Bragg PO Box 120099, Nashville, Tennessee 3…" at bounding box center [769, 398] width 1284 height 173
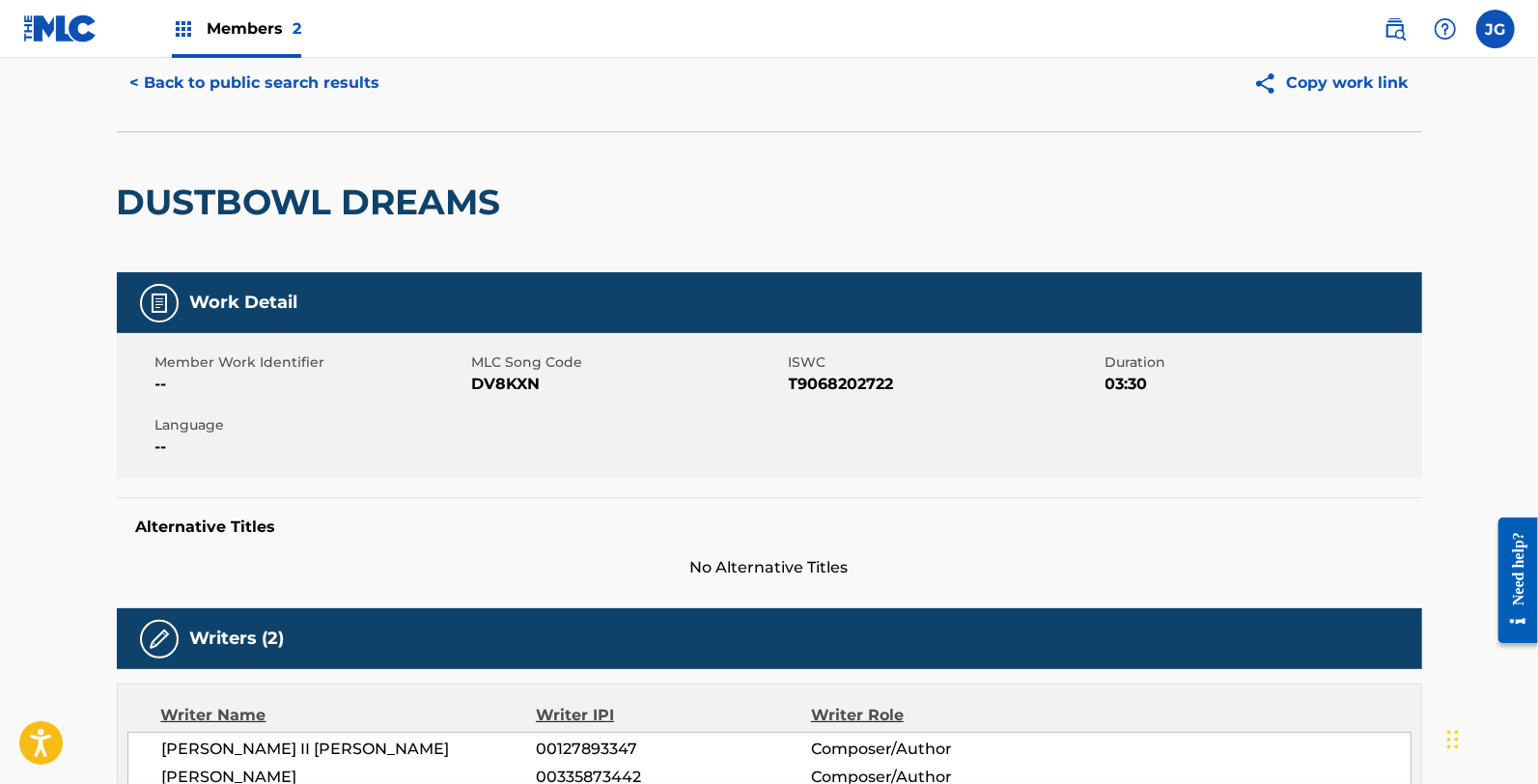
scroll to position [0, 0]
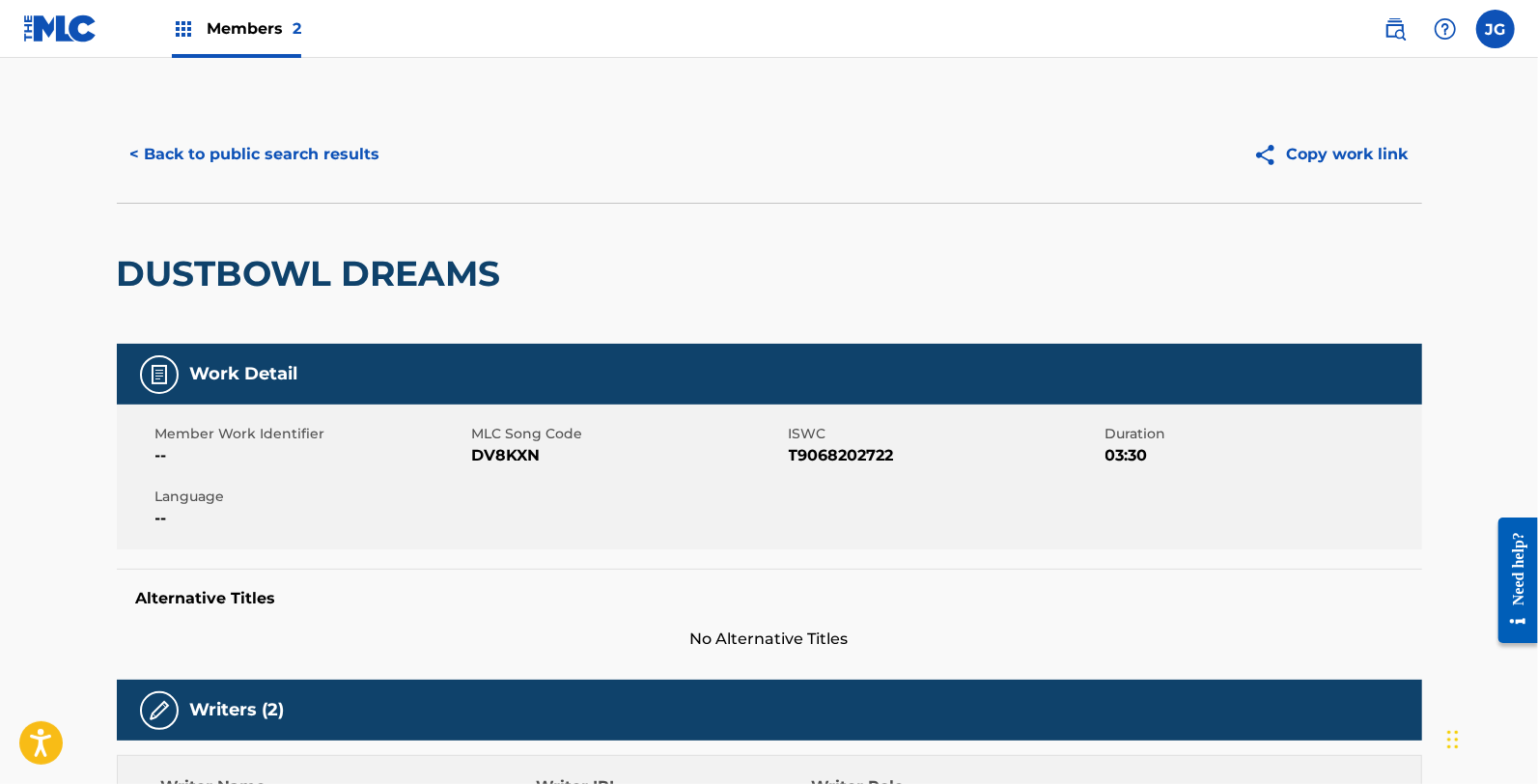
click at [274, 138] on button "< Back to public search results" at bounding box center [255, 154] width 278 height 49
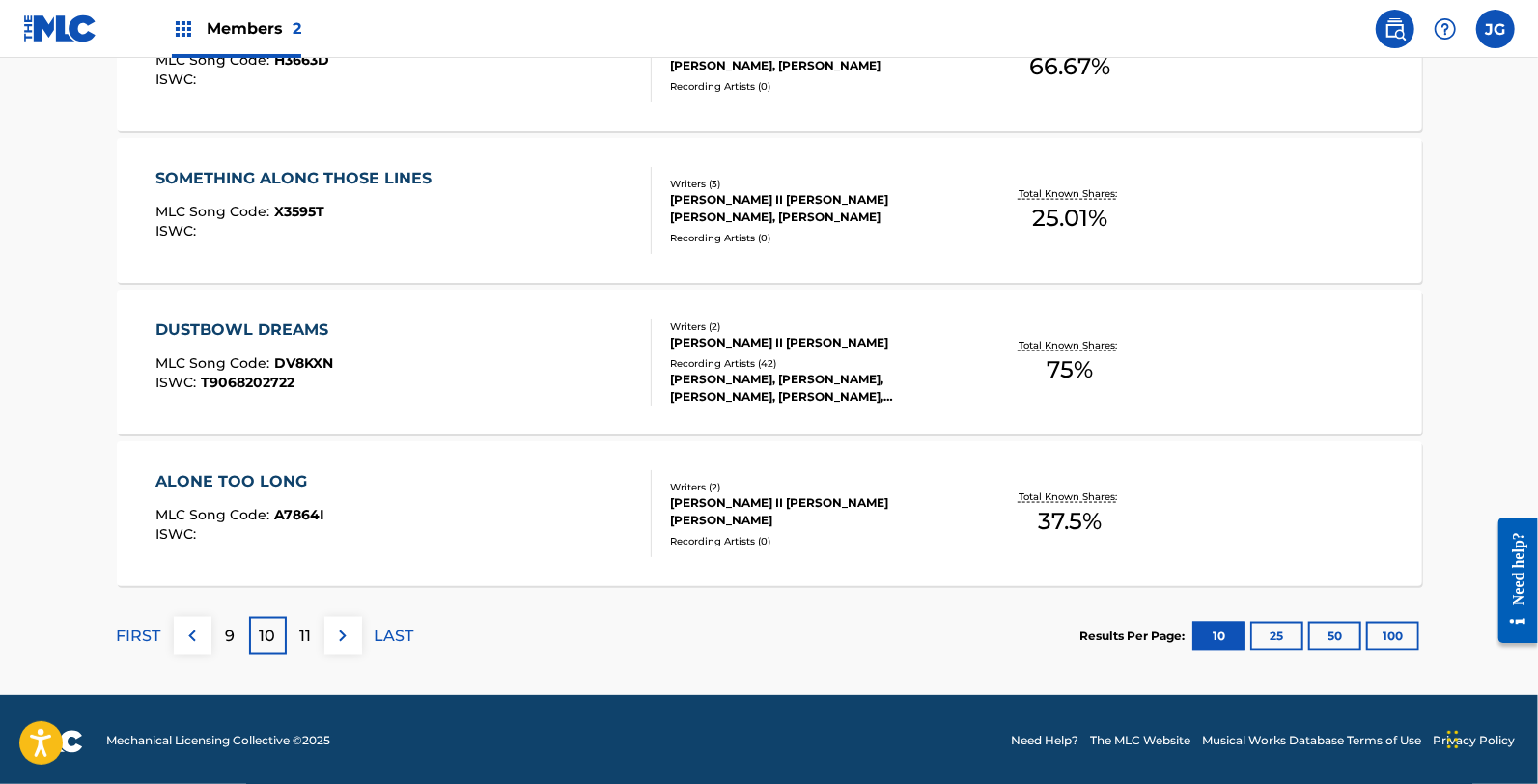
scroll to position [1579, 0]
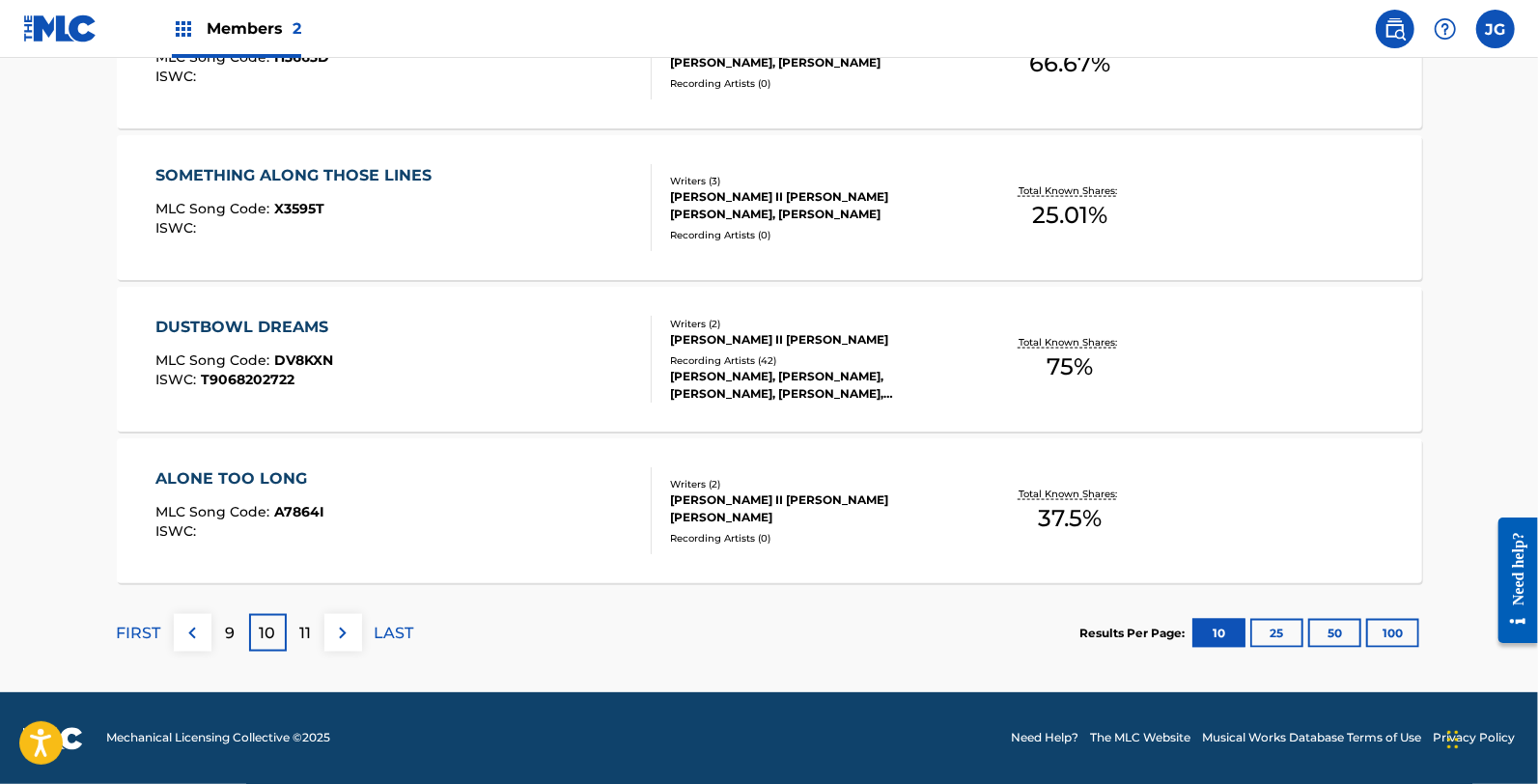
click at [442, 477] on div "ALONE TOO LONG MLC Song Code : A7864I ISWC :" at bounding box center [403, 511] width 496 height 87
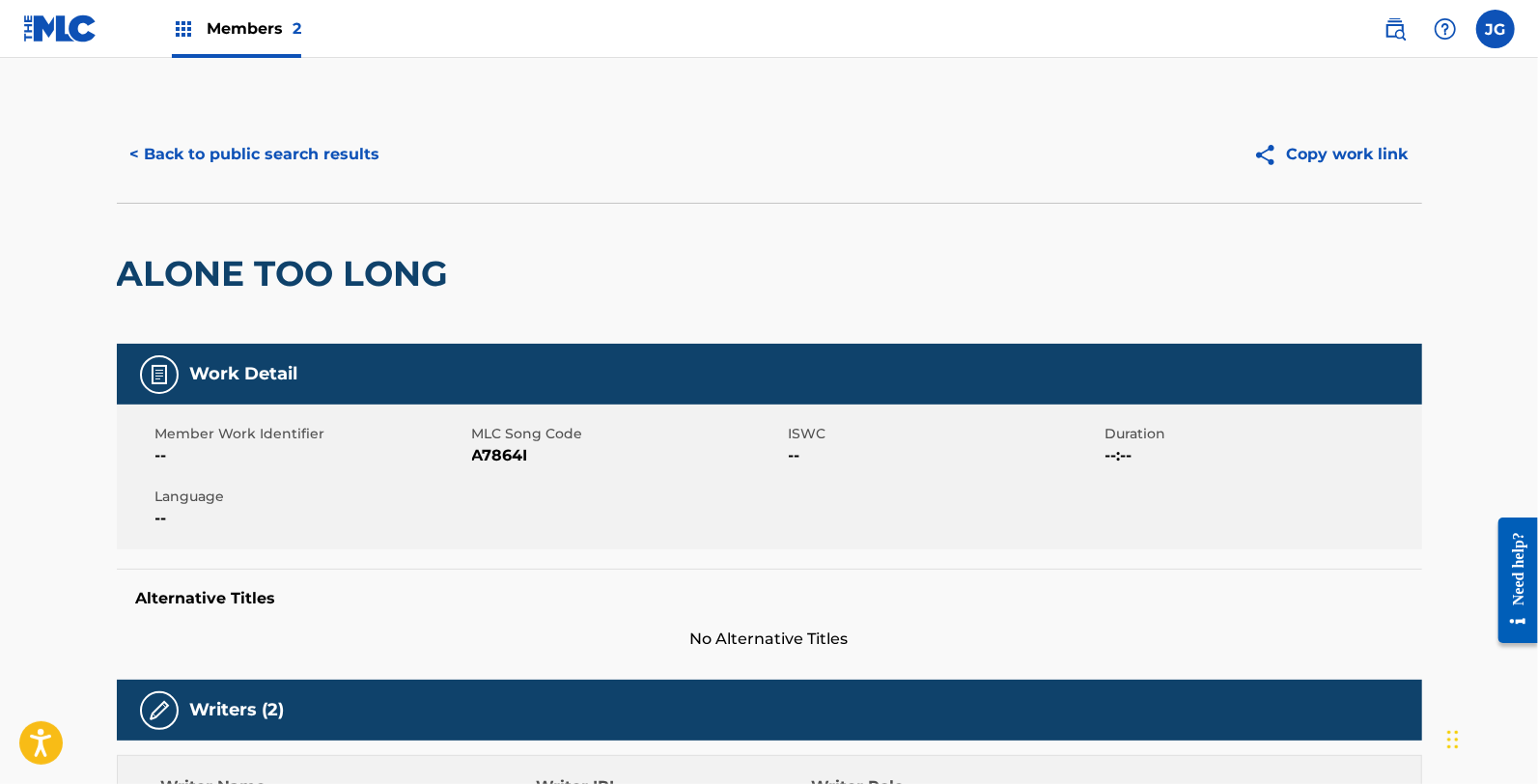
click at [505, 457] on span "A7864I" at bounding box center [628, 456] width 311 height 23
click at [354, 147] on button "< Back to public search results" at bounding box center [255, 154] width 278 height 49
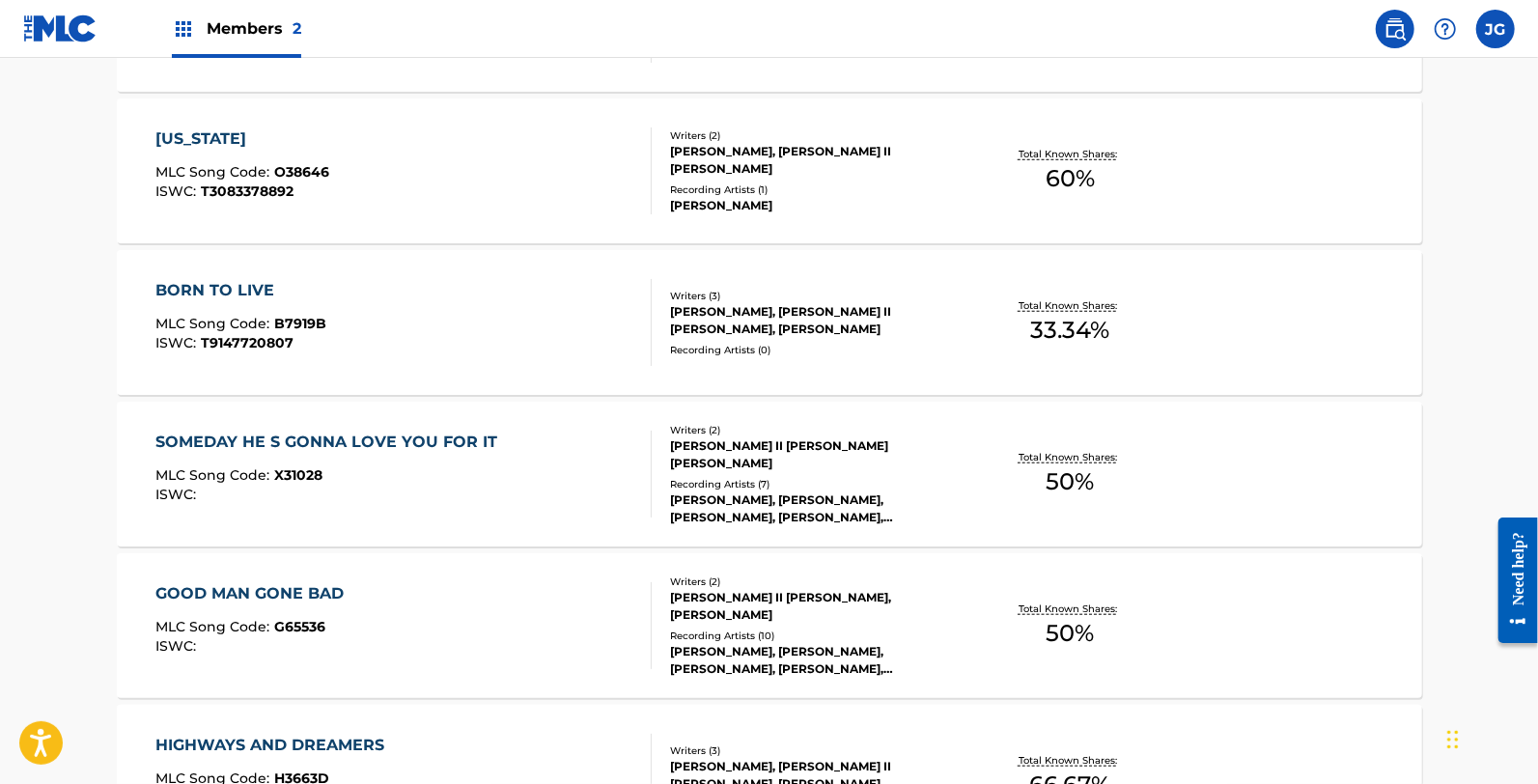
scroll to position [1579, 0]
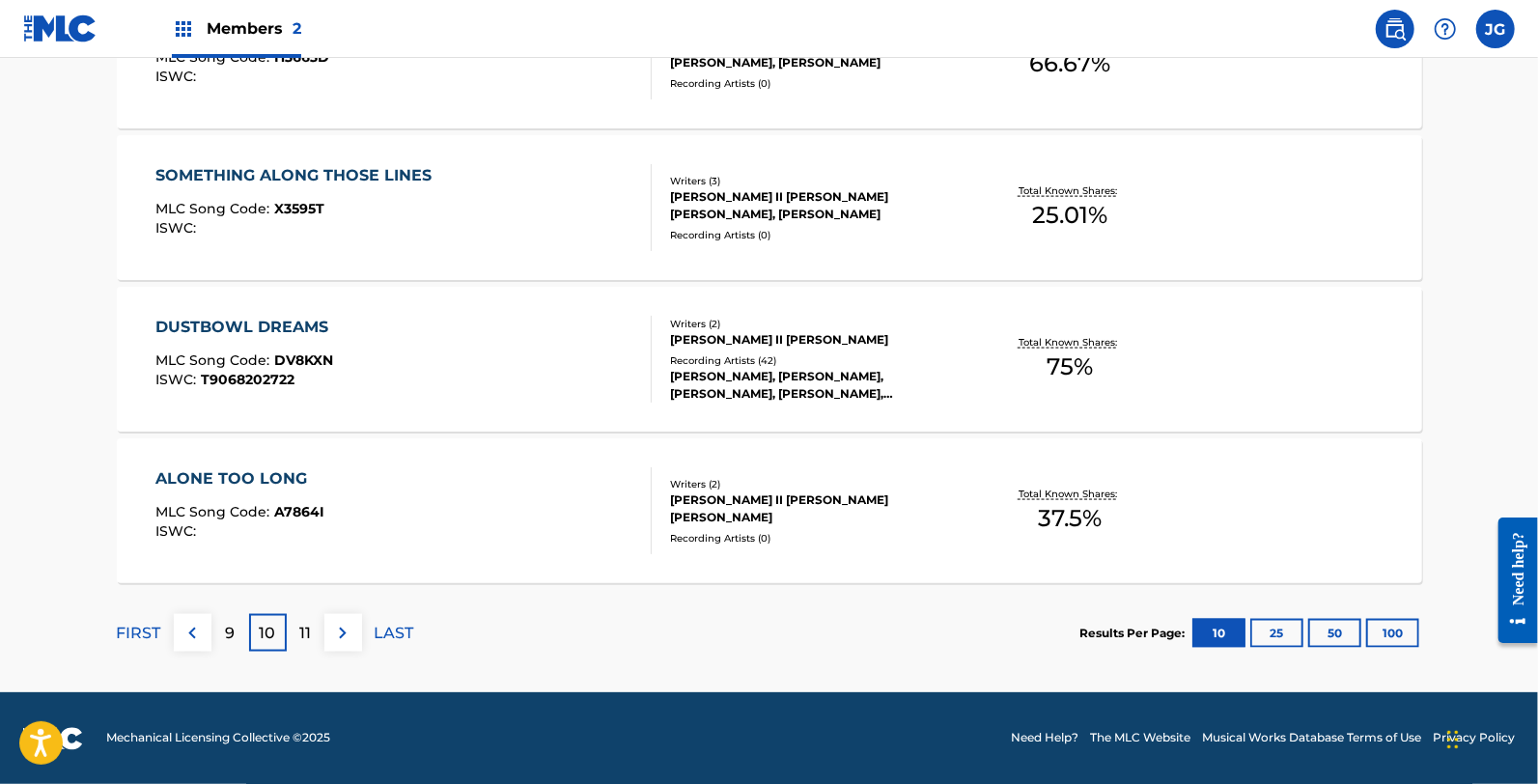
click at [307, 622] on p "11" at bounding box center [305, 634] width 12 height 23
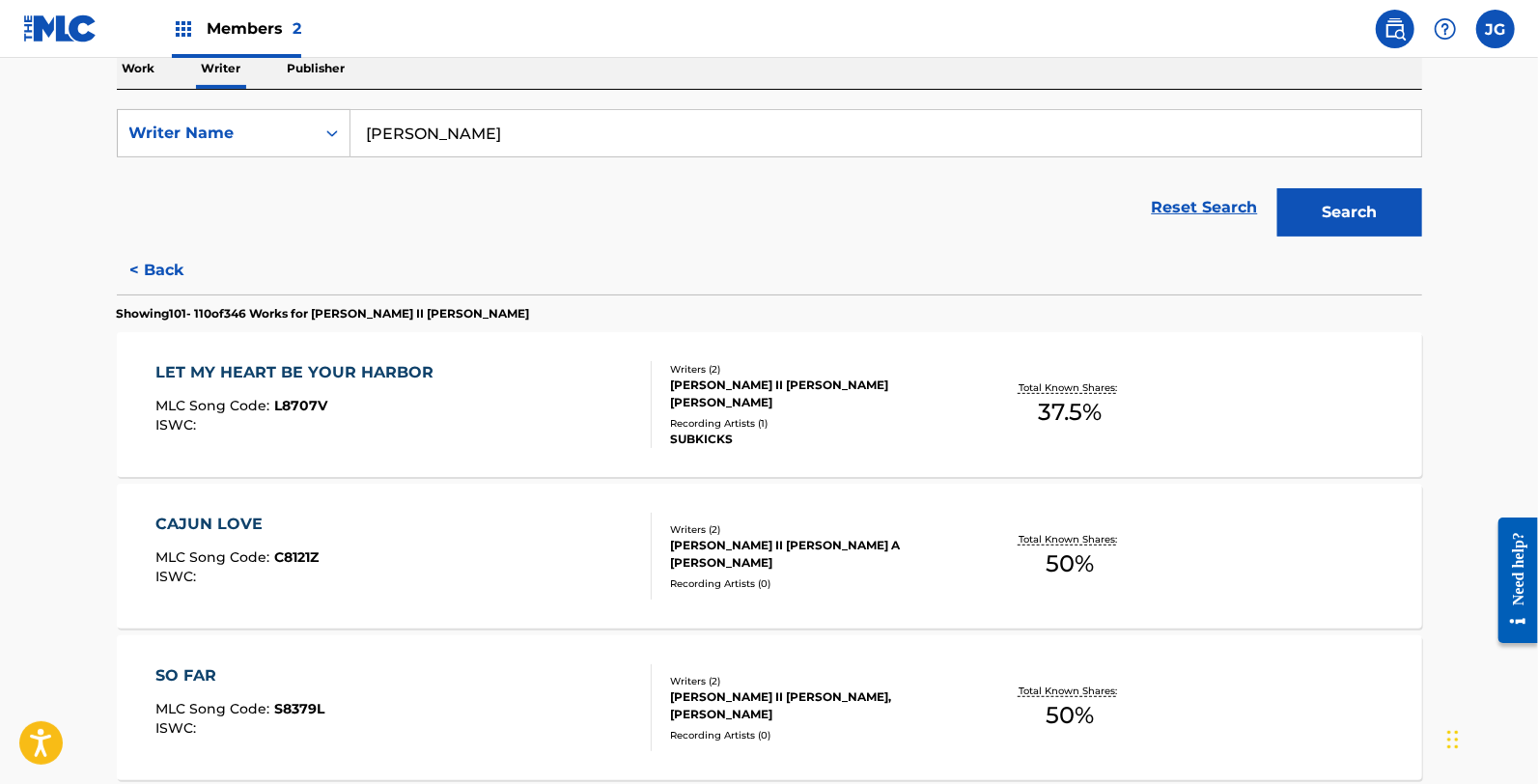
scroll to position [321, 0]
click at [418, 349] on div "LET MY HEART BE YOUR HARBOR MLC Song Code : L8707V ISWC : Writers ( 2 ) JAMES A…" at bounding box center [769, 403] width 1305 height 145
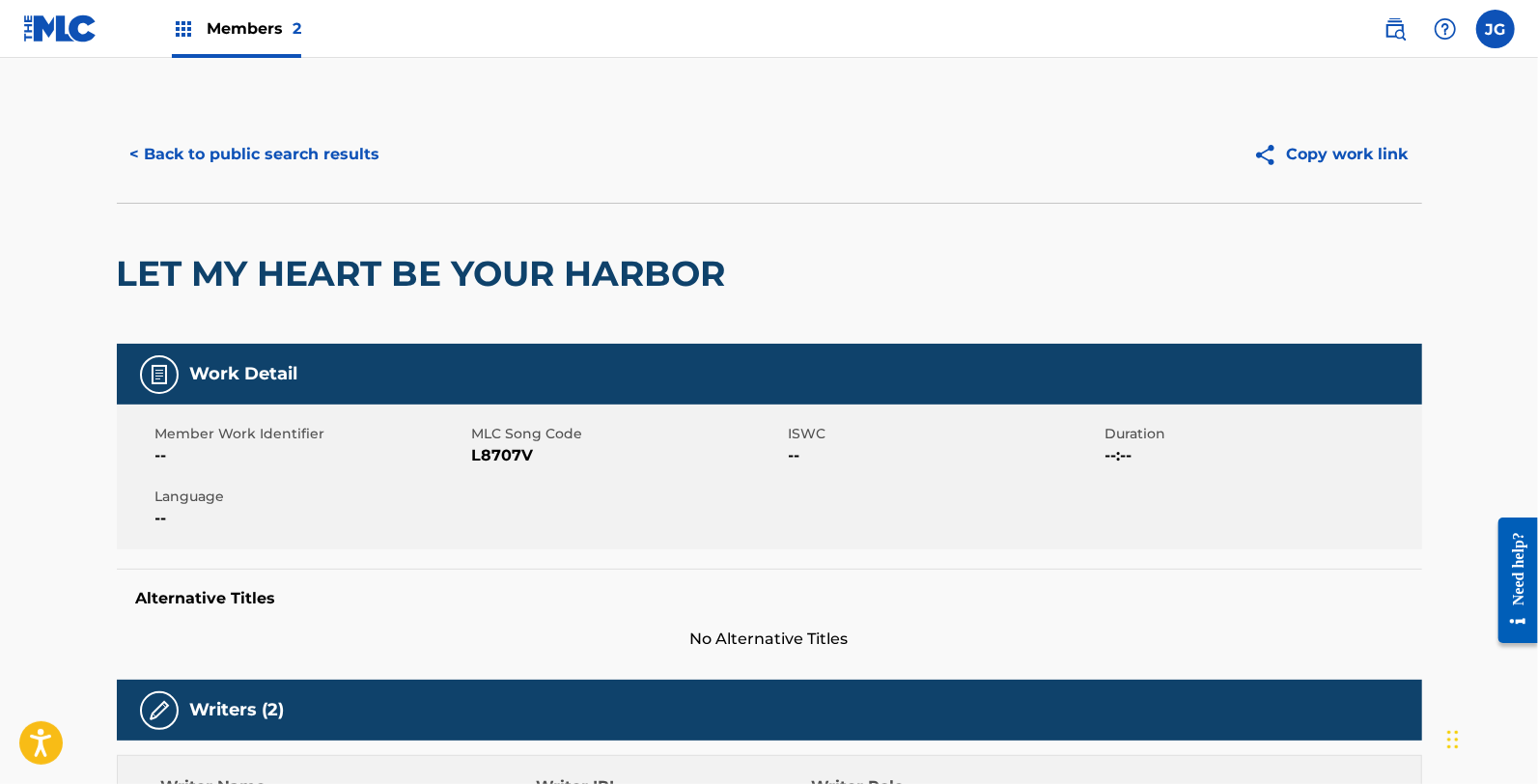
click at [296, 273] on h2 "LET MY HEART BE YOUR HARBOR" at bounding box center [426, 274] width 619 height 44
click at [482, 459] on span "L8707V" at bounding box center [628, 456] width 311 height 23
click at [342, 199] on div "< Back to public search results Copy work link LET MY HEART BE YOUR HARBOR" at bounding box center [769, 224] width 1305 height 238
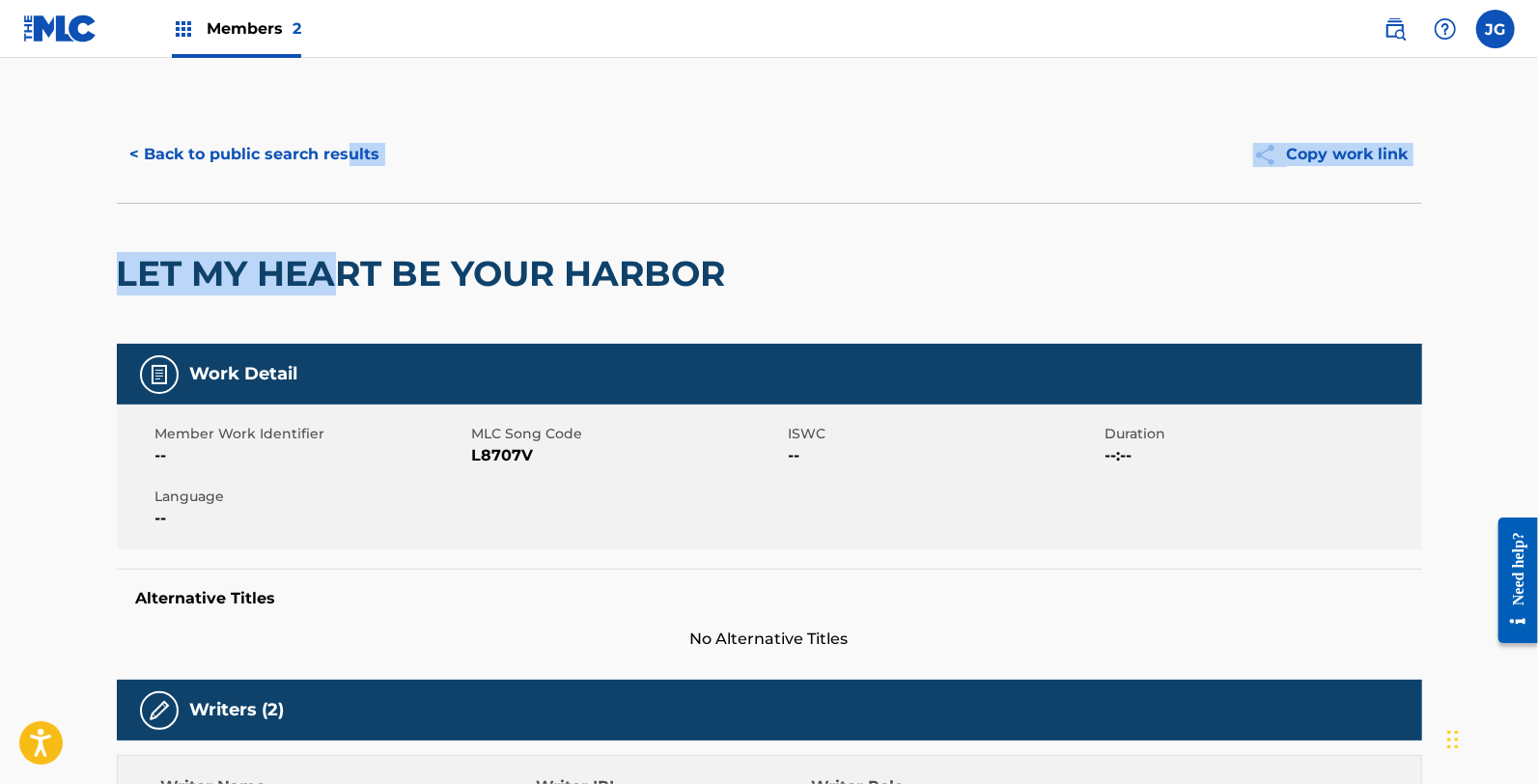
click at [325, 159] on button "< Back to public search results" at bounding box center [255, 154] width 278 height 49
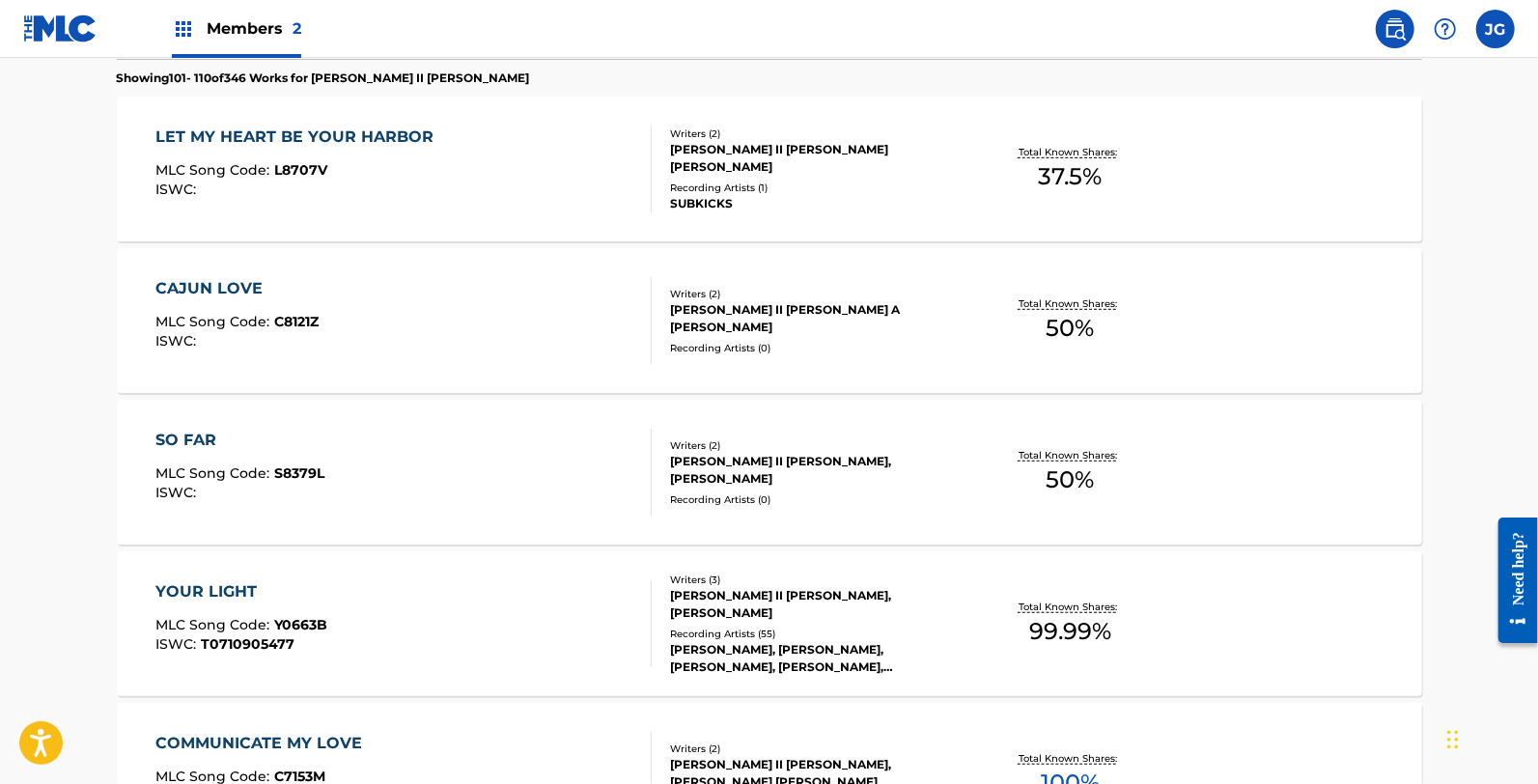
scroll to position [643, 0]
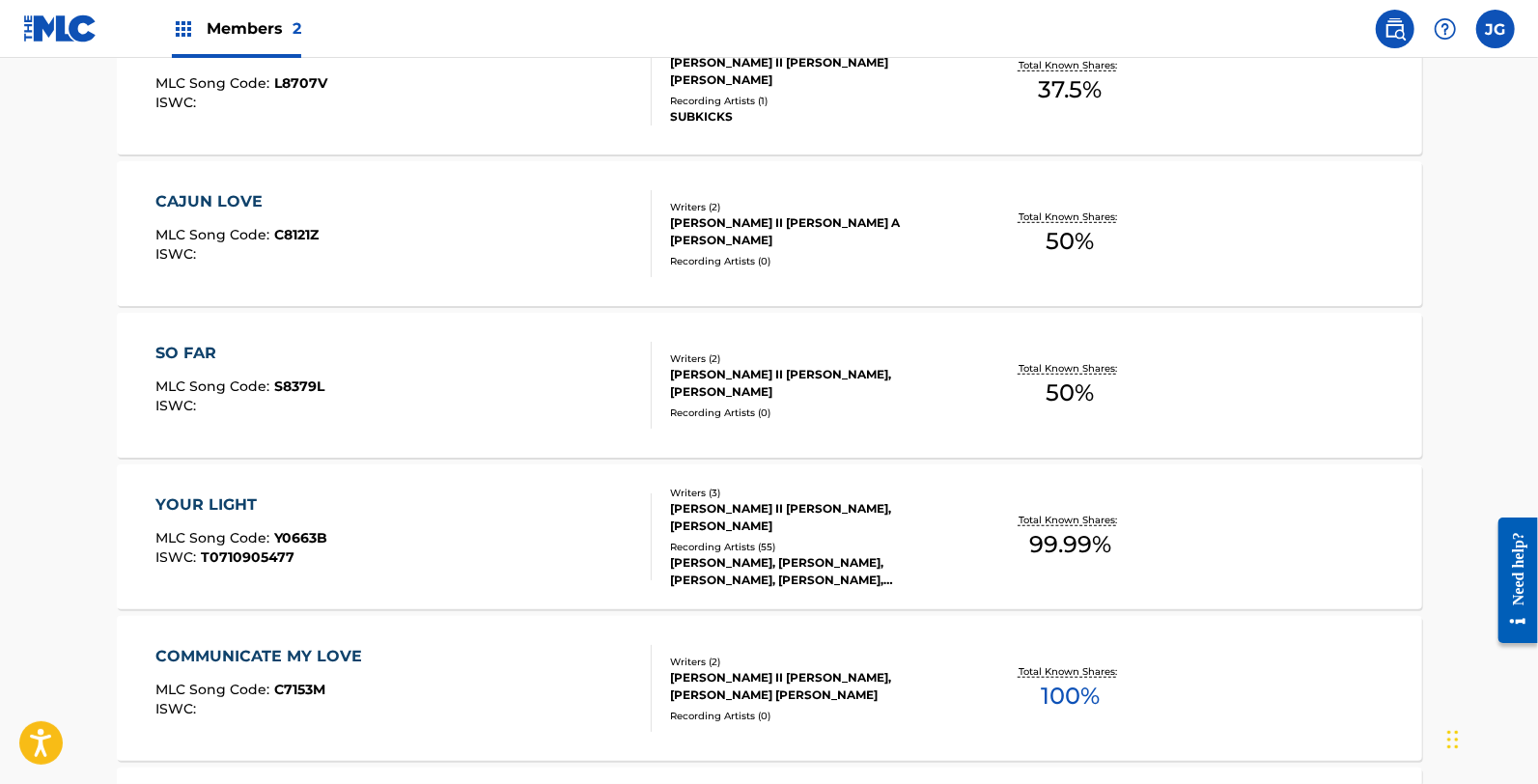
click at [374, 238] on div "CAJUN LOVE MLC Song Code : C8121Z ISWC :" at bounding box center [403, 234] width 496 height 87
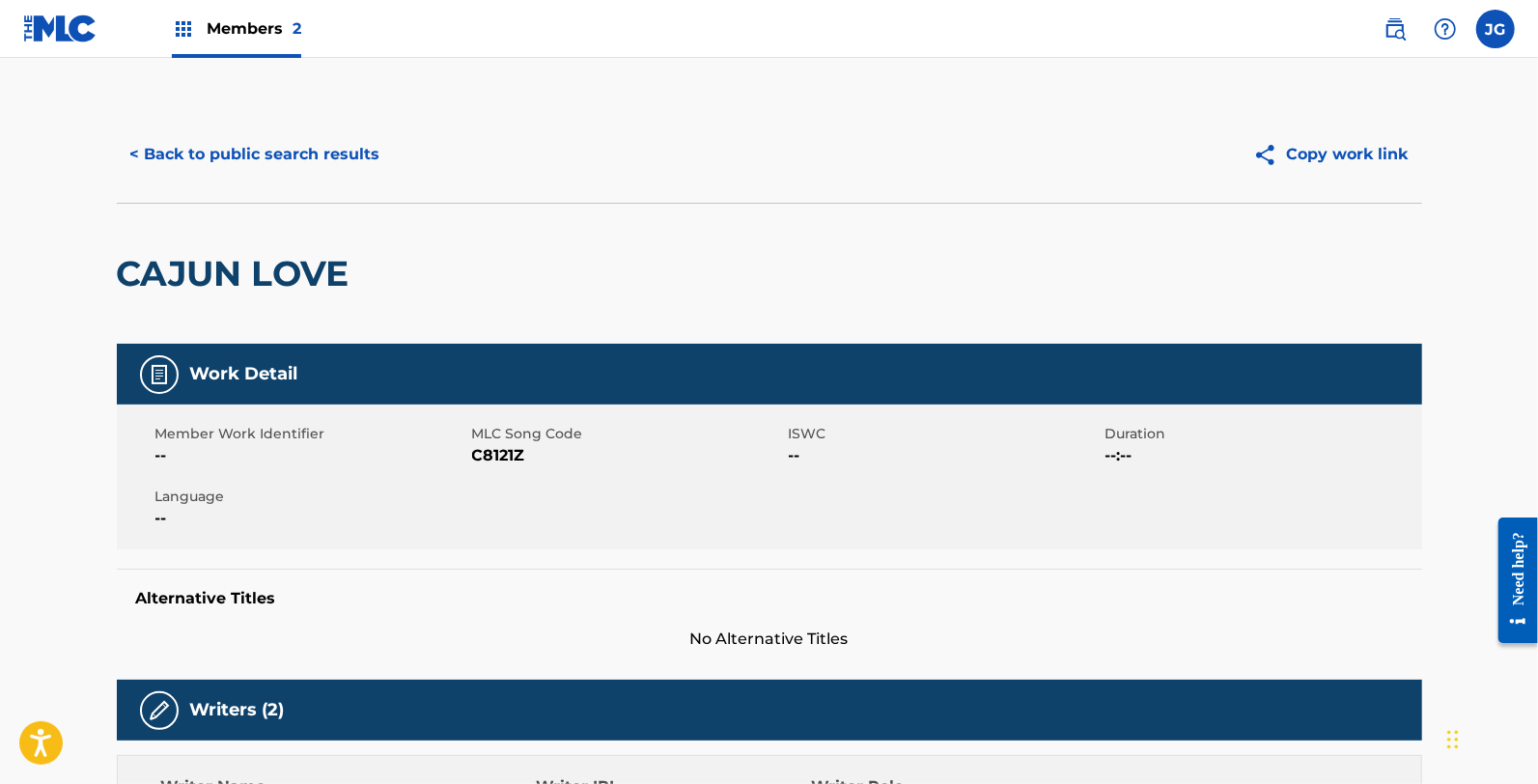
click at [496, 442] on span "MLC Song Code" at bounding box center [628, 434] width 311 height 20
click at [499, 448] on span "C8121Z" at bounding box center [628, 456] width 311 height 23
click at [939, 585] on div "Alternative Titles No Alternative Titles" at bounding box center [769, 609] width 1305 height 82
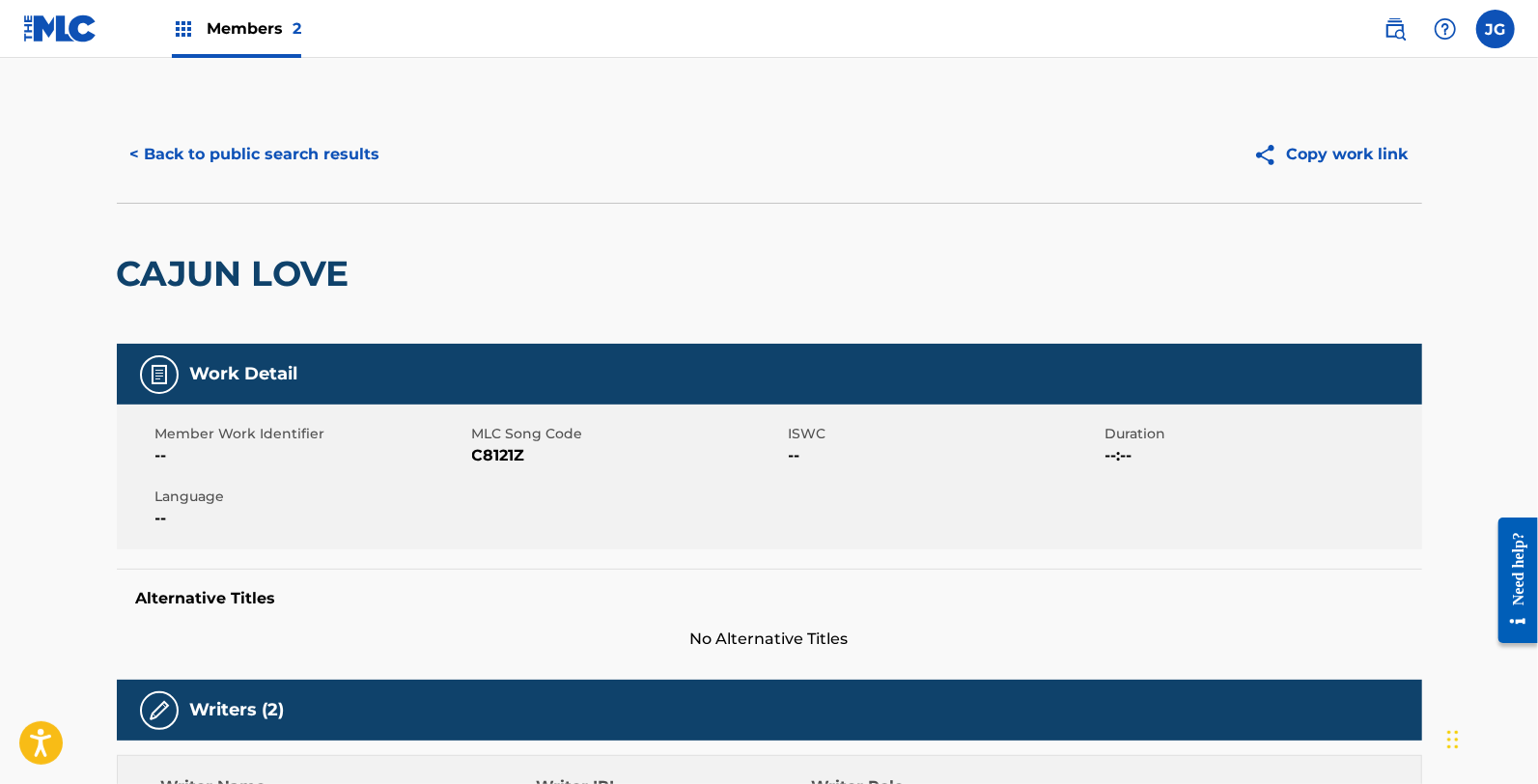
click at [477, 451] on span "C8121Z" at bounding box center [628, 456] width 311 height 23
click at [256, 140] on button "< Back to public search results" at bounding box center [255, 154] width 278 height 49
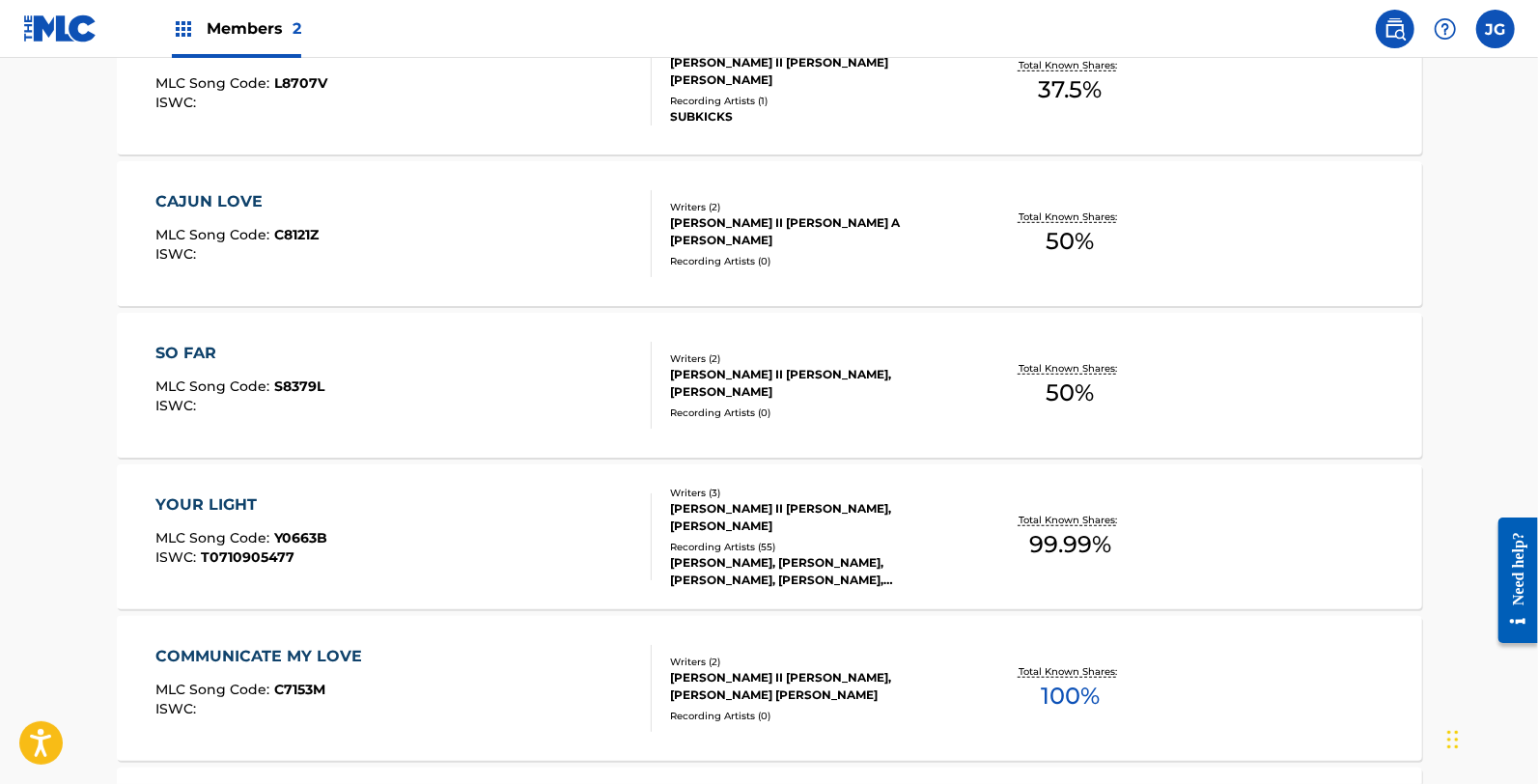
scroll to position [750, 0]
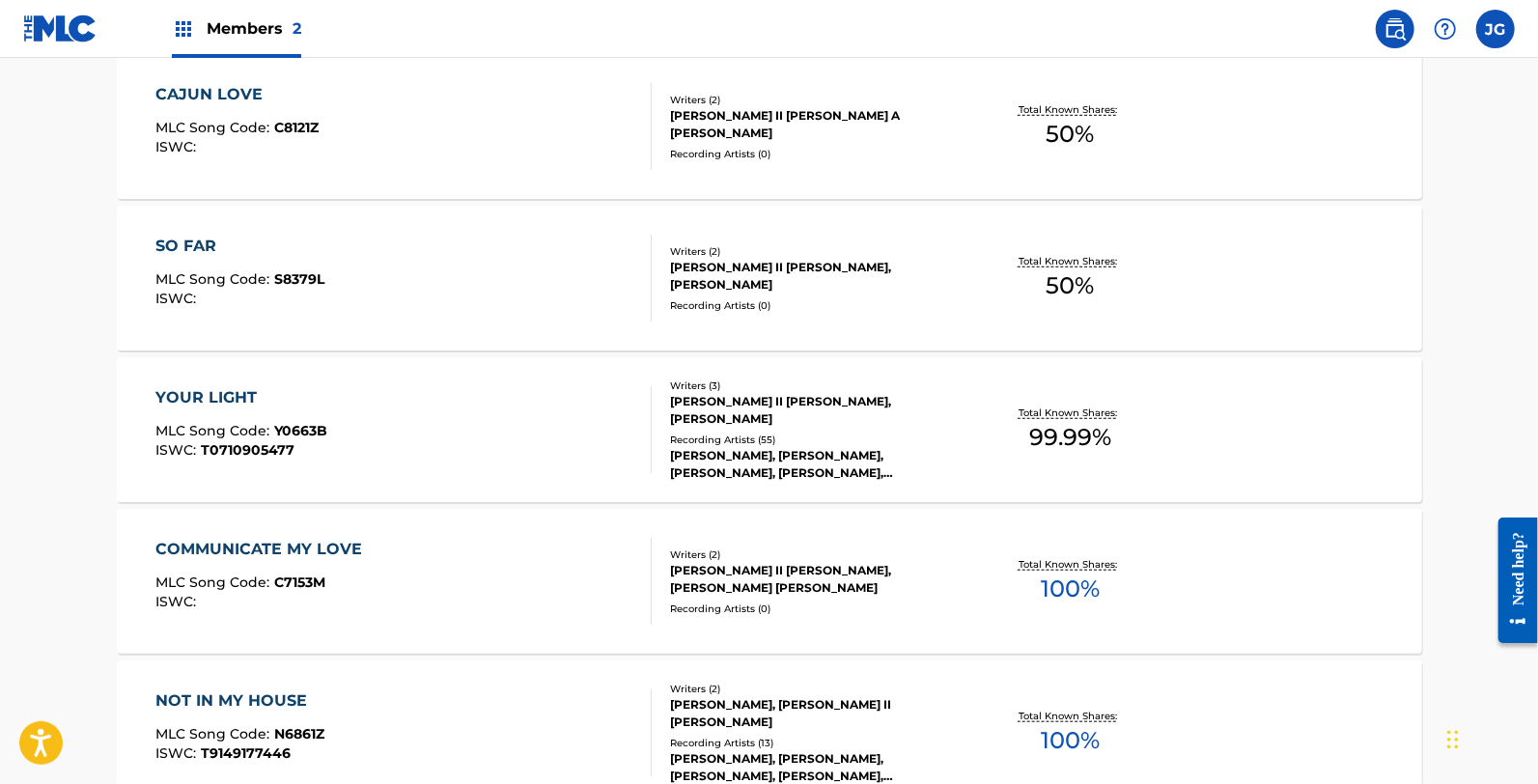
click at [274, 238] on div "SO FAR" at bounding box center [240, 246] width 169 height 23
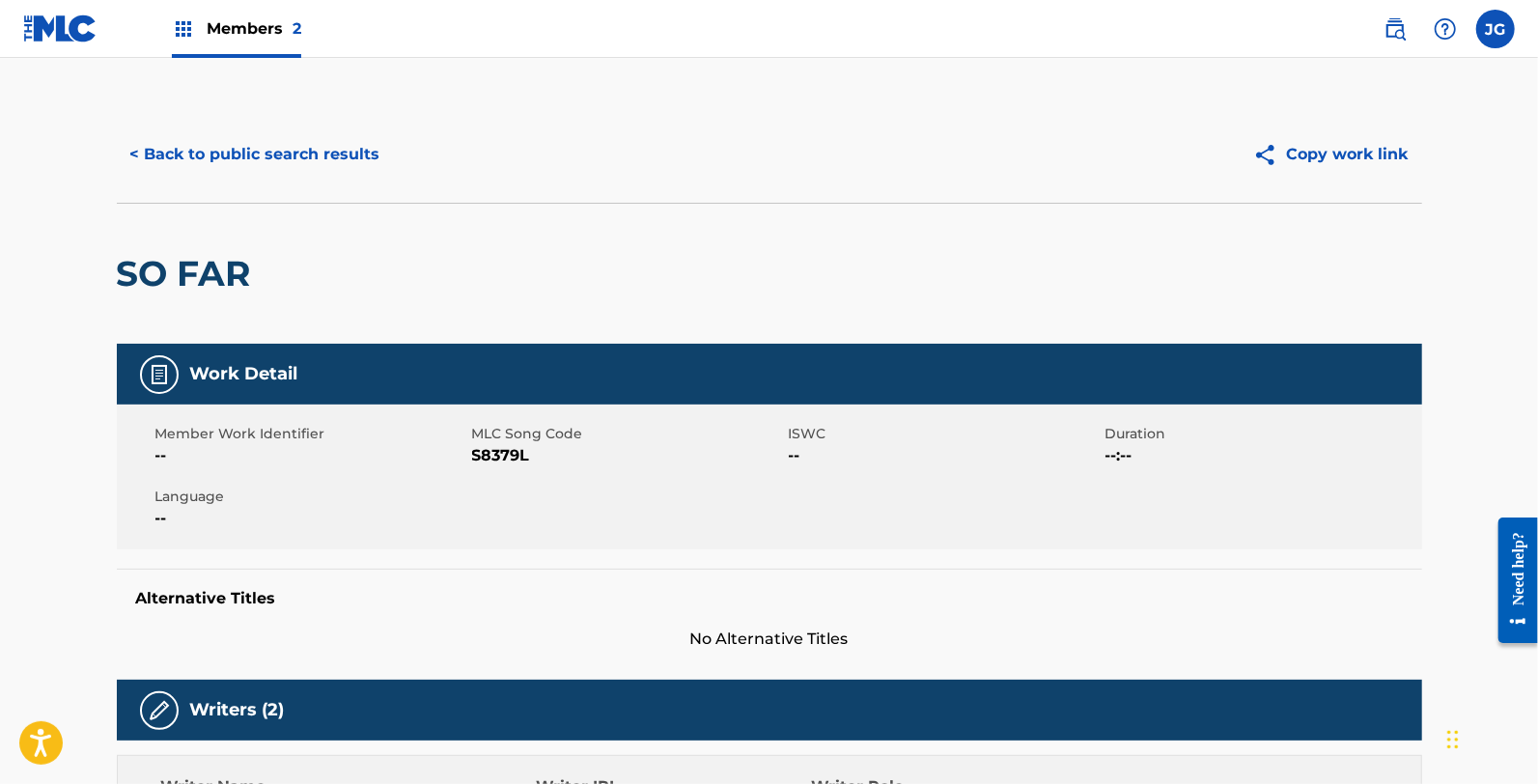
click at [487, 449] on span "S8379L" at bounding box center [628, 456] width 311 height 23
click at [498, 449] on span "S8379L" at bounding box center [628, 456] width 311 height 23
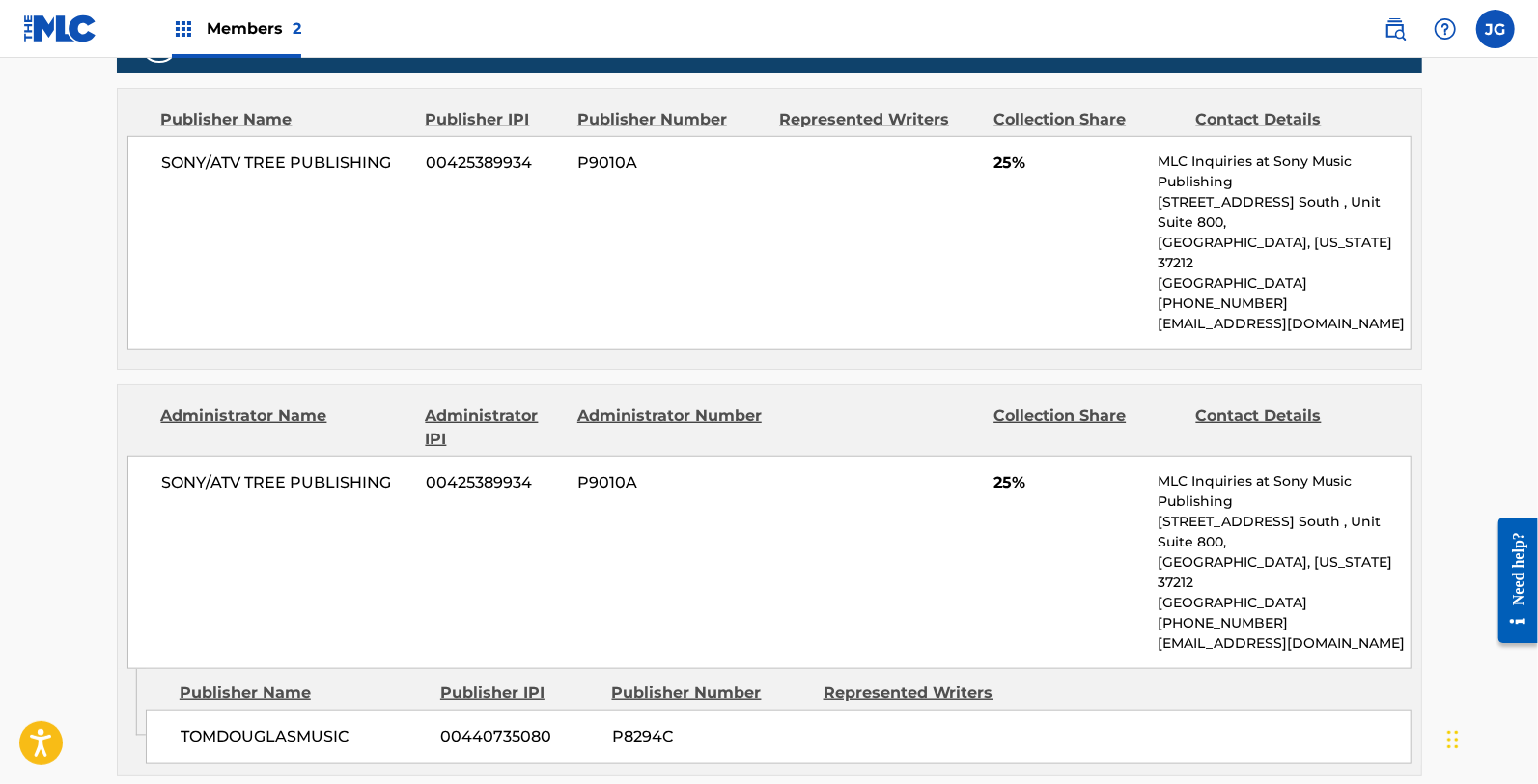
scroll to position [872, 0]
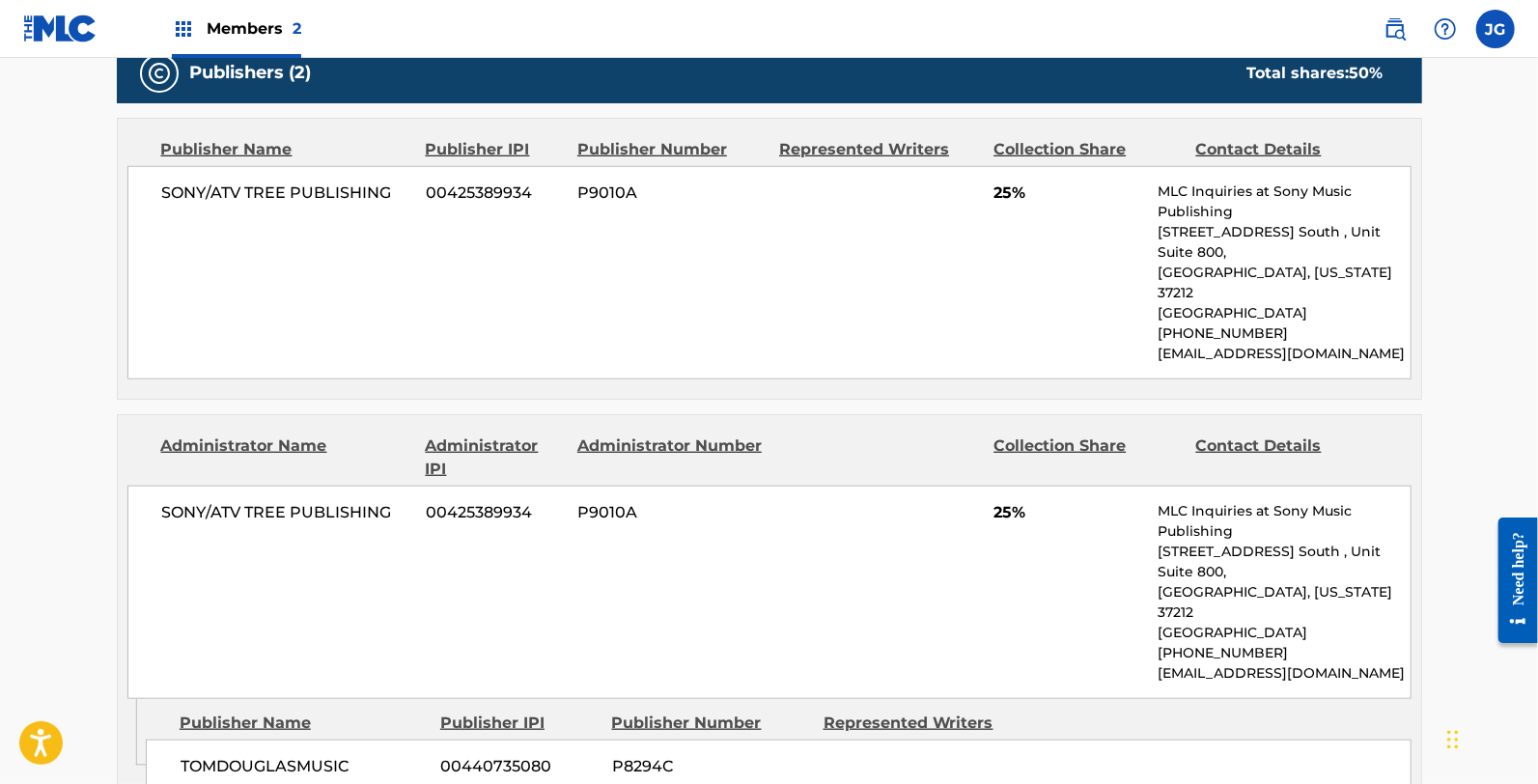
click at [1268, 582] on p "[GEOGRAPHIC_DATA], [US_STATE] 37212" at bounding box center [1284, 603] width 252 height 41
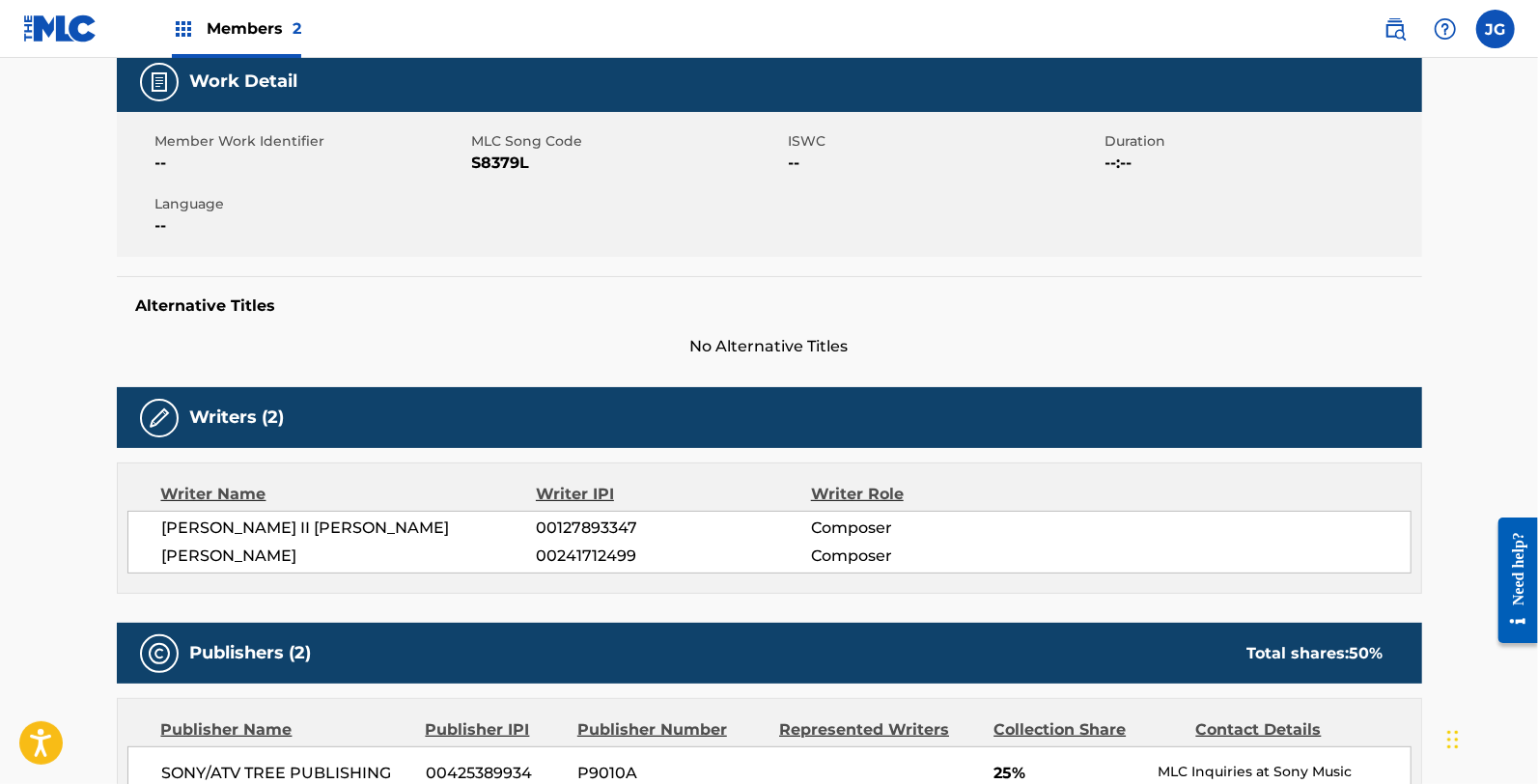
scroll to position [15, 0]
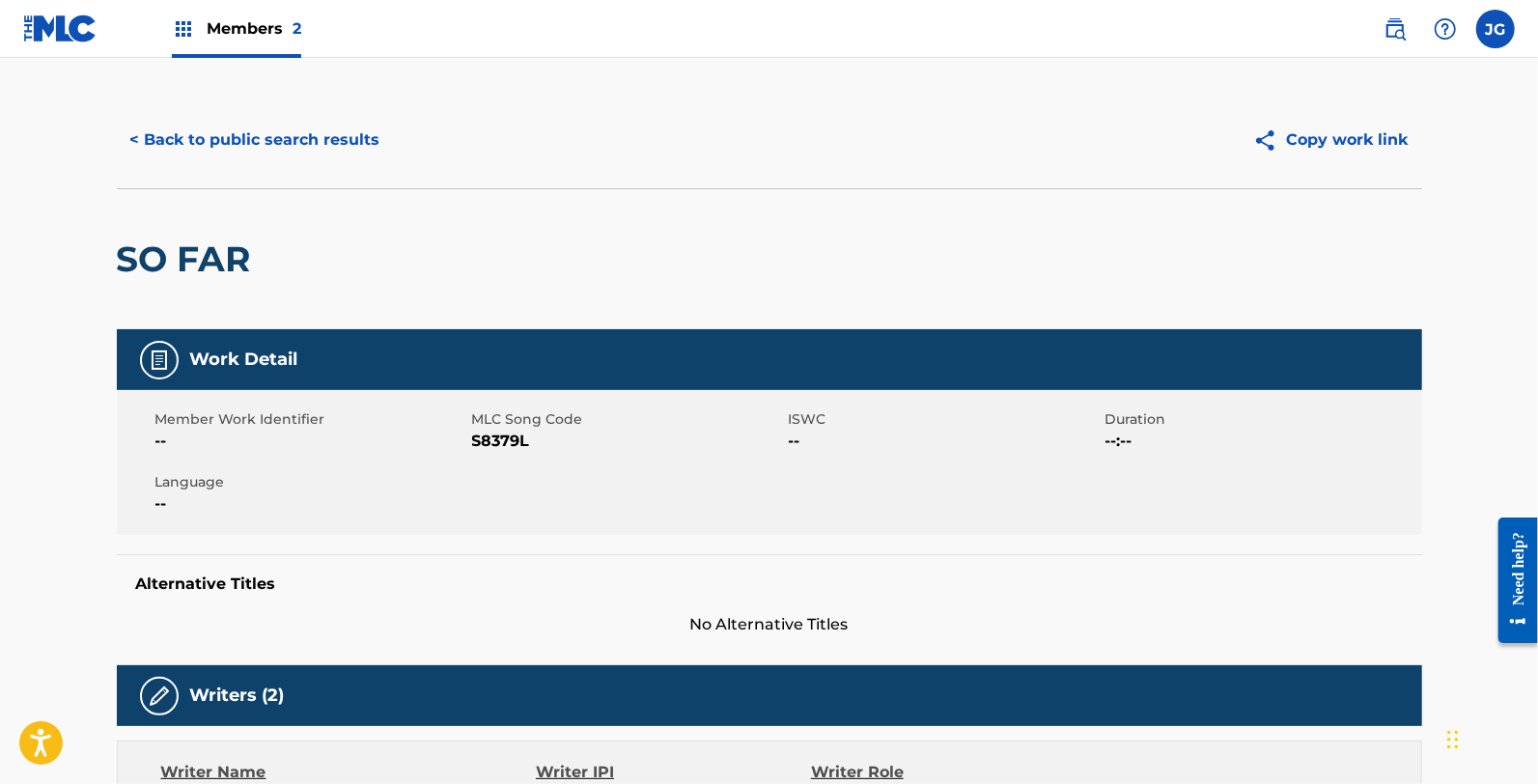
click at [246, 162] on button "< Back to public search results" at bounding box center [255, 140] width 278 height 49
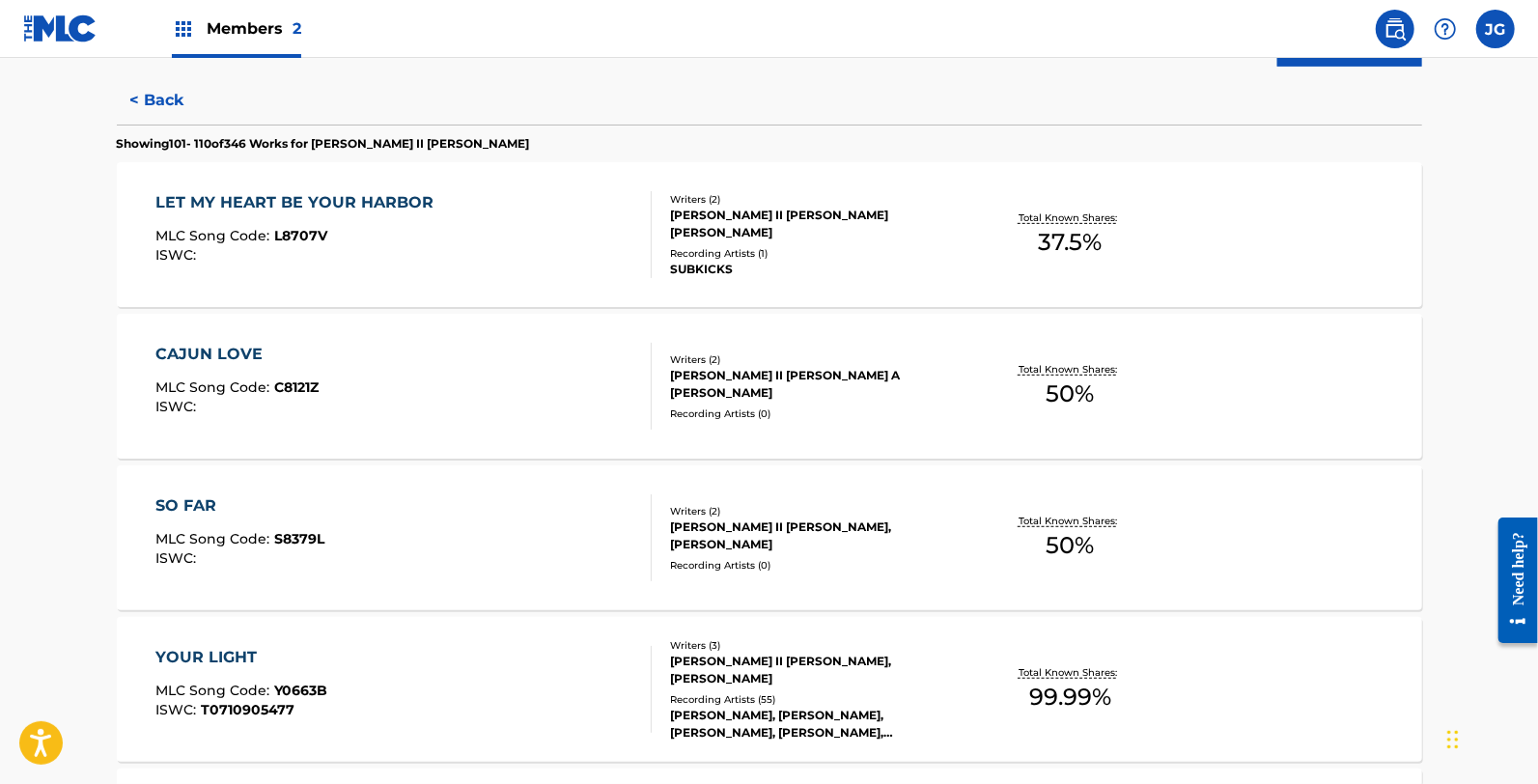
scroll to position [536, 0]
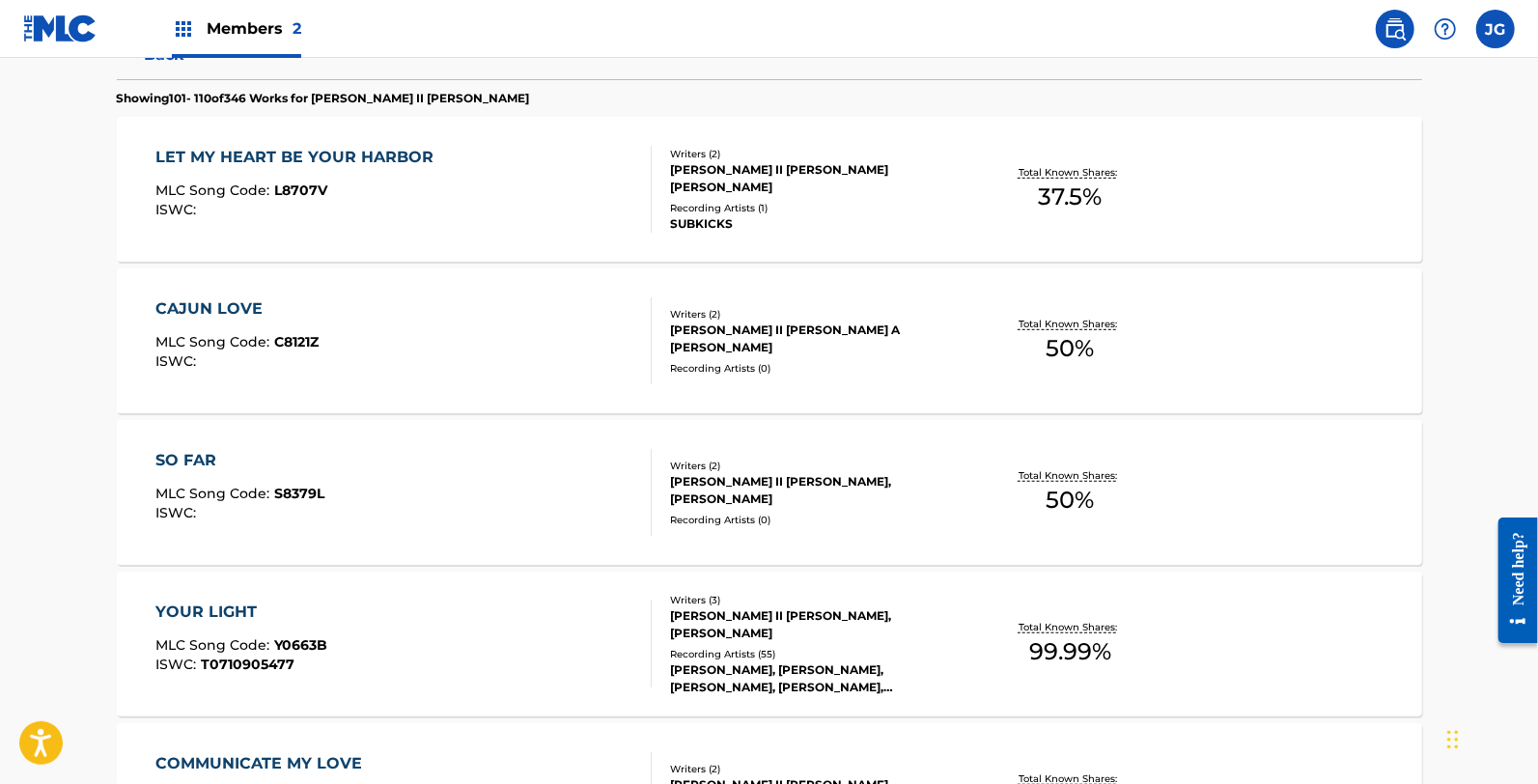
click at [232, 608] on div "YOUR LIGHT" at bounding box center [241, 612] width 172 height 23
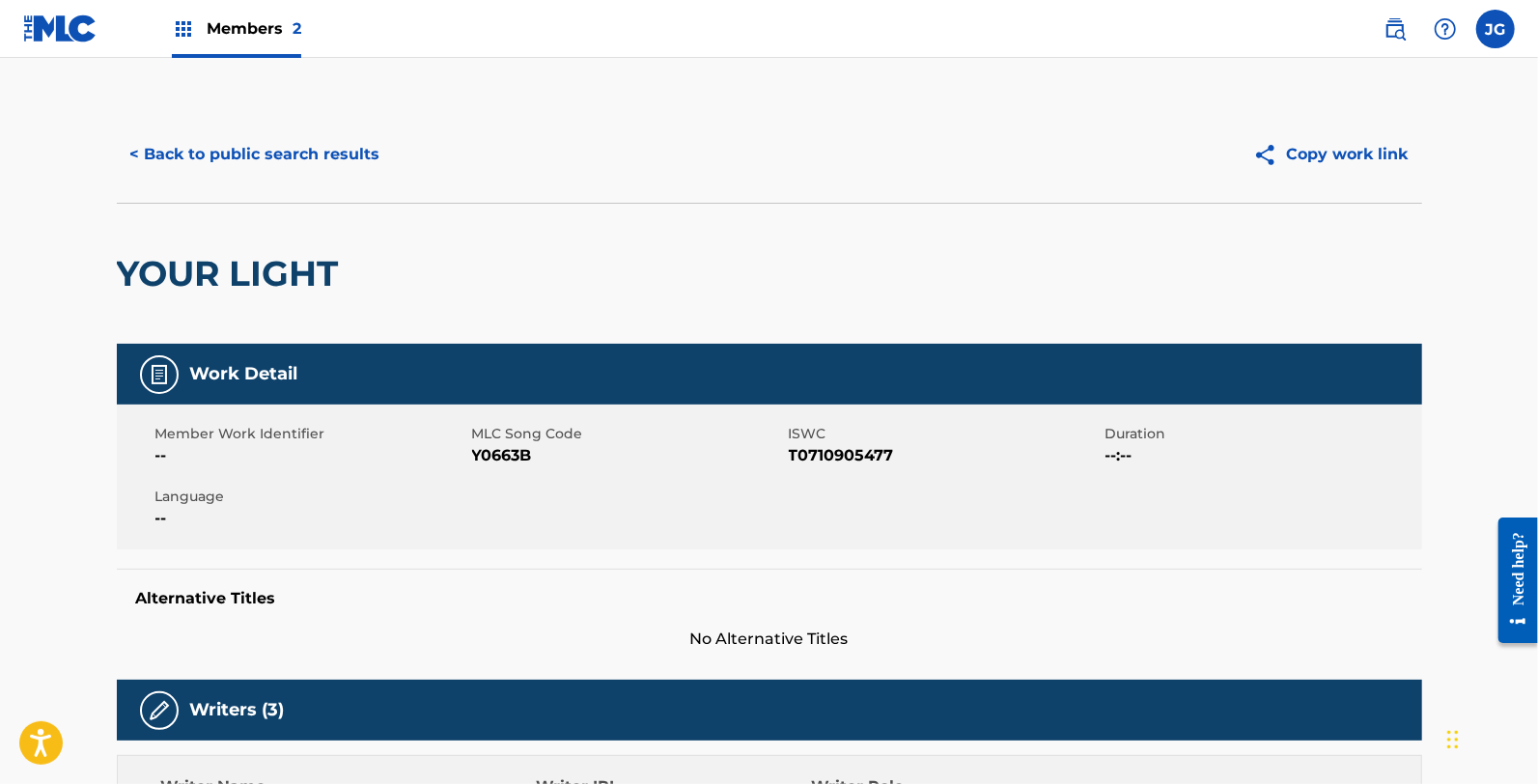
click at [503, 458] on span "Y0663B" at bounding box center [628, 456] width 311 height 23
click at [218, 140] on button "< Back to public search results" at bounding box center [255, 154] width 278 height 49
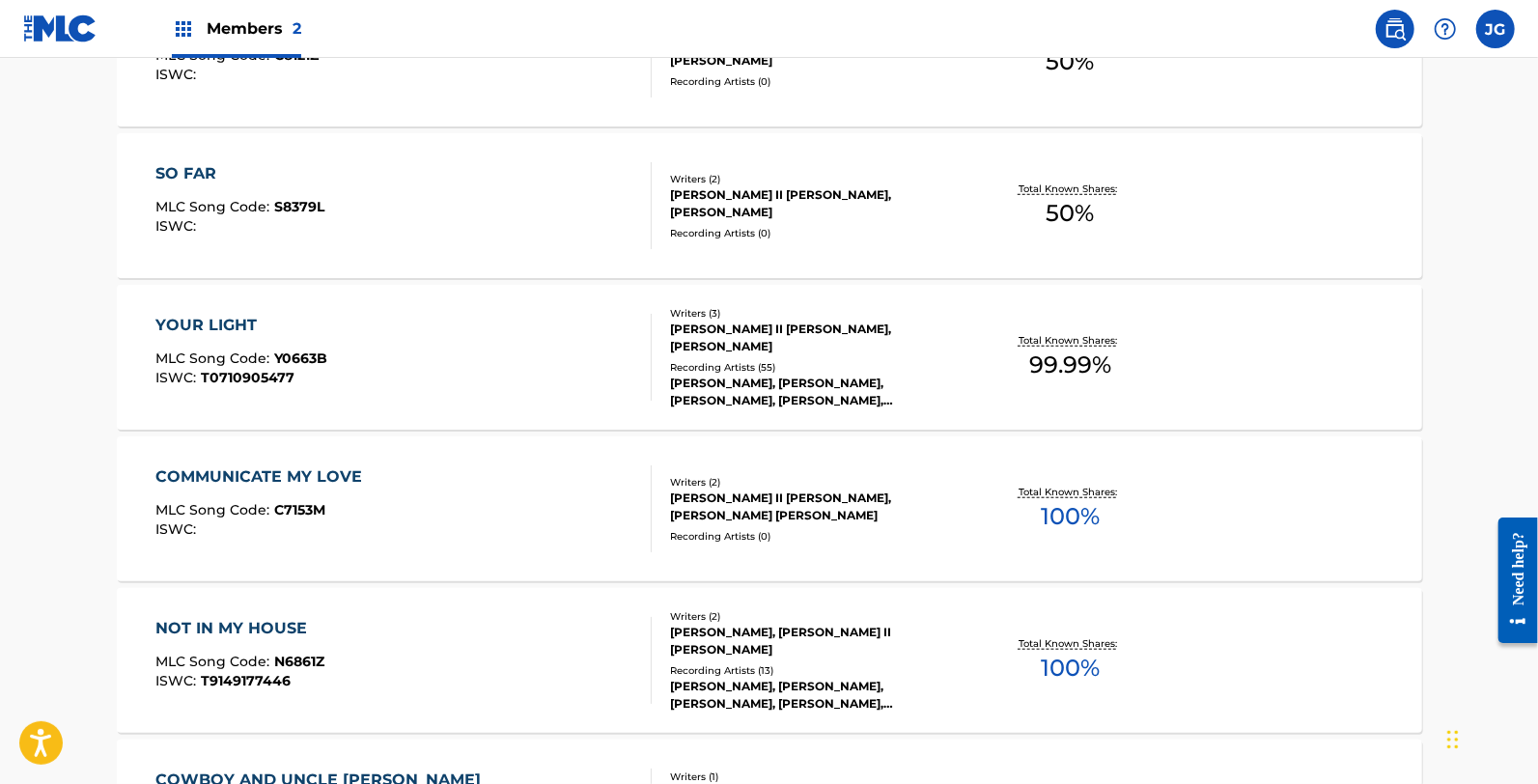
scroll to position [857, 0]
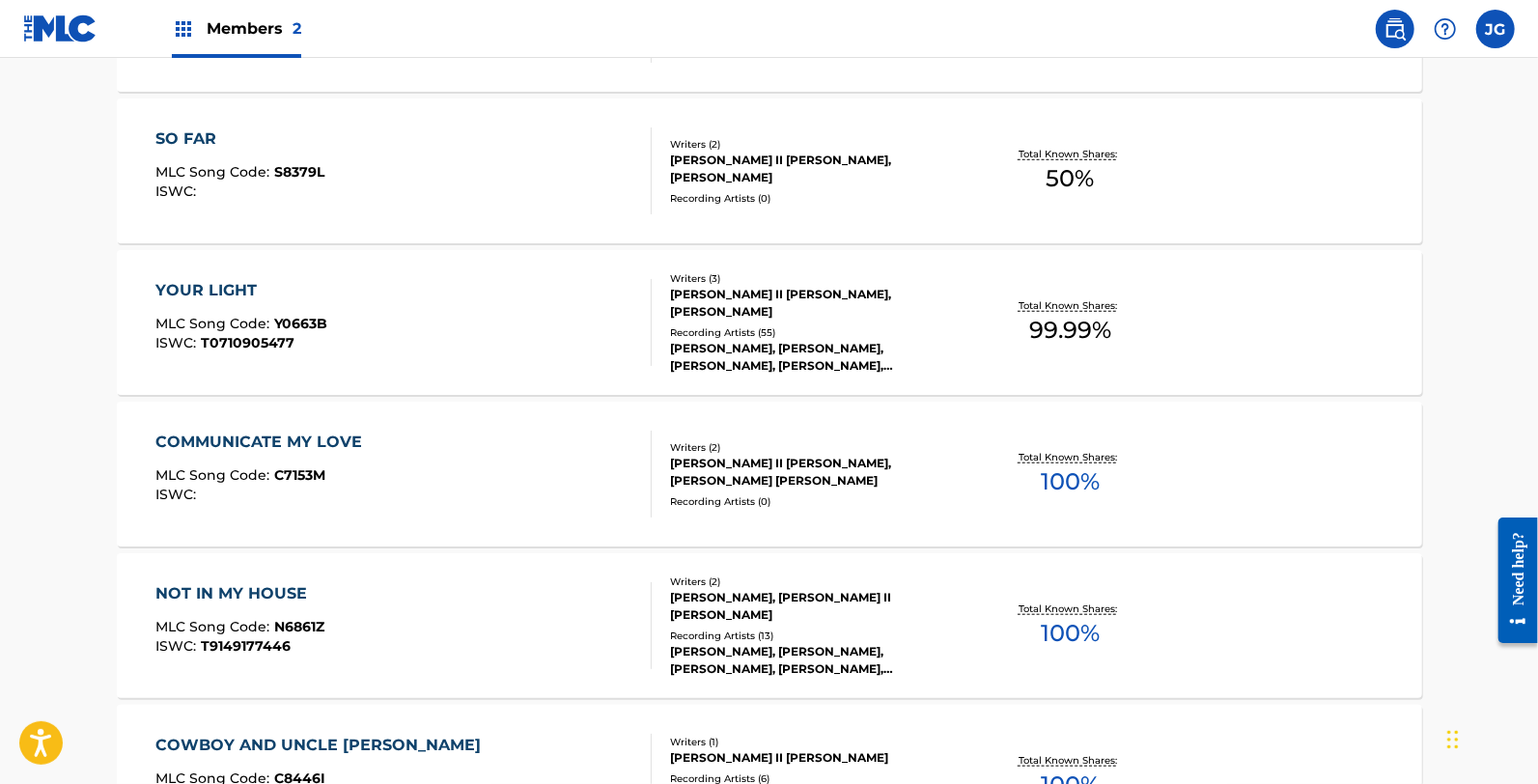
click at [438, 450] on div "COMMUNICATE MY LOVE MLC Song Code : C7153M ISWC :" at bounding box center [403, 474] width 496 height 87
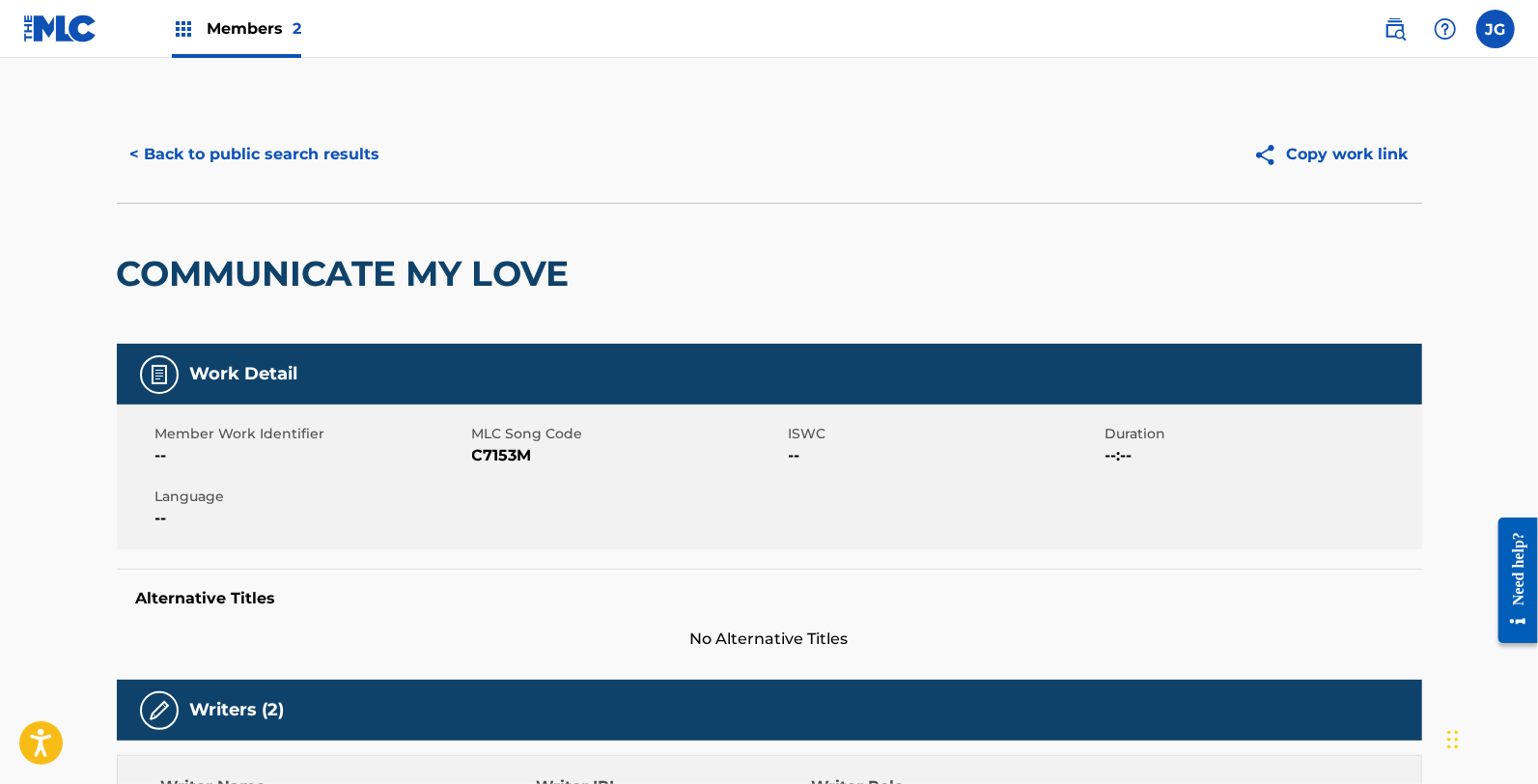
click at [514, 460] on span "C7153M" at bounding box center [628, 456] width 311 height 23
click at [333, 128] on div "< Back to public search results Copy work link" at bounding box center [769, 153] width 1305 height 96
click at [393, 172] on div "< Back to public search results" at bounding box center [442, 154] width 653 height 49
click at [358, 154] on button "< Back to public search results" at bounding box center [255, 154] width 278 height 49
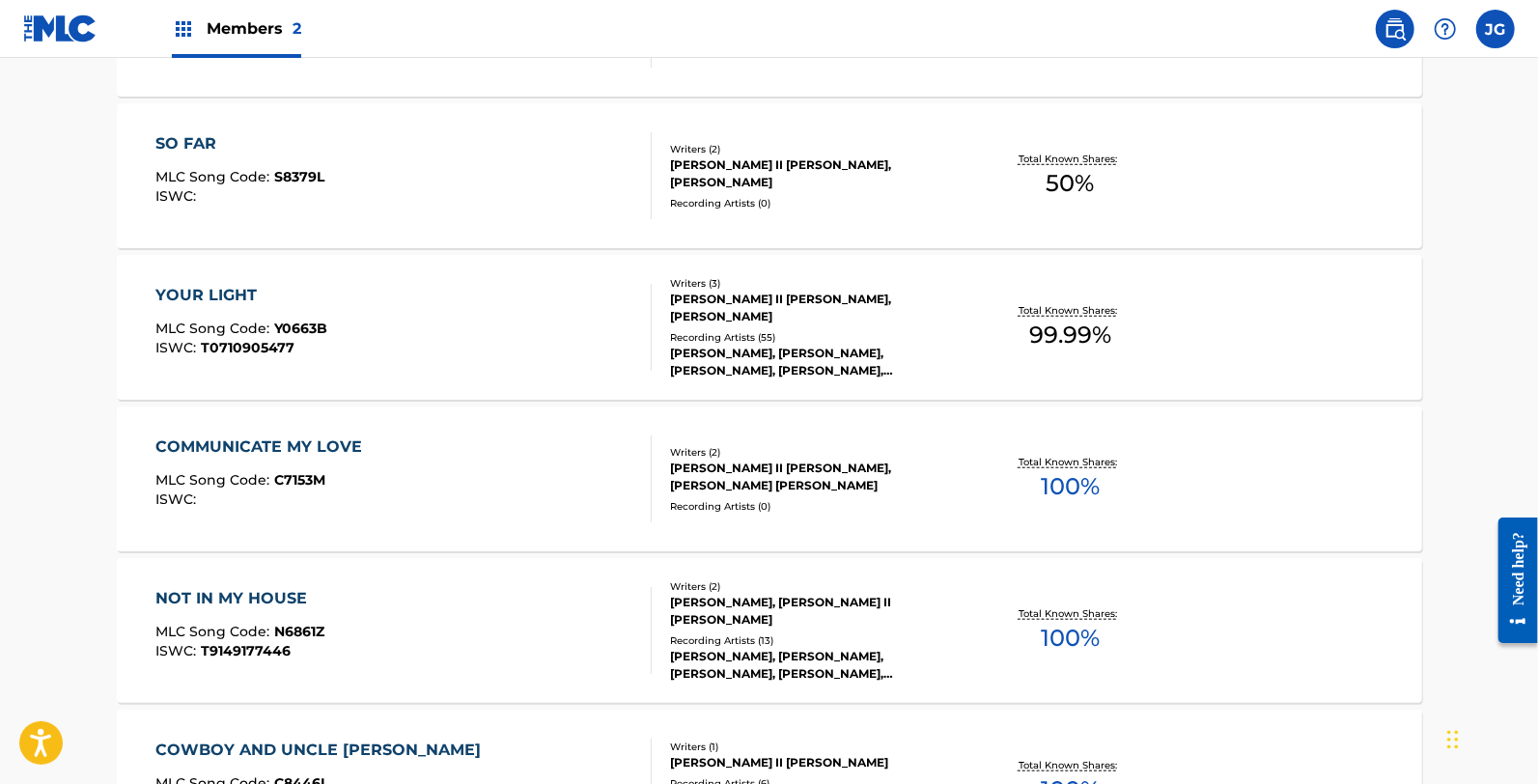
scroll to position [965, 0]
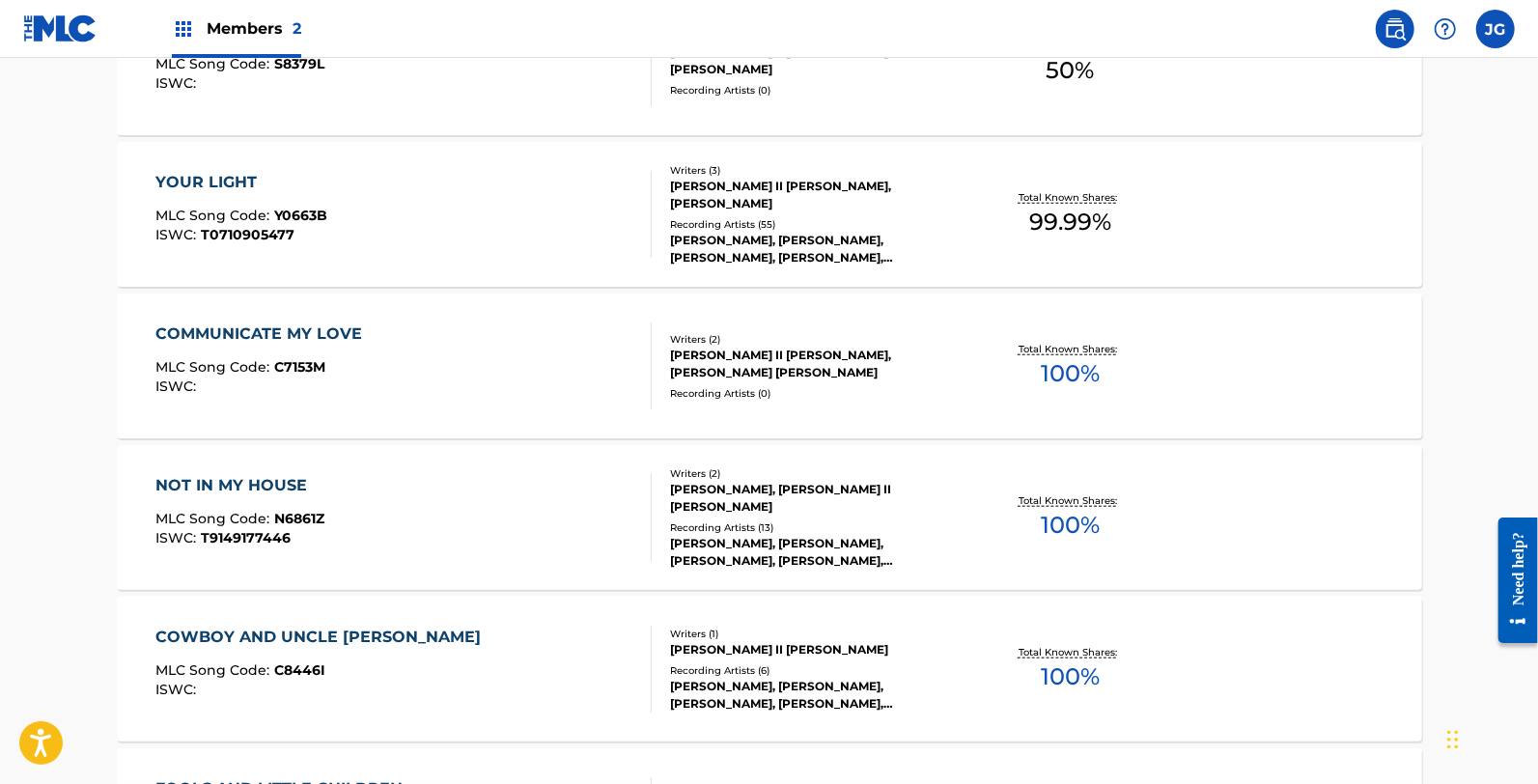
click at [332, 573] on div "NOT IN MY HOUSE MLC Song Code : N6861Z ISWC : T9149177446 Writers ( 2 ) RADNEY …" at bounding box center [769, 517] width 1305 height 145
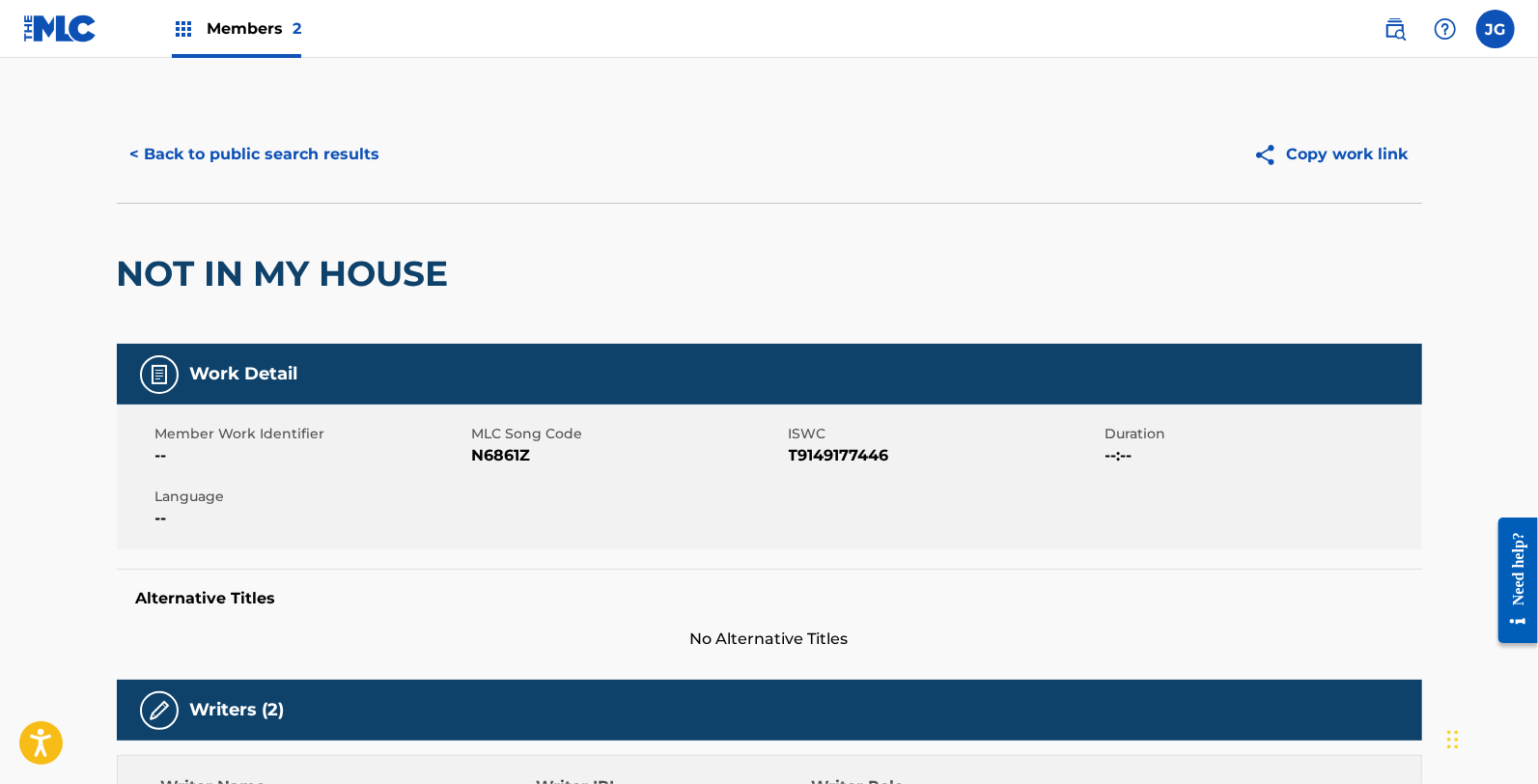
click at [508, 444] on span "N6861Z" at bounding box center [628, 456] width 311 height 23
click at [248, 146] on button "< Back to public search results" at bounding box center [255, 154] width 278 height 49
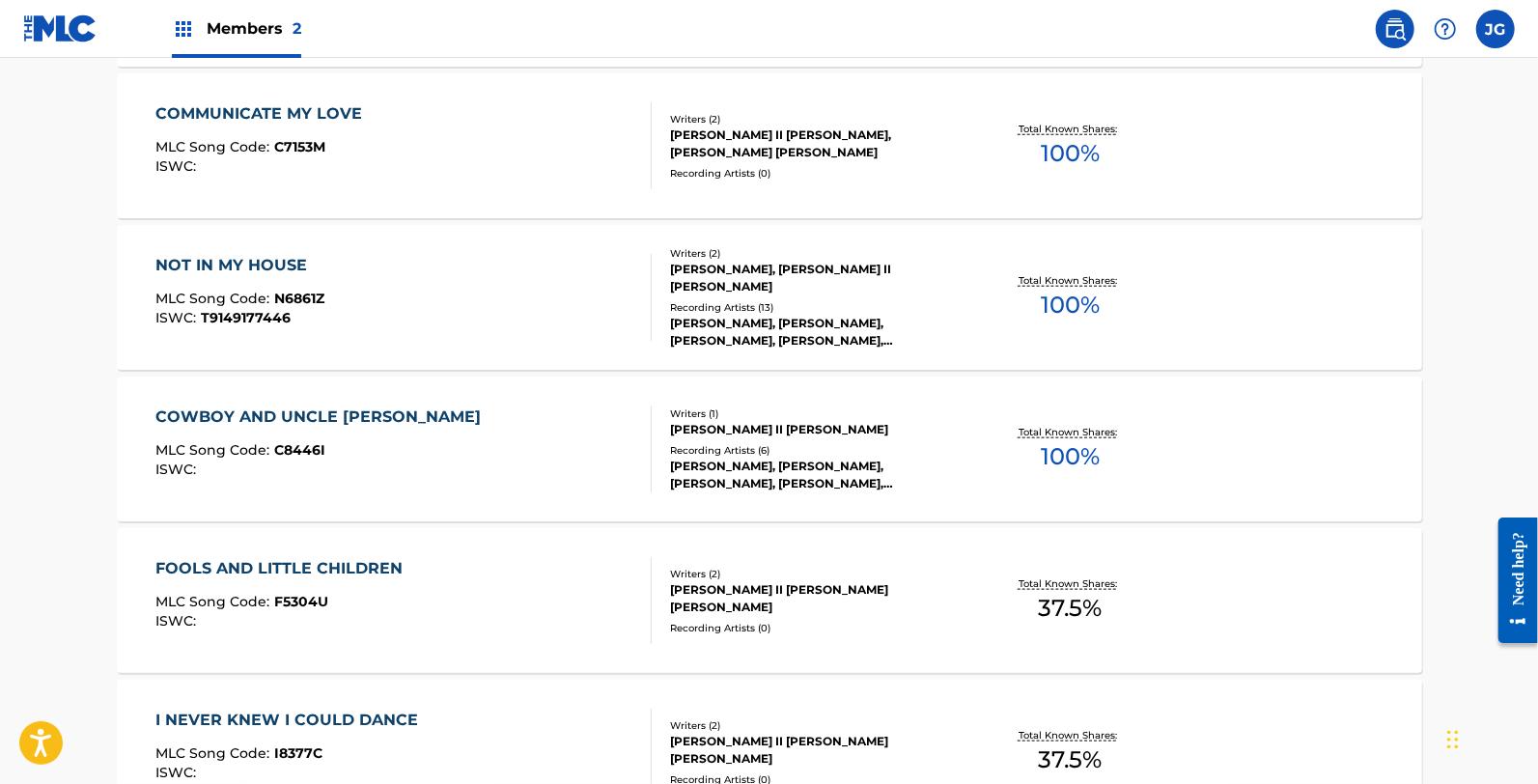
scroll to position [1150, 0]
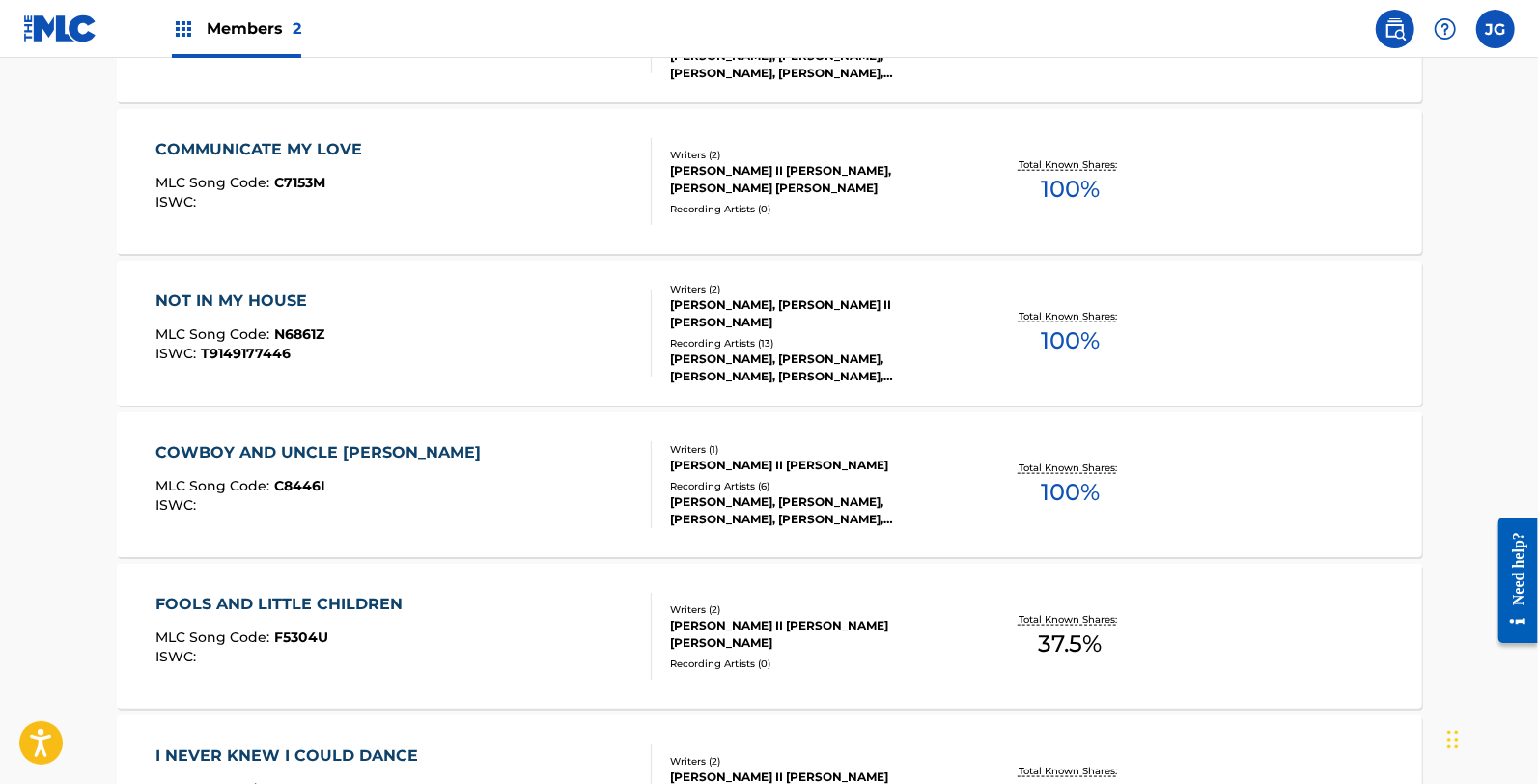
click at [340, 447] on div "COWBOY AND UNCLE JIM" at bounding box center [322, 453] width 335 height 23
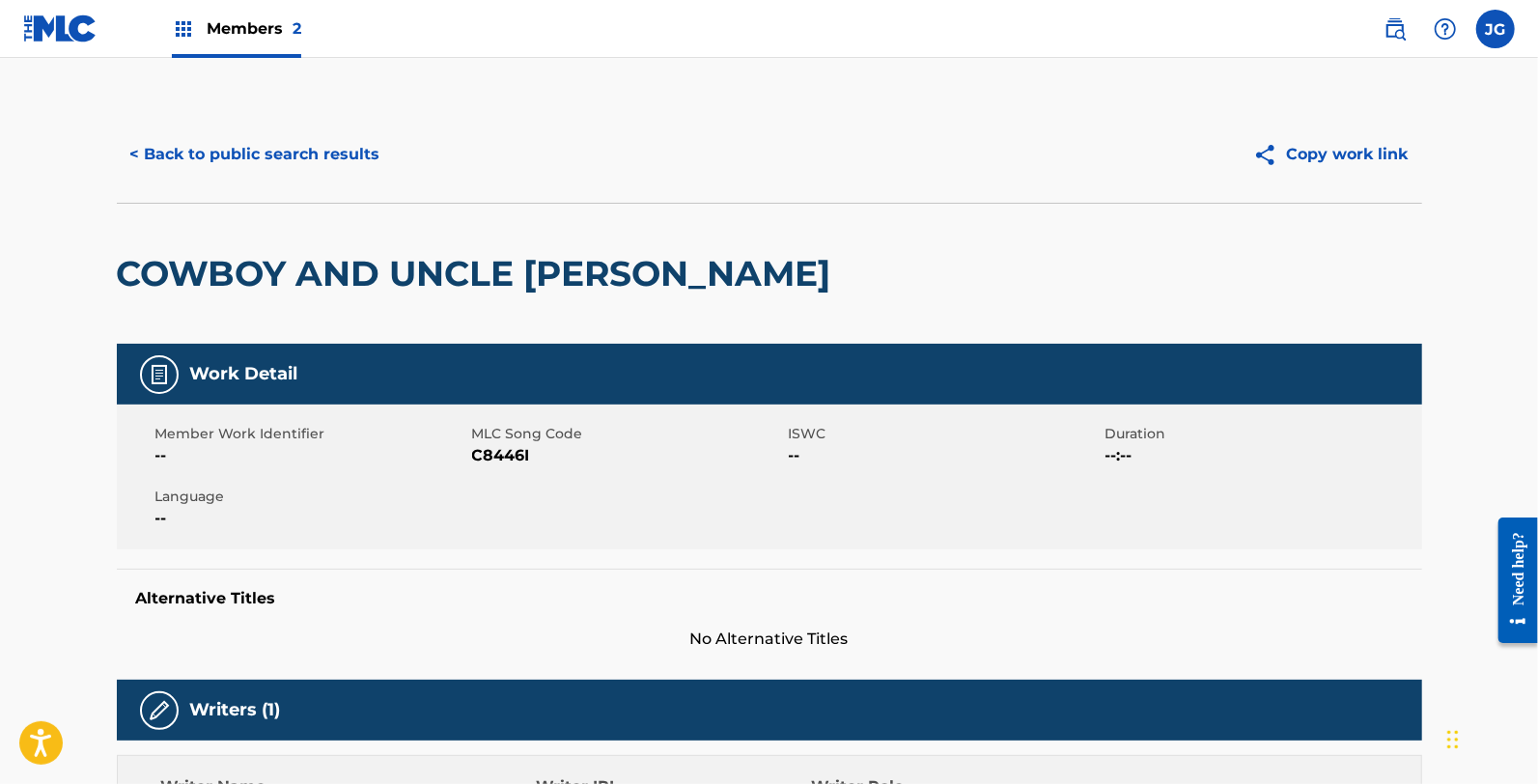
click at [518, 455] on span "C8446I" at bounding box center [628, 456] width 311 height 23
click at [215, 146] on button "< Back to public search results" at bounding box center [255, 154] width 278 height 49
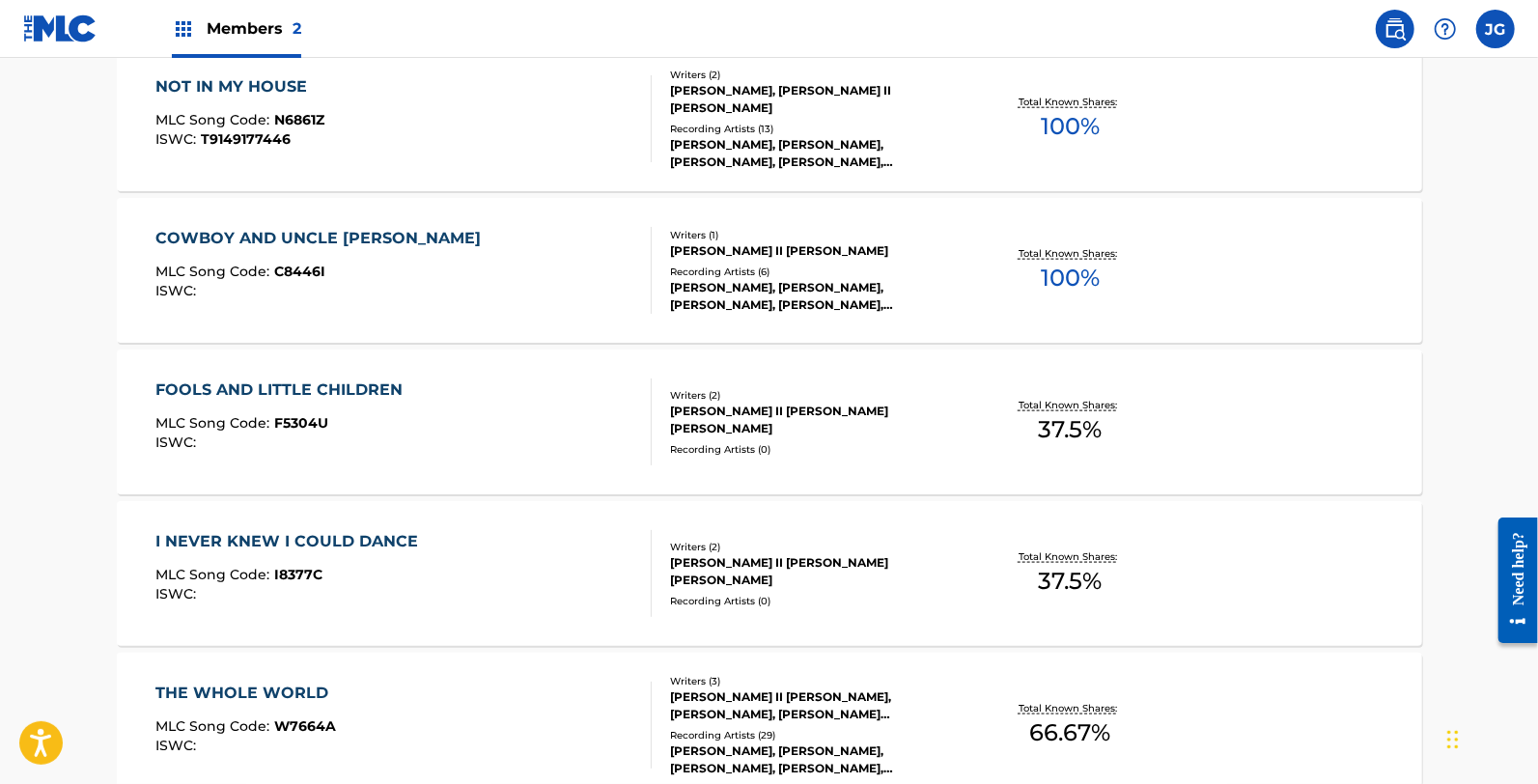
scroll to position [1394, 0]
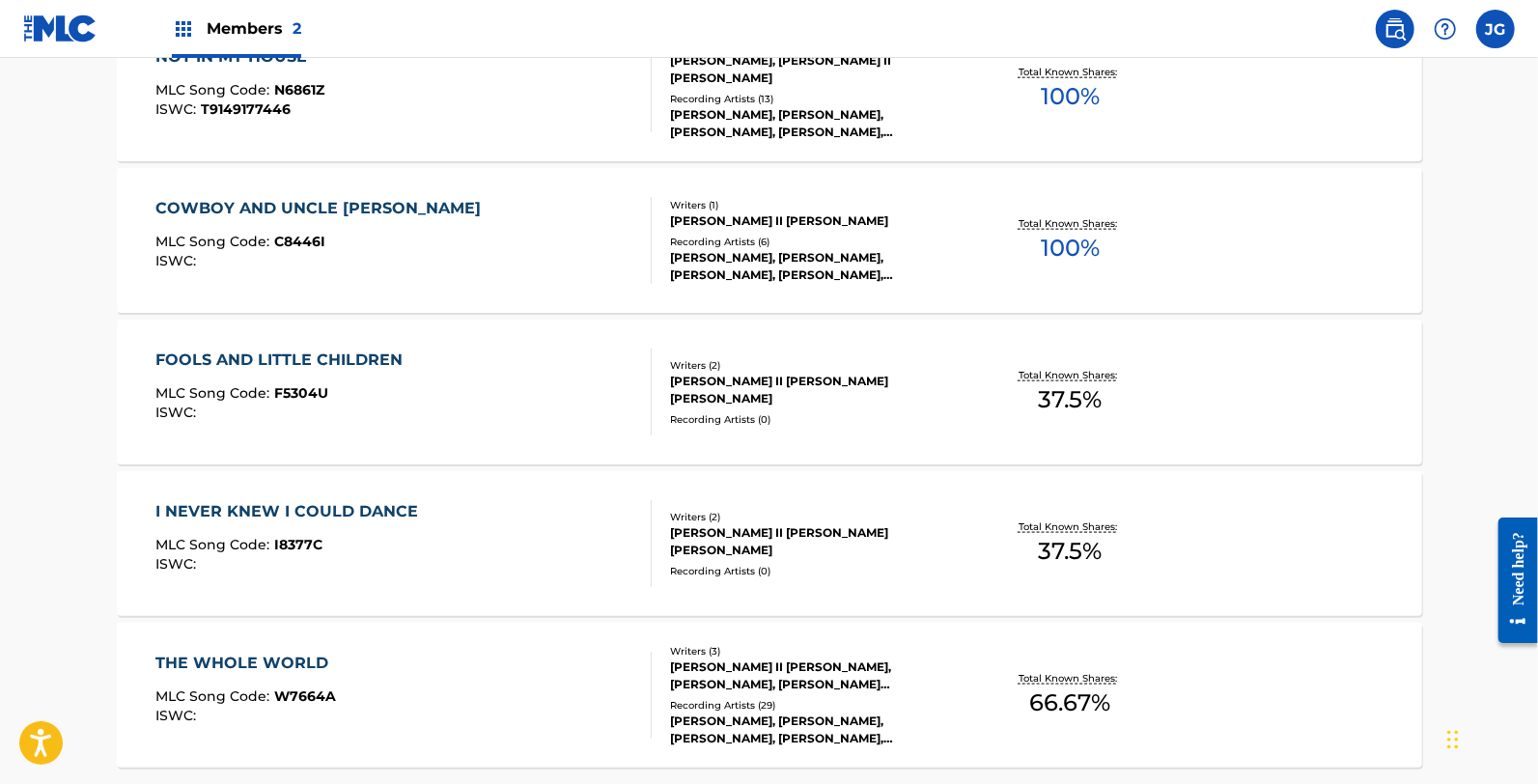
click at [315, 401] on div "MLC Song Code : F5304U" at bounding box center [283, 396] width 257 height 19
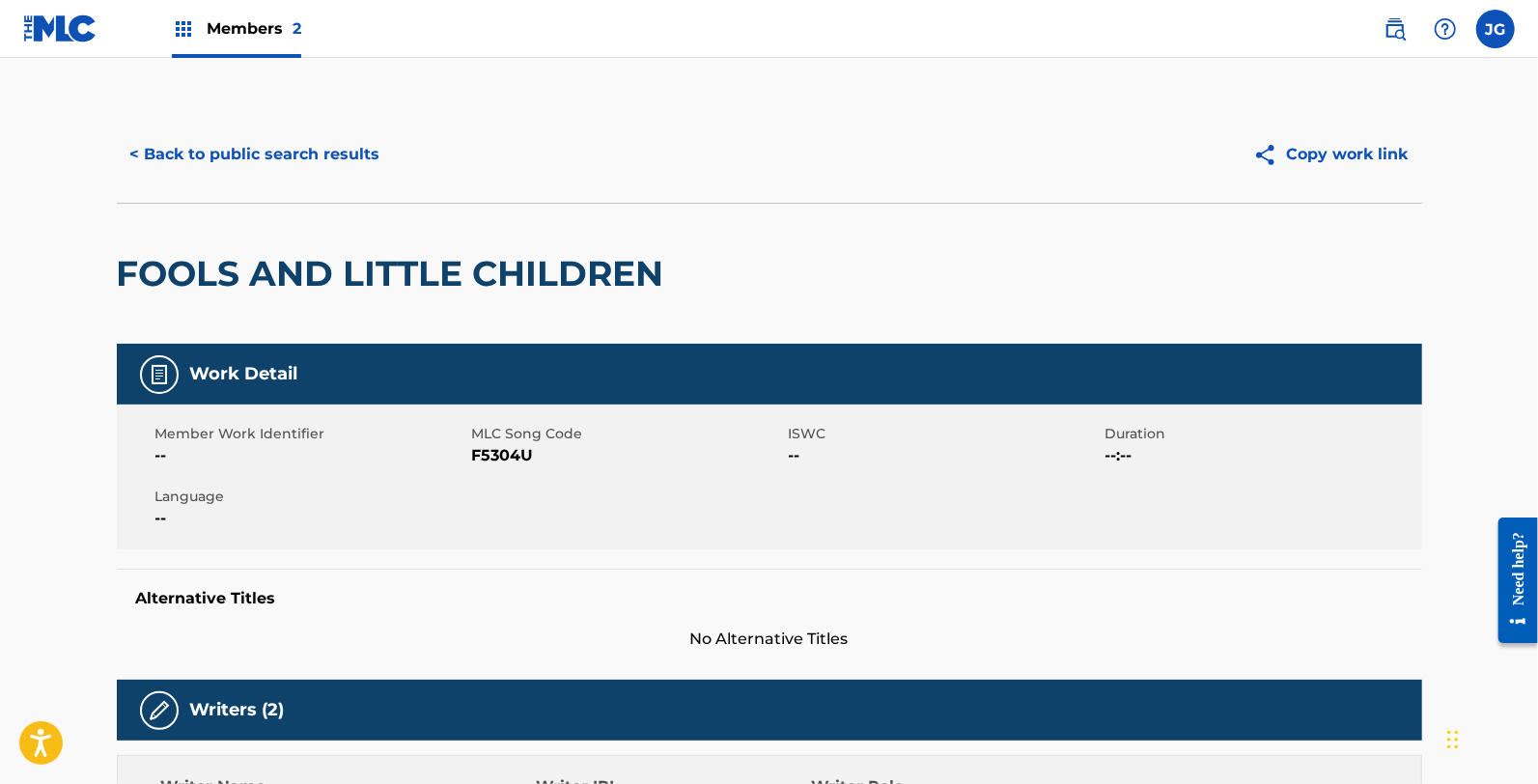
click at [540, 455] on span "F5304U" at bounding box center [628, 456] width 311 height 23
click at [525, 455] on span "F5304U" at bounding box center [628, 456] width 311 height 23
click at [289, 156] on button "< Back to public search results" at bounding box center [255, 154] width 278 height 49
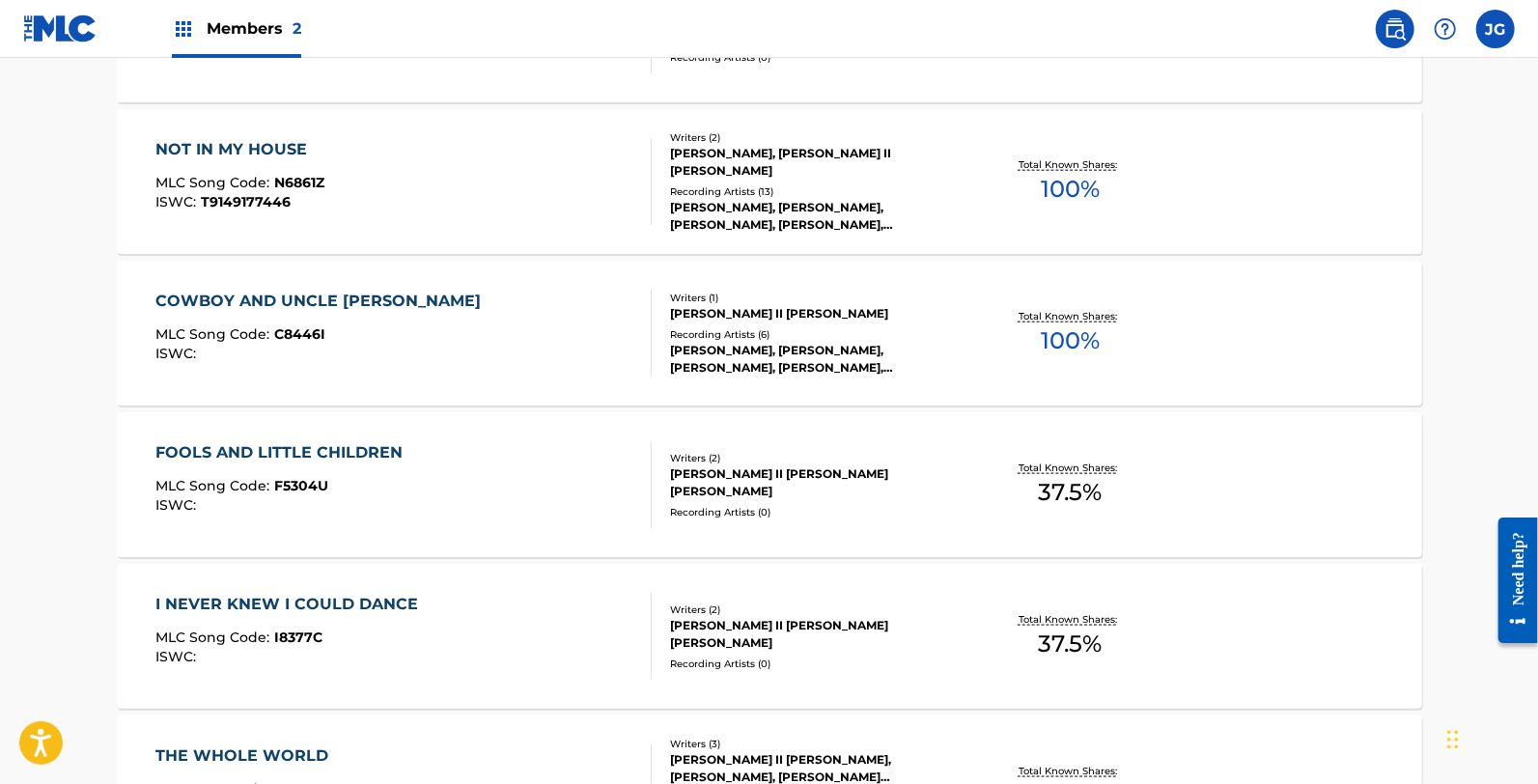
scroll to position [1501, 0]
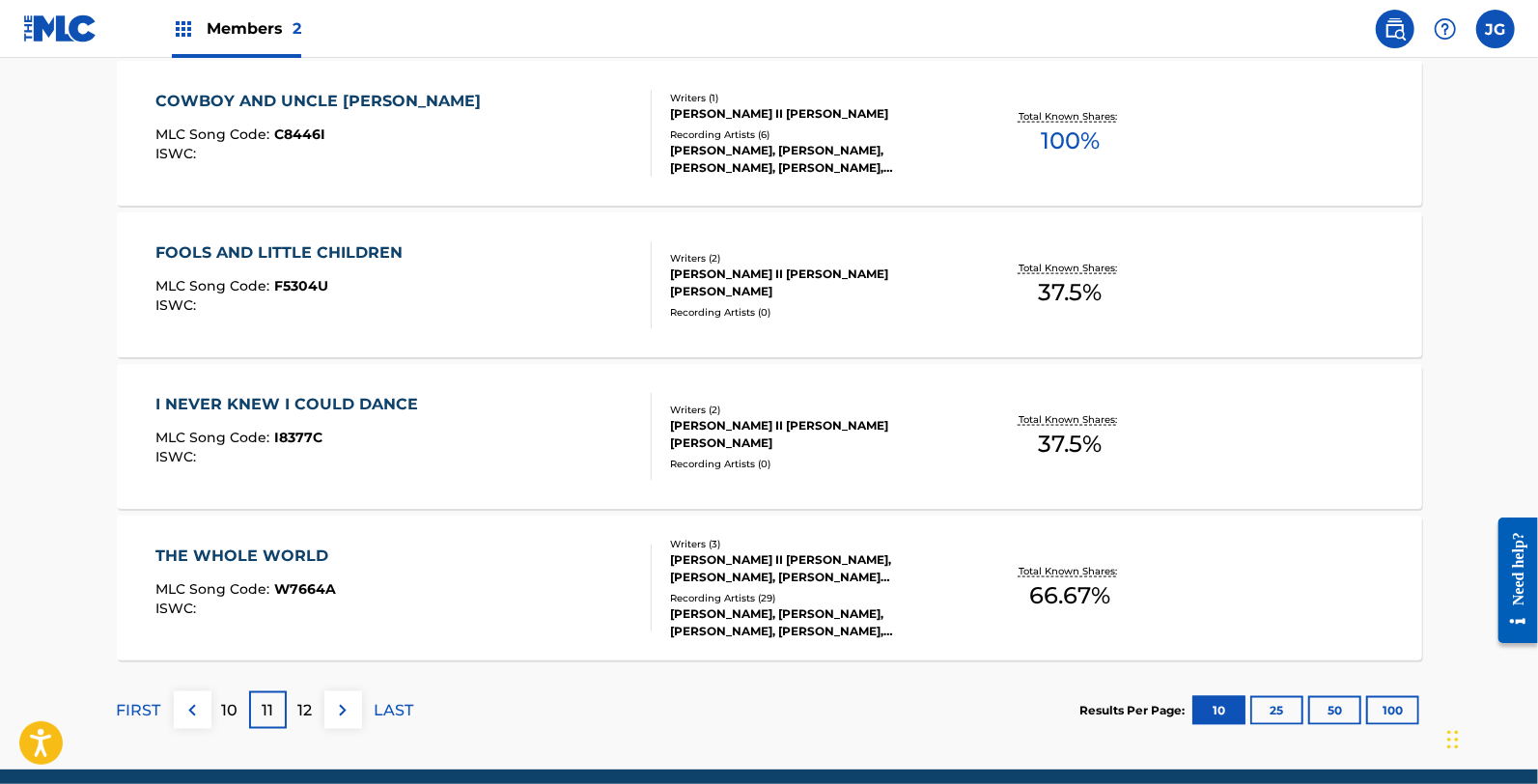
click at [446, 435] on div "I NEVER KNEW I COULD DANCE MLC Song Code : I8377C ISWC :" at bounding box center [403, 437] width 496 height 87
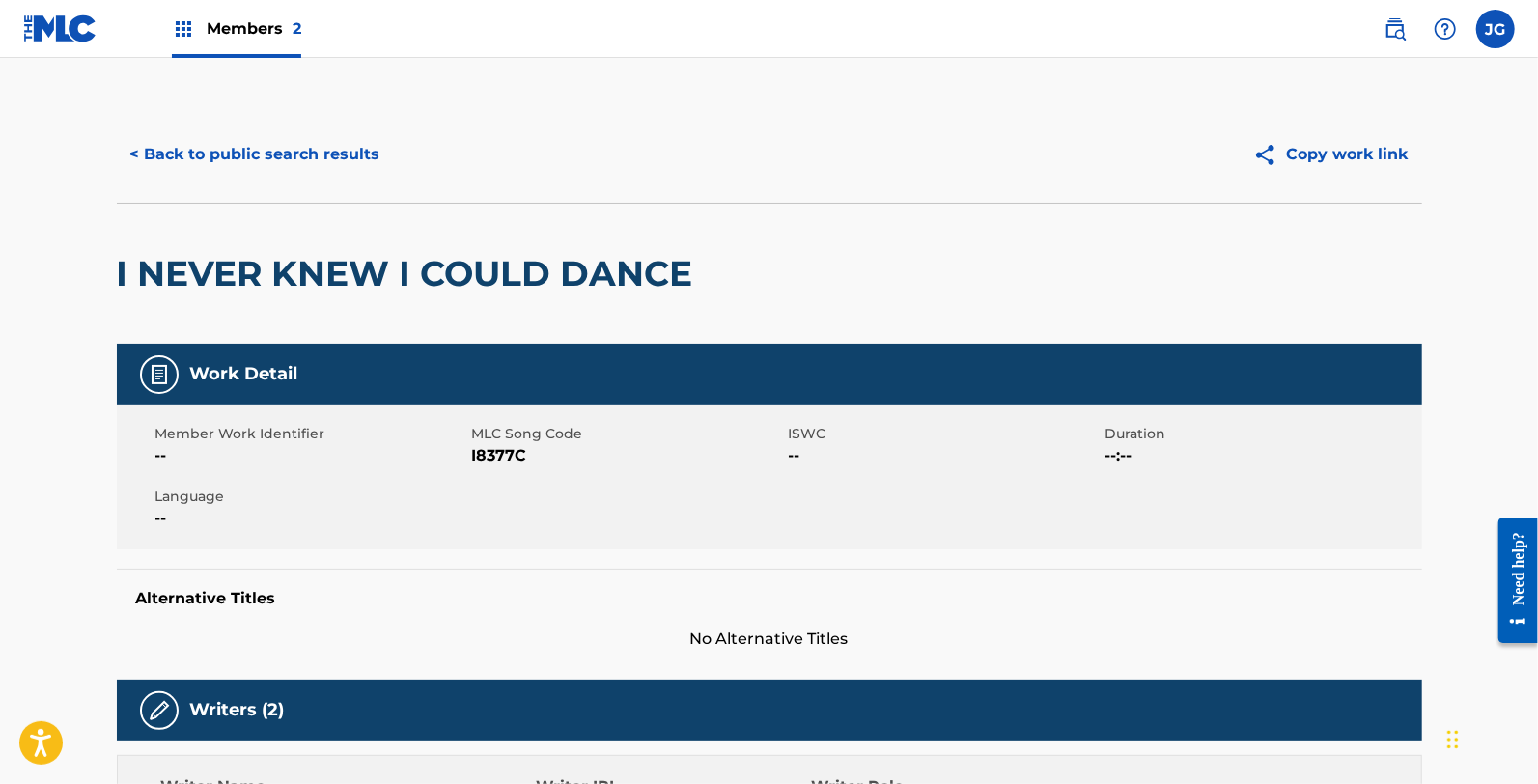
click at [525, 459] on span "I8377C" at bounding box center [628, 456] width 311 height 23
click at [511, 458] on span "I8377C" at bounding box center [628, 456] width 311 height 23
click at [306, 180] on div "< Back to public search results Copy work link" at bounding box center [769, 153] width 1305 height 96
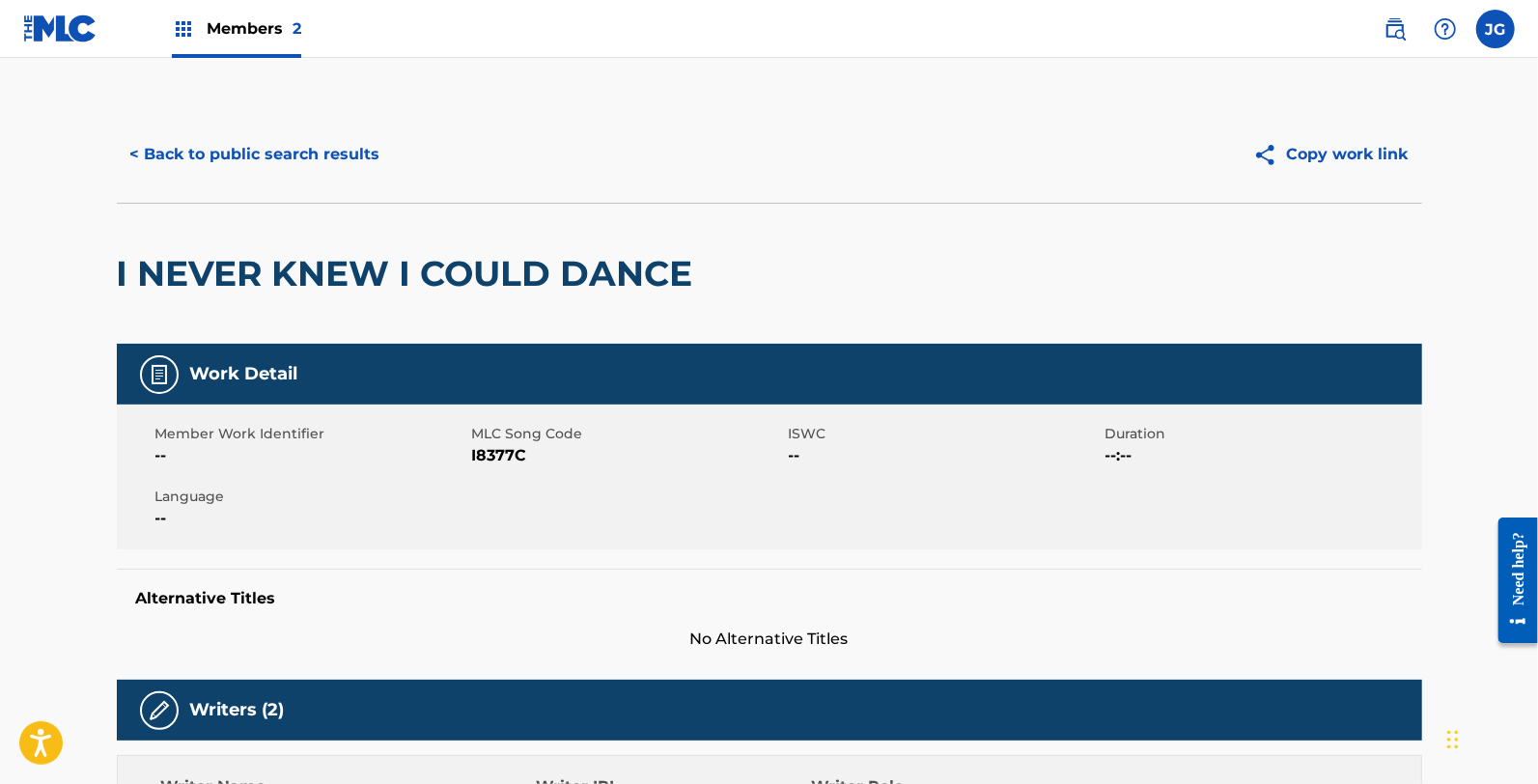
click at [310, 180] on div "< Back to public search results Copy work link" at bounding box center [769, 153] width 1305 height 96
click at [314, 157] on button "< Back to public search results" at bounding box center [255, 154] width 278 height 49
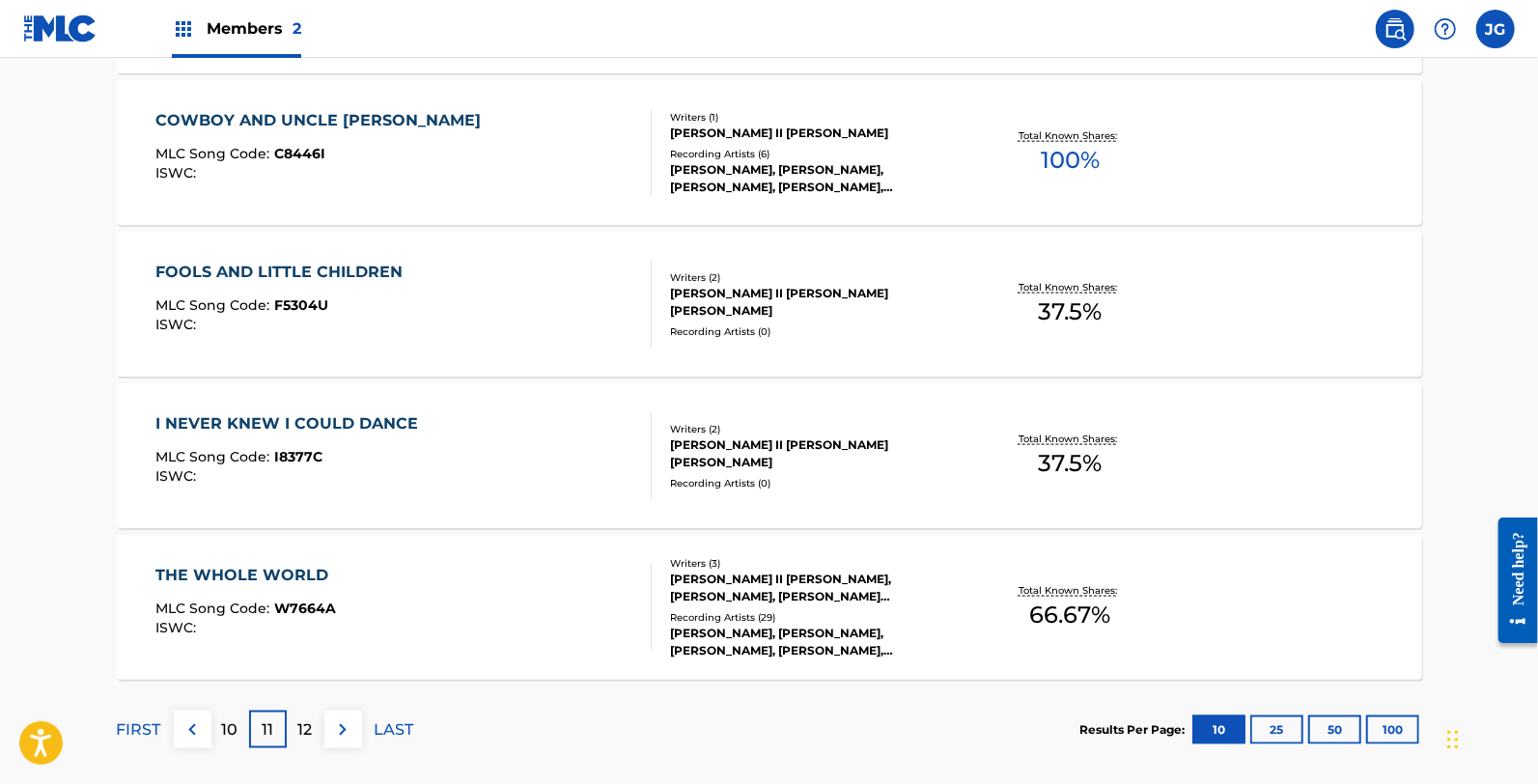
scroll to position [1579, 0]
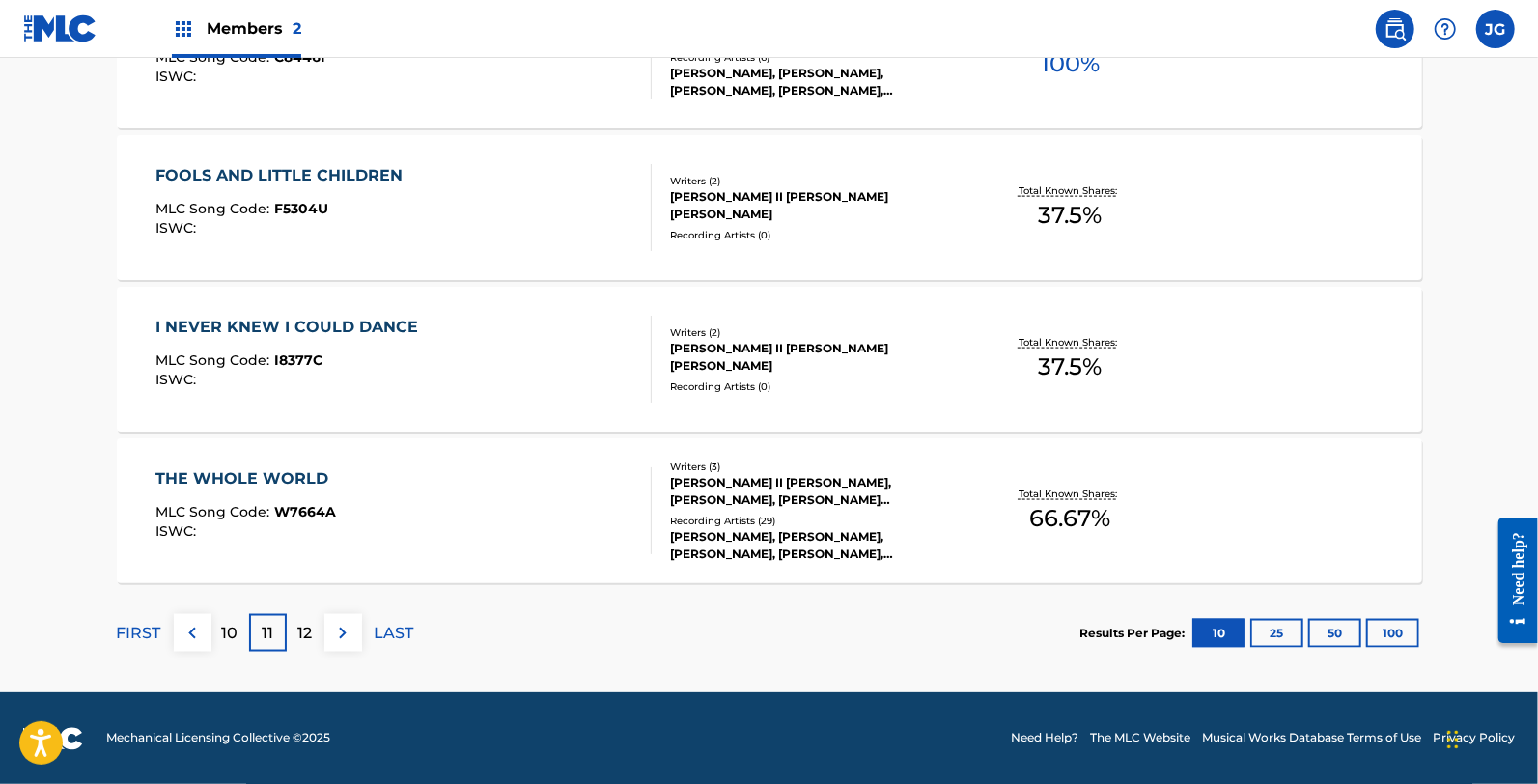
click at [310, 474] on div "THE WHOLE WORLD" at bounding box center [246, 479] width 182 height 23
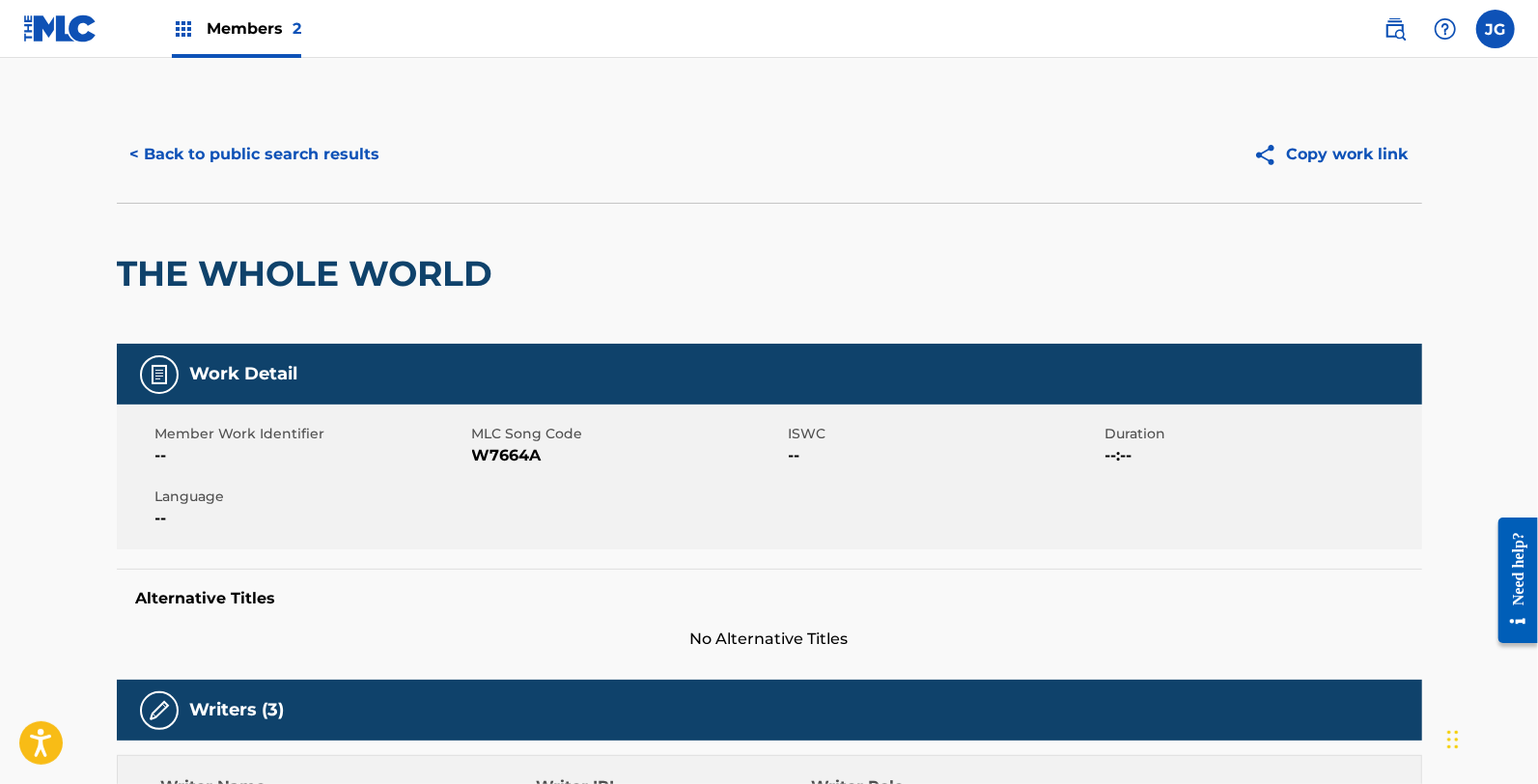
click at [536, 448] on span "W7664A" at bounding box center [628, 456] width 311 height 23
click at [505, 454] on span "W7664A" at bounding box center [628, 456] width 311 height 23
click at [323, 152] on button "< Back to public search results" at bounding box center [255, 154] width 278 height 49
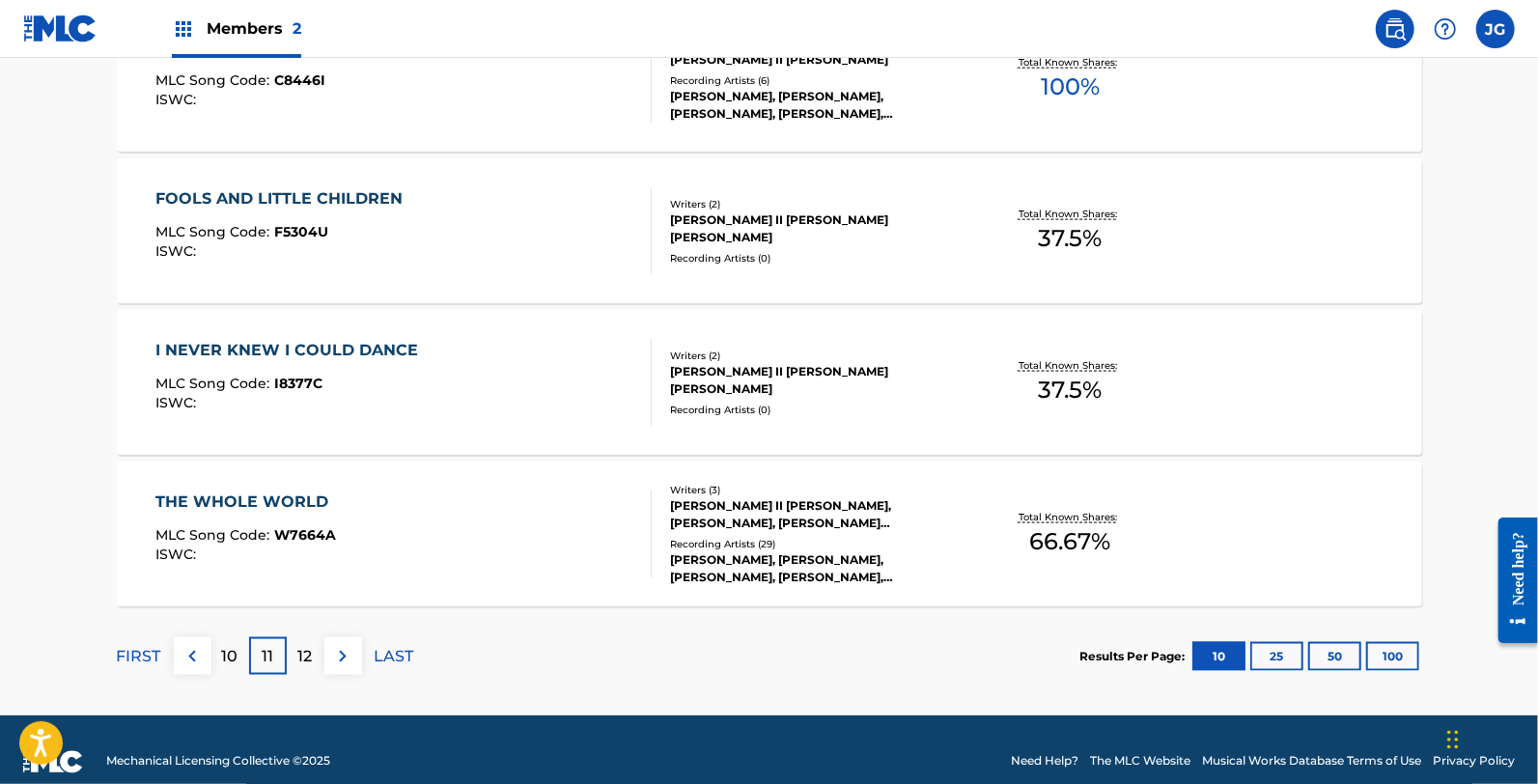
scroll to position [1579, 0]
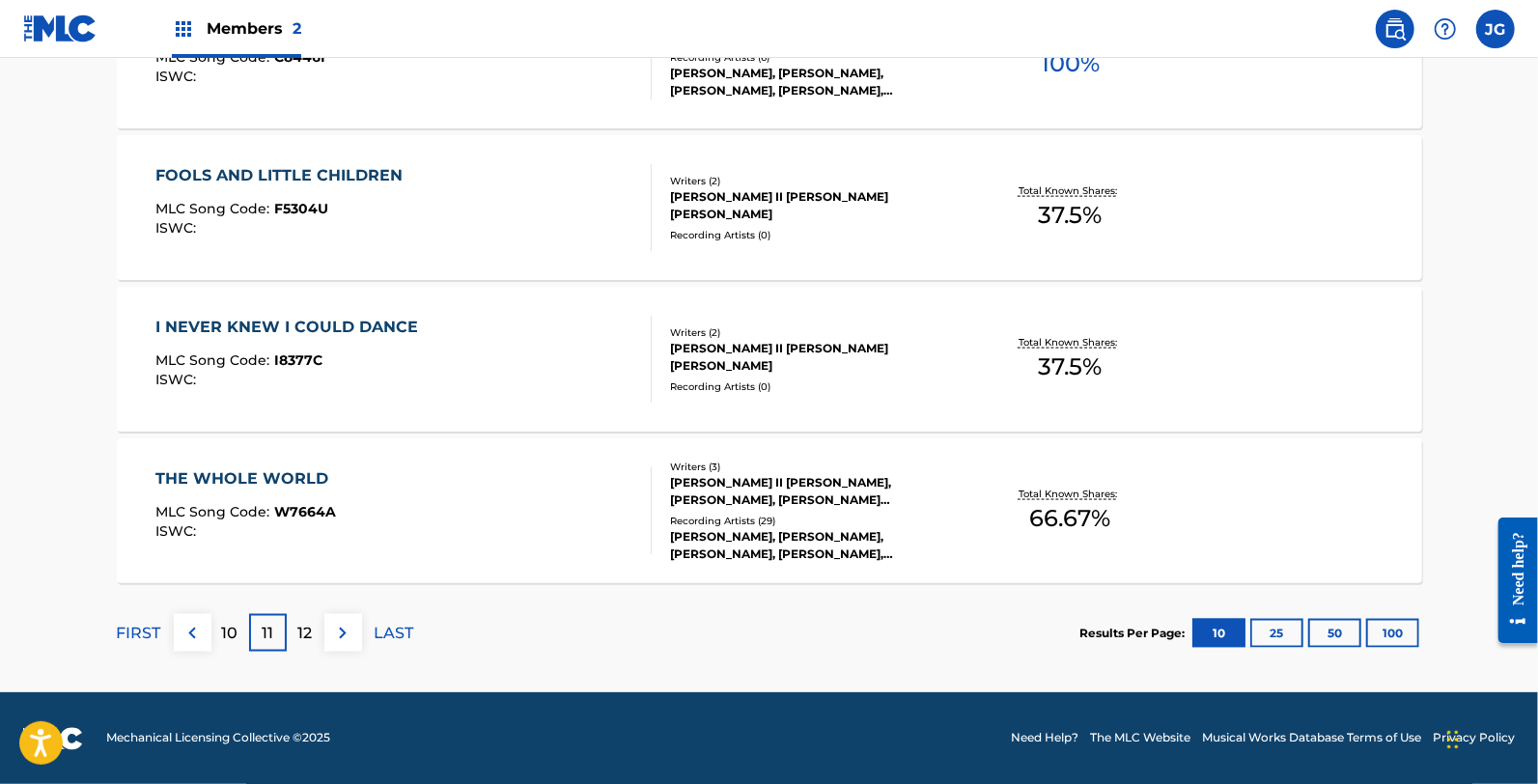
click at [306, 619] on div "12" at bounding box center [305, 633] width 38 height 38
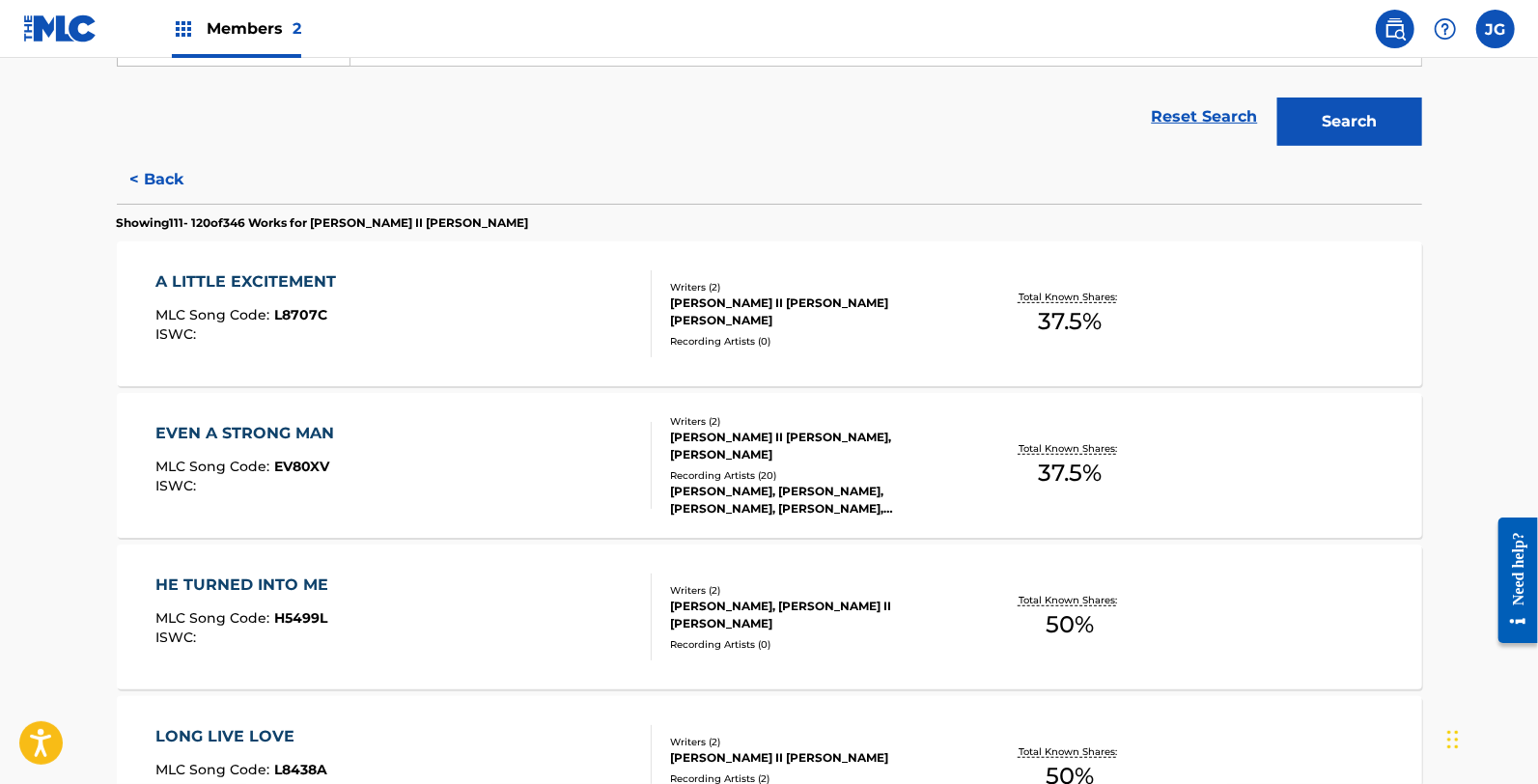
scroll to position [429, 0]
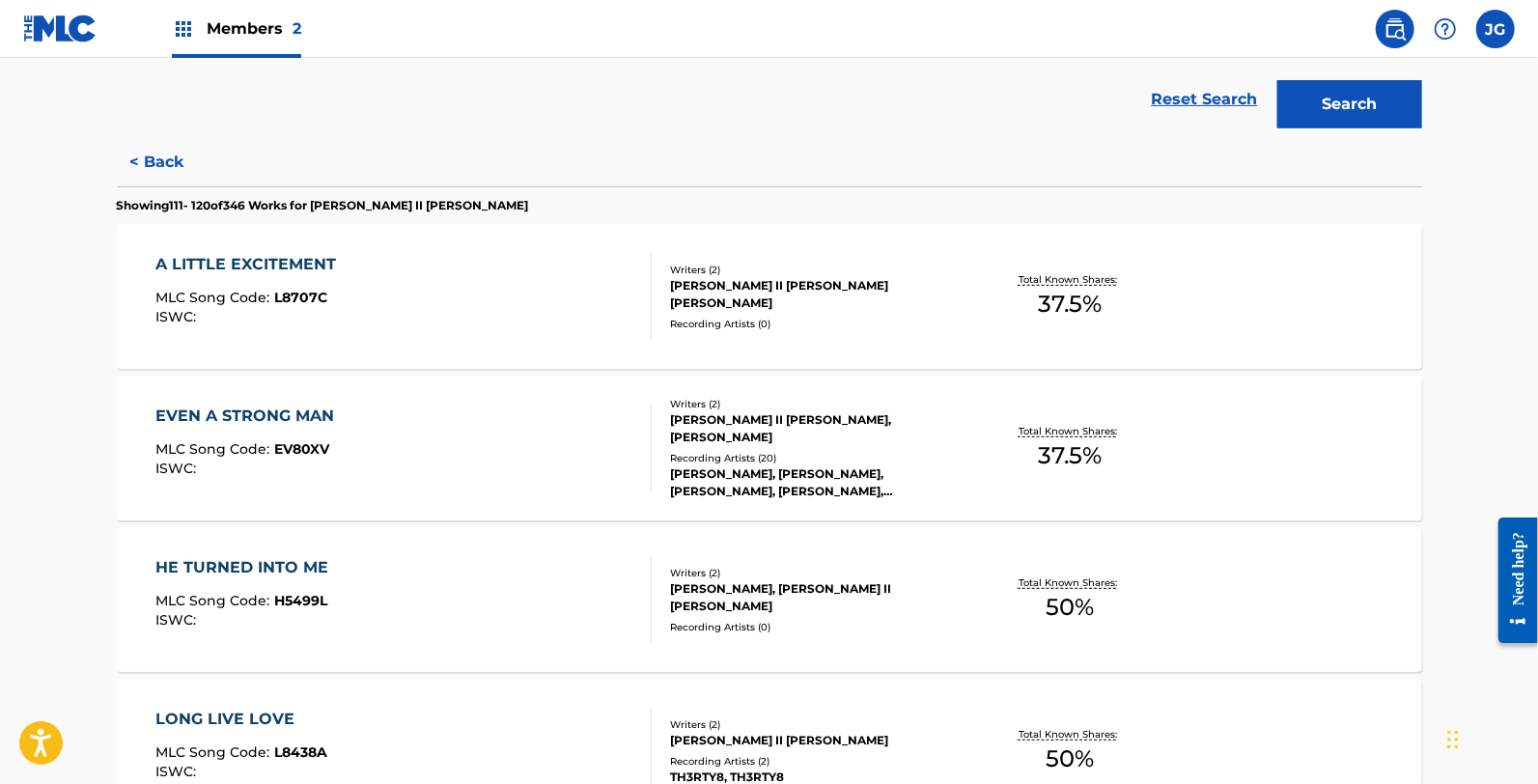
click at [341, 272] on div "A LITTLE EXCITEMENT" at bounding box center [250, 265] width 190 height 23
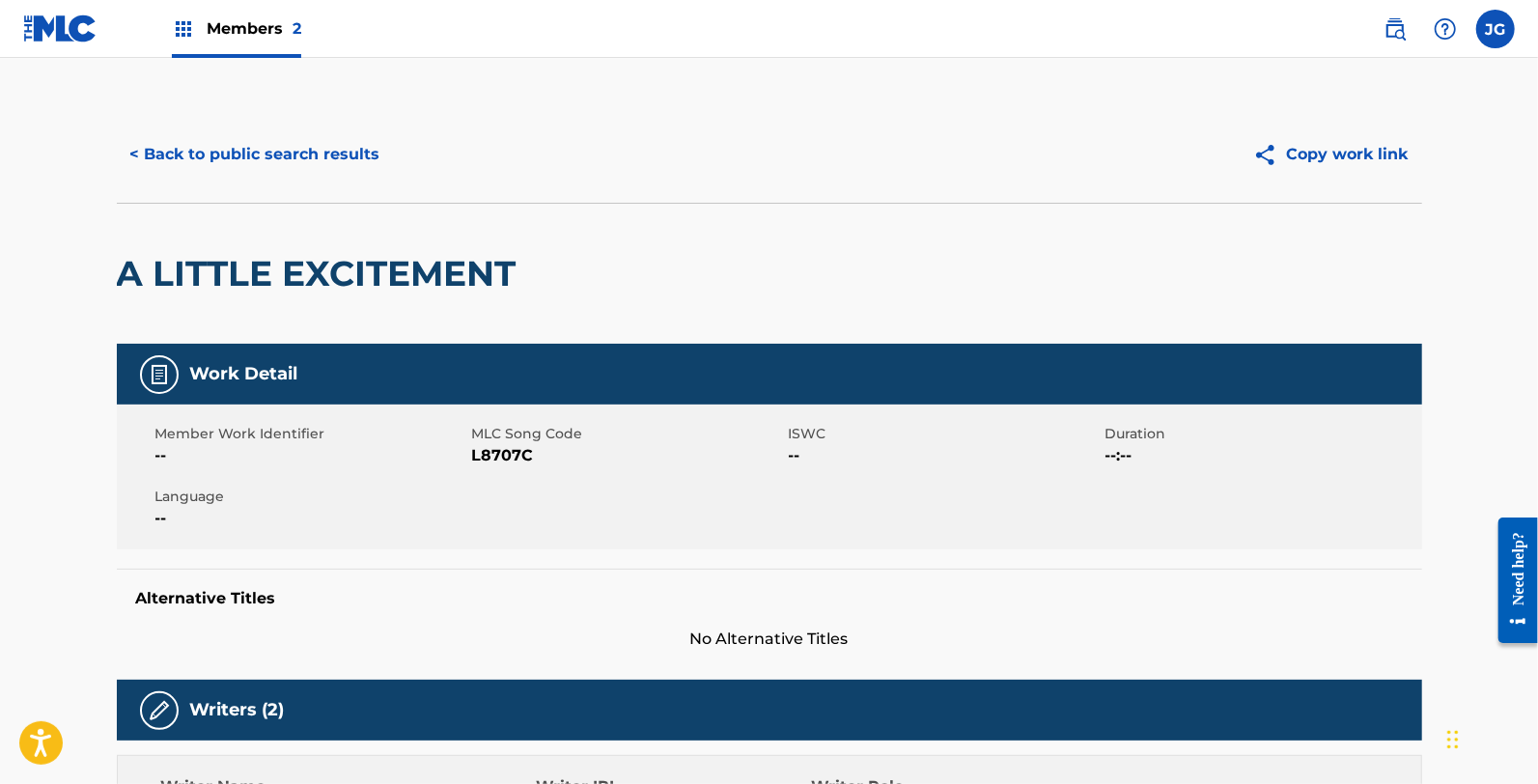
click at [494, 444] on span "L8707C" at bounding box center [628, 456] width 311 height 23
click at [284, 156] on button "< Back to public search results" at bounding box center [255, 154] width 278 height 49
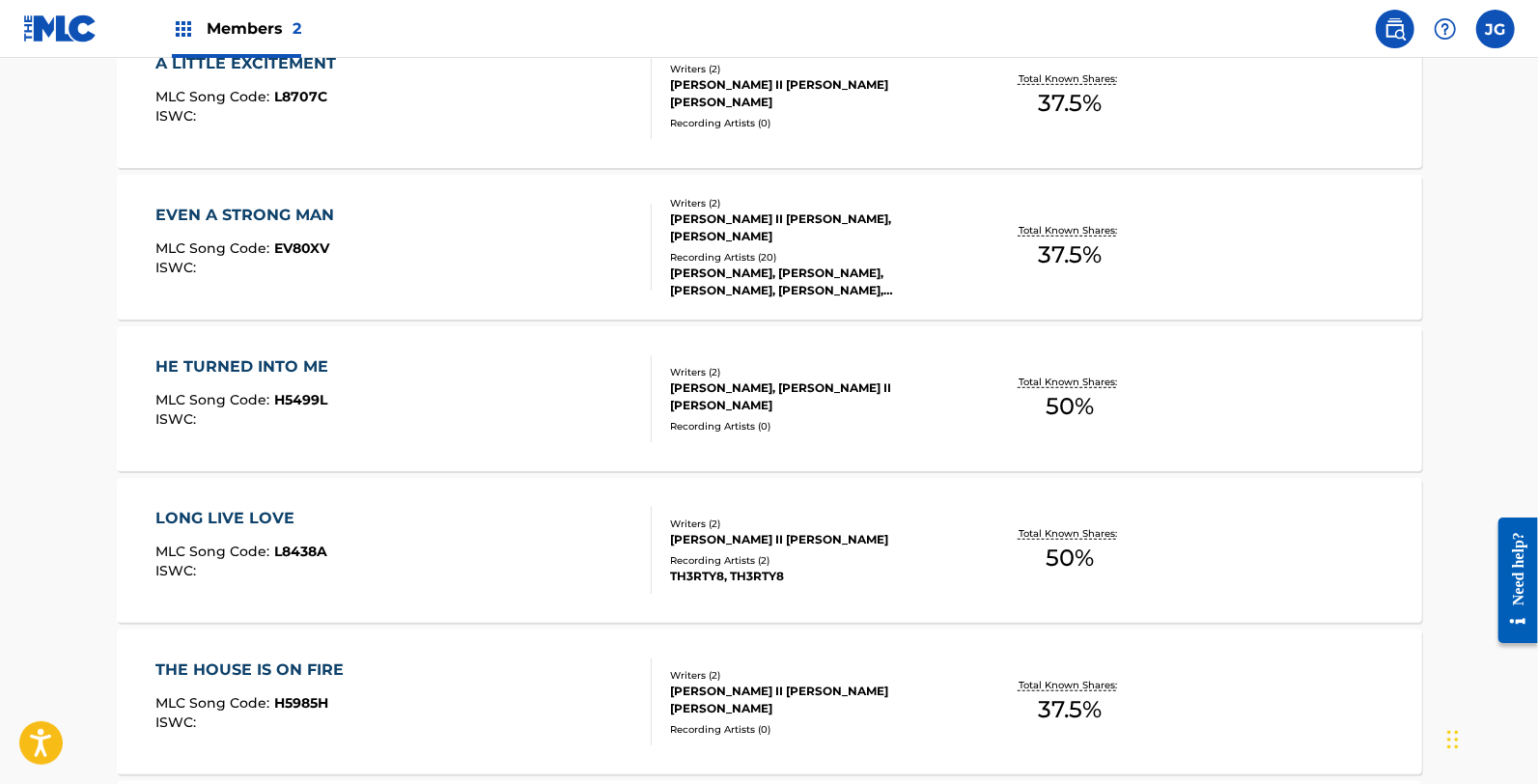
scroll to position [643, 0]
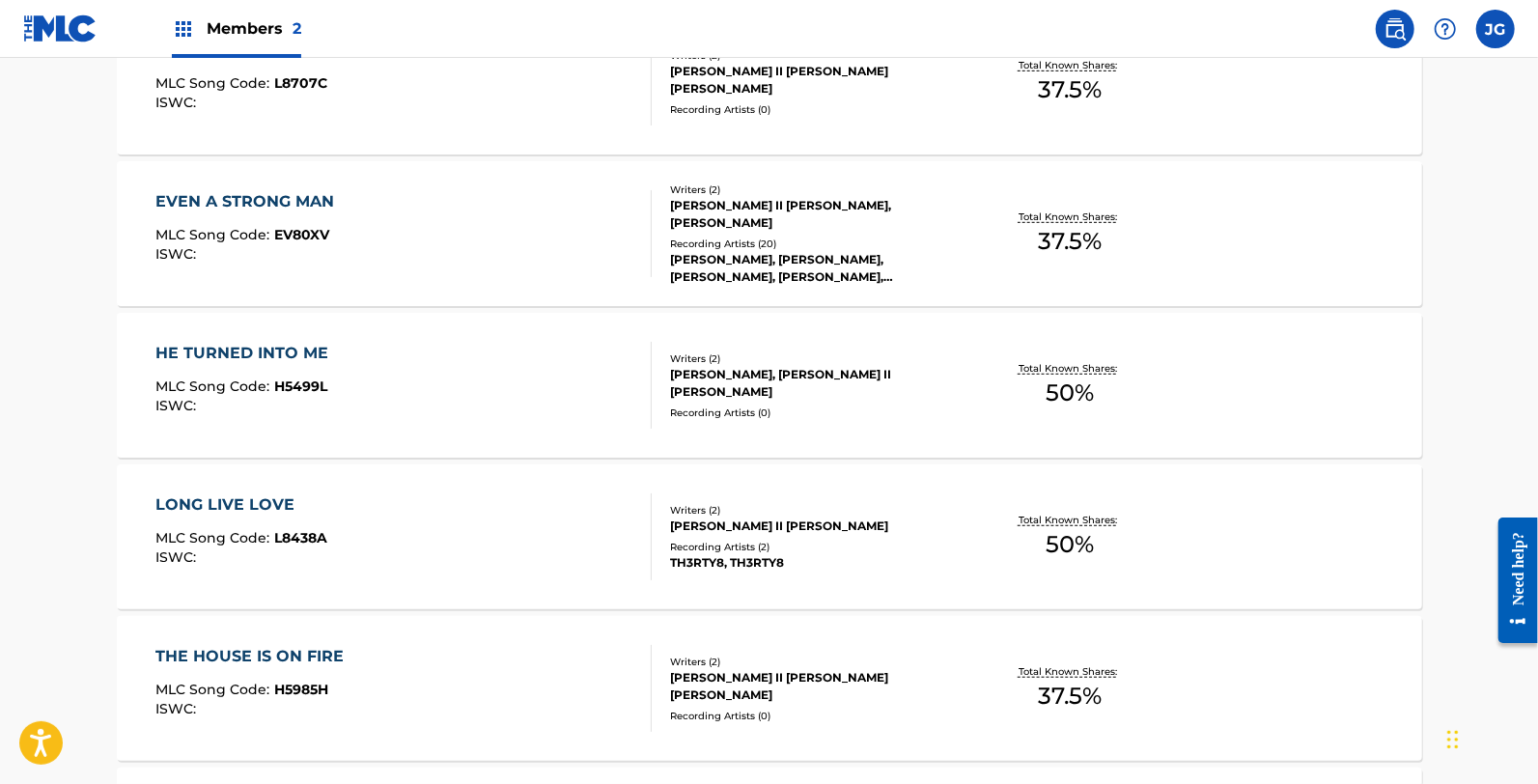
click at [324, 265] on div "EVEN A STRONG MAN MLC Song Code : EV80XV ISWC :" at bounding box center [249, 234] width 188 height 87
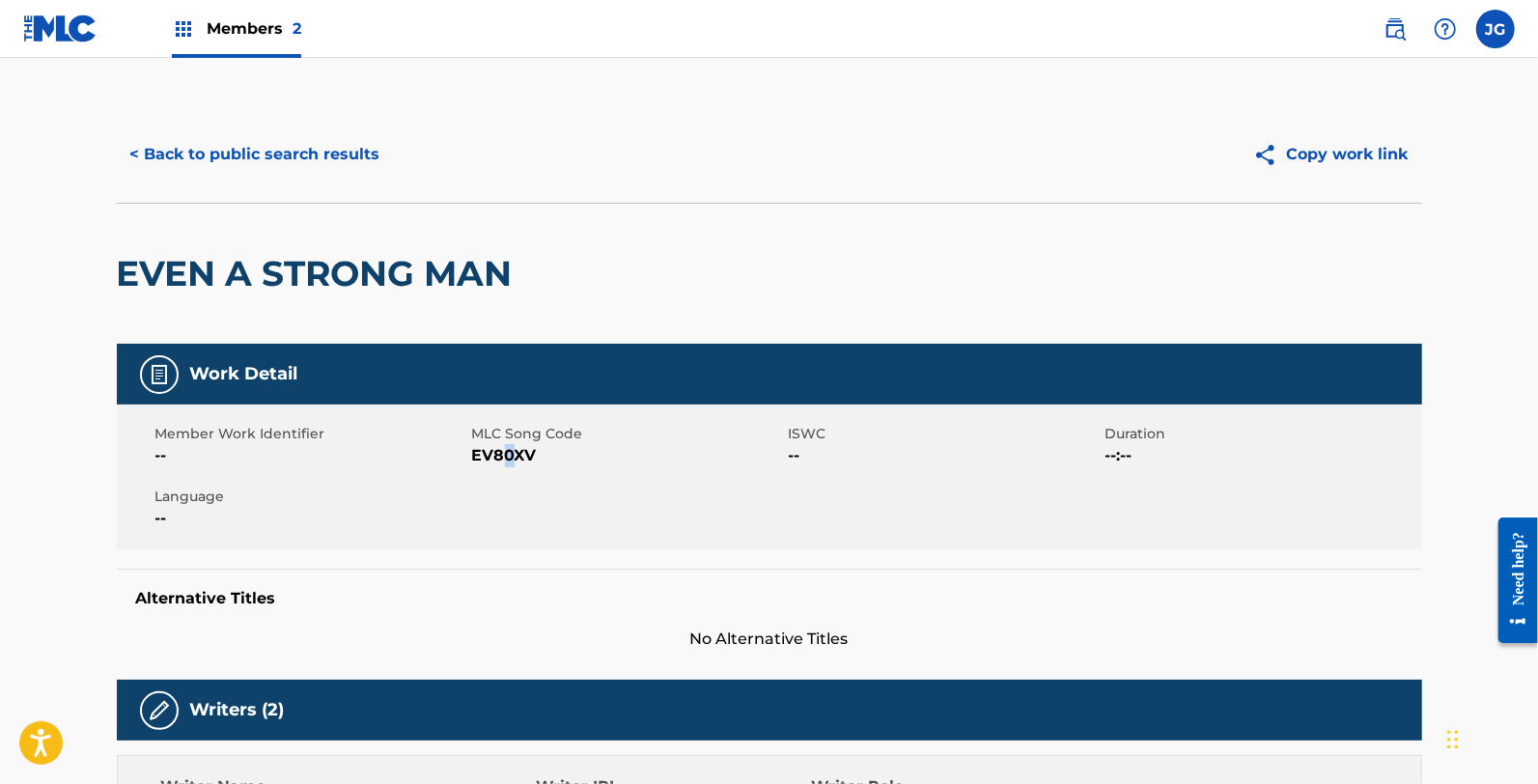
click at [508, 447] on span "EV80XV" at bounding box center [628, 456] width 311 height 23
click at [522, 449] on span "EV80XV" at bounding box center [628, 456] width 311 height 23
click at [523, 448] on span "EV80XV" at bounding box center [628, 456] width 311 height 23
click at [378, 181] on div "< Back to public search results Copy work link" at bounding box center [769, 153] width 1305 height 96
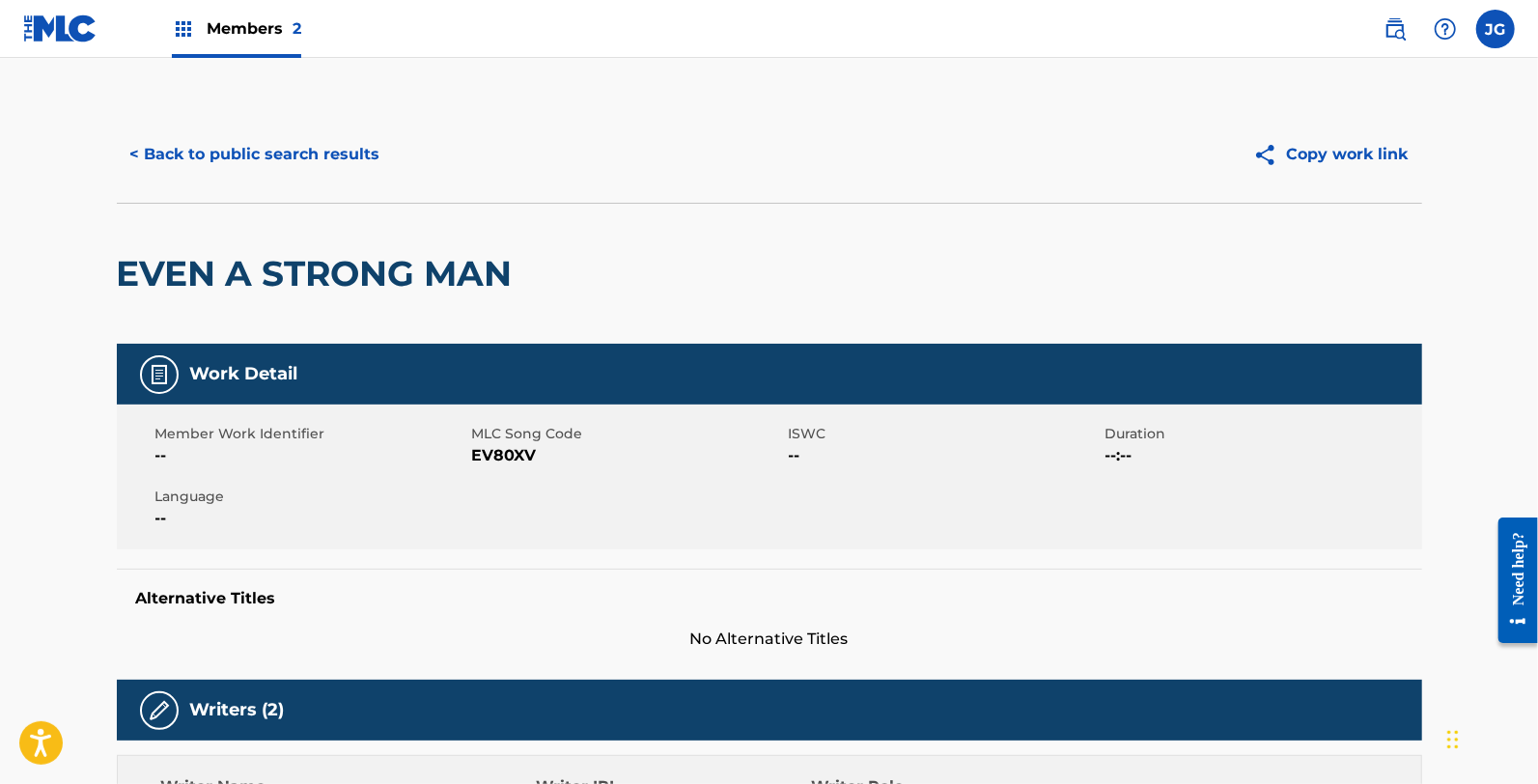
click at [370, 176] on button "< Back to public search results" at bounding box center [255, 154] width 278 height 49
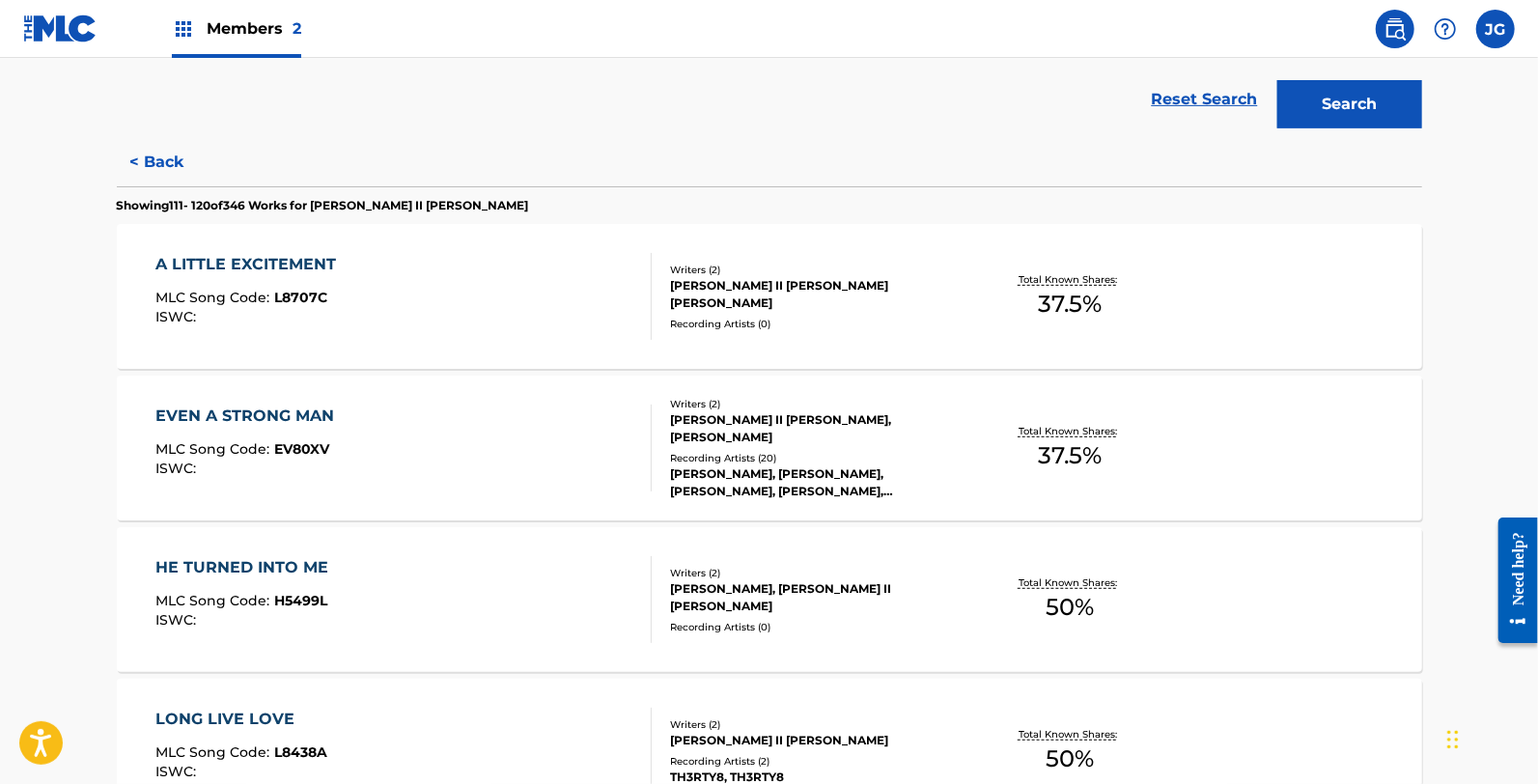
scroll to position [643, 0]
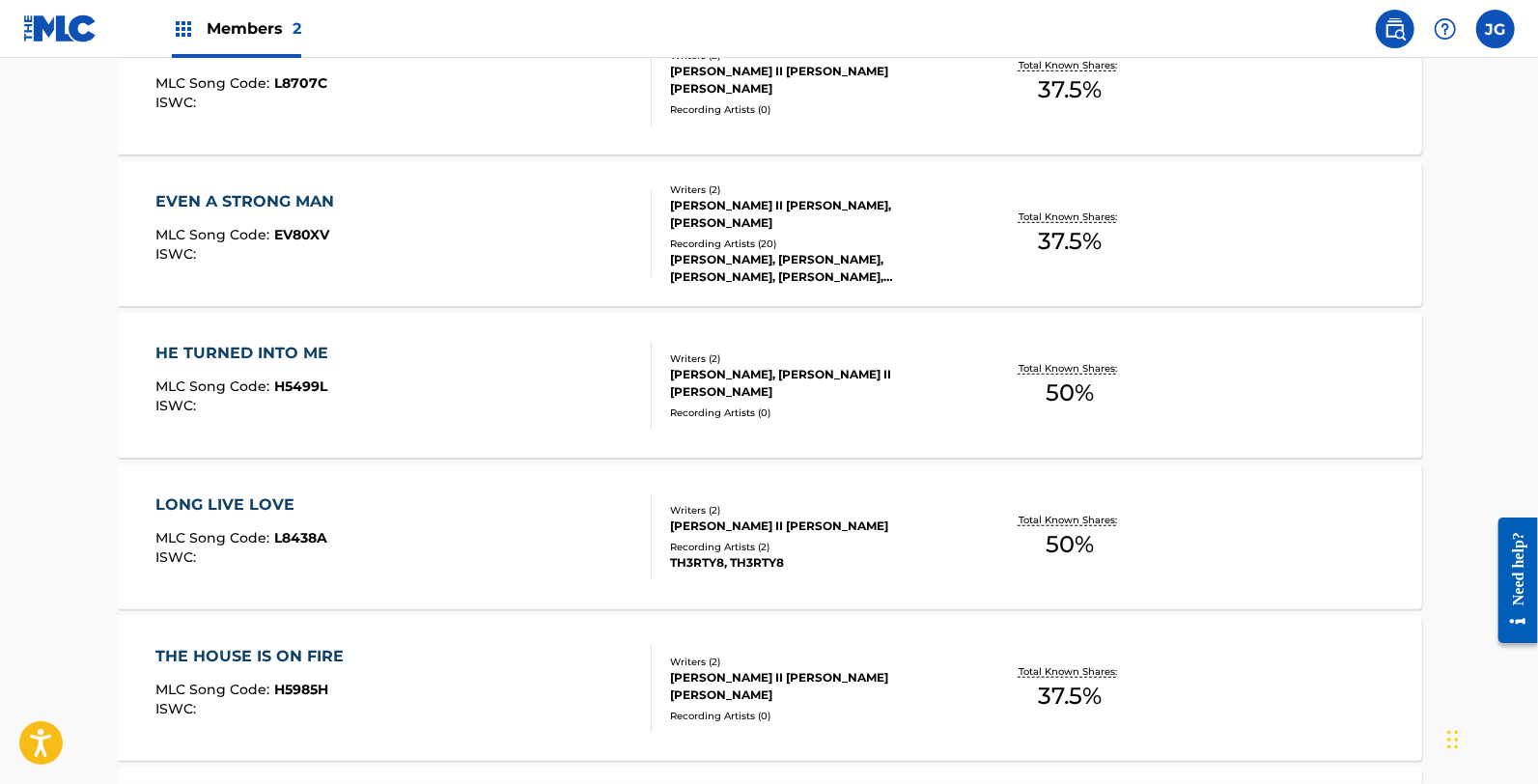
click at [459, 387] on div "HE TURNED INTO ME MLC Song Code : H5499L ISWC :" at bounding box center [403, 385] width 496 height 87
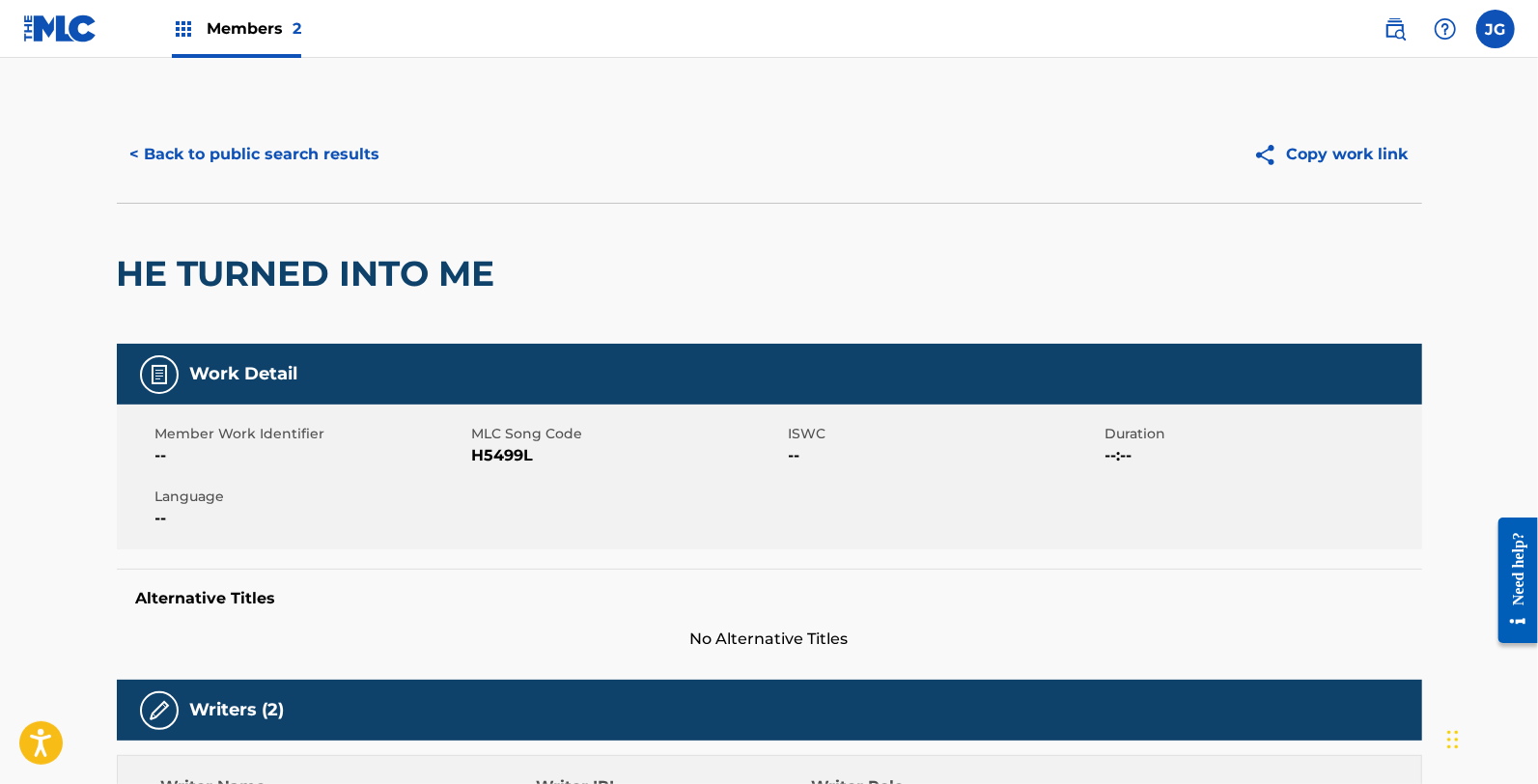
click at [506, 452] on span "H5499L" at bounding box center [628, 456] width 311 height 23
click at [508, 455] on span "H5499L" at bounding box center [628, 456] width 311 height 23
click at [292, 180] on div "< Back to public search results Copy work link" at bounding box center [769, 153] width 1305 height 96
click at [282, 159] on button "< Back to public search results" at bounding box center [255, 154] width 278 height 49
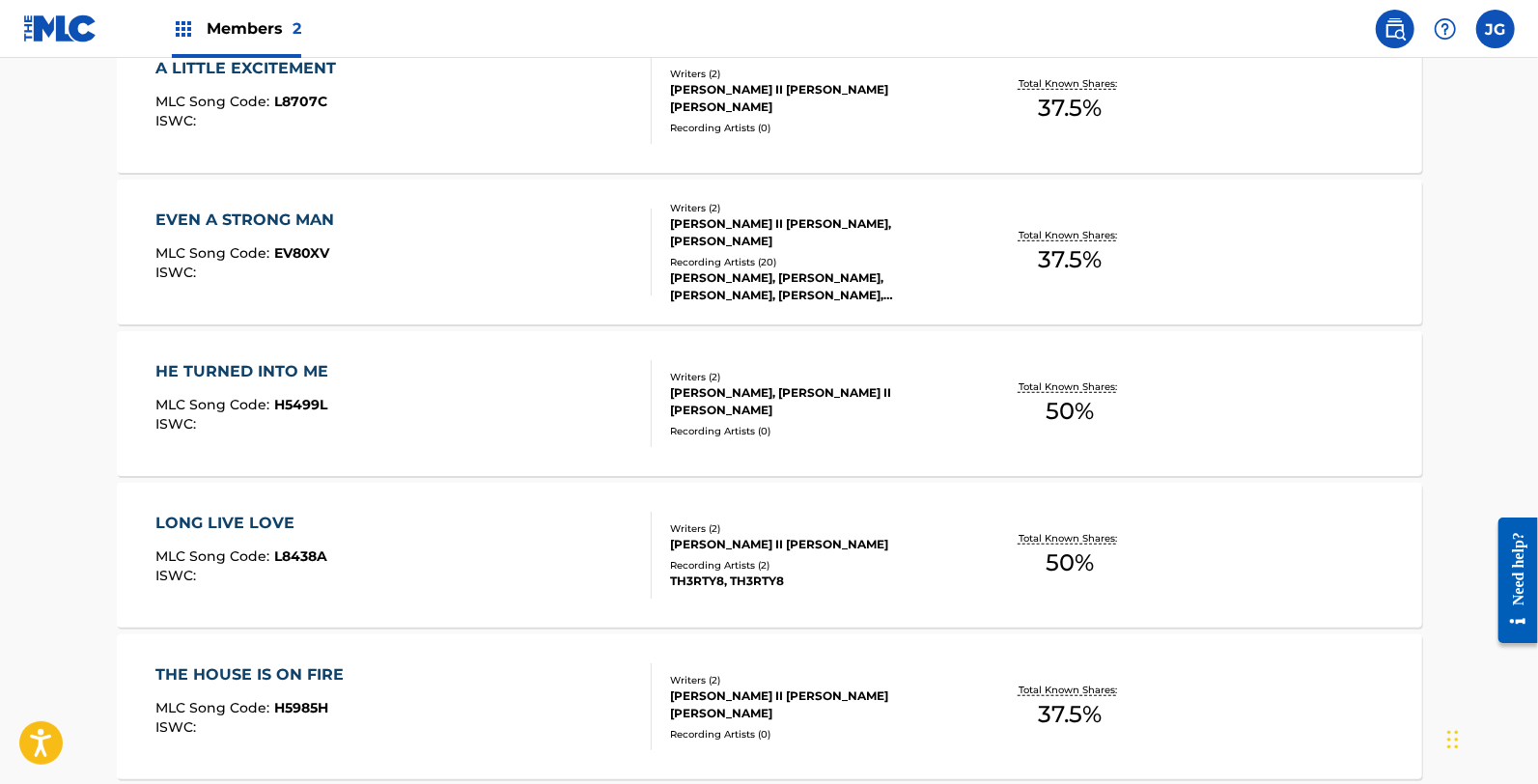
scroll to position [643, 0]
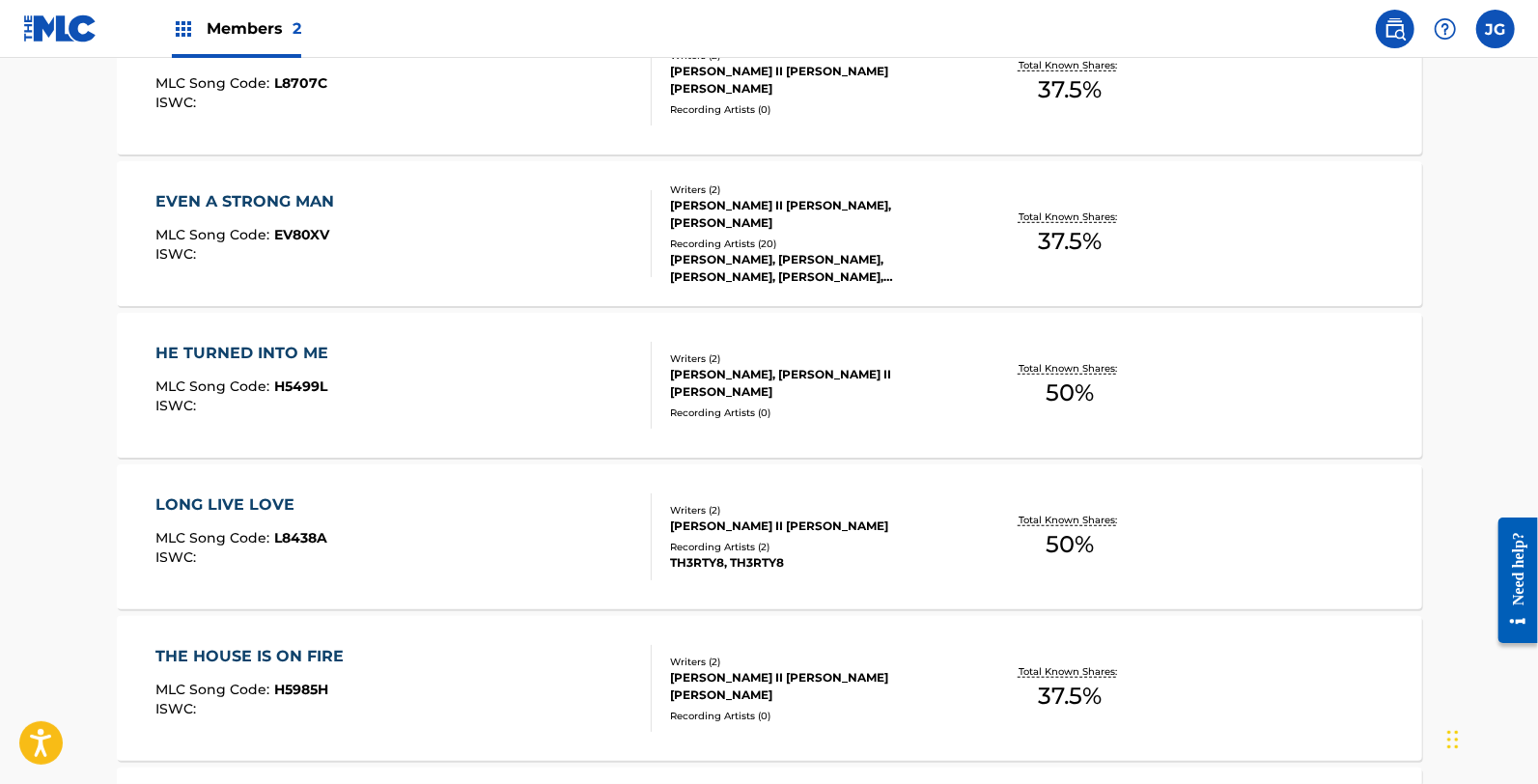
click at [376, 503] on div "LONG LIVE LOVE MLC Song Code : L8438A ISWC :" at bounding box center [403, 537] width 496 height 87
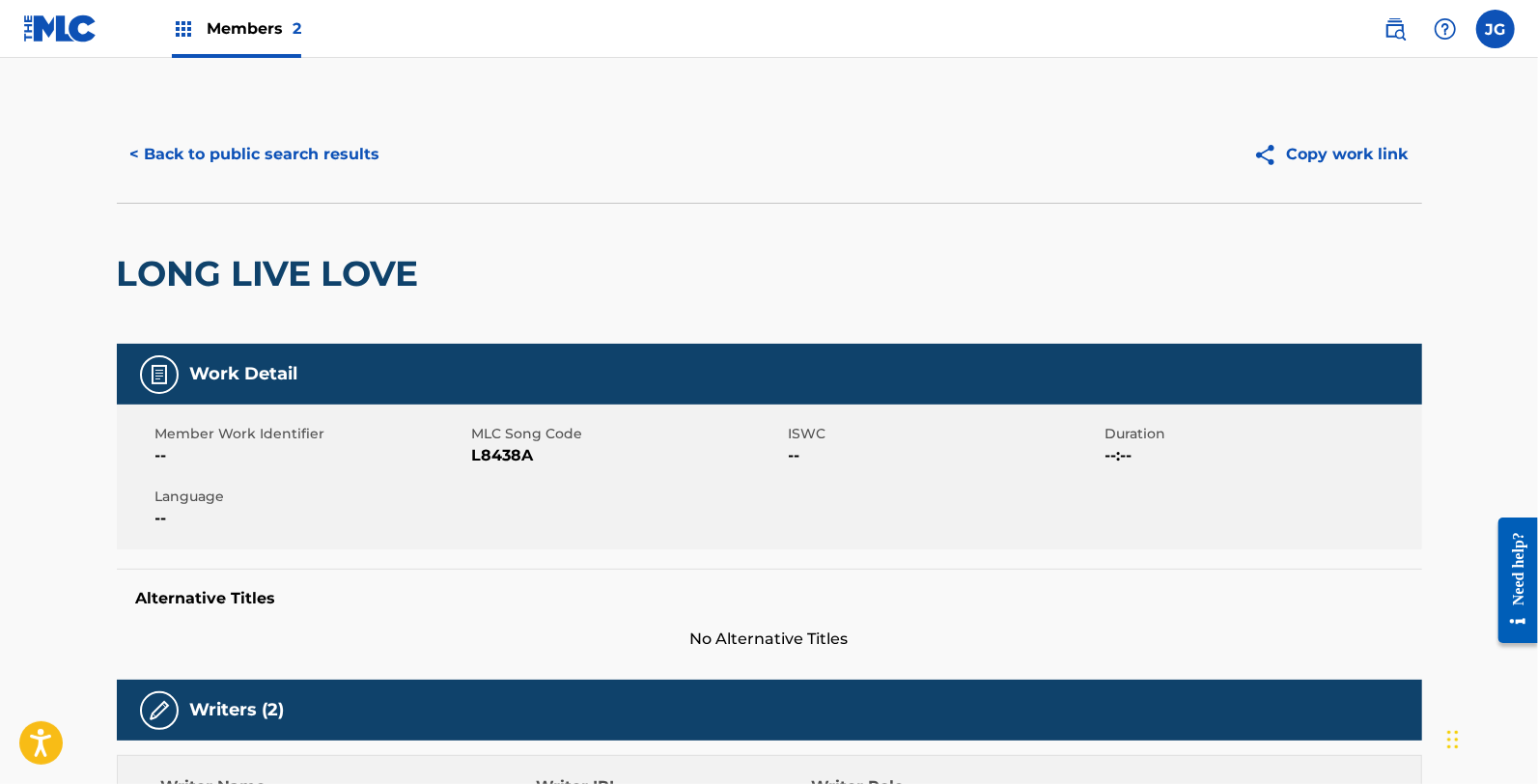
click at [507, 462] on span "L8438A" at bounding box center [628, 456] width 311 height 23
click at [507, 461] on span "L8438A" at bounding box center [628, 456] width 311 height 23
click at [174, 143] on button "< Back to public search results" at bounding box center [255, 154] width 278 height 49
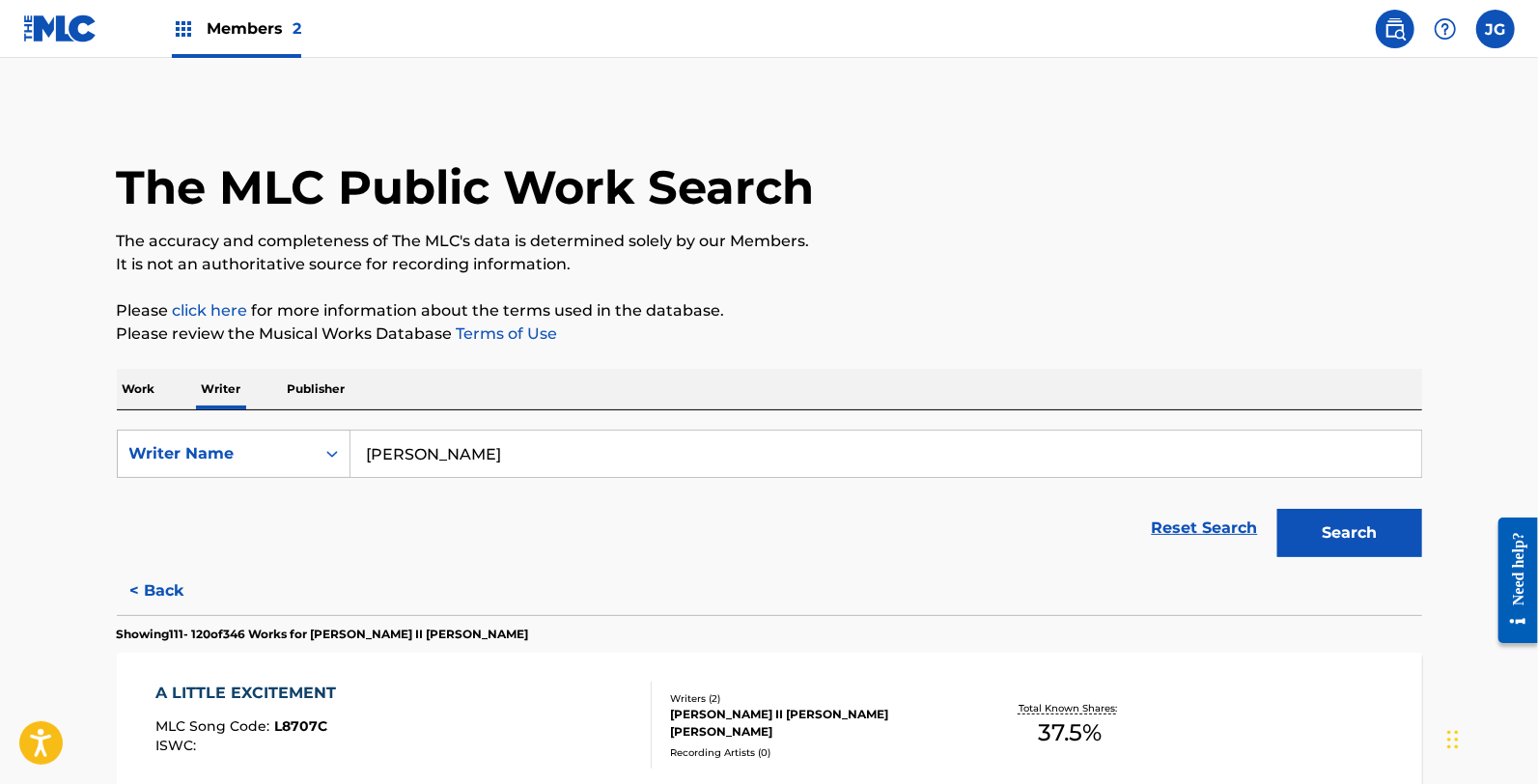
scroll to position [750, 0]
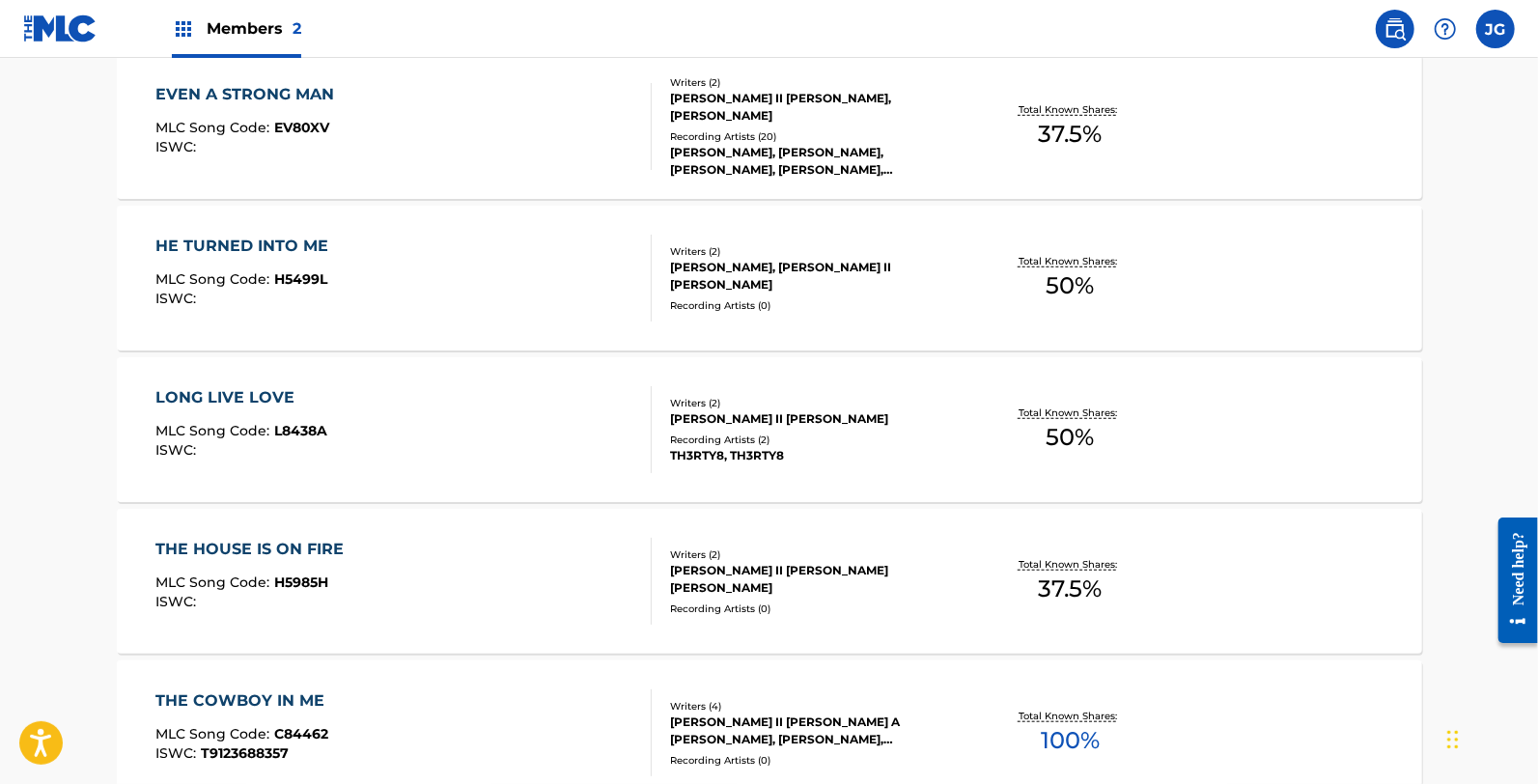
click at [488, 572] on div "THE HOUSE IS ON FIRE MLC Song Code : H5985H ISWC :" at bounding box center [403, 581] width 496 height 87
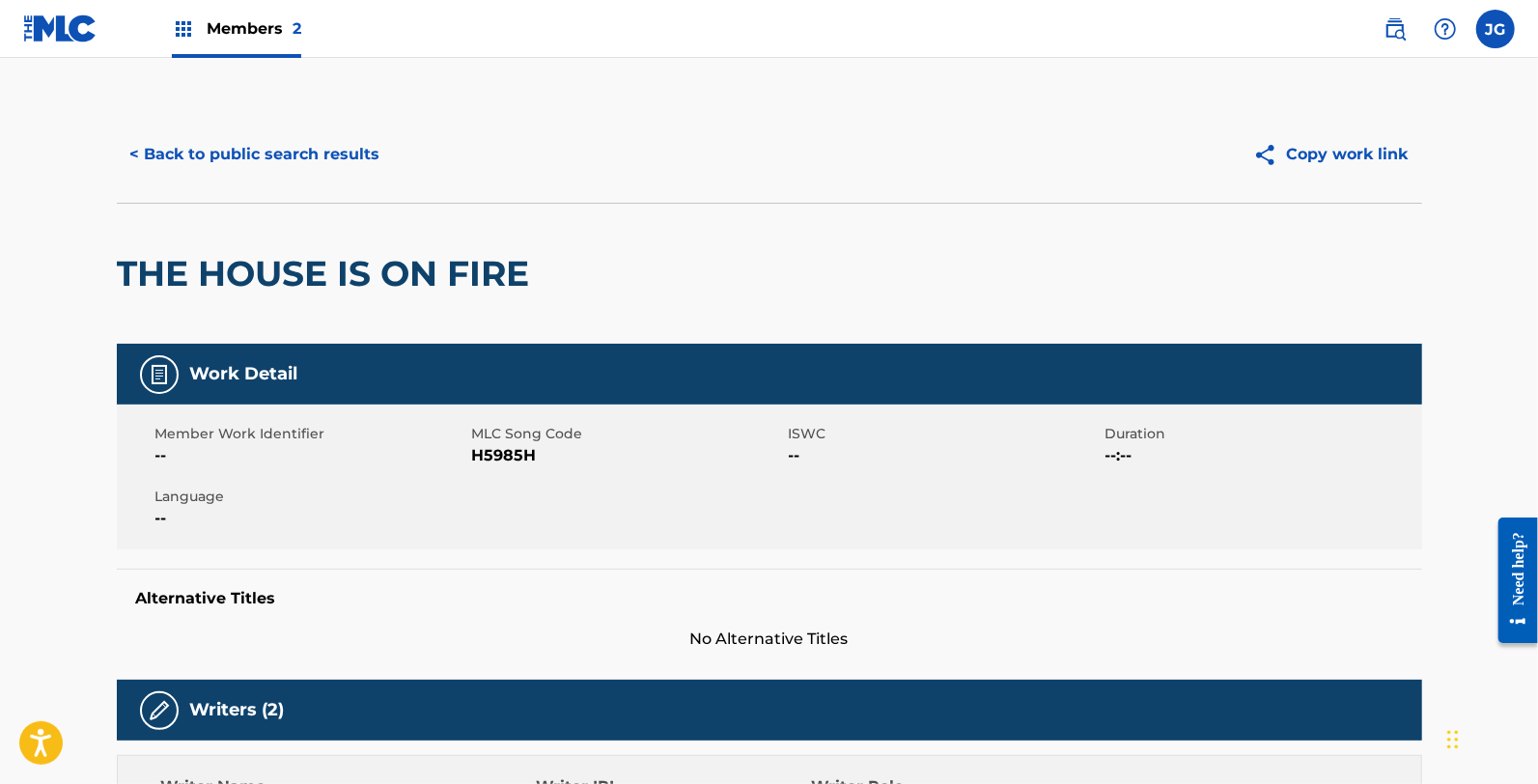
click at [507, 458] on span "H5985H" at bounding box center [628, 456] width 311 height 23
click at [191, 118] on div "< Back to public search results Copy work link" at bounding box center [769, 153] width 1305 height 96
click at [198, 129] on div "< Back to public search results Copy work link" at bounding box center [769, 153] width 1305 height 96
click at [210, 139] on button "< Back to public search results" at bounding box center [255, 154] width 278 height 49
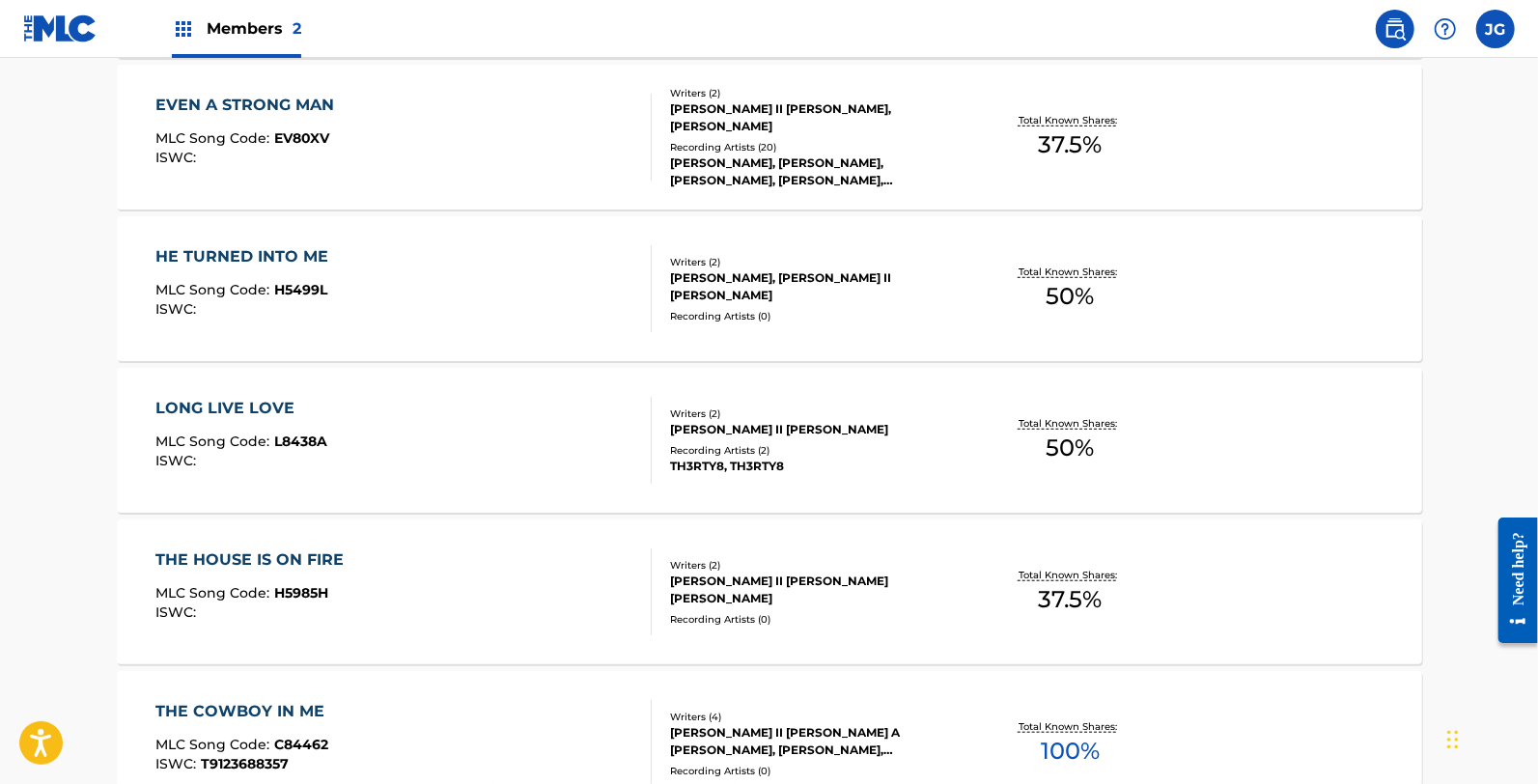
scroll to position [965, 0]
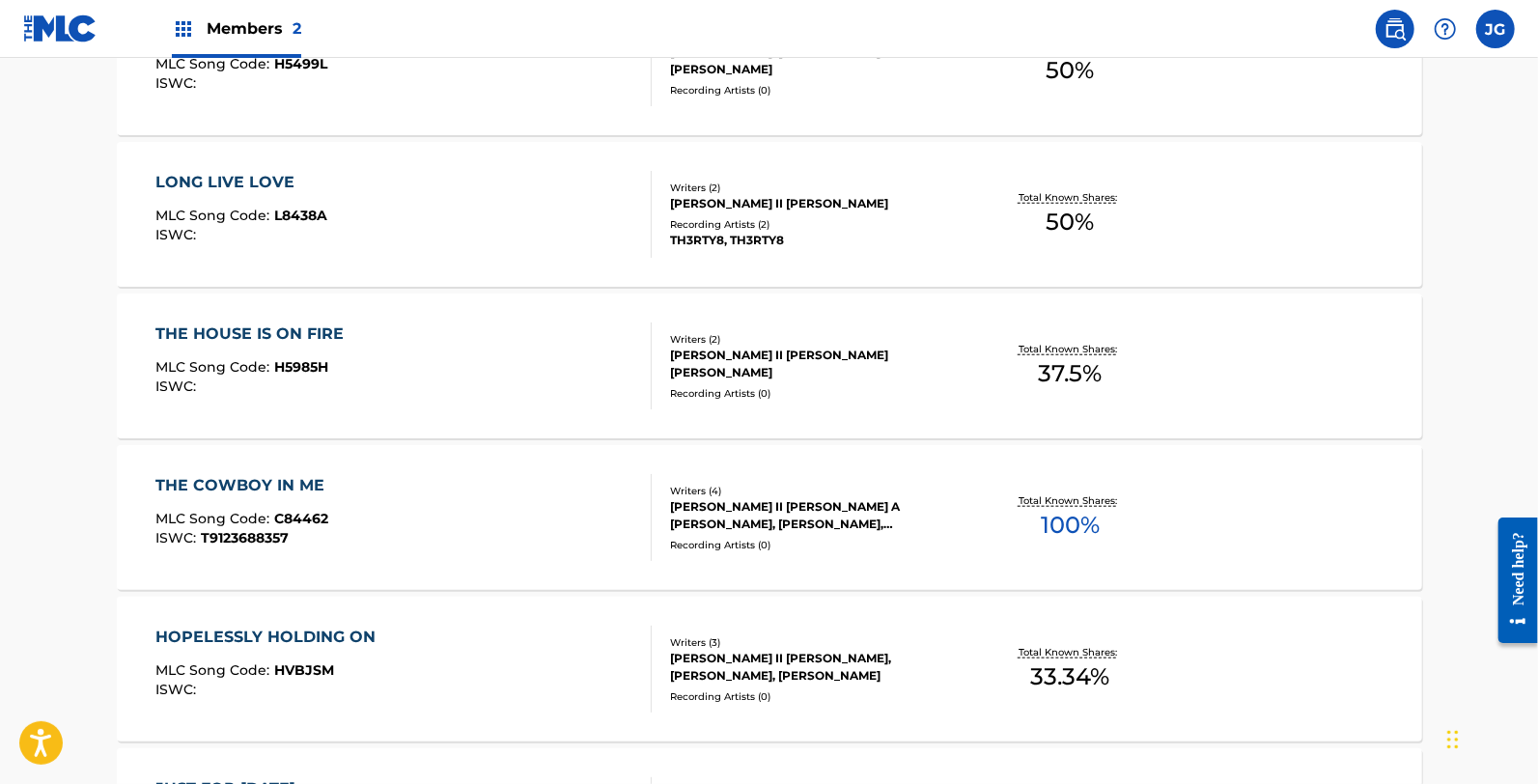
click at [397, 528] on div "THE COWBOY IN ME MLC Song Code : C84462 ISWC : T9123688357" at bounding box center [403, 518] width 496 height 87
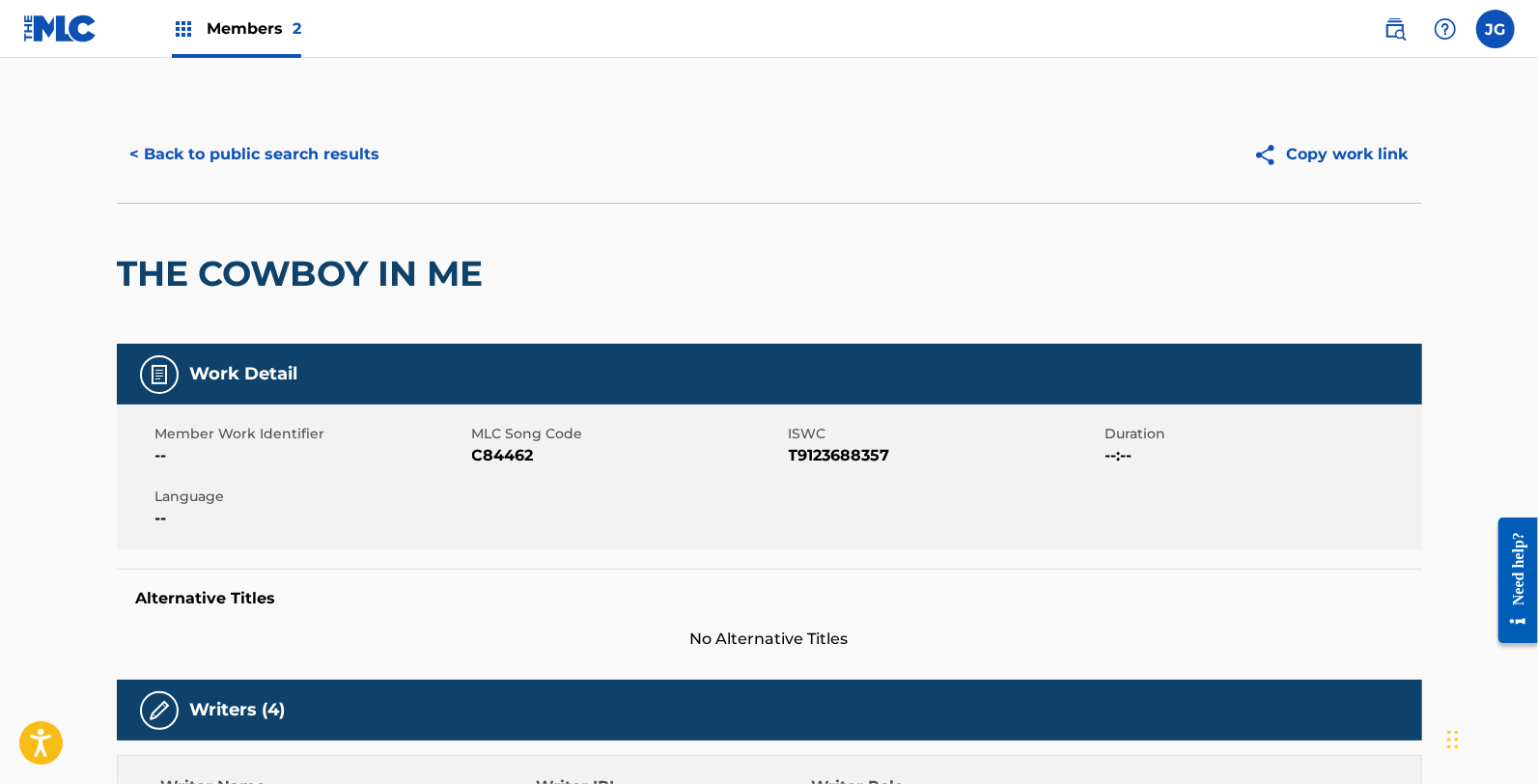
click at [507, 451] on span "C84462" at bounding box center [628, 456] width 311 height 23
click at [205, 139] on button "< Back to public search results" at bounding box center [255, 154] width 278 height 49
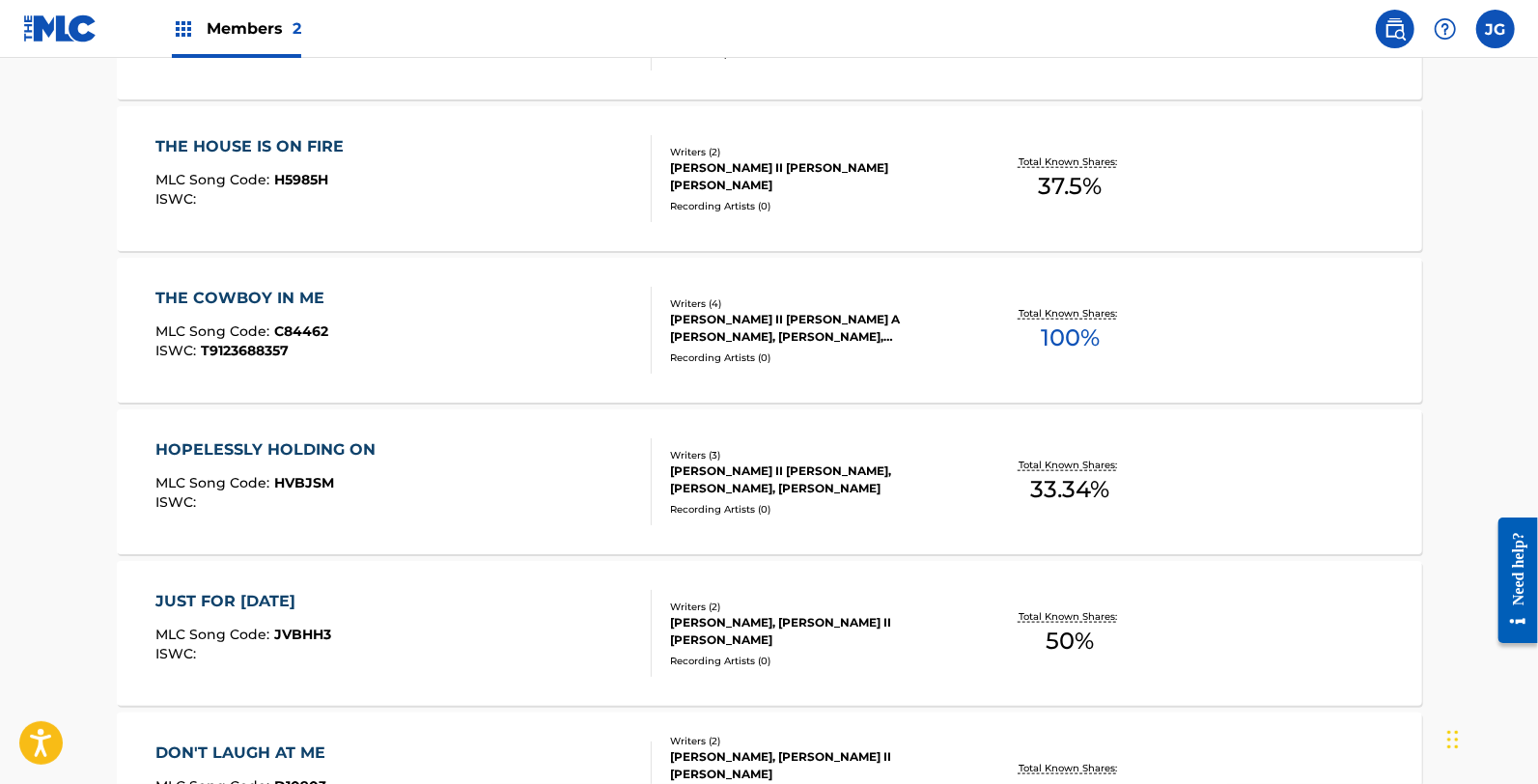
scroll to position [1180, 0]
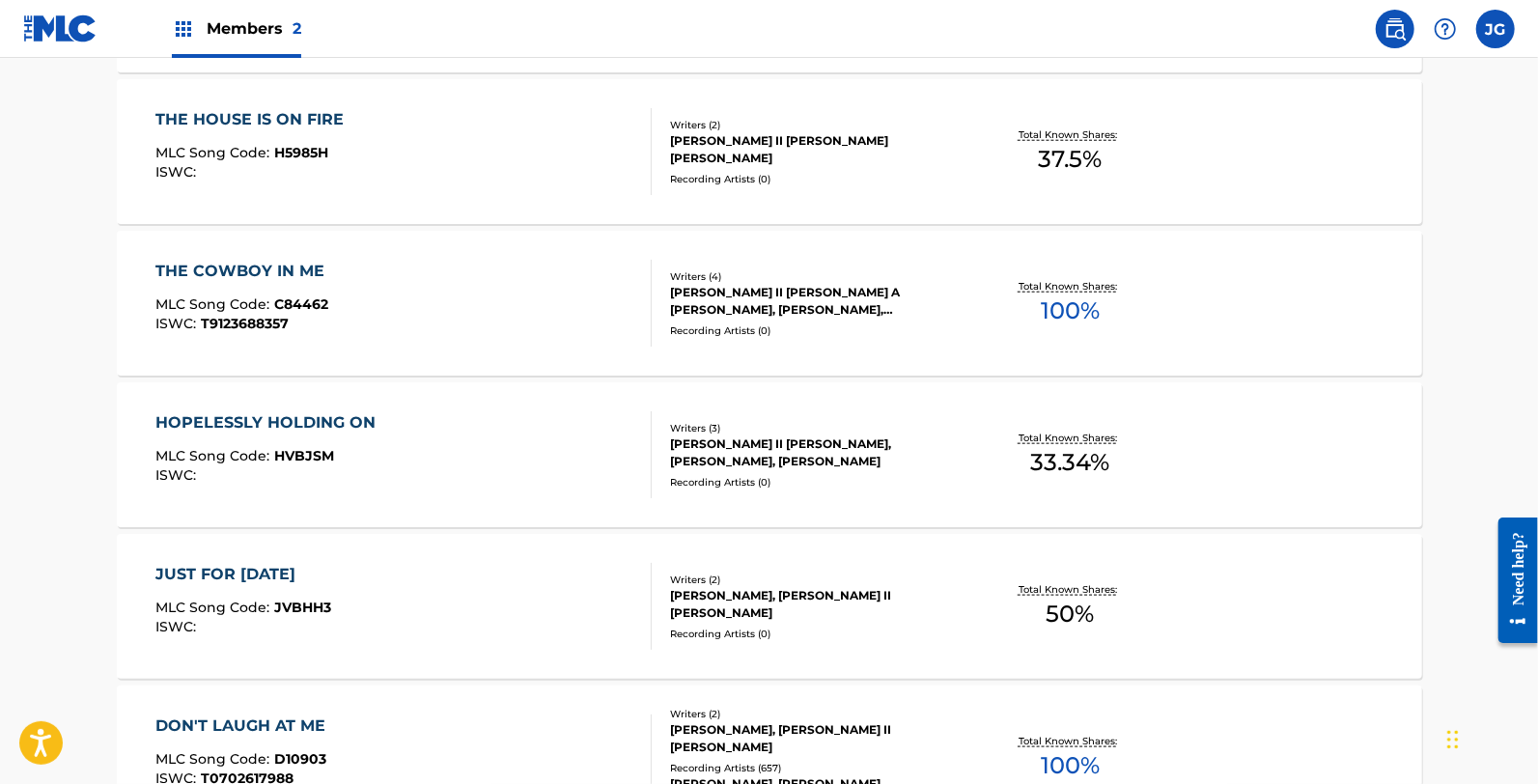
click at [412, 429] on div "HOPELESSLY HOLDING ON MLC Song Code : HVBJSM ISWC :" at bounding box center [403, 455] width 496 height 87
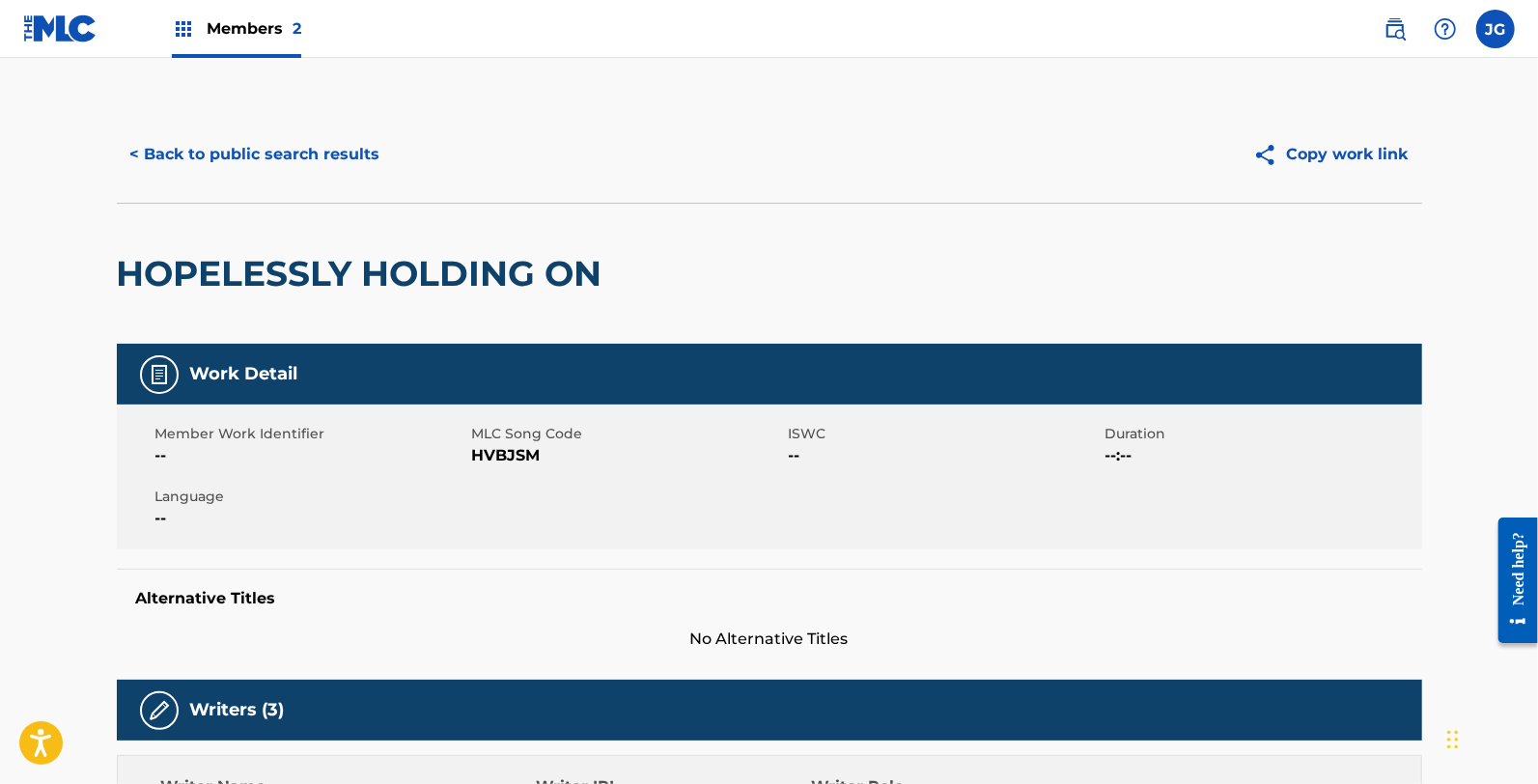
click at [493, 459] on span "HVBJSM" at bounding box center [628, 456] width 311 height 23
click at [240, 151] on button "< Back to public search results" at bounding box center [255, 154] width 278 height 49
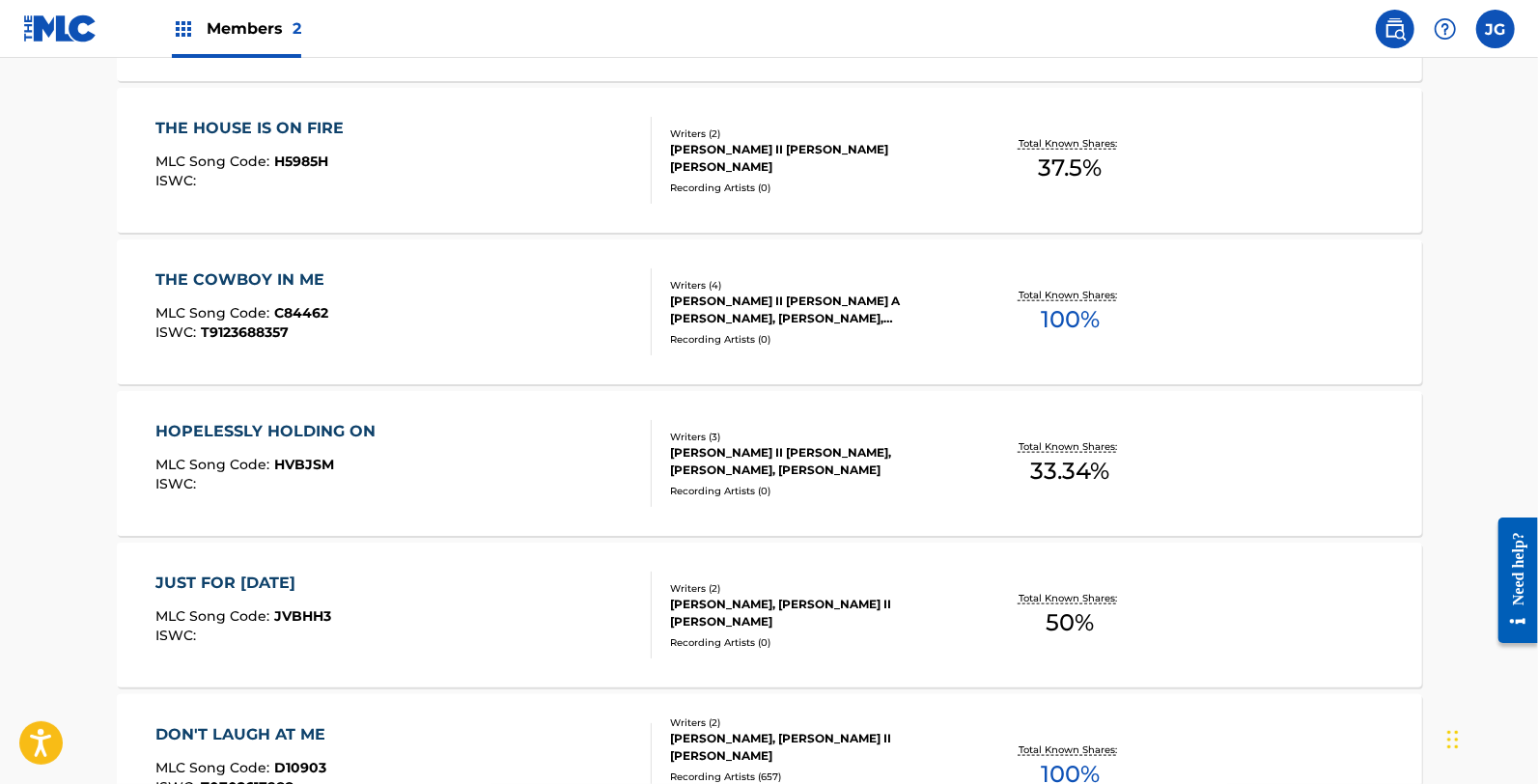
scroll to position [1180, 0]
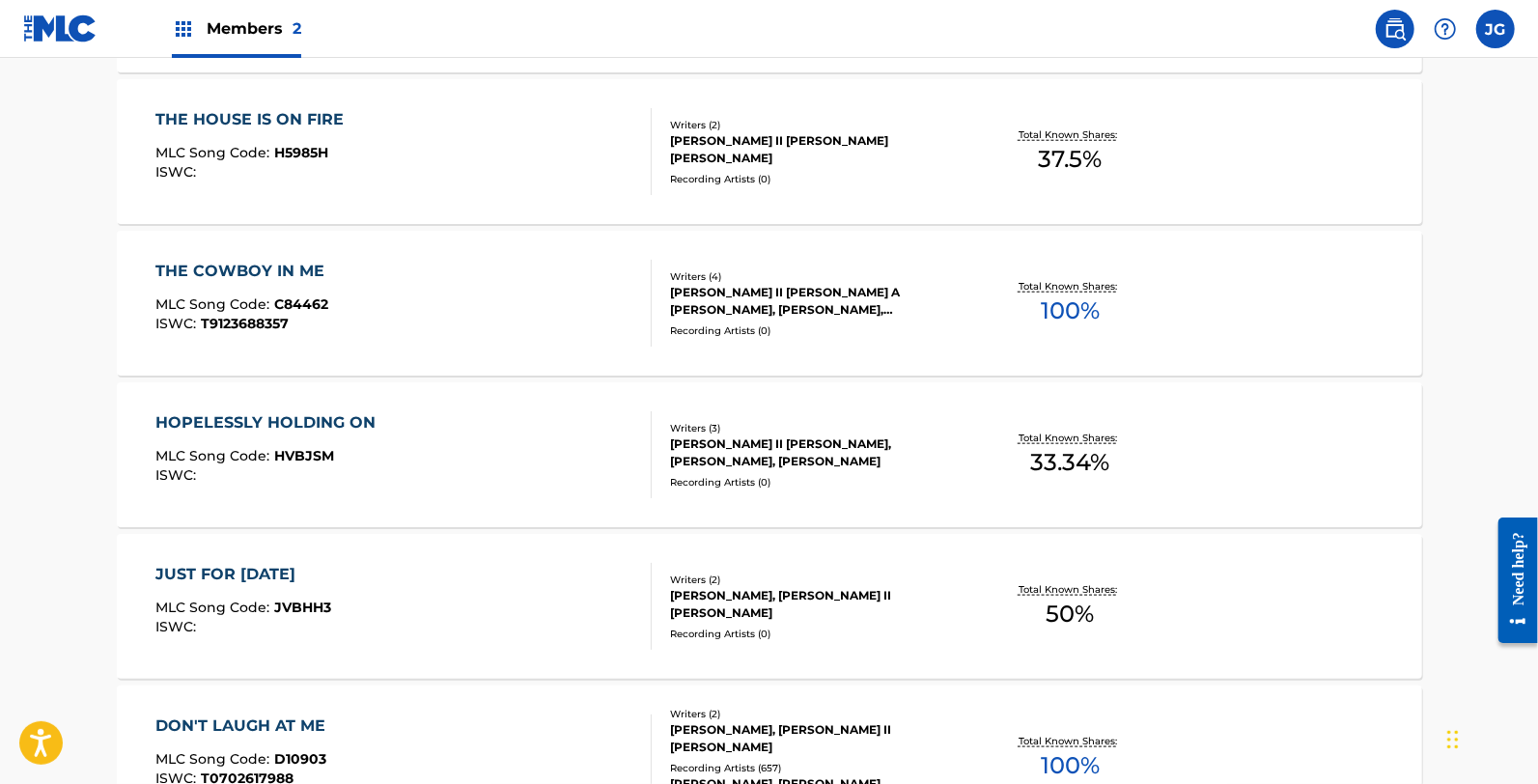
click at [299, 563] on div "JUST FOR TODAY" at bounding box center [243, 574] width 176 height 23
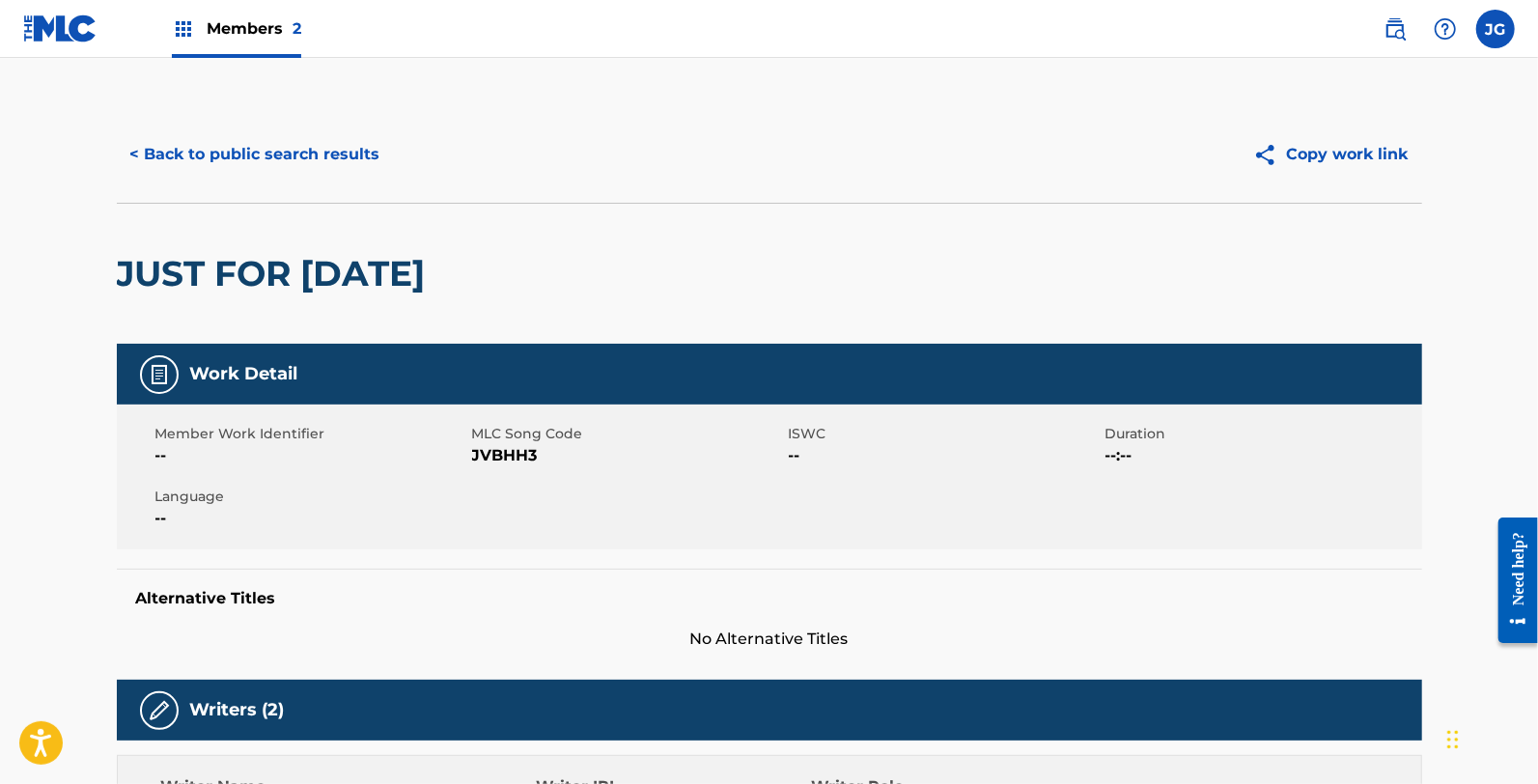
click at [521, 450] on span "JVBHH3" at bounding box center [628, 456] width 311 height 23
click at [152, 139] on button "< Back to public search results" at bounding box center [255, 154] width 278 height 49
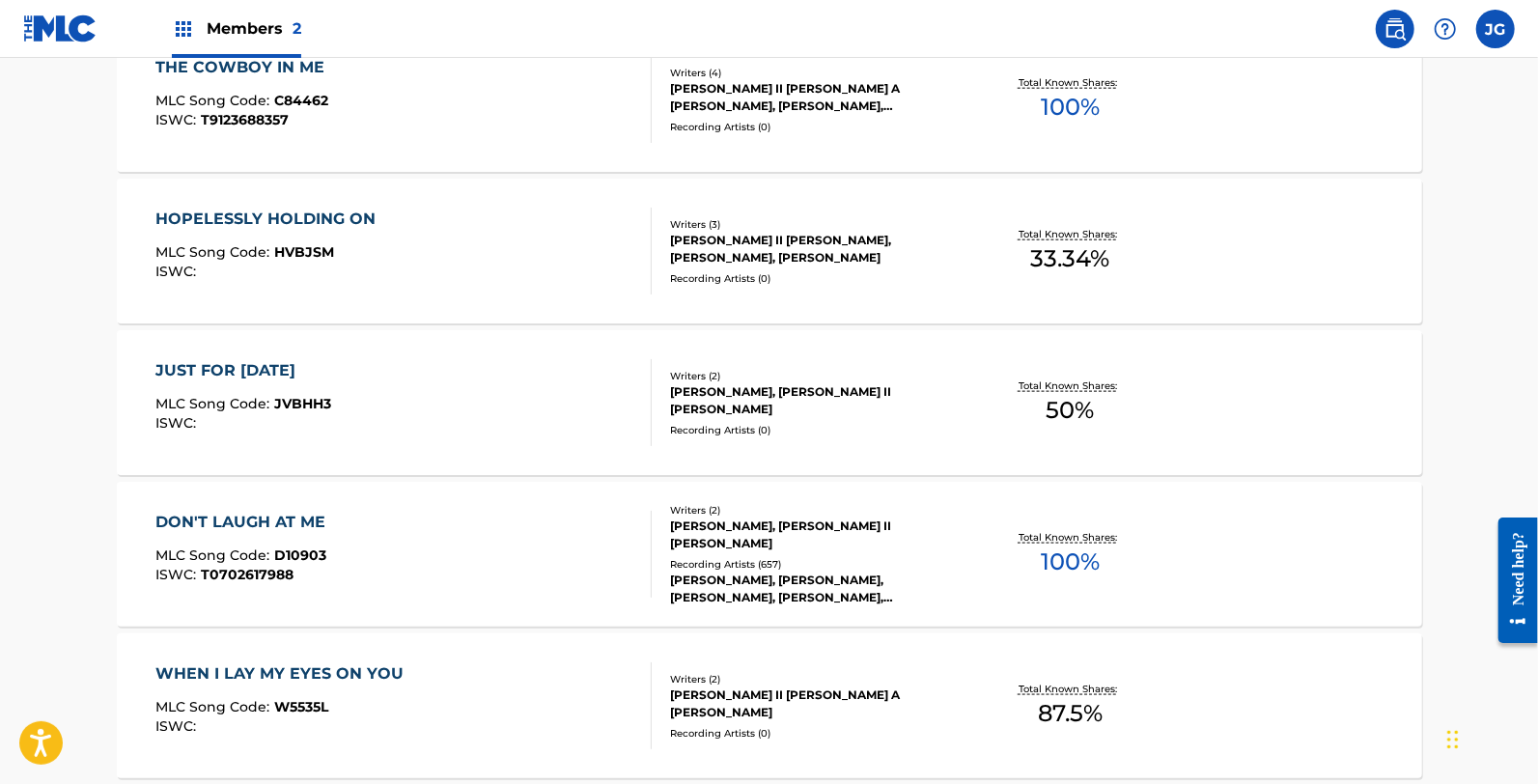
scroll to position [1394, 0]
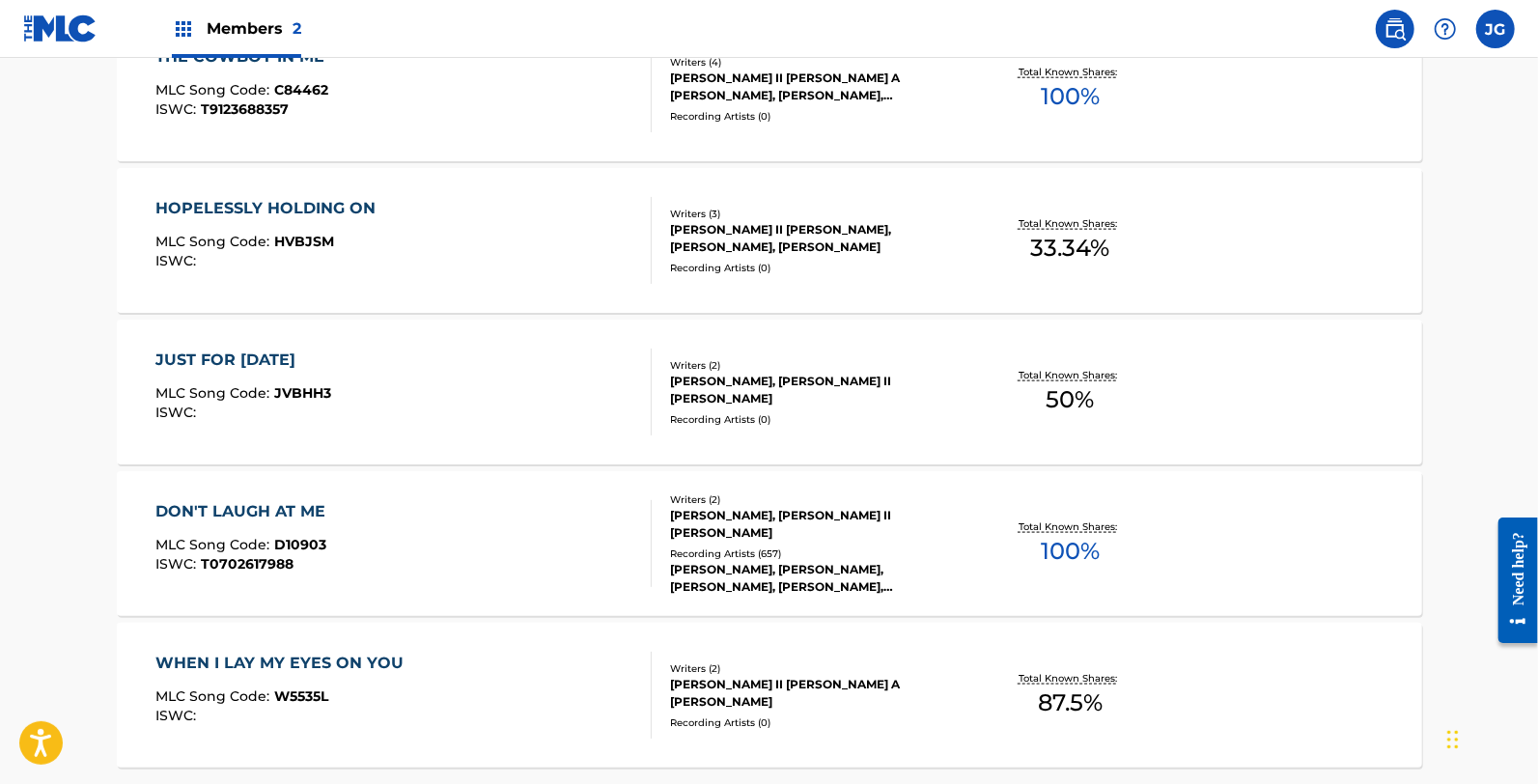
click at [332, 561] on div "ISWC : T0702617988" at bounding box center [245, 564] width 180 height 15
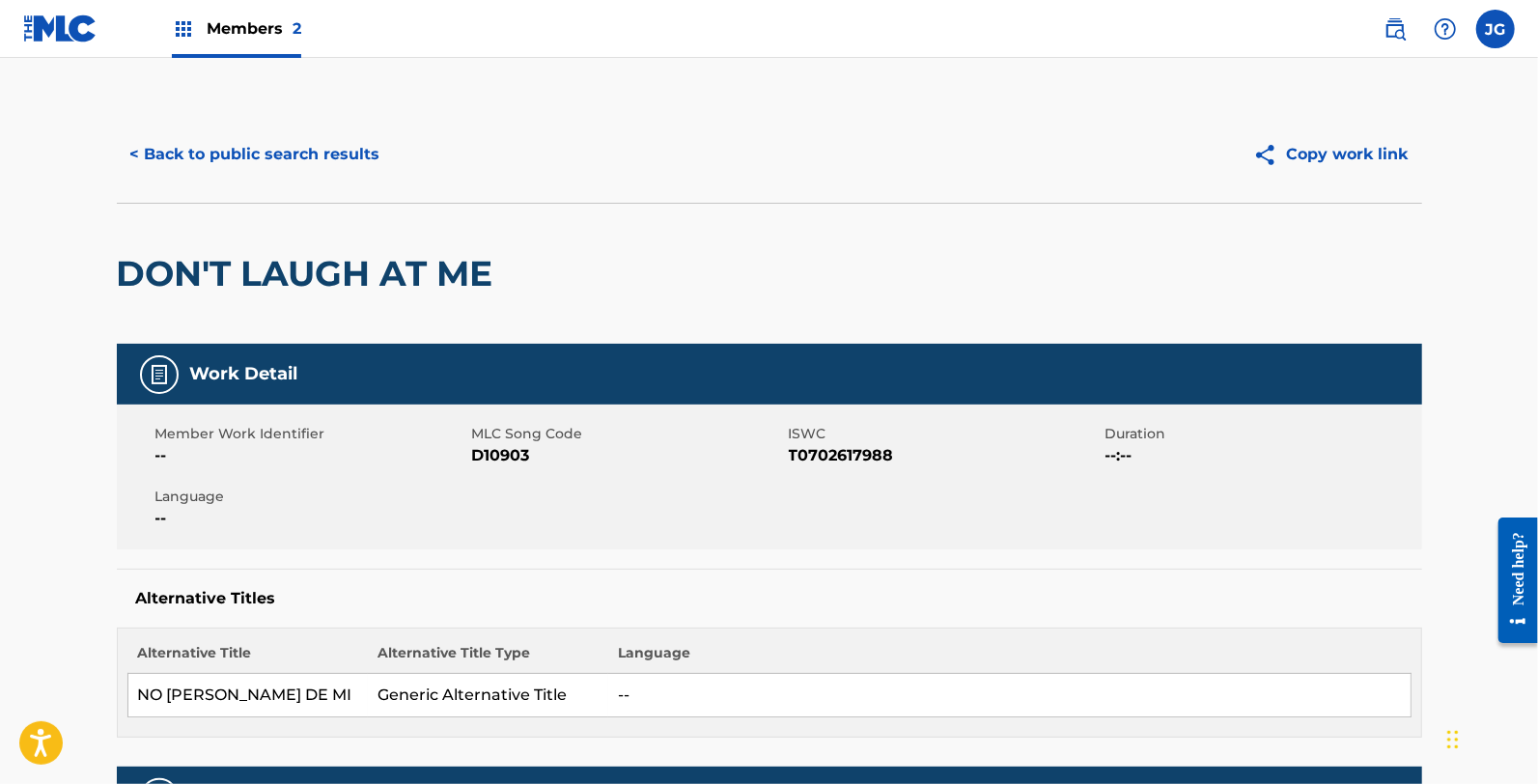
click at [480, 451] on span "D10903" at bounding box center [628, 456] width 311 height 23
drag, startPoint x: 211, startPoint y: 95, endPoint x: 232, endPoint y: 121, distance: 33.4
click at [249, 147] on button "< Back to public search results" at bounding box center [255, 154] width 278 height 49
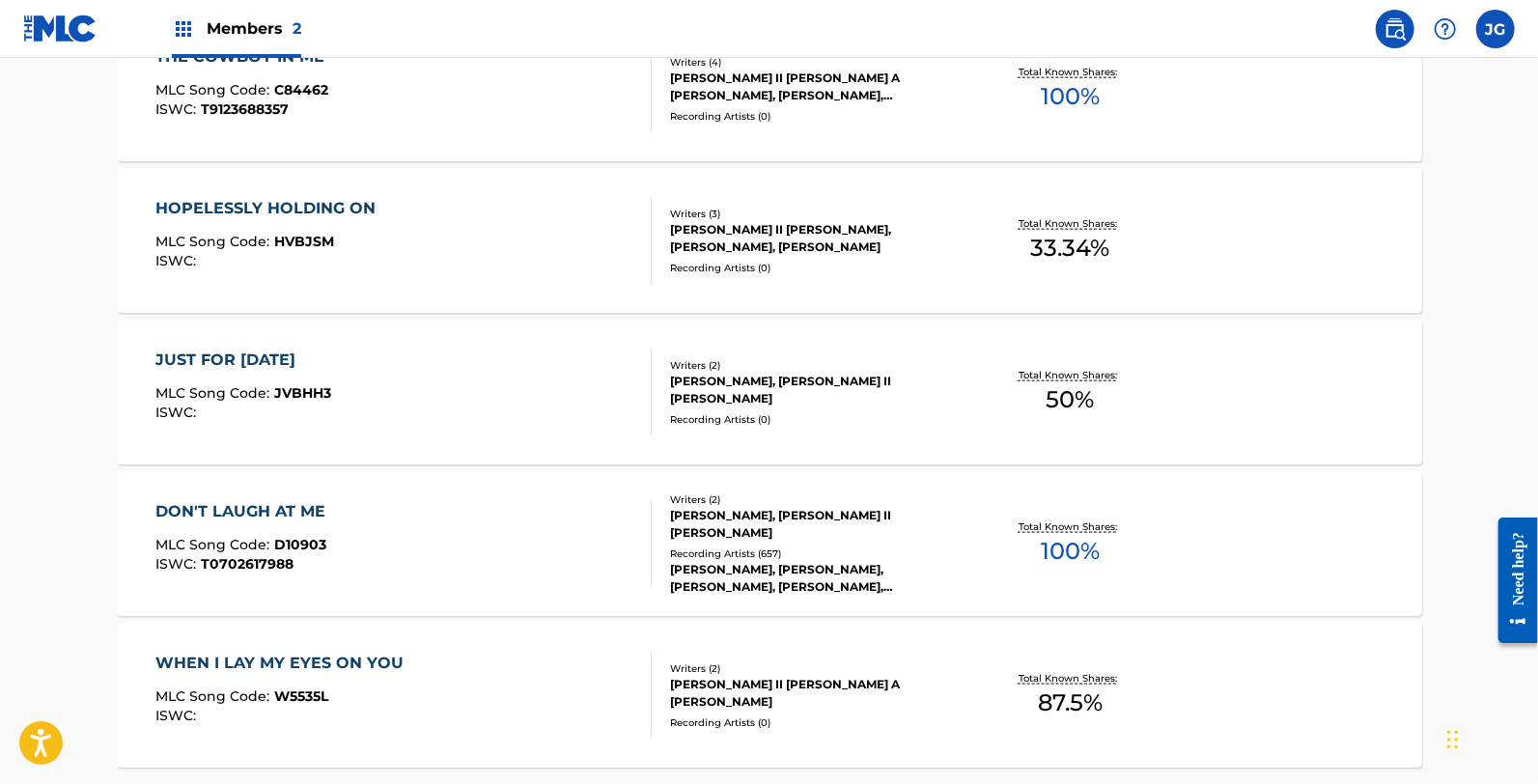
scroll to position [1579, 0]
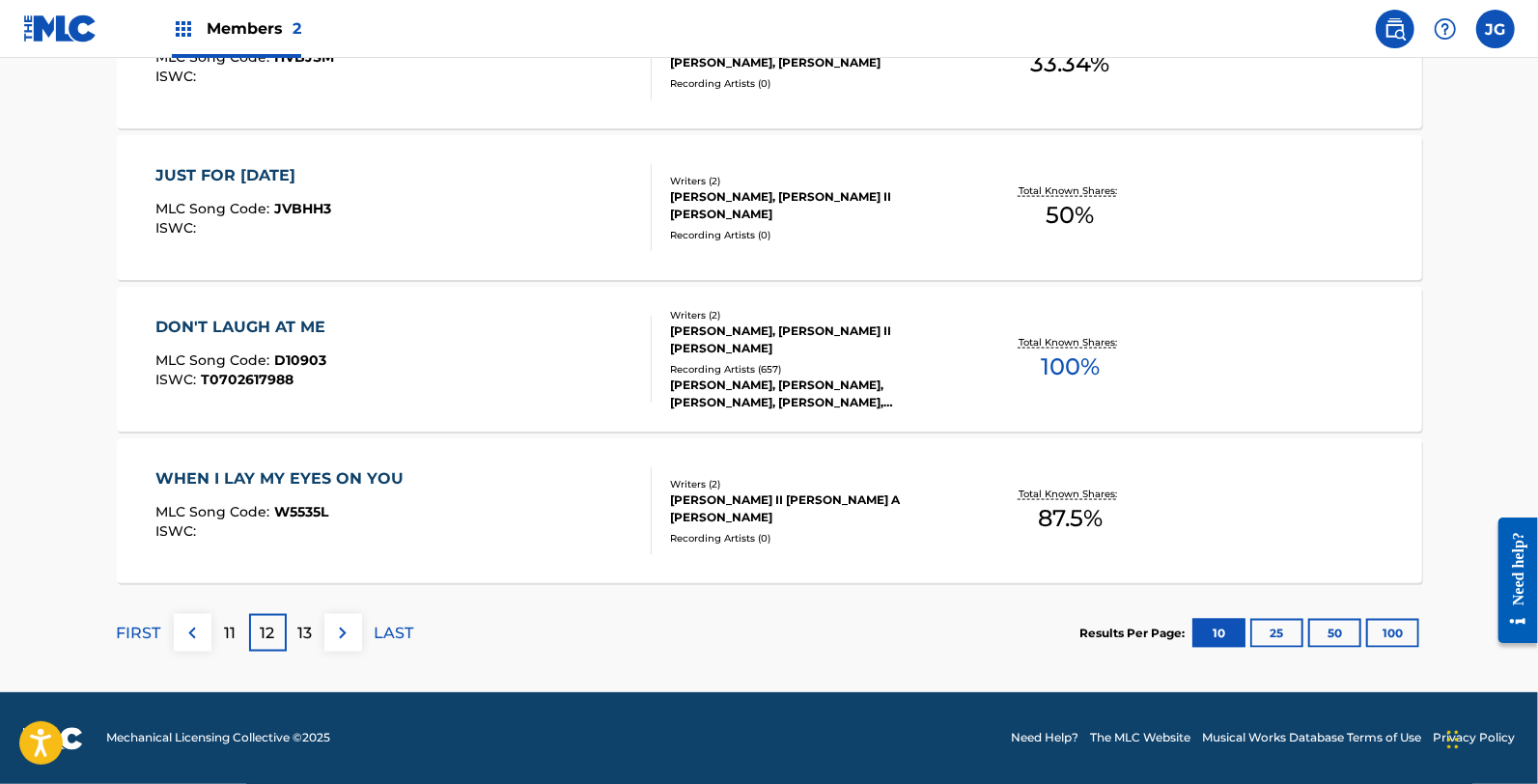
click at [297, 476] on div "WHEN I LAY MY EYES ON YOU" at bounding box center [284, 479] width 258 height 23
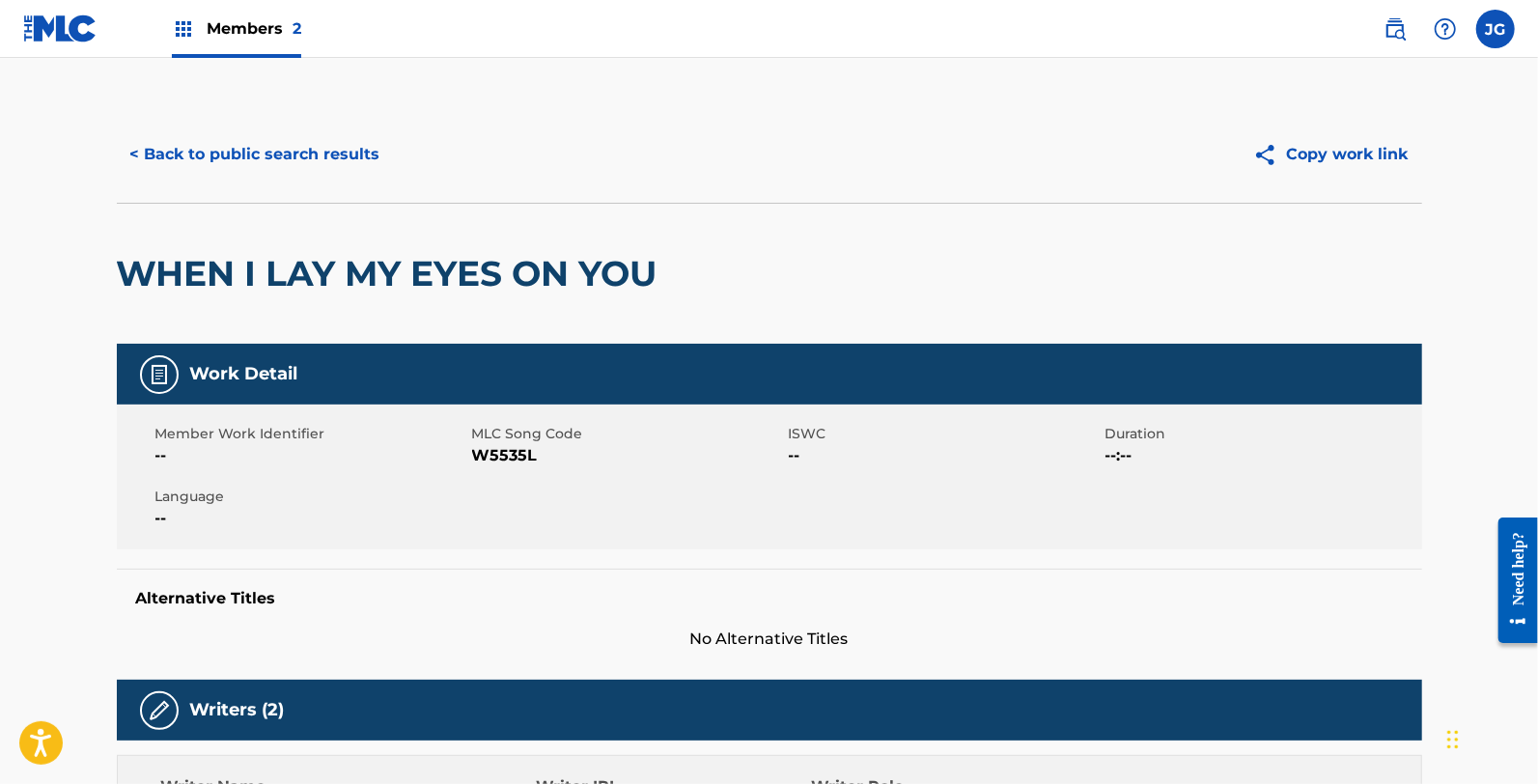
click at [515, 459] on span "W5535L" at bounding box center [628, 456] width 311 height 23
drag, startPoint x: 750, startPoint y: 360, endPoint x: 643, endPoint y: 402, distance: 114.9
click at [741, 361] on div "Work Detail" at bounding box center [769, 374] width 1305 height 61
click at [526, 454] on span "W5535L" at bounding box center [628, 456] width 311 height 23
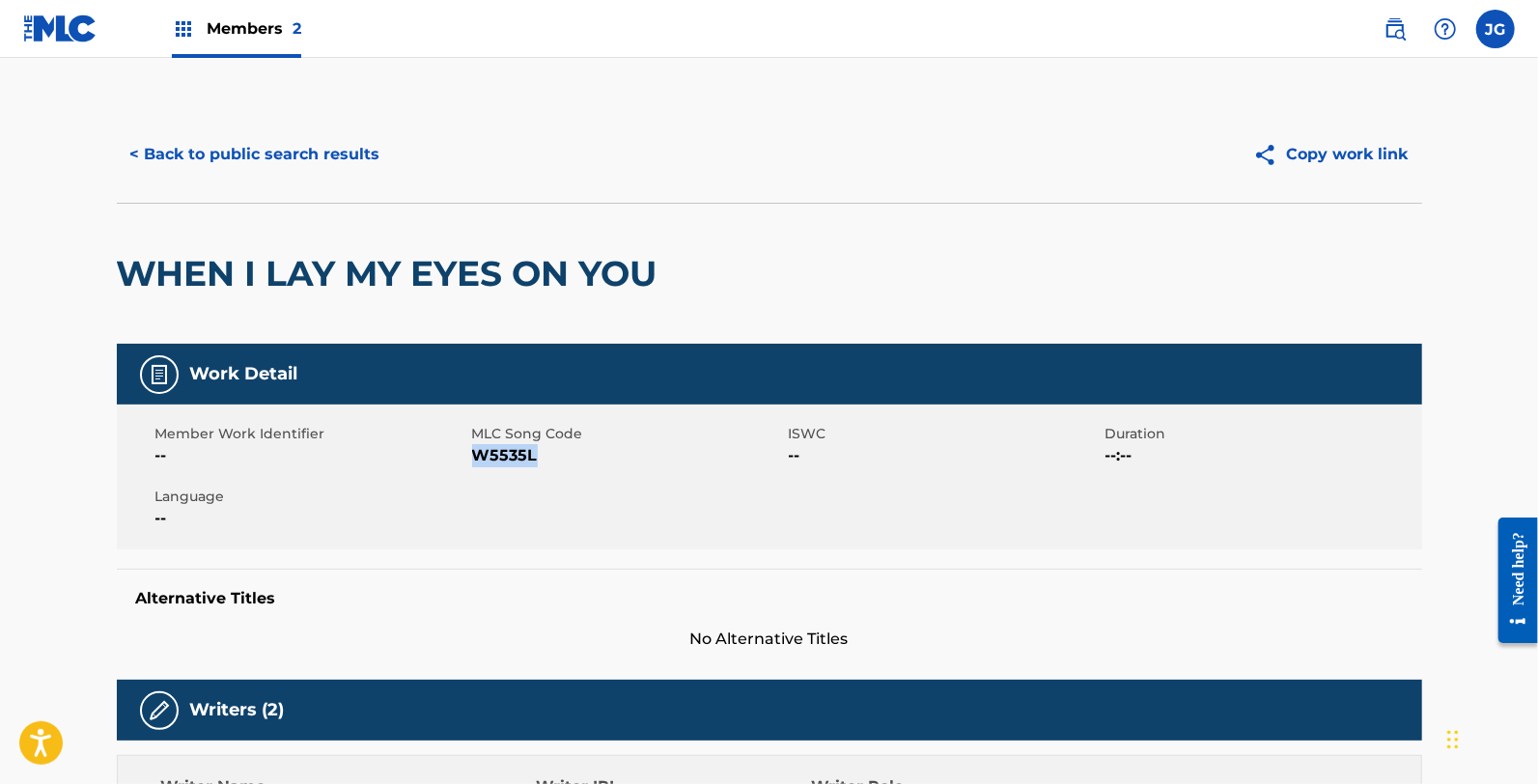
click at [526, 458] on span "W5535L" at bounding box center [628, 456] width 311 height 23
click at [239, 125] on div "< Back to public search results Copy work link" at bounding box center [769, 153] width 1305 height 96
click at [309, 161] on button "< Back to public search results" at bounding box center [255, 154] width 278 height 49
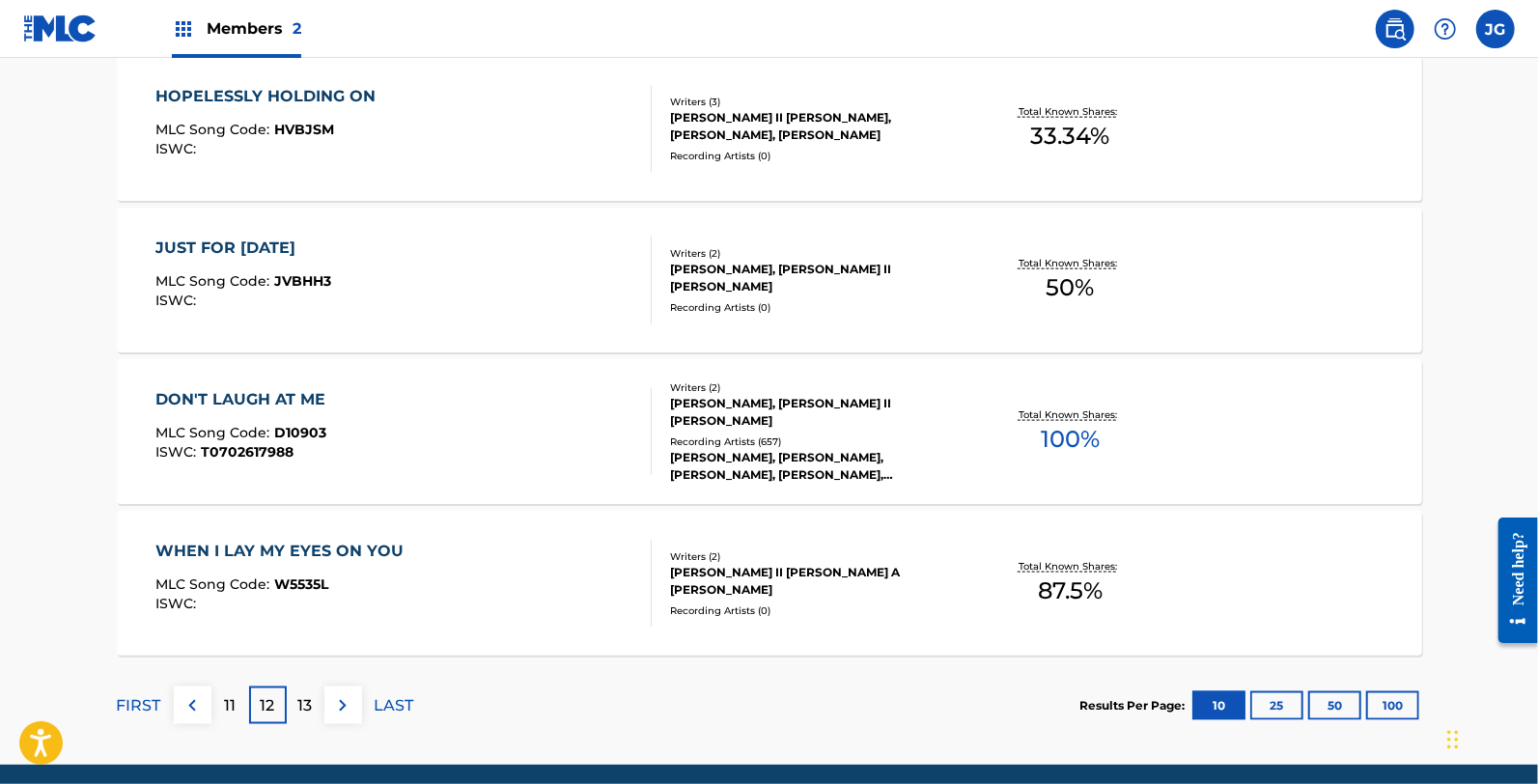
scroll to position [1579, 0]
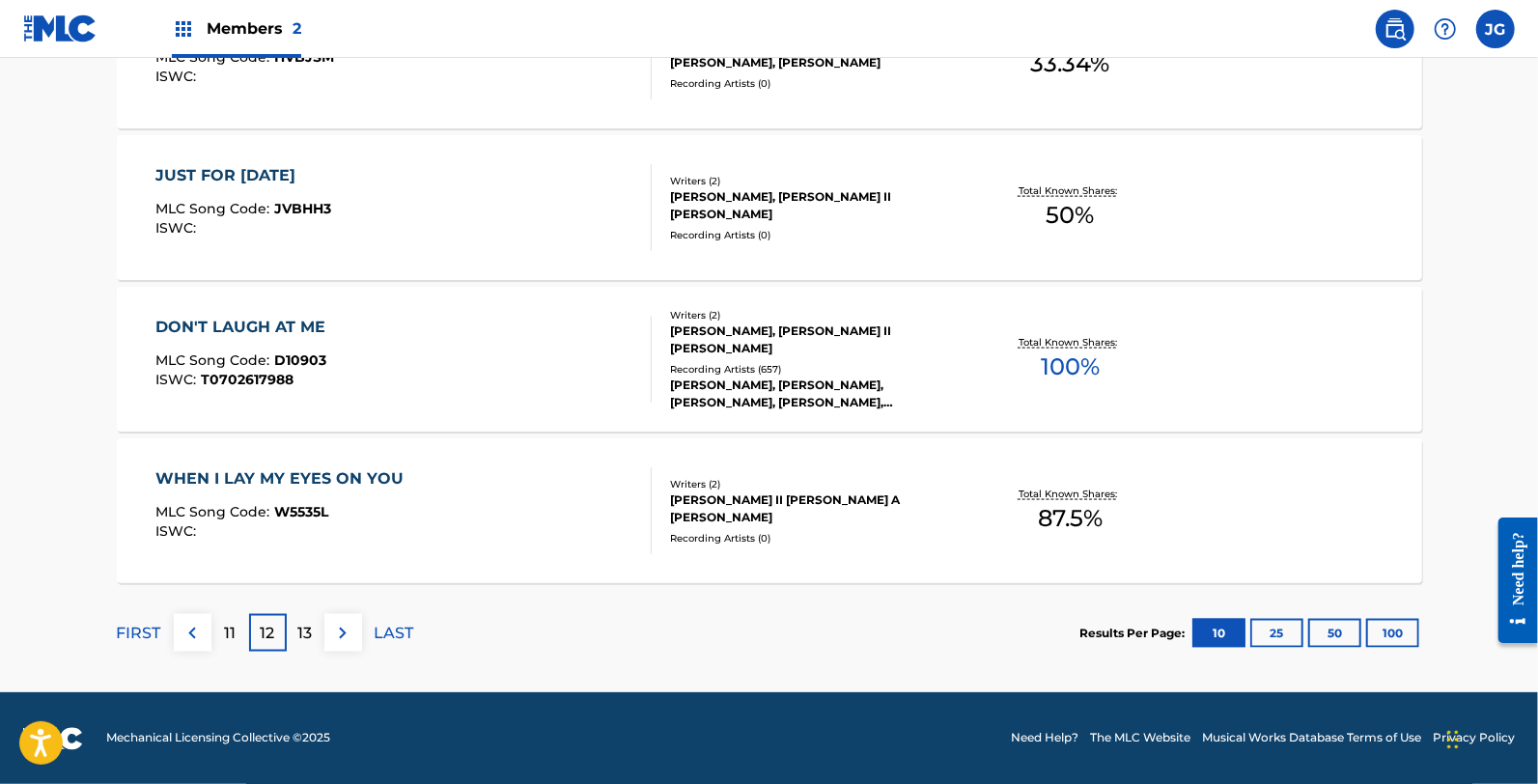
click at [304, 633] on p "13" at bounding box center [305, 634] width 15 height 23
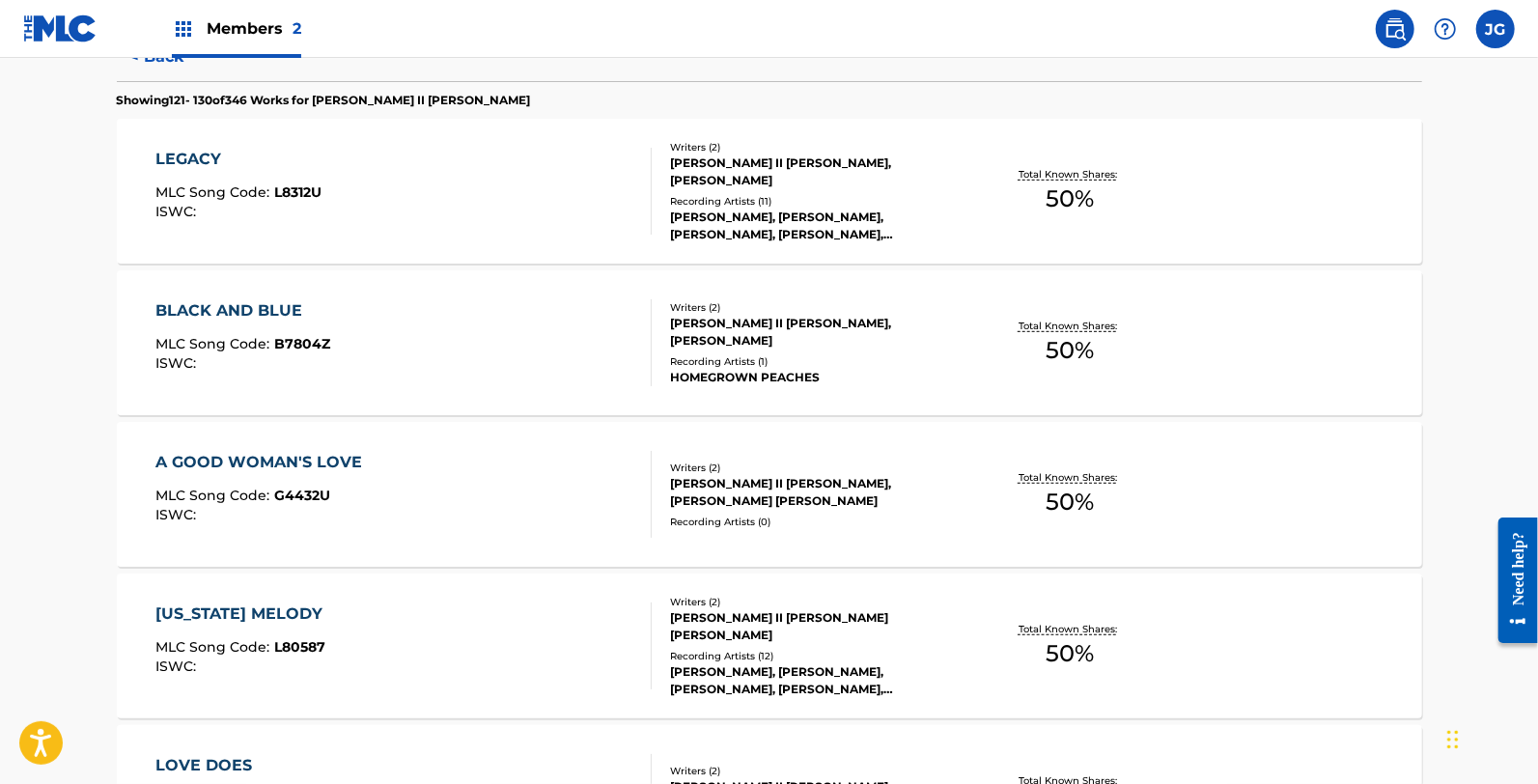
scroll to position [536, 0]
click at [302, 193] on span "L8312U" at bounding box center [298, 190] width 48 height 17
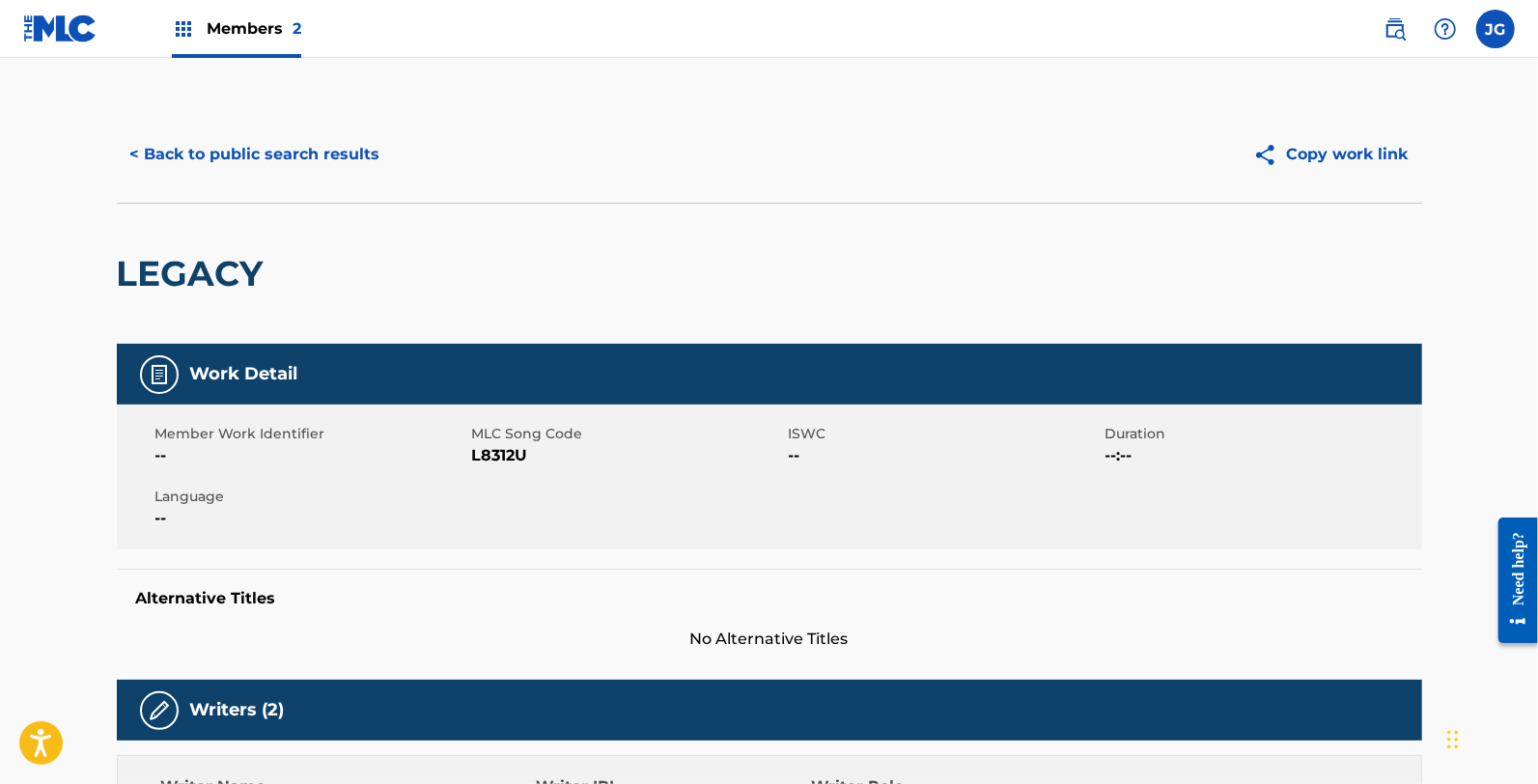
click at [498, 456] on span "L8312U" at bounding box center [628, 456] width 311 height 23
click at [210, 174] on button "< Back to public search results" at bounding box center [255, 154] width 278 height 49
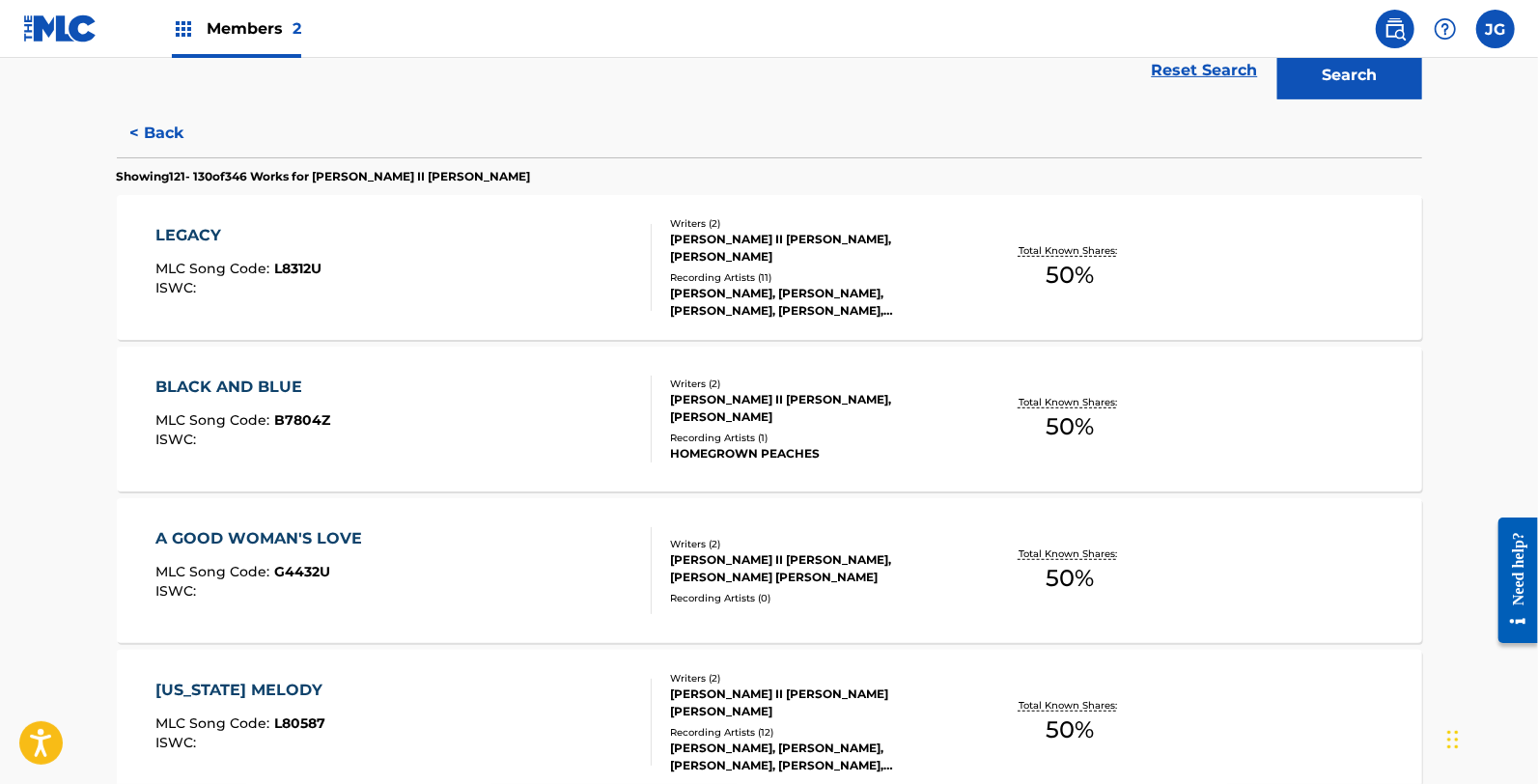
scroll to position [536, 0]
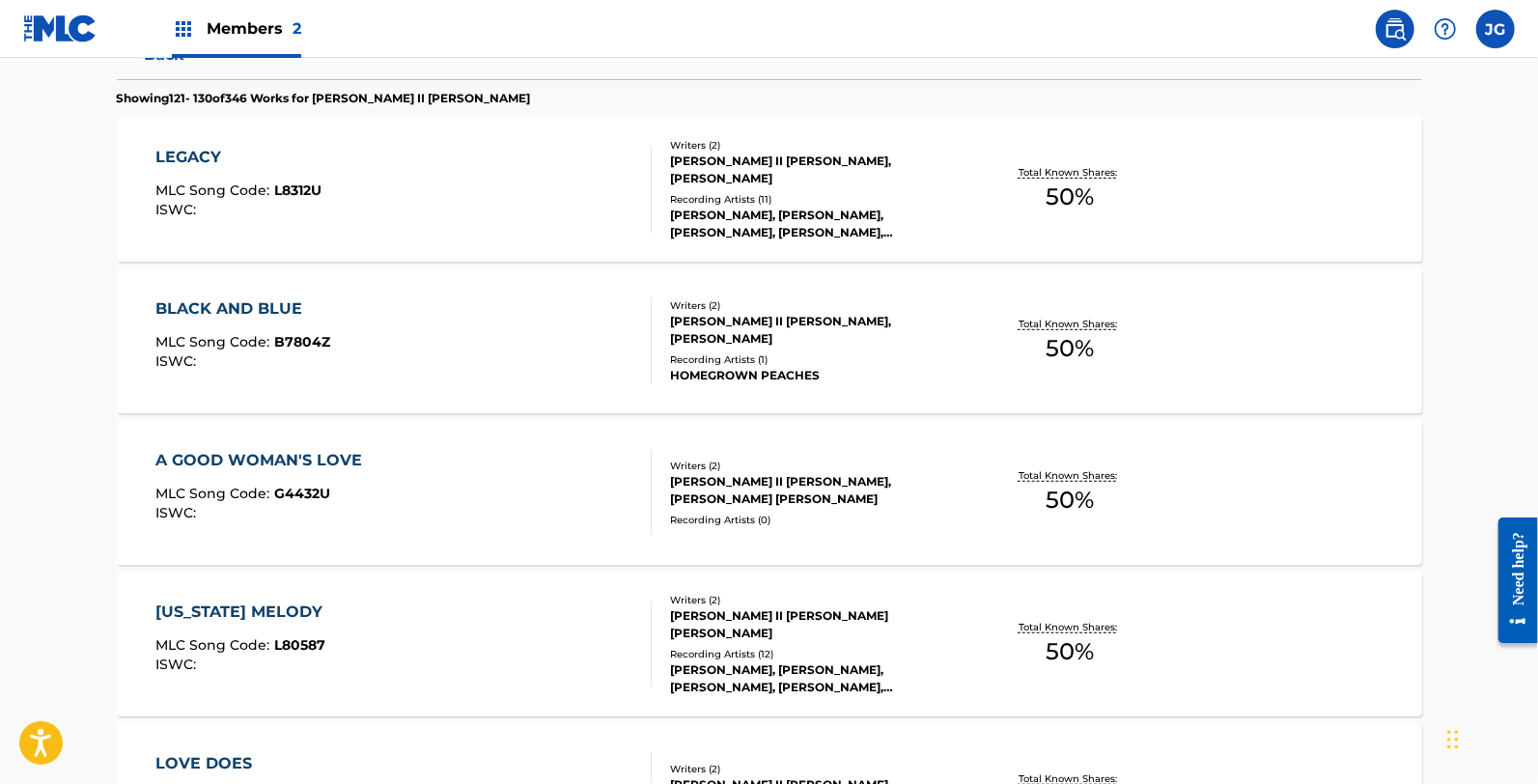
click at [352, 357] on div "BLACK AND BLUE MLC Song Code : B7804Z ISWC :" at bounding box center [403, 341] width 496 height 87
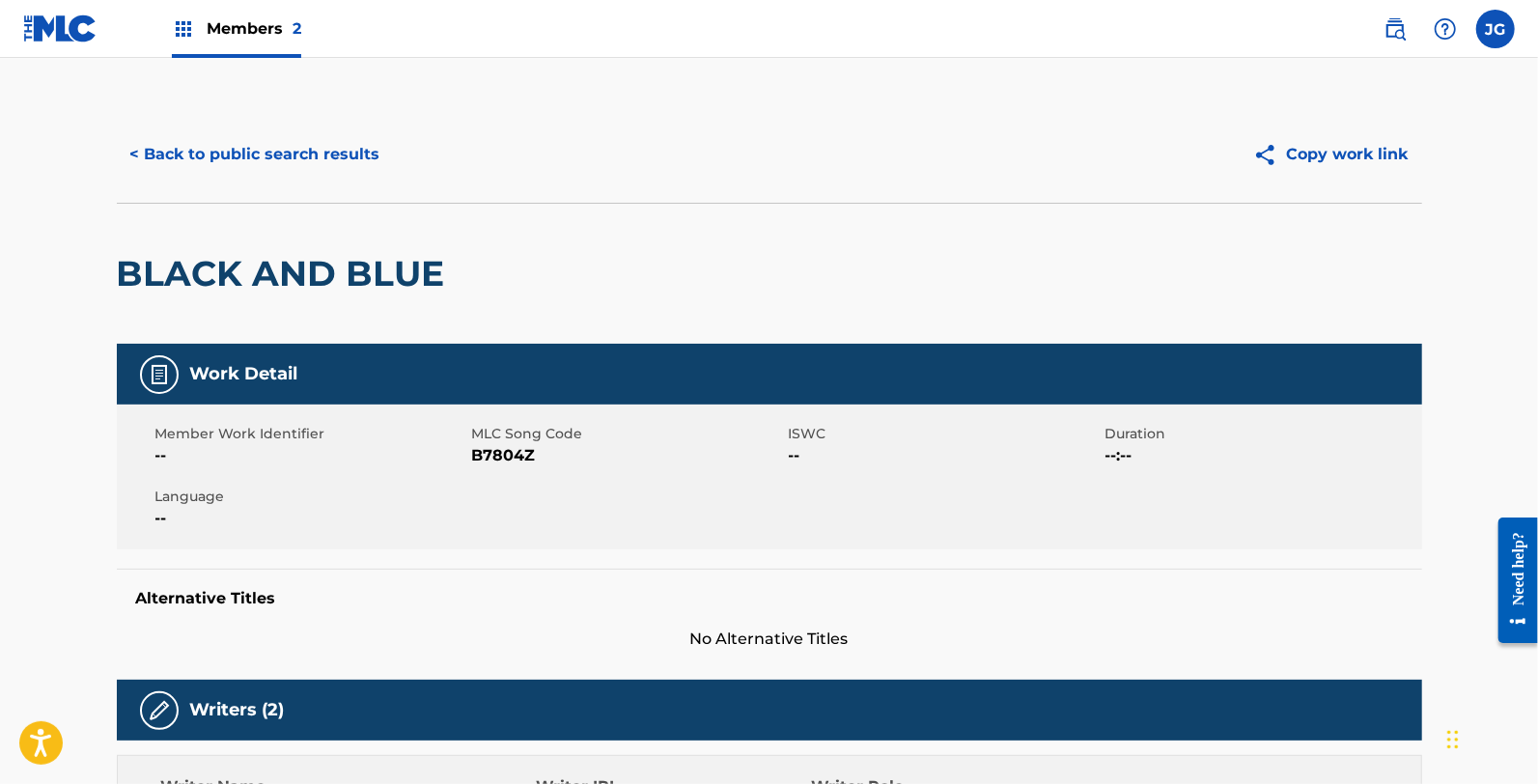
click at [502, 456] on span "B7804Z" at bounding box center [628, 456] width 311 height 23
drag, startPoint x: 234, startPoint y: 114, endPoint x: 266, endPoint y: 135, distance: 38.3
click at [234, 114] on div "< Back to public search results Copy work link" at bounding box center [769, 153] width 1305 height 96
click at [305, 157] on button "< Back to public search results" at bounding box center [255, 154] width 278 height 49
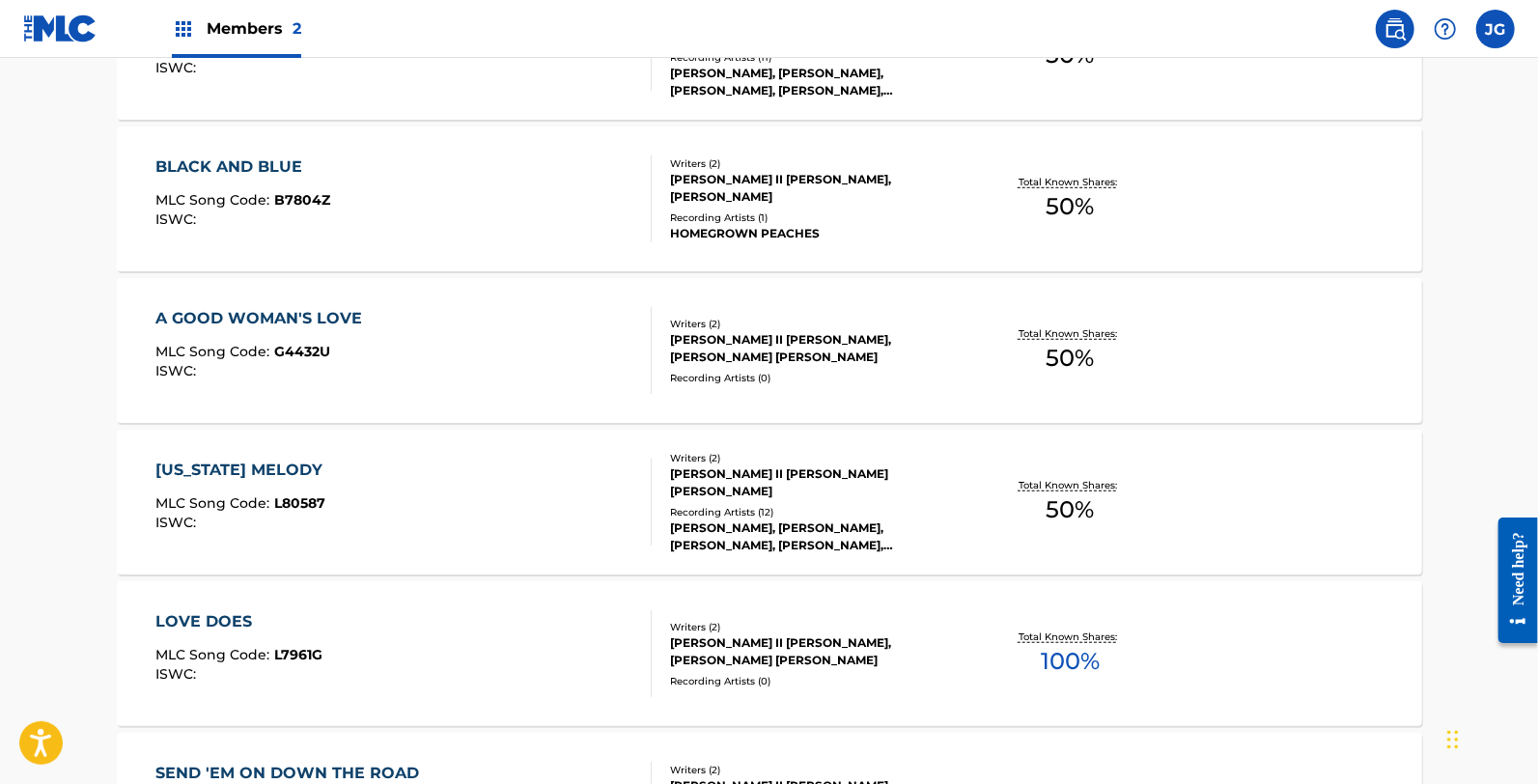
scroll to position [536, 0]
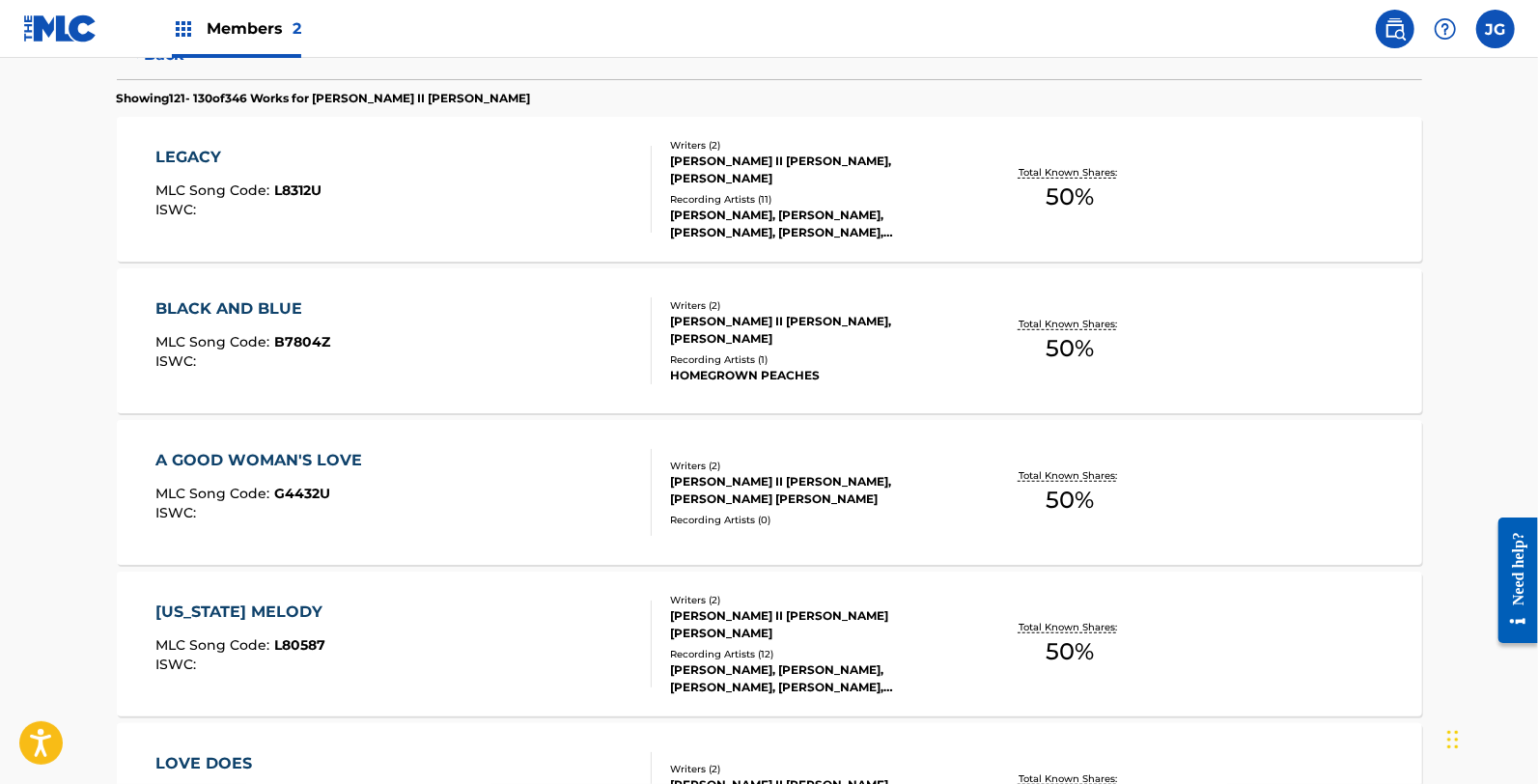
click at [373, 459] on div "A GOOD WOMAN'S LOVE MLC Song Code : G4432U ISWC :" at bounding box center [403, 493] width 496 height 87
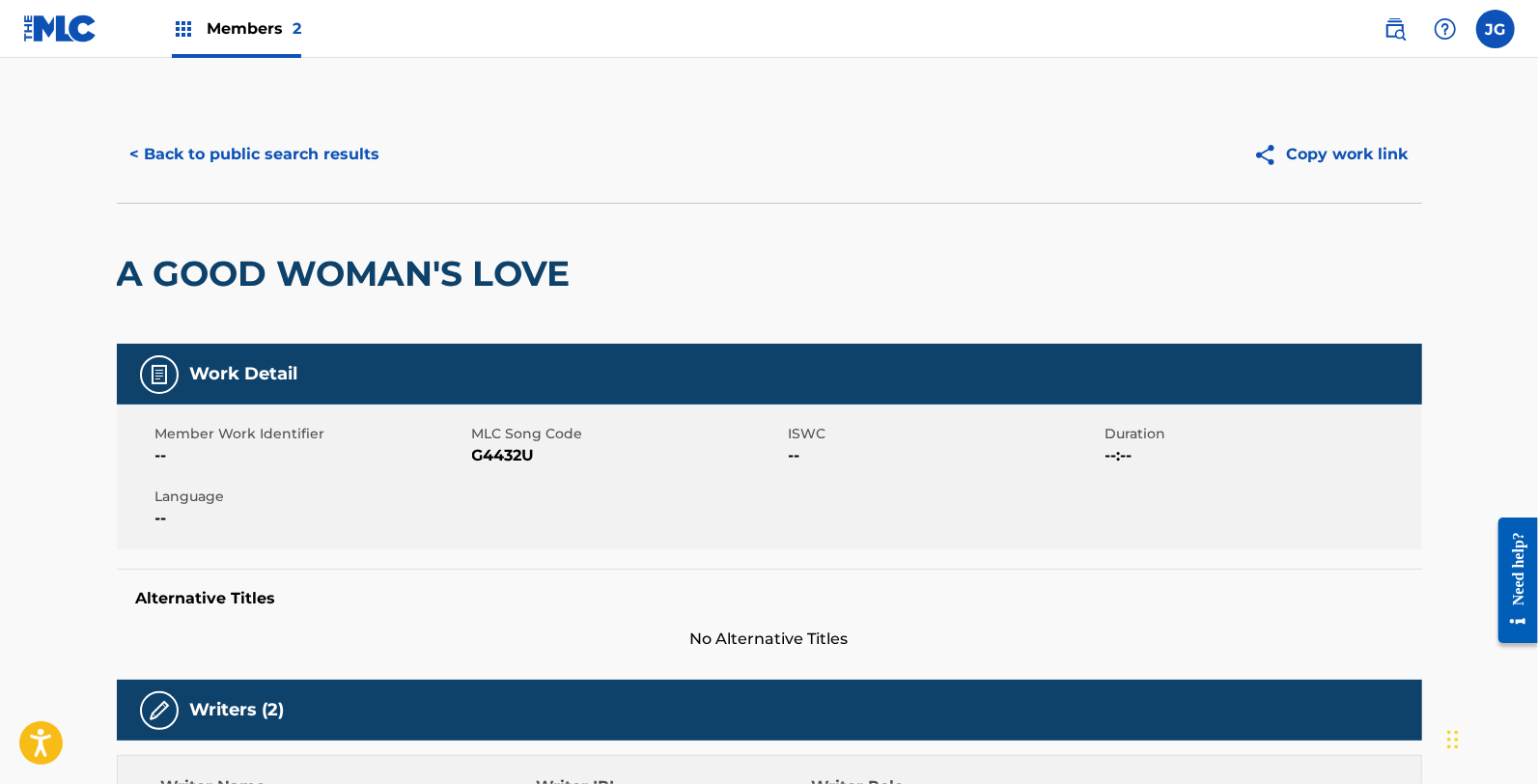
click at [508, 459] on span "G4432U" at bounding box center [628, 456] width 311 height 23
click at [218, 179] on div "< Back to public search results Copy work link" at bounding box center [769, 153] width 1305 height 96
click at [307, 175] on div "< Back to public search results Copy work link" at bounding box center [769, 153] width 1305 height 96
click at [305, 149] on button "< Back to public search results" at bounding box center [255, 154] width 278 height 49
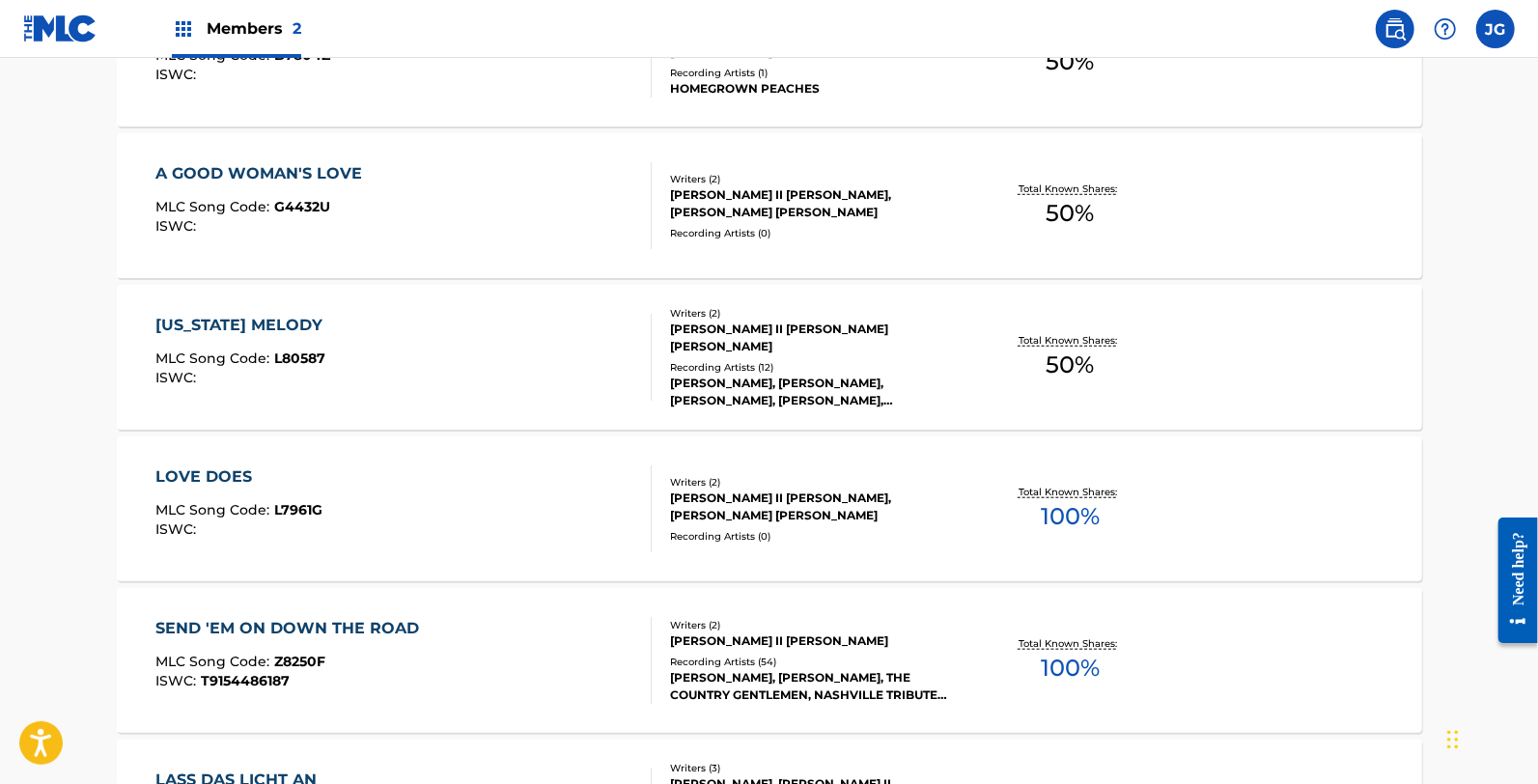
scroll to position [857, 0]
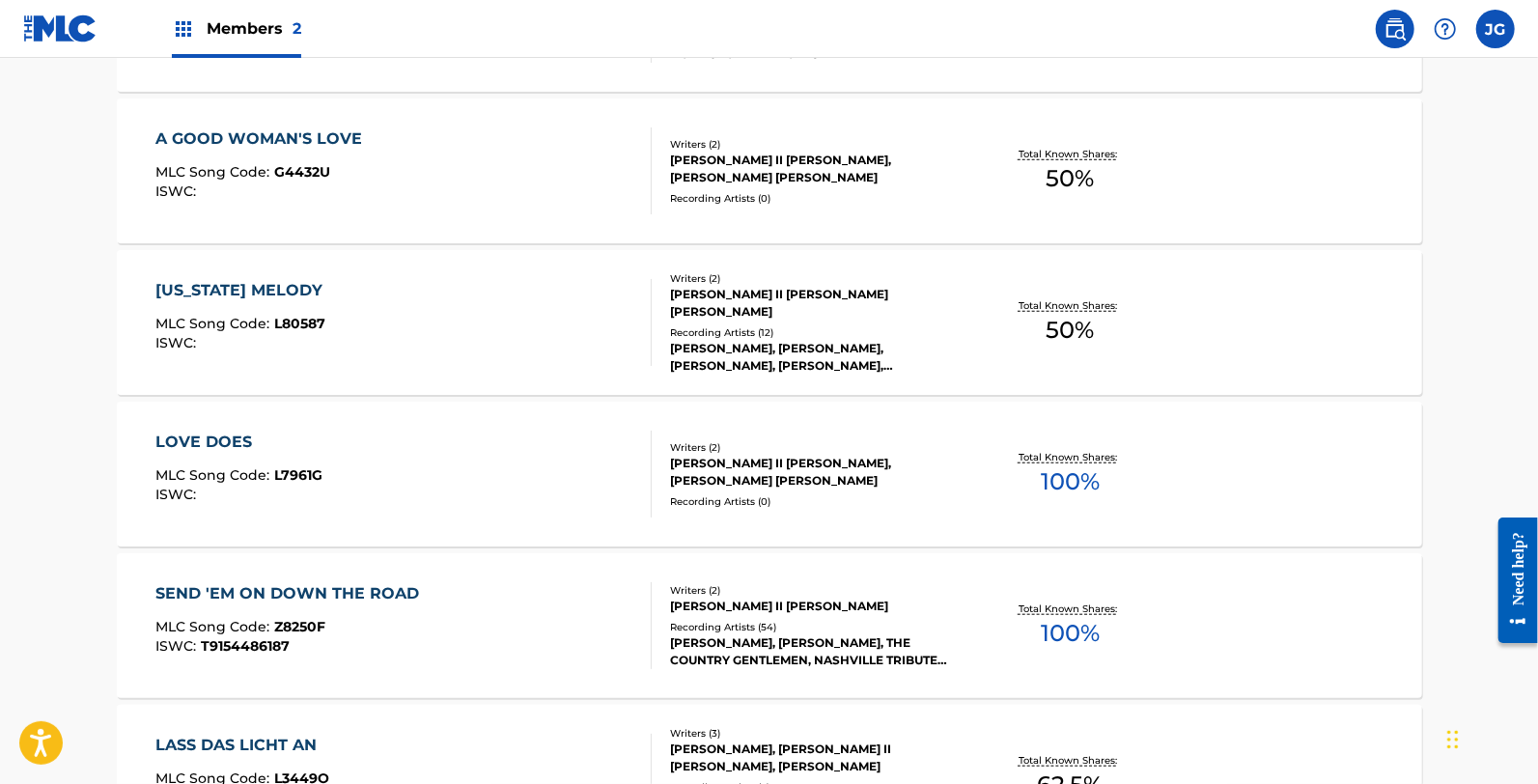
click at [374, 386] on div "LOUISIANA MELODY MLC Song Code : L80587 ISWC : Writers ( 2 ) JAMES ALLEN II SHA…" at bounding box center [769, 322] width 1305 height 145
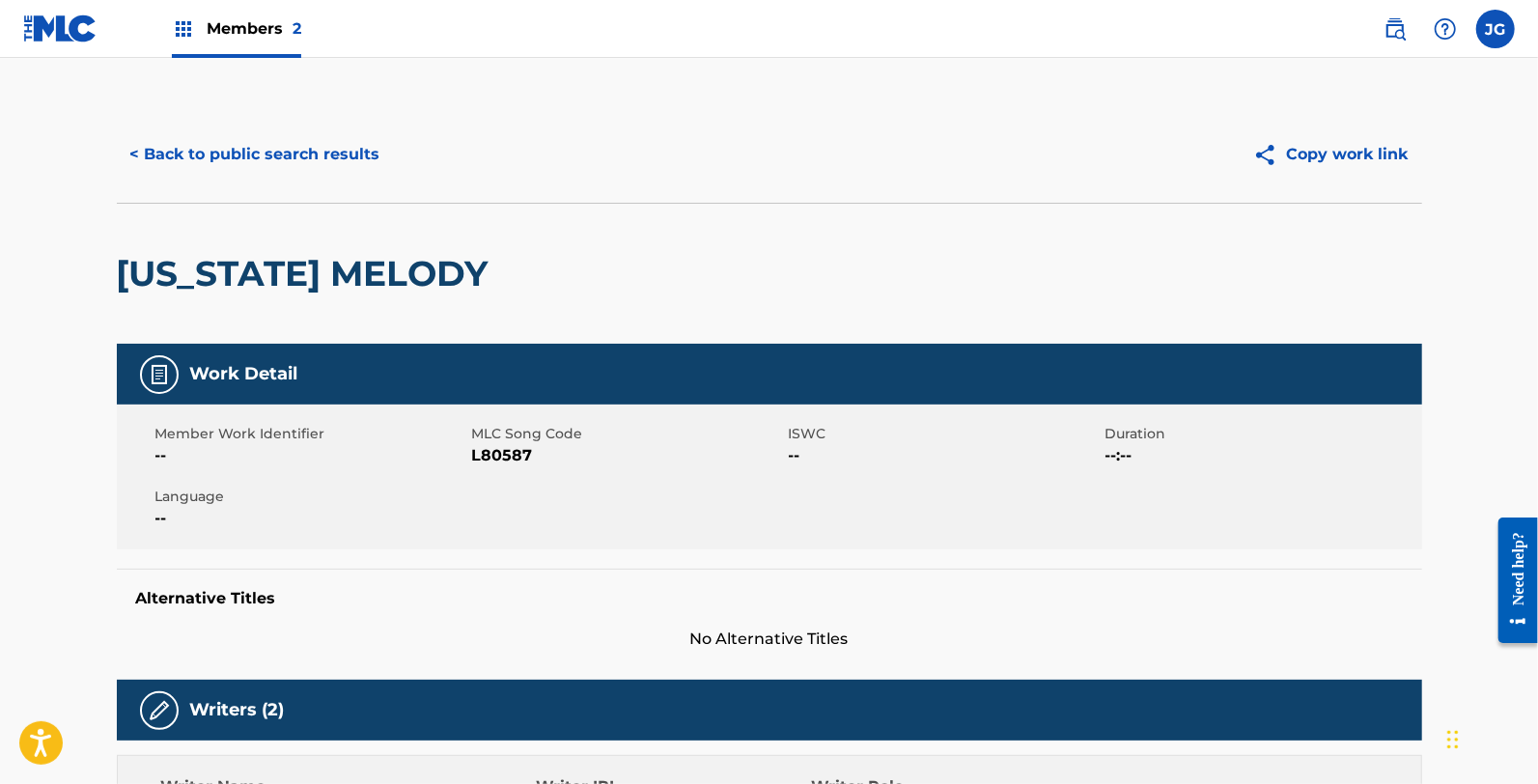
click at [495, 457] on span "L80587" at bounding box center [628, 456] width 311 height 23
click at [490, 457] on span "L80587" at bounding box center [628, 456] width 311 height 23
click at [495, 457] on span "L80587" at bounding box center [628, 456] width 311 height 23
click at [348, 165] on button "< Back to public search results" at bounding box center [255, 154] width 278 height 49
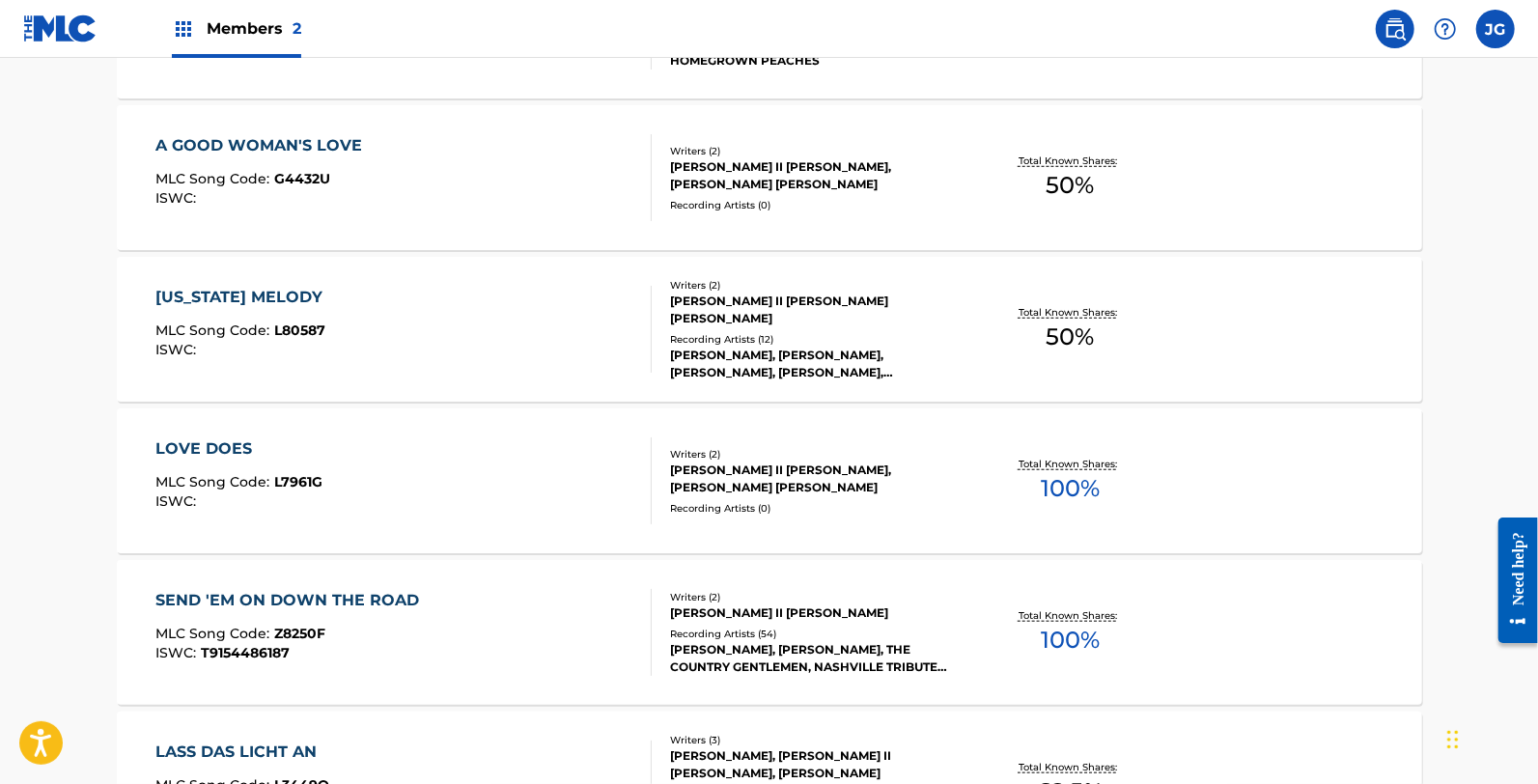
scroll to position [965, 0]
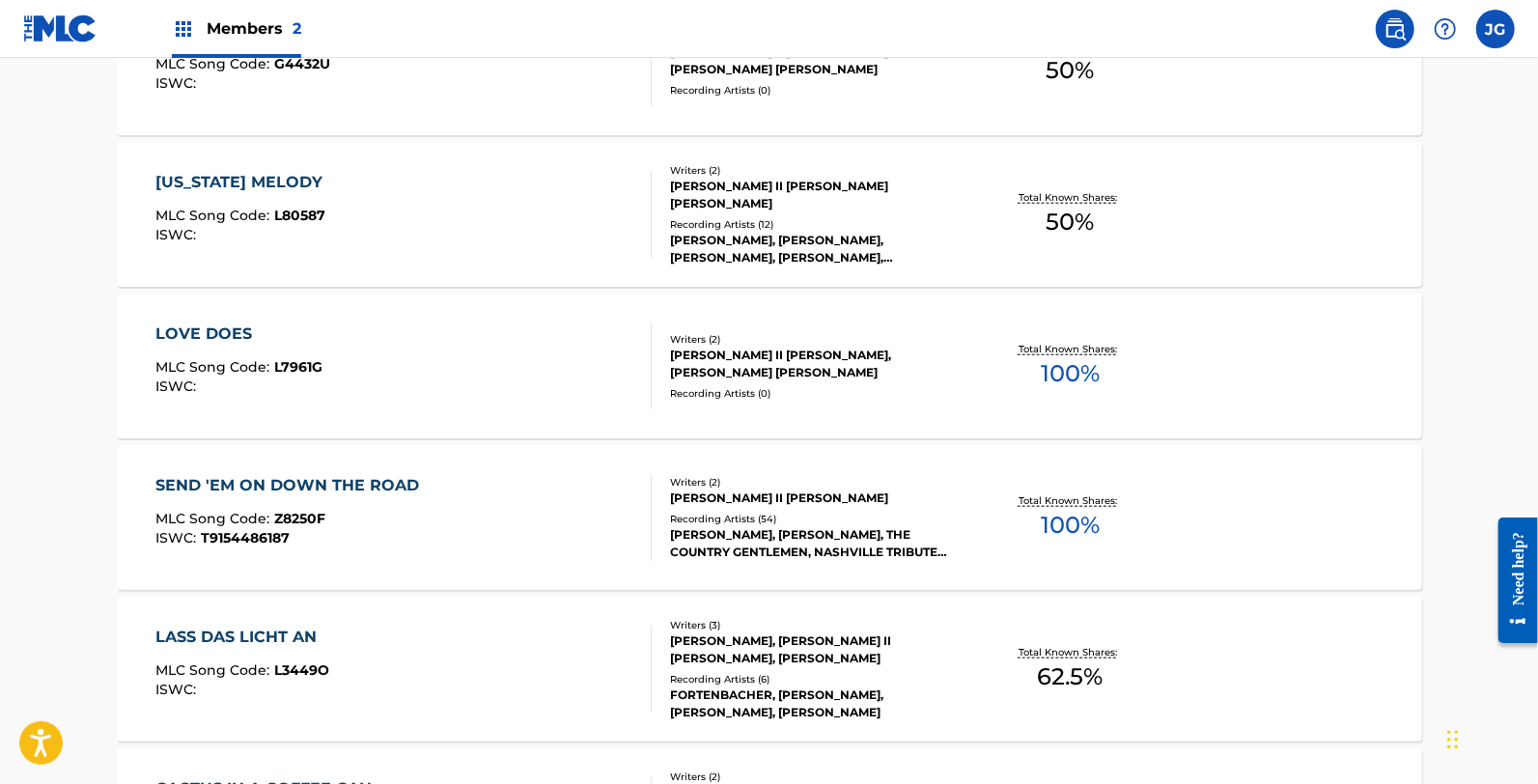
click at [374, 381] on div "LOVE DOES MLC Song Code : L7961G ISWC :" at bounding box center [403, 366] width 496 height 87
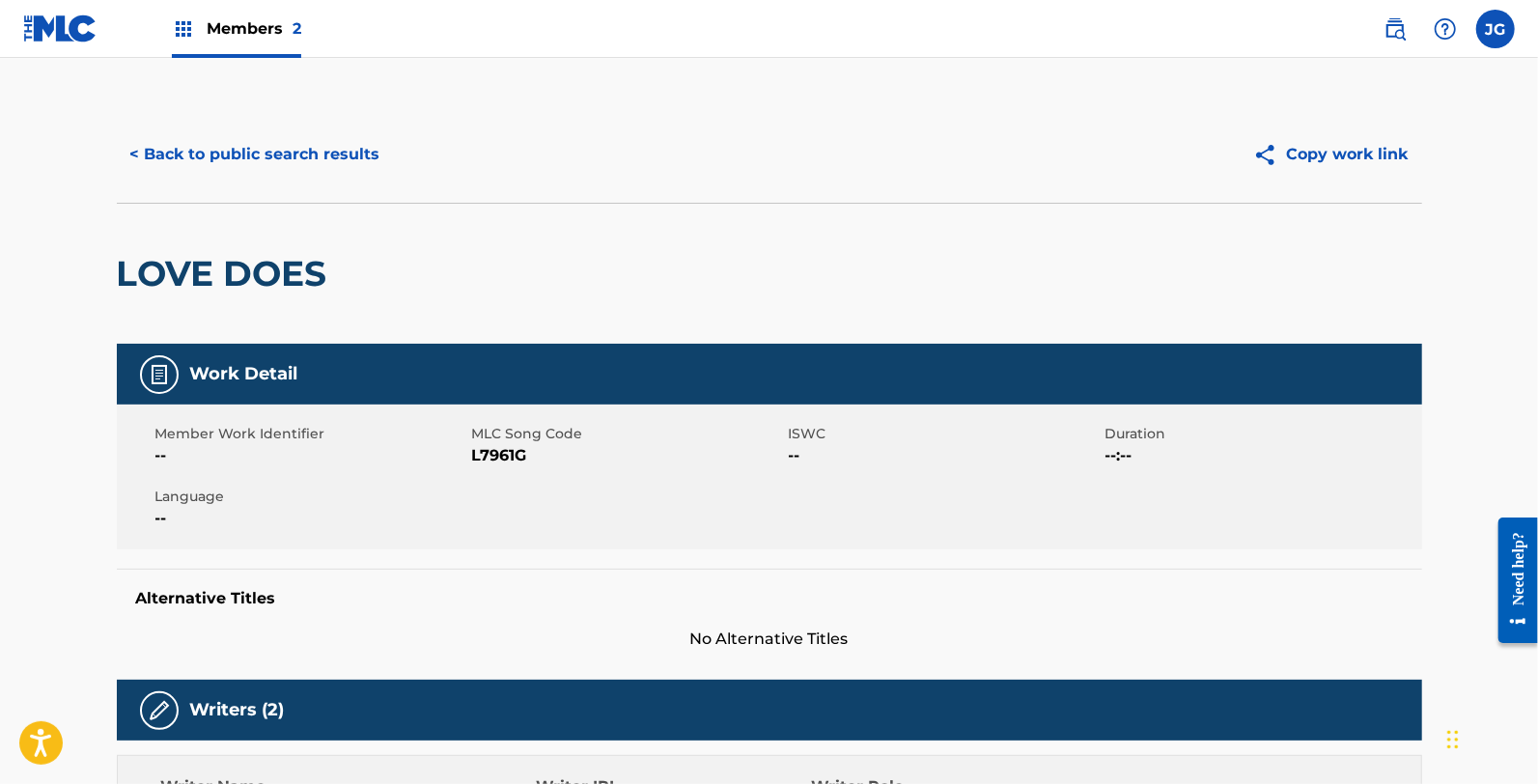
click at [495, 450] on span "L7961G" at bounding box center [628, 456] width 311 height 23
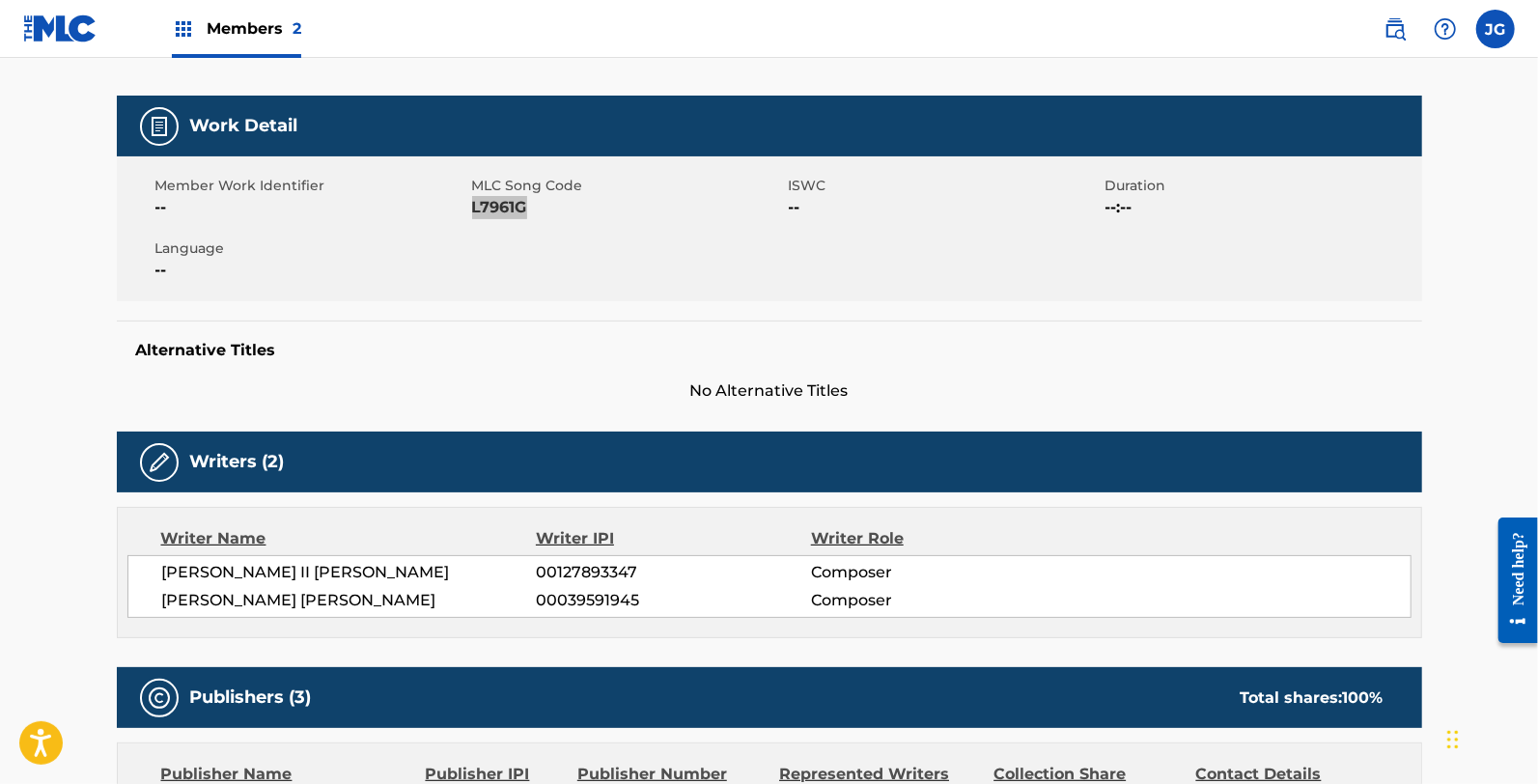
scroll to position [85, 0]
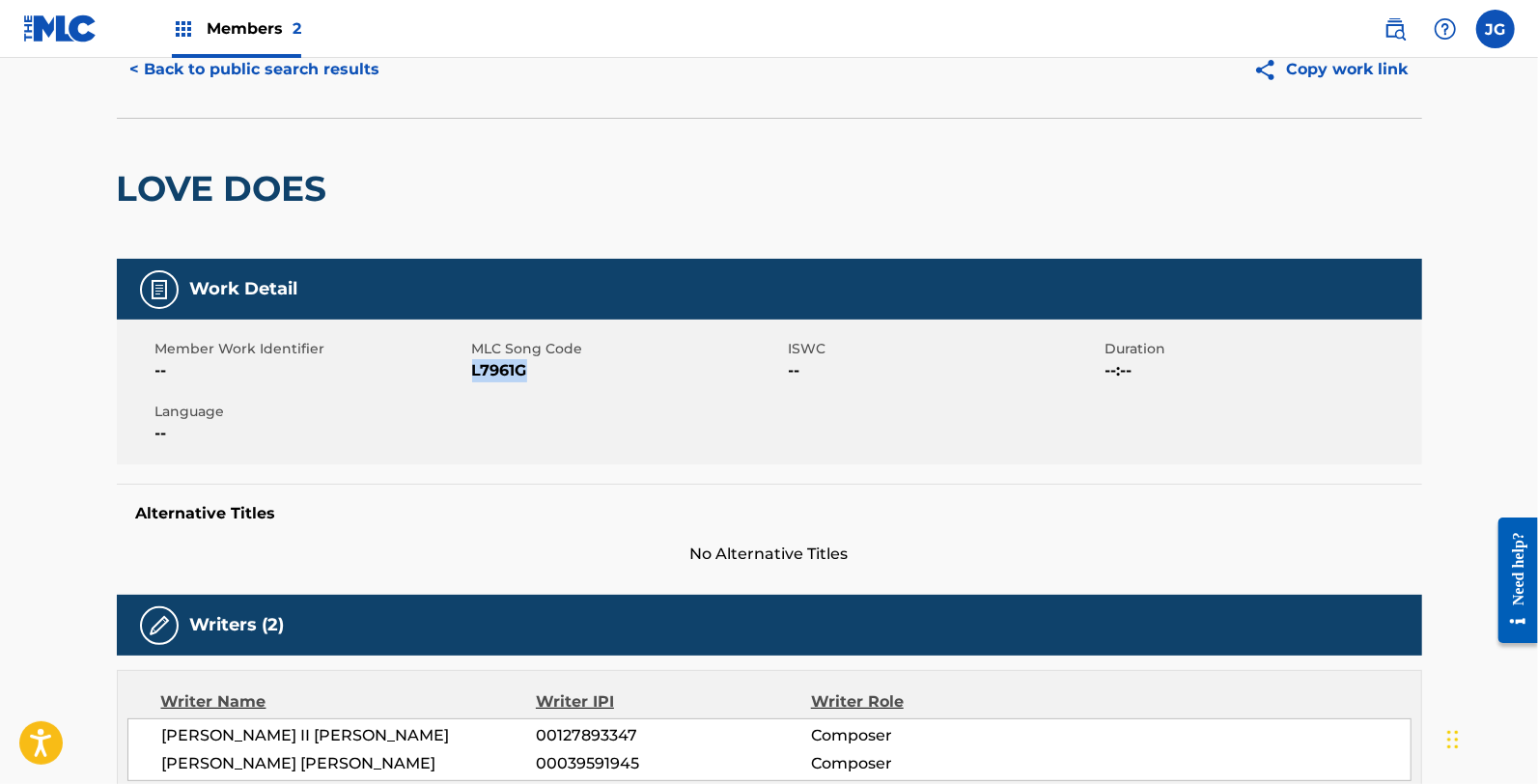
click at [222, 115] on div "< Back to public search results Copy work link" at bounding box center [769, 69] width 1305 height 96
click at [225, 87] on button "< Back to public search results" at bounding box center [255, 70] width 278 height 49
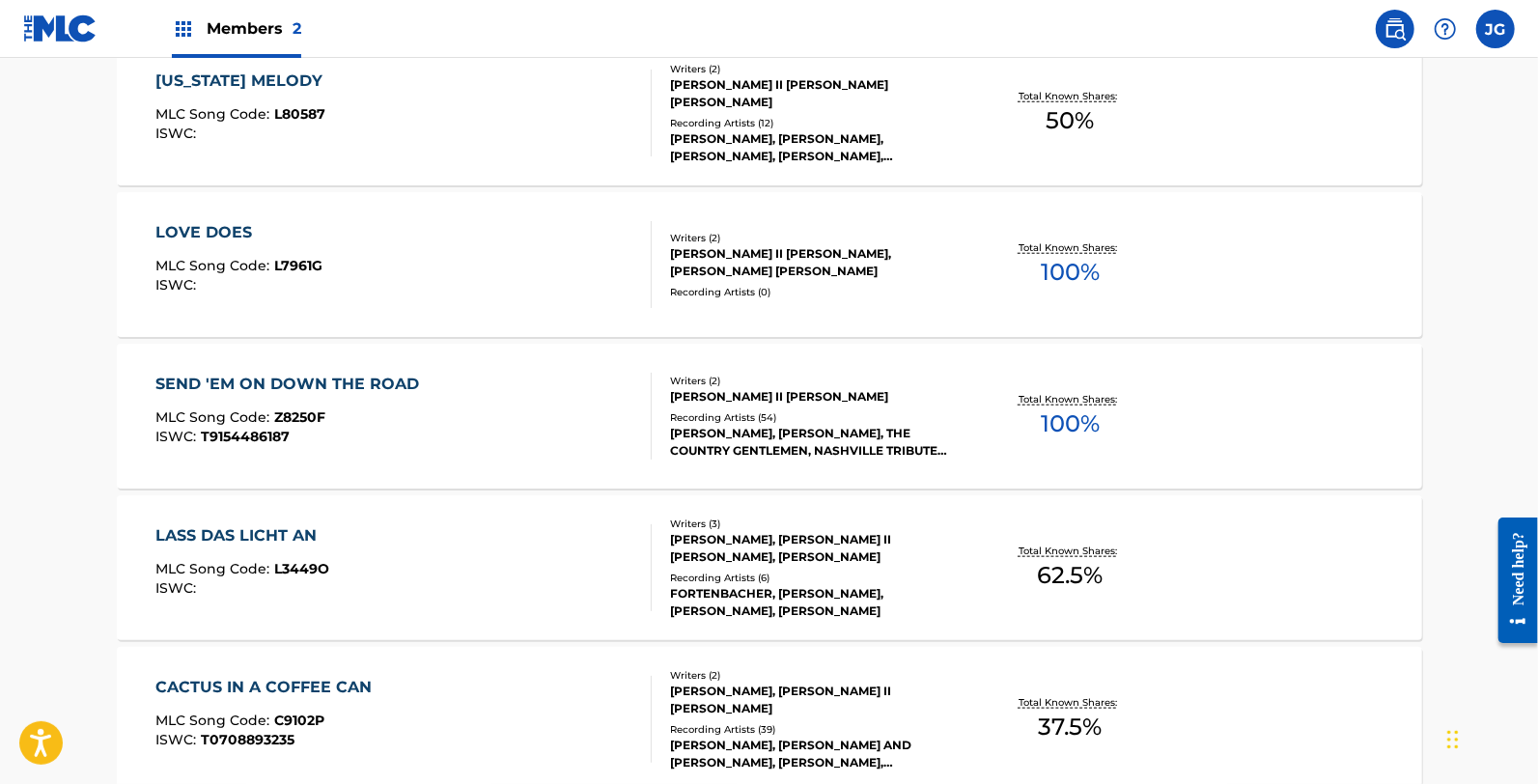
scroll to position [1072, 0]
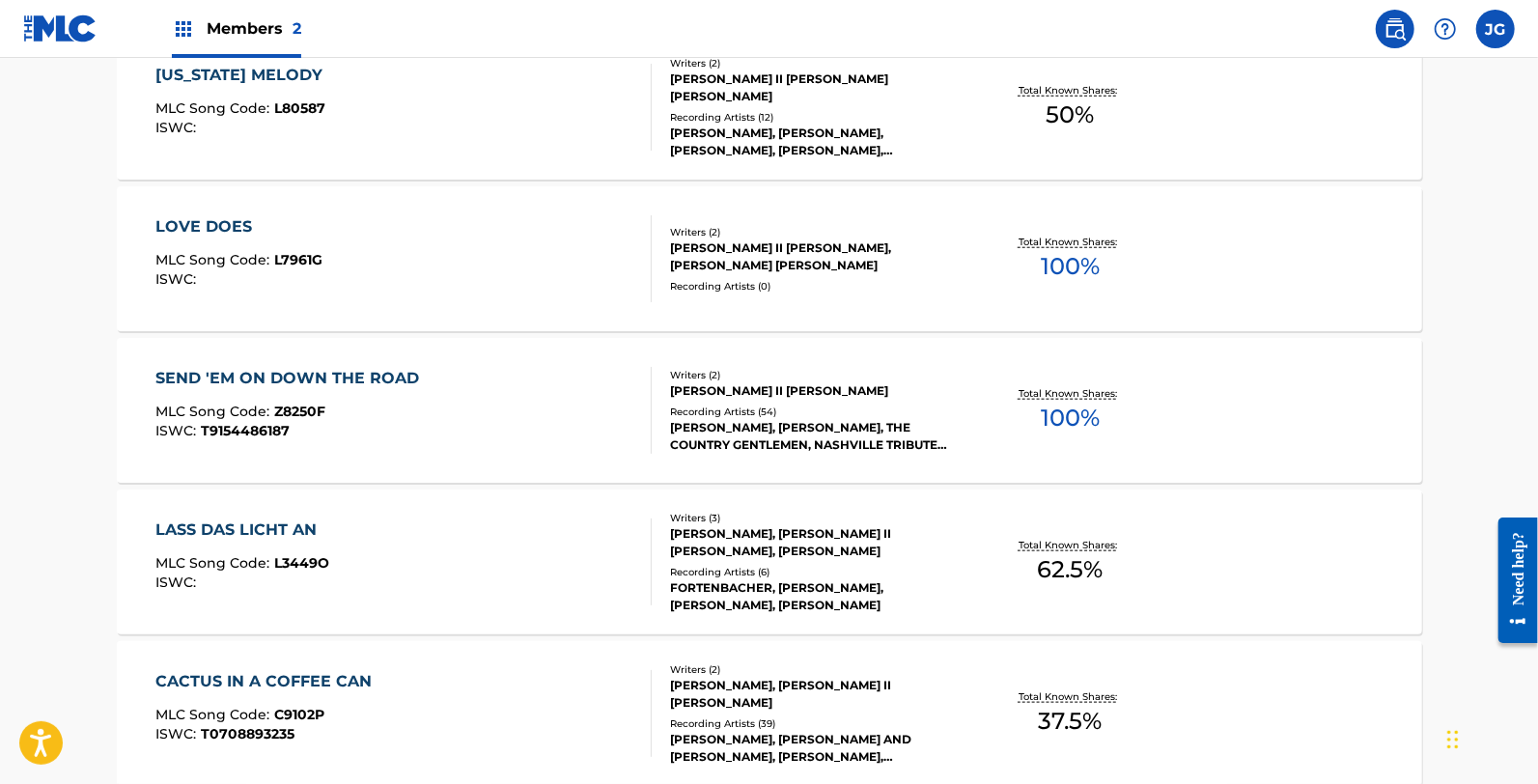
click at [340, 416] on div "MLC Song Code : Z8250F" at bounding box center [292, 414] width 274 height 19
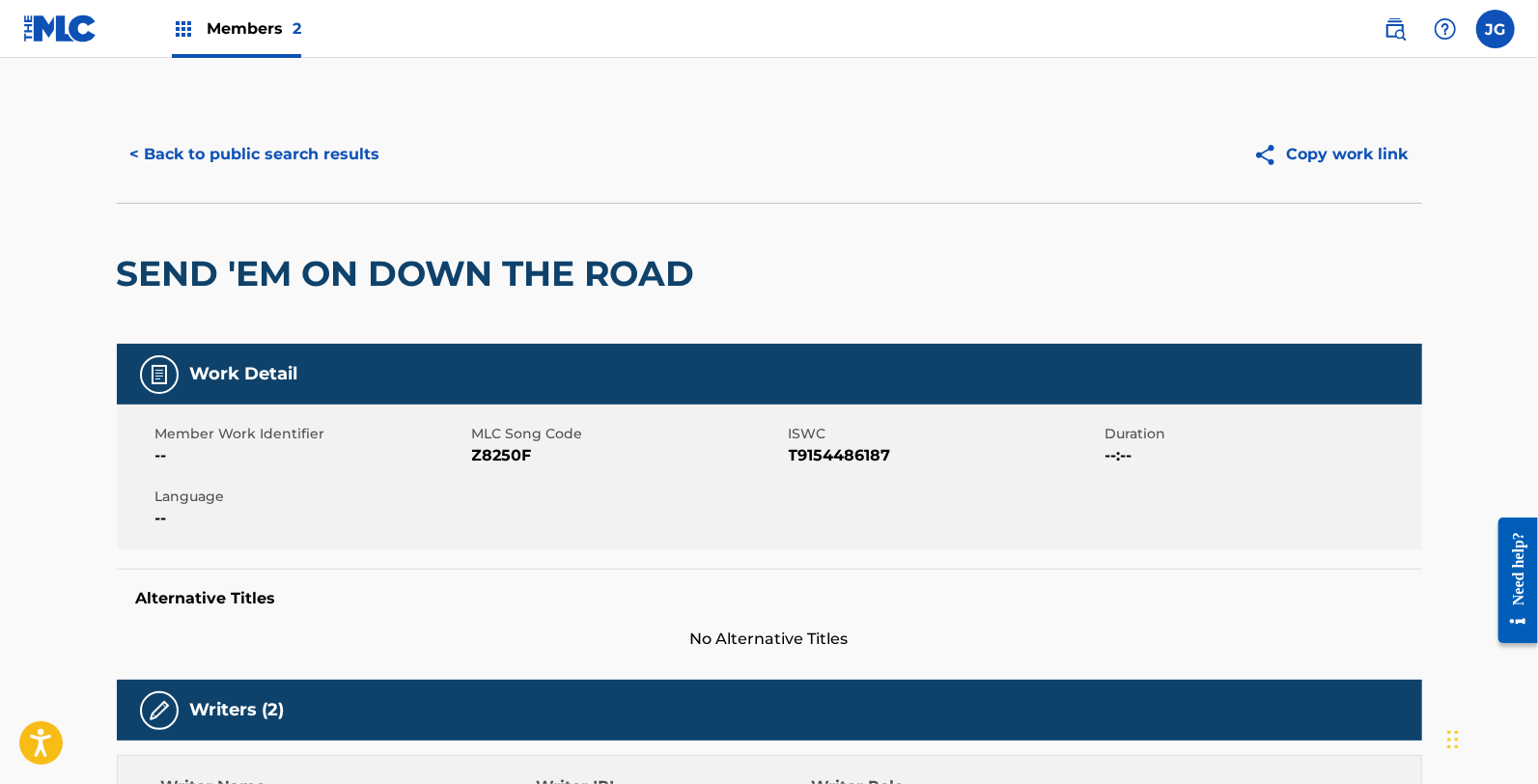
click at [539, 459] on span "Z8250F" at bounding box center [628, 456] width 311 height 23
click at [537, 458] on span "Z8250F" at bounding box center [628, 456] width 311 height 23
click at [507, 457] on span "Z8250F" at bounding box center [628, 456] width 311 height 23
click at [506, 458] on span "Z8250F" at bounding box center [628, 456] width 311 height 23
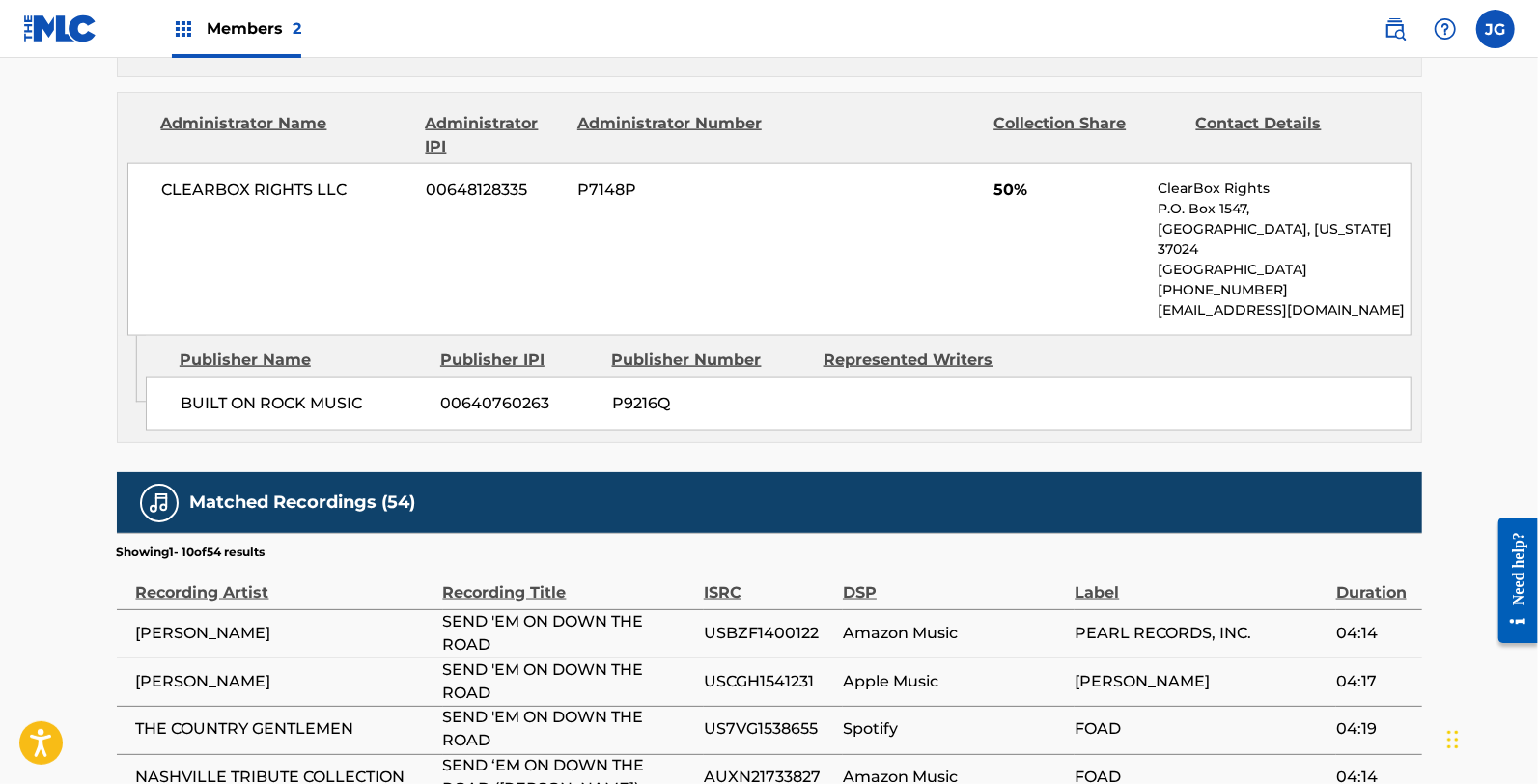
scroll to position [1609, 0]
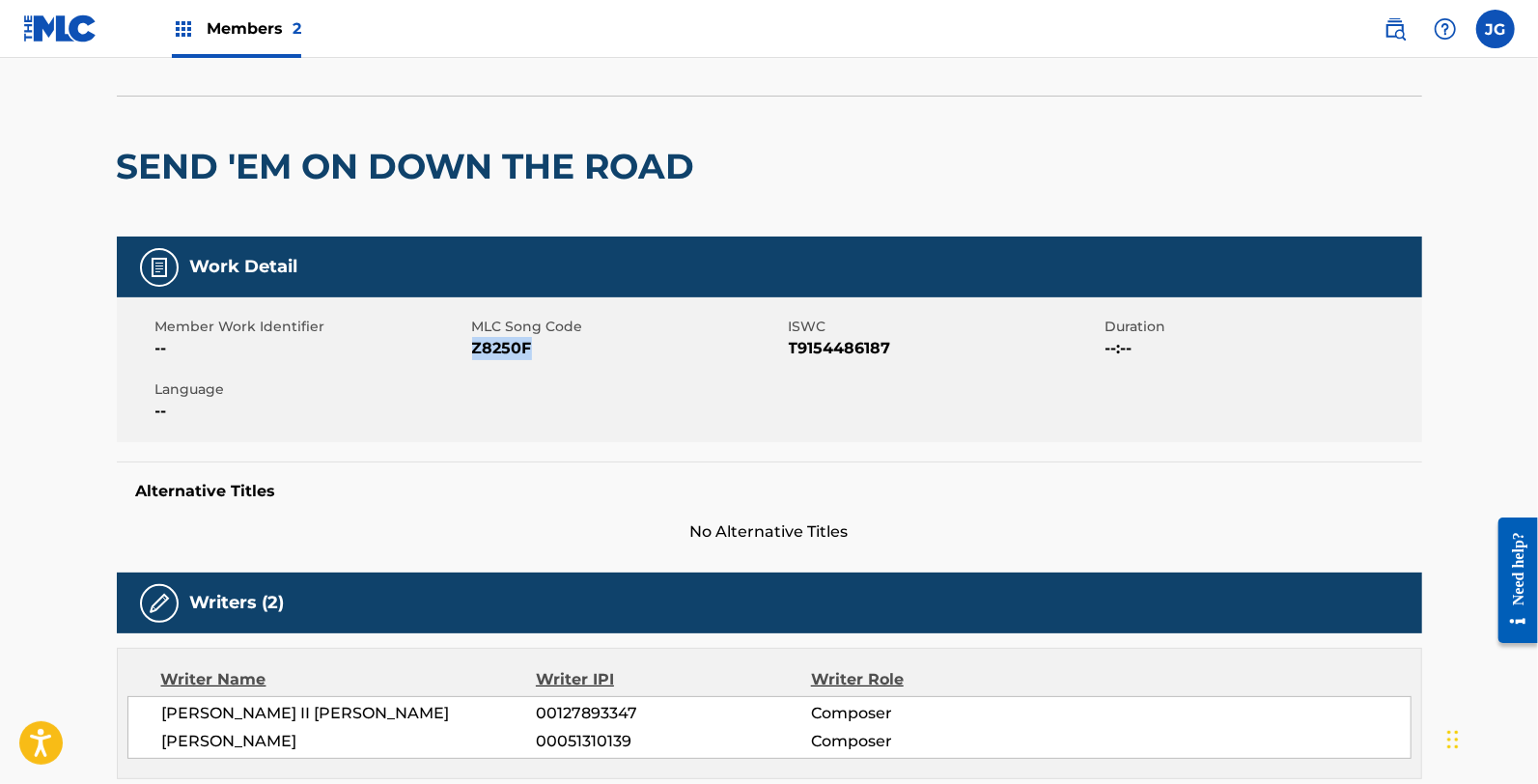
click at [238, 158] on h2 "SEND 'EM ON DOWN THE ROAD" at bounding box center [410, 166] width 588 height 44
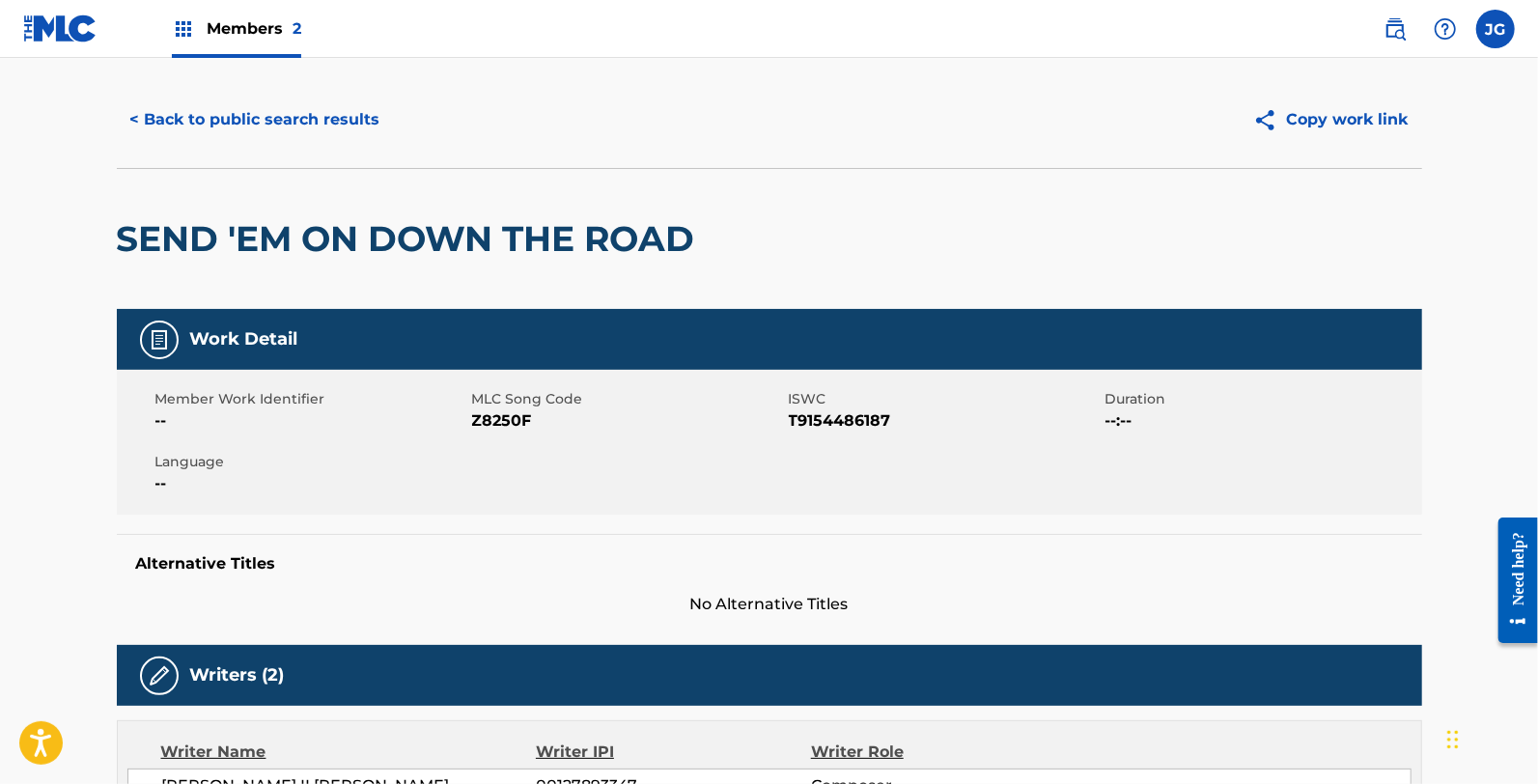
scroll to position [0, 0]
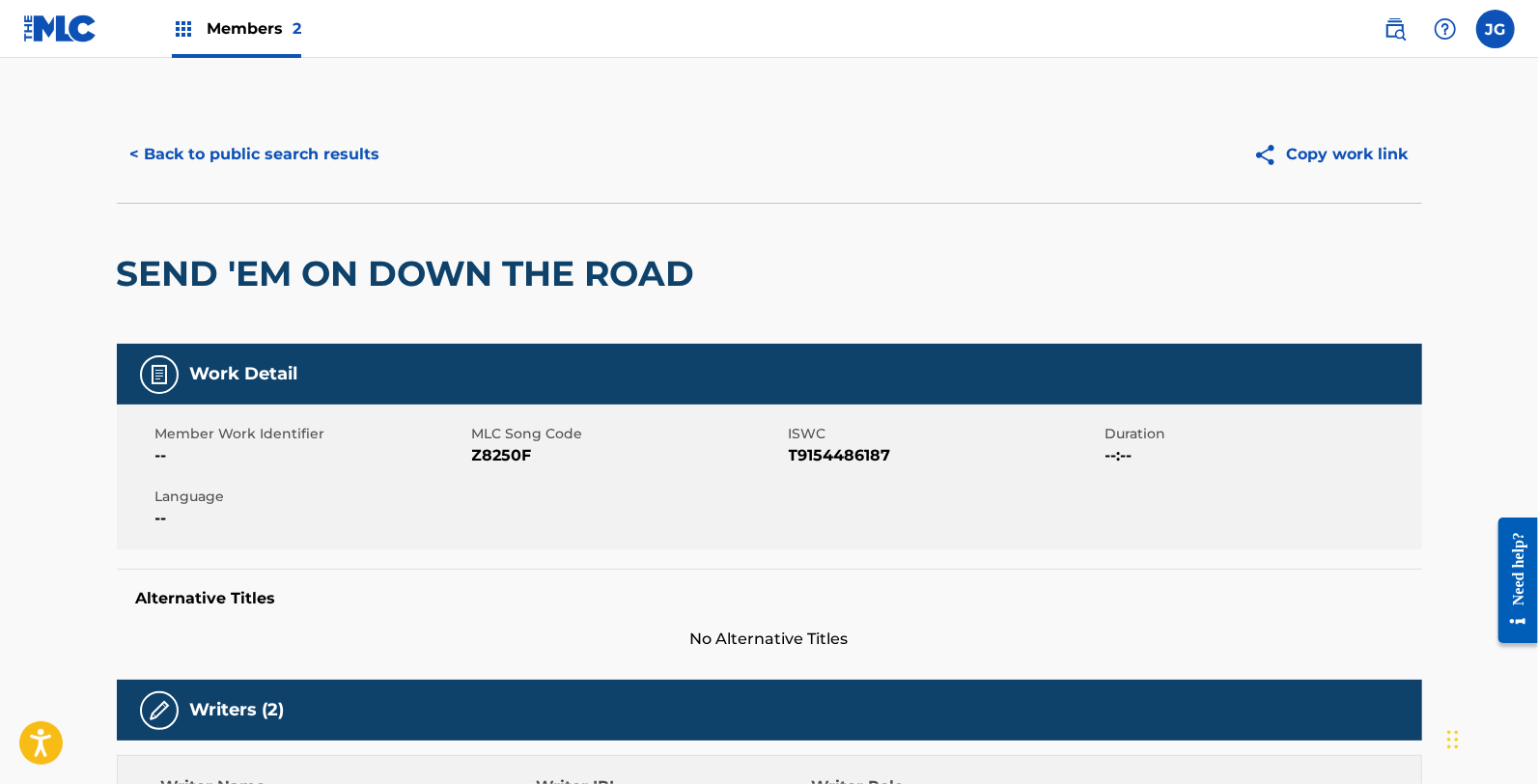
click at [240, 159] on button "< Back to public search results" at bounding box center [255, 154] width 278 height 49
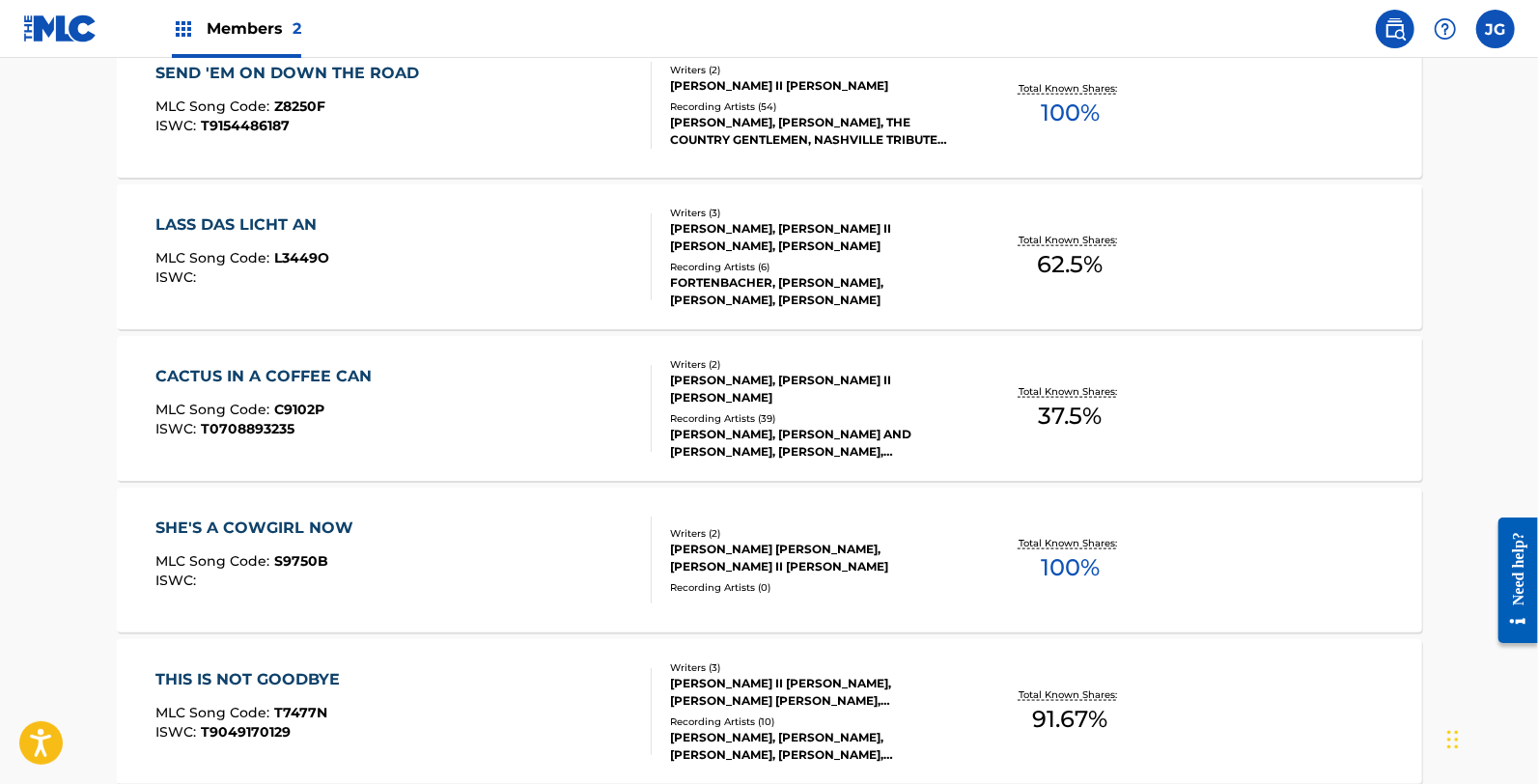
scroll to position [1394, 0]
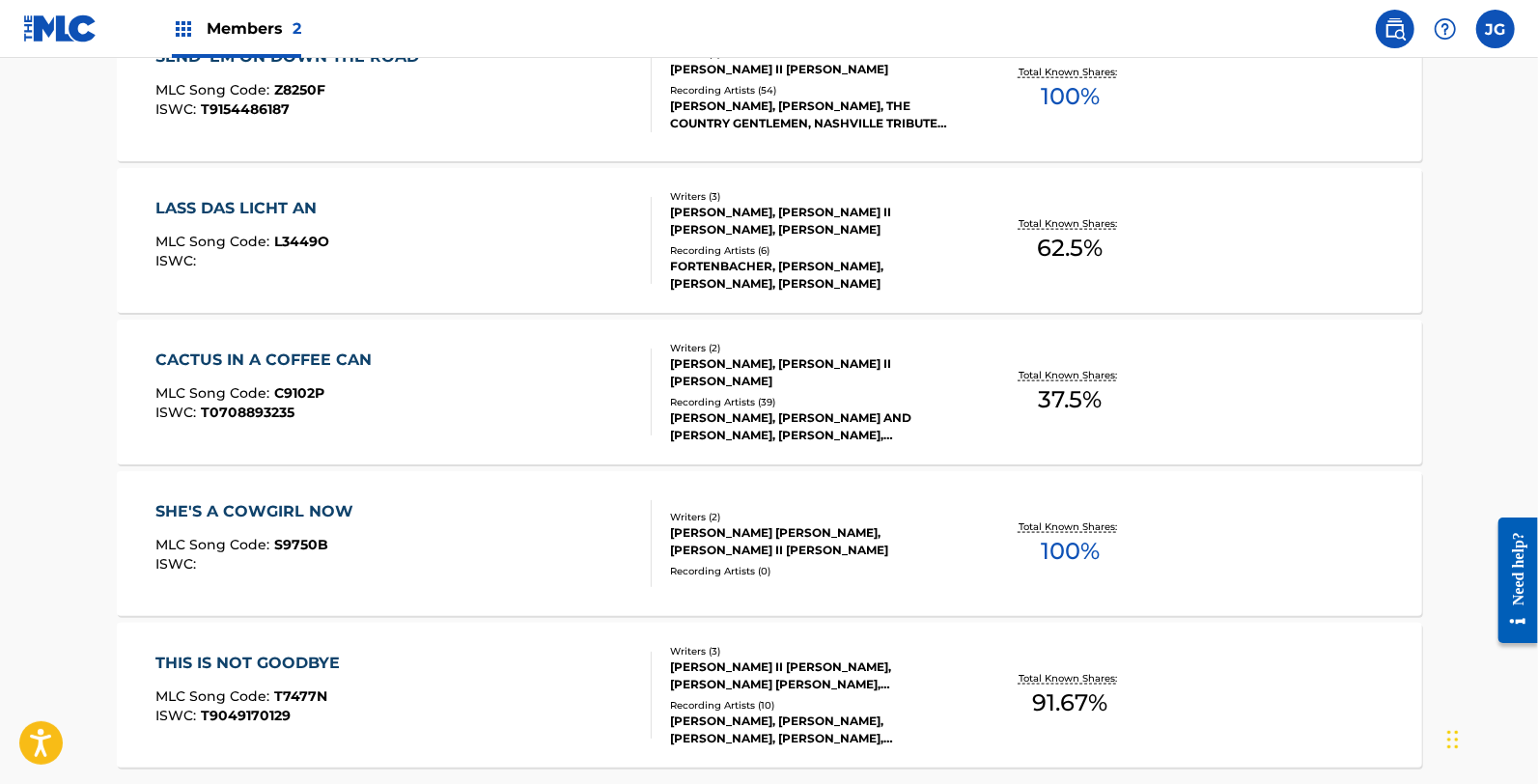
click at [363, 245] on div "LASS DAS LICHT AN MLC Song Code : L3449O ISWC :" at bounding box center [403, 241] width 496 height 87
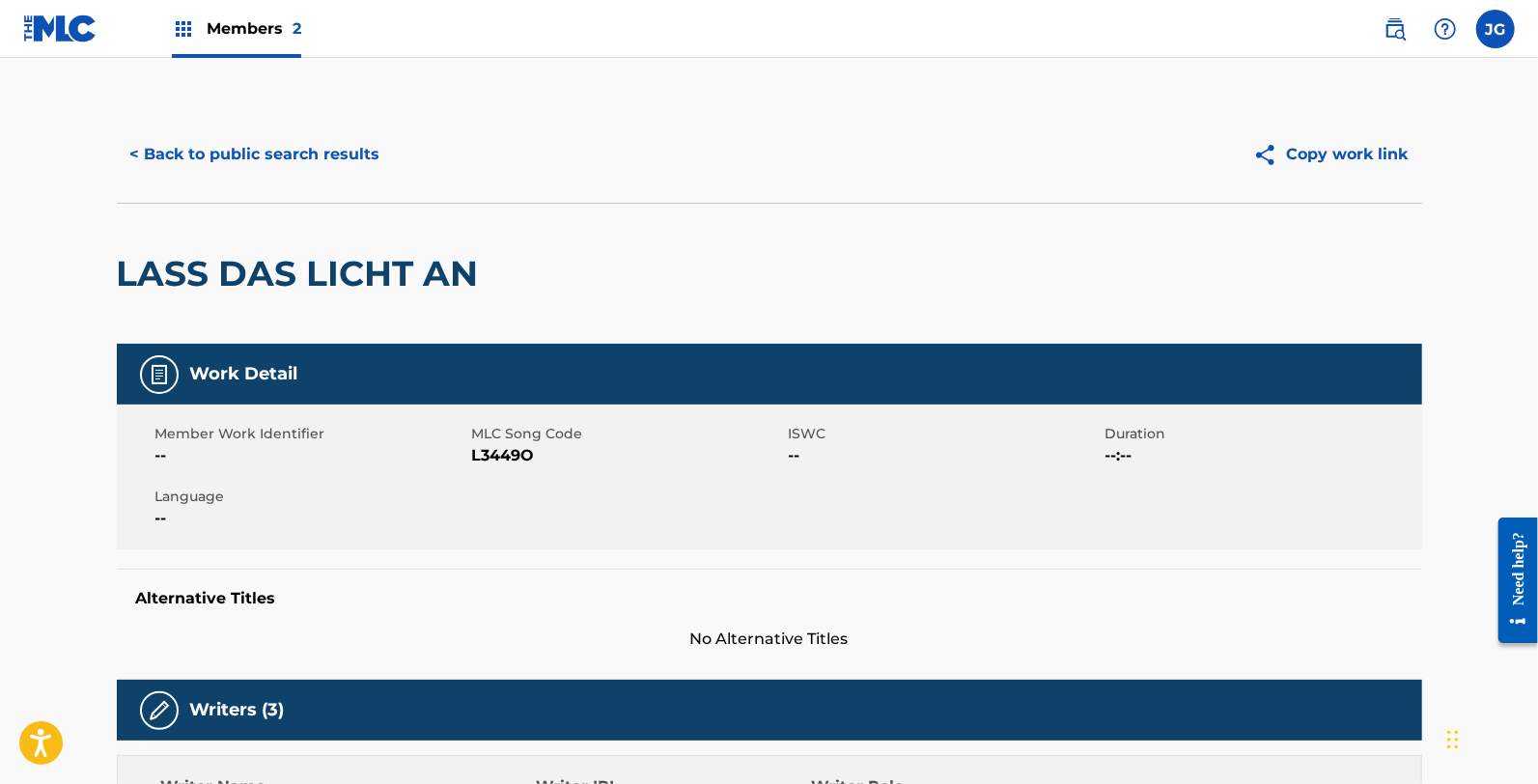
click at [504, 441] on span "MLC Song Code" at bounding box center [628, 434] width 311 height 20
click at [509, 452] on span "L3449O" at bounding box center [628, 456] width 311 height 23
click at [254, 171] on button "< Back to public search results" at bounding box center [255, 154] width 278 height 49
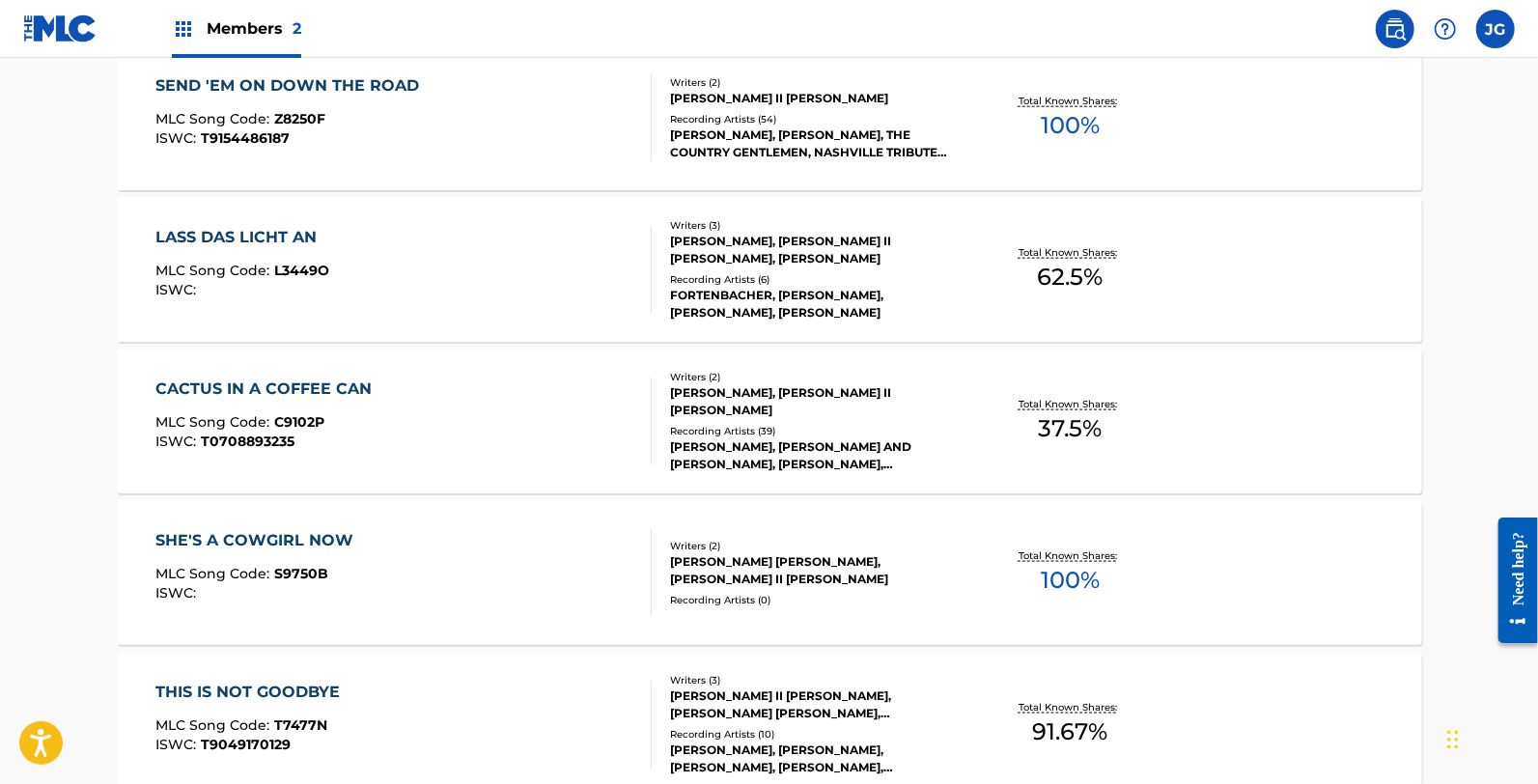
scroll to position [1394, 0]
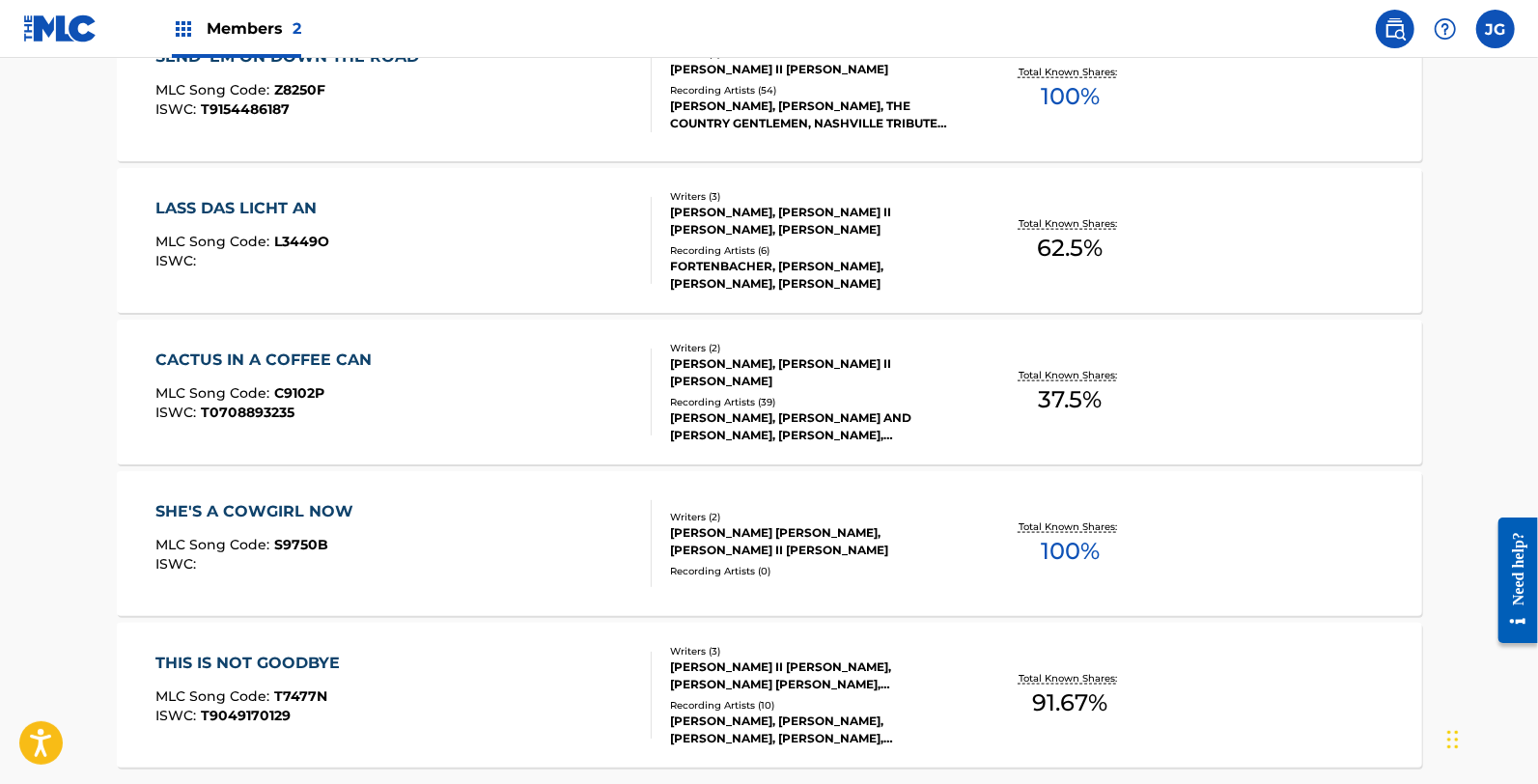
click at [479, 428] on div "CACTUS IN A COFFEE CAN MLC Song Code : C9102P ISWC : T0708893235" at bounding box center [403, 392] width 496 height 87
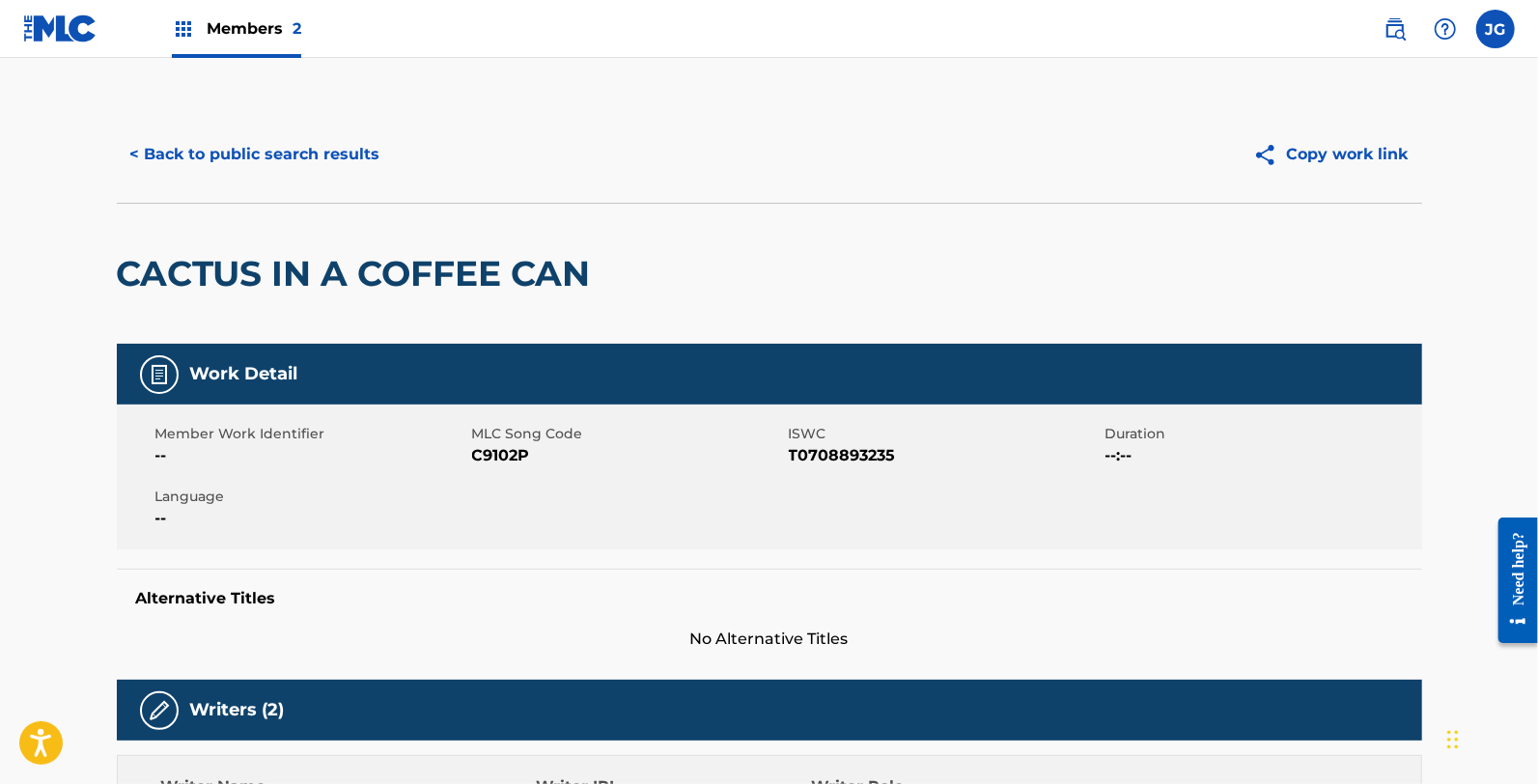
click at [509, 465] on span "C9102P" at bounding box center [628, 456] width 311 height 23
click at [507, 465] on span "C9102P" at bounding box center [628, 456] width 311 height 23
click at [199, 149] on button "< Back to public search results" at bounding box center [255, 154] width 278 height 49
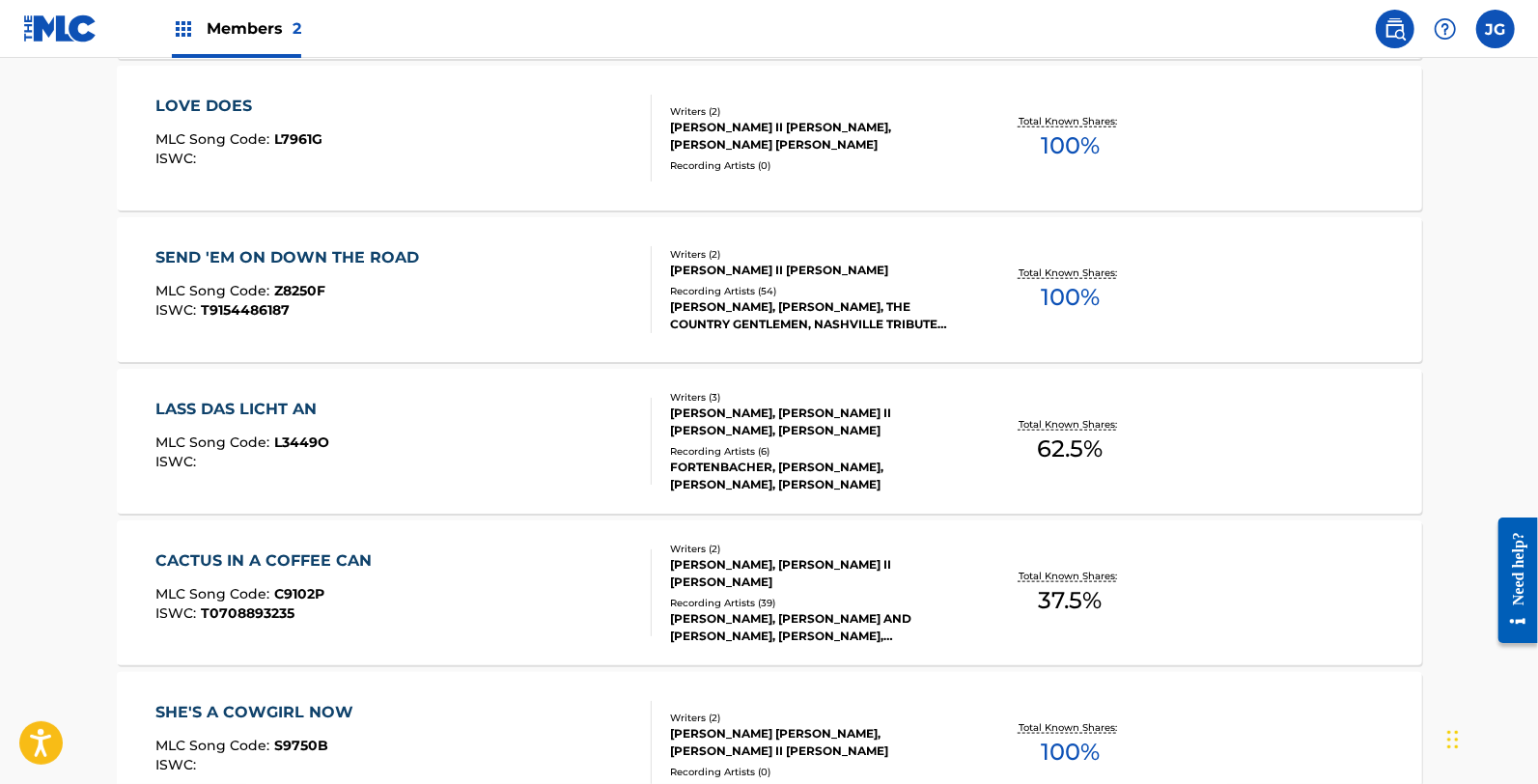
scroll to position [1394, 0]
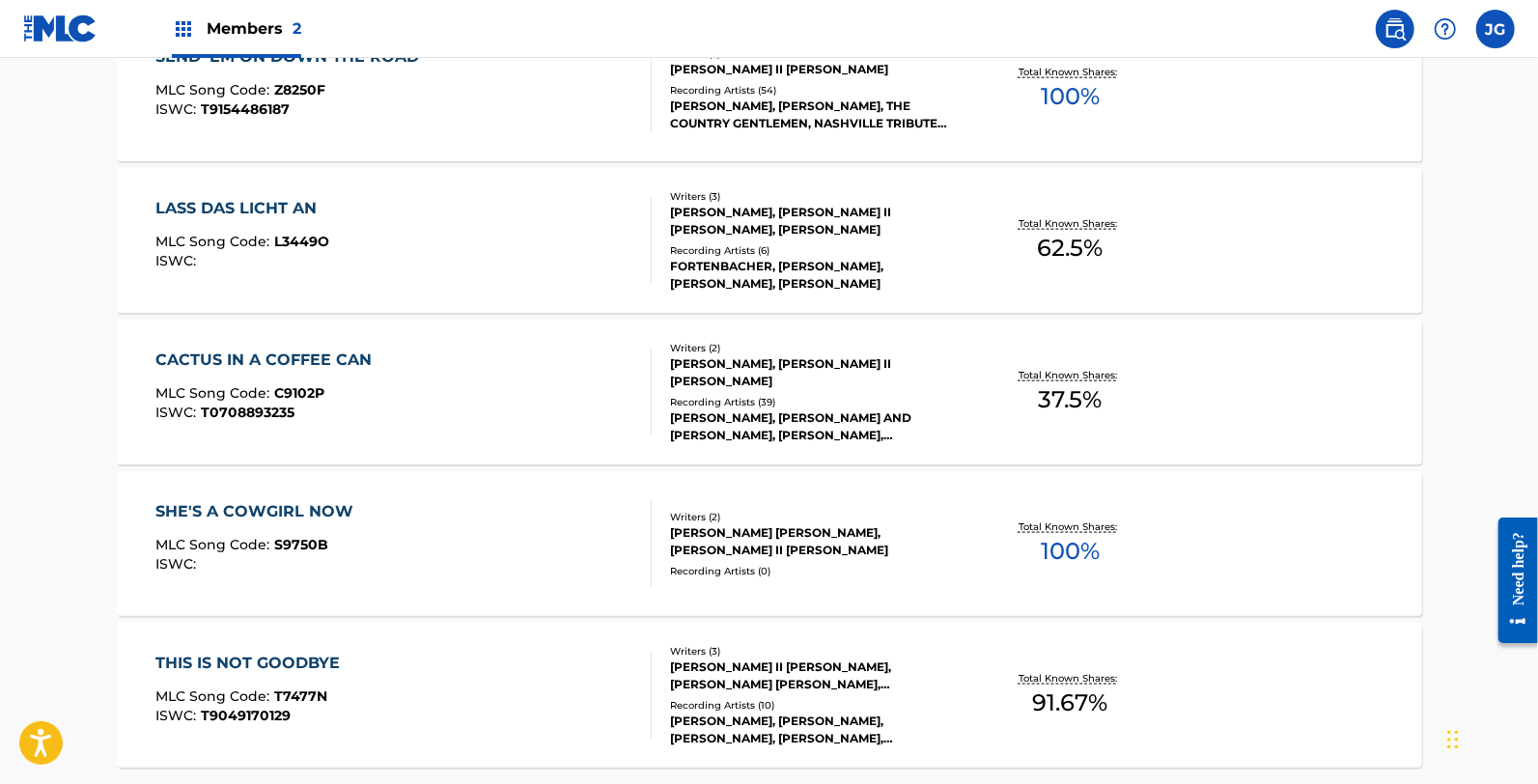
click at [352, 496] on div "SHE'S A COWGIRL NOW MLC Song Code : S9750B ISWC : Writers ( 2 ) ROBERT CROSBY H…" at bounding box center [769, 543] width 1305 height 145
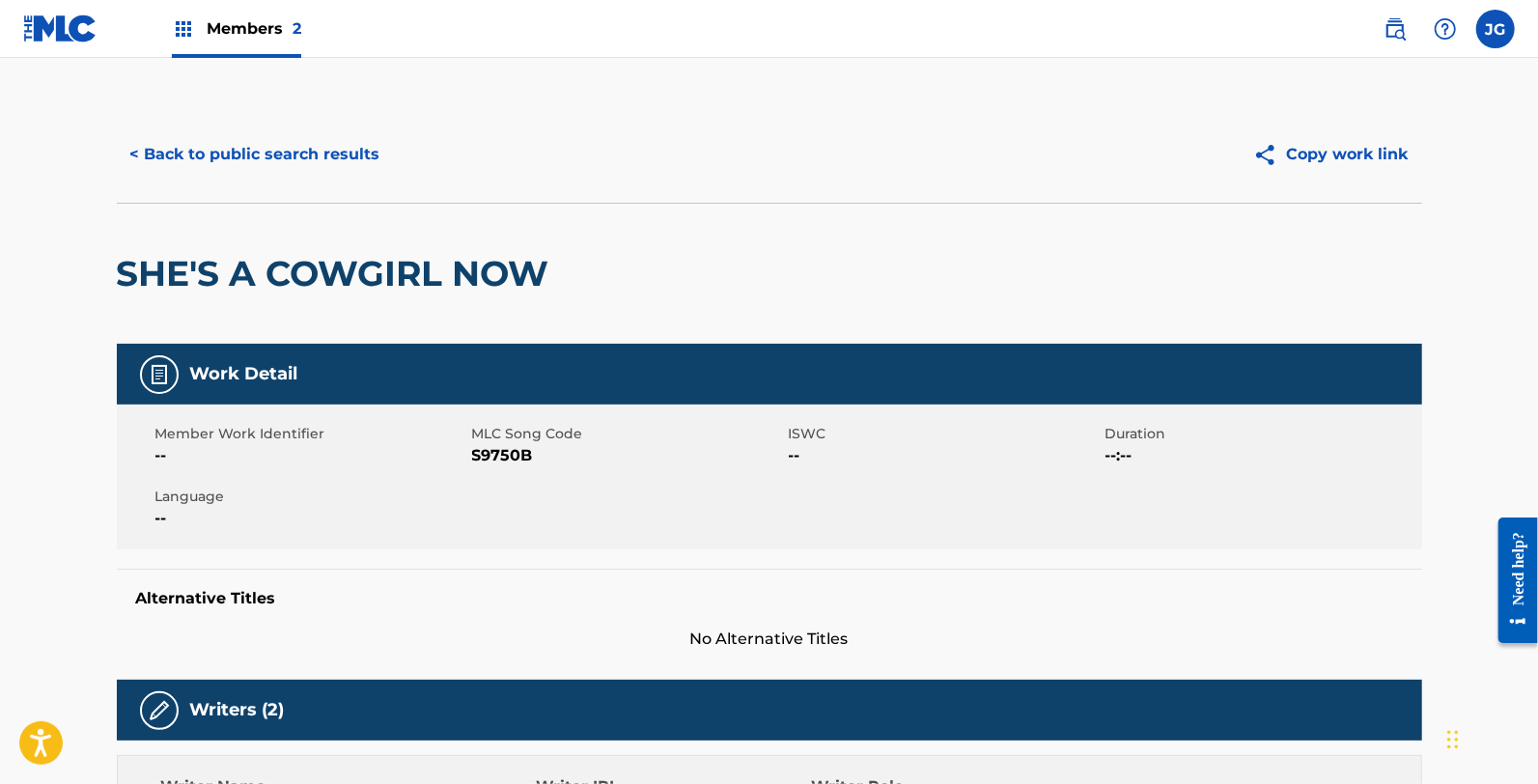
click at [522, 441] on span "MLC Song Code" at bounding box center [628, 434] width 311 height 20
click at [518, 447] on span "S9750B" at bounding box center [628, 456] width 311 height 23
click at [517, 448] on span "S9750B" at bounding box center [628, 456] width 311 height 23
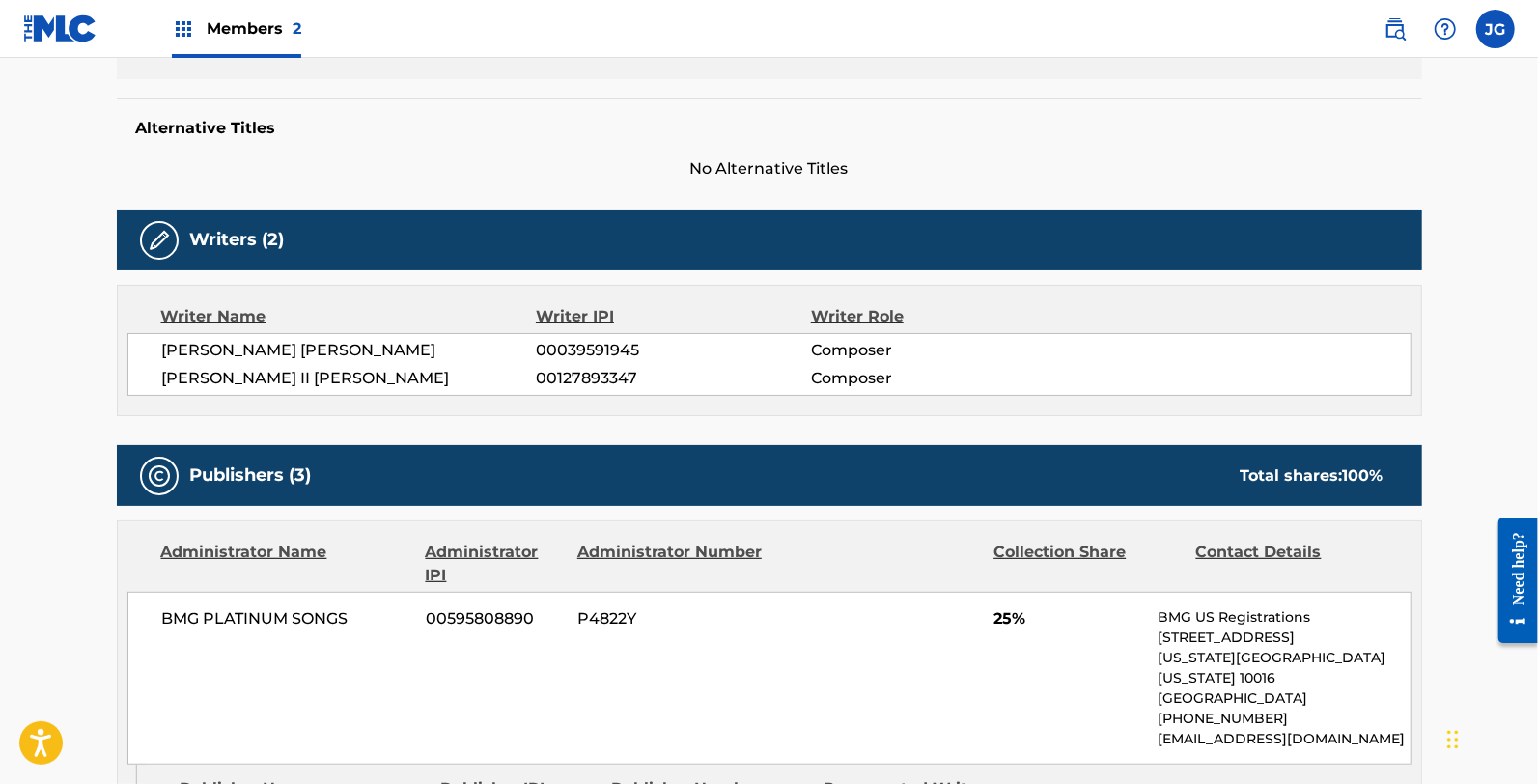
scroll to position [643, 0]
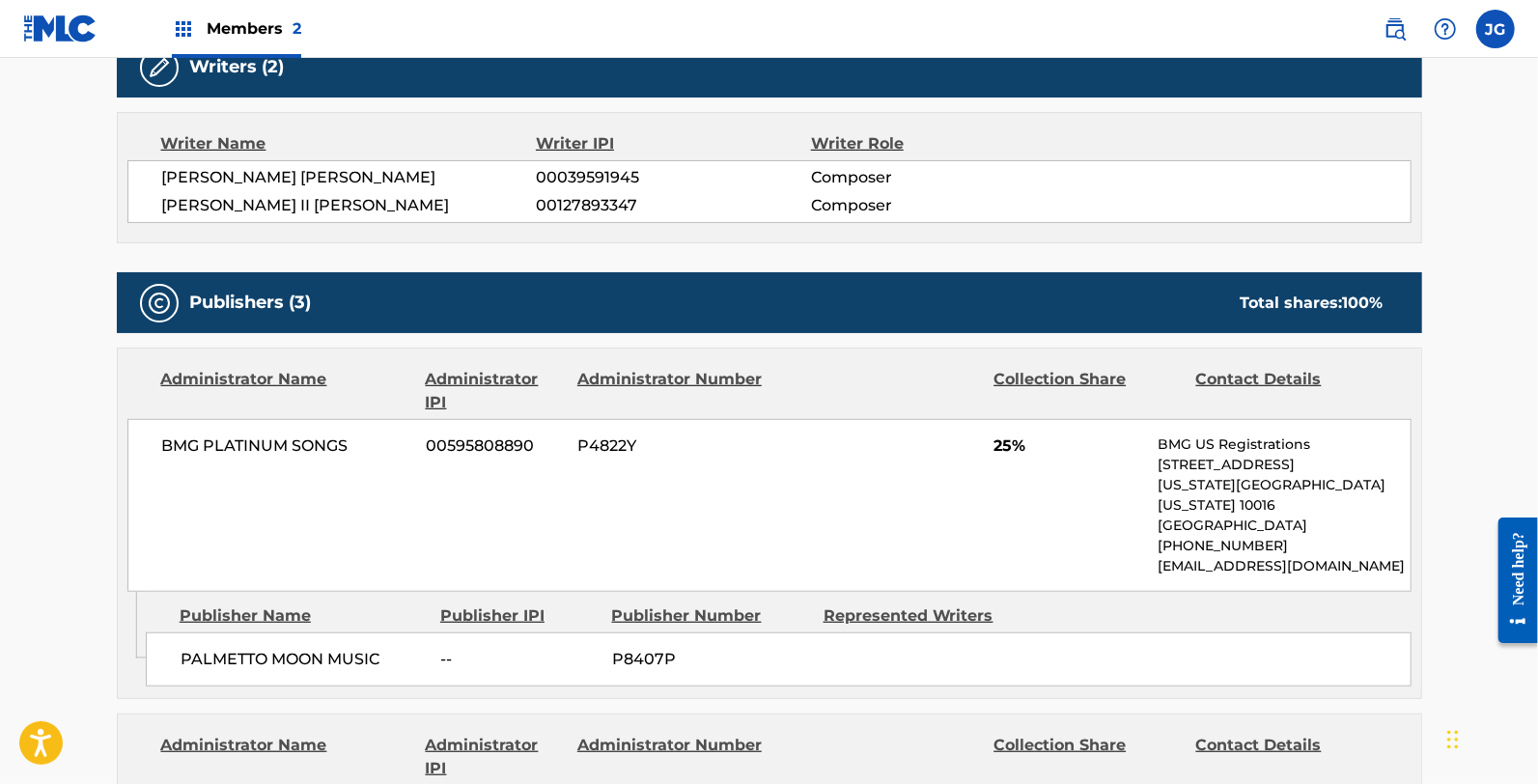
click at [751, 322] on div "Publishers (3) Total shares: 100 %" at bounding box center [769, 303] width 1305 height 61
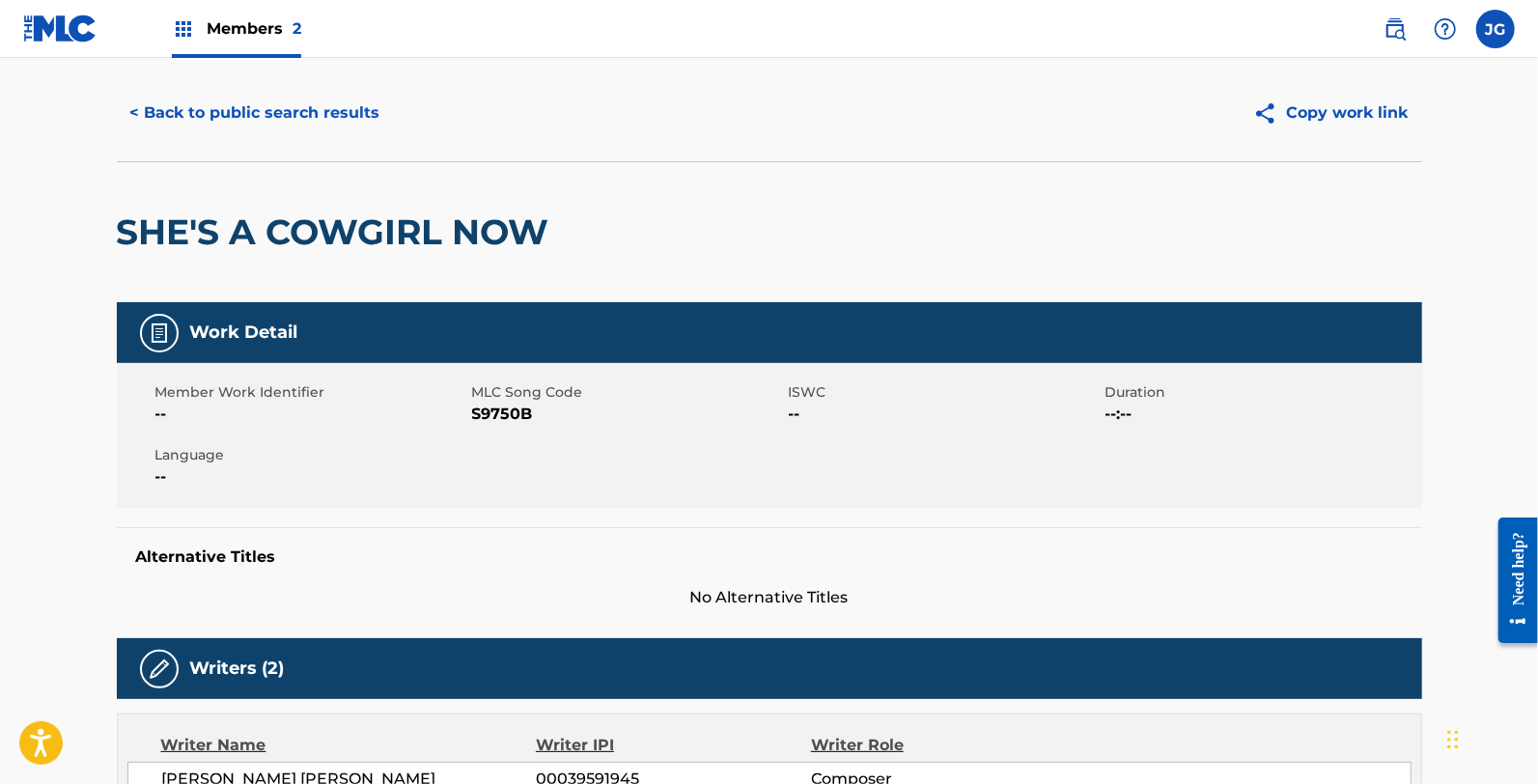
scroll to position [0, 0]
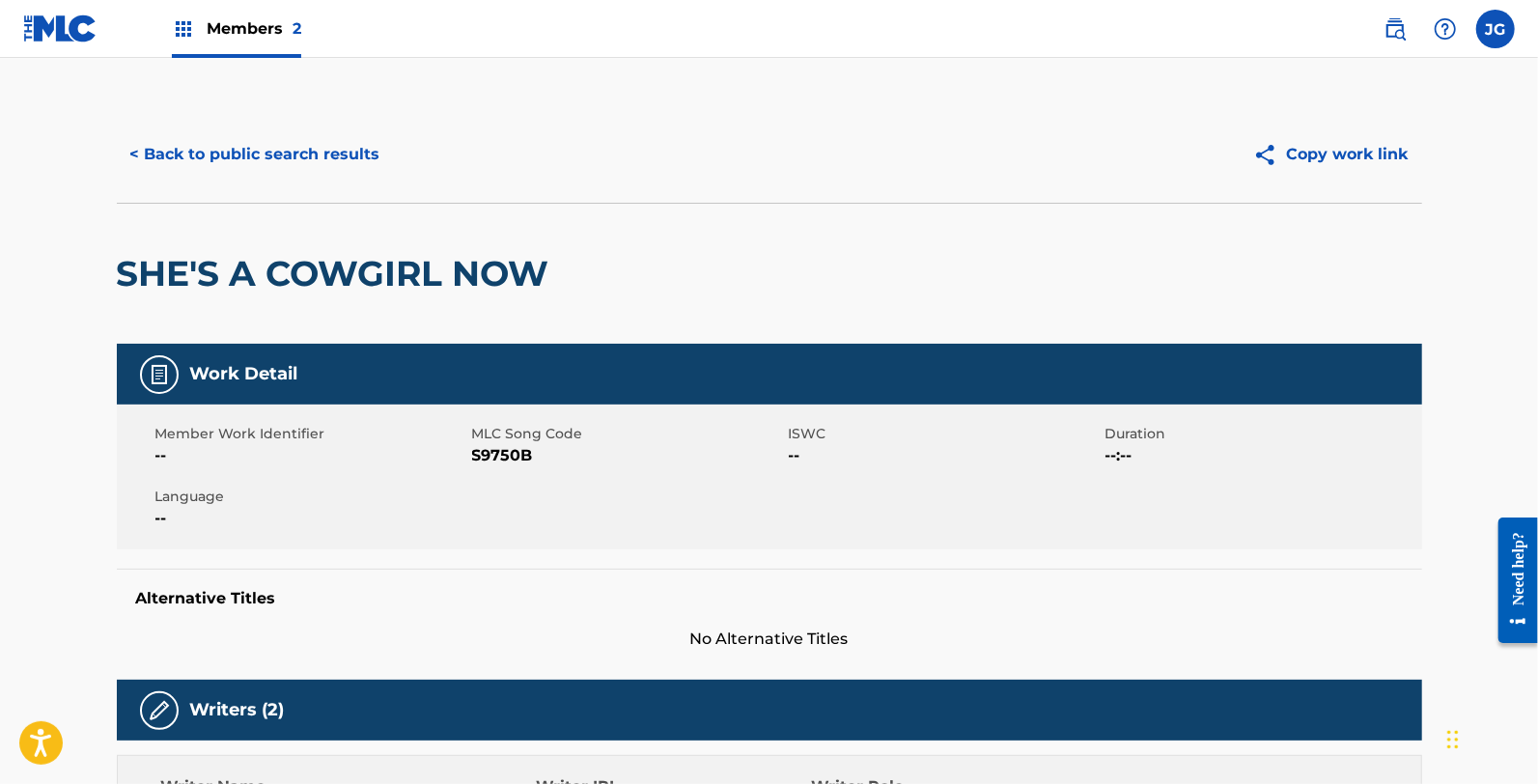
click at [196, 161] on button "< Back to public search results" at bounding box center [255, 154] width 278 height 49
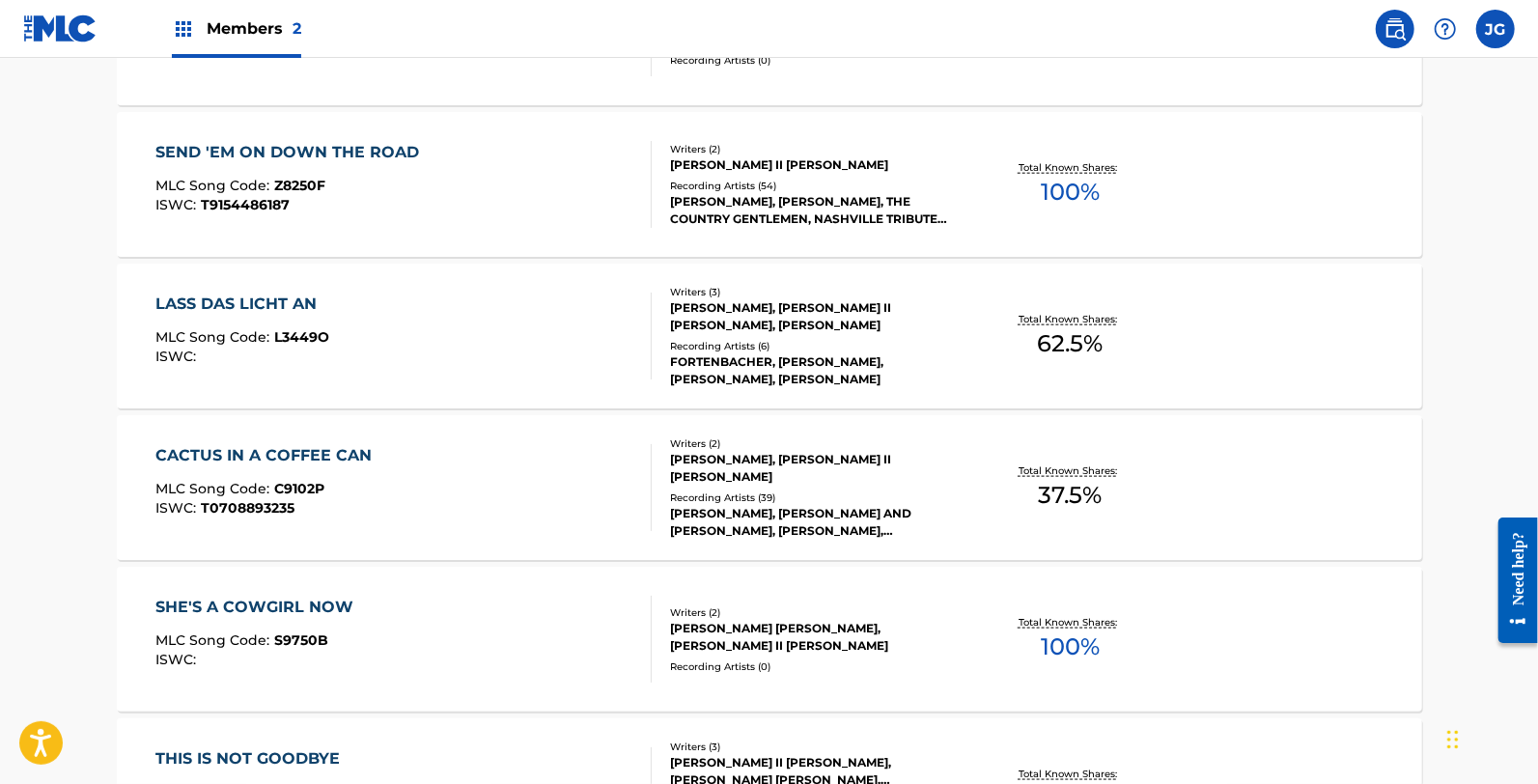
scroll to position [1579, 0]
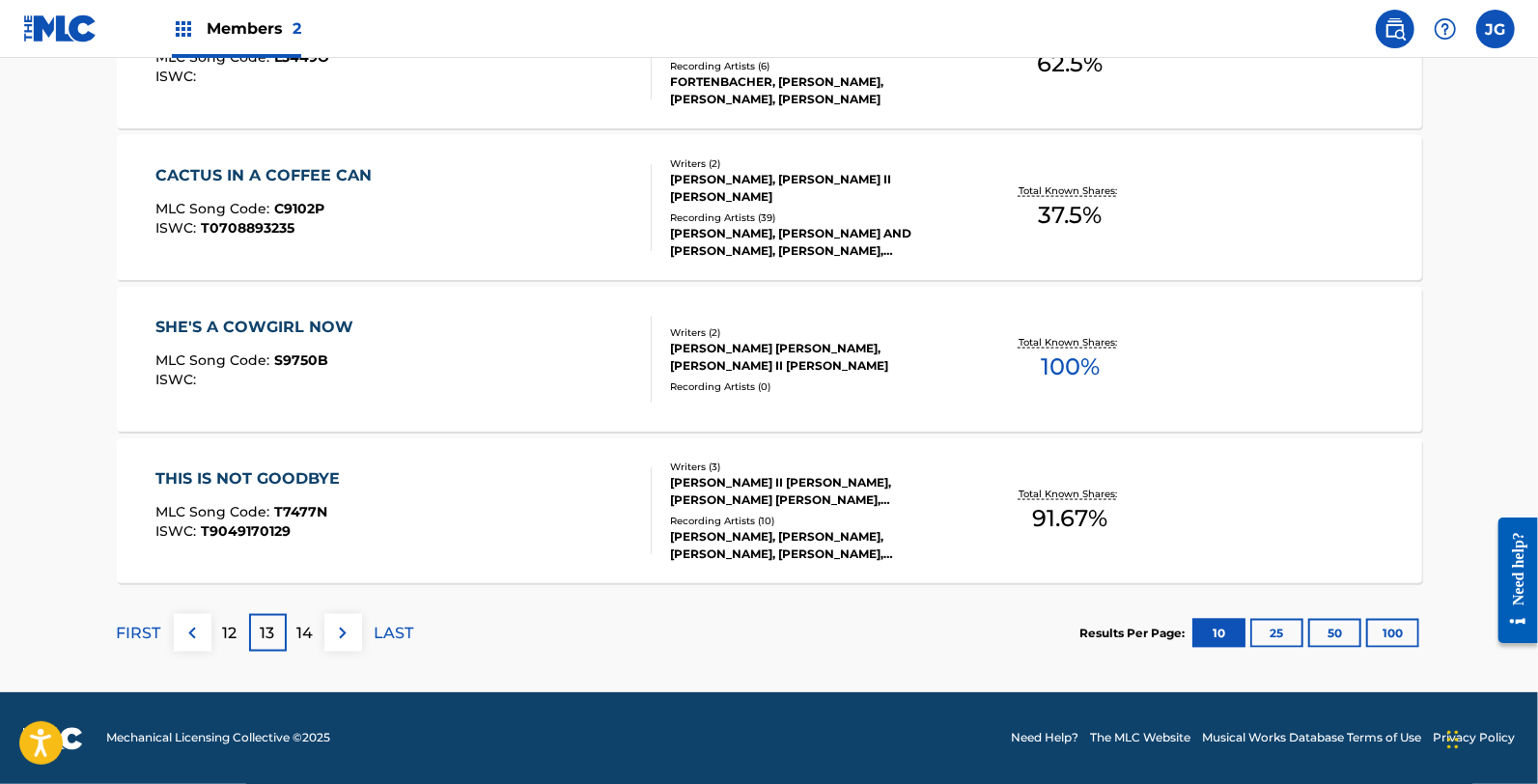
click at [483, 537] on div "THIS IS NOT GOODBYE MLC Song Code : T7477N ISWC : T9049170129" at bounding box center [403, 511] width 496 height 87
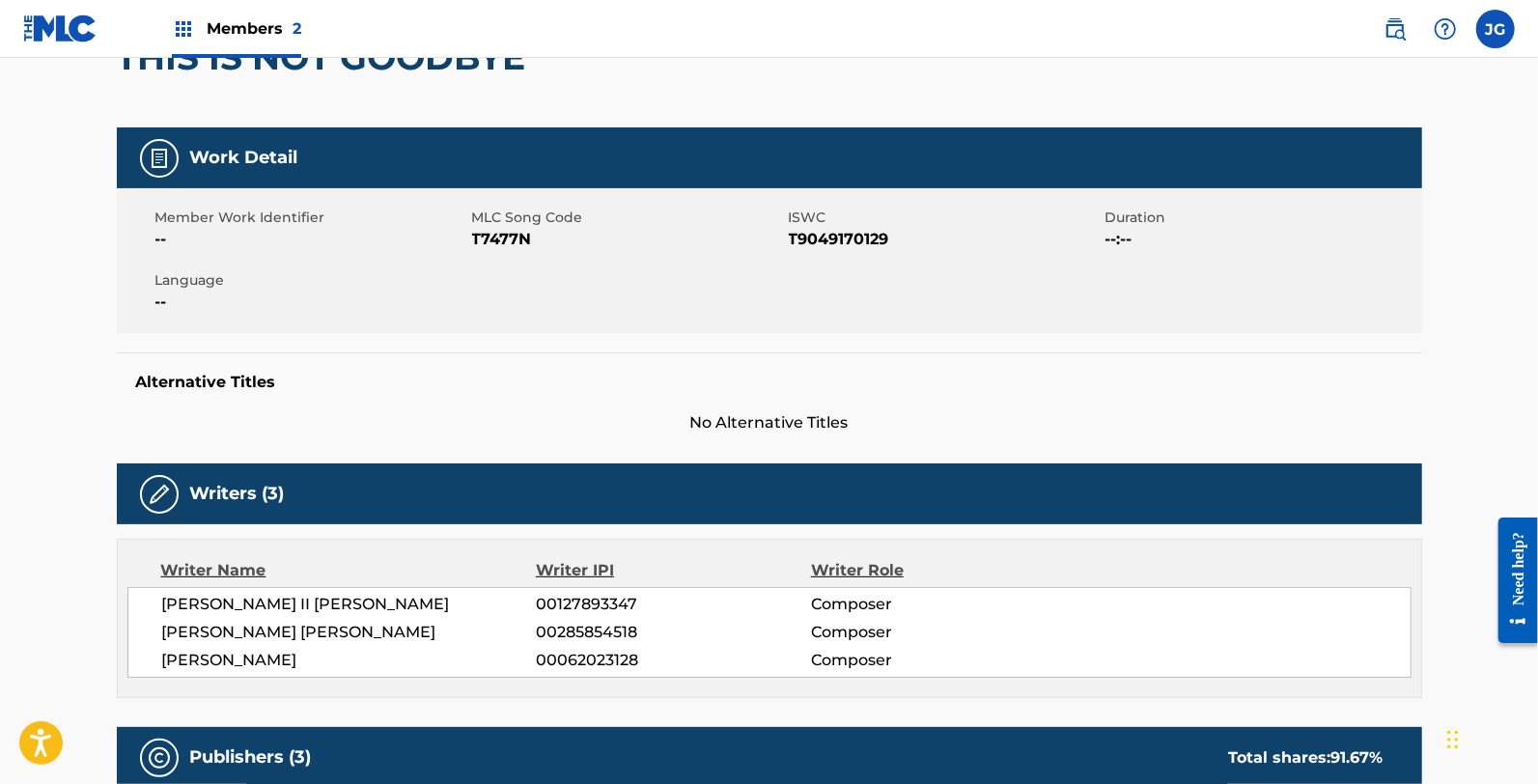
scroll to position [214, 0]
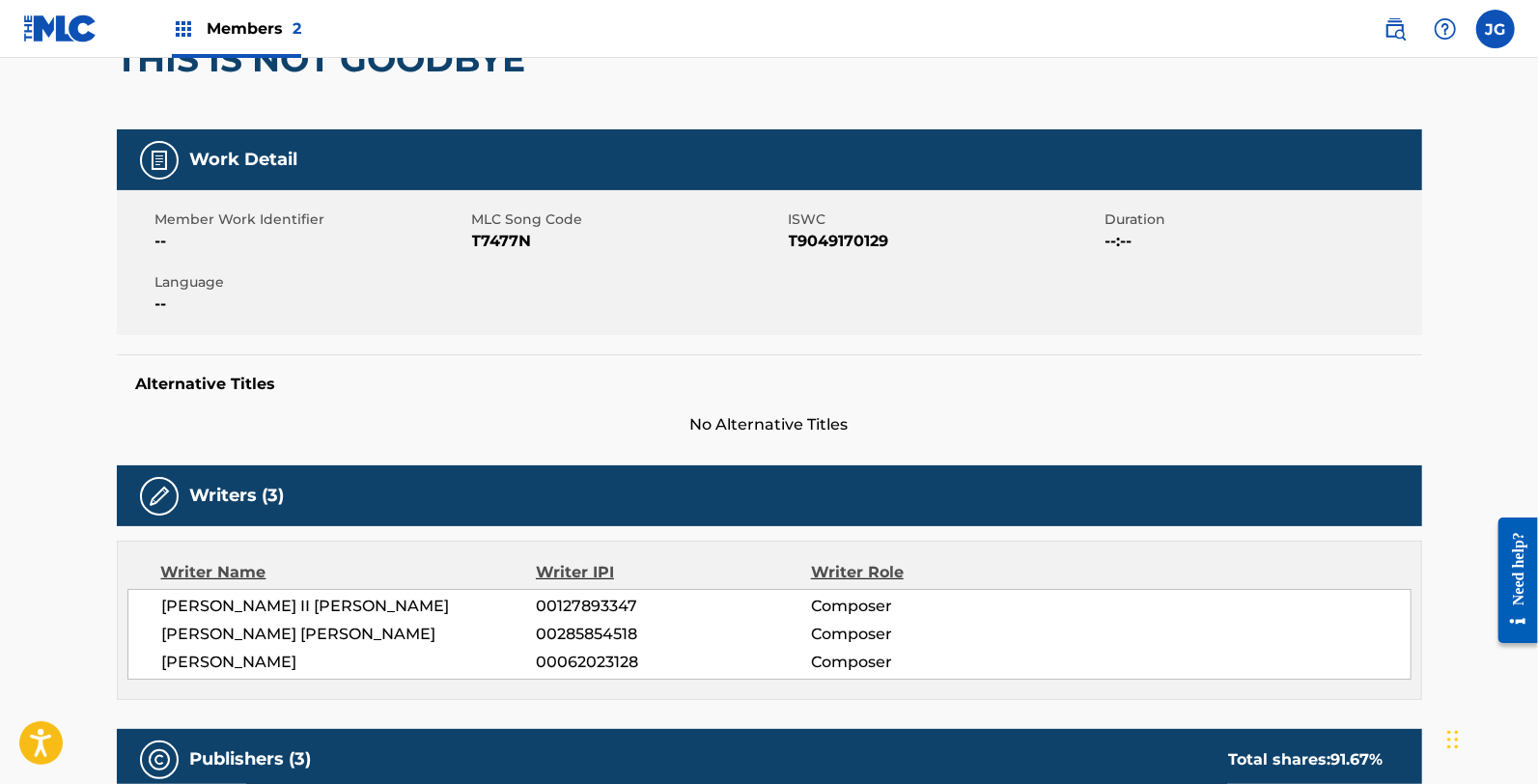
click at [531, 240] on span "T7477N" at bounding box center [628, 242] width 311 height 23
click at [506, 240] on span "T7477N" at bounding box center [628, 242] width 311 height 23
click at [504, 240] on span "T7477N" at bounding box center [628, 242] width 311 height 23
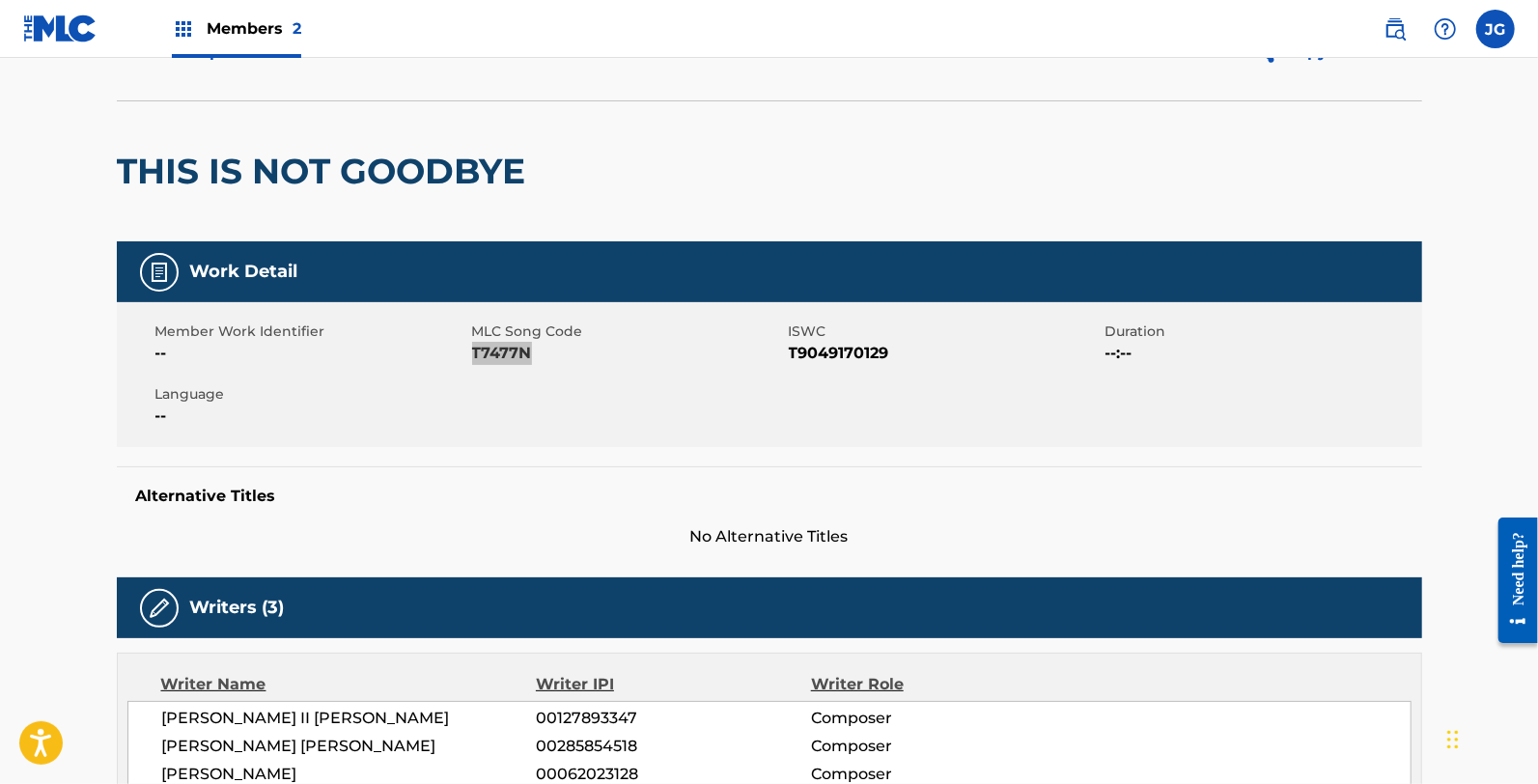
scroll to position [0, 0]
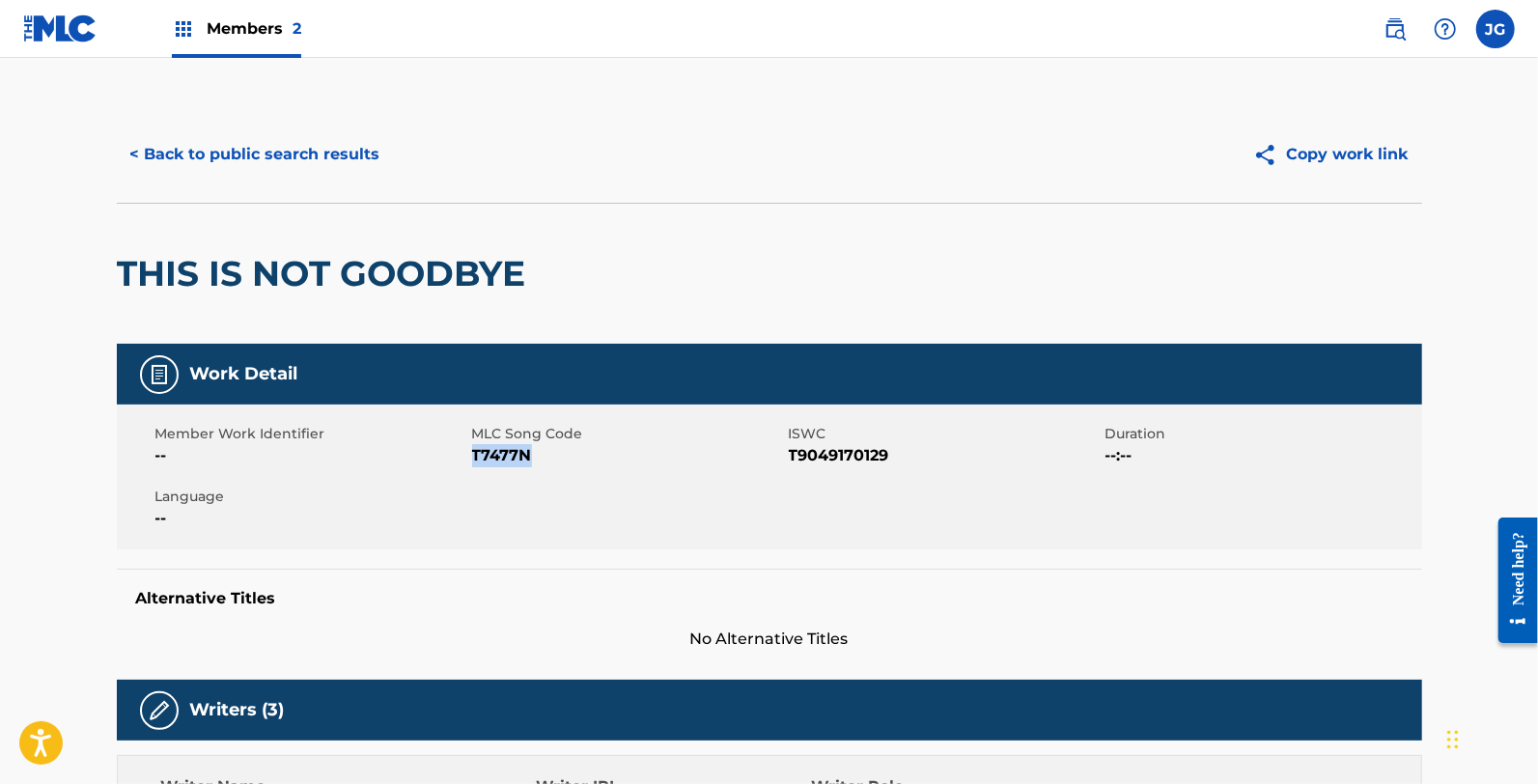
click at [239, 147] on button "< Back to public search results" at bounding box center [255, 154] width 278 height 49
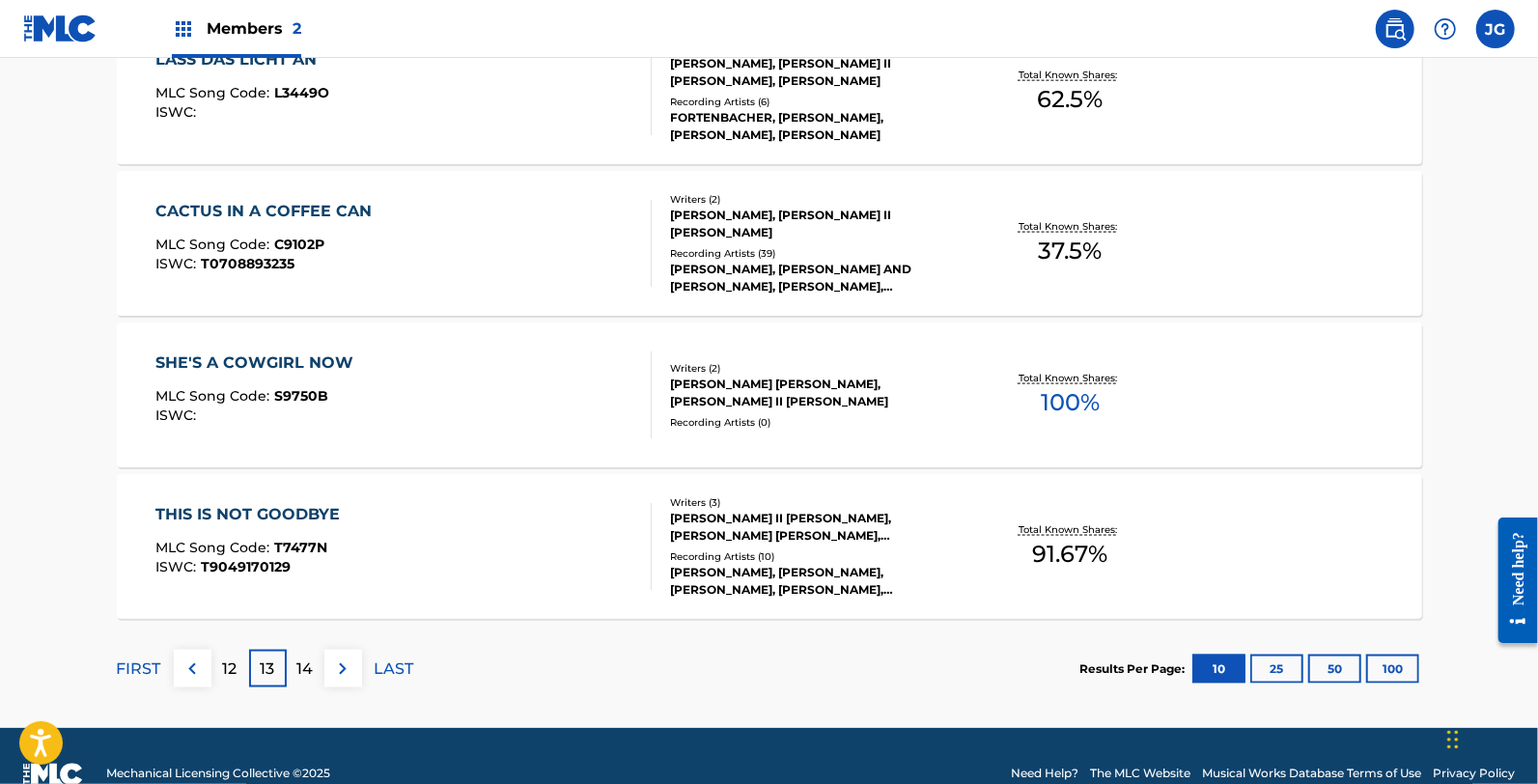
scroll to position [1579, 0]
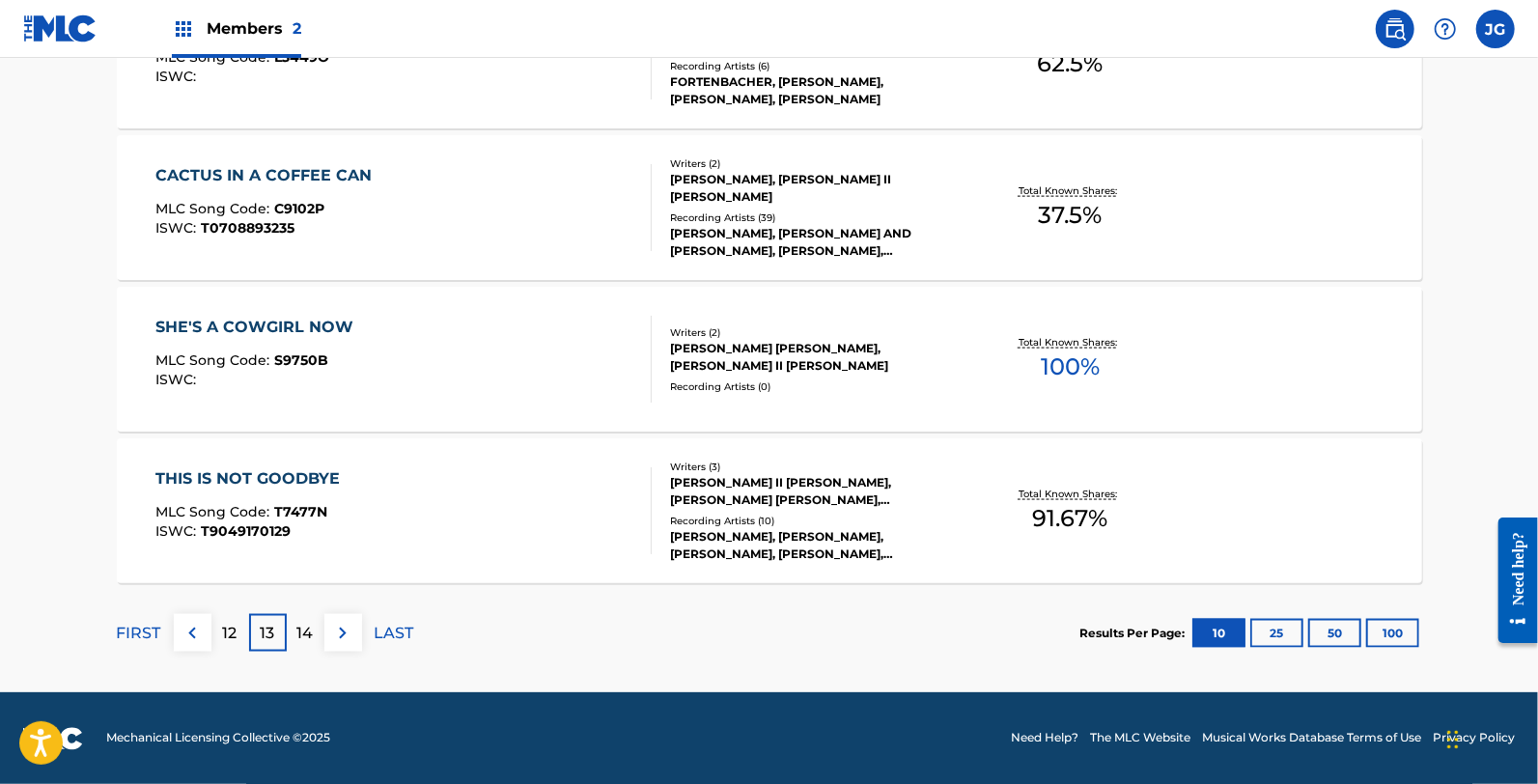
click at [309, 472] on div "THIS IS NOT GOODBYE" at bounding box center [252, 479] width 194 height 23
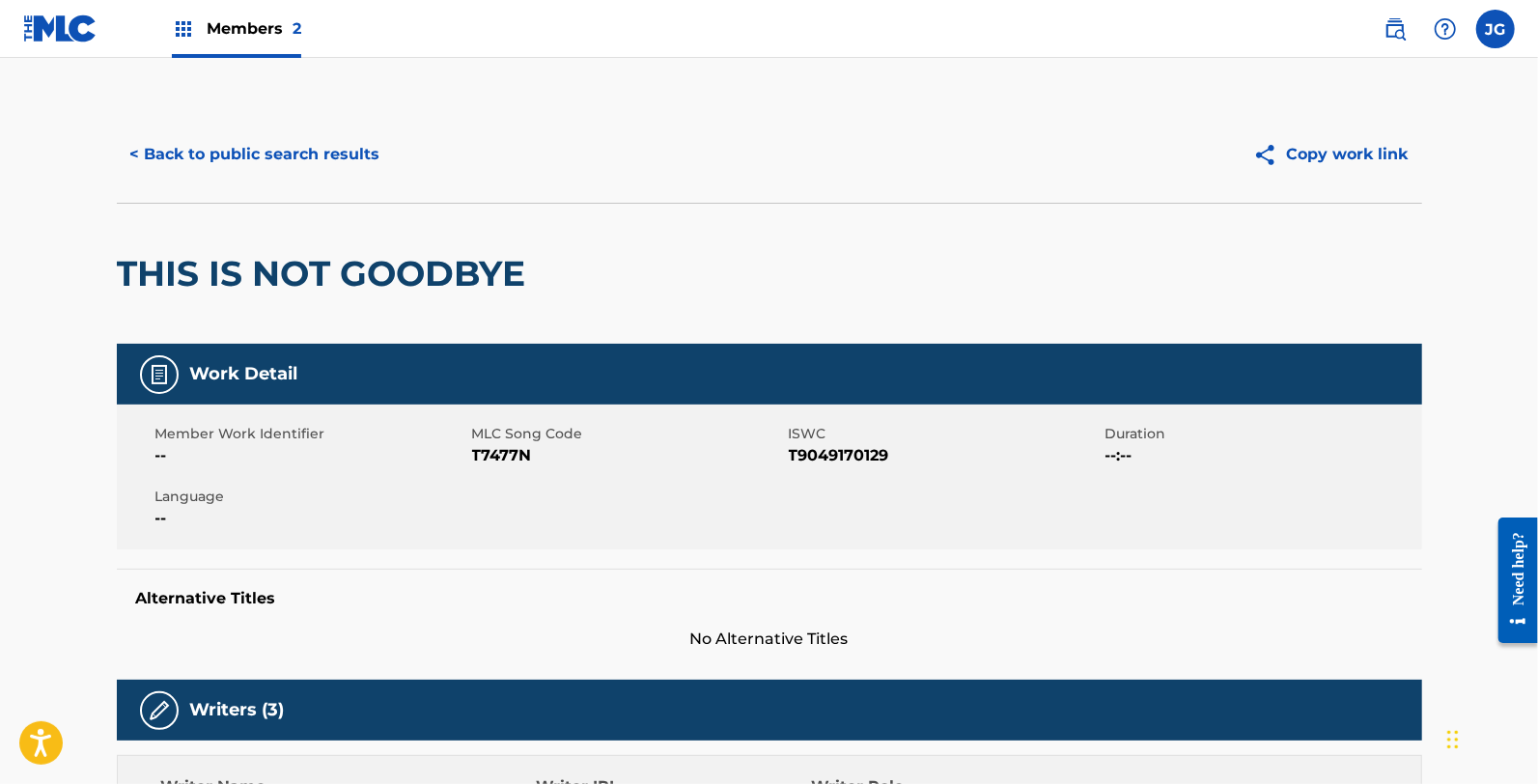
click at [341, 147] on button "< Back to public search results" at bounding box center [255, 154] width 278 height 49
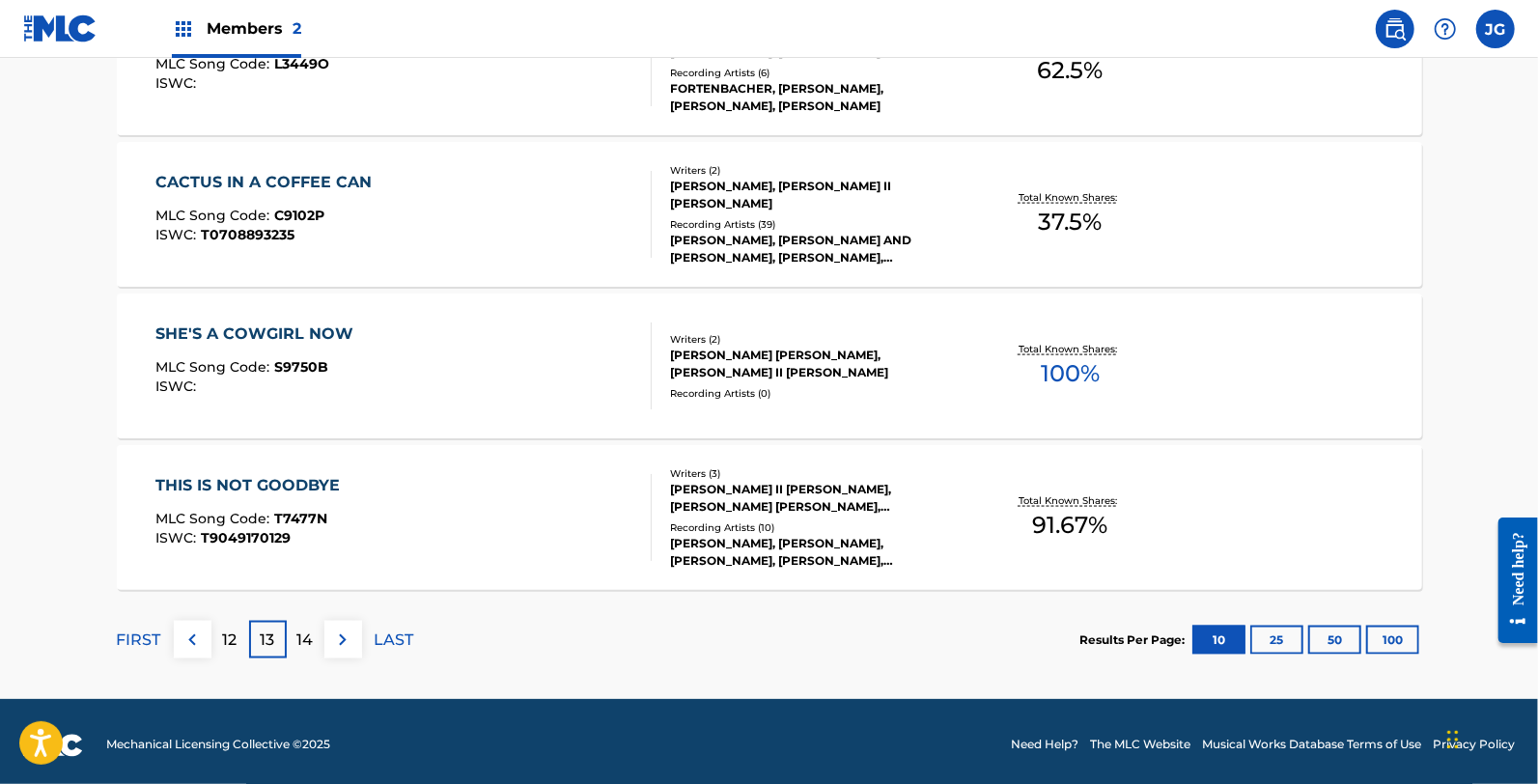
scroll to position [1579, 0]
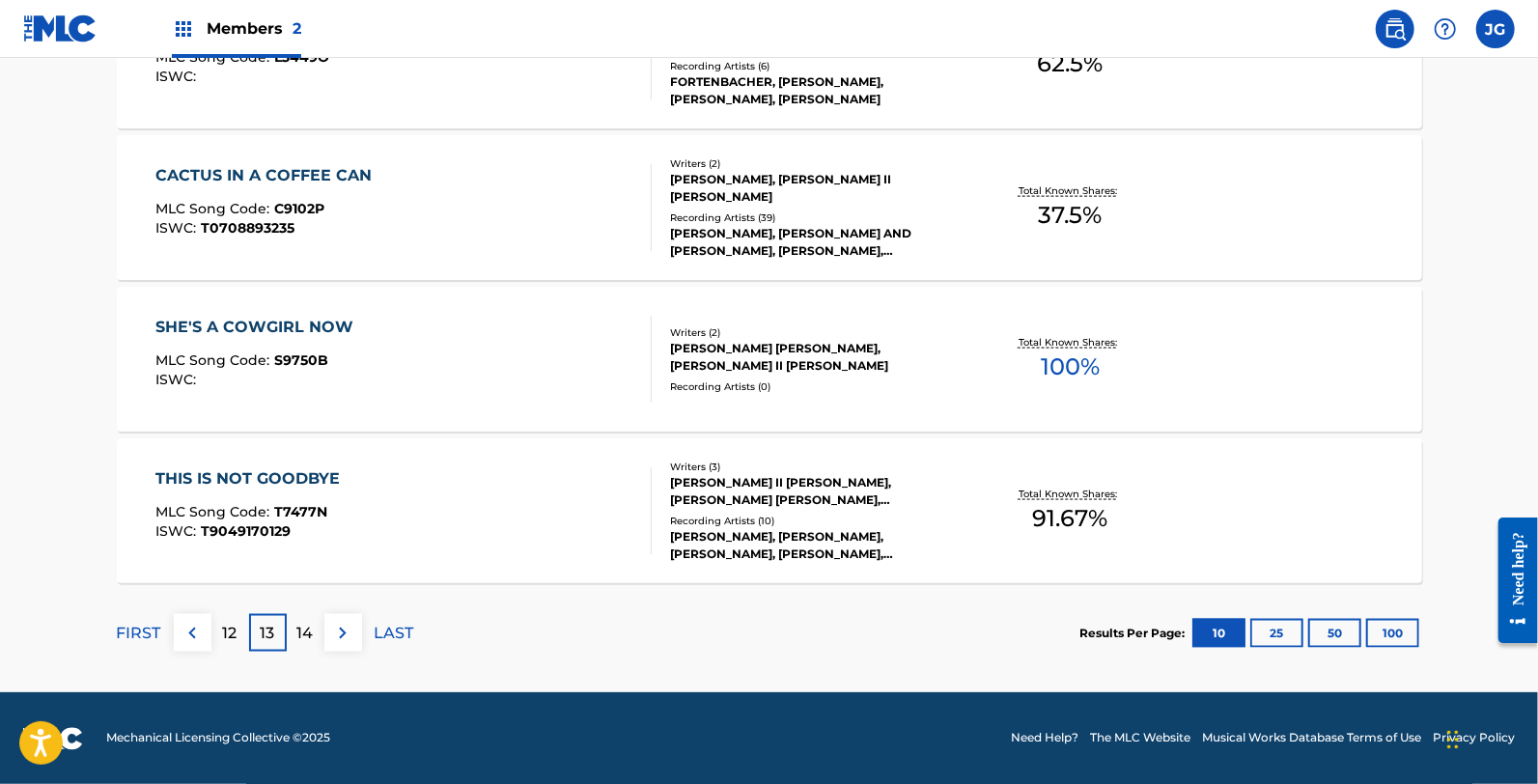
click at [307, 633] on p "14" at bounding box center [305, 634] width 16 height 23
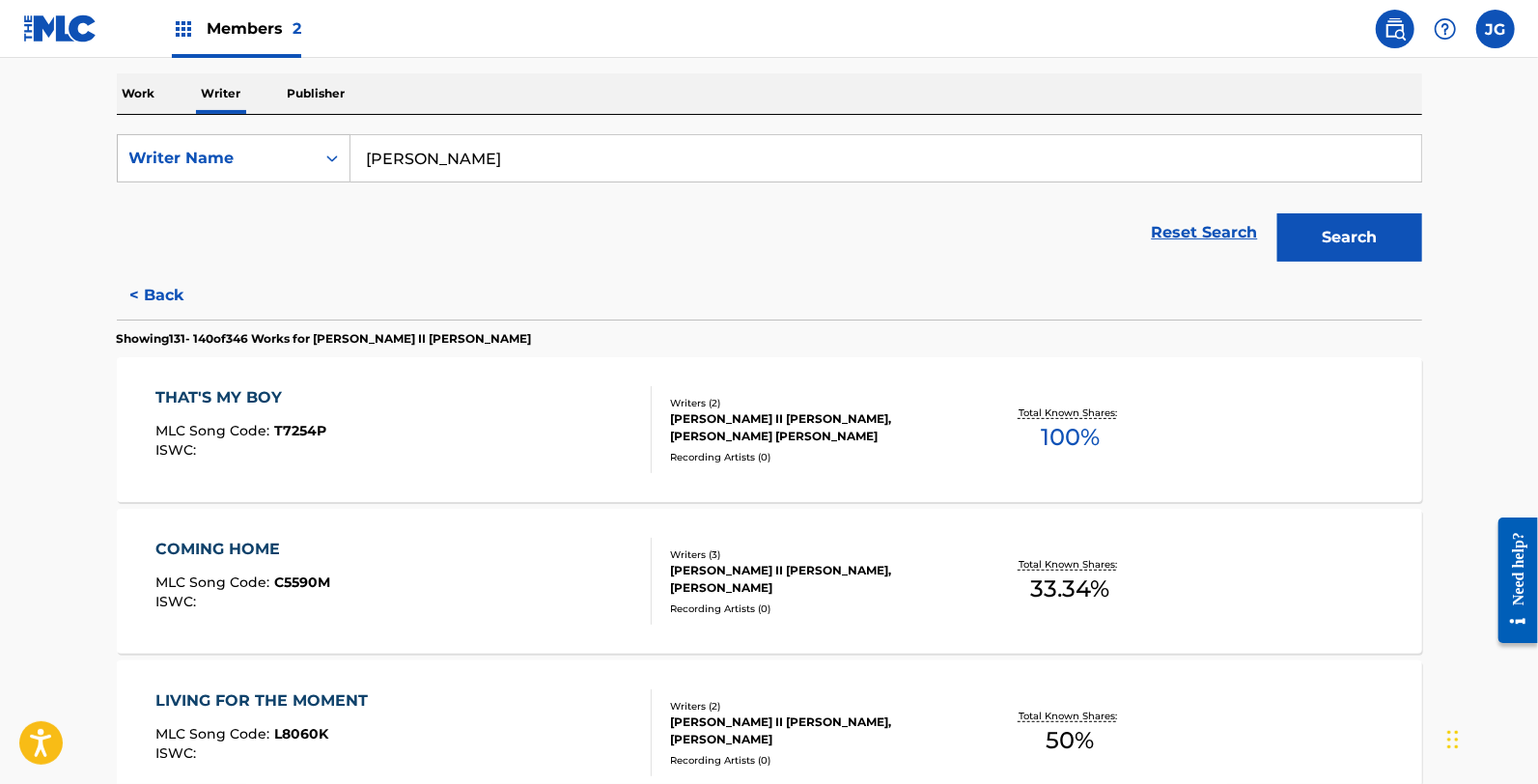
scroll to position [321, 0]
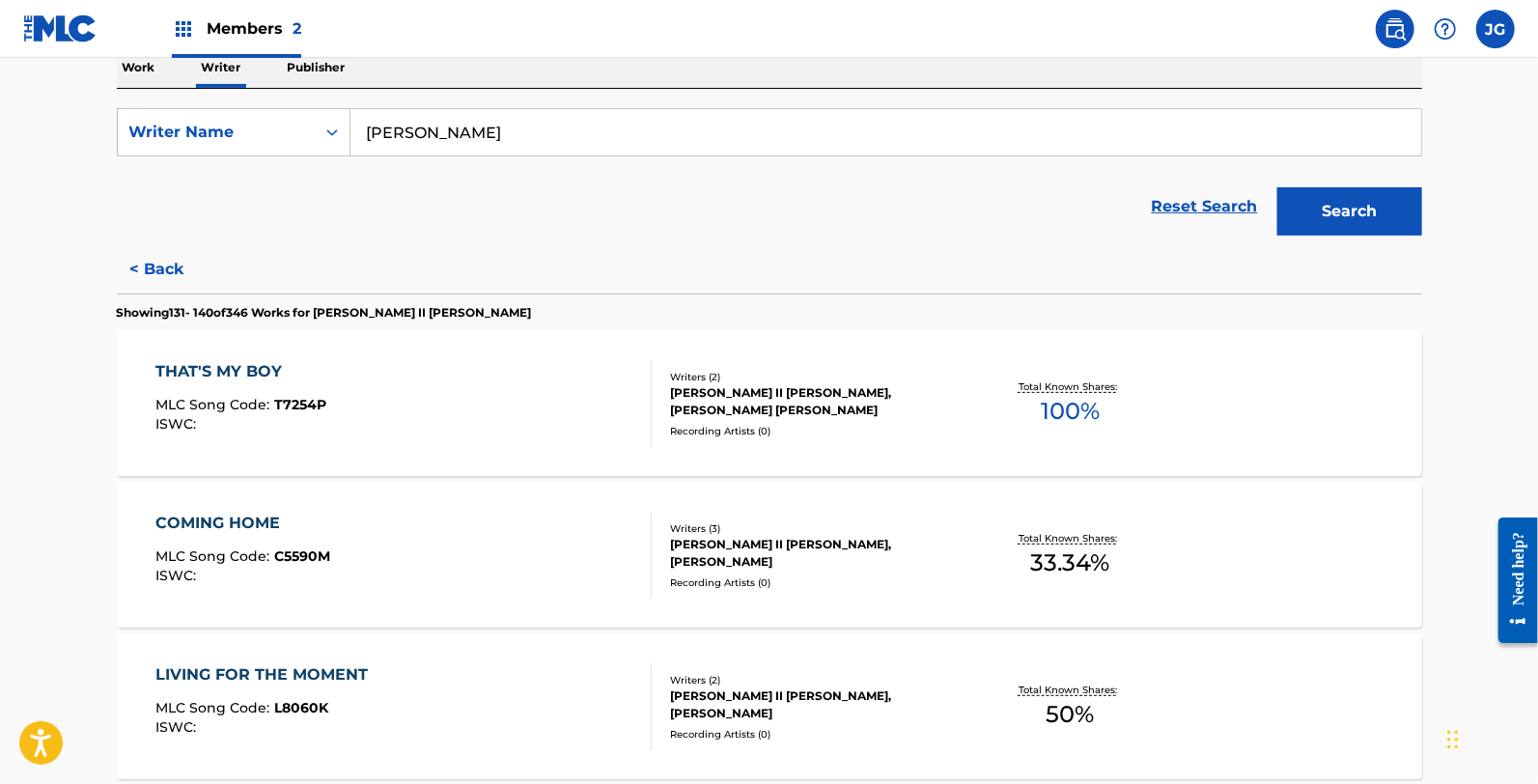
click at [333, 428] on div "THAT'S MY BOY MLC Song Code : T7254P ISWC :" at bounding box center [403, 404] width 496 height 87
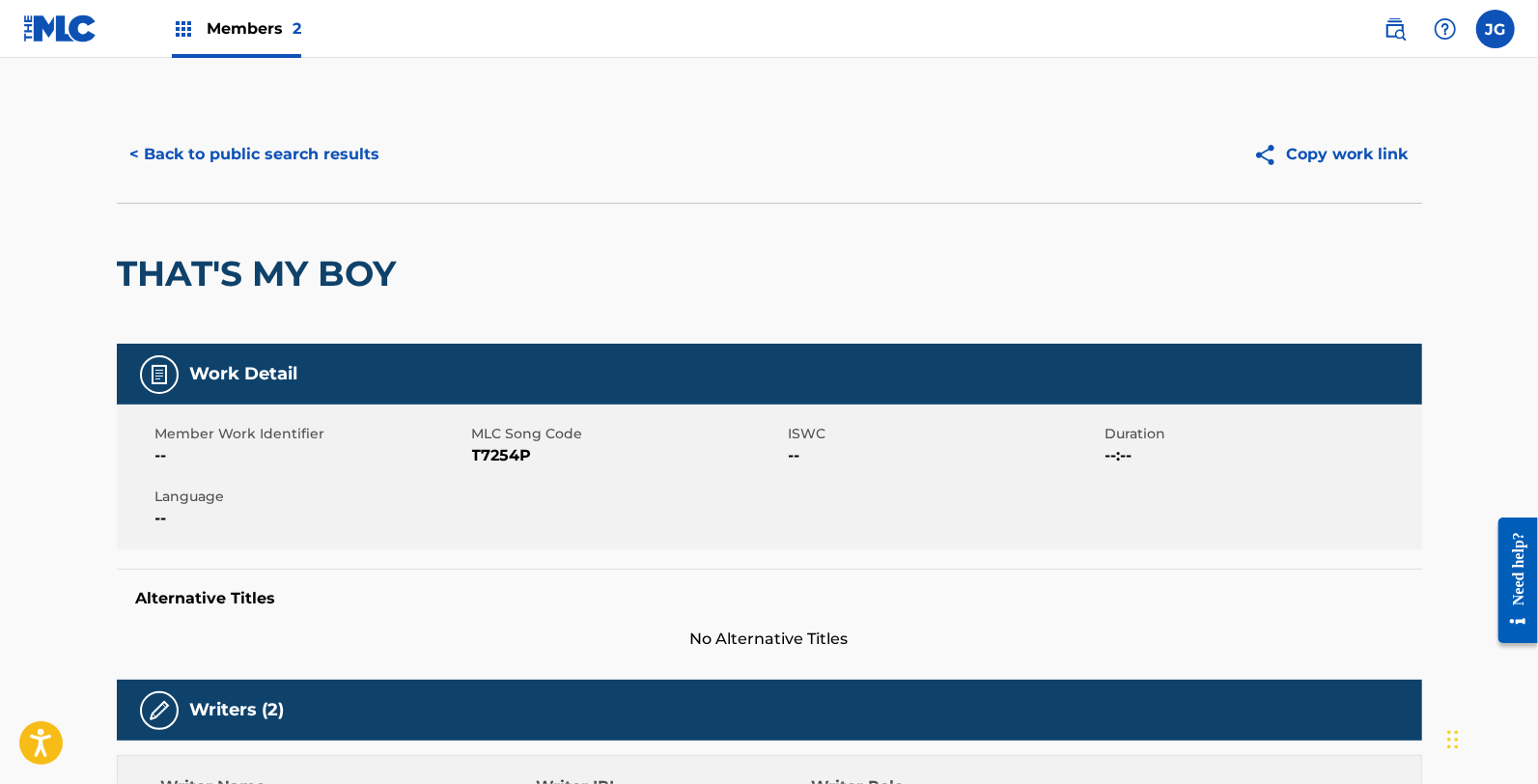
click at [509, 446] on span "T7254P" at bounding box center [628, 456] width 311 height 23
click at [262, 156] on button "< Back to public search results" at bounding box center [255, 154] width 278 height 49
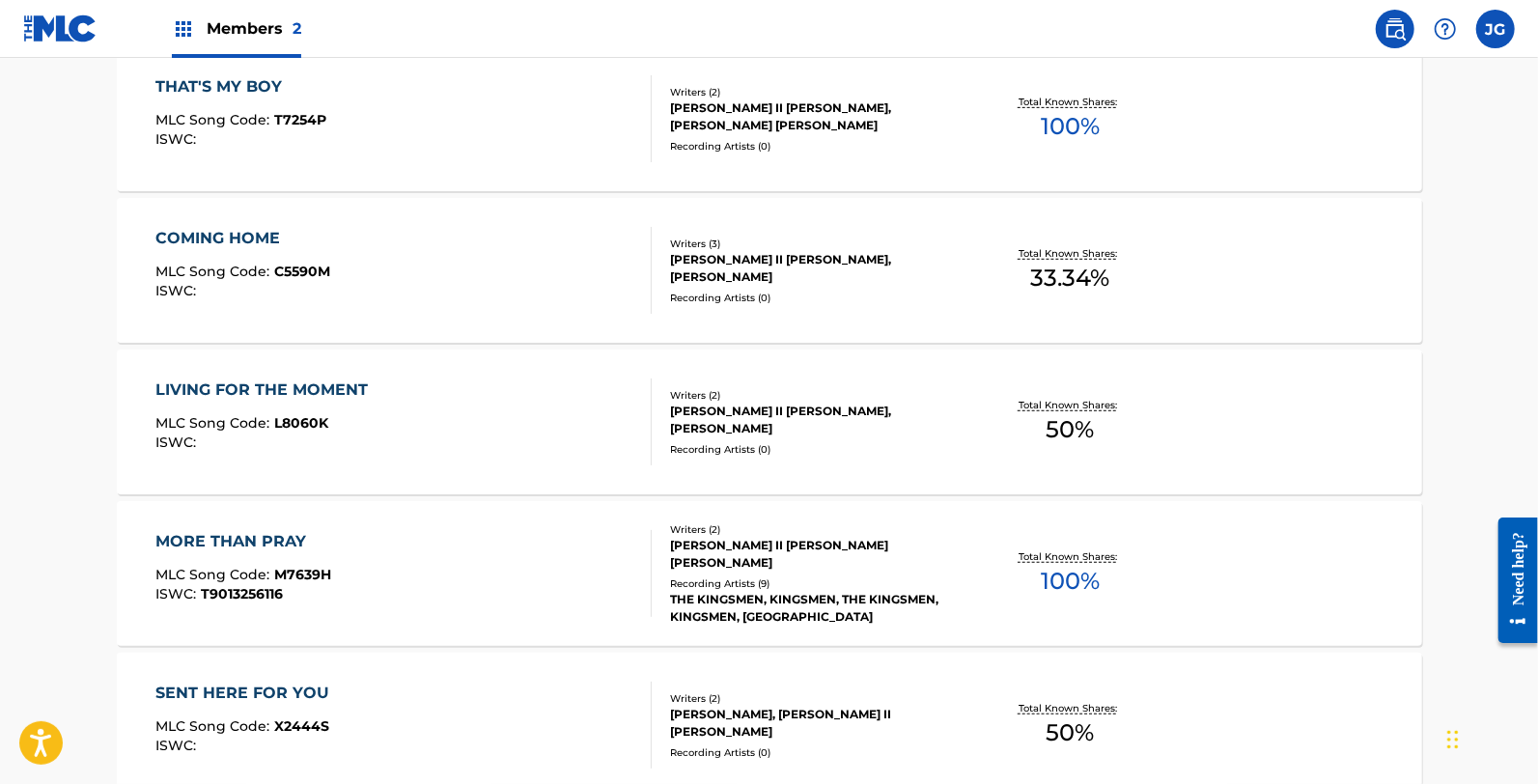
scroll to position [643, 0]
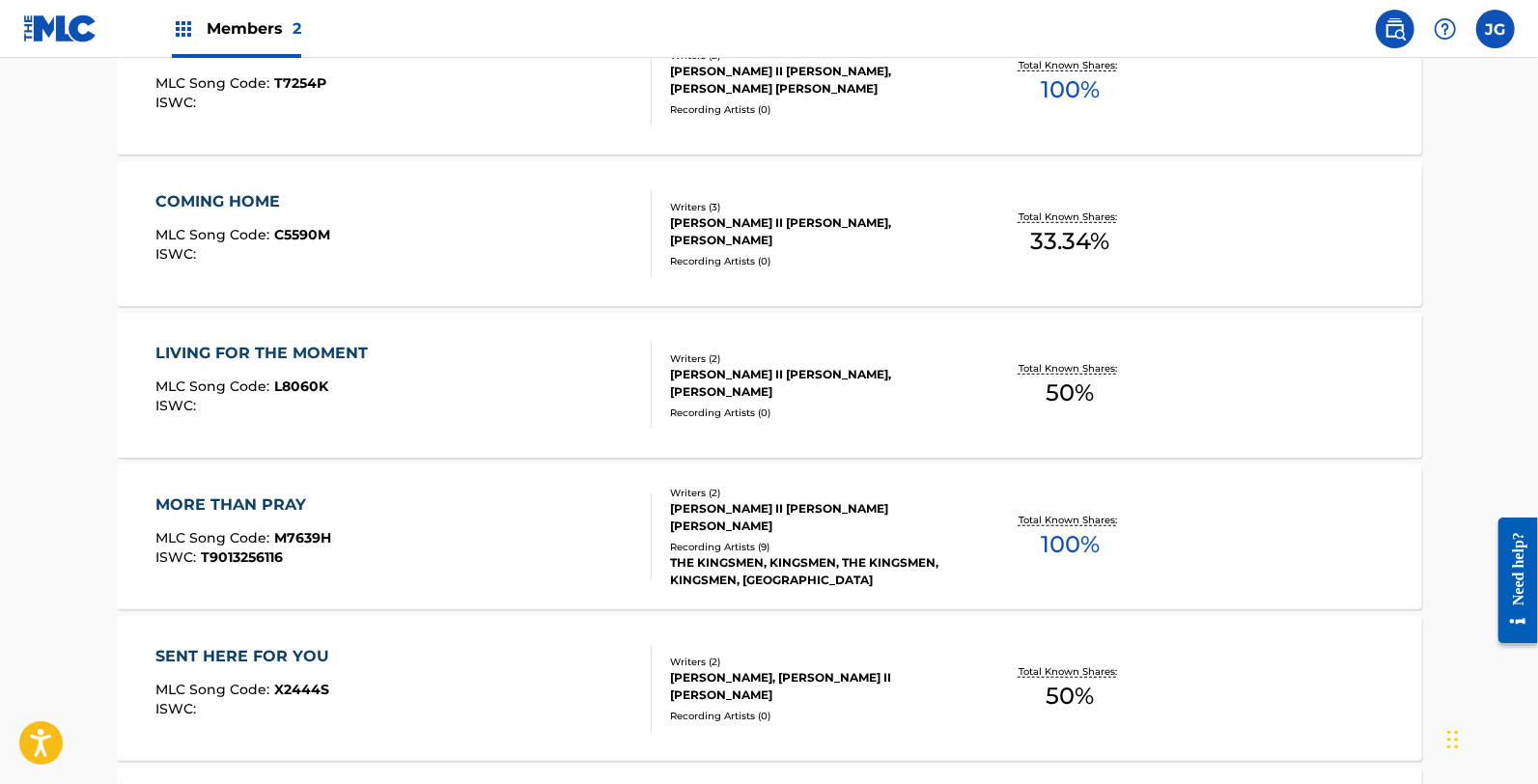
click at [332, 259] on div "COMING HOME MLC Song Code : C5590M ISWC :" at bounding box center [403, 234] width 496 height 87
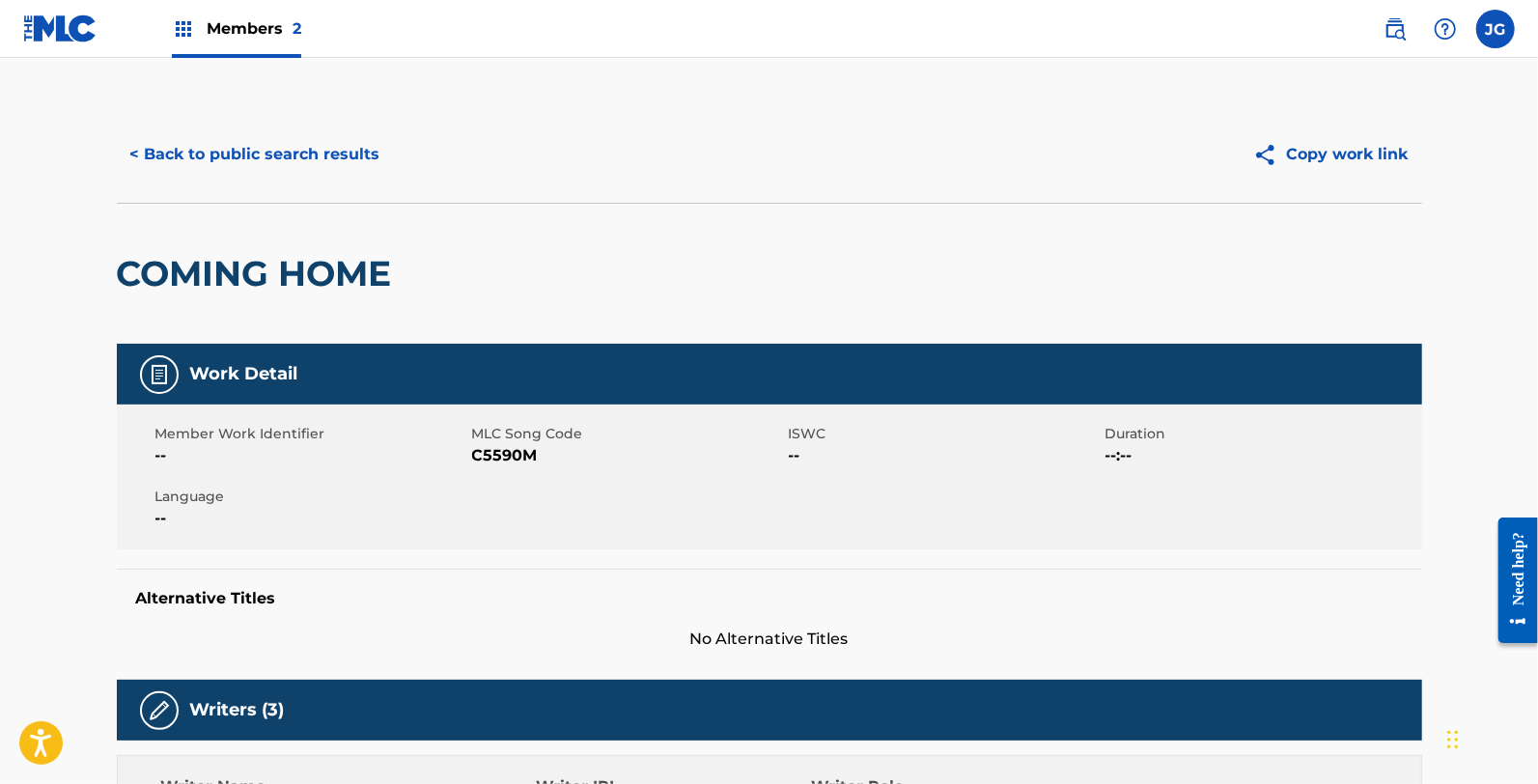
click at [498, 449] on span "C5590M" at bounding box center [628, 456] width 311 height 23
click at [286, 143] on button "< Back to public search results" at bounding box center [255, 154] width 278 height 49
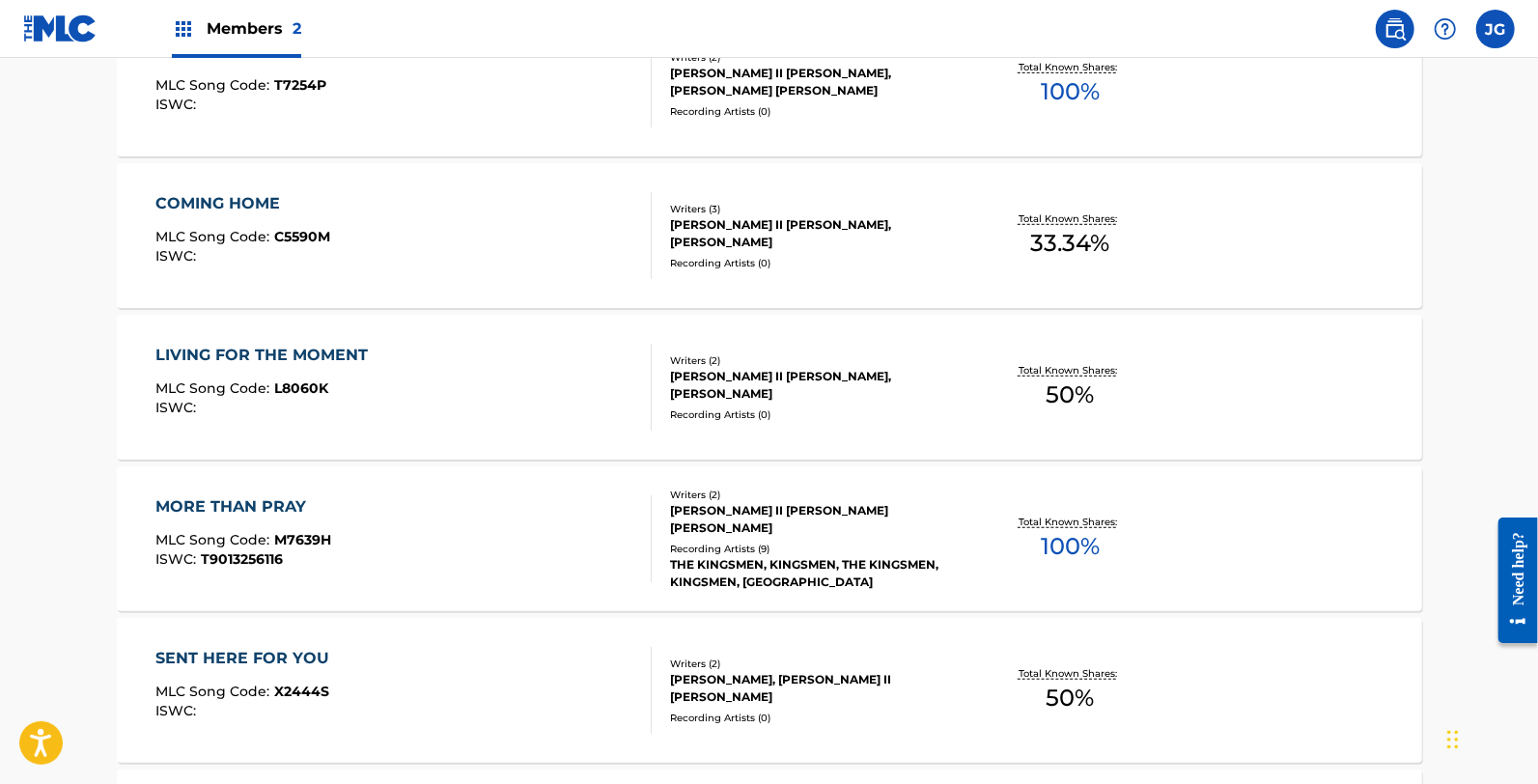
scroll to position [643, 0]
click at [345, 387] on div "MLC Song Code : L8060K" at bounding box center [266, 389] width 222 height 19
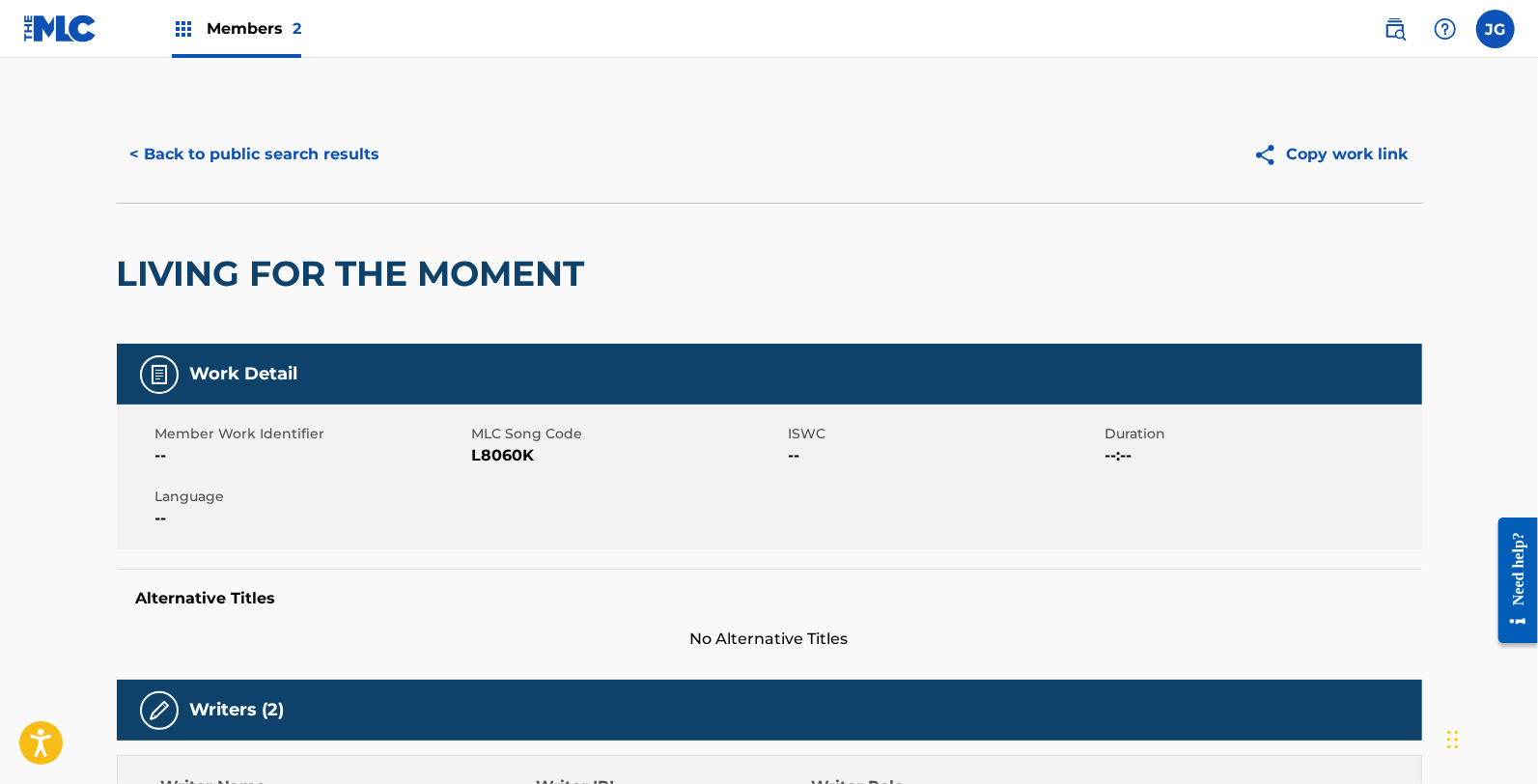
click at [512, 454] on span "L8060K" at bounding box center [628, 456] width 311 height 23
click at [233, 155] on button "< Back to public search results" at bounding box center [255, 154] width 278 height 49
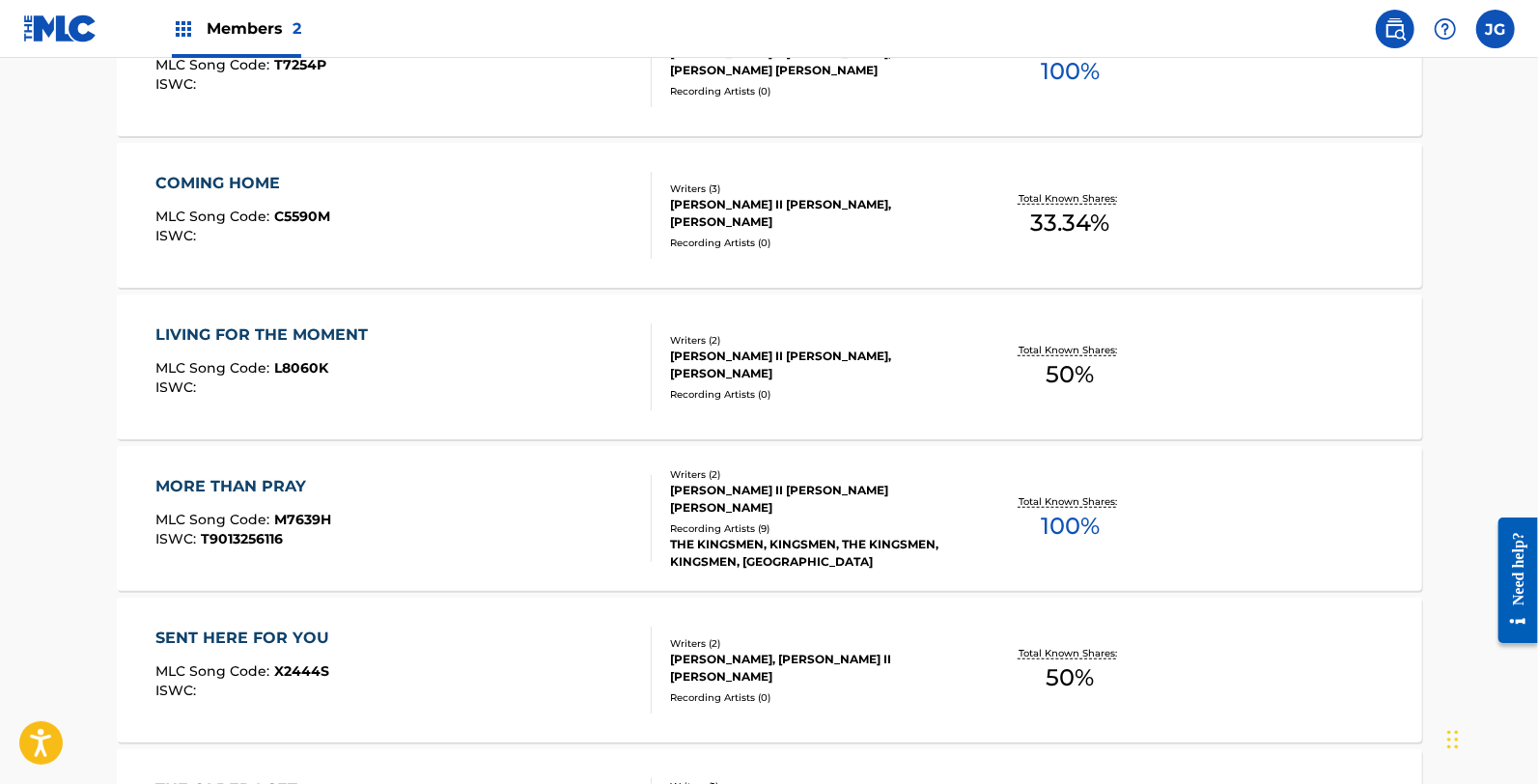
scroll to position [643, 0]
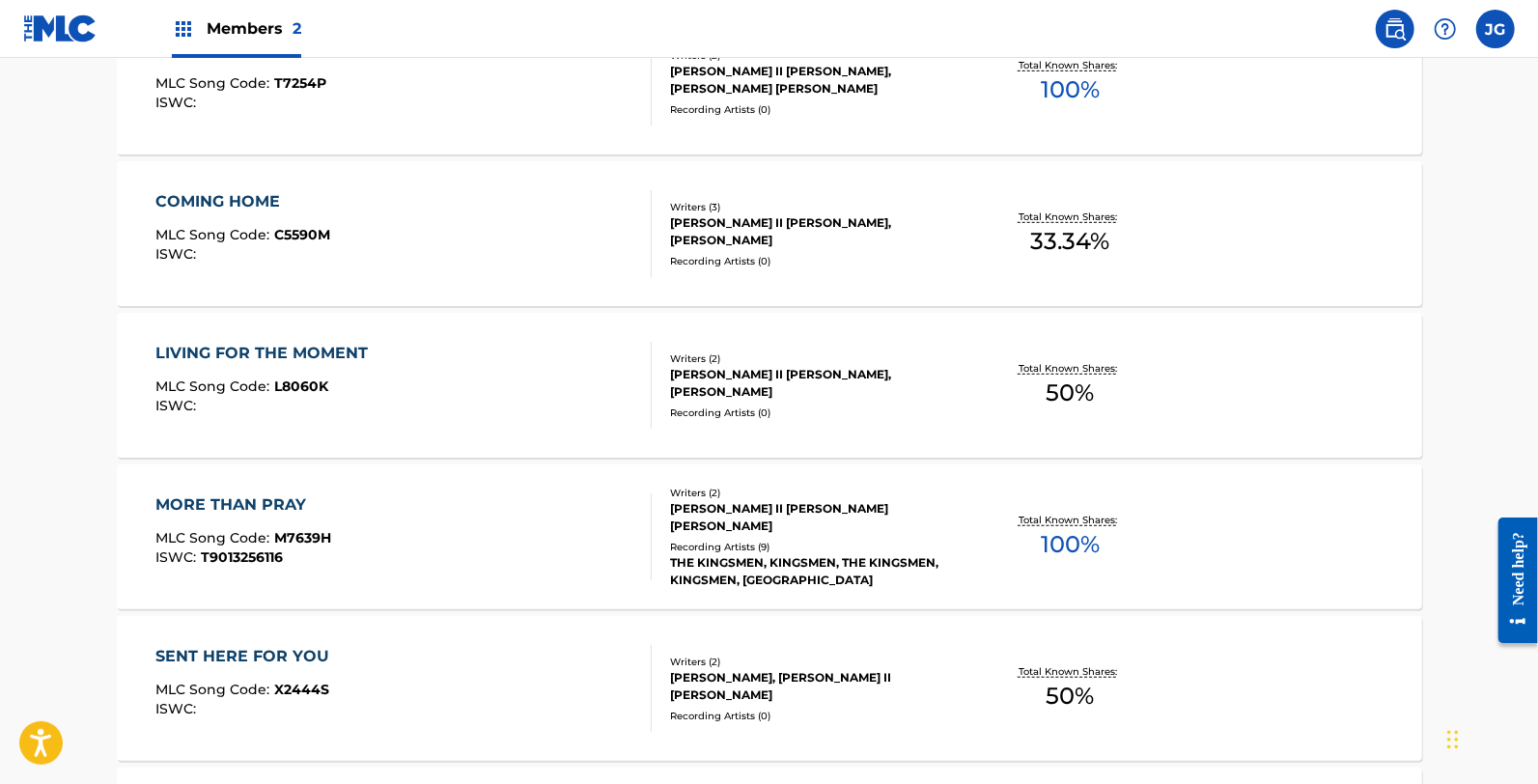
click at [390, 503] on div "MORE THAN PRAY MLC Song Code : M7639H ISWC : T9013256116" at bounding box center [403, 537] width 496 height 87
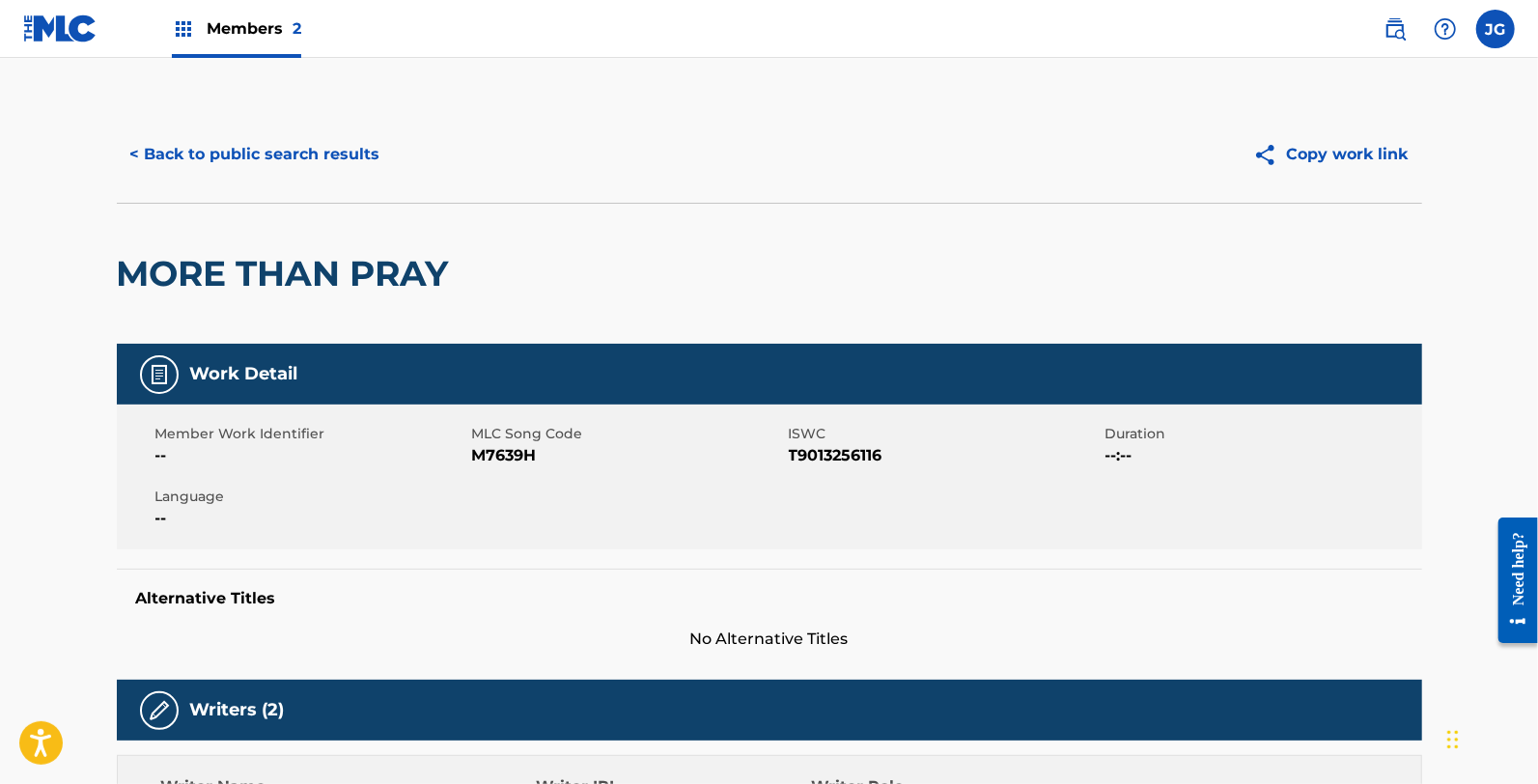
click at [515, 447] on span "M7639H" at bounding box center [628, 456] width 311 height 23
click at [365, 185] on div "< Back to public search results Copy work link" at bounding box center [769, 153] width 1305 height 96
click at [344, 157] on button "< Back to public search results" at bounding box center [255, 154] width 278 height 49
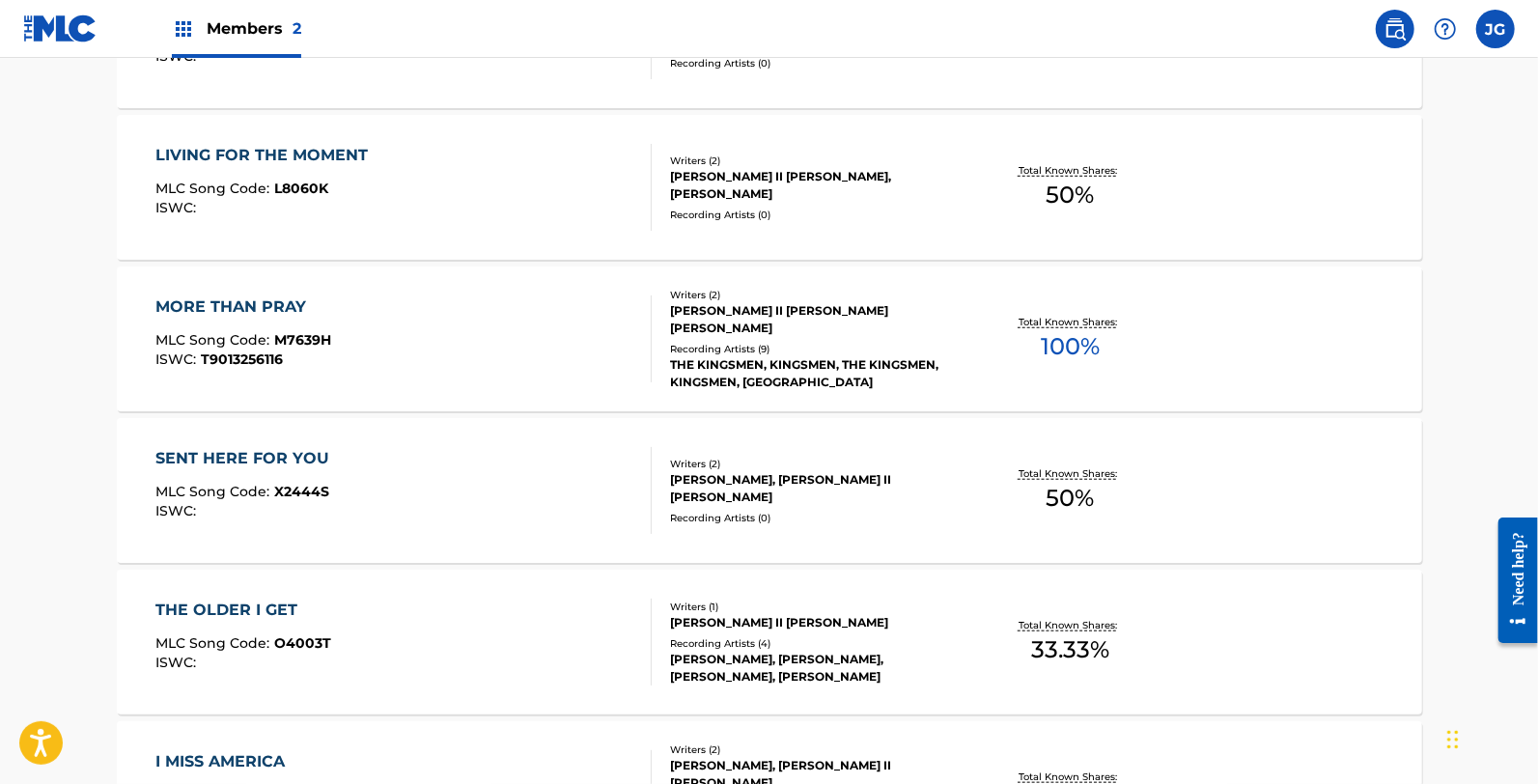
scroll to position [857, 0]
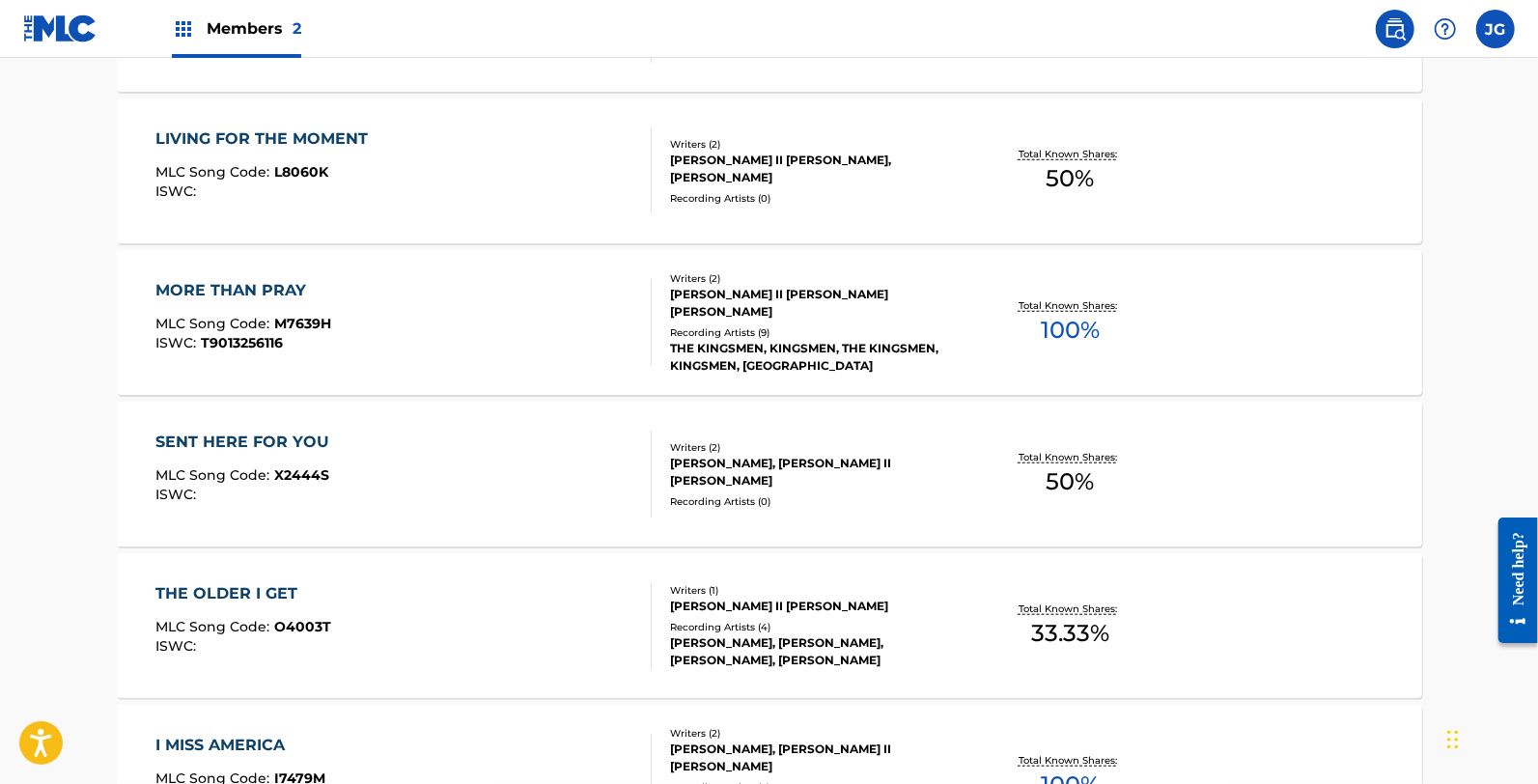
click at [391, 479] on div "SENT HERE FOR YOU MLC Song Code : X2444S ISWC :" at bounding box center [403, 474] width 496 height 87
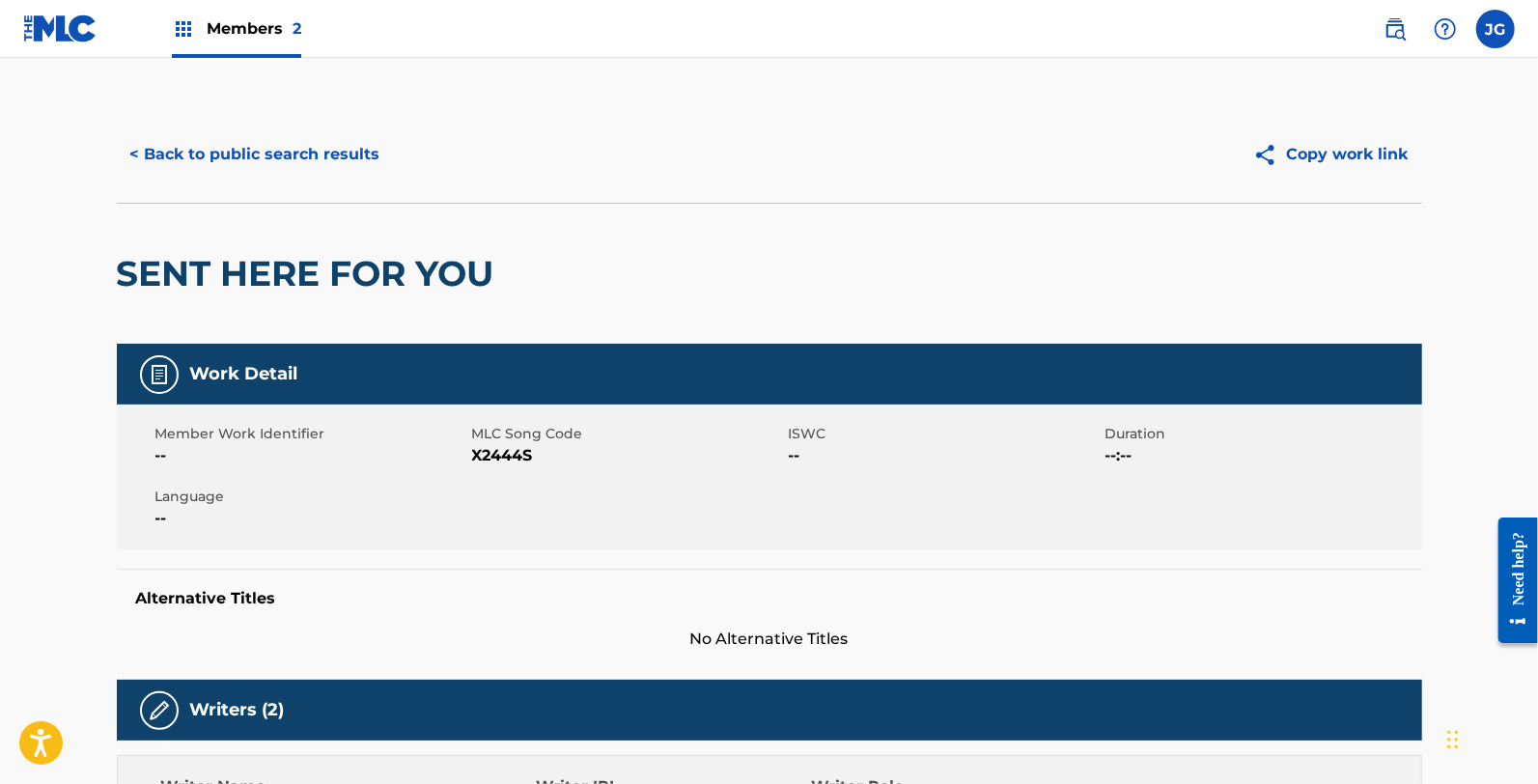
click at [490, 454] on span "X2444S" at bounding box center [628, 456] width 311 height 23
click at [169, 143] on button "< Back to public search results" at bounding box center [255, 154] width 278 height 49
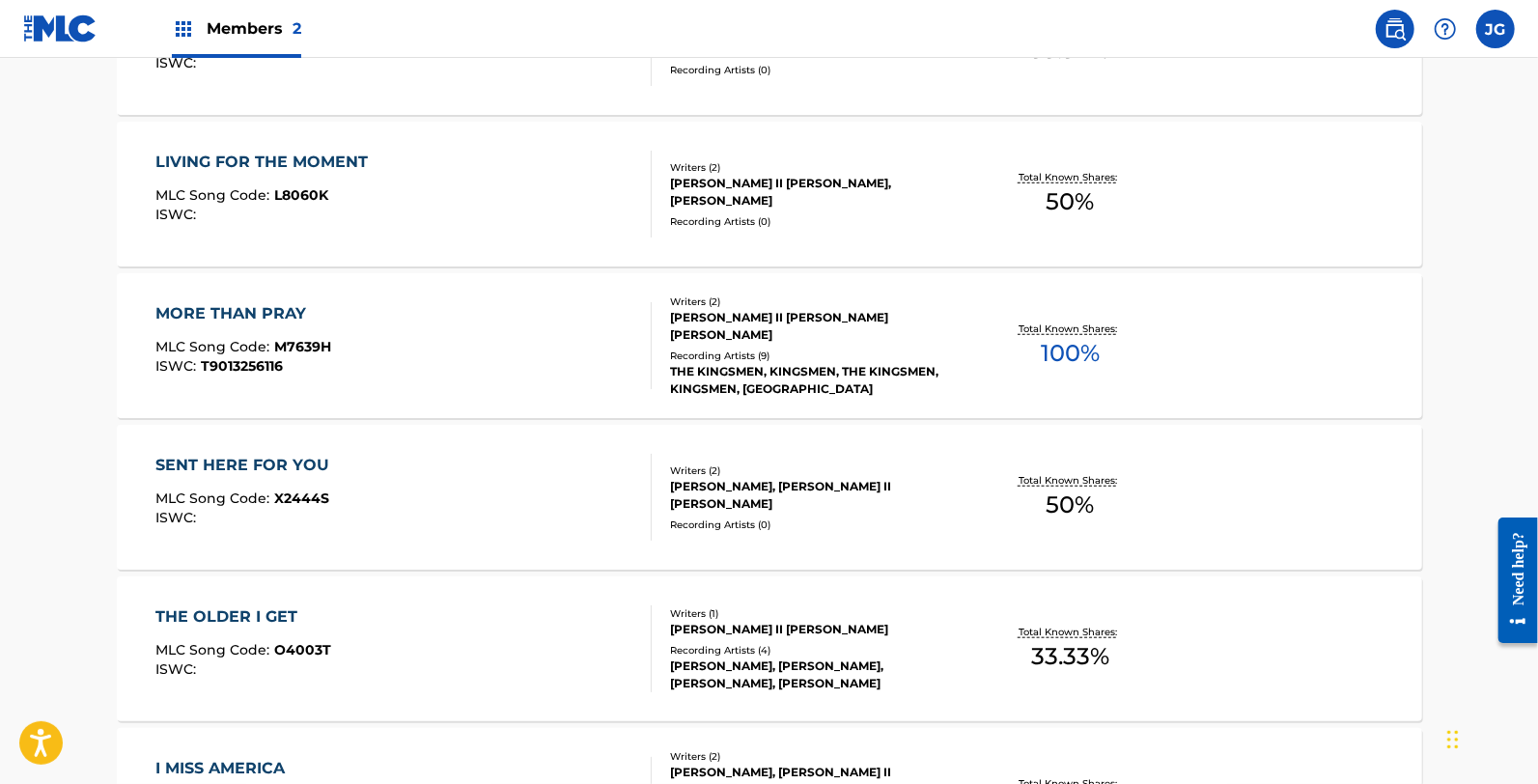
scroll to position [965, 0]
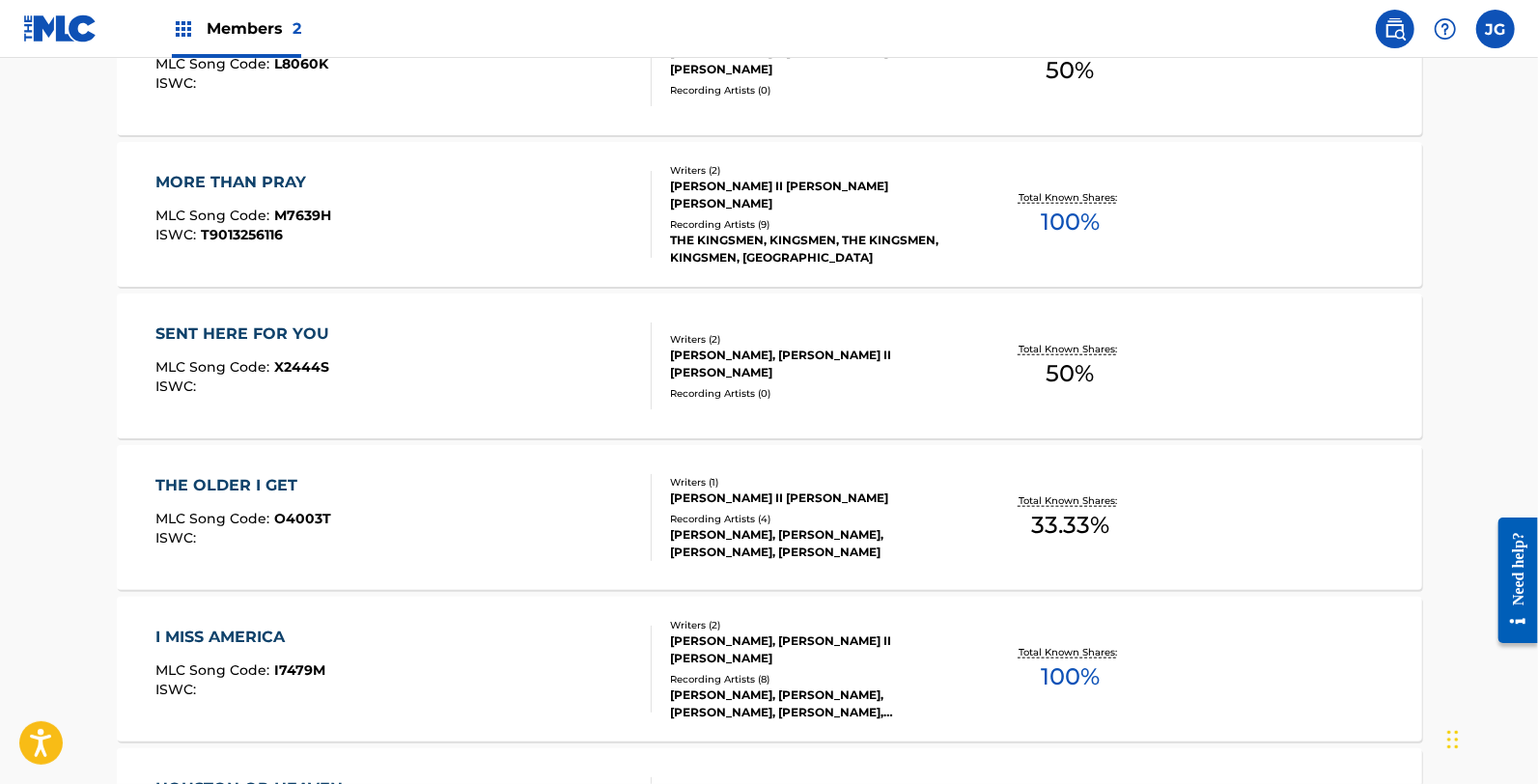
click at [350, 508] on div "THE OLDER I GET MLC Song Code : O4003T ISWC :" at bounding box center [403, 518] width 496 height 87
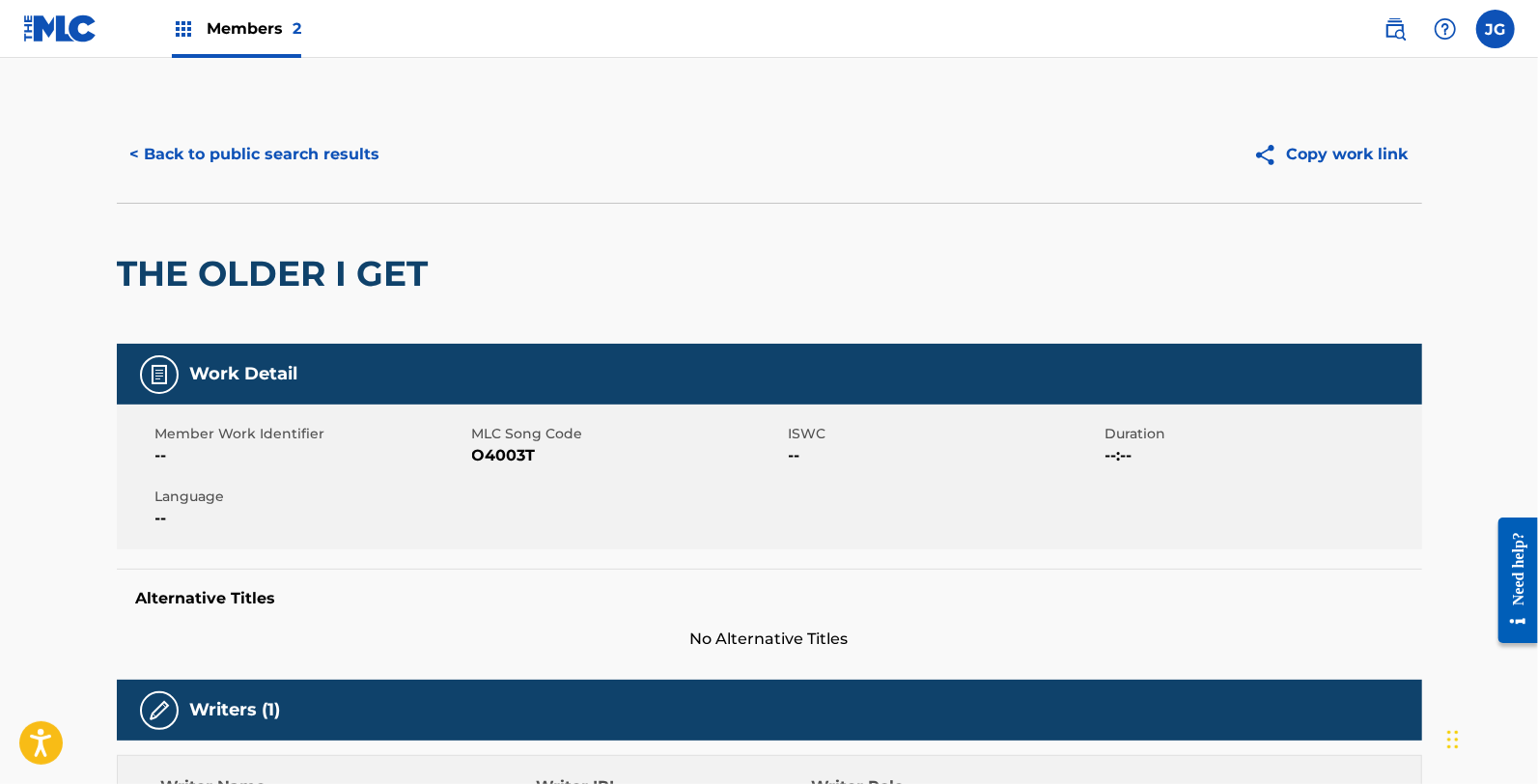
click at [488, 464] on span "O4003T" at bounding box center [628, 456] width 311 height 23
click at [489, 461] on span "O4003T" at bounding box center [628, 456] width 311 height 23
click at [601, 526] on div "Member Work Identifier -- MLC Song Code O4003T ISWC -- Duration --:-- Language …" at bounding box center [769, 476] width 1305 height 145
click at [516, 458] on span "O4003T" at bounding box center [628, 456] width 311 height 23
click at [512, 458] on span "O4003T" at bounding box center [628, 456] width 311 height 23
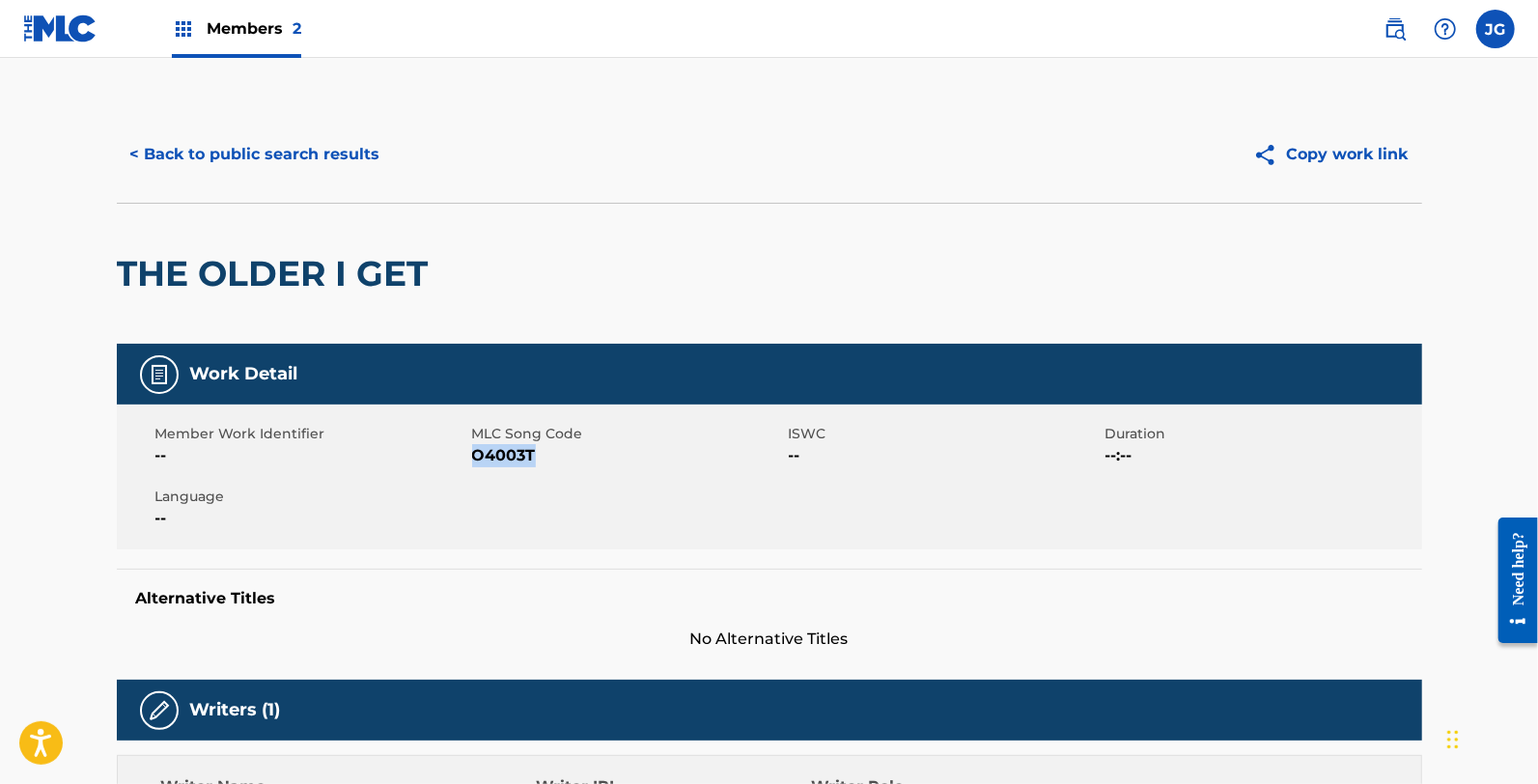
click at [512, 458] on span "O4003T" at bounding box center [628, 456] width 311 height 23
click at [232, 168] on button "< Back to public search results" at bounding box center [255, 154] width 278 height 49
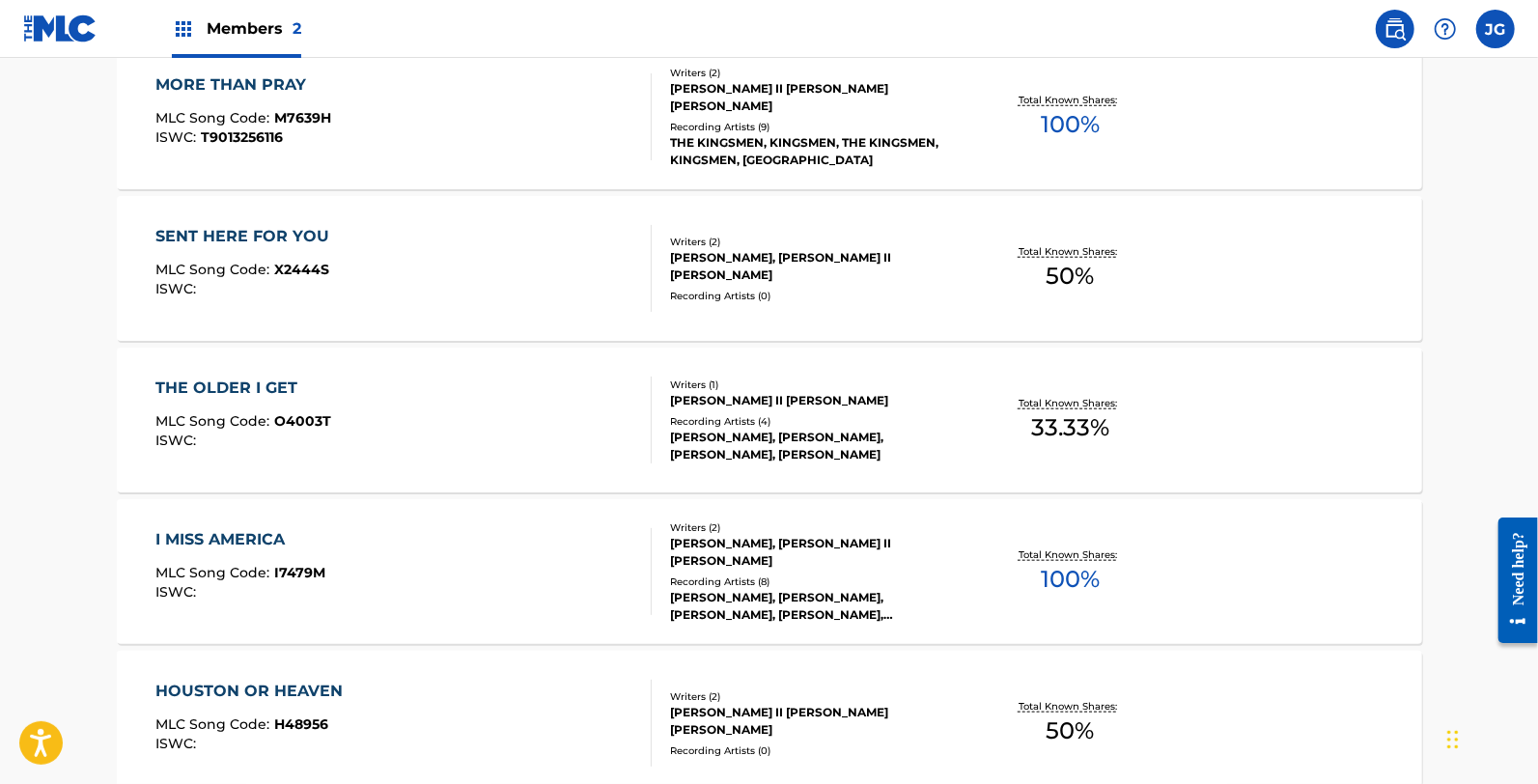
scroll to position [1072, 0]
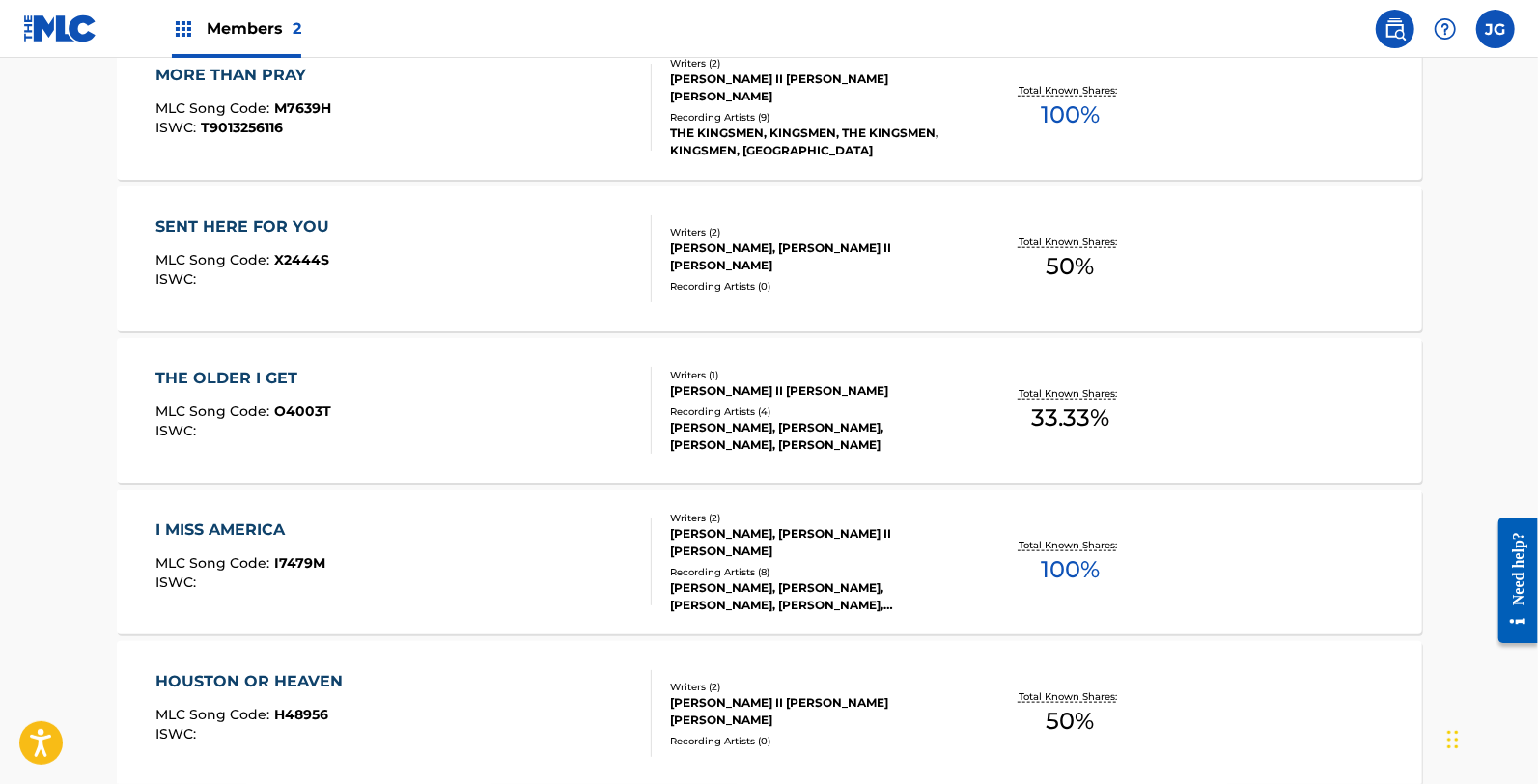
click at [210, 541] on div "I MISS AMERICA MLC Song Code : I7479M ISWC :" at bounding box center [240, 562] width 170 height 87
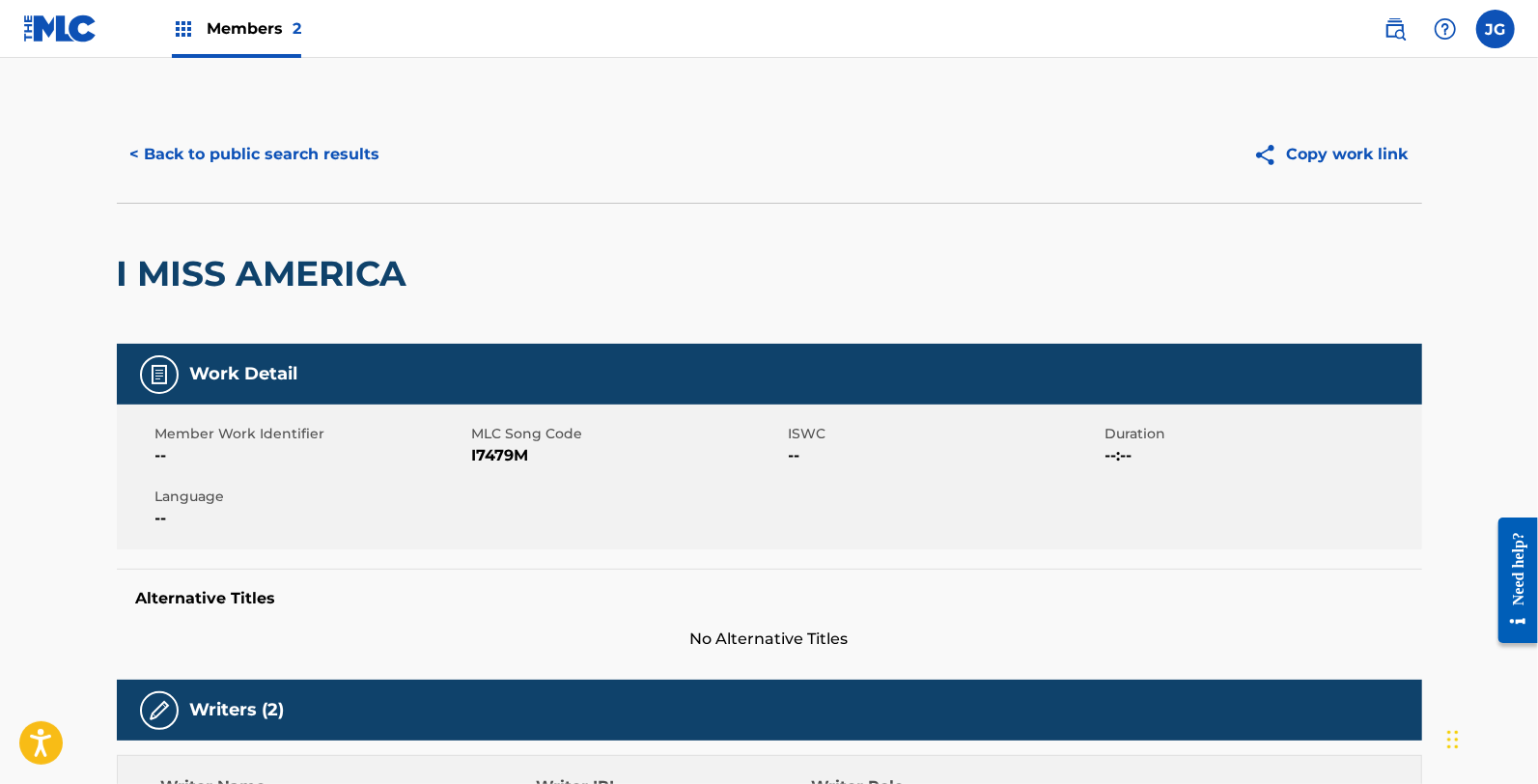
click at [517, 462] on span "I7479M" at bounding box center [628, 456] width 311 height 23
click at [817, 392] on div "Work Detail" at bounding box center [769, 374] width 1305 height 61
click at [266, 164] on button "< Back to public search results" at bounding box center [255, 154] width 278 height 49
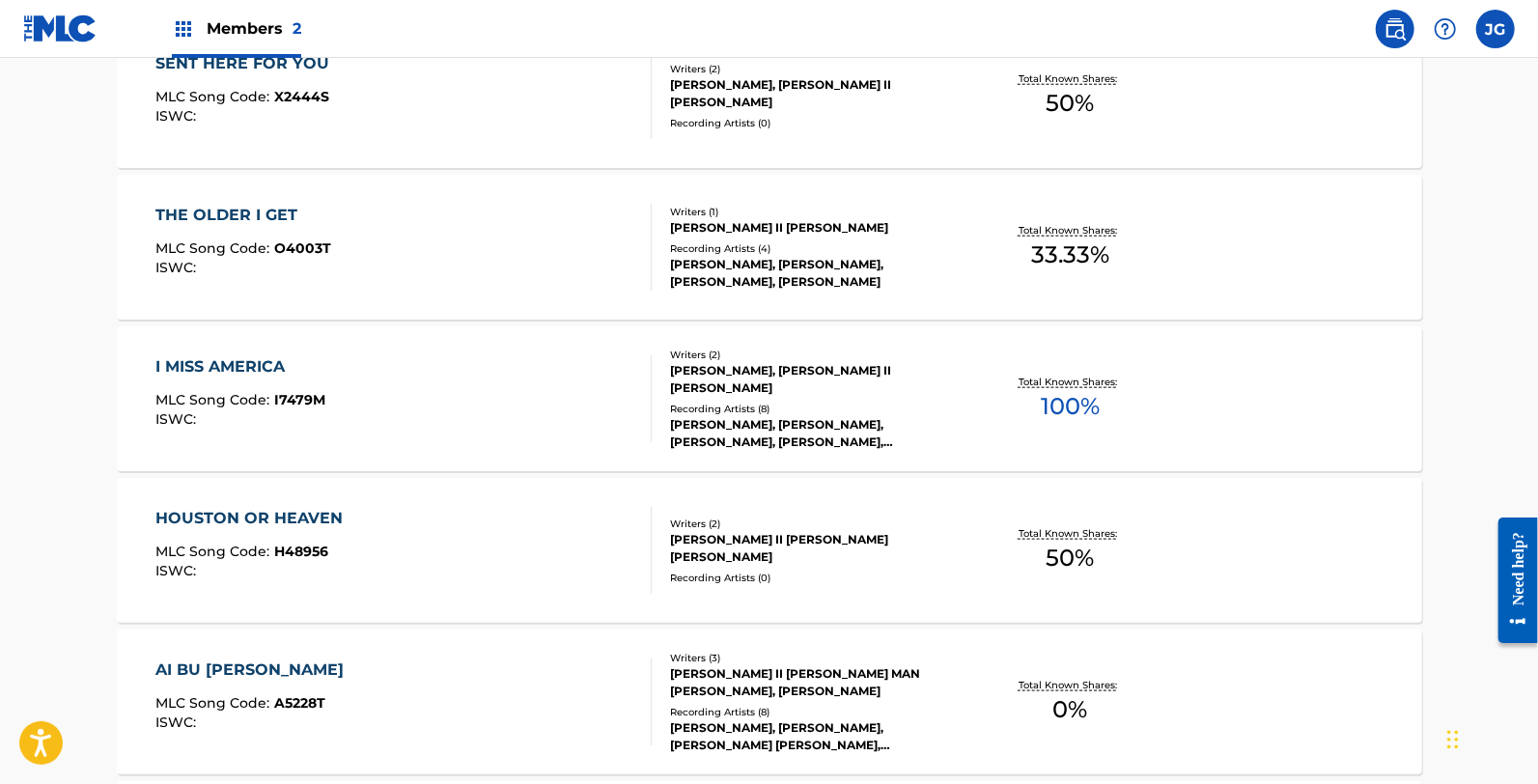
scroll to position [1287, 0]
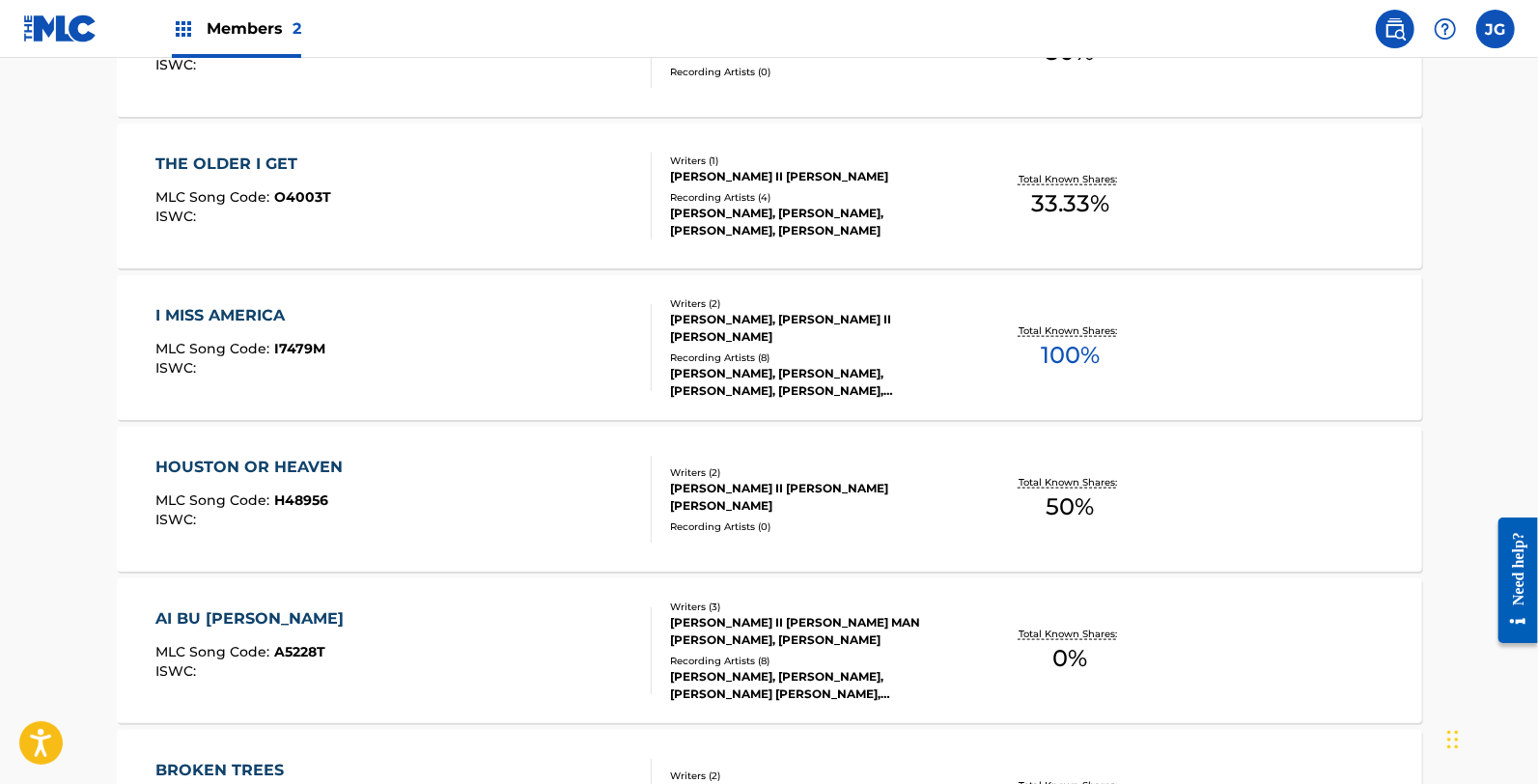
click at [277, 492] on span "H48956" at bounding box center [302, 500] width 54 height 17
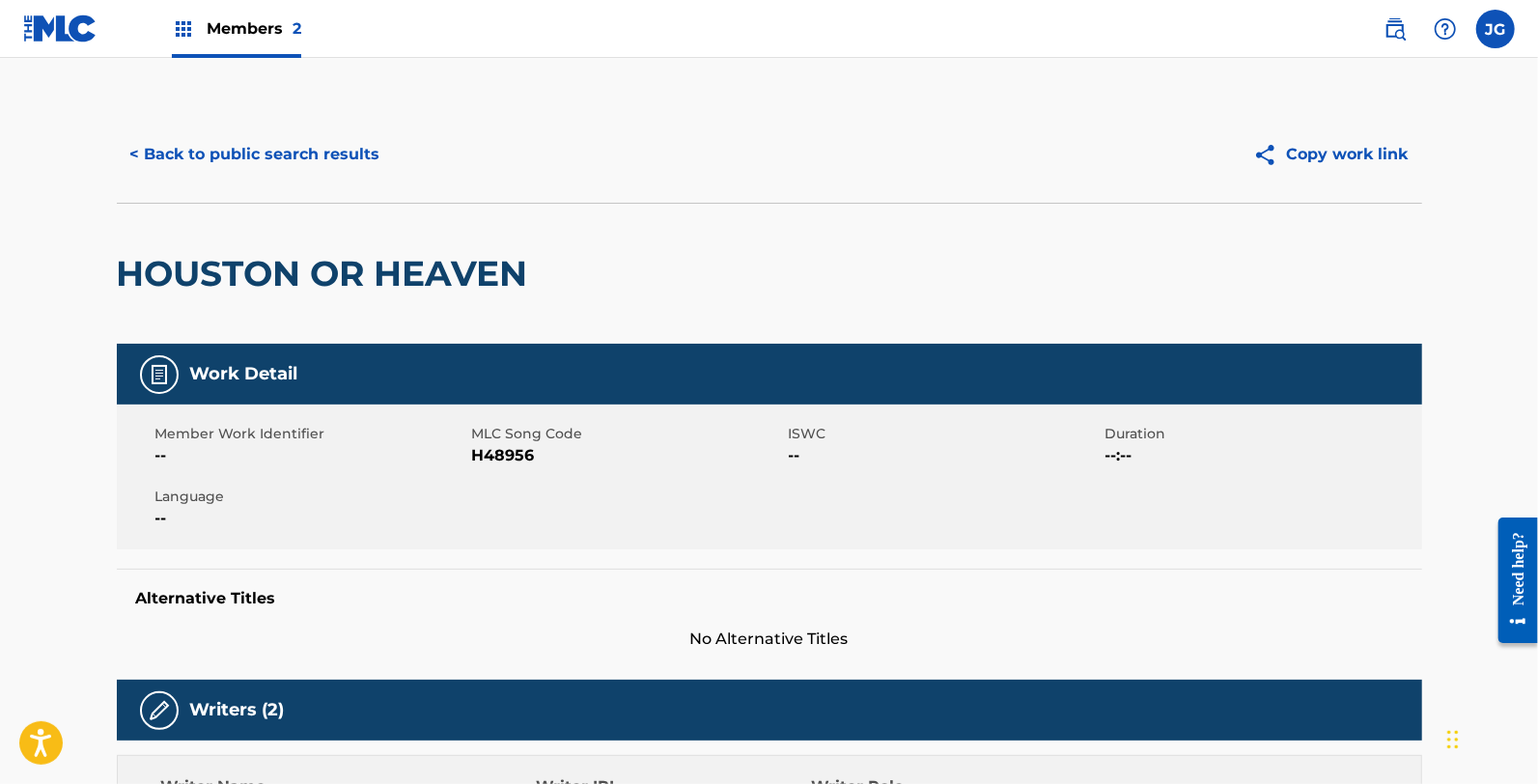
click at [477, 461] on span "H48956" at bounding box center [628, 456] width 311 height 23
click at [238, 155] on button "< Back to public search results" at bounding box center [255, 154] width 278 height 49
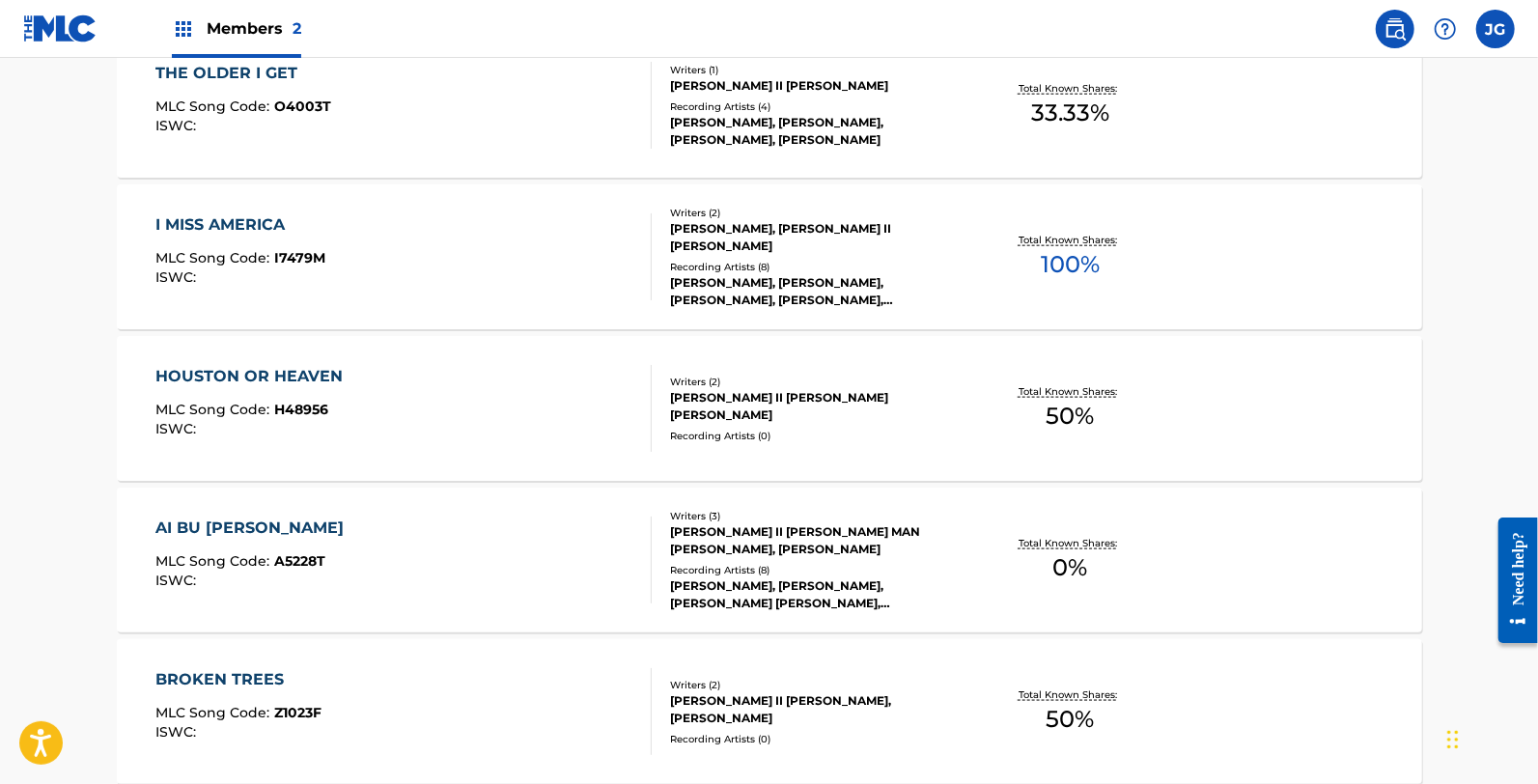
scroll to position [1501, 0]
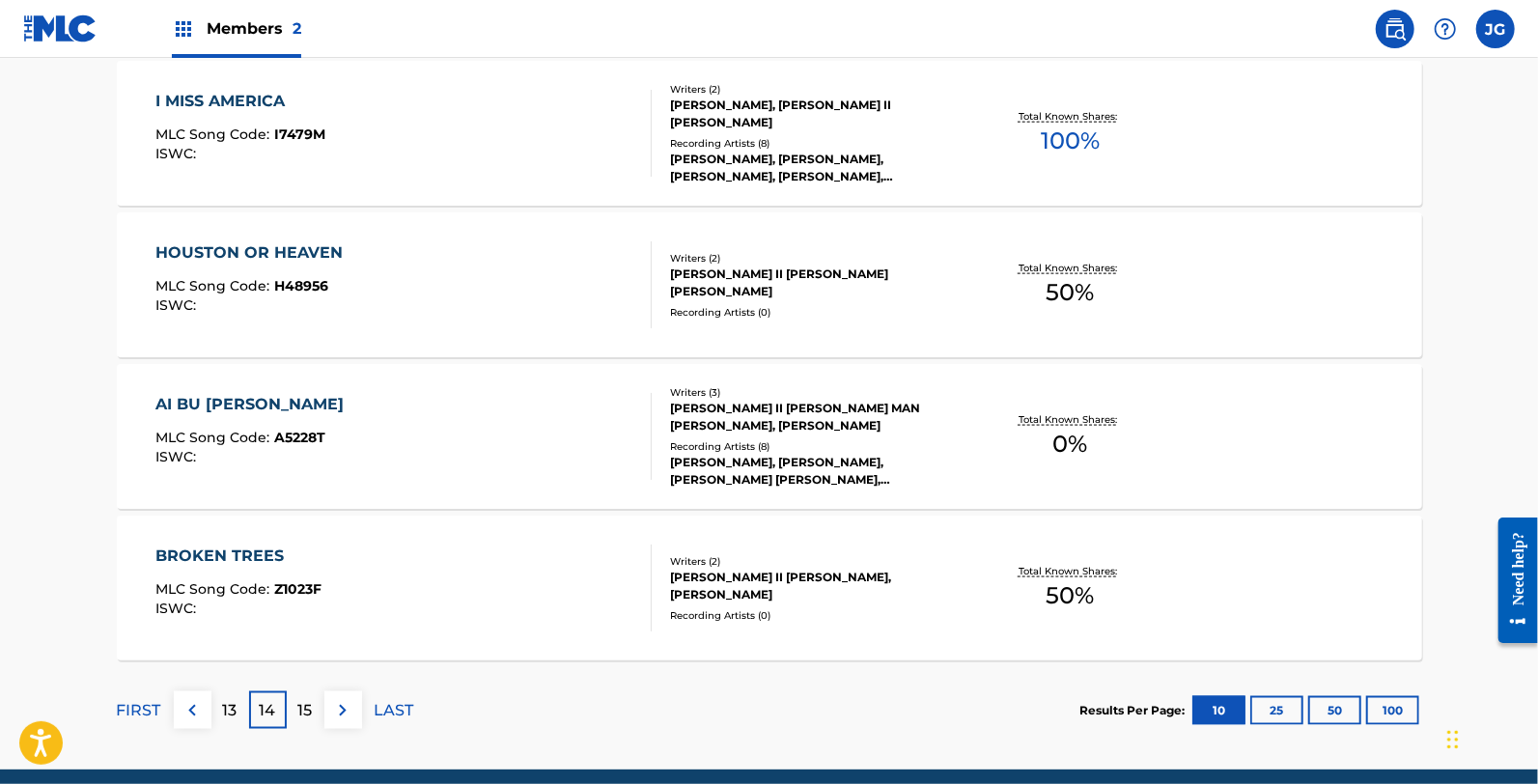
click at [240, 435] on span "MLC Song Code :" at bounding box center [214, 438] width 118 height 17
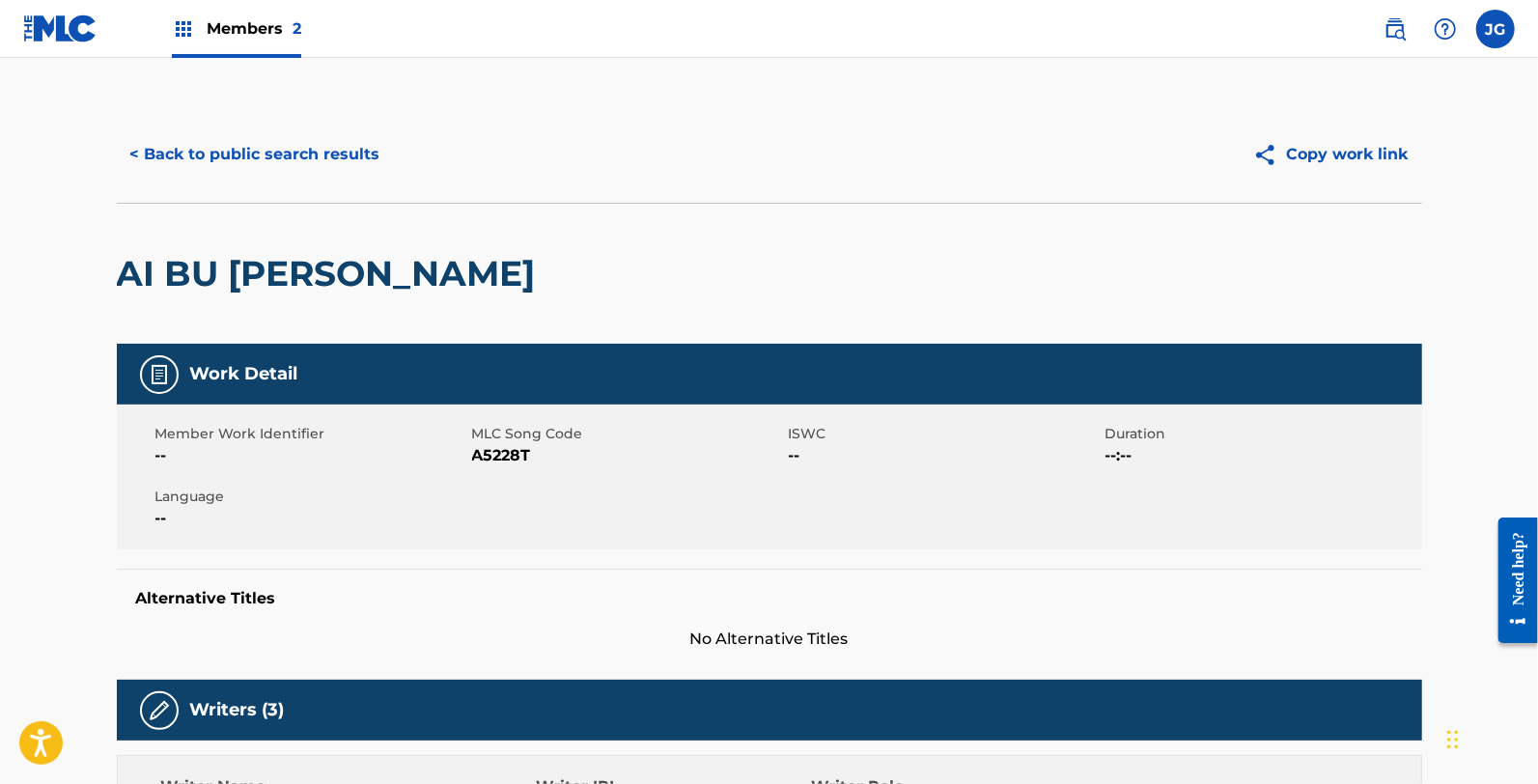
click at [532, 449] on span "A5228T" at bounding box center [628, 456] width 311 height 23
click at [527, 451] on span "A5228T" at bounding box center [628, 456] width 311 height 23
click at [526, 451] on span "A5228T" at bounding box center [628, 456] width 311 height 23
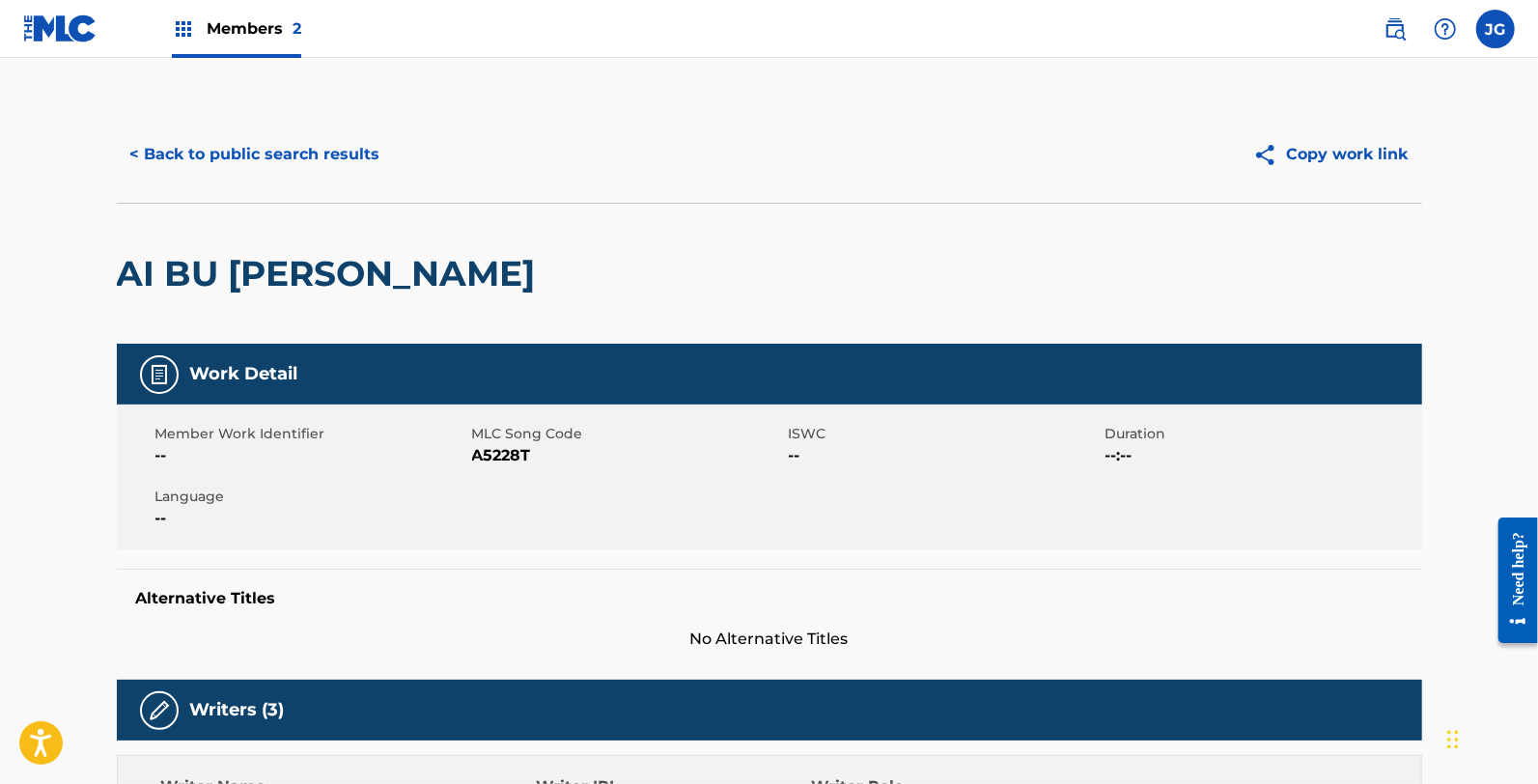
click at [526, 451] on span "A5228T" at bounding box center [628, 456] width 311 height 23
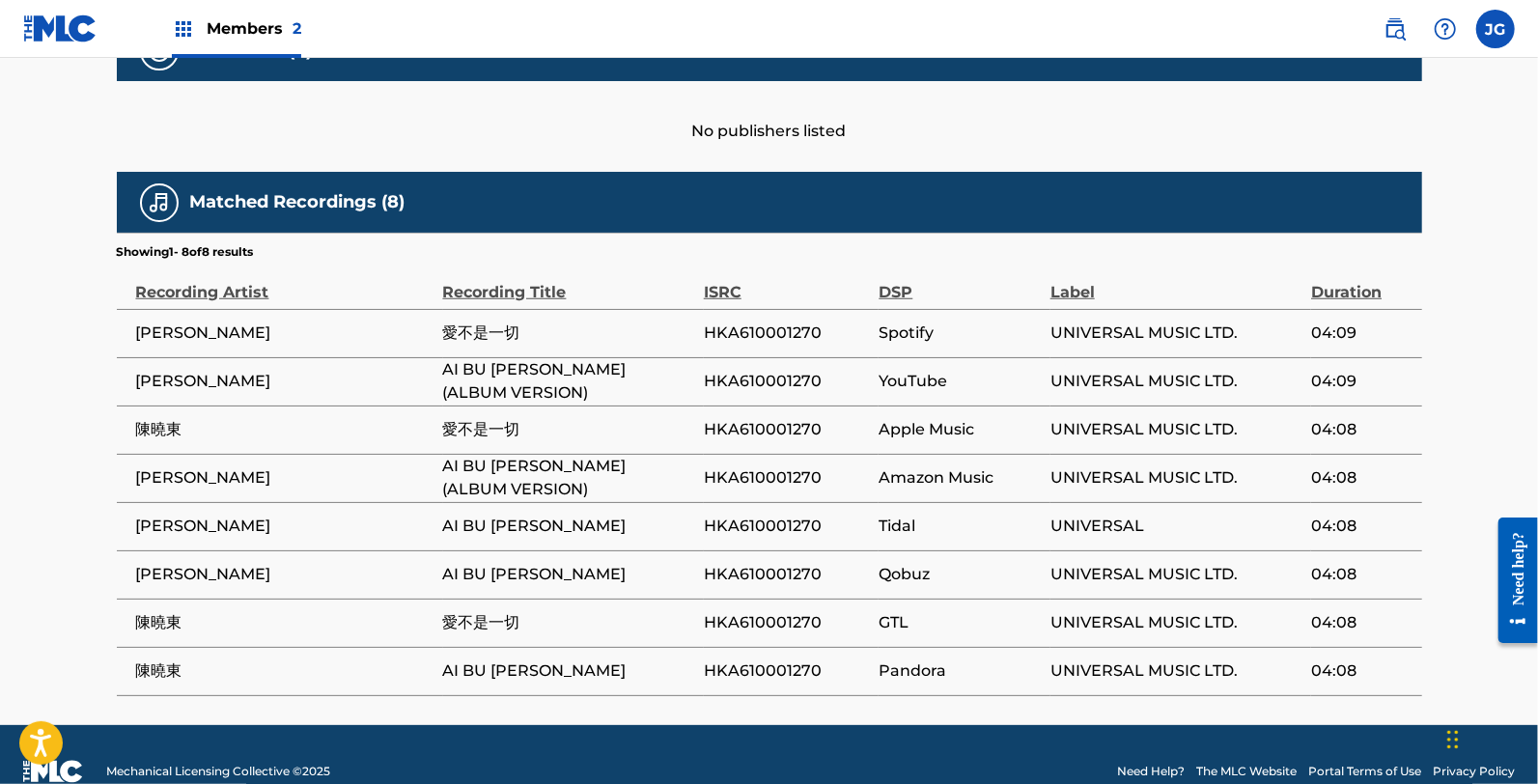
scroll to position [957, 0]
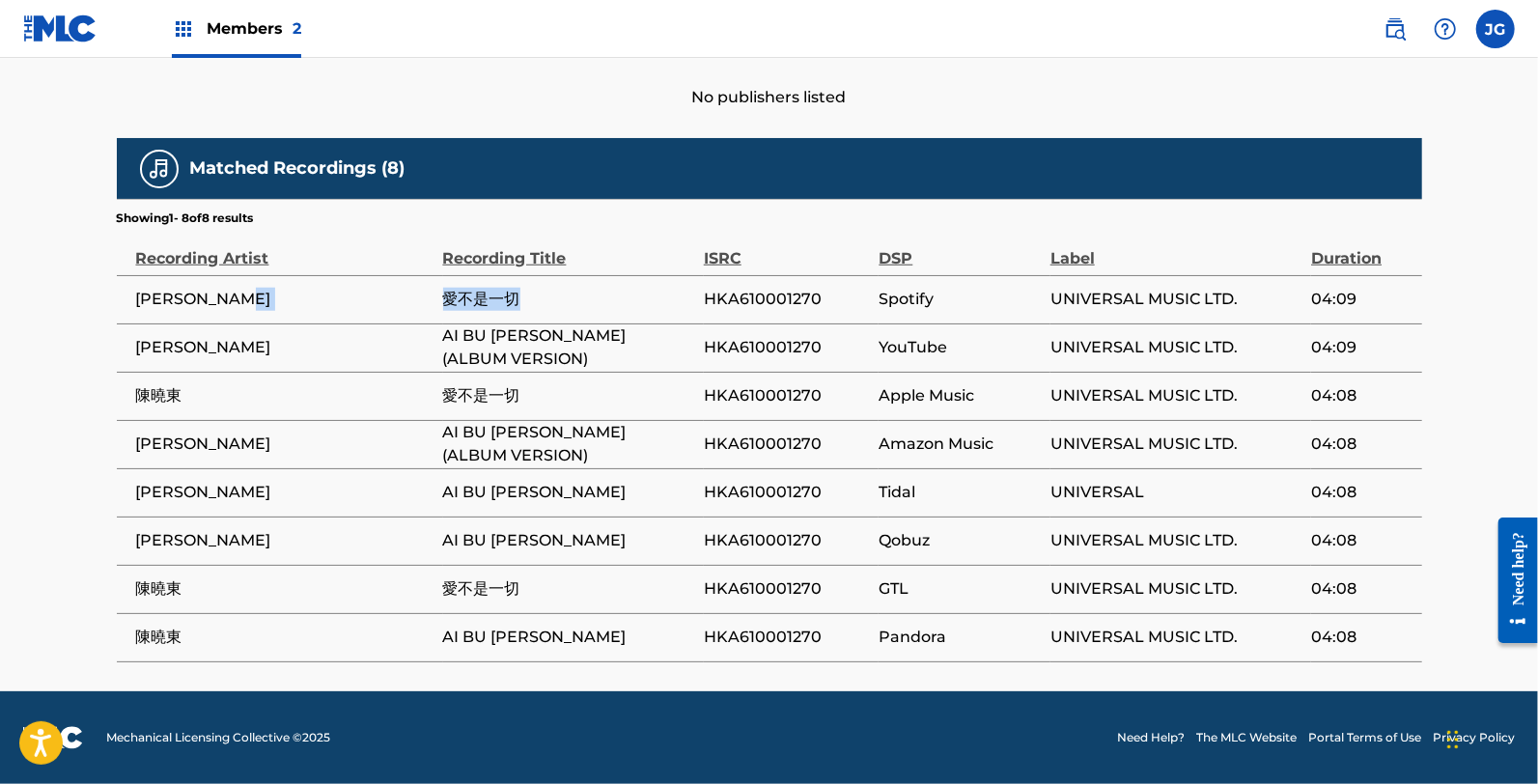
drag, startPoint x: 556, startPoint y: 301, endPoint x: 436, endPoint y: 305, distance: 120.1
click at [436, 305] on tr "DANIEL CHAN 愛不是一切 HKA610001270 Spotify UNIVERSAL MUSIC LTD. 04:09" at bounding box center [769, 300] width 1305 height 49
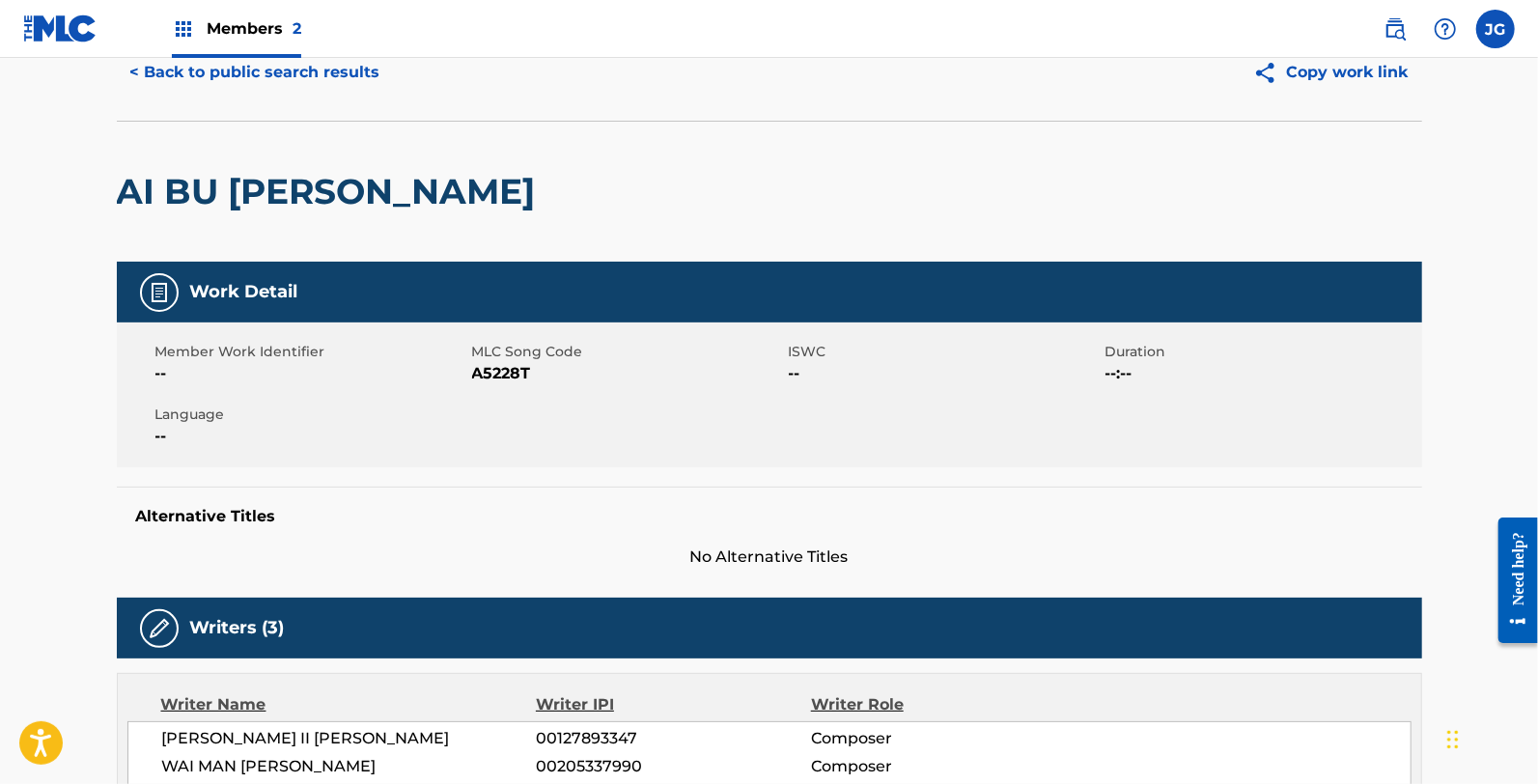
scroll to position [0, 0]
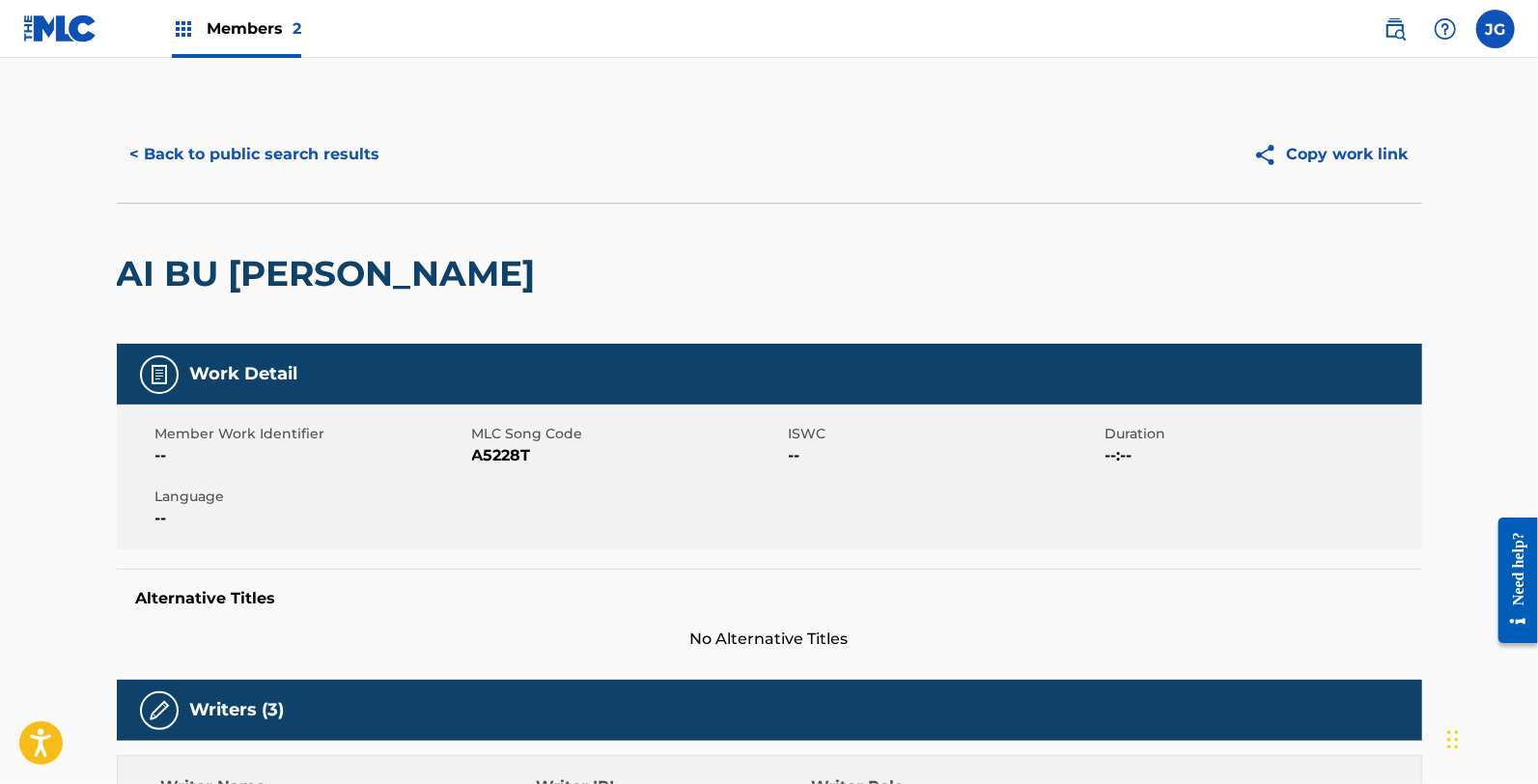
click at [295, 172] on button "< Back to public search results" at bounding box center [255, 154] width 278 height 49
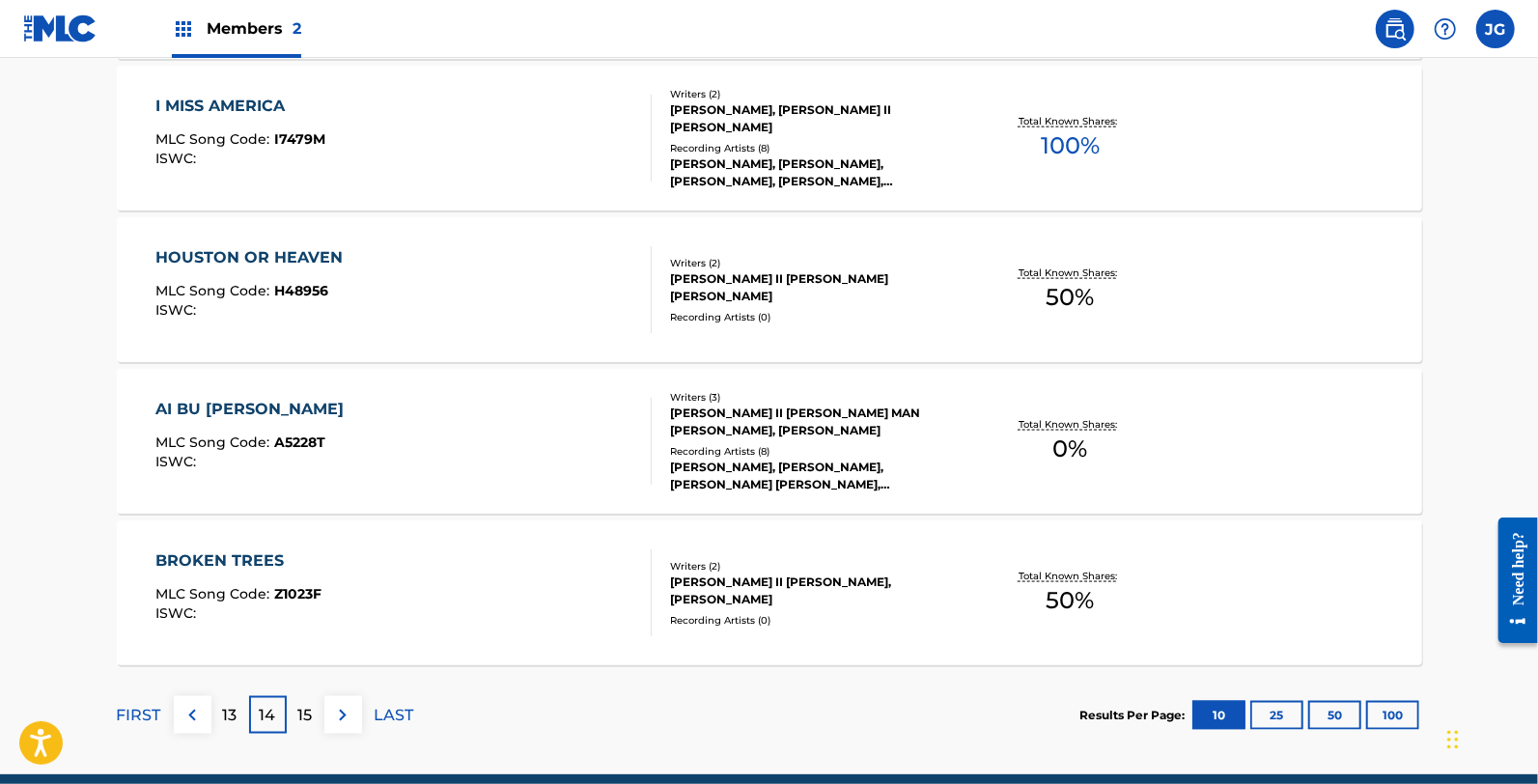
scroll to position [1501, 0]
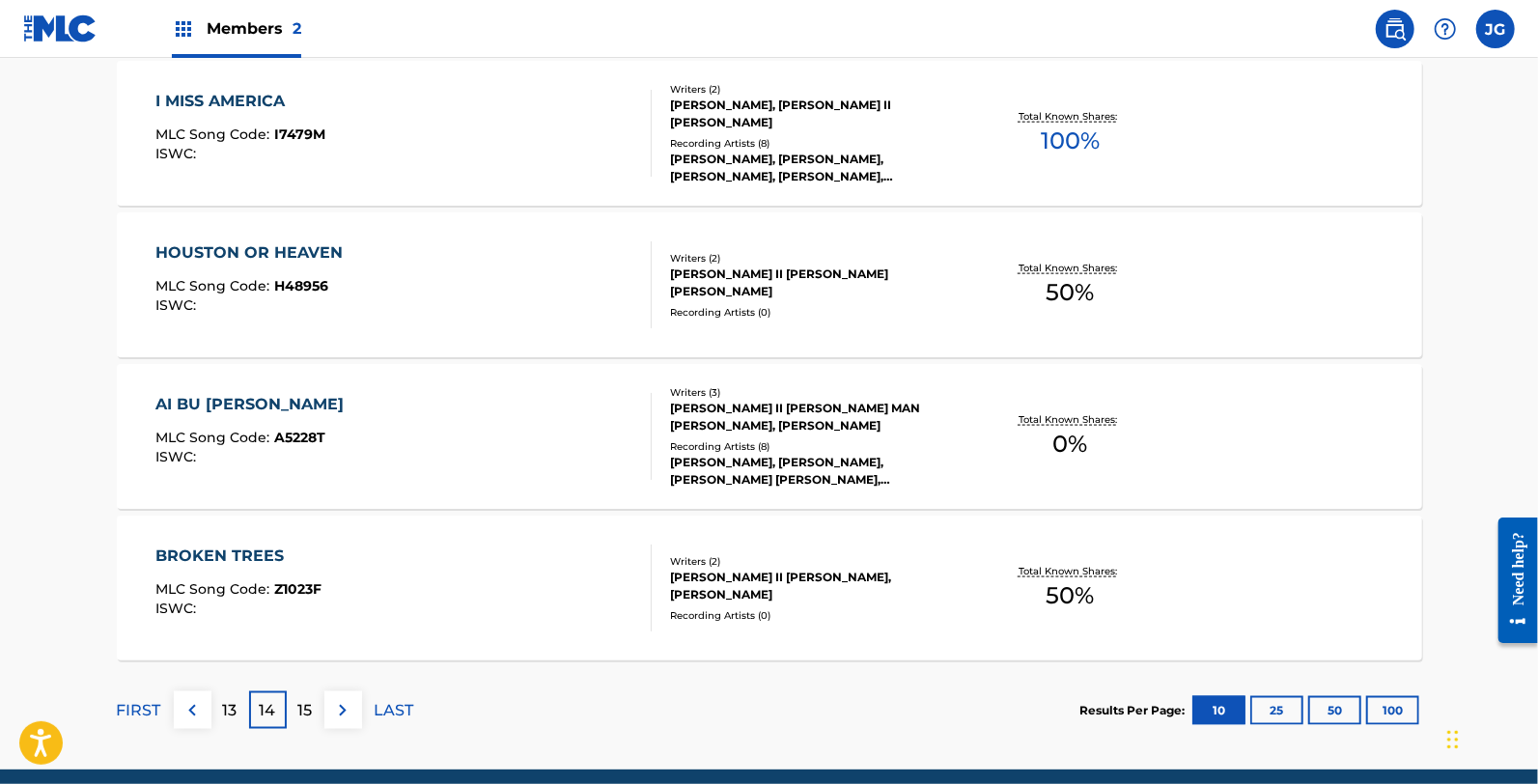
click at [383, 592] on div "BROKEN TREES MLC Song Code : Z1023F ISWC :" at bounding box center [403, 588] width 496 height 87
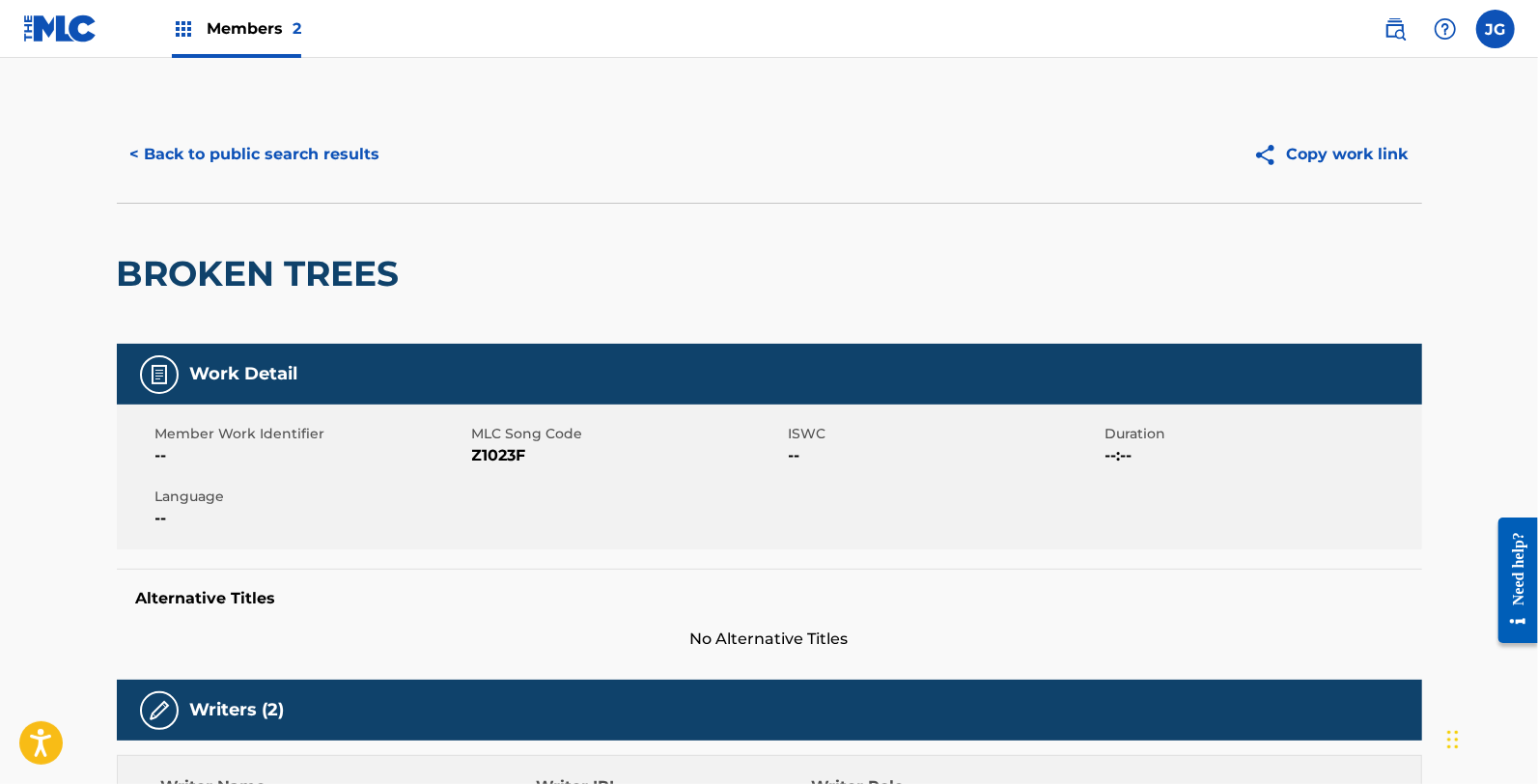
click at [505, 460] on span "Z1023F" at bounding box center [628, 456] width 311 height 23
click at [504, 460] on span "Z1023F" at bounding box center [628, 456] width 311 height 23
click at [277, 146] on button "< Back to public search results" at bounding box center [255, 154] width 278 height 49
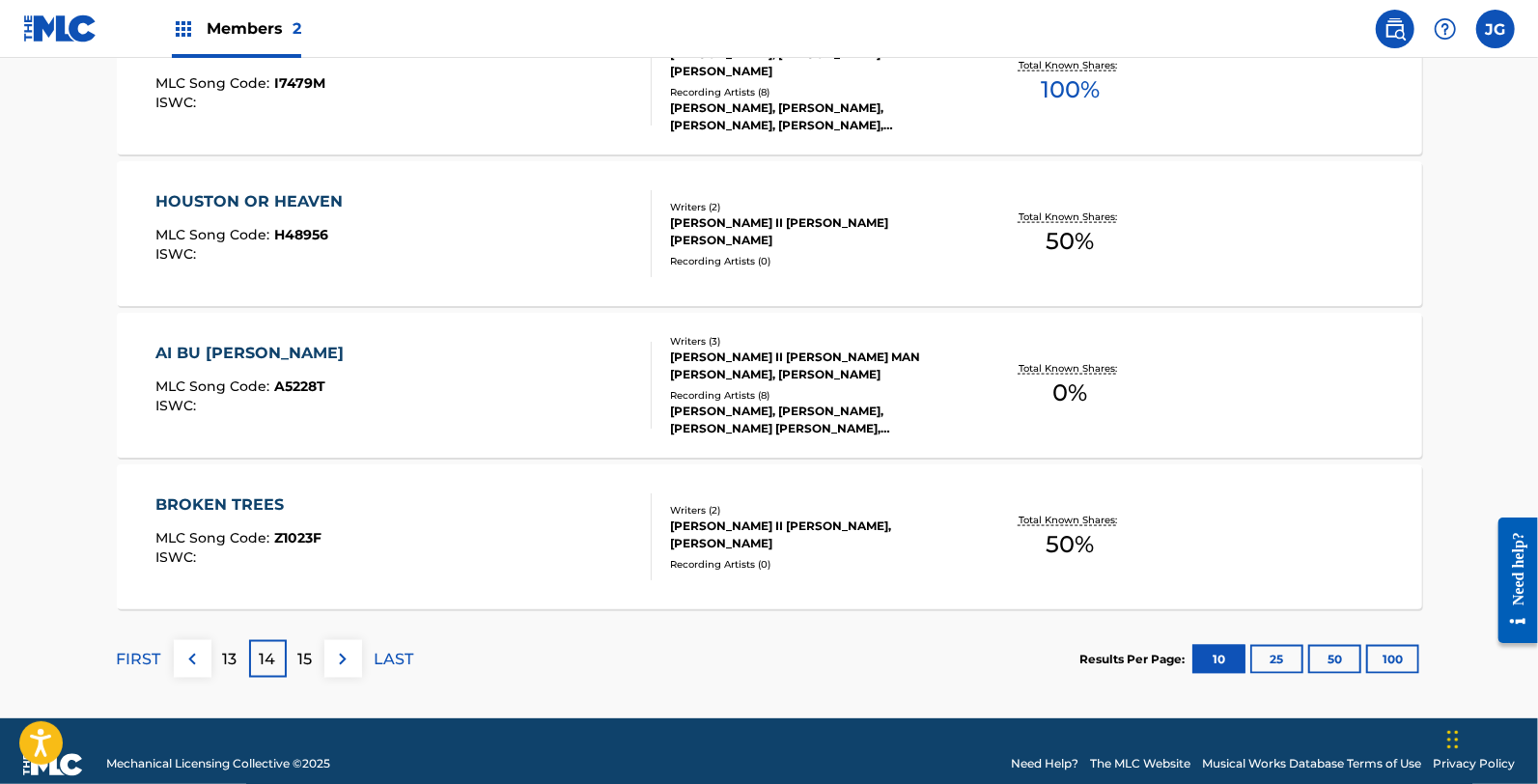
scroll to position [1579, 0]
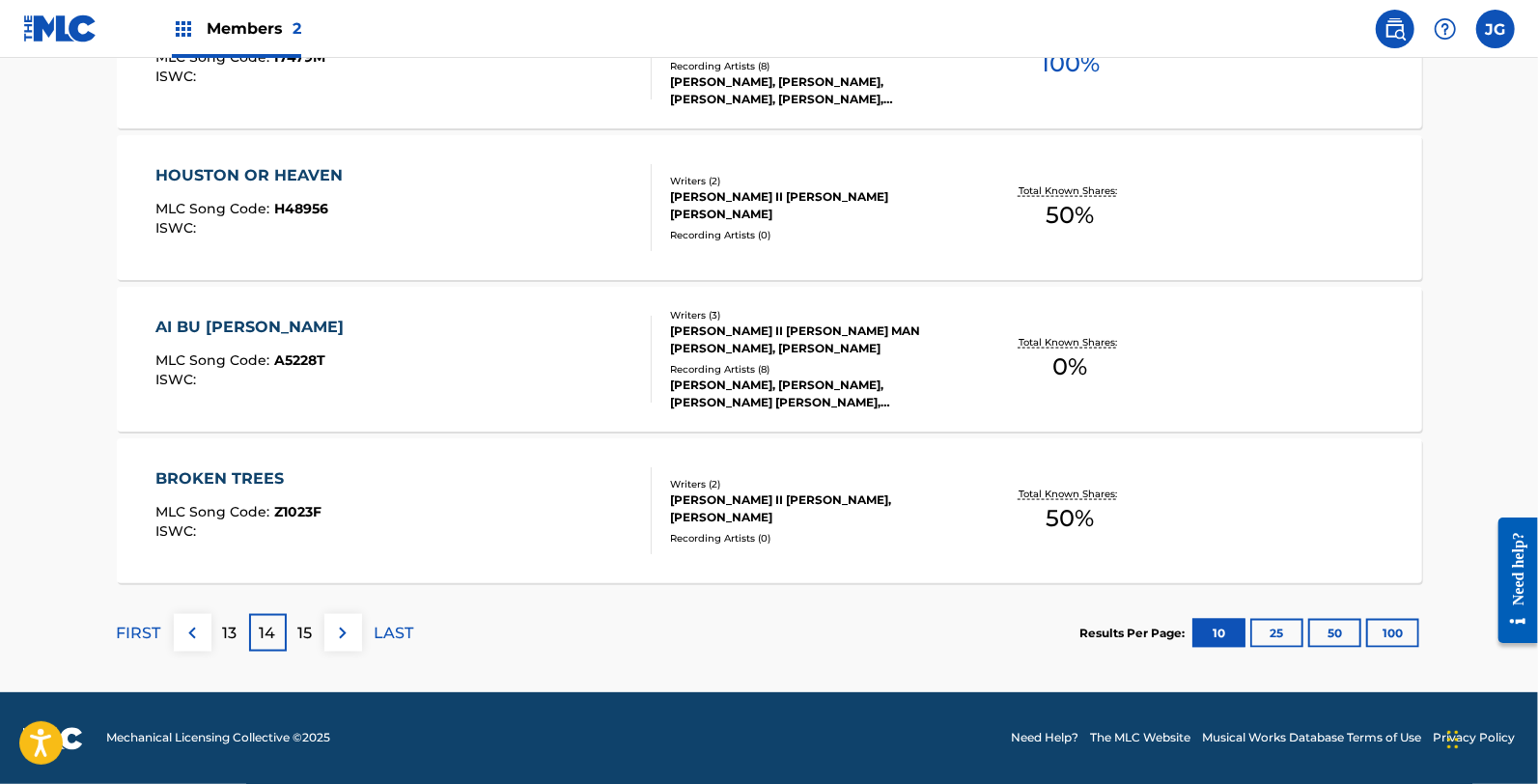
click at [286, 641] on div "15" at bounding box center [305, 633] width 38 height 38
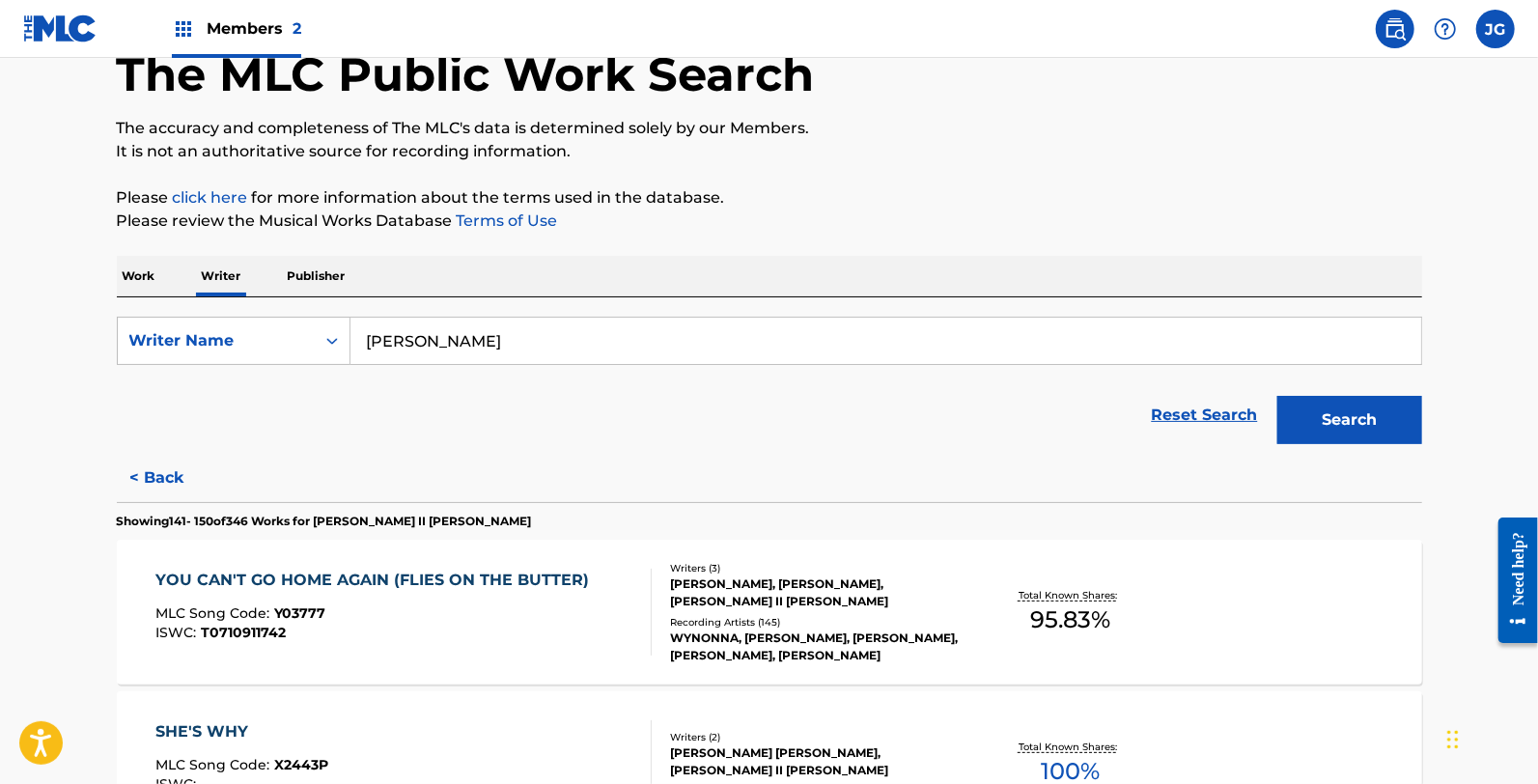
scroll to position [214, 0]
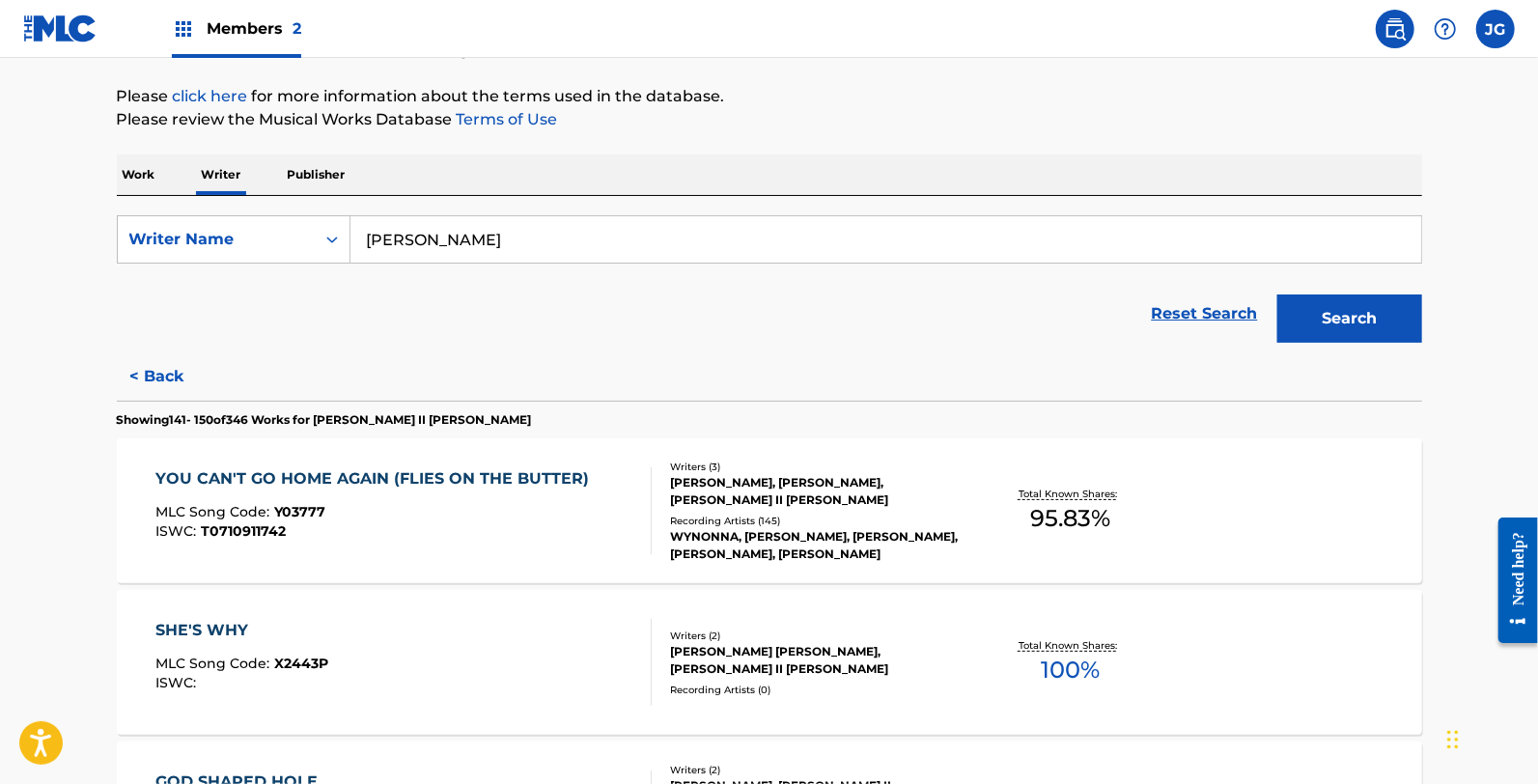
click at [505, 488] on div "YOU CAN'T GO HOME AGAIN (FLIES ON THE BUTTER)" at bounding box center [376, 479] width 443 height 23
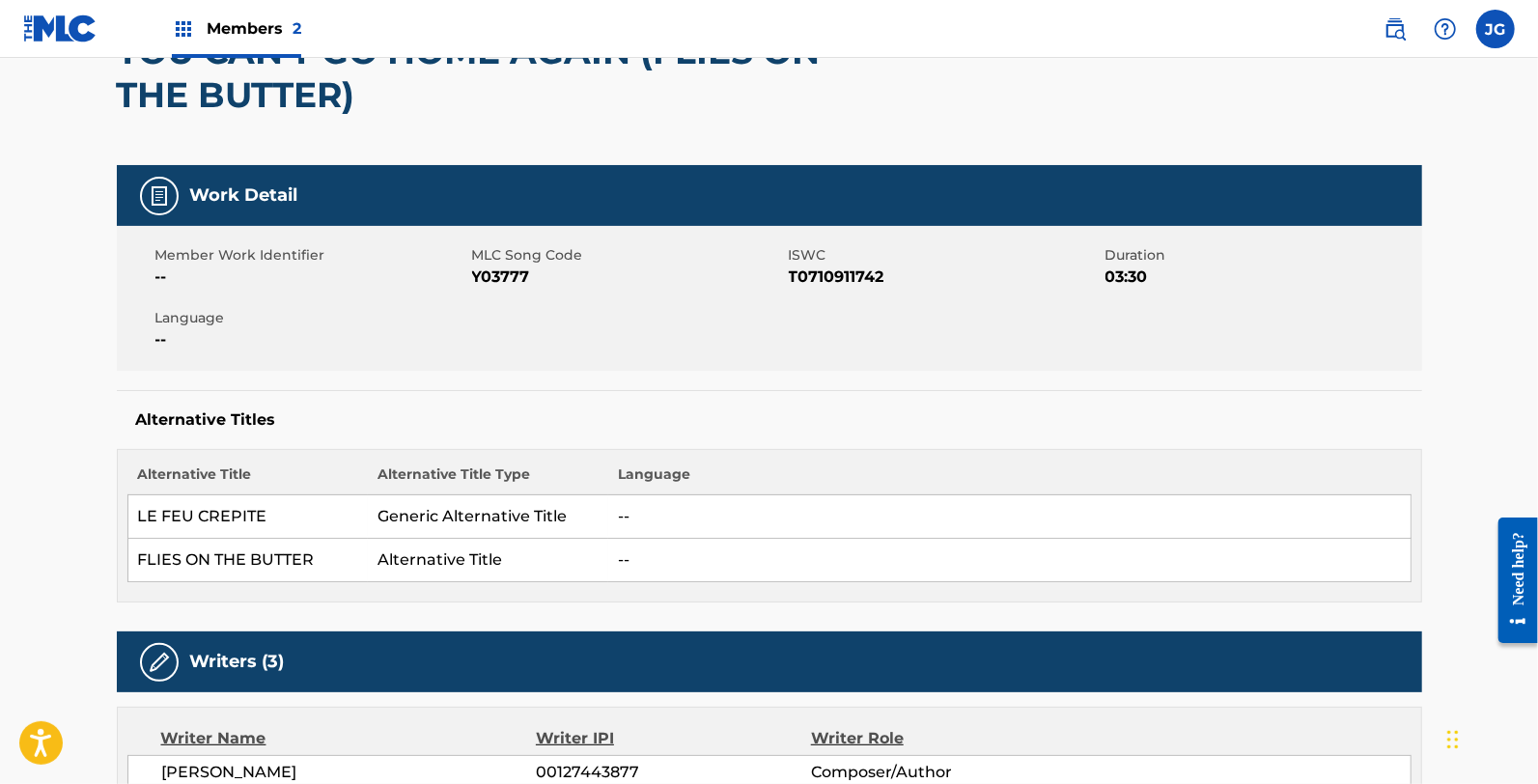
scroll to position [107, 0]
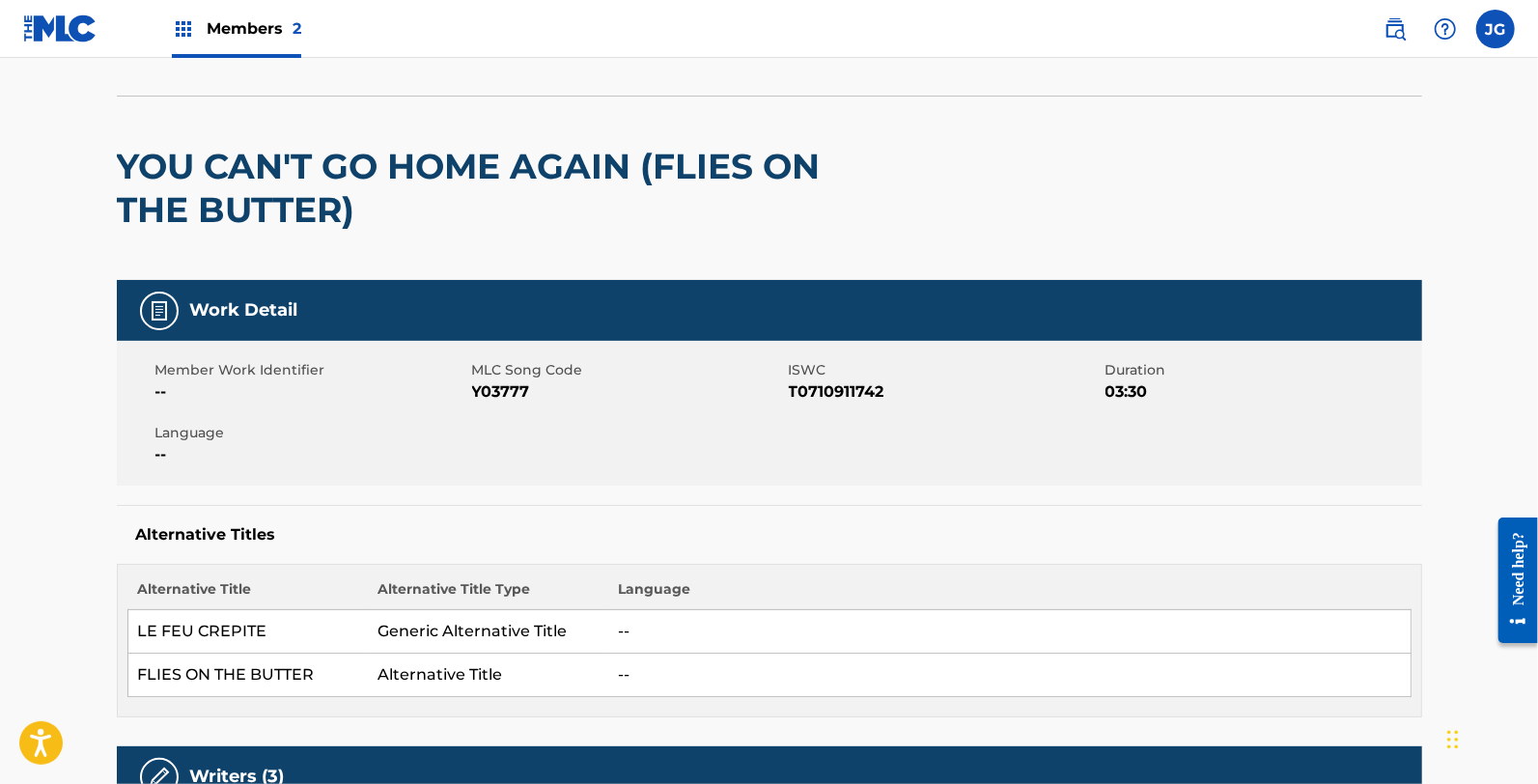
click at [511, 381] on span "Y03777" at bounding box center [628, 392] width 311 height 23
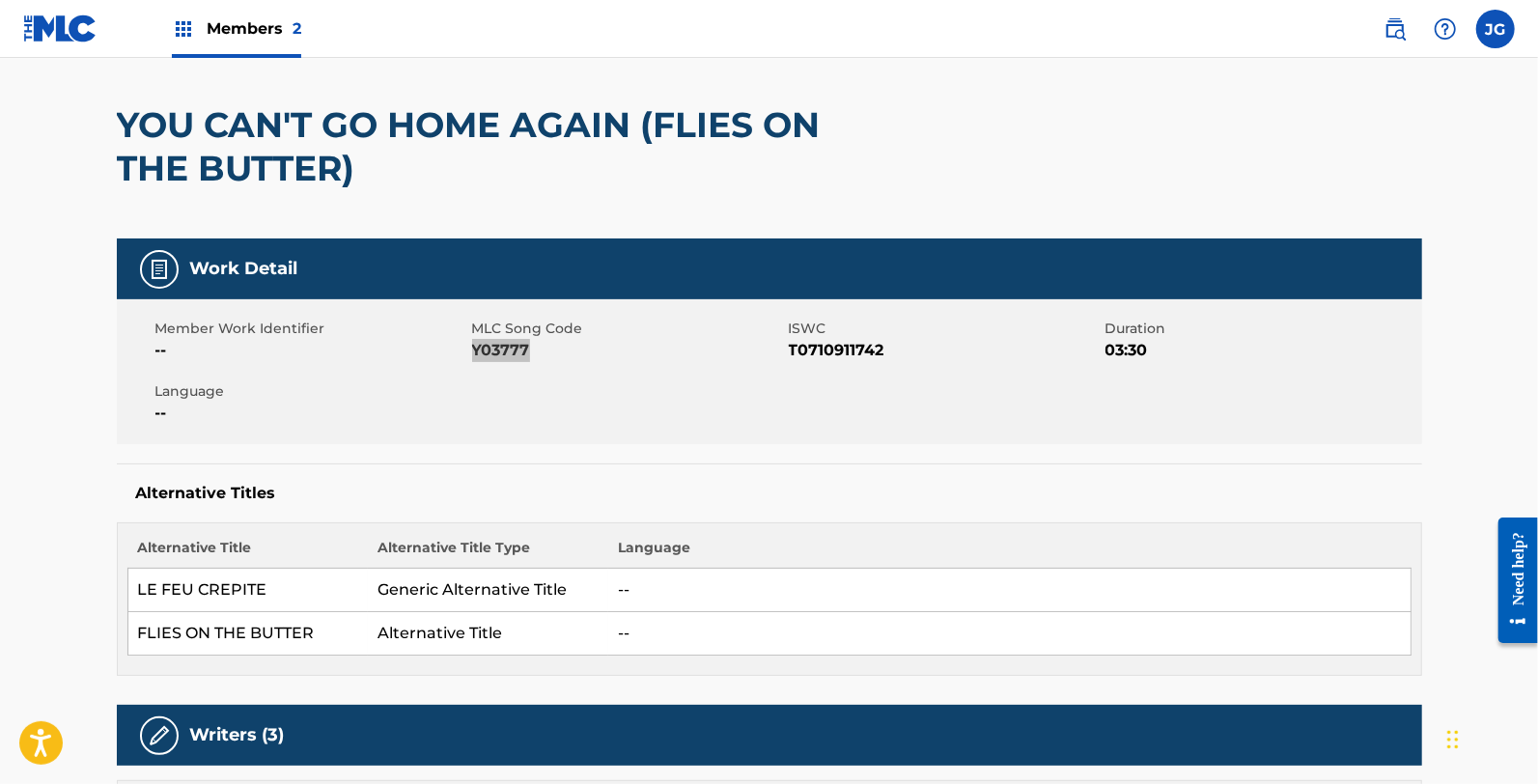
scroll to position [0, 0]
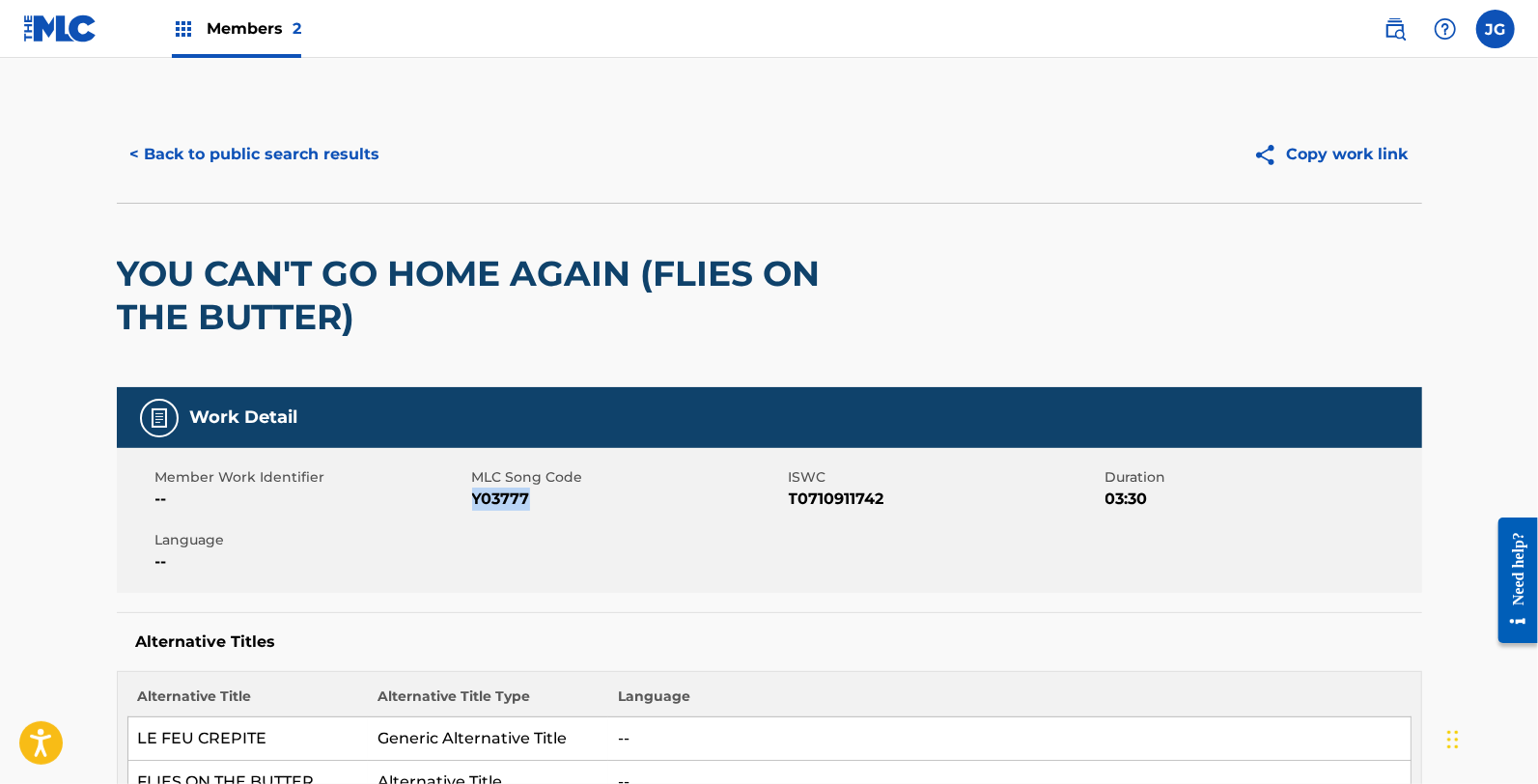
click at [245, 150] on button "< Back to public search results" at bounding box center [255, 154] width 278 height 49
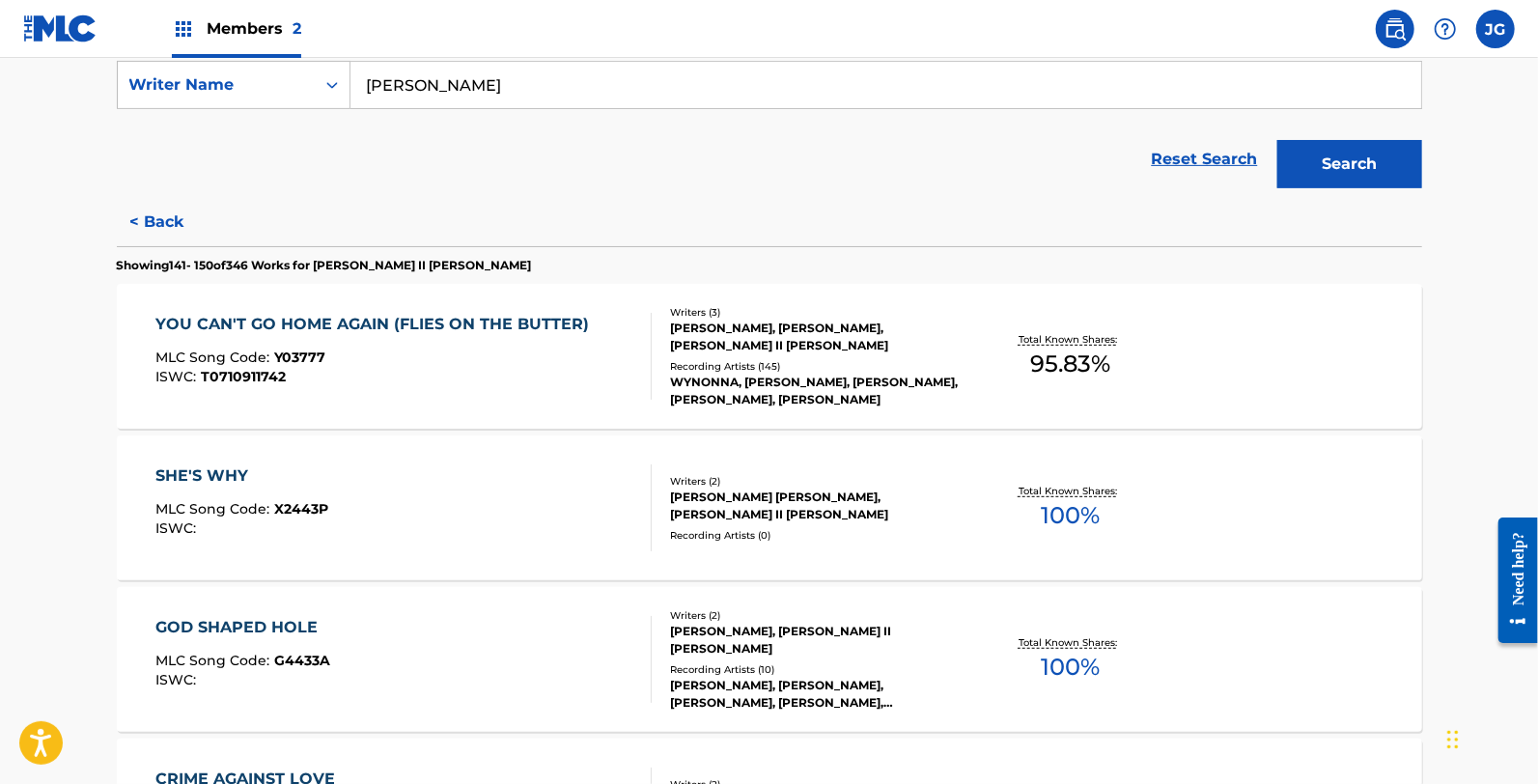
scroll to position [321, 0]
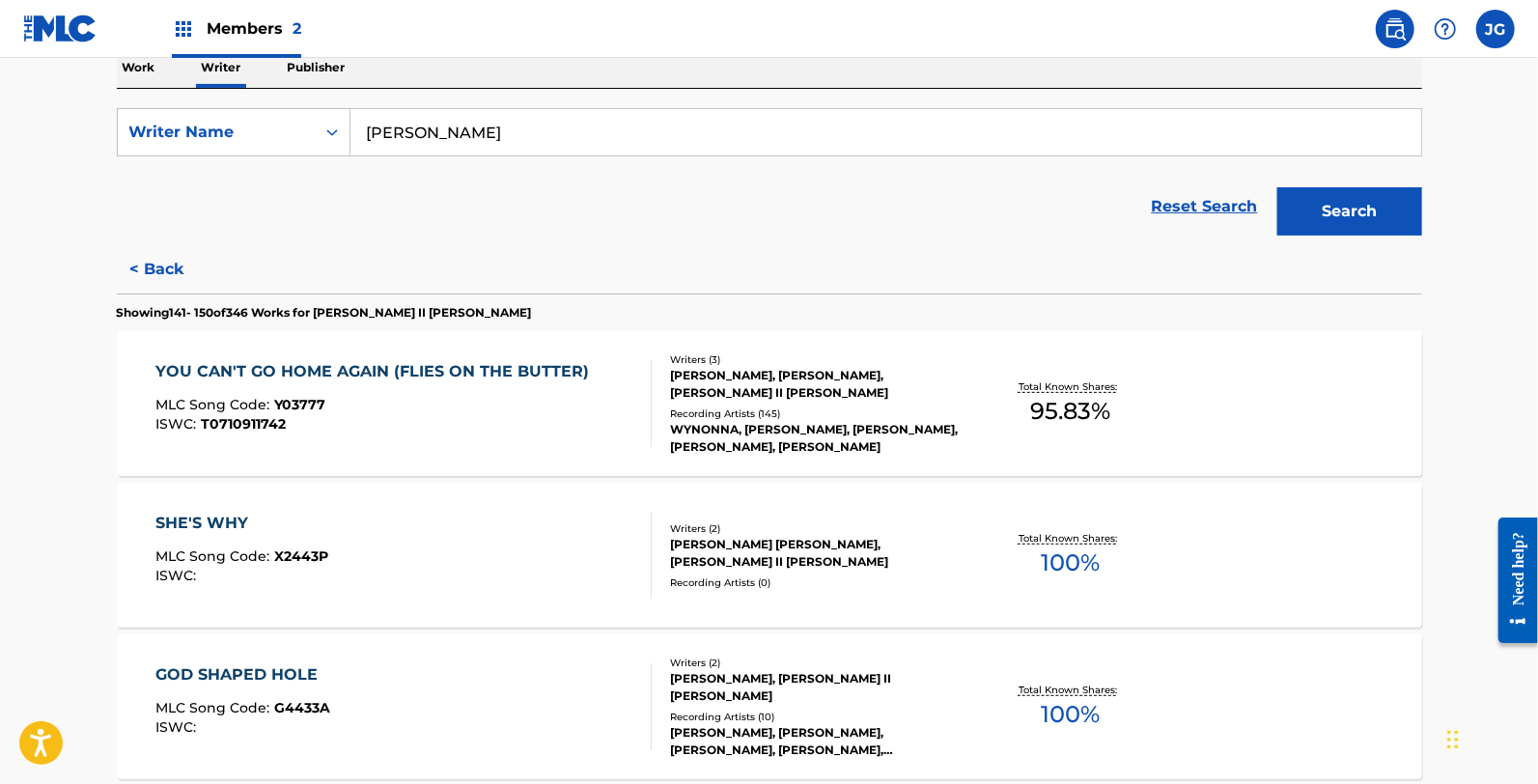
click at [275, 538] on div "SHE'S WHY MLC Song Code : X2443P ISWC :" at bounding box center [242, 555] width 173 height 87
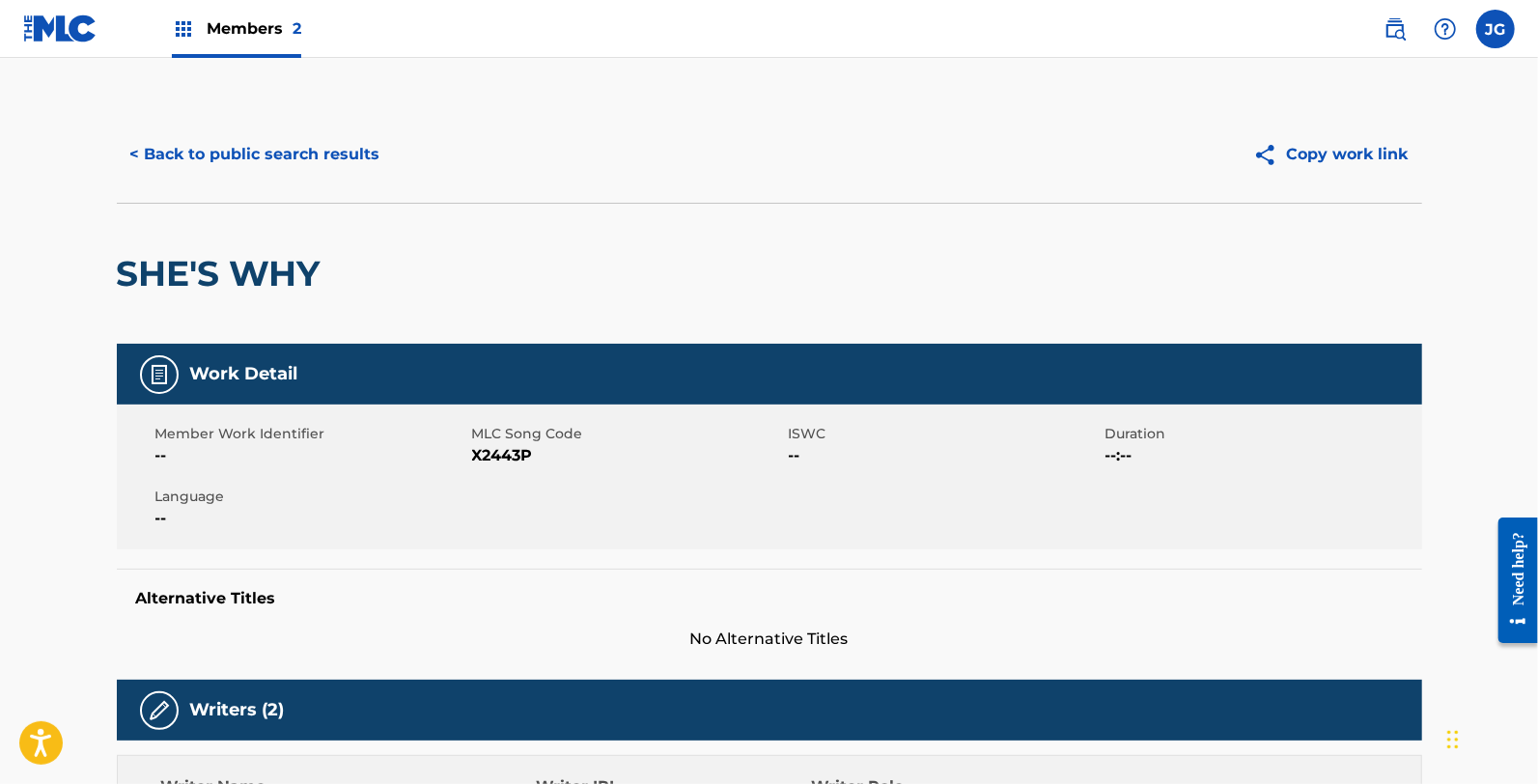
click at [492, 457] on span "X2443P" at bounding box center [628, 456] width 311 height 23
click at [603, 575] on div "Alternative Titles No Alternative Titles" at bounding box center [769, 609] width 1305 height 82
click at [507, 454] on span "X2443P" at bounding box center [628, 456] width 311 height 23
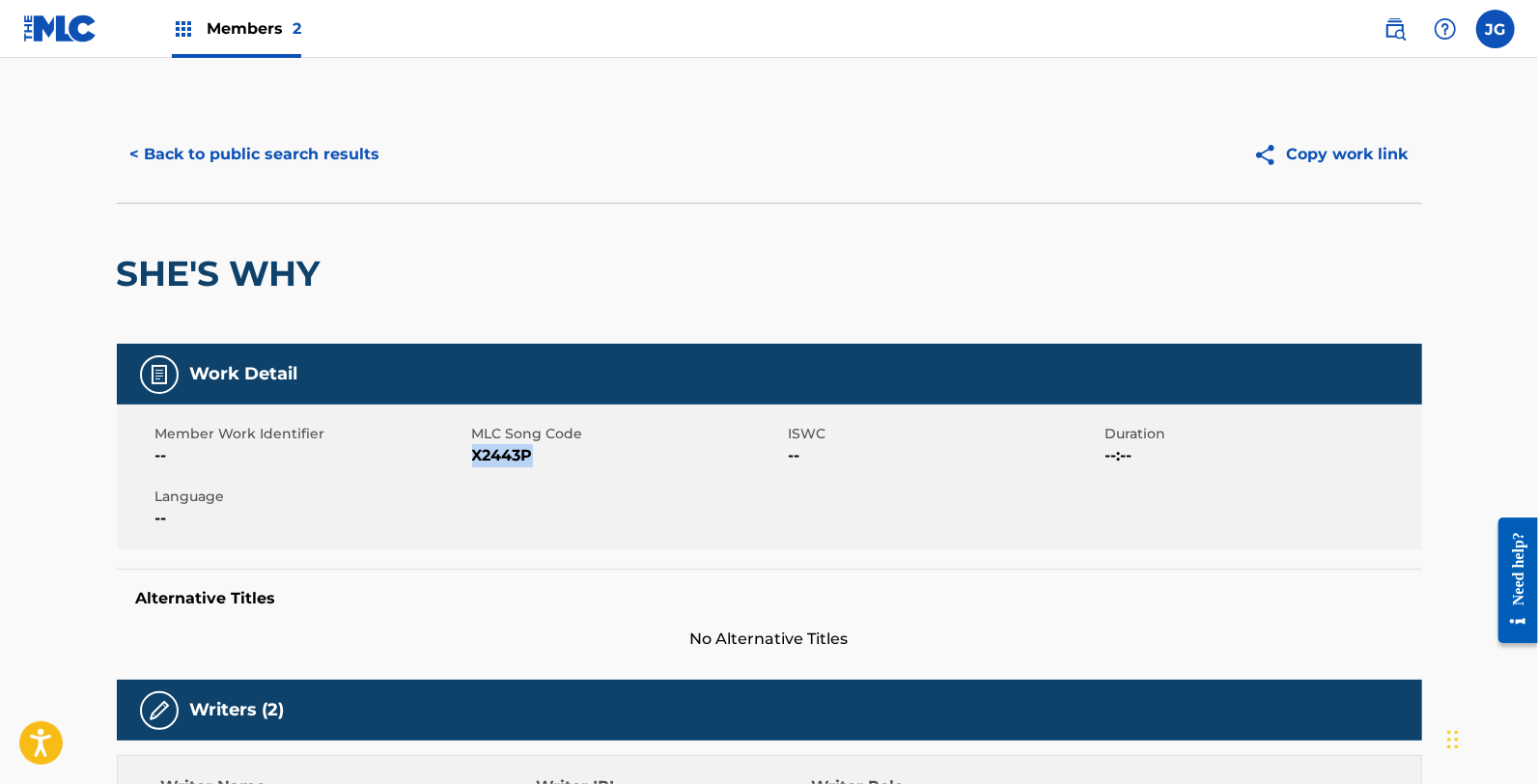
click at [204, 151] on button "< Back to public search results" at bounding box center [255, 154] width 278 height 49
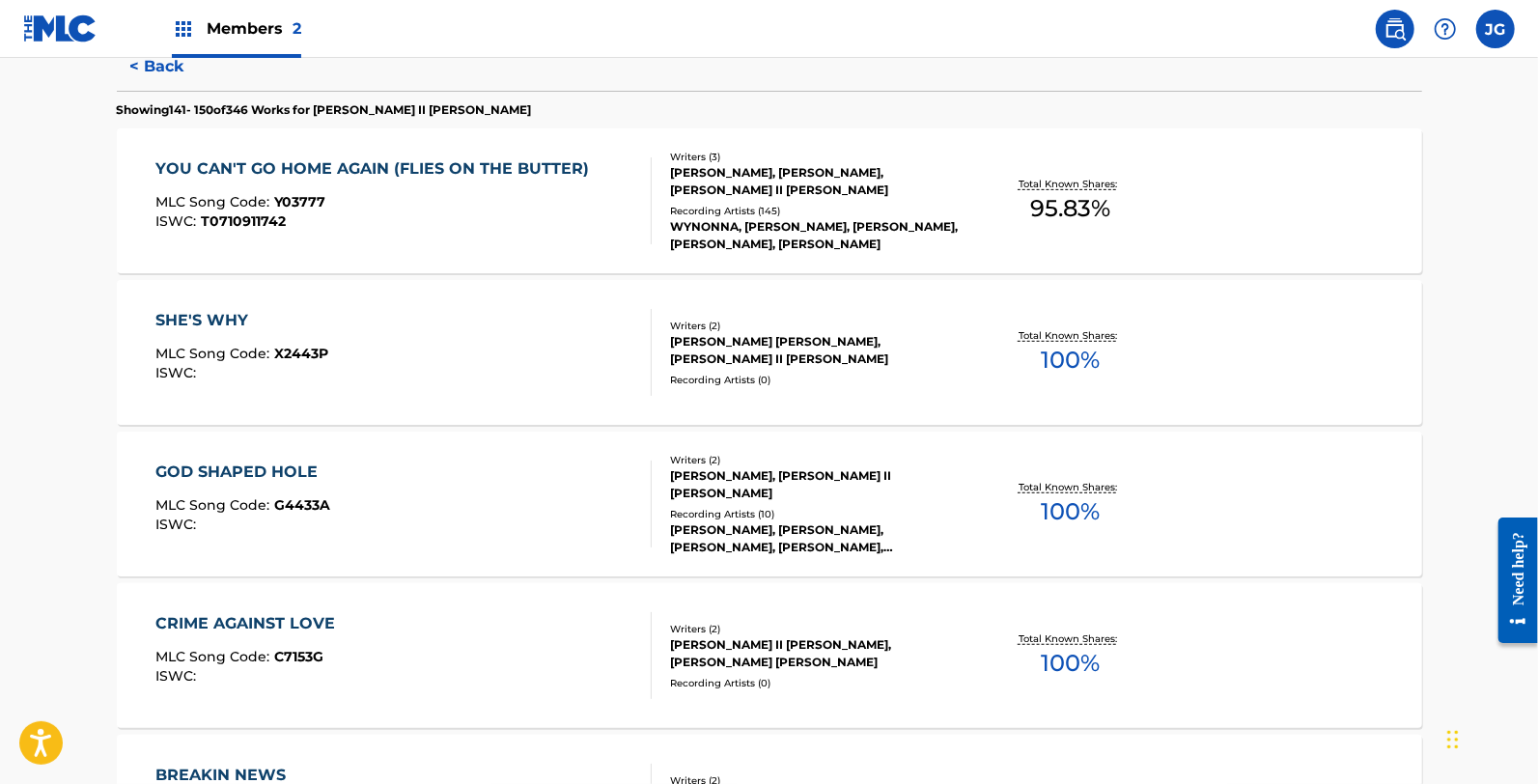
scroll to position [536, 0]
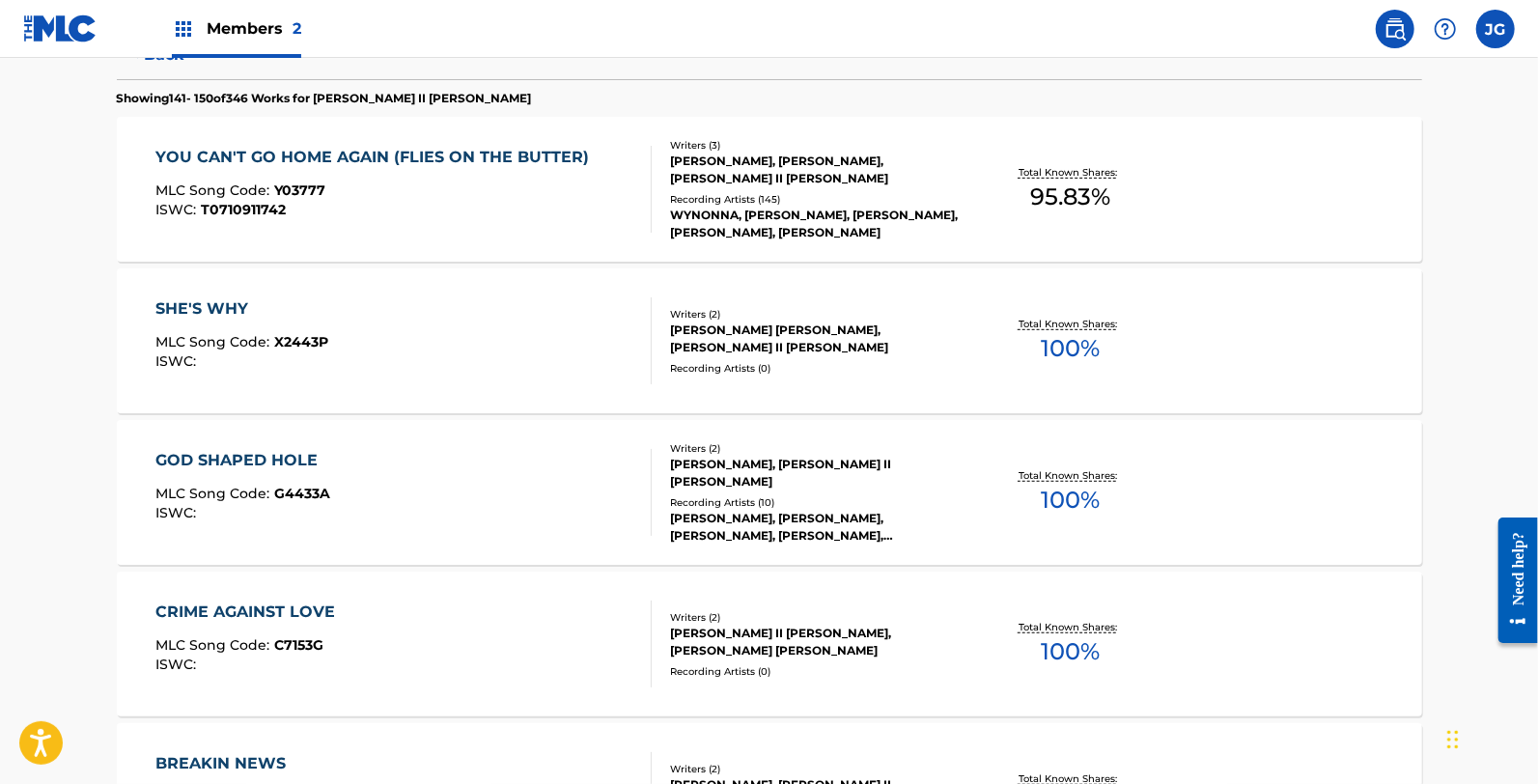
click at [446, 572] on div "CRIME AGAINST LOVE MLC Song Code : C7153G ISWC : Writers ( 2 ) JAMES ALLEN II S…" at bounding box center [769, 643] width 1305 height 145
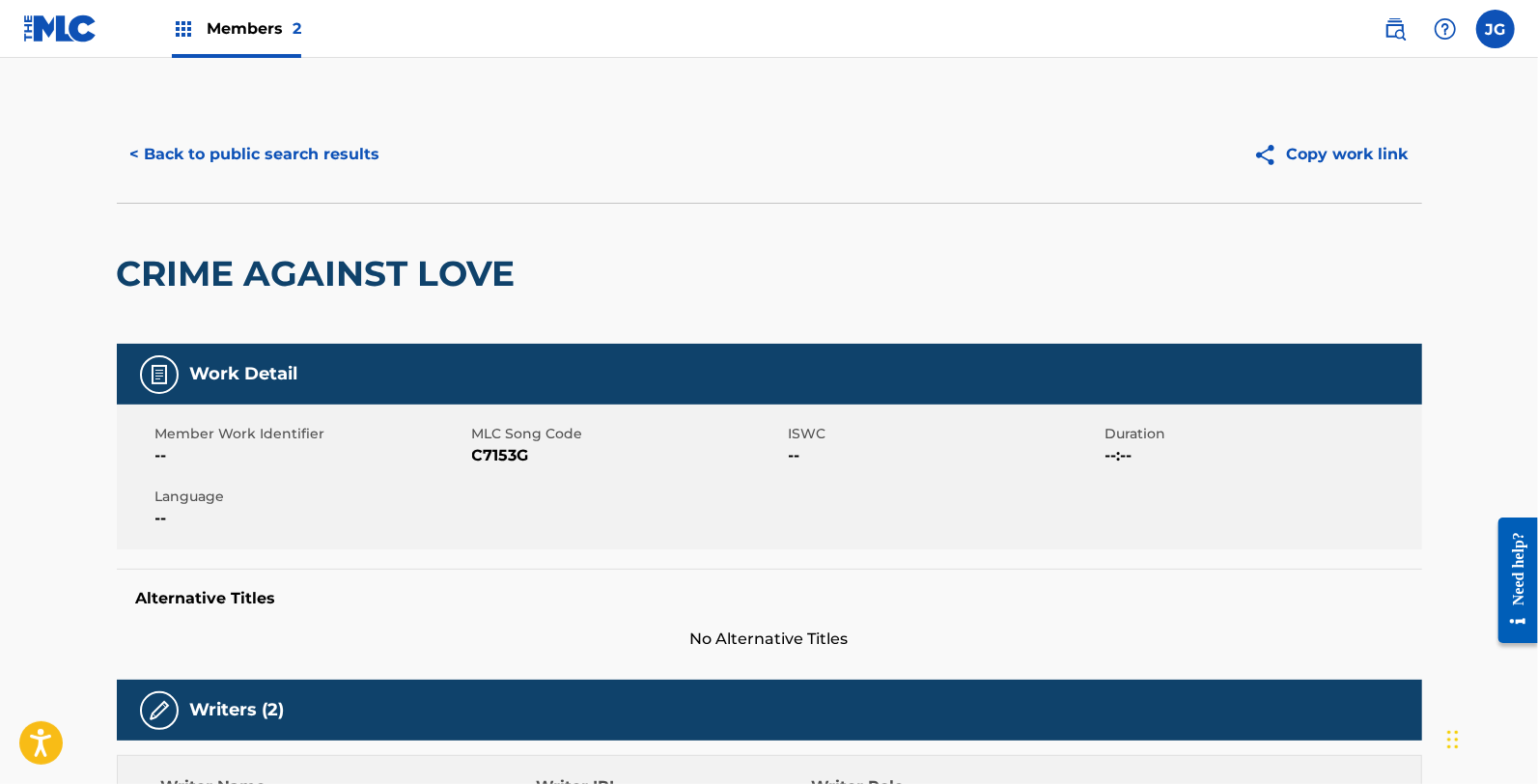
click at [307, 189] on div "< Back to public search results Copy work link" at bounding box center [769, 153] width 1305 height 96
click at [302, 160] on button "< Back to public search results" at bounding box center [255, 154] width 278 height 49
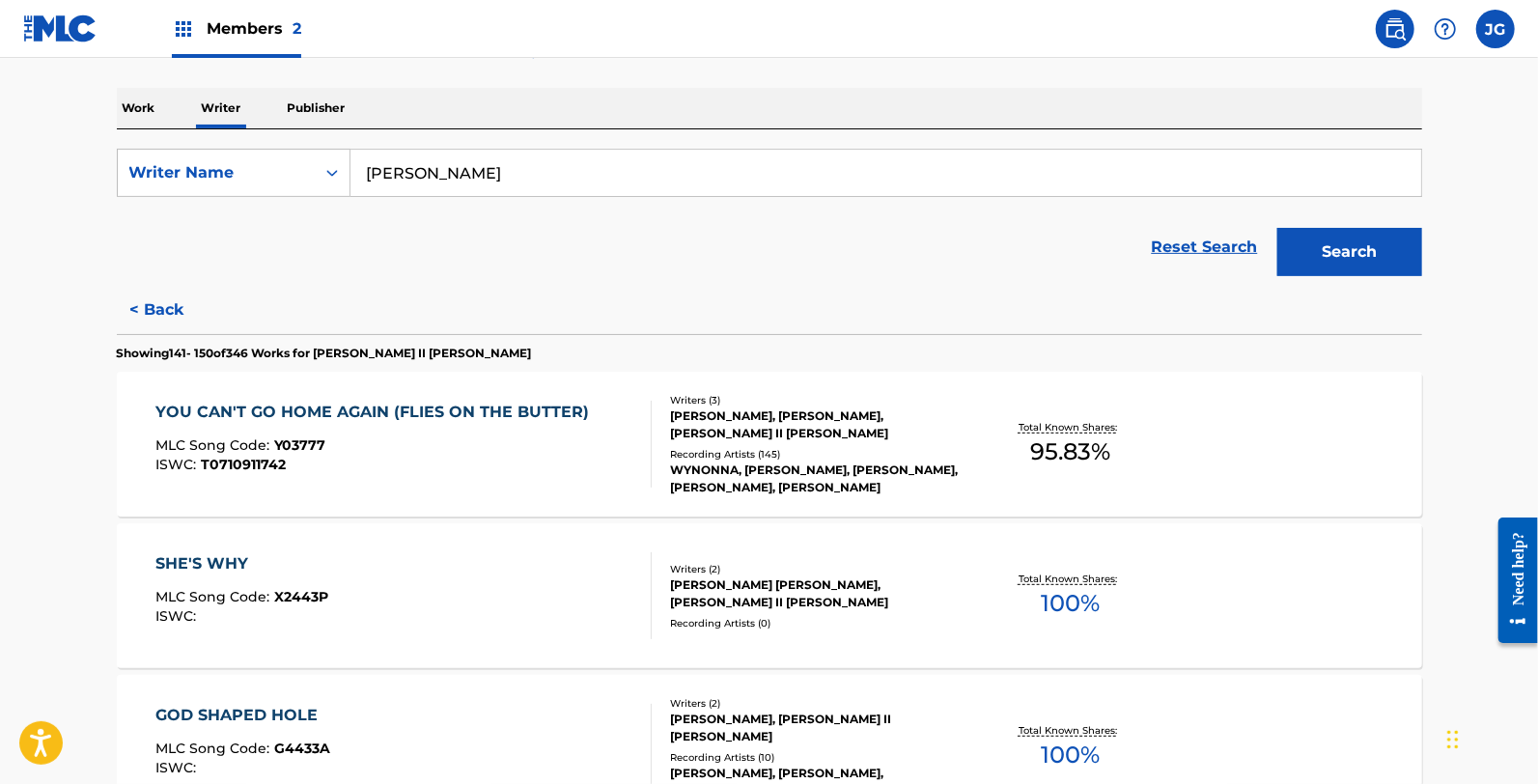
scroll to position [536, 0]
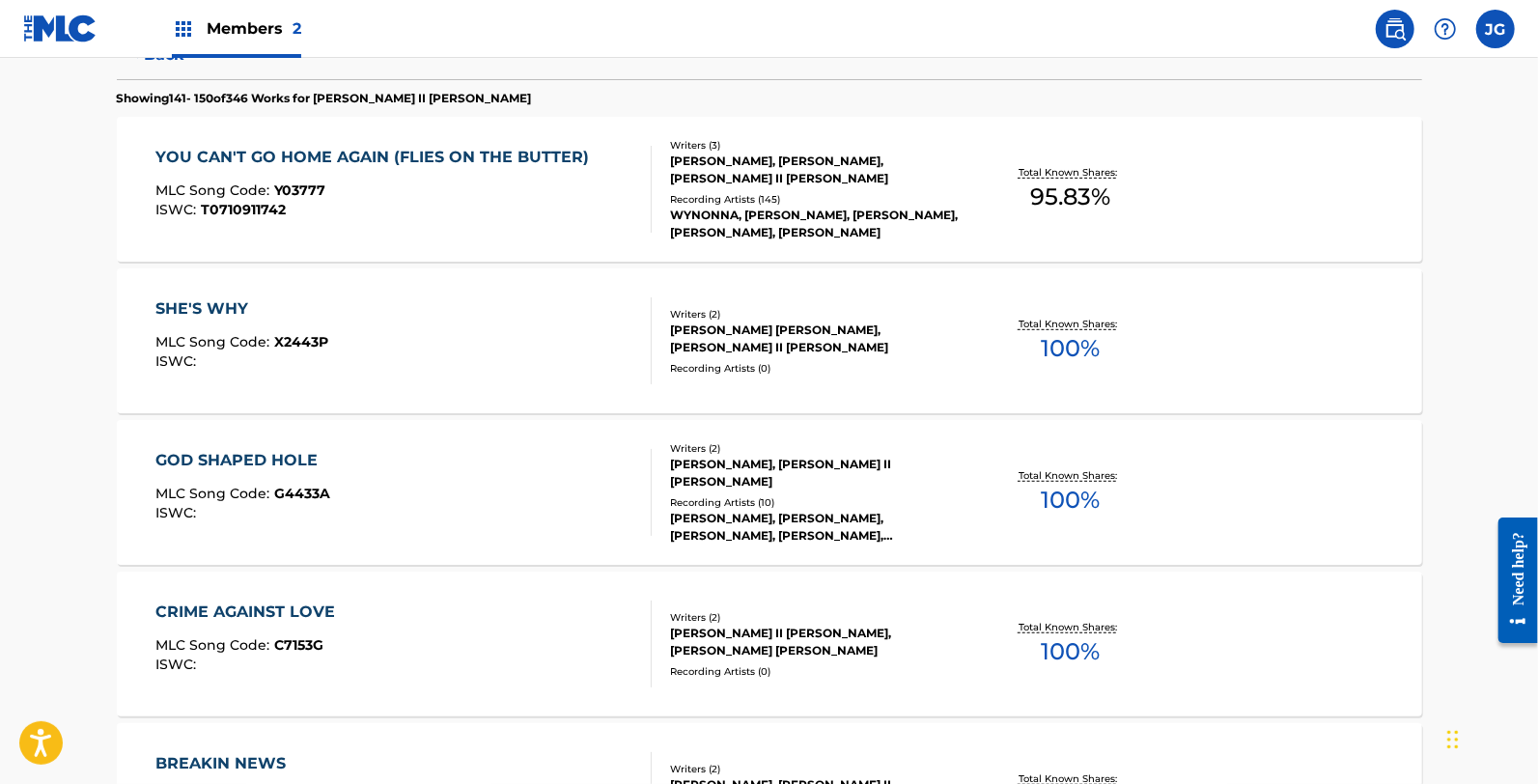
click at [378, 468] on div "GOD SHAPED HOLE MLC Song Code : G4433A ISWC :" at bounding box center [403, 493] width 496 height 87
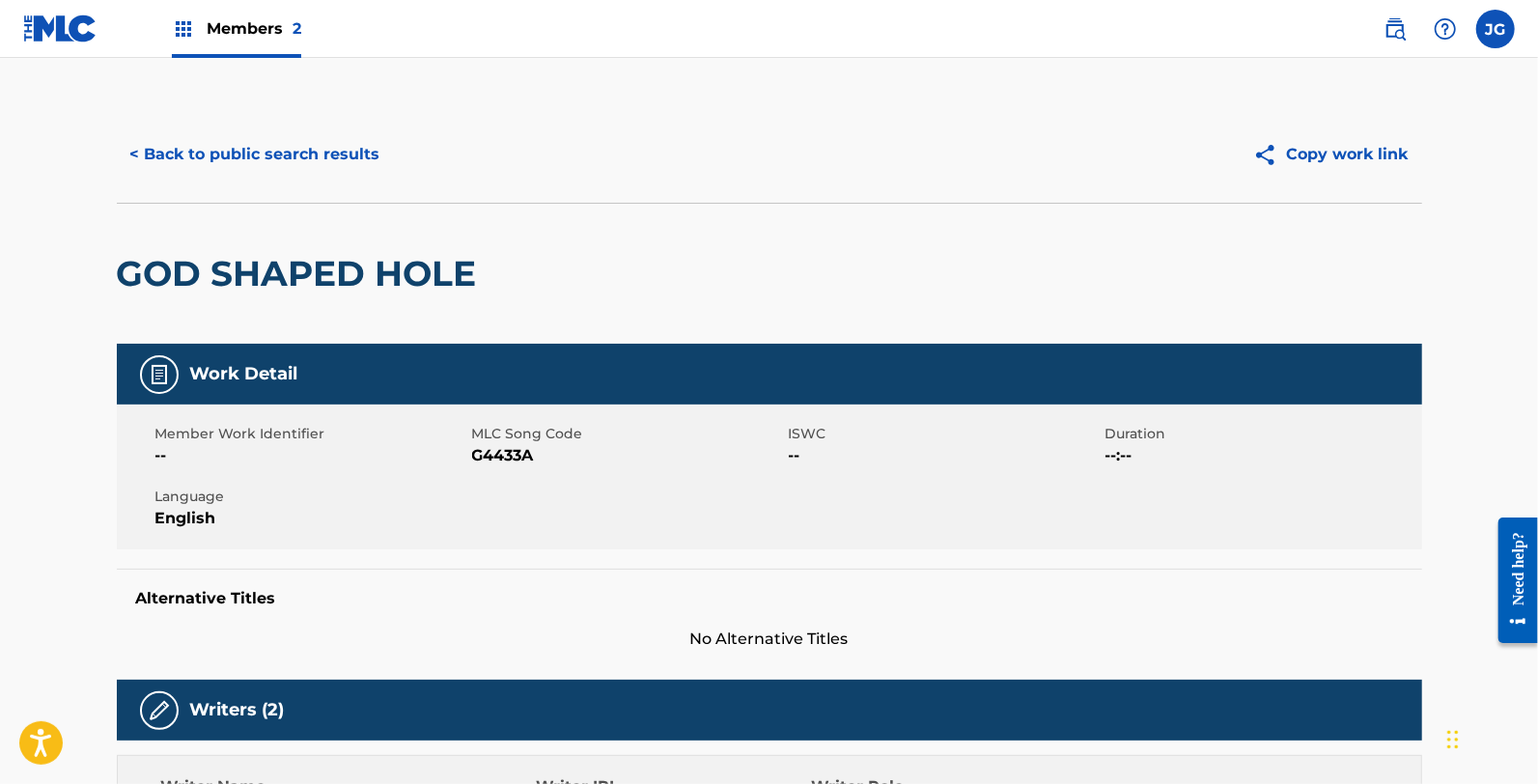
click at [474, 450] on span "G4433A" at bounding box center [628, 456] width 311 height 23
click at [846, 585] on div "Alternative Titles No Alternative Titles" at bounding box center [769, 609] width 1305 height 82
click at [486, 467] on span "G4433A" at bounding box center [628, 456] width 311 height 23
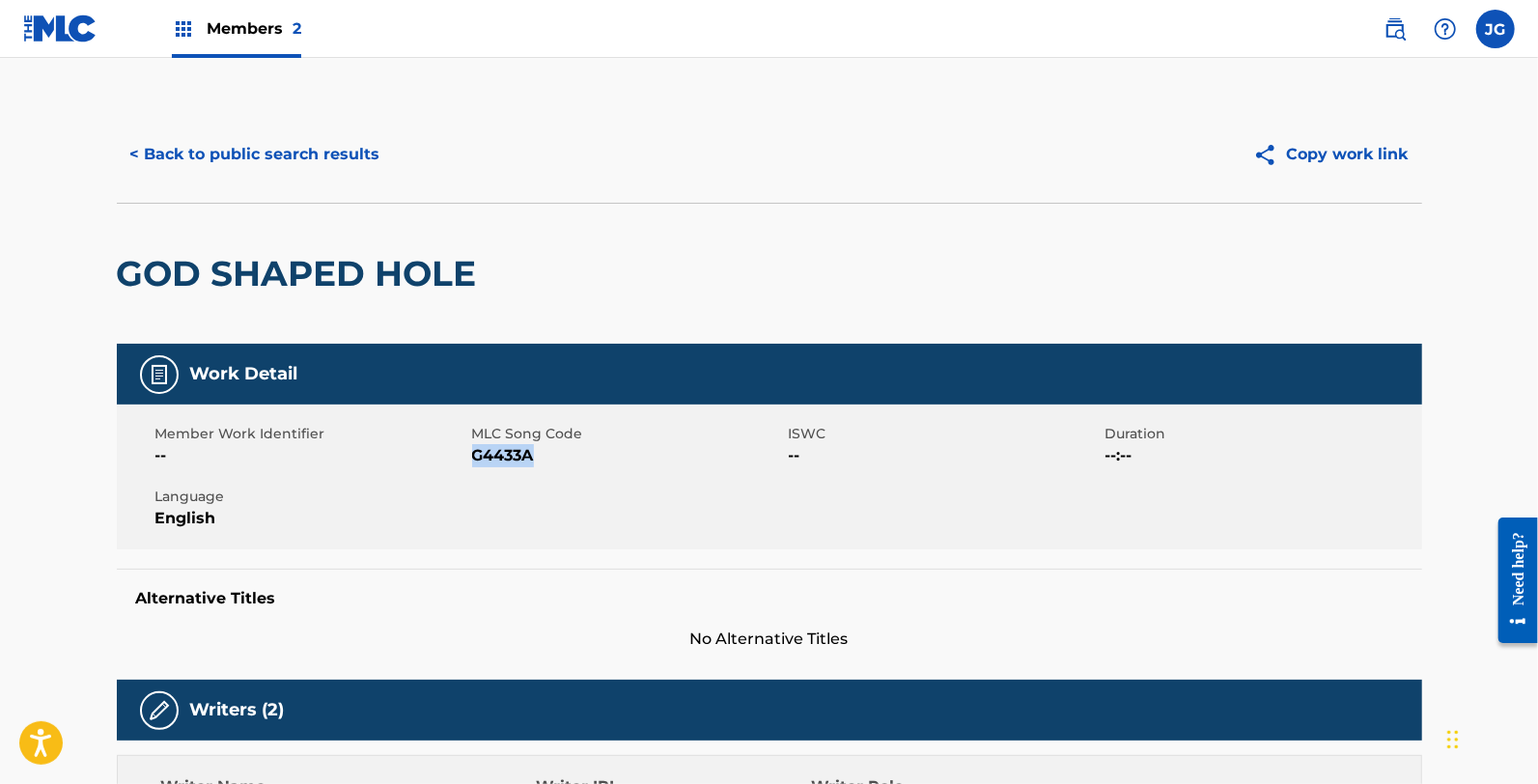
click at [239, 155] on button "< Back to public search results" at bounding box center [255, 154] width 278 height 49
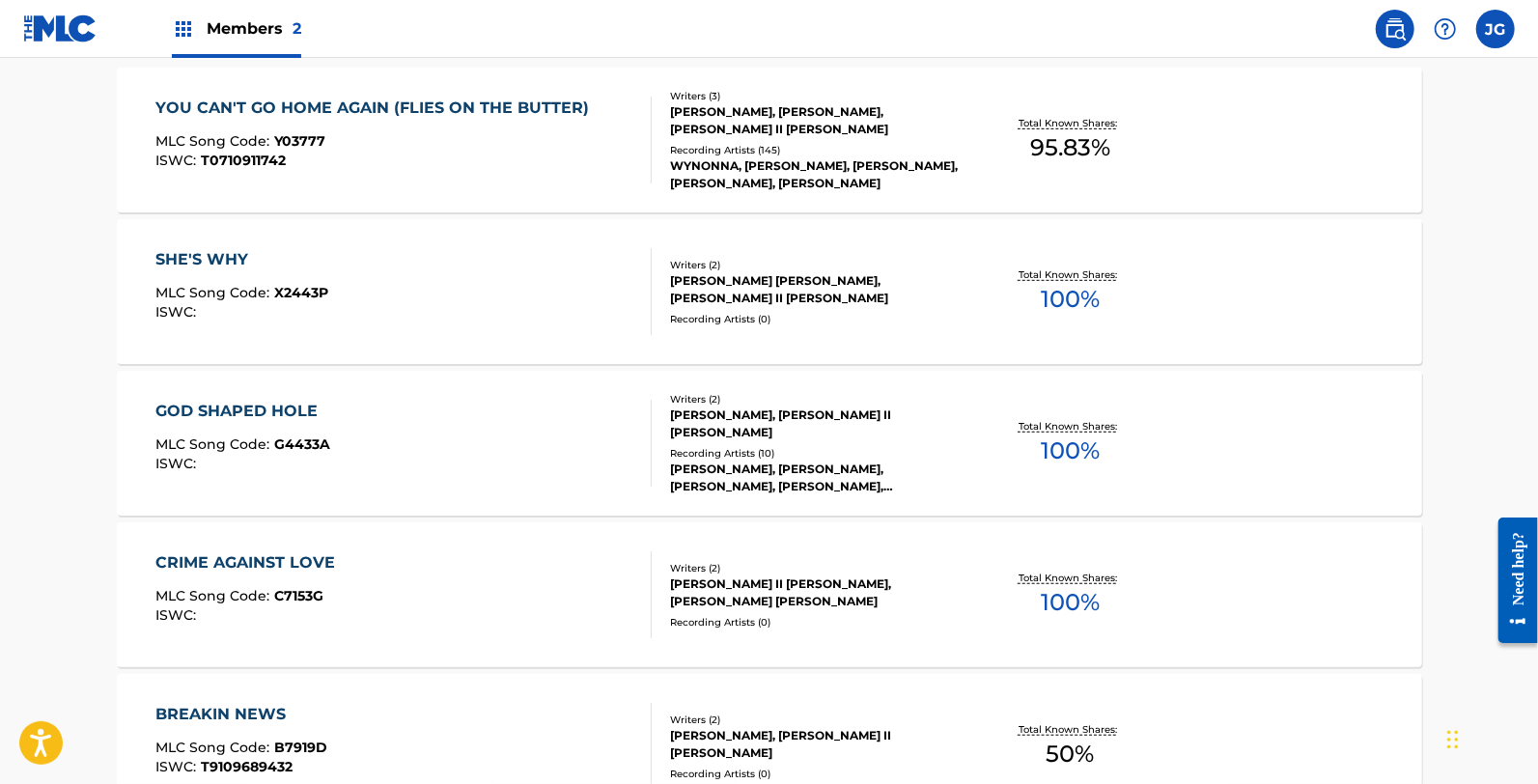
scroll to position [750, 0]
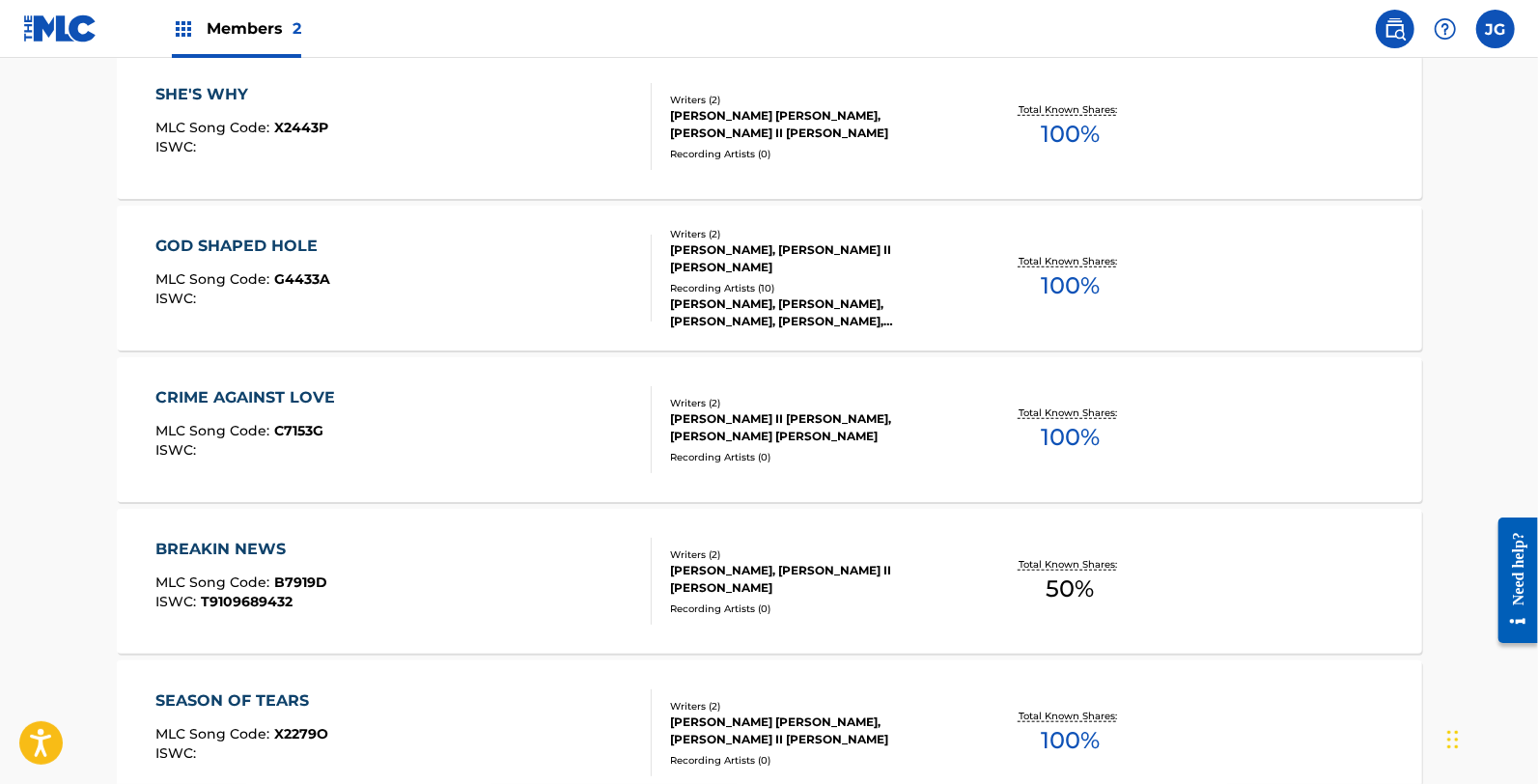
click at [315, 432] on span "C7153G" at bounding box center [299, 431] width 49 height 17
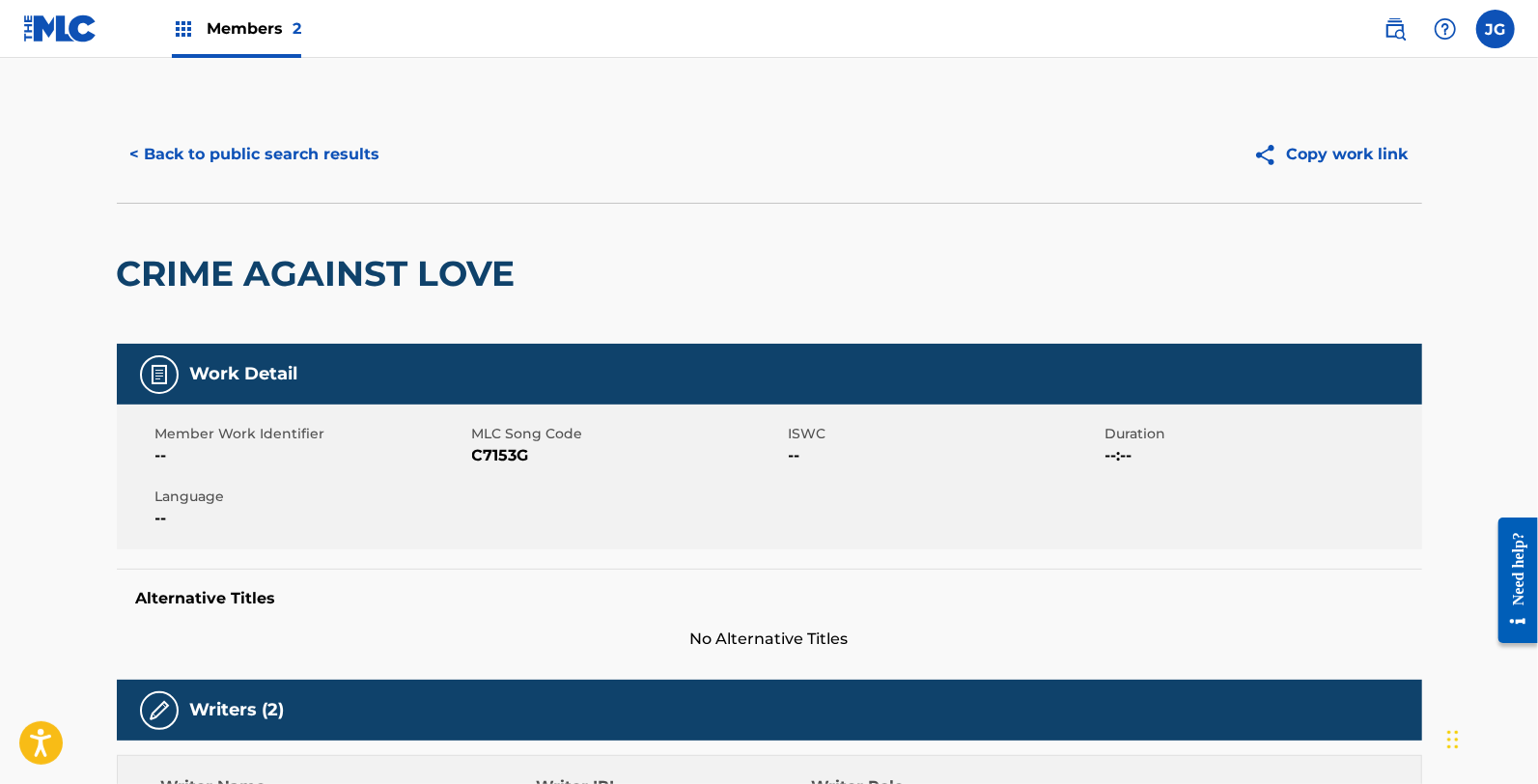
click at [521, 455] on span "C7153G" at bounding box center [628, 456] width 311 height 23
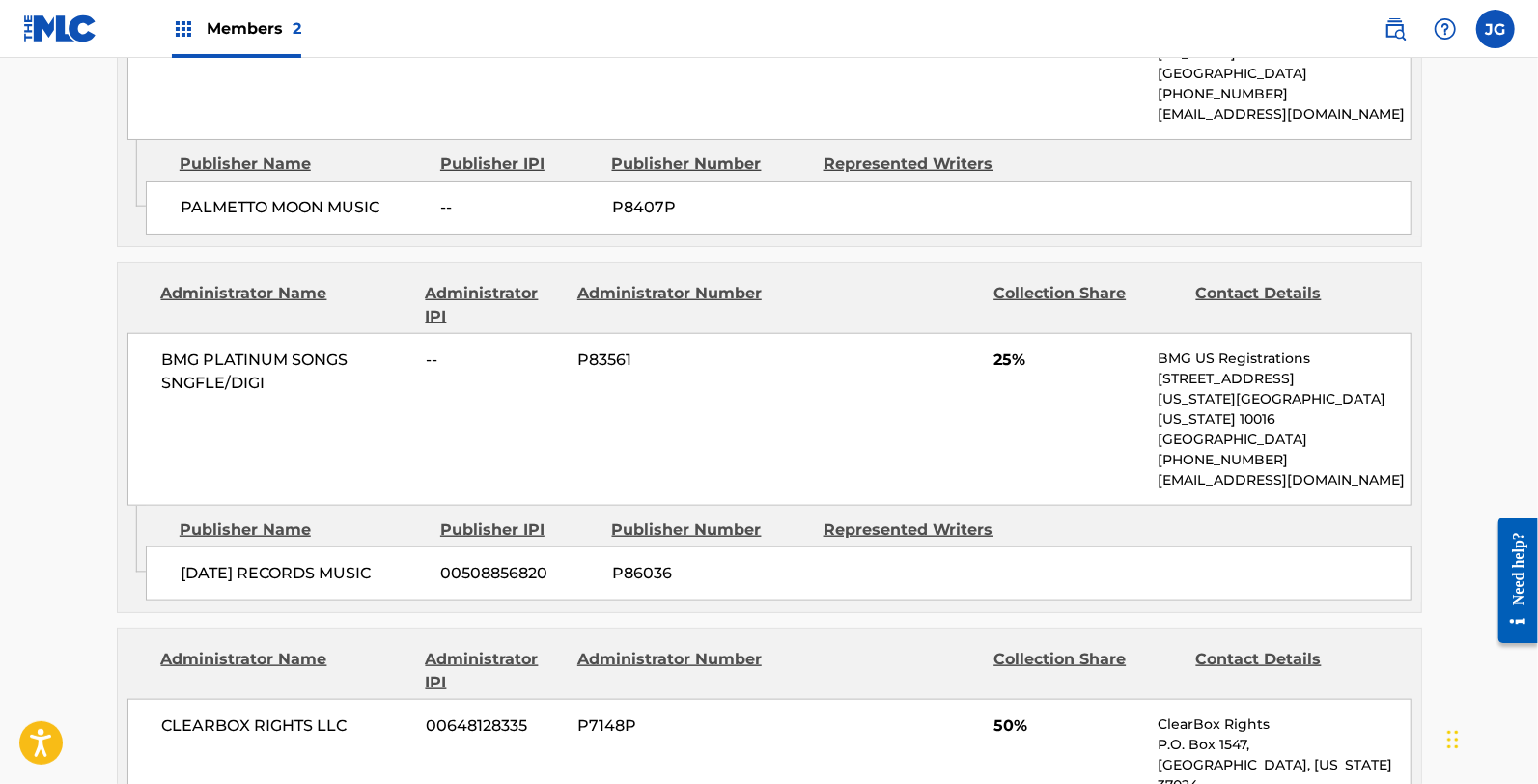
scroll to position [1503, 0]
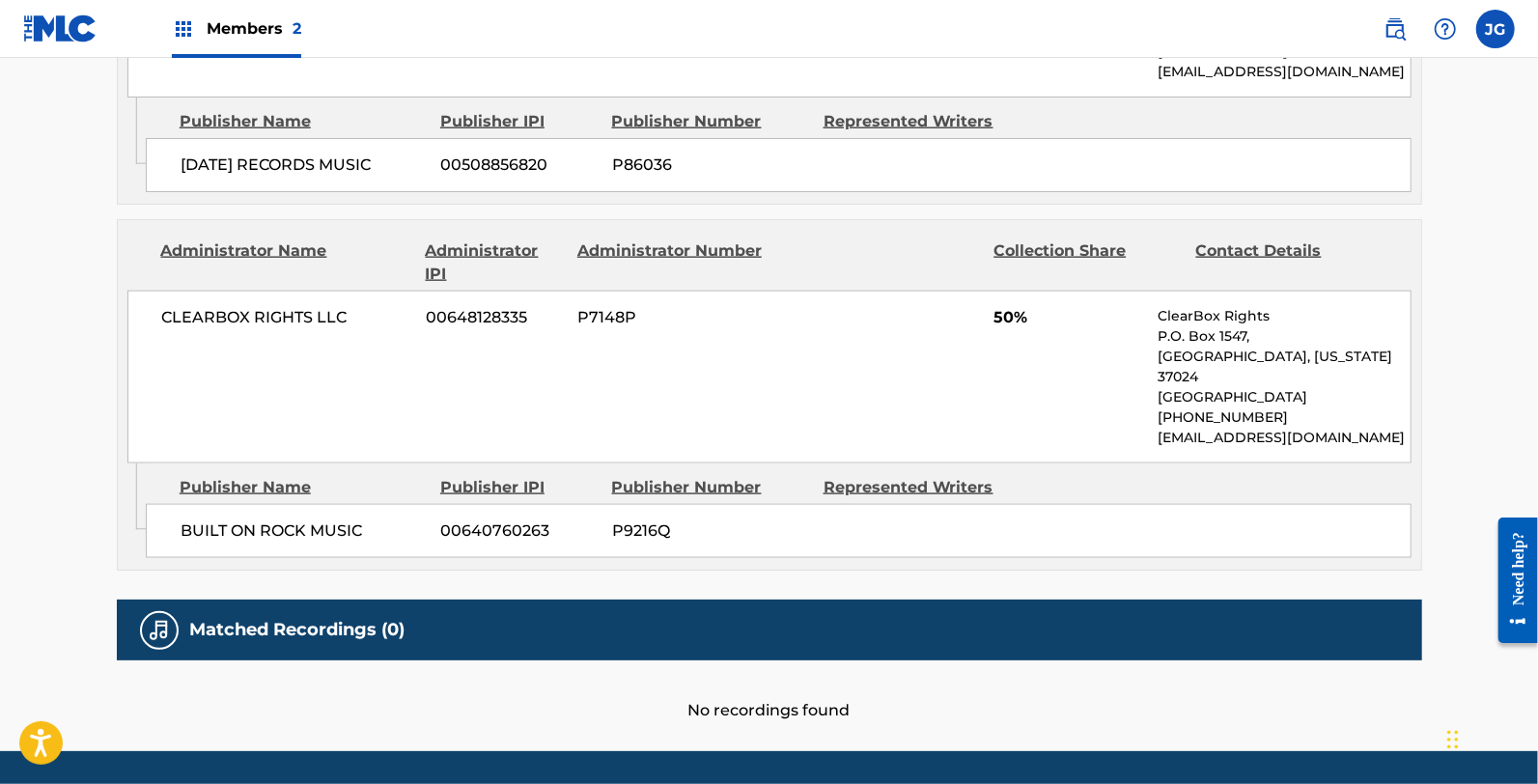
drag, startPoint x: 749, startPoint y: 350, endPoint x: 703, endPoint y: 322, distance: 53.9
click at [744, 344] on div "CLEARBOX RIGHTS LLC 00648128335 P7148P 50% ClearBox Rights P.O. Box 1547, Brent…" at bounding box center [769, 376] width 1284 height 173
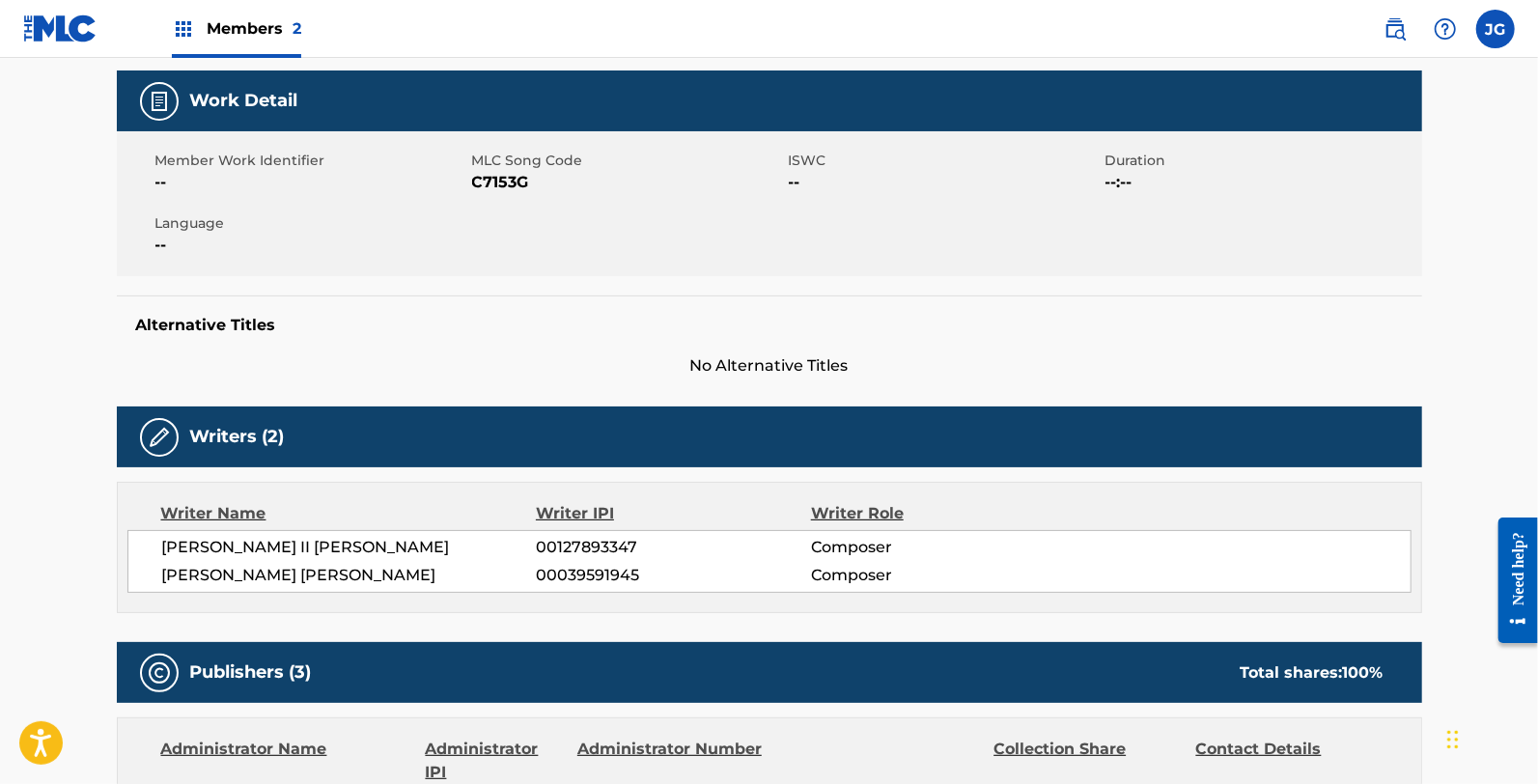
scroll to position [0, 0]
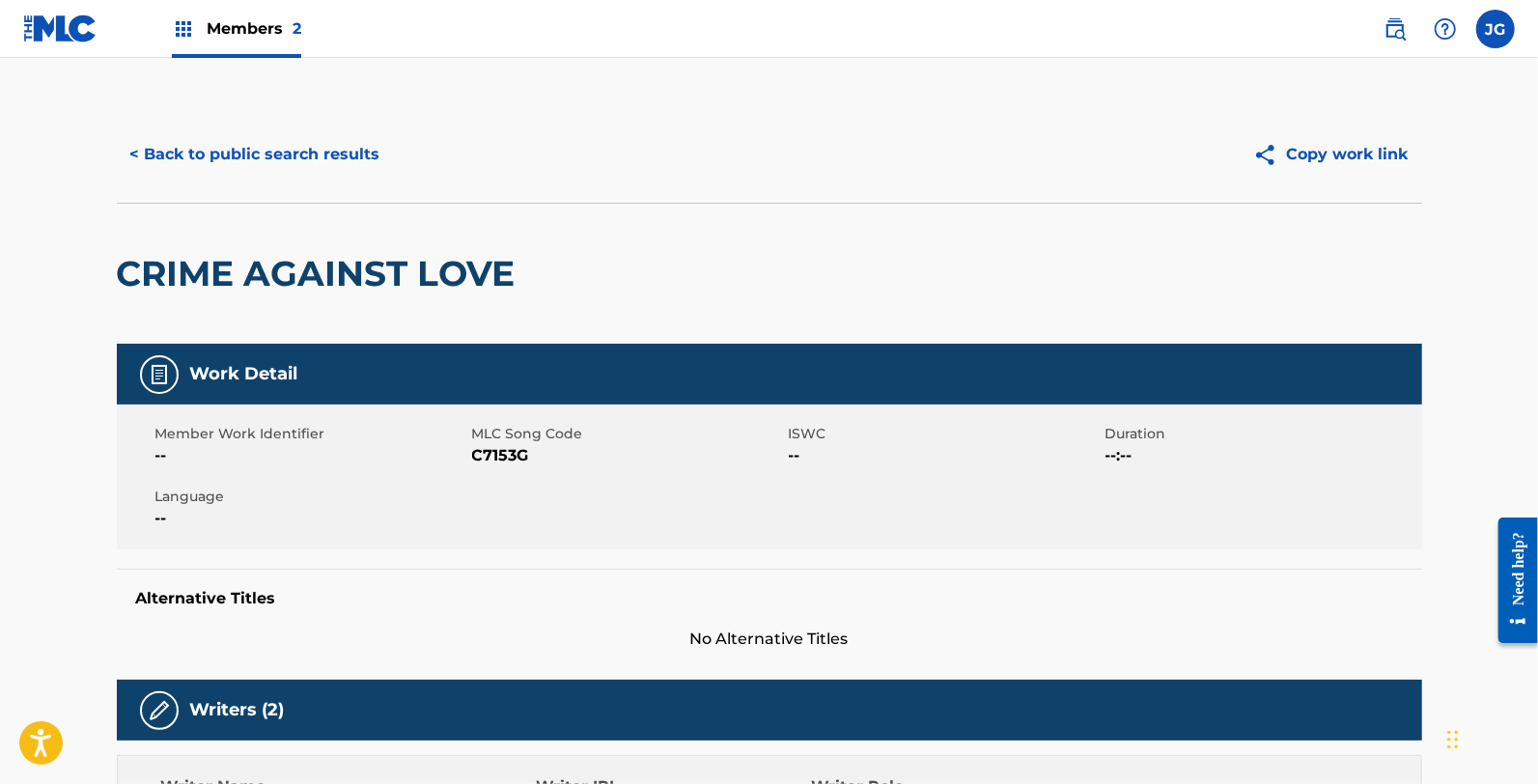
click at [217, 148] on button "< Back to public search results" at bounding box center [255, 154] width 278 height 49
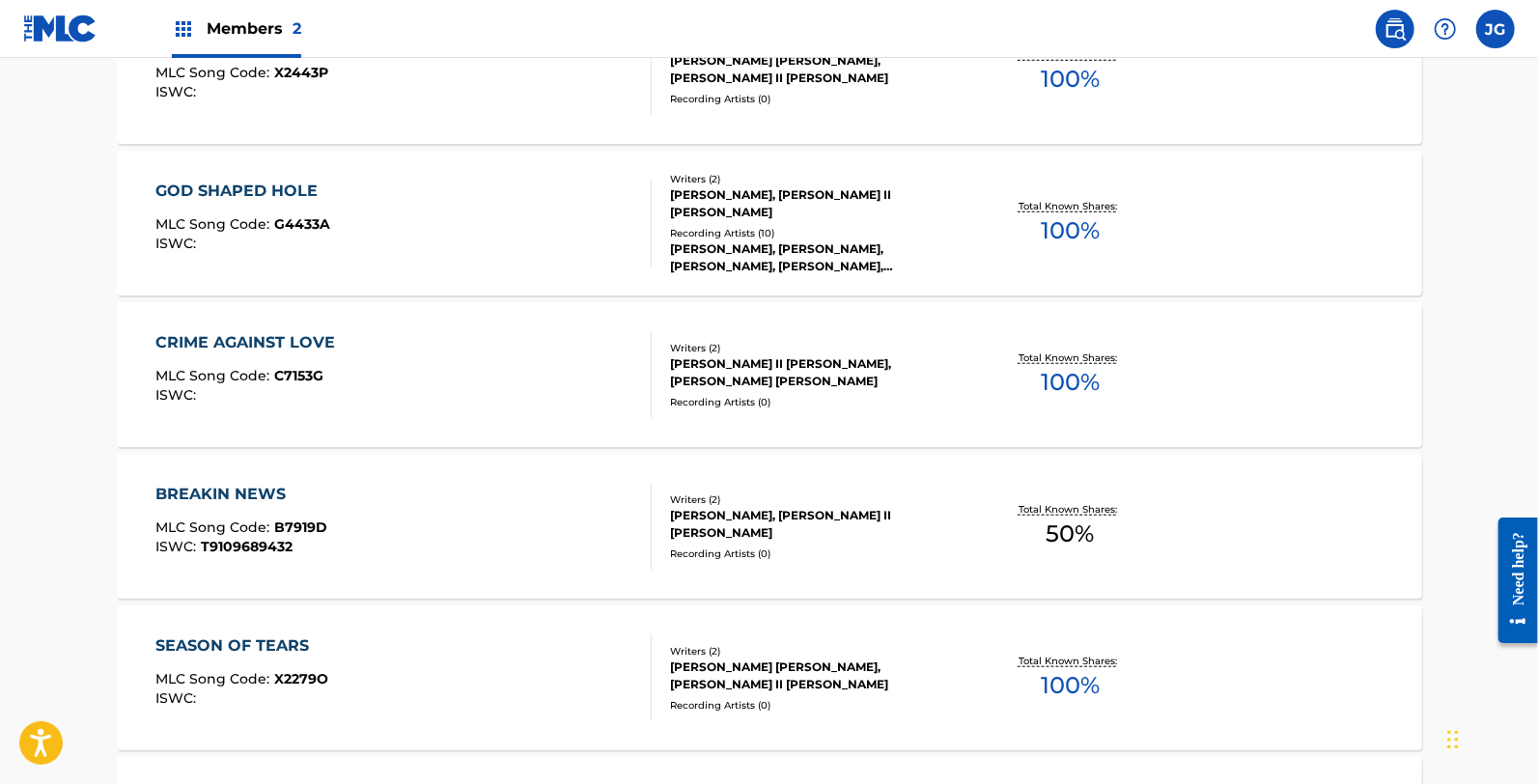
scroll to position [965, 0]
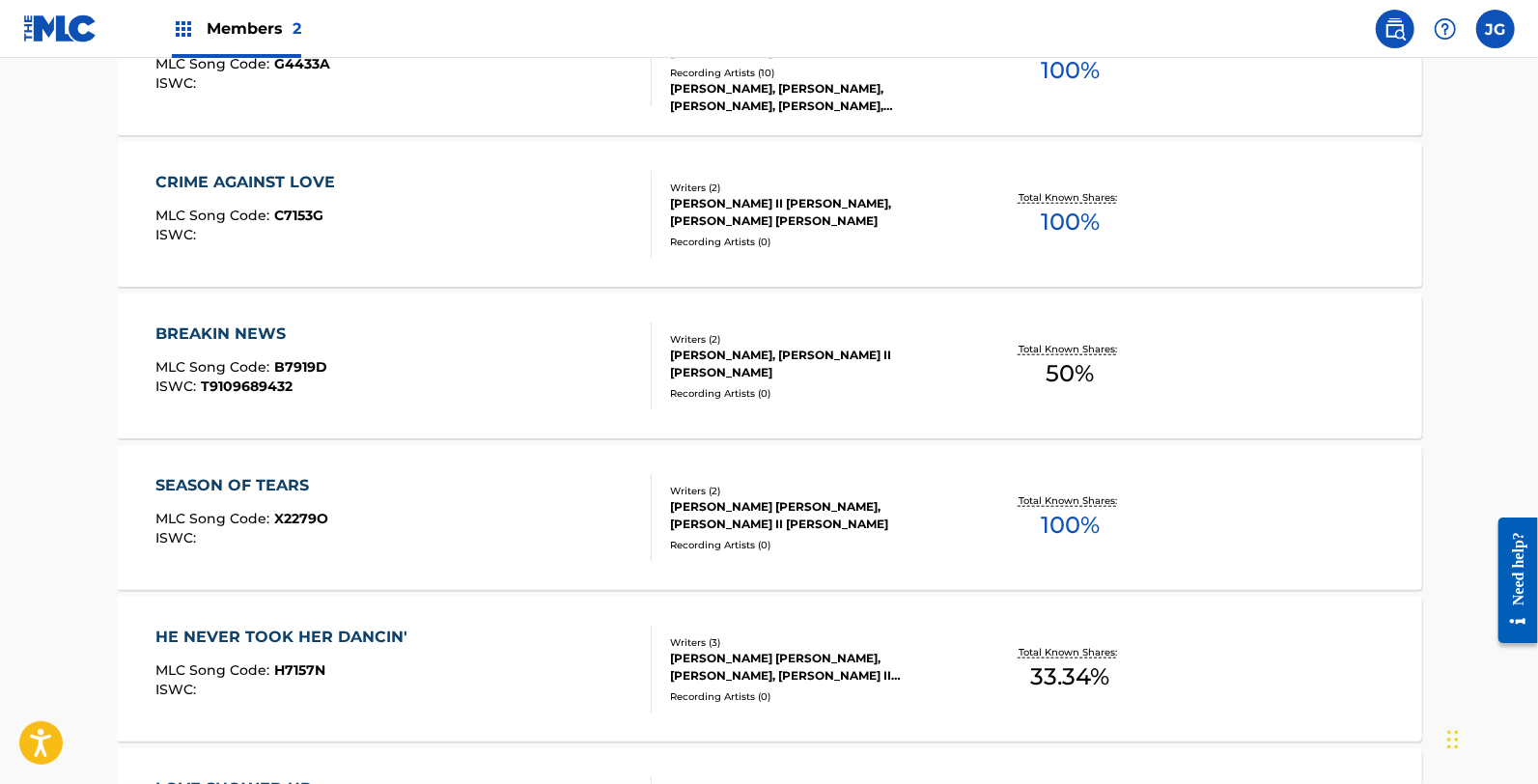
click at [269, 383] on span "T9109689432" at bounding box center [246, 386] width 92 height 17
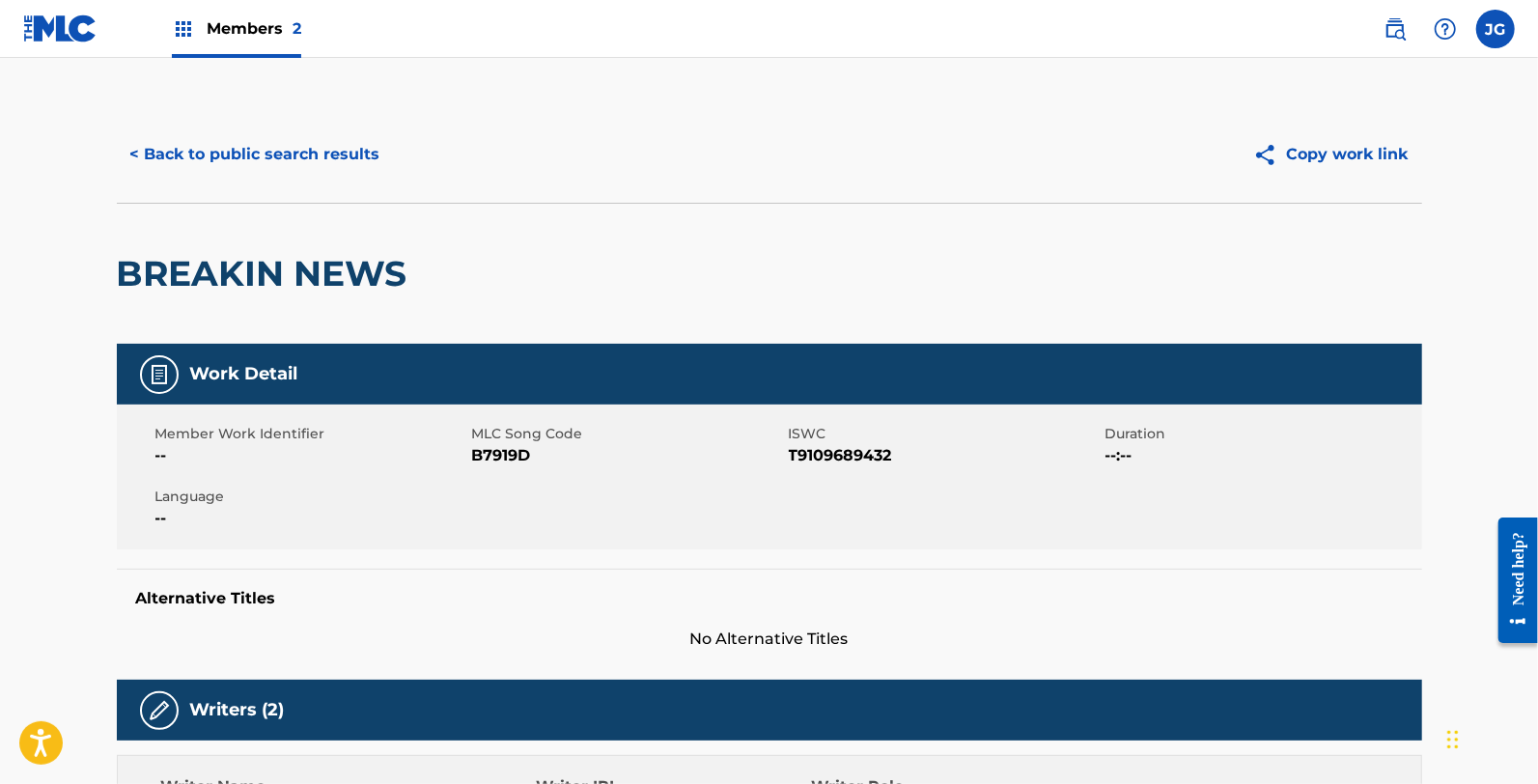
click at [525, 462] on span "B7919D" at bounding box center [628, 456] width 311 height 23
click at [532, 457] on span "B7919D" at bounding box center [628, 456] width 311 height 23
click at [533, 456] on span "B7919D" at bounding box center [628, 456] width 311 height 23
click at [512, 462] on span "B7919D" at bounding box center [628, 456] width 311 height 23
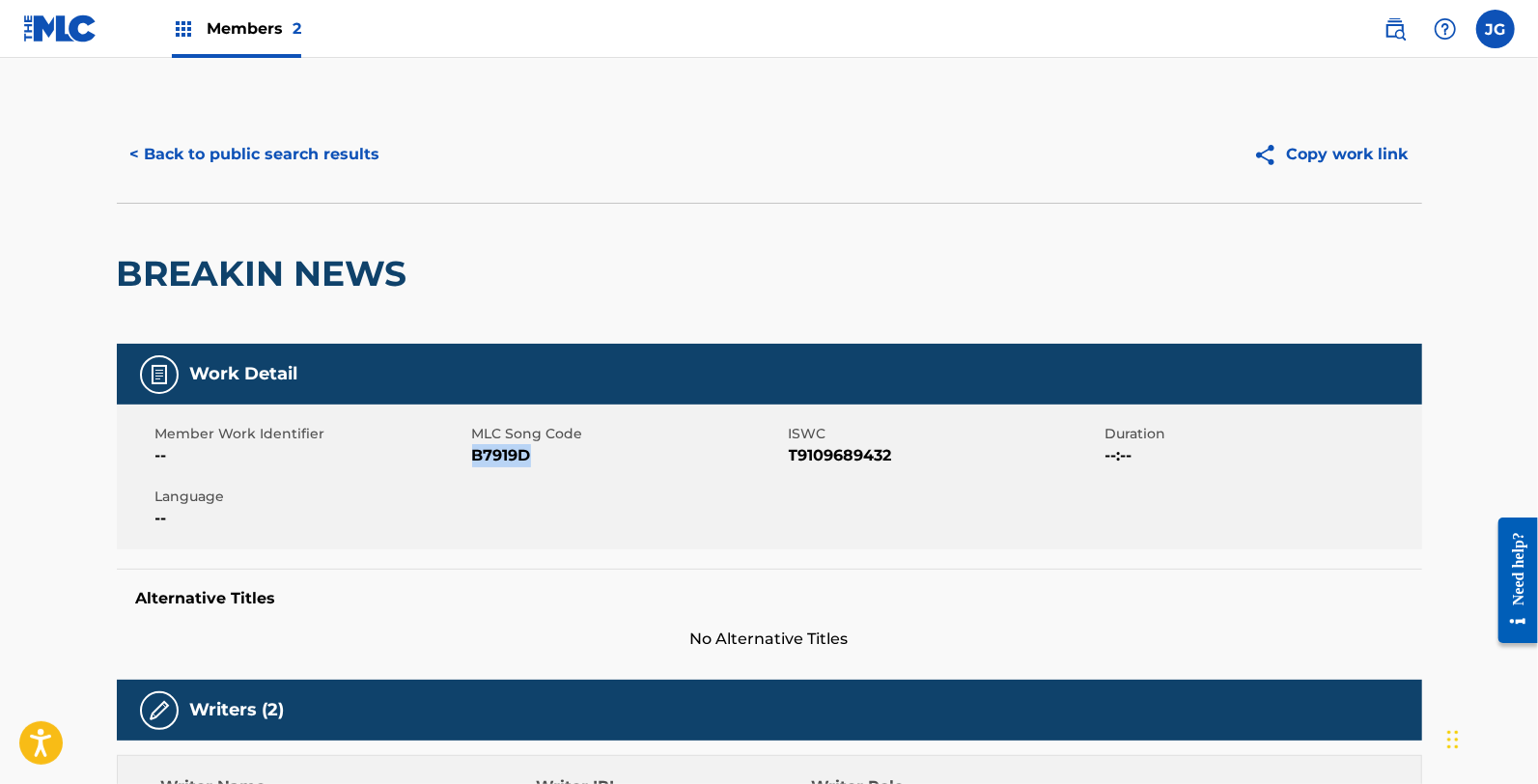
click at [512, 462] on span "B7919D" at bounding box center [628, 456] width 311 height 23
click at [255, 145] on button "< Back to public search results" at bounding box center [255, 154] width 278 height 49
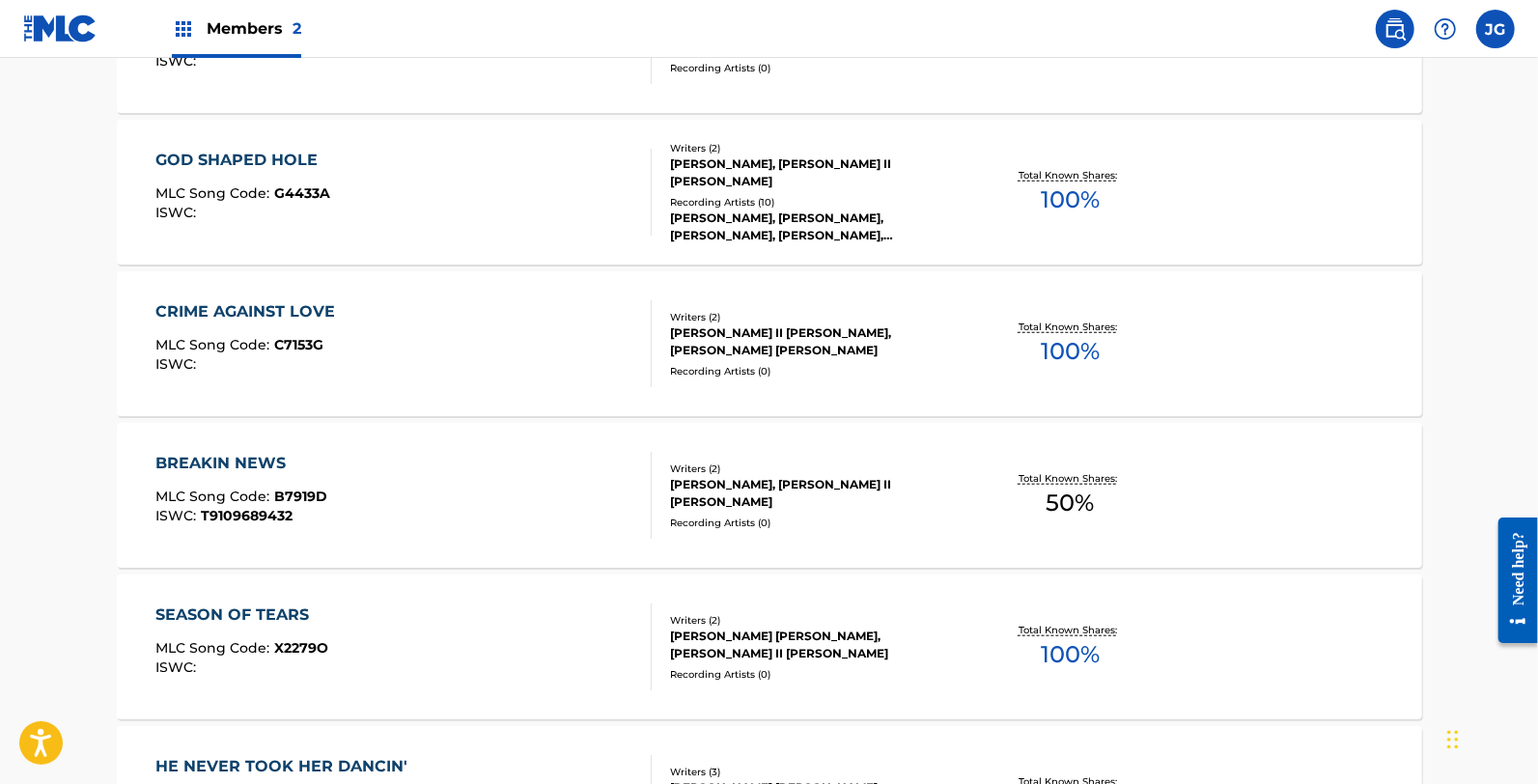
scroll to position [965, 0]
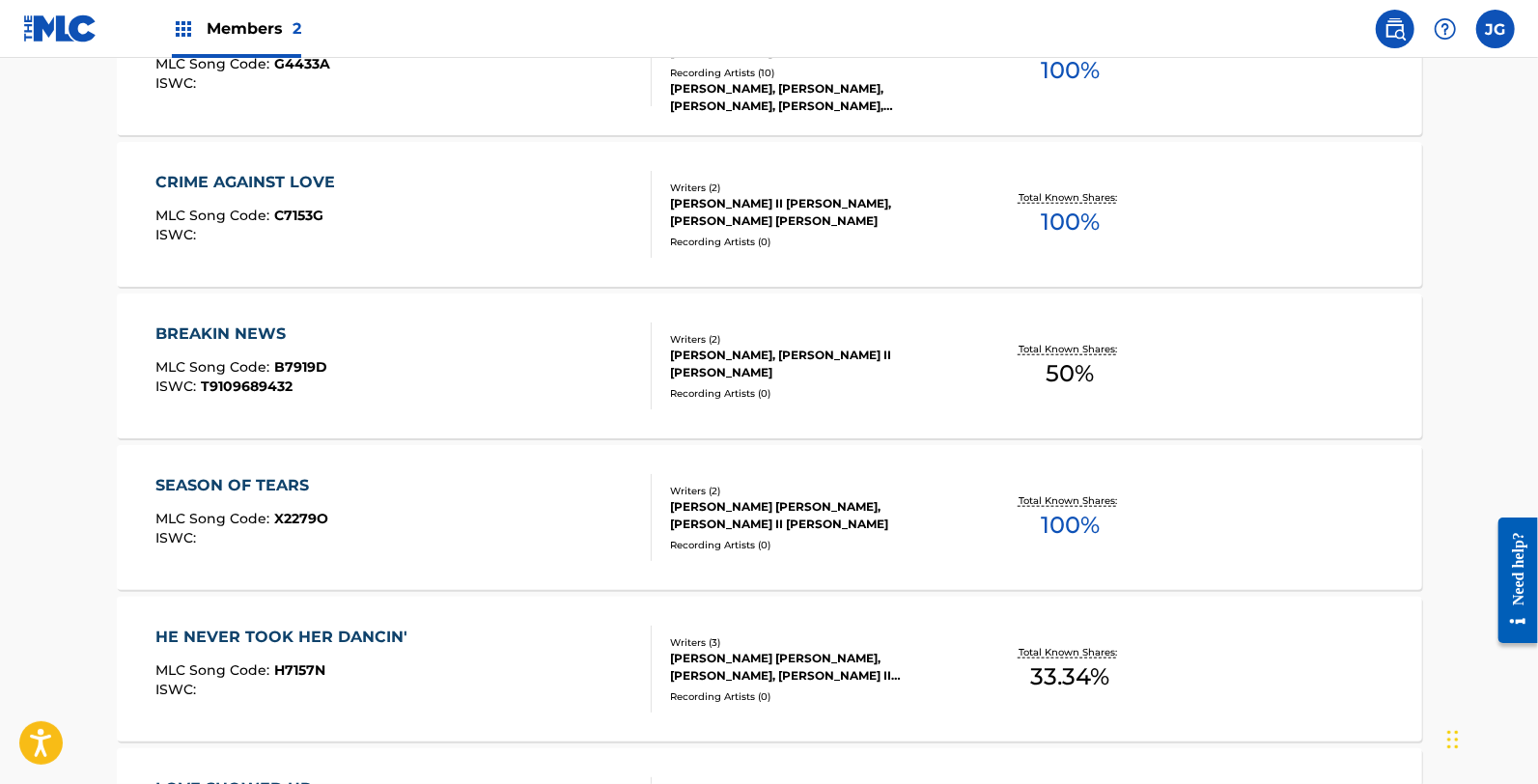
click at [446, 479] on div "SEASON OF TEARS MLC Song Code : X2279O ISWC :" at bounding box center [403, 518] width 496 height 87
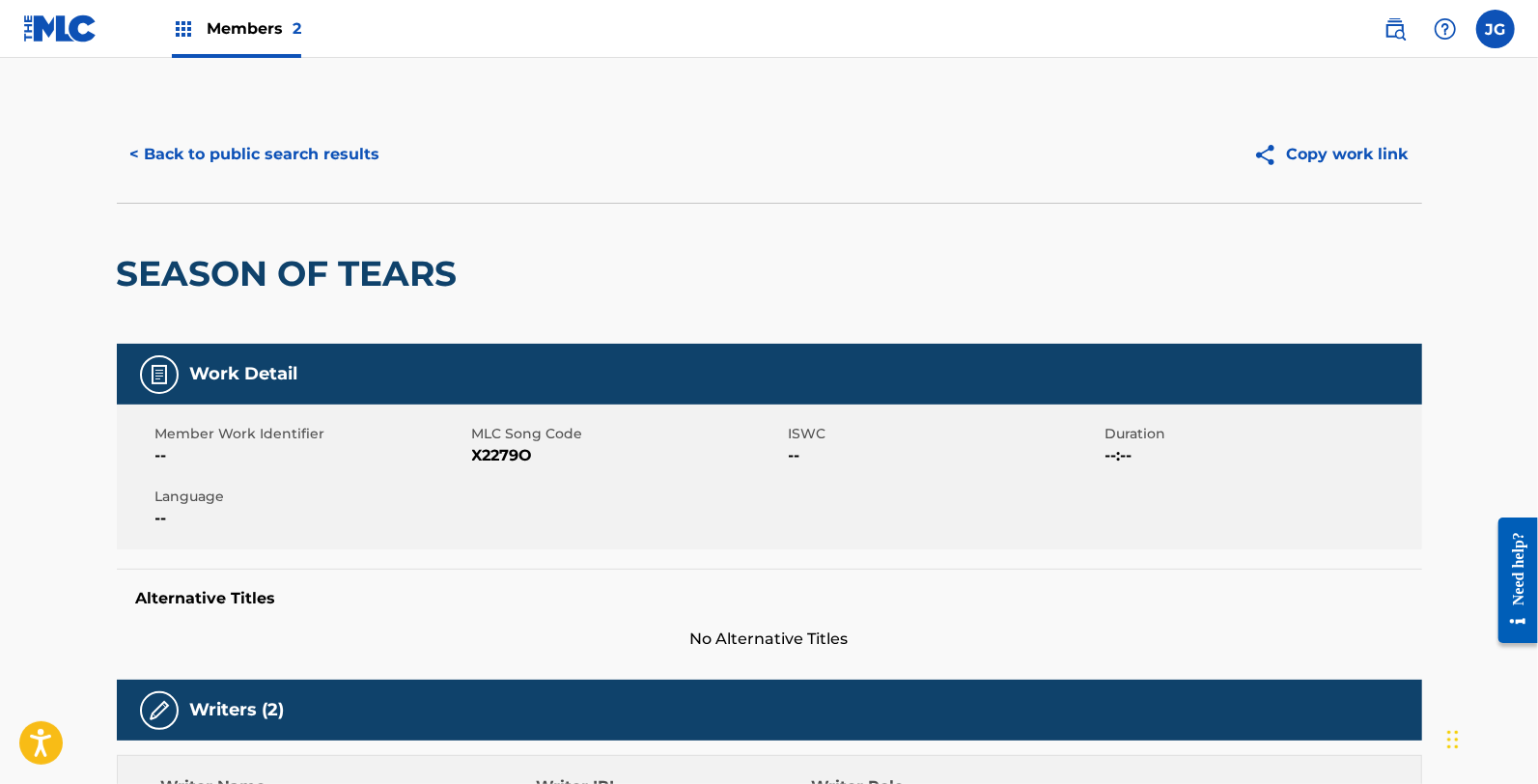
click at [507, 442] on span "MLC Song Code" at bounding box center [628, 434] width 311 height 20
click at [515, 448] on span "X2279O" at bounding box center [628, 456] width 311 height 23
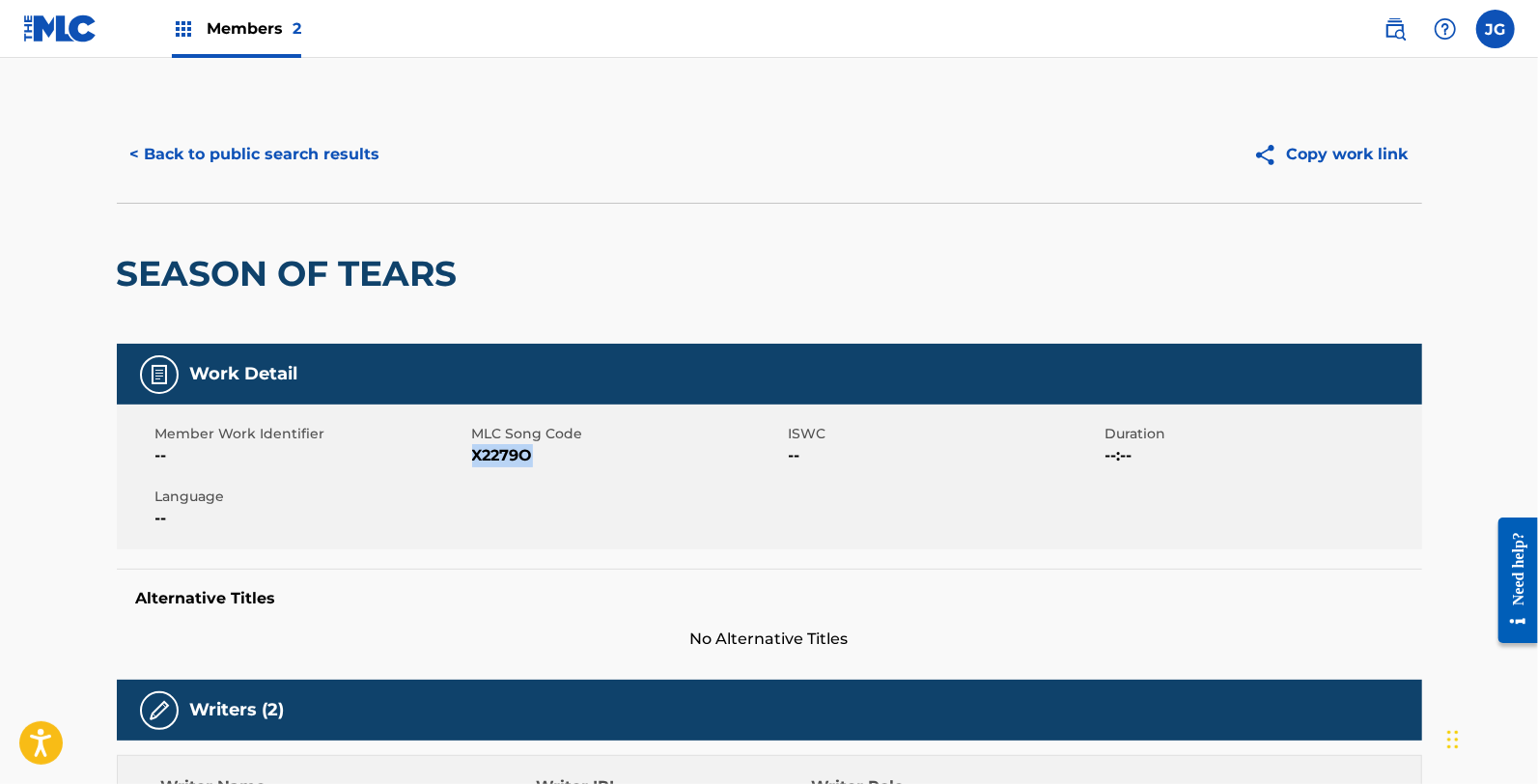
click at [515, 448] on span "X2279O" at bounding box center [628, 456] width 311 height 23
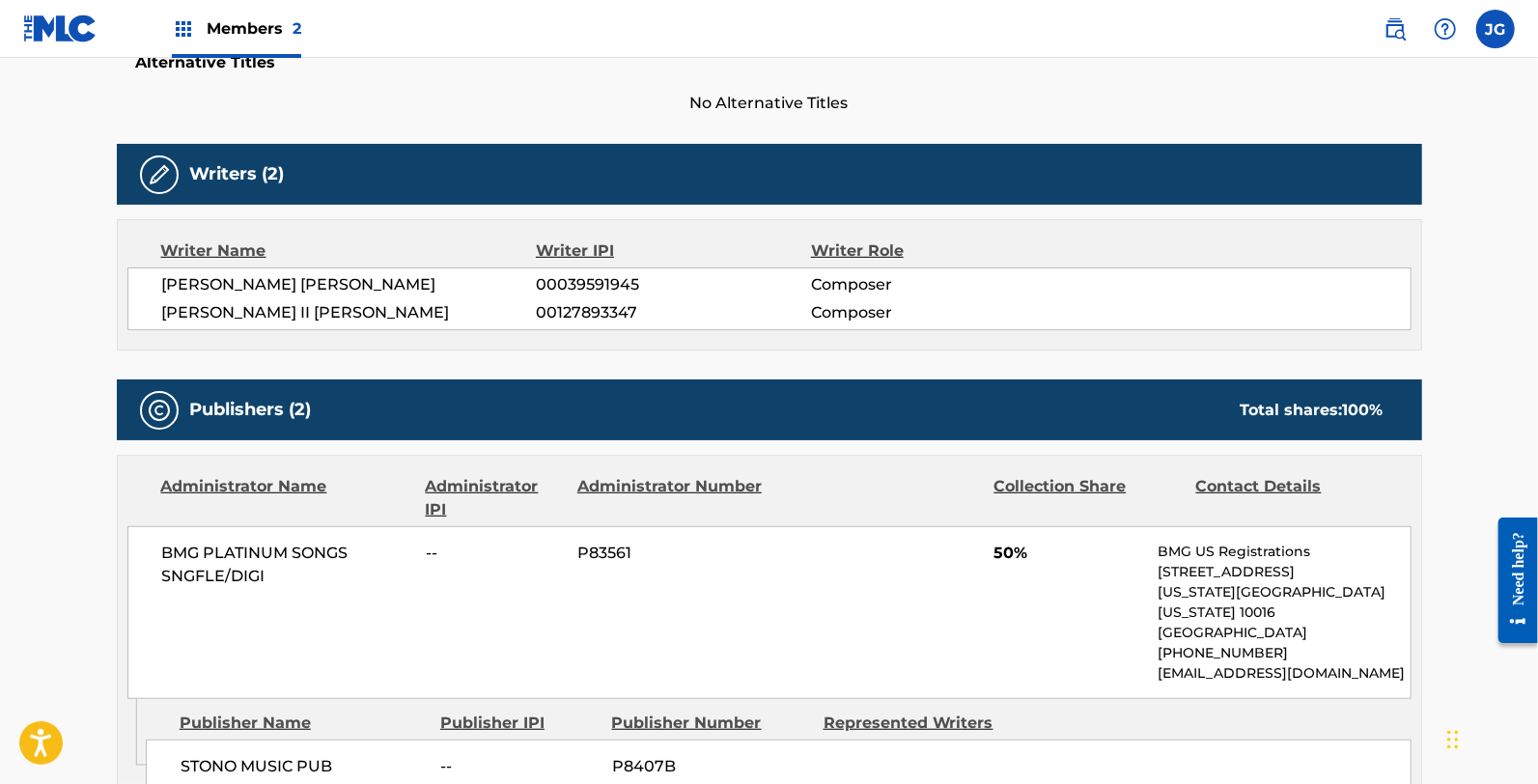
click at [753, 430] on div "Publishers (2) Total shares: 100 %" at bounding box center [769, 409] width 1305 height 61
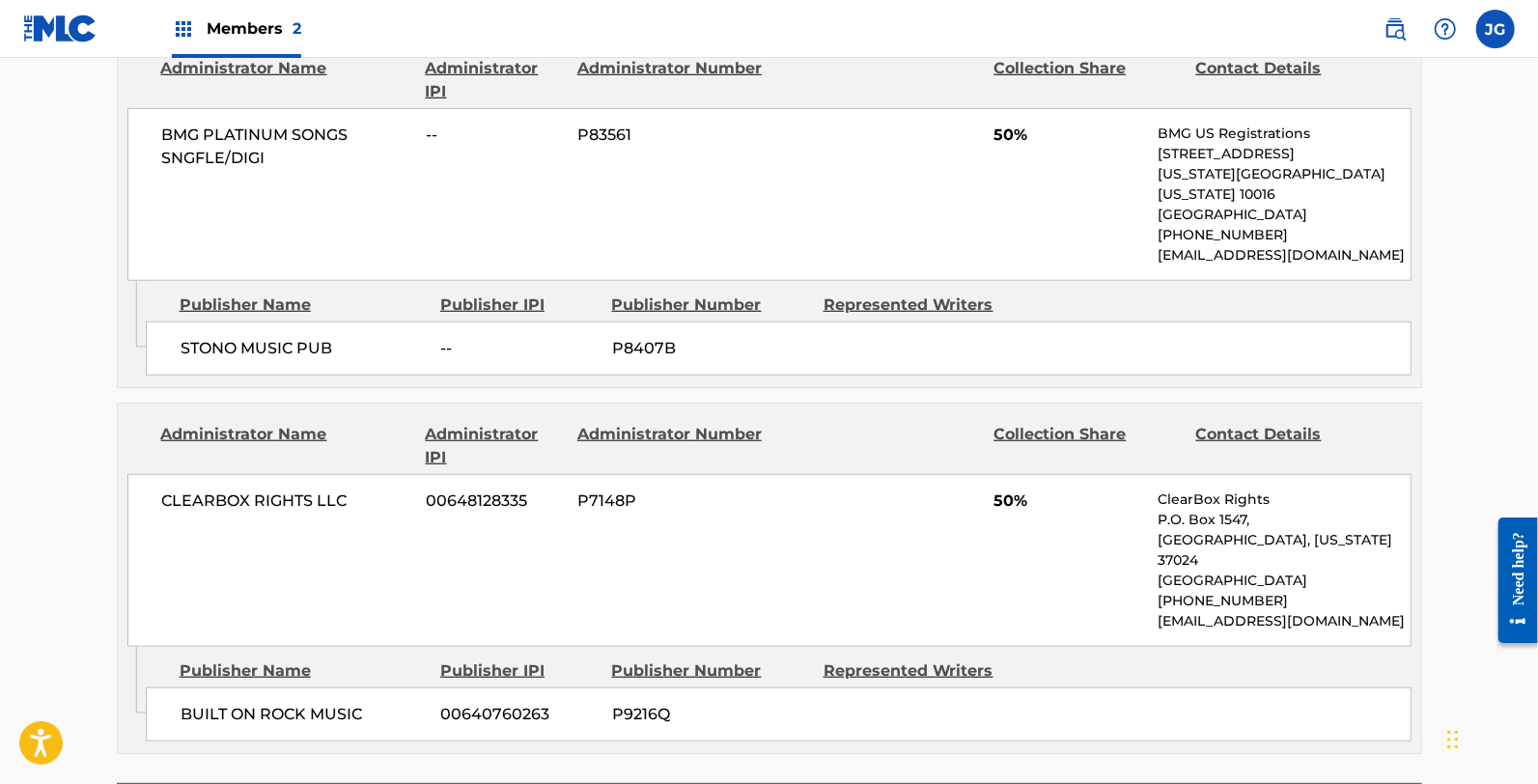
scroll to position [965, 0]
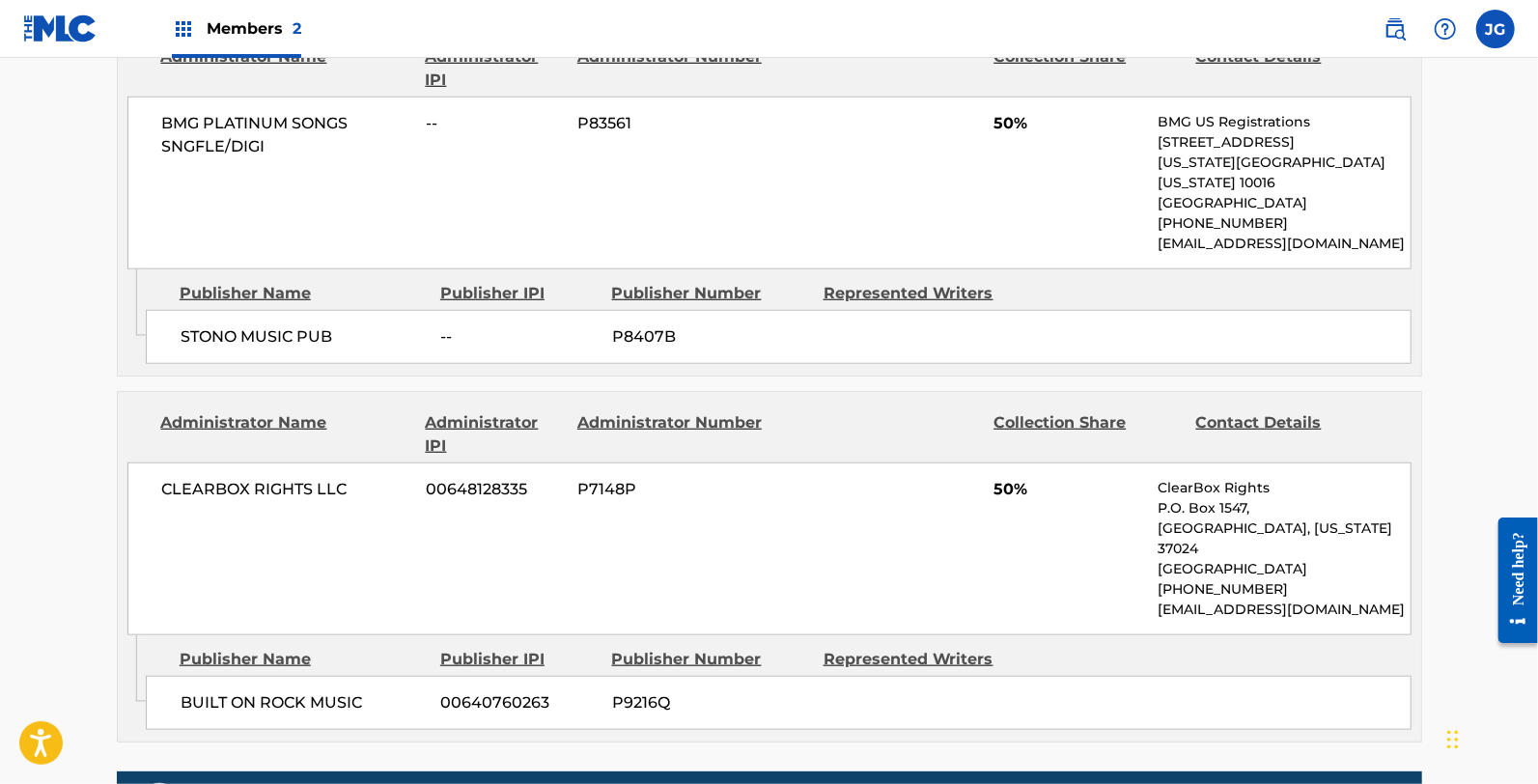
click at [581, 463] on div "CLEARBOX RIGHTS LLC 00648128335 P7148P 50% ClearBox Rights P.O. Box 1547, Brent…" at bounding box center [769, 549] width 1284 height 173
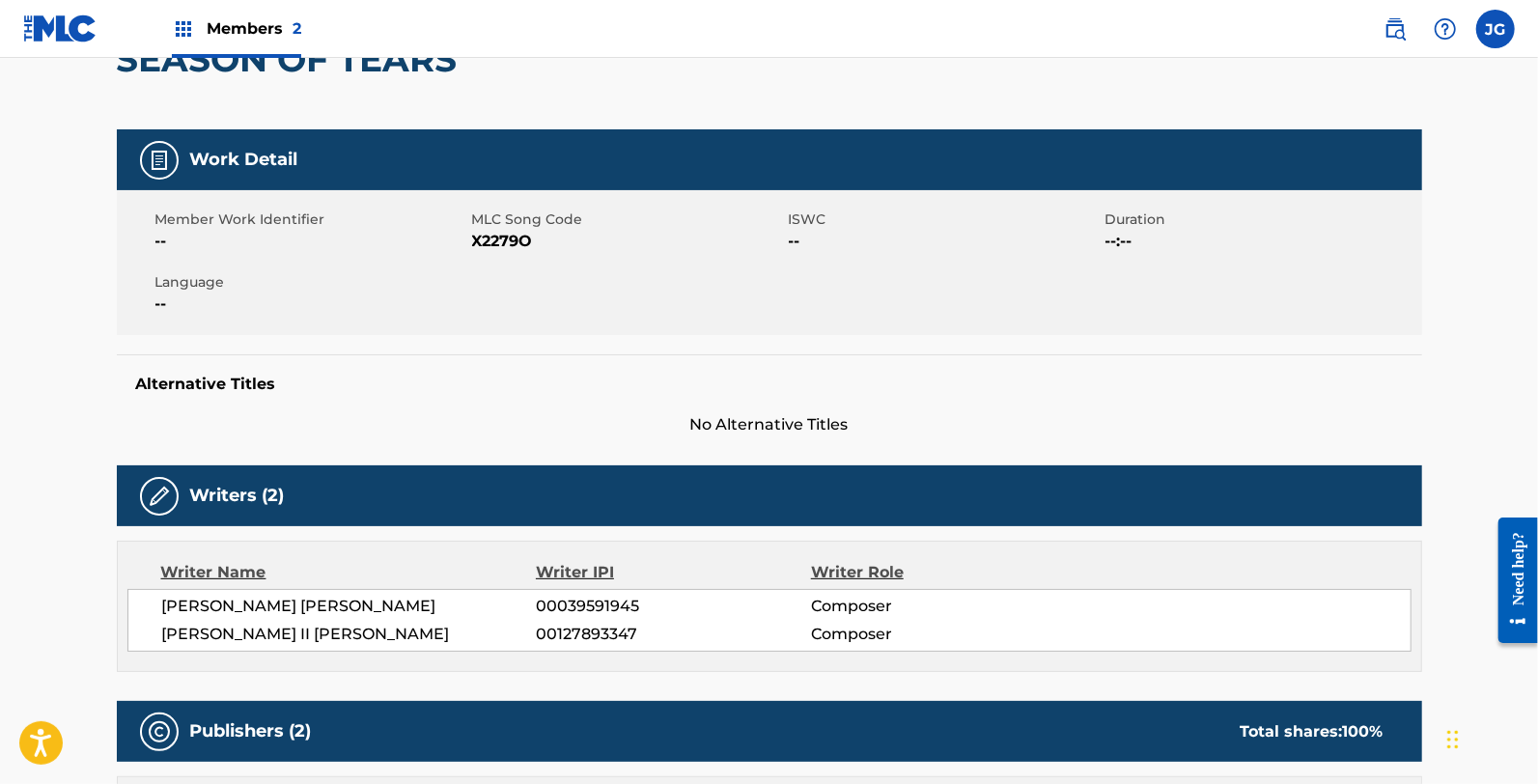
scroll to position [0, 0]
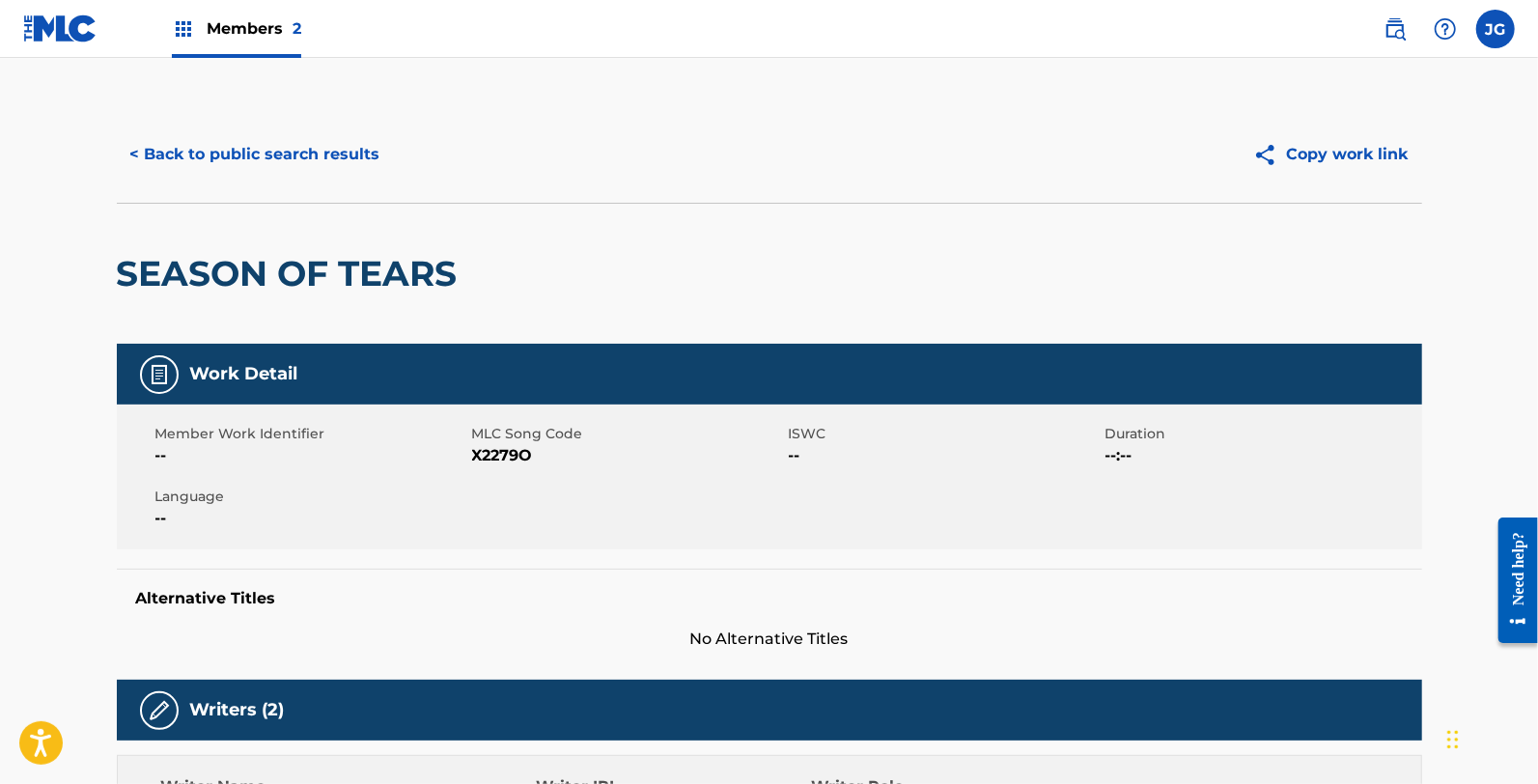
click at [262, 157] on button "< Back to public search results" at bounding box center [255, 154] width 278 height 49
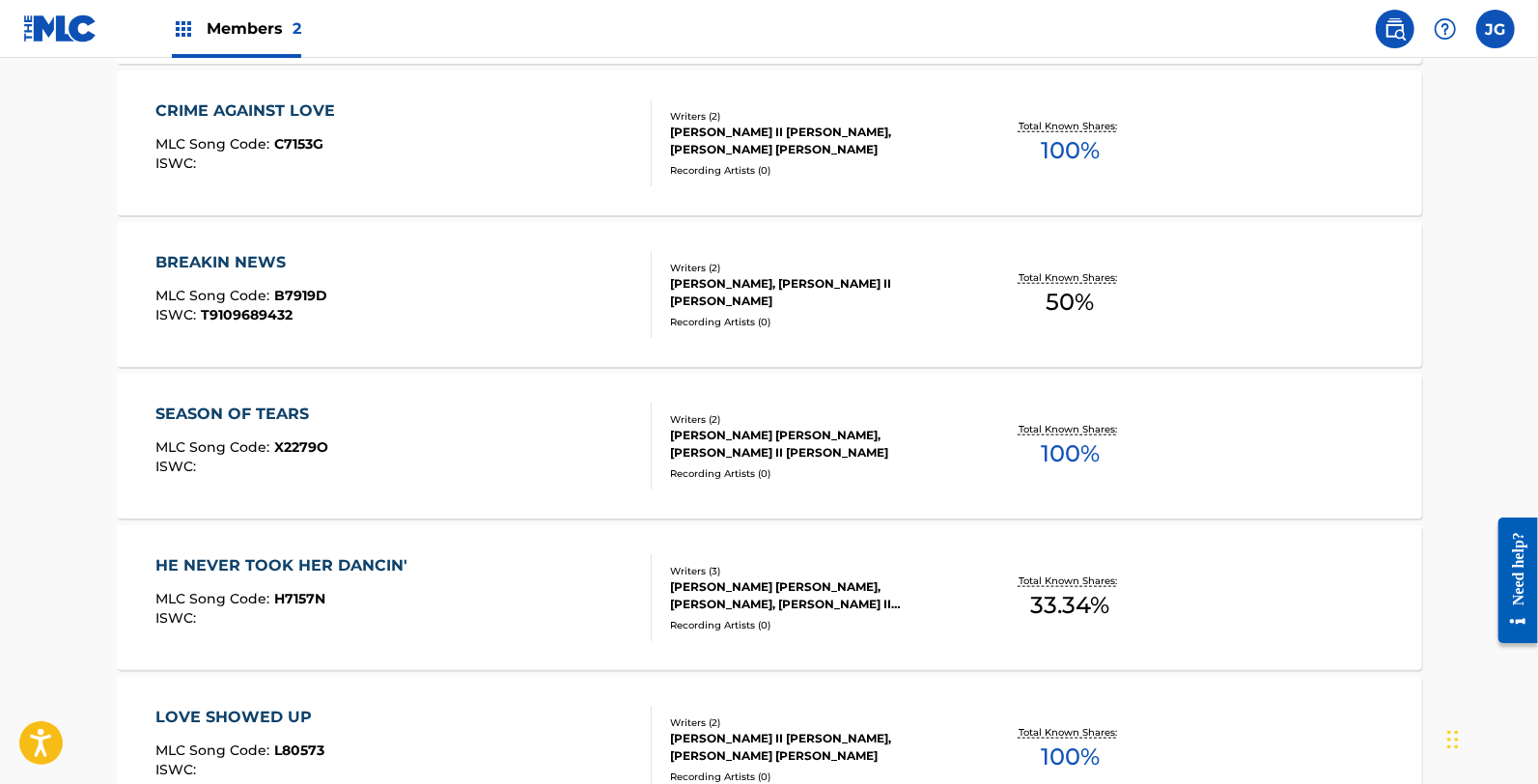
scroll to position [1072, 0]
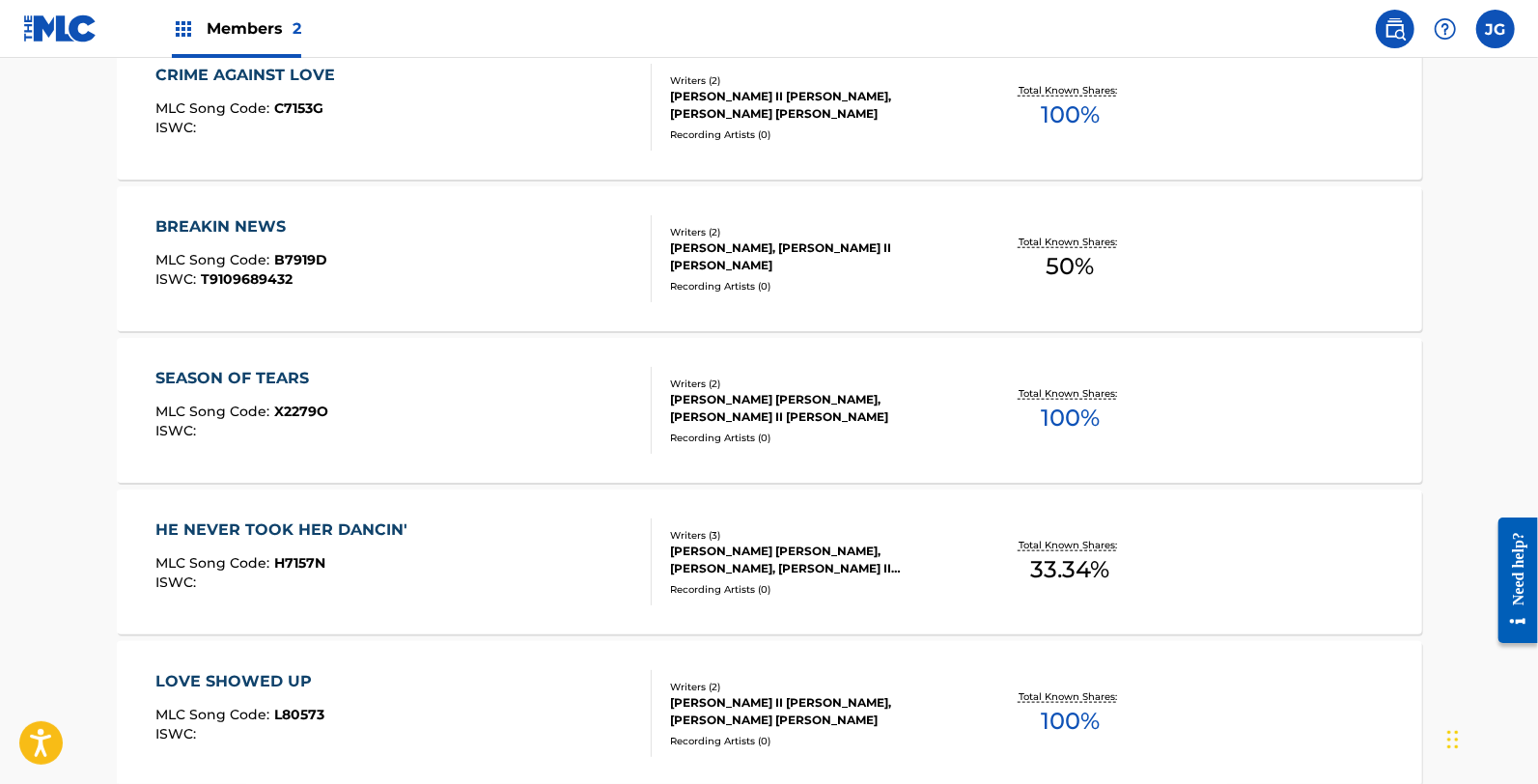
click at [436, 572] on div "HE NEVER TOOK HER DANCIN' MLC Song Code : H7157N ISWC :" at bounding box center [403, 562] width 496 height 87
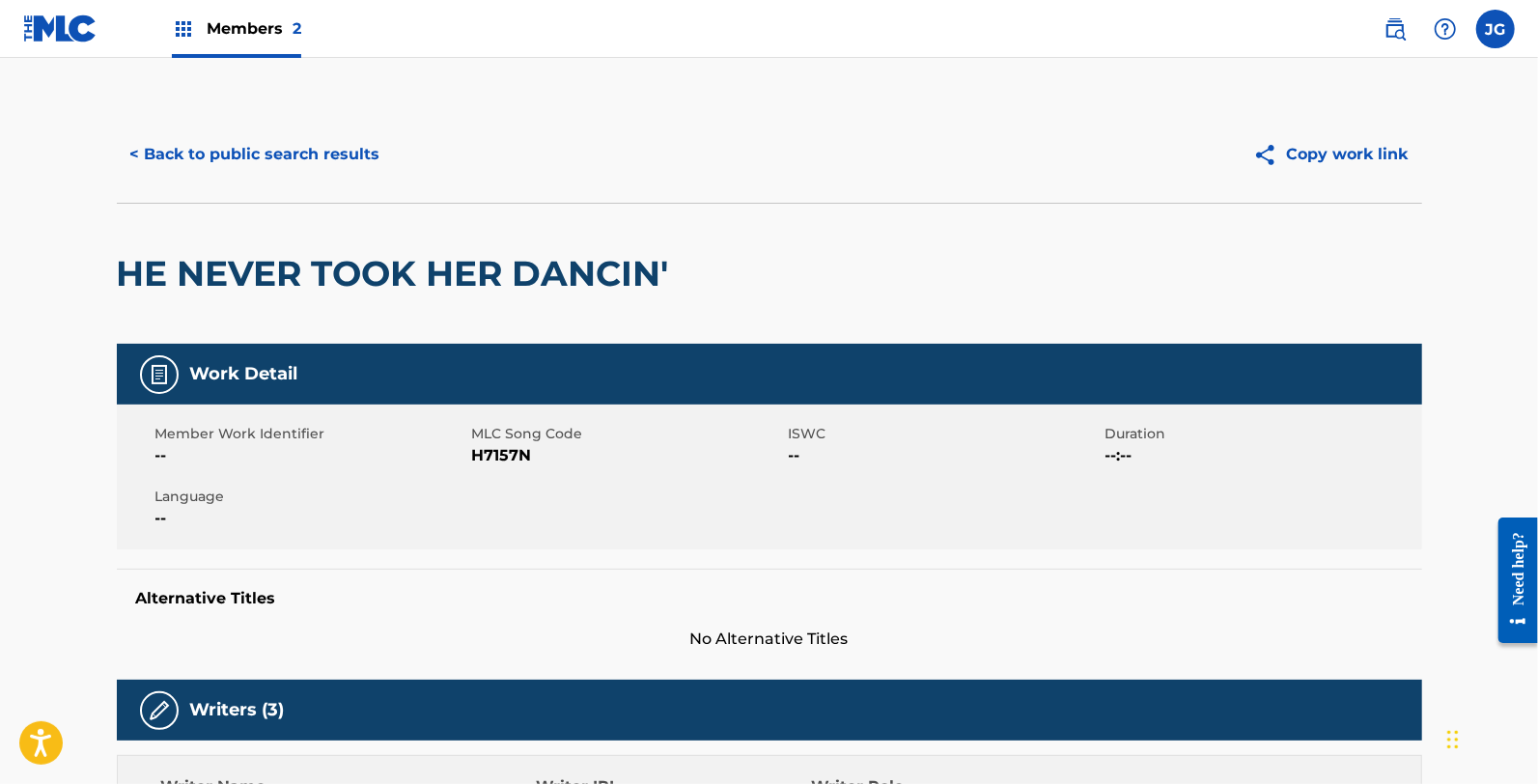
click at [514, 457] on span "H7157N" at bounding box center [628, 456] width 311 height 23
click at [225, 161] on button "< Back to public search results" at bounding box center [255, 154] width 278 height 49
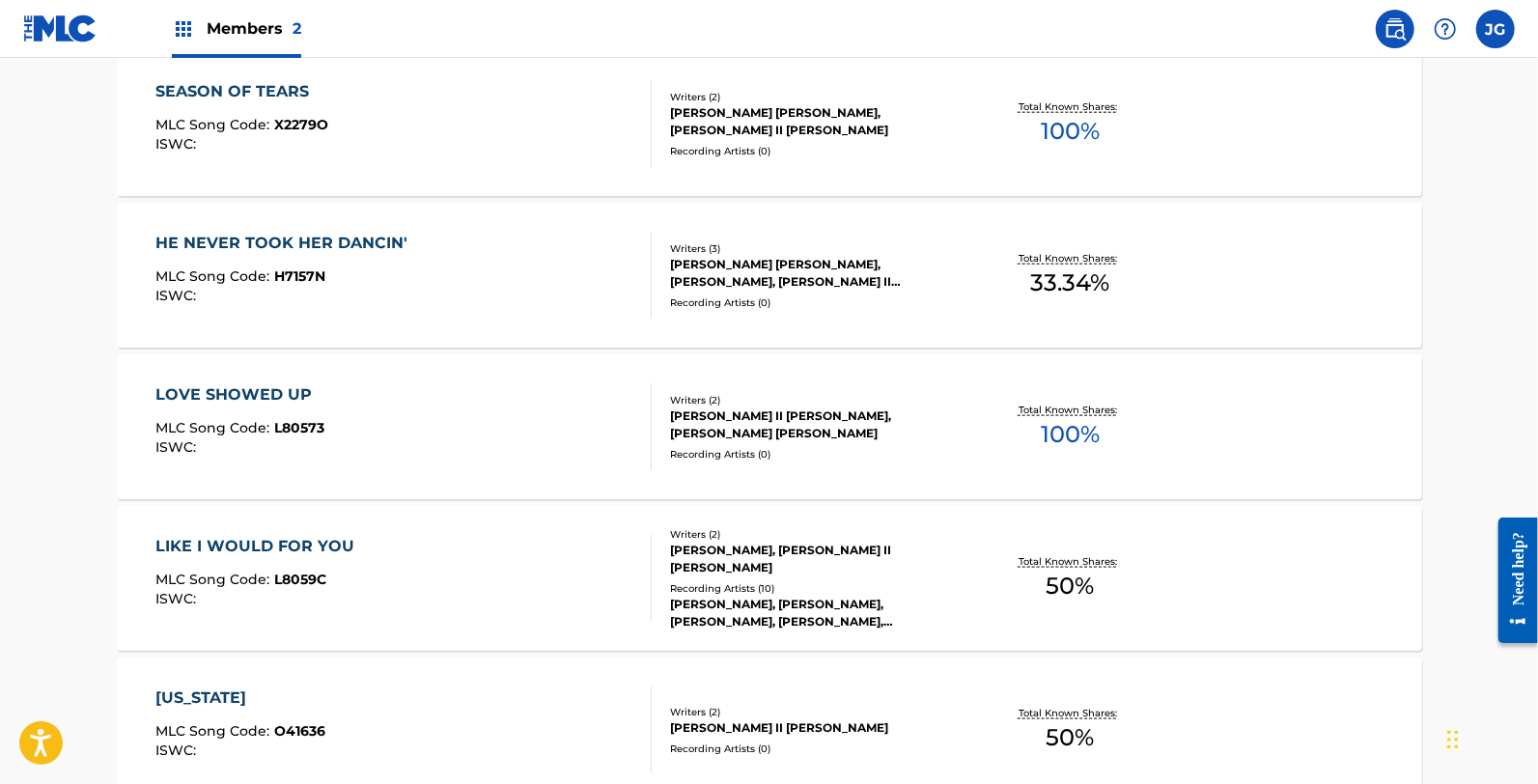
scroll to position [1394, 0]
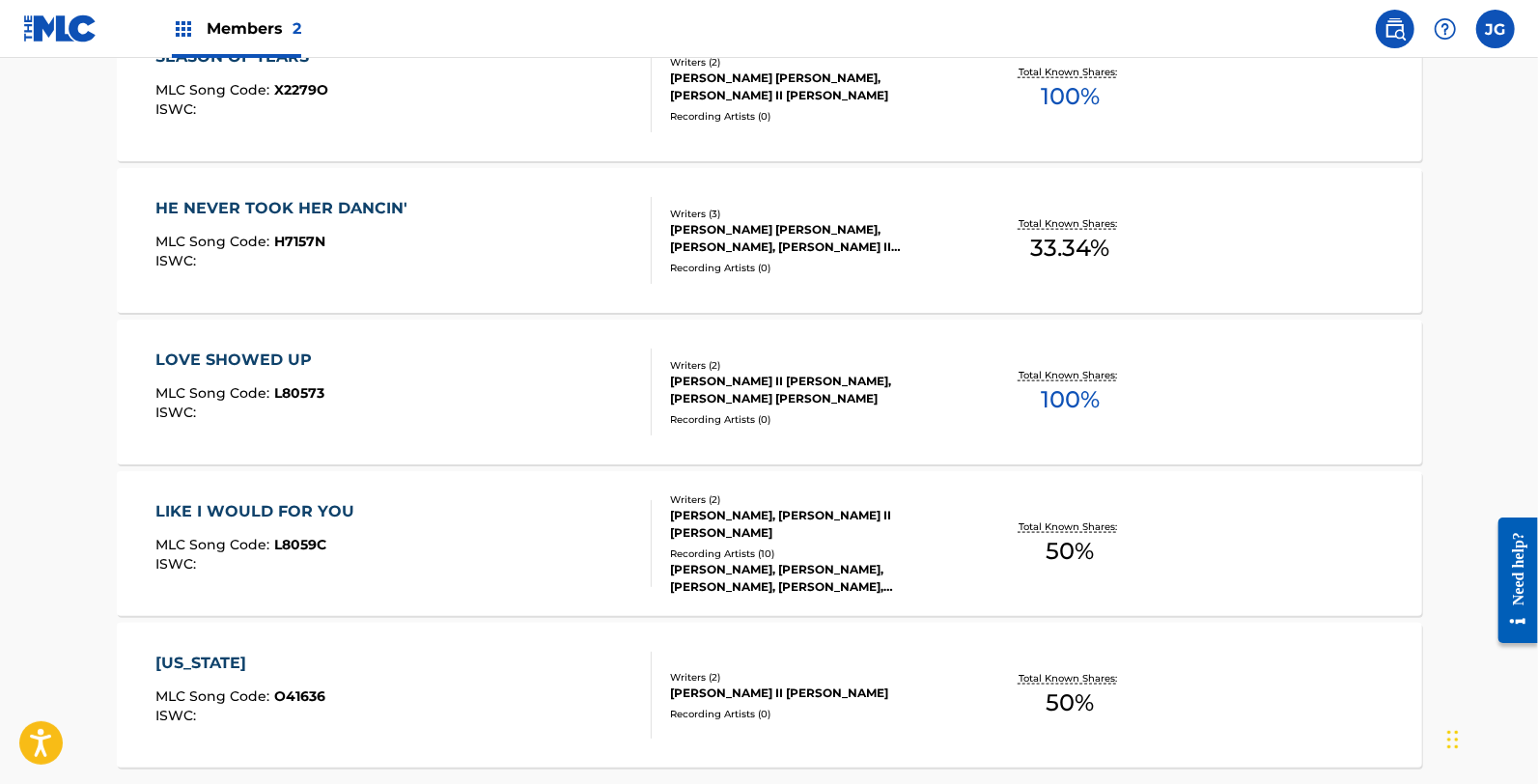
click at [305, 419] on div "ISWC :" at bounding box center [240, 412] width 169 height 15
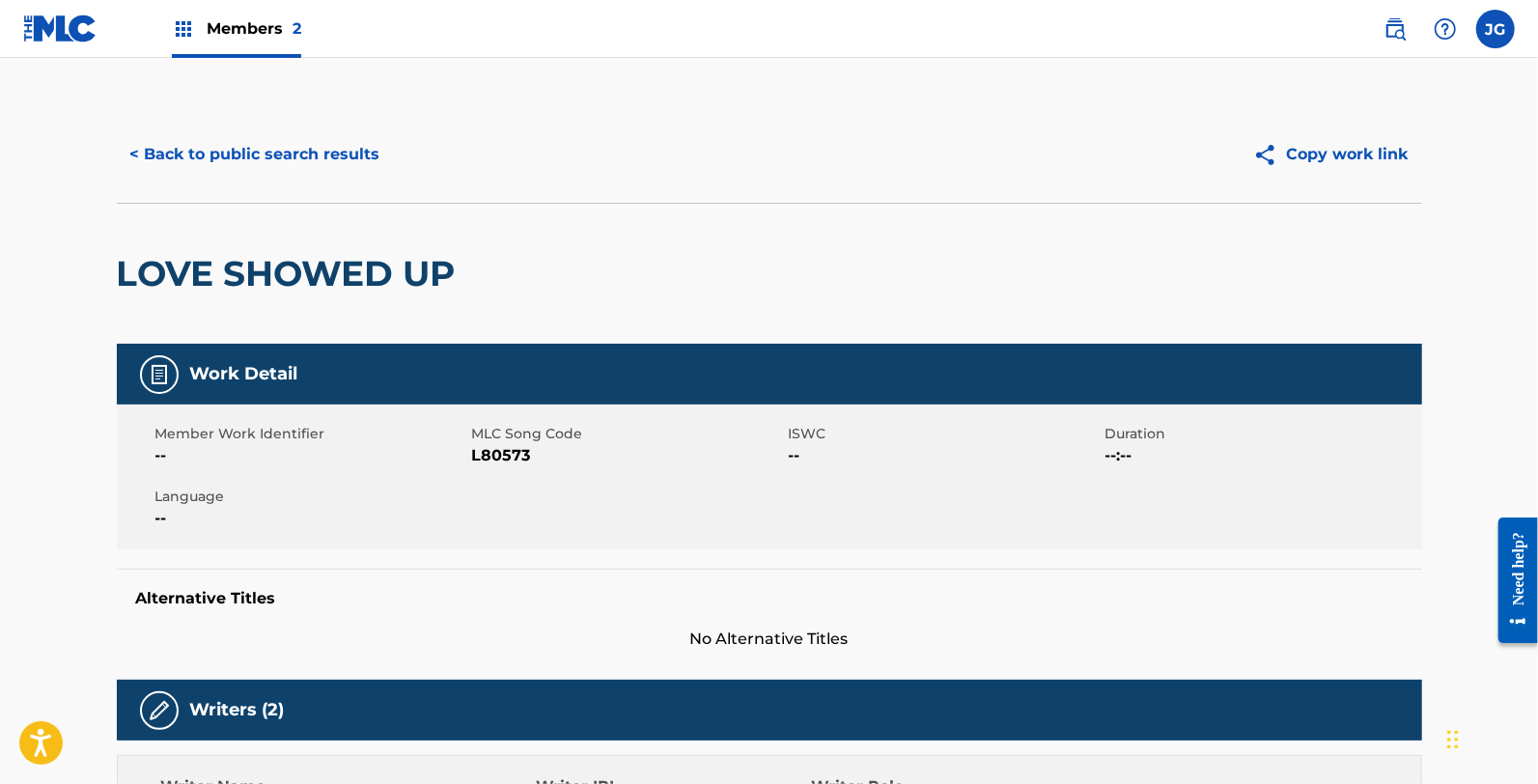
click at [507, 451] on span "L80573" at bounding box center [628, 456] width 311 height 23
click at [294, 132] on button "< Back to public search results" at bounding box center [255, 154] width 278 height 49
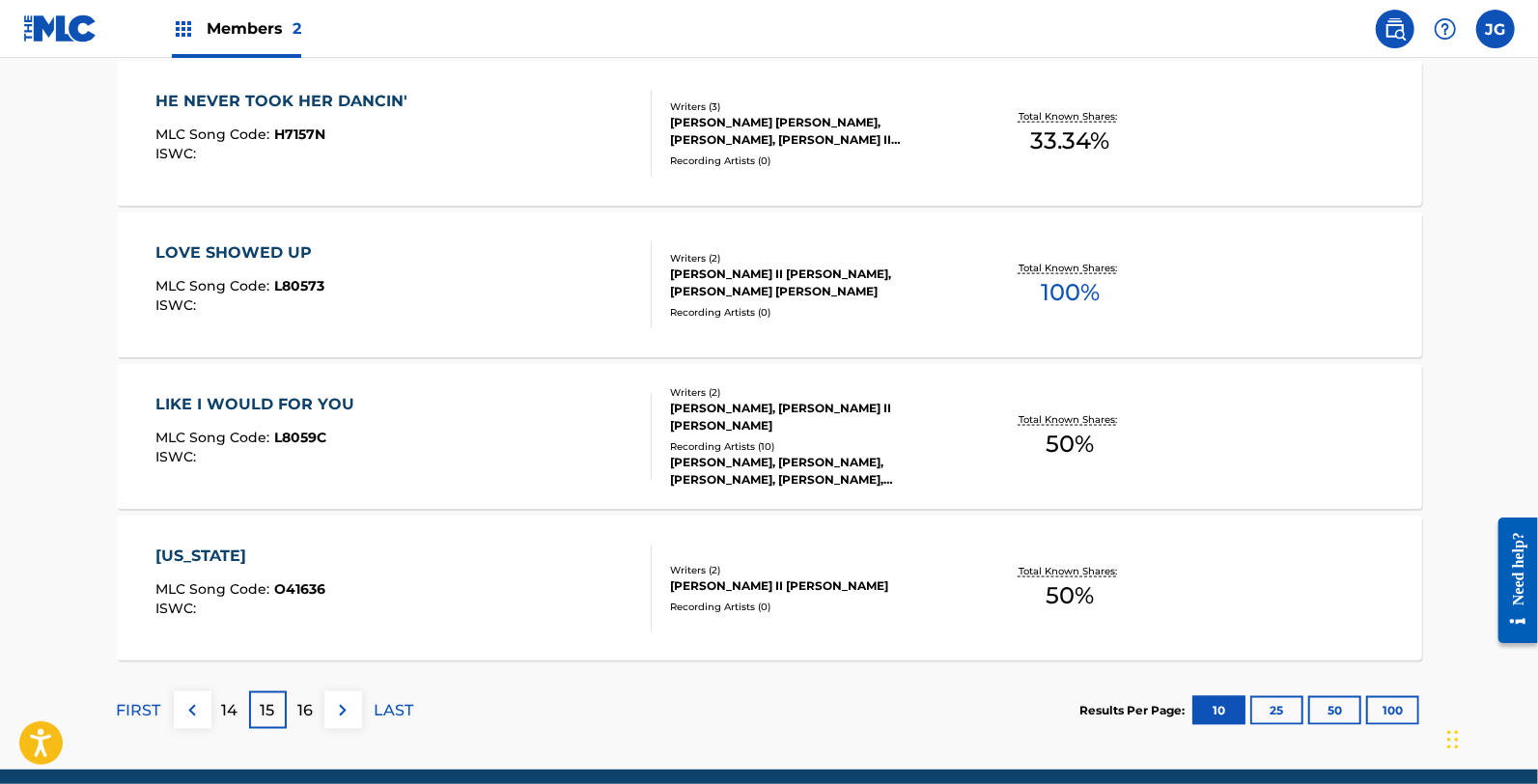
scroll to position [1579, 0]
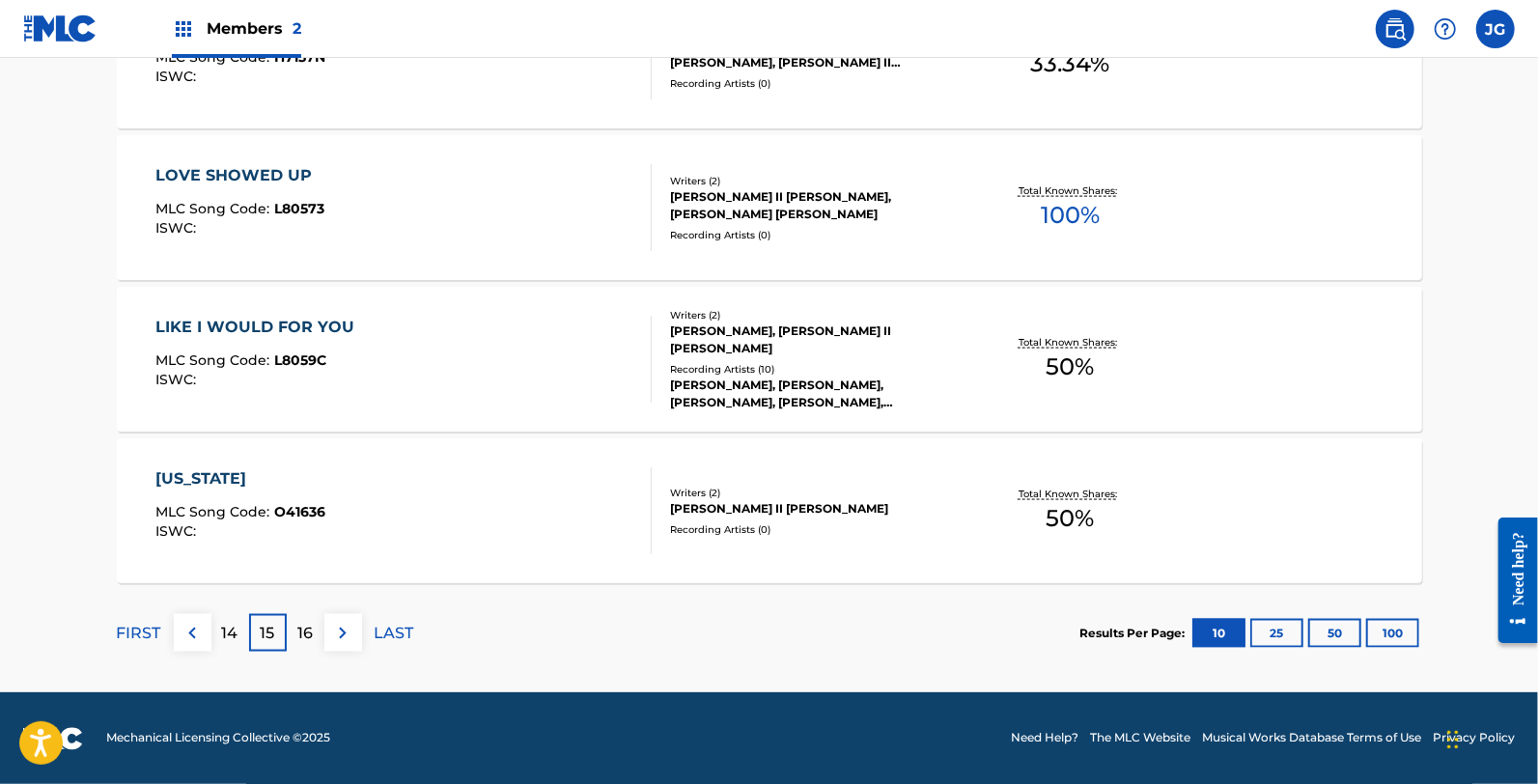
click at [357, 357] on div "MLC Song Code : L8059C" at bounding box center [259, 363] width 209 height 19
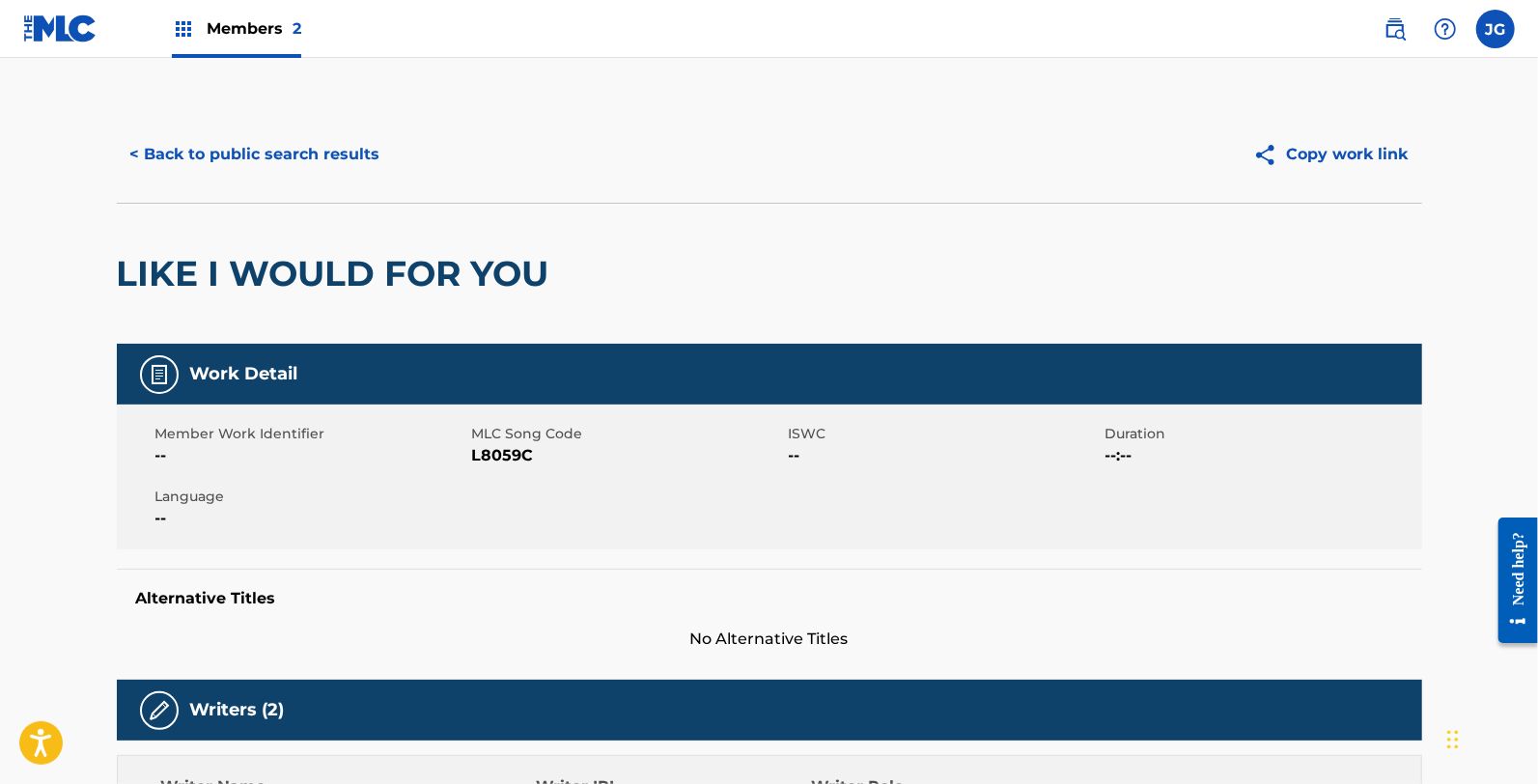
click at [490, 454] on span "L8059C" at bounding box center [628, 456] width 311 height 23
click at [329, 160] on button "< Back to public search results" at bounding box center [255, 154] width 278 height 49
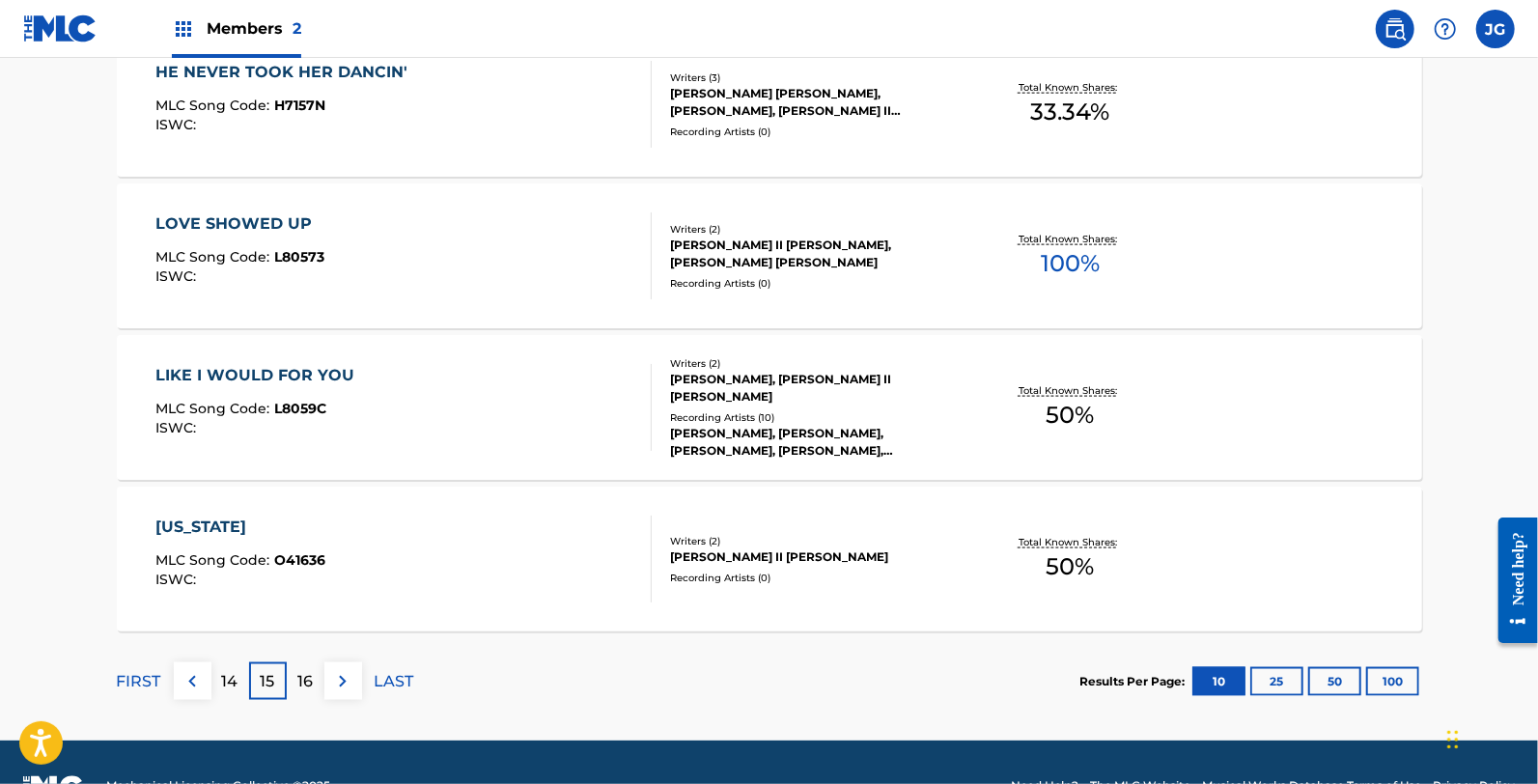
scroll to position [1579, 0]
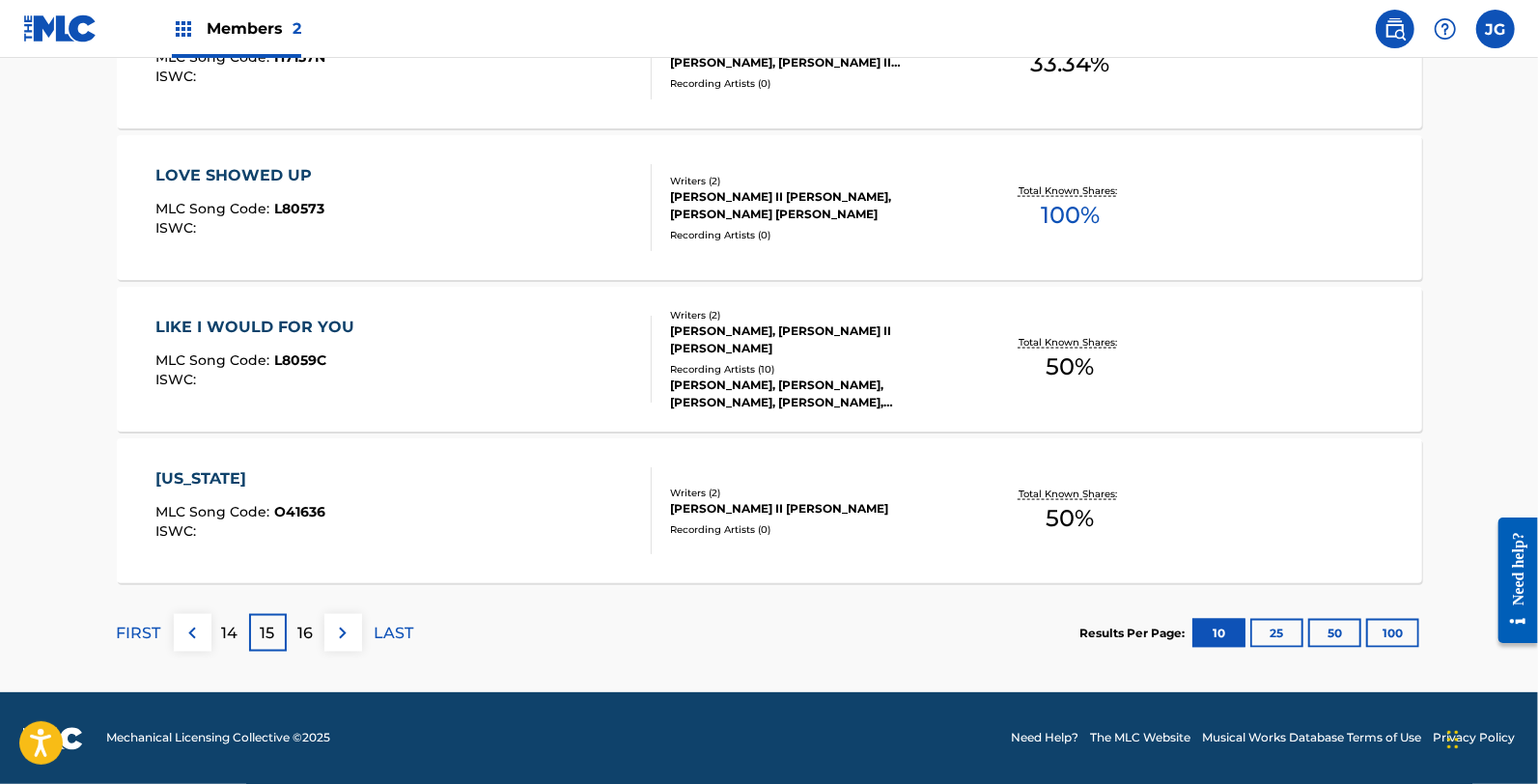
click at [342, 509] on div "OHIO MLC Song Code : O41636 ISWC :" at bounding box center [403, 511] width 496 height 87
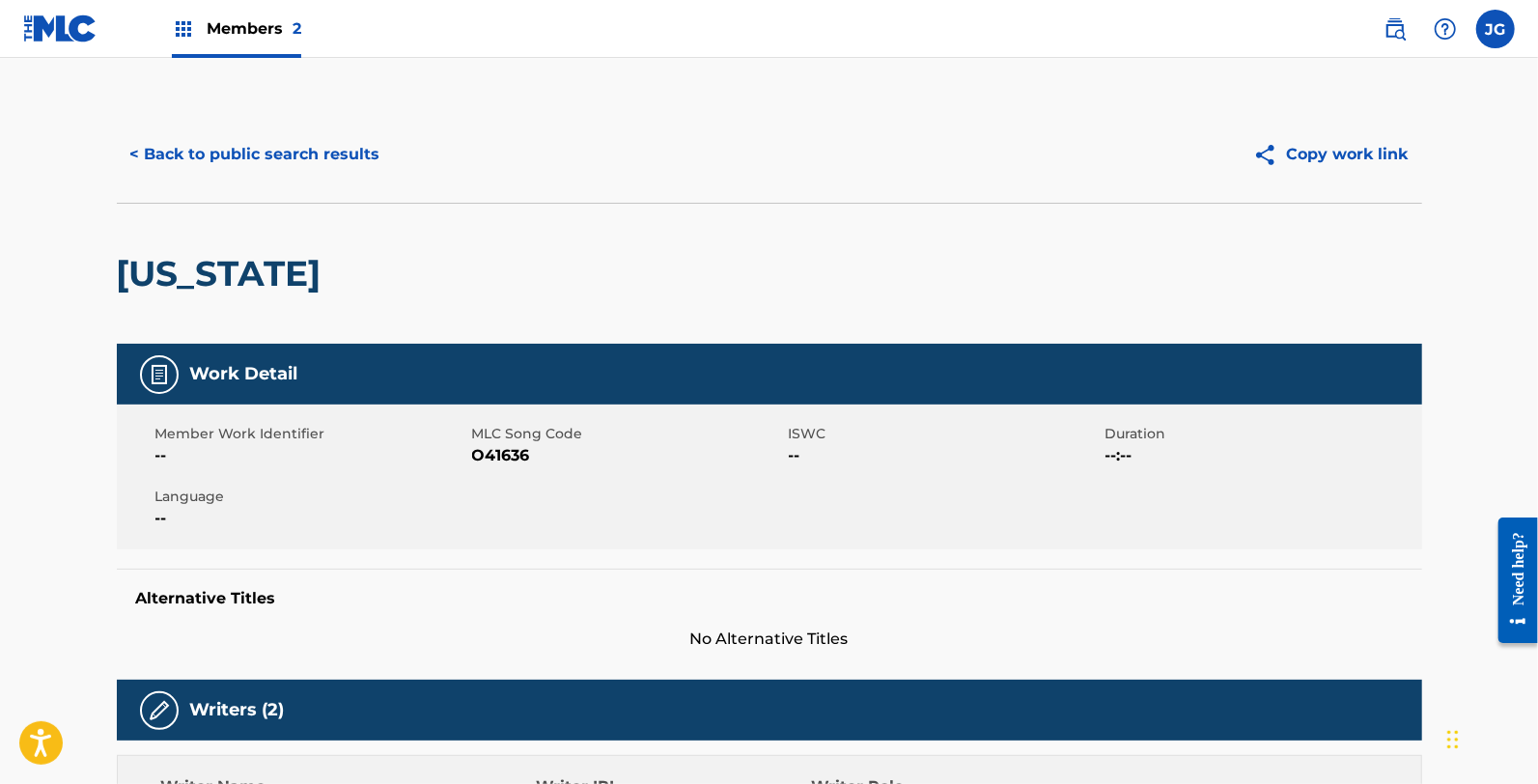
click at [499, 455] on span "O41636" at bounding box center [628, 456] width 311 height 23
click at [500, 446] on span "O41636" at bounding box center [628, 456] width 311 height 23
click at [248, 188] on div "< Back to public search results Copy work link" at bounding box center [769, 153] width 1305 height 96
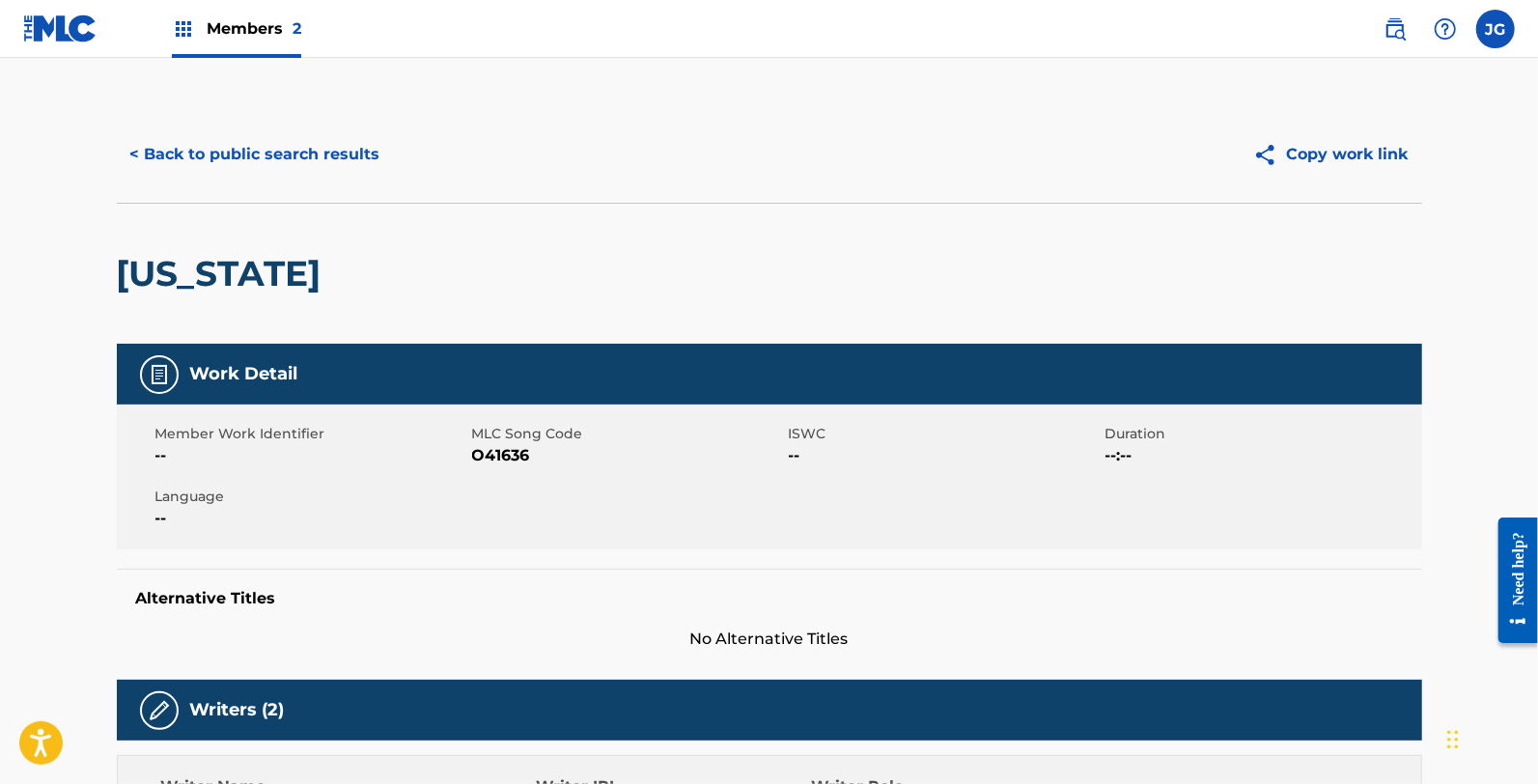
click at [248, 167] on button "< Back to public search results" at bounding box center [255, 154] width 278 height 49
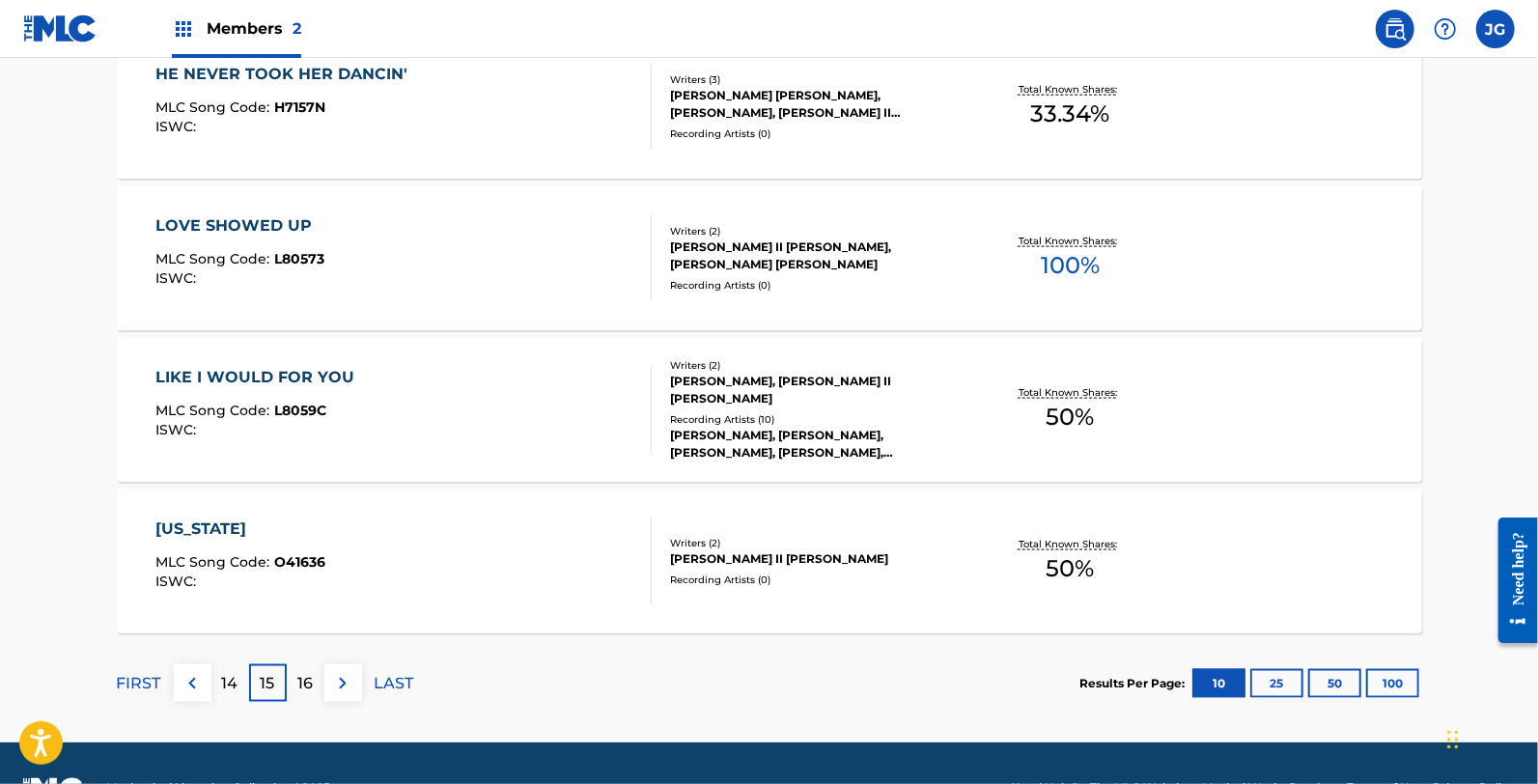
scroll to position [1579, 0]
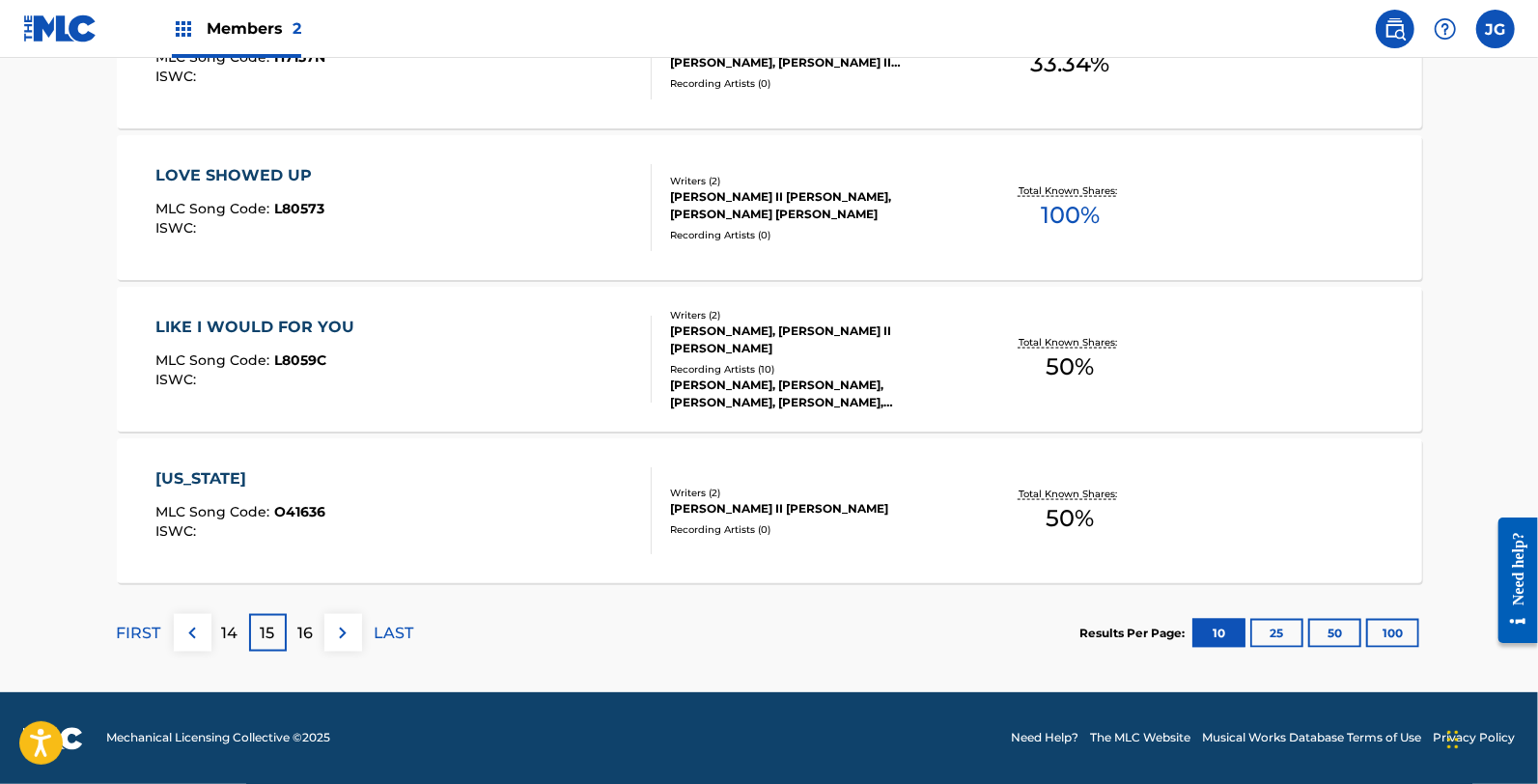
click at [302, 637] on p "16" at bounding box center [305, 634] width 16 height 23
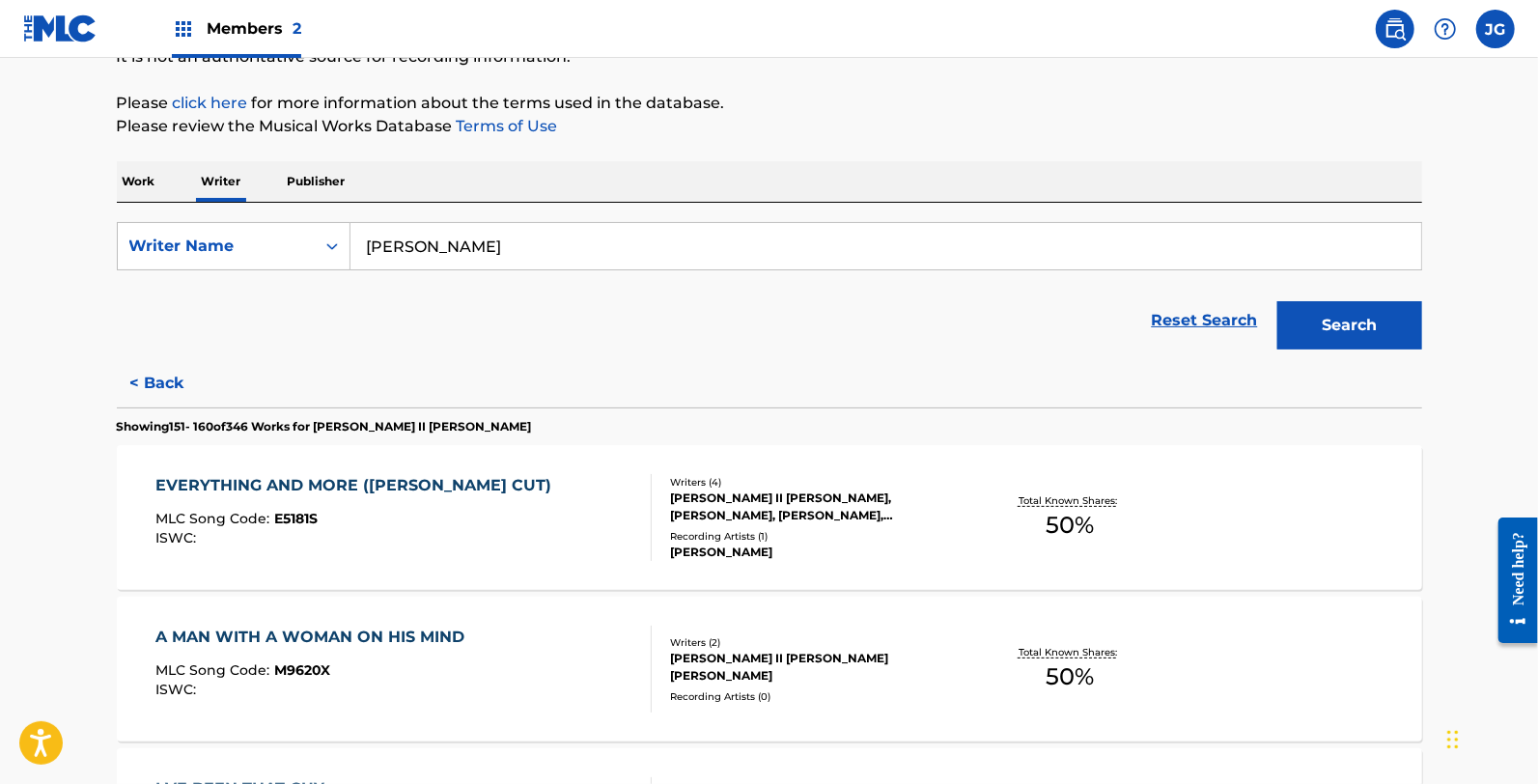
scroll to position [214, 0]
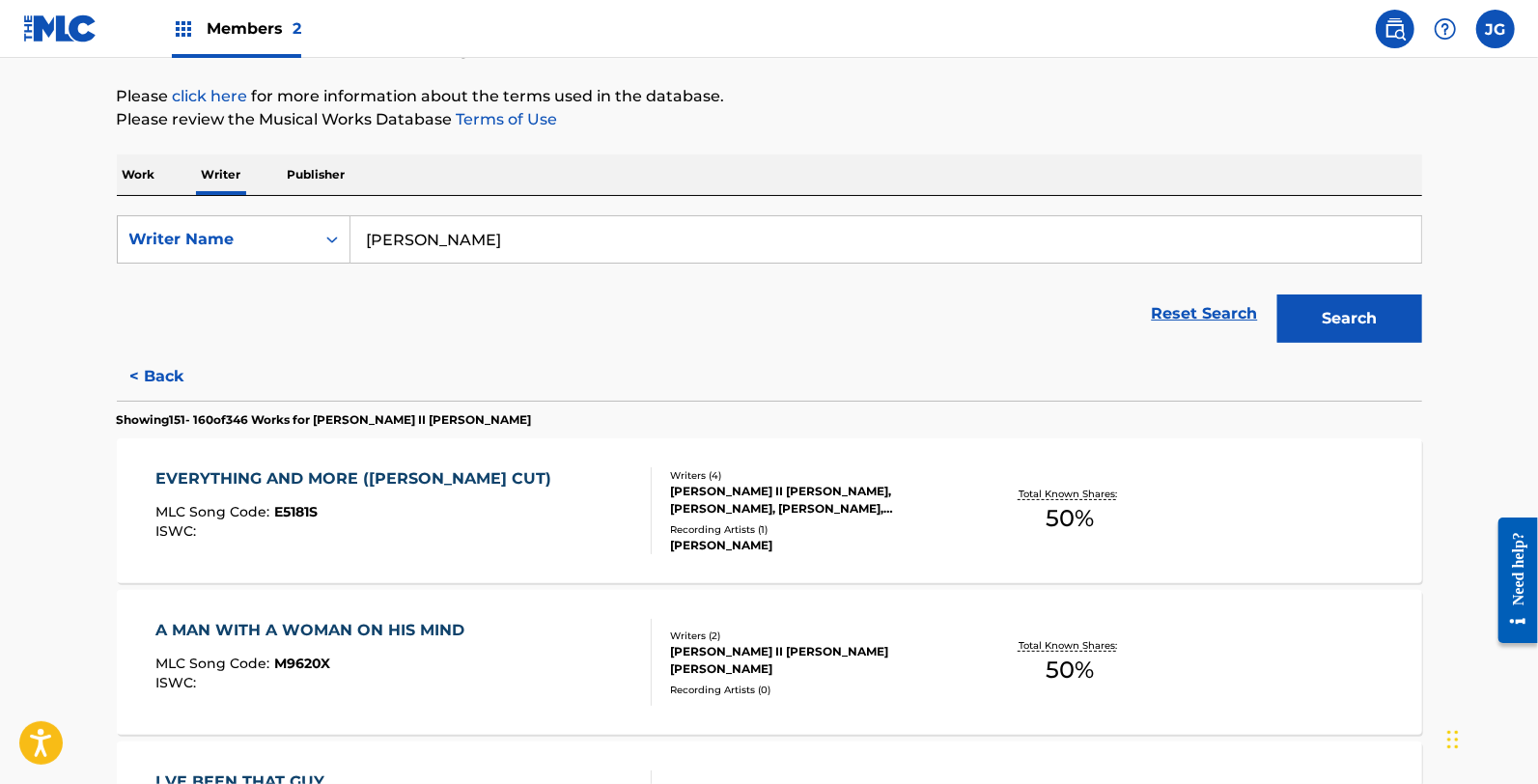
click at [487, 500] on div "EVERYTHING AND MORE (BILLY GILMAN CUT) MLC Song Code : E5181S ISWC :" at bounding box center [358, 511] width 406 height 87
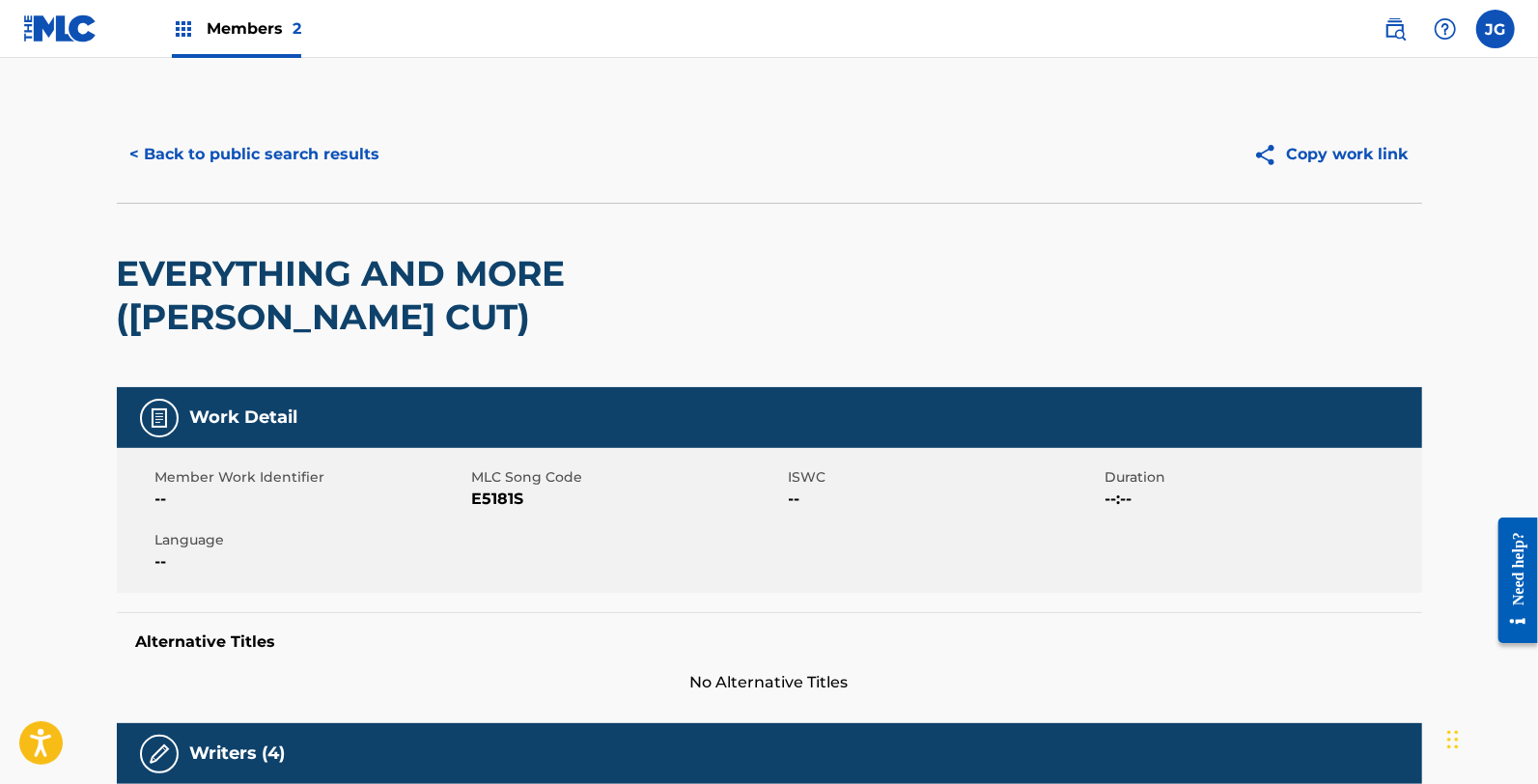
click at [496, 502] on span "E5181S" at bounding box center [628, 499] width 311 height 23
drag, startPoint x: 258, startPoint y: 49, endPoint x: 267, endPoint y: 65, distance: 18.4
click at [322, 150] on button "< Back to public search results" at bounding box center [255, 154] width 278 height 49
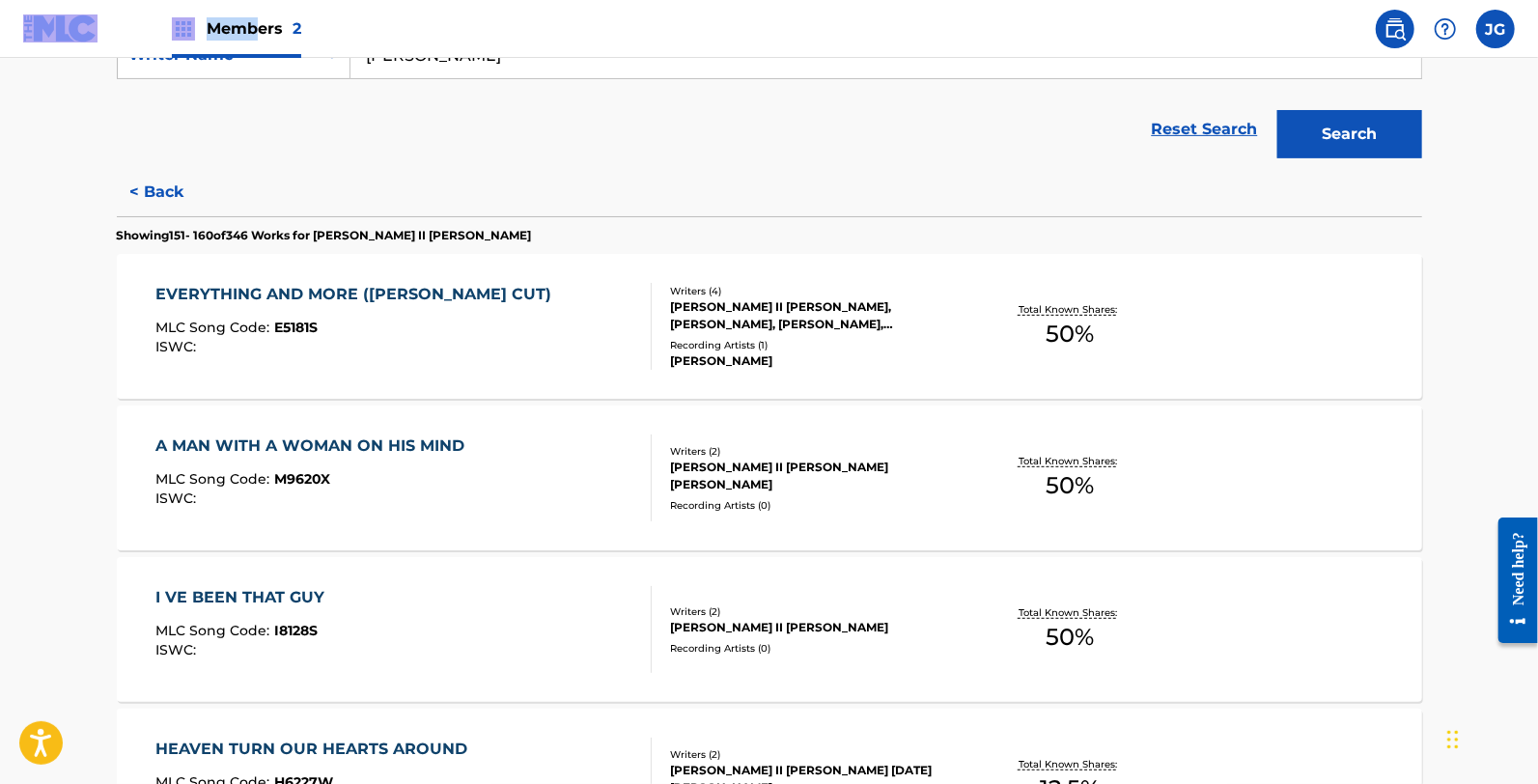
scroll to position [429, 0]
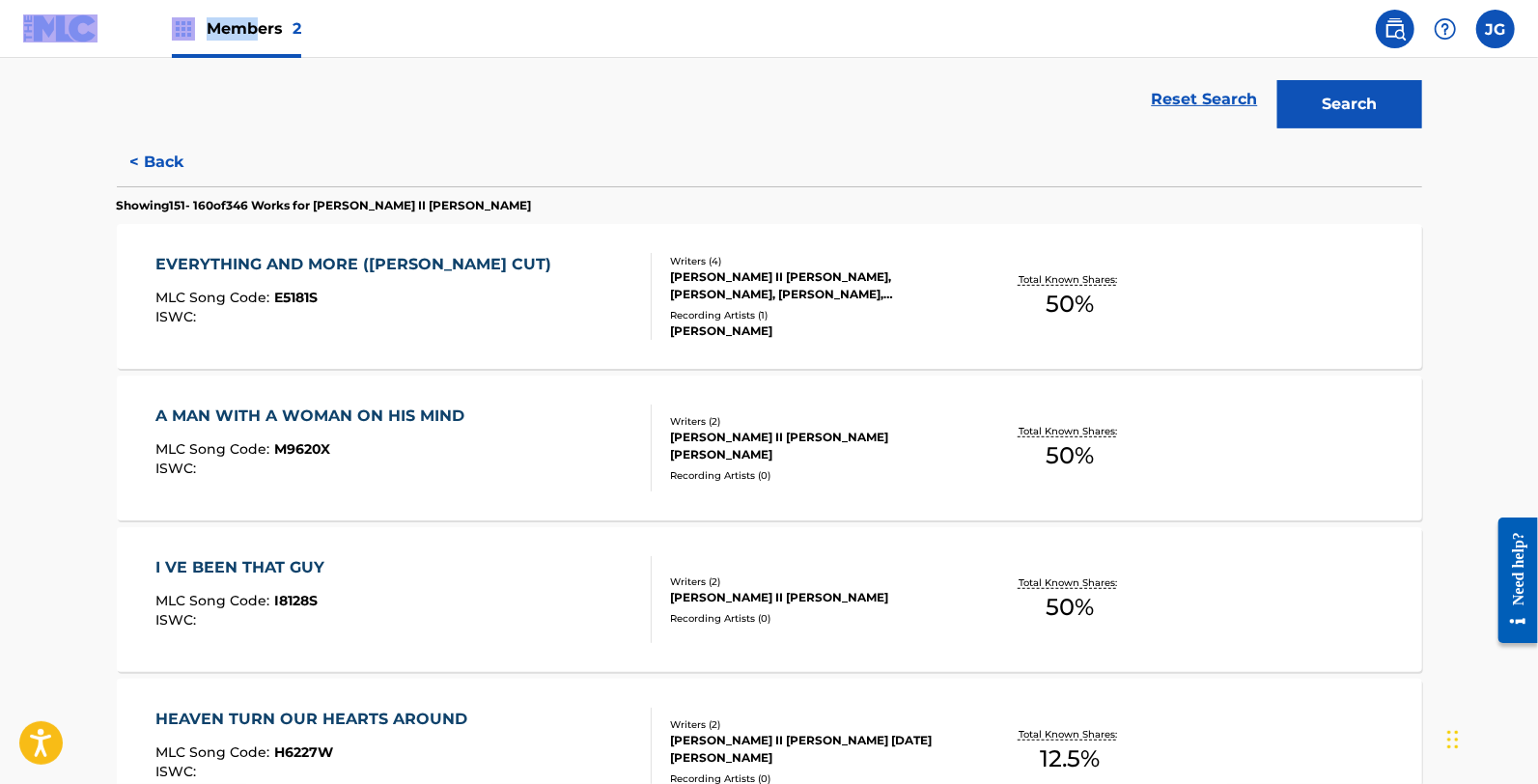
click at [546, 457] on div "A MAN WITH A WOMAN ON HIS MIND MLC Song Code : M9620X ISWC :" at bounding box center [403, 448] width 496 height 87
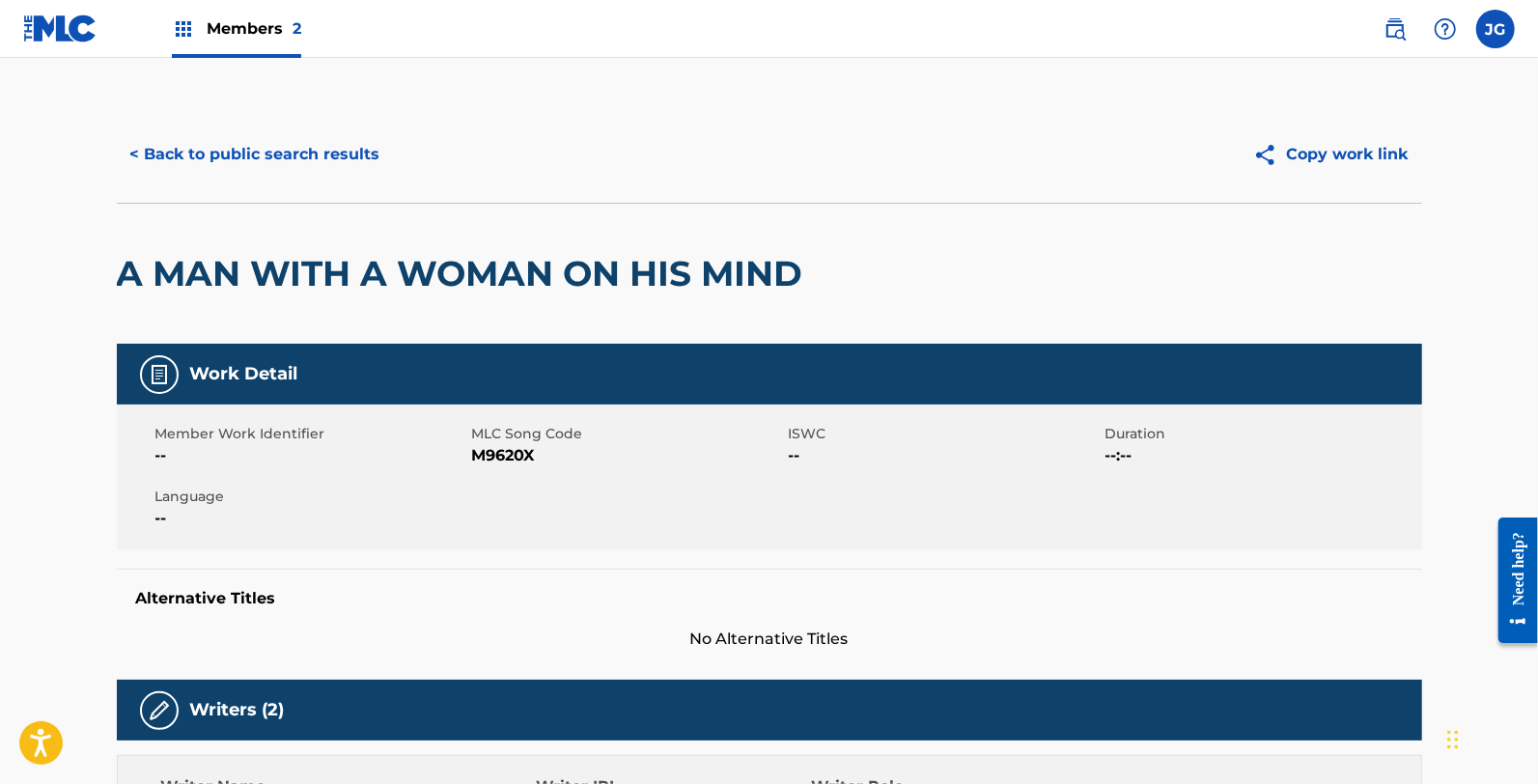
click at [521, 458] on span "M9620X" at bounding box center [628, 456] width 311 height 23
click at [663, 447] on span "M9620X" at bounding box center [628, 456] width 311 height 23
click at [494, 469] on div "Member Work Identifier -- MLC Song Code M9620X ISWC -- Duration --:-- Language …" at bounding box center [769, 476] width 1305 height 145
click at [494, 461] on span "M9620X" at bounding box center [628, 456] width 311 height 23
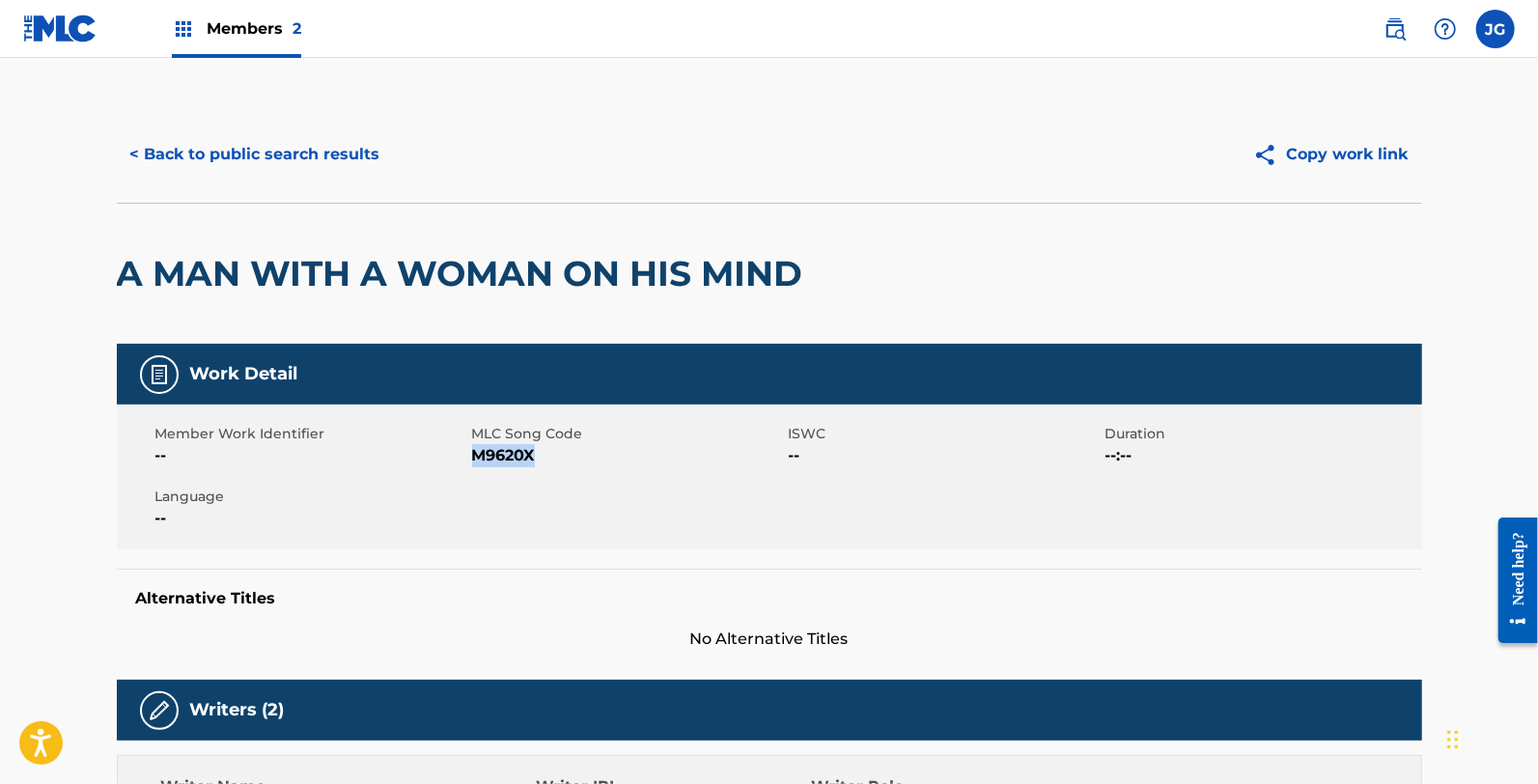
click at [494, 461] on span "M9620X" at bounding box center [628, 456] width 311 height 23
click at [245, 148] on button "< Back to public search results" at bounding box center [255, 154] width 278 height 49
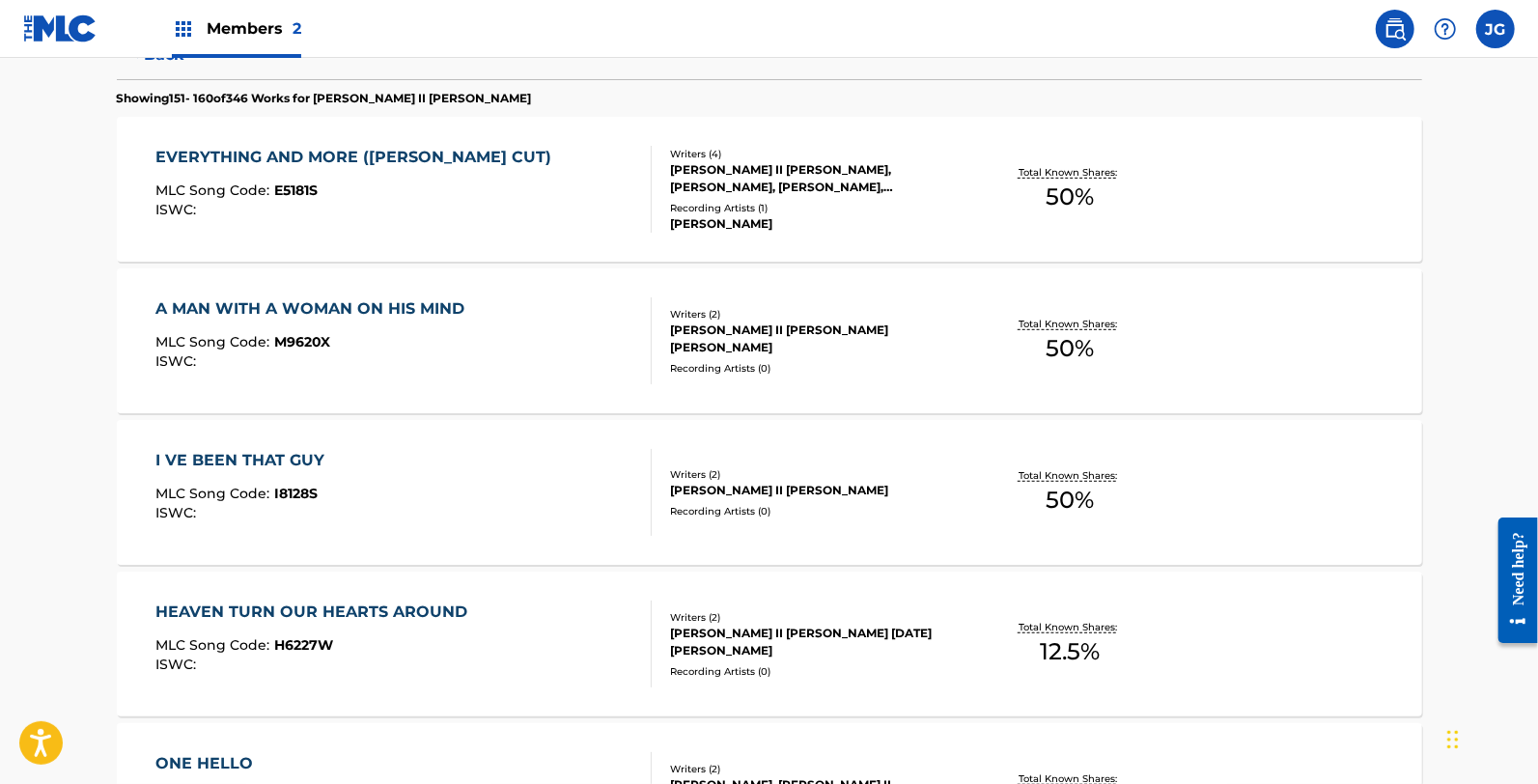
scroll to position [643, 0]
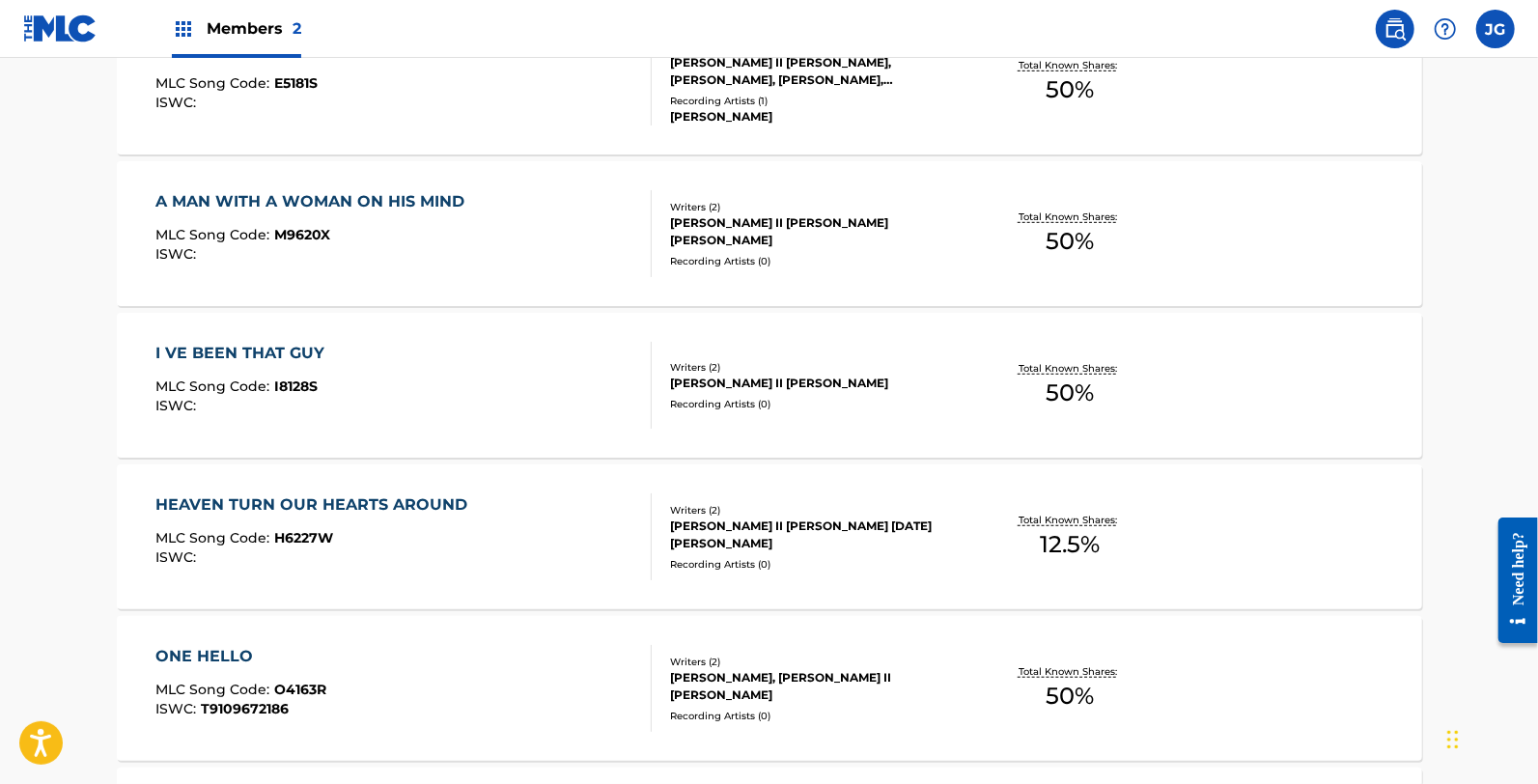
click at [369, 379] on div "I VE BEEN THAT GUY MLC Song Code : I8128S ISWC :" at bounding box center [403, 385] width 496 height 87
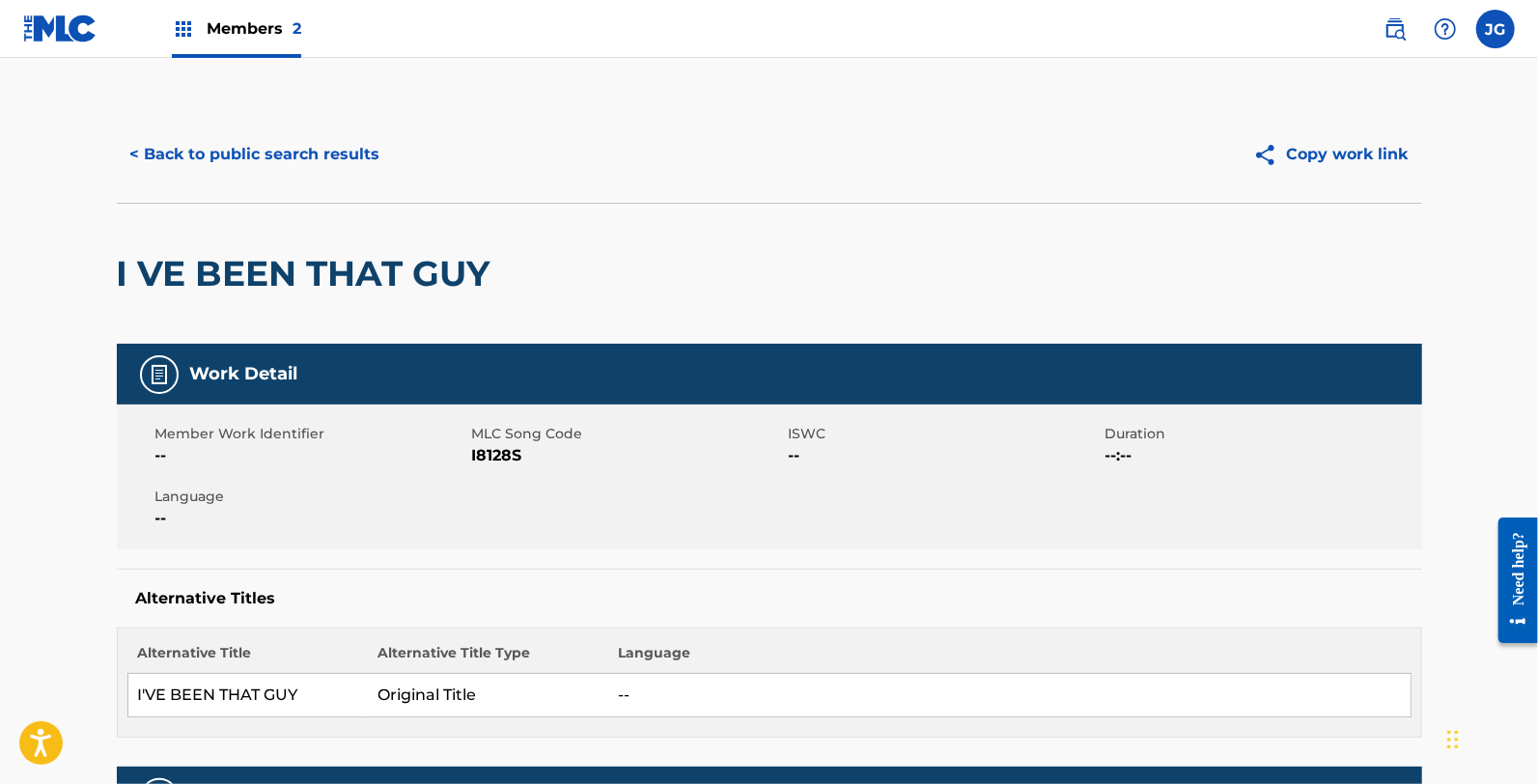
click at [487, 438] on span "MLC Song Code" at bounding box center [628, 434] width 311 height 20
click at [488, 438] on span "MLC Song Code" at bounding box center [628, 434] width 311 height 20
click at [506, 447] on span "I8128S" at bounding box center [628, 456] width 311 height 23
click at [506, 446] on span "I8128S" at bounding box center [628, 456] width 311 height 23
click at [269, 178] on button "< Back to public search results" at bounding box center [255, 154] width 278 height 49
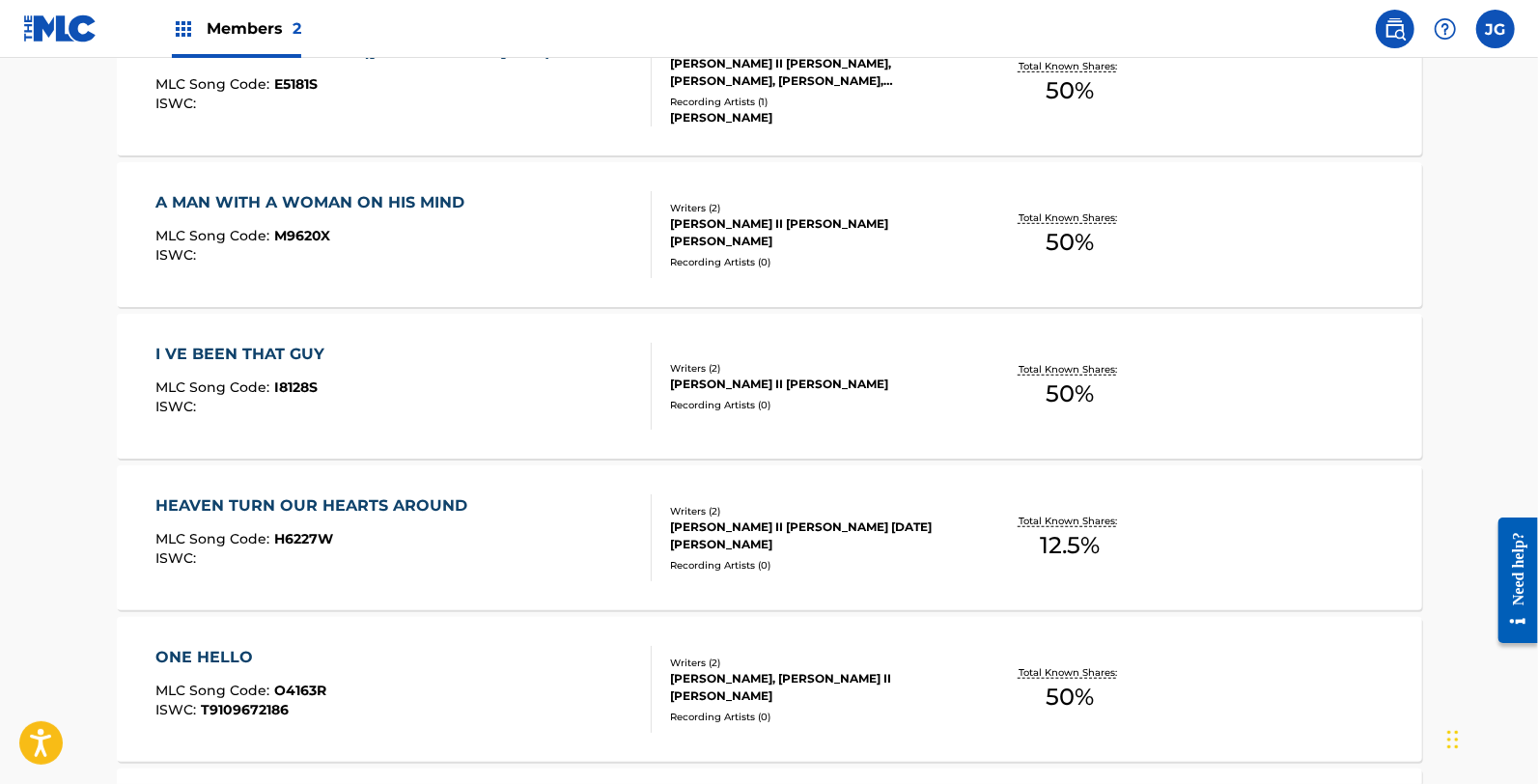
scroll to position [643, 0]
click at [305, 538] on span "H6227W" at bounding box center [304, 538] width 59 height 17
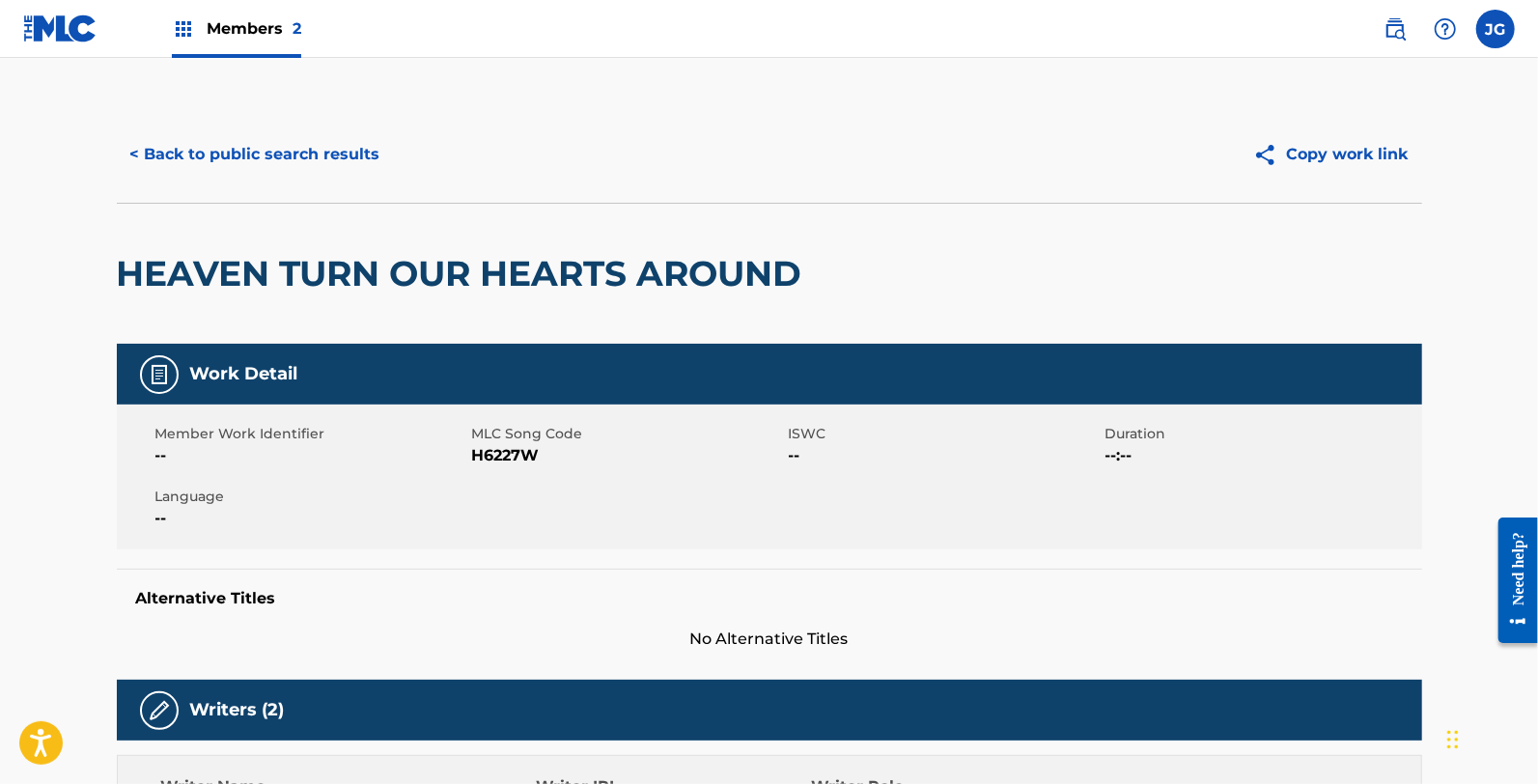
click at [500, 445] on span "H6227W" at bounding box center [628, 456] width 311 height 23
click at [293, 187] on div "< Back to public search results Copy work link" at bounding box center [769, 153] width 1305 height 96
click at [384, 170] on div "< Back to public search results" at bounding box center [442, 154] width 653 height 49
click at [287, 165] on button "< Back to public search results" at bounding box center [255, 154] width 278 height 49
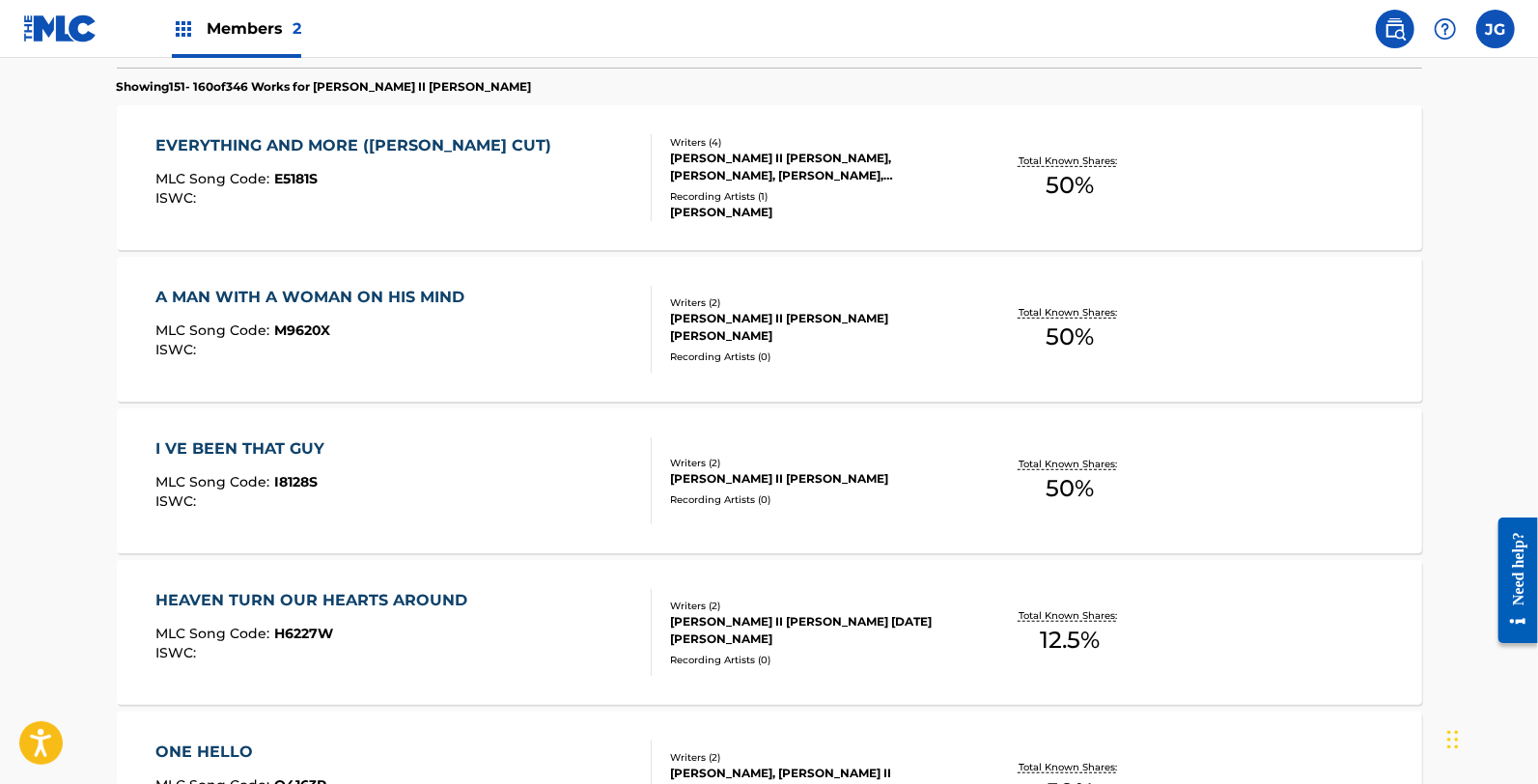
scroll to position [750, 0]
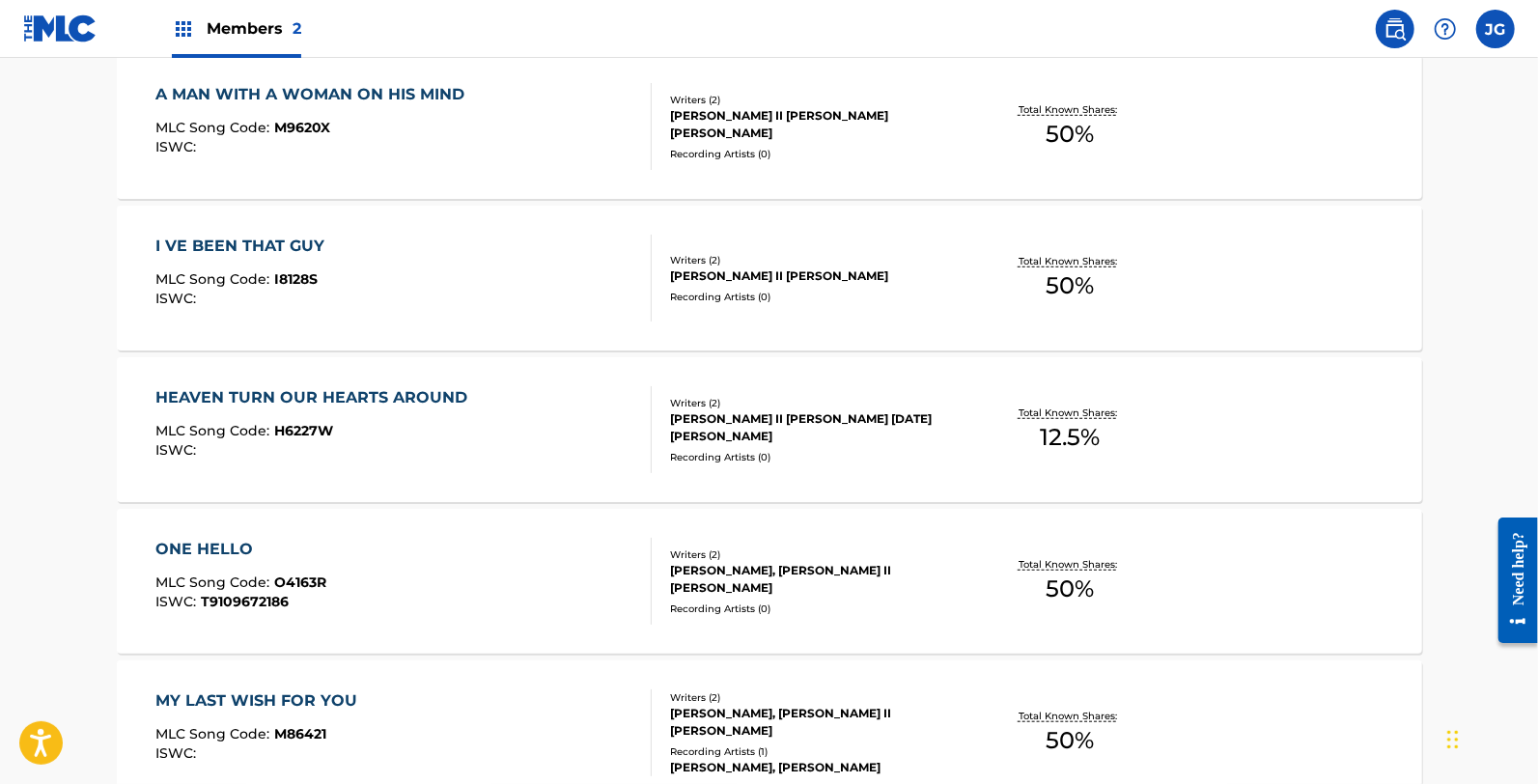
click at [251, 577] on span "MLC Song Code :" at bounding box center [214, 582] width 118 height 17
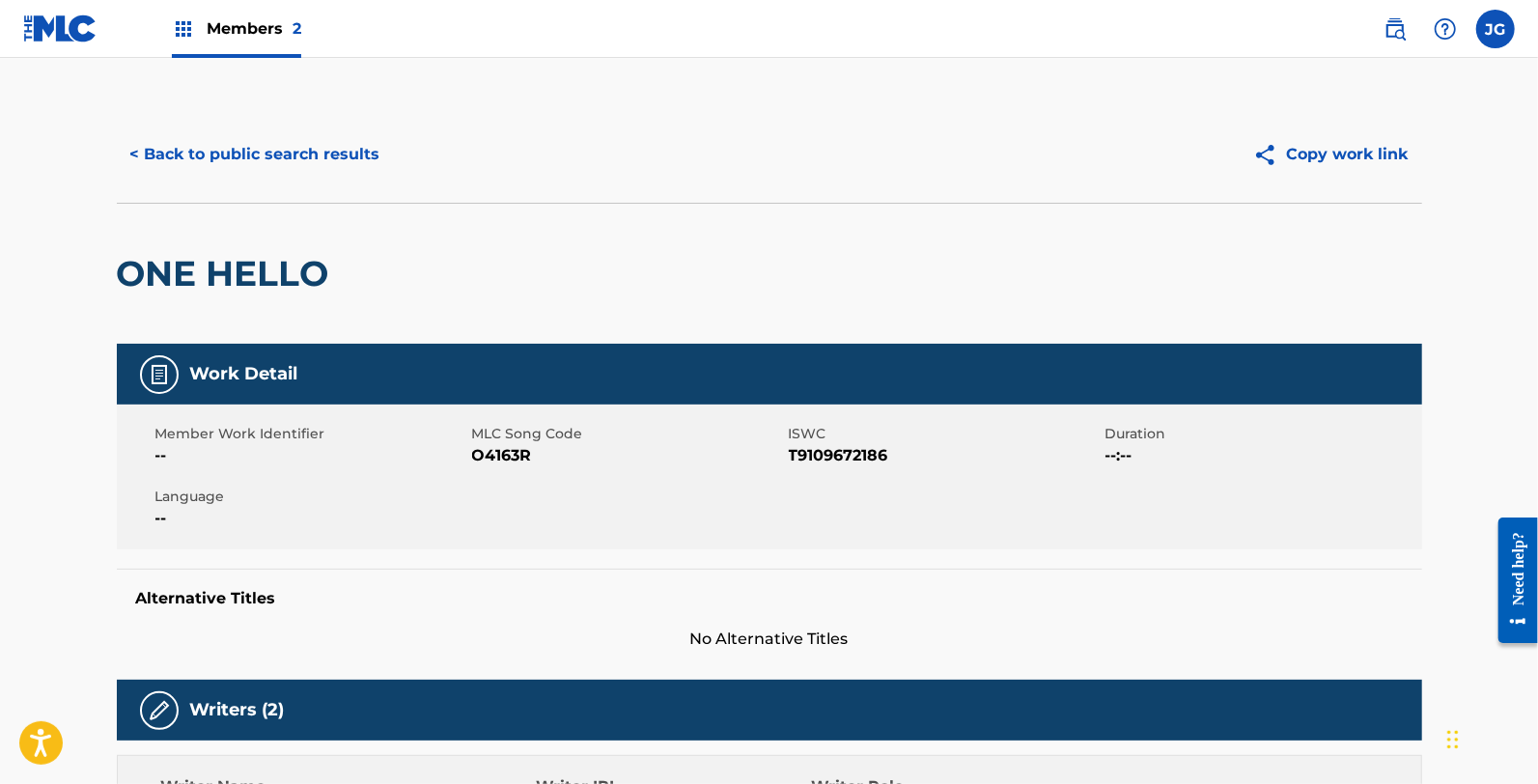
click at [514, 461] on span "O4163R" at bounding box center [628, 456] width 311 height 23
click at [266, 180] on div "< Back to public search results Copy work link" at bounding box center [769, 153] width 1305 height 96
click at [286, 152] on button "< Back to public search results" at bounding box center [255, 154] width 278 height 49
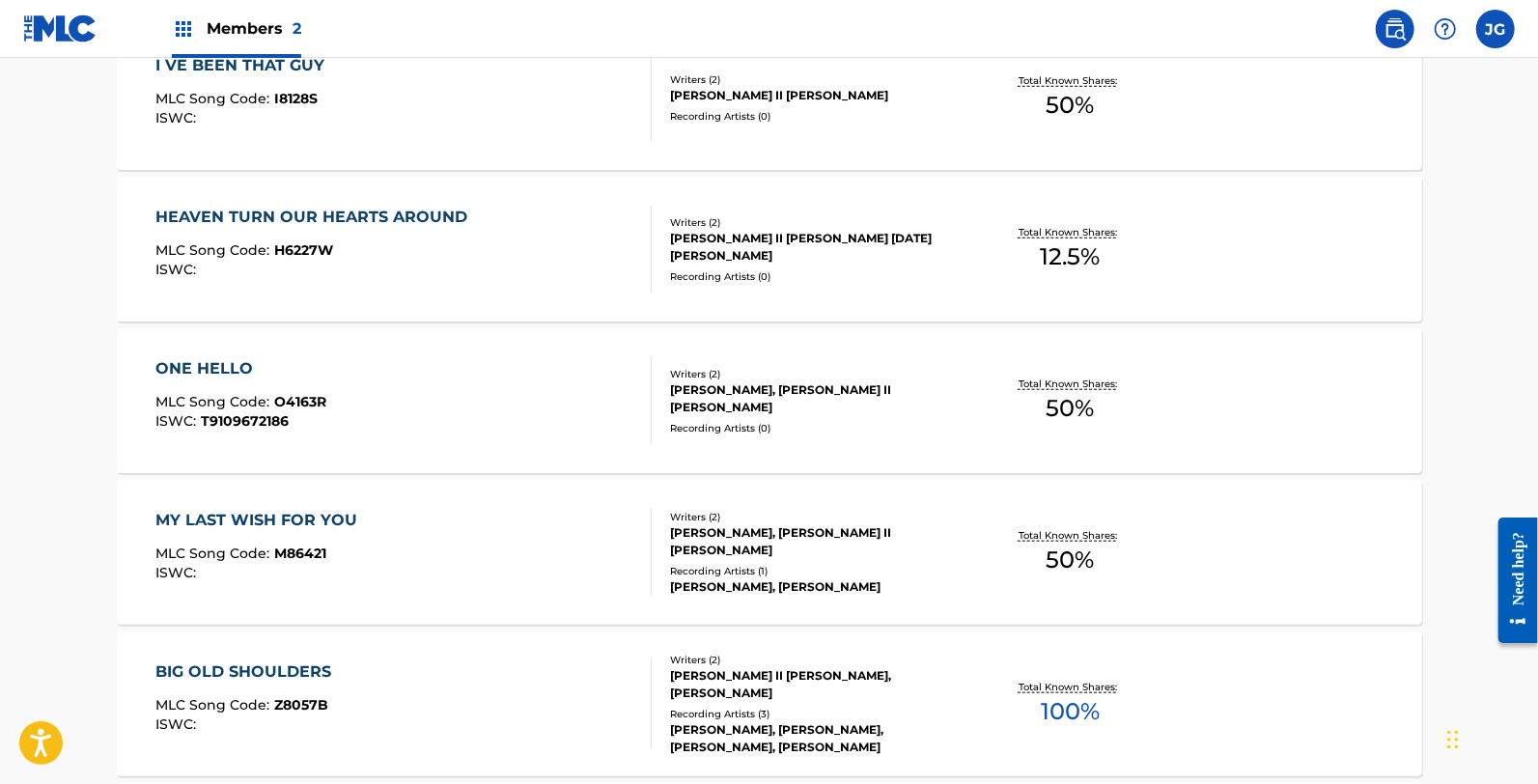
scroll to position [965, 0]
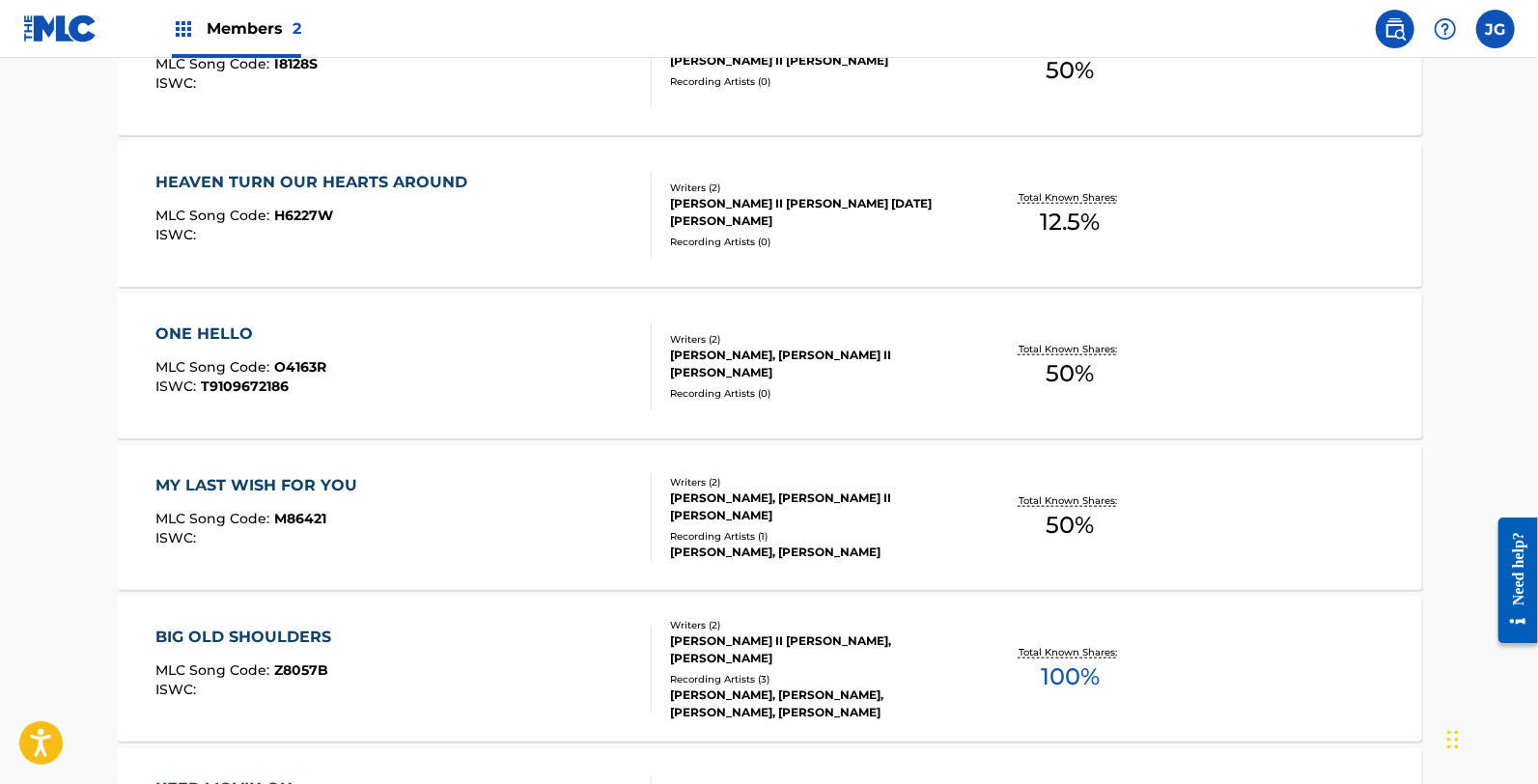
click at [239, 489] on div "MY LAST WISH FOR YOU" at bounding box center [261, 486] width 212 height 23
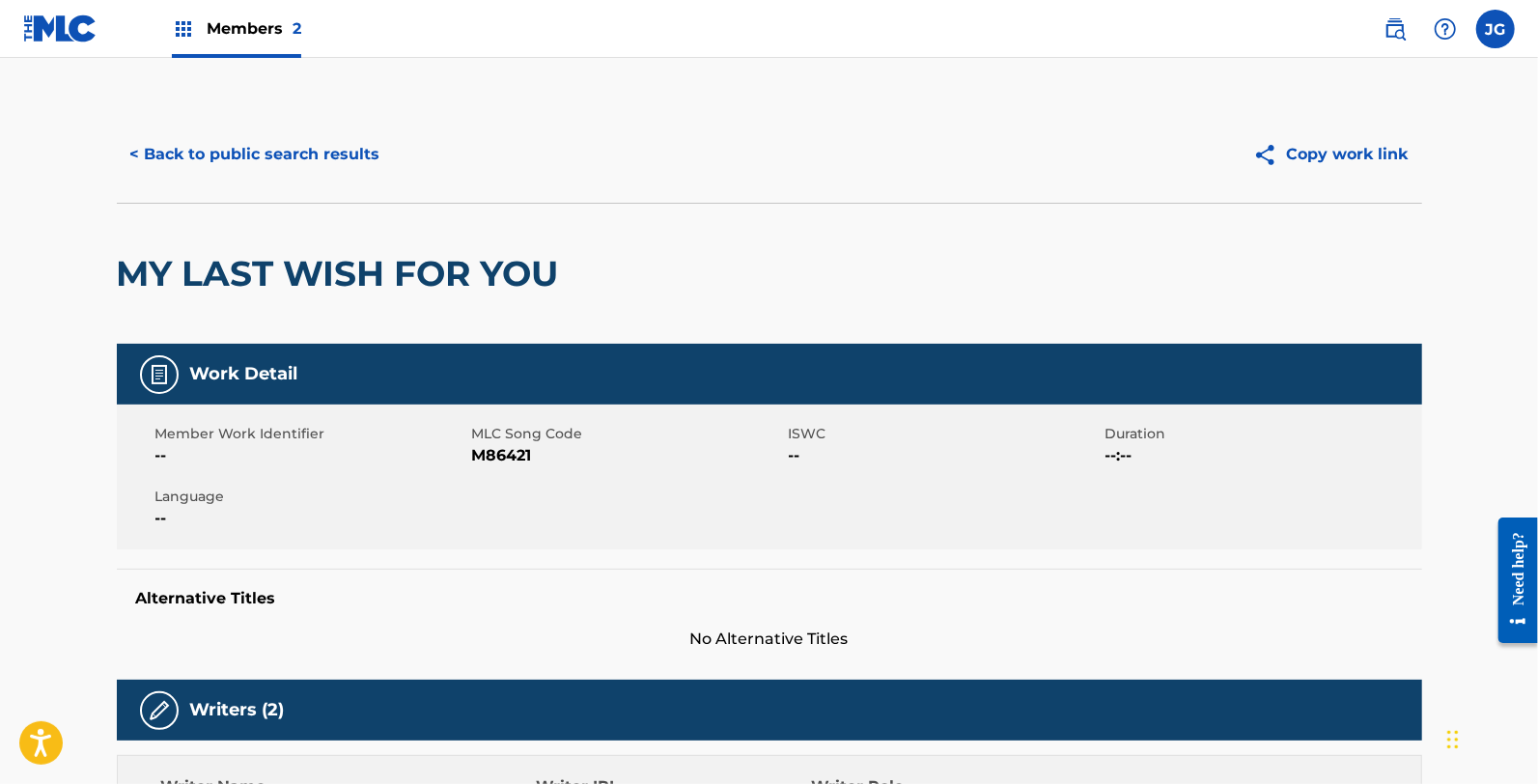
click at [540, 458] on span "M86421" at bounding box center [628, 456] width 311 height 23
click at [526, 457] on span "M86421" at bounding box center [628, 456] width 311 height 23
click at [521, 457] on span "M86421" at bounding box center [628, 456] width 311 height 23
click at [519, 464] on span "M86421" at bounding box center [628, 456] width 311 height 23
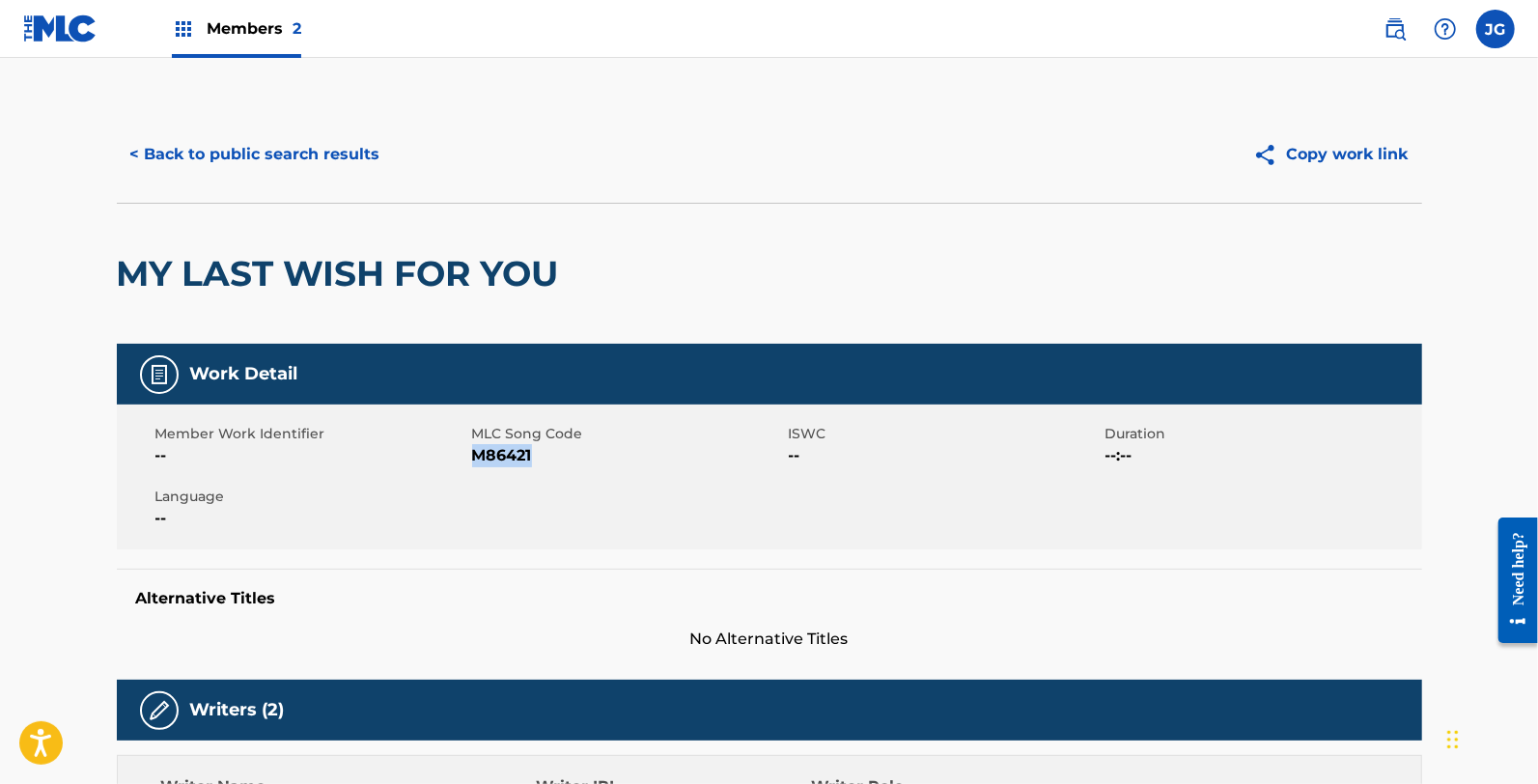
click at [517, 464] on span "M86421" at bounding box center [628, 456] width 311 height 23
click at [261, 164] on button "< Back to public search results" at bounding box center [255, 154] width 278 height 49
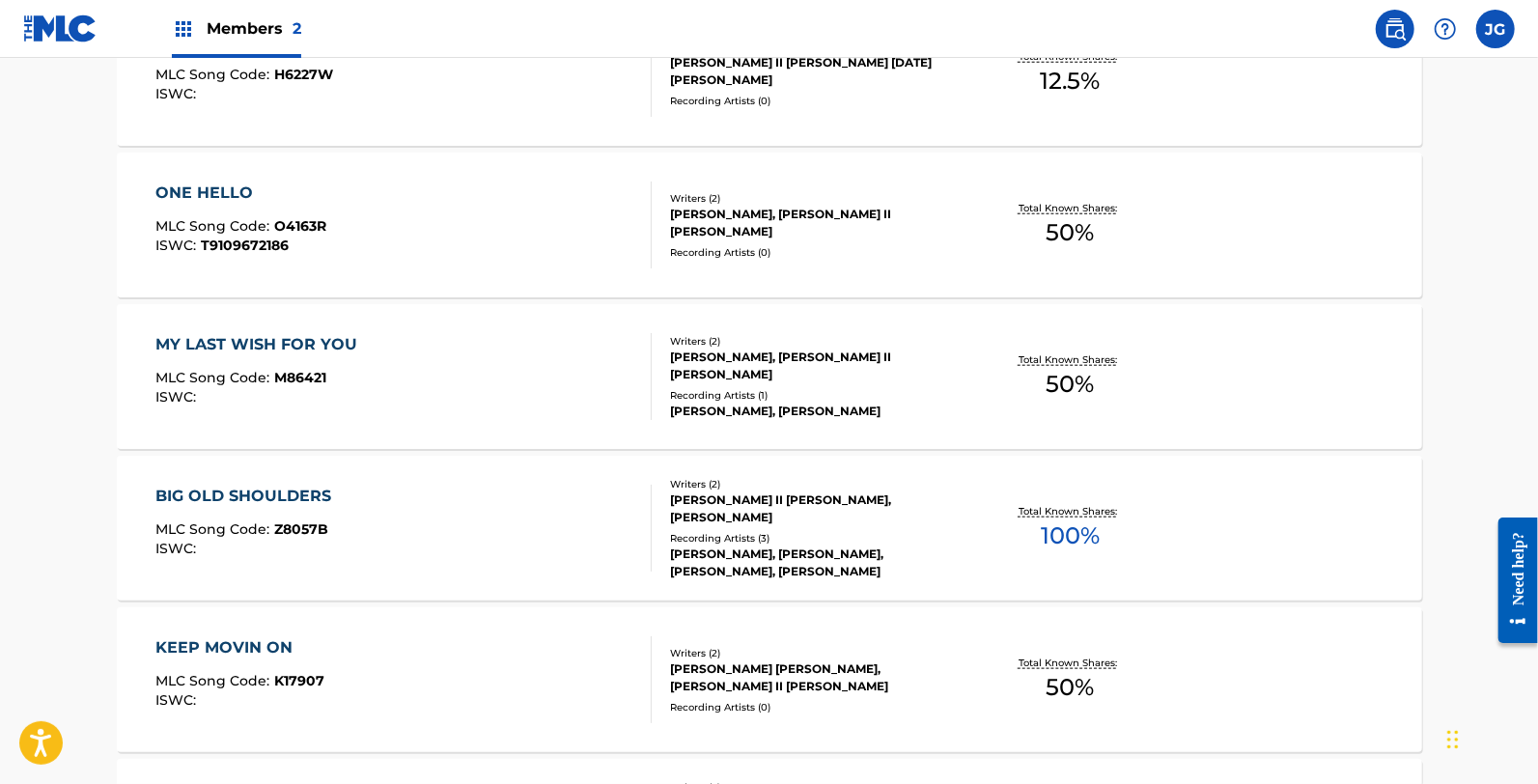
scroll to position [1180, 0]
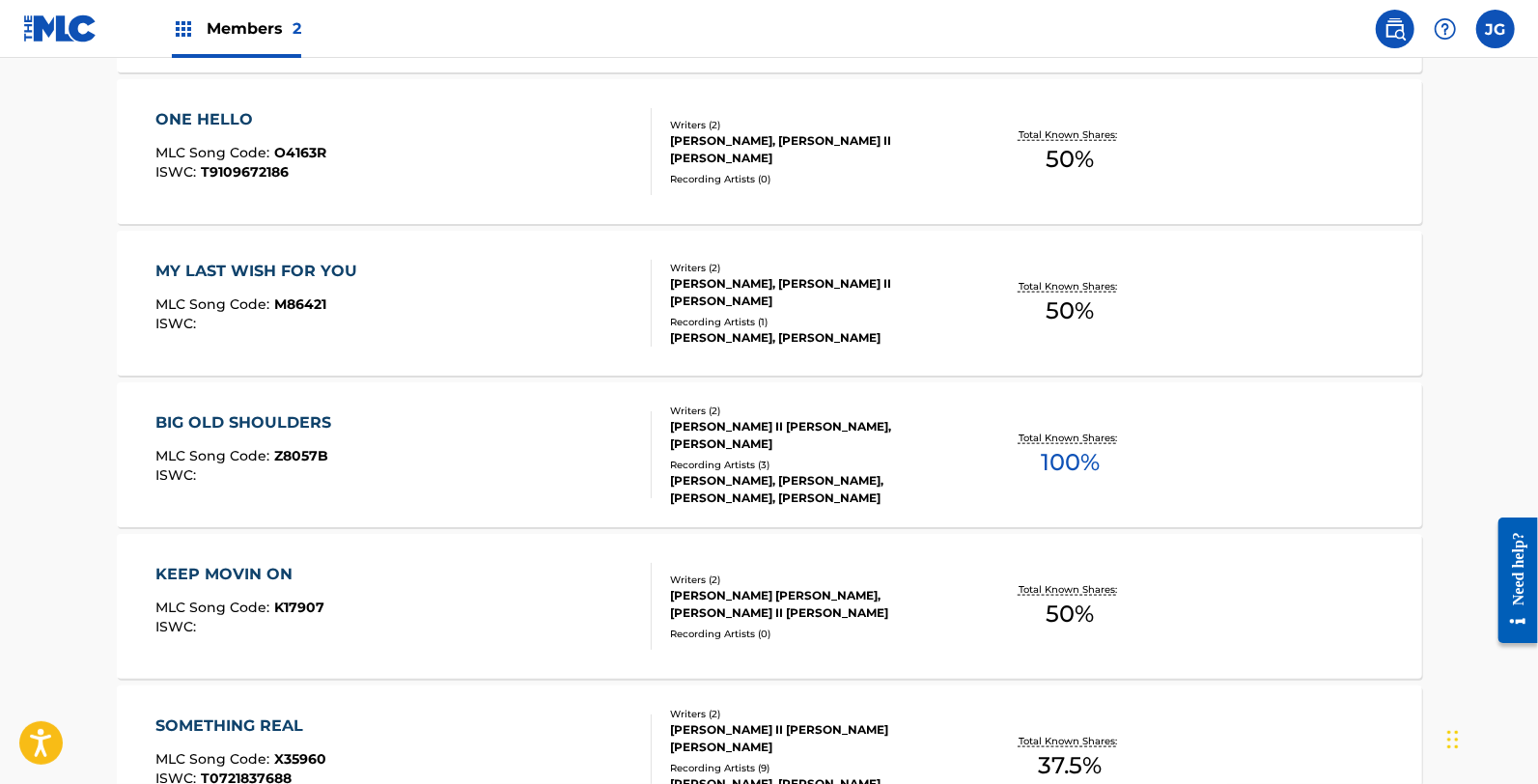
click at [361, 447] on div "BIG OLD SHOULDERS MLC Song Code : Z8057B ISWC :" at bounding box center [403, 455] width 496 height 87
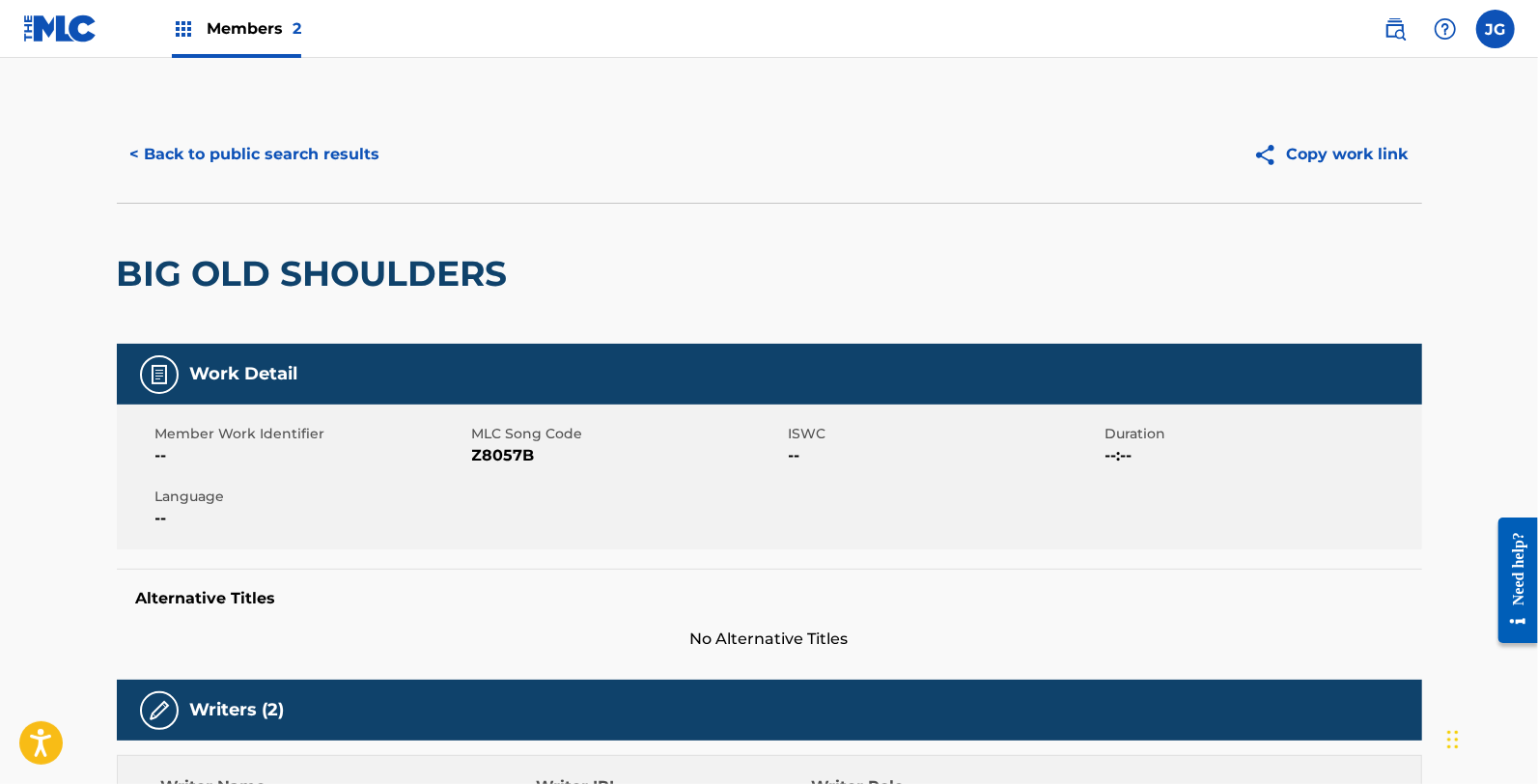
click at [526, 457] on span "Z8057B" at bounding box center [628, 456] width 311 height 23
click at [323, 133] on button "< Back to public search results" at bounding box center [255, 154] width 278 height 49
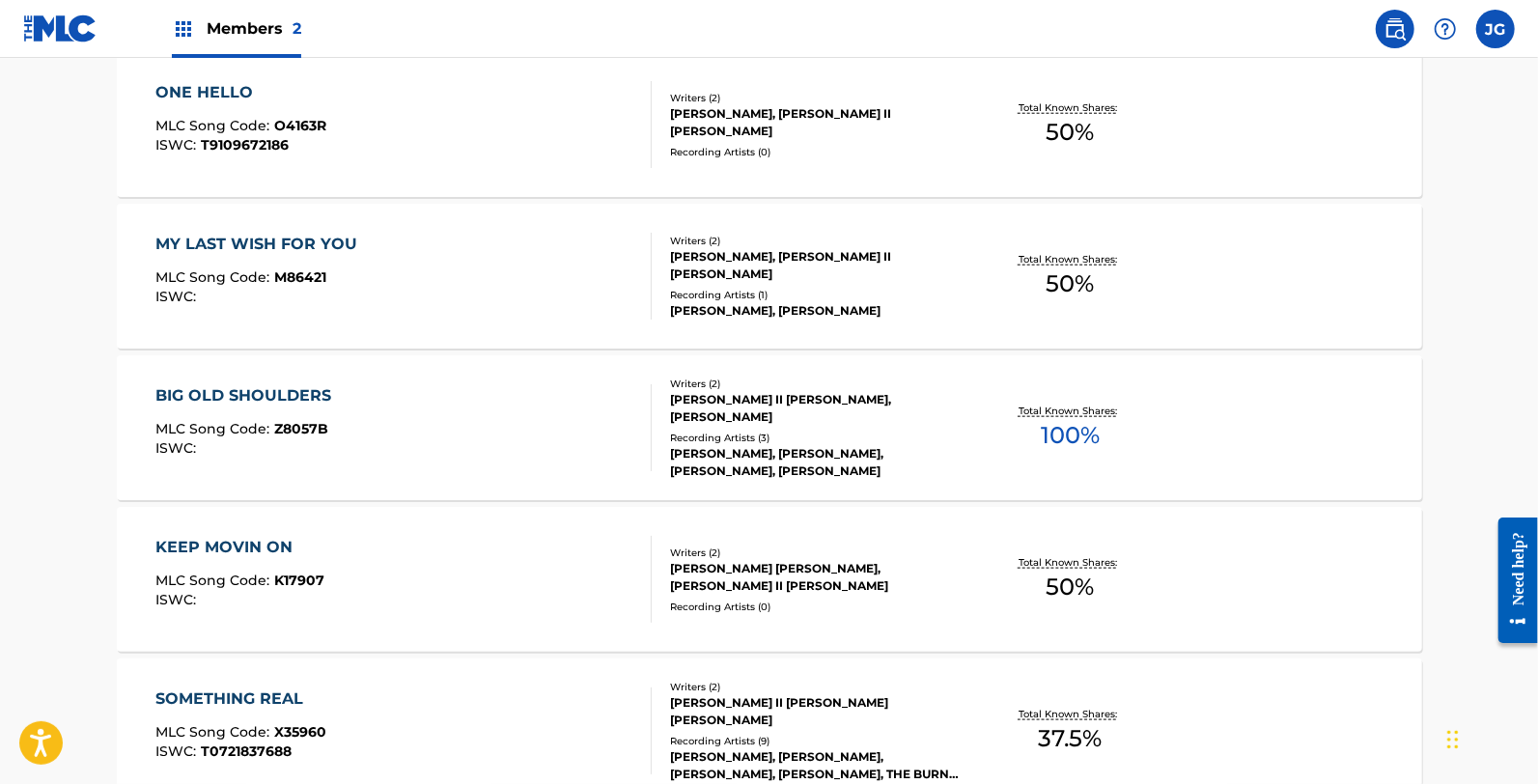
scroll to position [1150, 0]
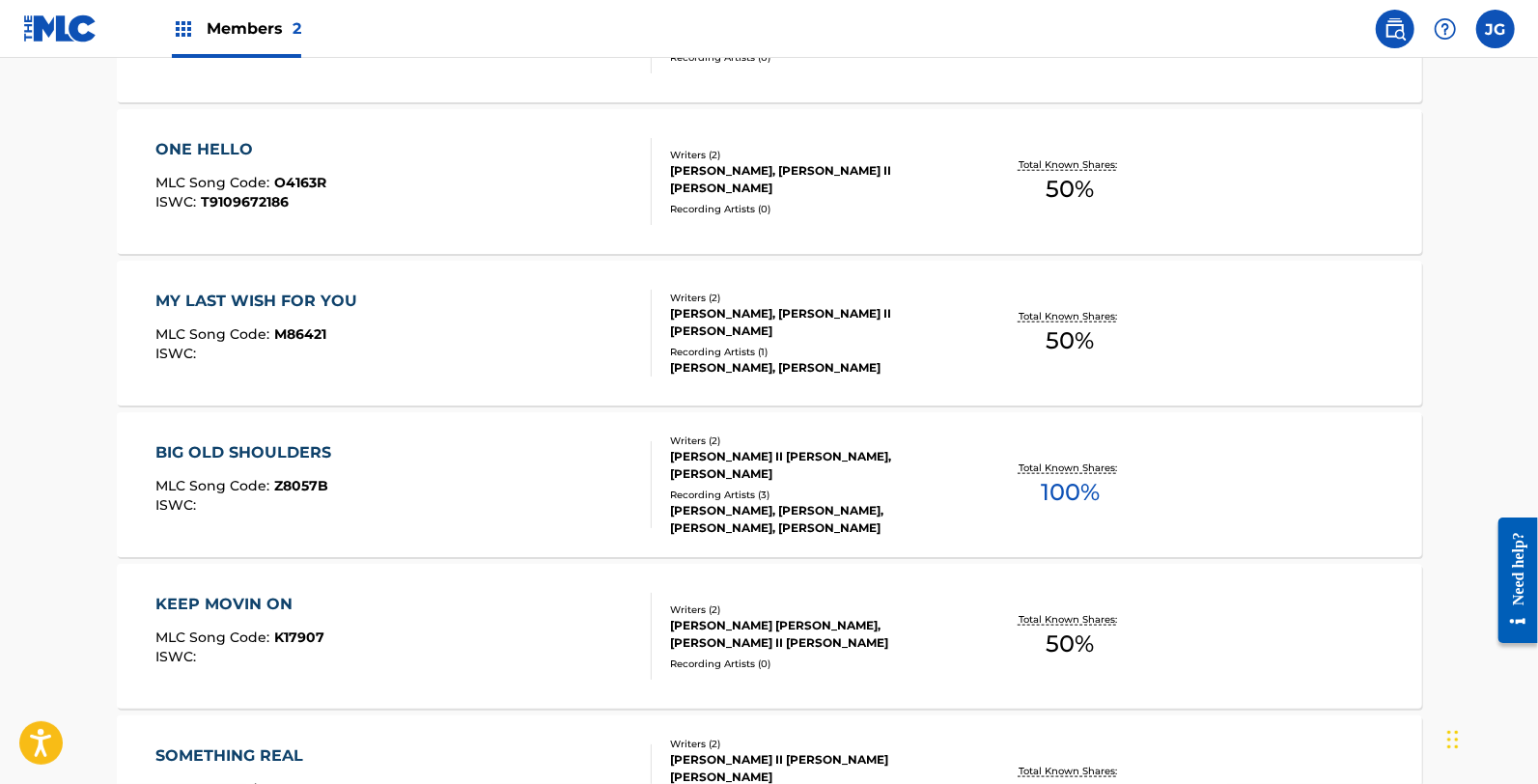
click at [458, 502] on div "BIG OLD SHOULDERS MLC Song Code : Z8057B ISWC :" at bounding box center [403, 485] width 496 height 87
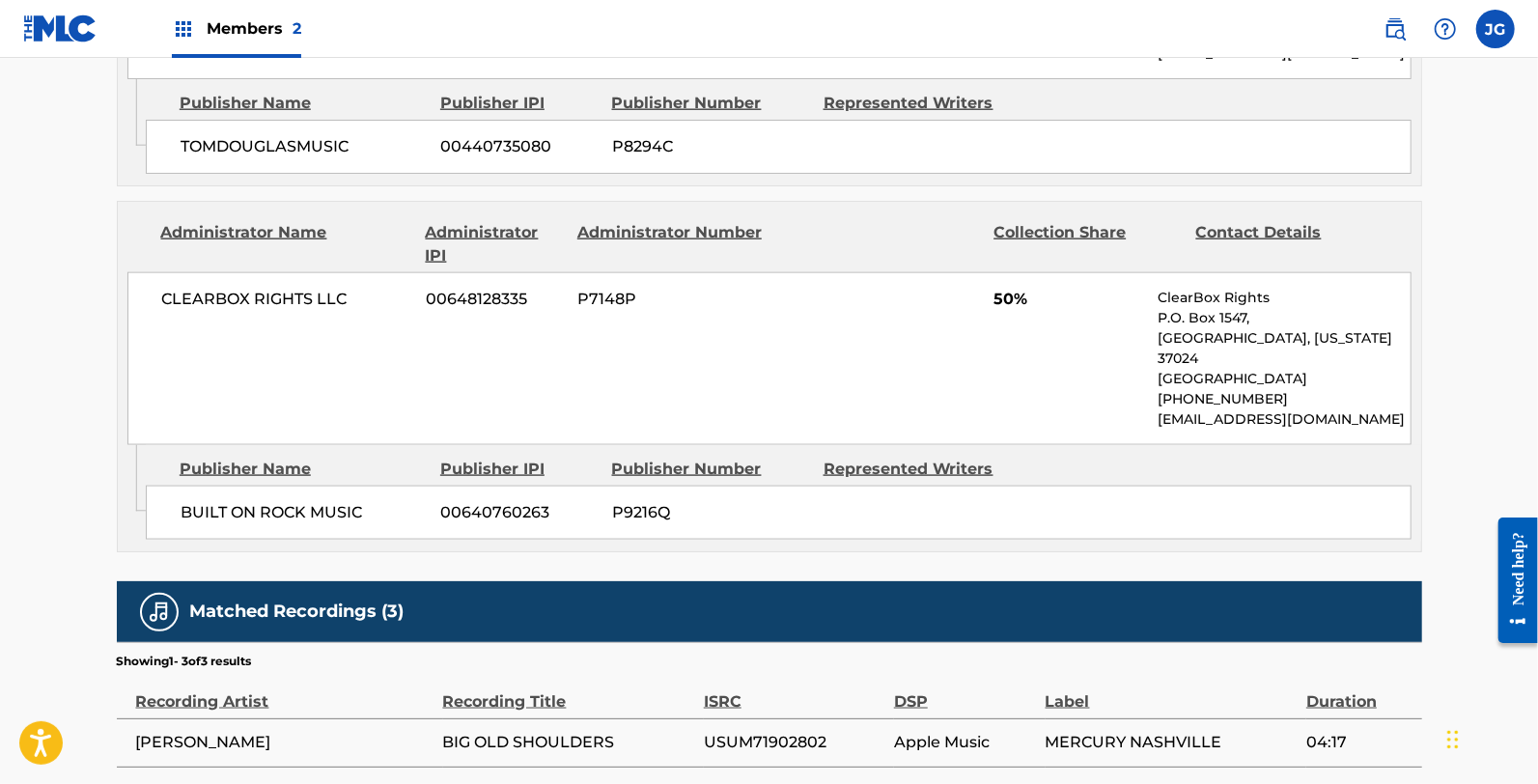
scroll to position [1501, 0]
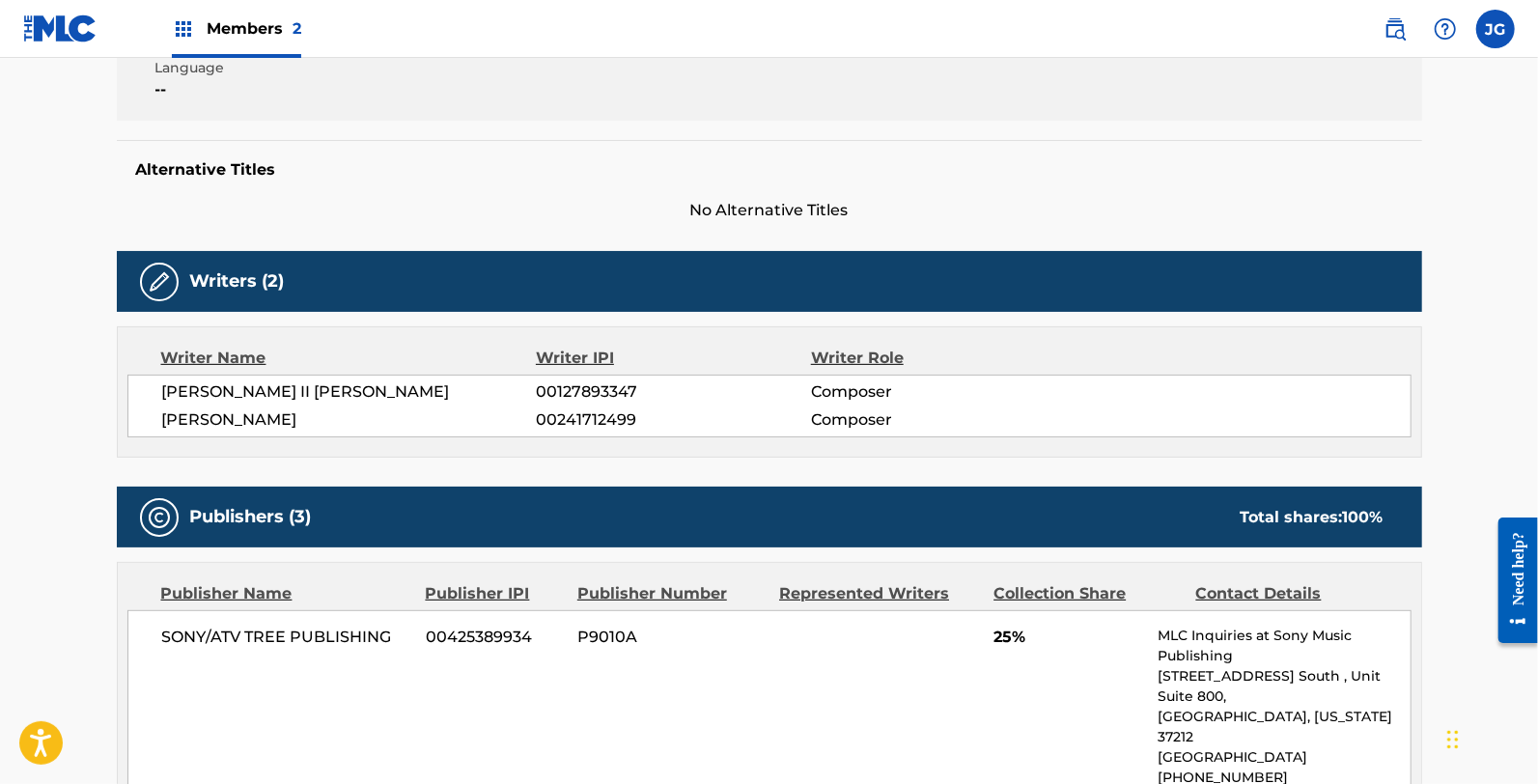
click at [266, 169] on h5 "Alternative Titles" at bounding box center [769, 170] width 1266 height 19
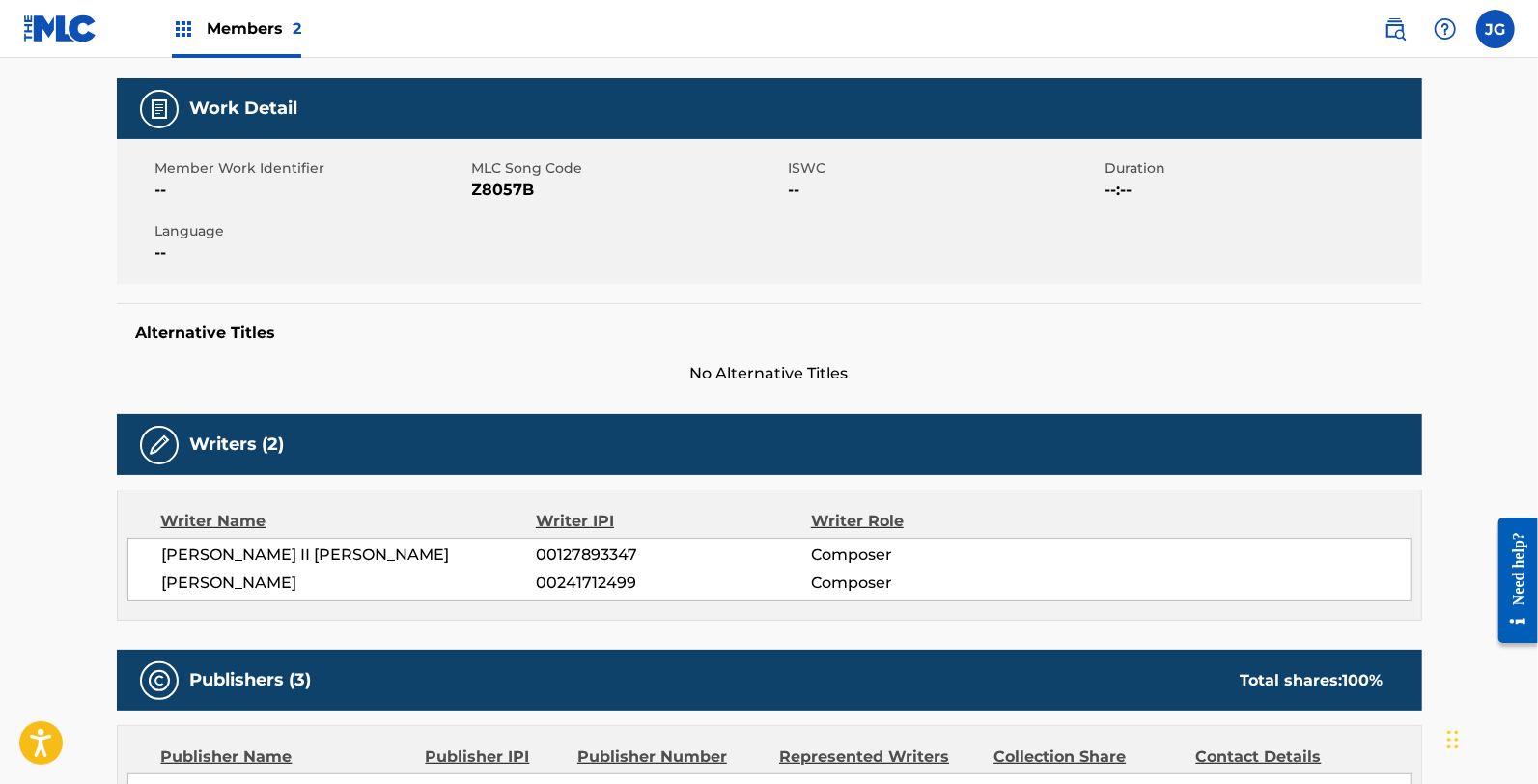
scroll to position [0, 0]
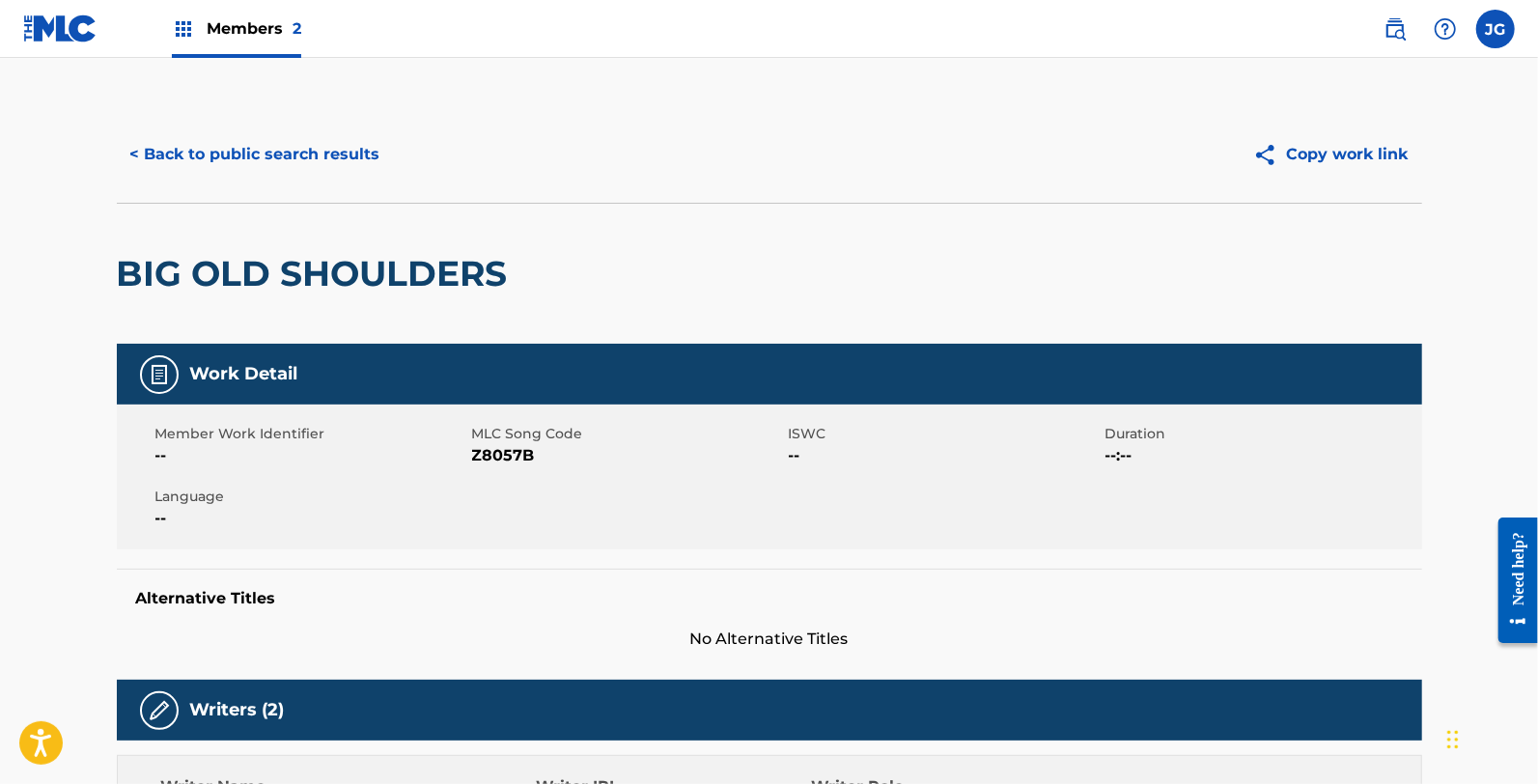
click at [253, 150] on button "< Back to public search results" at bounding box center [255, 154] width 278 height 49
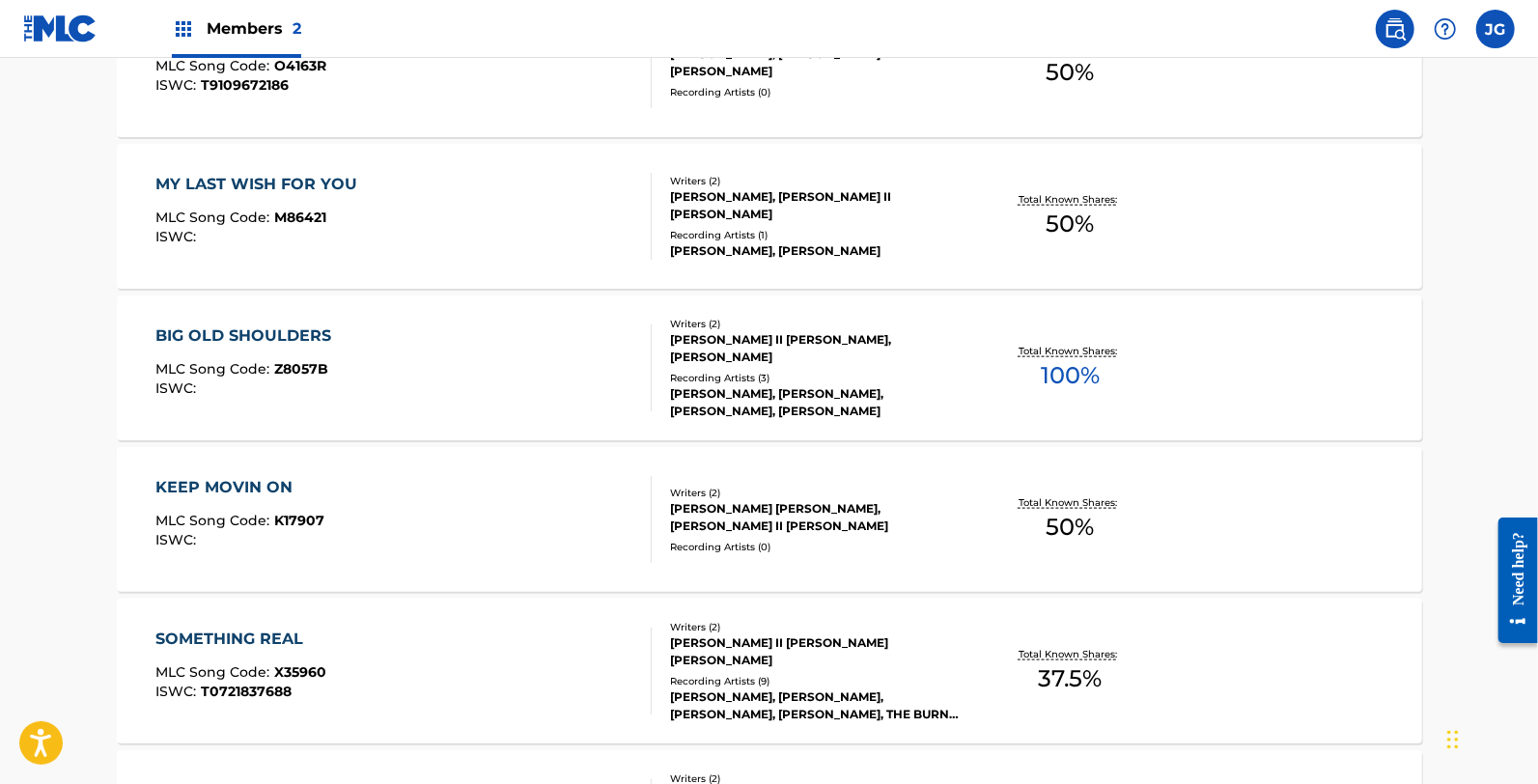
scroll to position [1287, 0]
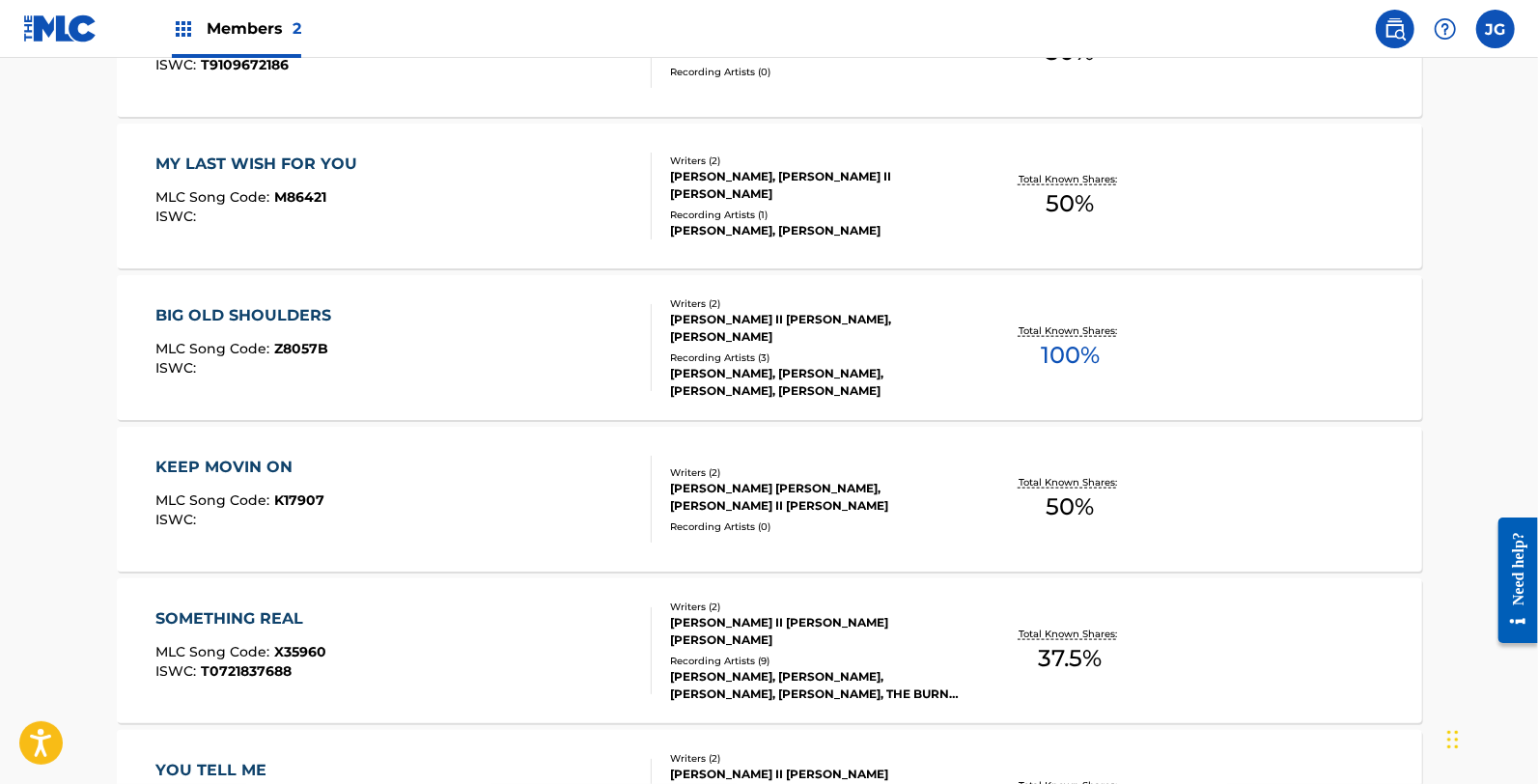
click at [347, 474] on div "KEEP MOVIN ON MLC Song Code : K17907 ISWC :" at bounding box center [403, 500] width 496 height 87
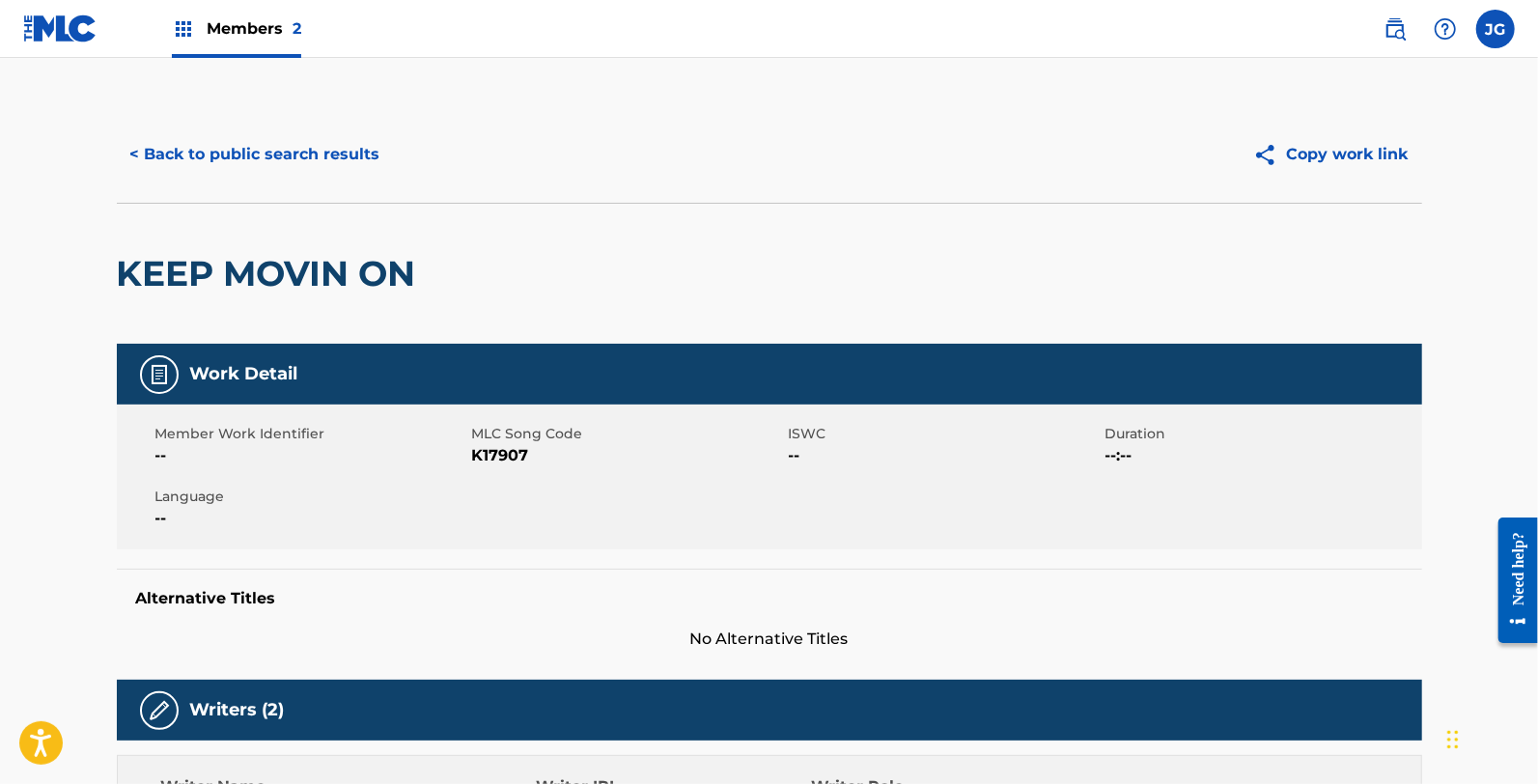
click at [479, 462] on span "K17907" at bounding box center [628, 456] width 311 height 23
click at [482, 460] on span "K17907" at bounding box center [628, 456] width 311 height 23
click at [253, 169] on button "< Back to public search results" at bounding box center [255, 154] width 278 height 49
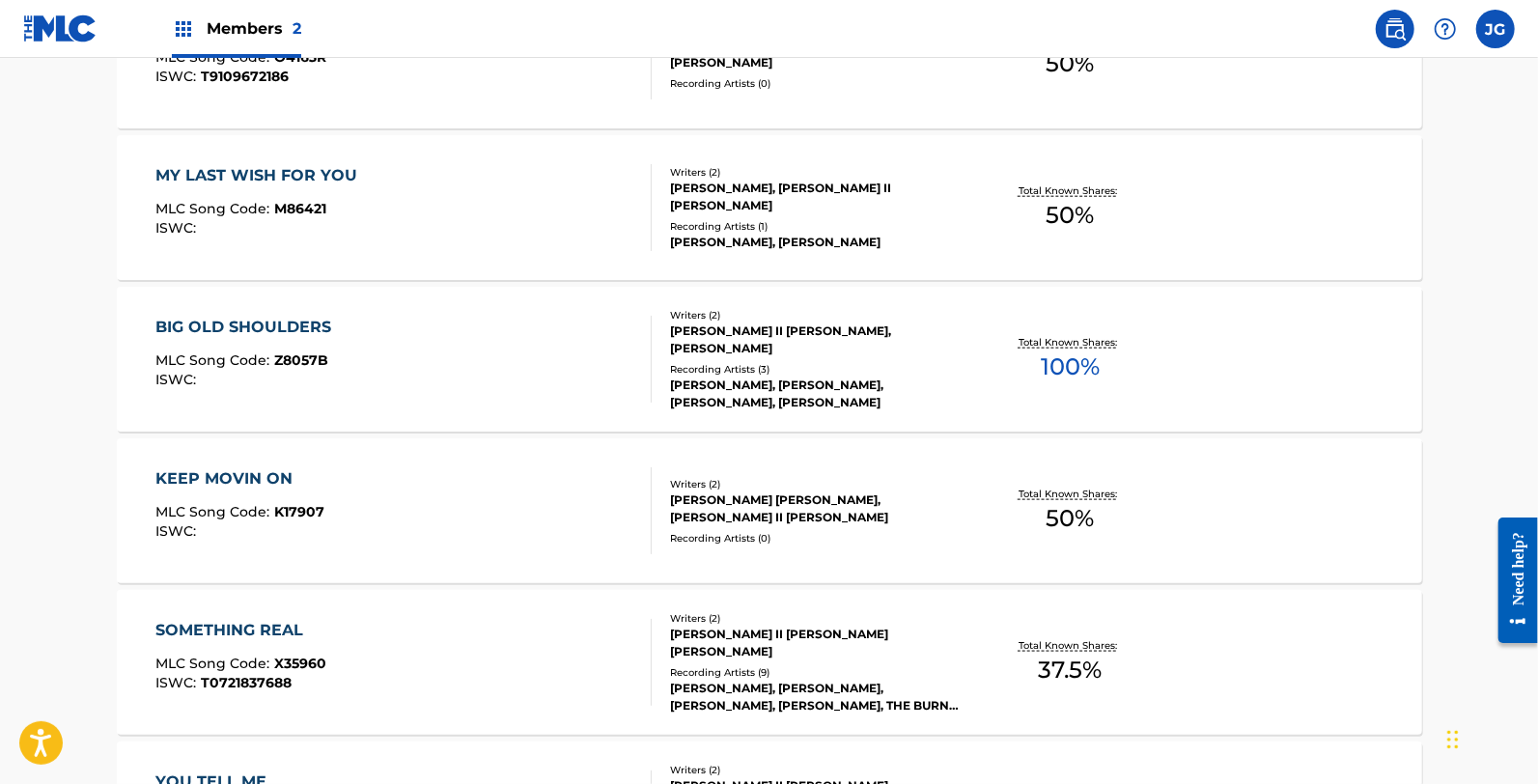
scroll to position [1579, 0]
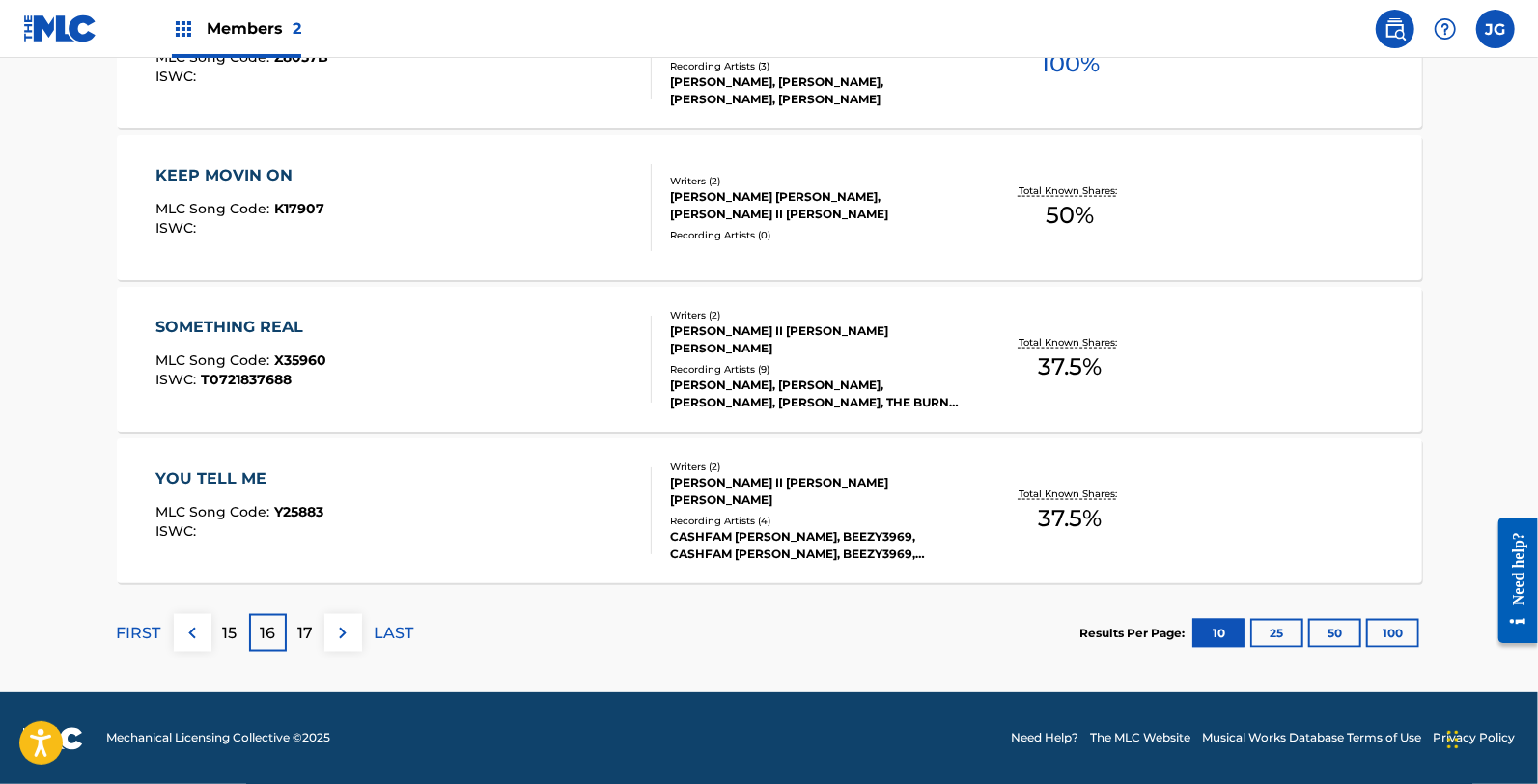
click at [369, 304] on div "SOMETHING REAL MLC Song Code : X35960 ISWC : T0721837688 Writers ( 2 ) JAMES AL…" at bounding box center [769, 358] width 1305 height 145
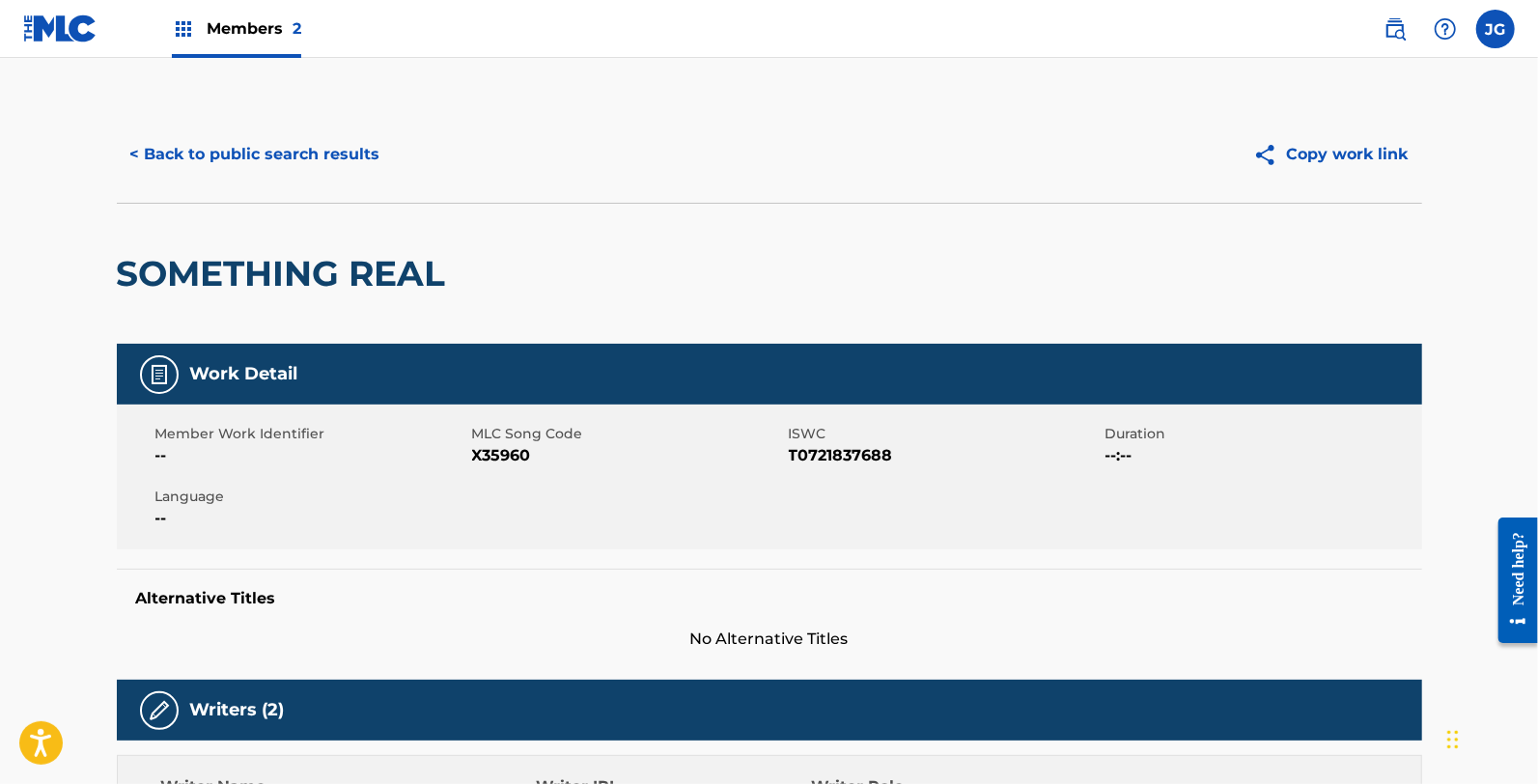
click at [502, 455] on span "X35960" at bounding box center [628, 456] width 311 height 23
click at [924, 457] on span "T0721837688" at bounding box center [944, 456] width 311 height 23
click at [504, 461] on span "X35960" at bounding box center [628, 456] width 311 height 23
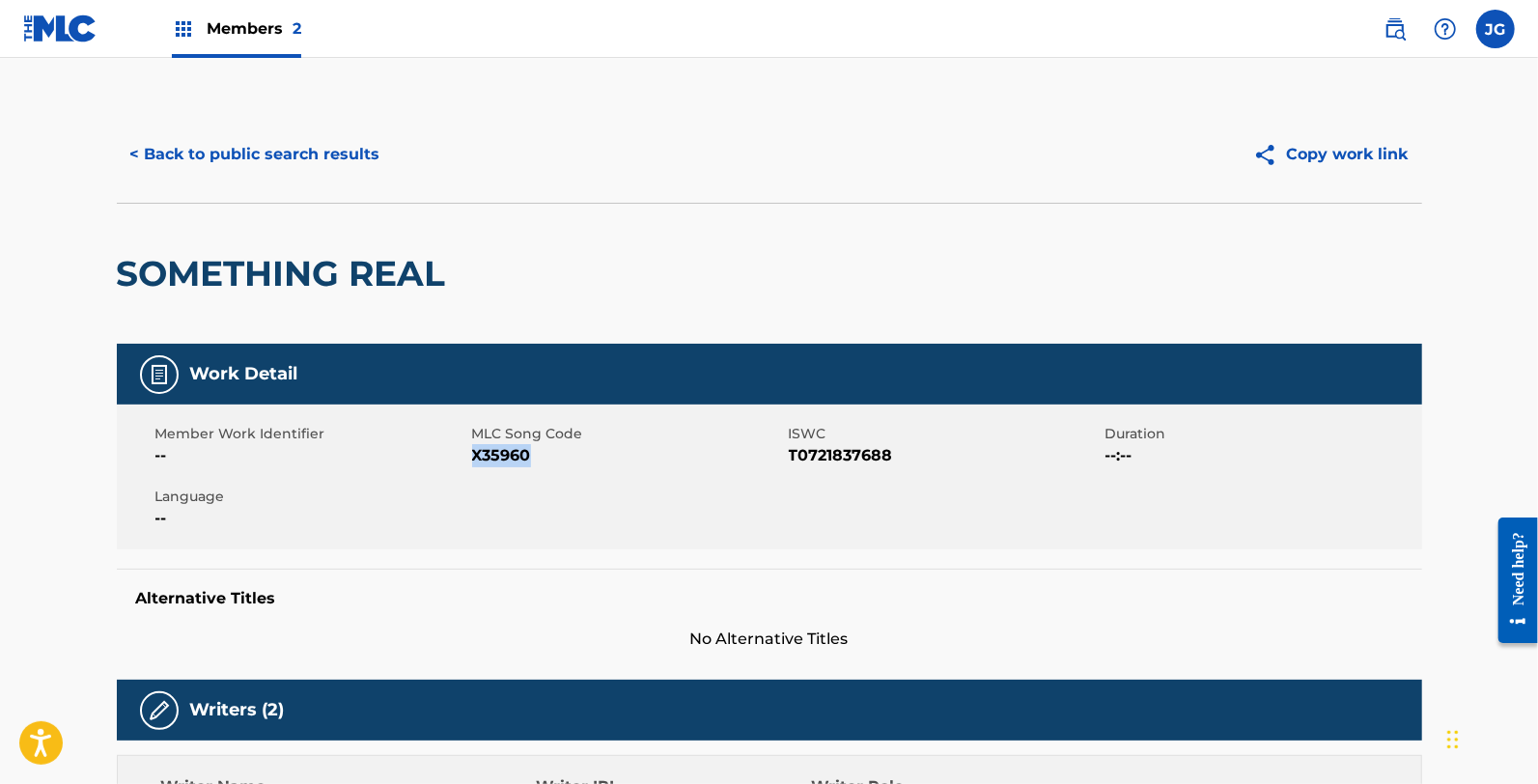
click at [284, 170] on button "< Back to public search results" at bounding box center [255, 154] width 278 height 49
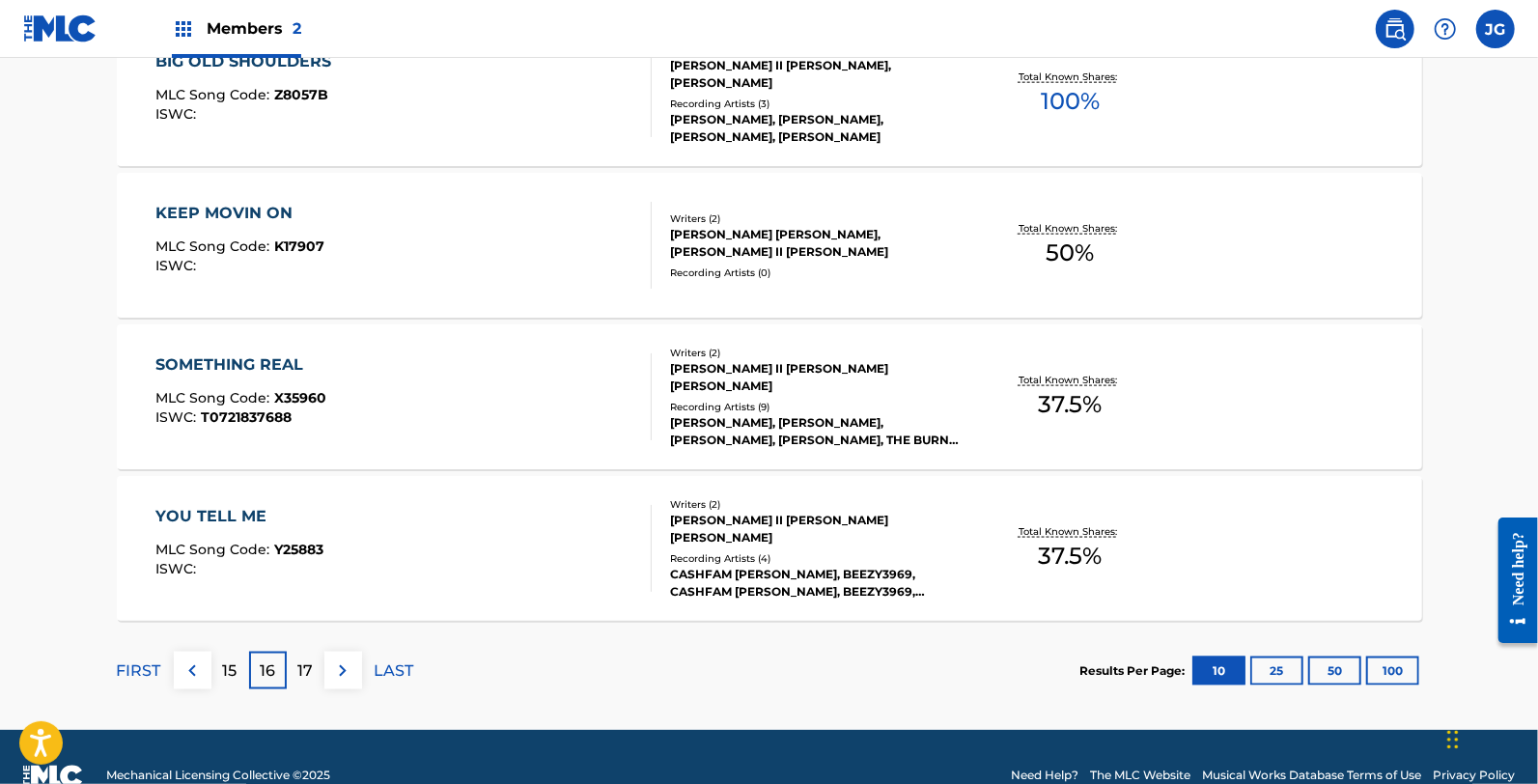
scroll to position [1579, 0]
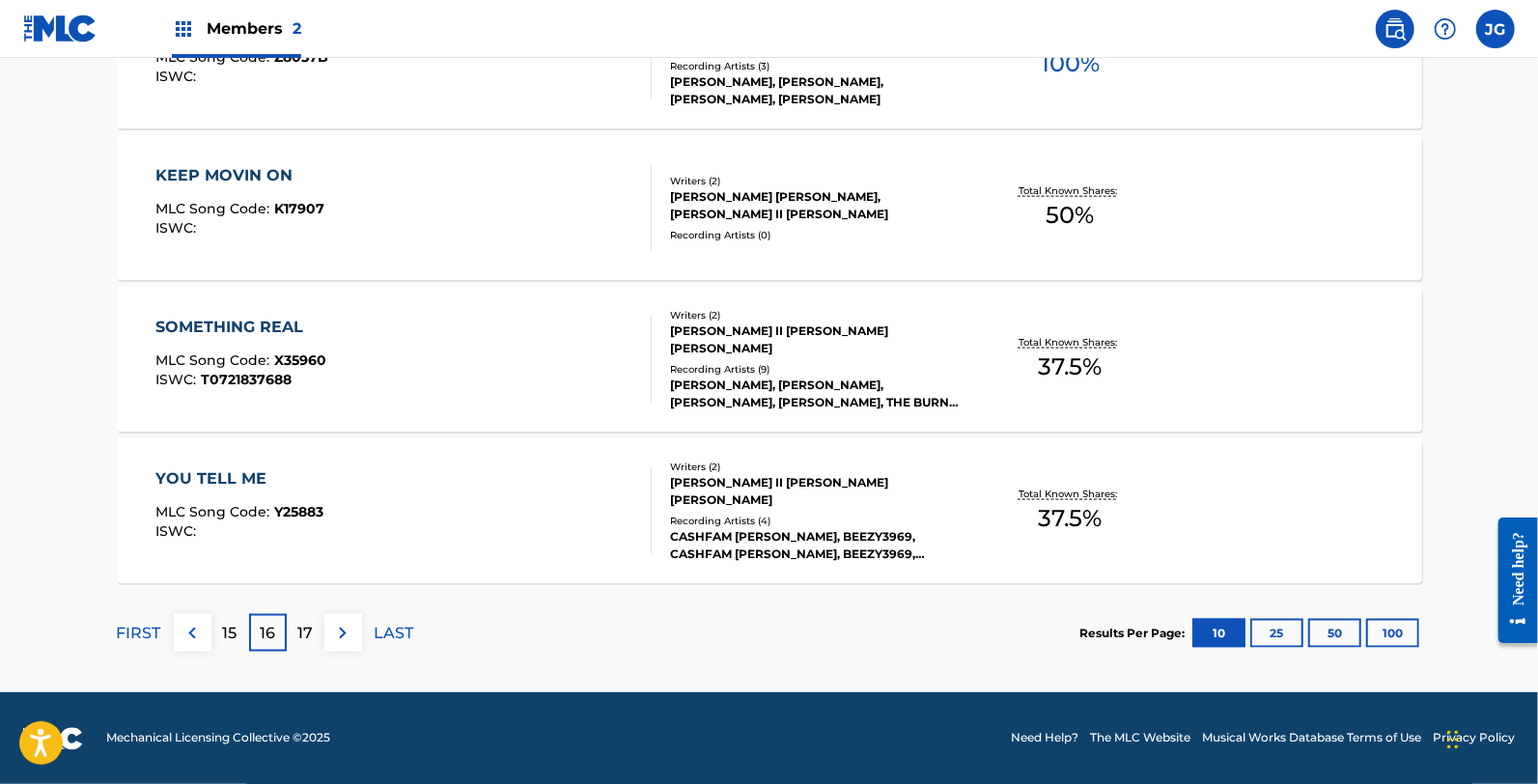
click at [326, 505] on div "YOU TELL ME MLC Song Code : Y25883 ISWC :" at bounding box center [403, 511] width 496 height 87
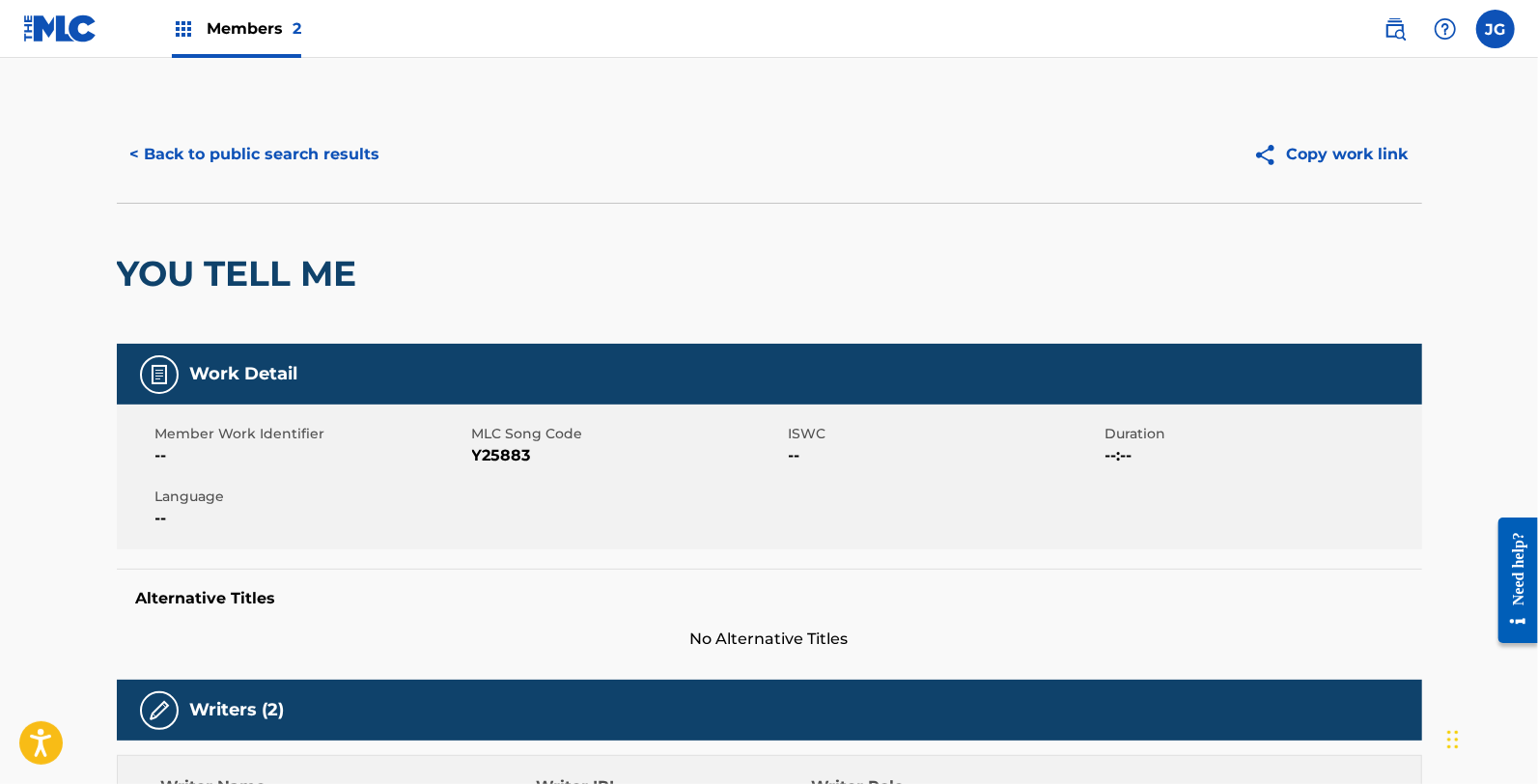
click at [487, 459] on span "Y25883" at bounding box center [628, 456] width 311 height 23
click at [230, 161] on button "< Back to public search results" at bounding box center [255, 154] width 278 height 49
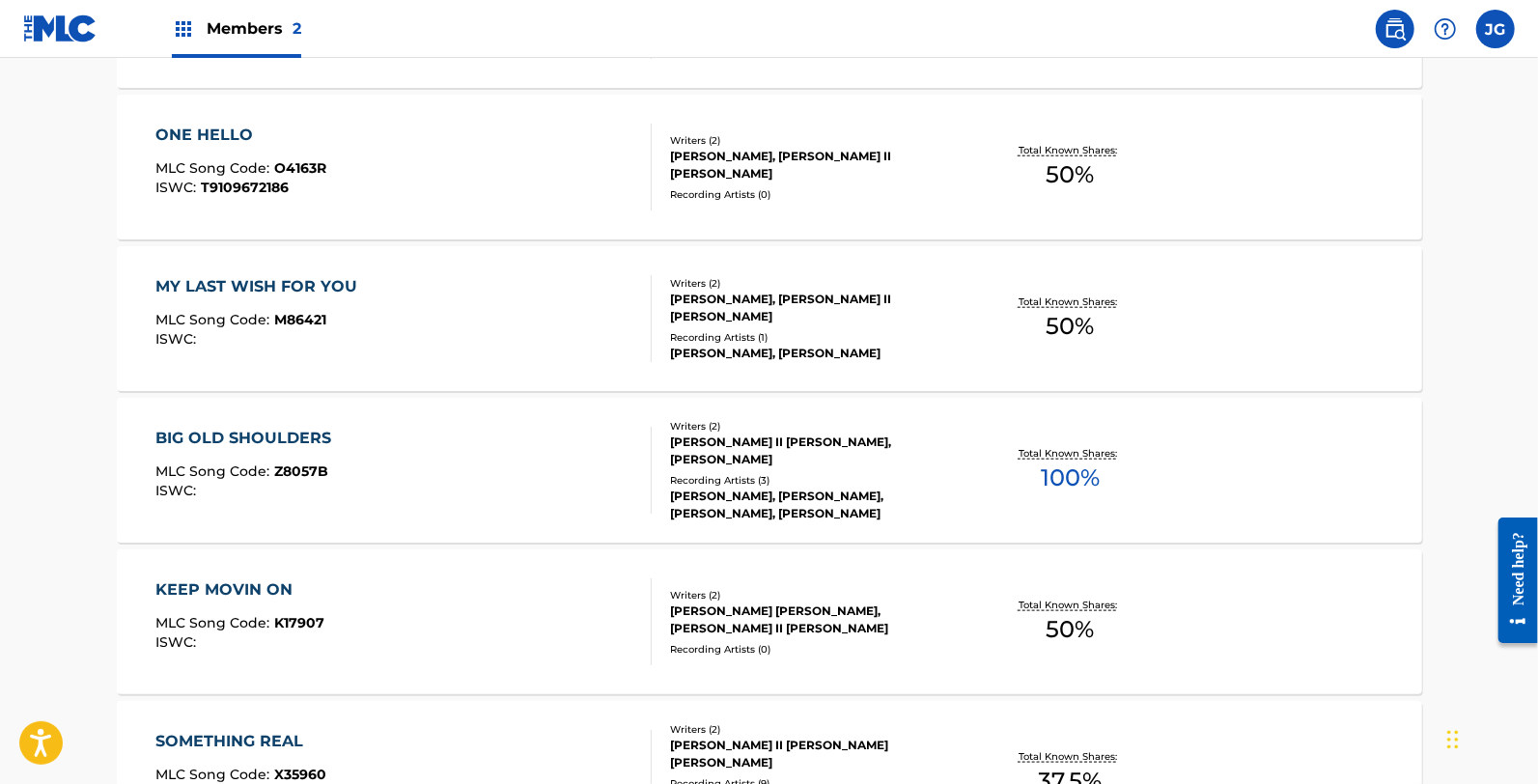
scroll to position [1579, 0]
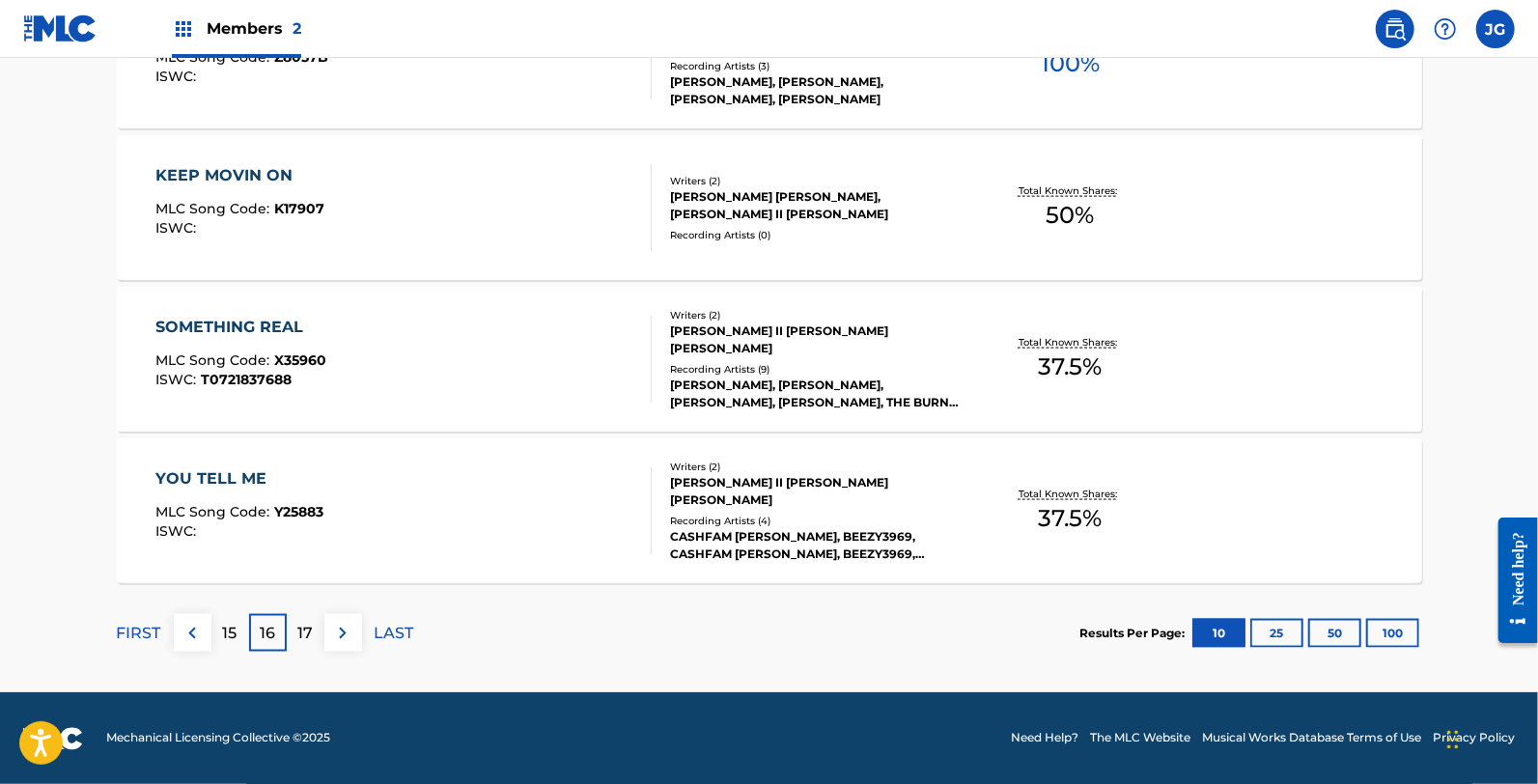
click at [303, 641] on p "17" at bounding box center [305, 634] width 16 height 23
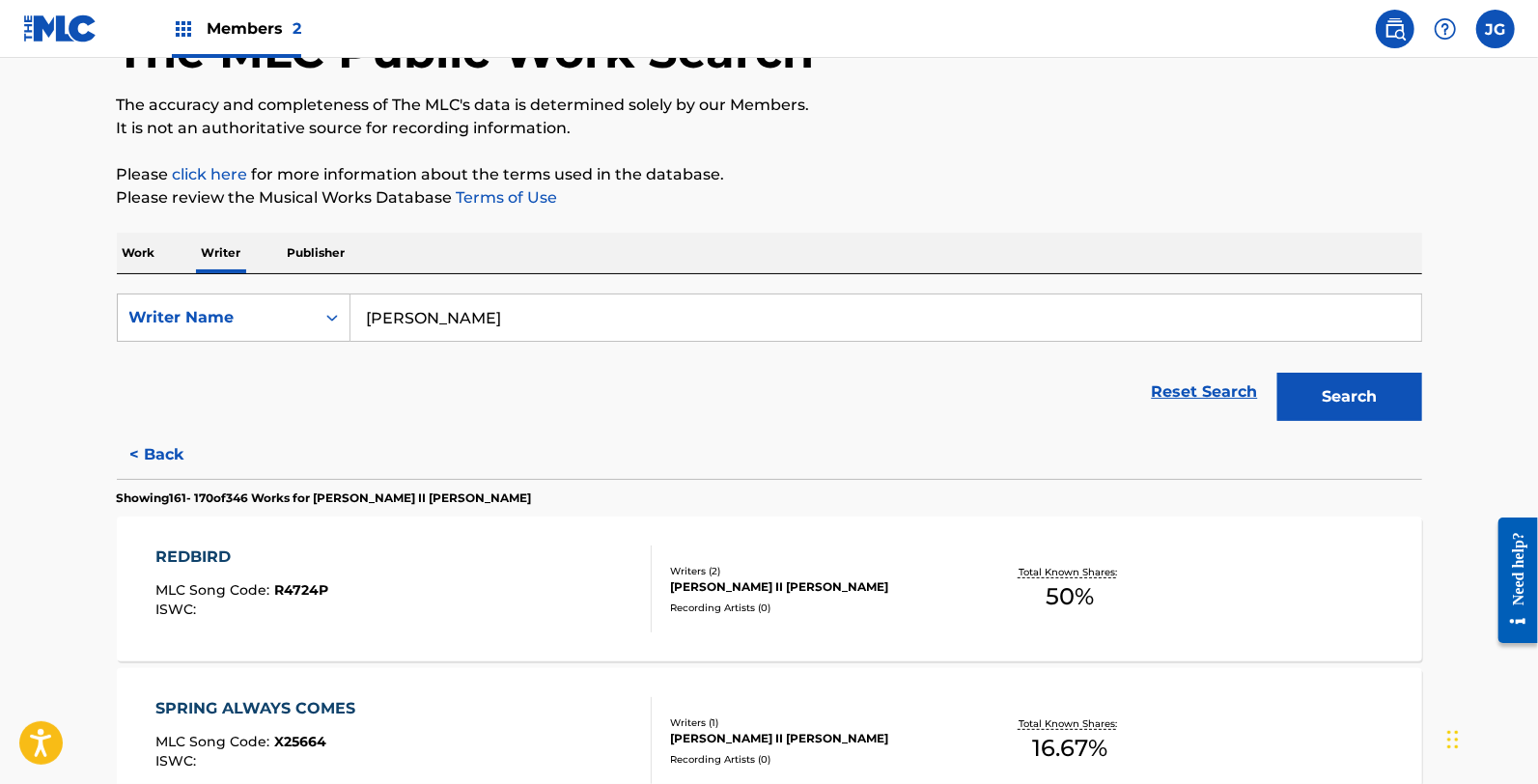
scroll to position [321, 0]
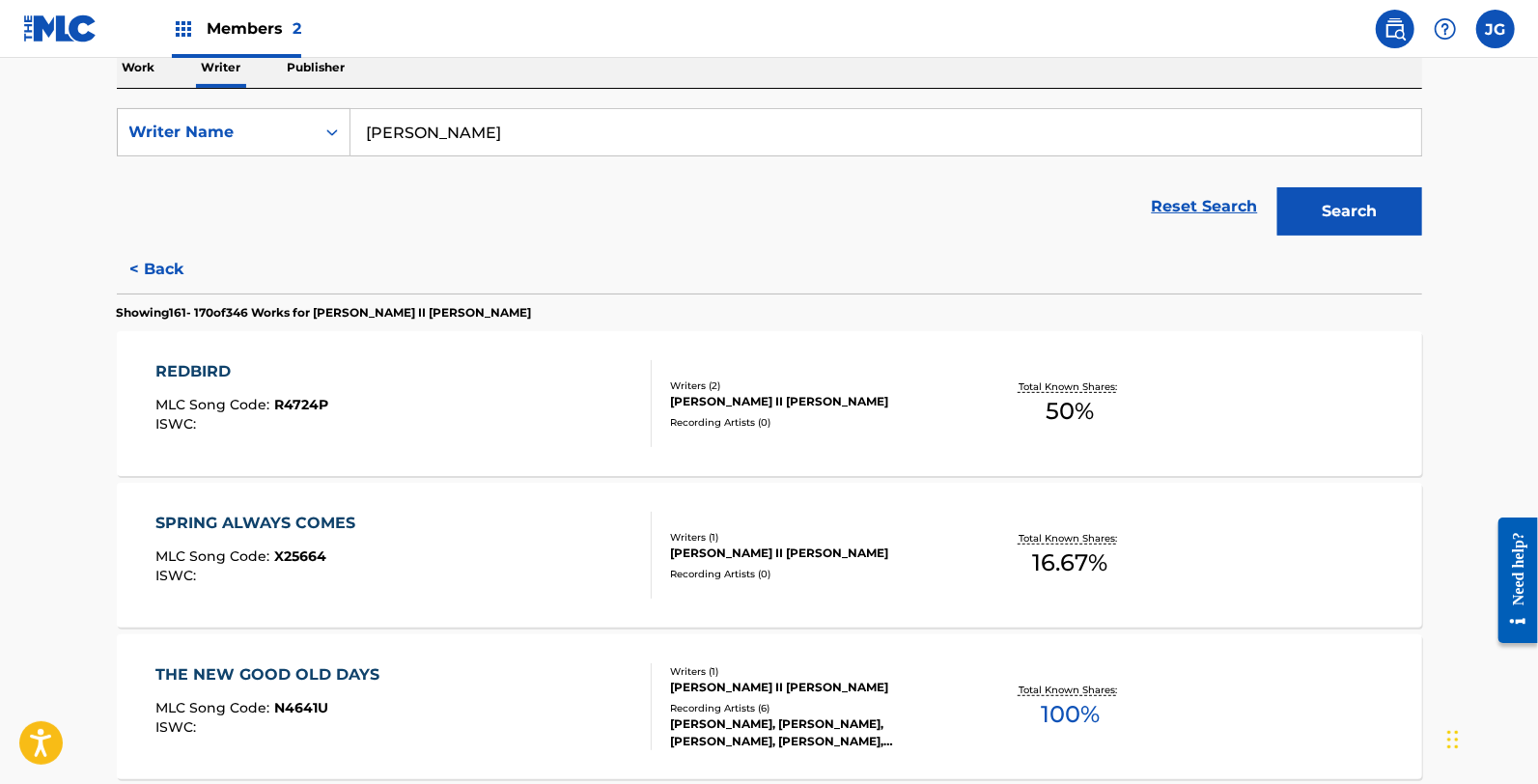
click at [248, 389] on div "REDBIRD MLC Song Code : R4724P ISWC :" at bounding box center [242, 404] width 173 height 87
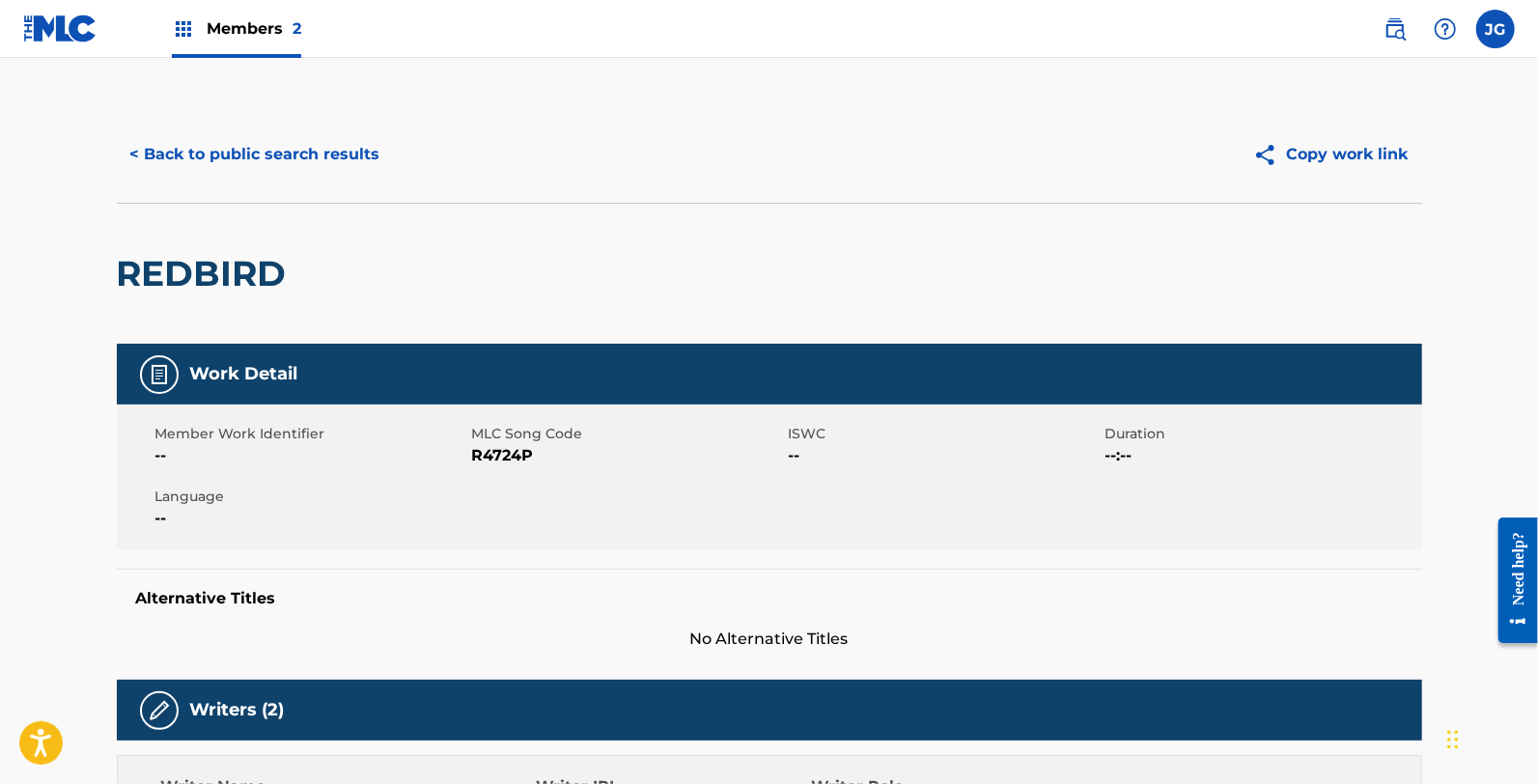
click at [502, 458] on span "R4724P" at bounding box center [628, 456] width 311 height 23
click at [265, 167] on button "< Back to public search results" at bounding box center [255, 154] width 278 height 49
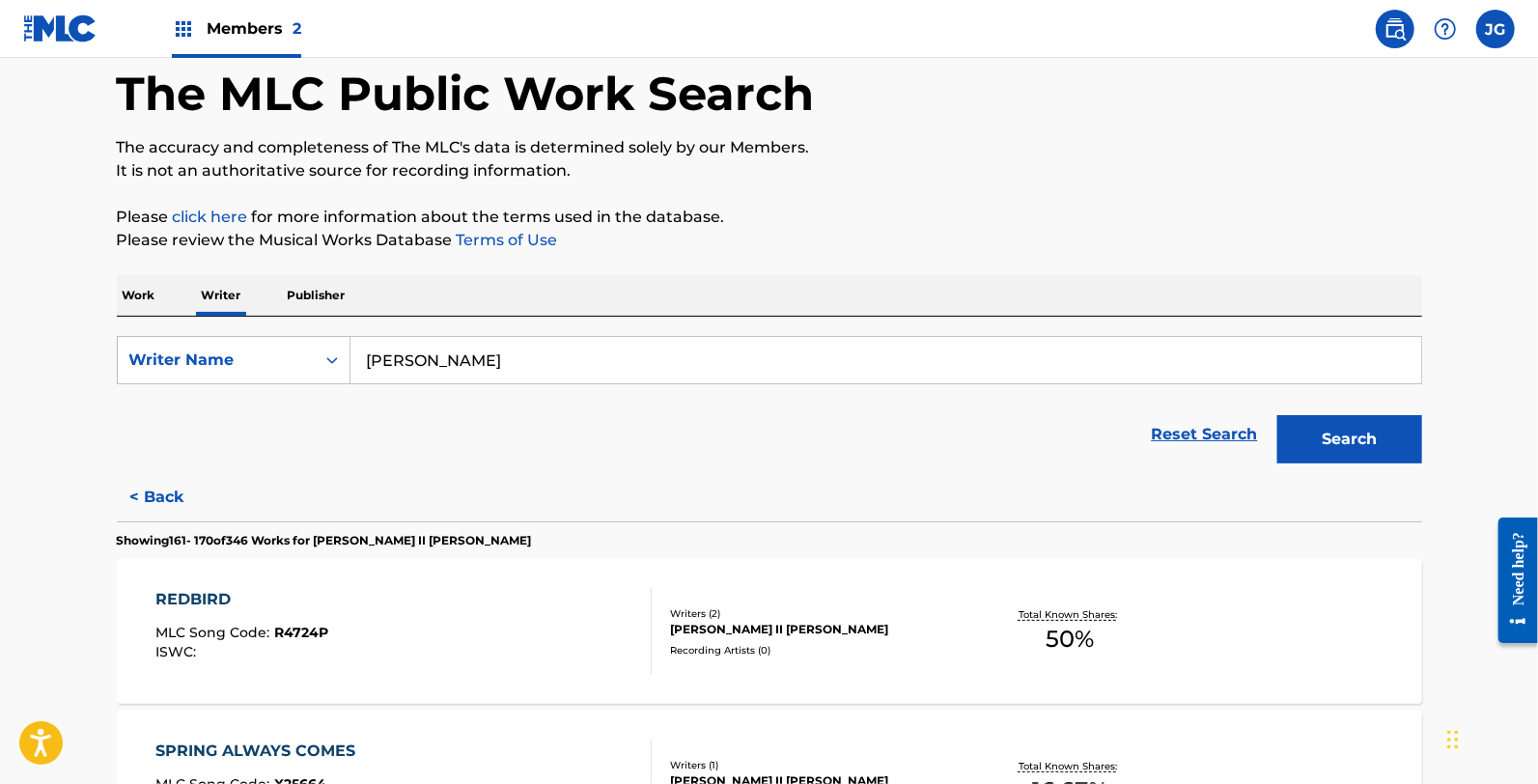
scroll to position [321, 0]
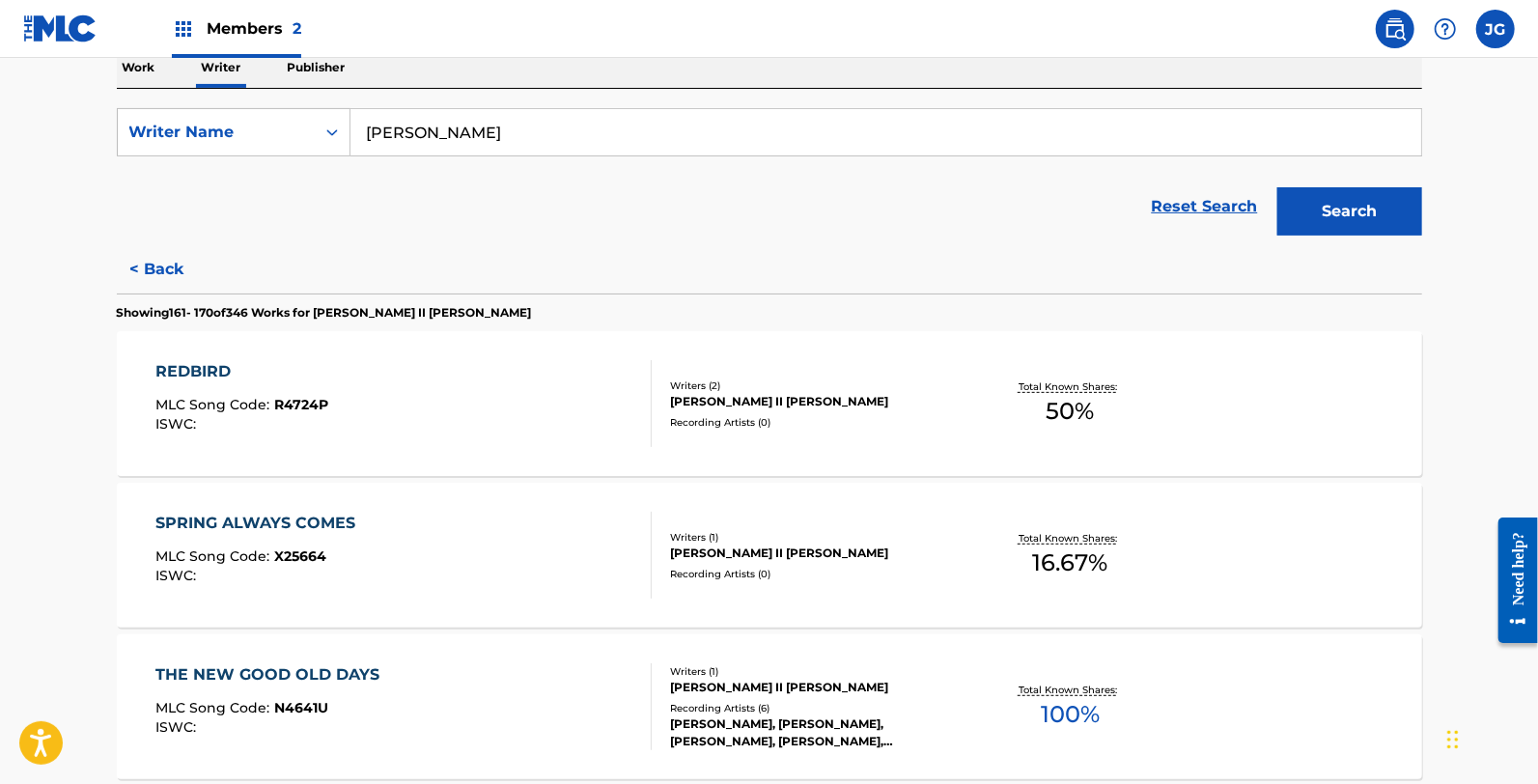
click at [464, 554] on div "SPRING ALWAYS COMES MLC Song Code : X25664 ISWC :" at bounding box center [403, 555] width 496 height 87
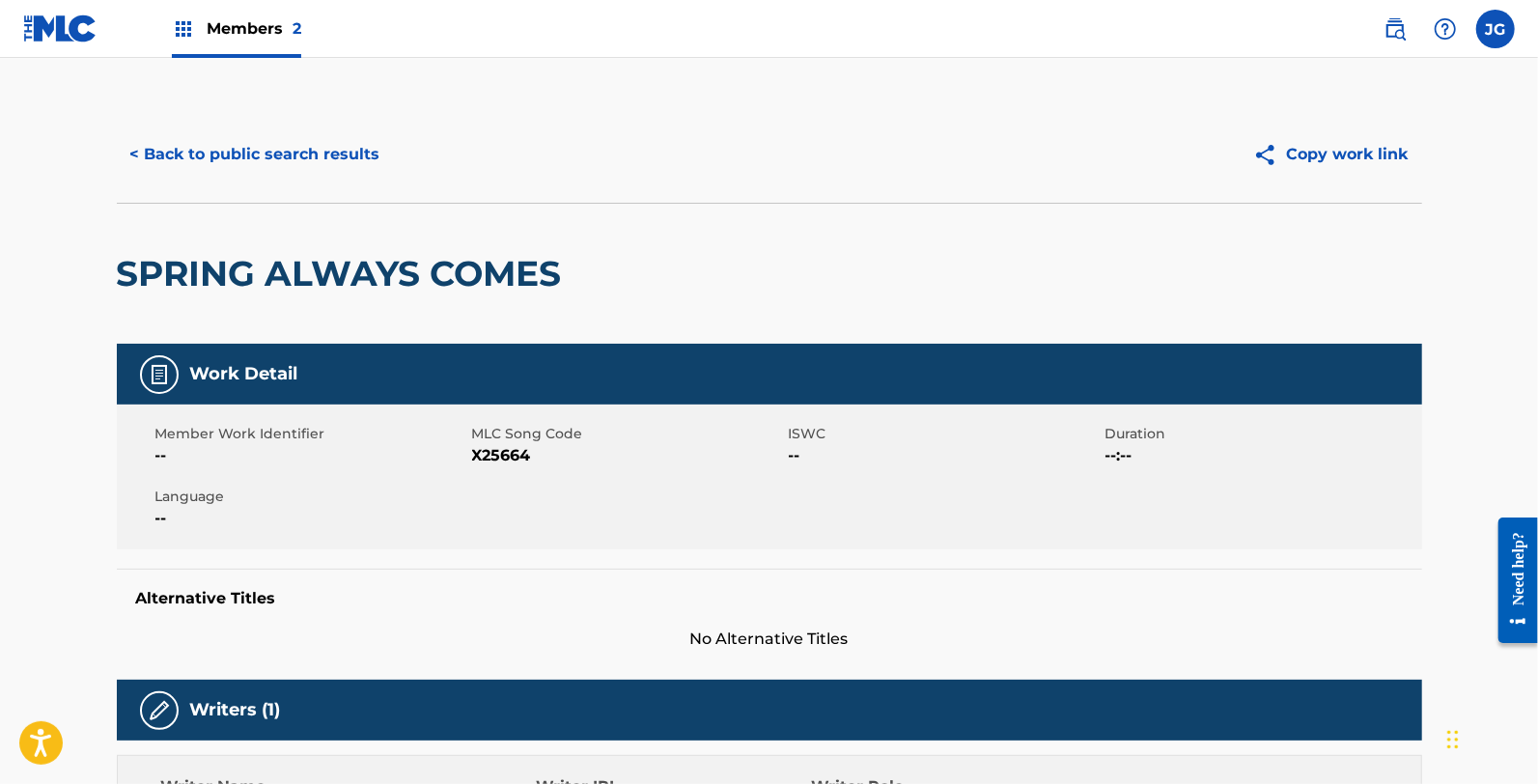
click at [500, 472] on div "Member Work Identifier -- MLC Song Code X25664 ISWC -- Duration --:-- Language …" at bounding box center [769, 476] width 1305 height 145
click at [496, 464] on span "X25664" at bounding box center [628, 456] width 311 height 23
click at [496, 462] on span "X25664" at bounding box center [628, 456] width 311 height 23
click at [1016, 496] on div "Member Work Identifier -- MLC Song Code X25664 ISWC -- Duration --:-- Language …" at bounding box center [769, 476] width 1305 height 145
click at [514, 455] on span "X25664" at bounding box center [628, 456] width 311 height 23
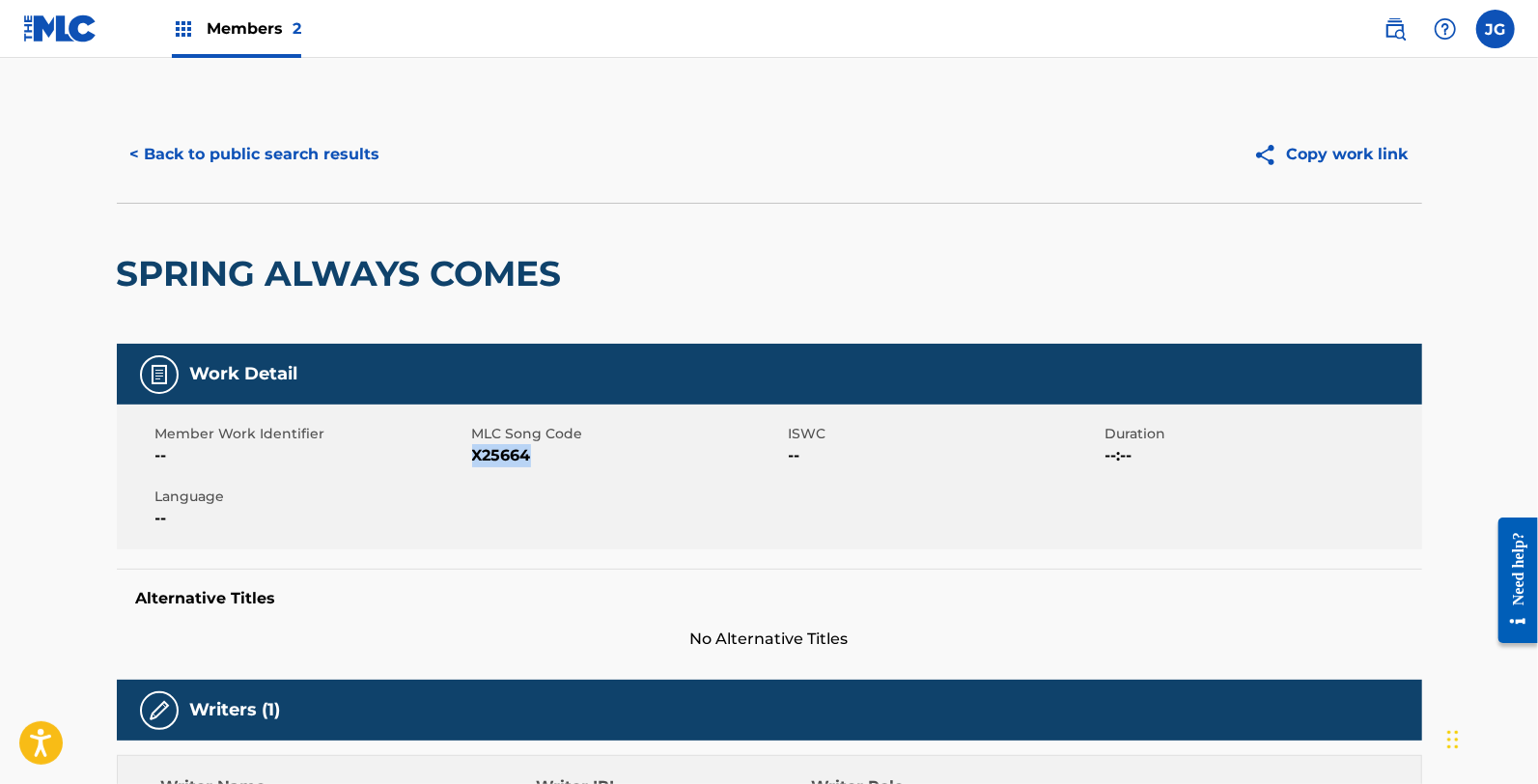
click at [514, 455] on span "X25664" at bounding box center [628, 456] width 311 height 23
click at [213, 149] on button "< Back to public search results" at bounding box center [255, 154] width 278 height 49
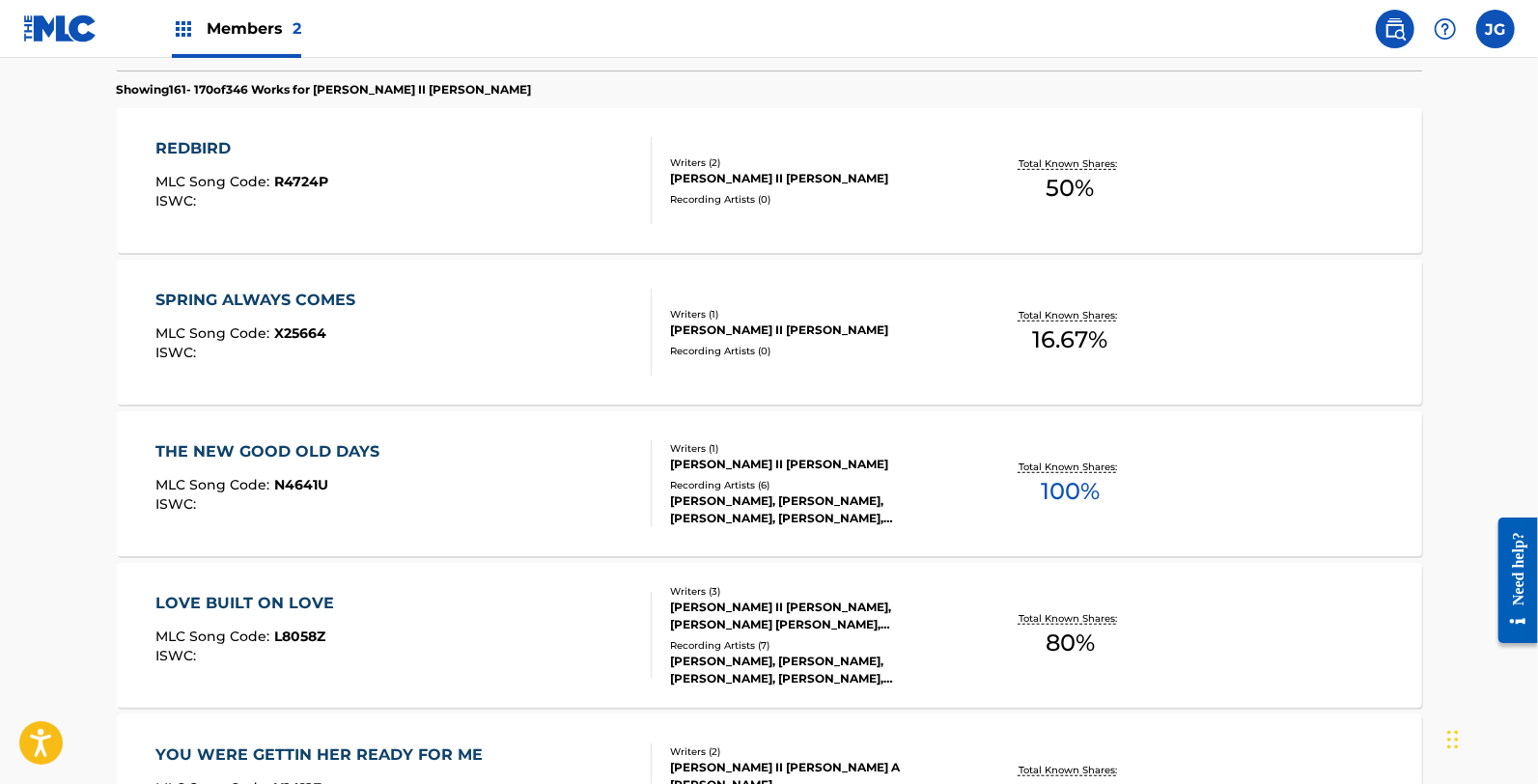
scroll to position [536, 0]
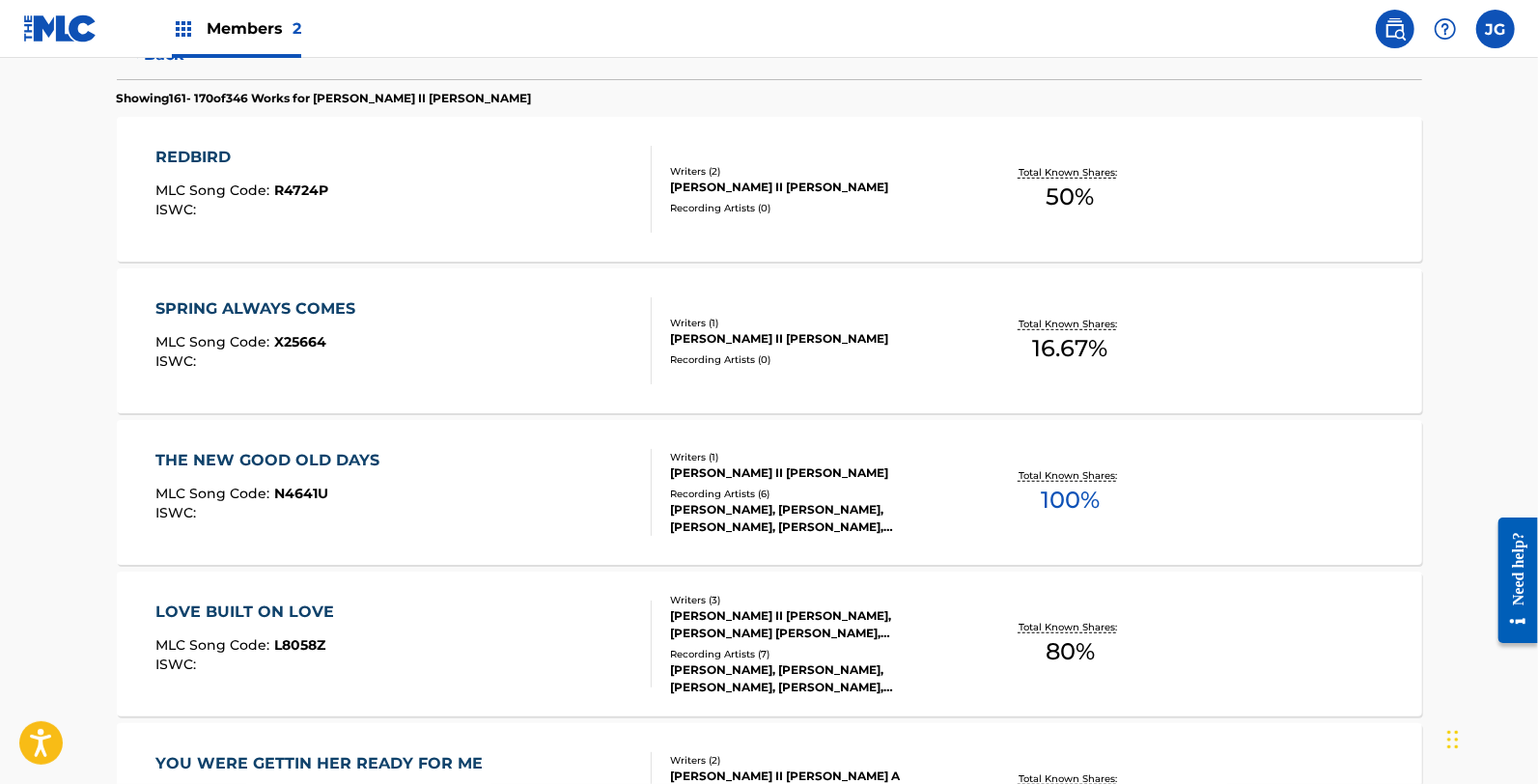
click at [352, 475] on div "THE NEW GOOD OLD DAYS MLC Song Code : N4641U ISWC :" at bounding box center [272, 493] width 234 height 87
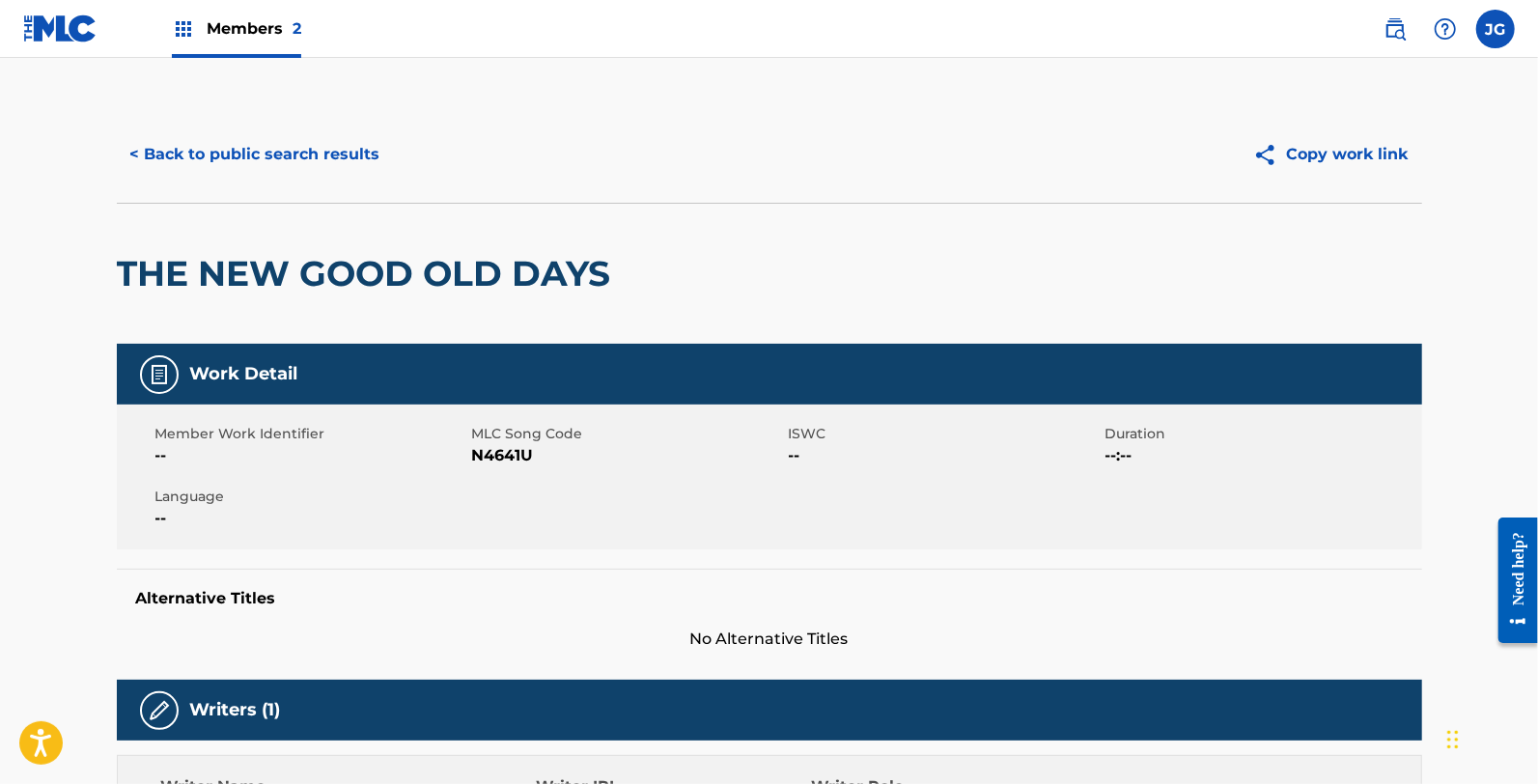
click at [504, 444] on span "N4641U" at bounding box center [628, 456] width 311 height 23
drag, startPoint x: 504, startPoint y: 444, endPoint x: 515, endPoint y: 451, distance: 13.0
click at [504, 444] on span "N4641U" at bounding box center [628, 456] width 311 height 23
drag, startPoint x: 303, startPoint y: 151, endPoint x: 289, endPoint y: 151, distance: 14.0
click at [303, 150] on button "< Back to public search results" at bounding box center [255, 154] width 278 height 49
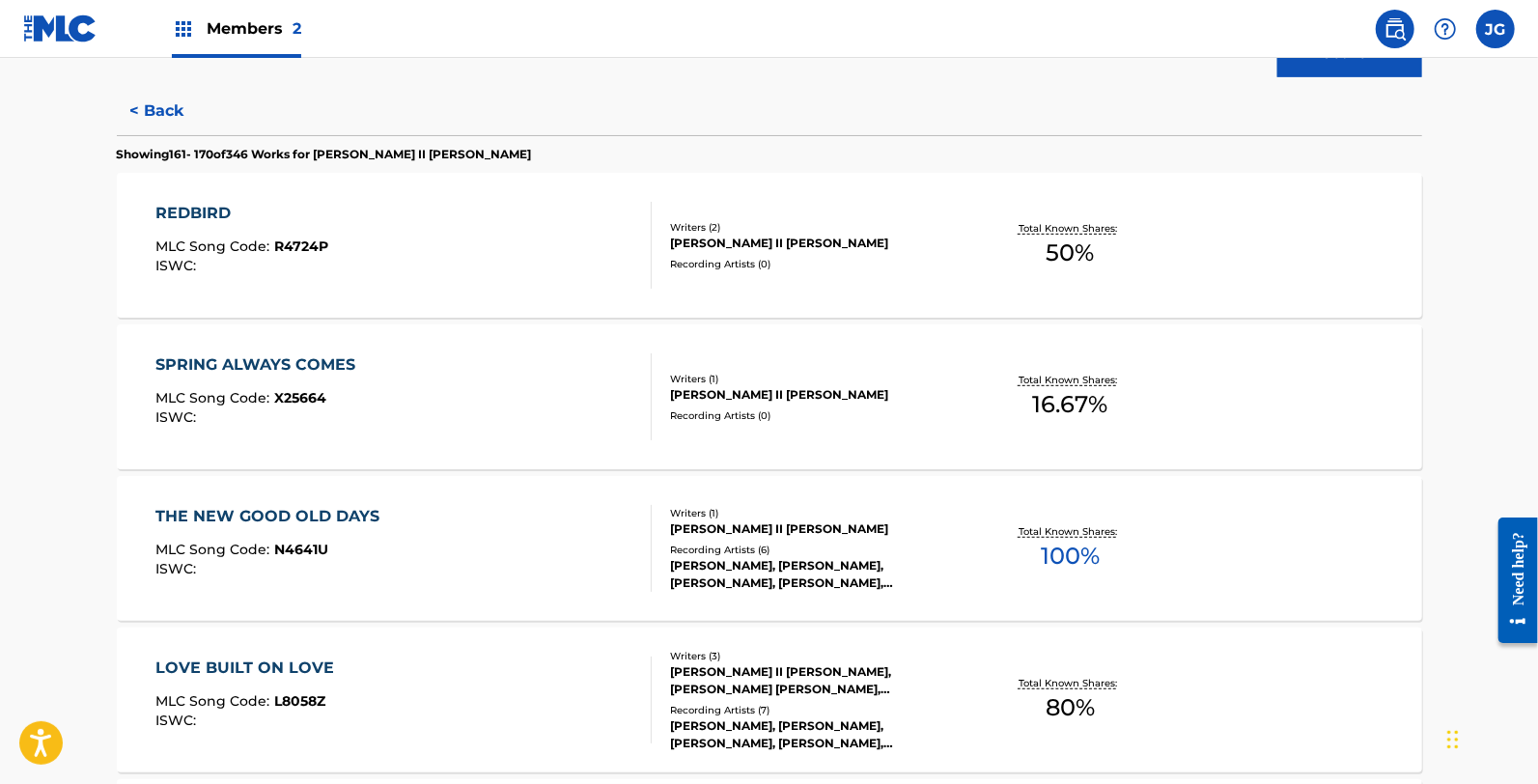
scroll to position [536, 0]
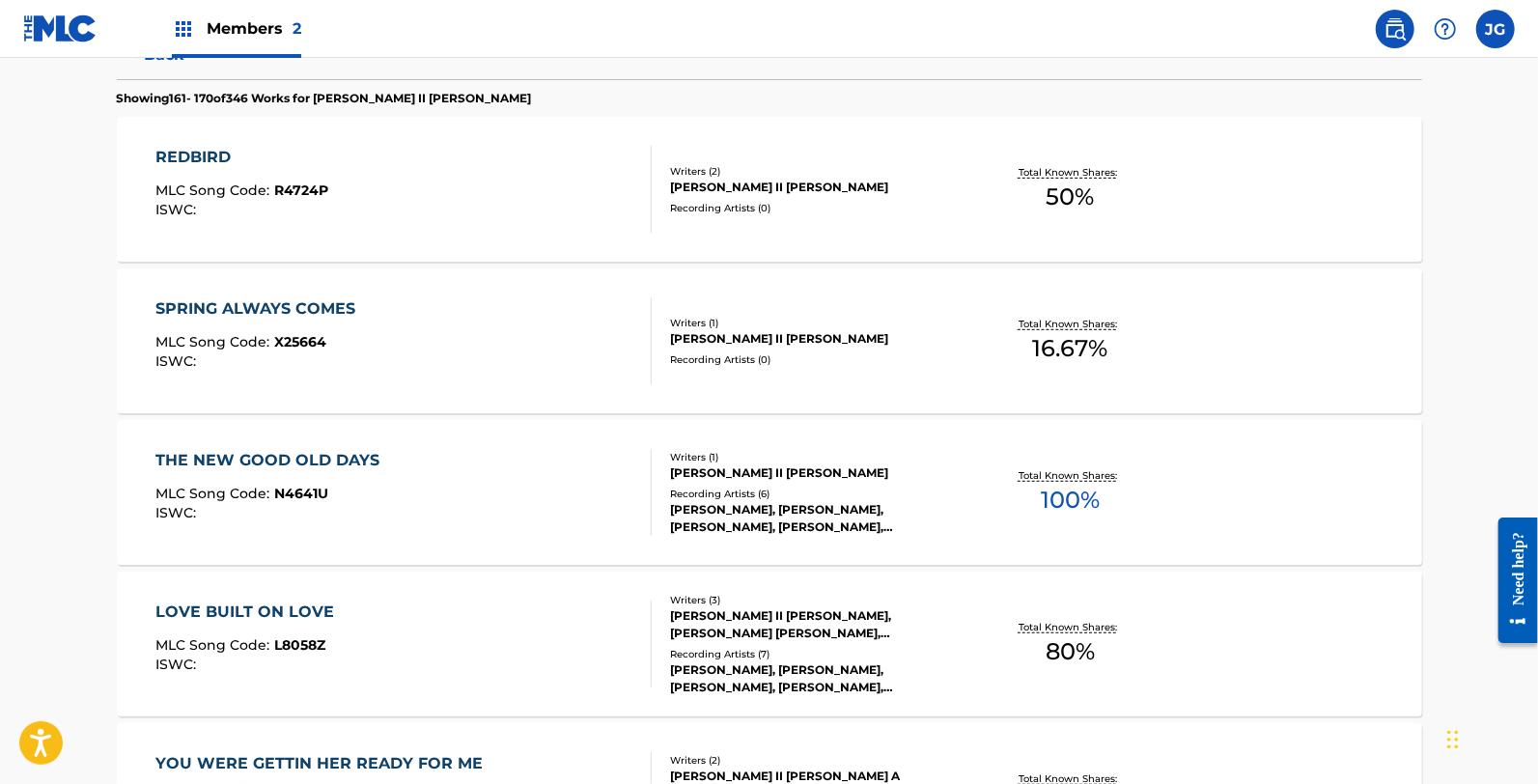
click at [293, 633] on div "LOVE BUILT ON LOVE MLC Song Code : L8058Z ISWC :" at bounding box center [249, 644] width 188 height 87
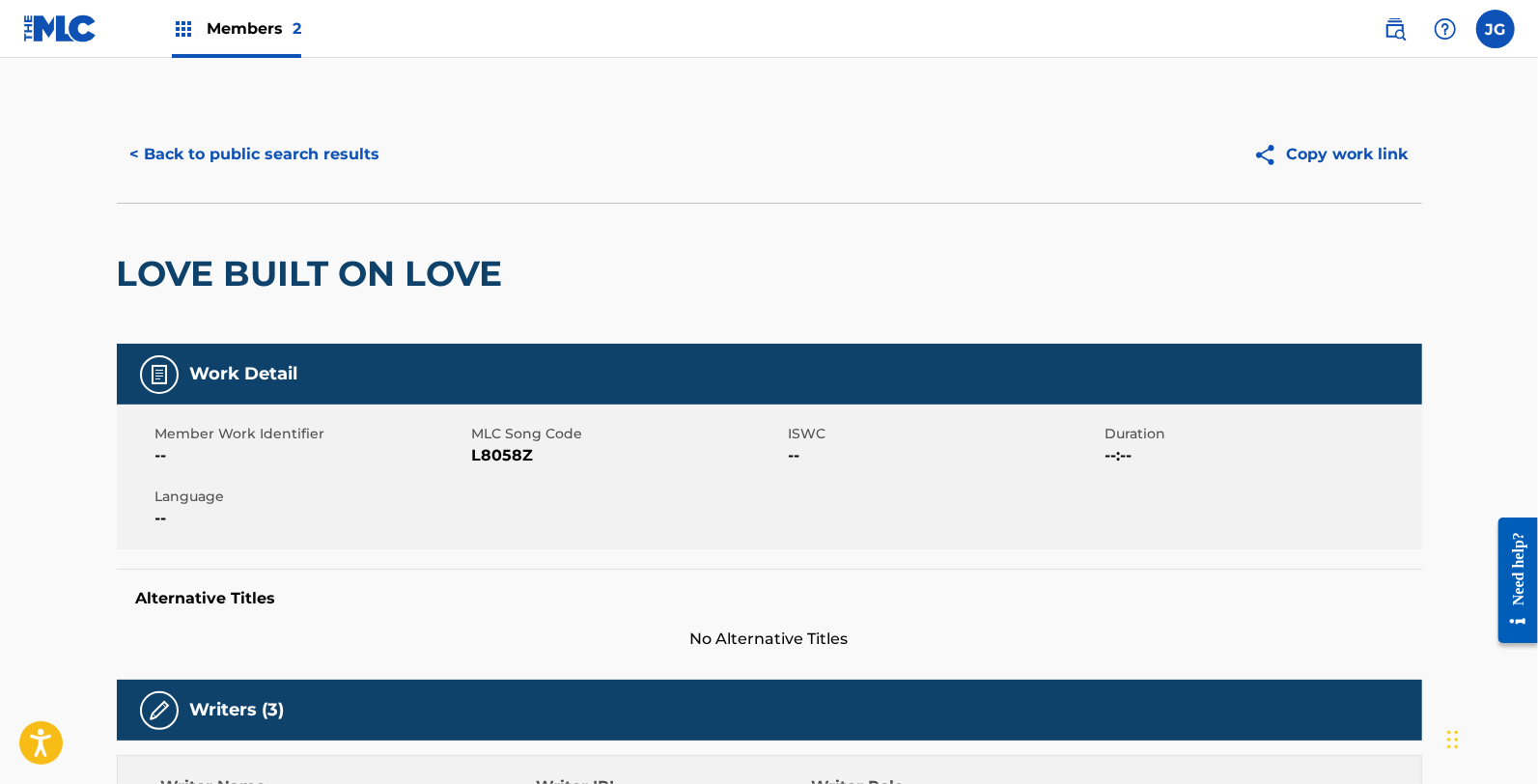
click at [516, 441] on span "MLC Song Code" at bounding box center [628, 434] width 311 height 20
click at [522, 444] on span "L8058Z" at bounding box center [628, 456] width 311 height 23
click at [522, 459] on span "L8058Z" at bounding box center [628, 456] width 311 height 23
click at [275, 139] on button "< Back to public search results" at bounding box center [255, 154] width 278 height 49
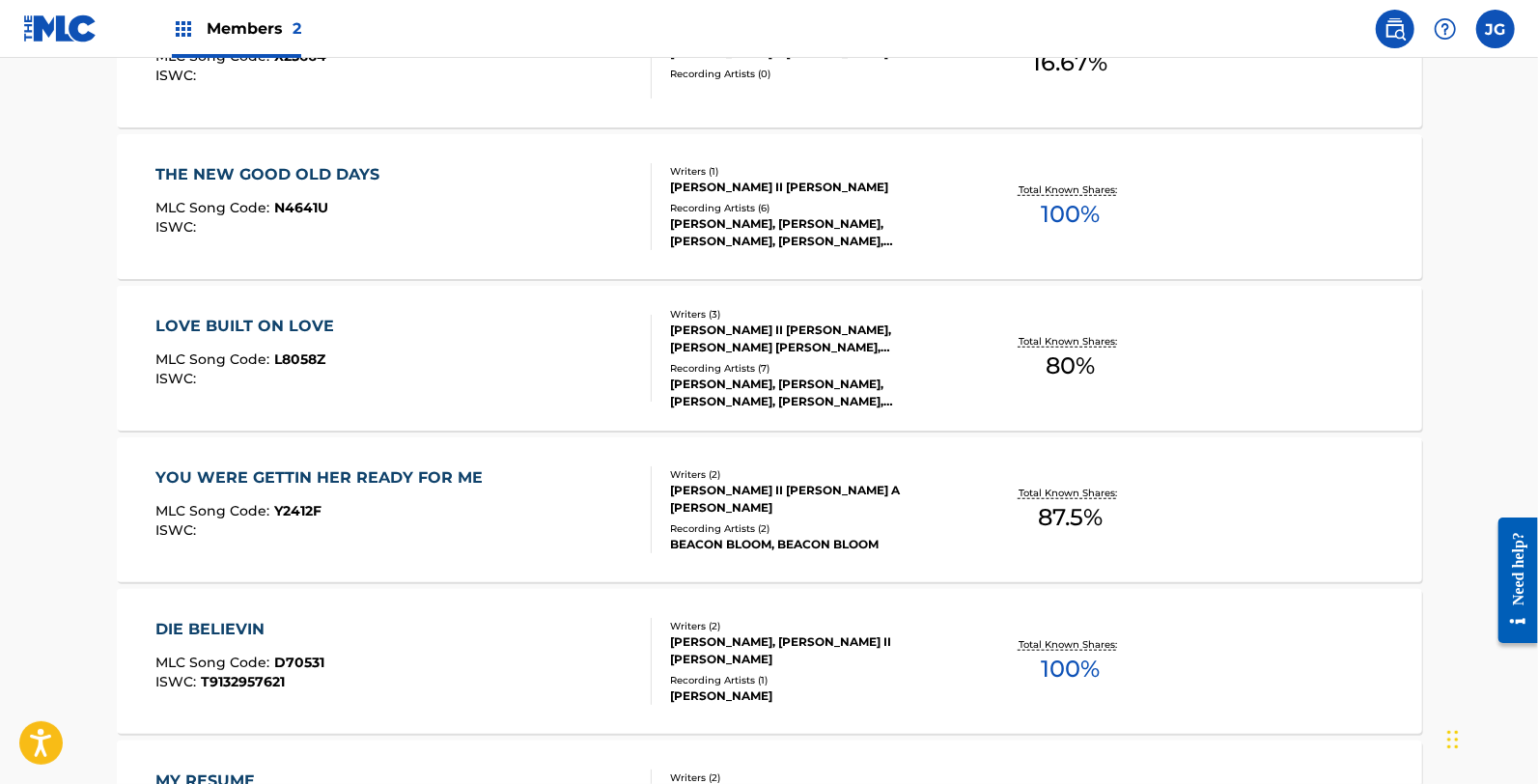
scroll to position [857, 0]
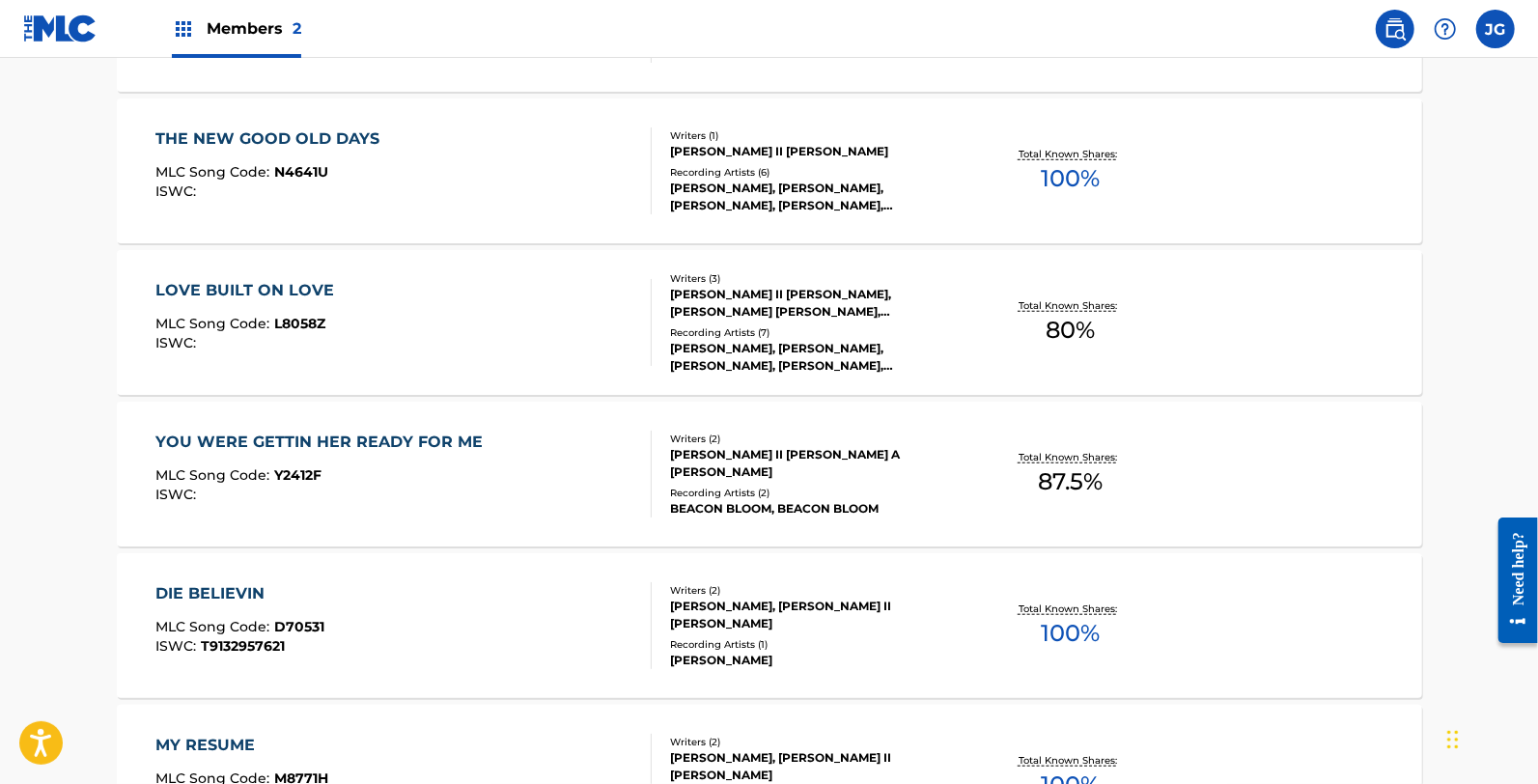
click at [281, 461] on div "YOU WERE GETTIN HER READY FOR ME MLC Song Code : Y2412F ISWC :" at bounding box center [323, 474] width 337 height 87
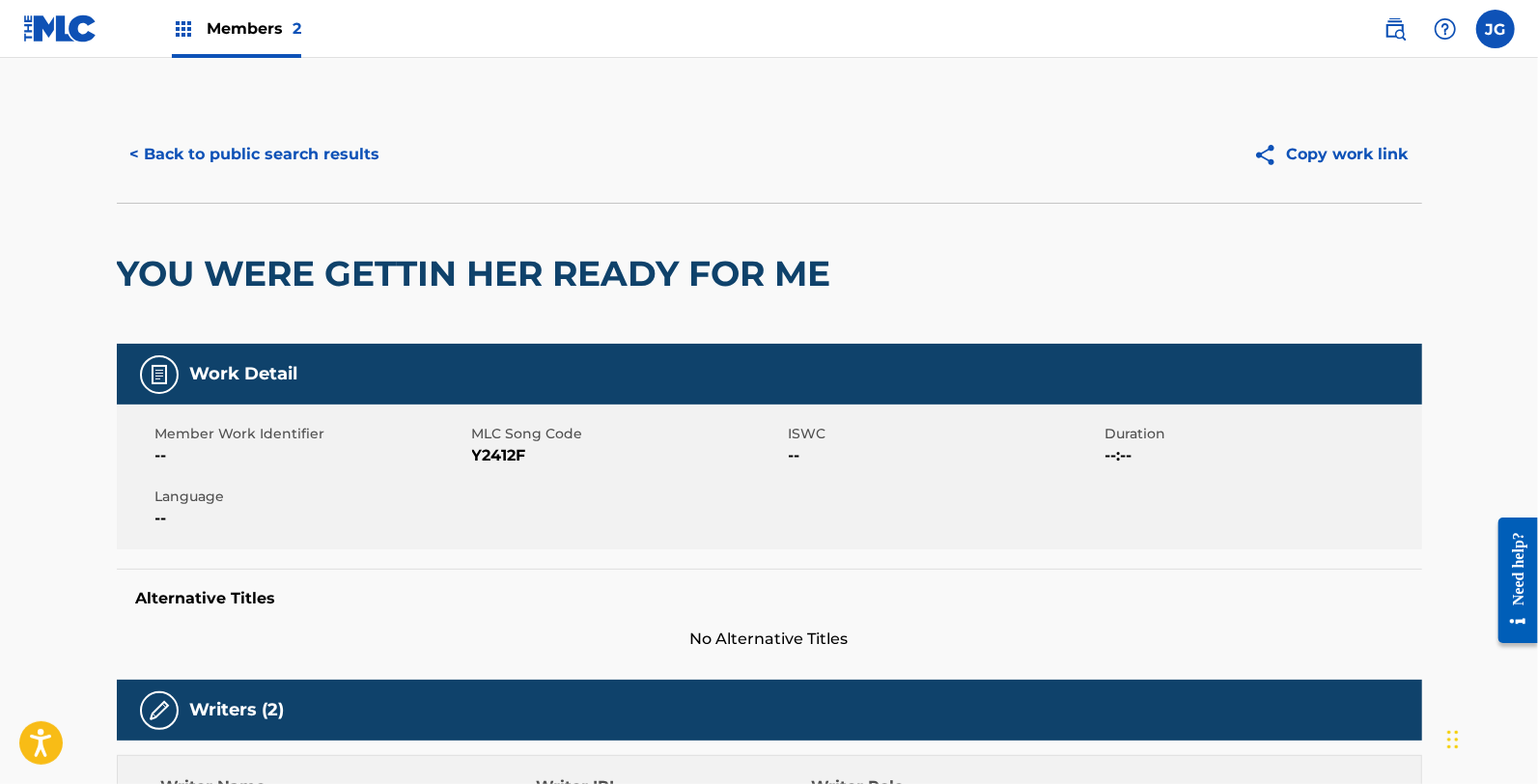
click at [500, 442] on span "MLC Song Code" at bounding box center [628, 434] width 311 height 20
click at [512, 451] on span "Y2412F" at bounding box center [628, 456] width 311 height 23
click at [225, 145] on button "< Back to public search results" at bounding box center [255, 154] width 278 height 49
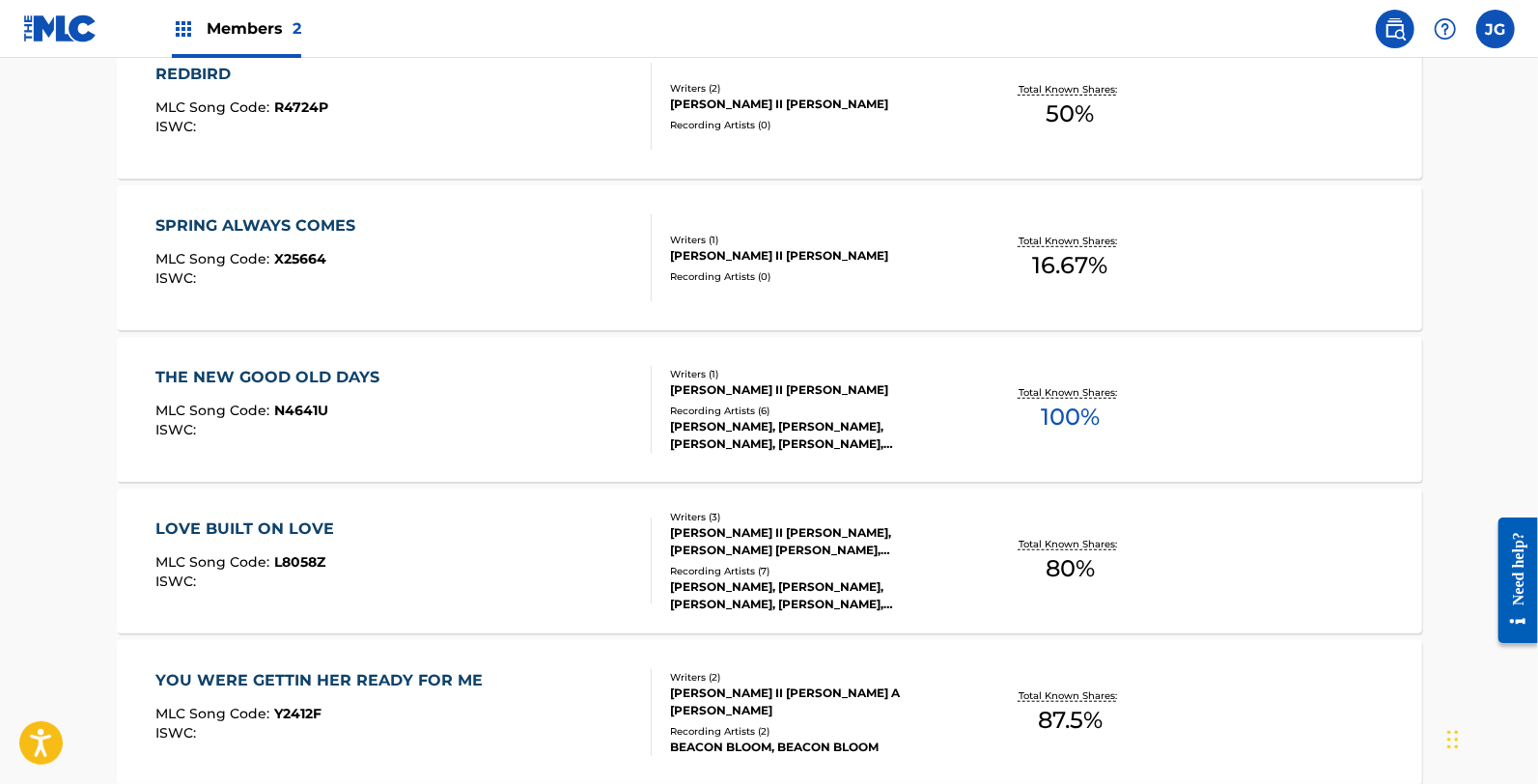
scroll to position [965, 0]
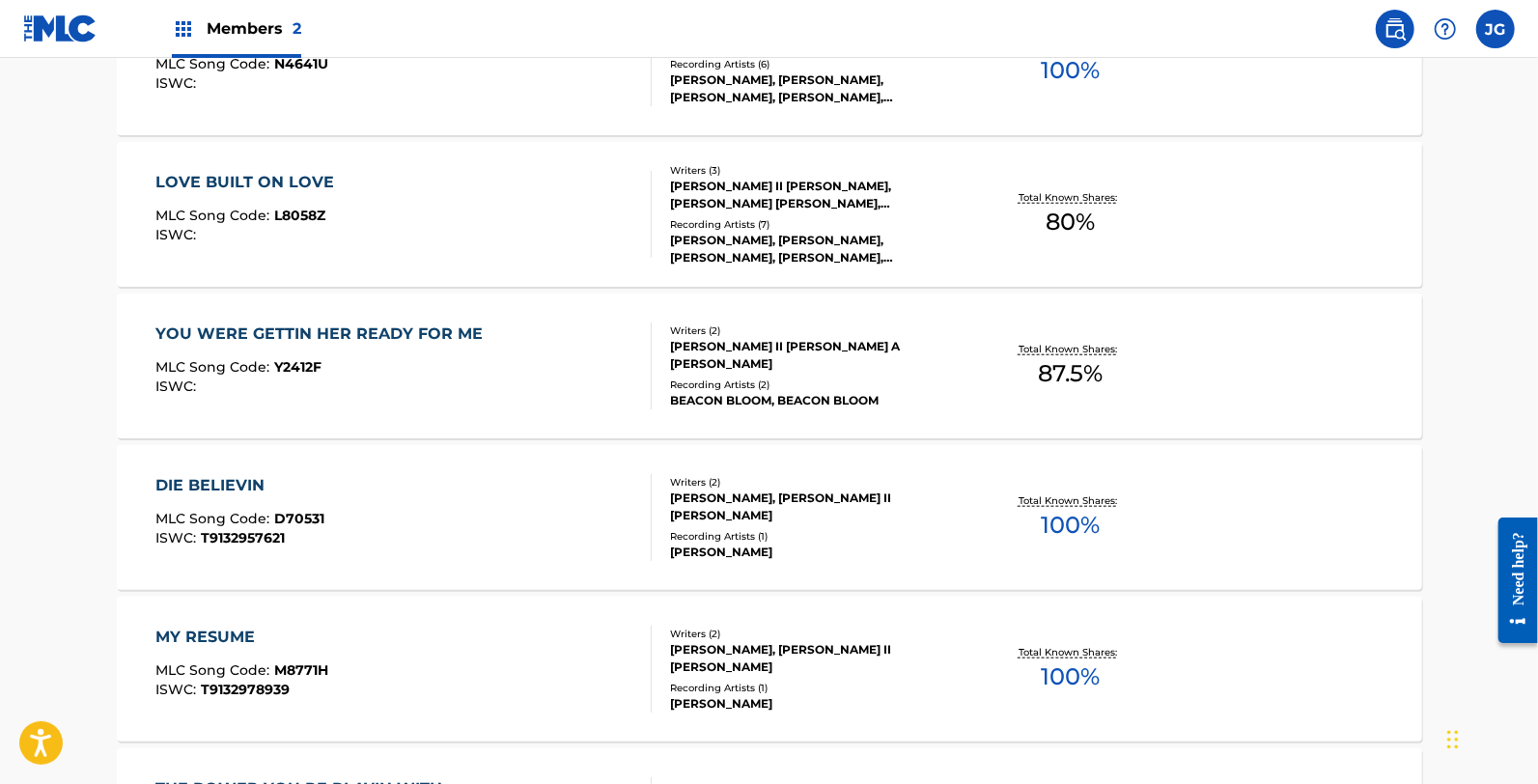
click at [309, 518] on span "D70531" at bounding box center [300, 518] width 50 height 17
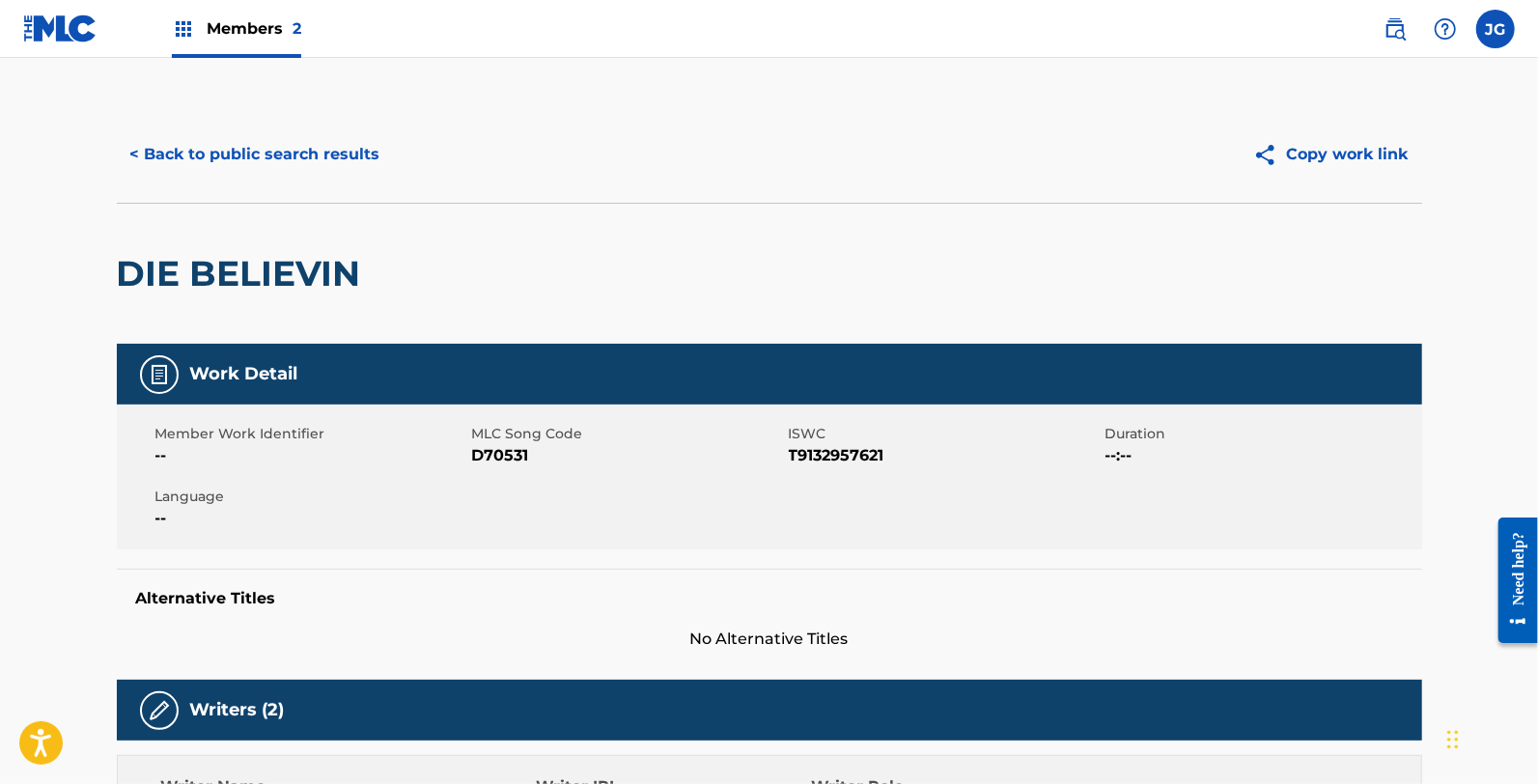
click at [503, 461] on span "D70531" at bounding box center [628, 456] width 311 height 23
click at [504, 460] on span "D70531" at bounding box center [628, 456] width 311 height 23
click at [294, 175] on button "< Back to public search results" at bounding box center [255, 154] width 278 height 49
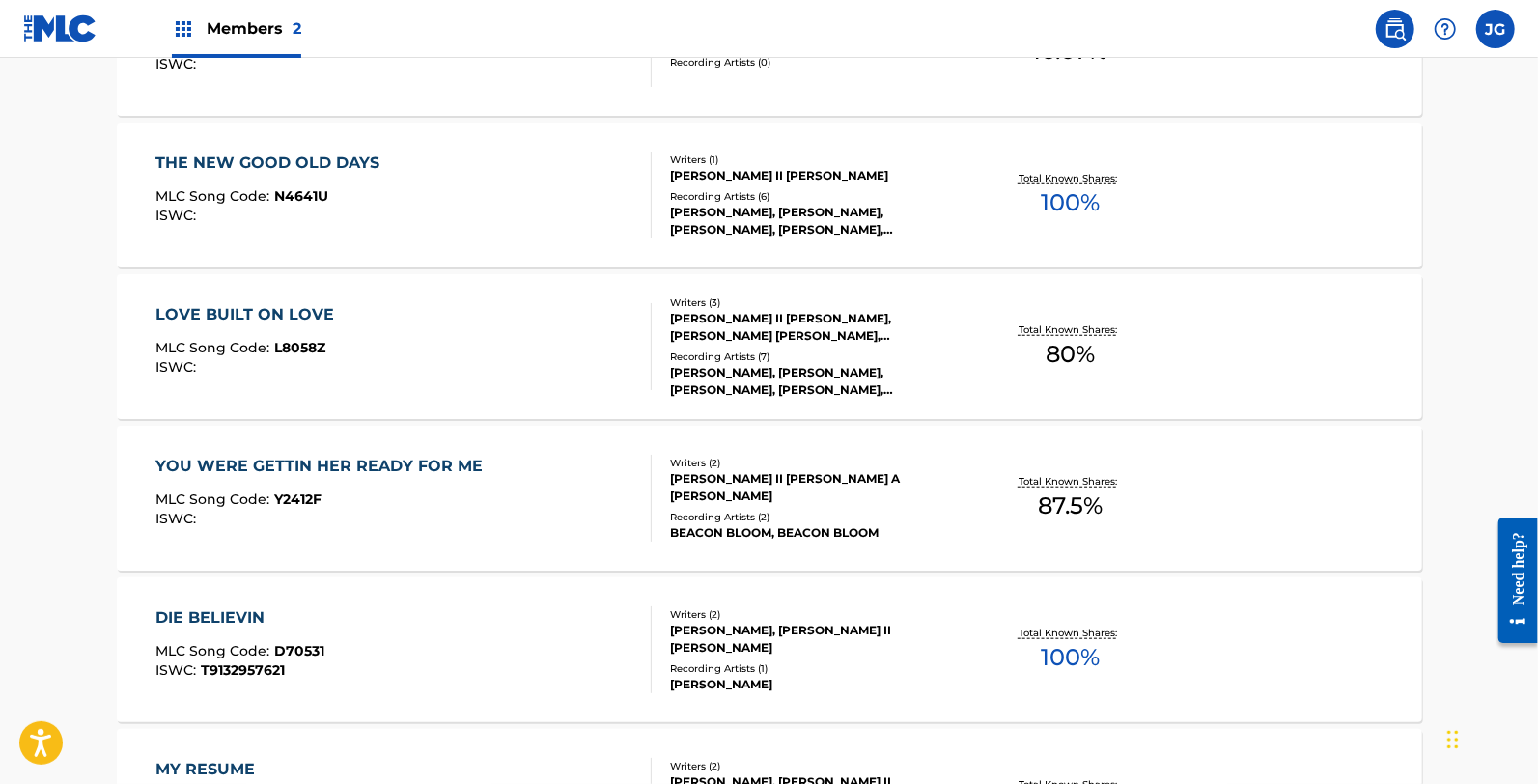
scroll to position [1180, 0]
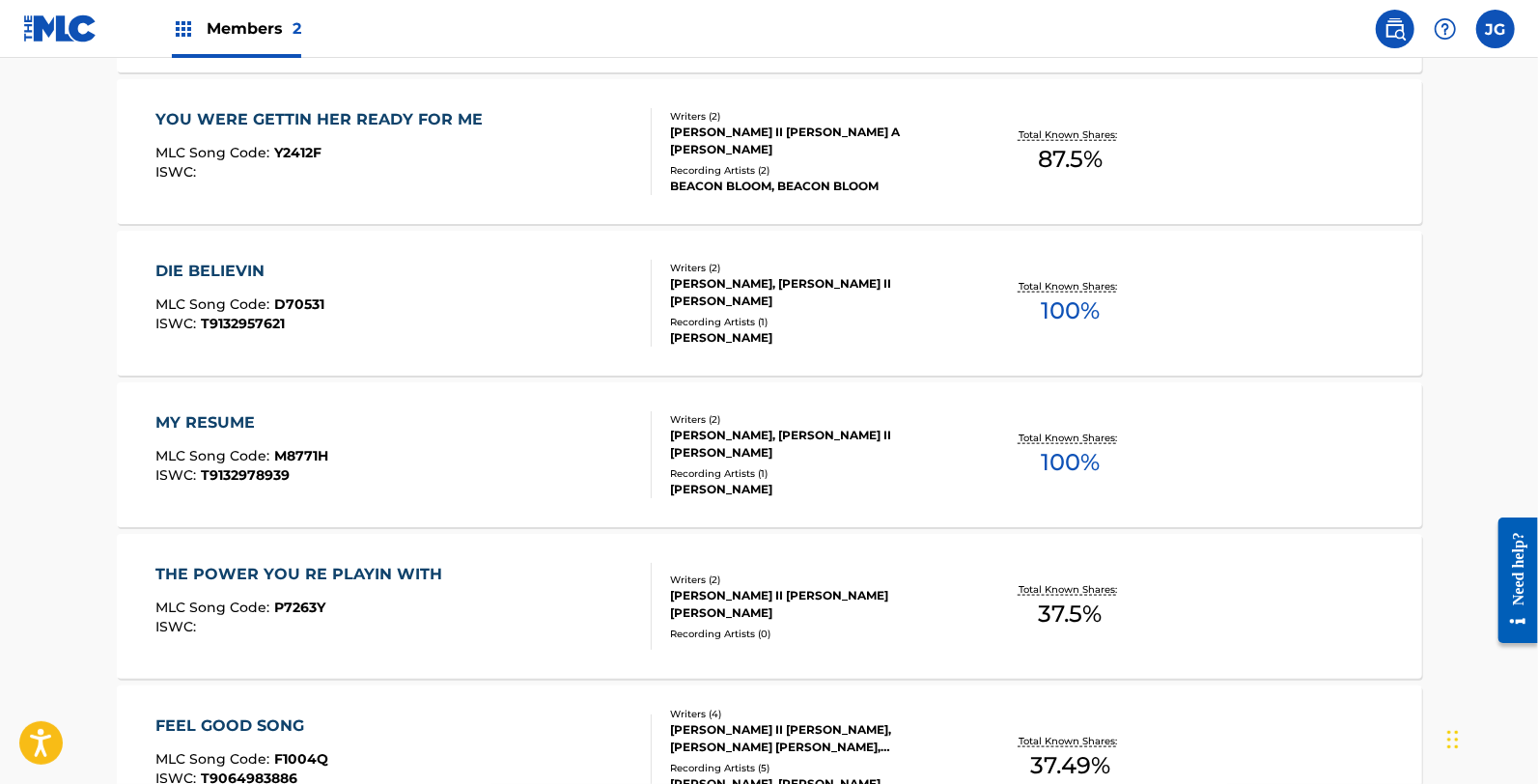
click at [364, 455] on div "MY RESUME MLC Song Code : M8771H ISWC : T9132978939" at bounding box center [403, 455] width 496 height 87
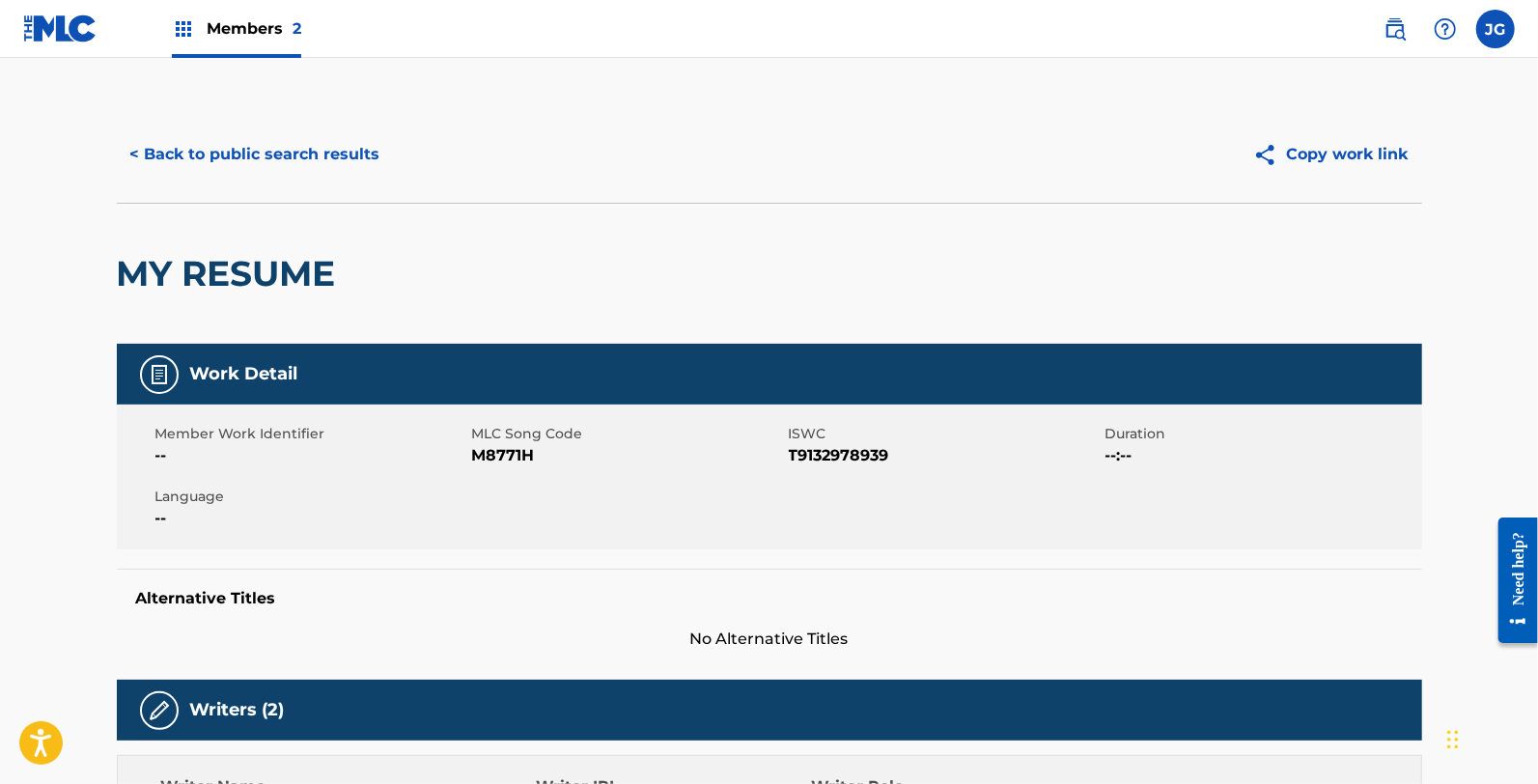
click at [517, 456] on span "M8771H" at bounding box center [628, 456] width 311 height 23
drag, startPoint x: 517, startPoint y: 456, endPoint x: 505, endPoint y: 458, distance: 12.2
click at [517, 456] on span "M8771H" at bounding box center [628, 456] width 311 height 23
click at [307, 146] on button "< Back to public search results" at bounding box center [255, 154] width 278 height 49
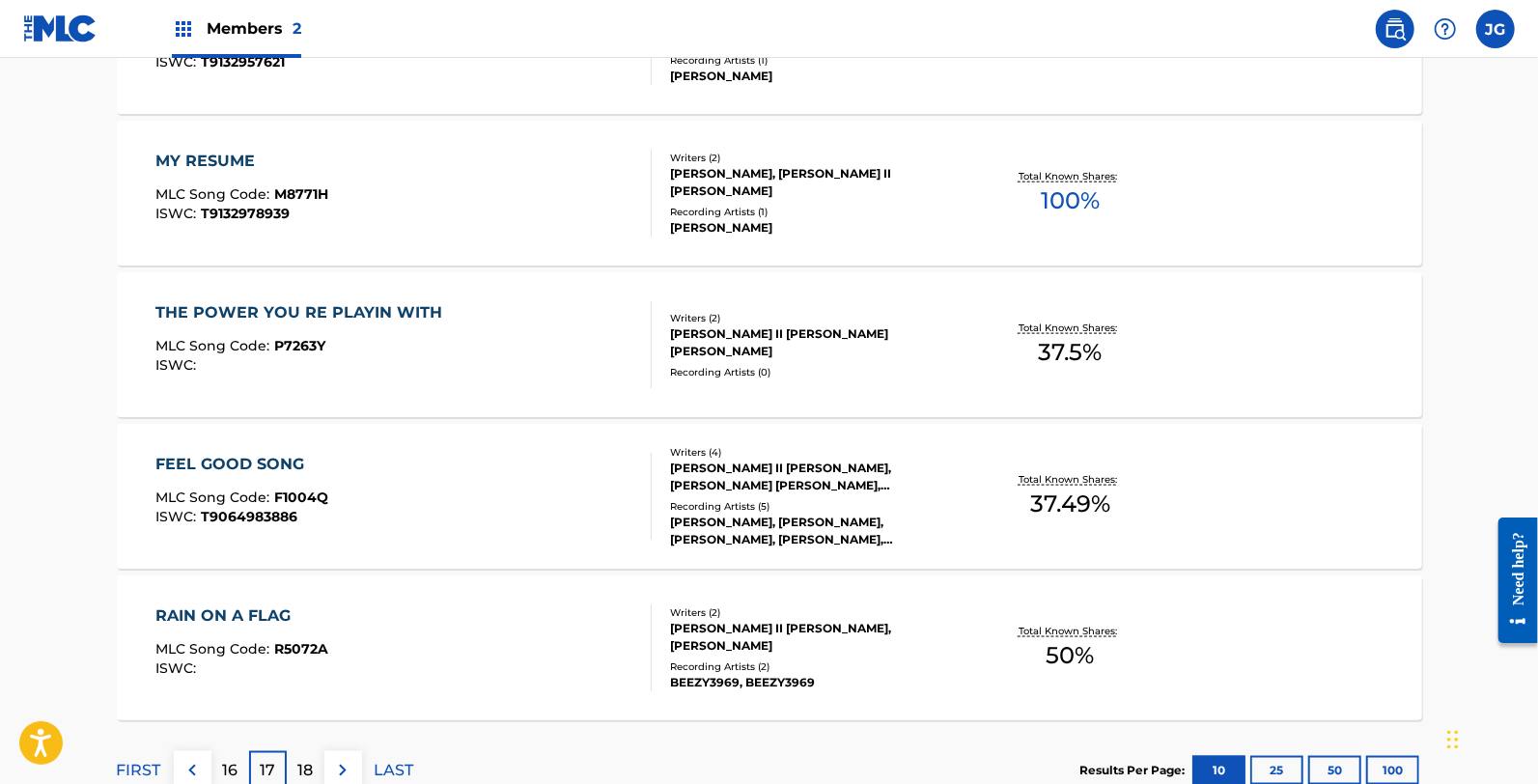
scroll to position [1501, 0]
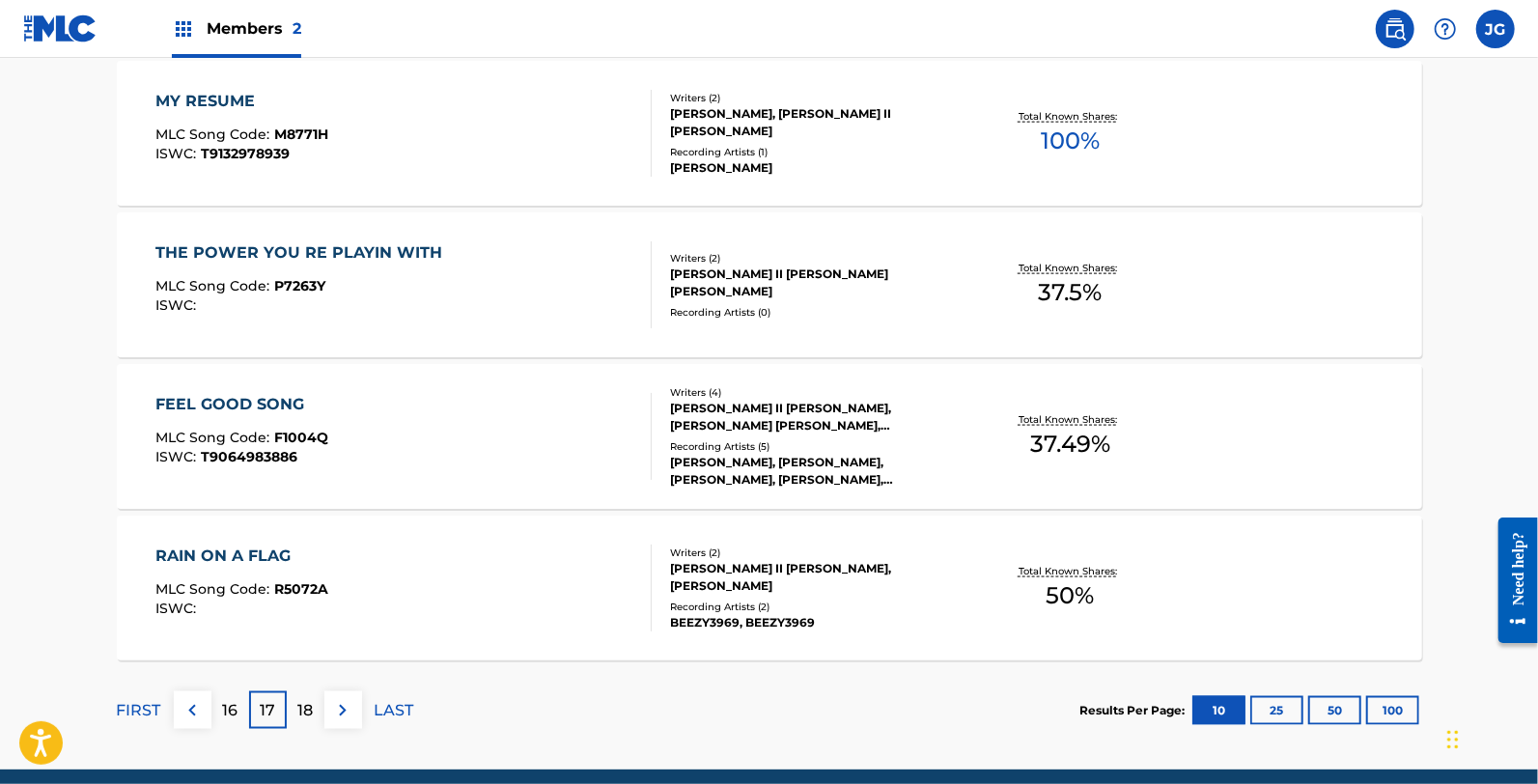
click at [351, 312] on div "THE POWER YOU RE PLAYIN WITH MLC Song Code : P7263Y ISWC :" at bounding box center [303, 285] width 296 height 87
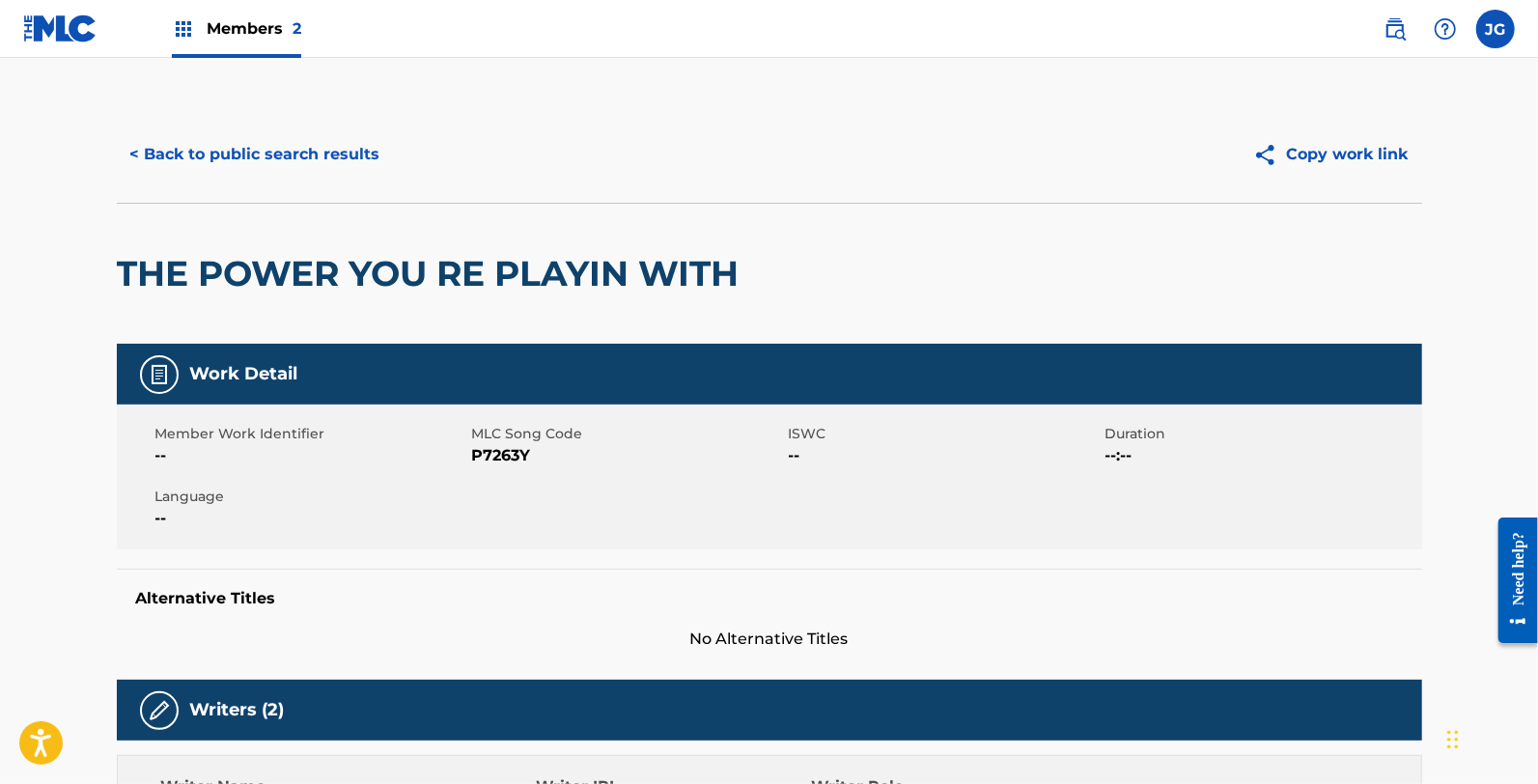
click at [497, 457] on span "P7263Y" at bounding box center [628, 456] width 311 height 23
click at [328, 156] on button "< Back to public search results" at bounding box center [255, 154] width 278 height 49
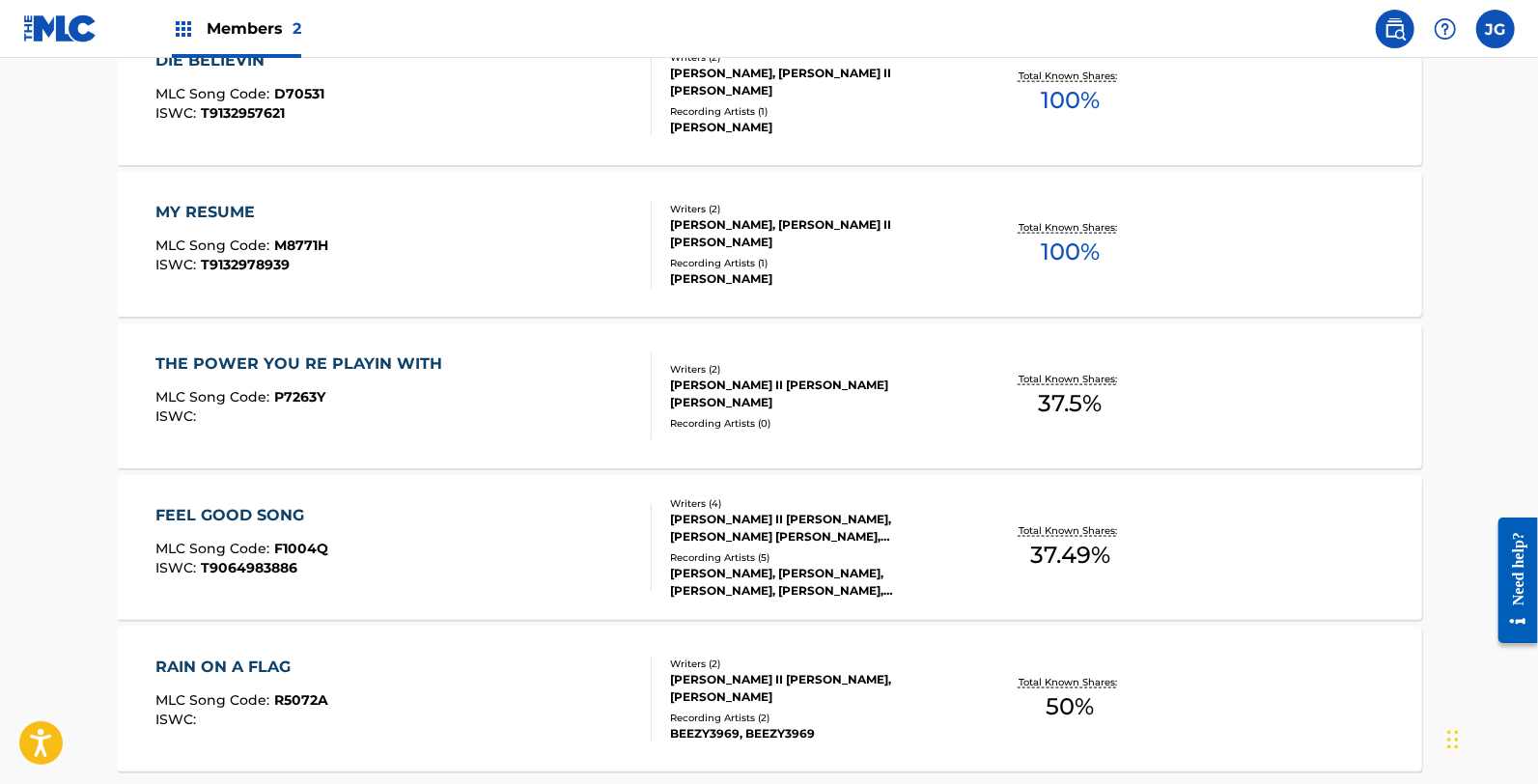
scroll to position [1394, 0]
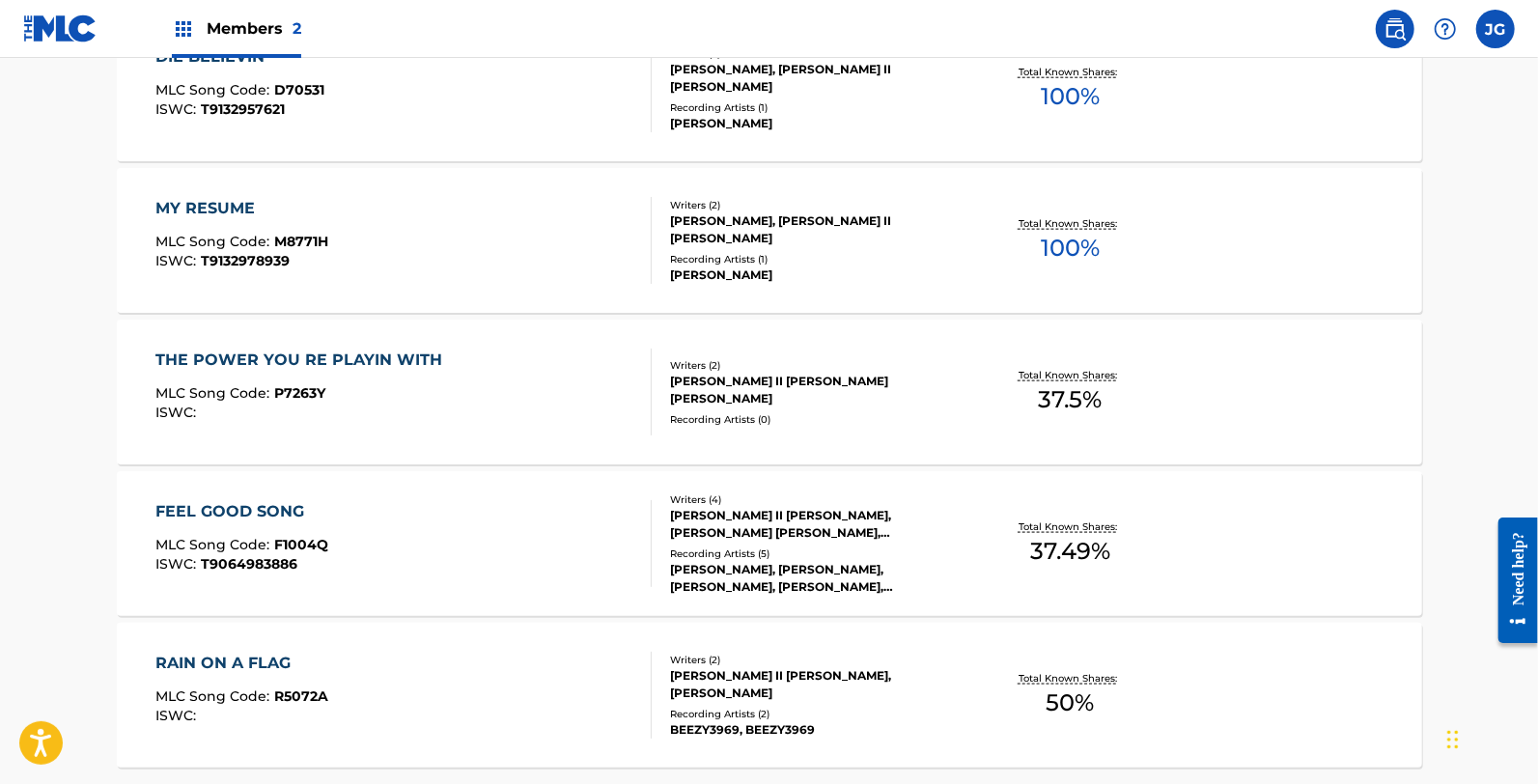
click at [432, 526] on div "FEEL GOOD SONG MLC Song Code : F1004Q ISWC : T9064983886" at bounding box center [403, 543] width 496 height 87
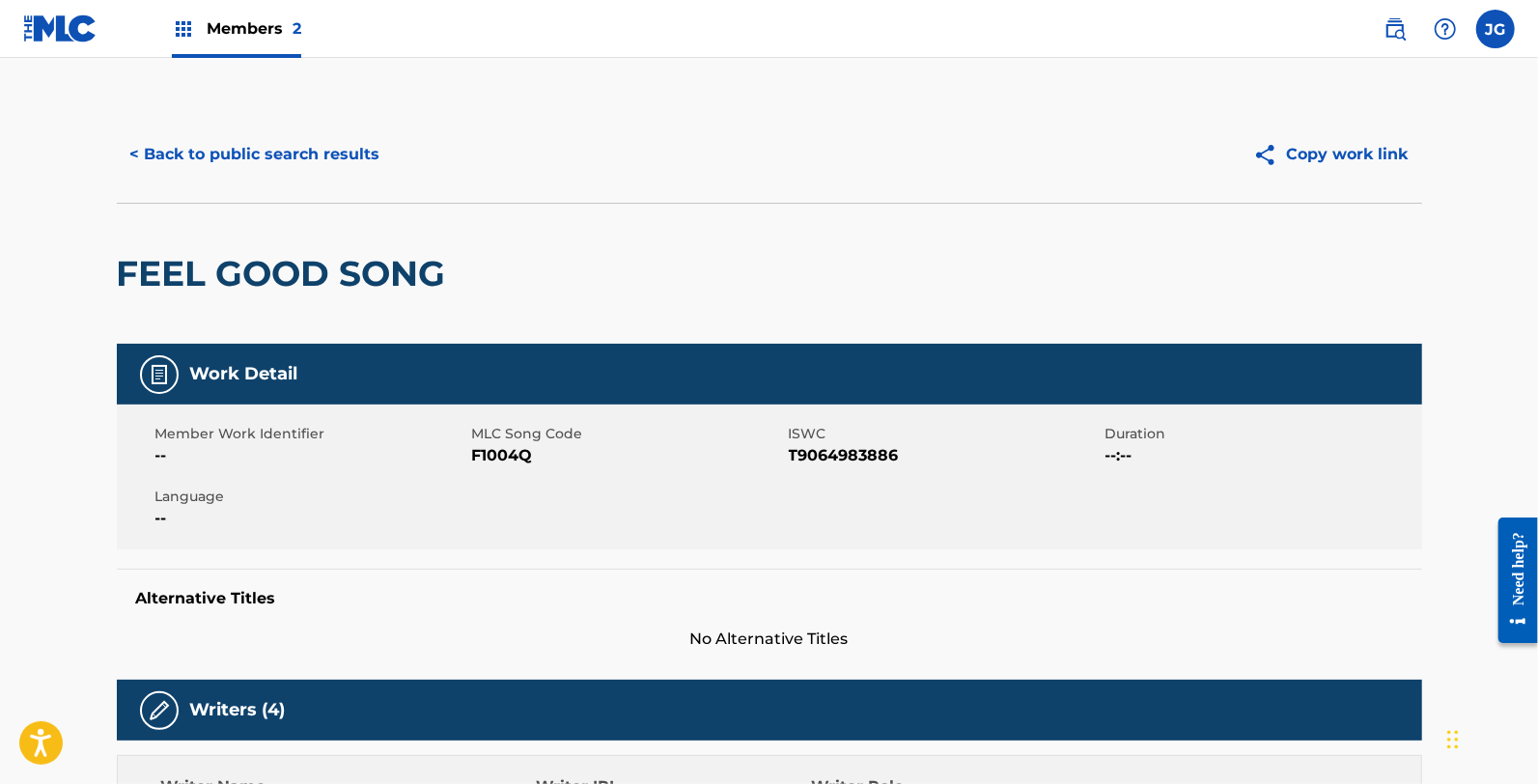
click at [514, 449] on span "F1004Q" at bounding box center [628, 456] width 311 height 23
click at [237, 172] on button "< Back to public search results" at bounding box center [255, 154] width 278 height 49
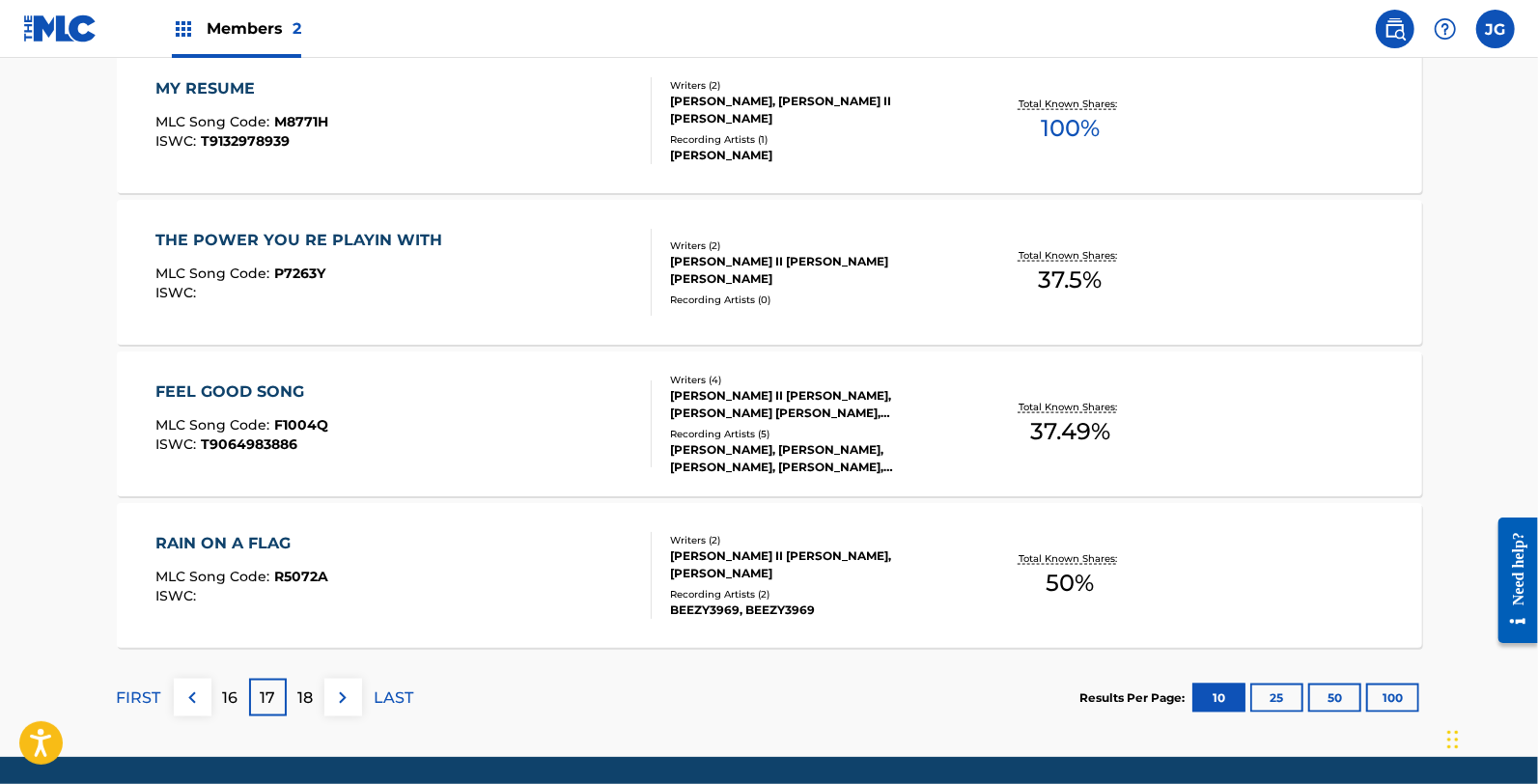
scroll to position [1579, 0]
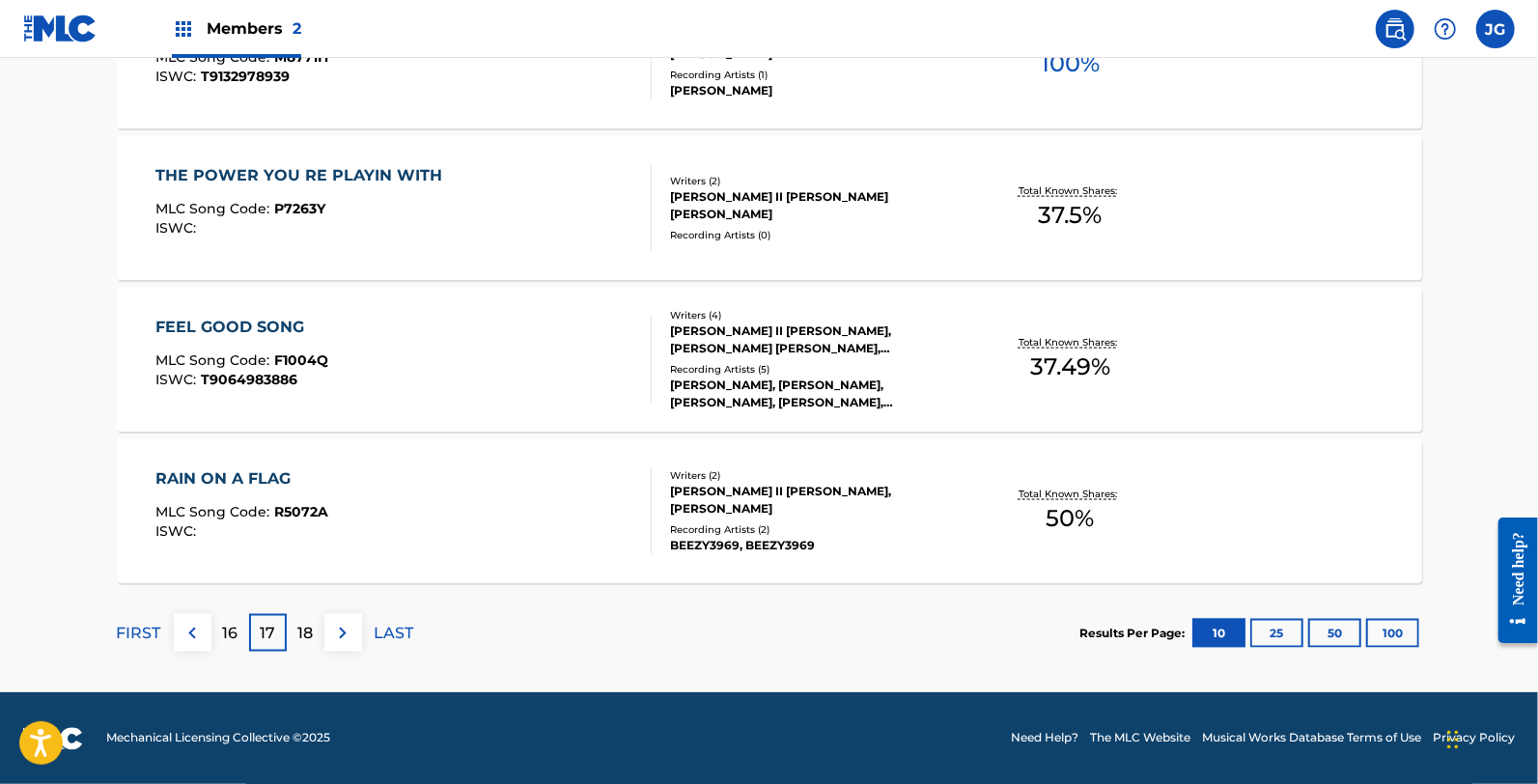
click at [293, 500] on div "RAIN ON A FLAG MLC Song Code : R5072A ISWC :" at bounding box center [242, 511] width 173 height 87
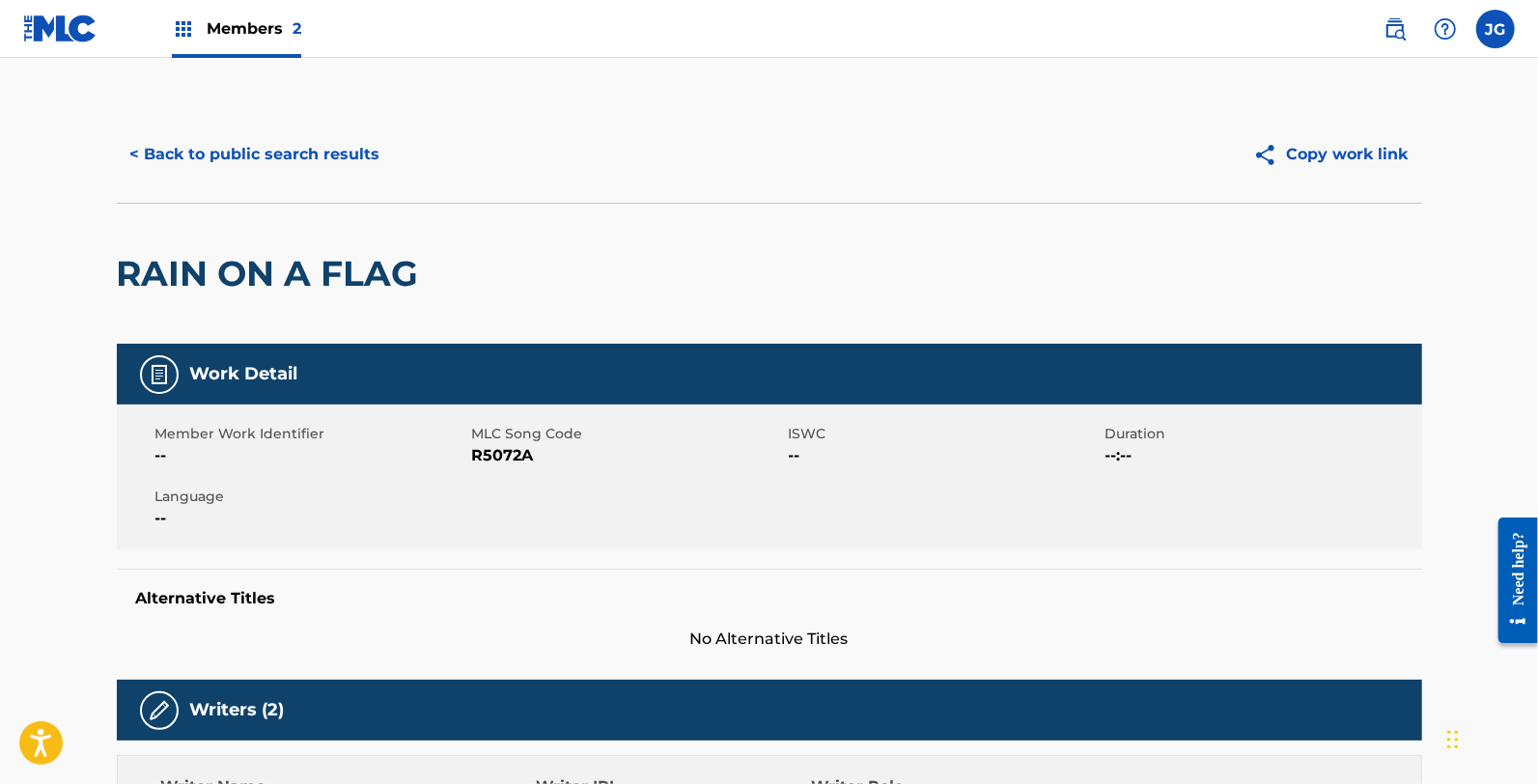
click at [492, 452] on span "R5072A" at bounding box center [628, 456] width 311 height 23
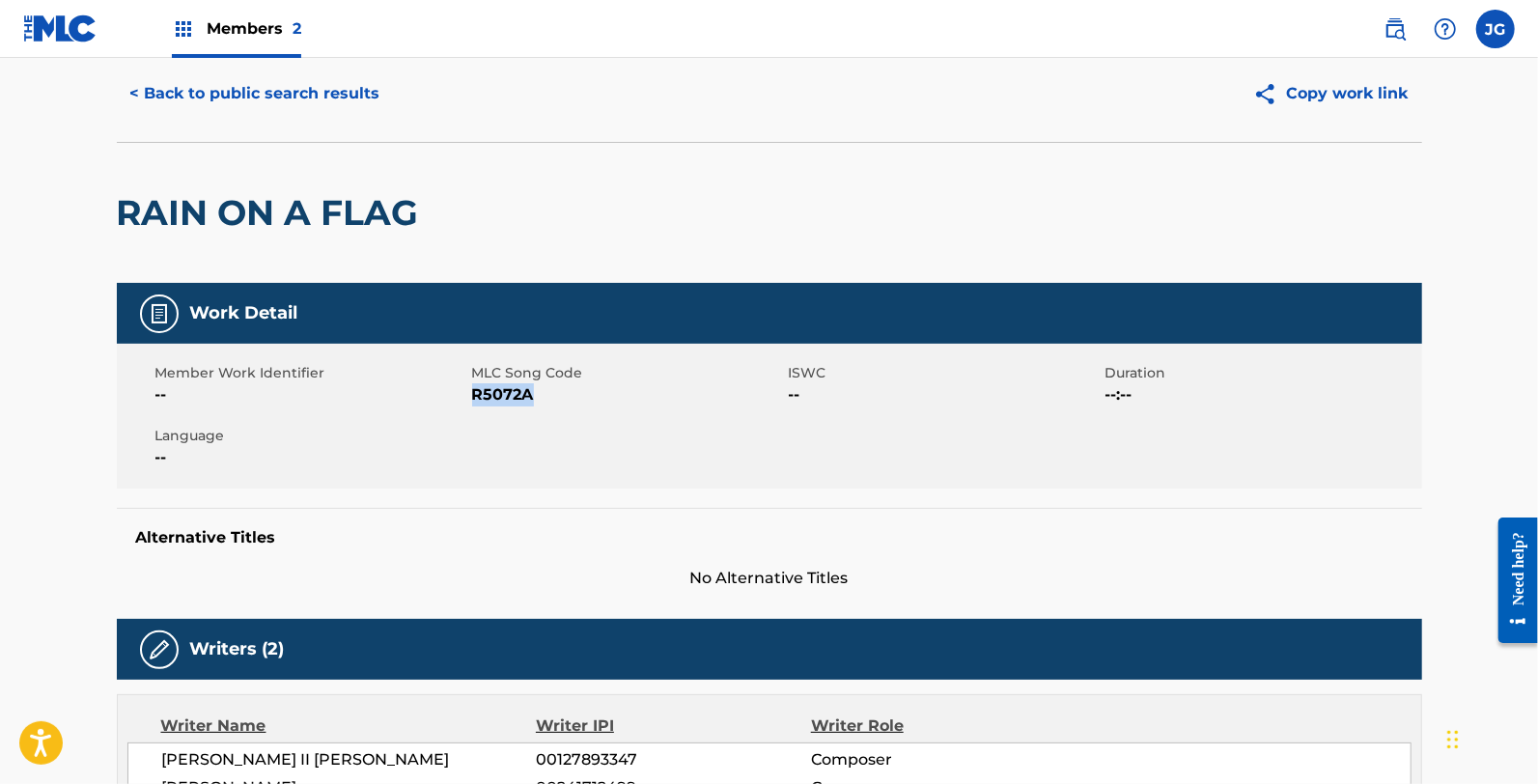
scroll to position [20, 0]
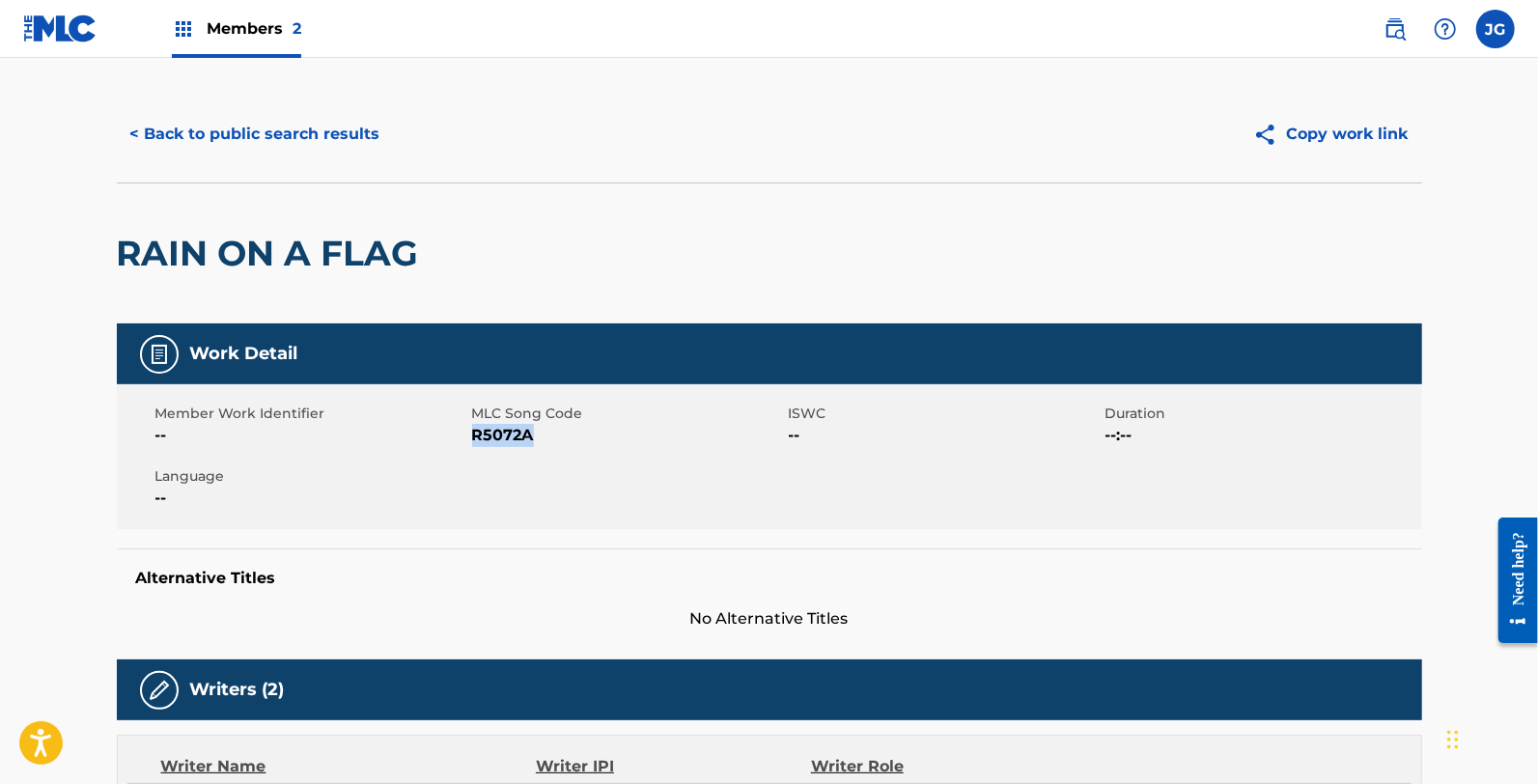
click at [615, 470] on div "Member Work Identifier -- MLC Song Code R5072A ISWC -- Duration --:-- Language …" at bounding box center [769, 456] width 1305 height 145
click at [532, 438] on span "R5072A" at bounding box center [628, 436] width 311 height 23
click at [515, 436] on span "R5072A" at bounding box center [628, 436] width 311 height 23
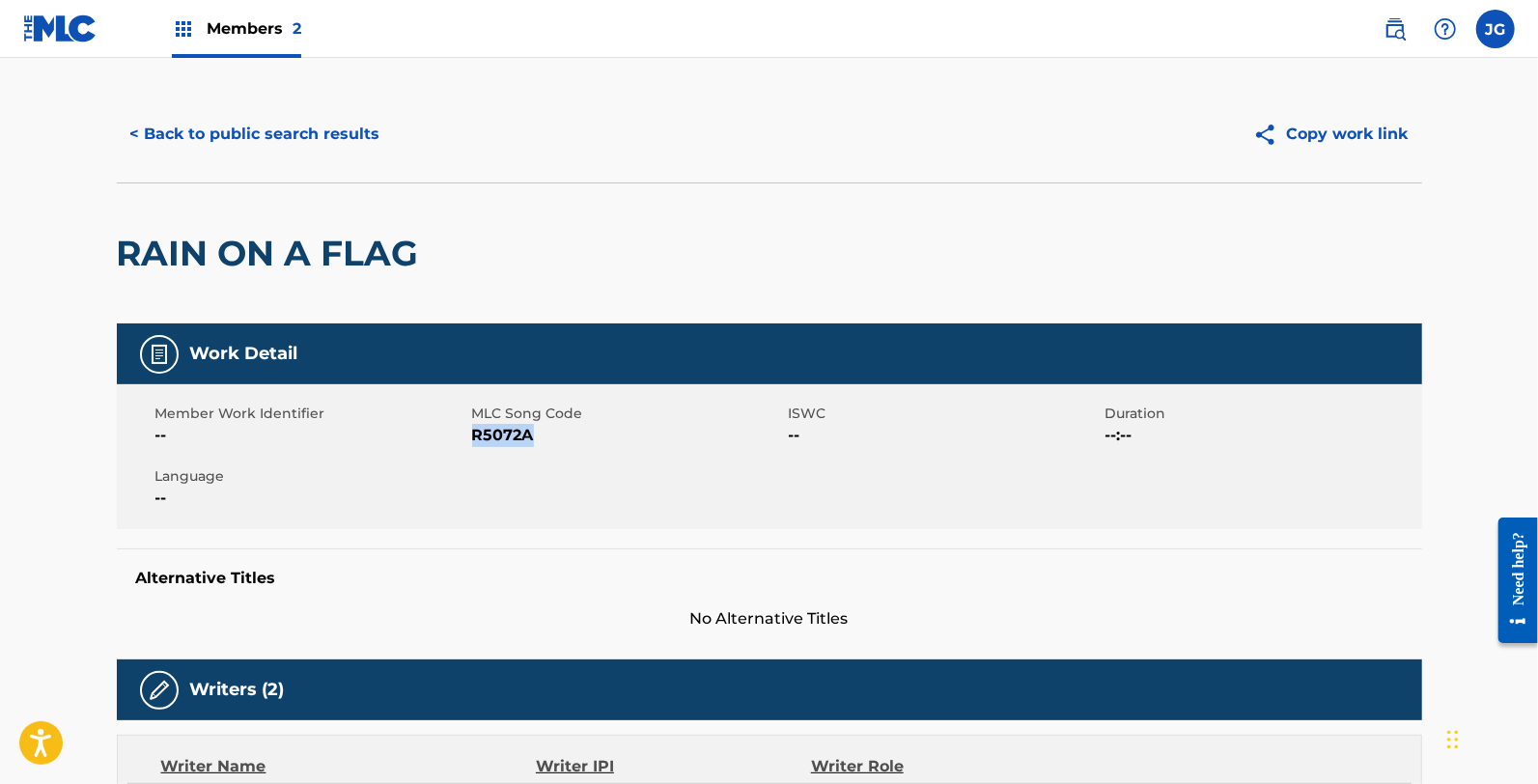
click at [741, 440] on span "R5072A" at bounding box center [628, 436] width 311 height 23
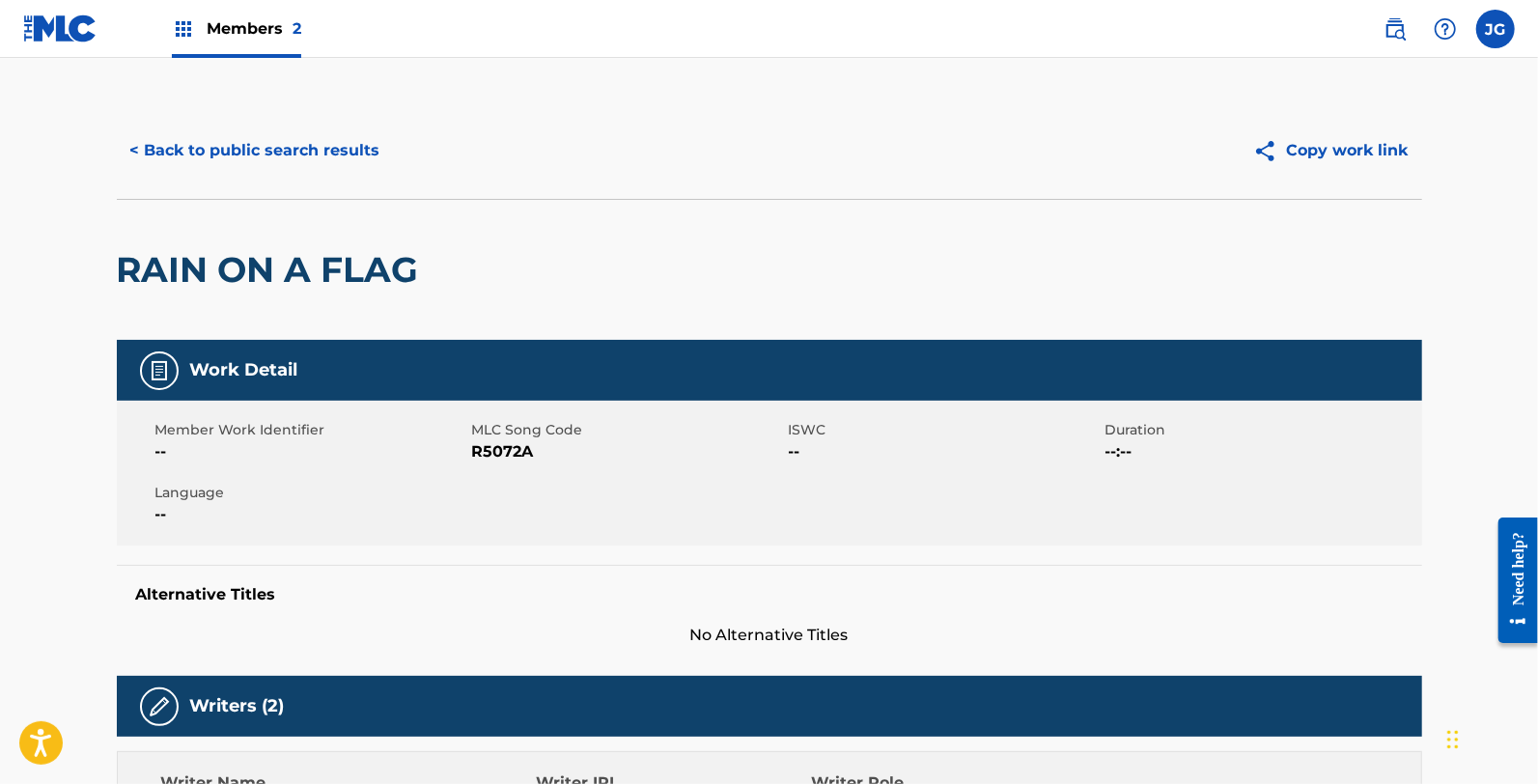
scroll to position [0, 0]
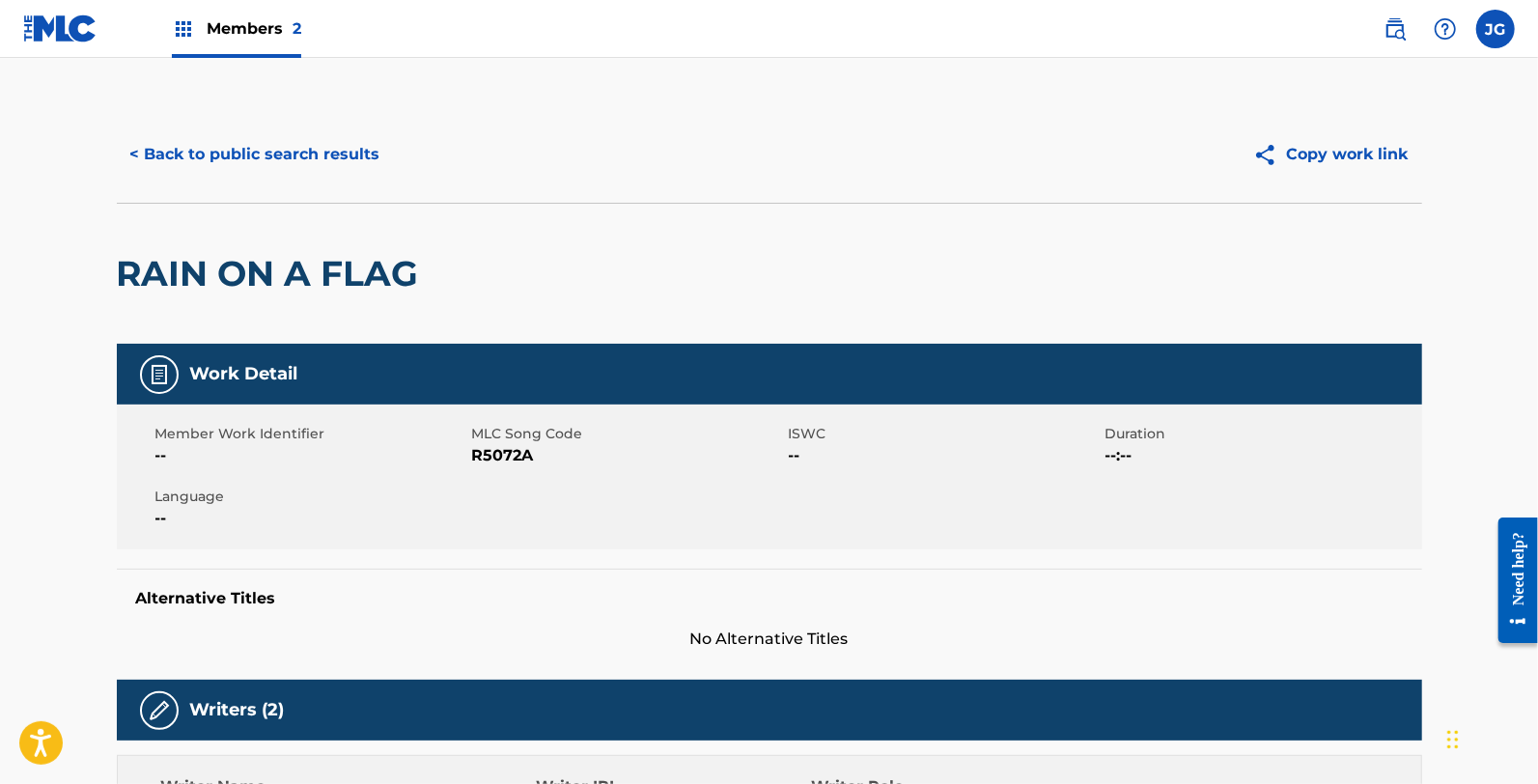
click at [305, 167] on button "< Back to public search results" at bounding box center [255, 154] width 278 height 49
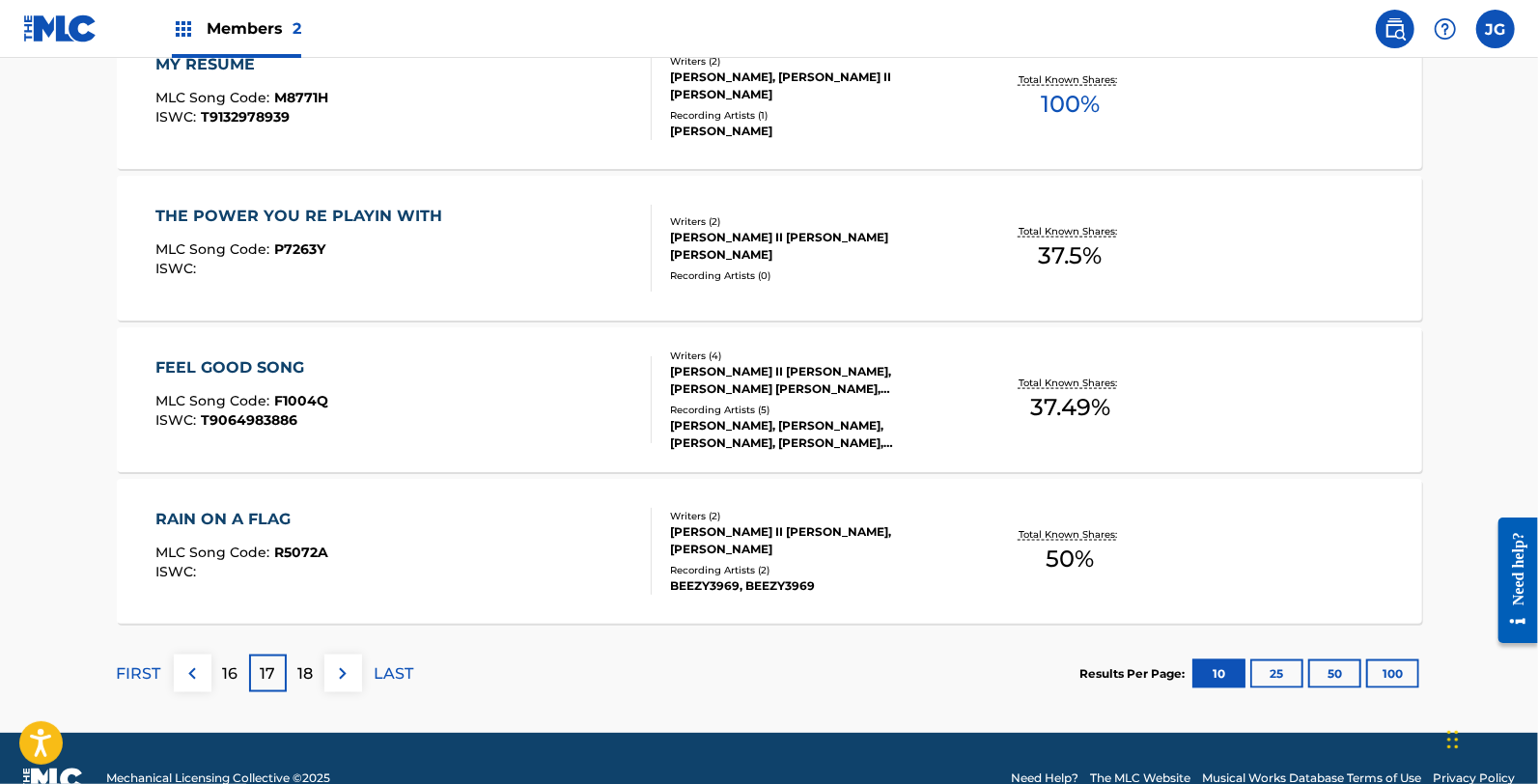
scroll to position [1579, 0]
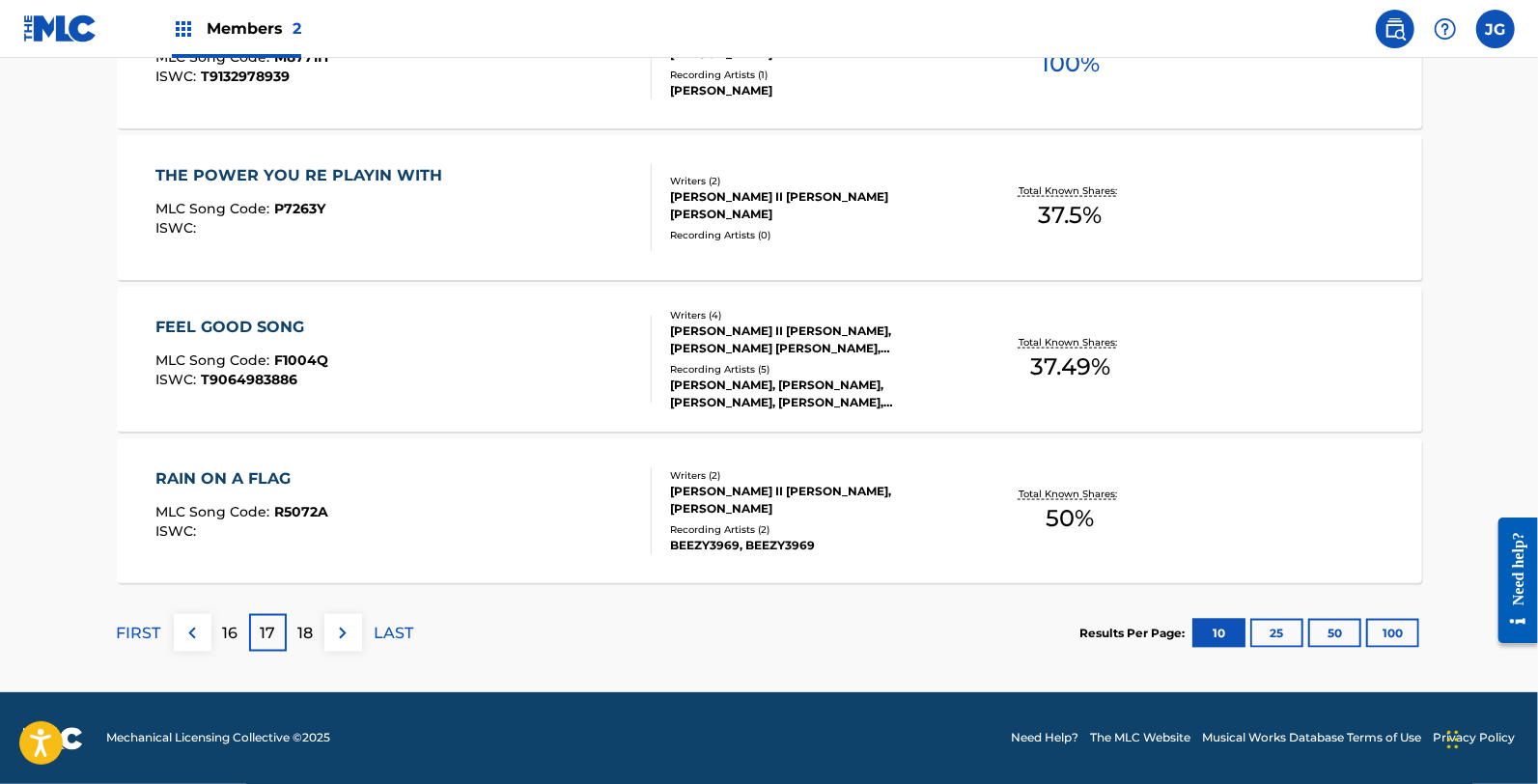
click at [318, 639] on div "18" at bounding box center [305, 633] width 38 height 38
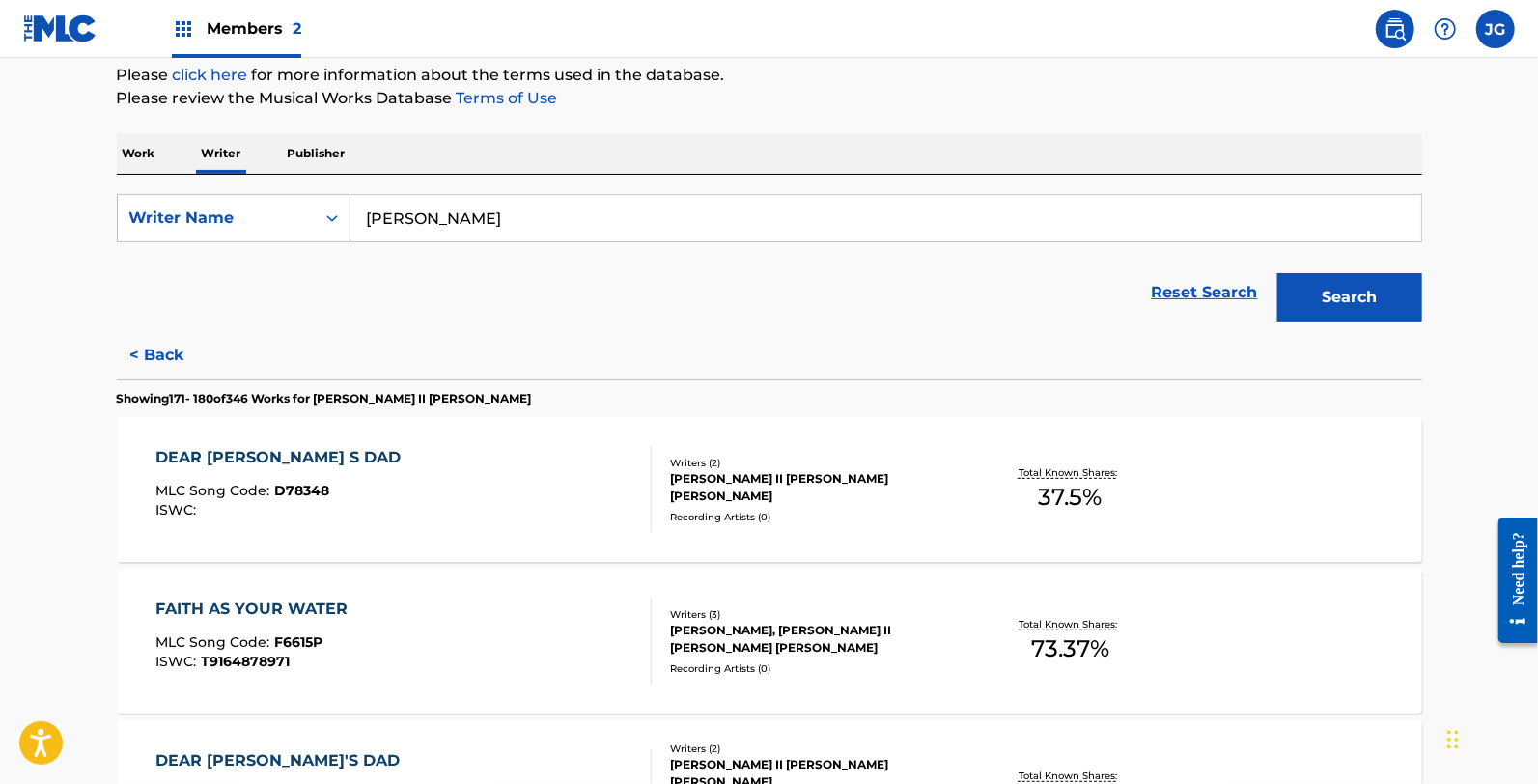
scroll to position [321, 0]
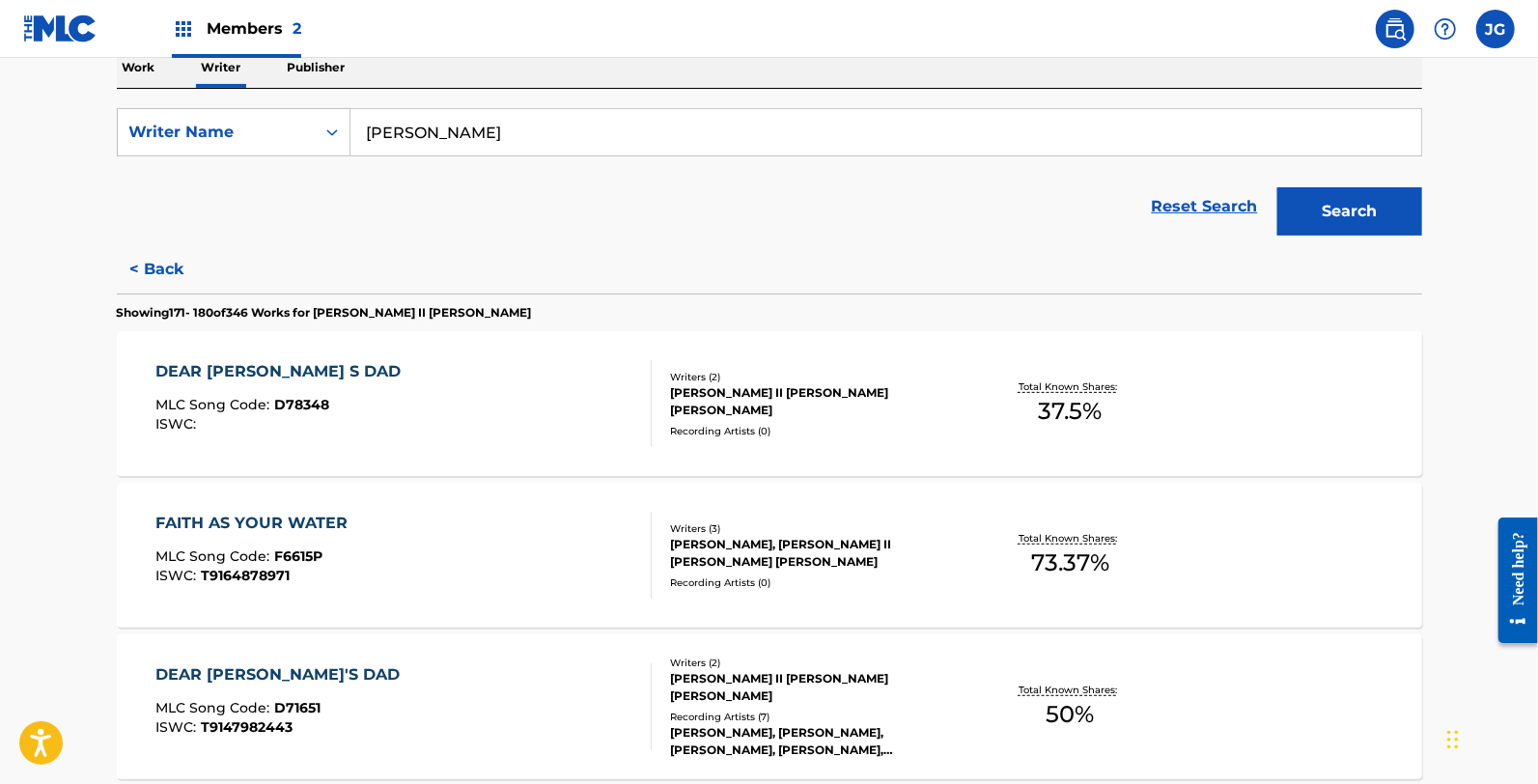
click at [373, 431] on div "DEAR DAVID S DAD MLC Song Code : D78348 ISWC :" at bounding box center [403, 404] width 496 height 87
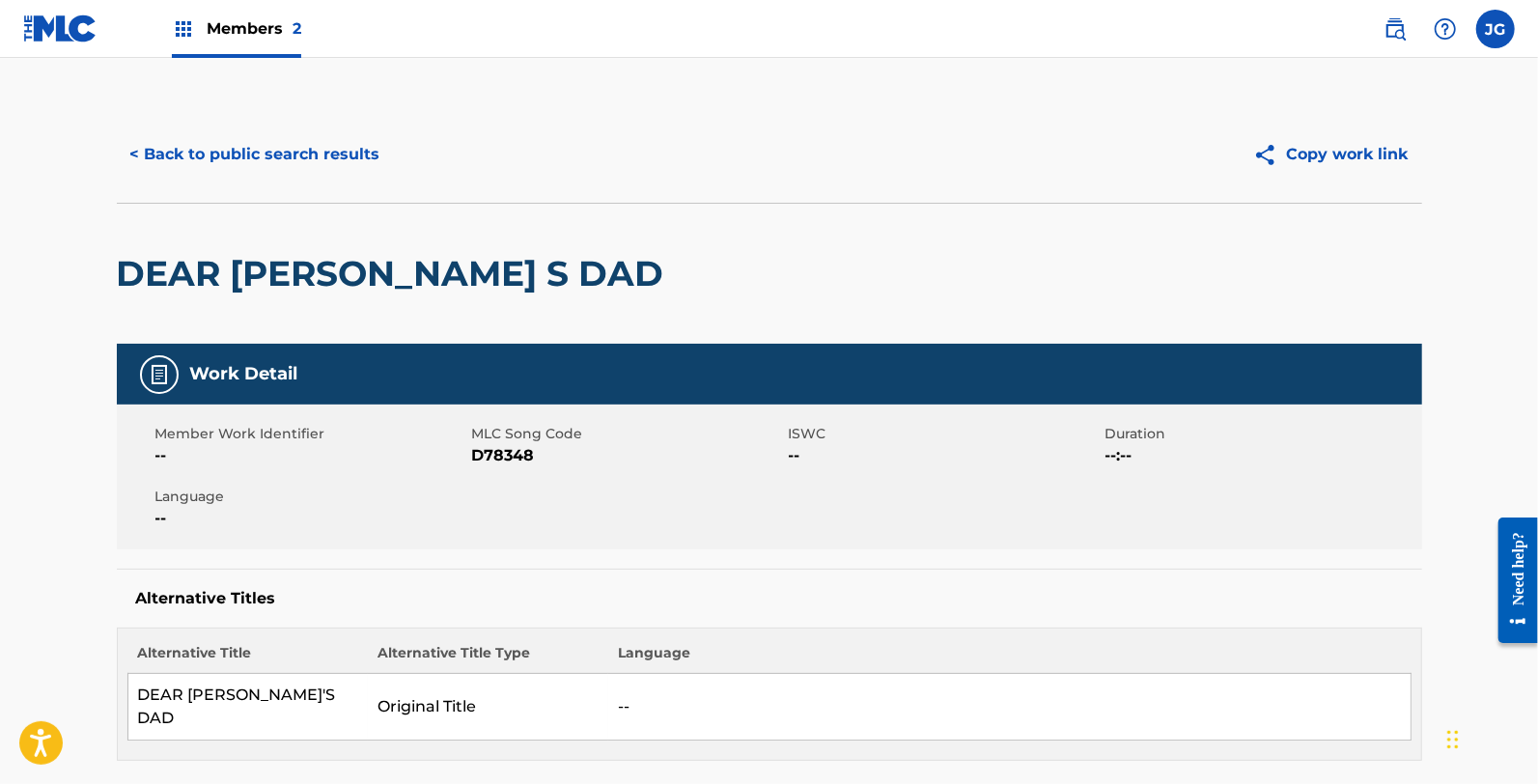
click at [480, 449] on span "D78348" at bounding box center [628, 456] width 311 height 23
click at [285, 161] on button "< Back to public search results" at bounding box center [255, 154] width 278 height 49
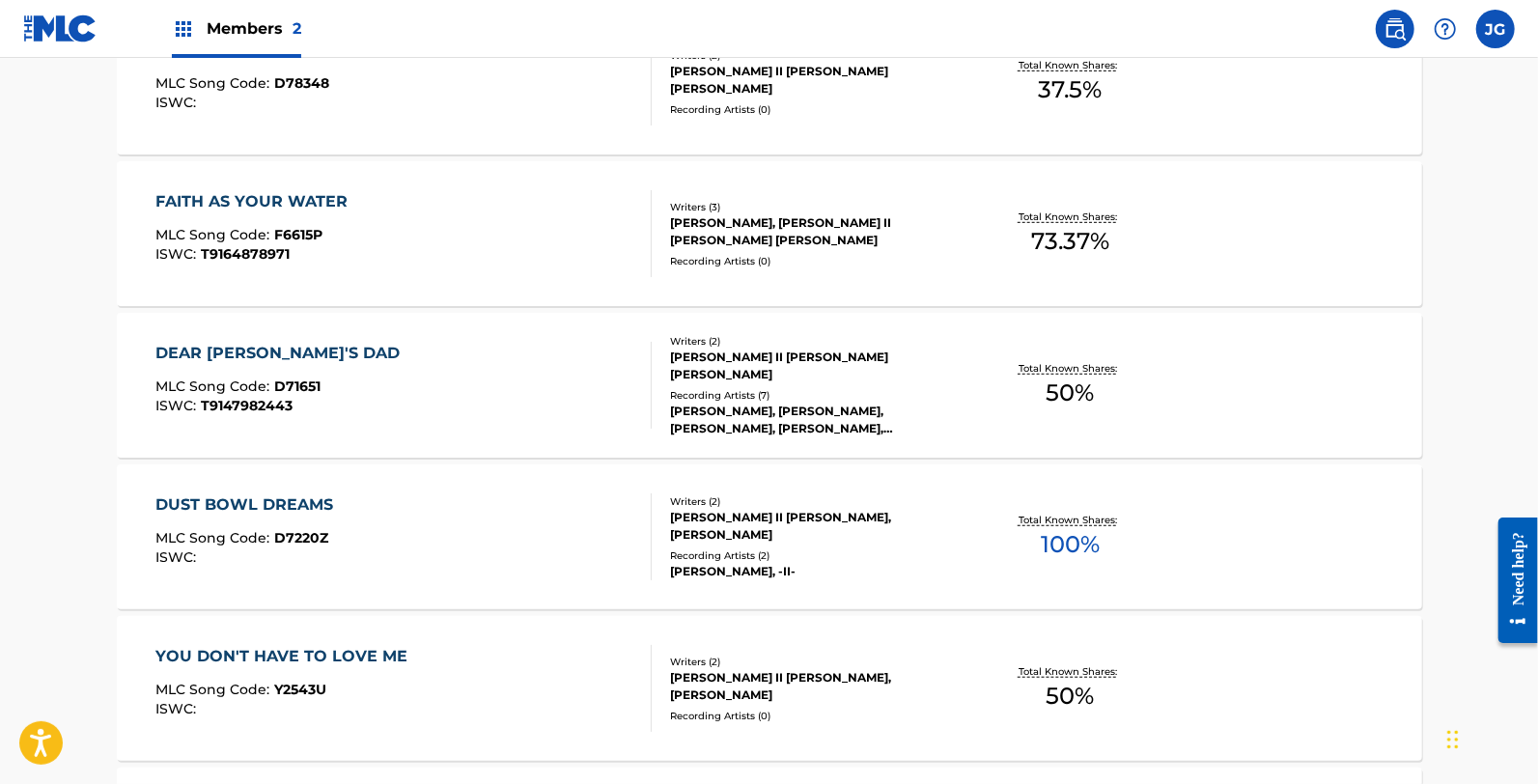
scroll to position [321, 0]
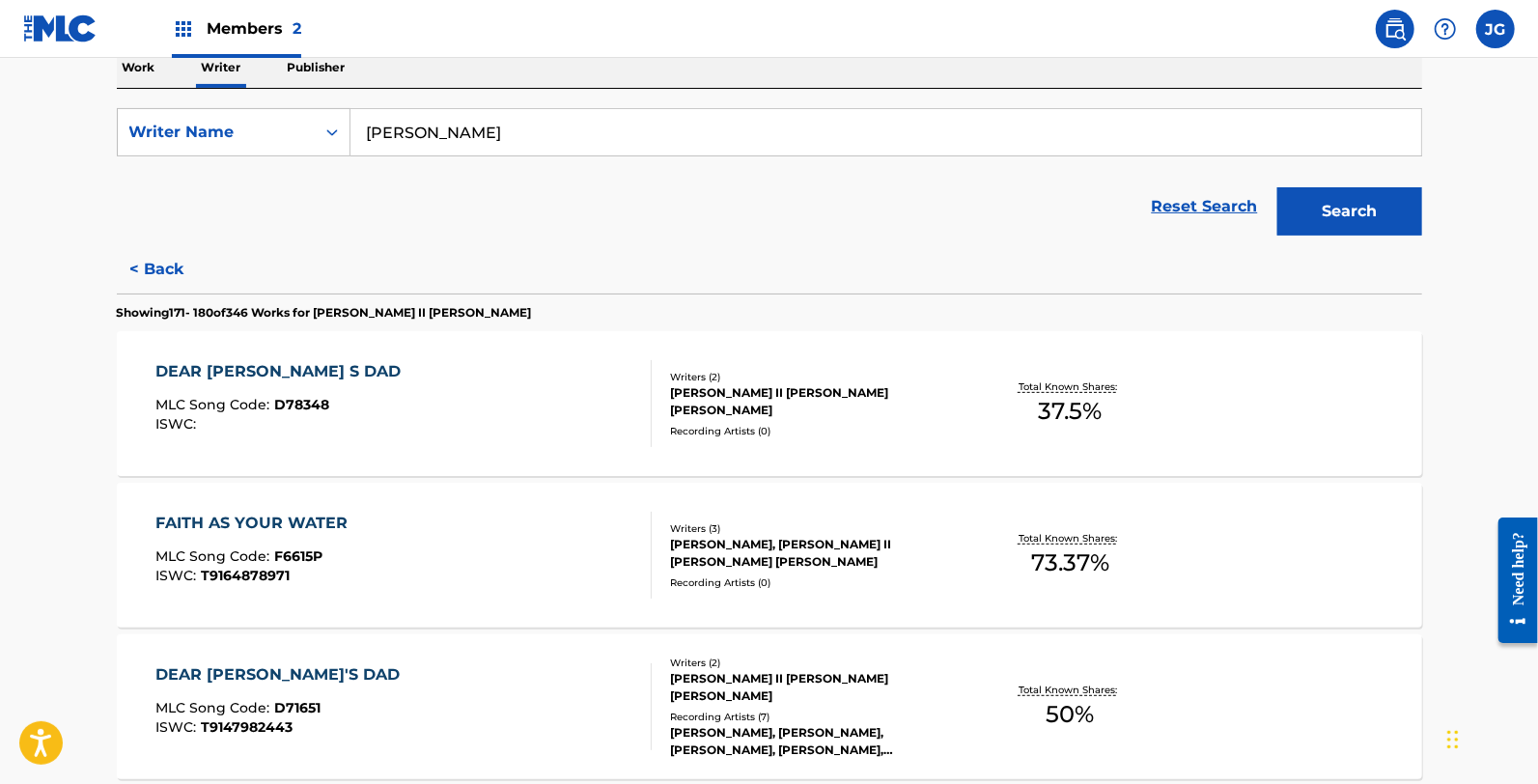
click at [435, 671] on div "DEAR DAVID'S DAD MLC Song Code : D71651 ISWC : T9147982443" at bounding box center [403, 707] width 496 height 87
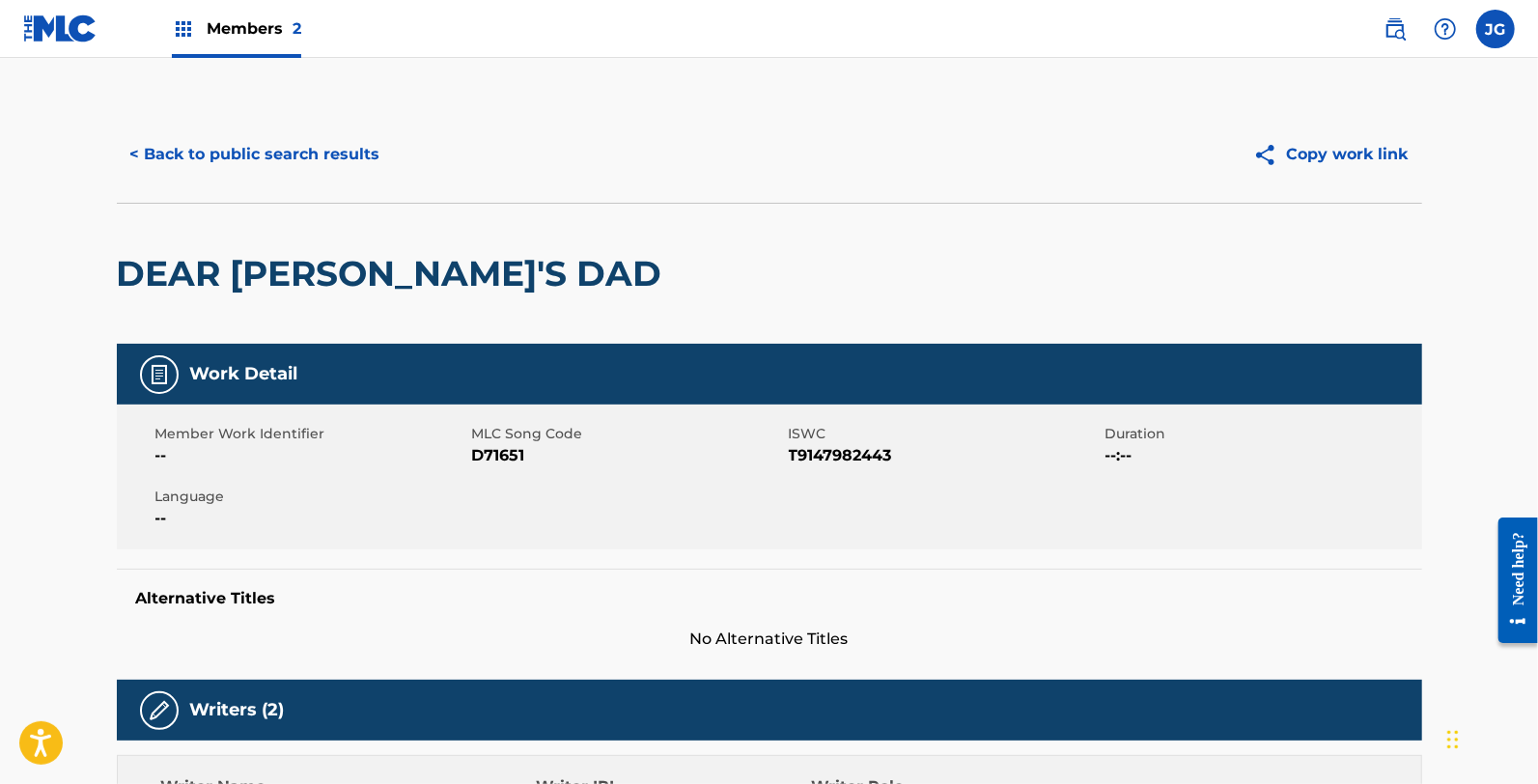
click at [476, 459] on span "D71651" at bounding box center [628, 456] width 311 height 23
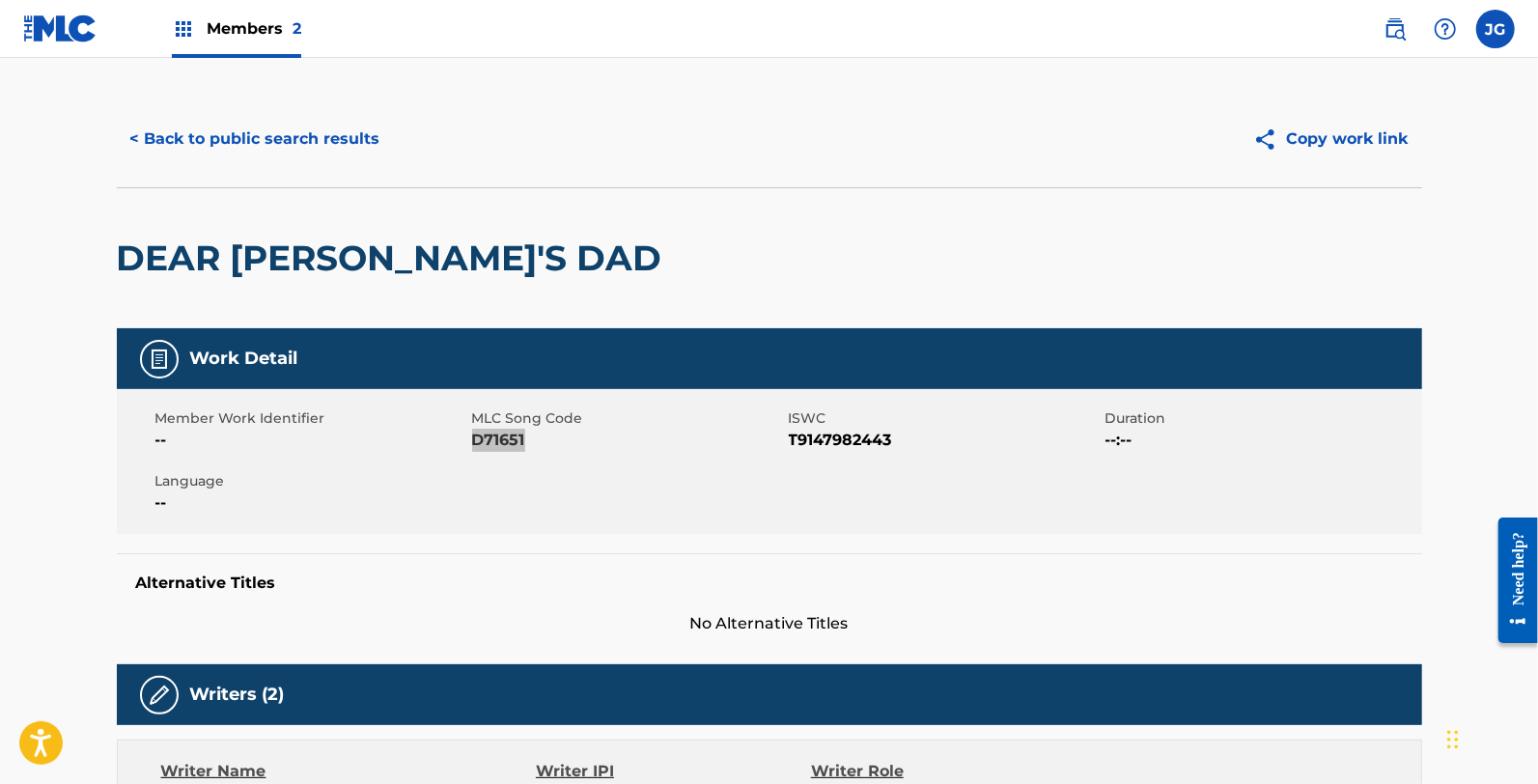
scroll to position [857, 0]
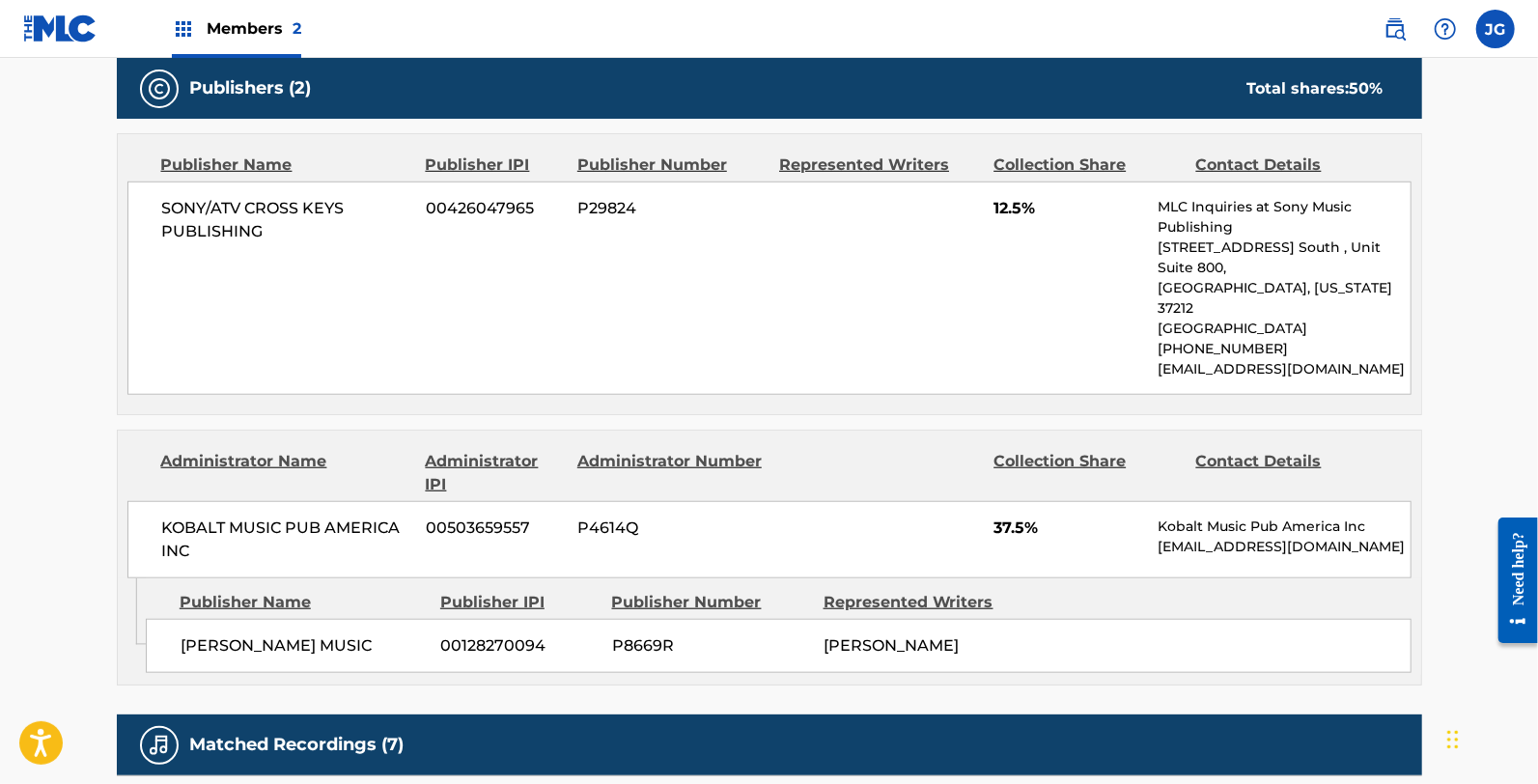
drag, startPoint x: 761, startPoint y: 514, endPoint x: 769, endPoint y: 536, distance: 23.4
click at [761, 514] on div "KOBALT MUSIC PUB AMERICA INC 00503659557 P4614Q 37.5% Kobalt Music Pub America …" at bounding box center [769, 539] width 1284 height 78
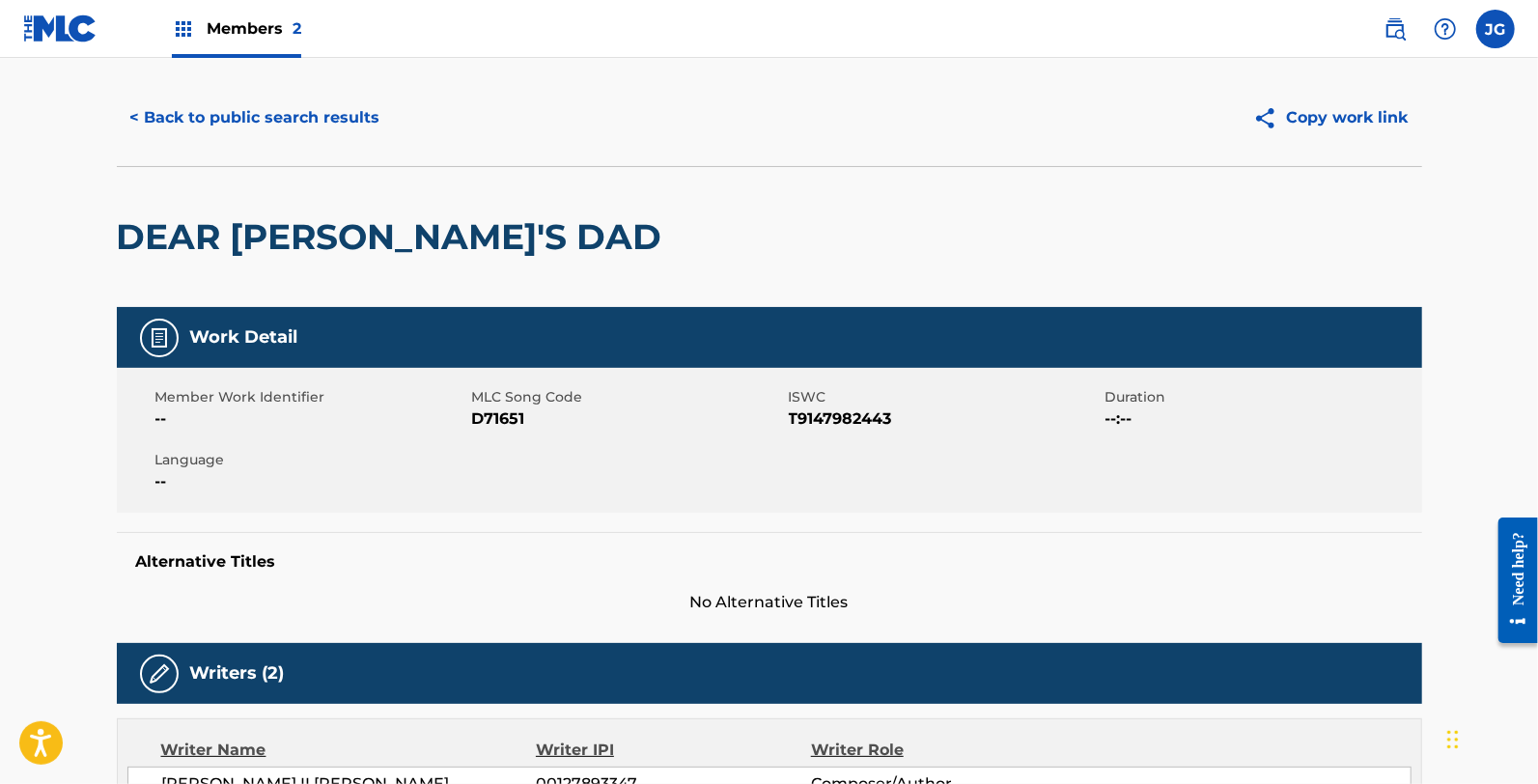
scroll to position [0, 0]
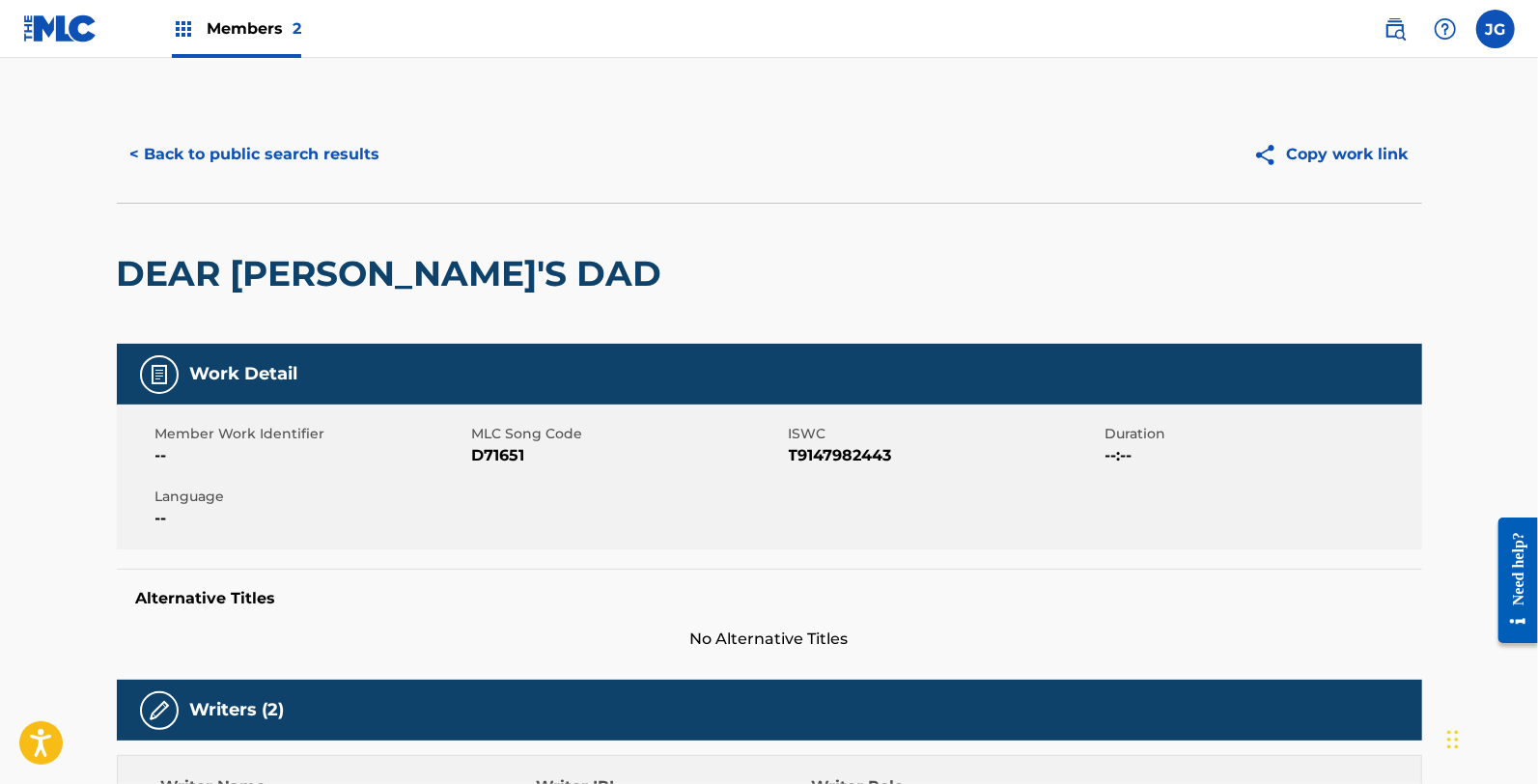
click at [255, 127] on div "< Back to public search results Copy work link" at bounding box center [769, 153] width 1305 height 96
click at [319, 177] on button "< Back to public search results" at bounding box center [255, 154] width 278 height 49
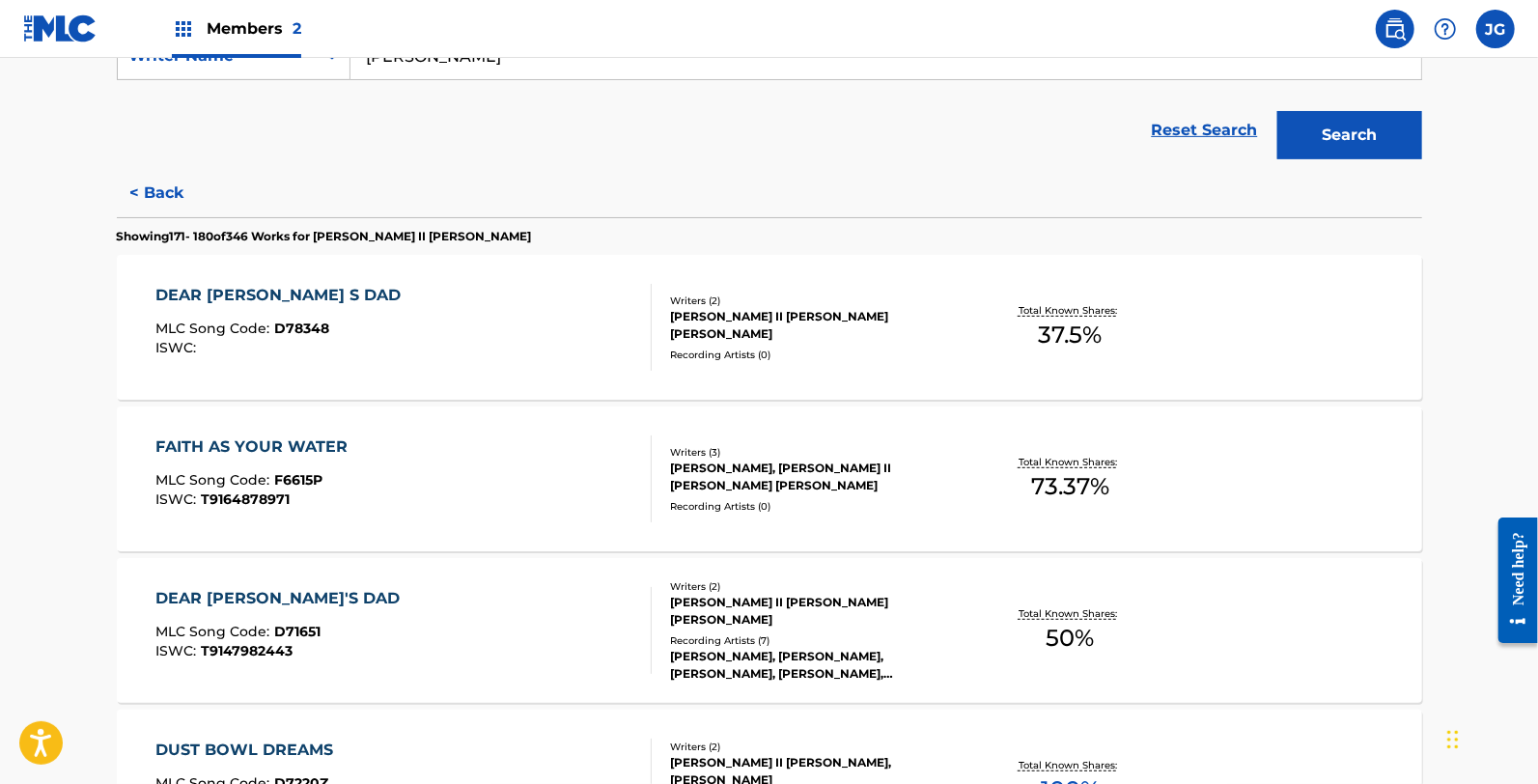
scroll to position [429, 0]
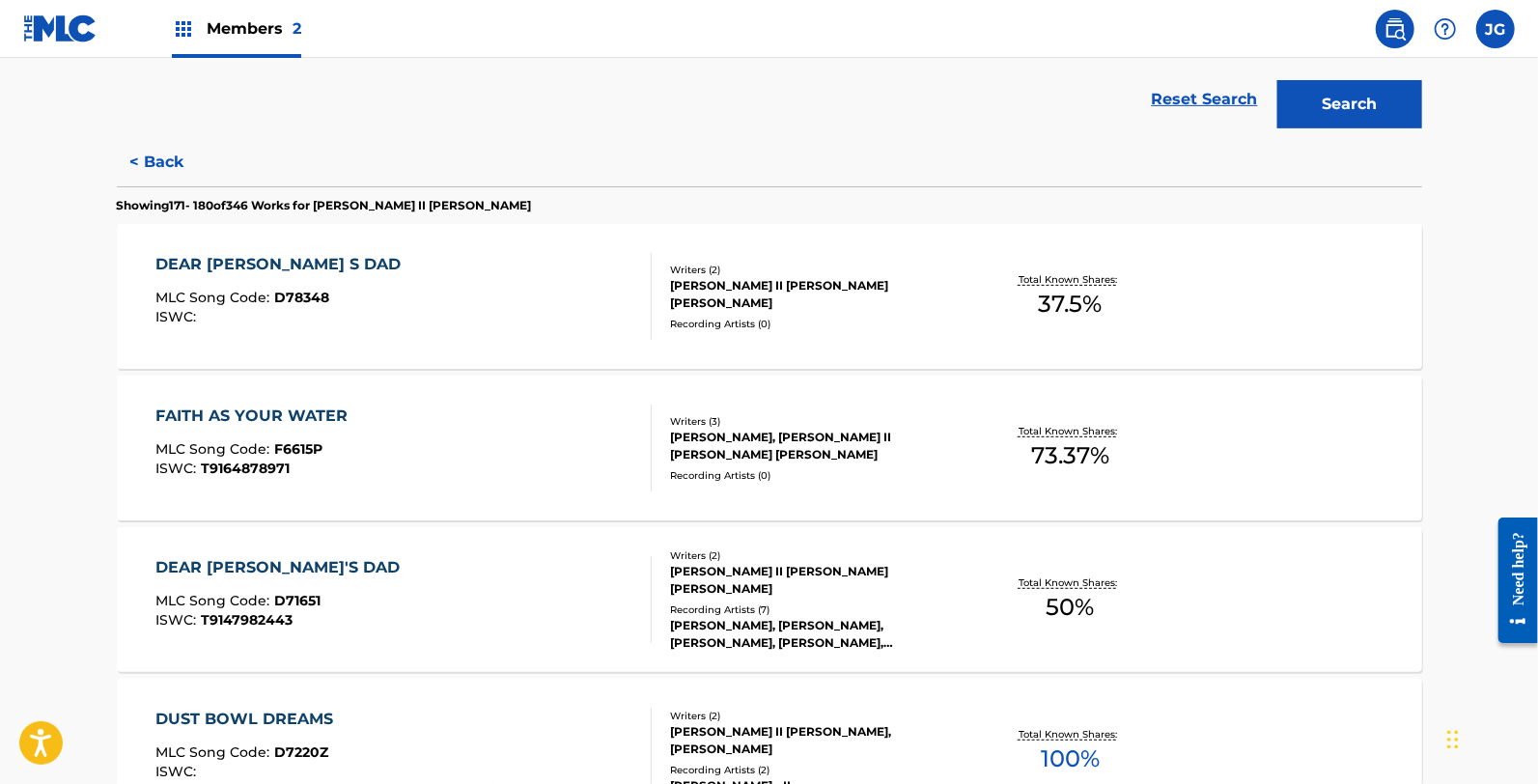
click at [289, 479] on div "FAITH AS YOUR WATER MLC Song Code : F6615P ISWC : T9164878971" at bounding box center [256, 448] width 202 height 87
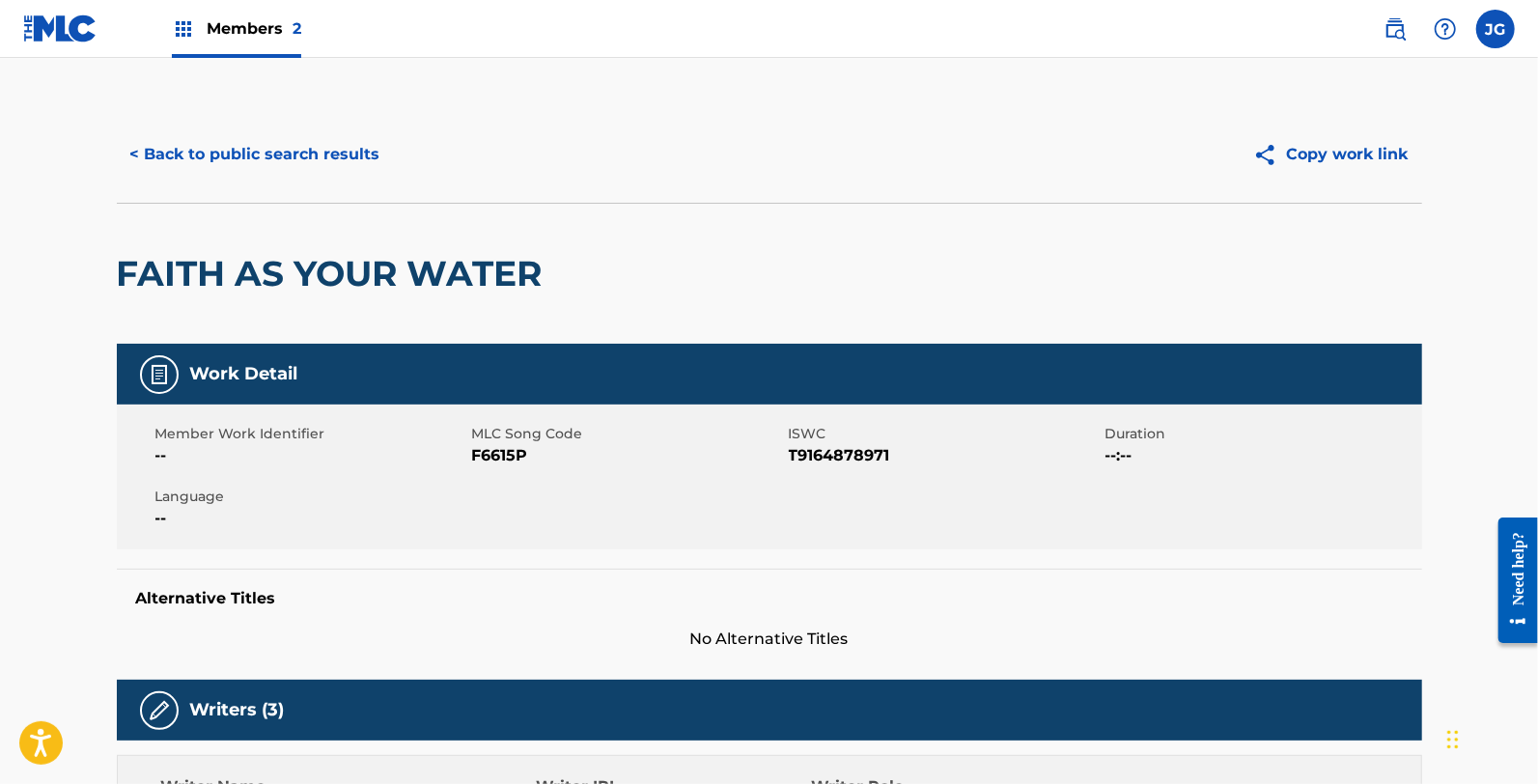
click at [480, 452] on span "F6615P" at bounding box center [628, 456] width 311 height 23
click at [498, 405] on div "Member Work Identifier -- MLC Song Code F6615P ISWC T9164878971 Duration --:-- …" at bounding box center [769, 476] width 1305 height 145
click at [503, 458] on span "F6615P" at bounding box center [628, 456] width 311 height 23
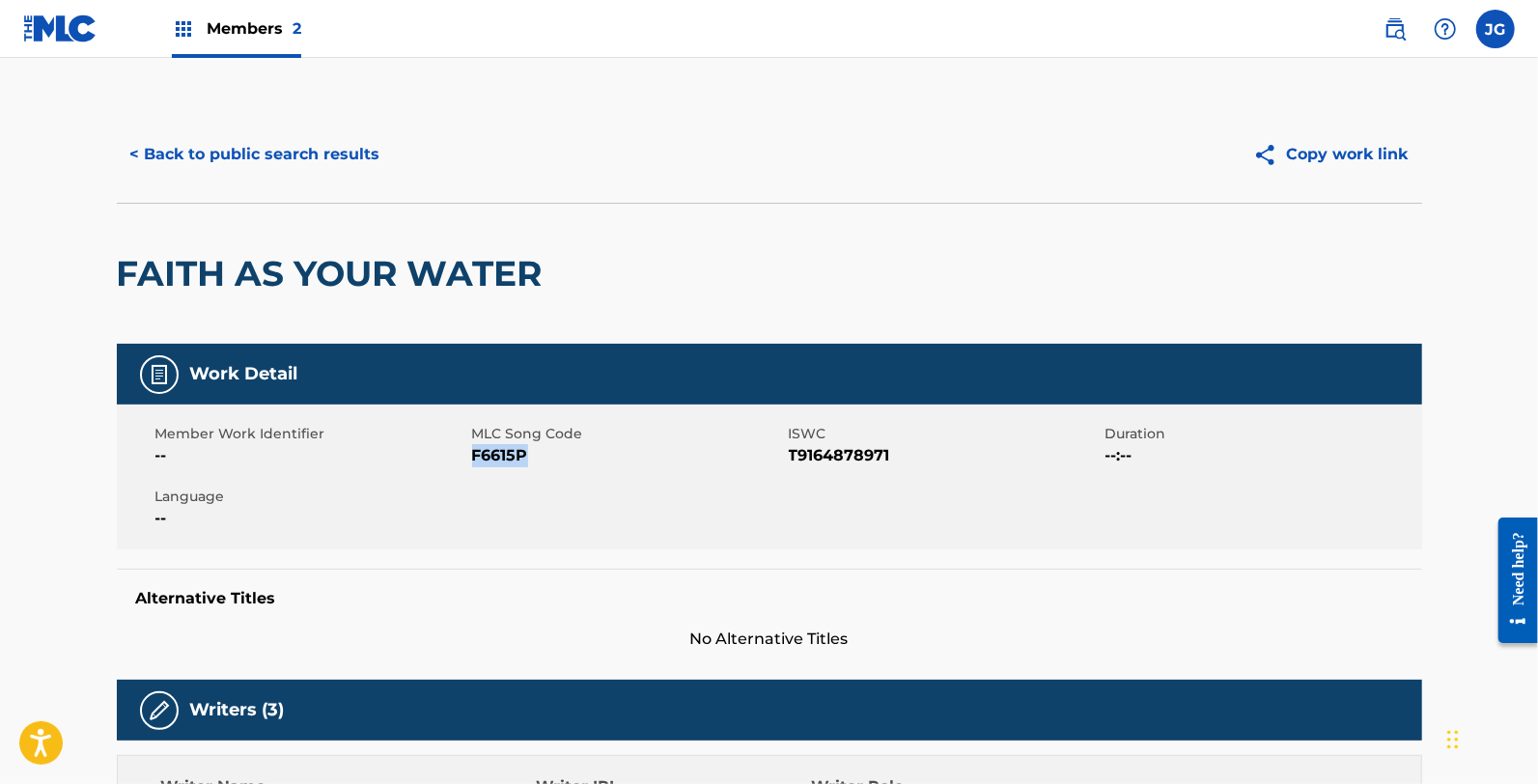
click at [162, 164] on button "< Back to public search results" at bounding box center [255, 154] width 278 height 49
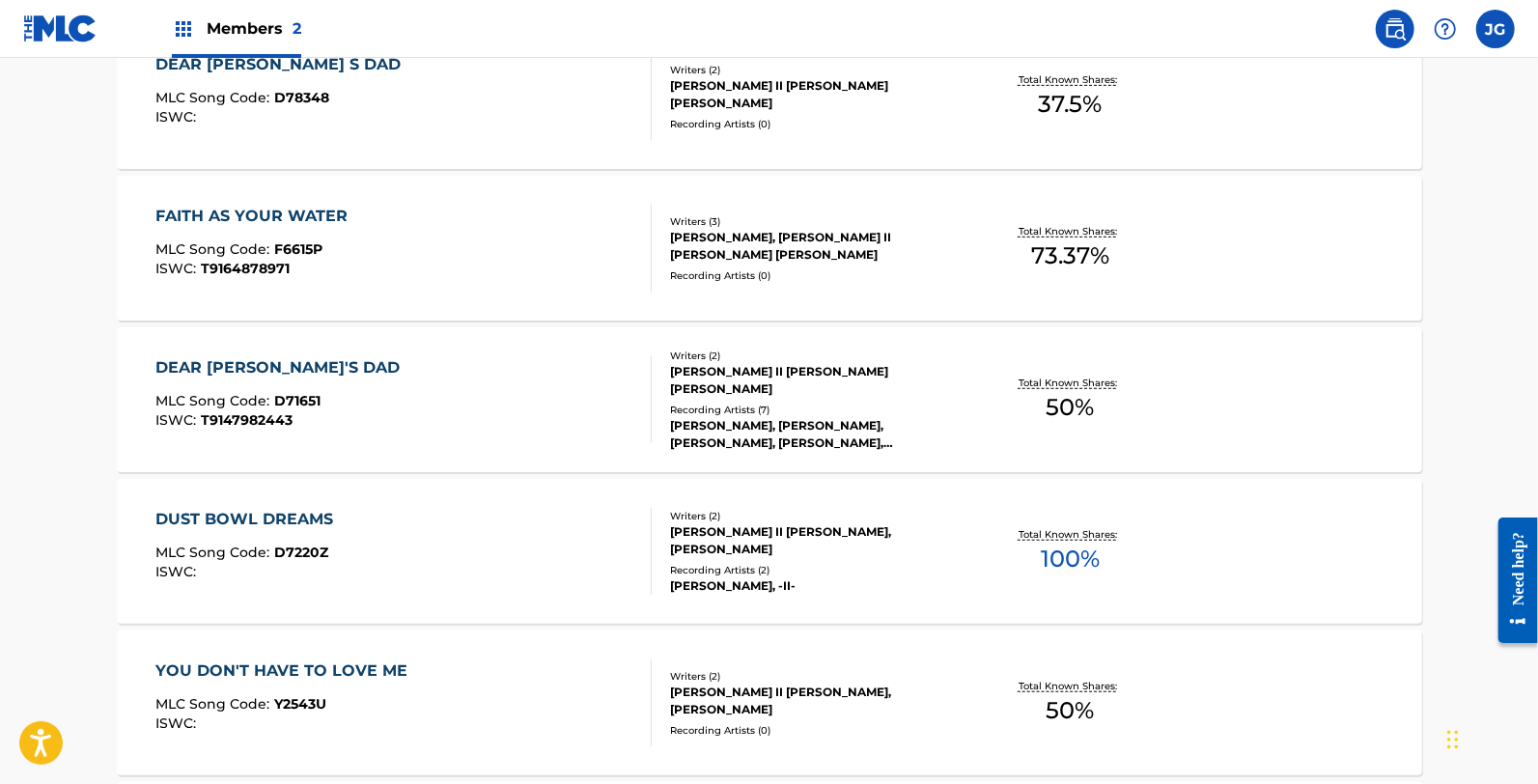
scroll to position [643, 0]
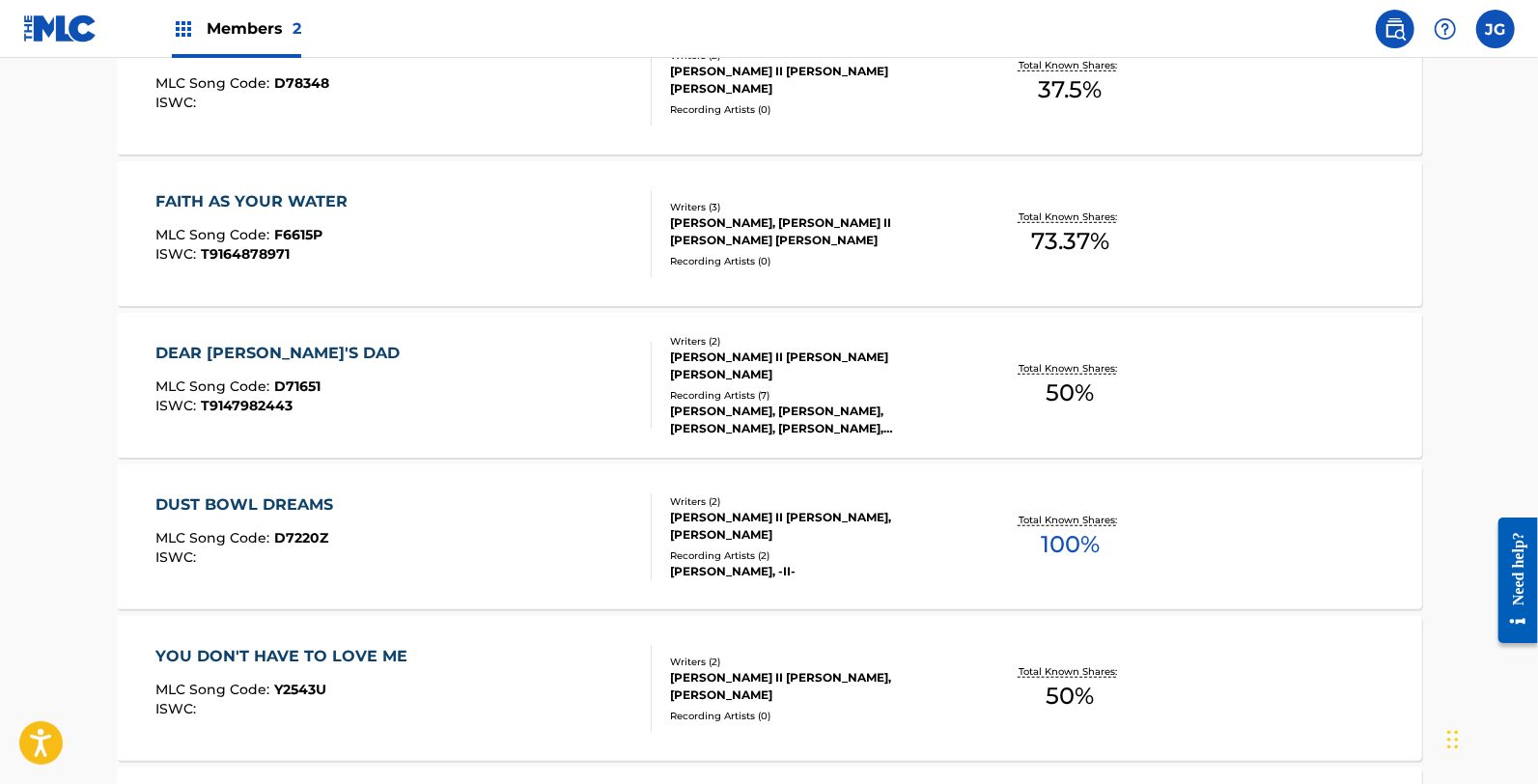
click at [401, 504] on div "DUST BOWL DREAMS MLC Song Code : D7220Z ISWC :" at bounding box center [403, 537] width 496 height 87
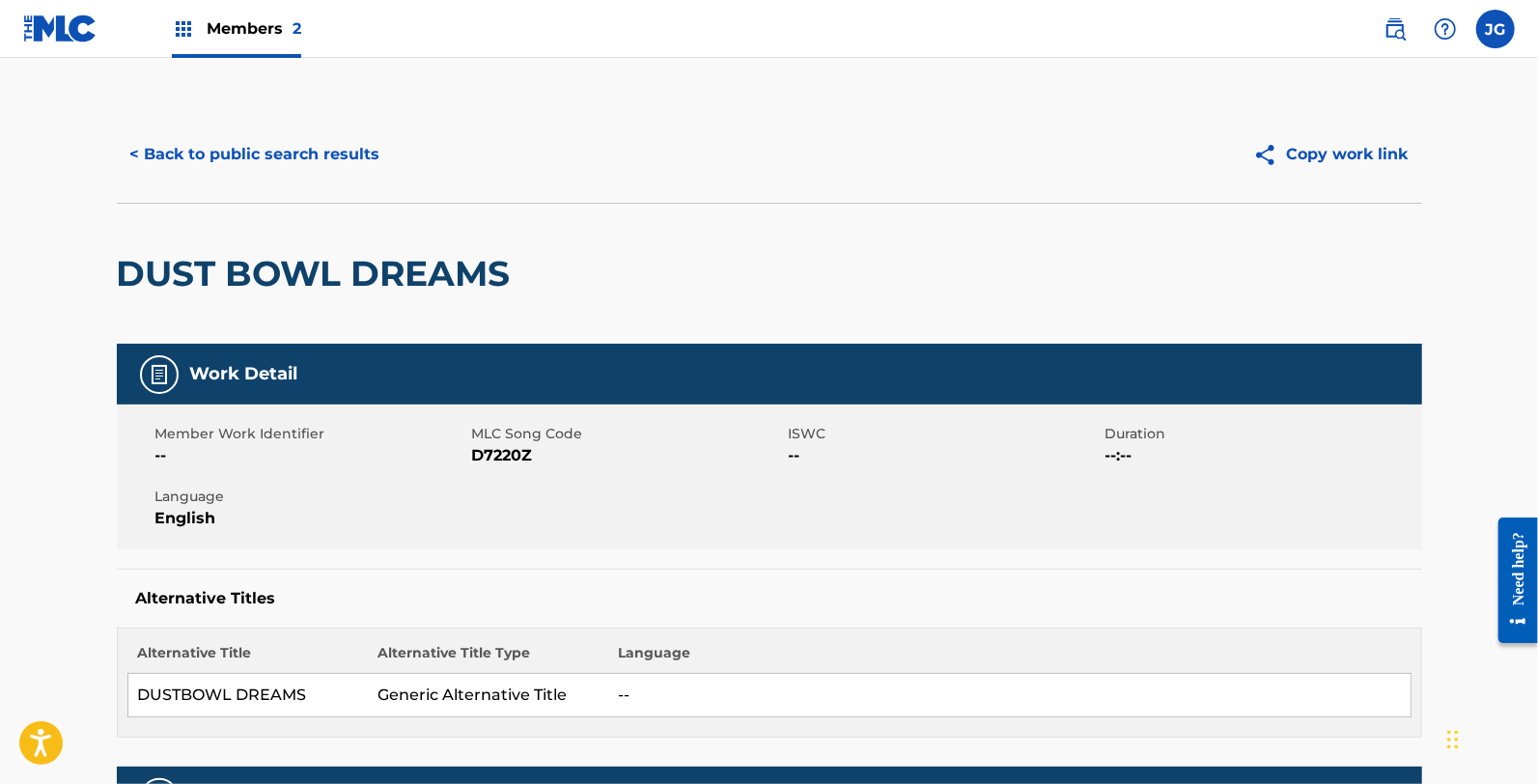
click at [499, 451] on span "D7220Z" at bounding box center [628, 456] width 311 height 23
click at [271, 132] on button "< Back to public search results" at bounding box center [255, 154] width 278 height 49
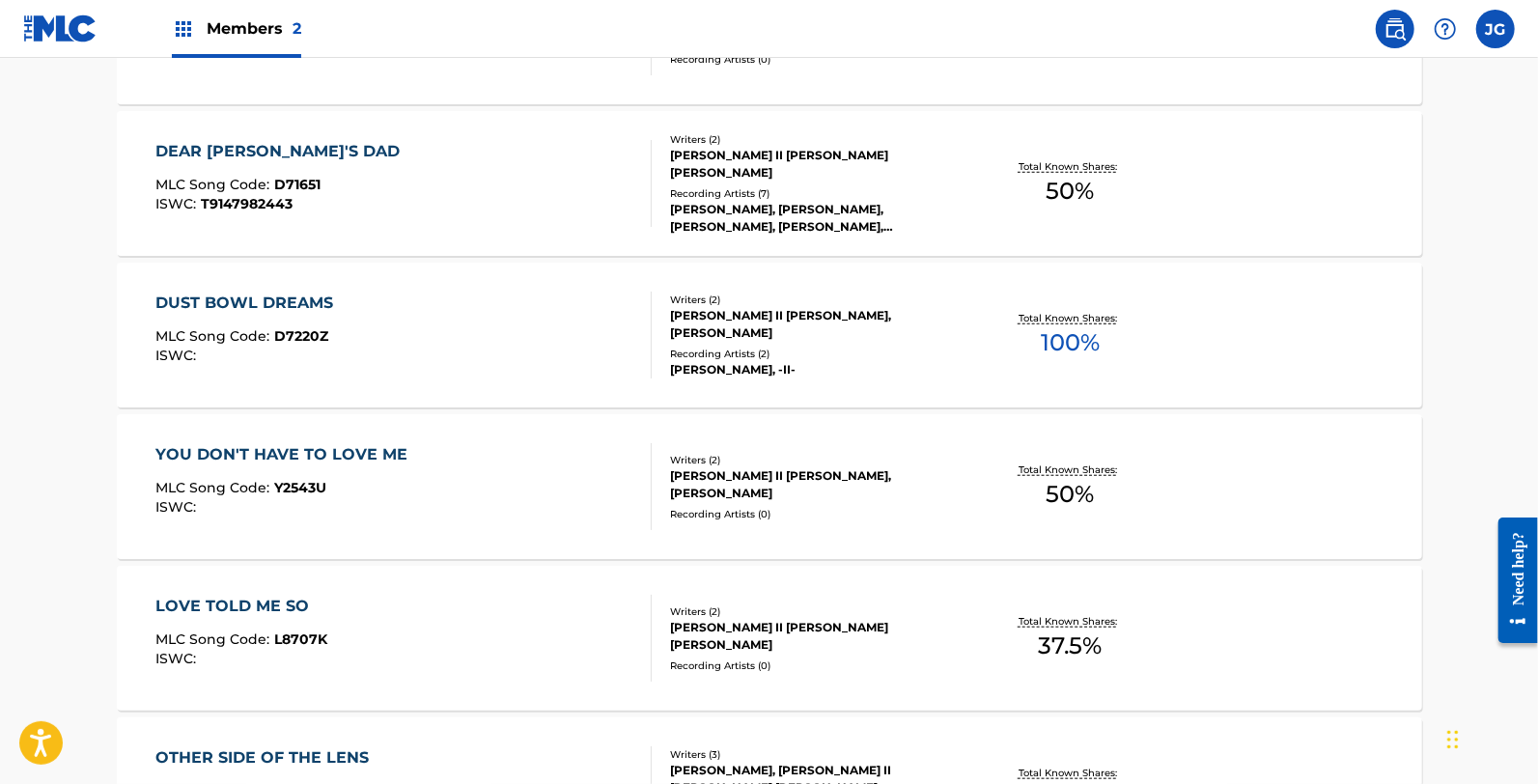
scroll to position [965, 0]
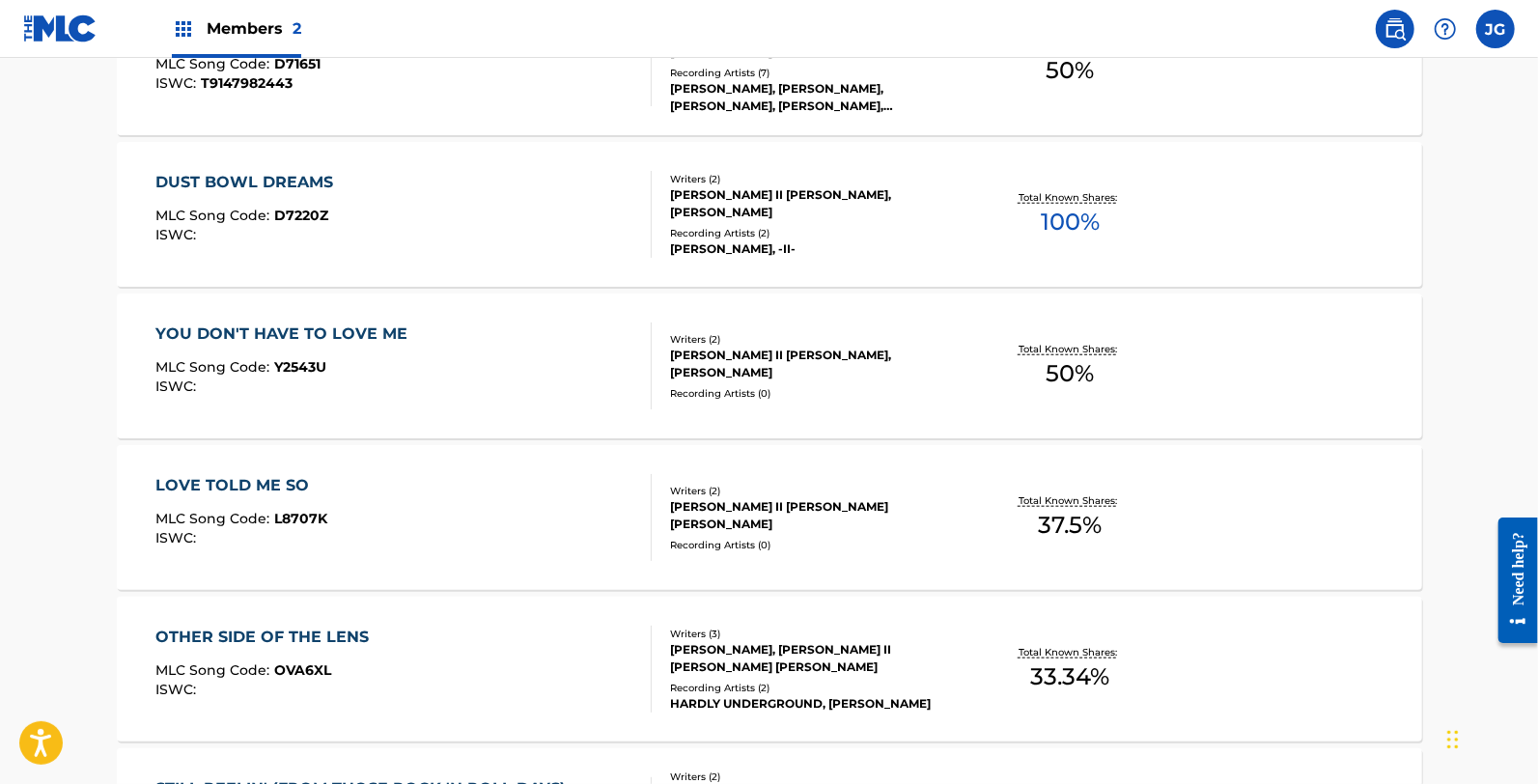
click at [544, 389] on div "YOU DON'T HAVE TO LOVE ME MLC Song Code : Y2543U ISWC :" at bounding box center [403, 366] width 496 height 87
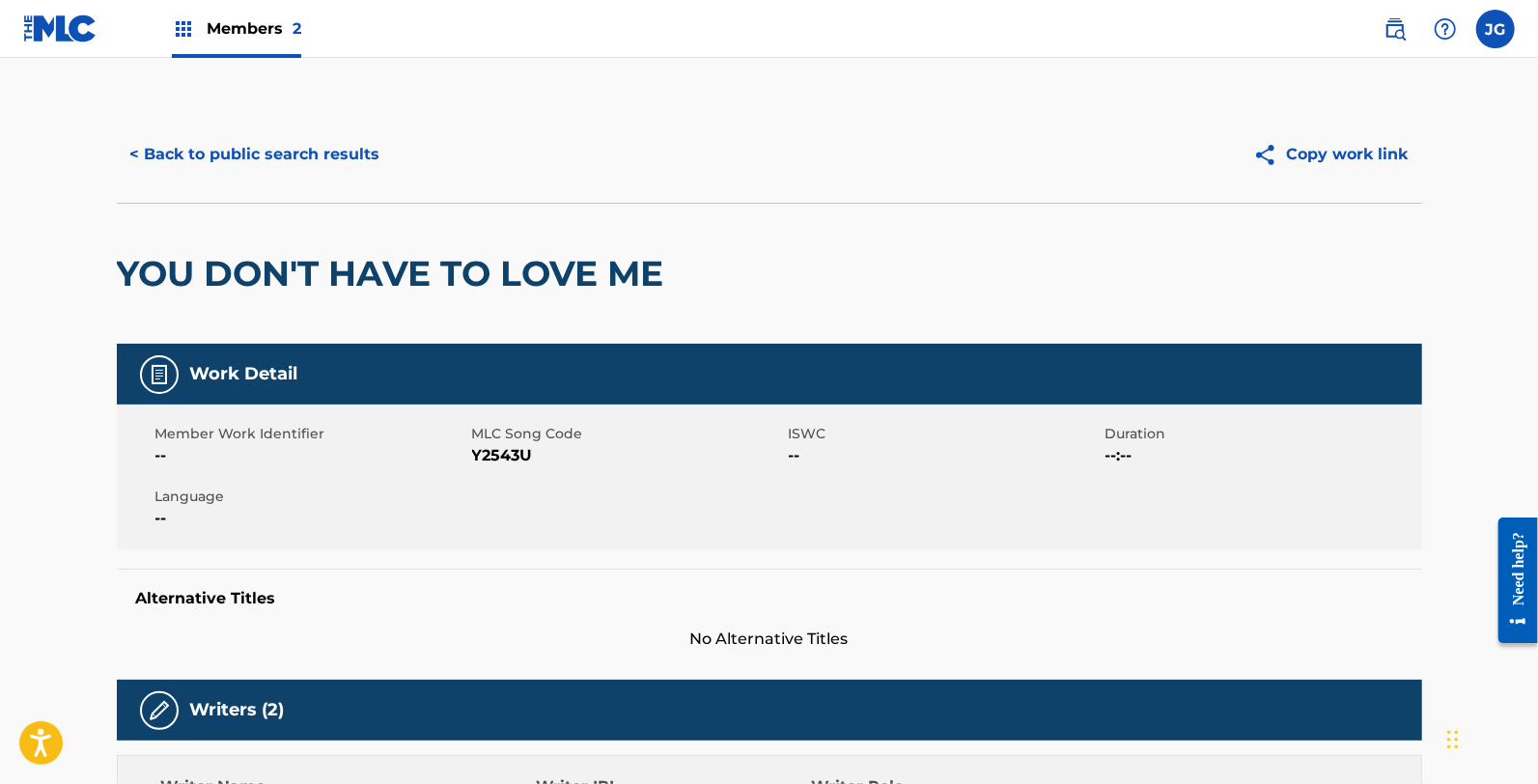
click at [509, 460] on span "Y2543U" at bounding box center [628, 456] width 311 height 23
click at [176, 186] on div "< Back to public search results Copy work link" at bounding box center [769, 153] width 1305 height 96
click at [180, 174] on button "< Back to public search results" at bounding box center [255, 154] width 278 height 49
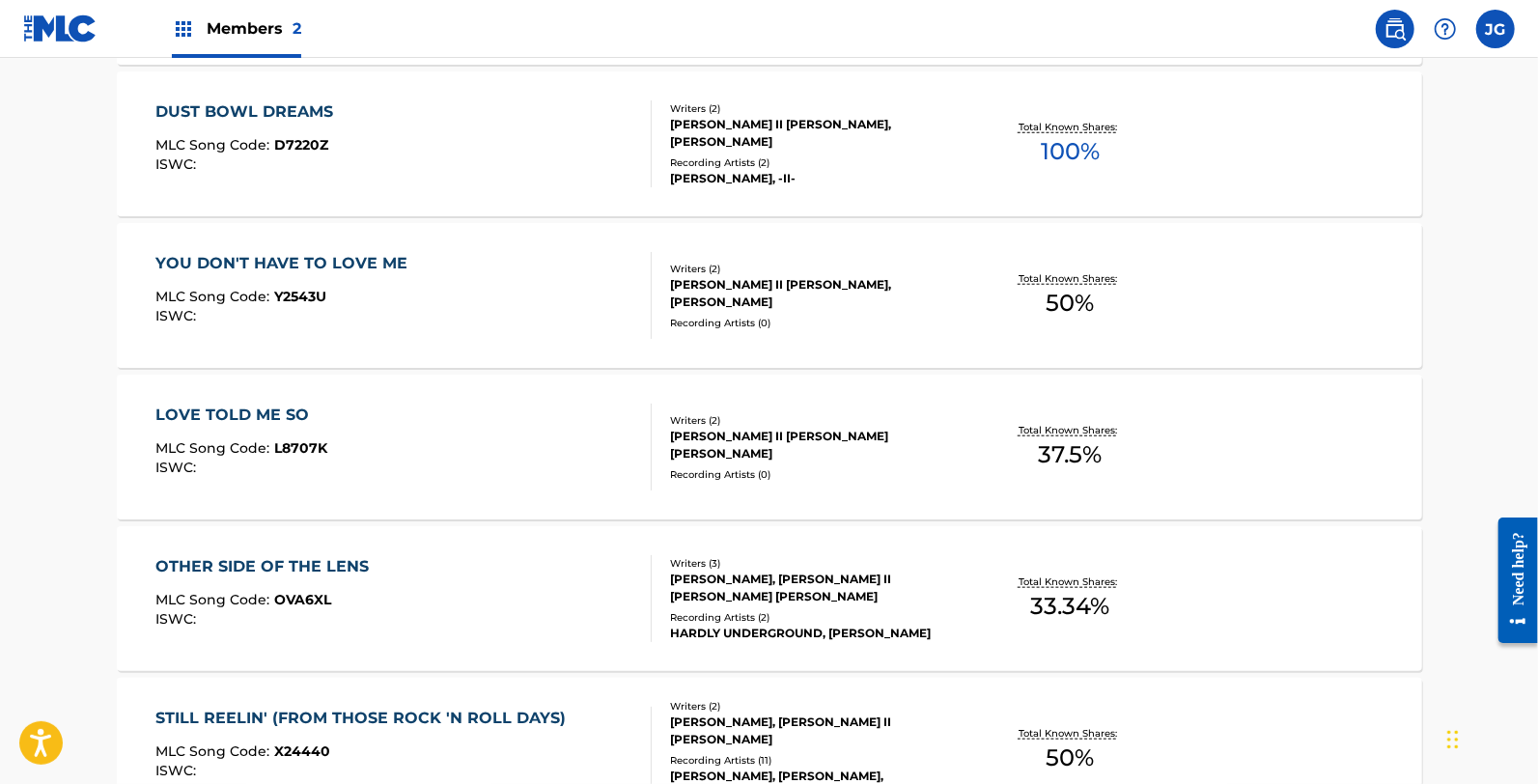
scroll to position [1072, 0]
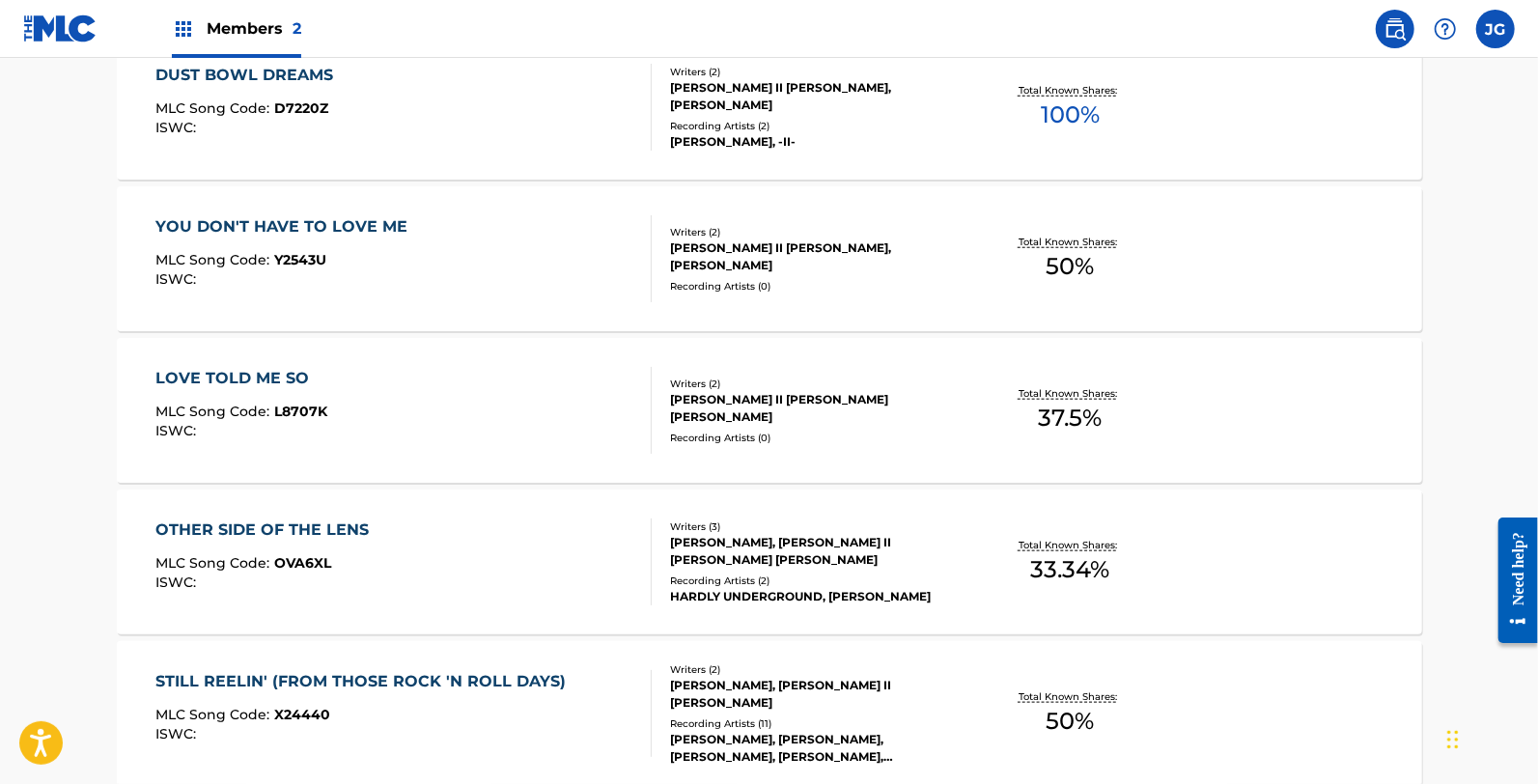
click at [367, 408] on div "LOVE TOLD ME SO MLC Song Code : L8707K ISWC :" at bounding box center [403, 410] width 496 height 87
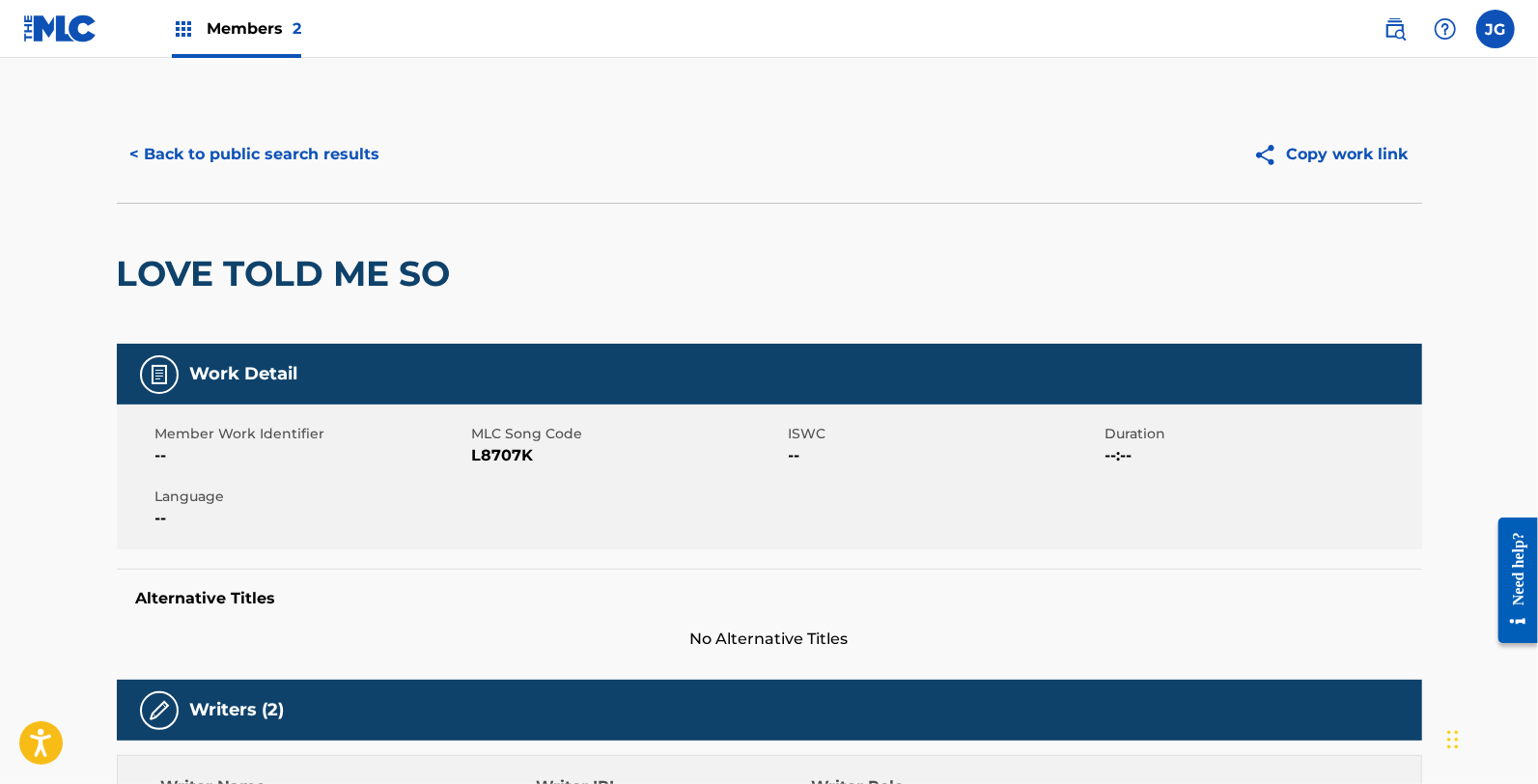
click at [502, 457] on span "L8707K" at bounding box center [628, 456] width 311 height 23
click at [206, 139] on button "< Back to public search results" at bounding box center [255, 154] width 278 height 49
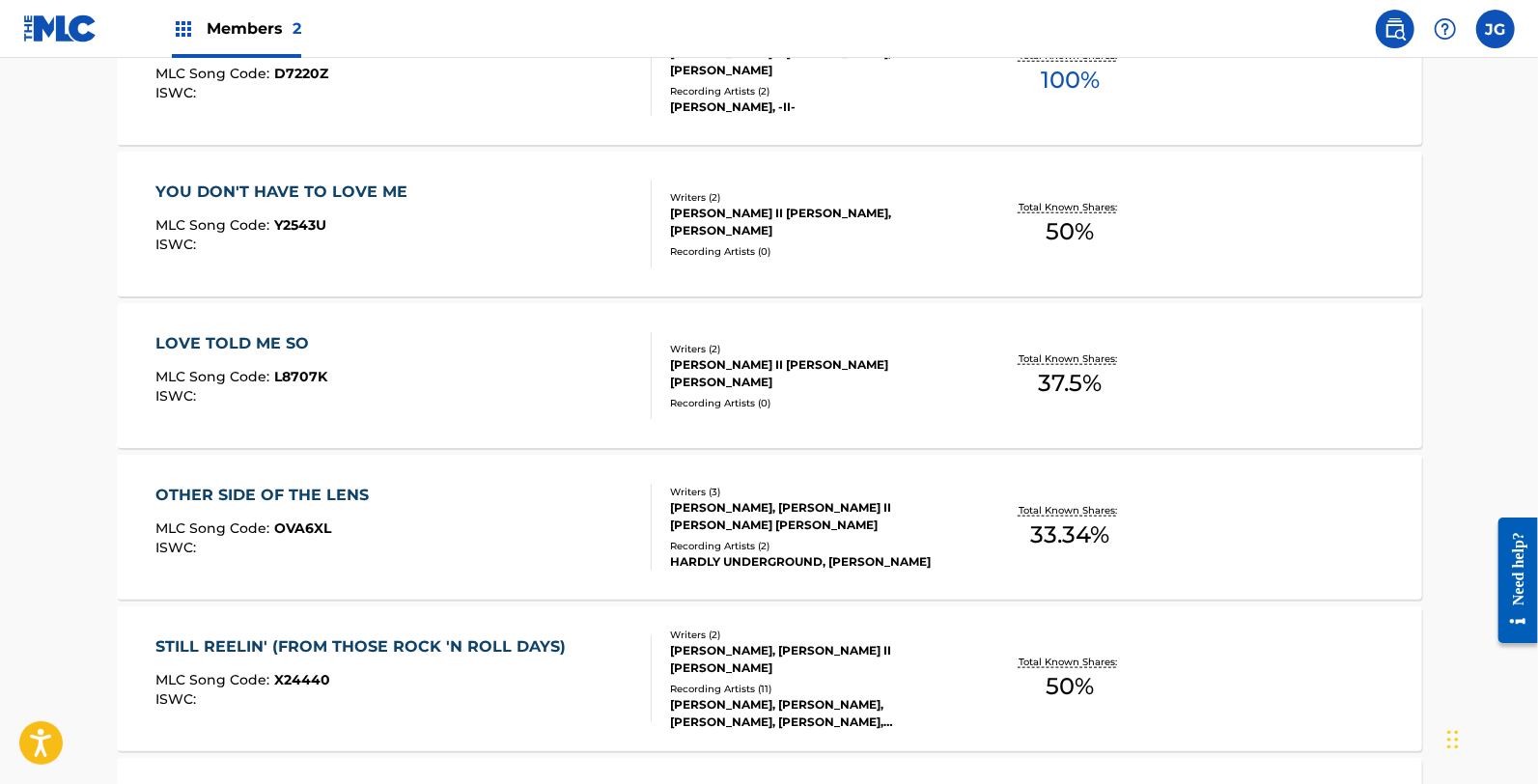
scroll to position [1180, 0]
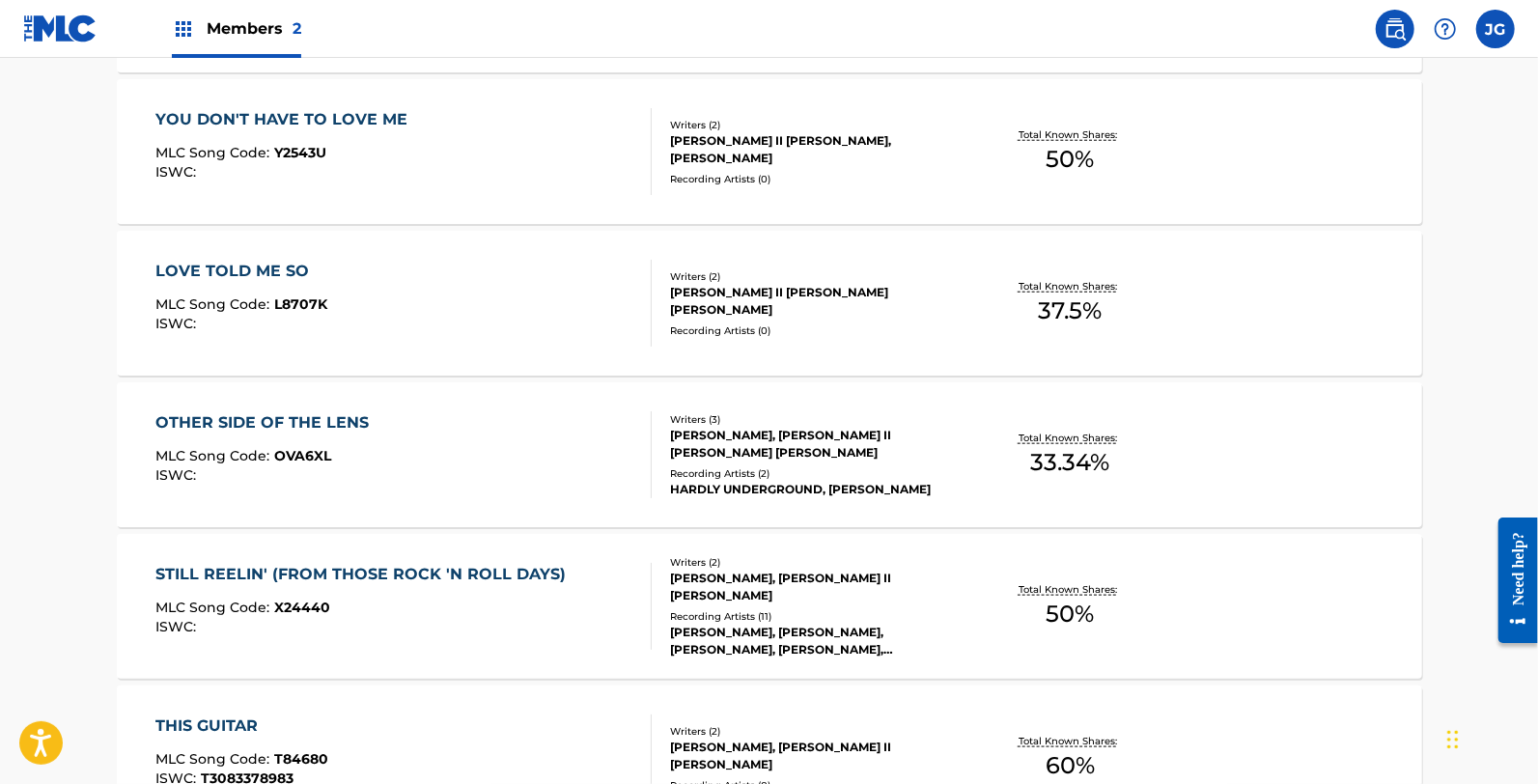
click at [361, 454] on div "MLC Song Code : OVA6XL" at bounding box center [267, 459] width 223 height 19
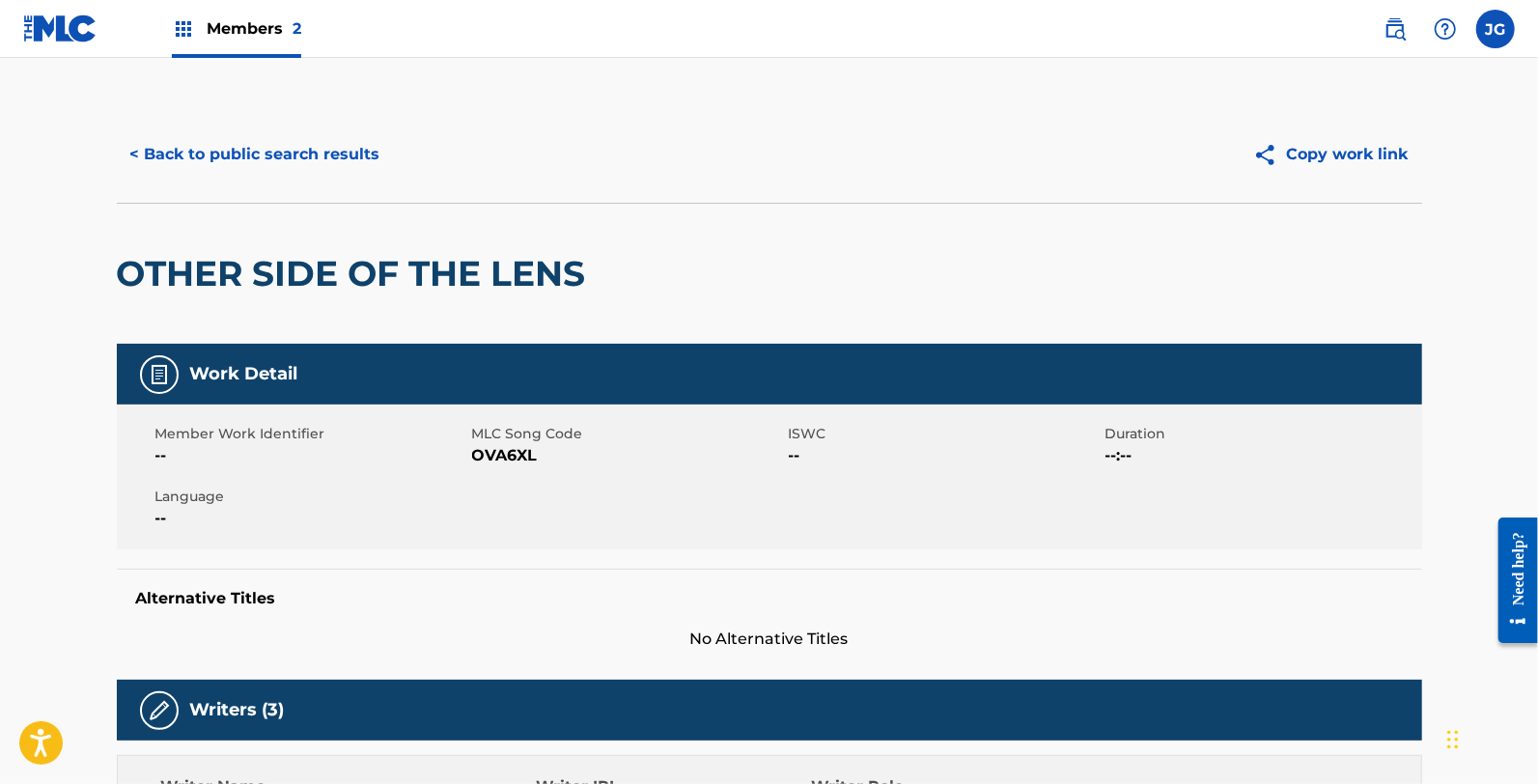
click at [485, 466] on span "OVA6XL" at bounding box center [628, 456] width 311 height 23
click at [486, 459] on span "OVA6XL" at bounding box center [628, 456] width 311 height 23
click at [768, 494] on div "Member Work Identifier -- MLC Song Code OVA6XL ISWC -- Duration --:-- Language …" at bounding box center [769, 476] width 1305 height 145
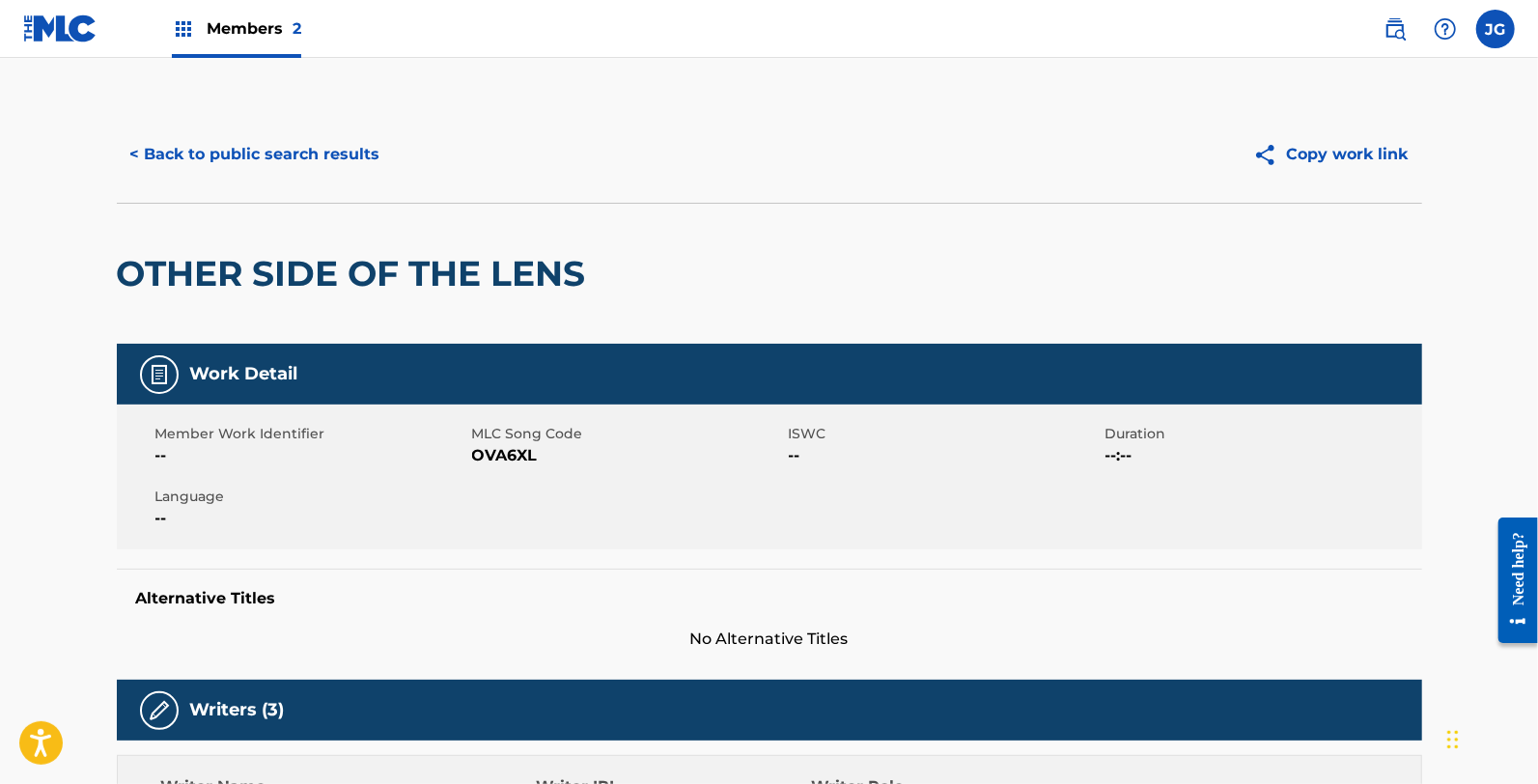
click at [521, 458] on span "OVA6XL" at bounding box center [628, 456] width 311 height 23
click at [519, 458] on span "OVA6XL" at bounding box center [628, 456] width 311 height 23
click at [312, 186] on div "< Back to public search results Copy work link" at bounding box center [769, 153] width 1305 height 96
click at [319, 167] on button "< Back to public search results" at bounding box center [255, 154] width 278 height 49
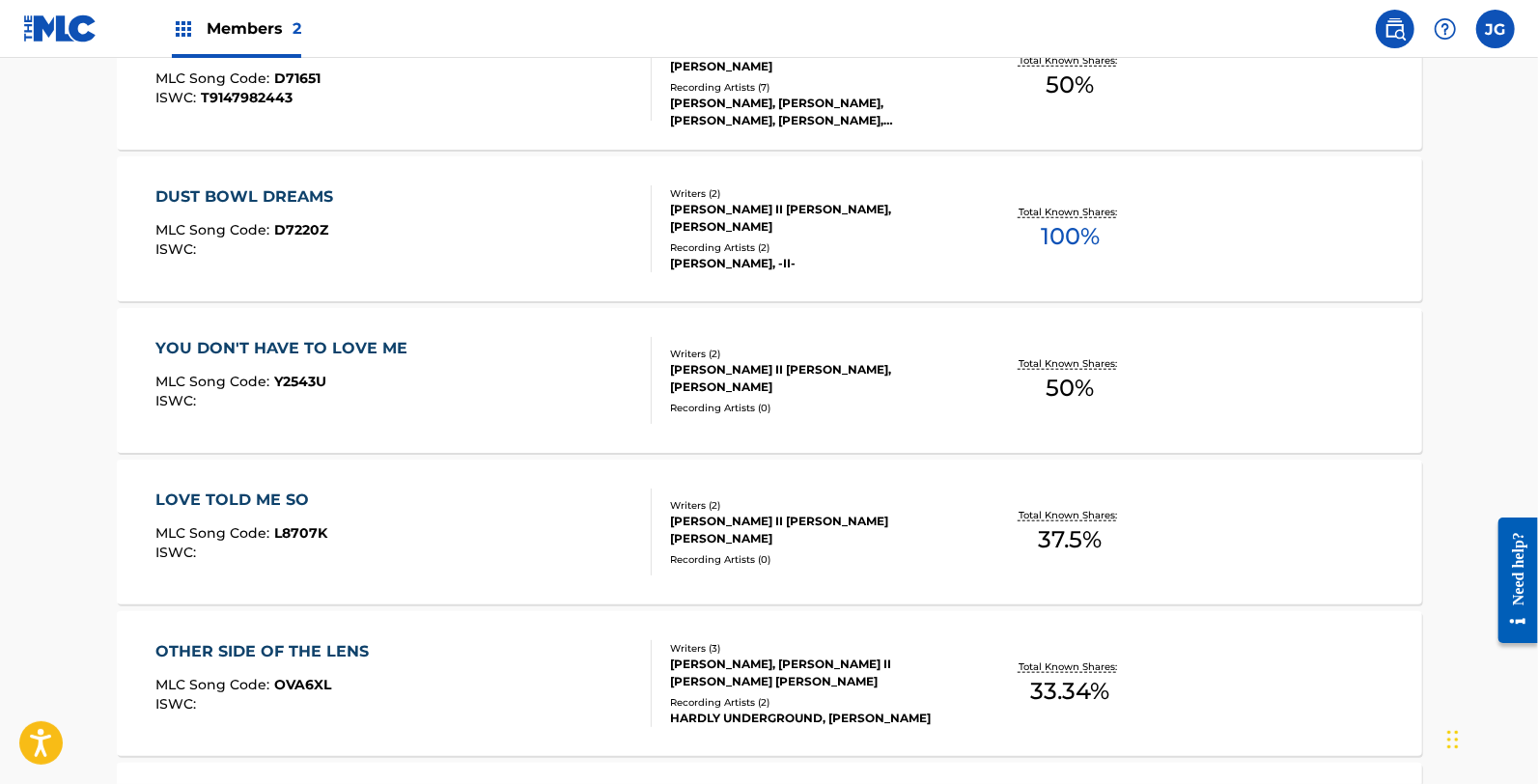
scroll to position [1180, 0]
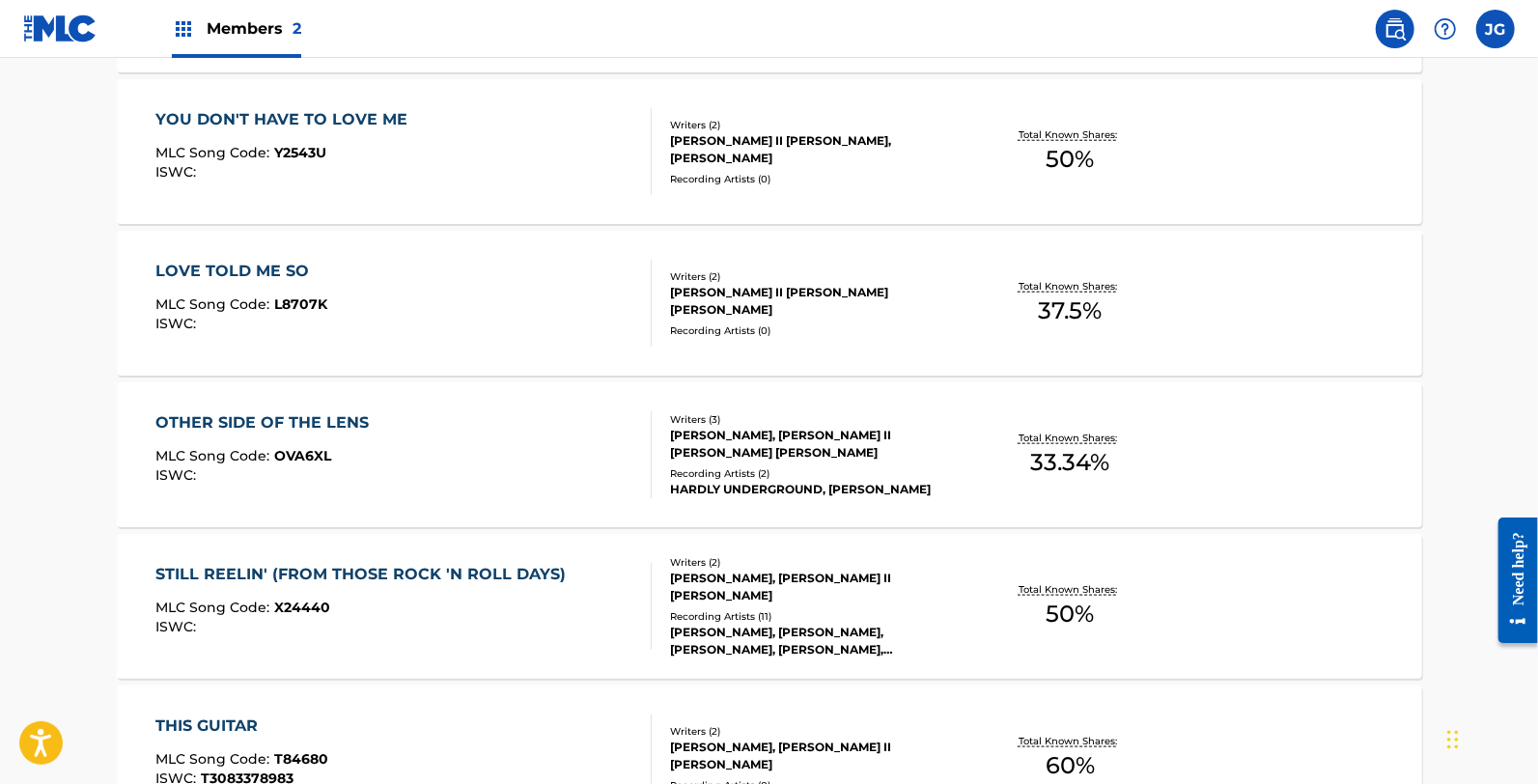
click at [440, 586] on div "STILL REELIN' (FROM THOSE ROCK 'N ROLL DAYS) MLC Song Code : X24440 ISWC :" at bounding box center [365, 606] width 420 height 87
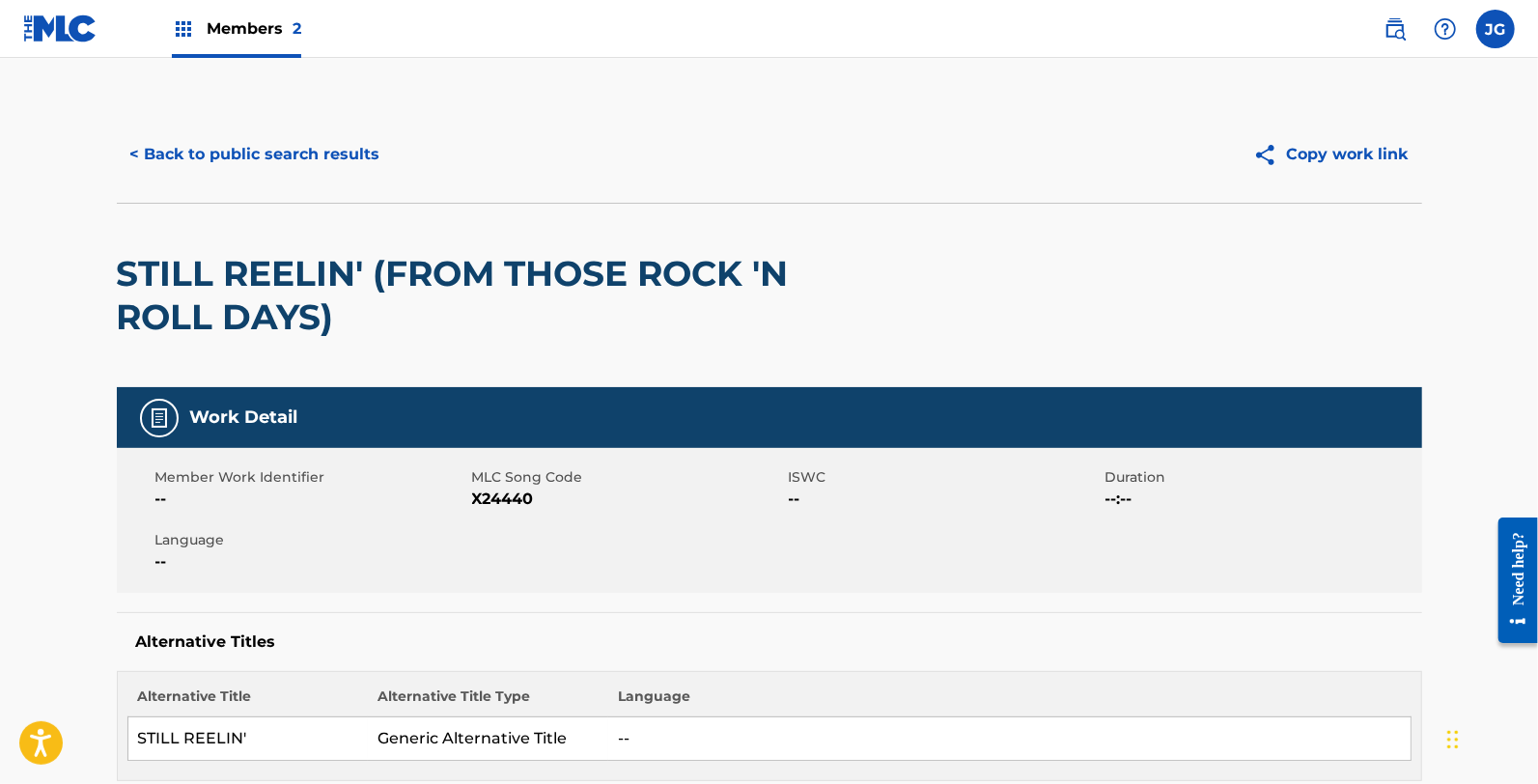
click at [512, 499] on span "X24440" at bounding box center [628, 499] width 311 height 23
click at [246, 168] on button "< Back to public search results" at bounding box center [255, 154] width 278 height 49
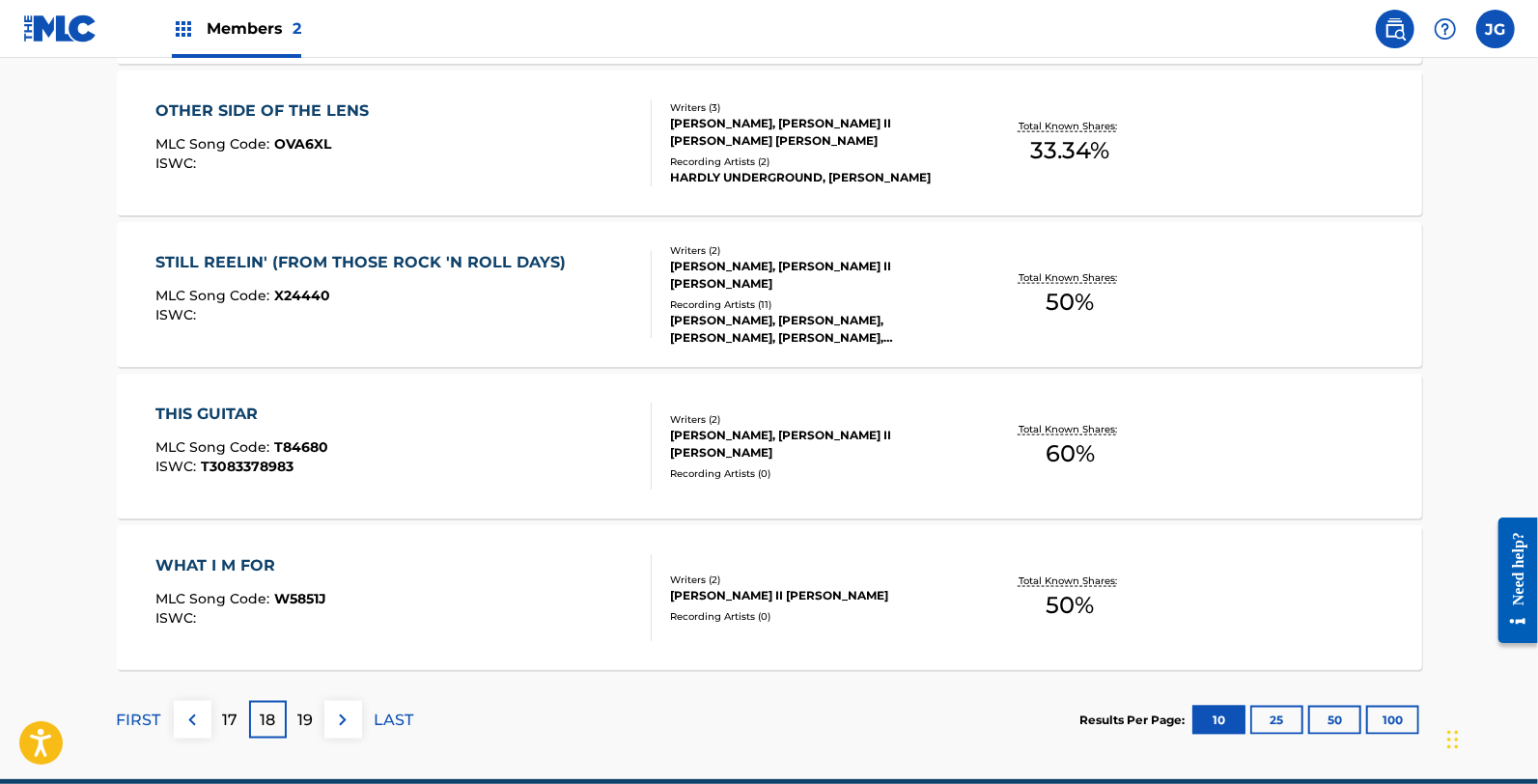
scroll to position [1579, 0]
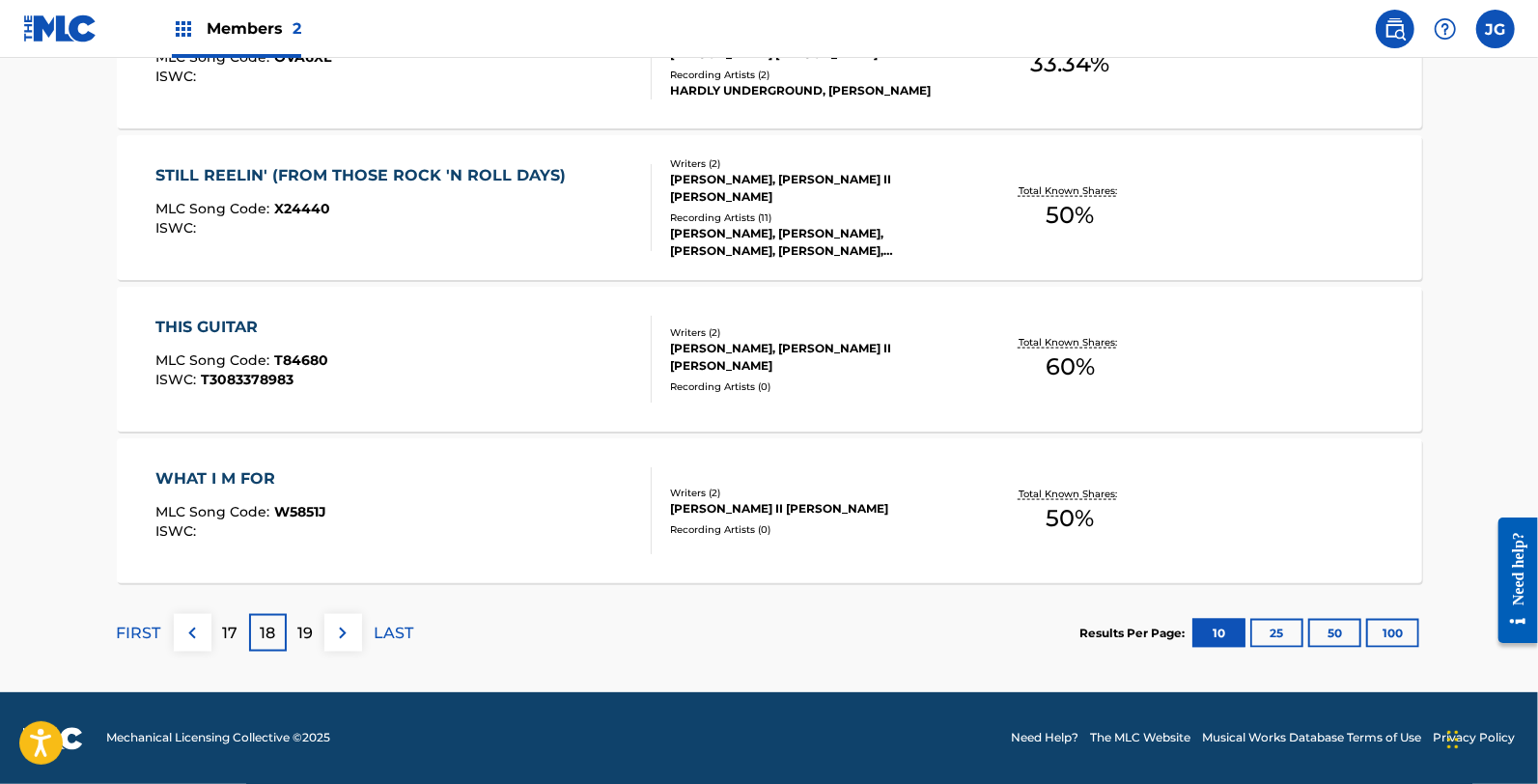
click at [403, 365] on div "THIS GUITAR MLC Song Code : T84680 ISWC : T3083378983" at bounding box center [403, 359] width 496 height 87
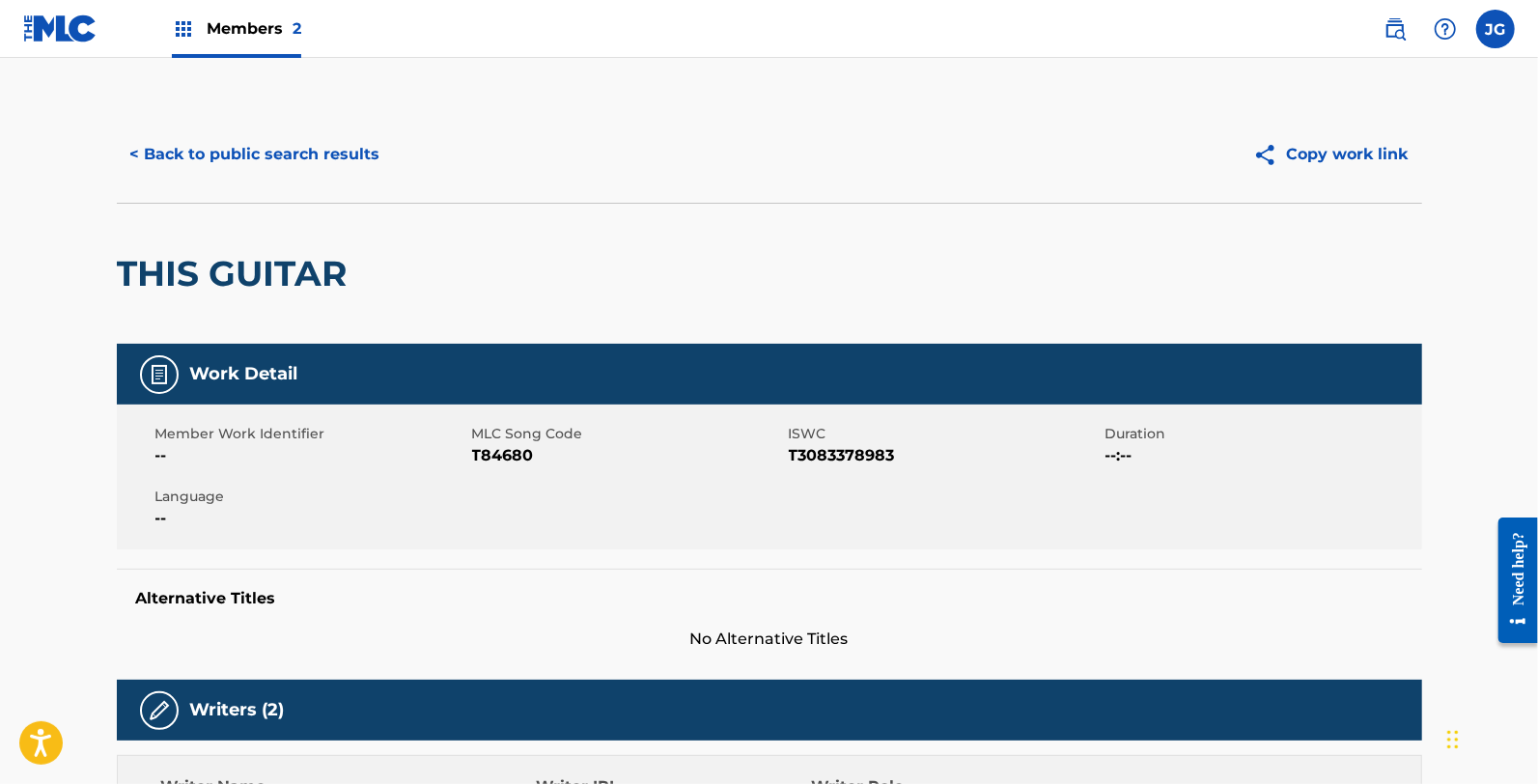
click at [511, 454] on span "T84680" at bounding box center [628, 456] width 311 height 23
click at [304, 166] on button "< Back to public search results" at bounding box center [255, 154] width 278 height 49
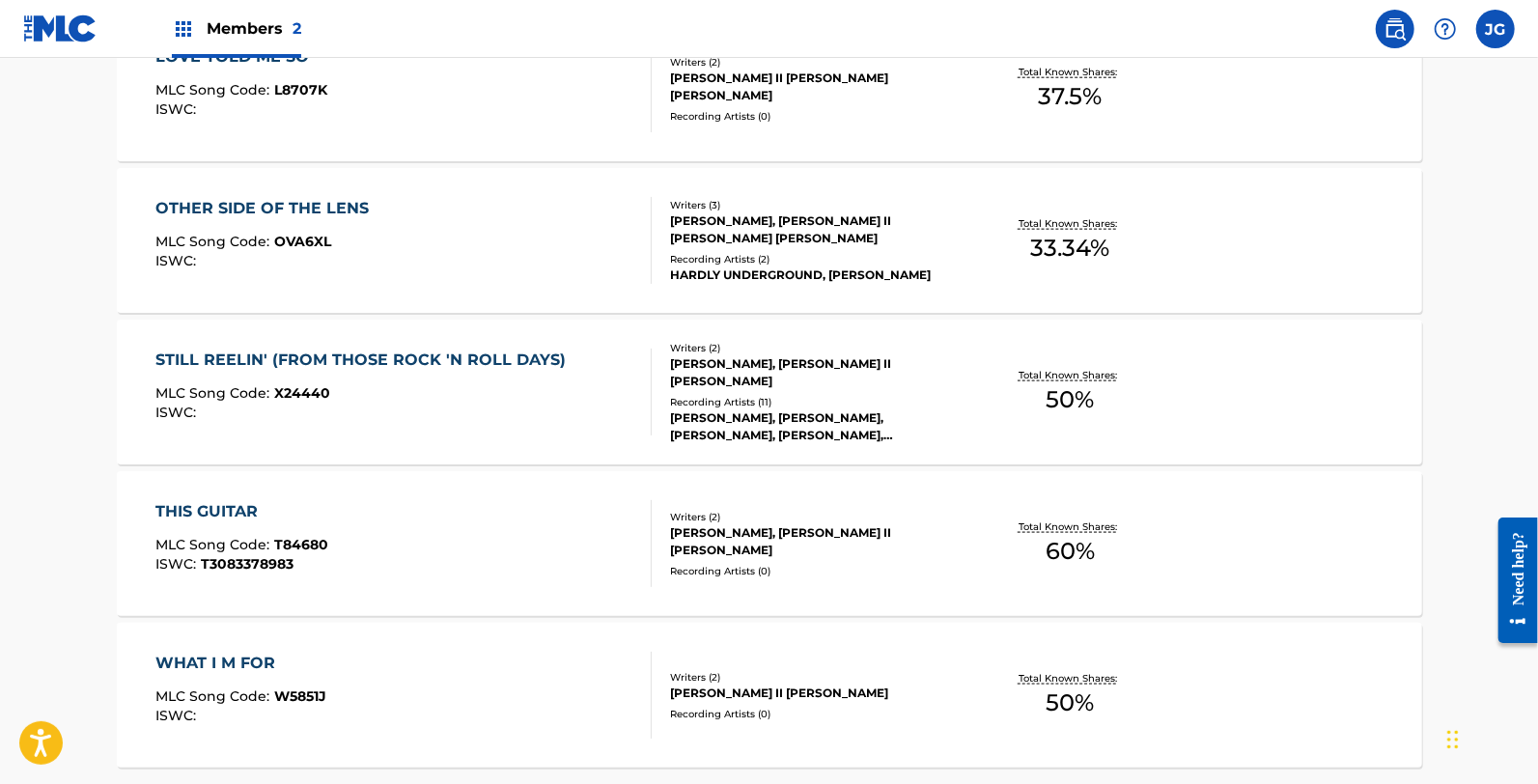
scroll to position [1579, 0]
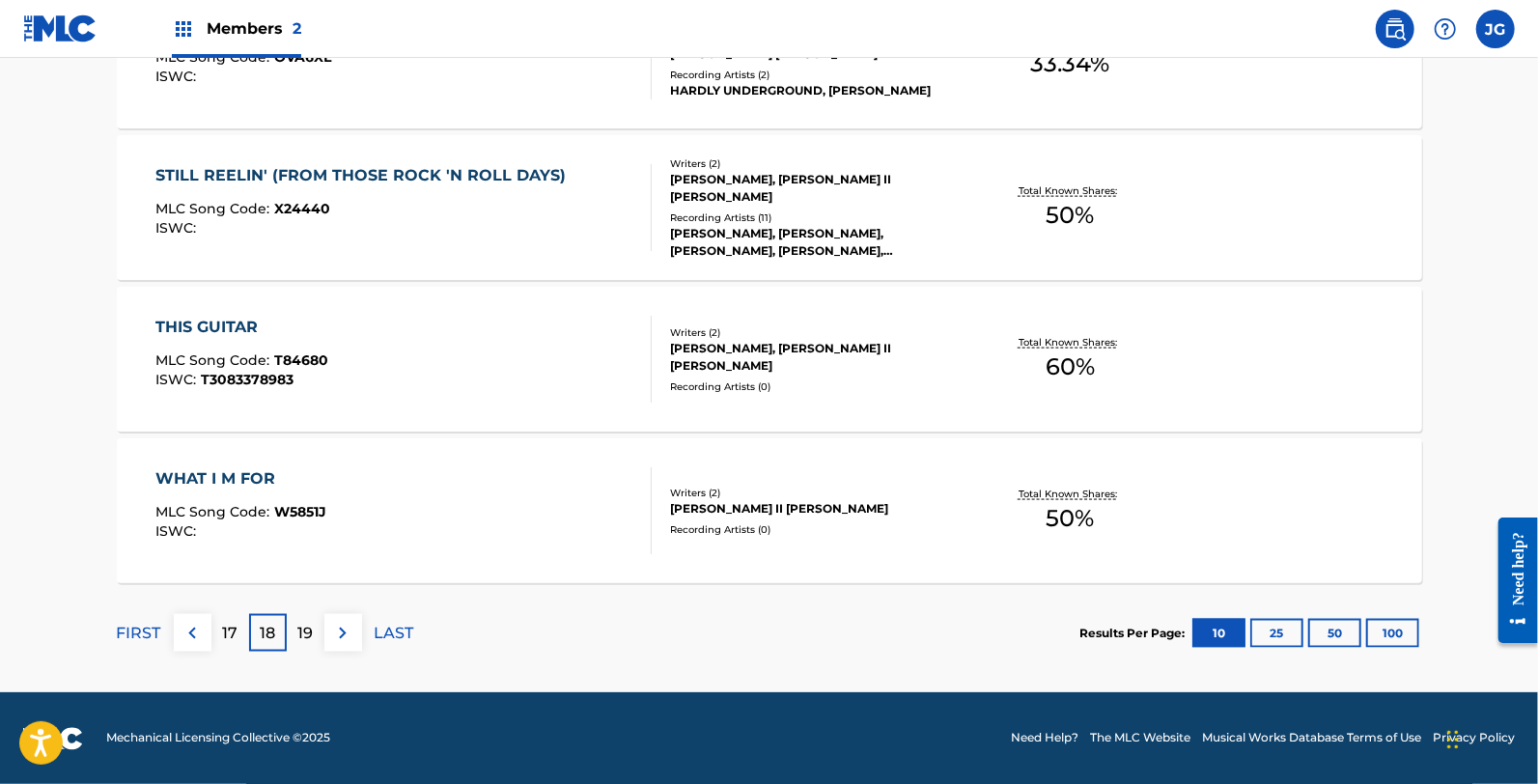
click at [277, 442] on div "WHAT I M FOR MLC Song Code : W5851J ISWC : Writers ( 2 ) JAMES ALLEN II SHAMBLI…" at bounding box center [769, 510] width 1305 height 145
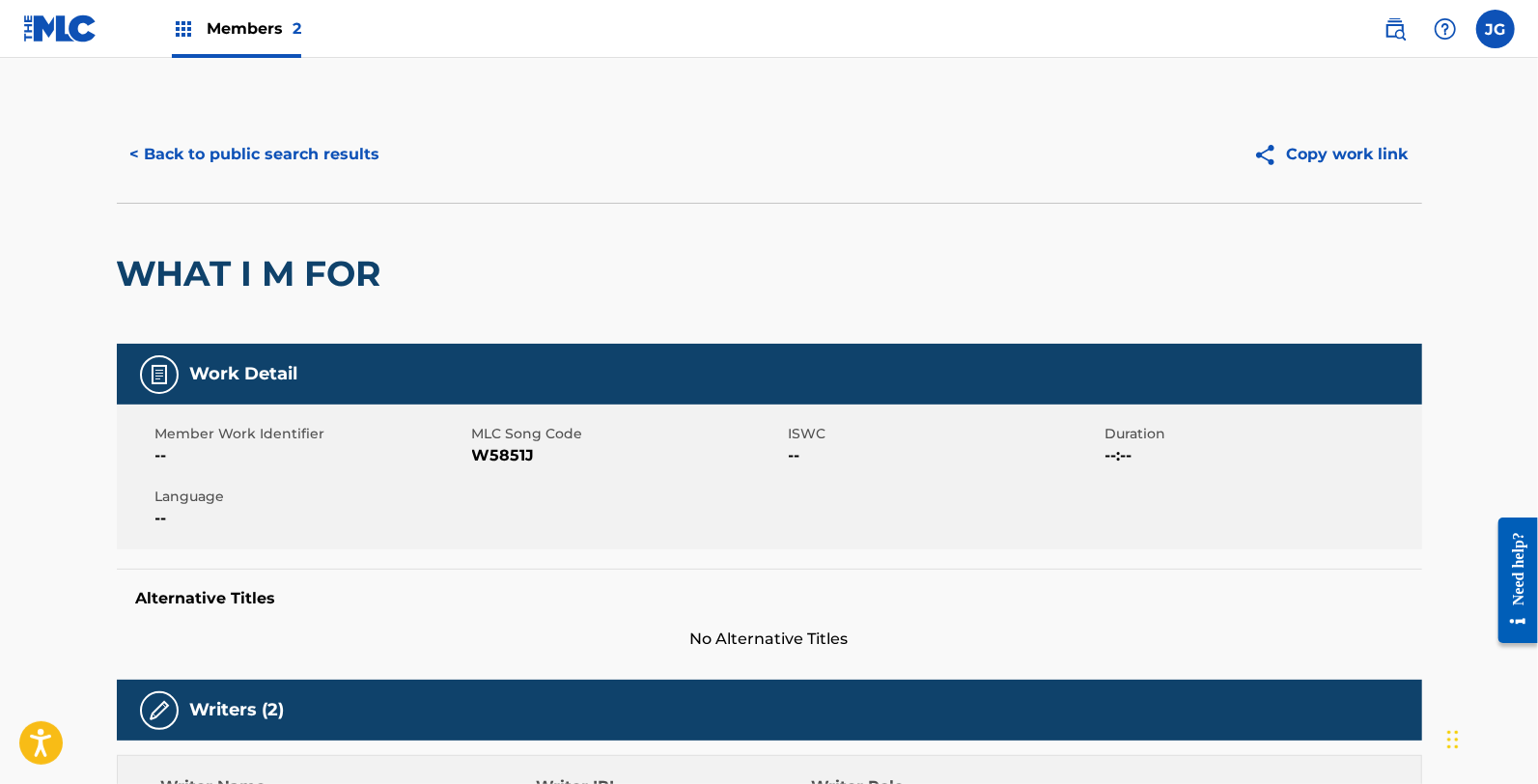
click at [507, 442] on span "MLC Song Code" at bounding box center [628, 434] width 311 height 20
click at [507, 444] on span "W5851J" at bounding box center [628, 456] width 311 height 23
click at [357, 181] on div "< Back to public search results Copy work link" at bounding box center [769, 153] width 1305 height 96
click at [291, 147] on button "< Back to public search results" at bounding box center [255, 154] width 278 height 49
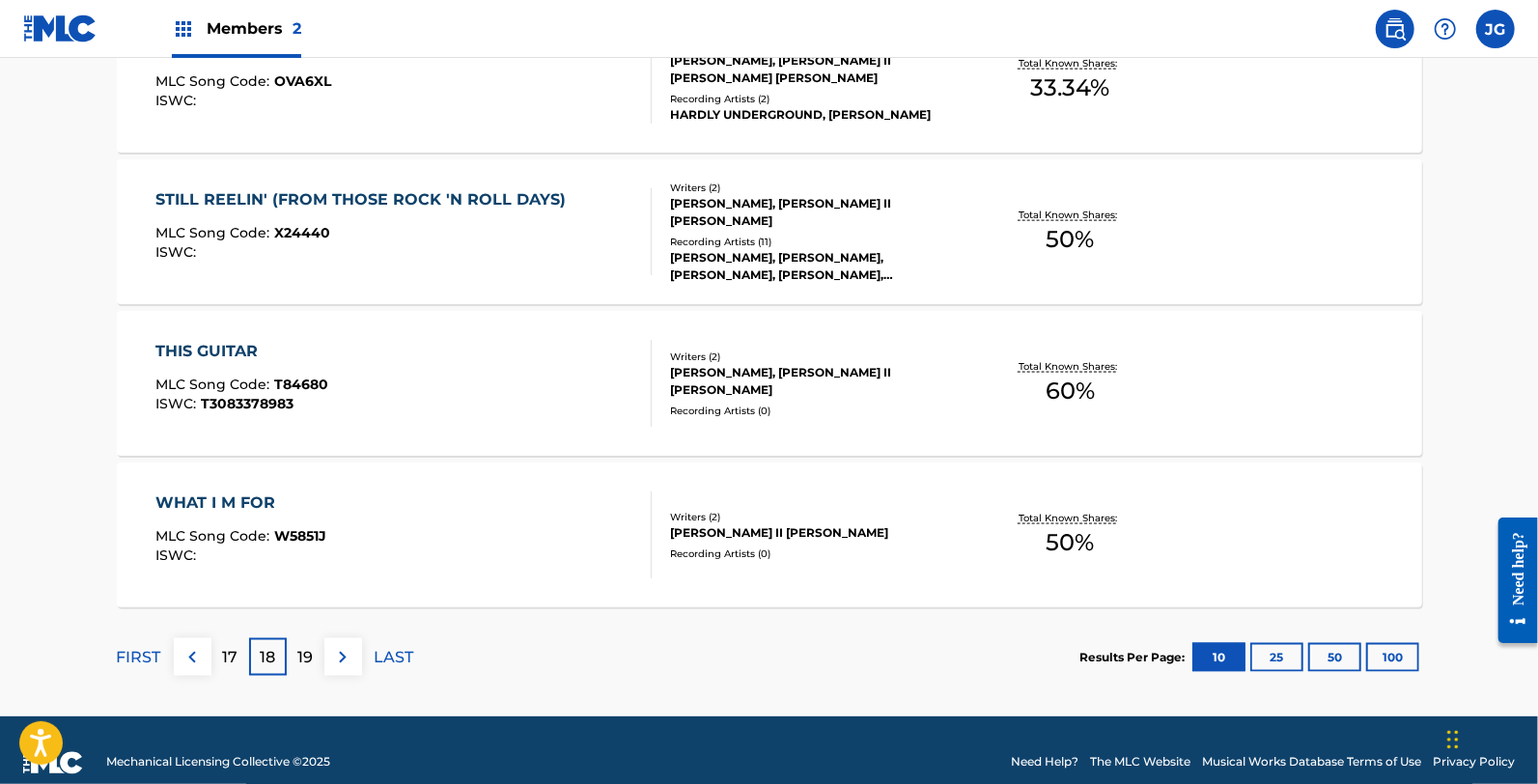
scroll to position [1579, 0]
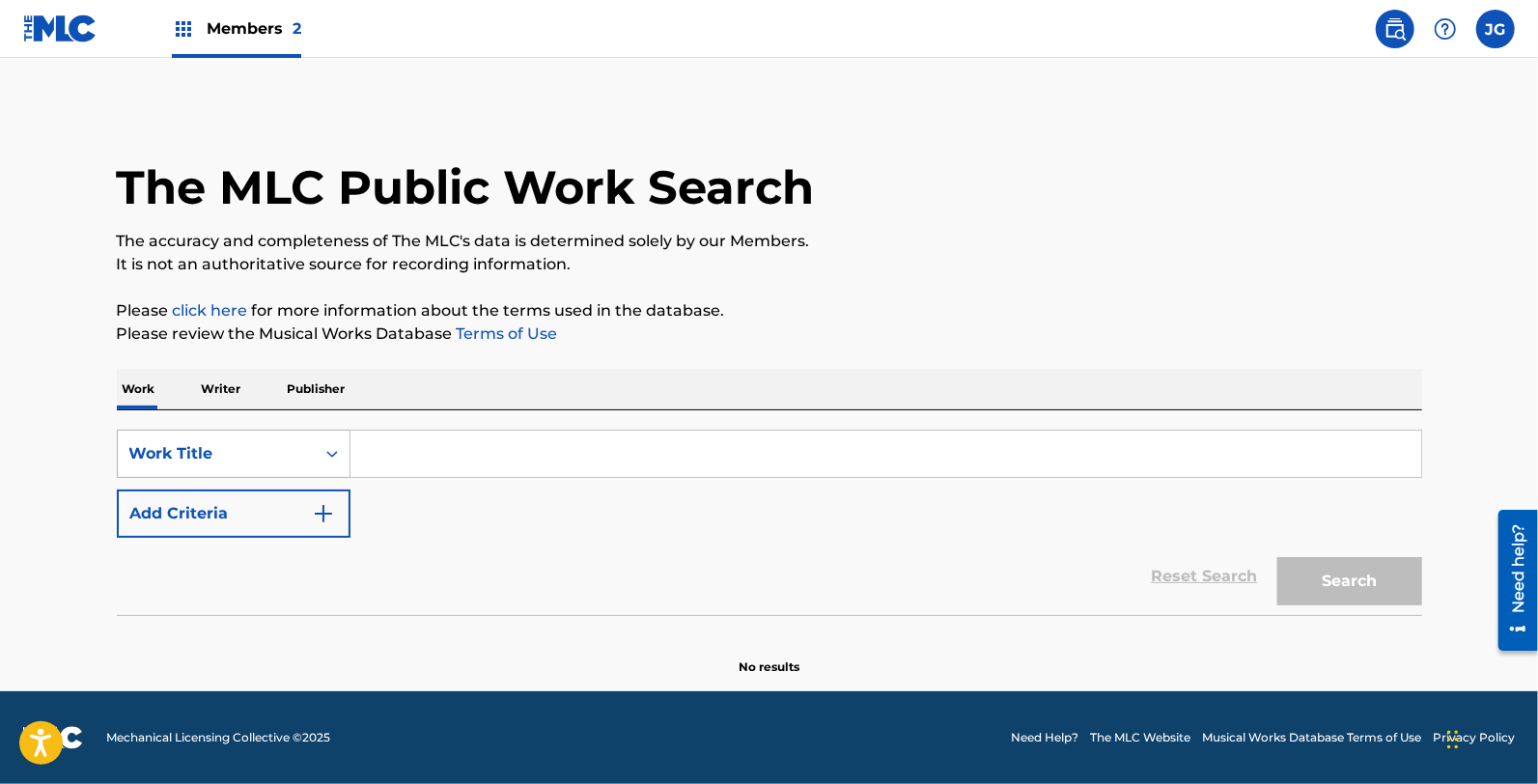
click at [199, 441] on div "Work Title" at bounding box center [215, 454] width 197 height 37
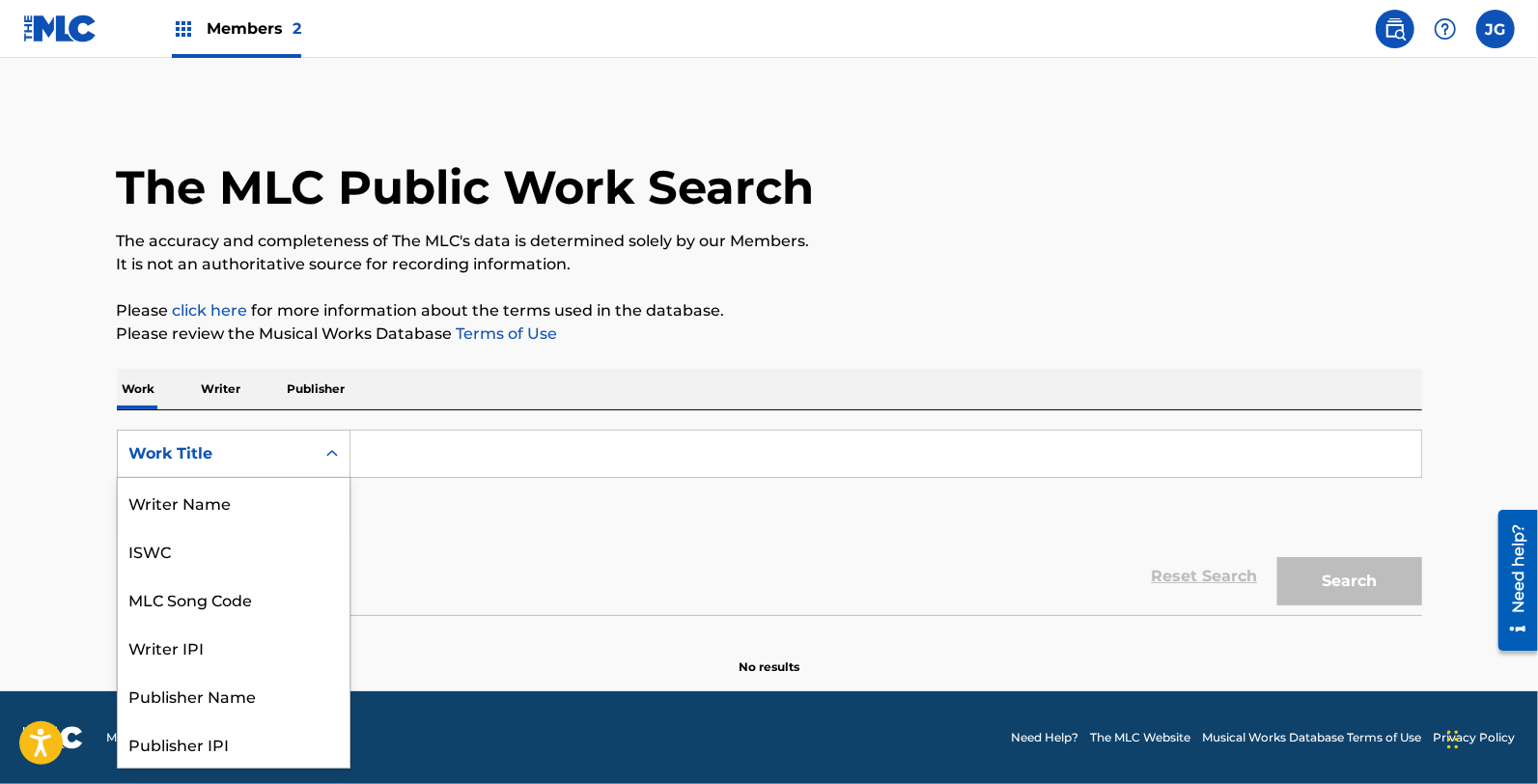
scroll to position [96, 0]
click at [261, 502] on div "MLC Song Code" at bounding box center [233, 502] width 232 height 49
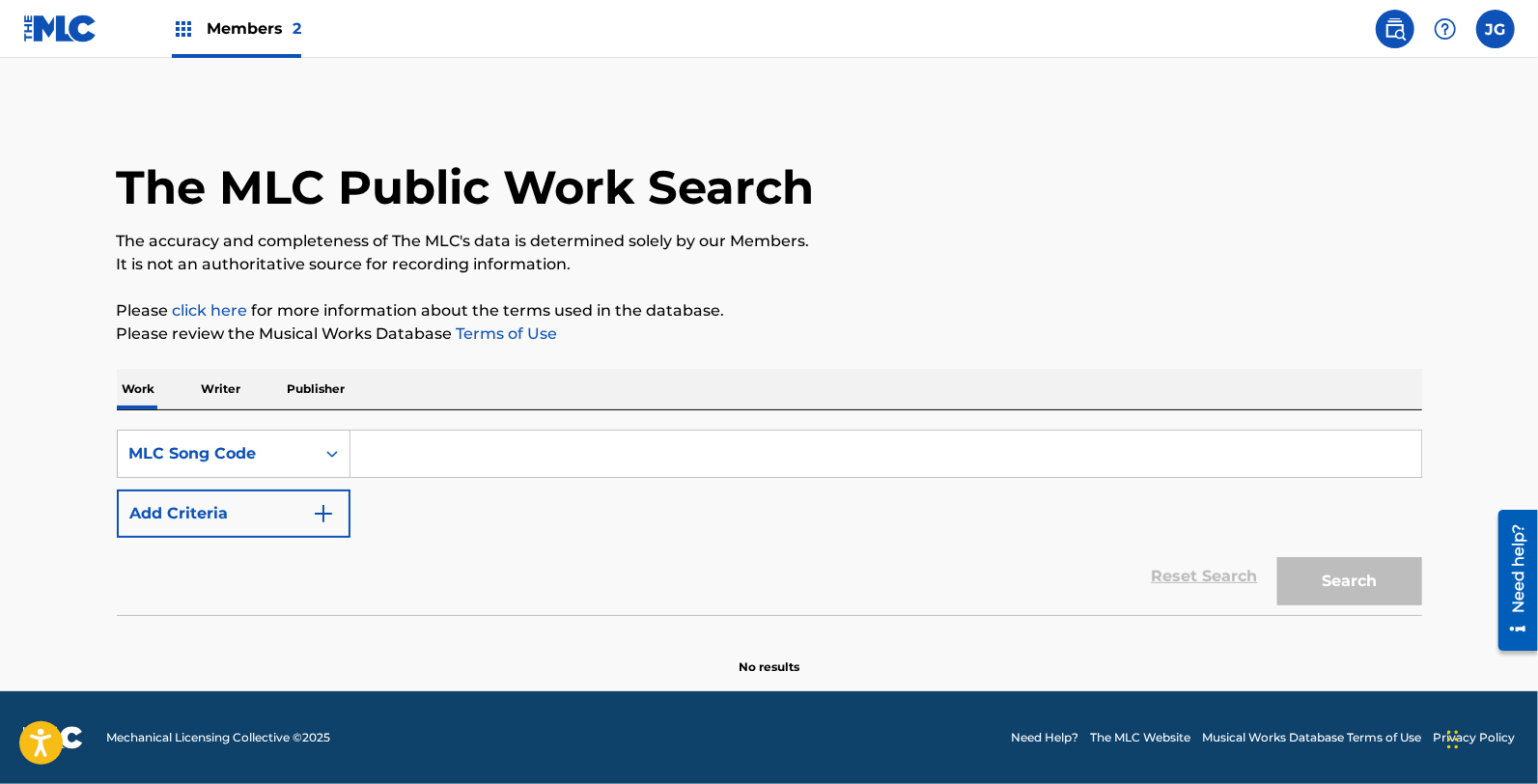
click at [383, 455] on input "Search Form" at bounding box center [885, 454] width 1070 height 47
type input "CC9MFL"
click at [1350, 570] on button "Search" at bounding box center [1349, 581] width 145 height 49
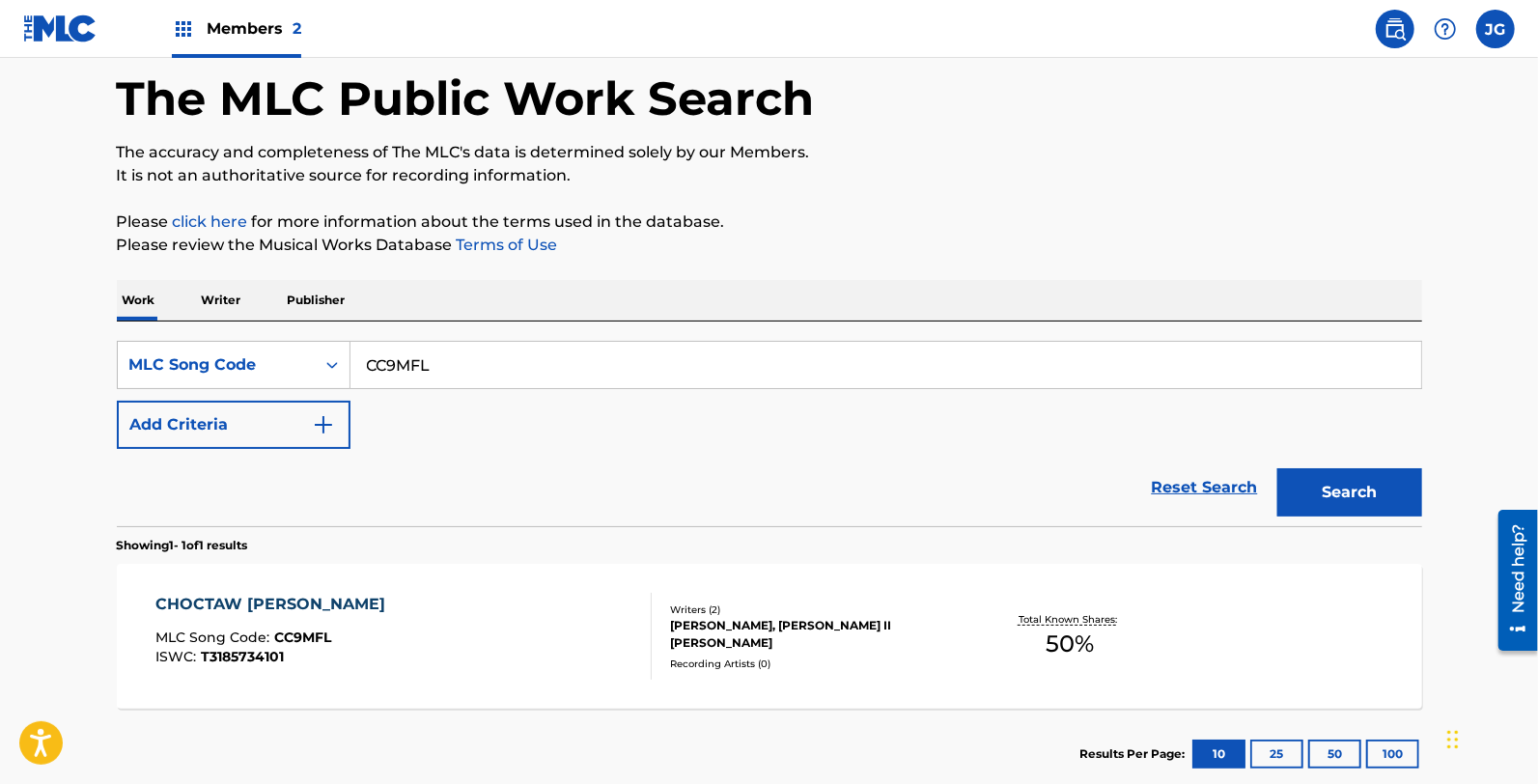
scroll to position [207, 0]
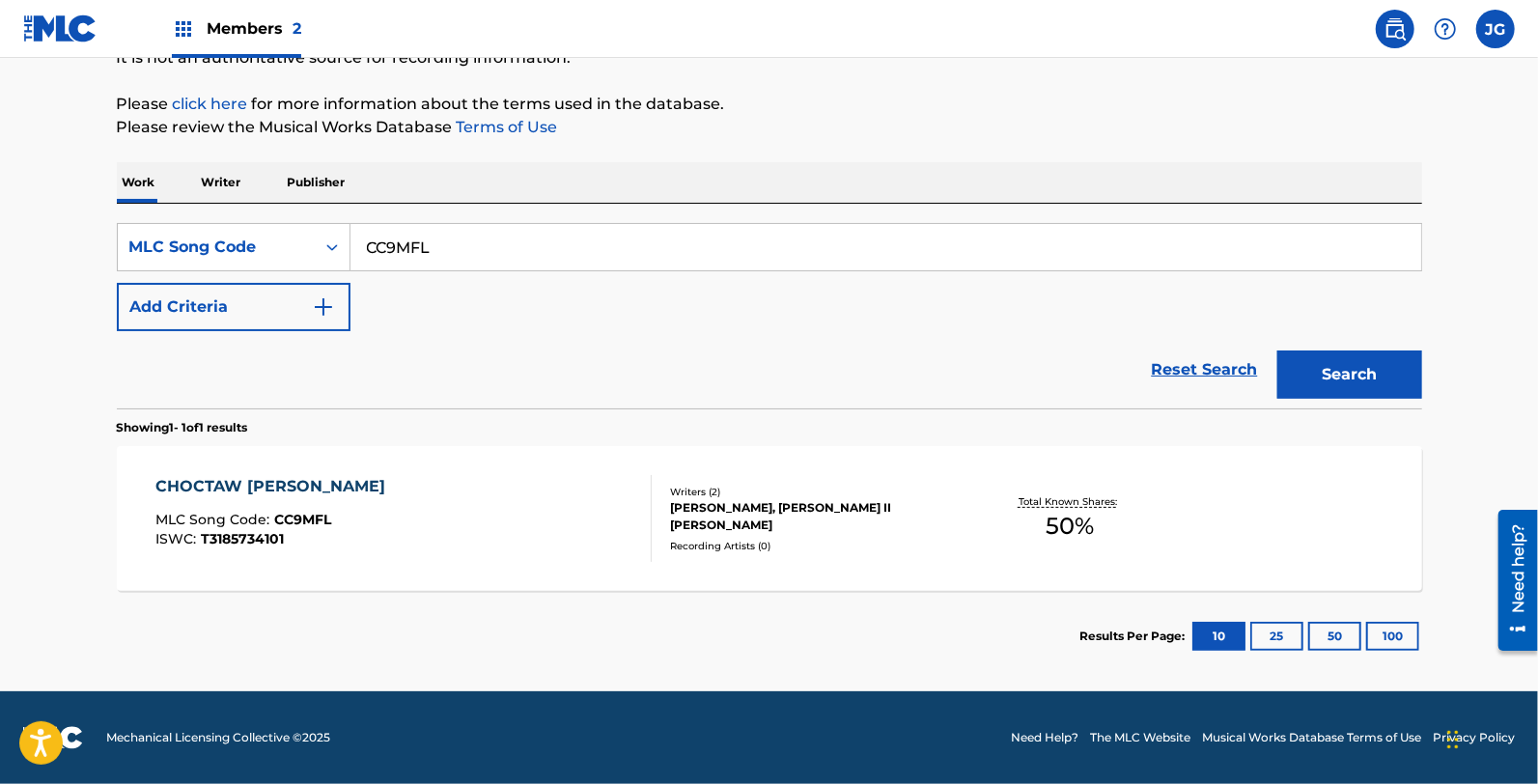
click at [483, 525] on div "CHOCTAW CHARLIE MLC Song Code : CC9MFL ISWC : T3185734101" at bounding box center [403, 519] width 496 height 87
